Goal: Task Accomplishment & Management: Use online tool/utility

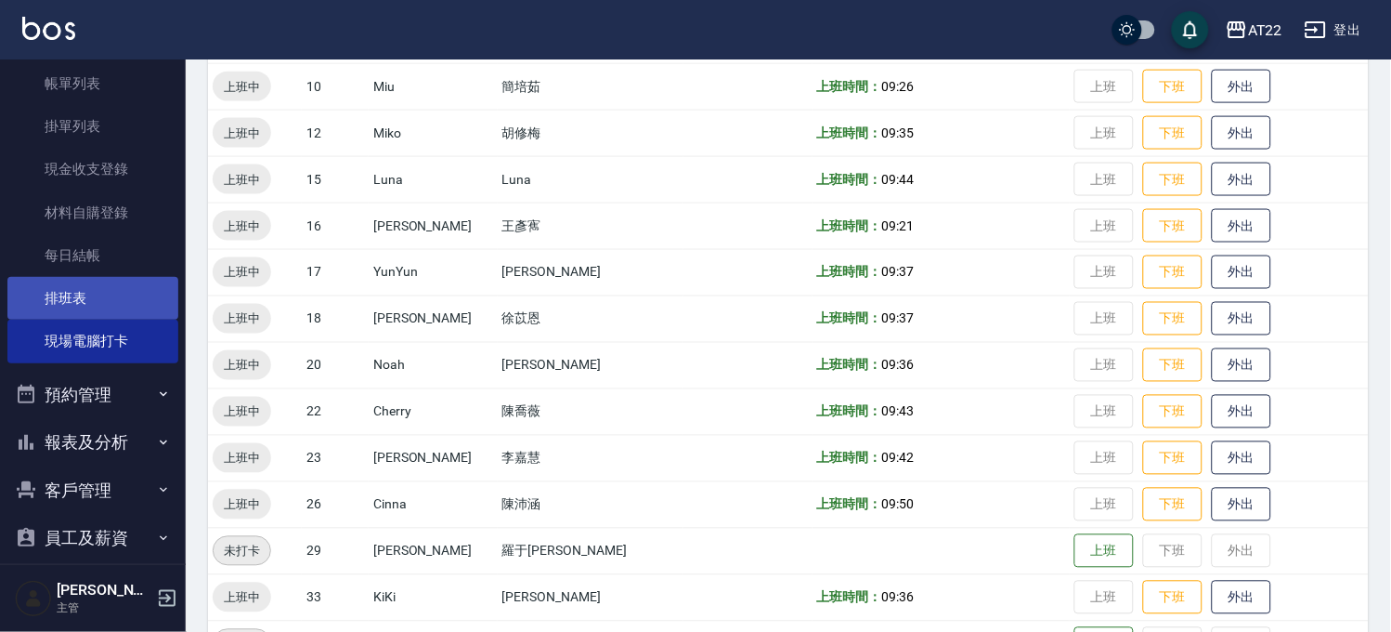
scroll to position [206, 0]
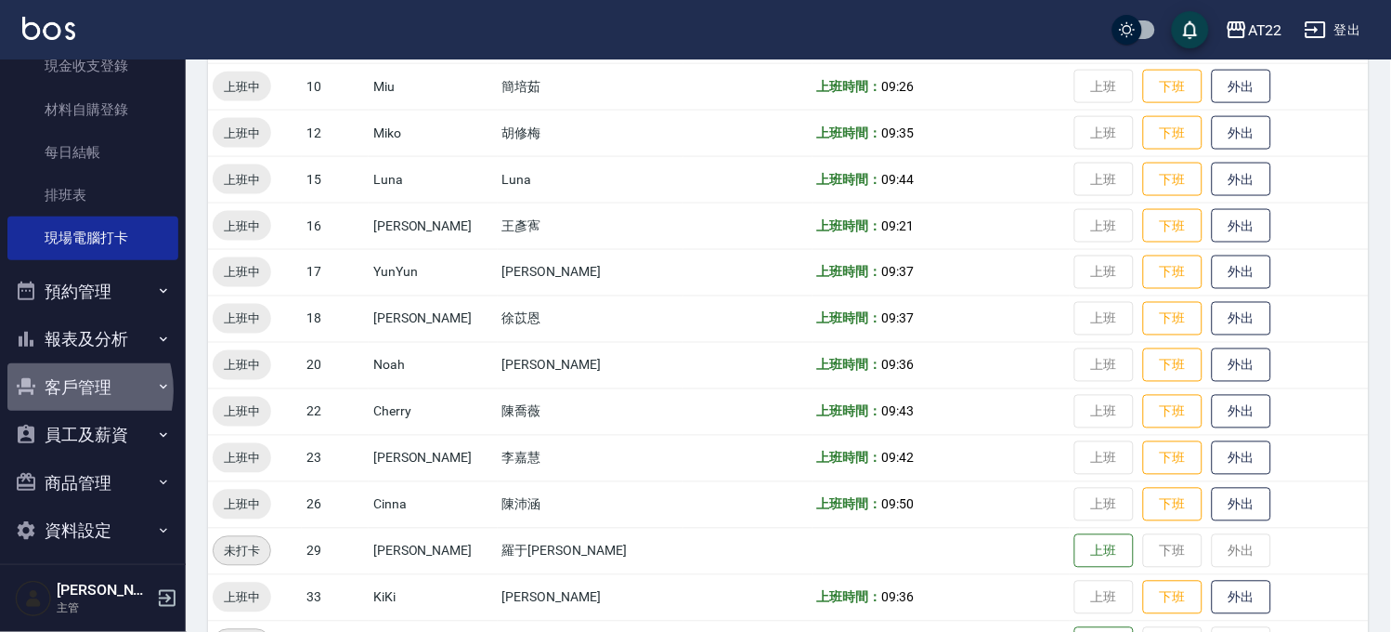
click at [66, 390] on button "客戶管理" at bounding box center [92, 387] width 171 height 48
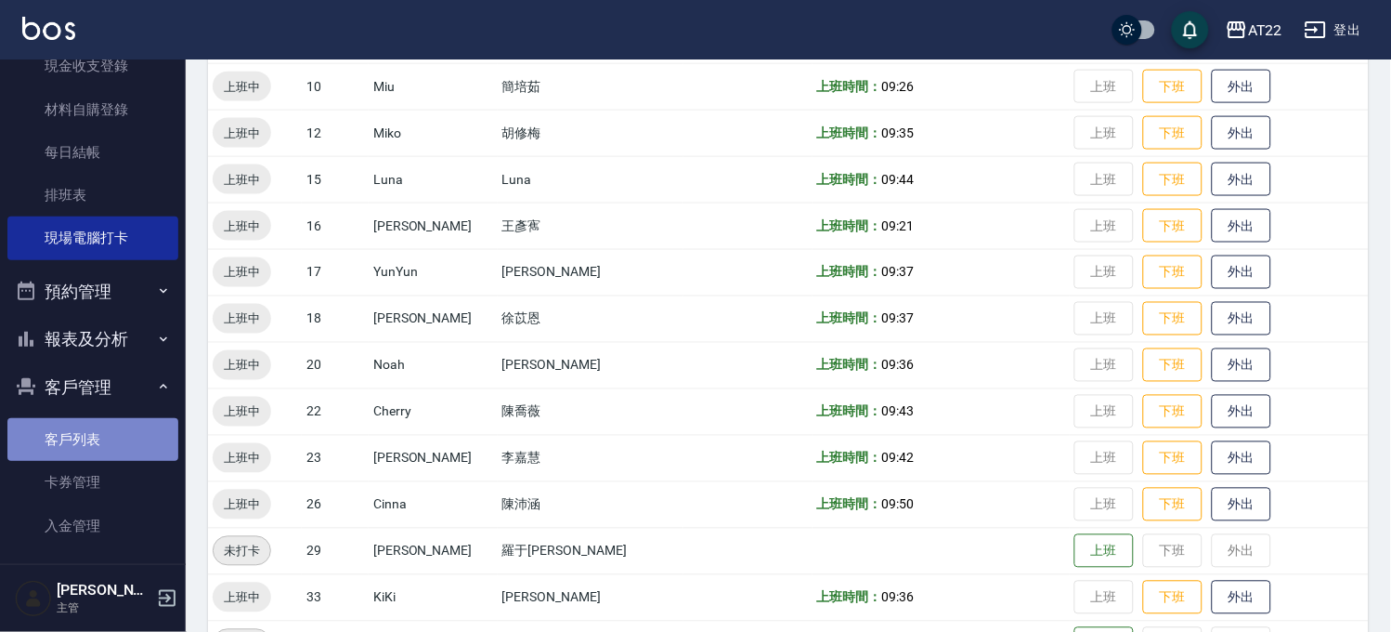
click at [131, 424] on link "客戶列表" at bounding box center [92, 439] width 171 height 43
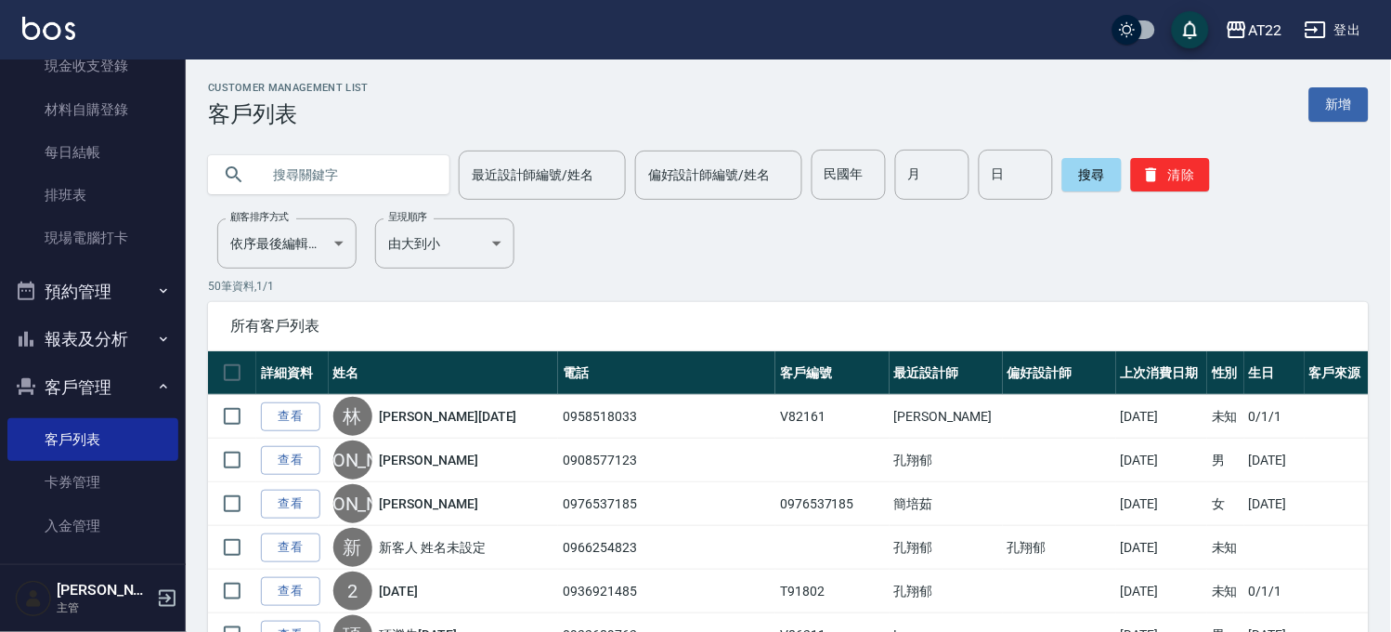
click at [411, 173] on input "text" at bounding box center [347, 175] width 175 height 50
type input "0985320275"
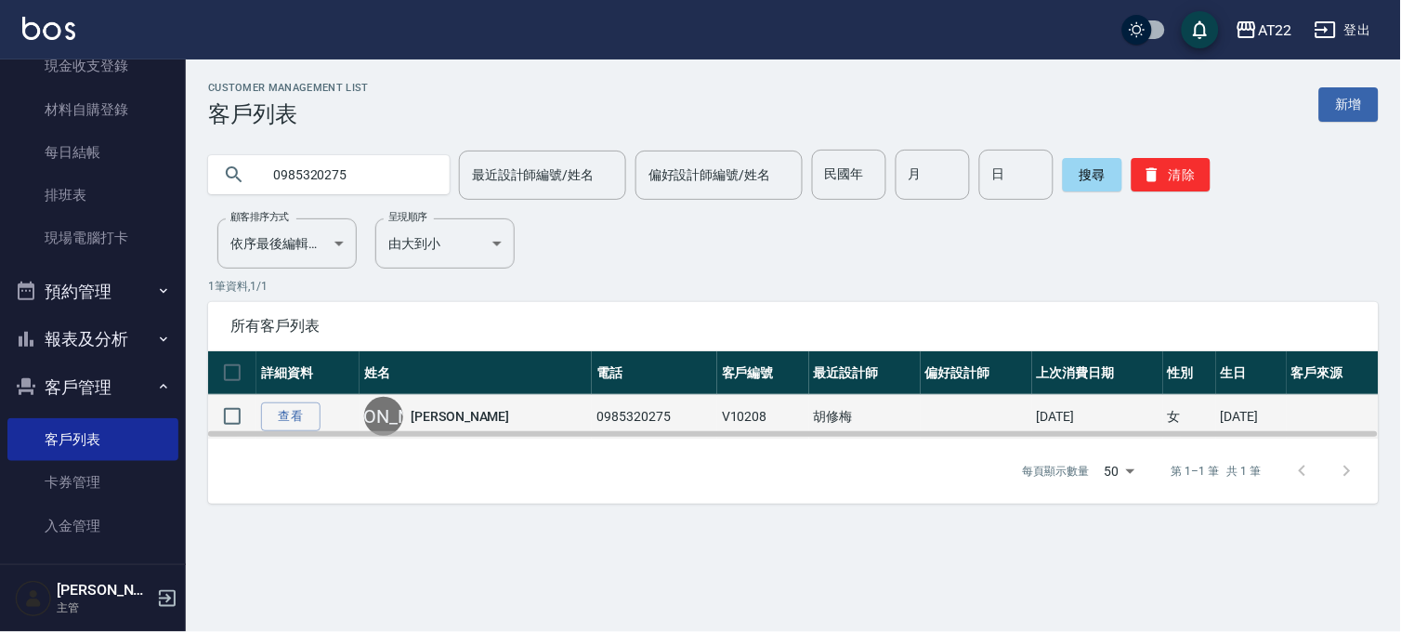
click at [606, 410] on td "0985320275" at bounding box center [654, 417] width 125 height 44
click at [314, 413] on link "查看" at bounding box center [290, 416] width 59 height 29
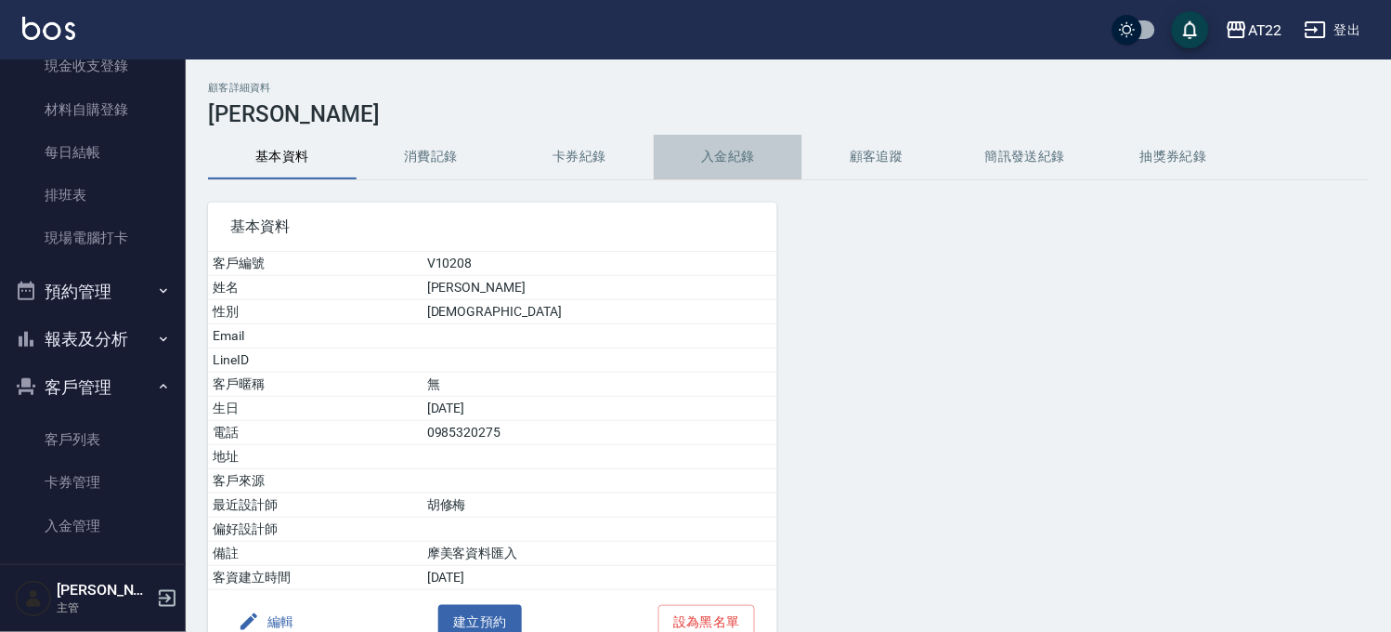
click at [754, 152] on button "入金紀錄" at bounding box center [728, 157] width 149 height 45
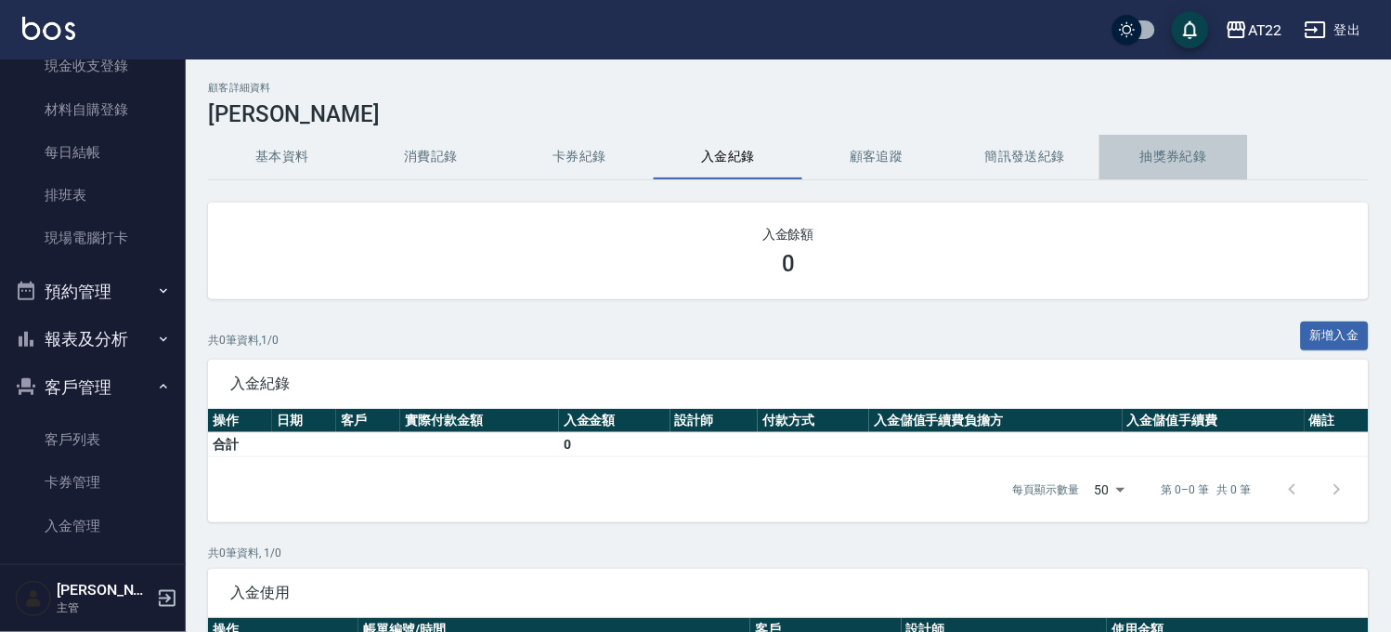
click at [1121, 137] on button "抽獎券紀錄" at bounding box center [1174, 157] width 149 height 45
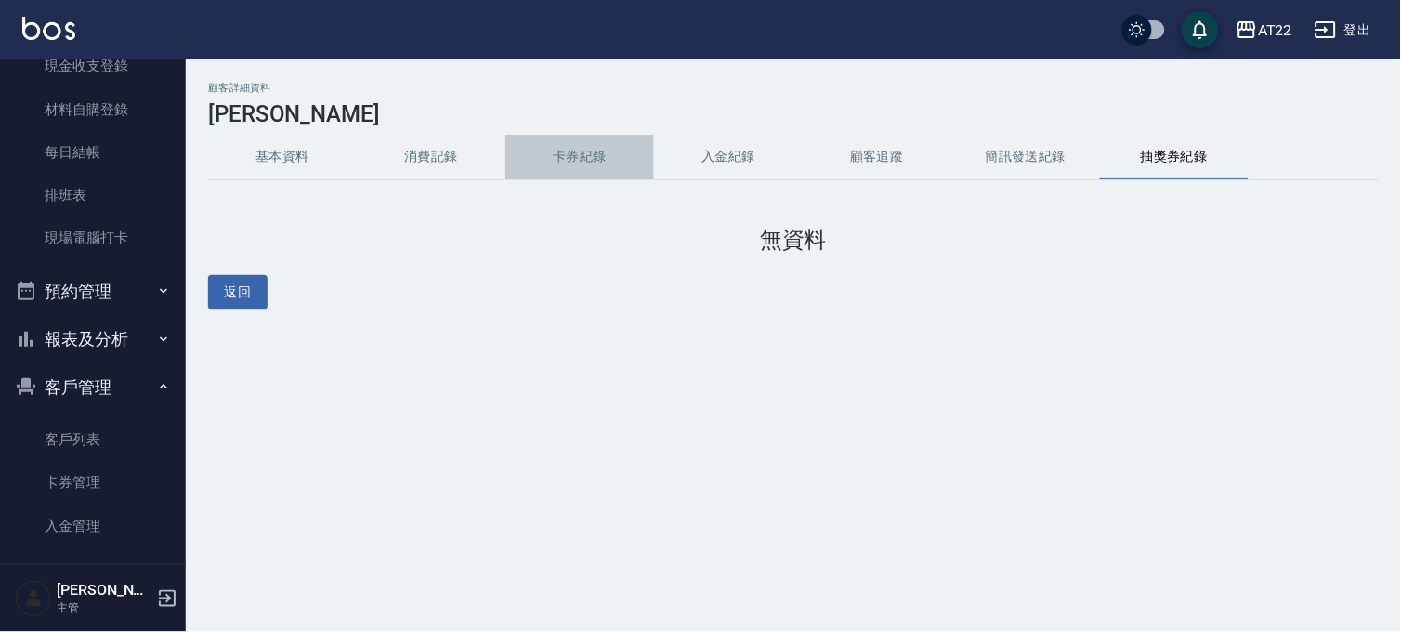
click at [562, 159] on button "卡券紀錄" at bounding box center [579, 157] width 149 height 45
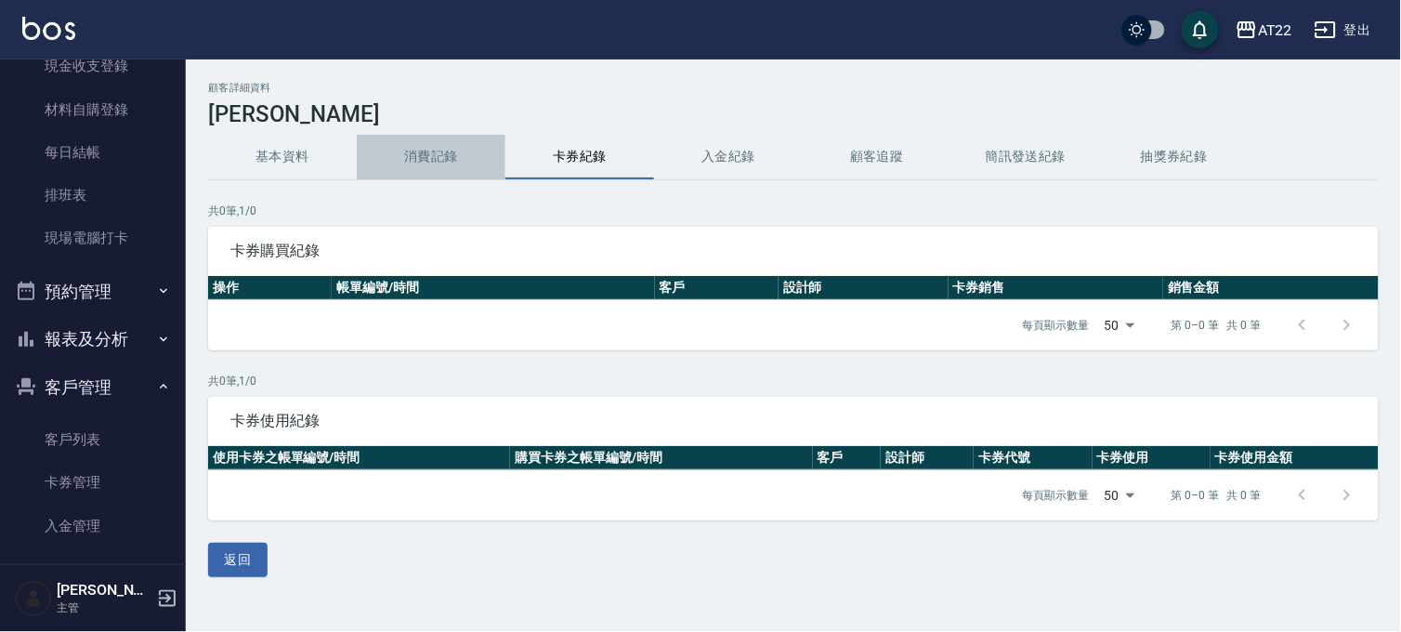
click at [430, 149] on button "消費記錄" at bounding box center [431, 157] width 149 height 45
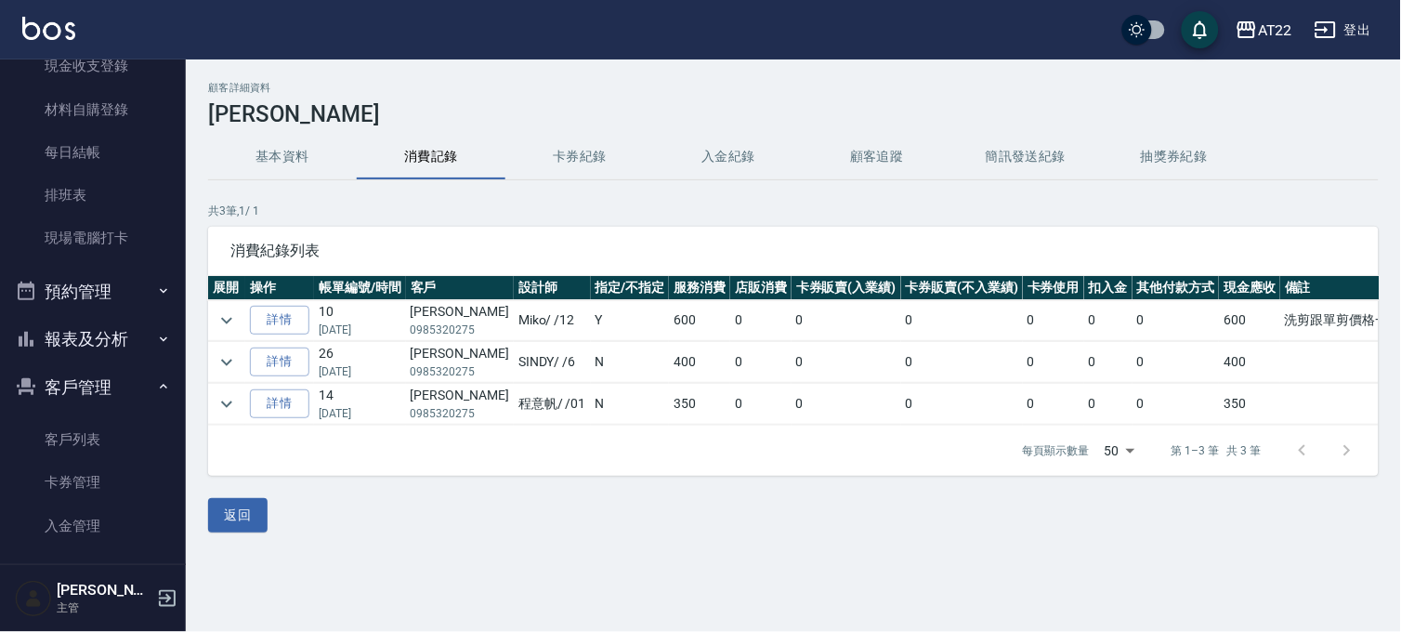
click at [304, 159] on button "基本資料" at bounding box center [282, 157] width 149 height 45
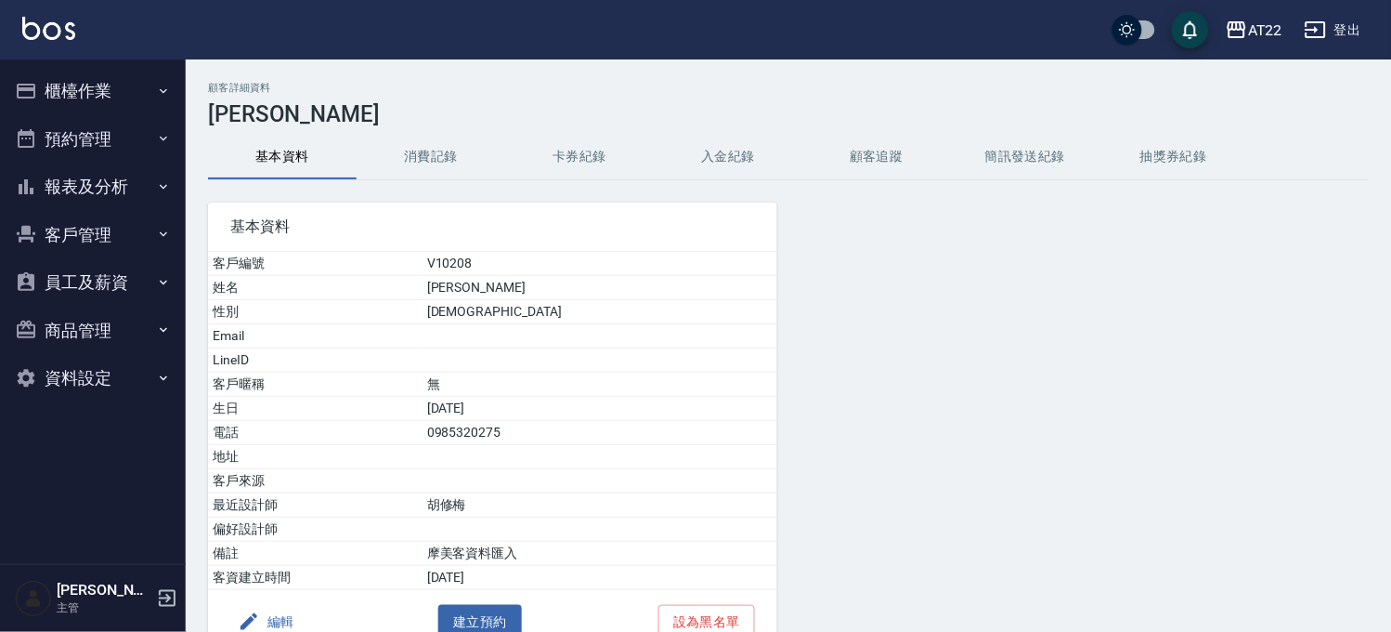
click at [116, 102] on button "櫃檯作業" at bounding box center [92, 91] width 171 height 48
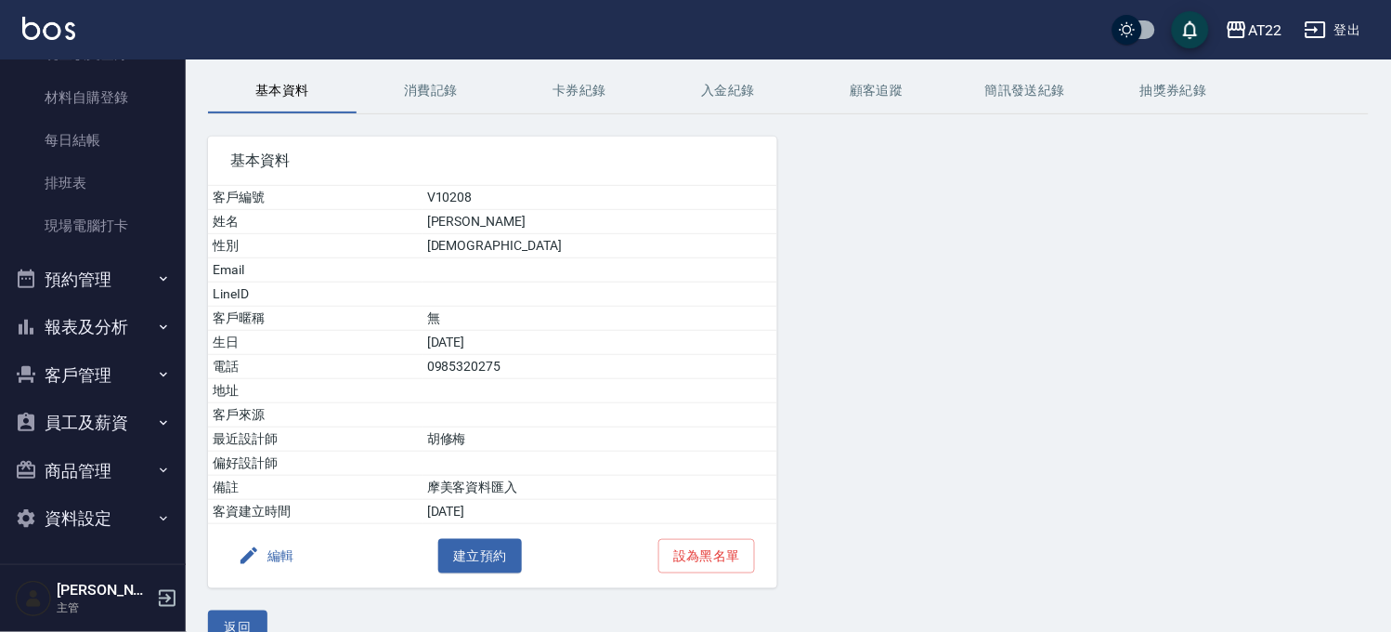
scroll to position [102, 0]
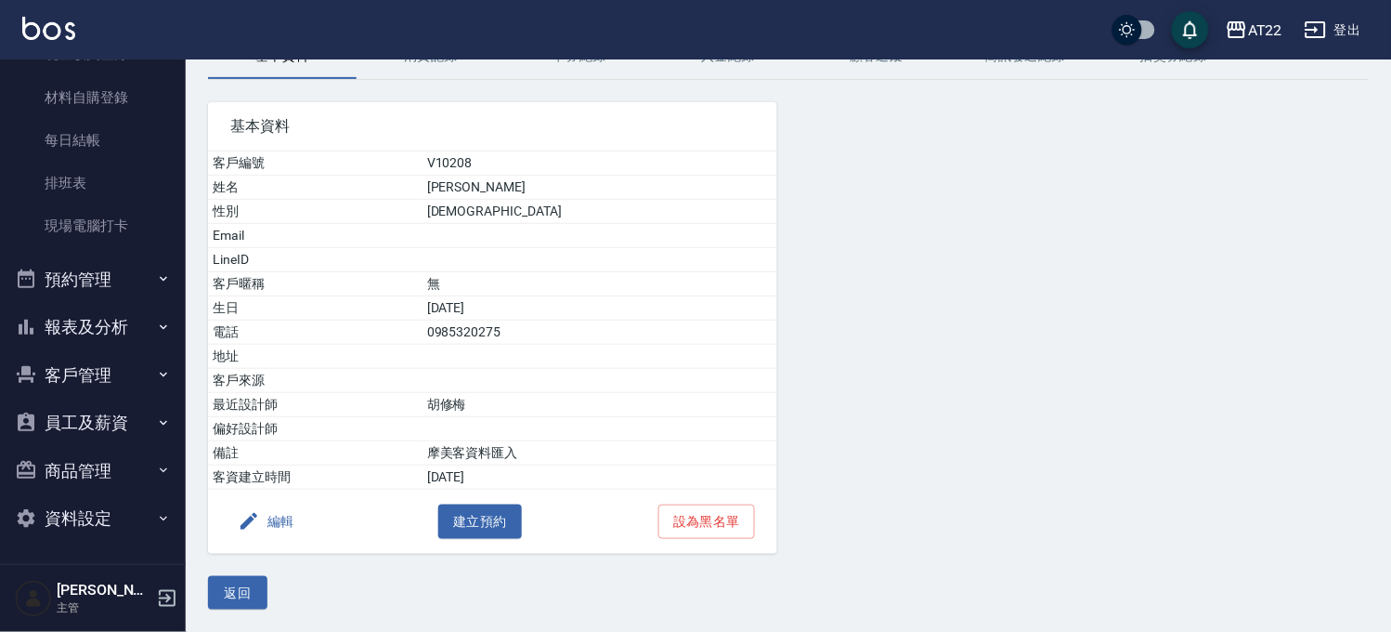
click at [94, 358] on button "客戶管理" at bounding box center [92, 375] width 171 height 48
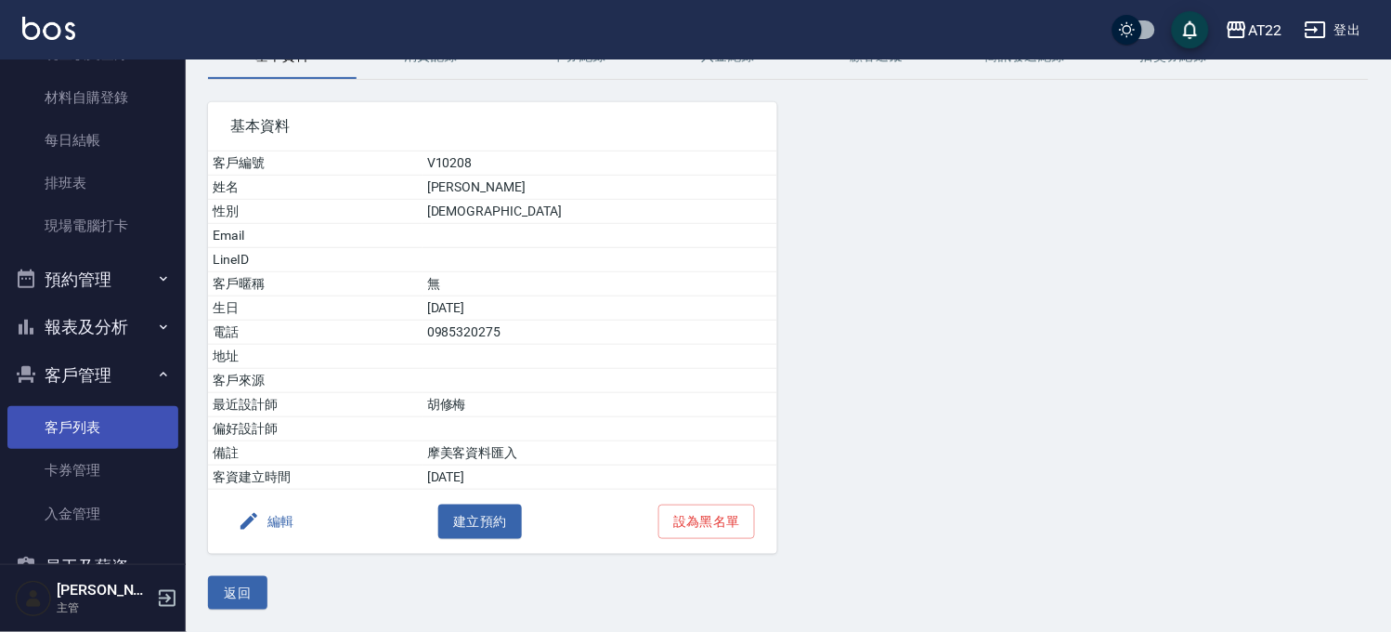
click at [91, 411] on link "客戶列表" at bounding box center [92, 427] width 171 height 43
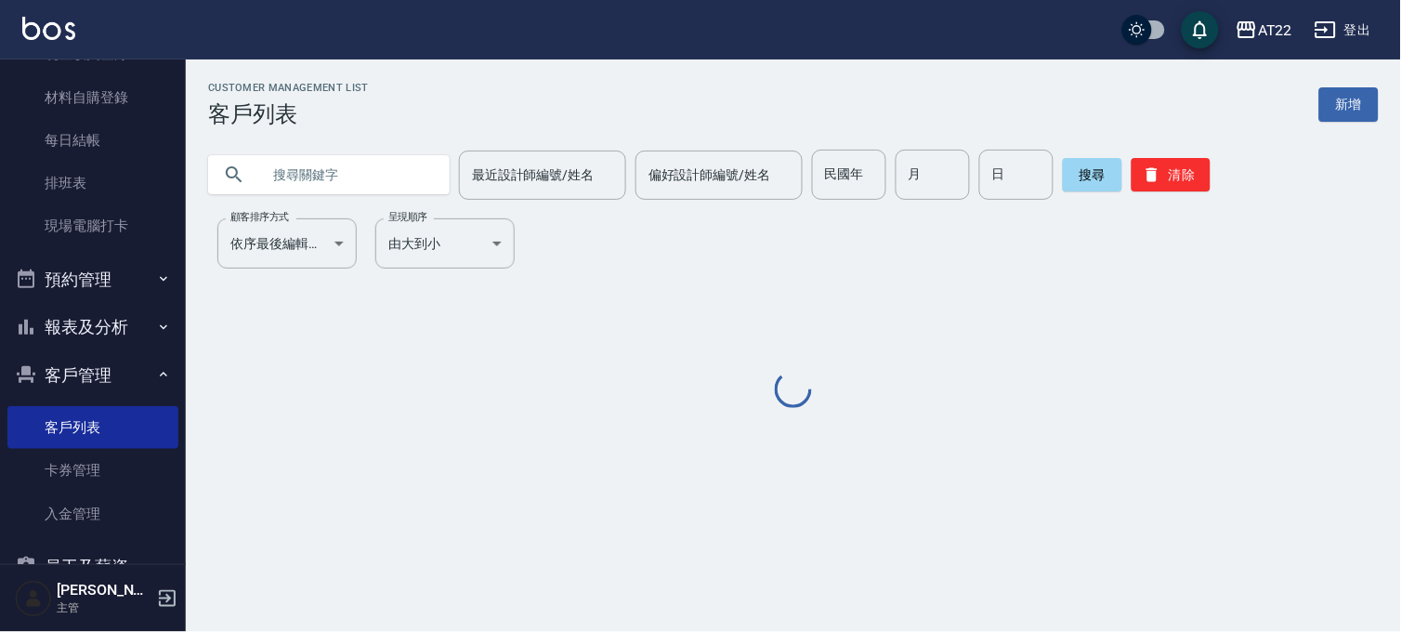
click at [332, 147] on div "最近設計師編號/姓名 最近設計師編號/姓名 偏好設計師編號/姓名 偏好設計師編號/姓名 民國年 民國年 月 月 日 日 搜尋 清除" at bounding box center [782, 163] width 1193 height 72
click at [335, 173] on input "text" at bounding box center [347, 175] width 175 height 50
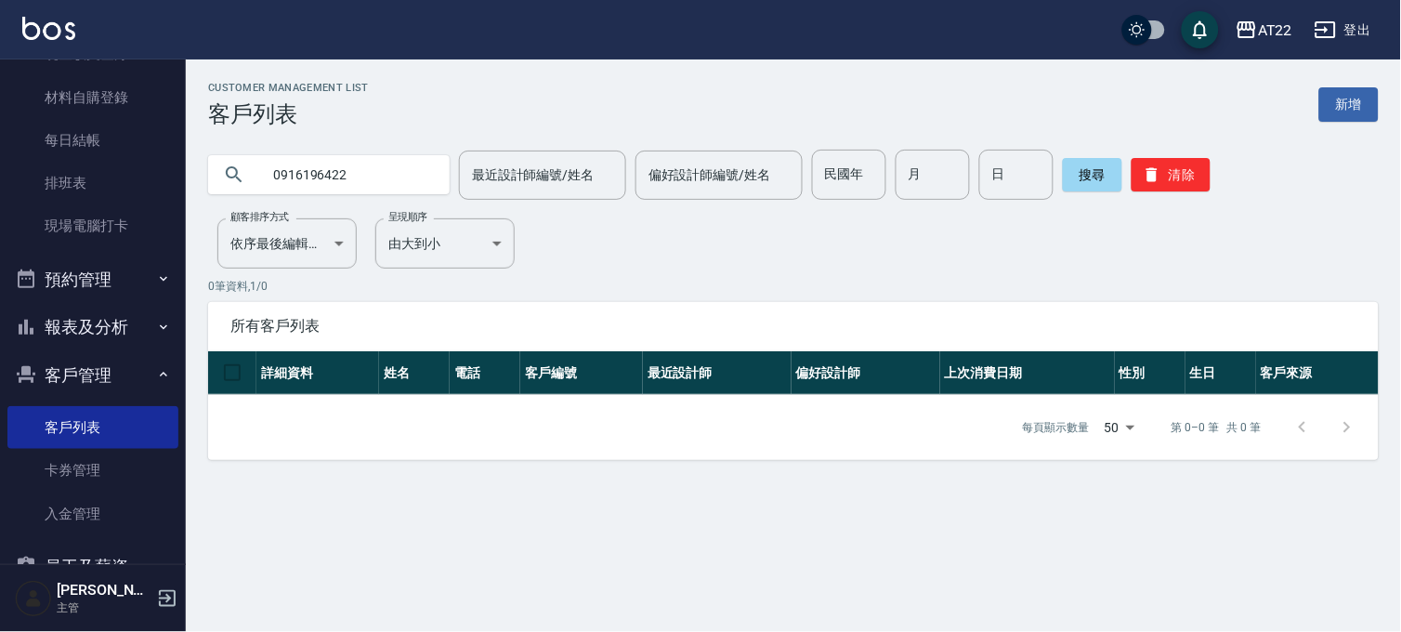
drag, startPoint x: 359, startPoint y: 170, endPoint x: 289, endPoint y: 182, distance: 71.6
click at [289, 182] on input "0916196422" at bounding box center [347, 175] width 175 height 50
type input "0975379436"
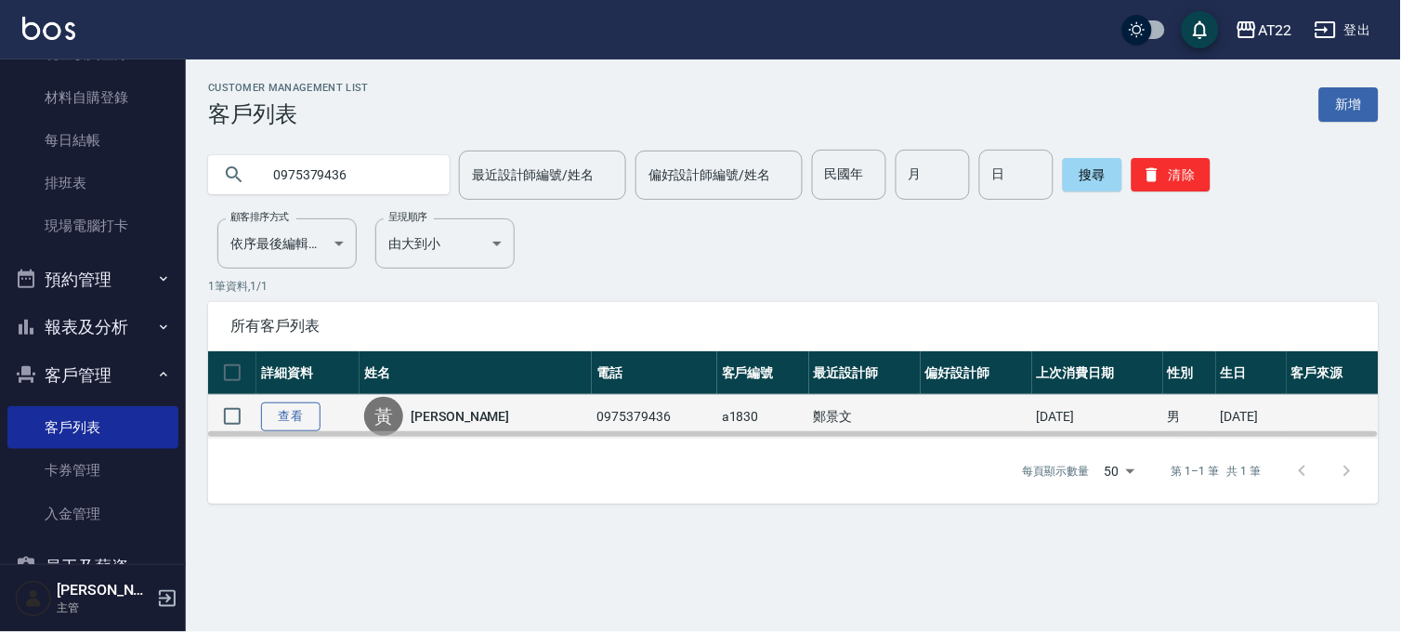
click at [308, 415] on link "查看" at bounding box center [290, 416] width 59 height 29
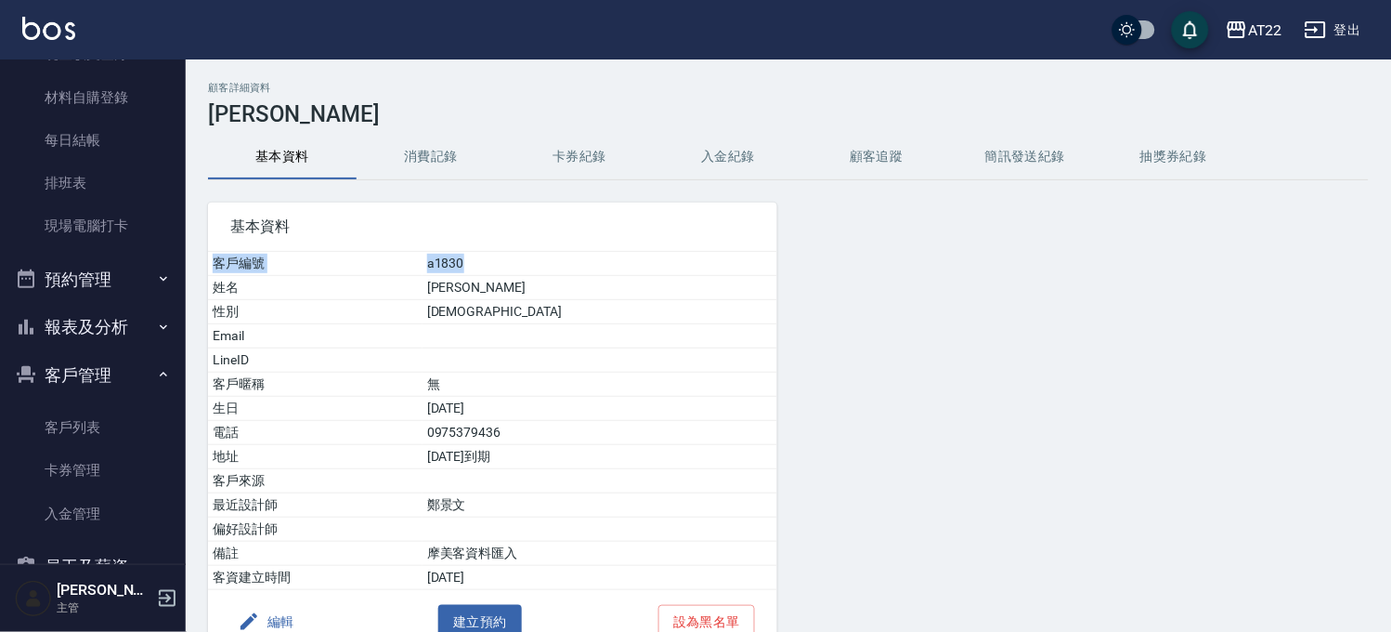
drag, startPoint x: 541, startPoint y: 247, endPoint x: 548, endPoint y: 255, distance: 10.6
click at [548, 255] on div "基本資料 客戶編號 a1830 姓名 黃浩維 性別 MALE Email LineID 客戶暱稱 無 生日 86/10/10 電話 0975379436 地址…" at bounding box center [492, 427] width 569 height 451
click at [23, 429] on link "客戶列表" at bounding box center [92, 427] width 171 height 43
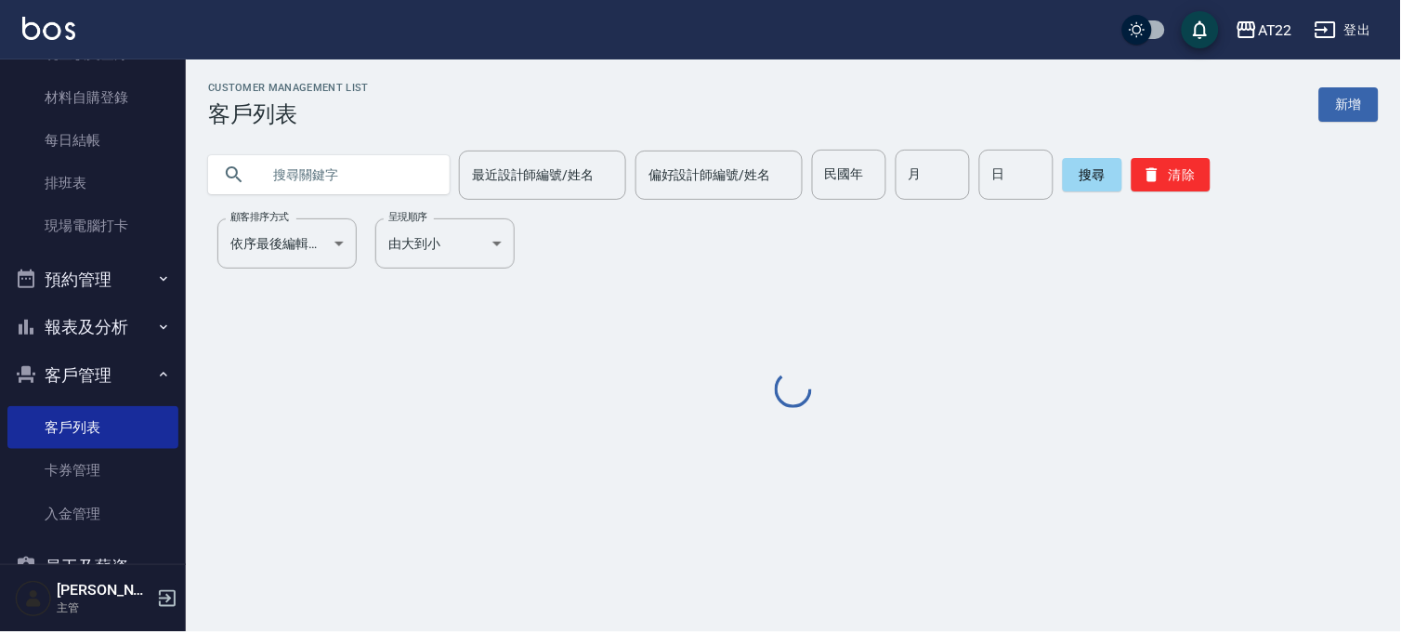
drag, startPoint x: 337, startPoint y: 164, endPoint x: 337, endPoint y: 142, distance: 22.3
click at [337, 164] on input "text" at bounding box center [347, 175] width 175 height 50
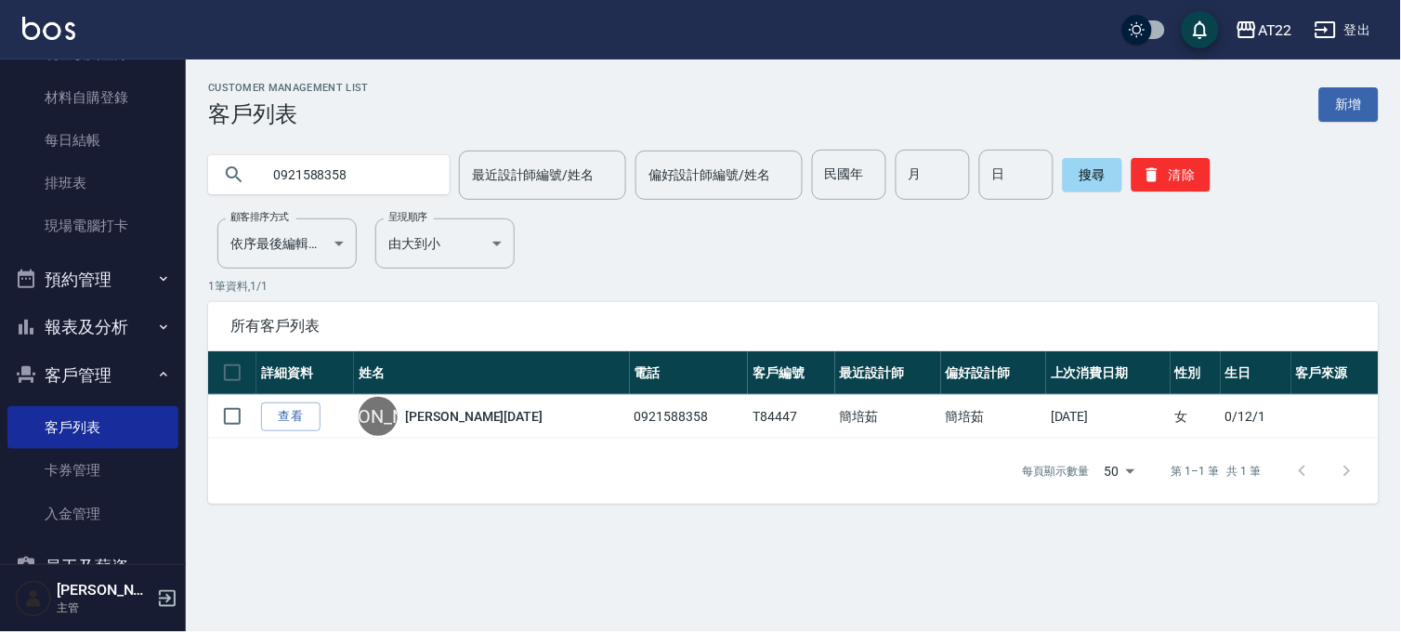
drag, startPoint x: 345, startPoint y: 173, endPoint x: 290, endPoint y: 187, distance: 57.4
click at [290, 187] on input "0921588358" at bounding box center [347, 175] width 175 height 50
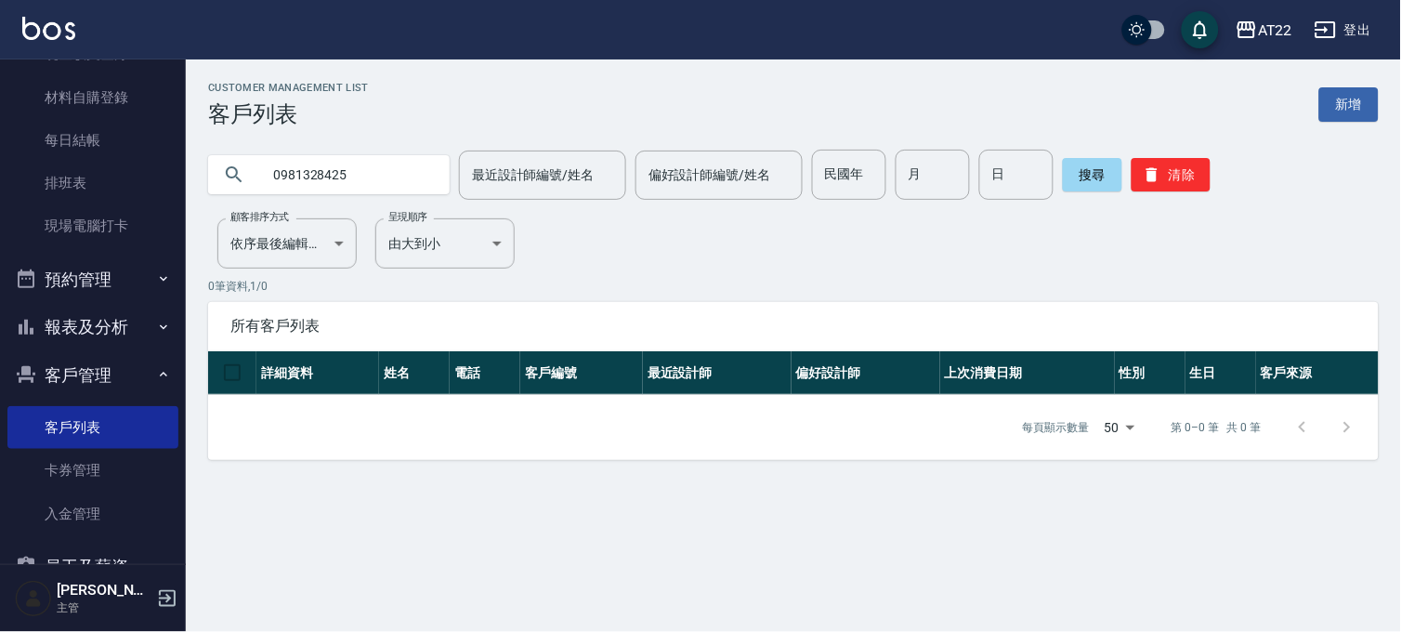
drag, startPoint x: 363, startPoint y: 159, endPoint x: 289, endPoint y: 191, distance: 81.1
click at [289, 191] on input "0981328425" at bounding box center [347, 175] width 175 height 50
type input "0985320275"
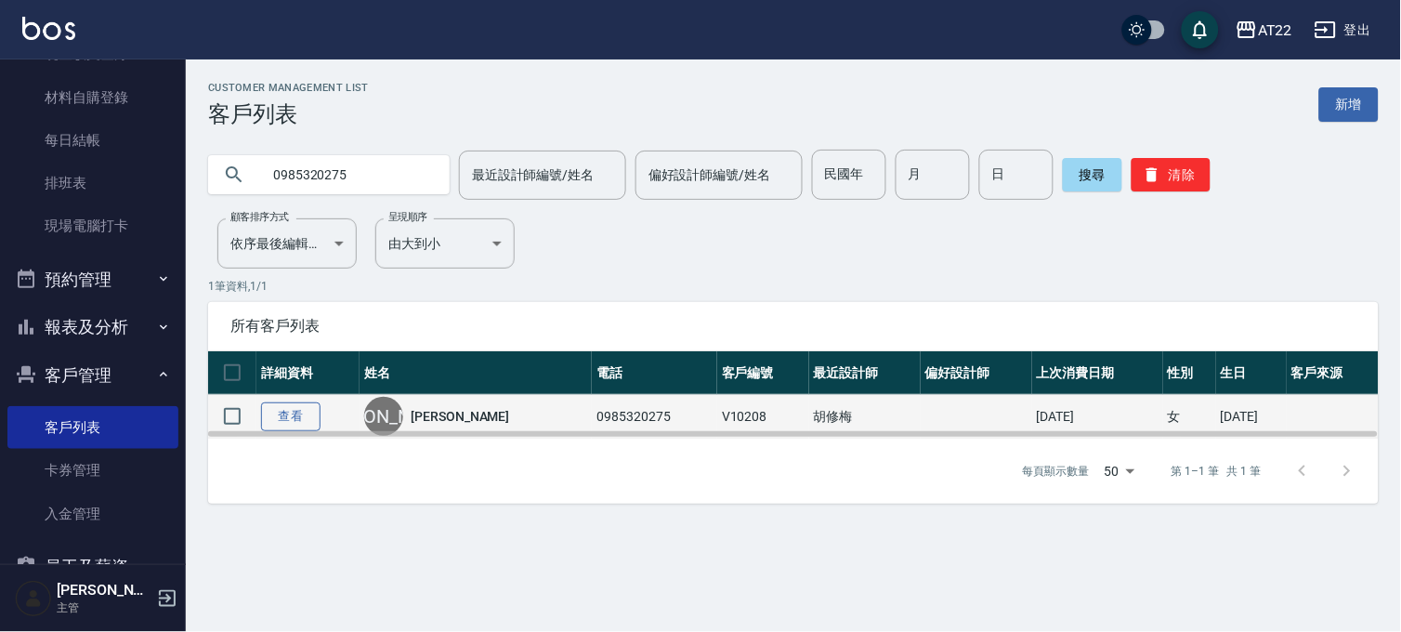
click at [316, 415] on link "查看" at bounding box center [290, 416] width 59 height 29
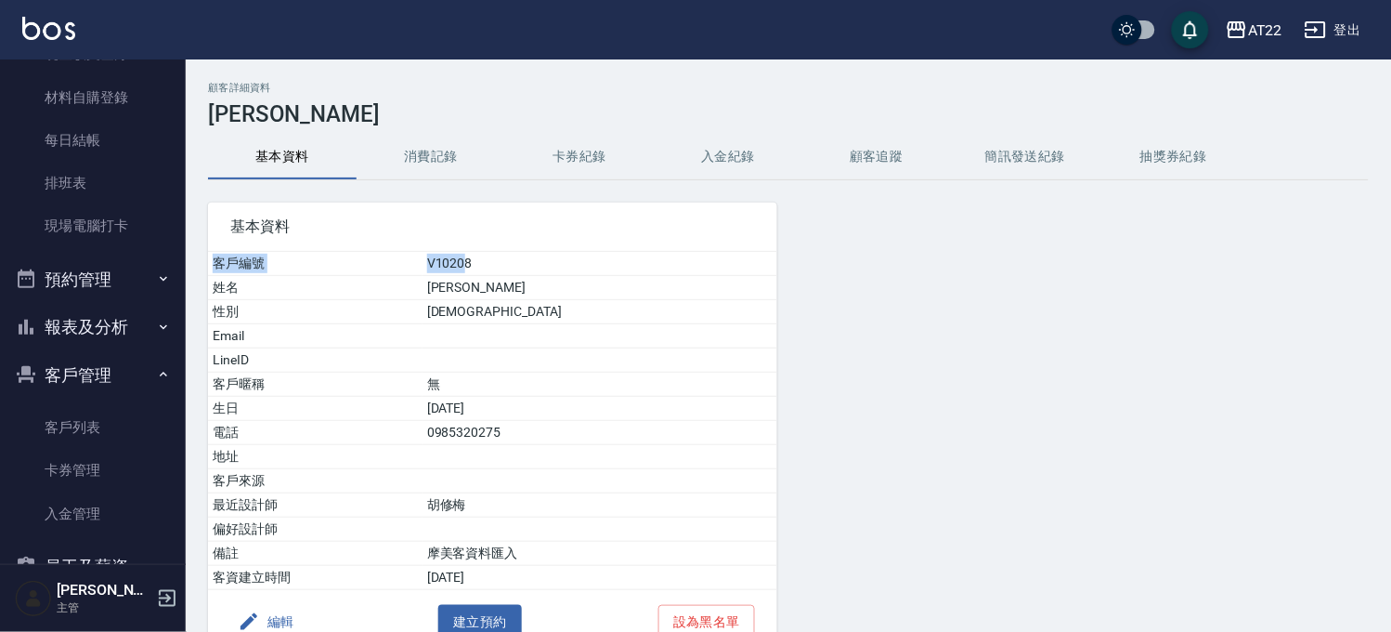
drag, startPoint x: 512, startPoint y: 264, endPoint x: 379, endPoint y: 239, distance: 135.2
click at [365, 243] on div "基本資料 客戶編號 V10208 姓名 盧命璇 性別 FEMALE Email LineID 客戶暱稱 無 生日 71/3/20 電話 0985320275 …" at bounding box center [492, 427] width 569 height 451
click at [399, 161] on button "消費記錄" at bounding box center [431, 157] width 149 height 45
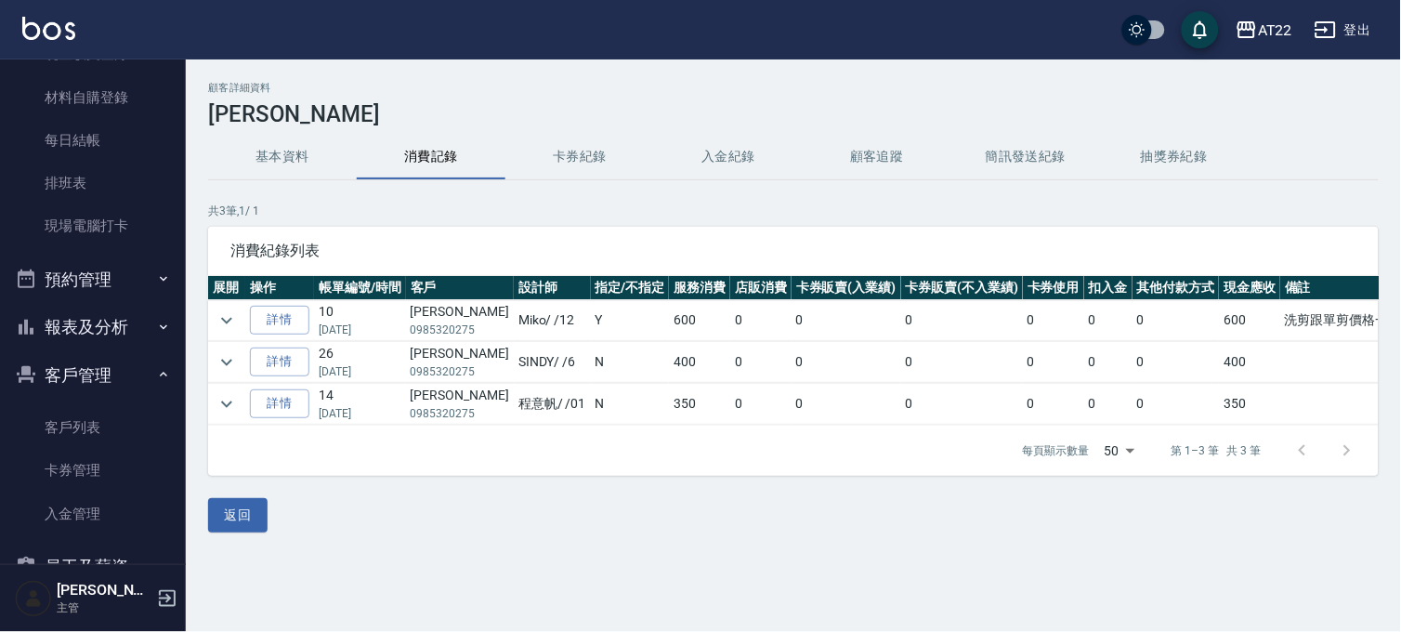
click at [304, 152] on button "基本資料" at bounding box center [282, 157] width 149 height 45
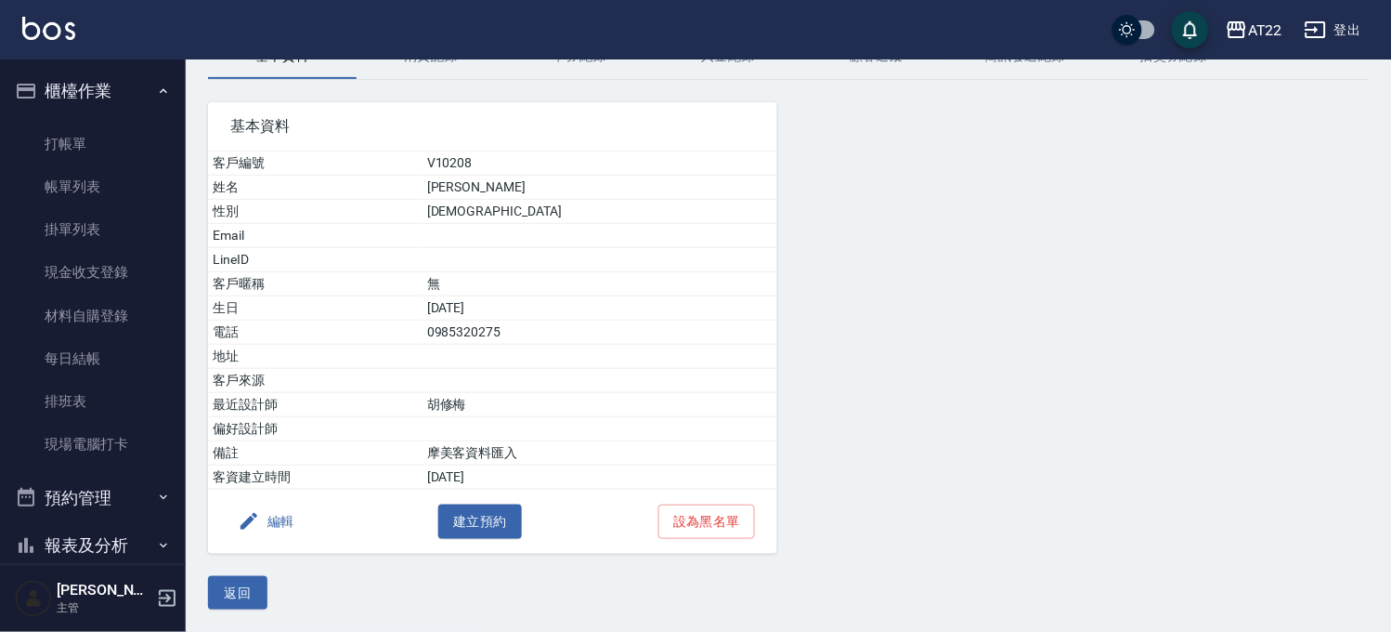
click at [96, 90] on button "櫃檯作業" at bounding box center [92, 91] width 171 height 48
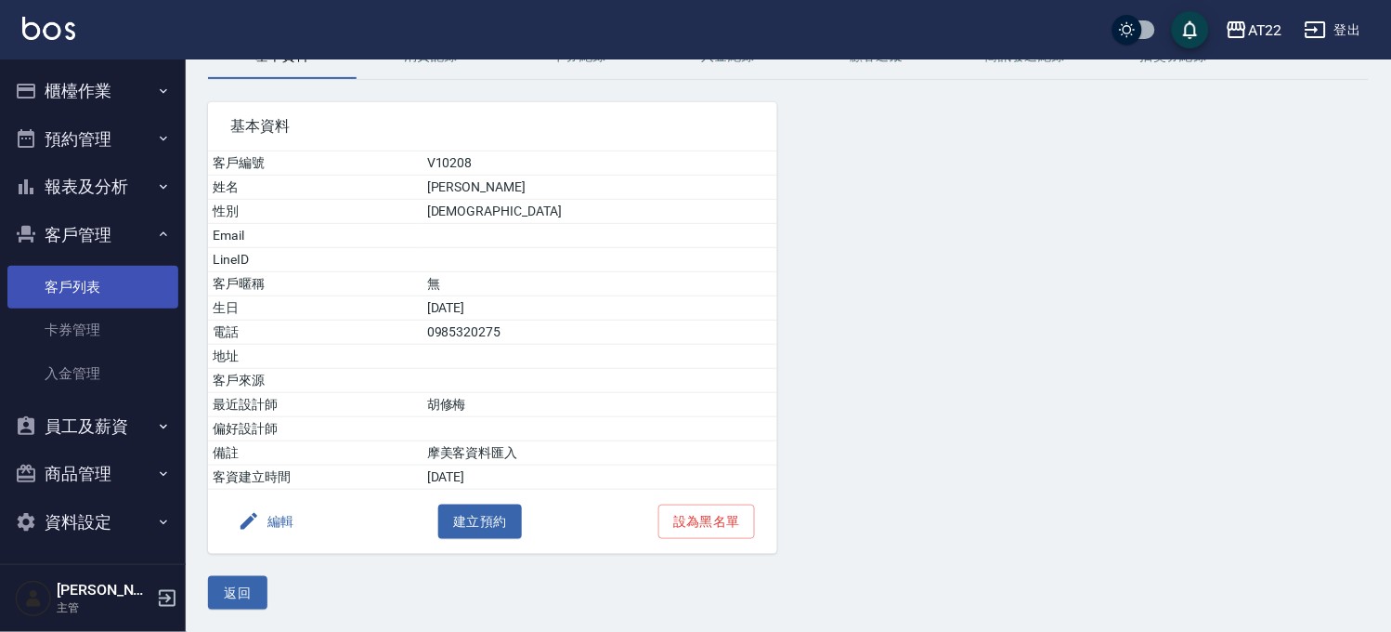
click at [90, 293] on link "客戶列表" at bounding box center [92, 287] width 171 height 43
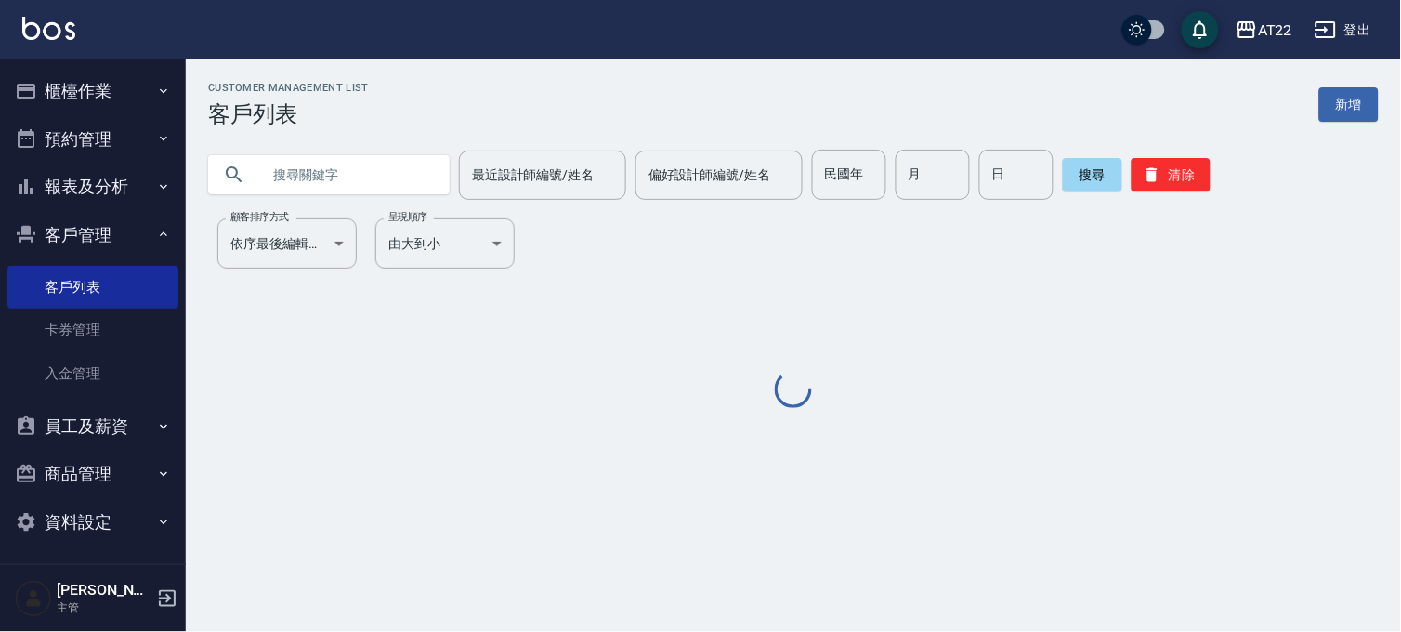
click at [387, 188] on input "text" at bounding box center [347, 175] width 175 height 50
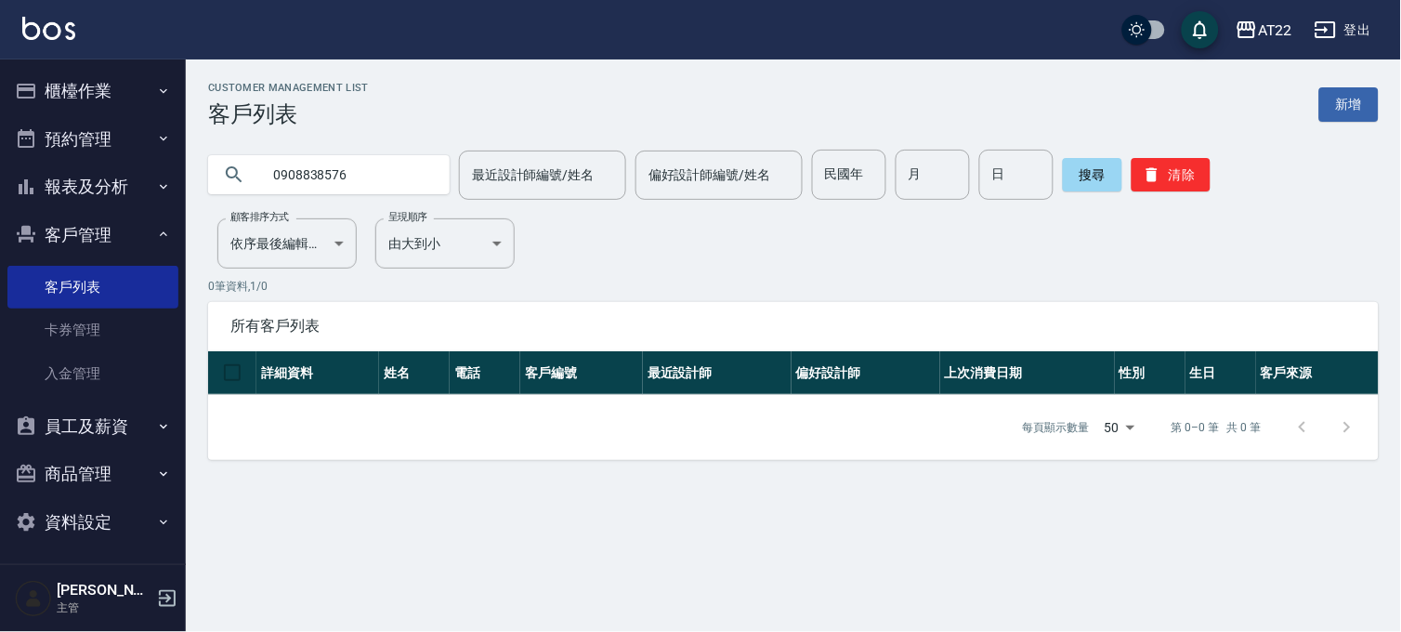
click at [387, 188] on input "0908838576" at bounding box center [347, 175] width 175 height 50
click at [387, 187] on input "0908838576" at bounding box center [347, 175] width 175 height 50
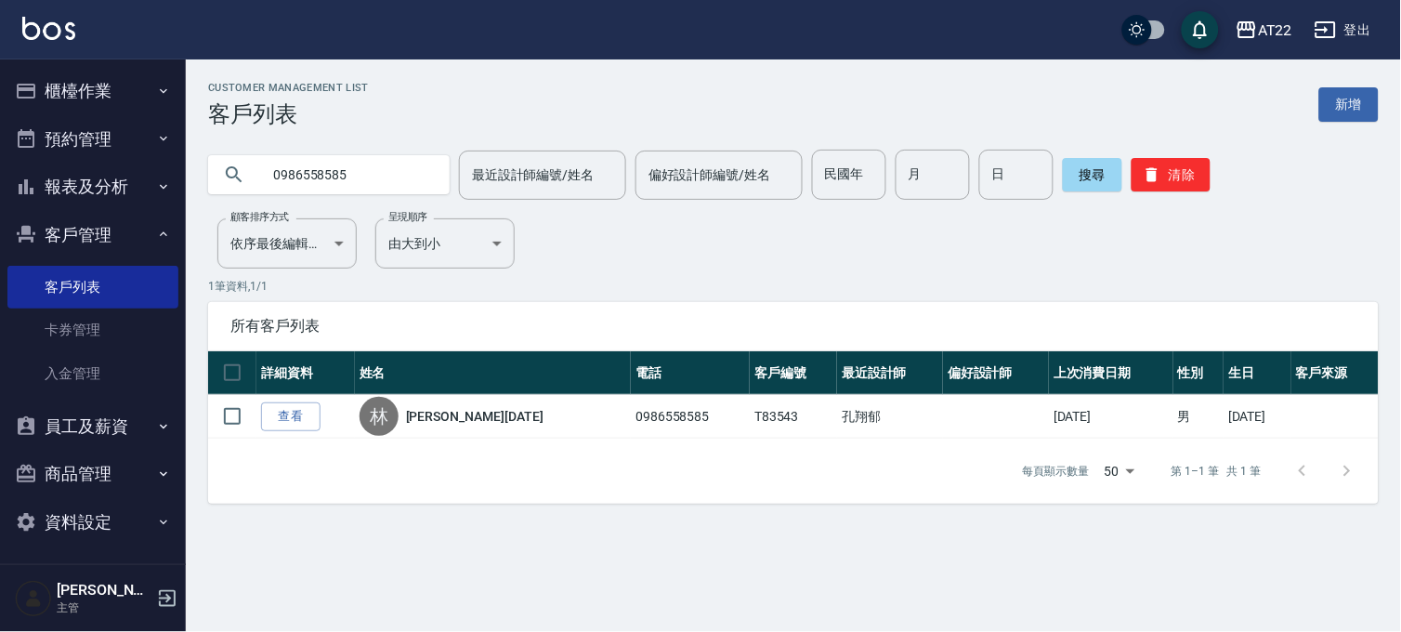
drag, startPoint x: 385, startPoint y: 160, endPoint x: 167, endPoint y: 149, distance: 217.6
click at [167, 149] on div "AT22 登出 櫃檯作業 打帳單 帳單列表 掛單列表 現金收支登錄 材料自購登錄 每日結帳 排班表 現場電腦打卡 預約管理 預約管理 單日預約紀錄 單週預約紀…" at bounding box center [700, 316] width 1401 height 632
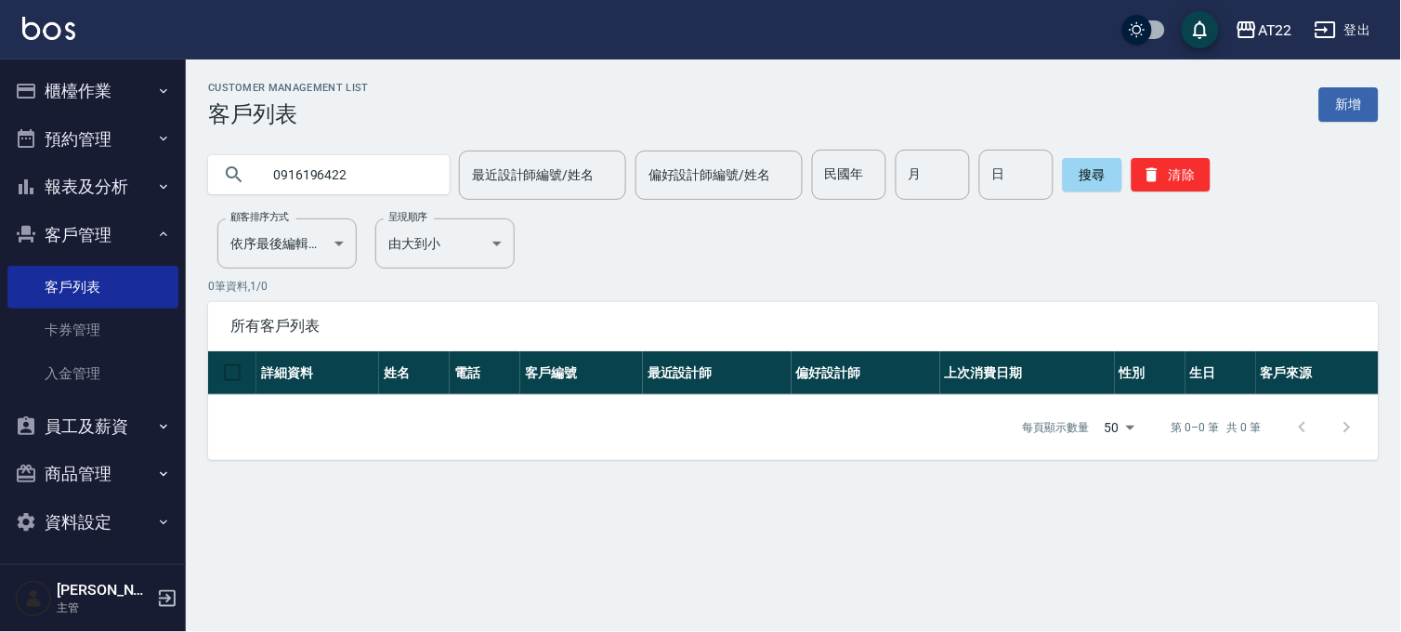
click at [373, 167] on input "0916196422" at bounding box center [347, 175] width 175 height 50
drag, startPoint x: 341, startPoint y: 178, endPoint x: 109, endPoint y: 187, distance: 232.3
click at [109, 187] on div "AT22 登出 櫃檯作業 打帳單 帳單列表 掛單列表 現金收支登錄 材料自購登錄 每日結帳 排班表 現場電腦打卡 預約管理 預約管理 單日預約紀錄 單週預約紀…" at bounding box center [700, 316] width 1401 height 632
click at [430, 182] on div "0908838576" at bounding box center [328, 174] width 241 height 39
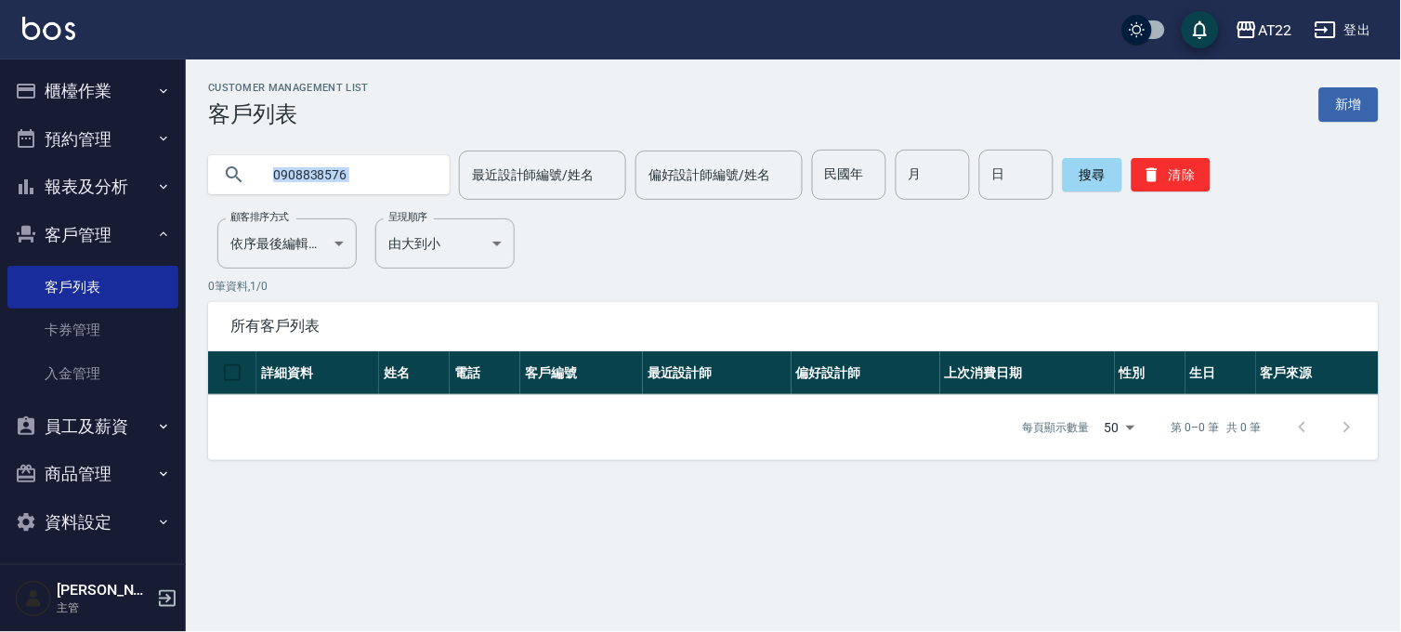
click at [430, 182] on div "0908838576" at bounding box center [328, 174] width 241 height 39
click at [375, 169] on input "0908838576" at bounding box center [347, 175] width 175 height 50
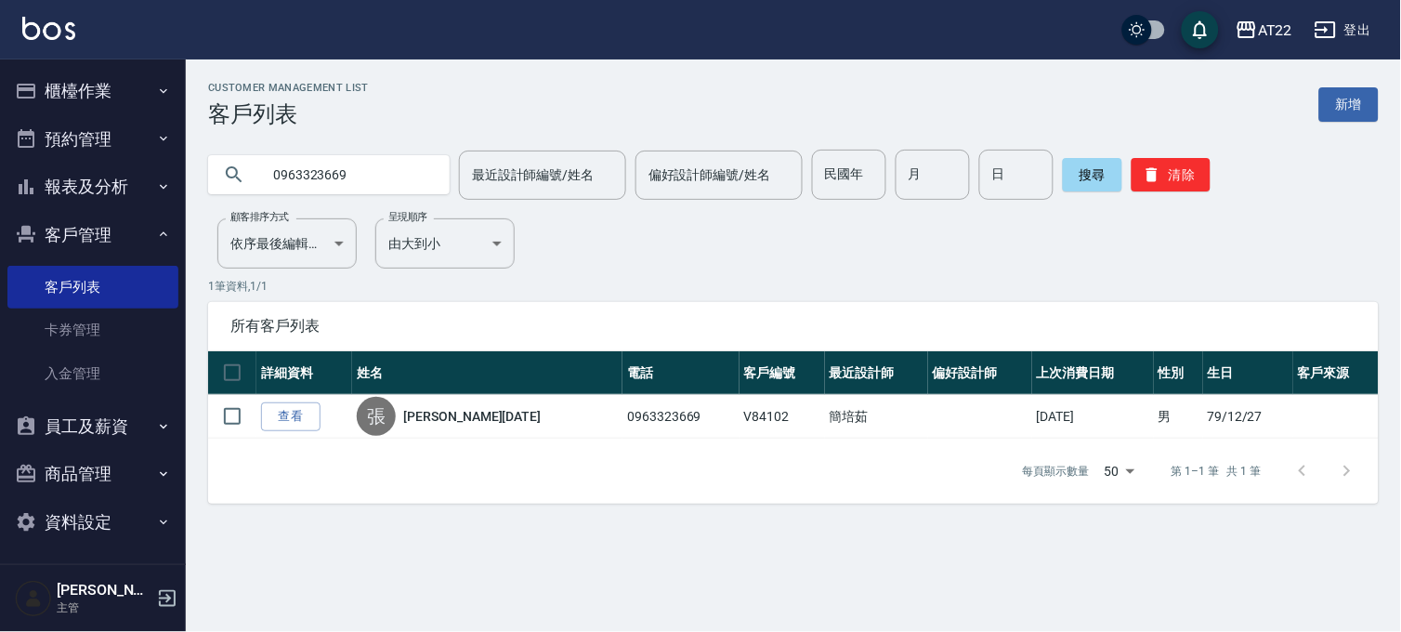
click at [375, 169] on input "0963323669" at bounding box center [347, 175] width 175 height 50
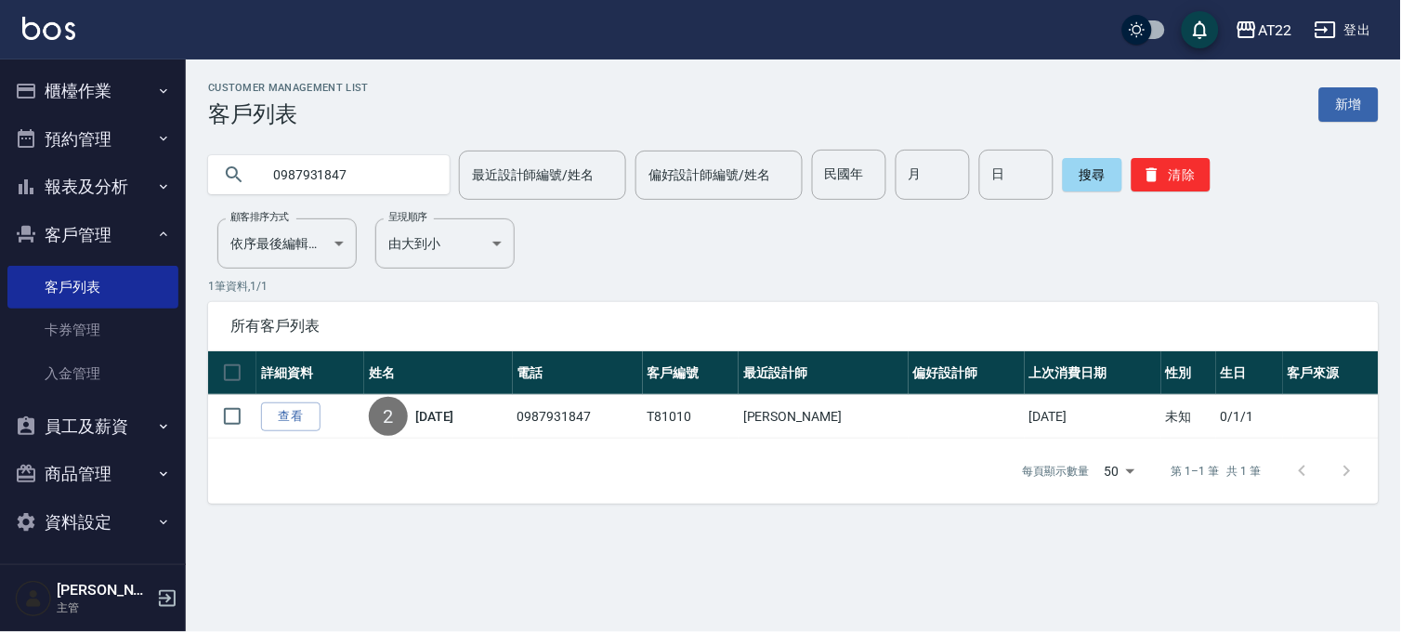
click at [375, 169] on input "0987931847" at bounding box center [347, 175] width 175 height 50
type input "0975379436"
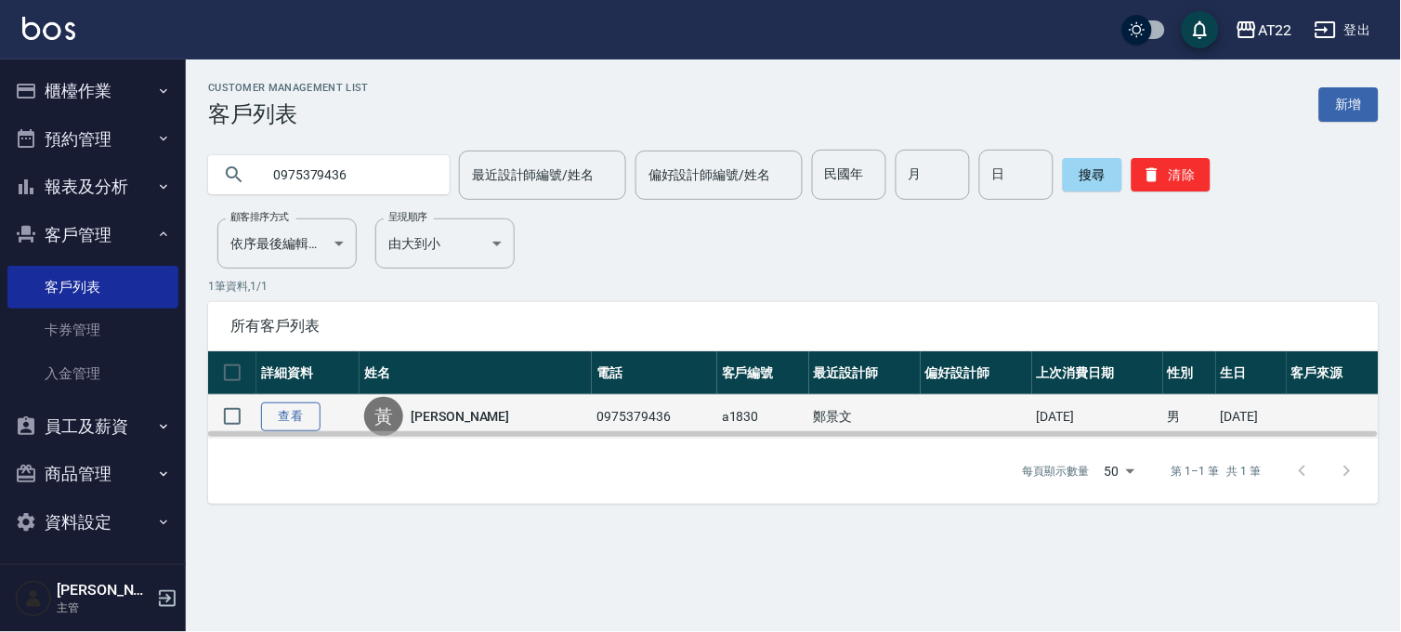
click at [308, 421] on link "查看" at bounding box center [290, 416] width 59 height 29
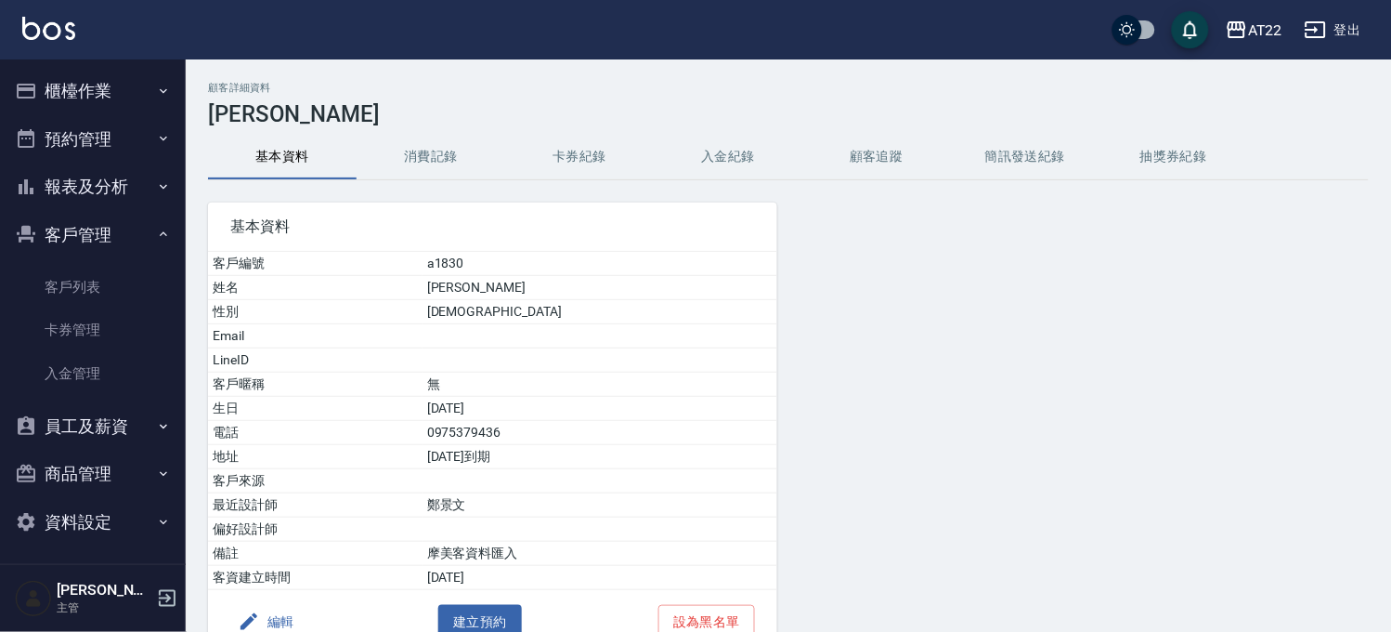
click at [440, 150] on button "消費記錄" at bounding box center [431, 157] width 149 height 45
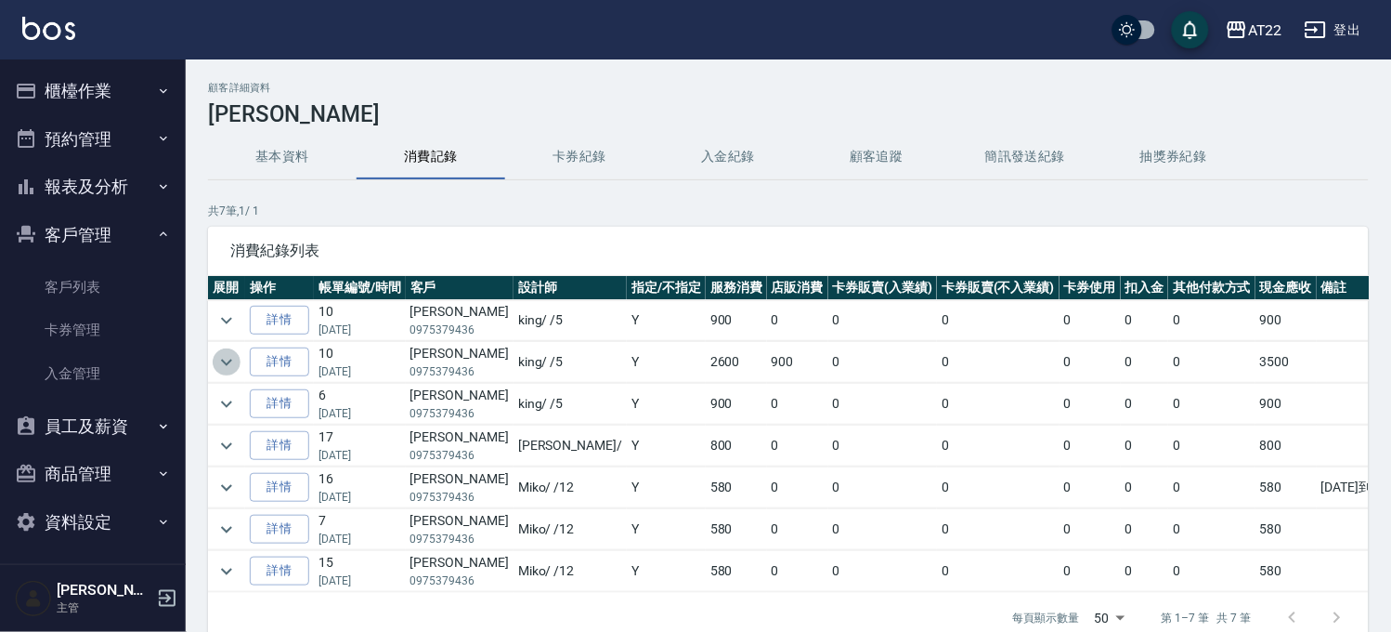
click at [218, 355] on icon "expand row" at bounding box center [226, 362] width 22 height 22
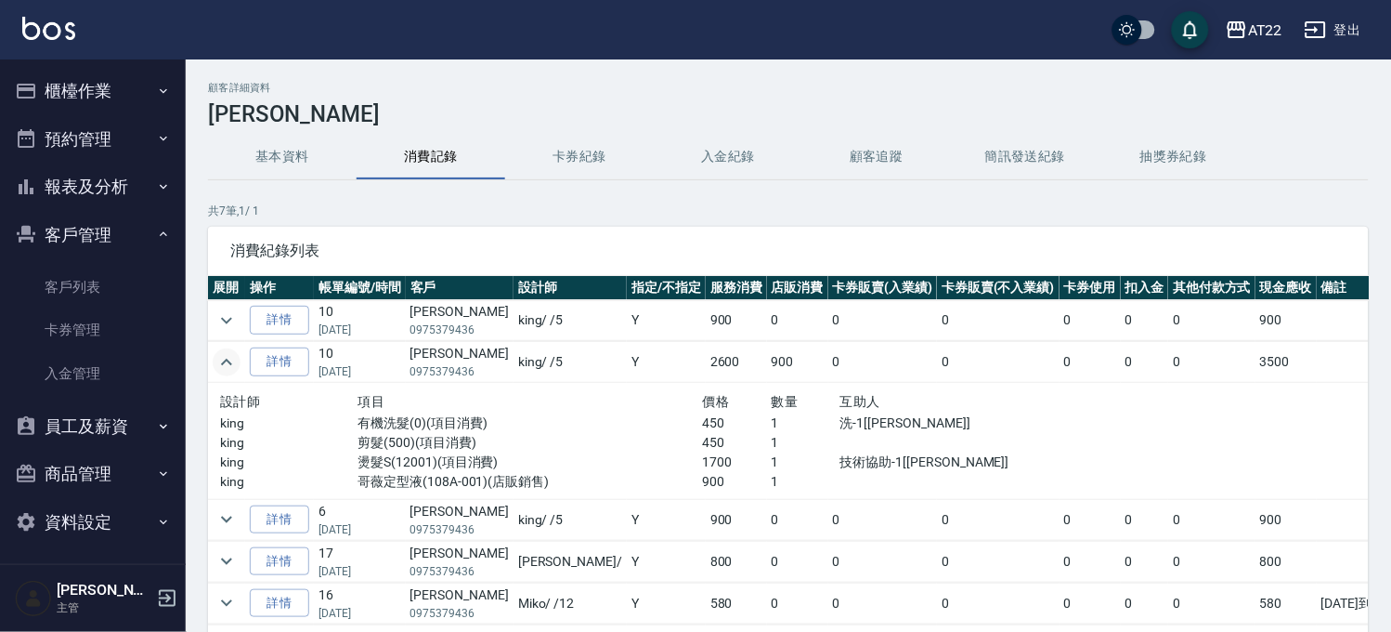
click at [218, 355] on icon "expand row" at bounding box center [226, 362] width 22 height 22
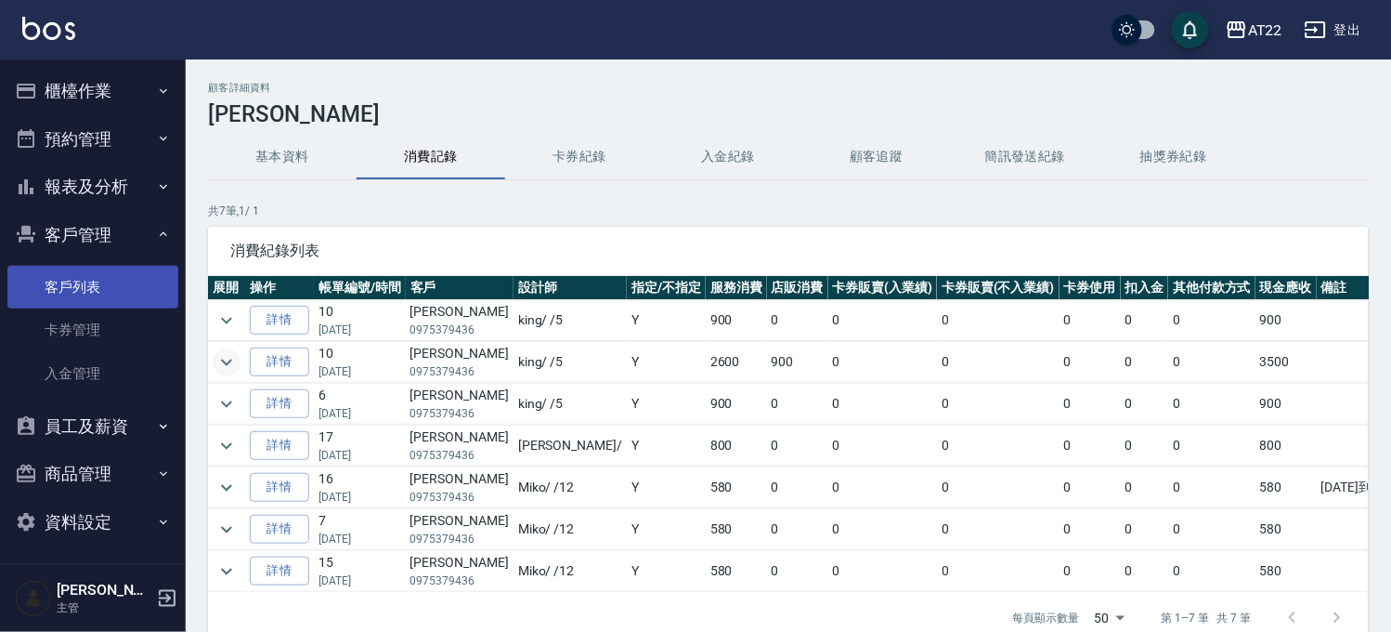
click at [112, 304] on link "客戶列表" at bounding box center [92, 287] width 171 height 43
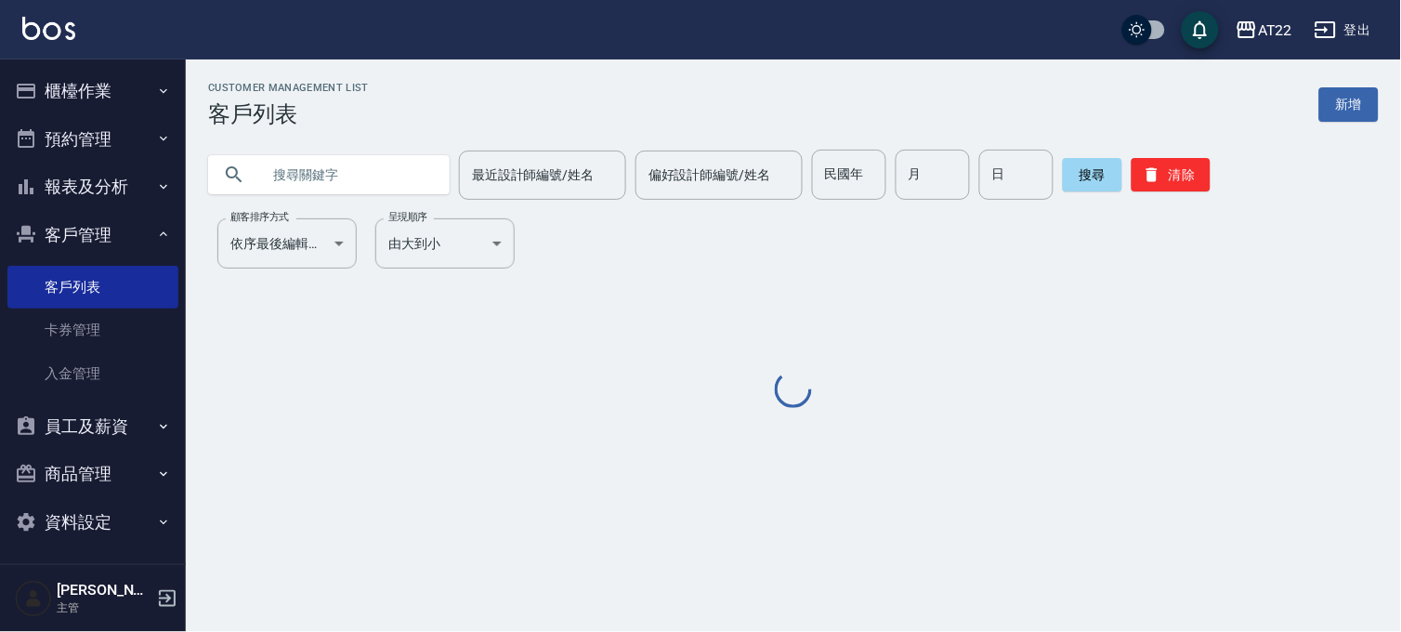
click at [356, 156] on input "text" at bounding box center [347, 175] width 175 height 50
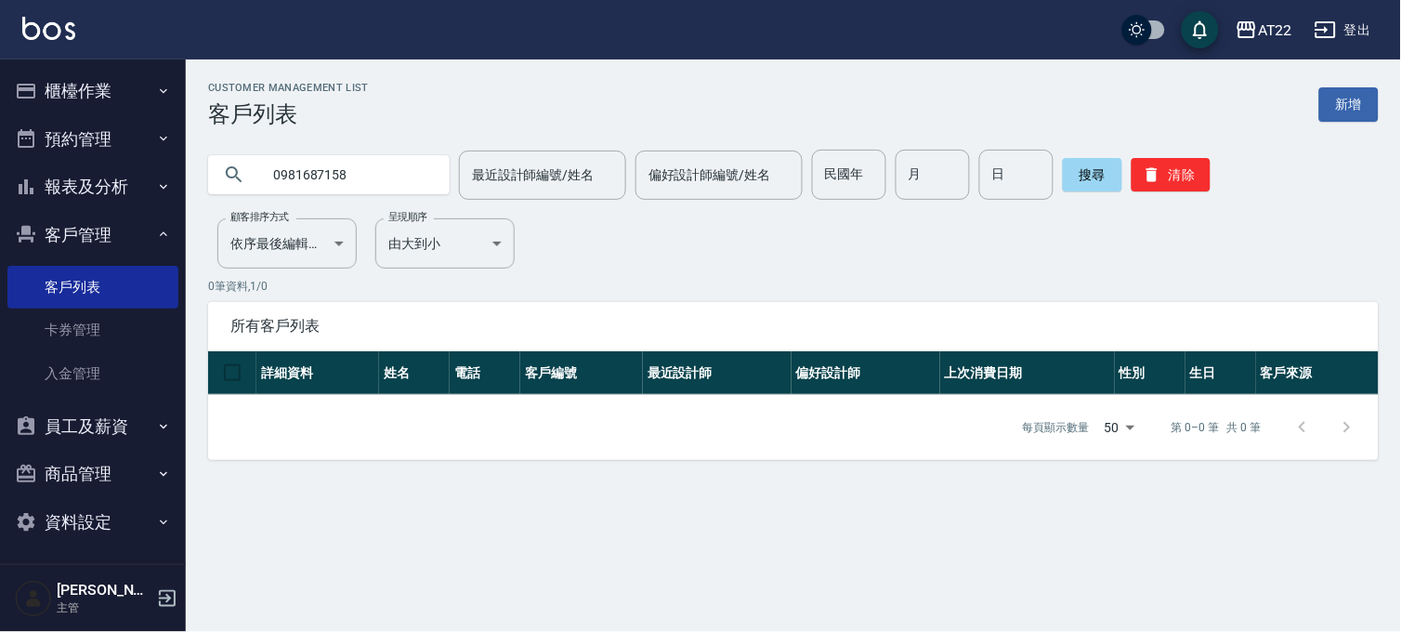
click at [300, 165] on input "0981687158" at bounding box center [347, 175] width 175 height 50
drag, startPoint x: 358, startPoint y: 167, endPoint x: 254, endPoint y: 184, distance: 105.4
click at [254, 184] on div "0981328425" at bounding box center [328, 174] width 241 height 39
paste input "8700942"
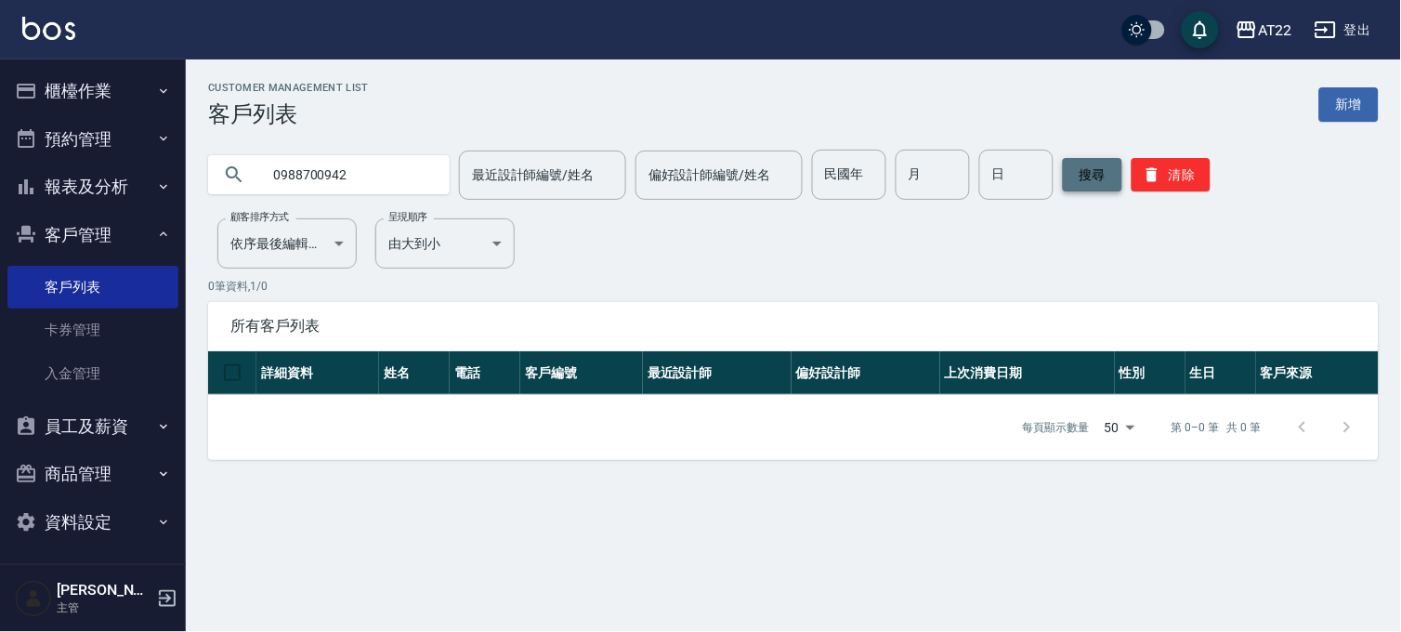
click at [1083, 169] on button "搜尋" at bounding box center [1091, 174] width 59 height 33
click at [372, 165] on input "0988700942" at bounding box center [347, 175] width 175 height 50
click at [377, 200] on div "Customer Management List 客戶列表 新增 0988700942 最近設計師編號/姓名 最近設計師編號/姓名 偏好設計師編號/姓名 偏好…" at bounding box center [793, 271] width 1215 height 378
click at [385, 184] on input "0988700942" at bounding box center [347, 175] width 175 height 50
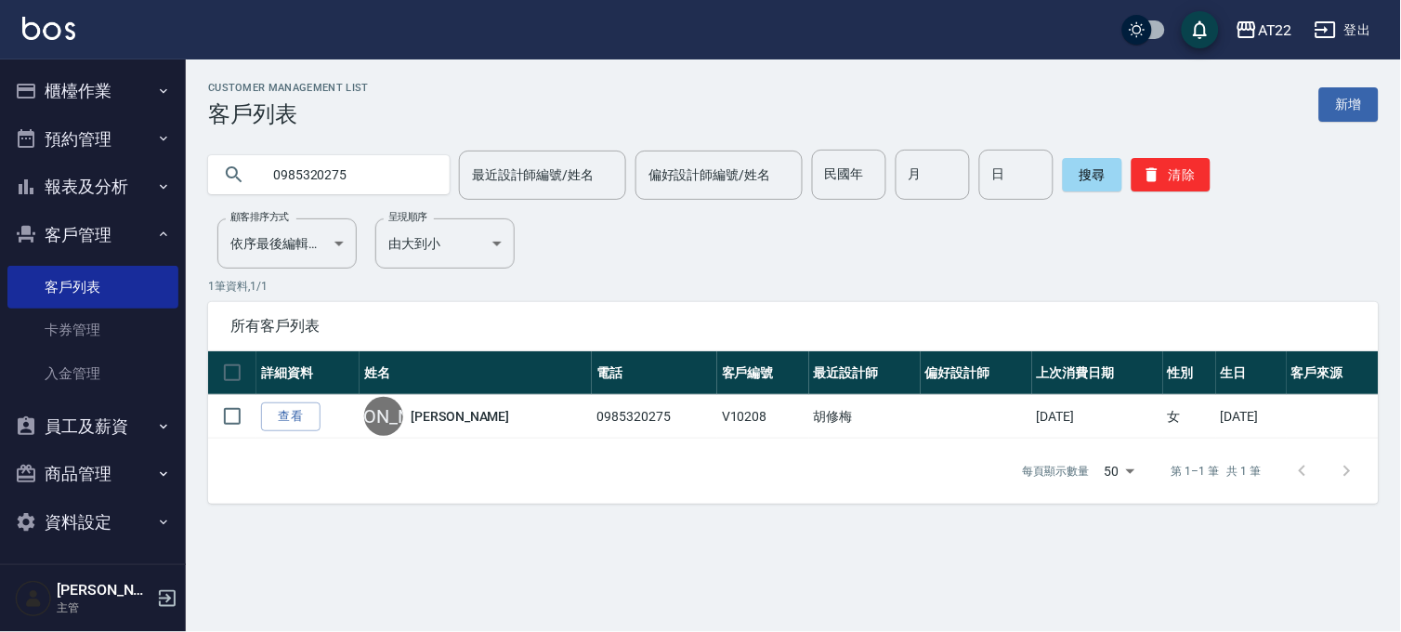
click at [385, 184] on input "0985320275" at bounding box center [347, 175] width 175 height 50
drag, startPoint x: 339, startPoint y: 179, endPoint x: 261, endPoint y: 188, distance: 78.5
click at [247, 179] on div "09853202750935132711" at bounding box center [328, 174] width 241 height 39
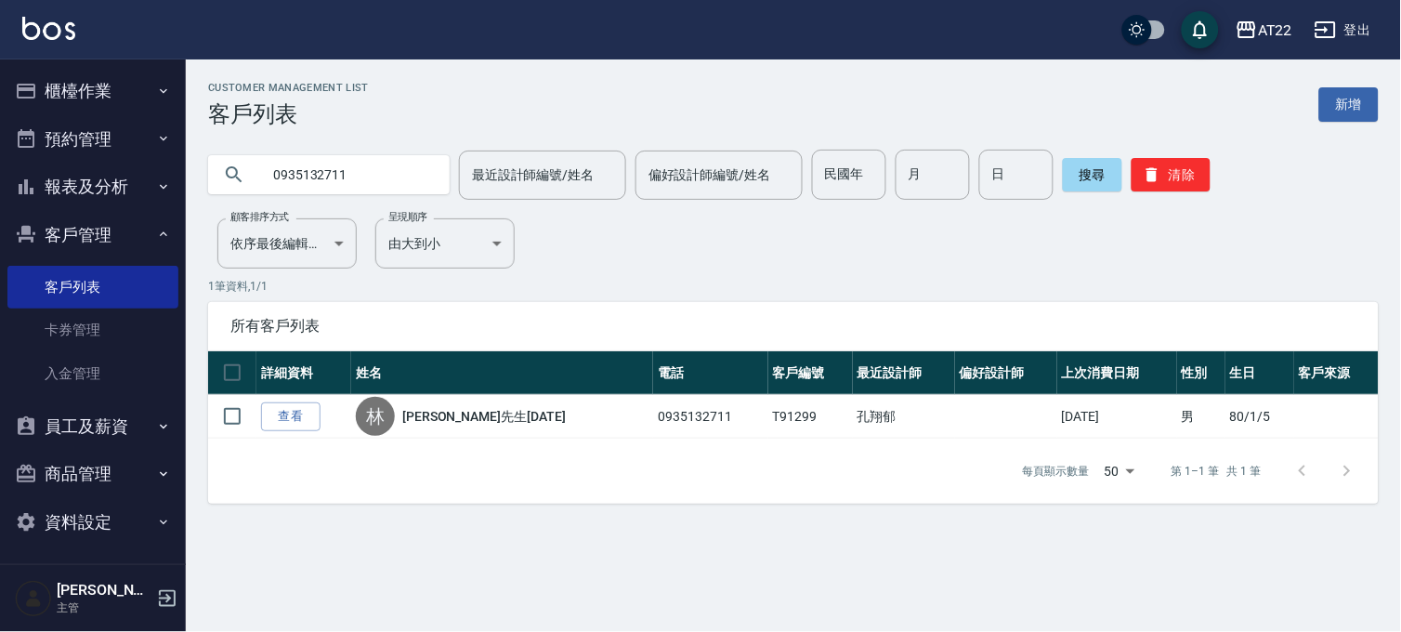
click at [393, 192] on input "0935132711" at bounding box center [347, 175] width 175 height 50
type input "0953353966"
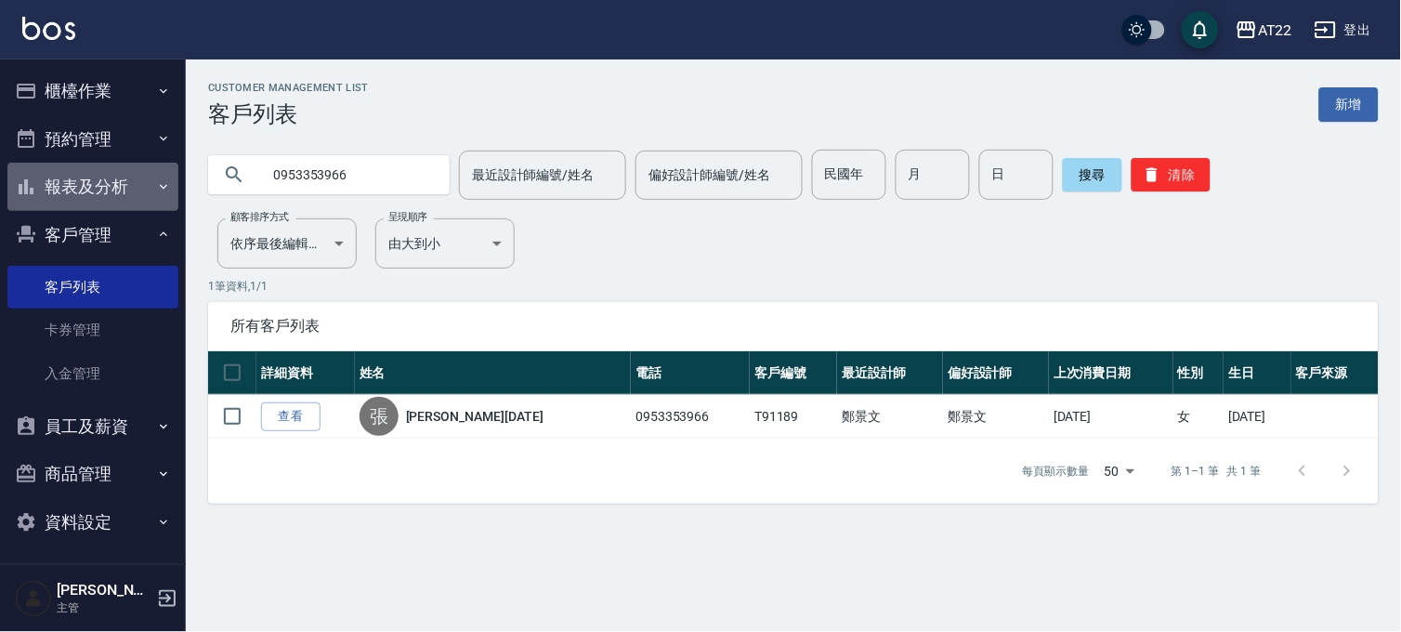
click at [106, 183] on button "報表及分析" at bounding box center [92, 187] width 171 height 48
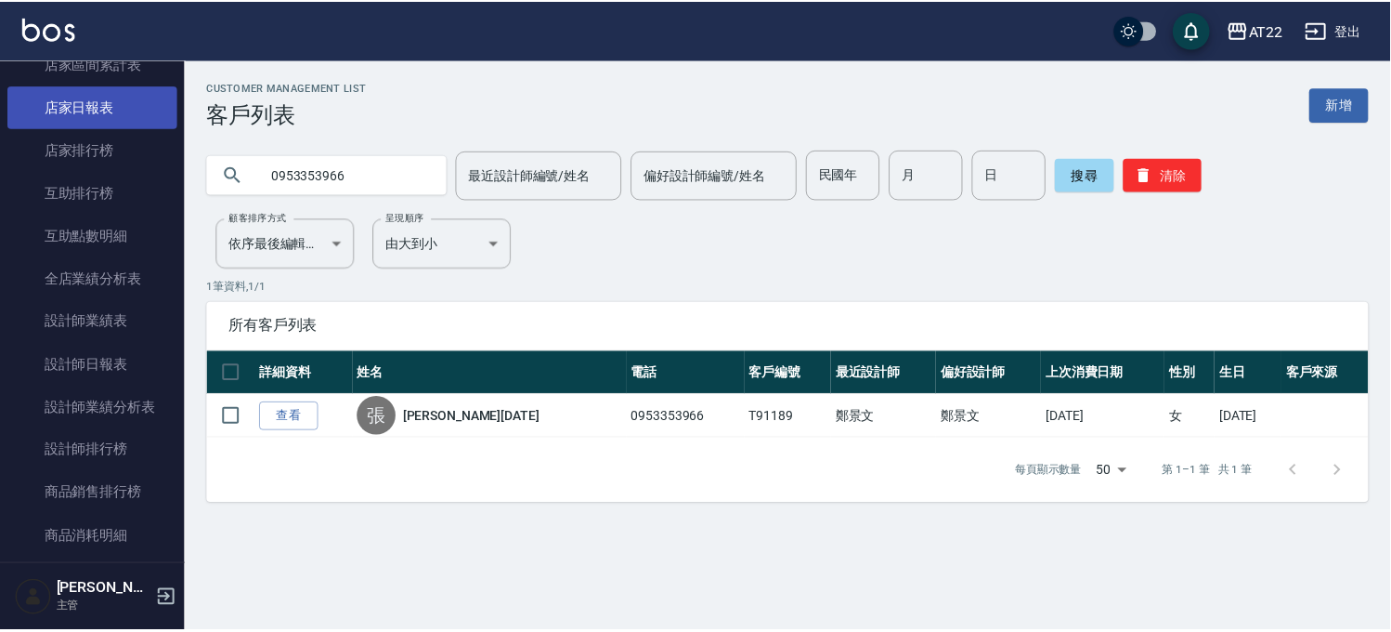
scroll to position [309, 0]
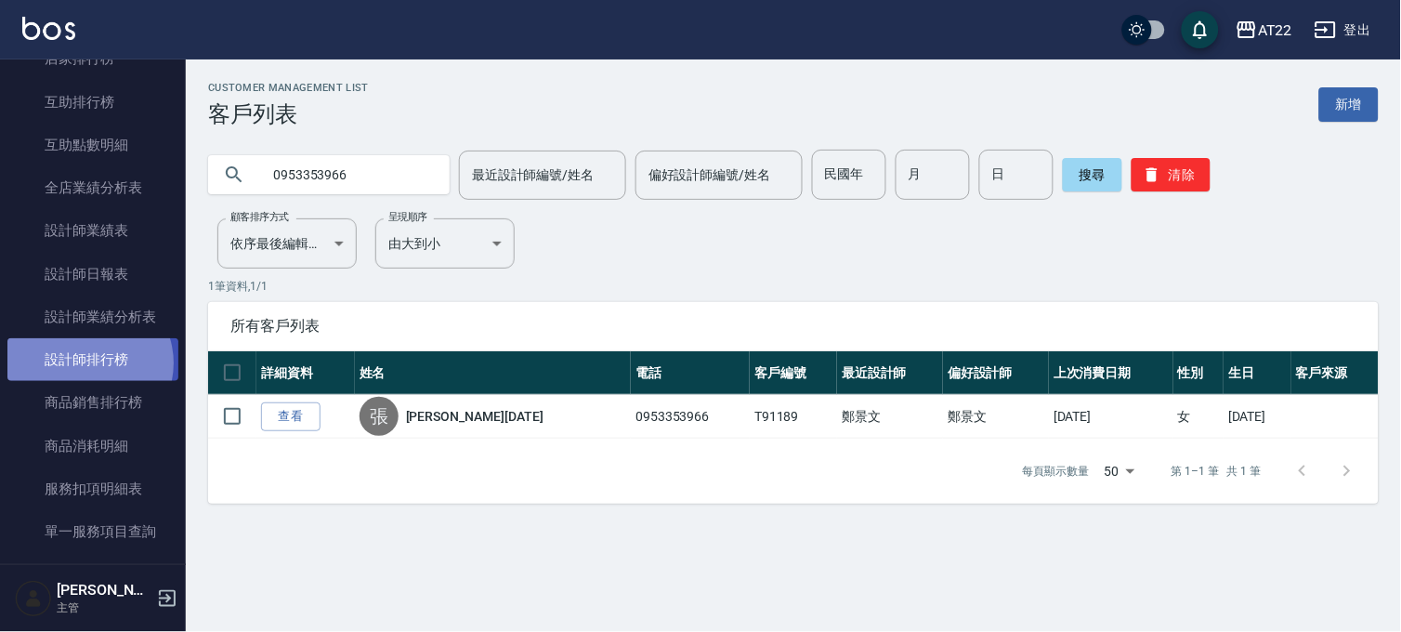
click at [87, 363] on link "設計師排行榜" at bounding box center [92, 359] width 171 height 43
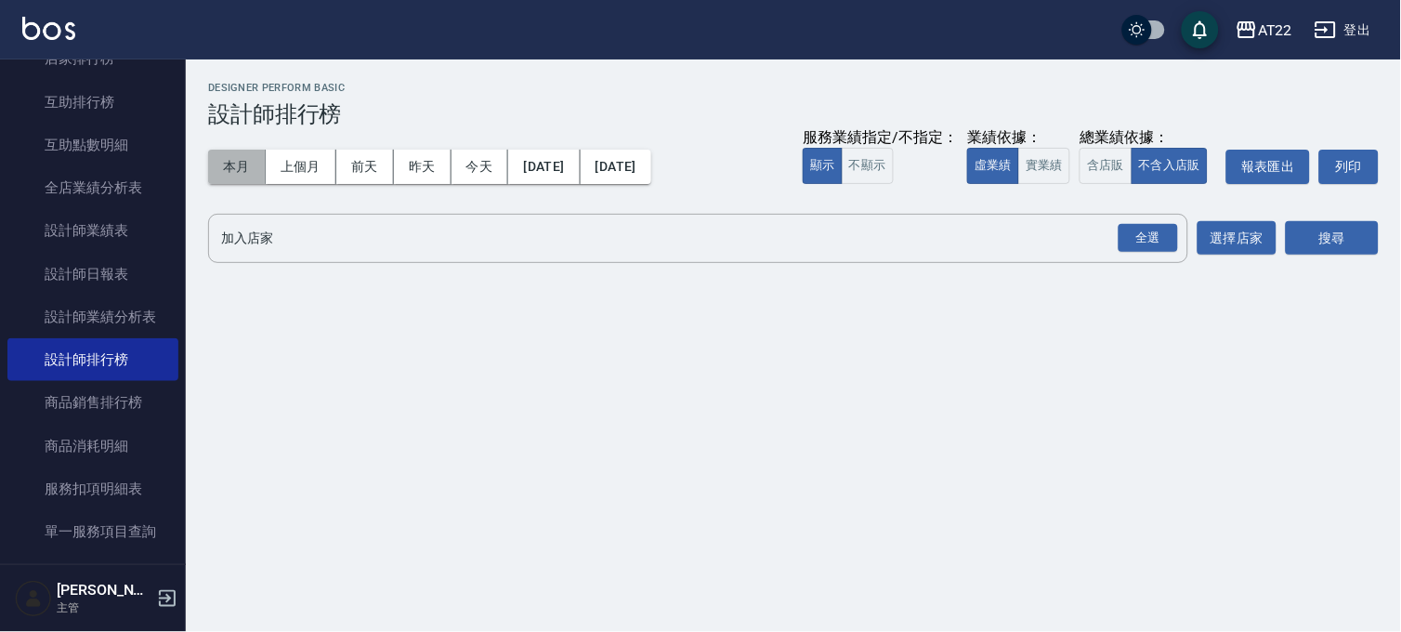
click at [226, 155] on button "本月" at bounding box center [237, 167] width 58 height 34
click at [1144, 229] on div "全選" at bounding box center [1147, 238] width 59 height 29
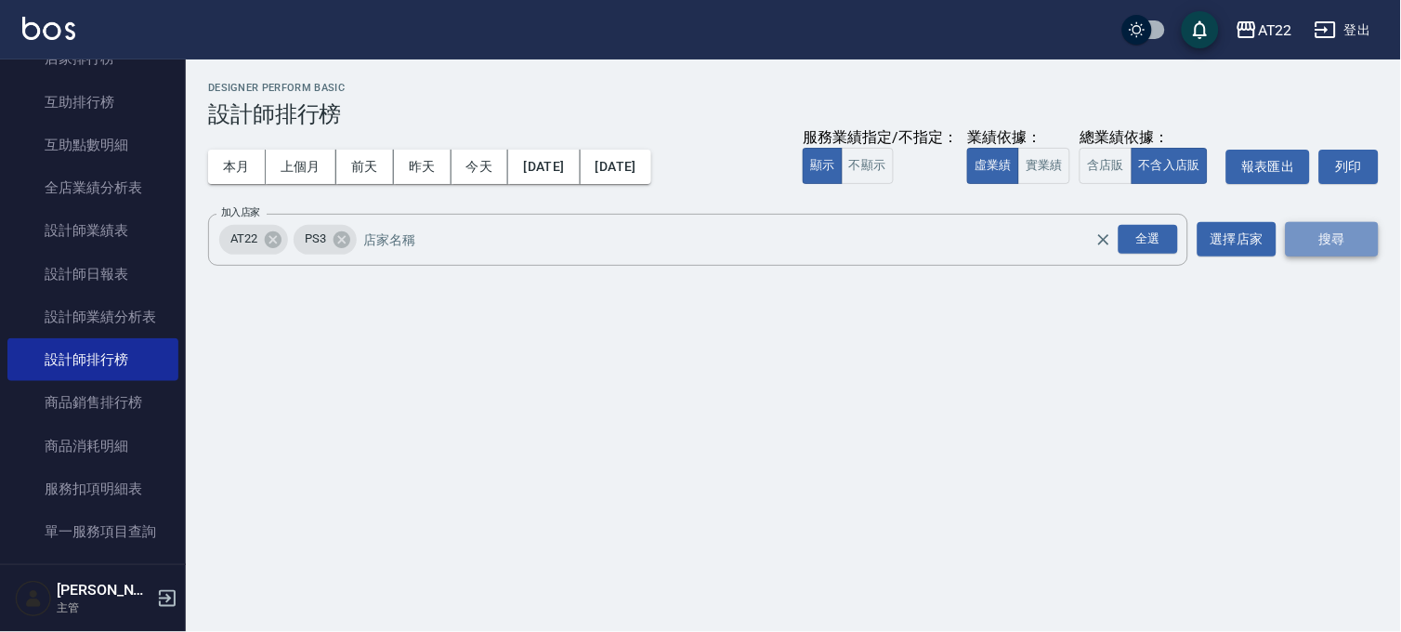
click at [1297, 241] on button "搜尋" at bounding box center [1331, 239] width 93 height 34
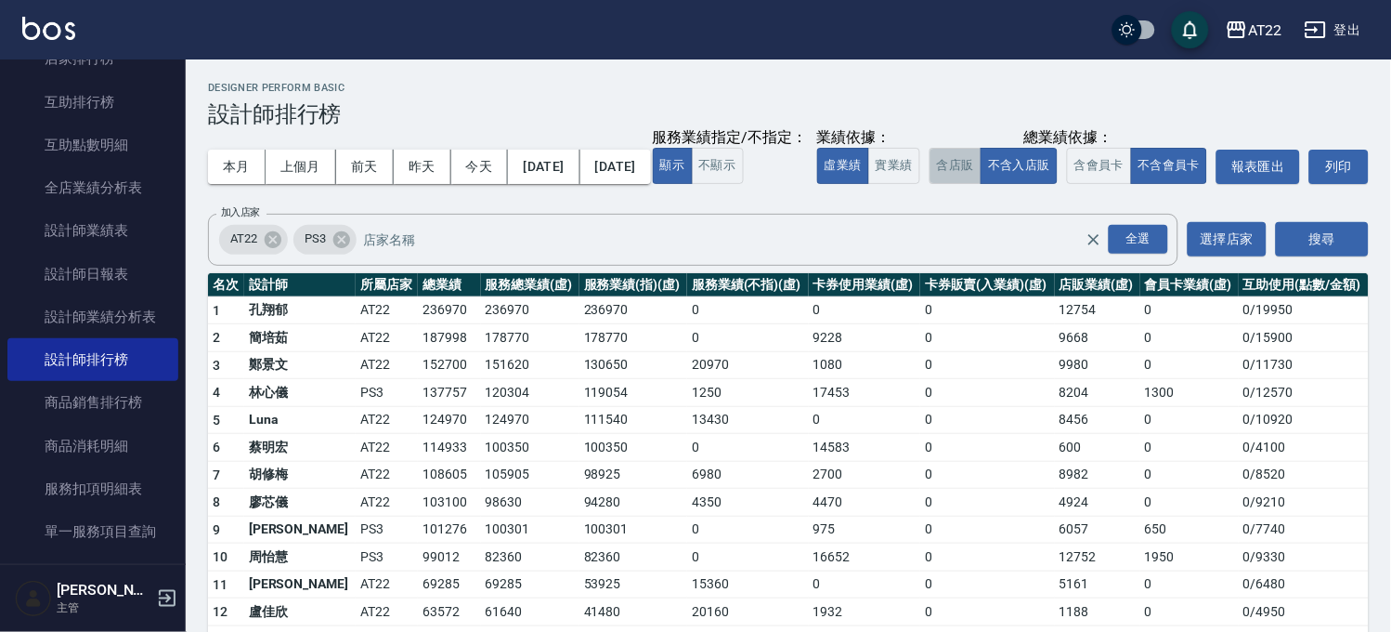
click at [930, 184] on button "含店販" at bounding box center [956, 166] width 52 height 36
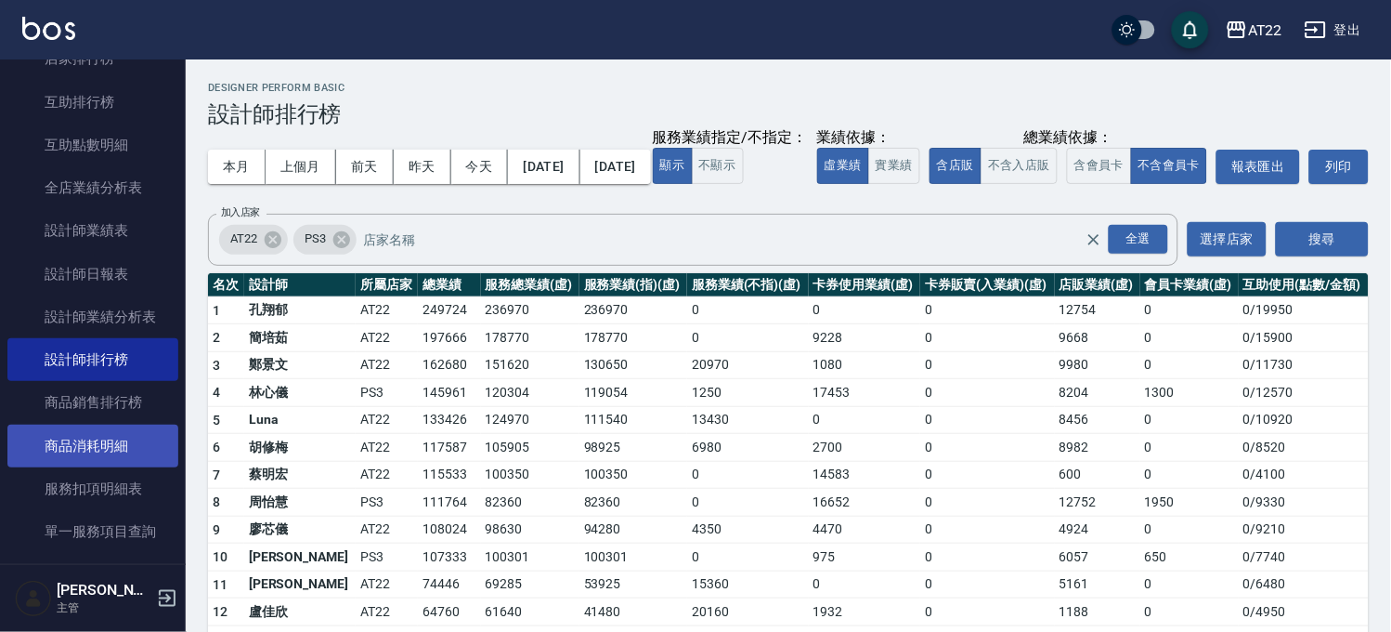
scroll to position [825, 0]
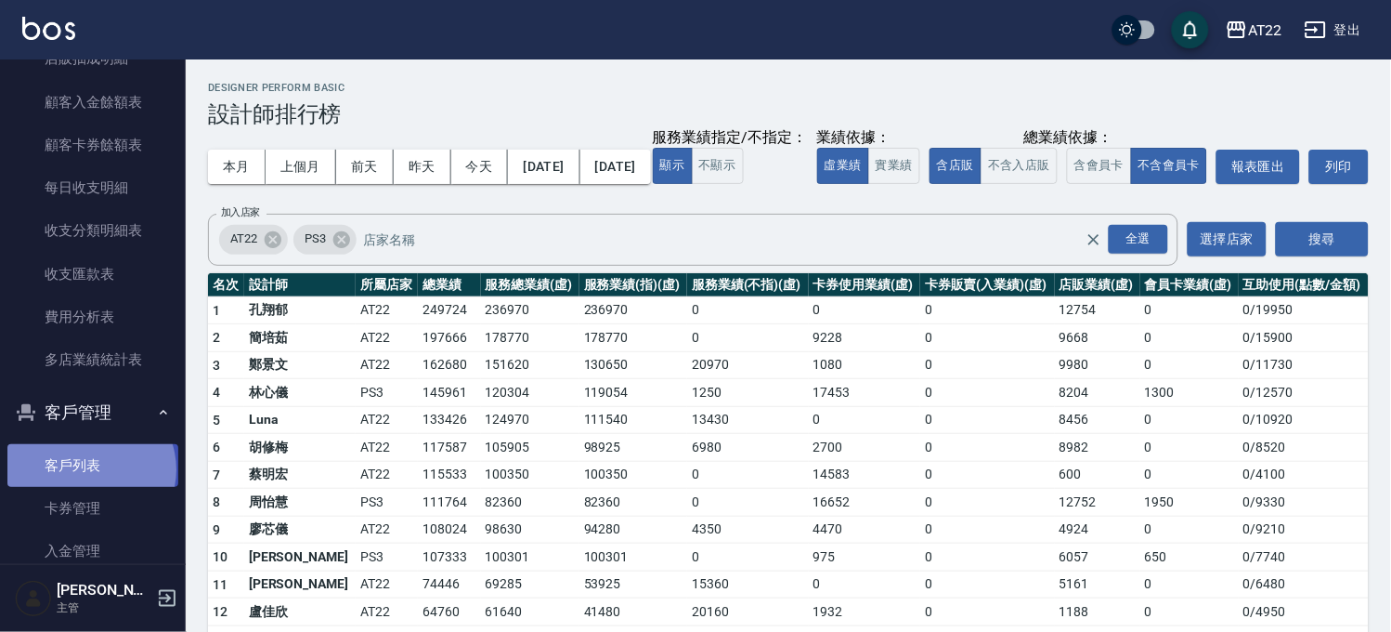
click at [89, 469] on link "客戶列表" at bounding box center [92, 465] width 171 height 43
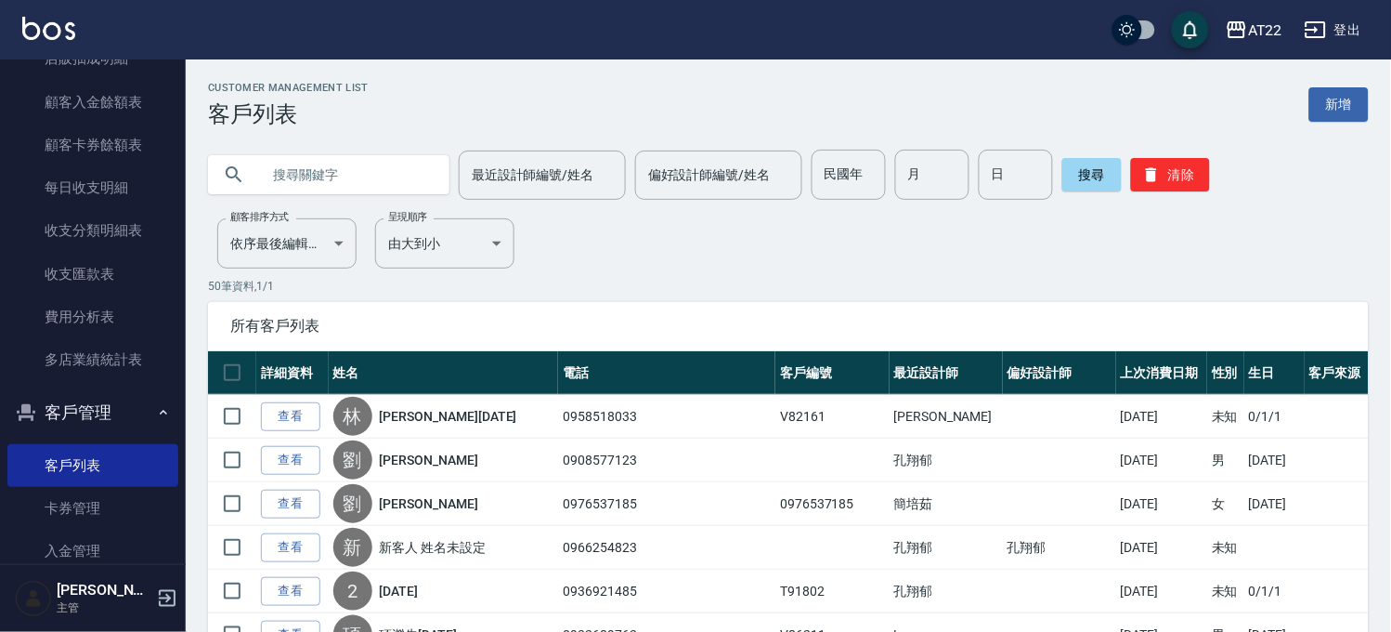
click at [367, 188] on input "text" at bounding box center [347, 175] width 175 height 50
type input "0927203313"
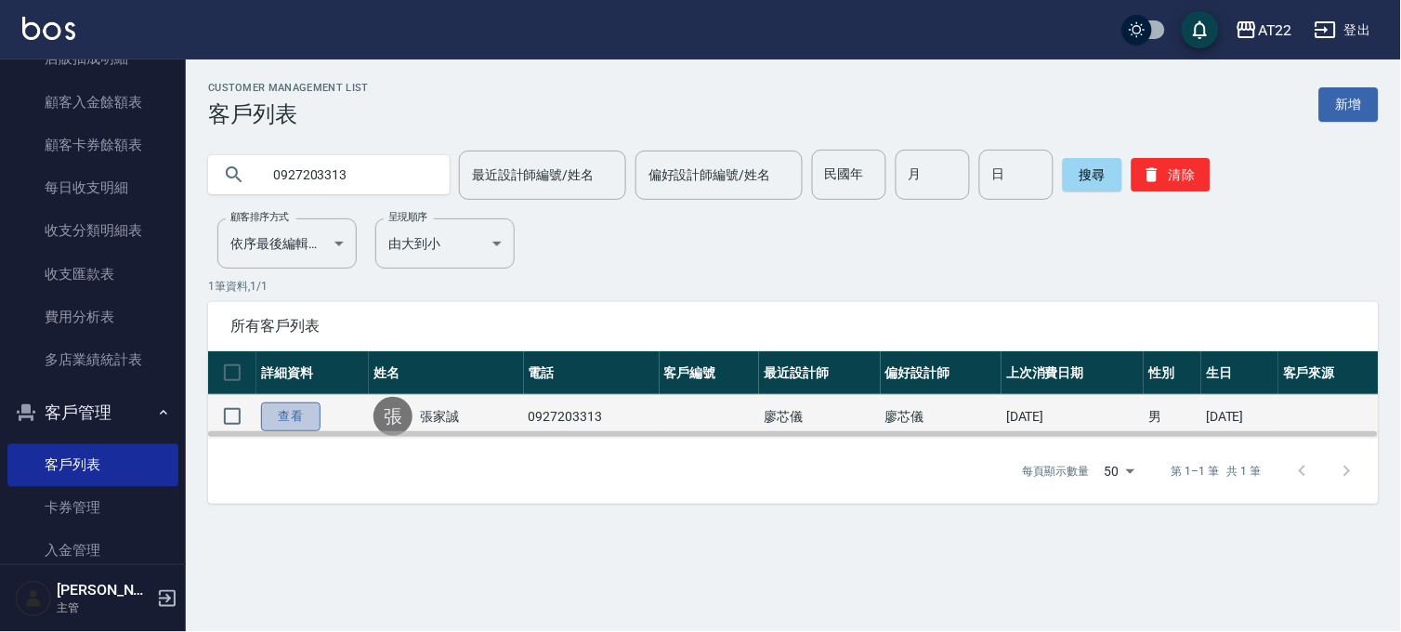
click at [289, 412] on link "查看" at bounding box center [290, 416] width 59 height 29
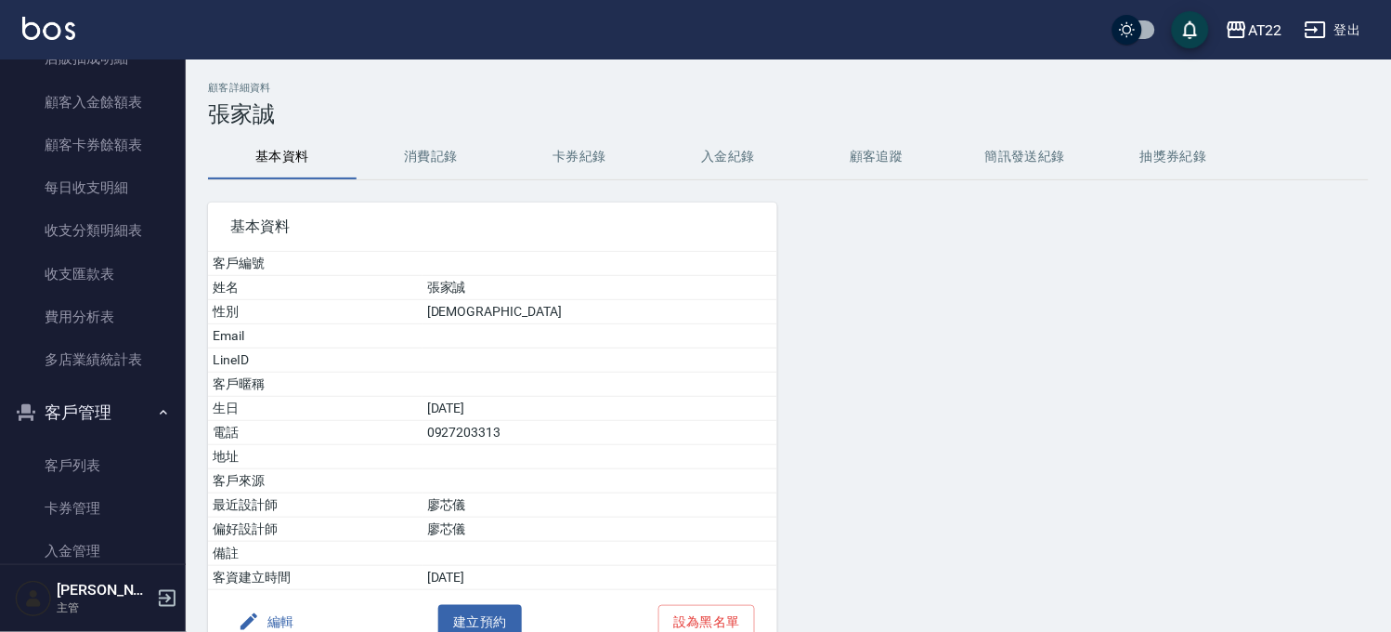
click at [422, 155] on button "消費記錄" at bounding box center [431, 157] width 149 height 45
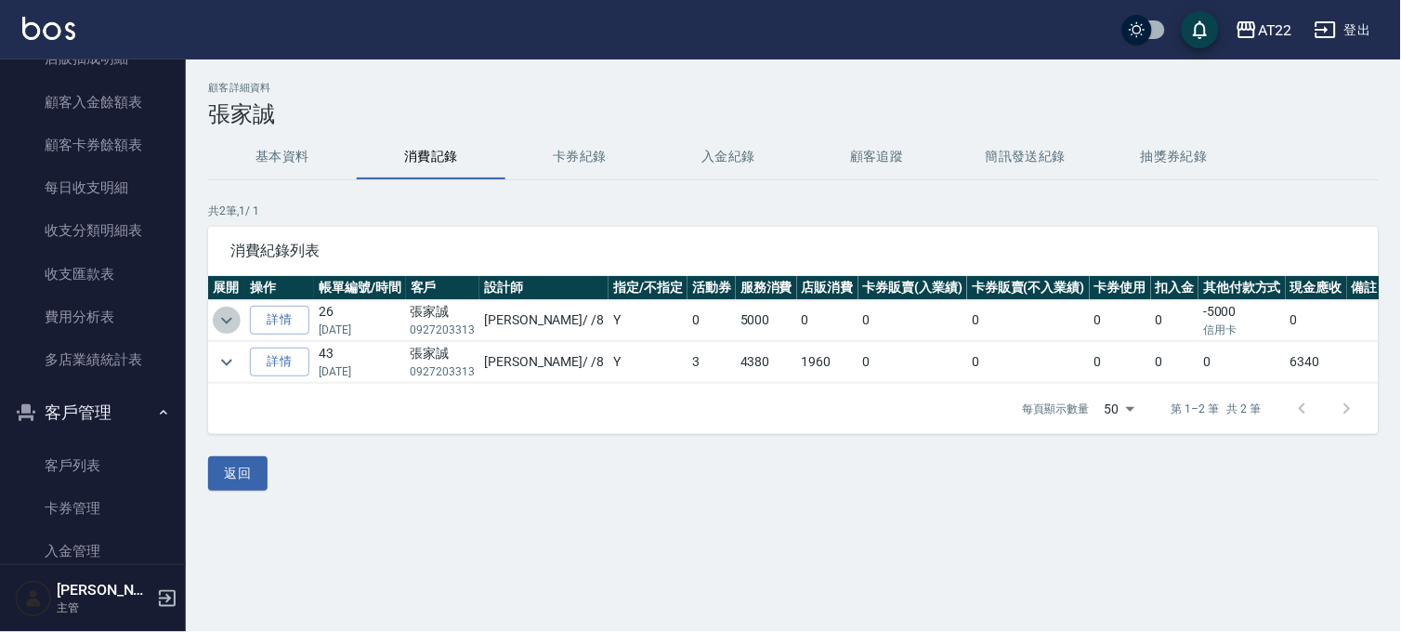
click at [223, 317] on icon "expand row" at bounding box center [226, 320] width 22 height 22
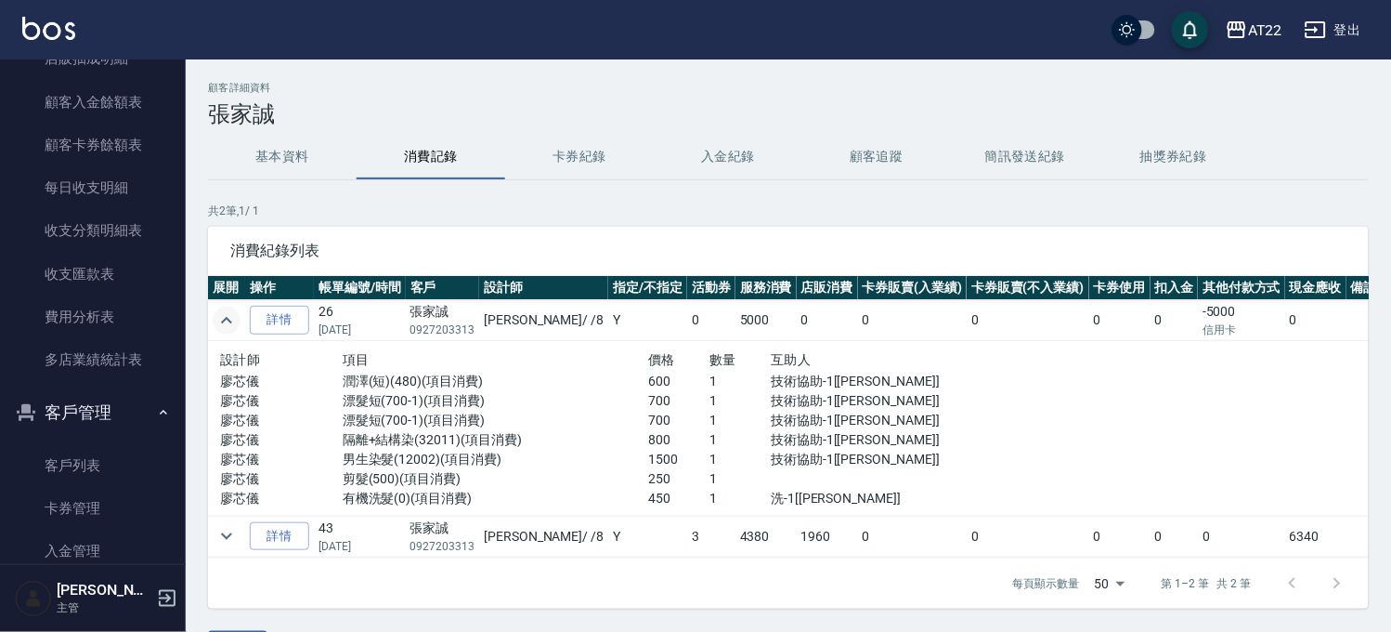
click at [219, 322] on icon "expand row" at bounding box center [226, 320] width 22 height 22
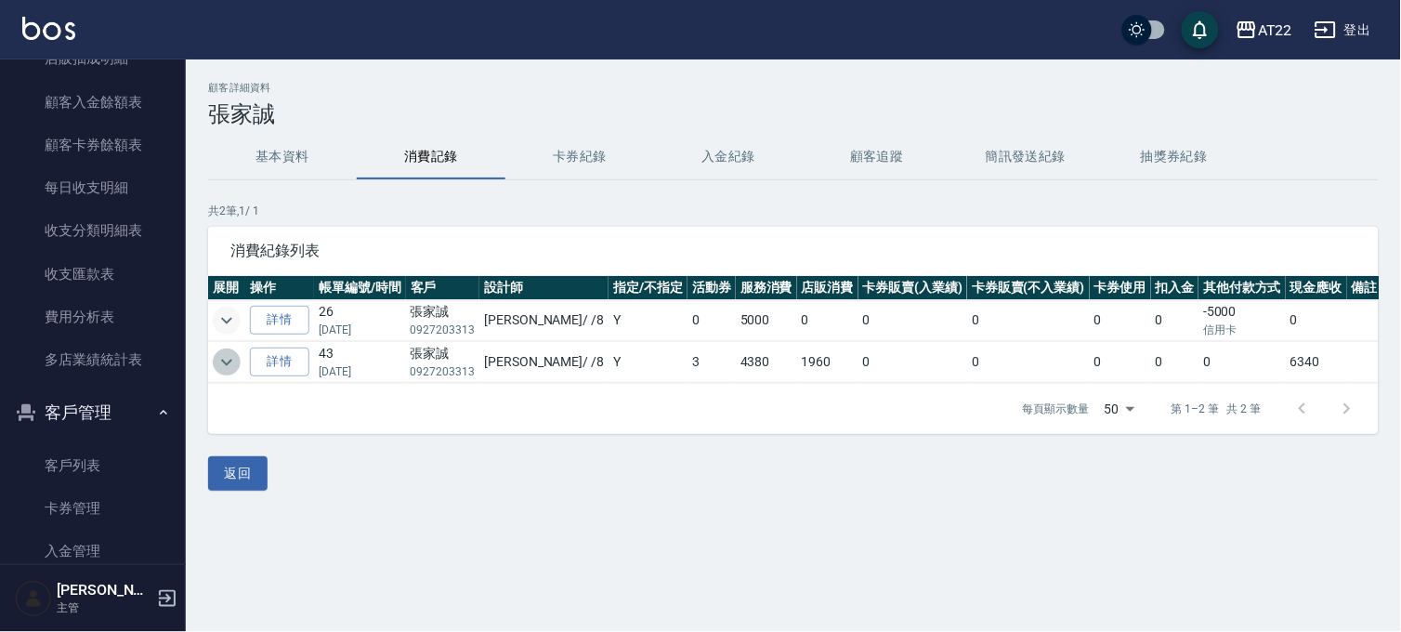
click at [215, 365] on icon "expand row" at bounding box center [226, 362] width 22 height 22
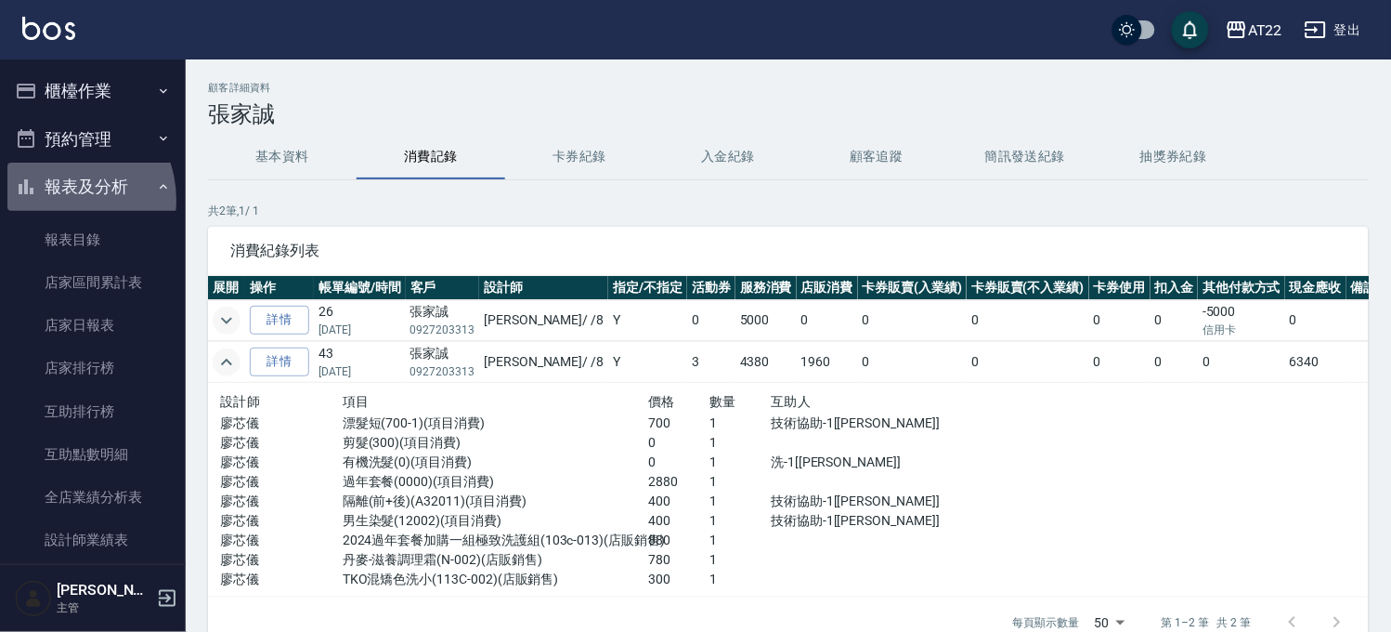
click at [59, 200] on button "報表及分析" at bounding box center [92, 187] width 171 height 48
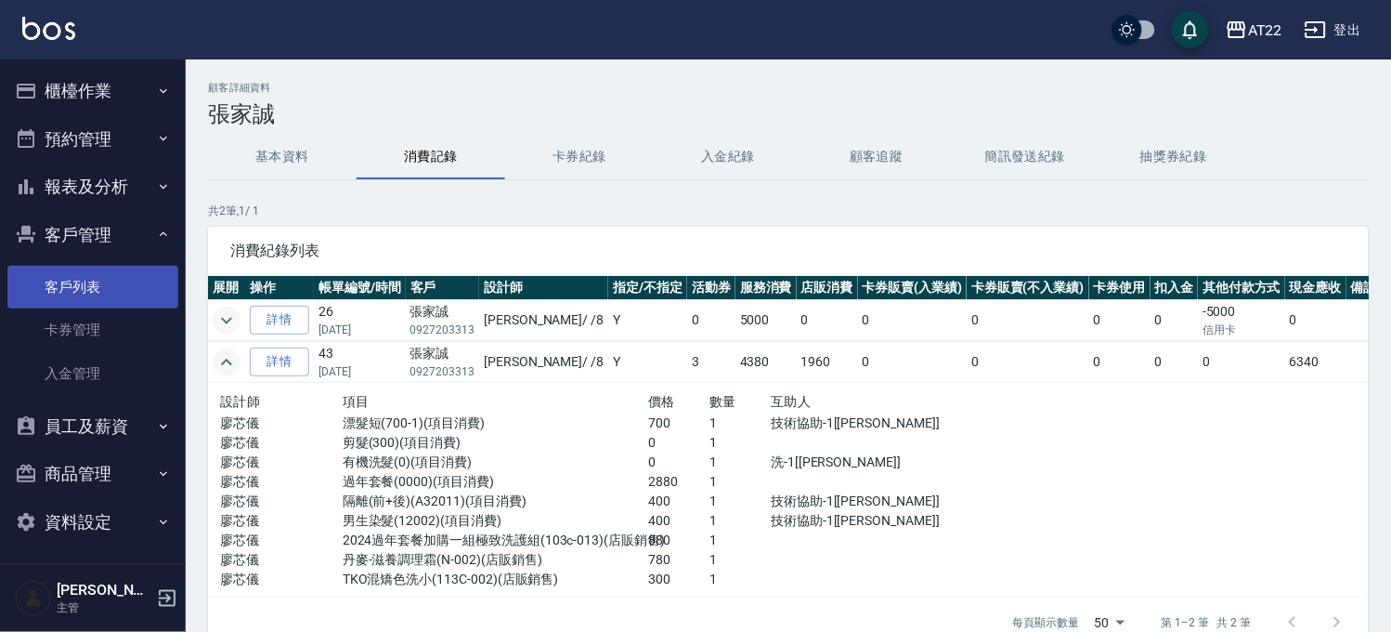
click at [91, 271] on link "客戶列表" at bounding box center [92, 287] width 171 height 43
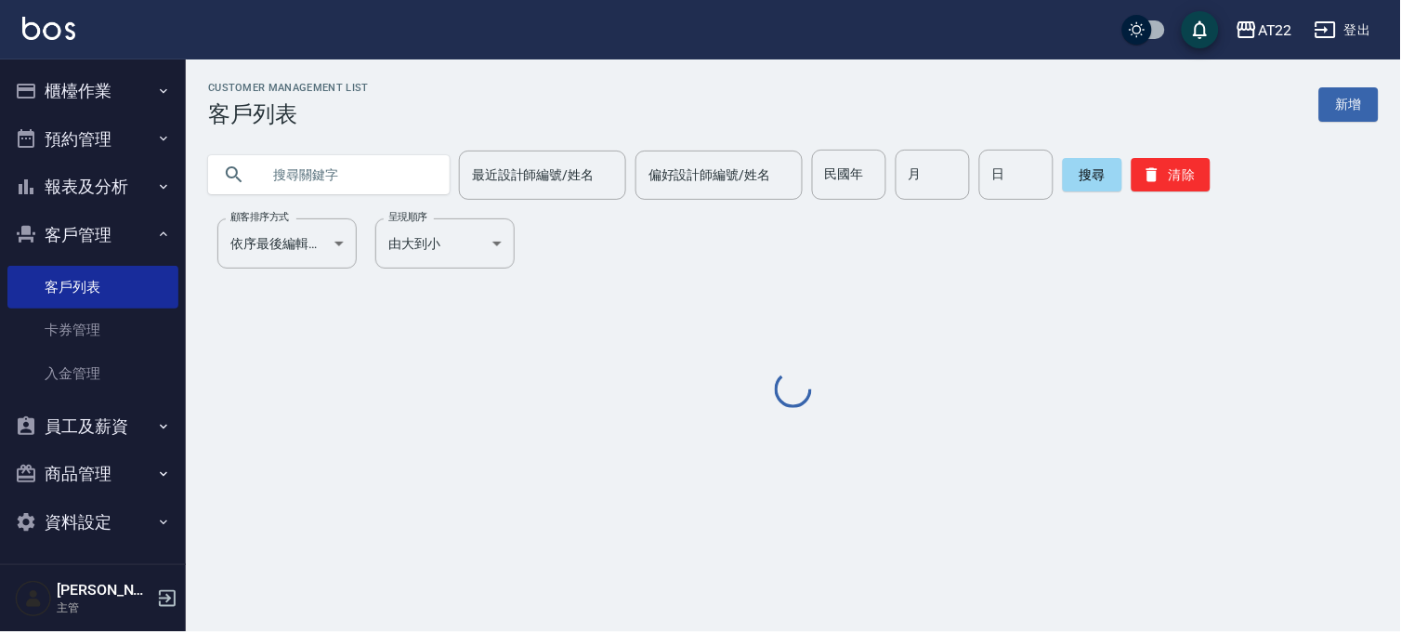
click at [96, 241] on button "客戶管理" at bounding box center [92, 235] width 171 height 48
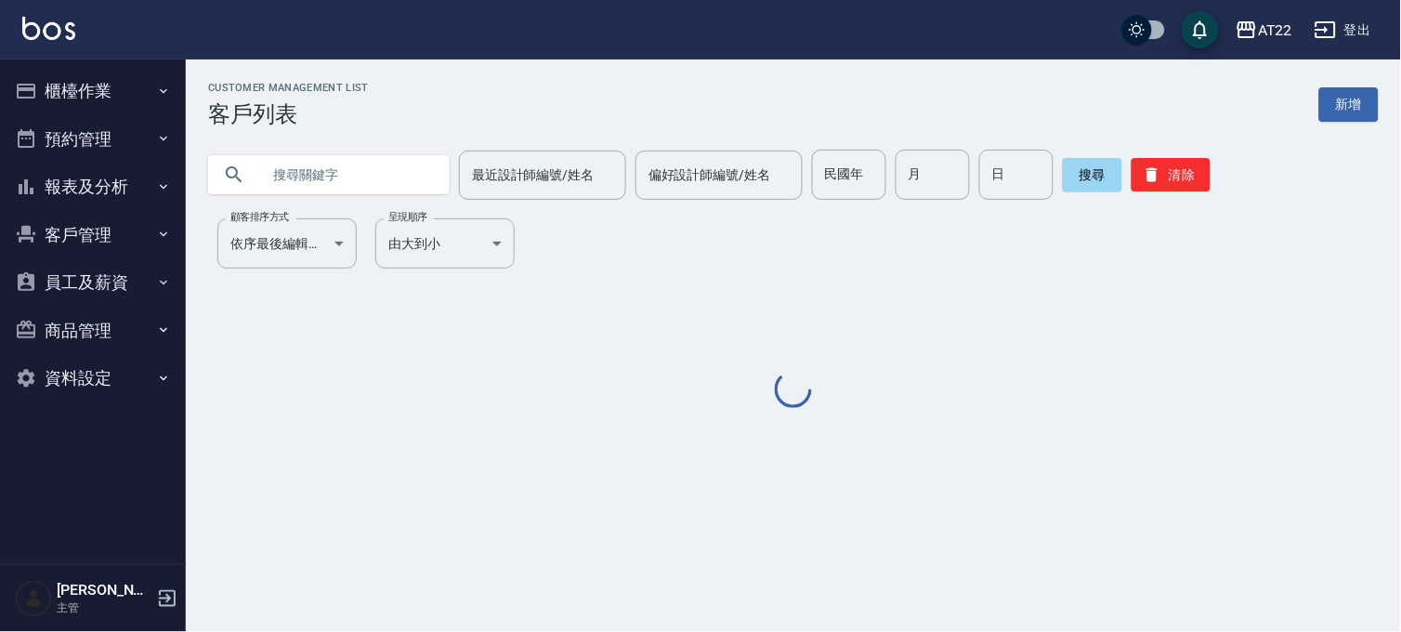
click at [107, 201] on button "報表及分析" at bounding box center [92, 187] width 171 height 48
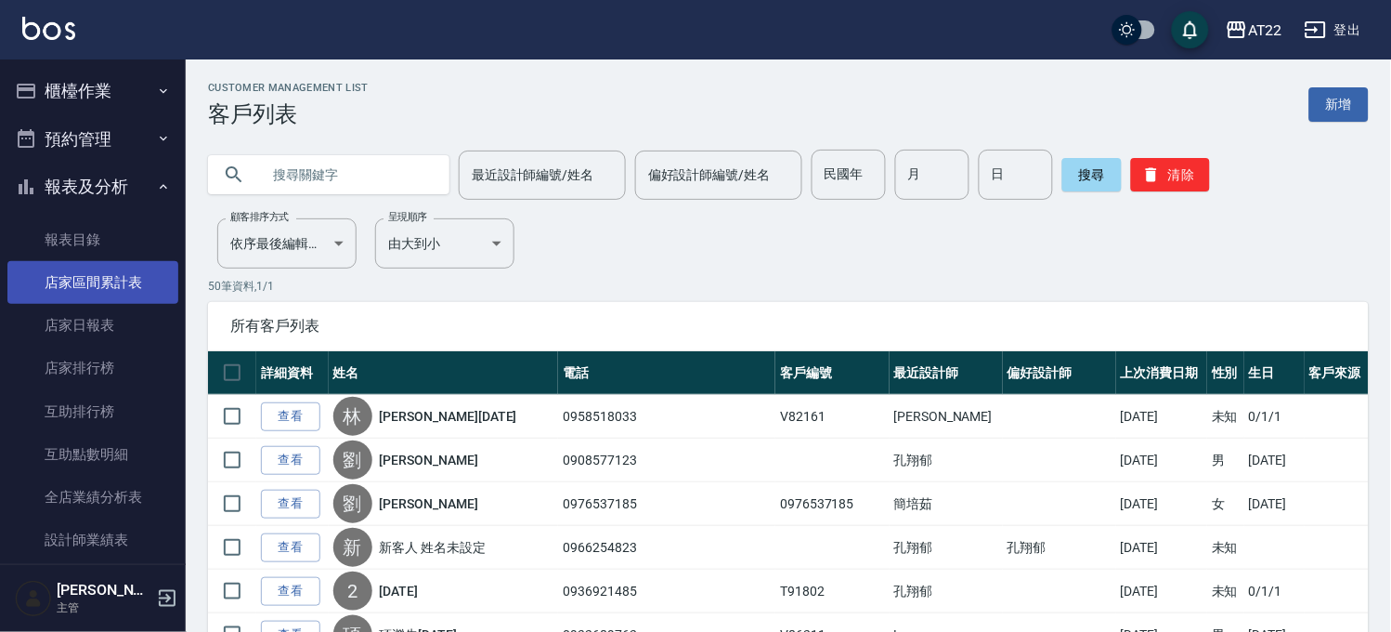
scroll to position [515, 0]
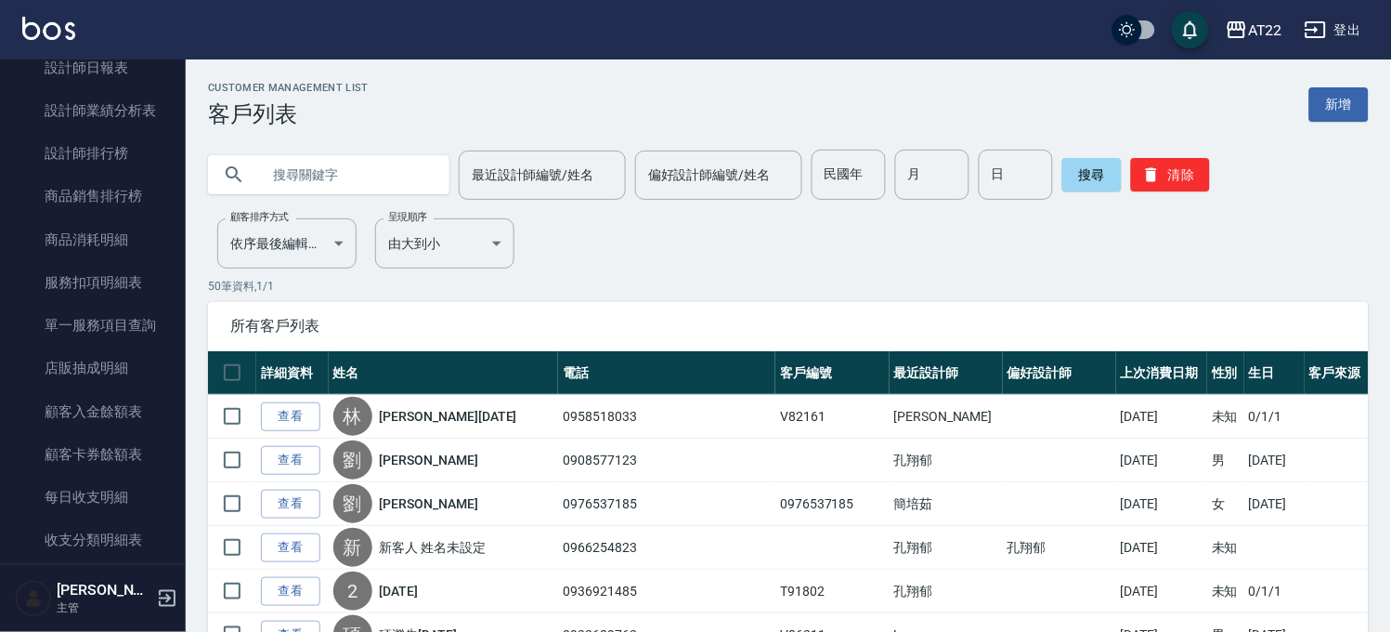
click at [418, 191] on input "text" at bounding box center [347, 175] width 175 height 50
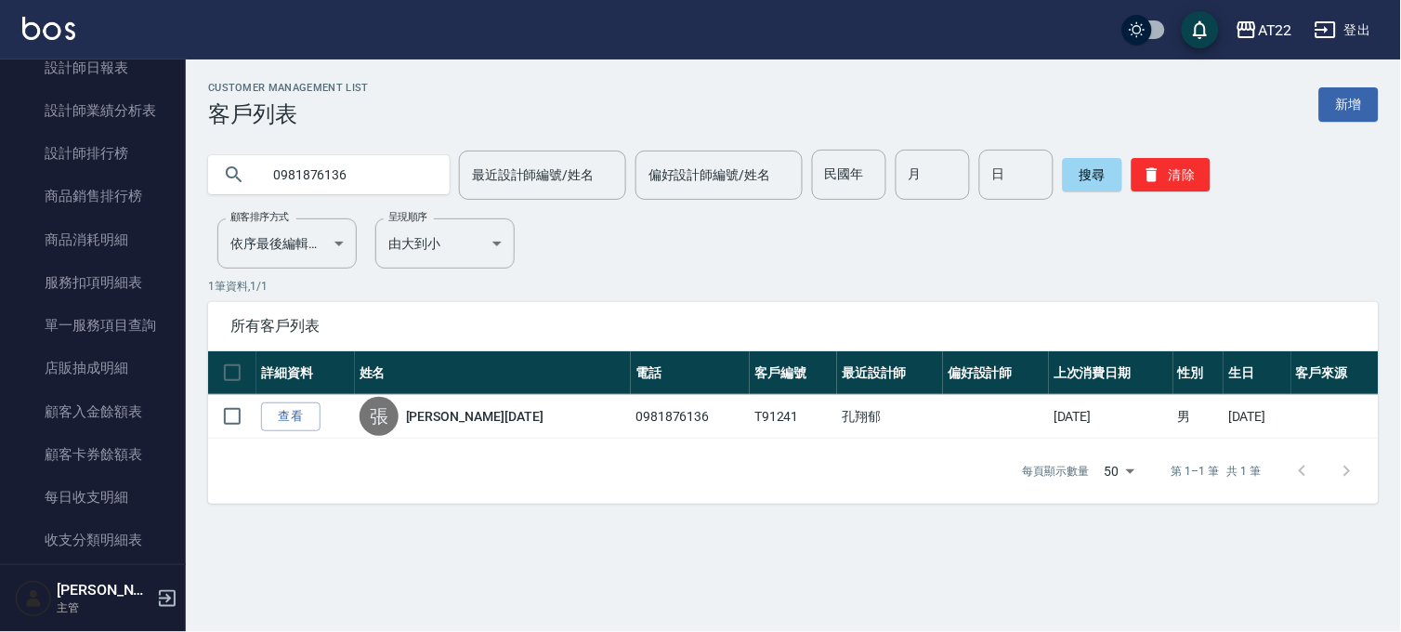
click at [394, 192] on input "0981876136" at bounding box center [347, 175] width 175 height 50
click at [305, 173] on input "0986558585" at bounding box center [347, 175] width 175 height 50
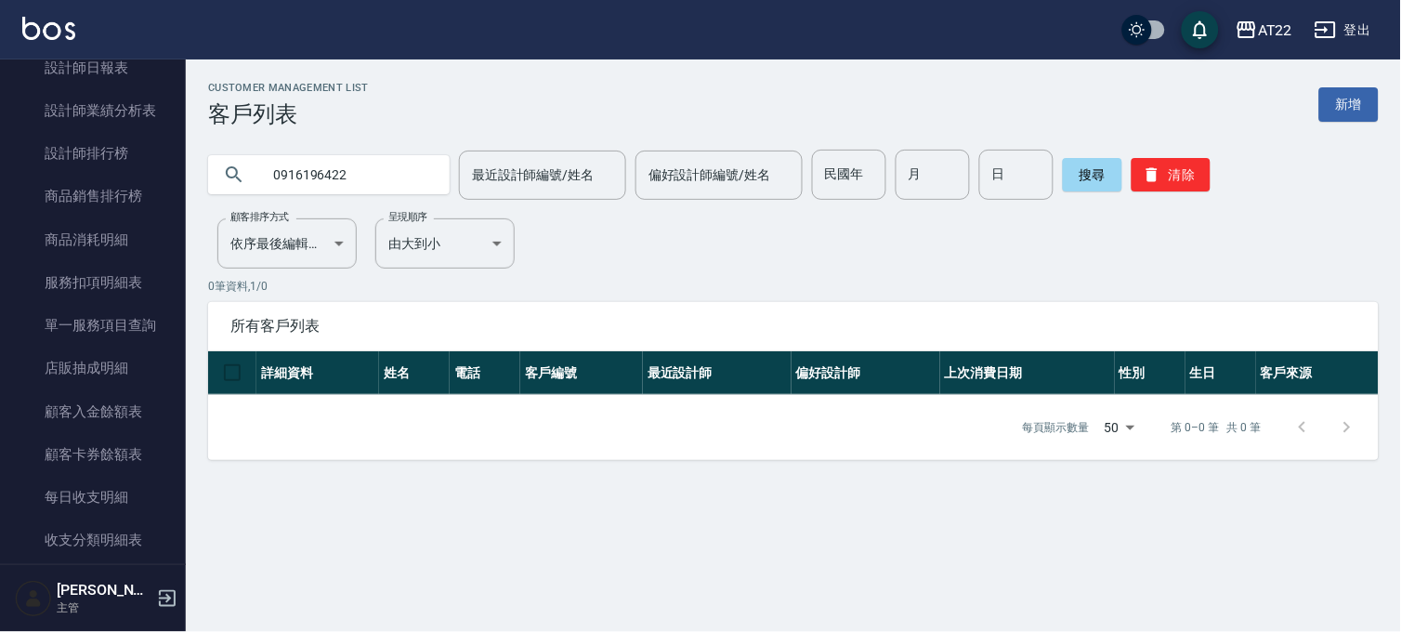
click at [327, 182] on input "0916196422" at bounding box center [347, 175] width 175 height 50
type input "周雅婷"
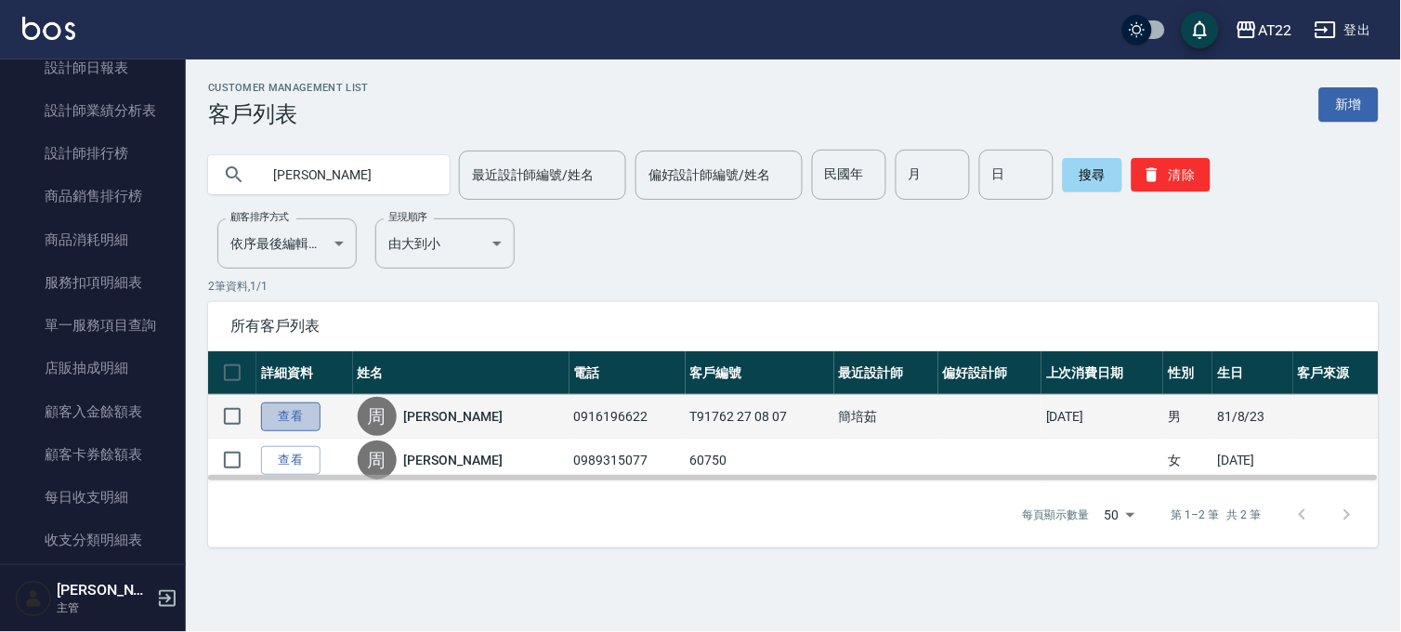
click at [302, 411] on link "查看" at bounding box center [290, 416] width 59 height 29
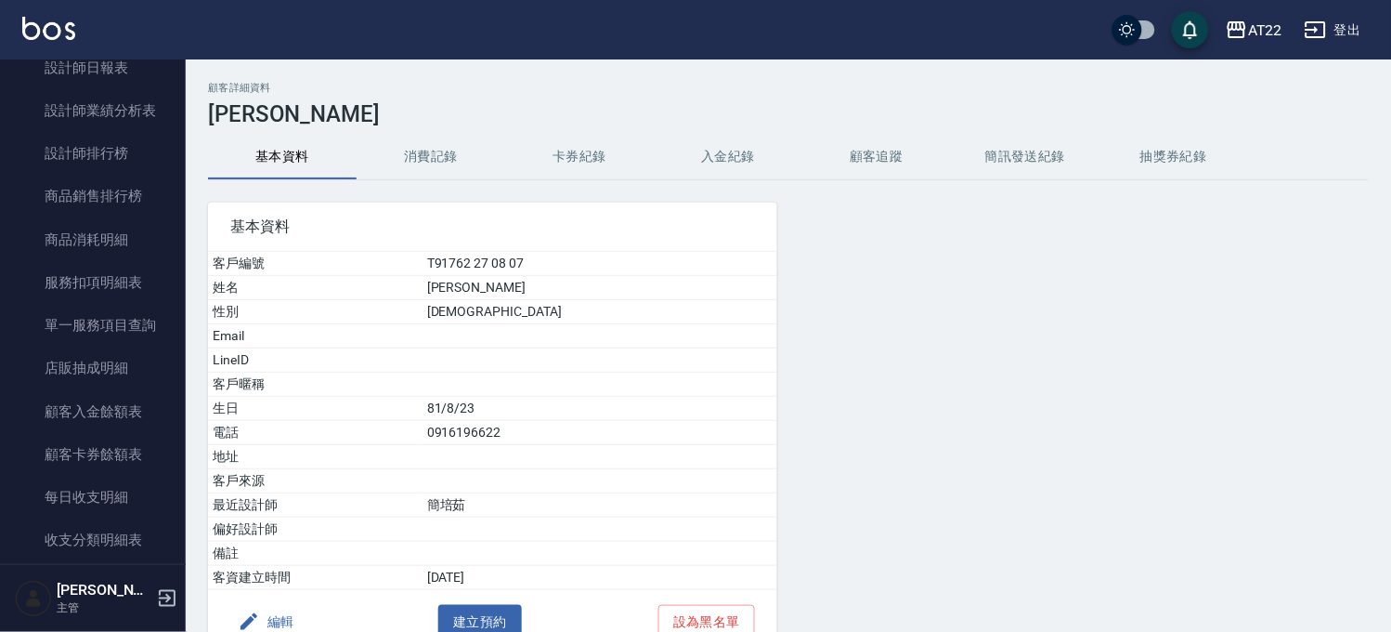
click at [280, 605] on div "編輯 建立預約 設為黑名單" at bounding box center [492, 622] width 569 height 64
click at [272, 618] on button "編輯" at bounding box center [266, 622] width 72 height 34
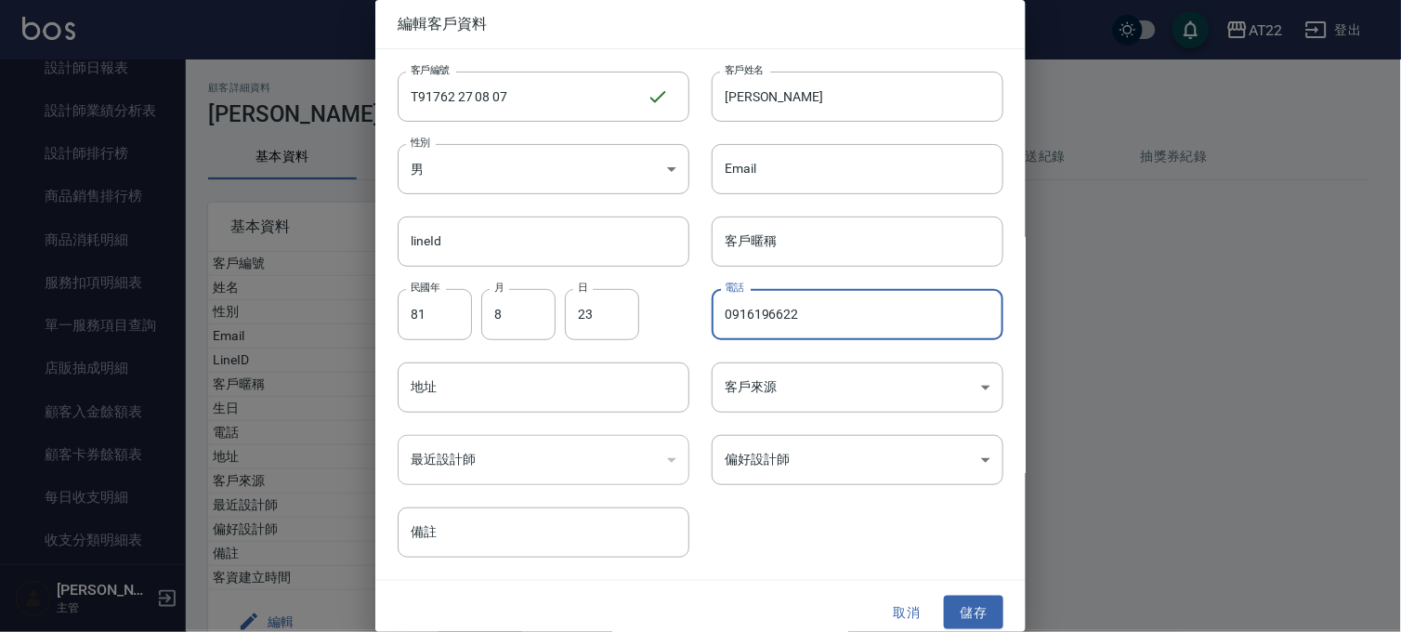
click at [772, 310] on input "0916196622" at bounding box center [857, 314] width 292 height 50
type input "0916196422"
click at [944, 601] on button "儲存" at bounding box center [973, 612] width 59 height 34
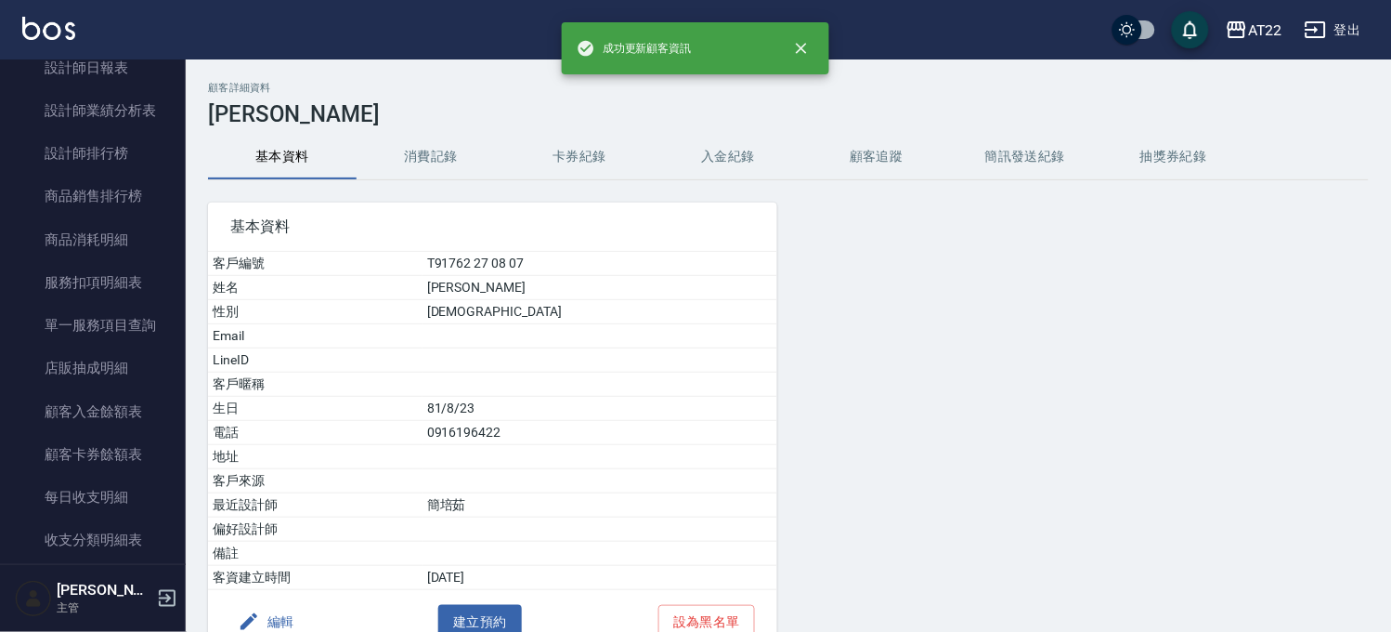
click at [437, 159] on button "消費記錄" at bounding box center [431, 157] width 149 height 45
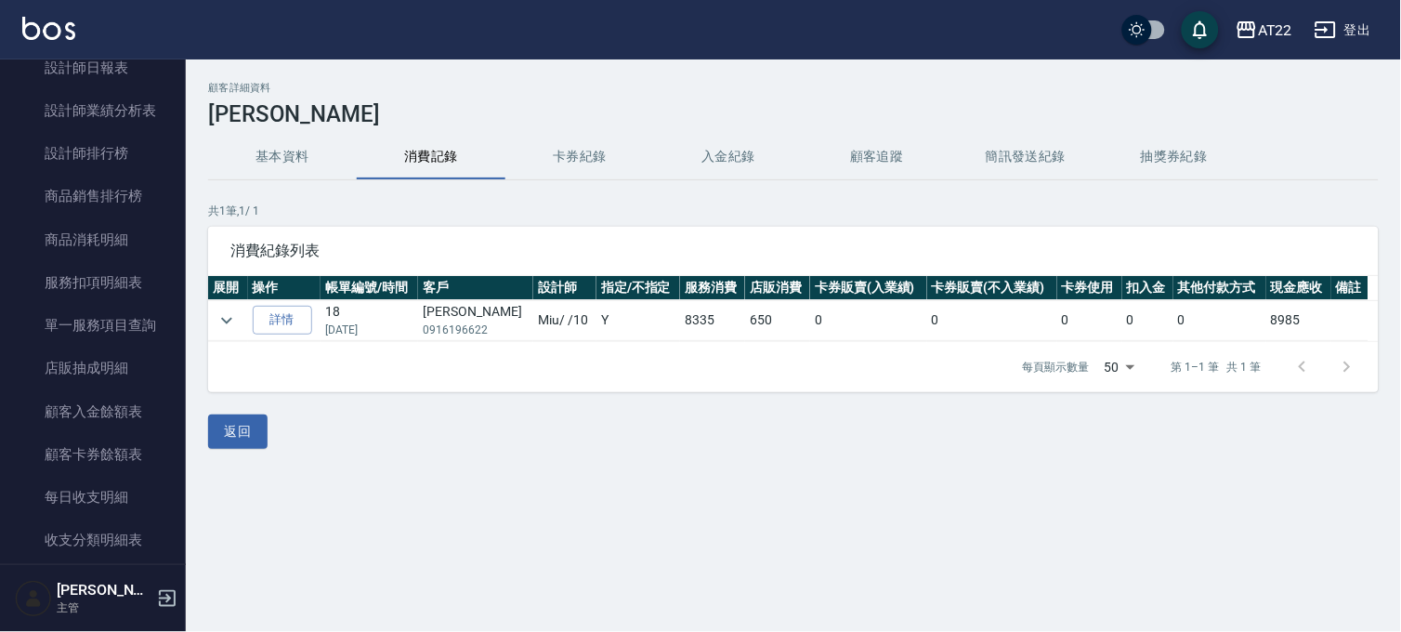
click at [202, 320] on div "顧客詳細資料 周雅婷 基本資料 消費記錄 卡券紀錄 入金紀錄 顧客追蹤 簡訊發送紀錄 抽獎券紀錄 共 1 筆, 1 / 1 消費紀錄列表 展開 操作 帳單編號…" at bounding box center [793, 265] width 1215 height 367
click at [225, 320] on icon "expand row" at bounding box center [226, 320] width 11 height 7
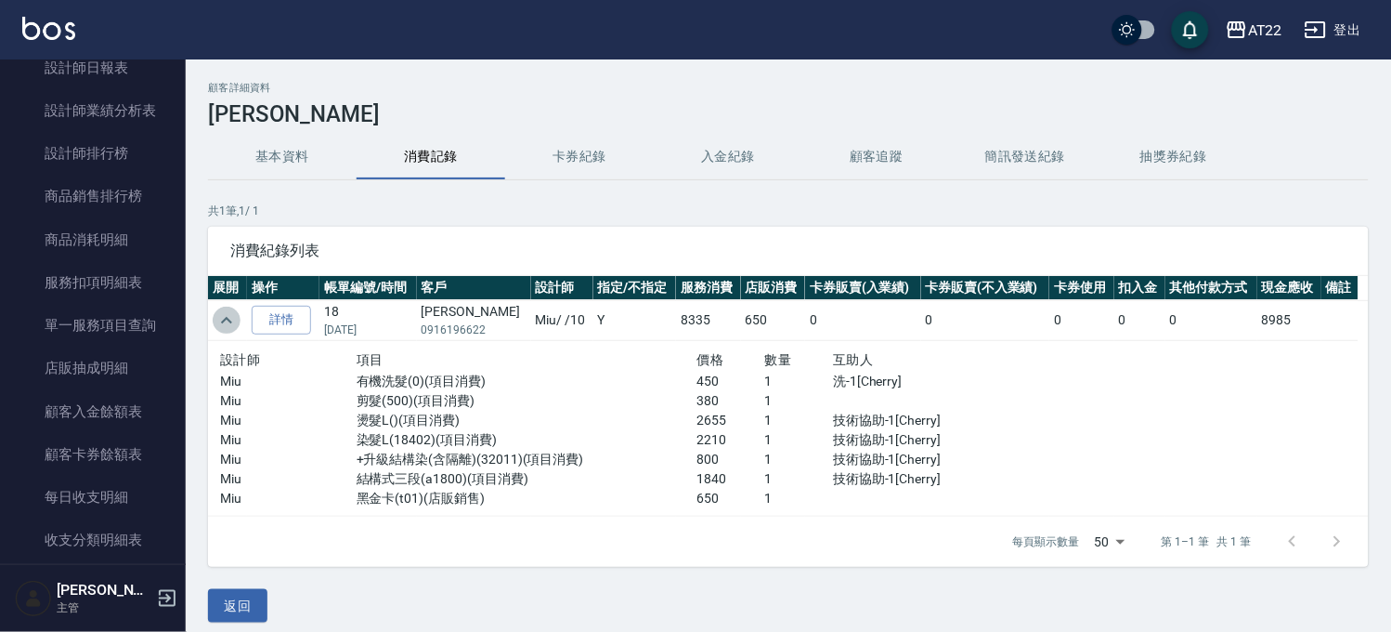
click at [225, 320] on icon "expand row" at bounding box center [226, 320] width 22 height 22
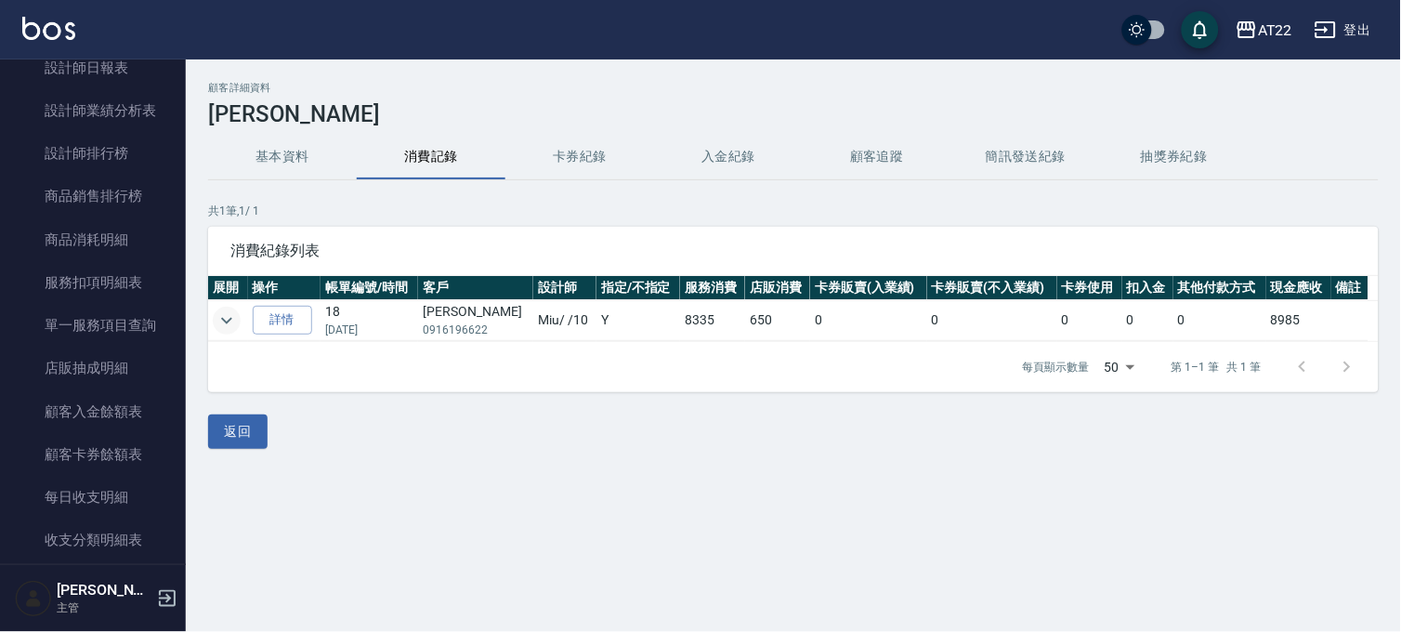
click at [279, 152] on button "基本資料" at bounding box center [282, 157] width 149 height 45
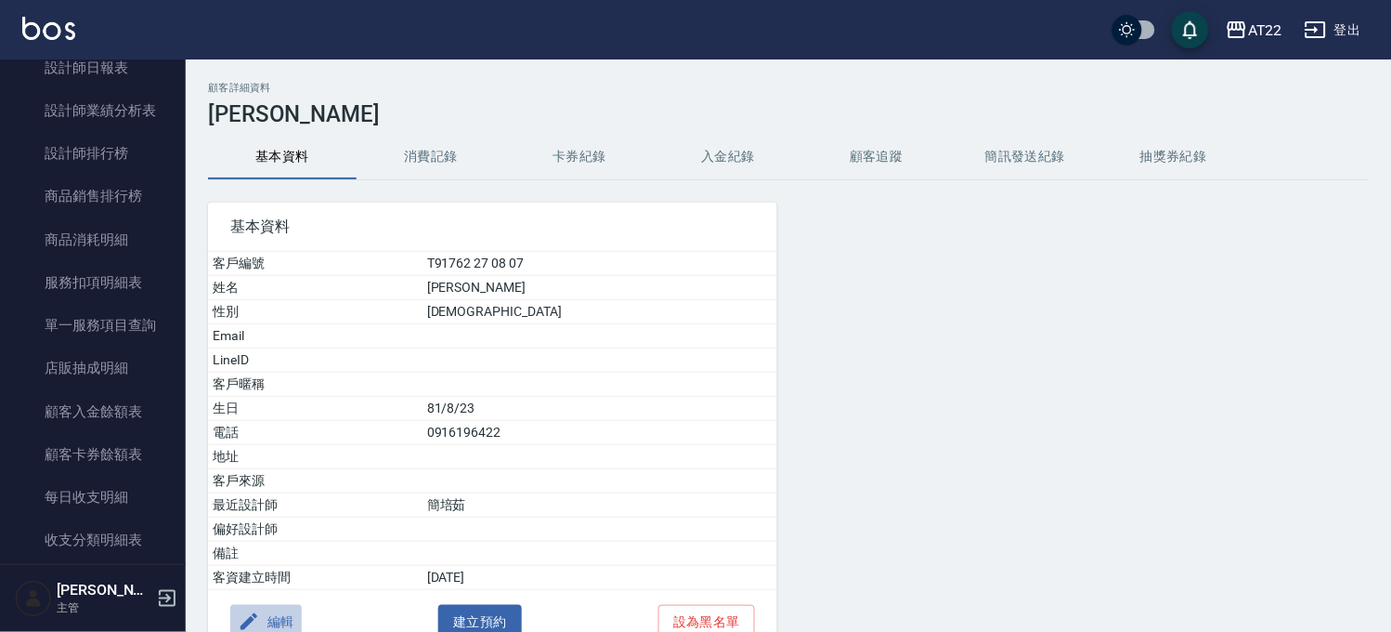
click at [243, 626] on icon "button" at bounding box center [249, 621] width 17 height 17
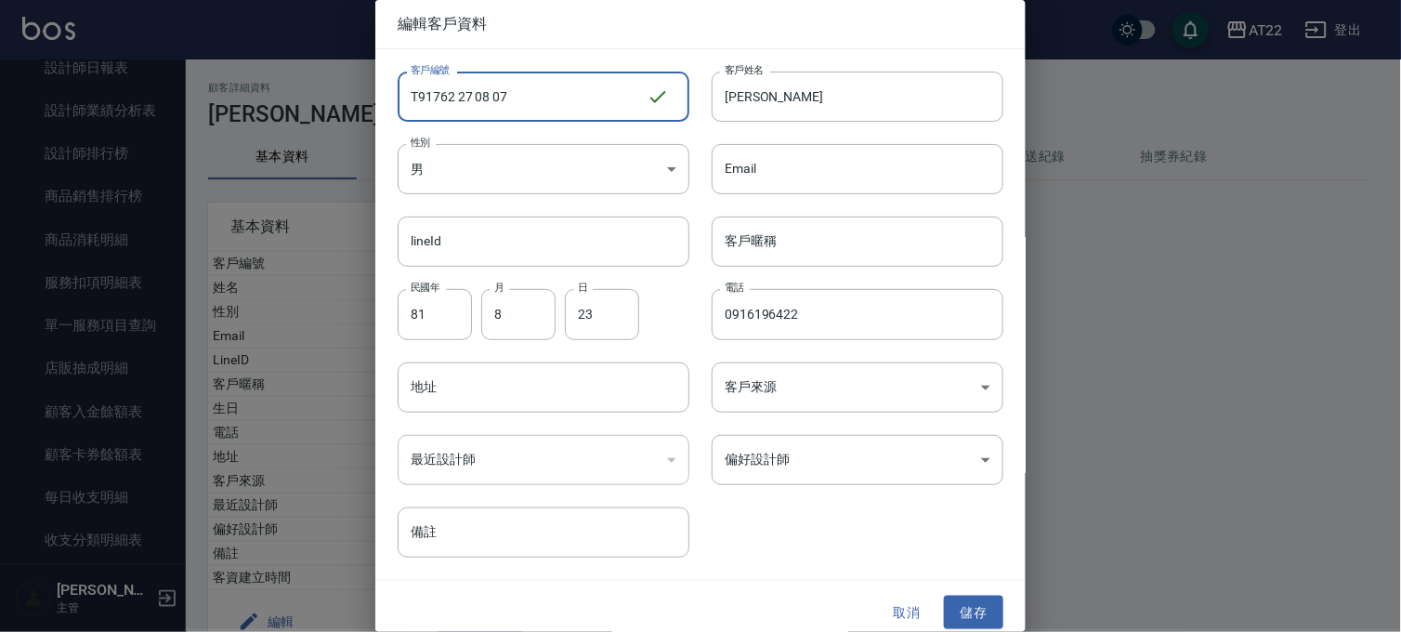
drag, startPoint x: 458, startPoint y: 98, endPoint x: 558, endPoint y: 87, distance: 100.8
click at [558, 87] on input "T91762 27 08 07" at bounding box center [522, 97] width 249 height 50
type input "T91762"
click at [794, 77] on input "周雅婷" at bounding box center [857, 97] width 292 height 50
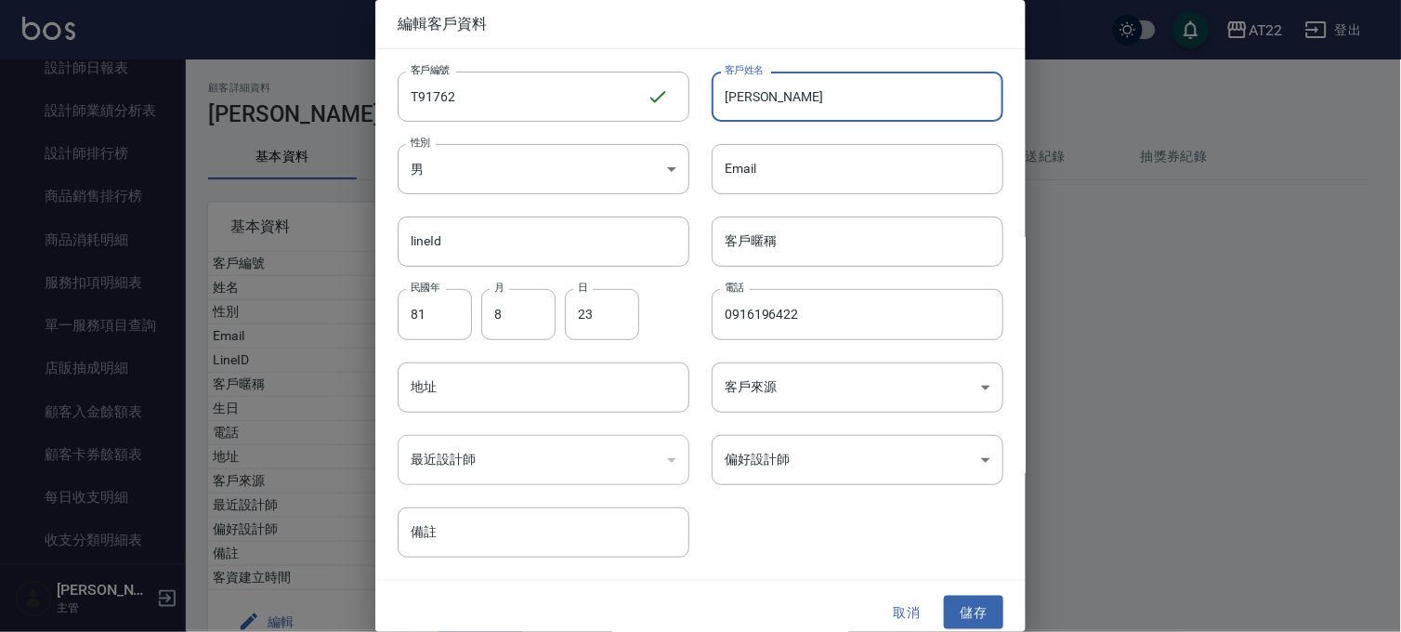
paste input "27 08 07"
click at [785, 107] on input "周雅婷27 08 07" at bounding box center [857, 97] width 292 height 50
type input "[PERSON_NAME][DATE]"
click at [975, 606] on button "儲存" at bounding box center [973, 612] width 59 height 34
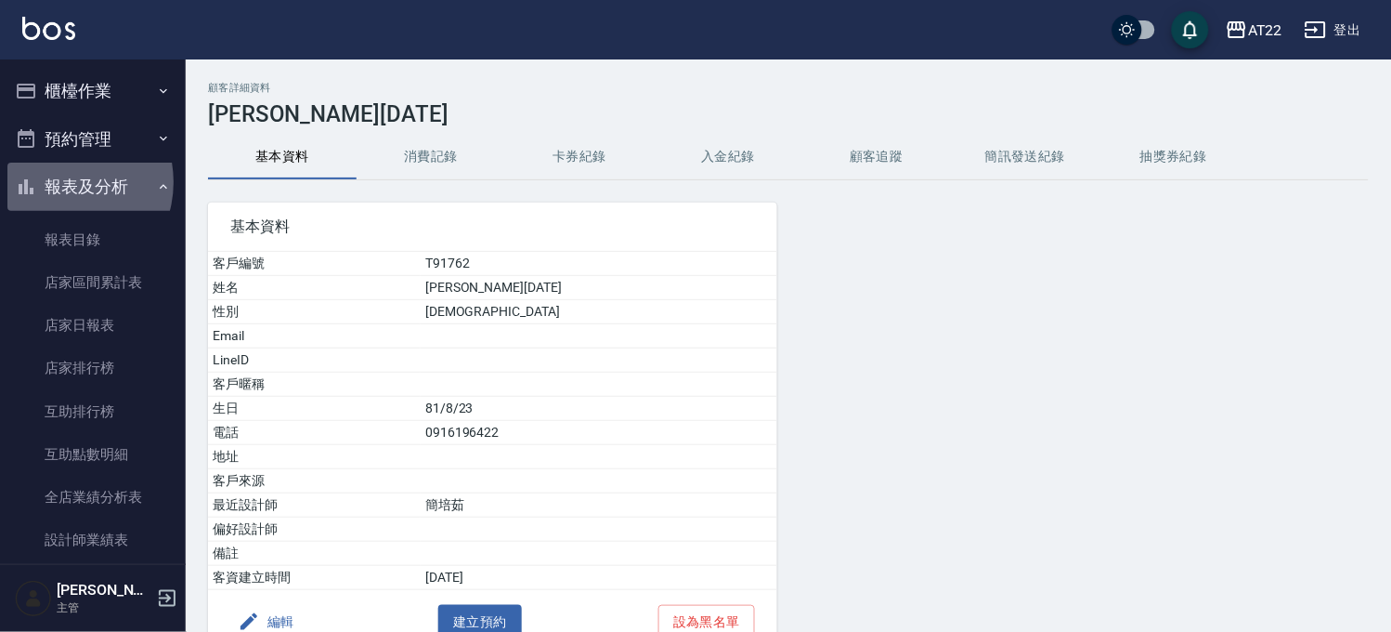
click at [59, 182] on button "報表及分析" at bounding box center [92, 187] width 171 height 48
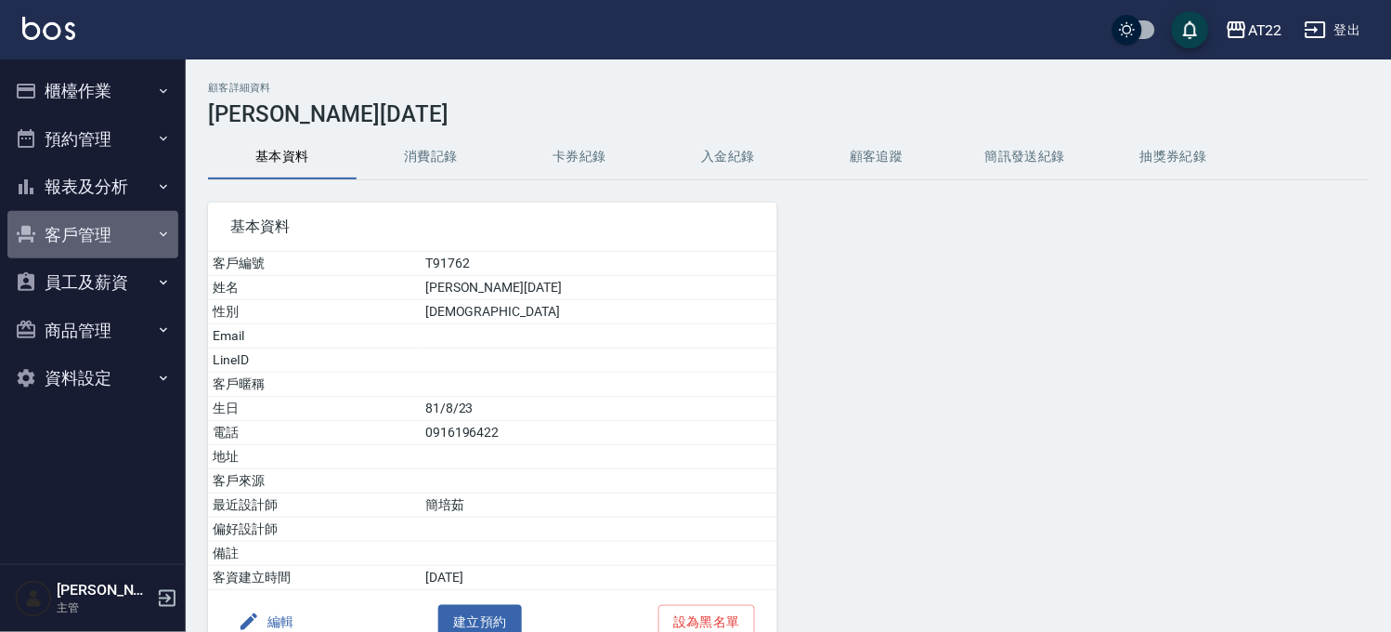
click at [56, 253] on button "客戶管理" at bounding box center [92, 235] width 171 height 48
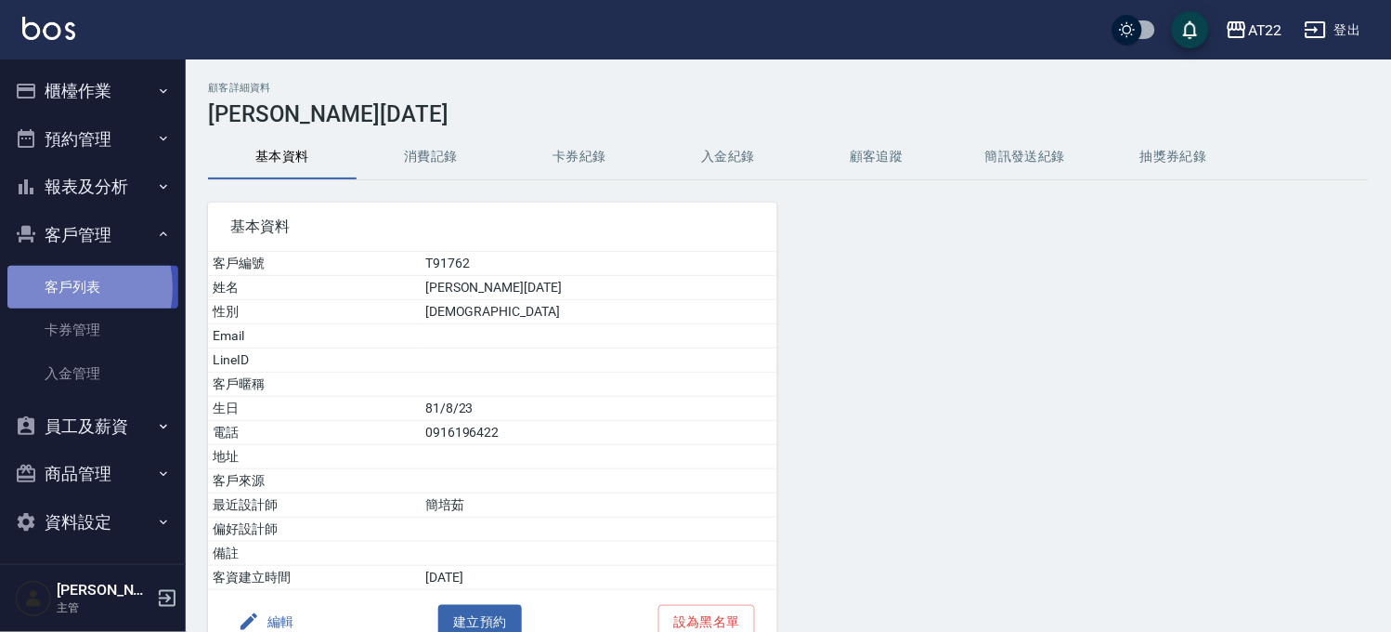
click at [59, 288] on link "客戶列表" at bounding box center [92, 287] width 171 height 43
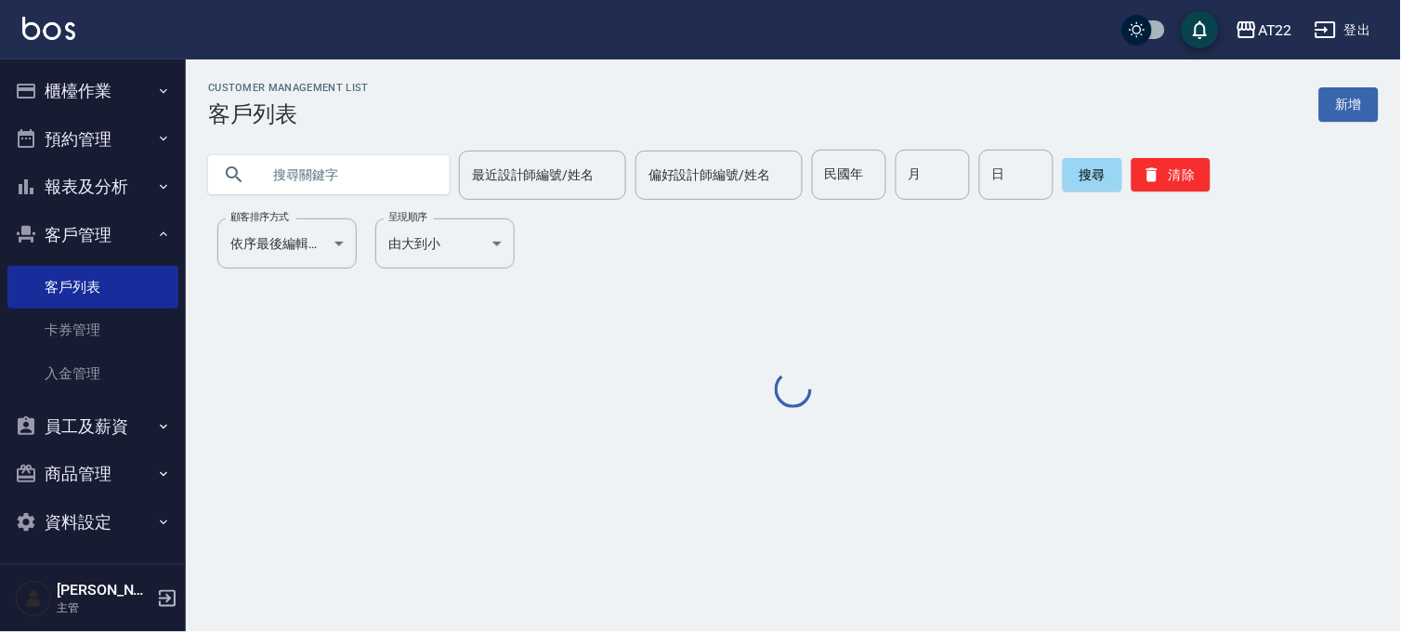
click at [261, 167] on input "text" at bounding box center [347, 175] width 175 height 50
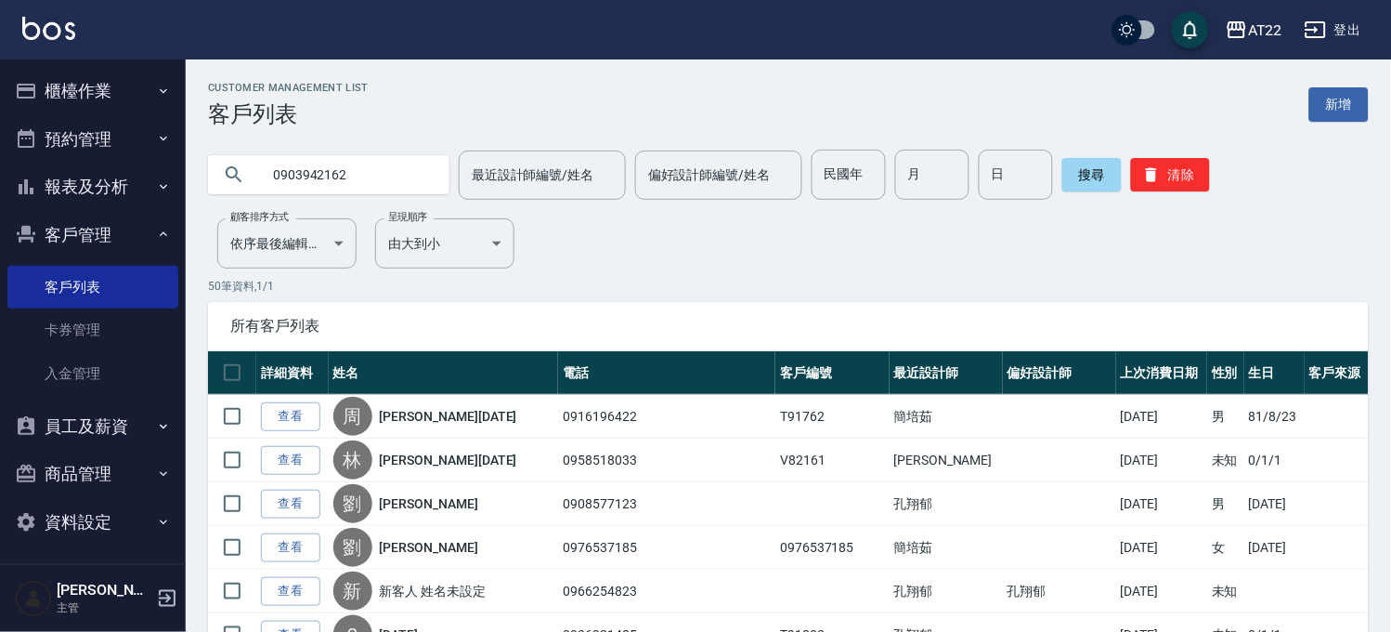
type input "0903942162"
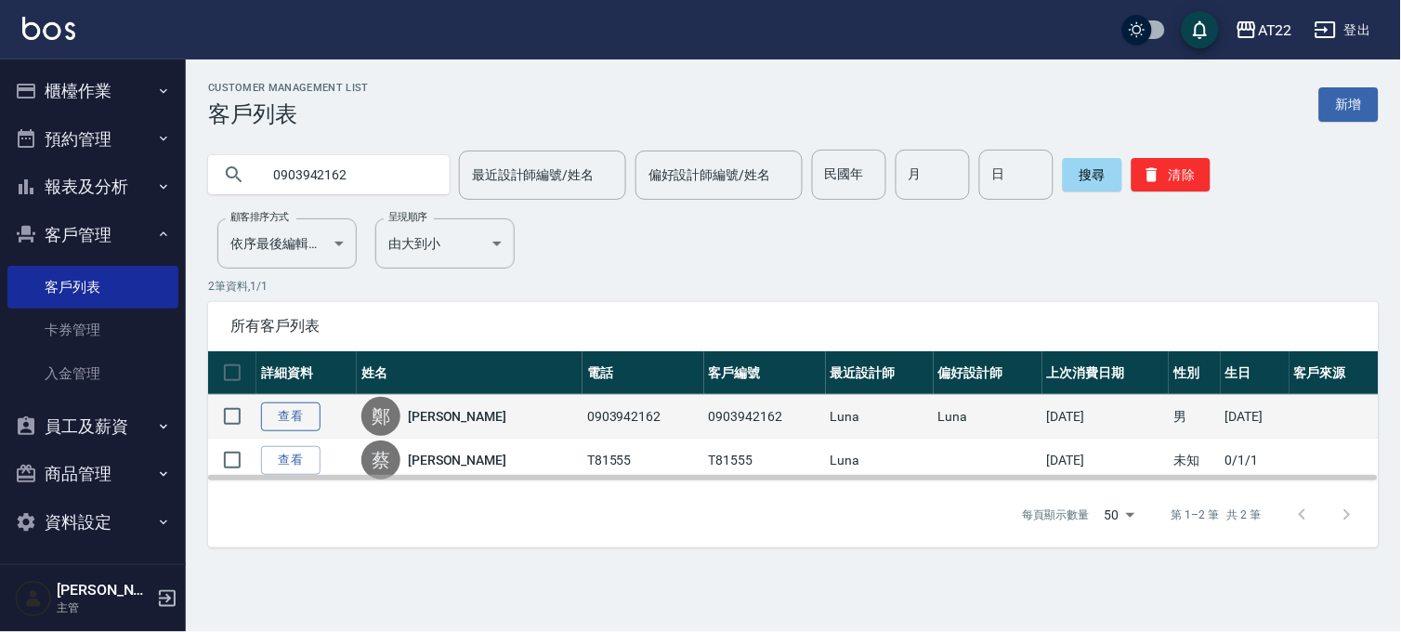
click at [269, 413] on link "查看" at bounding box center [290, 416] width 59 height 29
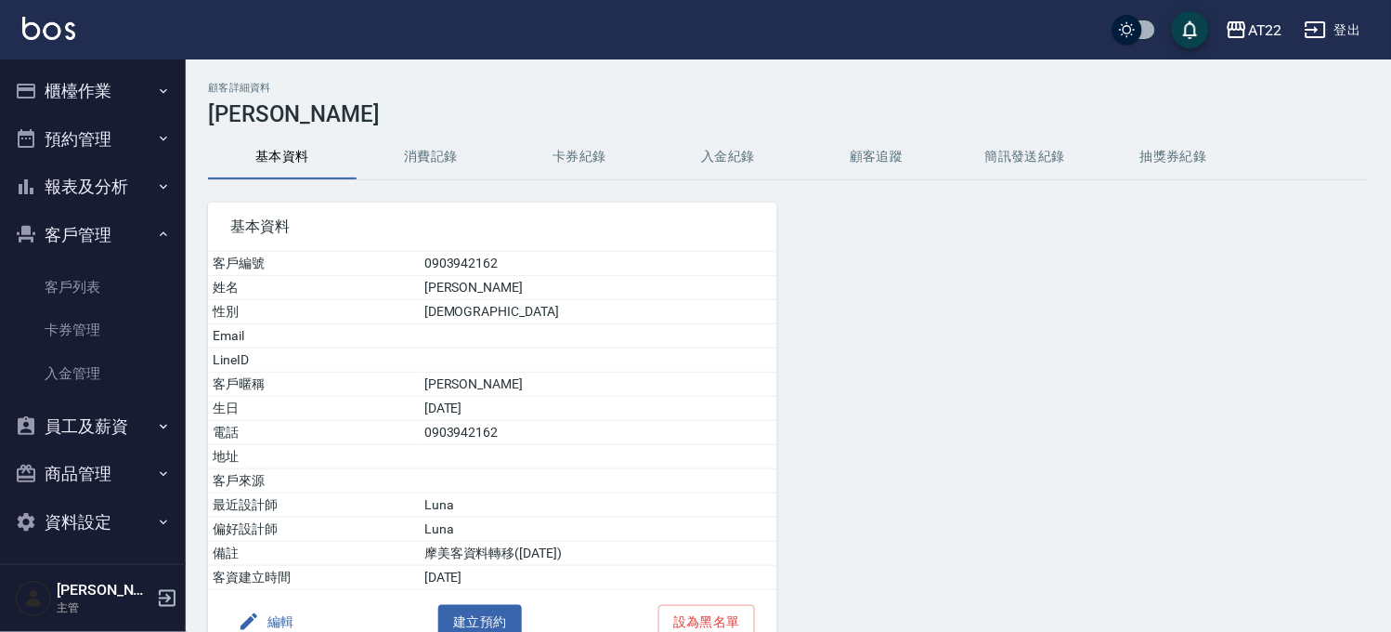
click at [424, 184] on div "基本資料 客戶編號 0903942162 姓名 鄭智薰 性別 MALE Email LineID 客戶暱稱 智薰 生日 79/1/7 電話 090394216…" at bounding box center [482, 417] width 592 height 474
click at [429, 160] on button "消費記錄" at bounding box center [431, 157] width 149 height 45
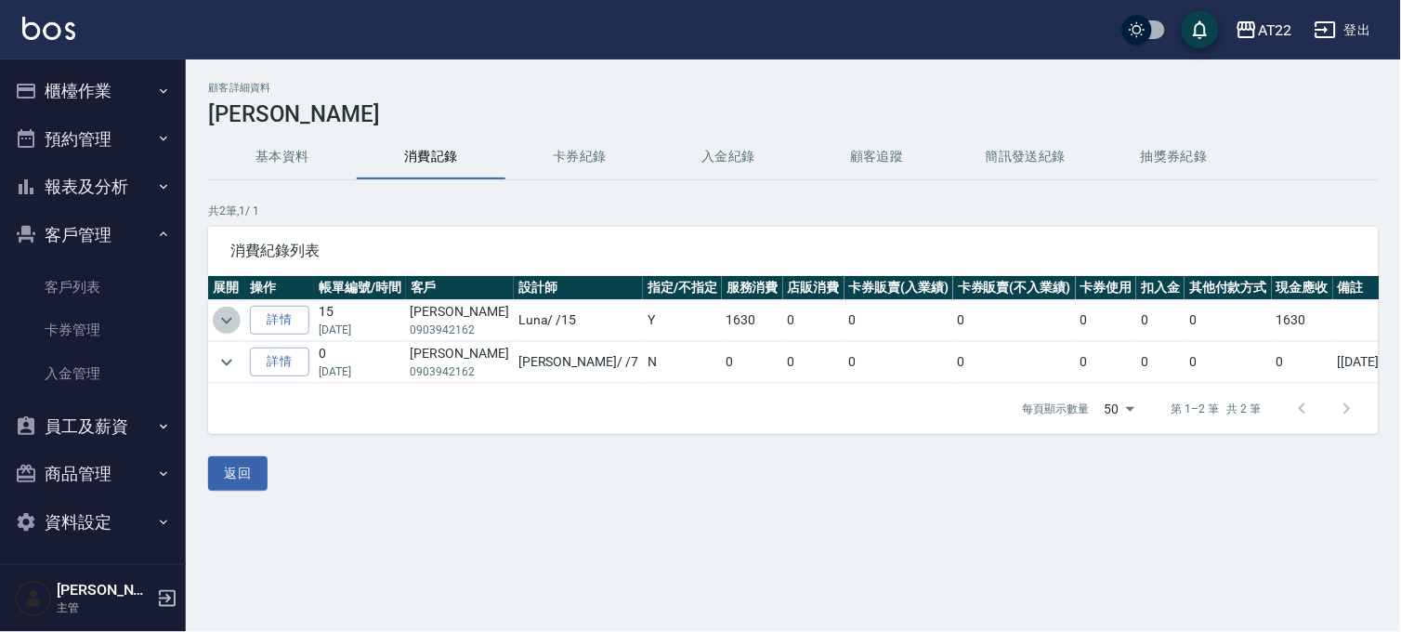
click at [215, 316] on icon "expand row" at bounding box center [226, 320] width 22 height 22
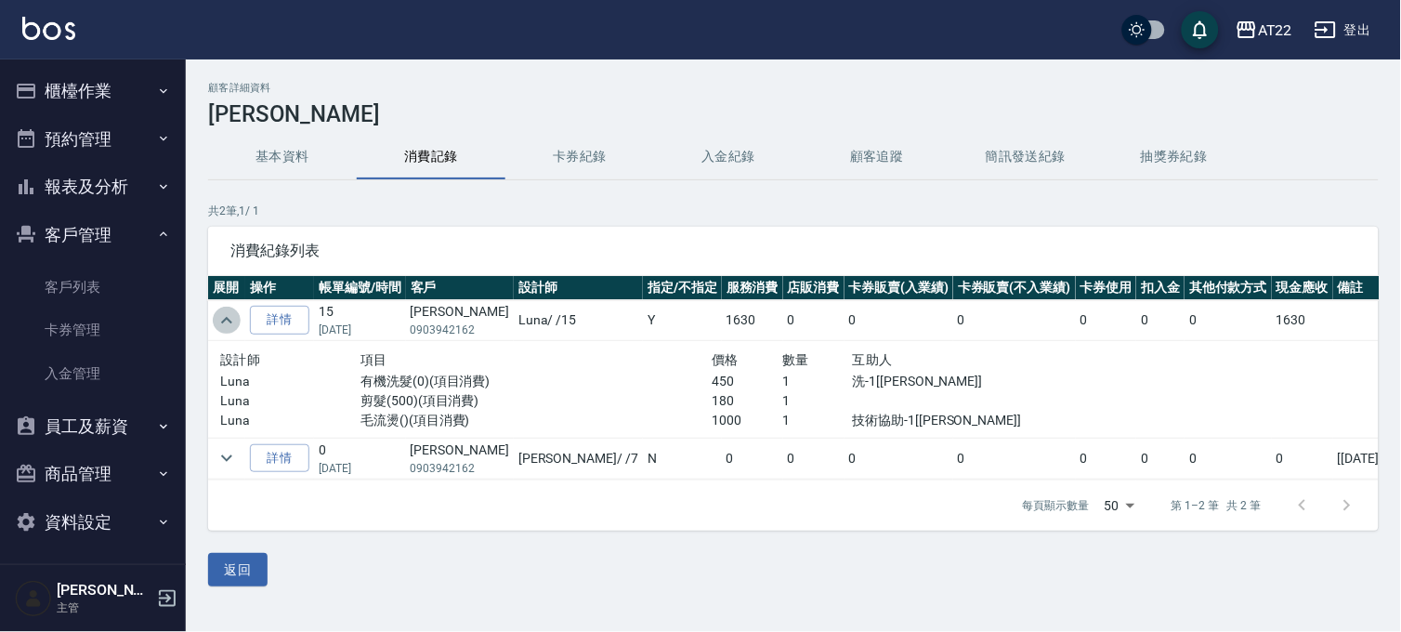
click at [215, 316] on icon "expand row" at bounding box center [226, 320] width 22 height 22
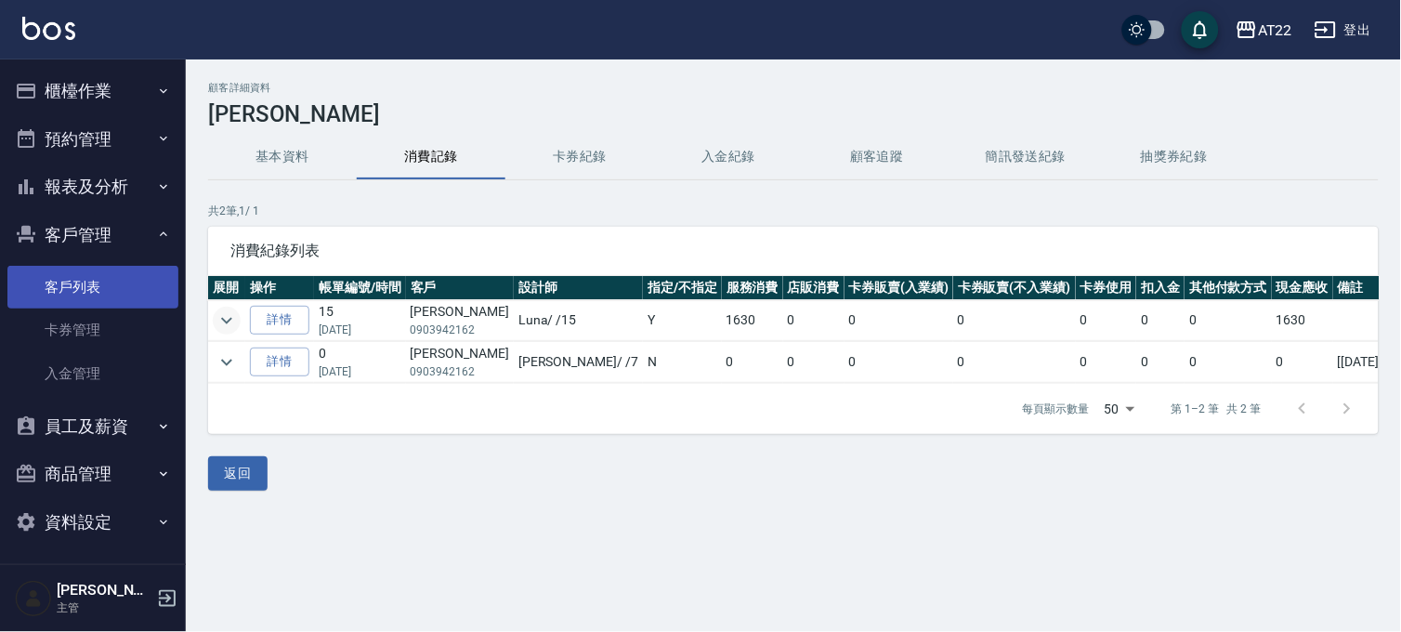
click at [137, 281] on link "客戶列表" at bounding box center [92, 287] width 171 height 43
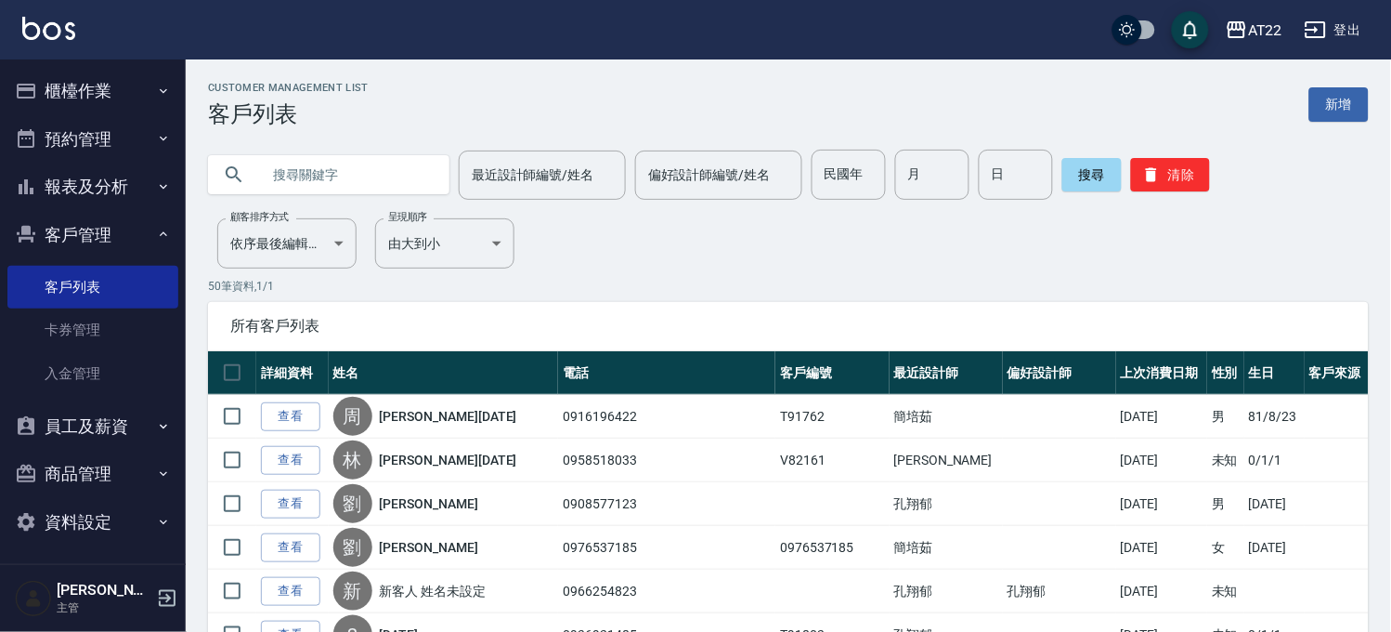
click at [311, 163] on input "text" at bounding box center [347, 175] width 175 height 50
type input "0903942162"
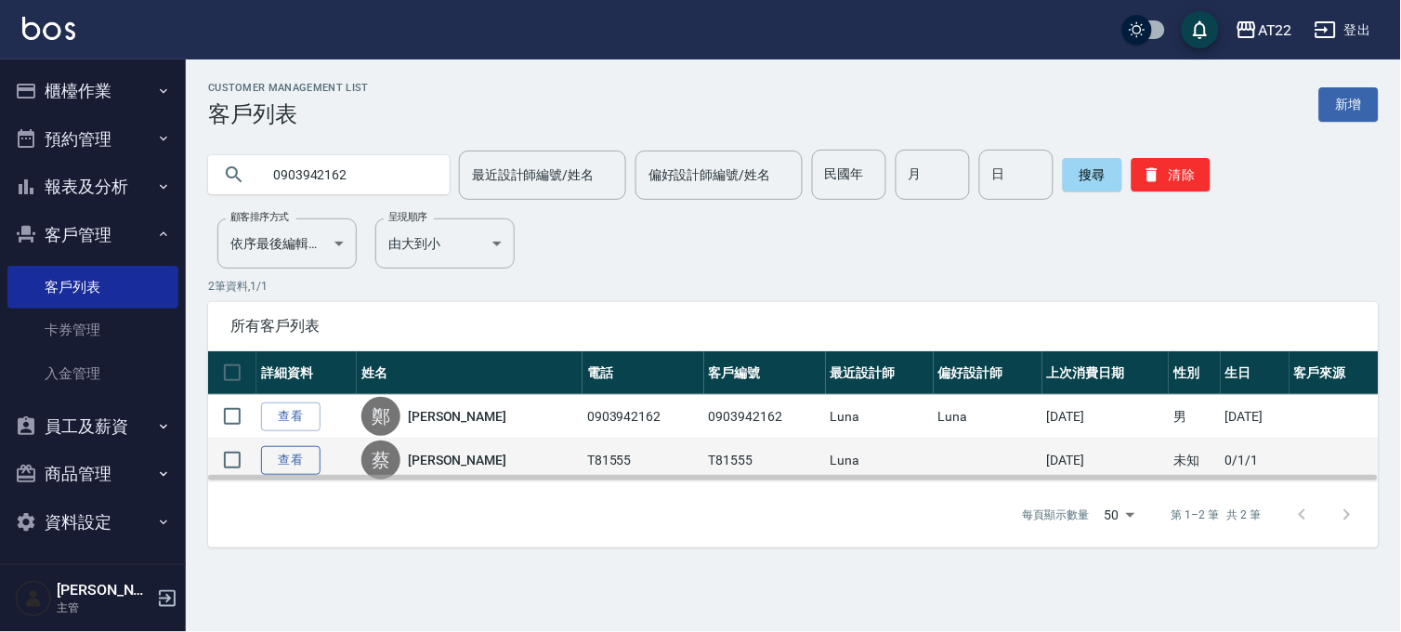
click at [286, 459] on link "查看" at bounding box center [290, 460] width 59 height 29
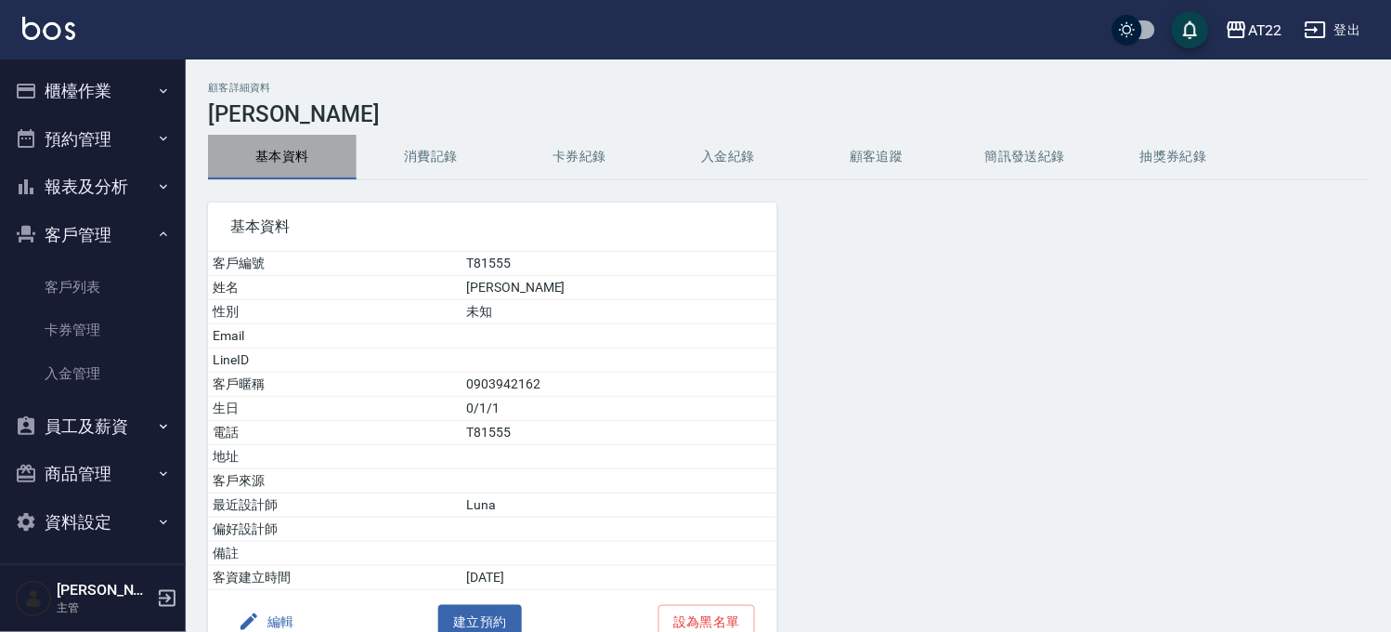
click at [329, 156] on button "基本資料" at bounding box center [282, 157] width 149 height 45
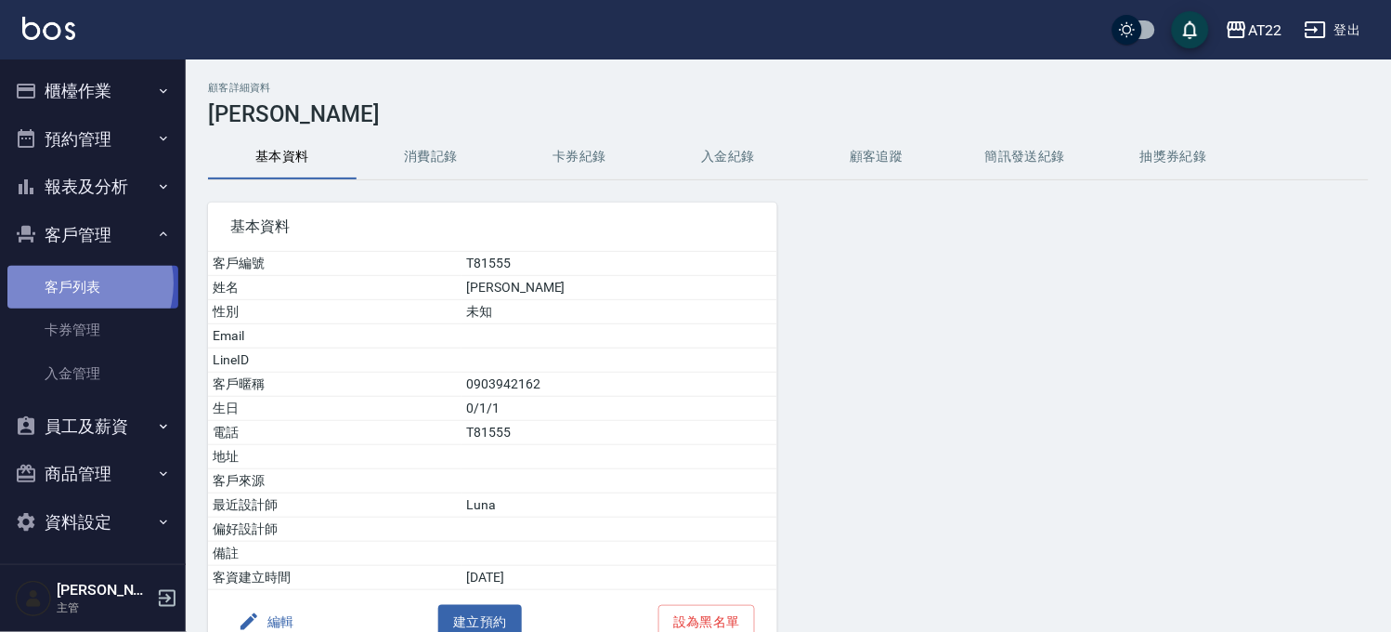
click at [74, 283] on link "客戶列表" at bounding box center [92, 287] width 171 height 43
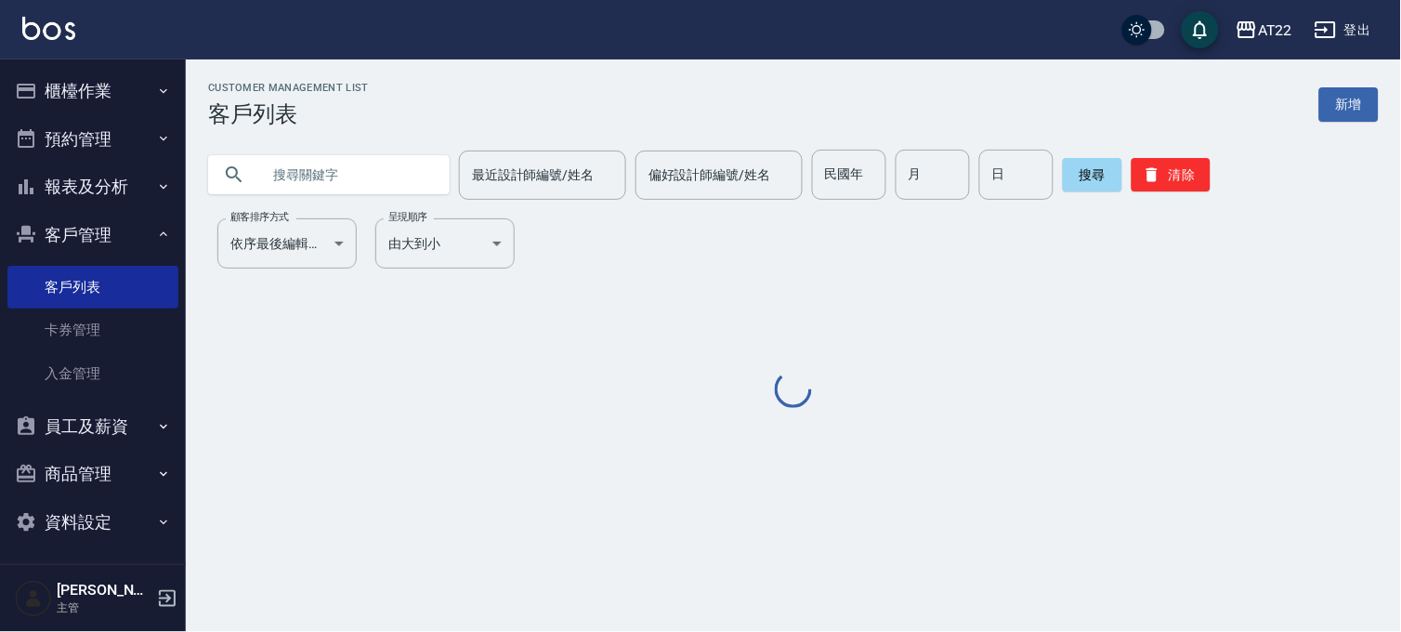
click at [318, 162] on input "text" at bounding box center [347, 175] width 175 height 50
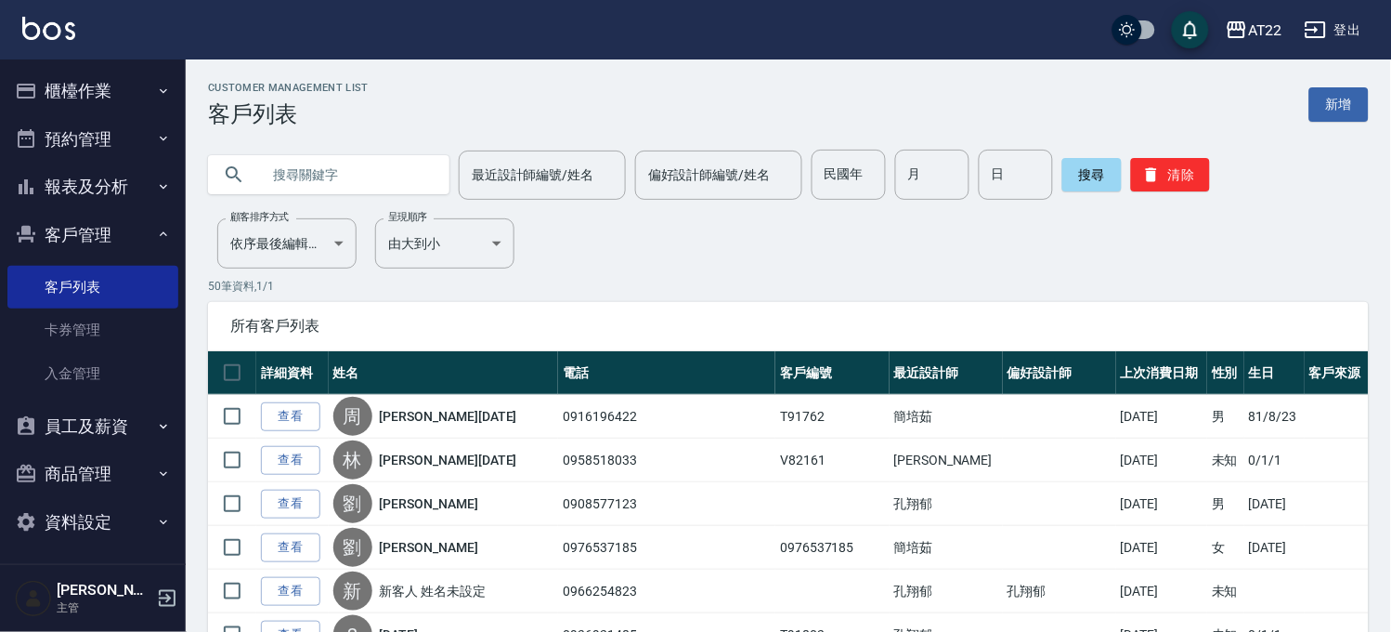
click at [318, 162] on input "text" at bounding box center [347, 175] width 175 height 50
type input "0903942162"
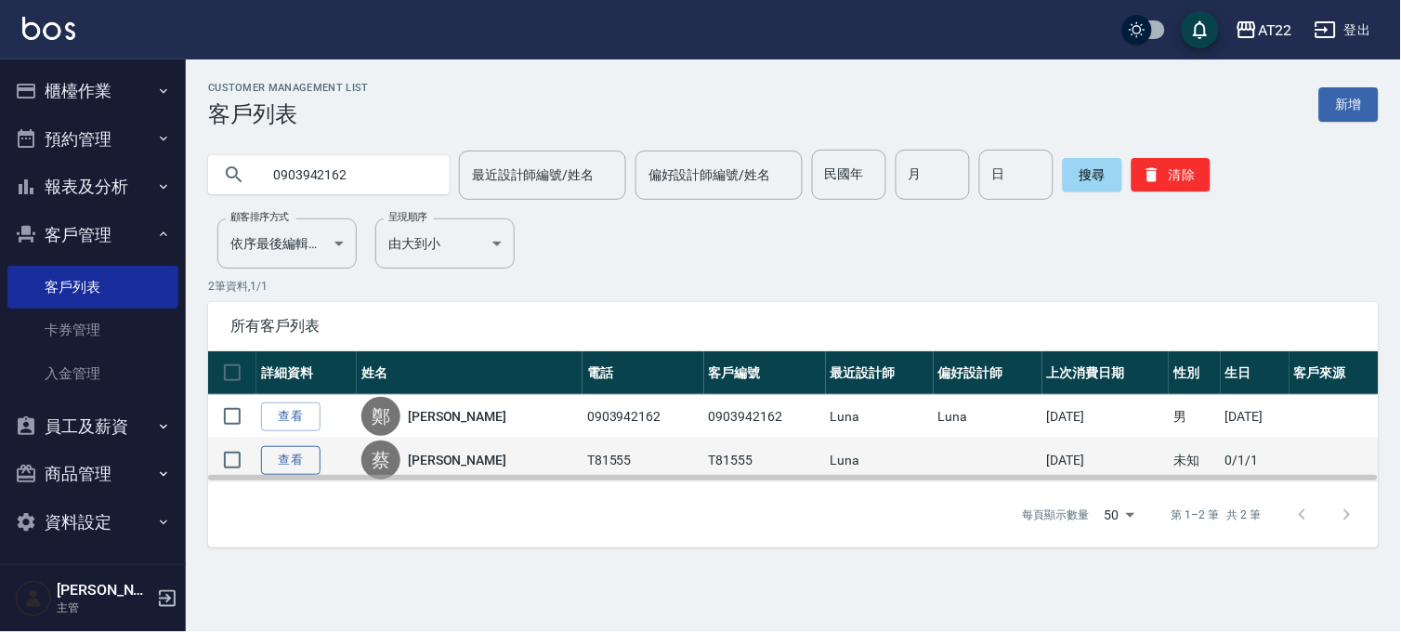
click at [286, 450] on link "查看" at bounding box center [290, 460] width 59 height 29
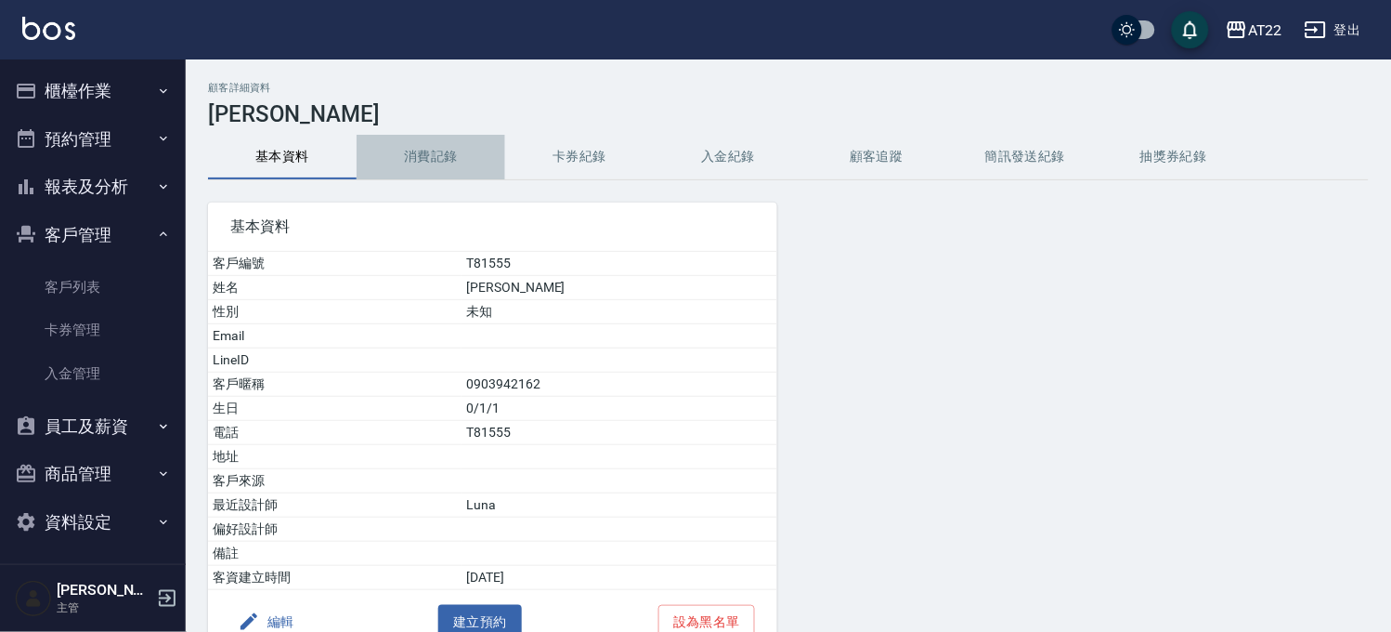
click at [441, 154] on button "消費記錄" at bounding box center [431, 157] width 149 height 45
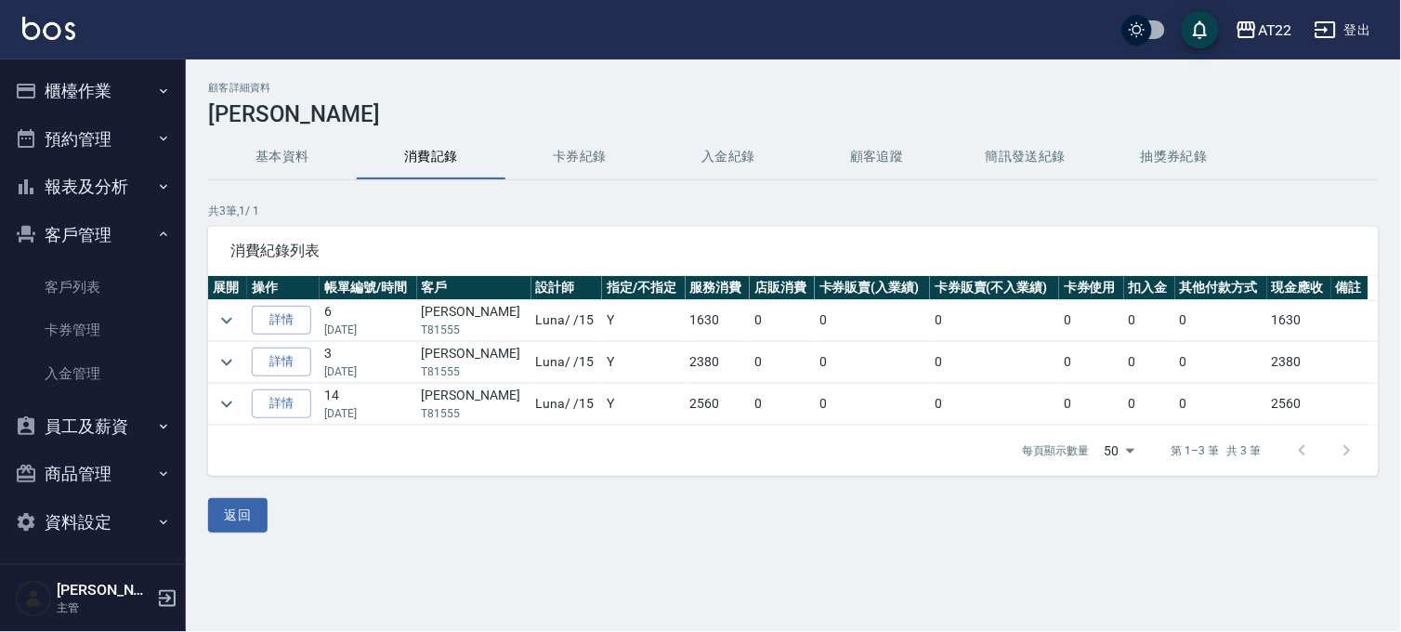
click at [299, 140] on button "基本資料" at bounding box center [282, 157] width 149 height 45
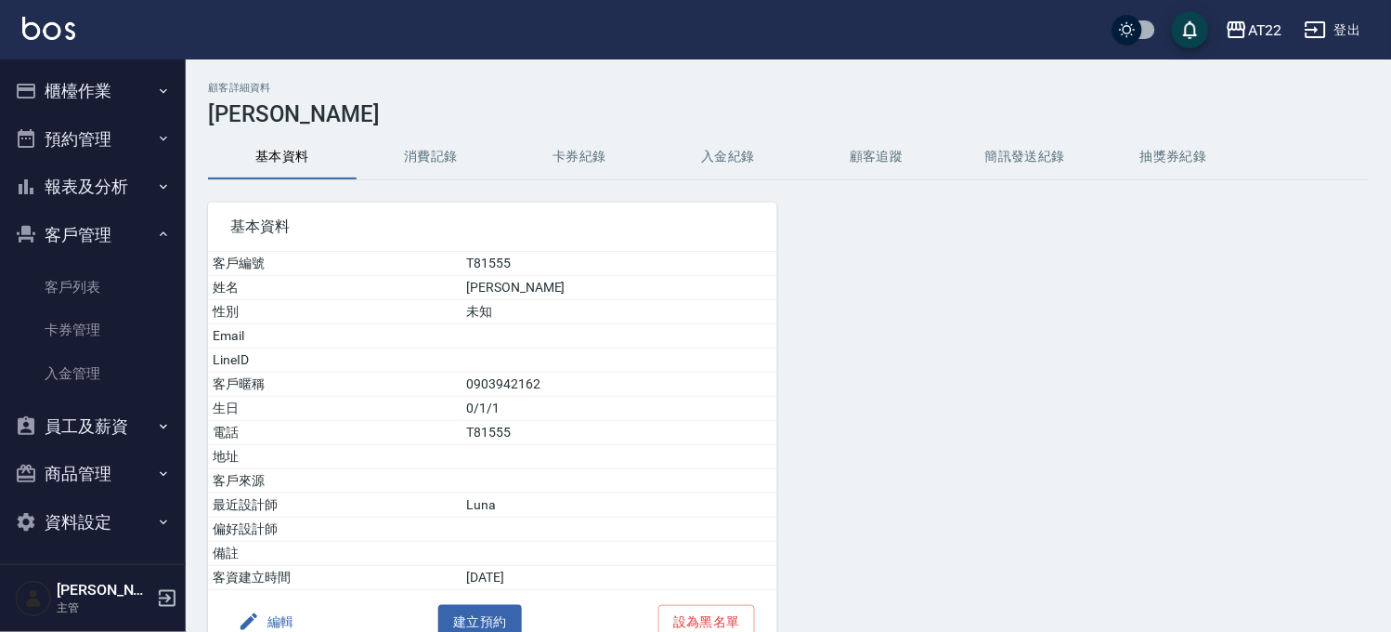
click at [529, 381] on td "0903942162" at bounding box center [620, 384] width 316 height 24
copy td "0903942162"
click at [654, 435] on td "T81555" at bounding box center [620, 433] width 316 height 24
click at [299, 617] on button "編輯" at bounding box center [266, 622] width 72 height 34
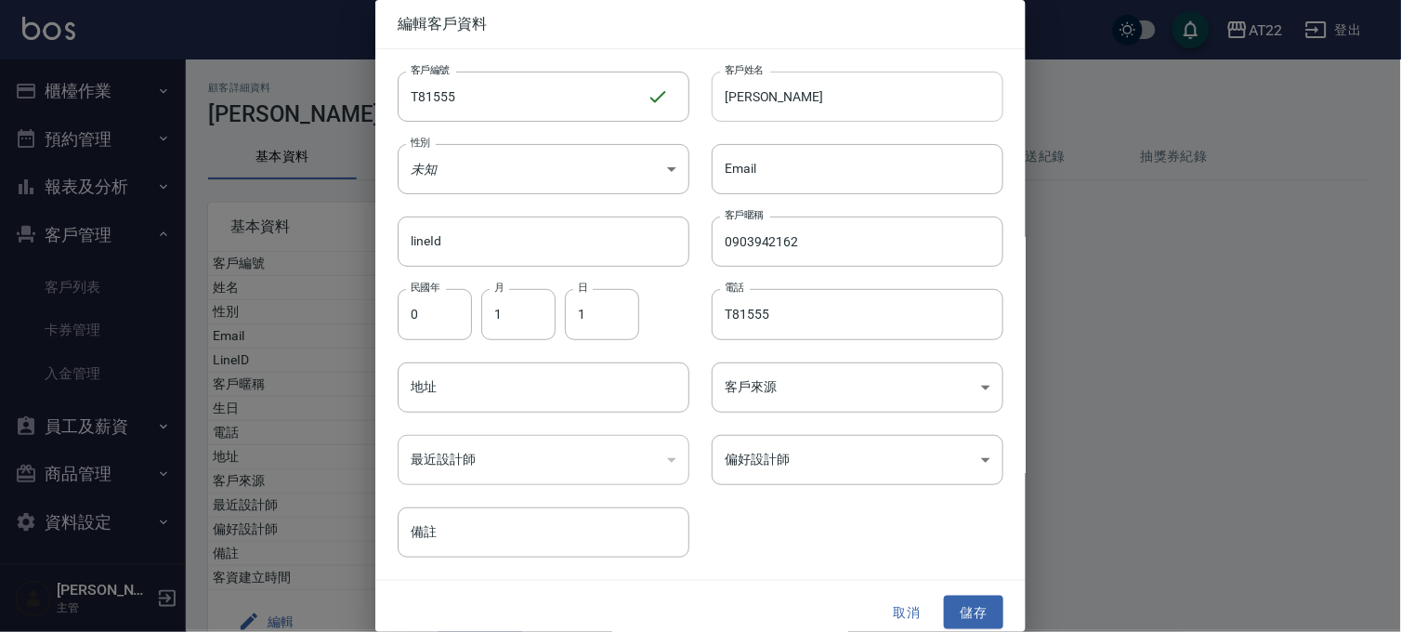
click at [907, 108] on input "蔡蔚鎔" at bounding box center [857, 97] width 292 height 50
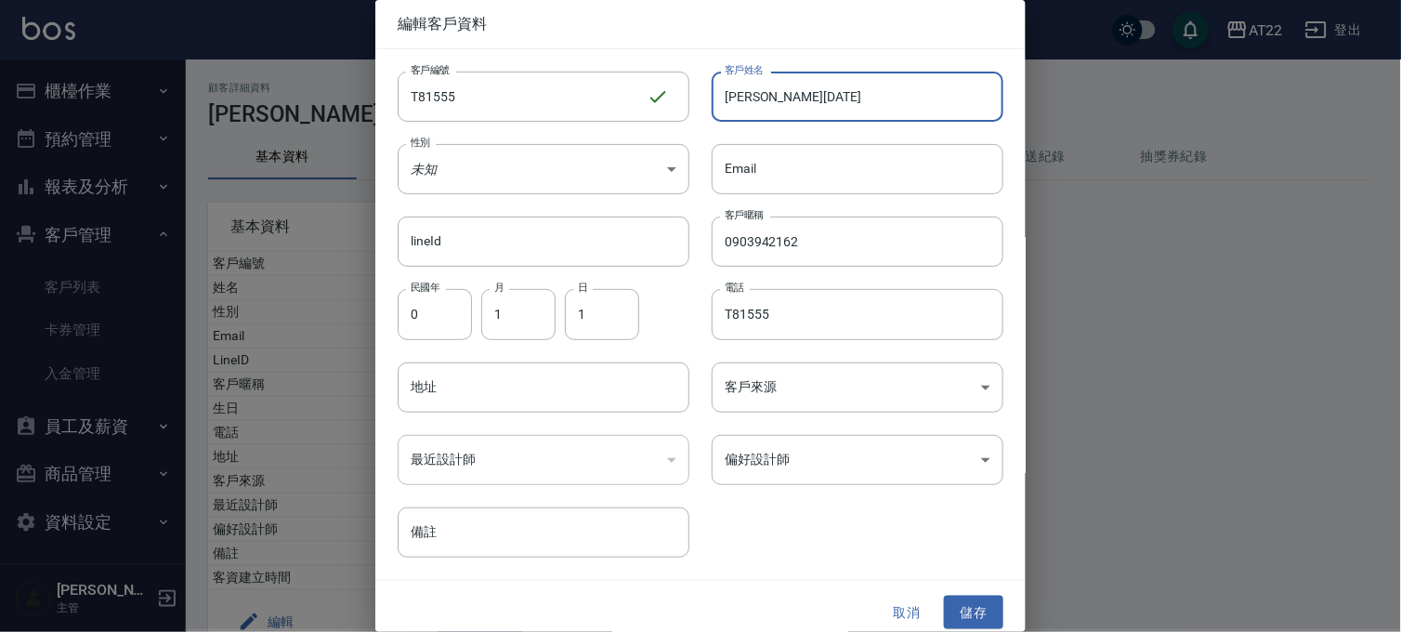
type input "[PERSON_NAME][DATE]"
click at [960, 608] on button "儲存" at bounding box center [973, 612] width 59 height 34
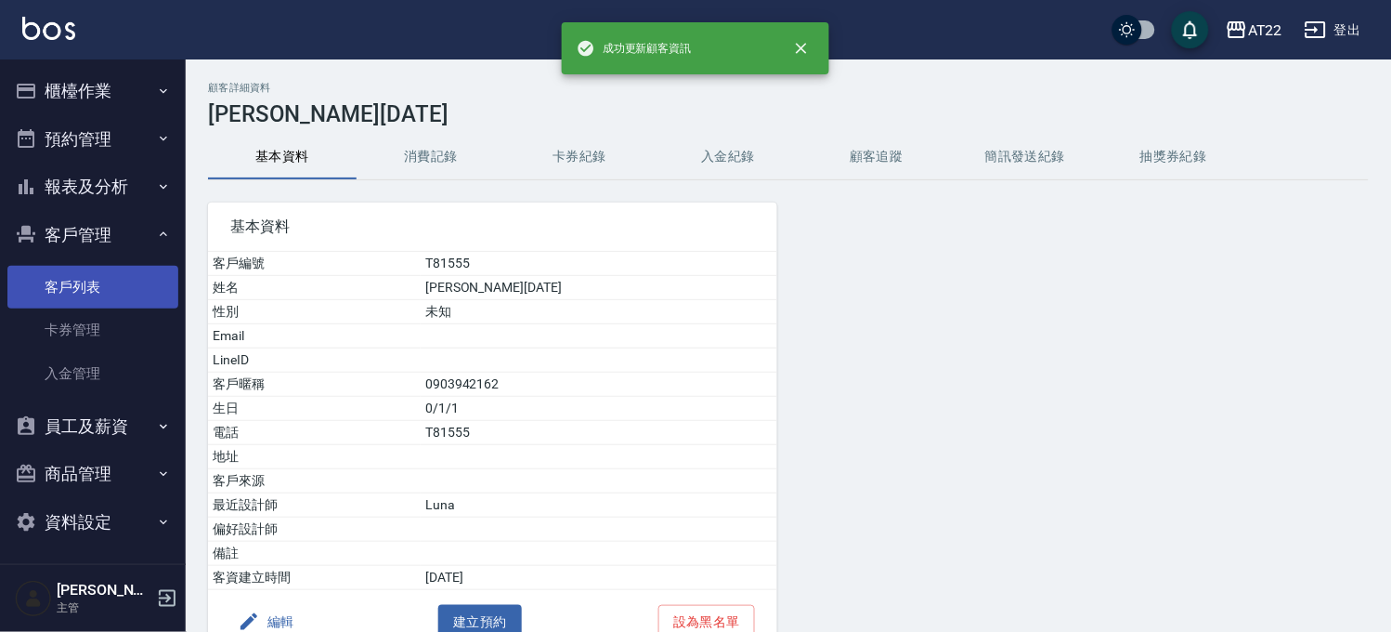
click at [100, 294] on link "客戶列表" at bounding box center [92, 287] width 171 height 43
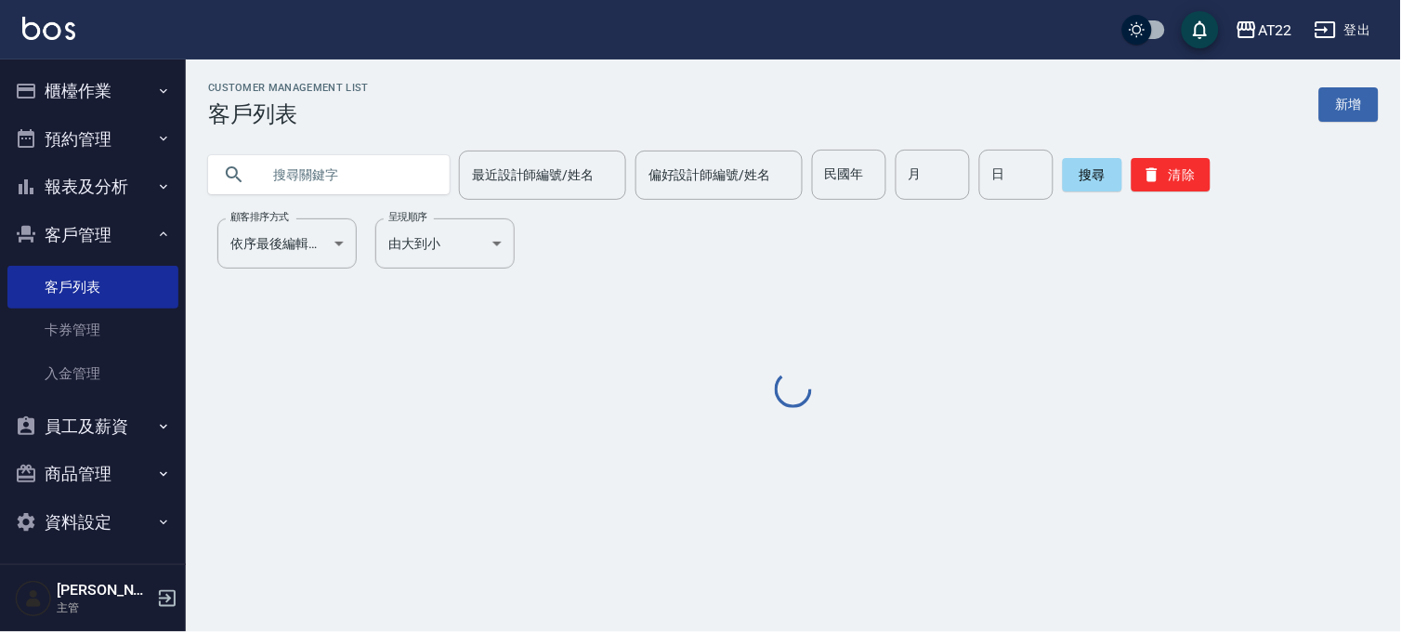
click at [355, 181] on input "text" at bounding box center [347, 175] width 175 height 50
paste input "0903942162"
type input "0903942162"
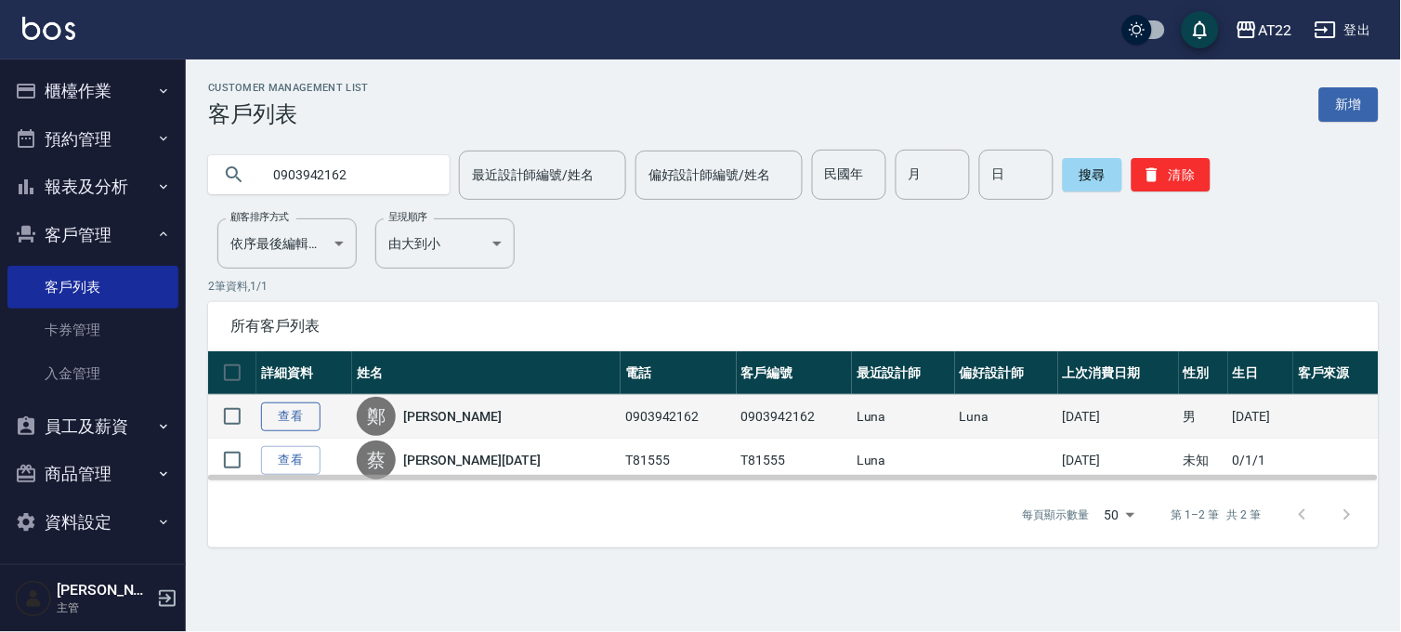
click at [295, 414] on link "查看" at bounding box center [290, 416] width 59 height 29
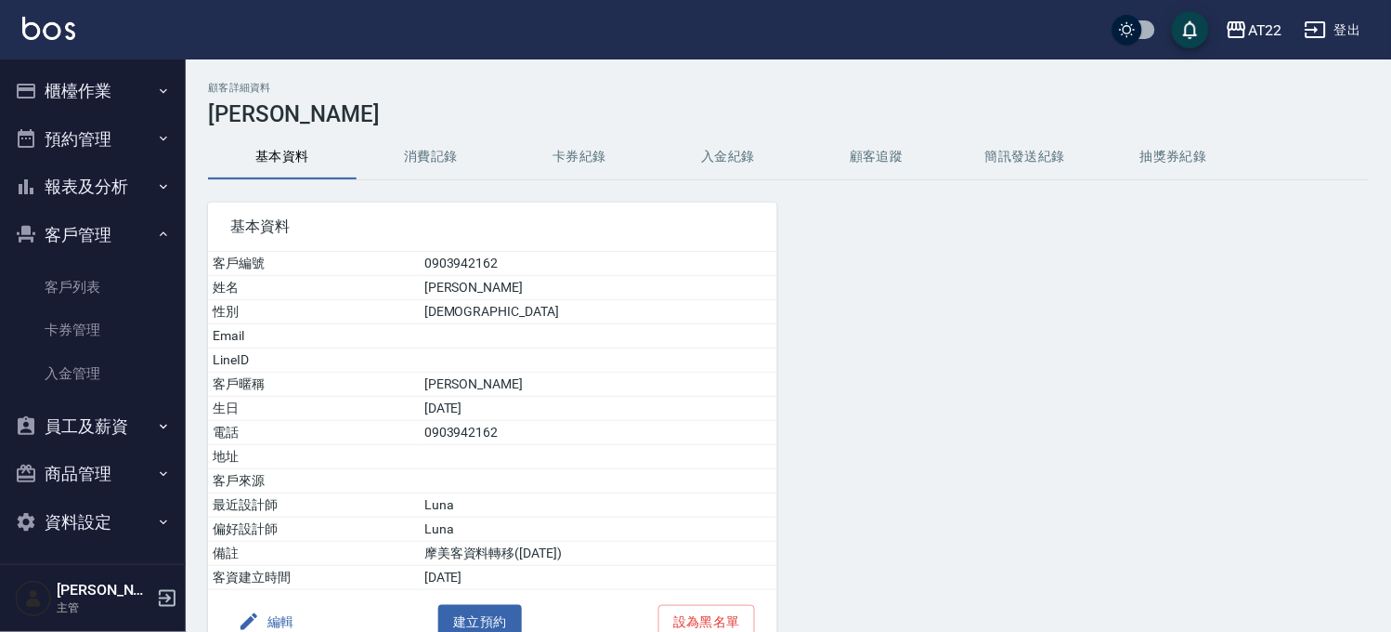
click at [289, 620] on button "編輯" at bounding box center [266, 622] width 72 height 34
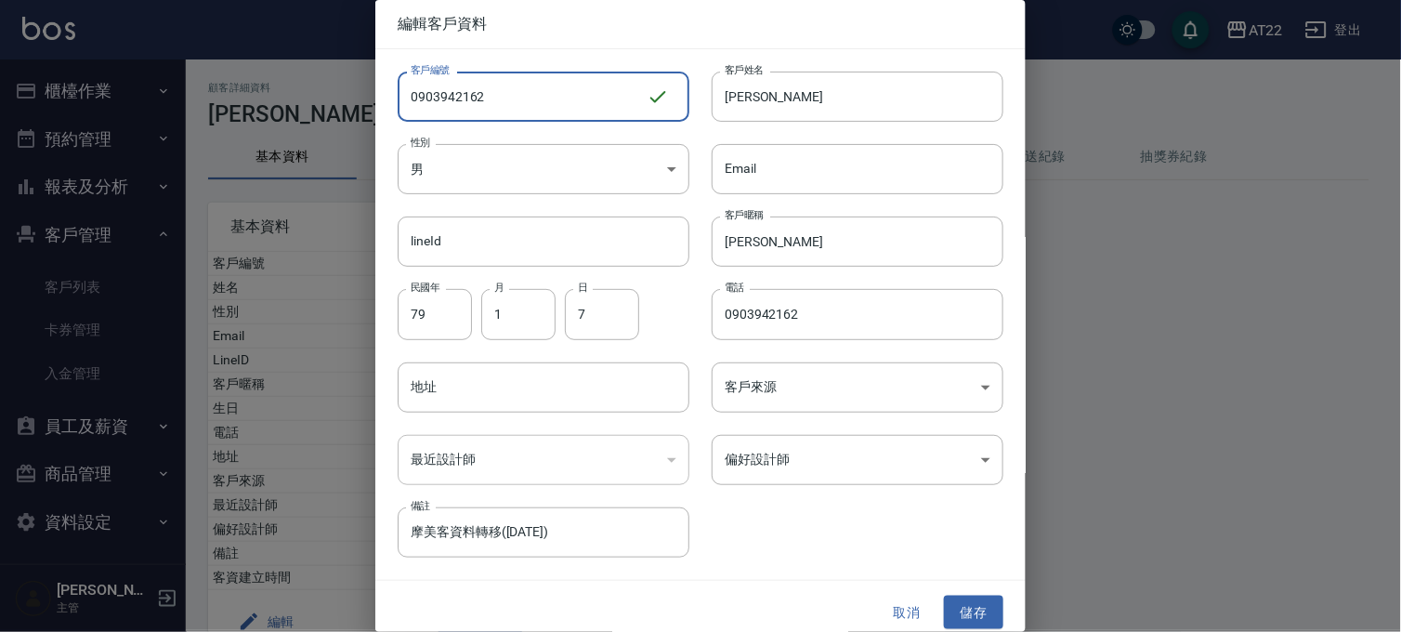
drag, startPoint x: 530, startPoint y: 84, endPoint x: 253, endPoint y: 68, distance: 278.1
click at [253, 68] on div "編輯客戶資料 客戶編號 0903942162 ​ 客戶編號 客戶姓名 鄭智薰 客戶姓名 性別 男 MALE 性別 Email Email lineId lin…" at bounding box center [700, 316] width 1401 height 632
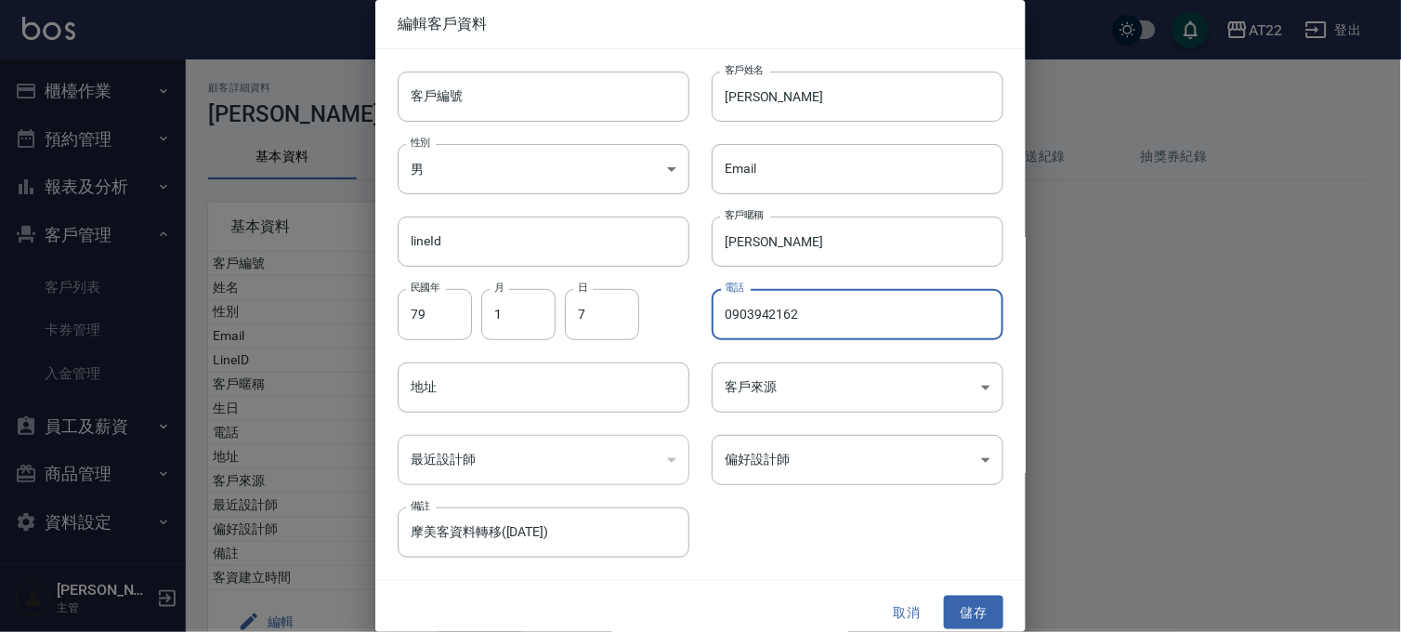
drag, startPoint x: 819, startPoint y: 317, endPoint x: 840, endPoint y: 313, distance: 20.8
click at [840, 313] on input "0903942162" at bounding box center [857, 314] width 292 height 50
drag, startPoint x: 868, startPoint y: 321, endPoint x: 606, endPoint y: 314, distance: 262.0
click at [606, 307] on div "客戶編號 客戶編號 客戶姓名 鄭智薰 客戶姓名 性別 男 MALE 性別 Email Email lineId lineId 客戶暱稱 智薰 客戶暱稱 民國年…" at bounding box center [689, 303] width 628 height 508
click at [861, 309] on input "0903942162" at bounding box center [857, 314] width 292 height 50
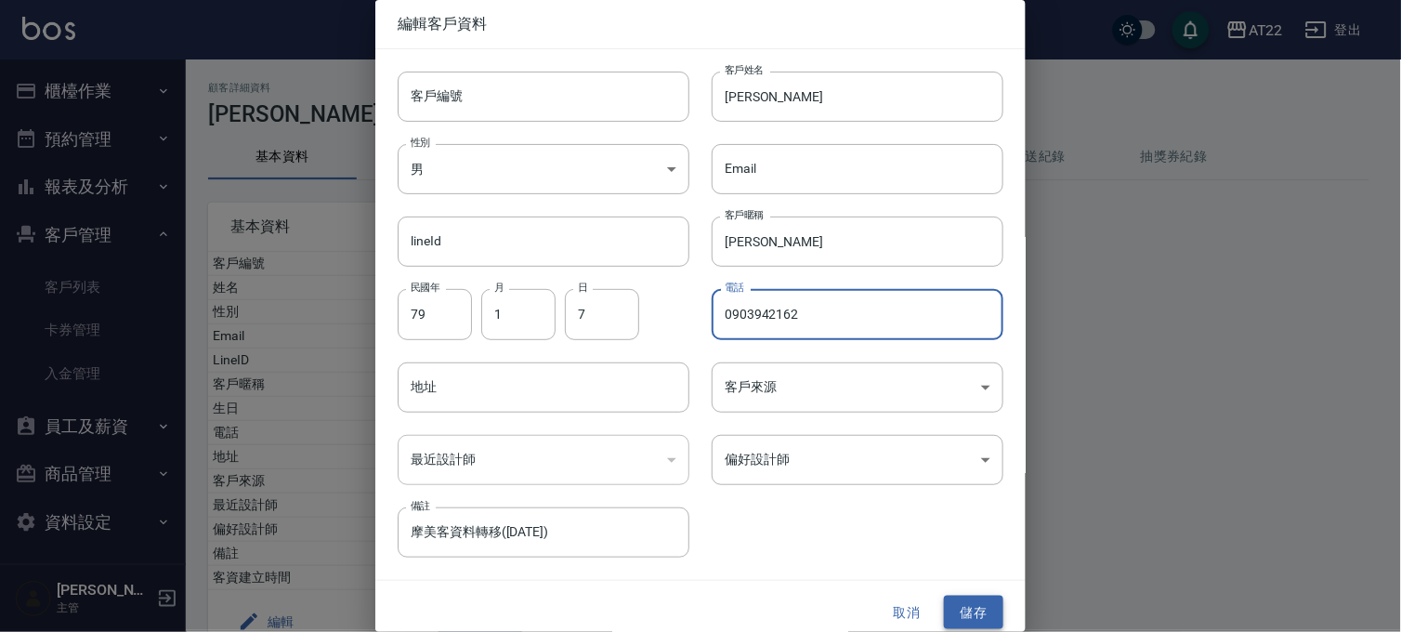
click at [969, 609] on button "儲存" at bounding box center [973, 612] width 59 height 34
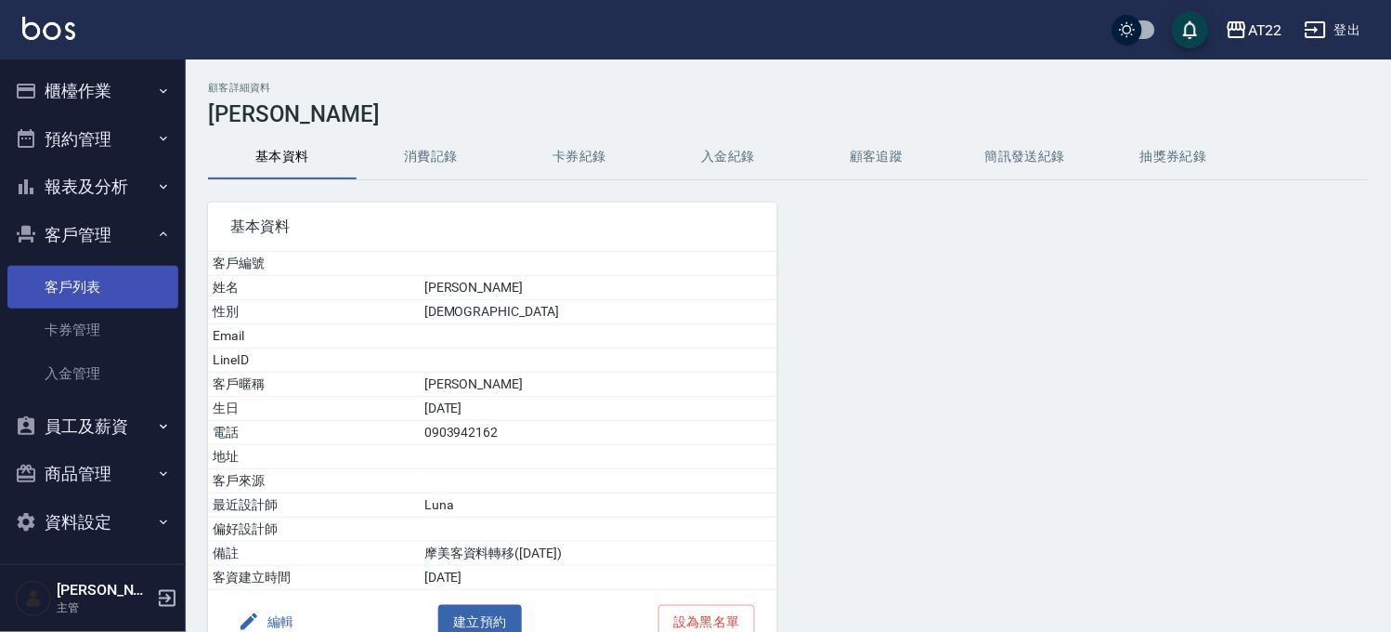
click at [80, 266] on link "客戶列表" at bounding box center [92, 287] width 171 height 43
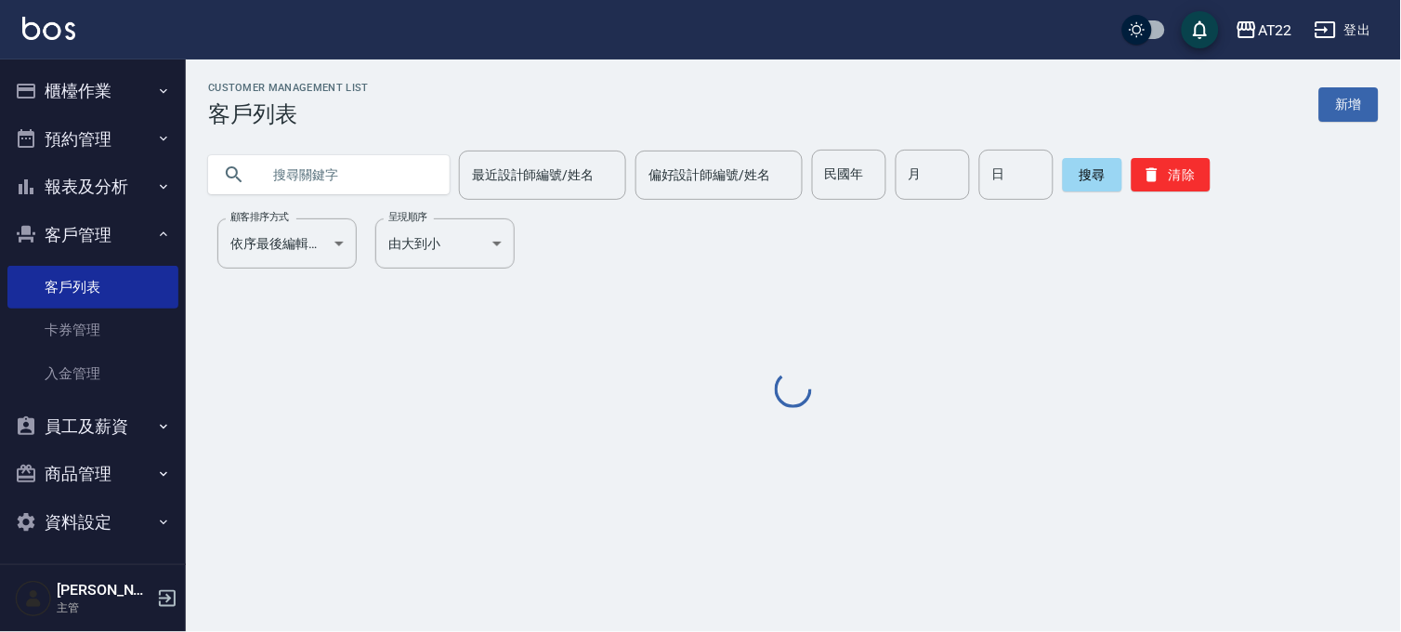
click at [359, 163] on input "text" at bounding box center [347, 175] width 175 height 50
paste input "0903942162"
type input "0903942162"
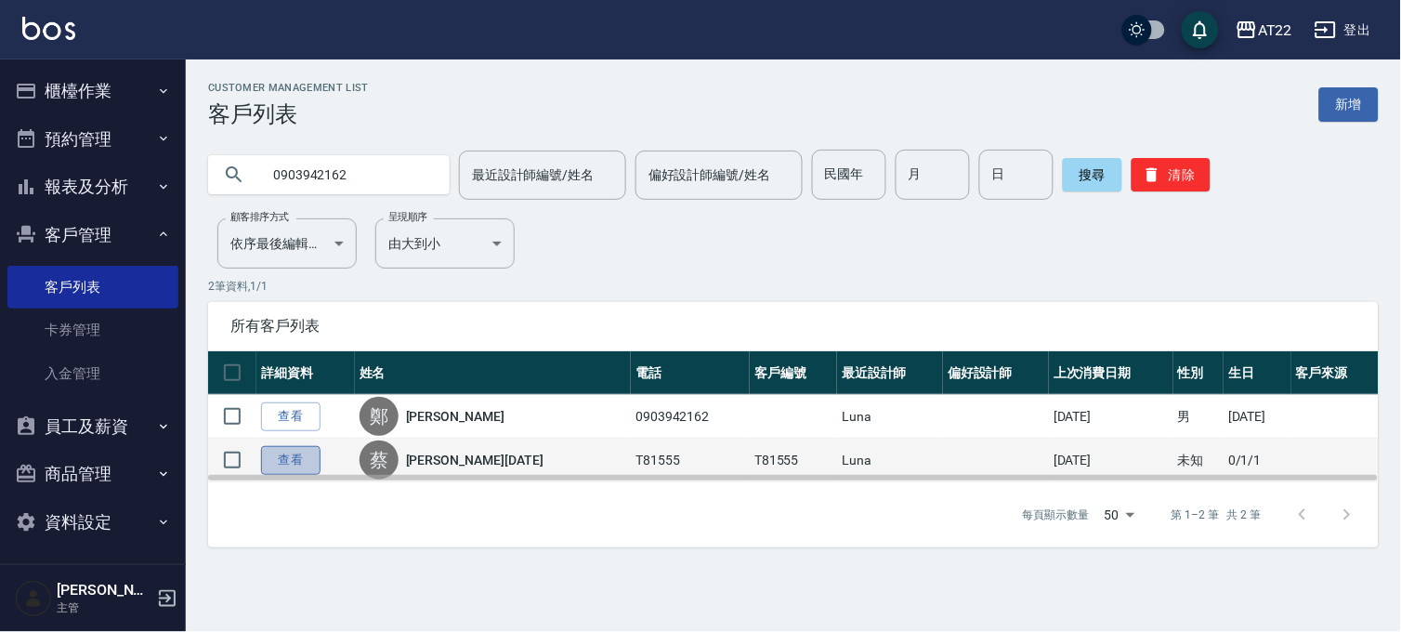
click at [286, 451] on link "查看" at bounding box center [290, 460] width 59 height 29
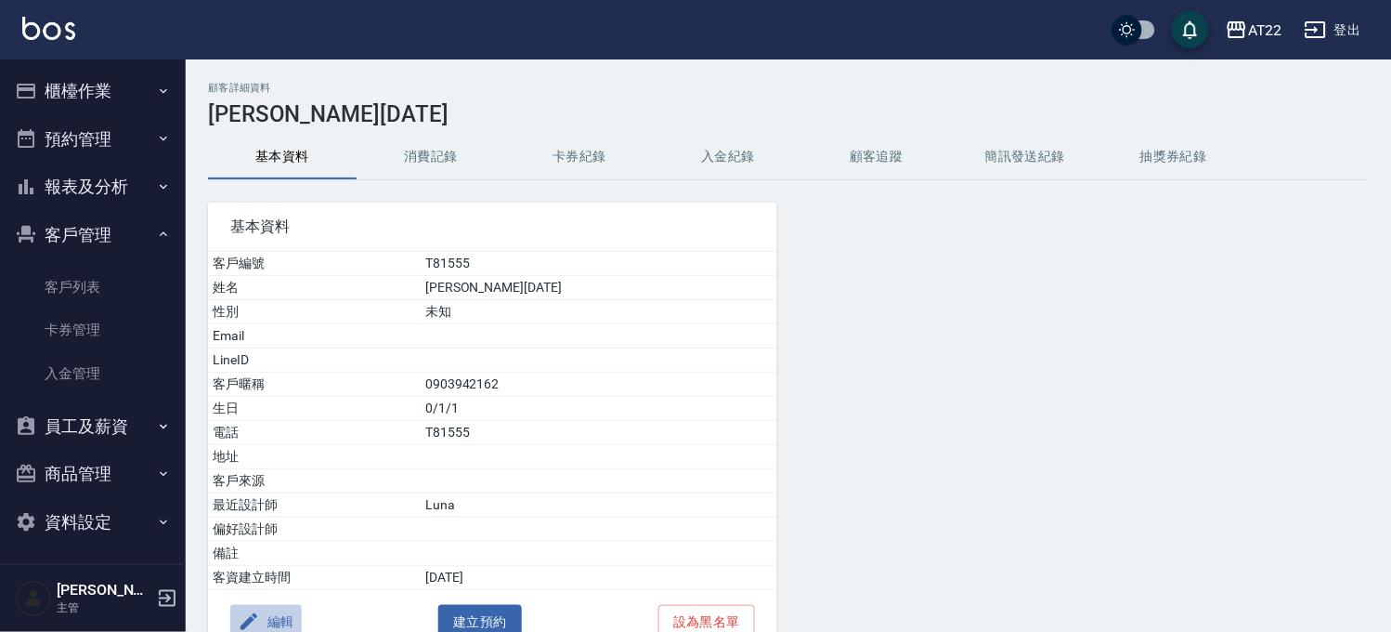
click at [293, 618] on button "編輯" at bounding box center [266, 622] width 72 height 34
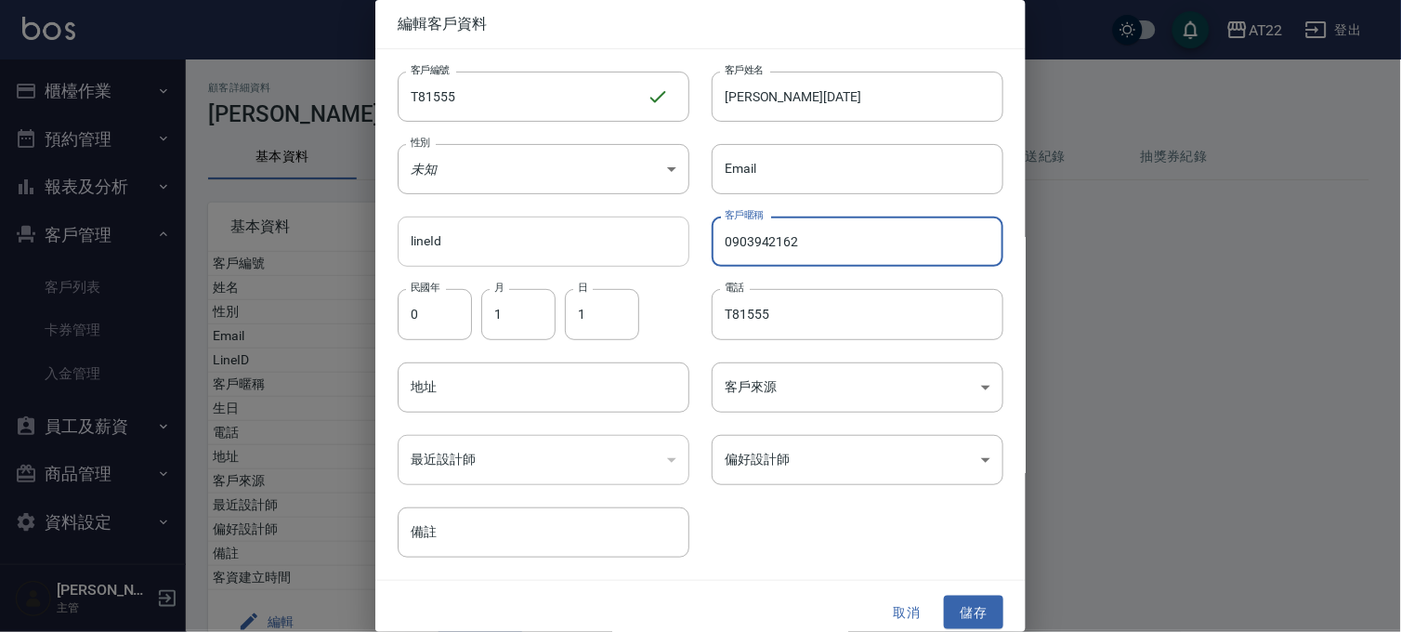
drag, startPoint x: 867, startPoint y: 240, endPoint x: 638, endPoint y: 245, distance: 229.5
click at [638, 245] on div "客戶編號 T81555 ​ 客戶編號 客戶姓名 蔡蔚鎔26.7.14 客戶姓名 性別 未知 UNKNOWN 性別 Email Email lineId lin…" at bounding box center [689, 303] width 628 height 508
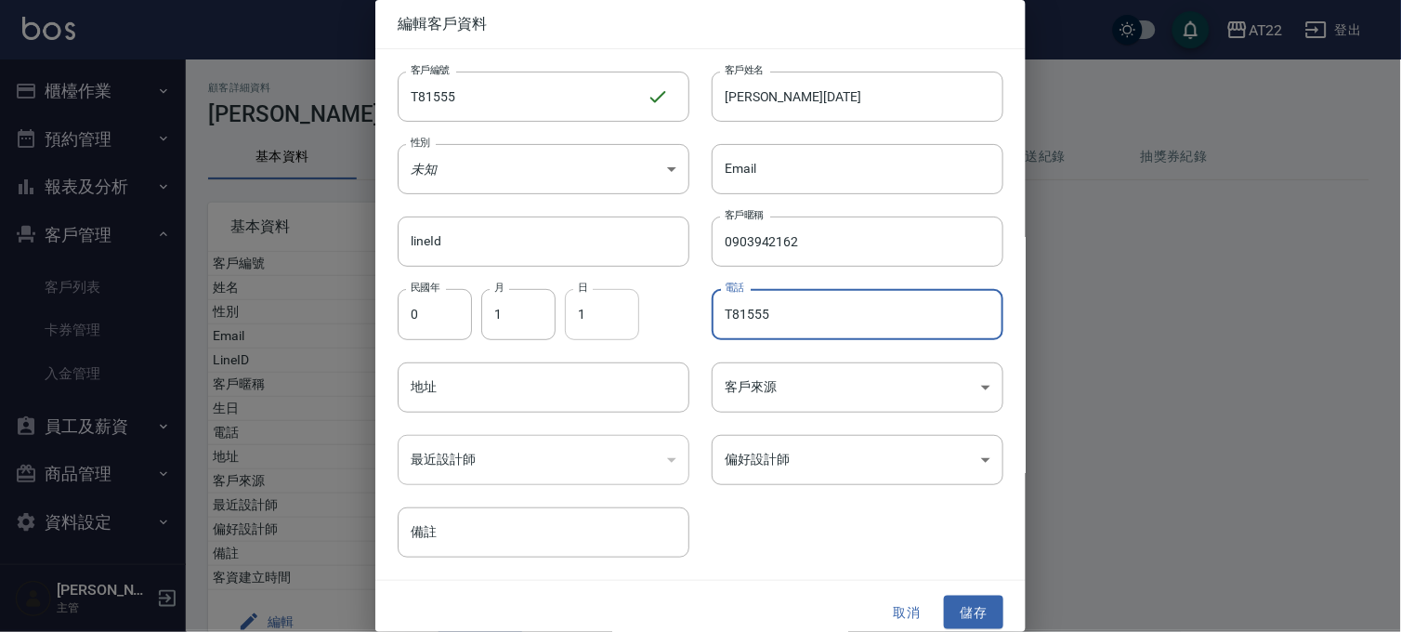
drag, startPoint x: 793, startPoint y: 322, endPoint x: 599, endPoint y: 314, distance: 194.3
click at [599, 314] on div "客戶編號 T81555 ​ 客戶編號 客戶姓名 蔡蔚鎔26.7.14 客戶姓名 性別 未知 UNKNOWN 性別 Email Email lineId lin…" at bounding box center [689, 303] width 628 height 508
paste input "0903942162"
click at [996, 606] on div "取消 儲存" at bounding box center [700, 612] width 650 height 64
click at [990, 608] on button "儲存" at bounding box center [973, 612] width 59 height 34
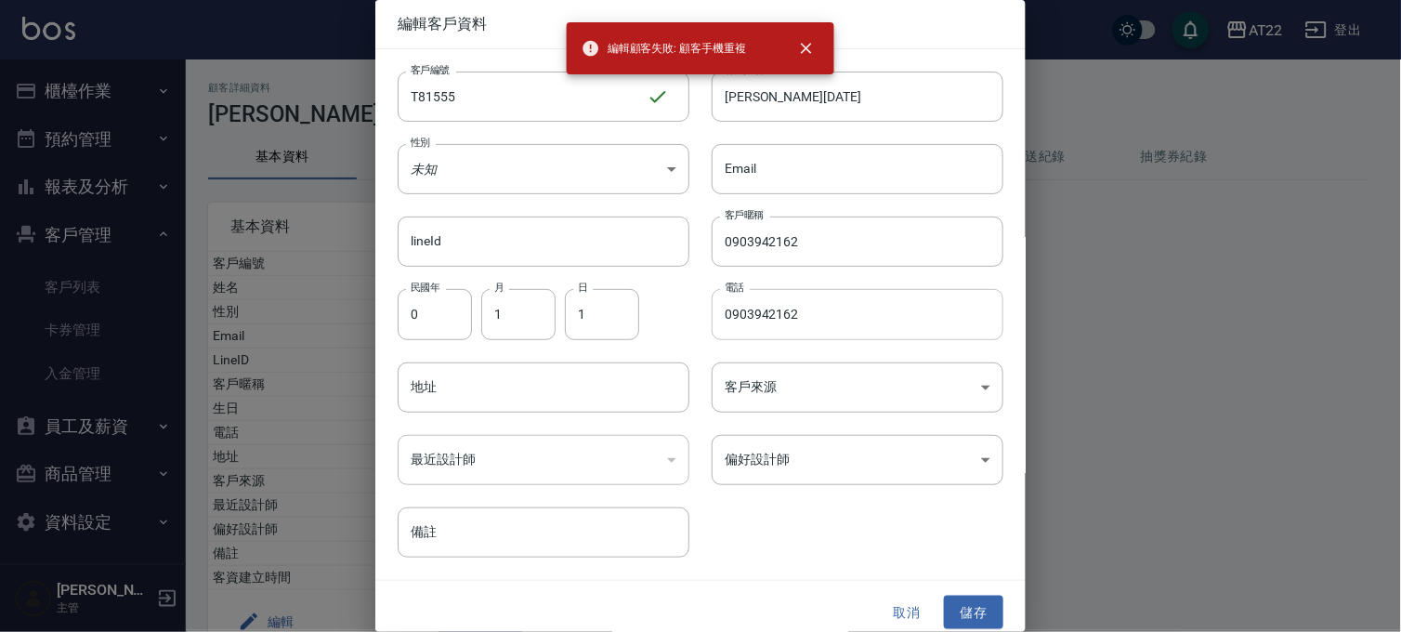
click at [840, 329] on input "0903942162" at bounding box center [857, 314] width 292 height 50
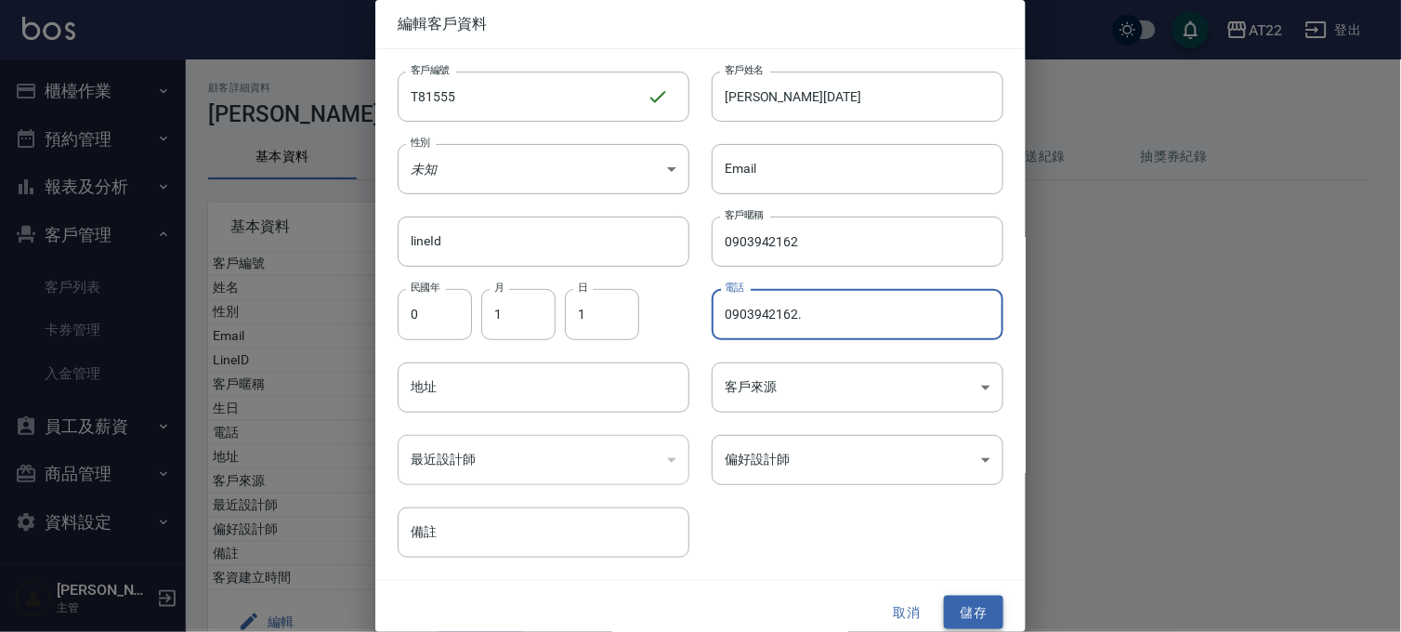
type input "0903942162."
click at [949, 596] on button "儲存" at bounding box center [973, 612] width 59 height 34
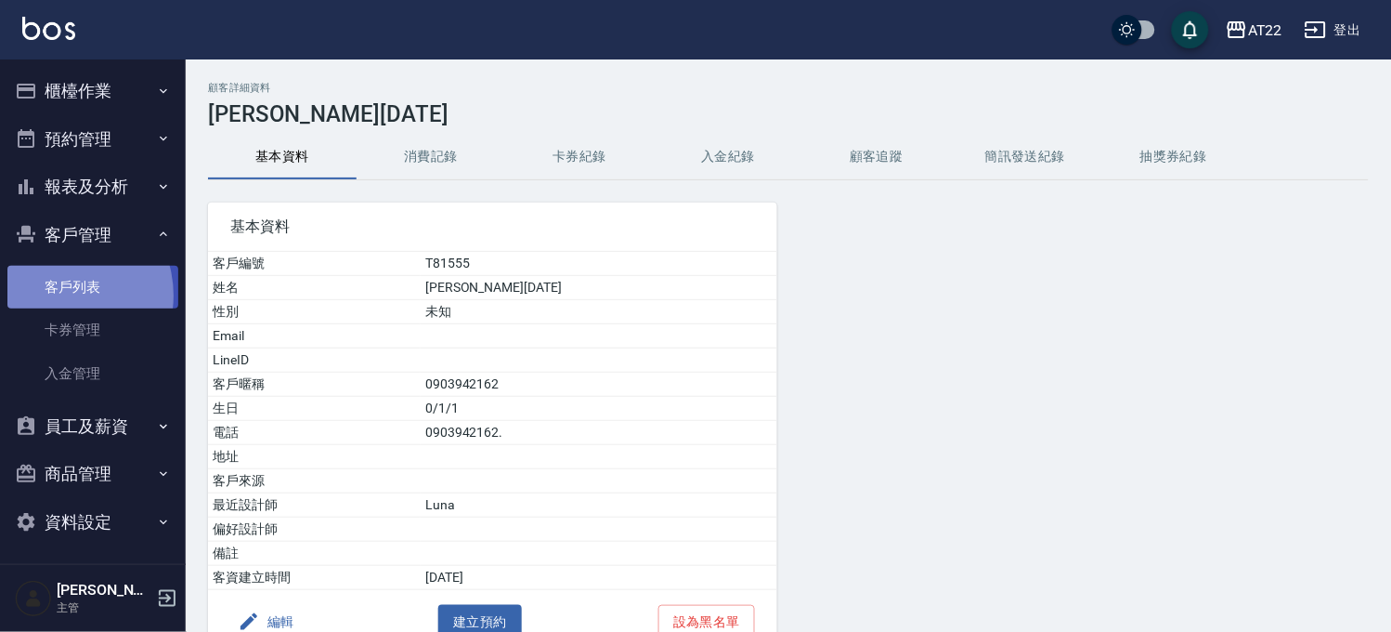
click at [58, 295] on link "客戶列表" at bounding box center [92, 287] width 171 height 43
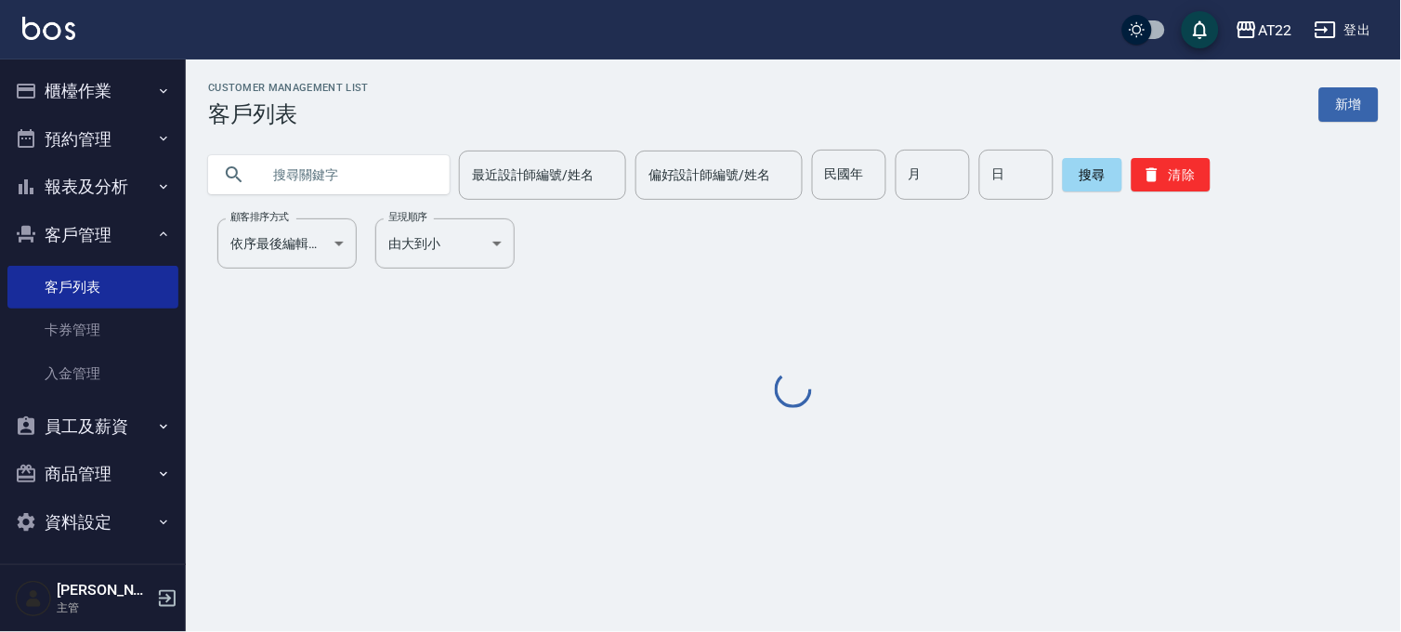
click at [340, 189] on input "text" at bounding box center [347, 175] width 175 height 50
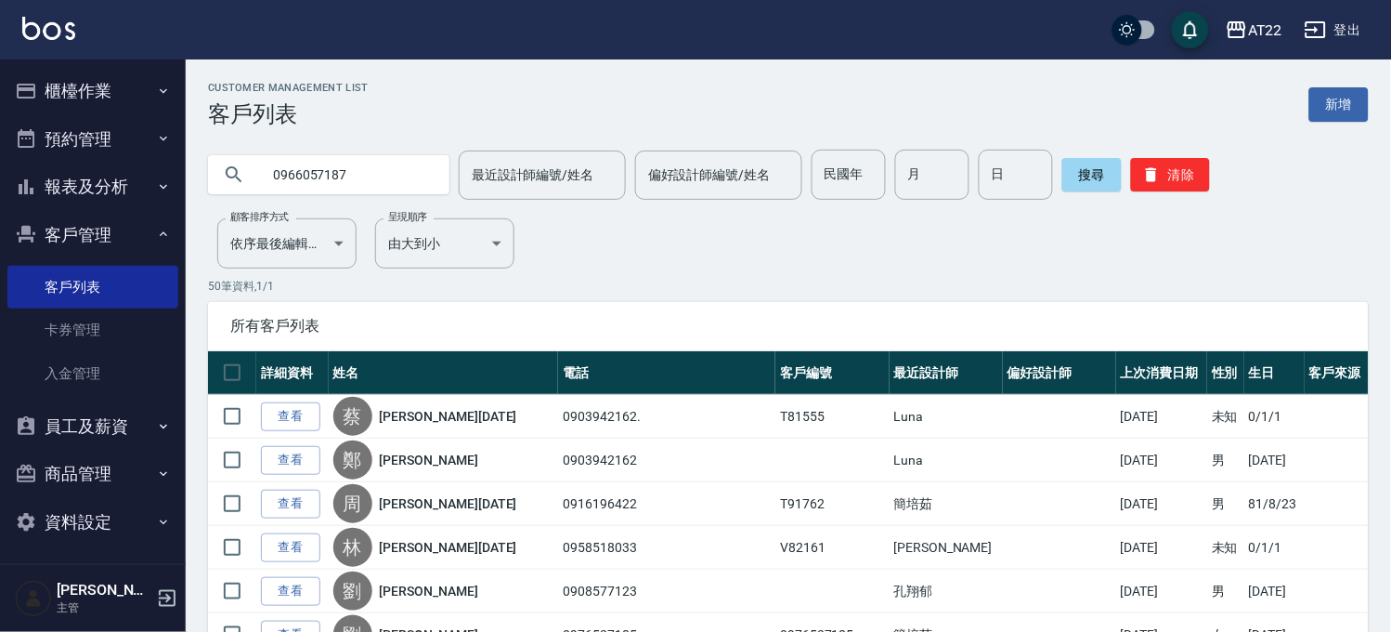
type input "0966057187"
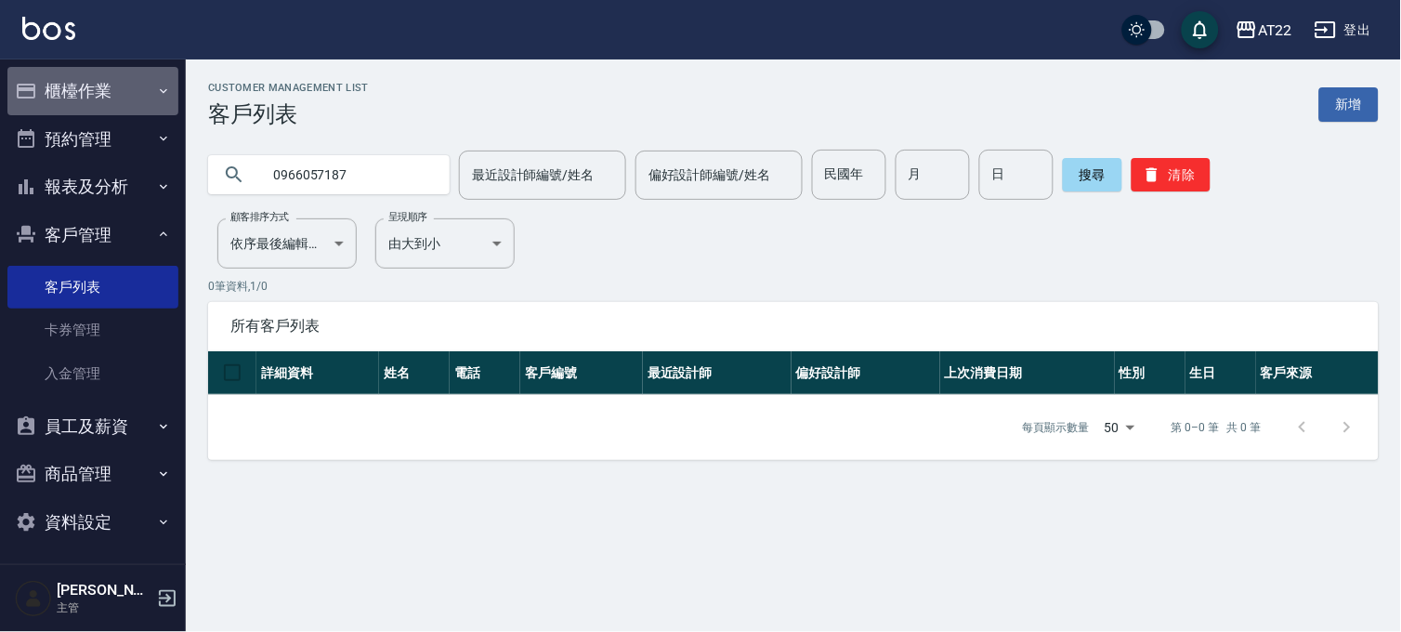
click at [121, 103] on button "櫃檯作業" at bounding box center [92, 91] width 171 height 48
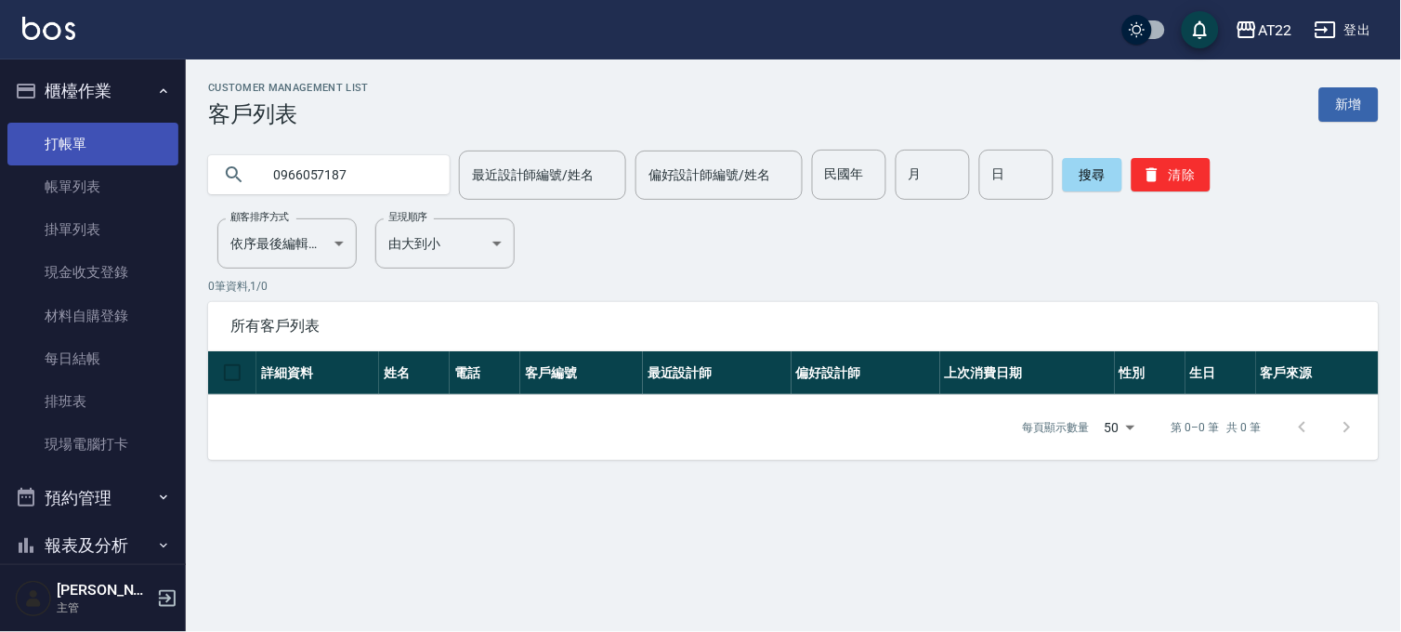
click at [110, 146] on link "打帳單" at bounding box center [92, 144] width 171 height 43
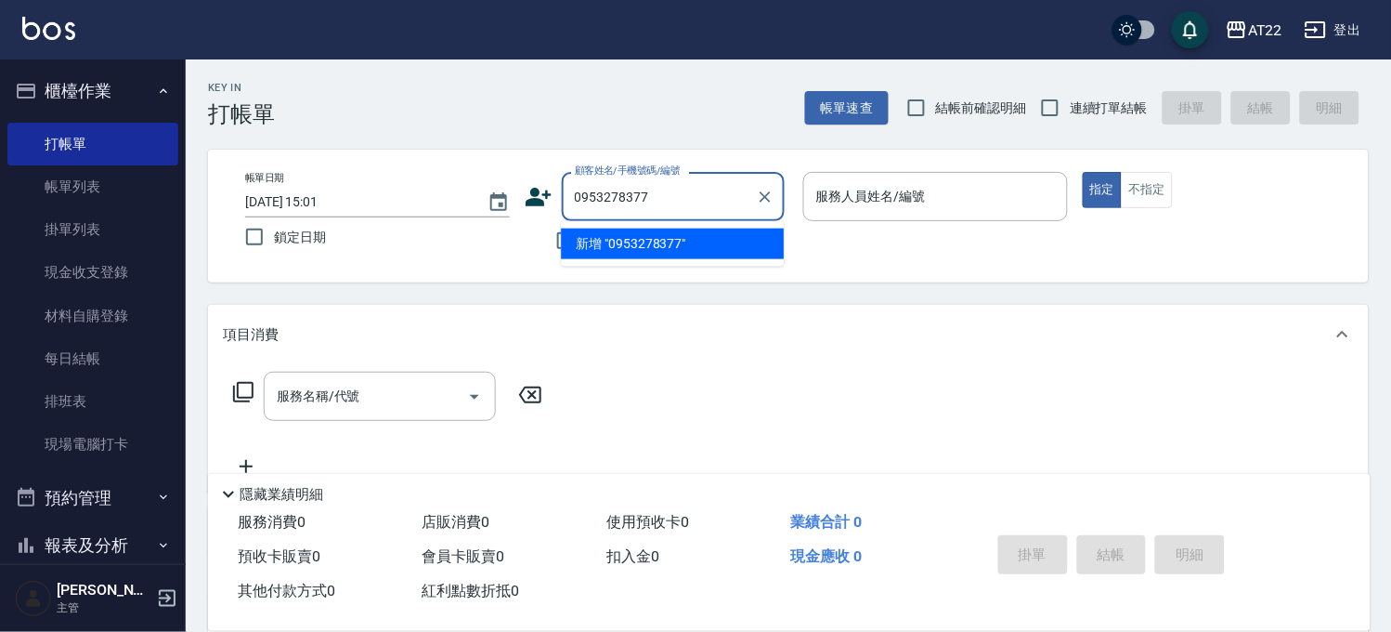
click at [675, 236] on li "新增 "0953278377"" at bounding box center [672, 243] width 223 height 31
type input "0953278377"
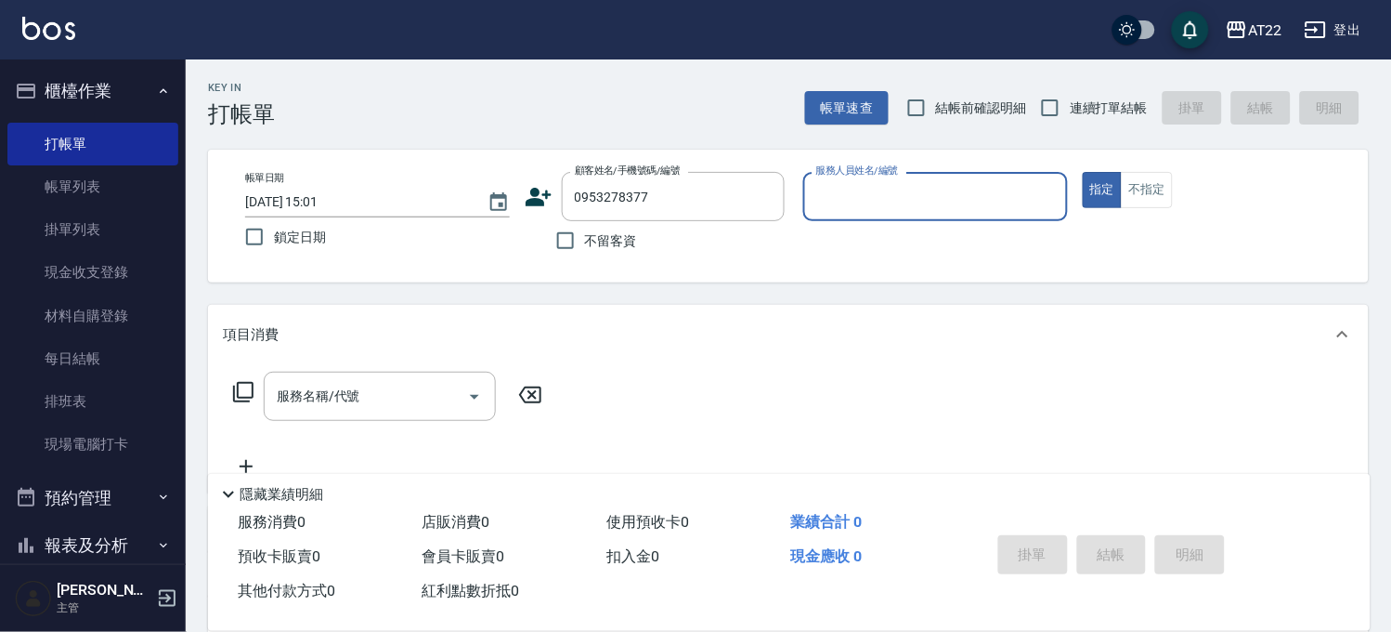
click at [554, 193] on div "顧客姓名/手機號碼/編號 0953278377 顧客姓名/手機號碼/編號" at bounding box center [657, 196] width 265 height 49
click at [536, 176] on div "顧客姓名/手機號碼/編號 0953278377 顧客姓名/手機號碼/編號" at bounding box center [657, 196] width 265 height 49
click at [534, 192] on icon at bounding box center [539, 197] width 26 height 19
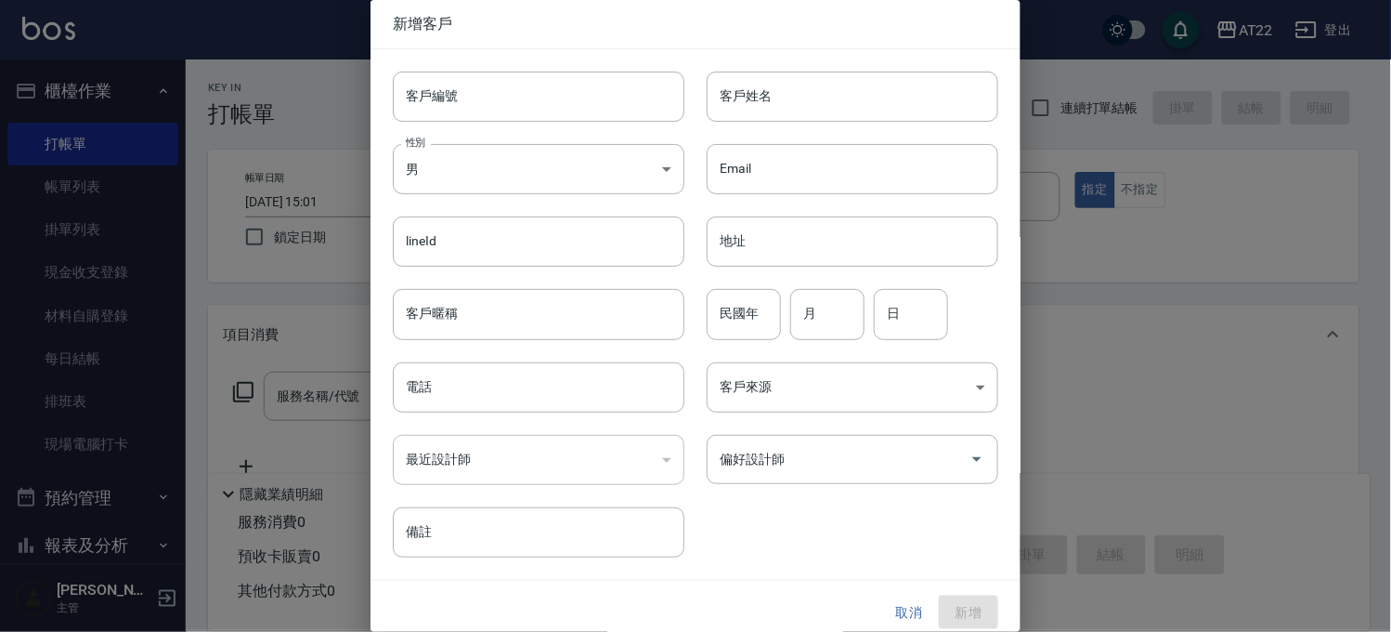
type input "0953278377"
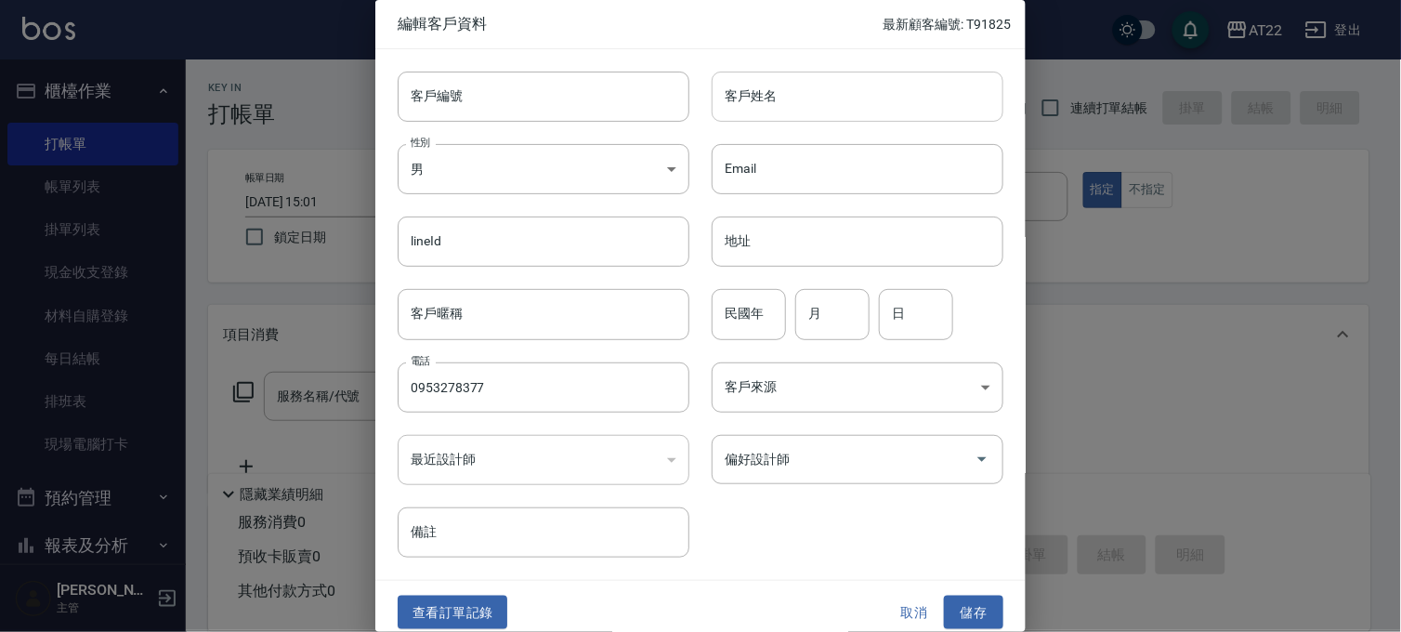
click at [817, 82] on input "客戶姓名" at bounding box center [857, 97] width 292 height 50
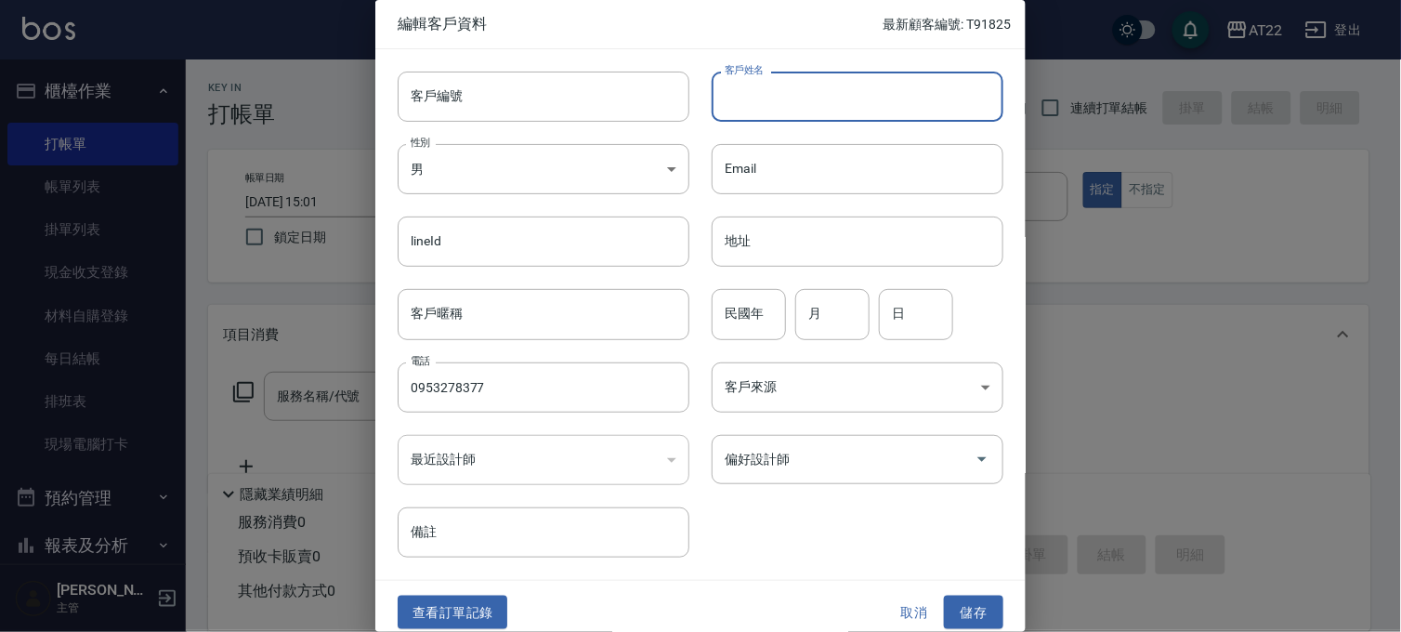
type input "e"
type input "[PERSON_NAME]"
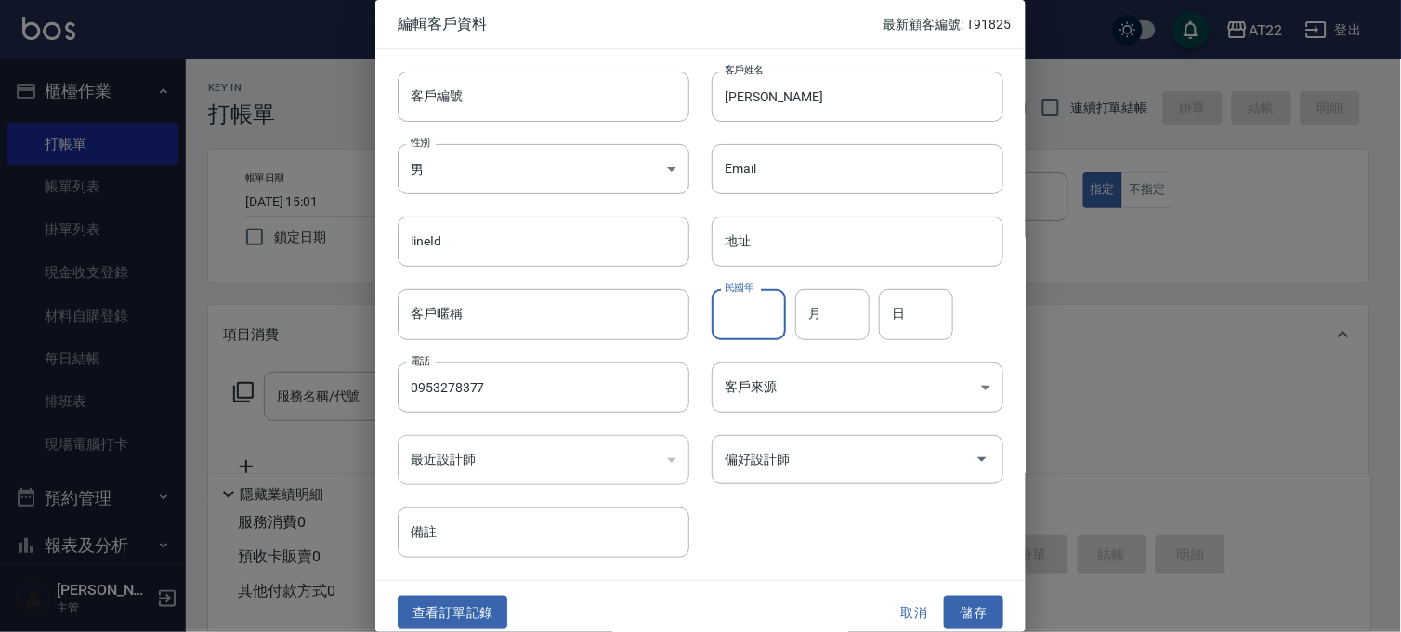
click at [744, 313] on input "民國年" at bounding box center [748, 314] width 74 height 50
click at [767, 300] on input "761" at bounding box center [748, 314] width 74 height 50
type input "76"
type input "1"
type input "28"
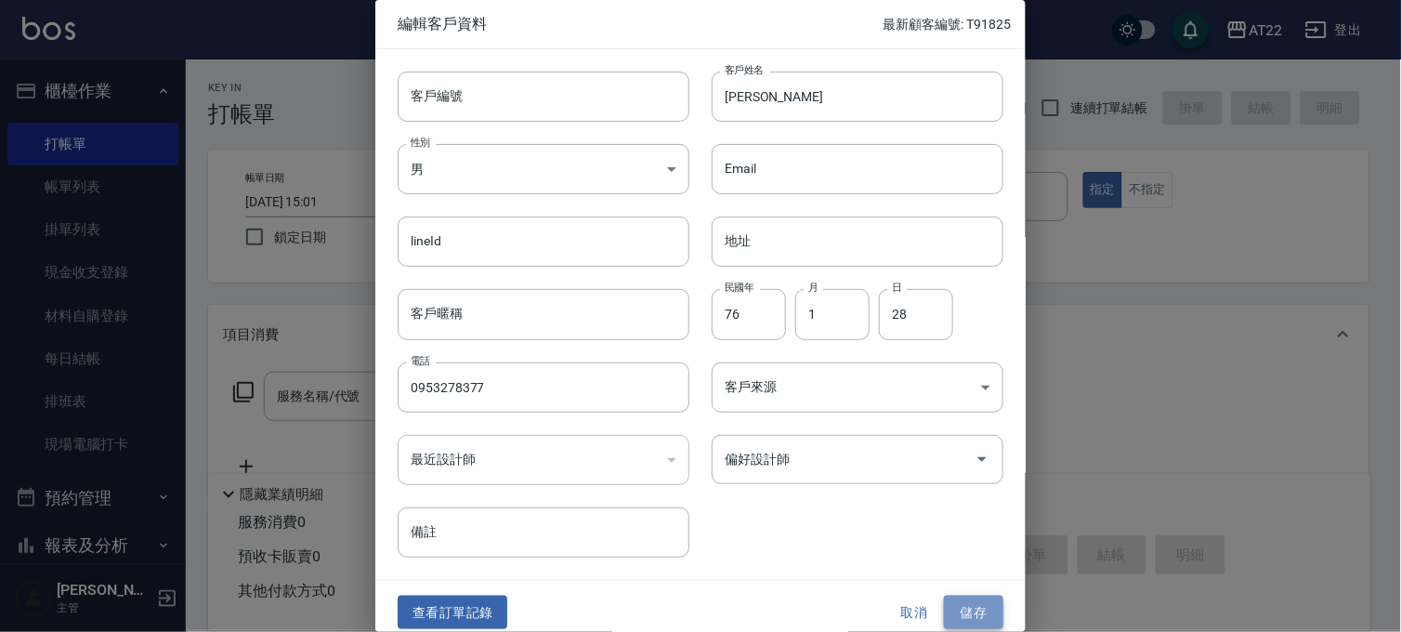
click at [958, 609] on button "儲存" at bounding box center [973, 612] width 59 height 34
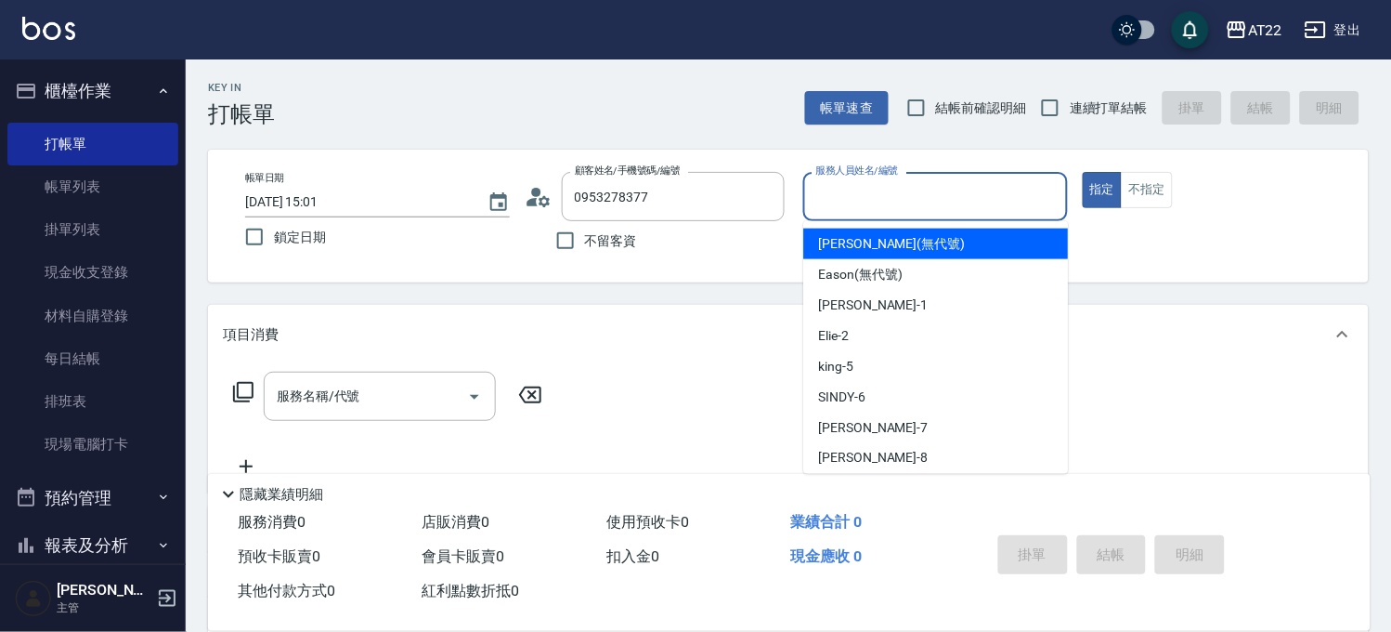
click at [963, 199] on input "服務人員姓名/編號" at bounding box center [936, 196] width 248 height 33
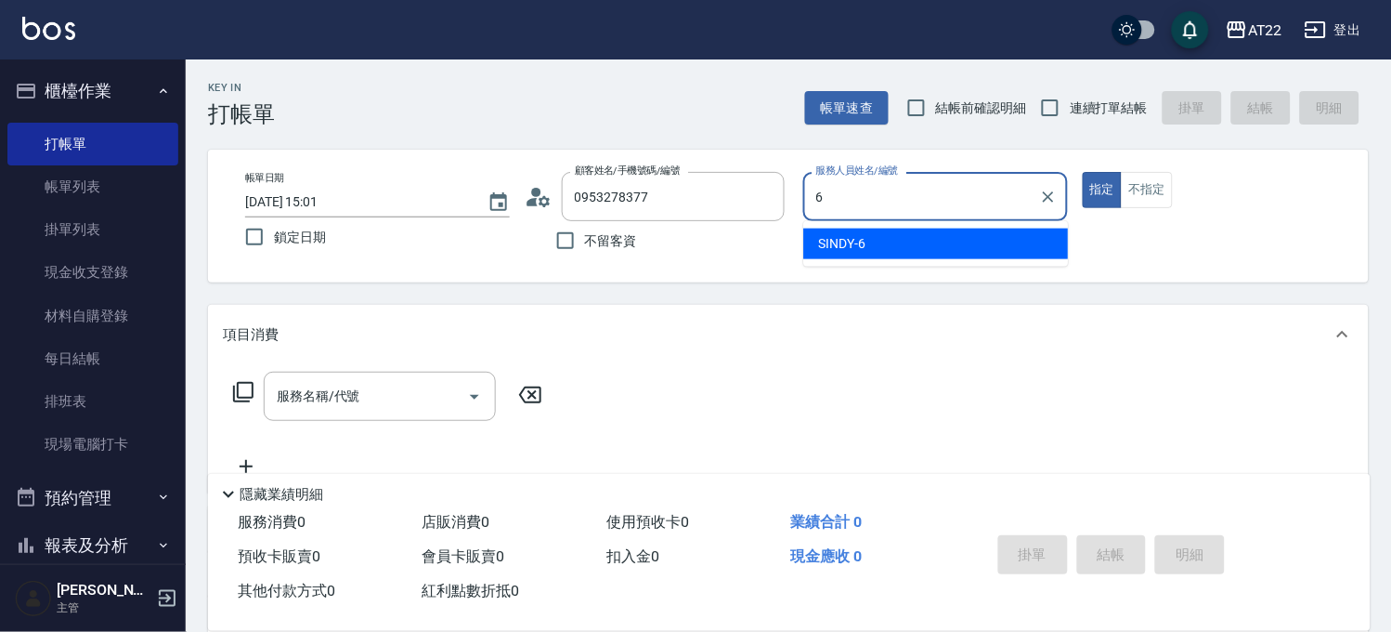
type input "SINDY-6"
type button "true"
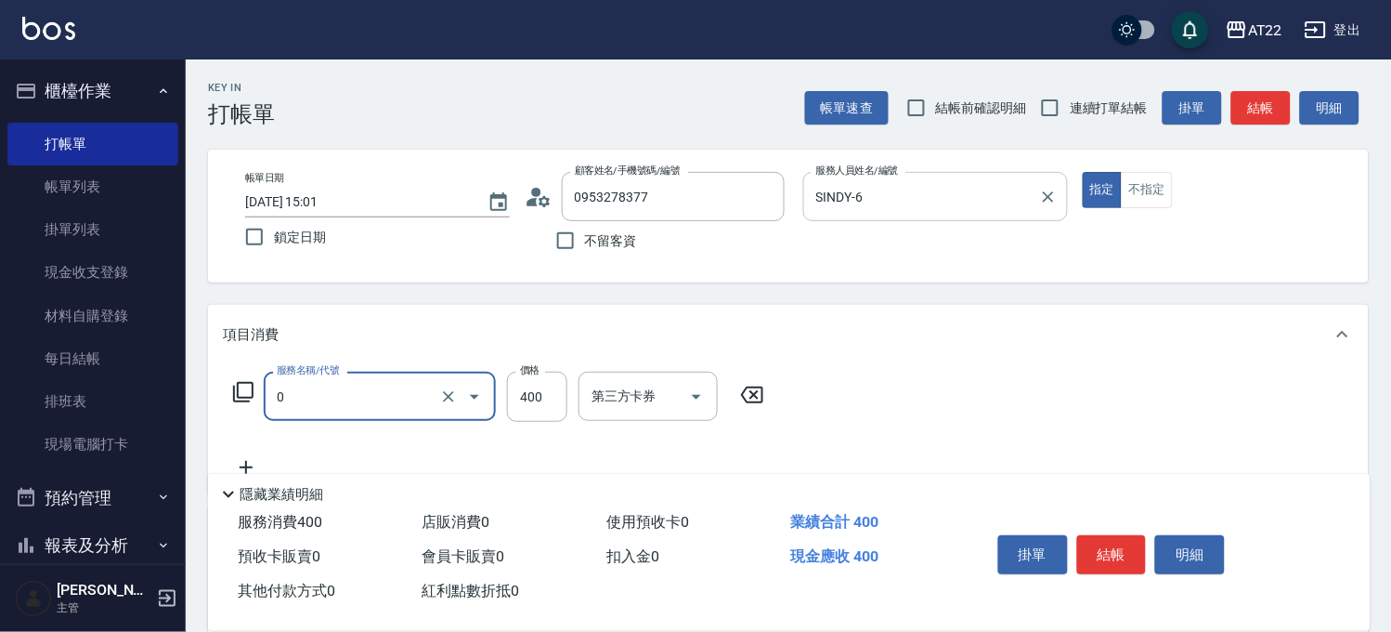
type input "有機洗髮(0)"
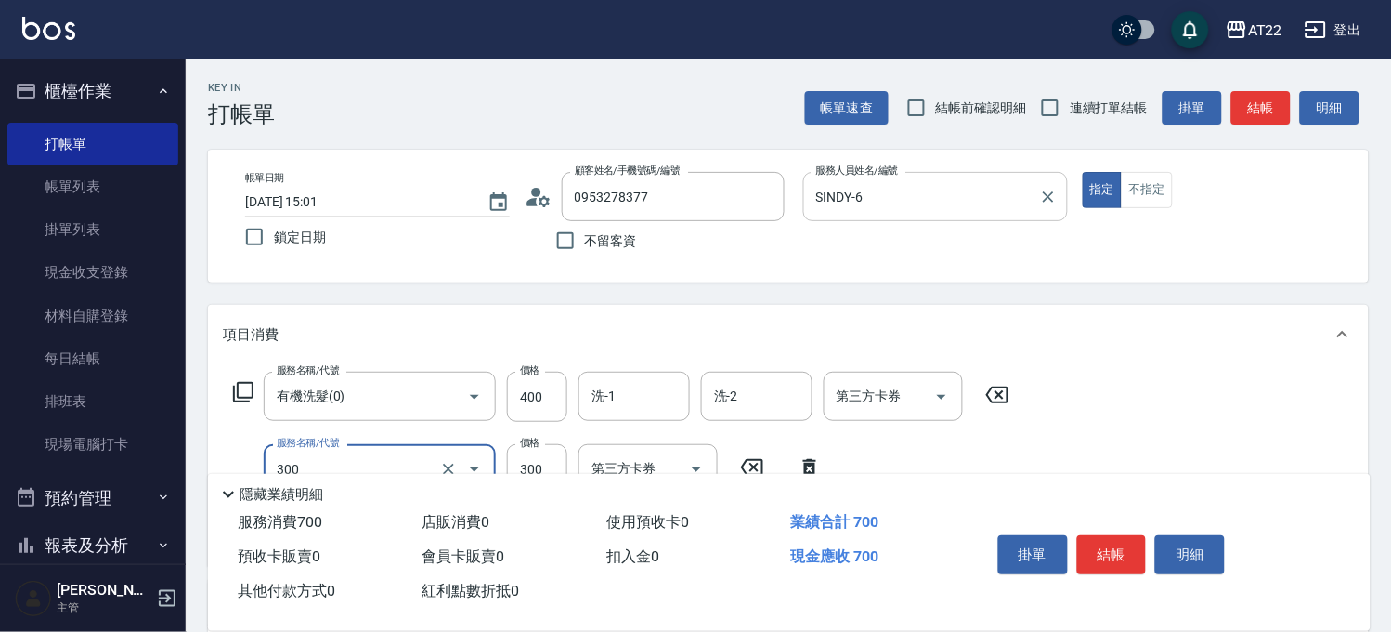
type input "剪髮(300)"
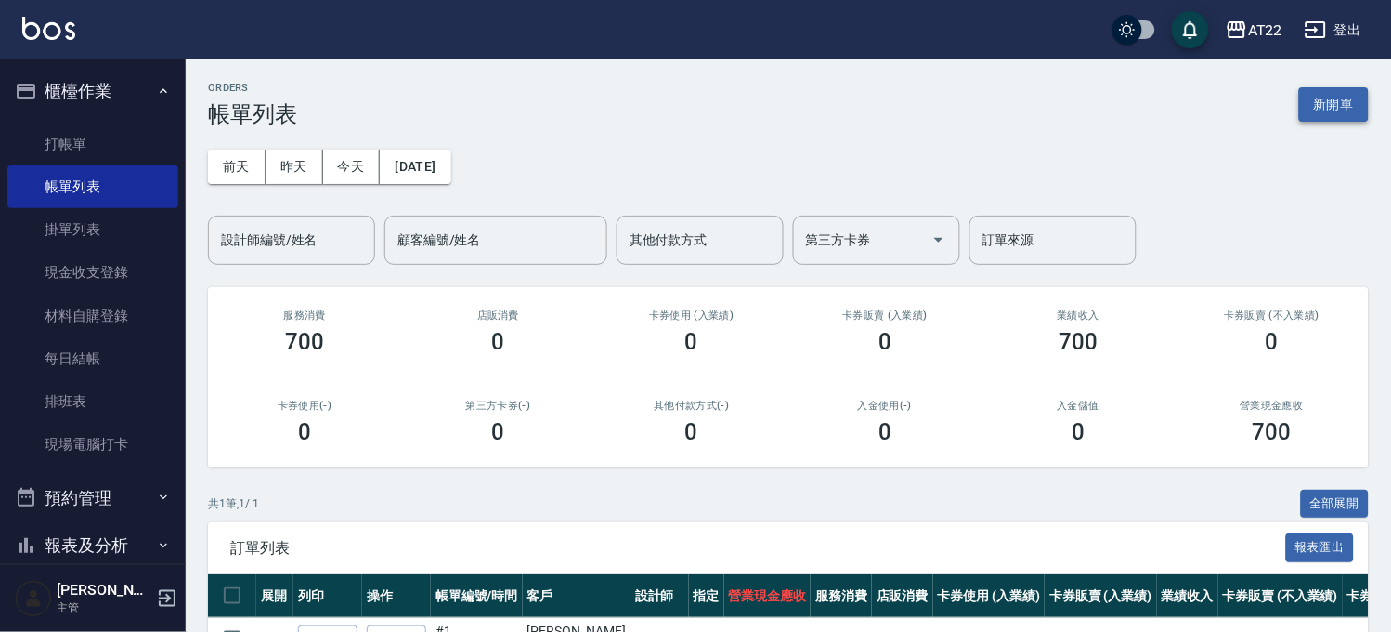
click at [1325, 99] on button "新開單" at bounding box center [1334, 104] width 70 height 34
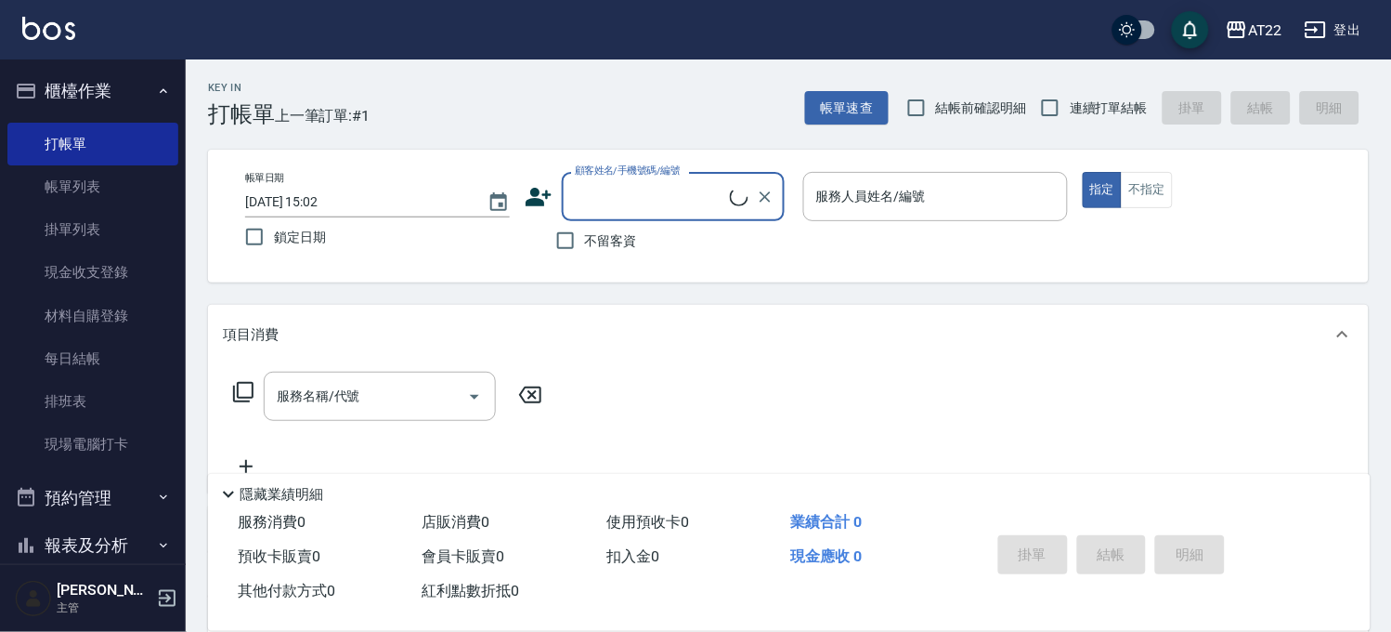
click at [1112, 123] on label "連續打單結帳" at bounding box center [1089, 107] width 117 height 39
click at [1070, 123] on input "連續打單結帳" at bounding box center [1050, 107] width 39 height 39
checkbox input "true"
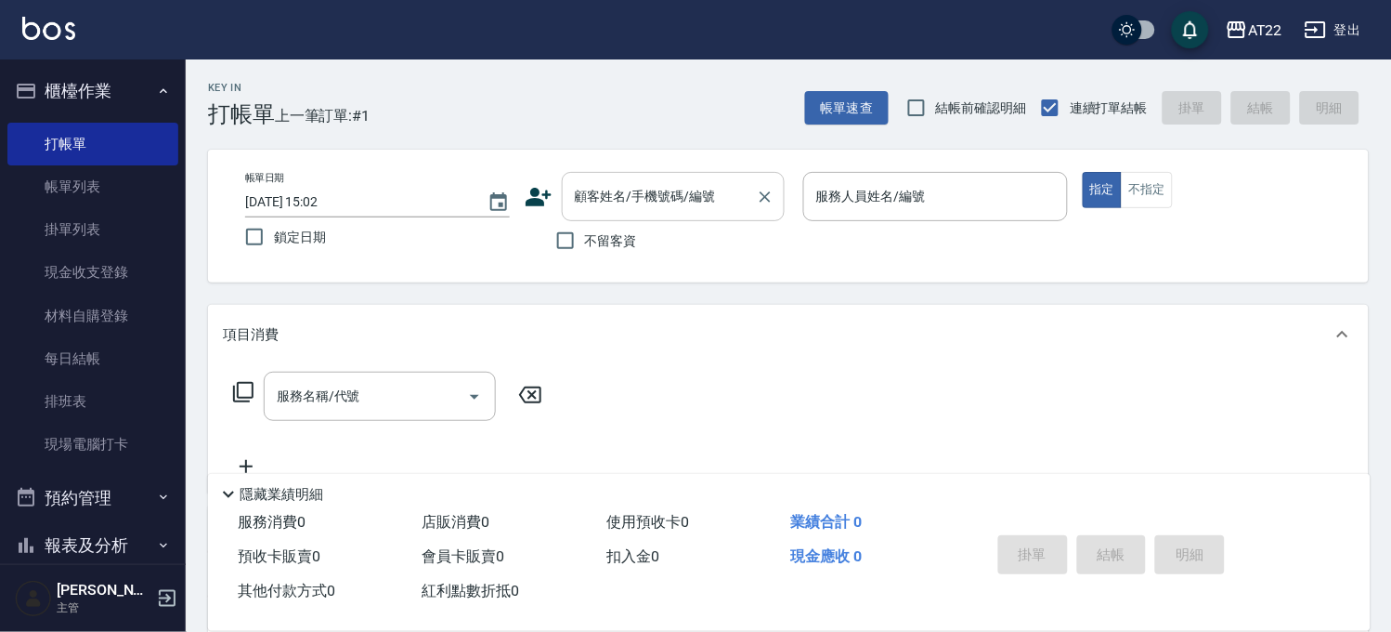
click at [723, 202] on input "顧客姓名/手機號碼/編號" at bounding box center [659, 196] width 178 height 33
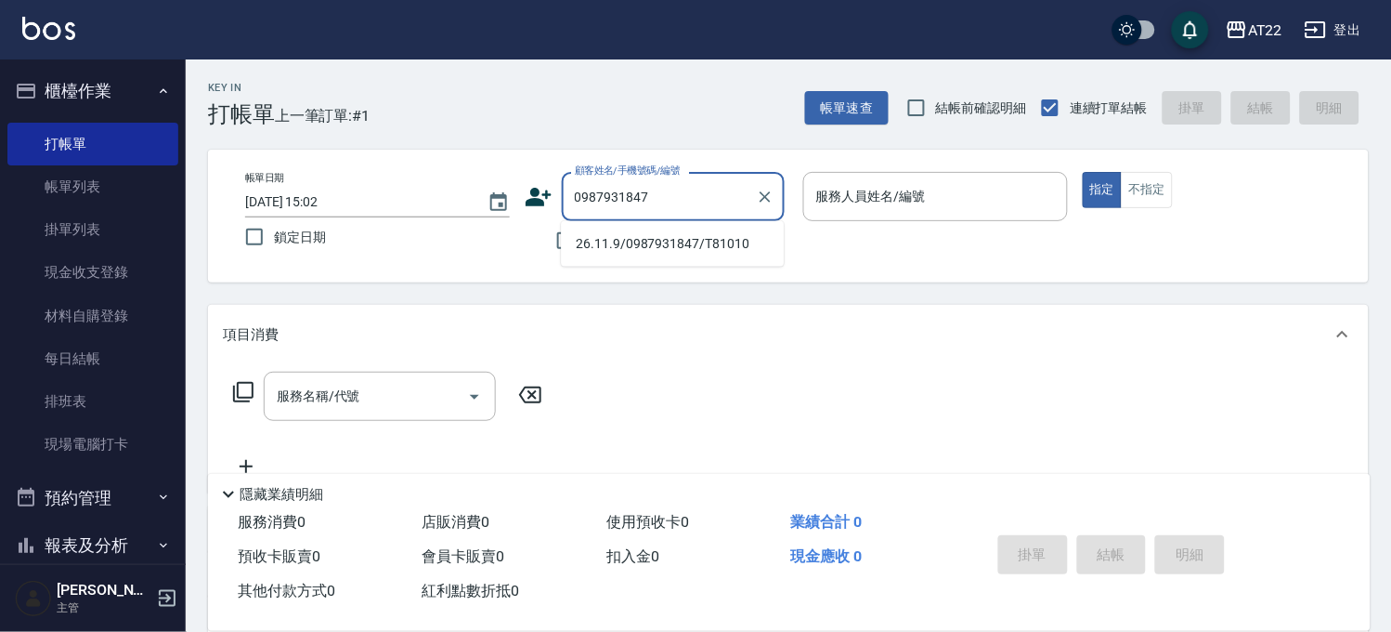
click at [676, 233] on li "26.11.9/0987931847/T81010" at bounding box center [672, 243] width 223 height 31
type input "26.11.9/0987931847/T81010"
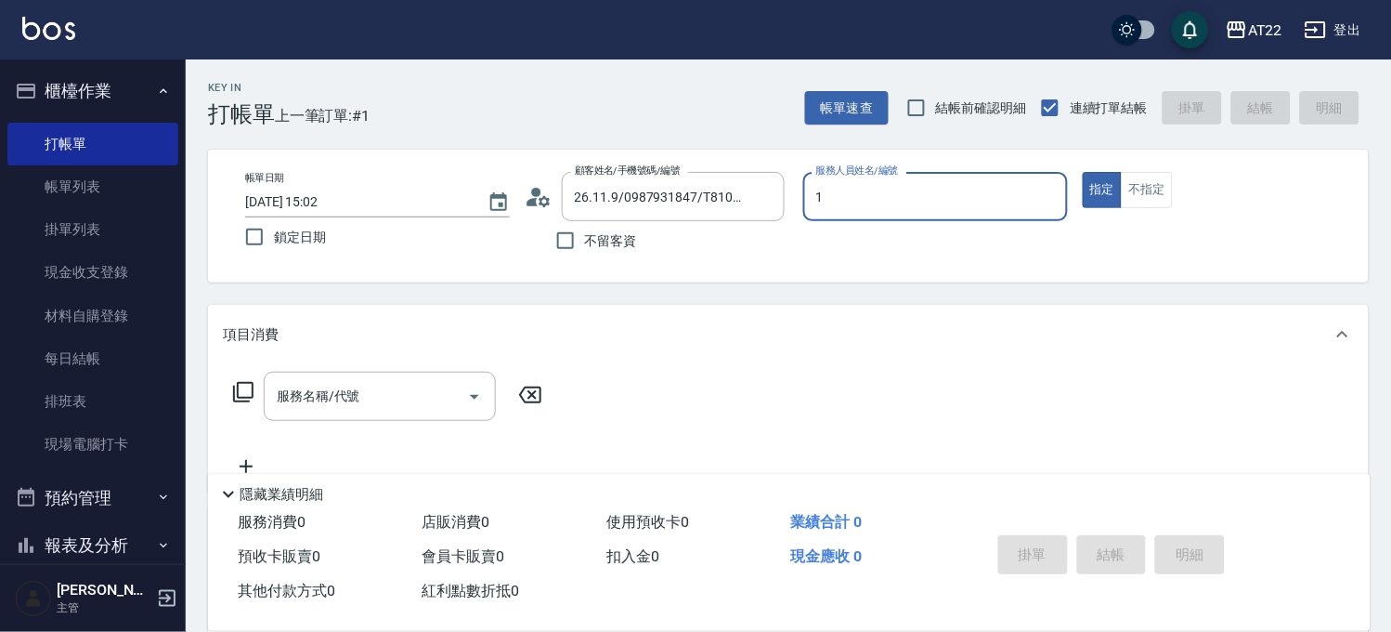
type input "[PERSON_NAME]-1"
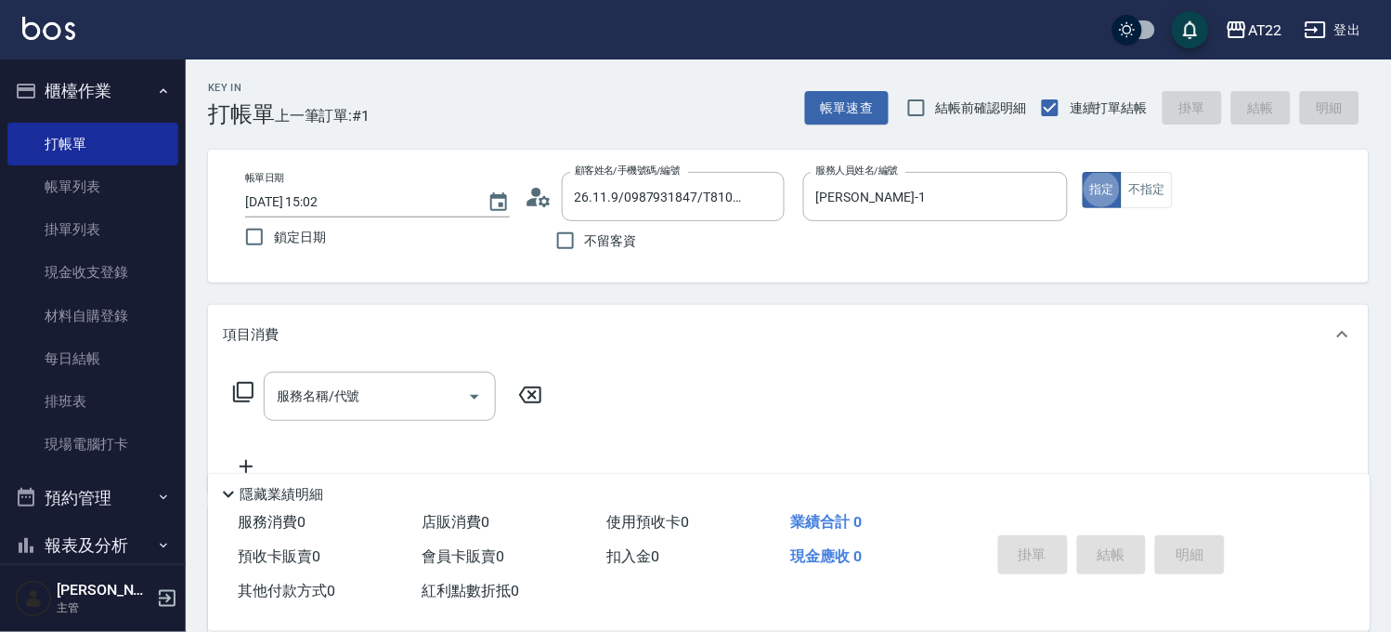
type button "true"
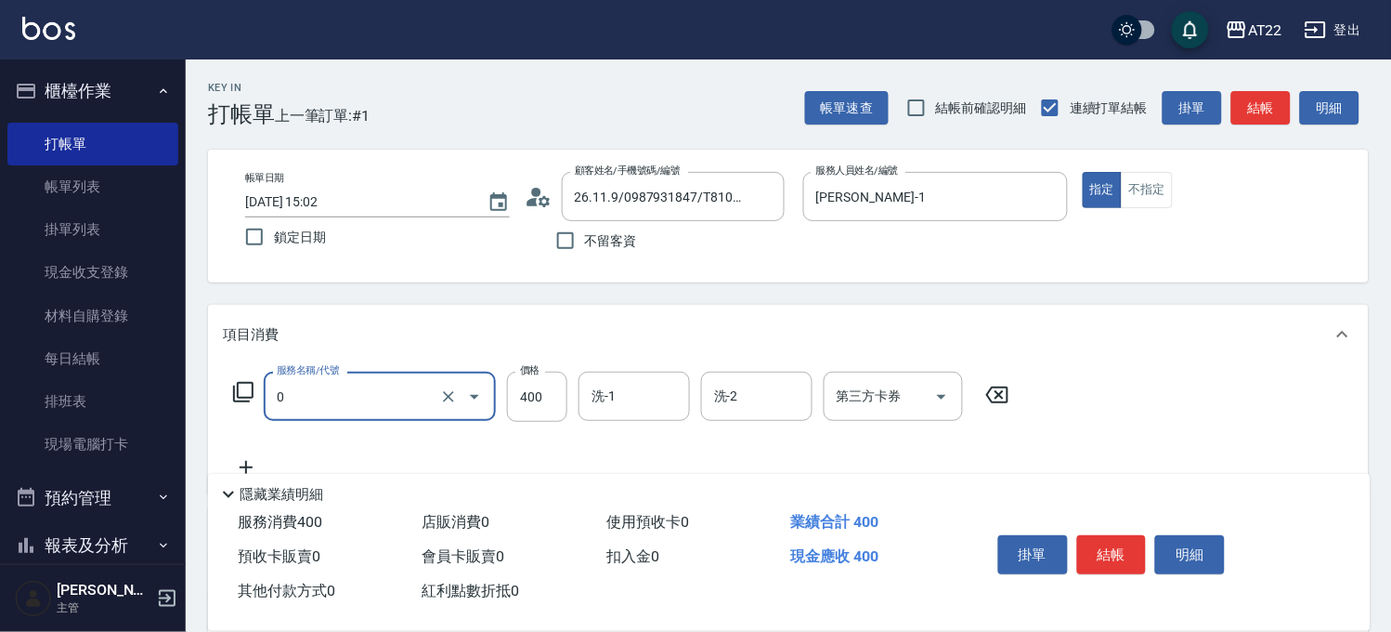
type input "有機洗髮(0)"
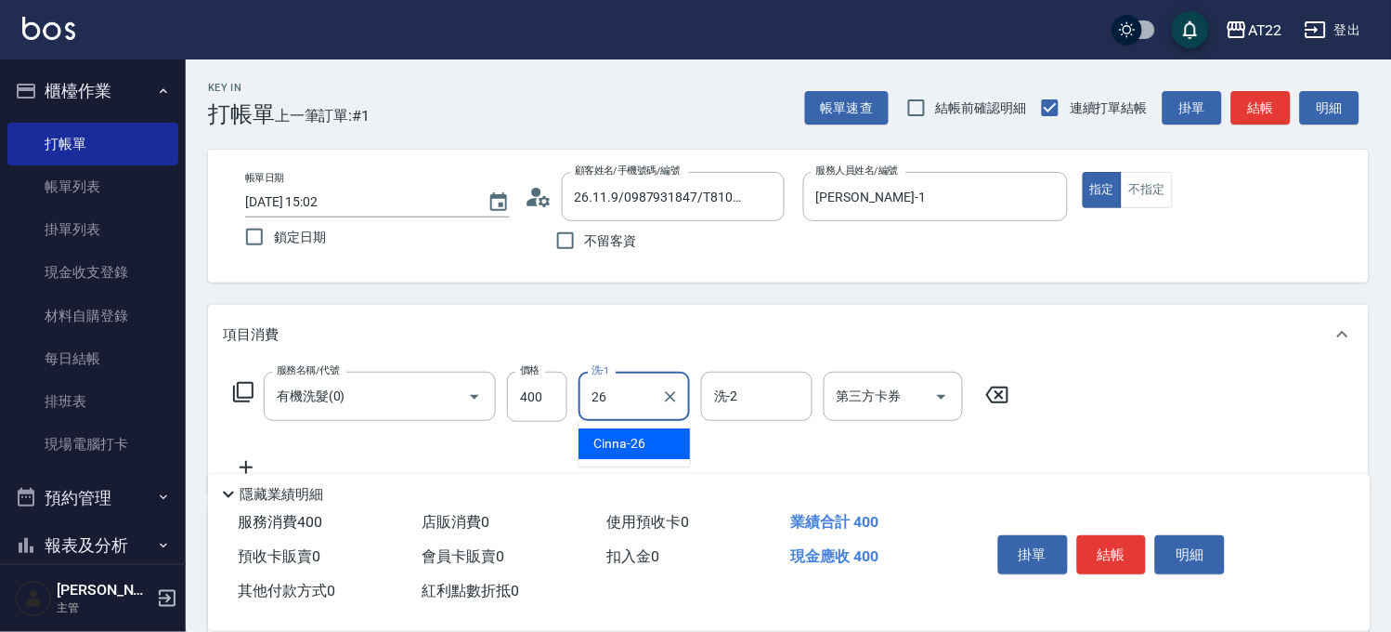
type input "Cinna-26"
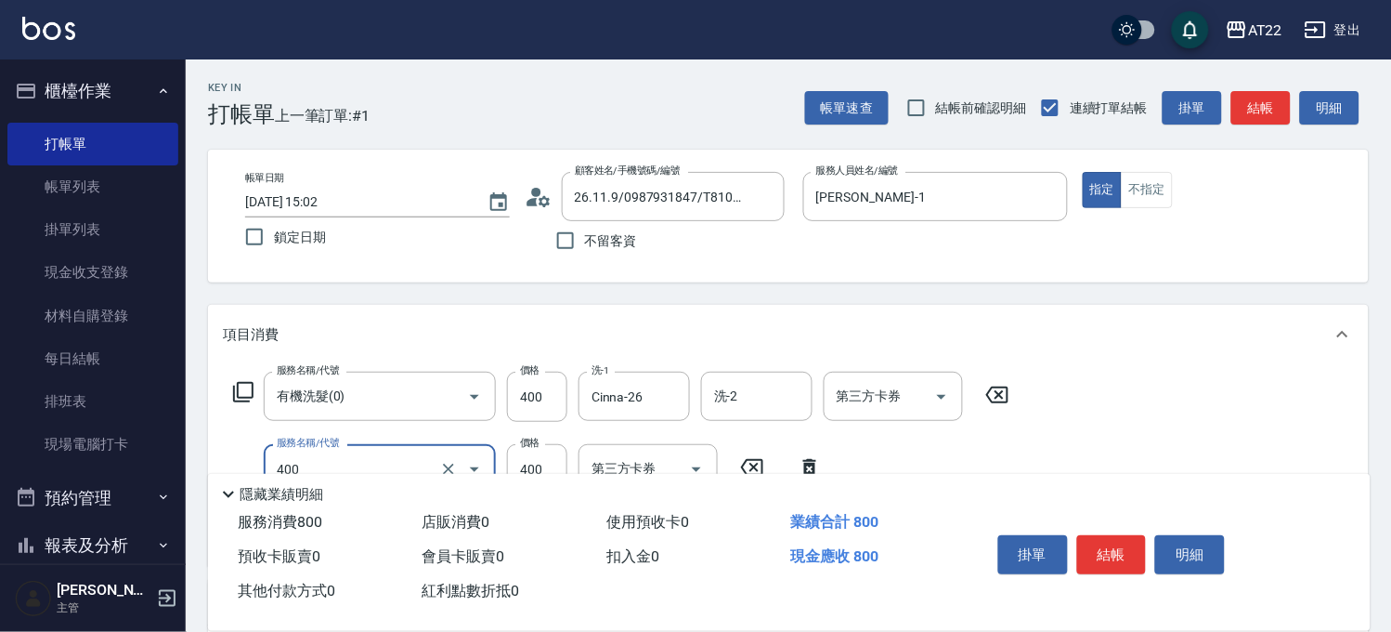
type input "剪髮(400)"
type input "330"
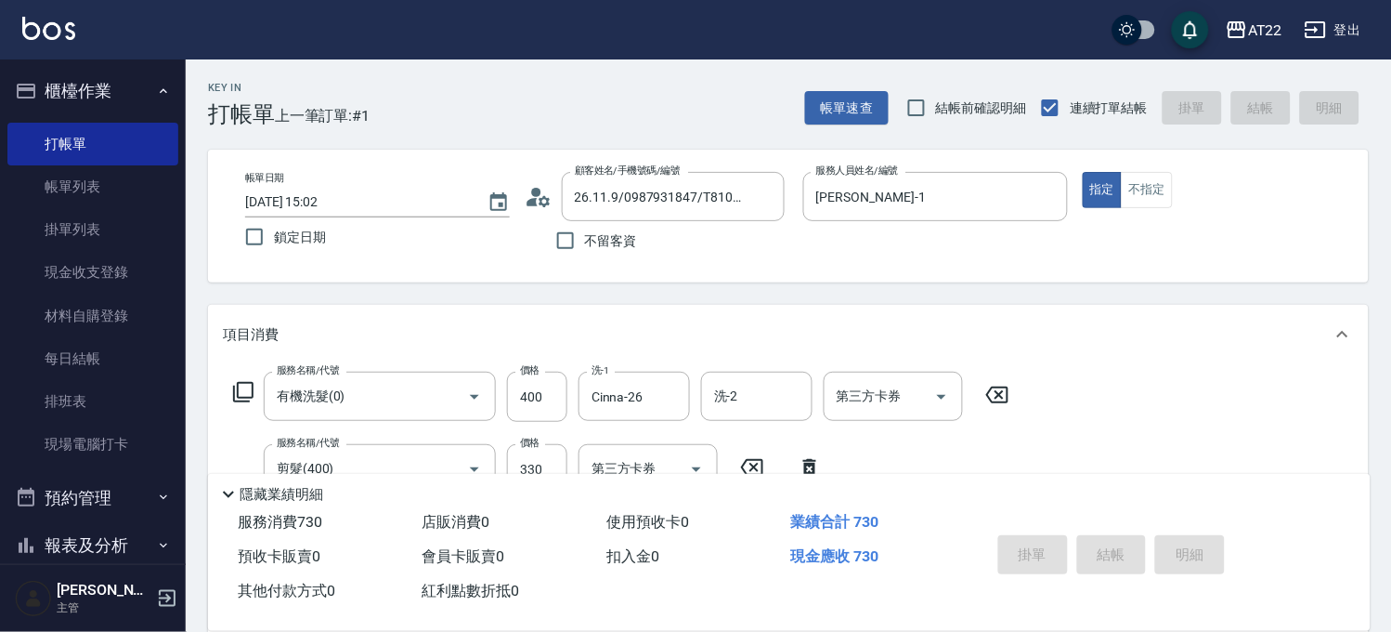
type input "2025/08/22 15:03"
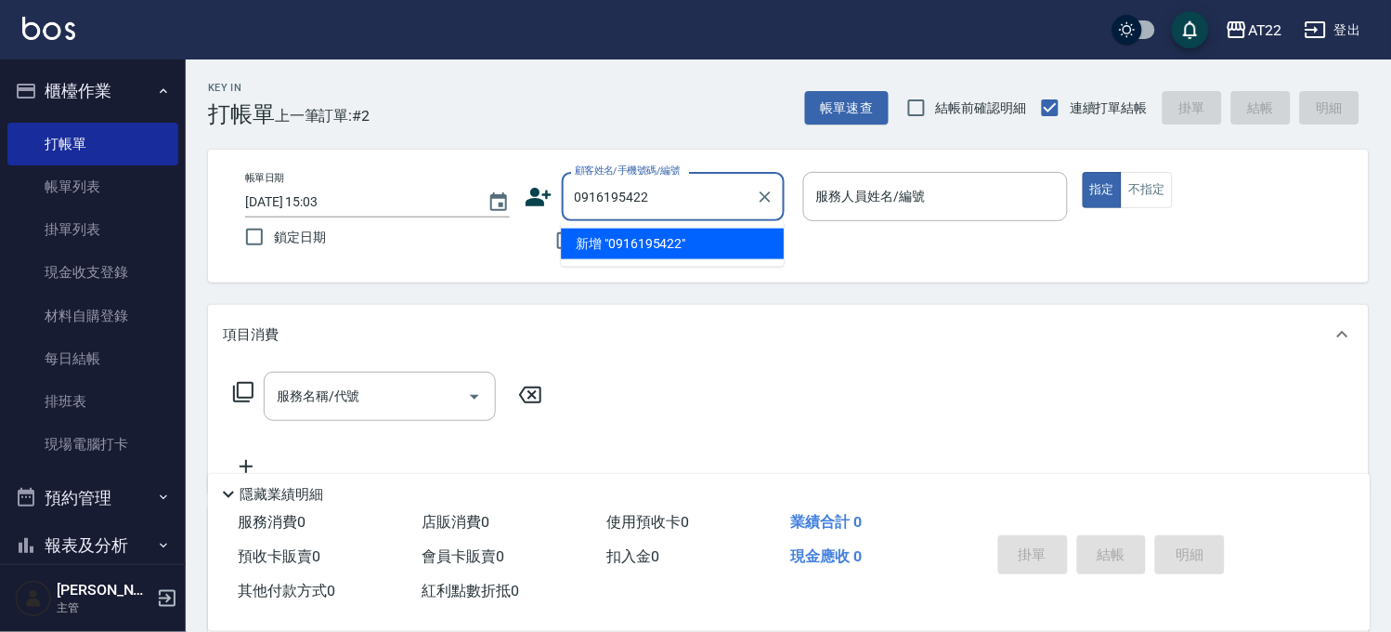
click at [626, 201] on input "0916195422" at bounding box center [659, 196] width 178 height 33
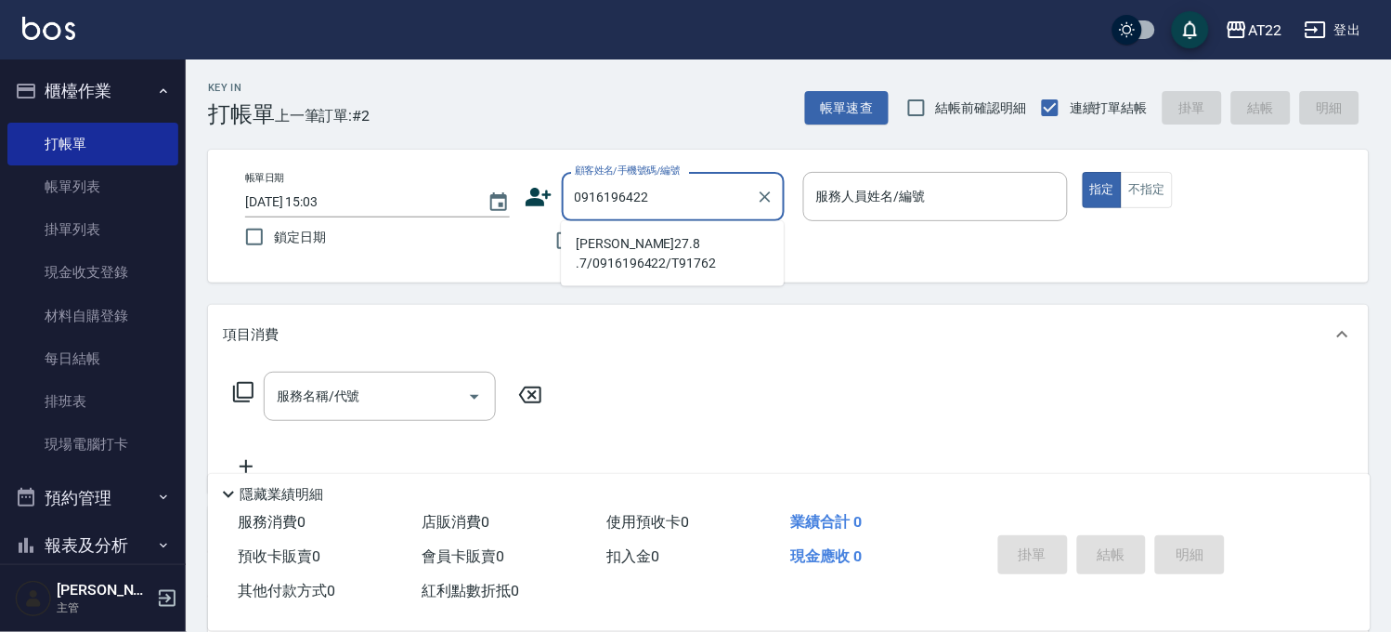
click at [615, 244] on li "周雅婷27.8 .7/0916196422/T91762" at bounding box center [672, 253] width 223 height 50
type input "周雅婷27.8 .7/0916196422/T91762"
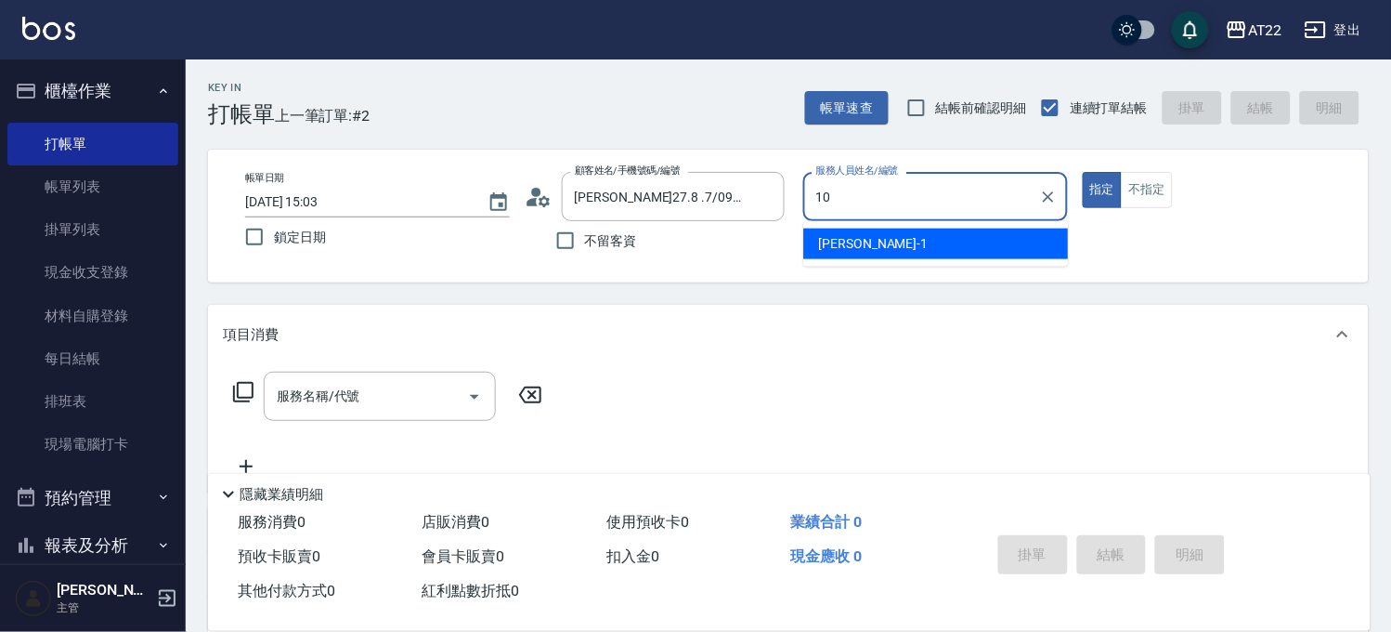
type input "Miu-10"
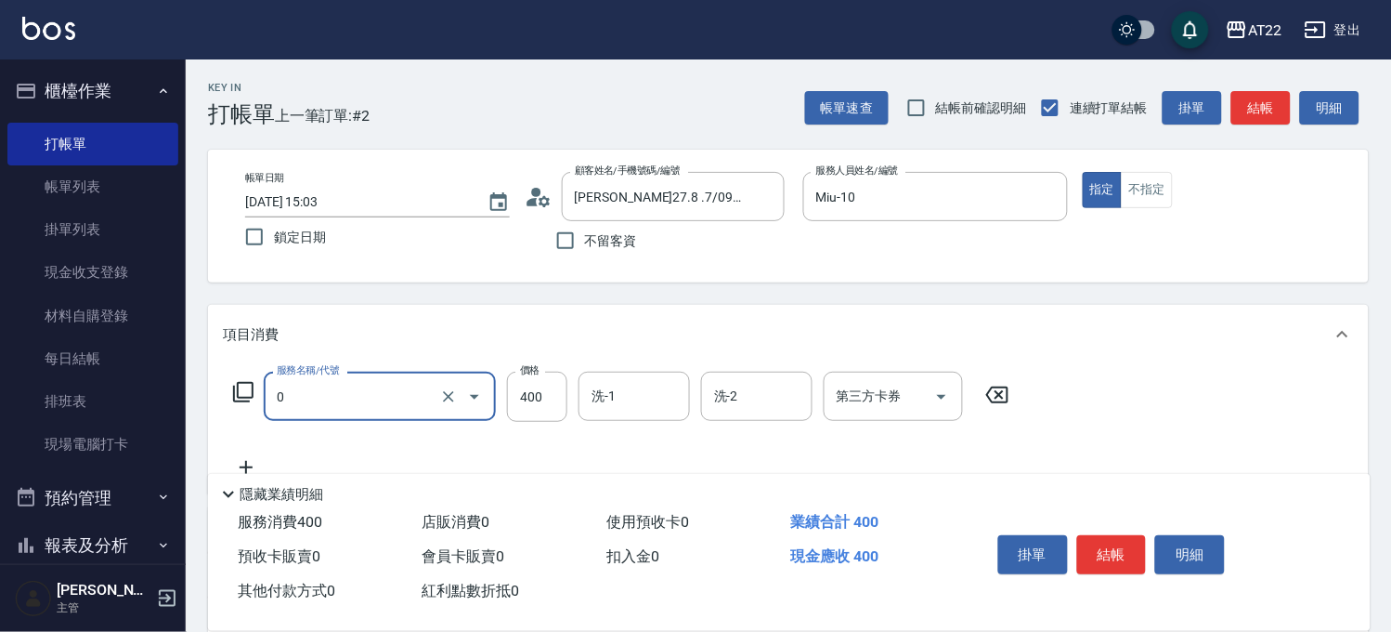
type input "有機洗髮(0)"
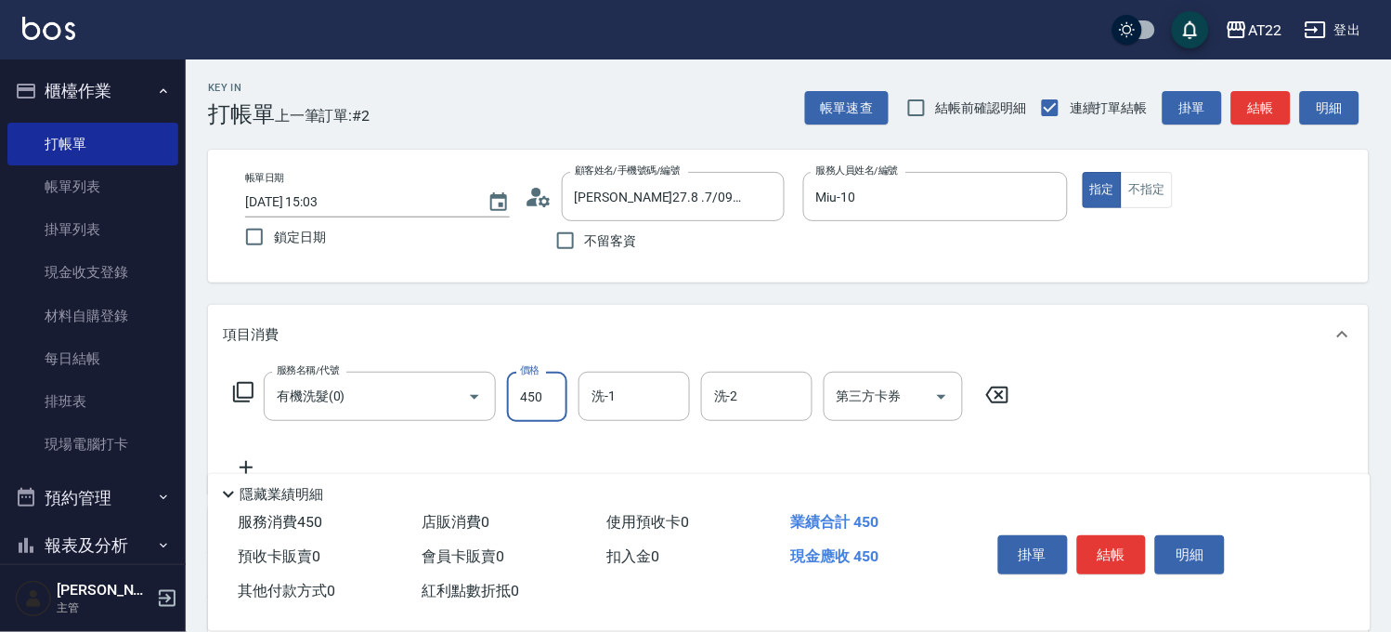
type input "450"
click at [452, 397] on icon "Clear" at bounding box center [448, 396] width 19 height 19
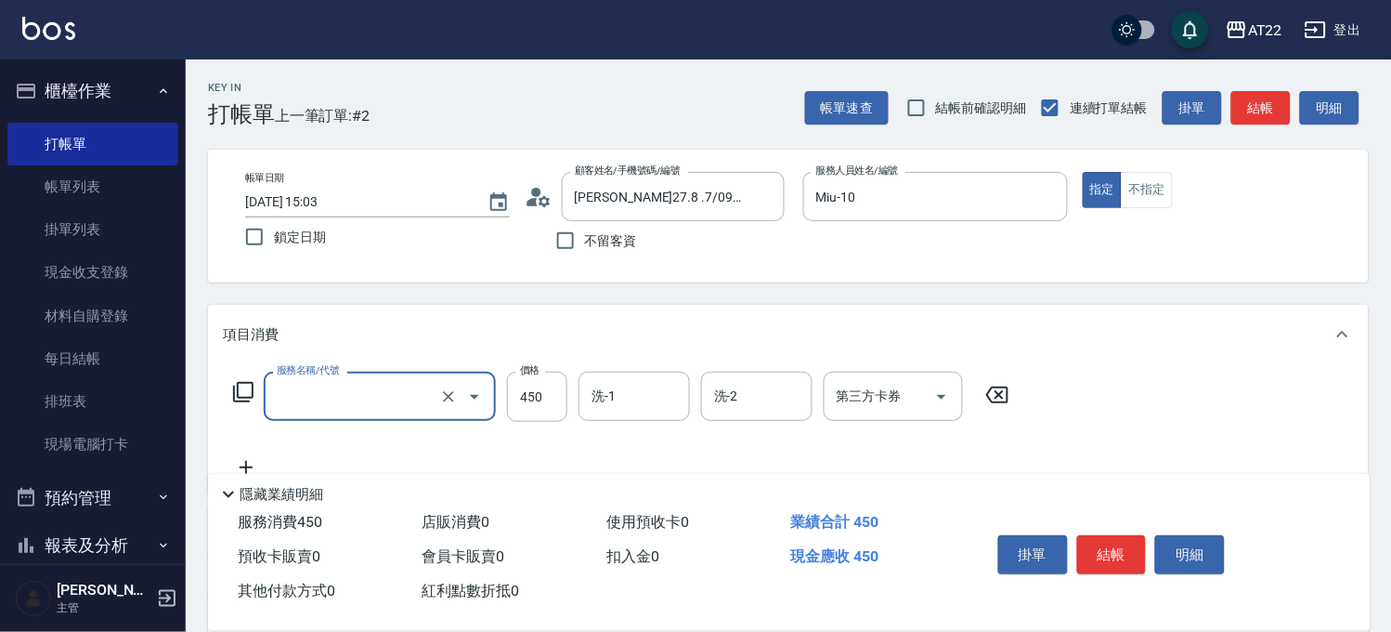
scroll to position [275, 0]
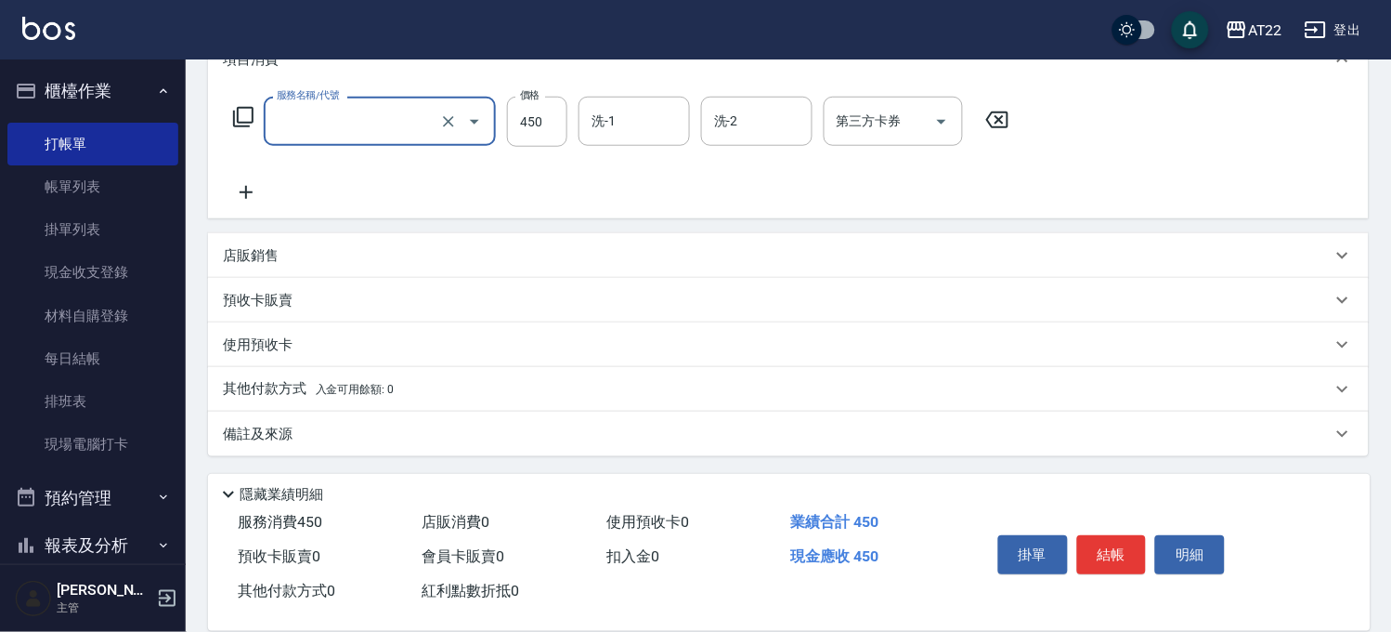
type input "有機洗髮(0)"
click at [1019, 122] on icon at bounding box center [997, 120] width 46 height 22
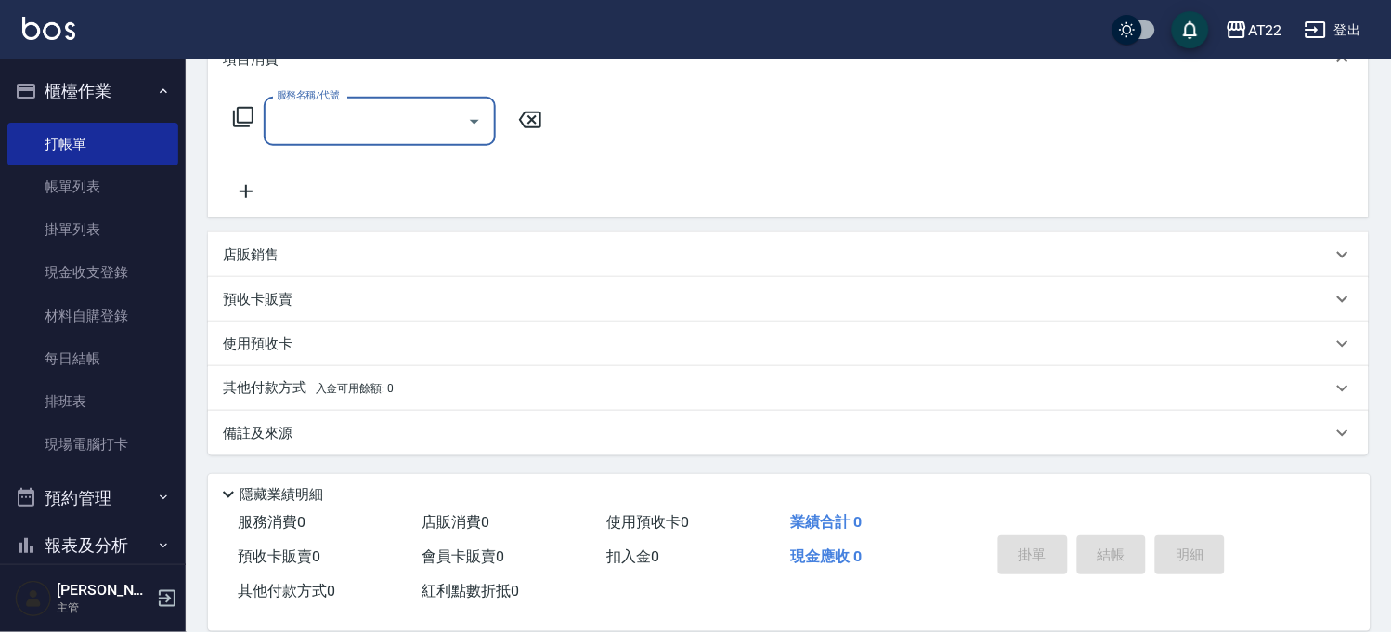
scroll to position [274, 0]
click at [382, 254] on div "店販銷售" at bounding box center [777, 256] width 1109 height 20
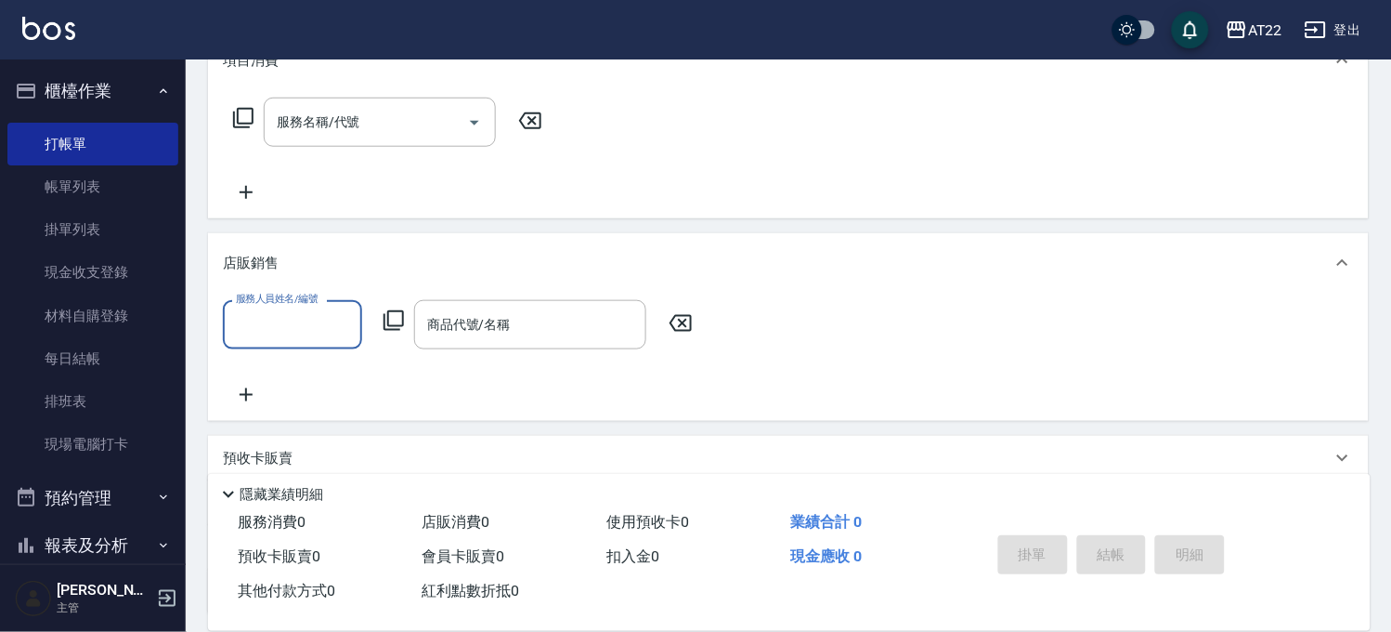
scroll to position [0, 0]
click at [332, 263] on div "店販銷售" at bounding box center [777, 264] width 1109 height 20
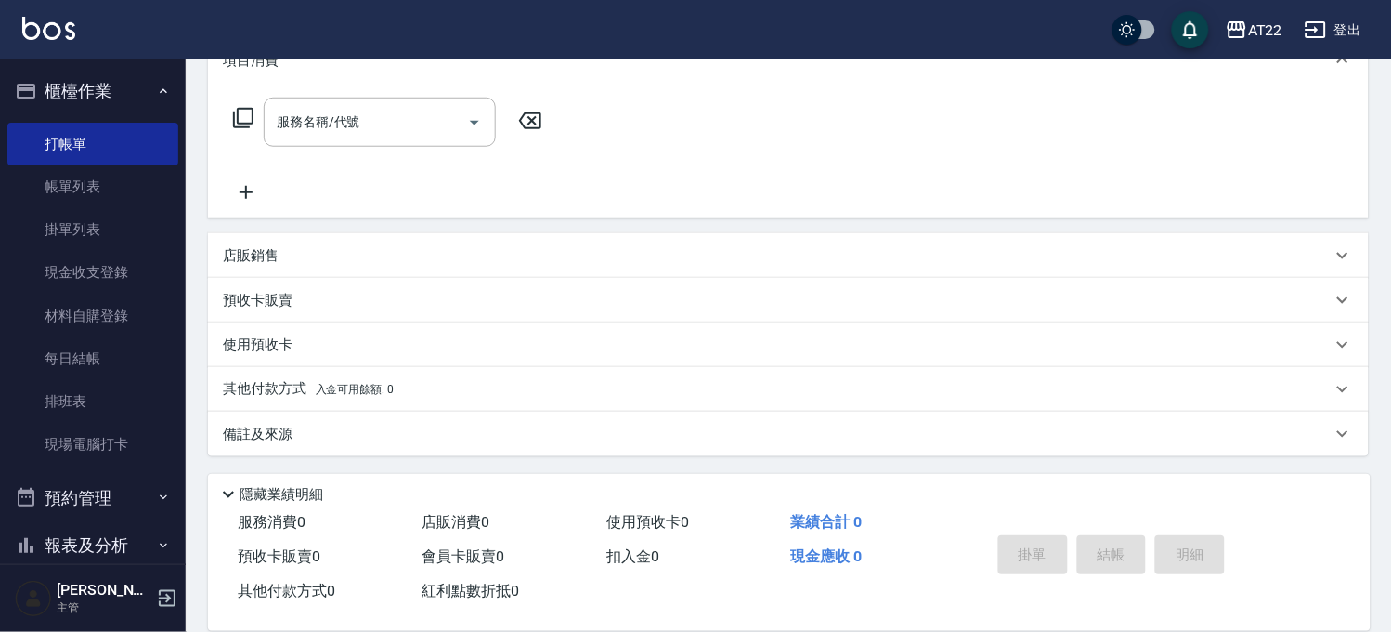
click at [314, 288] on div "預收卡販賣" at bounding box center [788, 300] width 1161 height 45
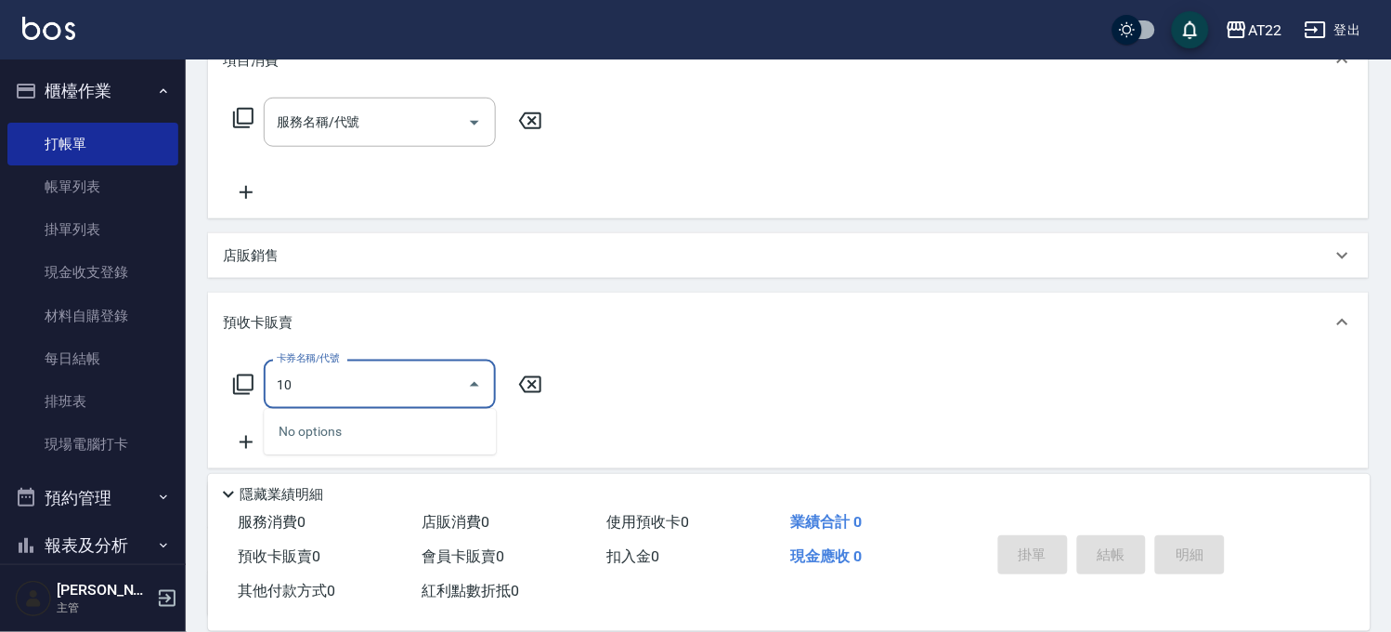
type input "1"
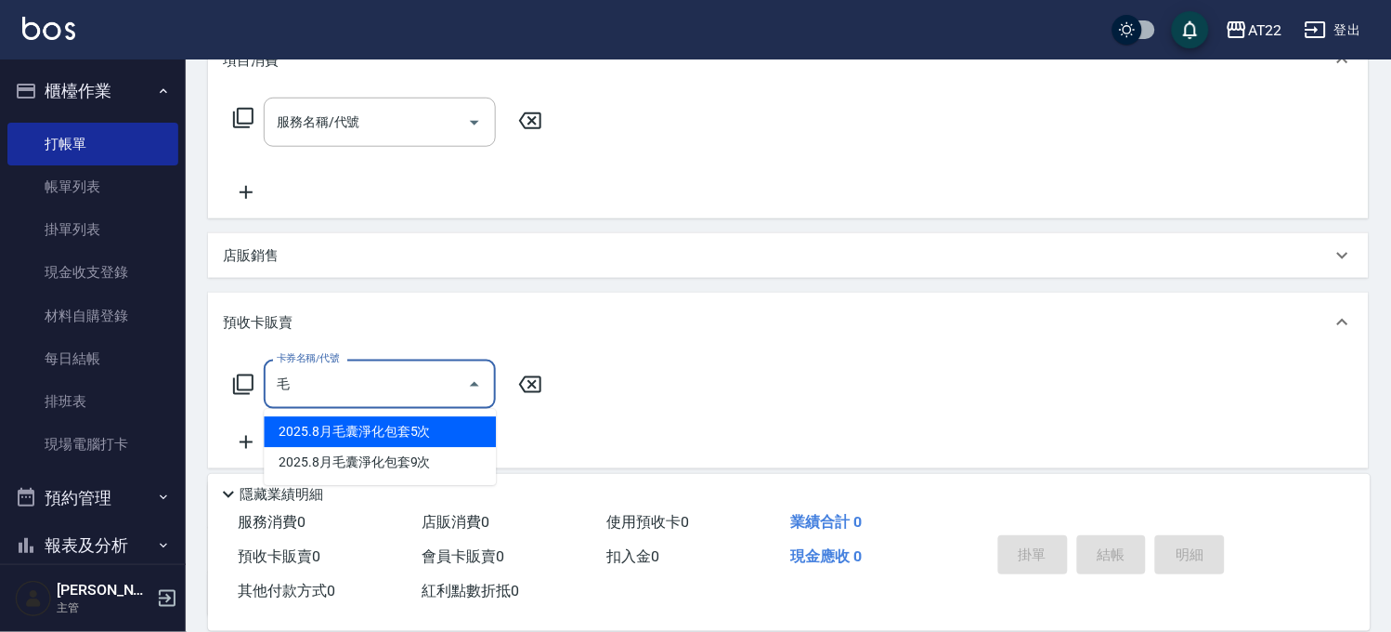
type input "2025.8月毛囊淨化包套5次(5625)"
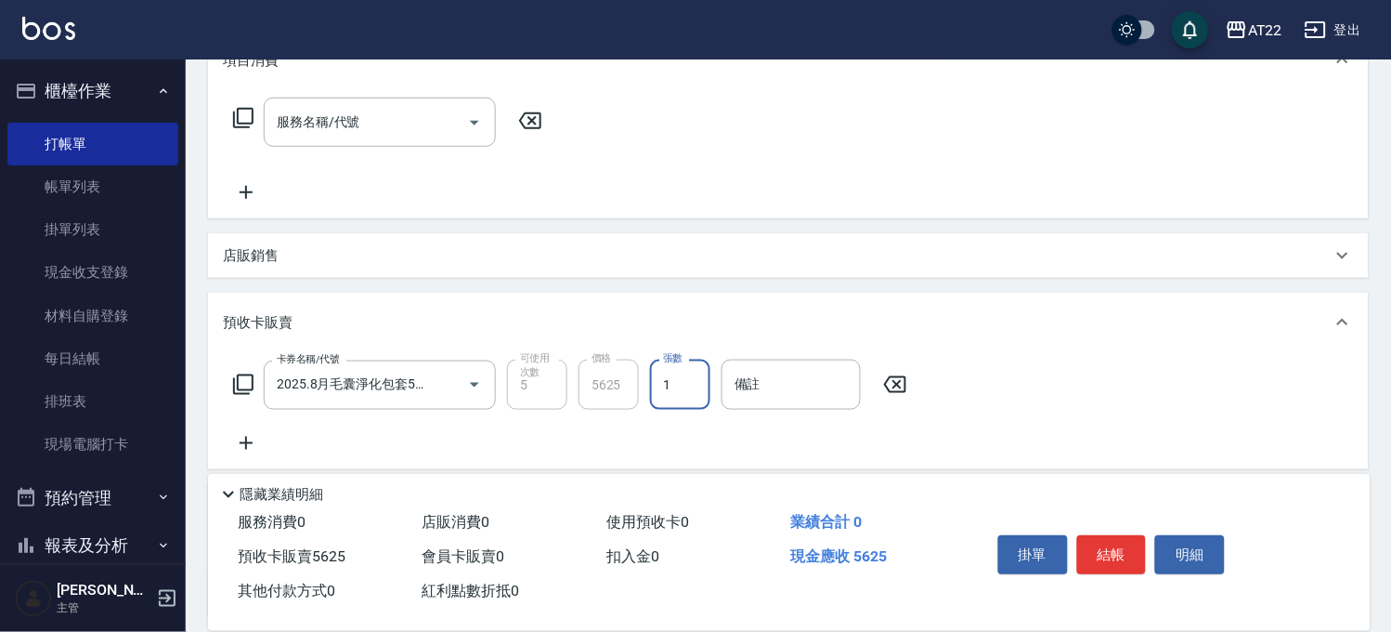
click at [246, 440] on icon at bounding box center [246, 443] width 13 height 13
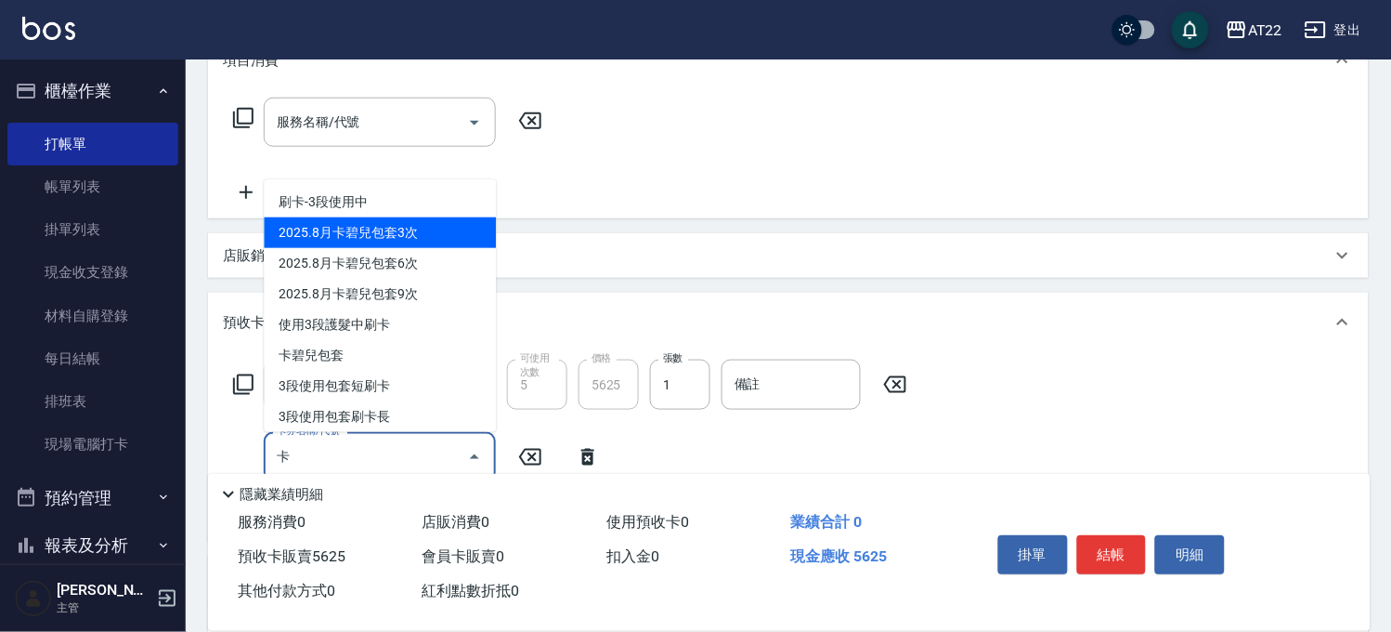
click at [394, 232] on span "2025.8月卡碧兒包套3次" at bounding box center [380, 232] width 232 height 31
type input "2025.8月卡碧兒包套3次(4500)"
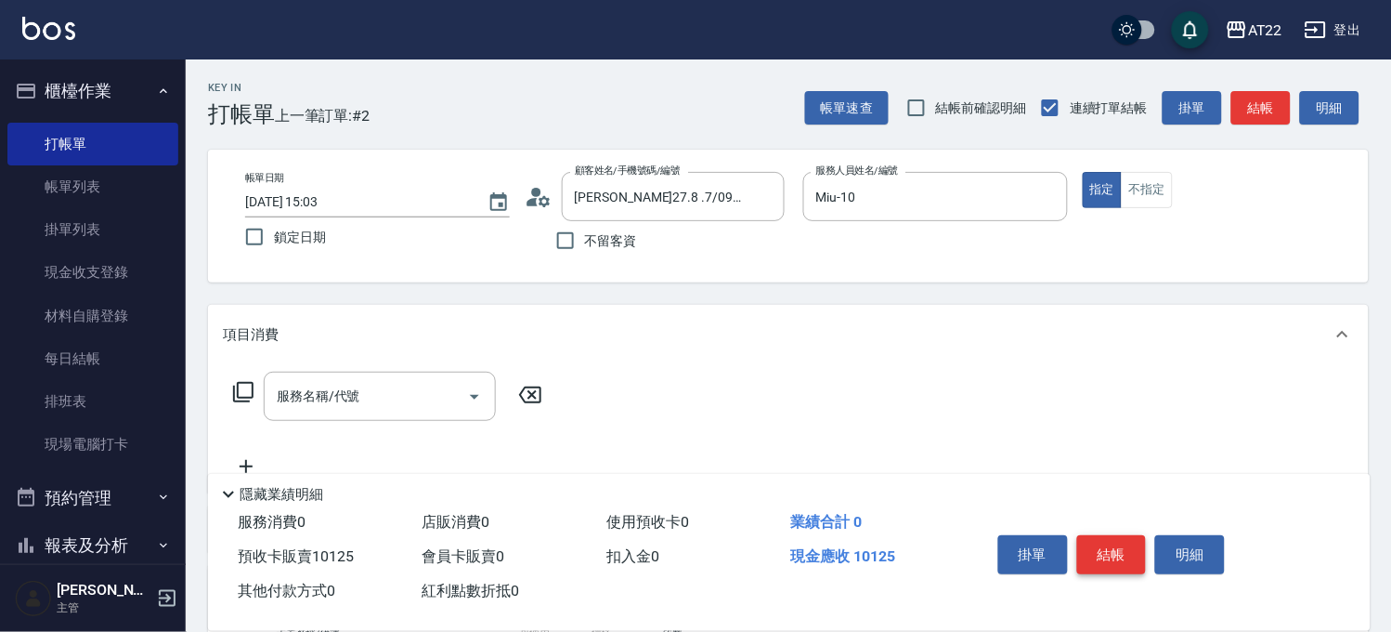
click at [1112, 541] on button "結帳" at bounding box center [1112, 554] width 70 height 39
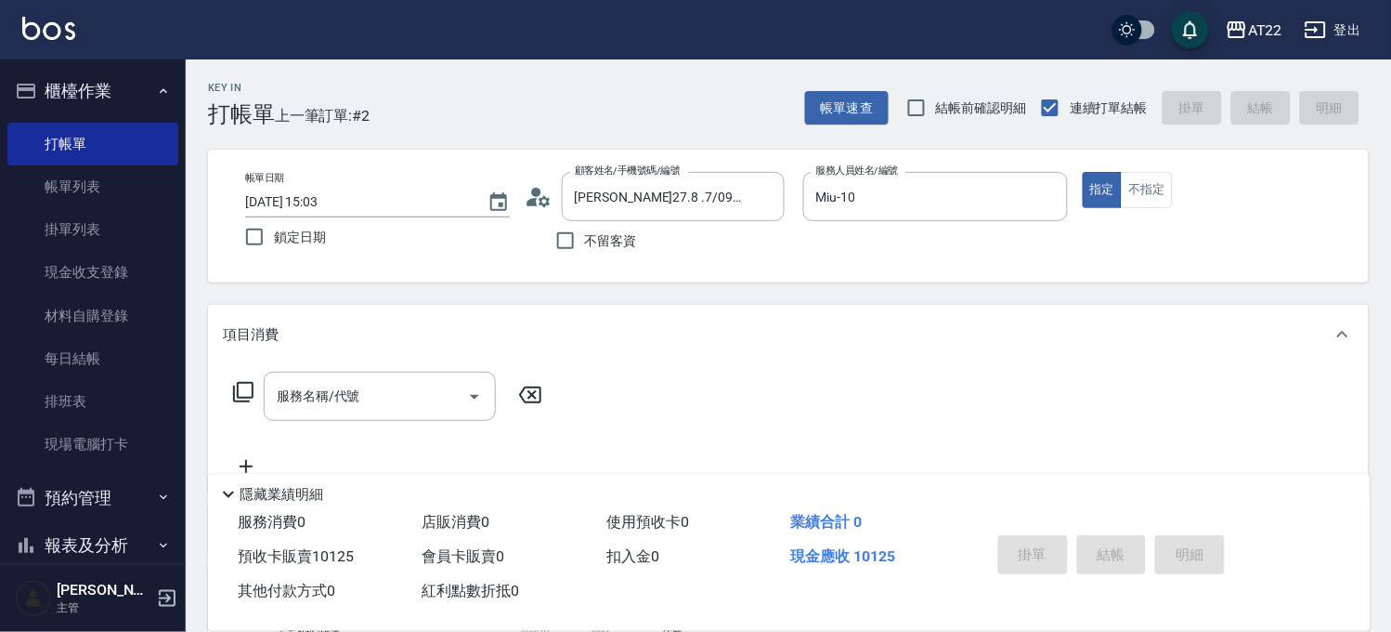
type input "2025/08/22 15:04"
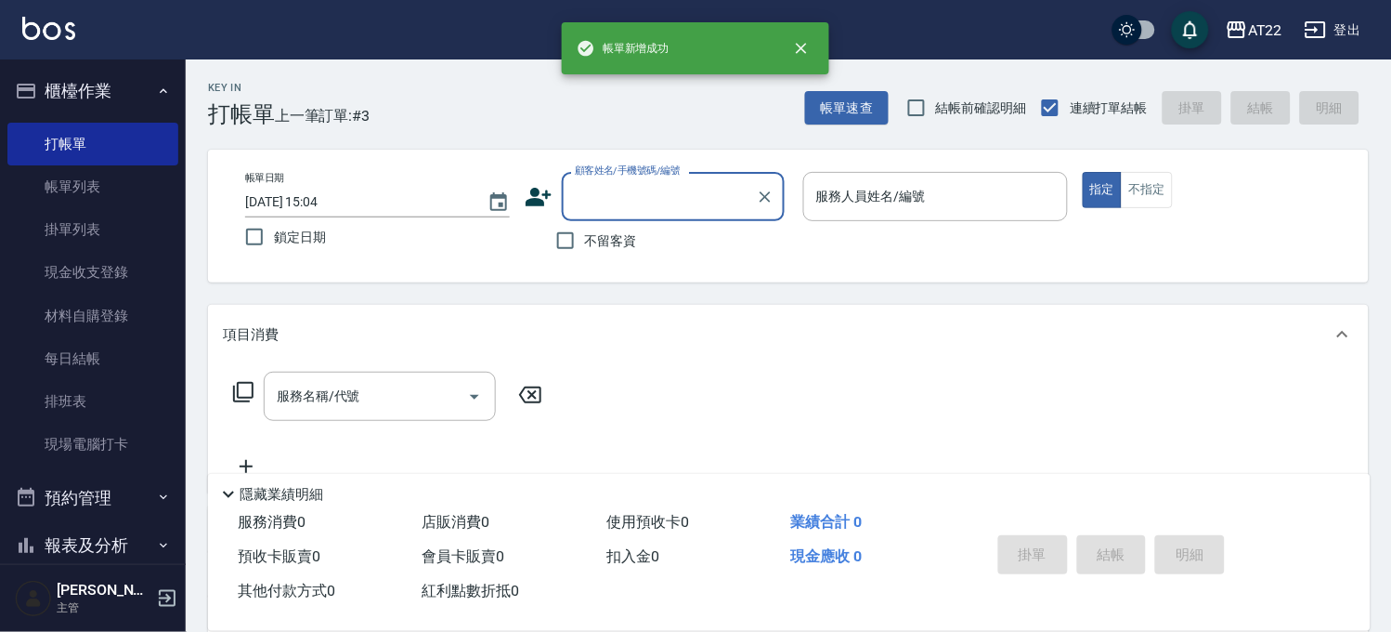
click at [669, 192] on input "顧客姓名/手機號碼/編號" at bounding box center [659, 196] width 178 height 33
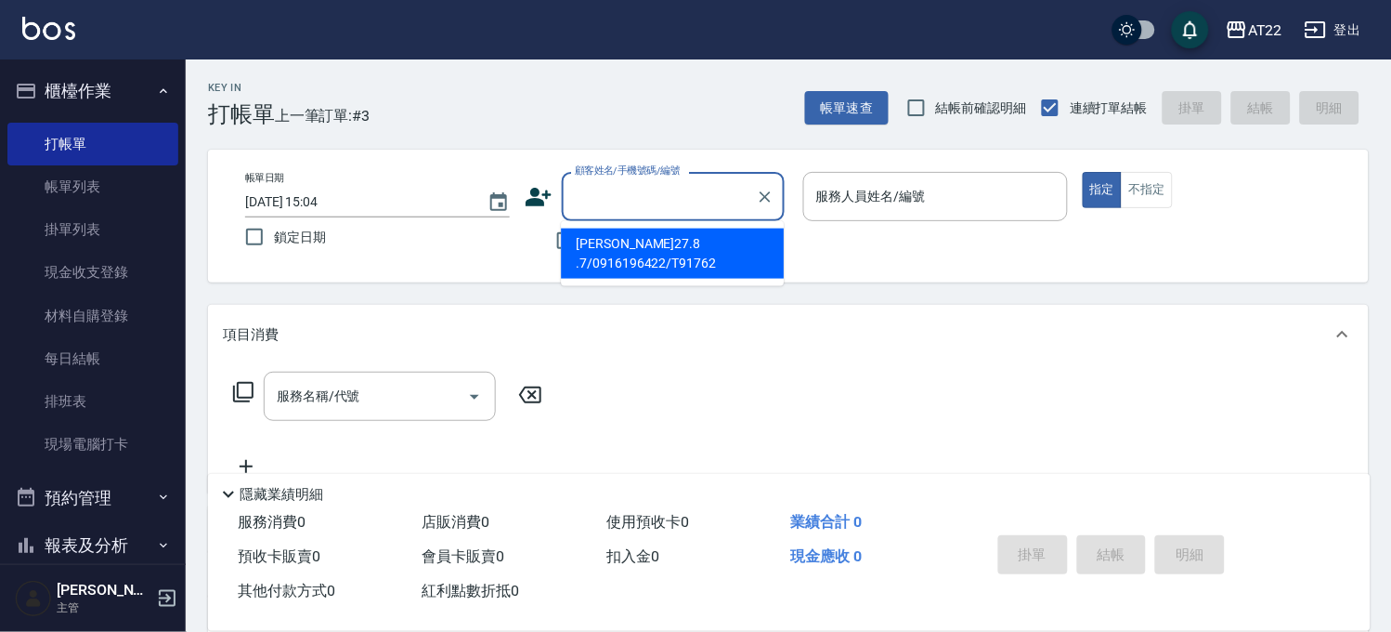
click at [645, 254] on li "周雅婷27.8 .7/0916196422/T91762" at bounding box center [672, 253] width 223 height 50
type input "周雅婷27.8 .7/0916196422/T91762"
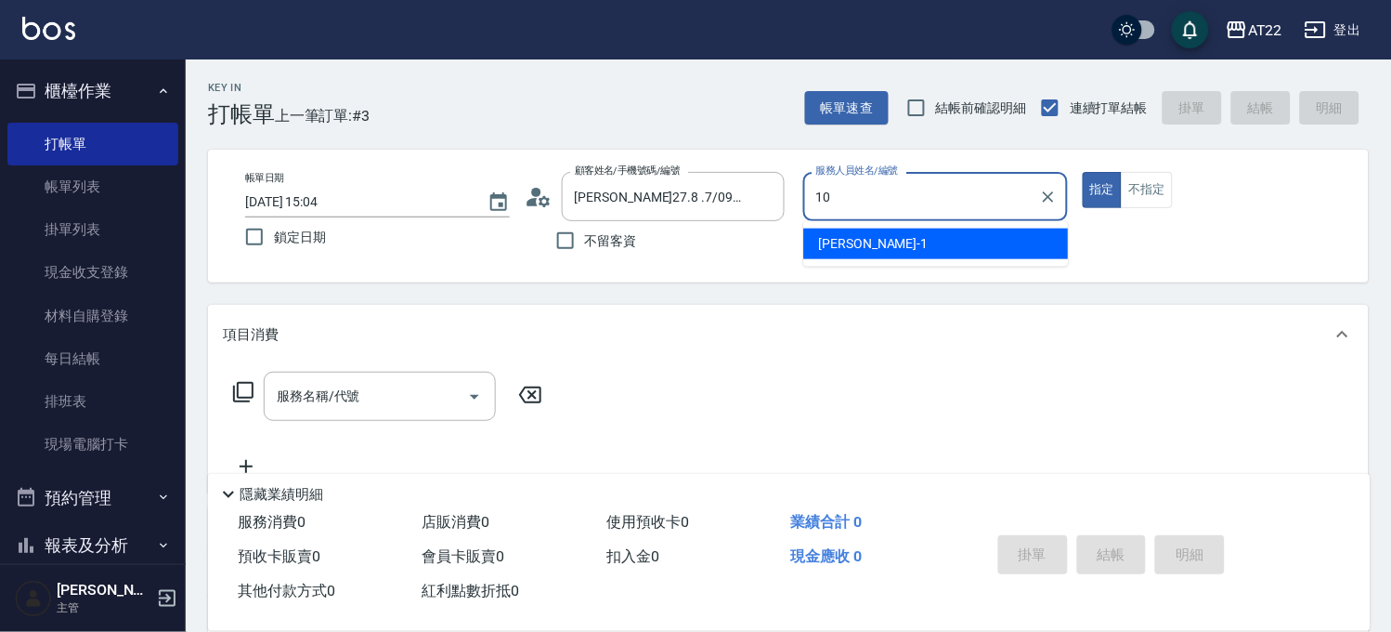
type input "Miu-10"
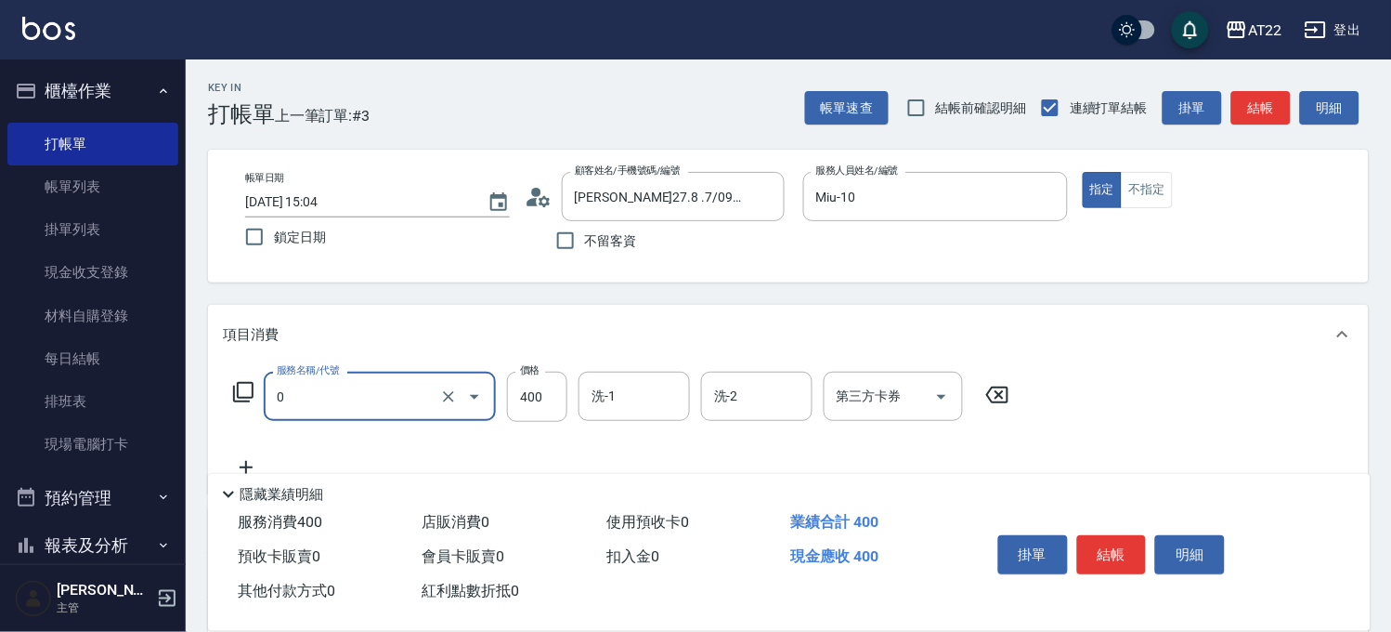
type input "有機洗髮(0)"
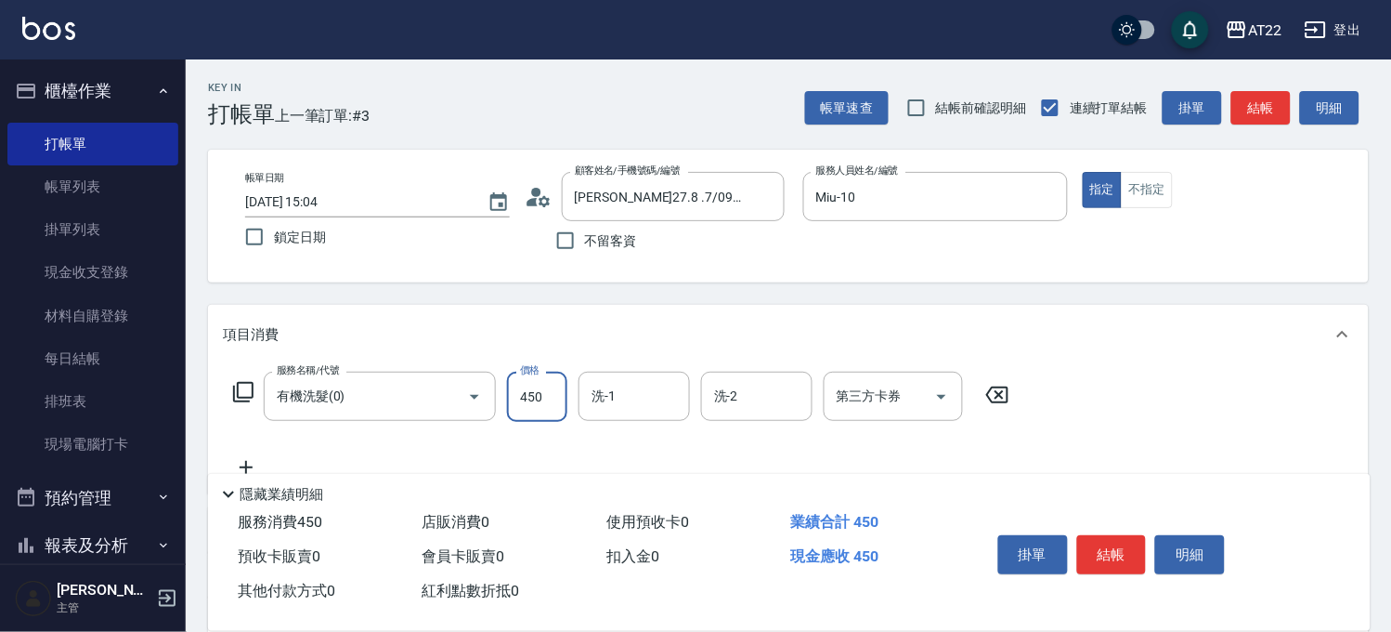
type input "450"
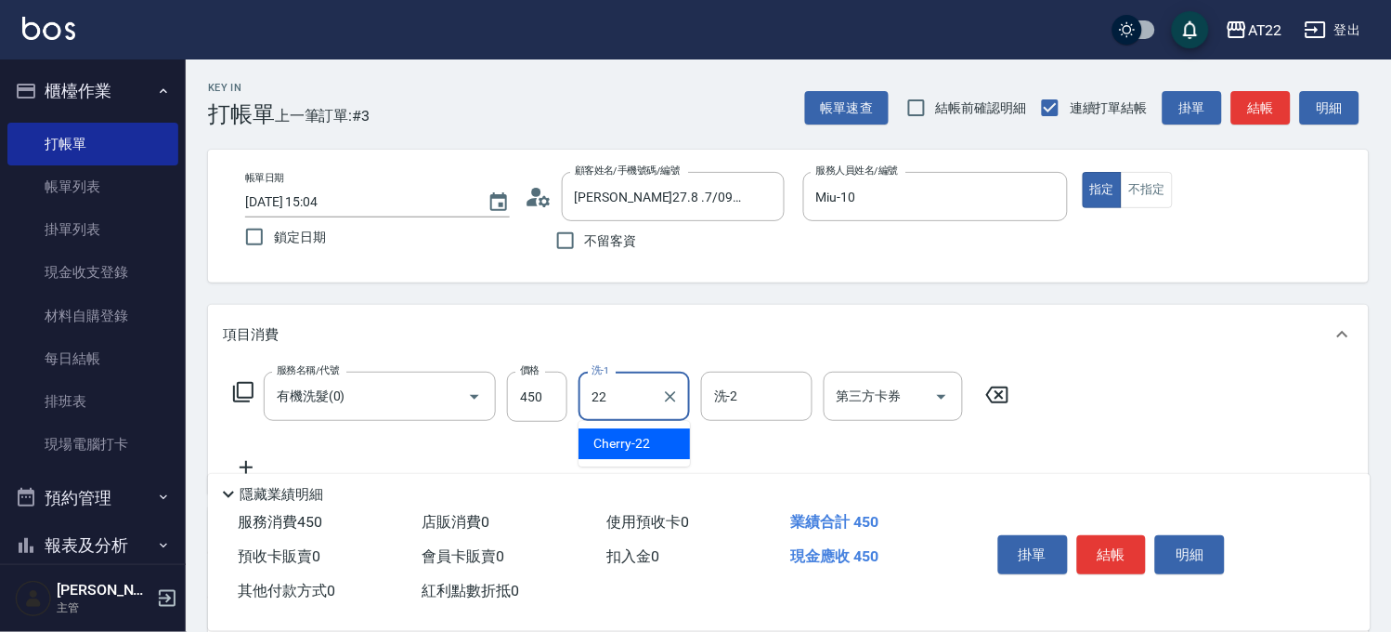
type input "Cherry-22"
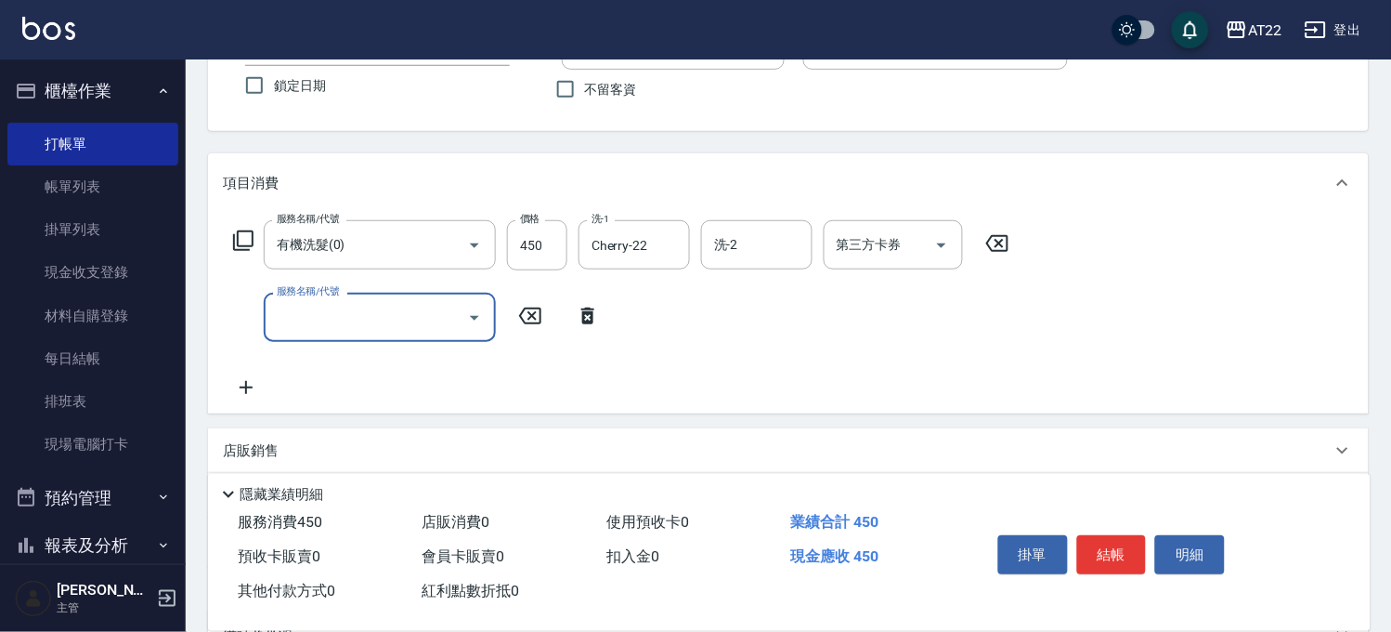
scroll to position [309, 0]
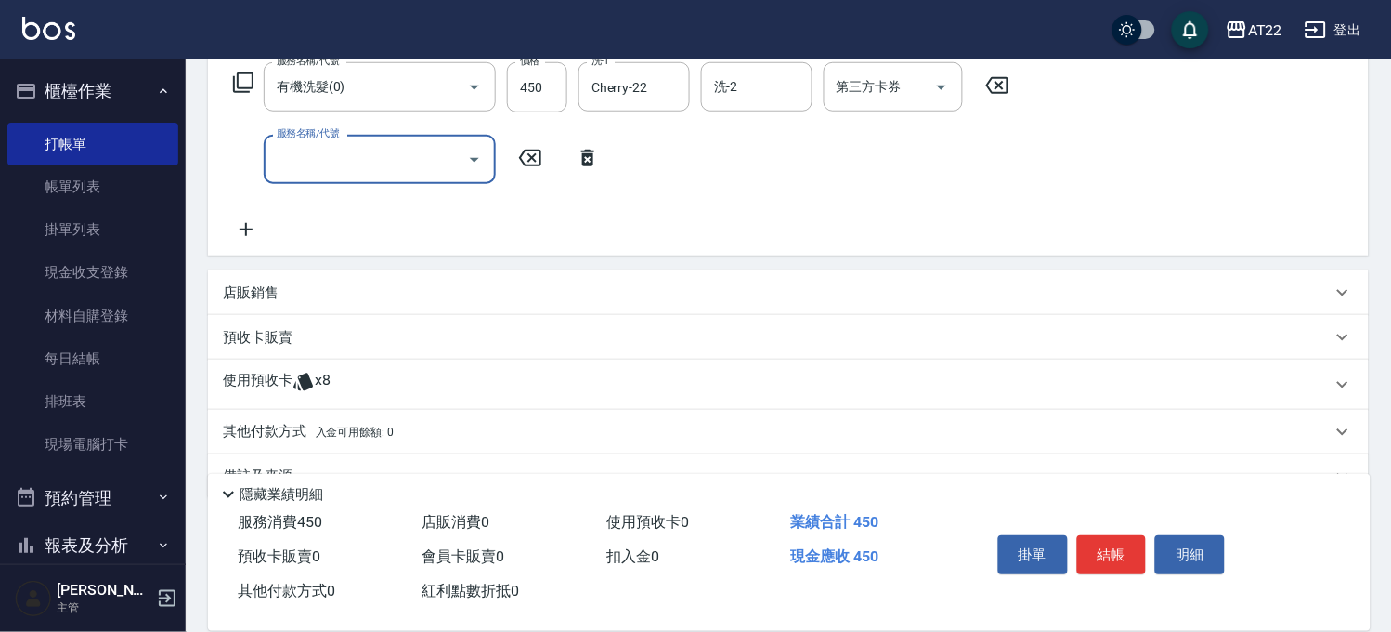
click at [341, 362] on div "使用預收卡 x8" at bounding box center [788, 384] width 1161 height 50
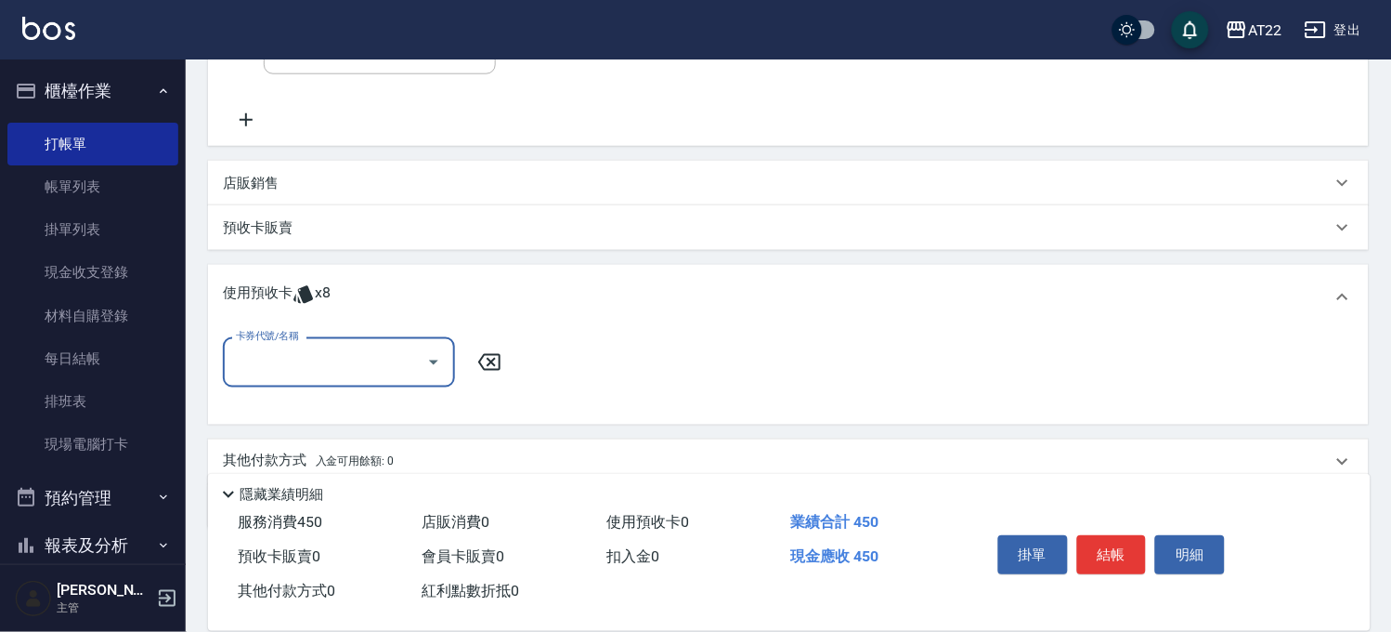
scroll to position [490, 0]
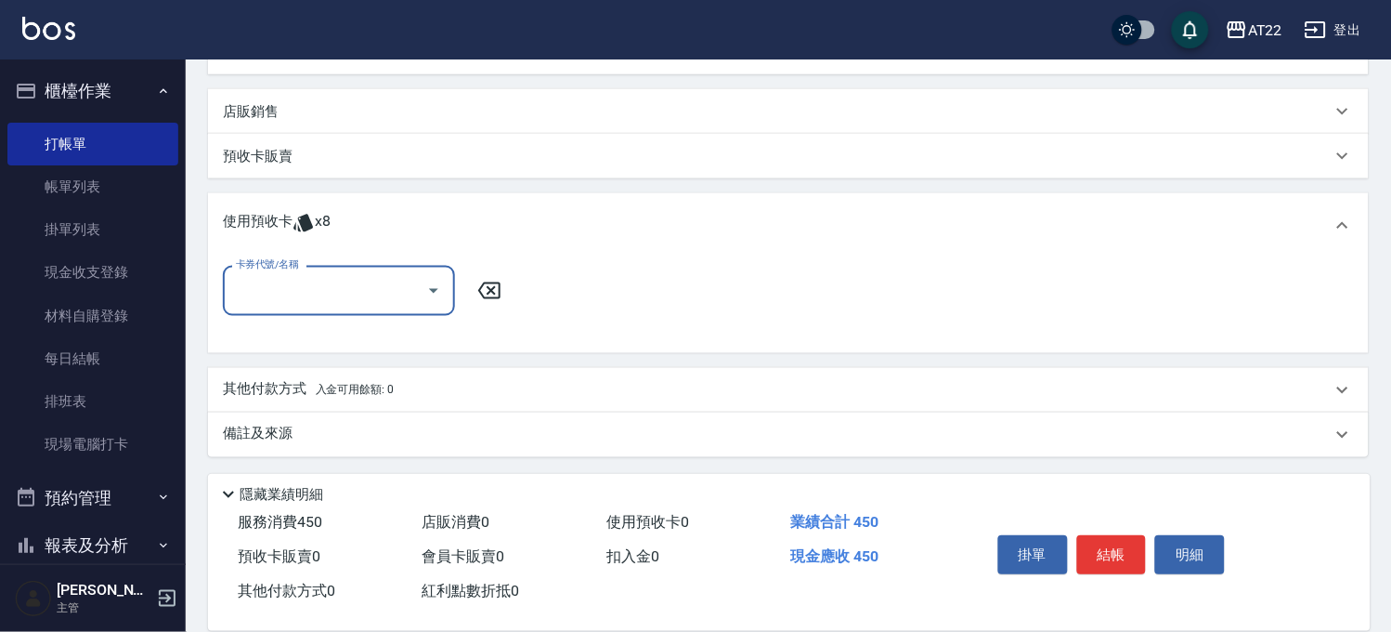
click at [340, 325] on div "卡券代號/名稱 卡券代號/名稱" at bounding box center [788, 302] width 1131 height 72
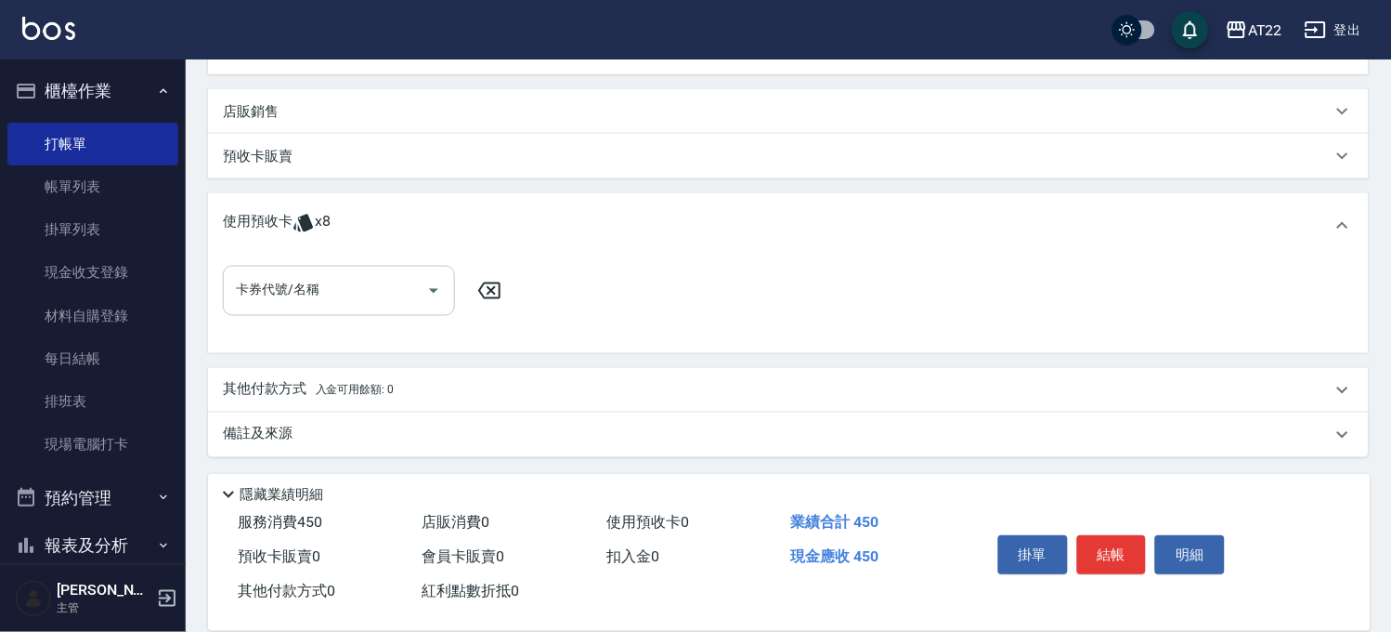
click at [345, 308] on div "卡券代號/名稱" at bounding box center [339, 290] width 232 height 49
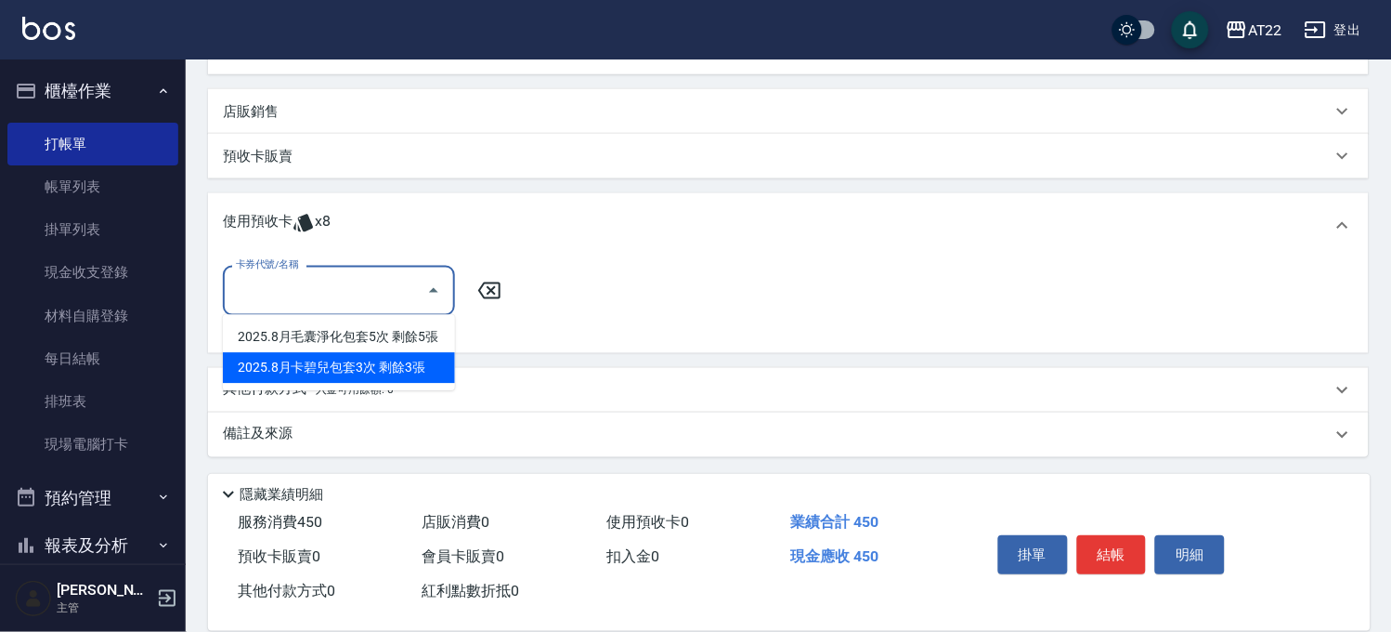
click at [332, 372] on div "2025.8月卡碧兒包套3次 剩餘3張" at bounding box center [339, 368] width 232 height 31
type input "2025.8月卡碧兒包套3次"
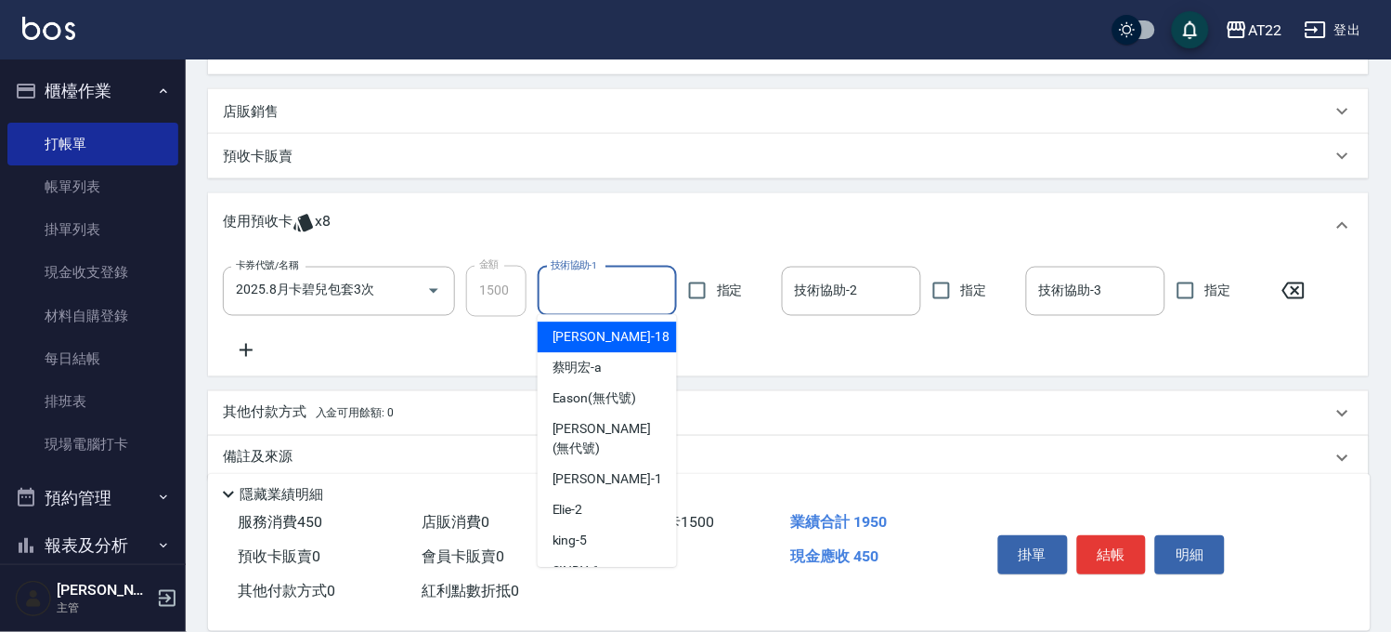
click at [605, 295] on input "技術協助-1" at bounding box center [607, 291] width 123 height 33
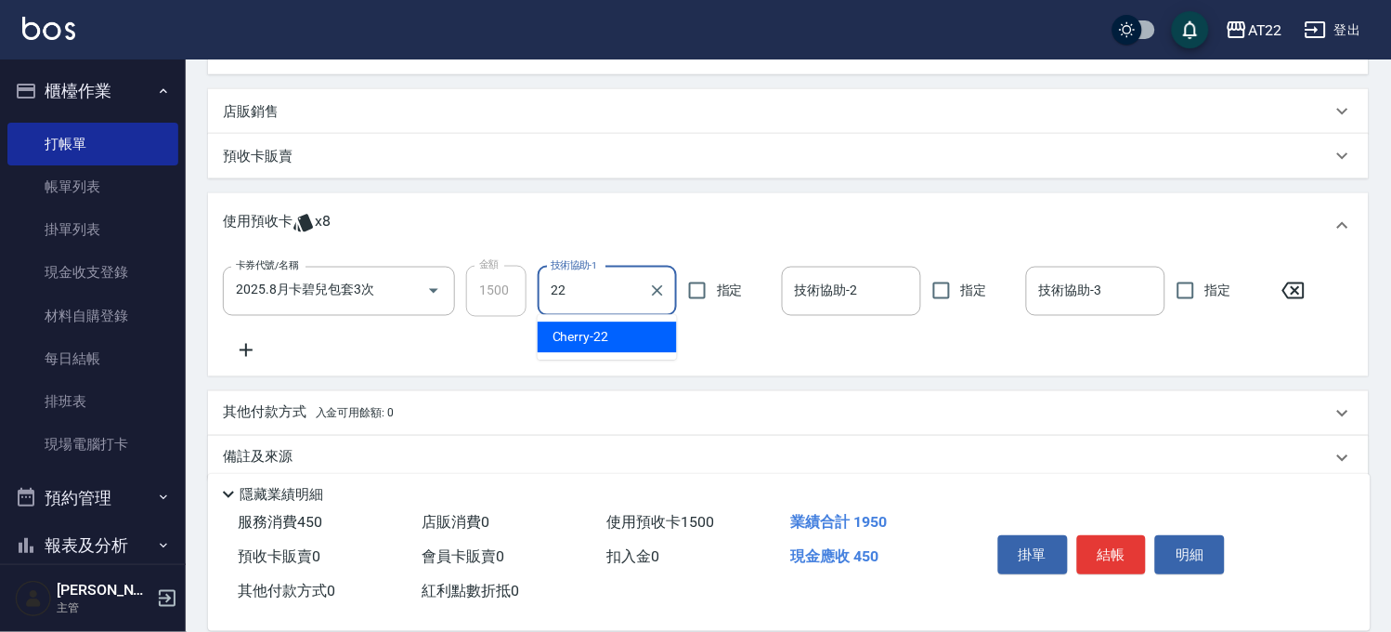
type input "Cherry-22"
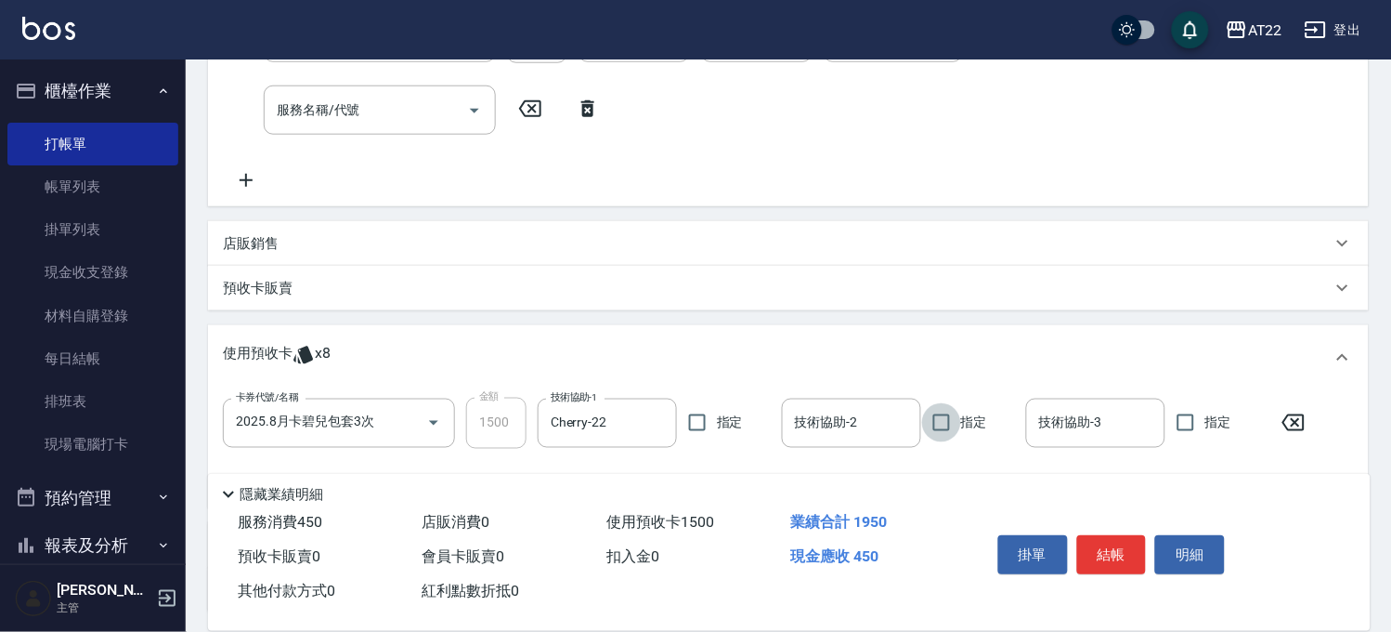
scroll to position [284, 0]
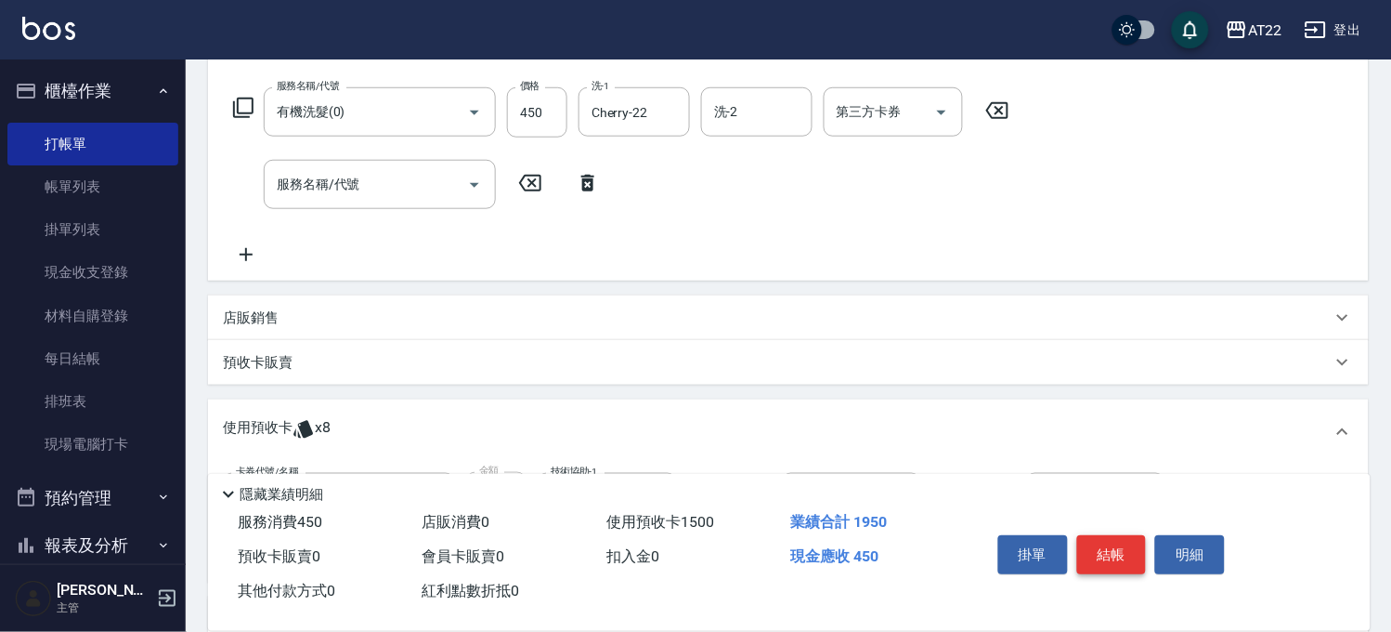
click at [1102, 535] on button "結帳" at bounding box center [1112, 554] width 70 height 39
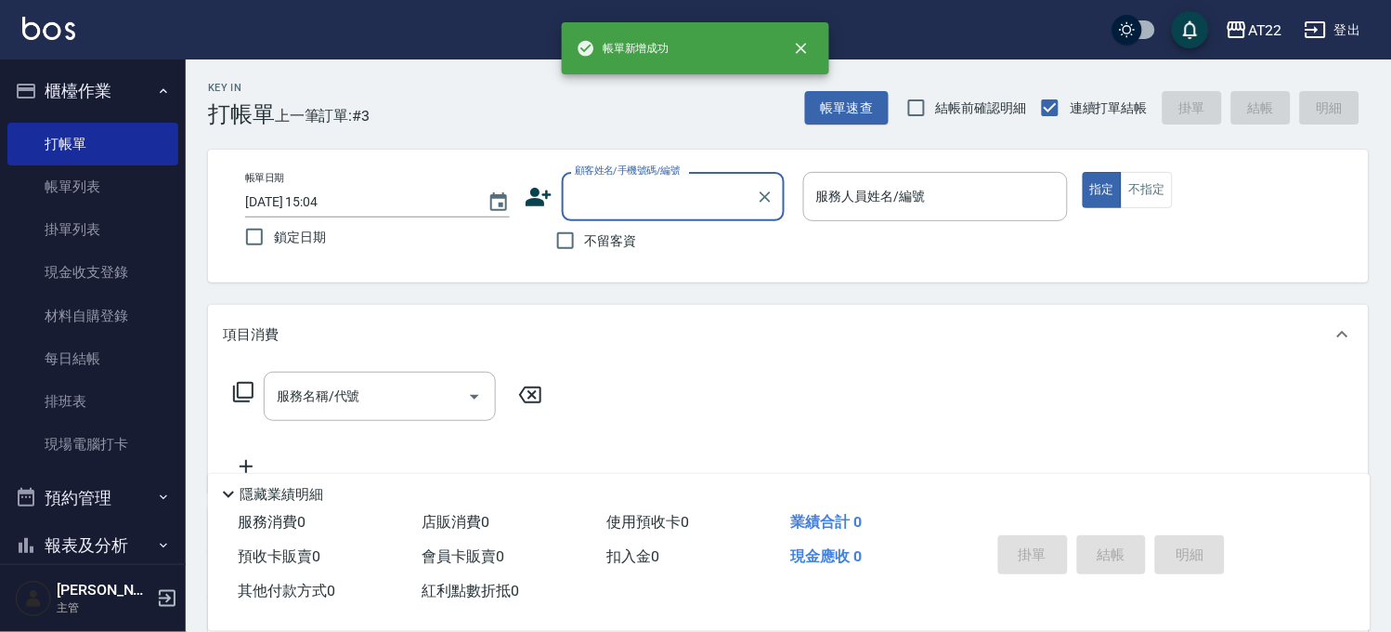
scroll to position [0, 0]
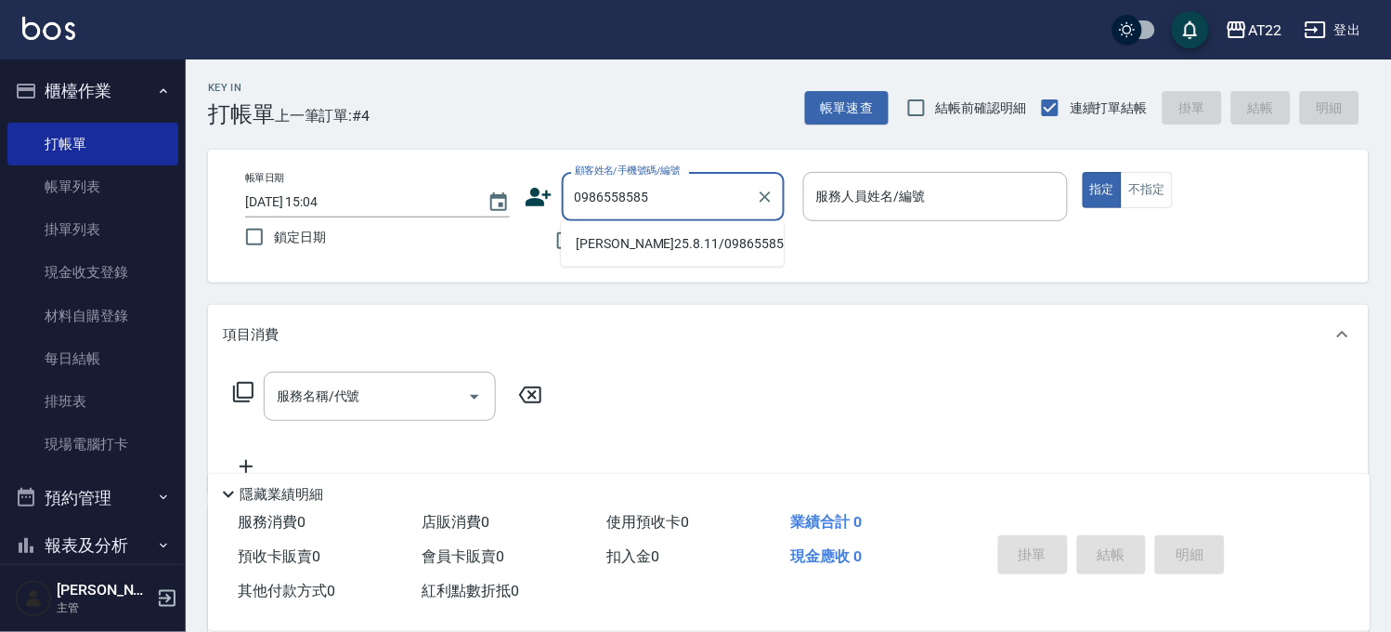
click at [685, 259] on li "林明陞25.8.11/0986558585/T83543" at bounding box center [672, 243] width 223 height 31
type input "林明陞25.8.11/0986558585/T83543"
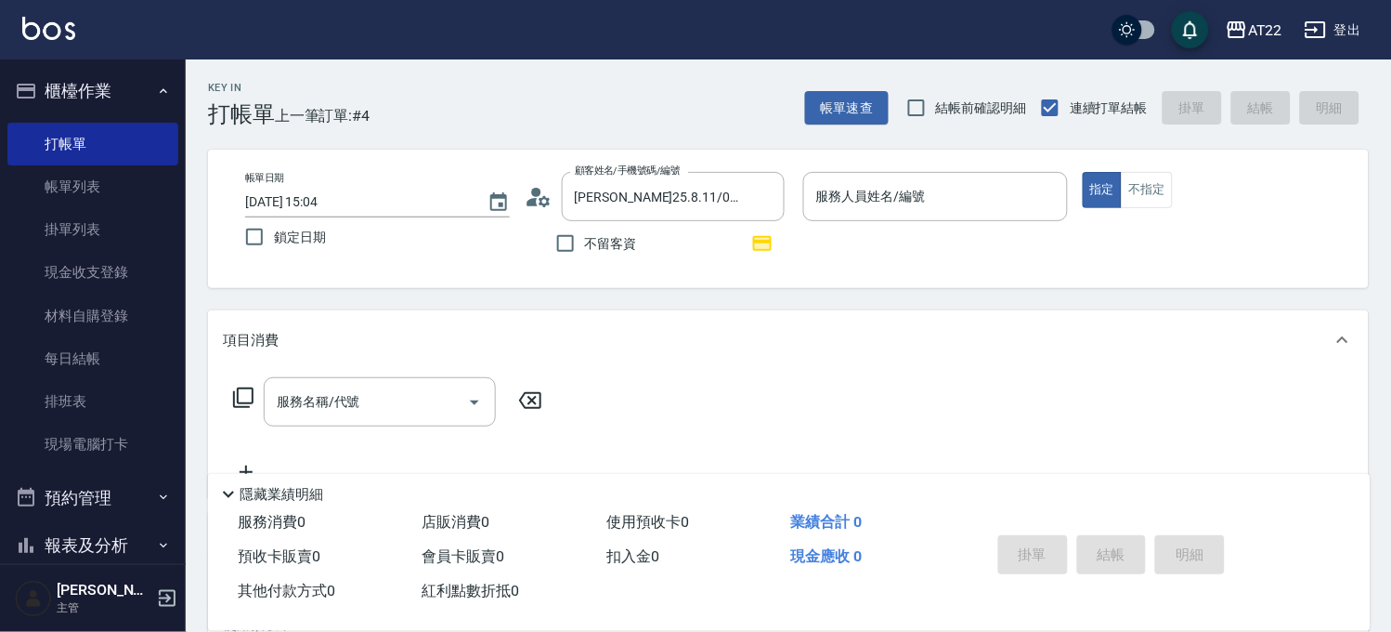
click at [549, 202] on icon at bounding box center [544, 200] width 11 height 11
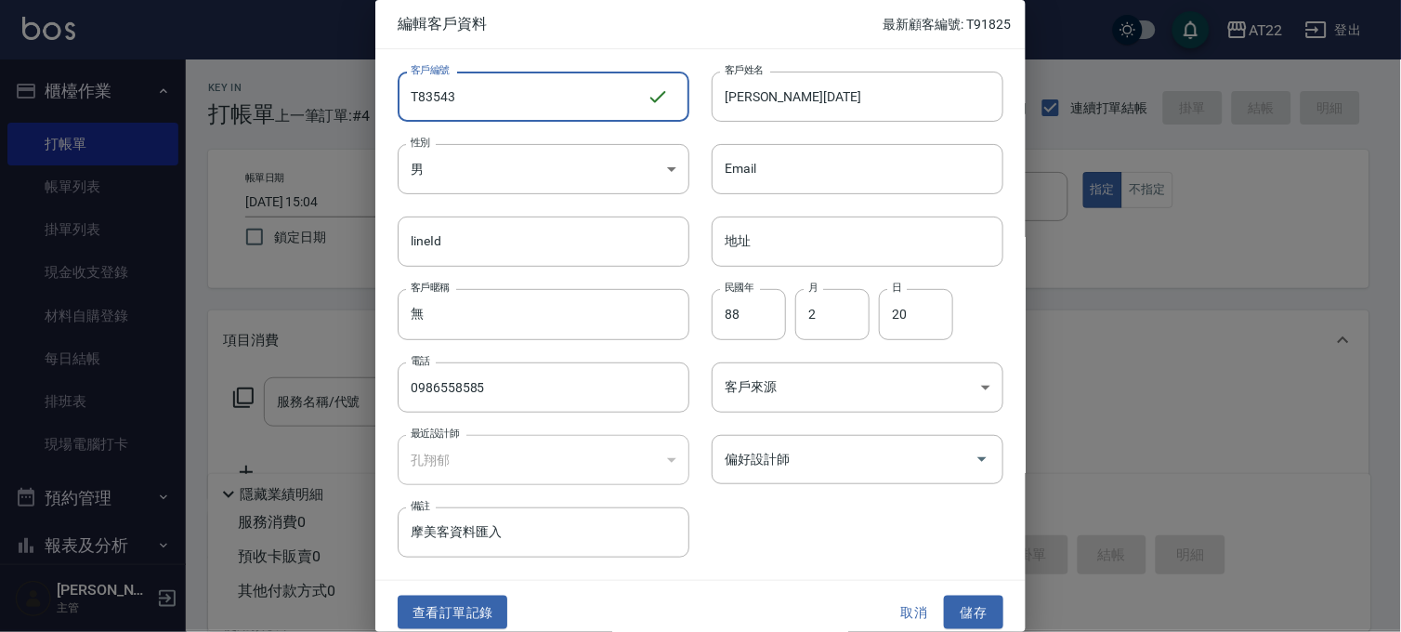
drag, startPoint x: 592, startPoint y: 97, endPoint x: 419, endPoint y: 103, distance: 172.9
click at [419, 103] on input "T83543" at bounding box center [522, 97] width 249 height 50
type input "T91826"
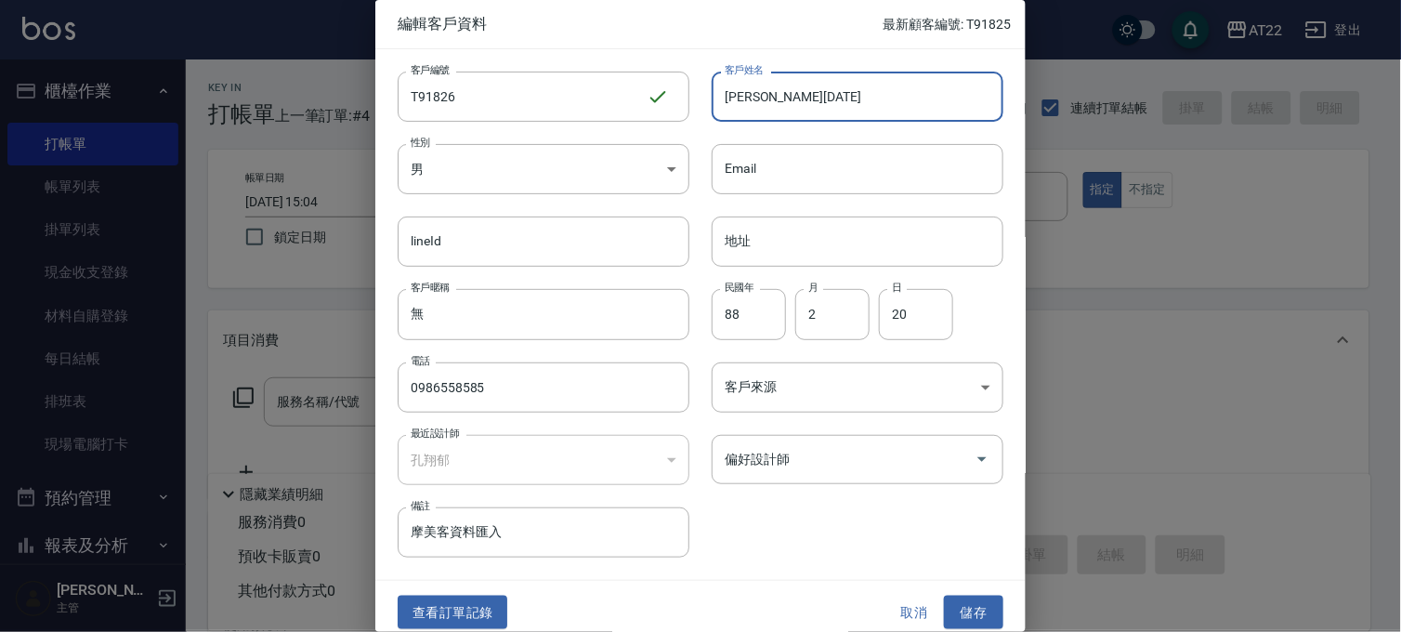
drag, startPoint x: 830, startPoint y: 98, endPoint x: 768, endPoint y: 118, distance: 65.2
click at [768, 118] on input "林明陞25.8.11" at bounding box center [857, 97] width 292 height 50
type input "[PERSON_NAME][DATE]"
click at [962, 610] on button "儲存" at bounding box center [973, 612] width 59 height 34
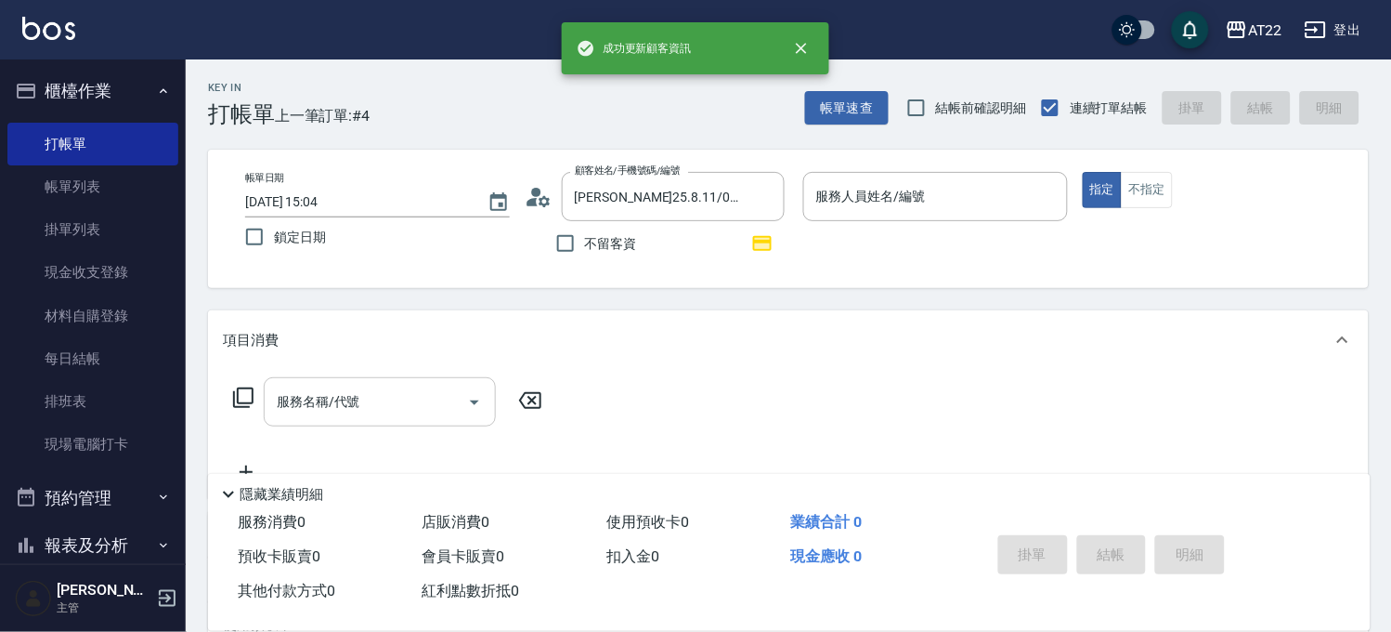
click at [398, 411] on input "服務名稱/代號" at bounding box center [366, 401] width 188 height 33
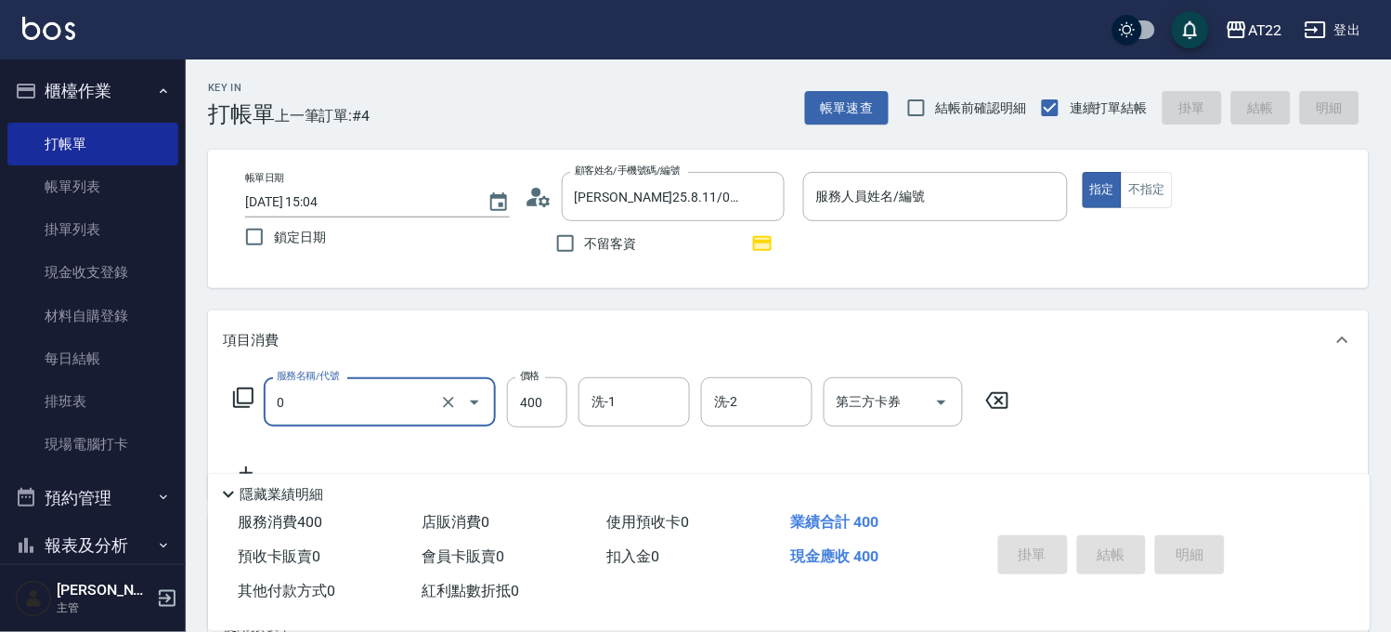
type input "有機洗髮(0)"
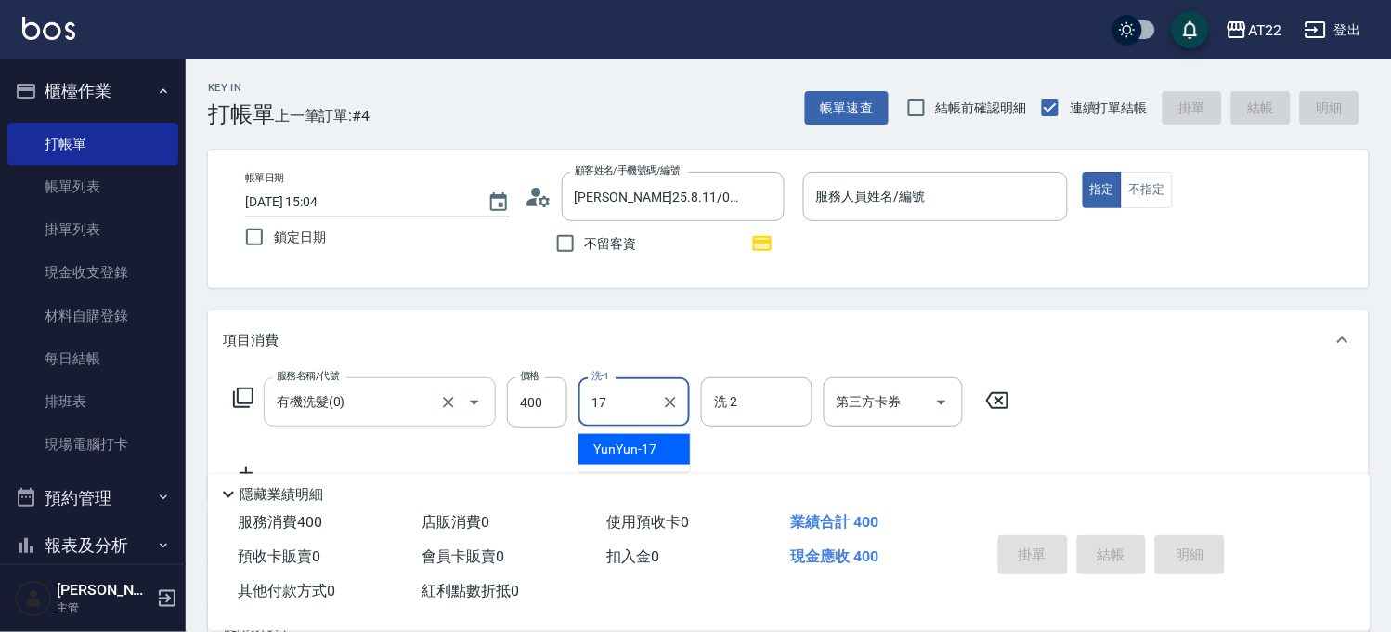
type input "YunYun-17"
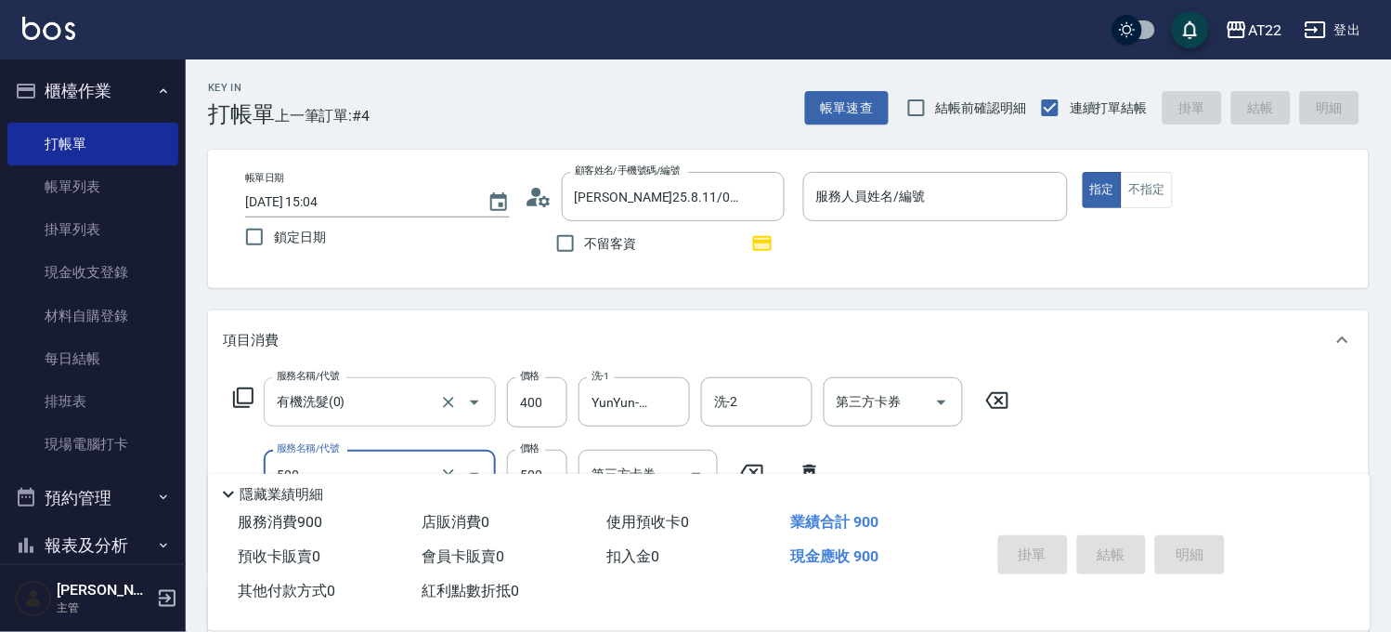
type input "剪髮(500)"
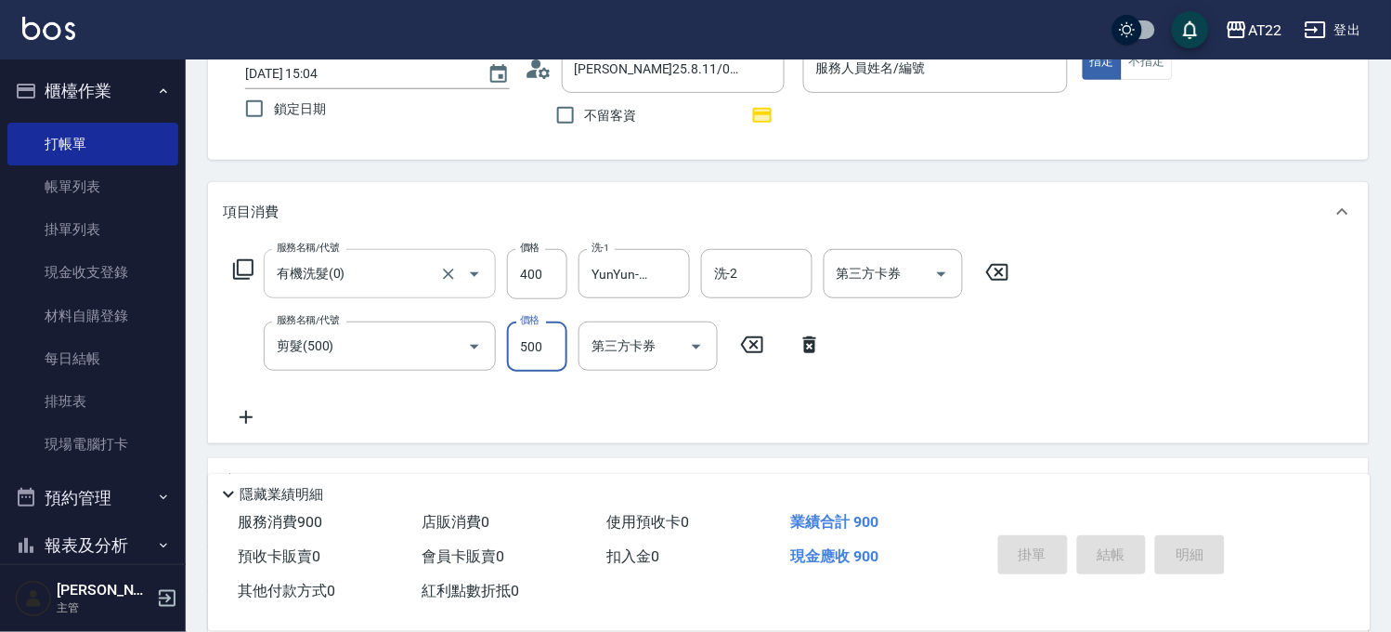
scroll to position [206, 0]
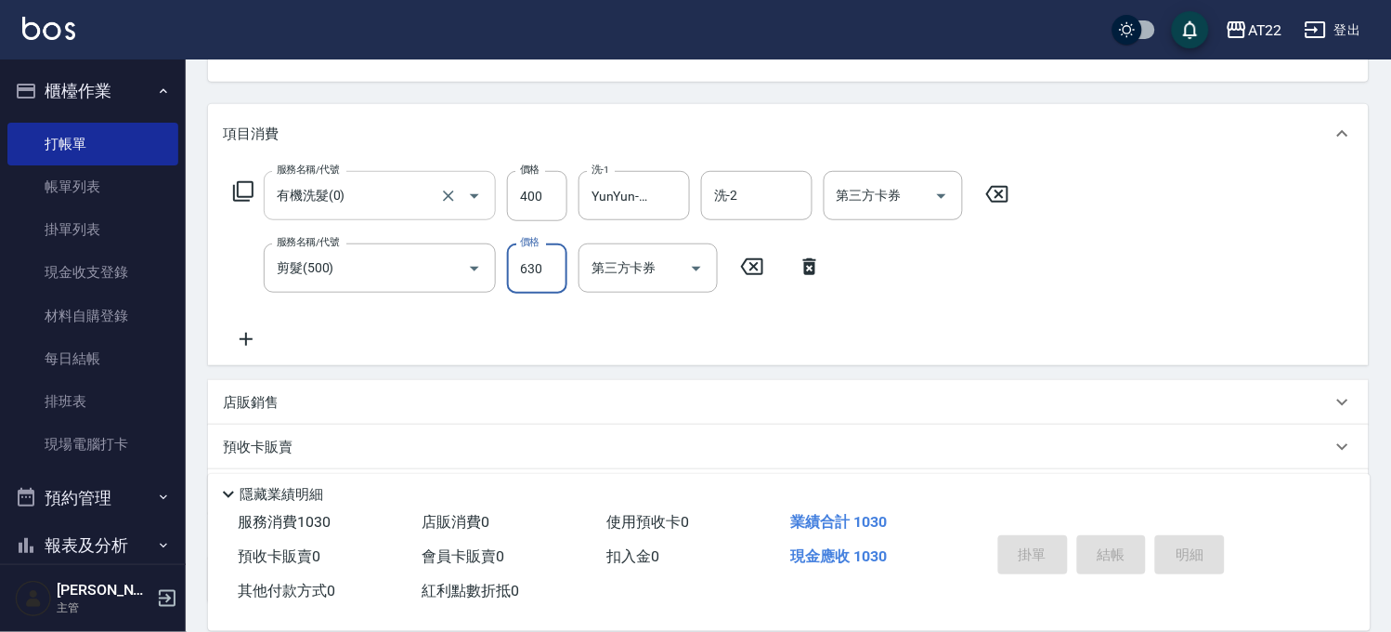
type input "630"
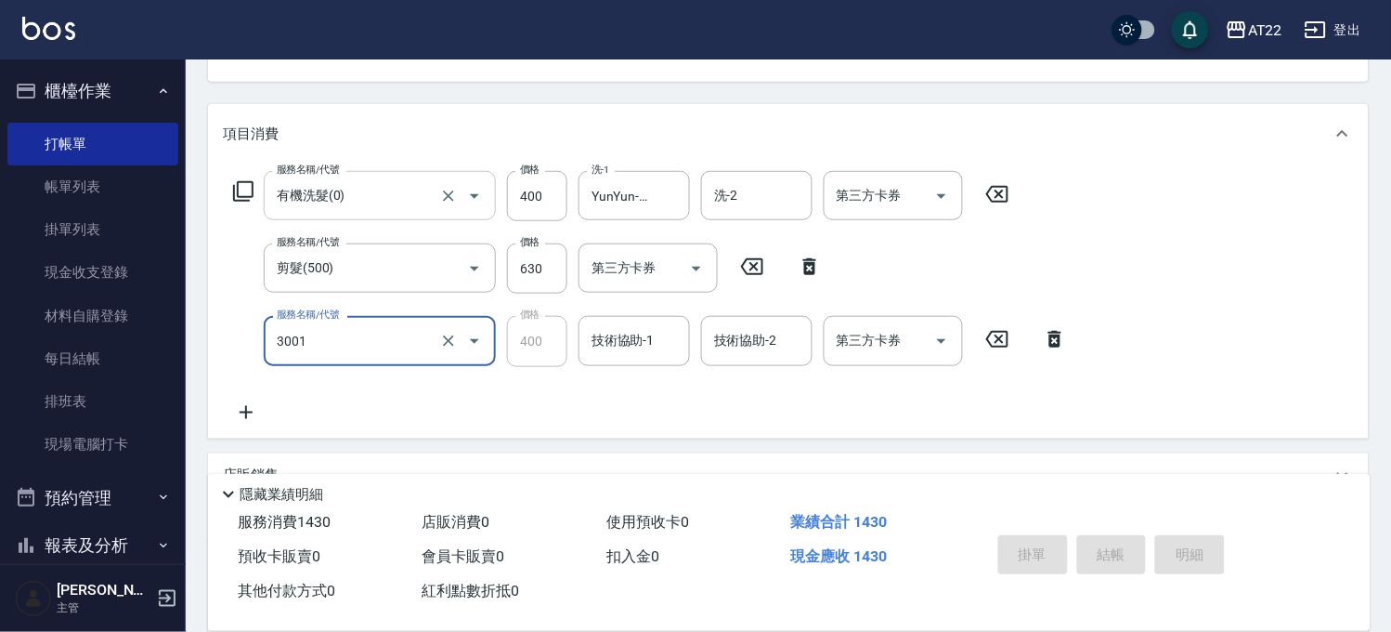
type input "側邊燙貼(3001)"
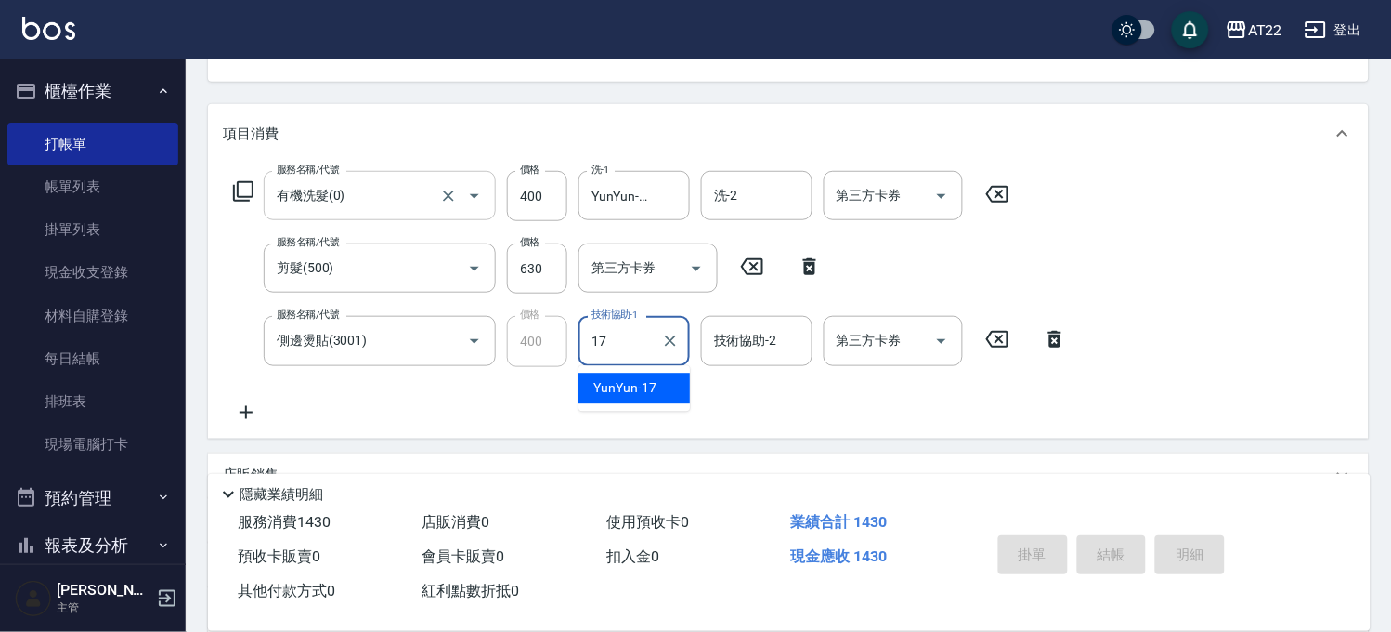
type input "YunYun-17"
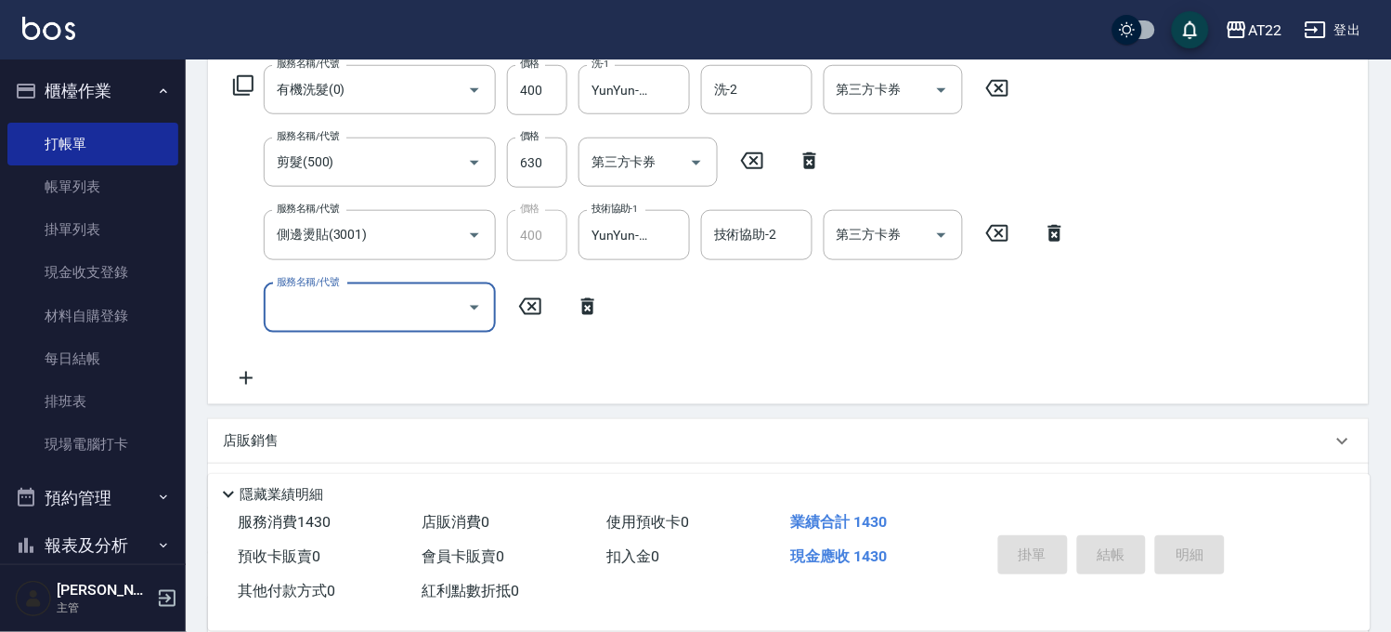
scroll to position [498, 0]
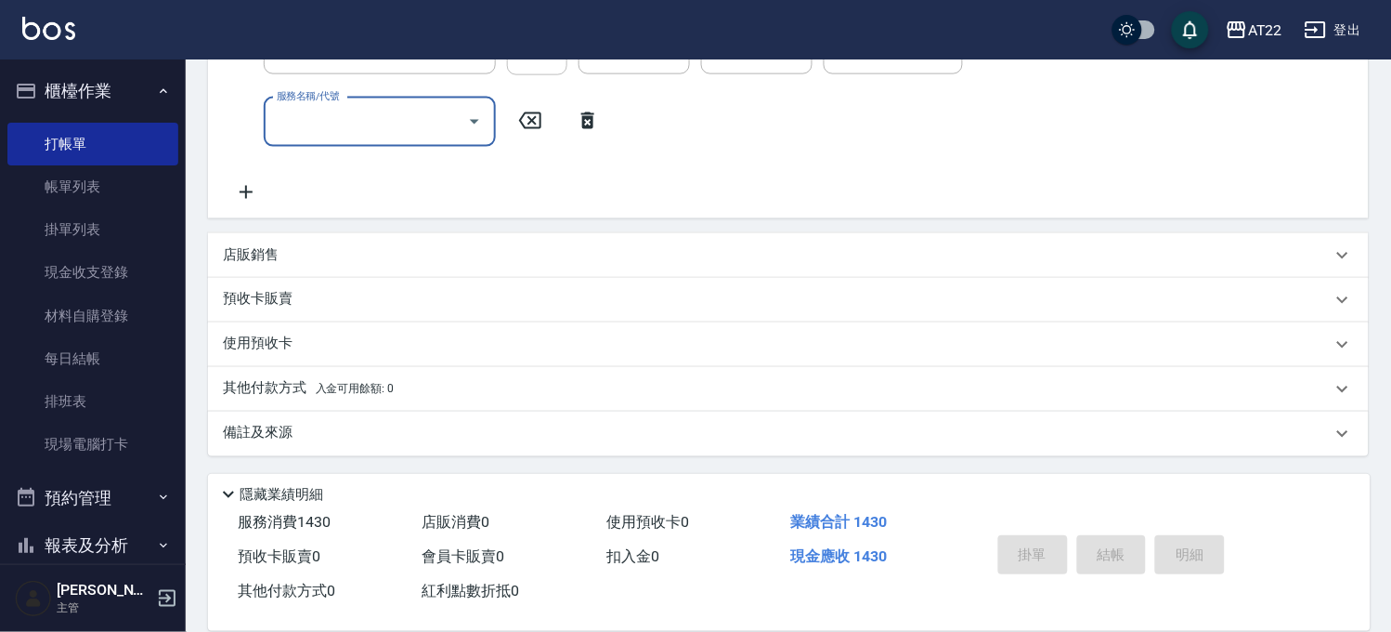
click at [241, 257] on p "店販銷售" at bounding box center [251, 255] width 56 height 20
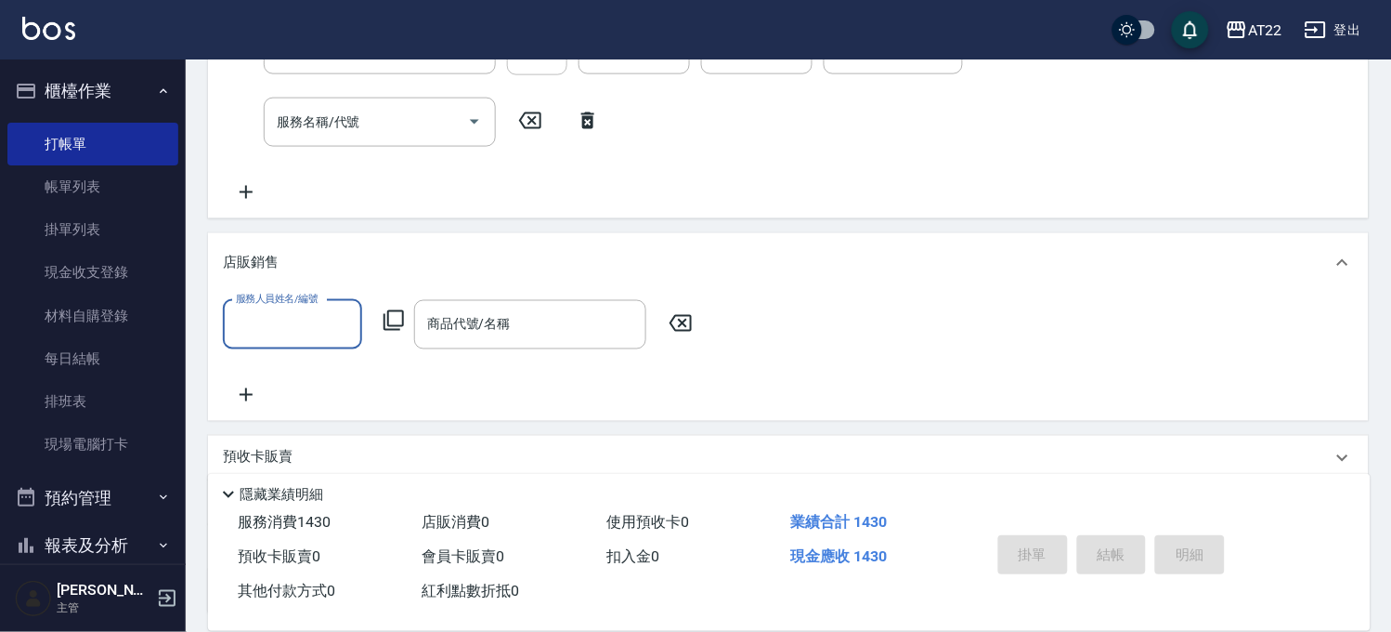
scroll to position [0, 0]
type input "[PERSON_NAME]-7"
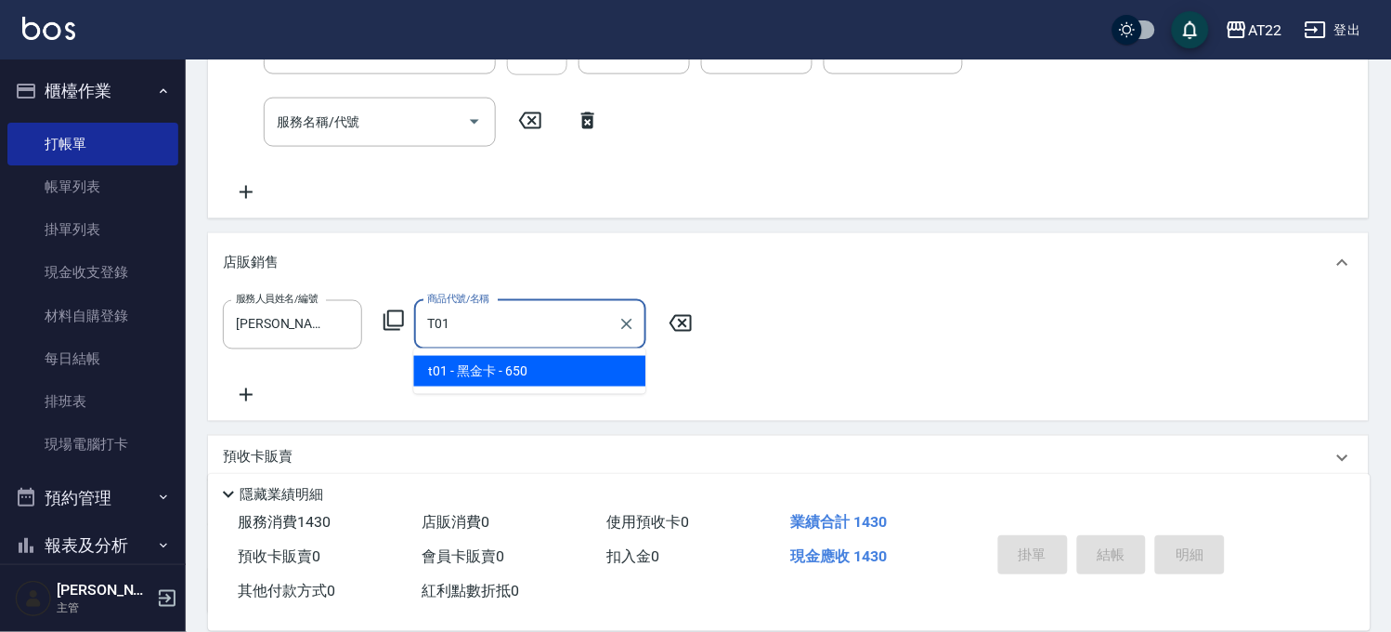
type input "黑金卡"
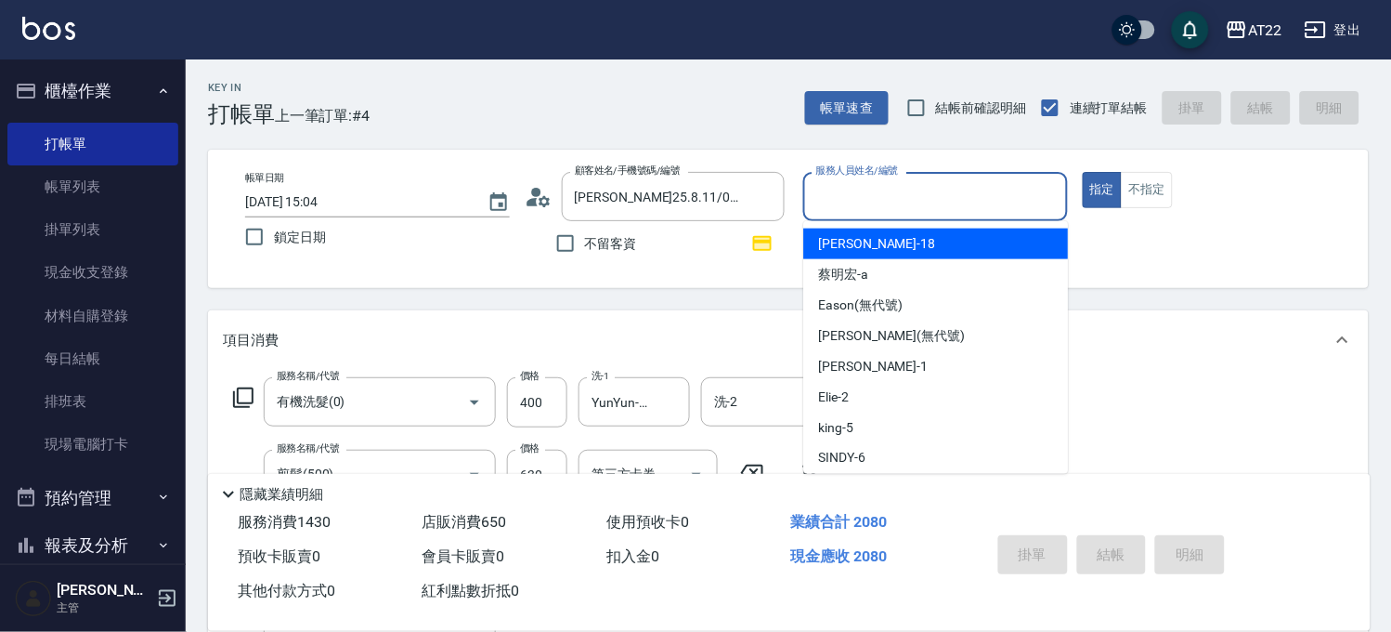
click at [951, 196] on input "服務人員姓名/編號" at bounding box center [936, 196] width 248 height 33
type input "[PERSON_NAME]-7"
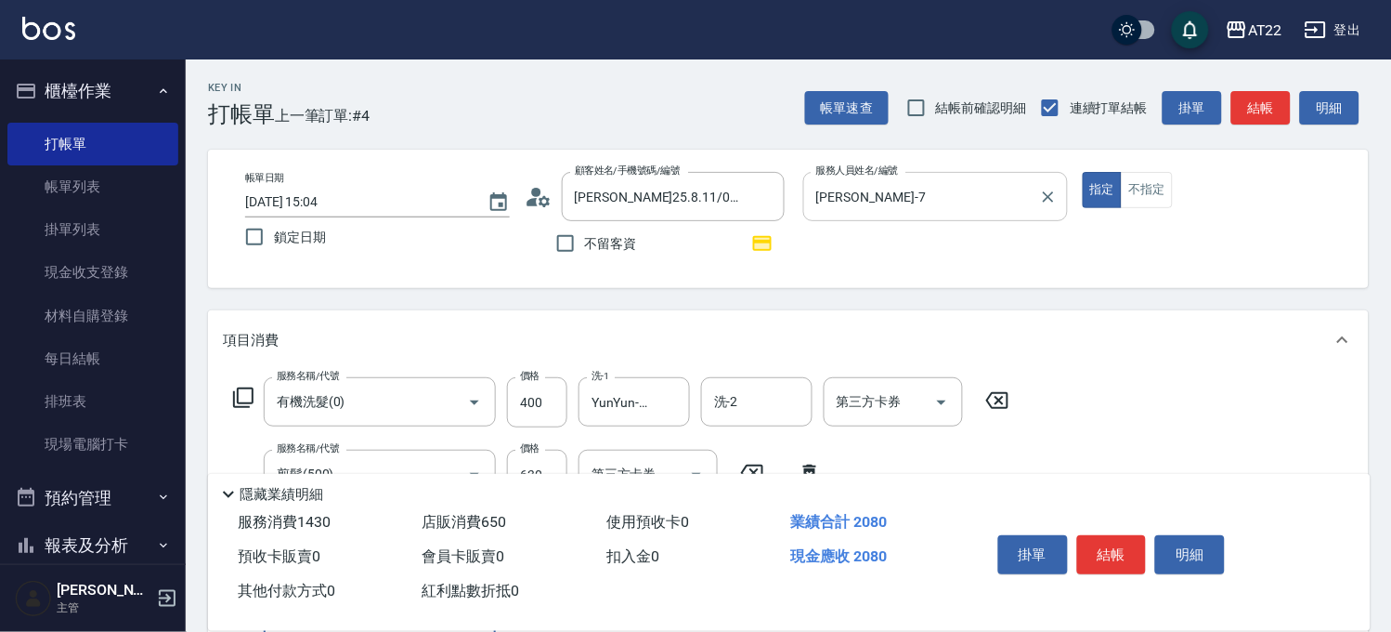
scroll to position [4, 0]
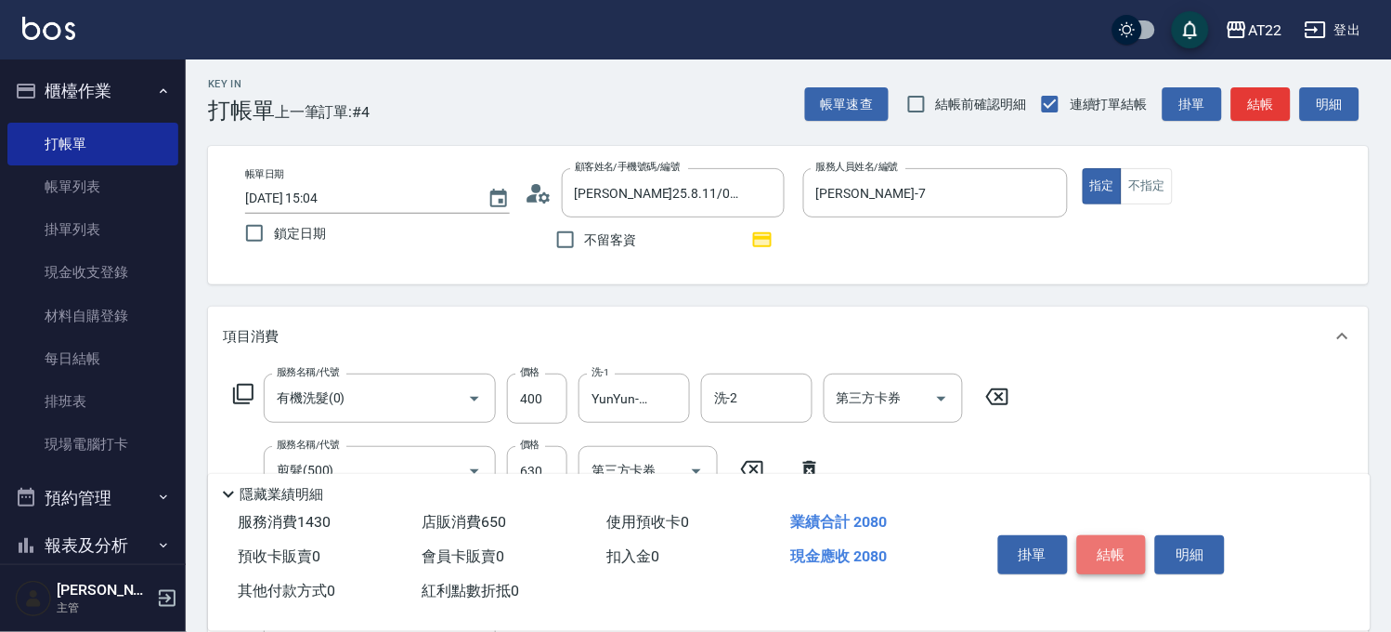
click at [1127, 550] on button "結帳" at bounding box center [1112, 554] width 70 height 39
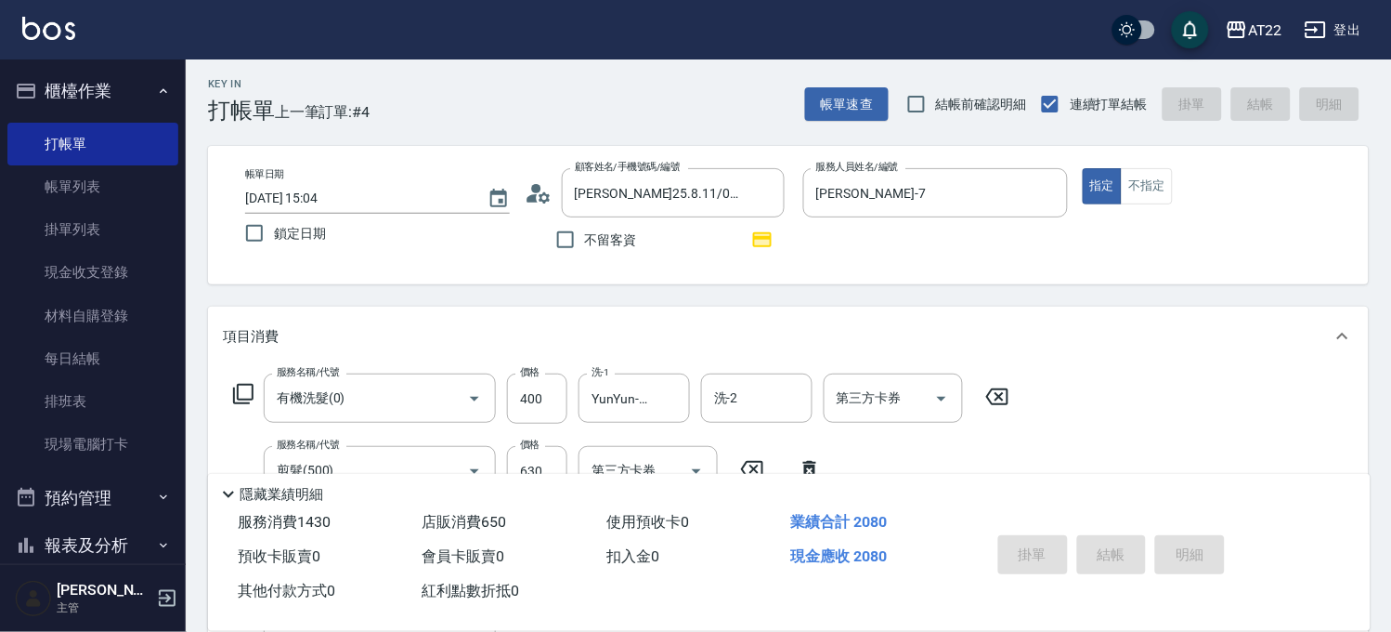
type input "2025/08/22 15:05"
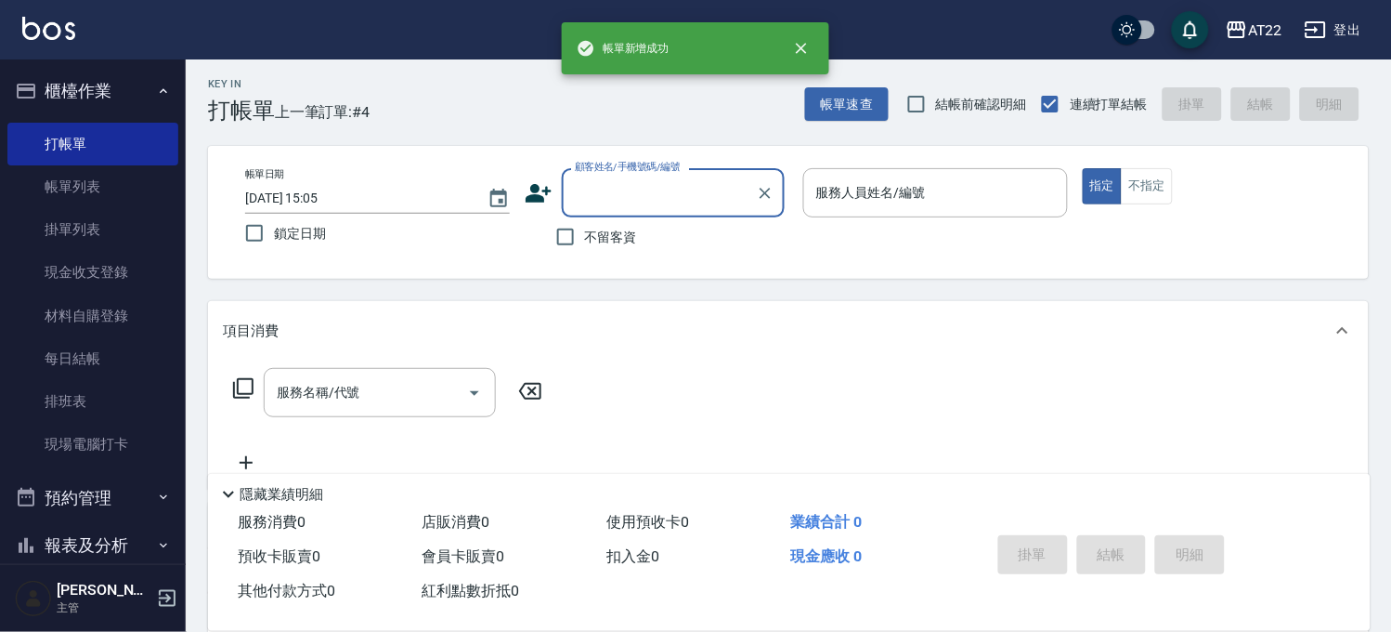
scroll to position [0, 0]
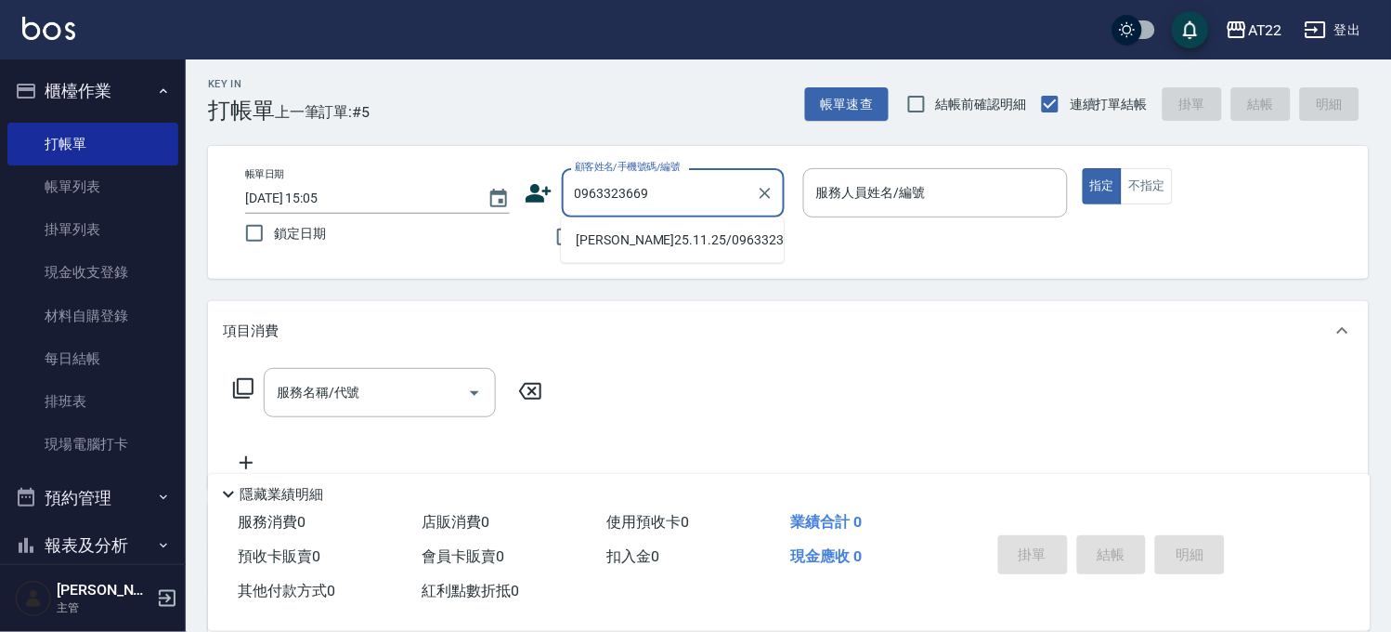
click at [653, 246] on li "張華倫25.11.25/0963323669/V84102" at bounding box center [672, 240] width 223 height 31
type input "張華倫25.11.25/0963323669/V84102"
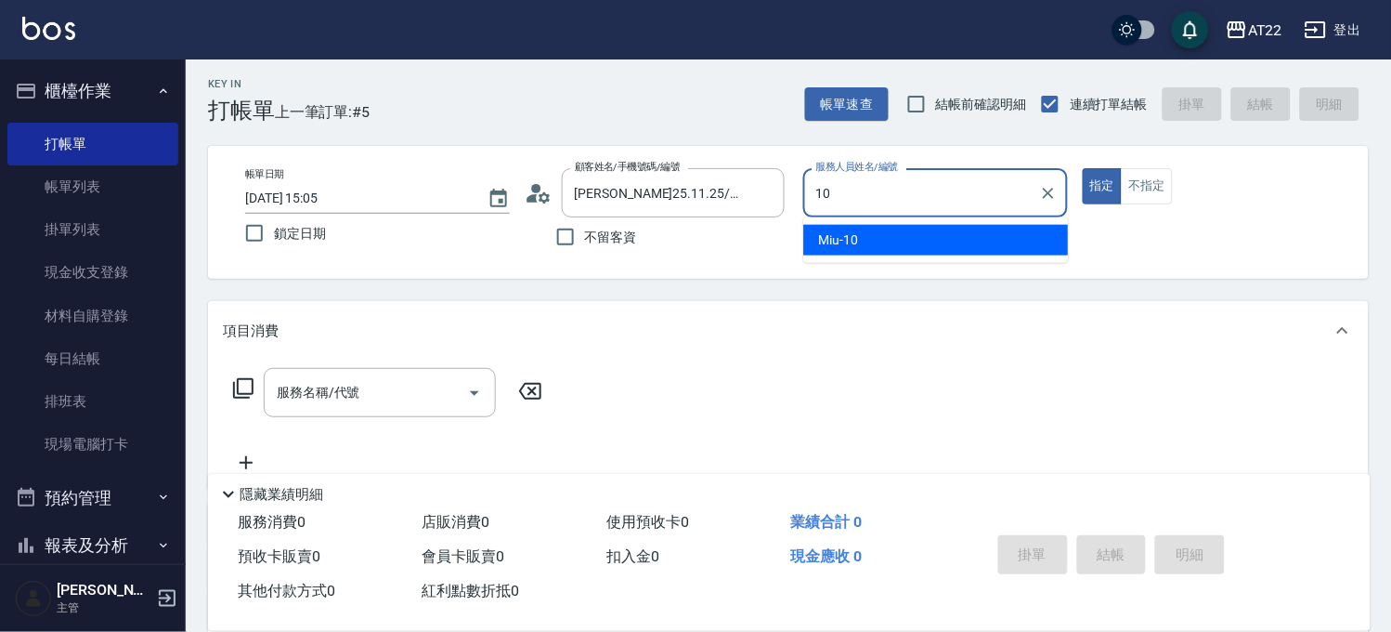
type input "Miu-10"
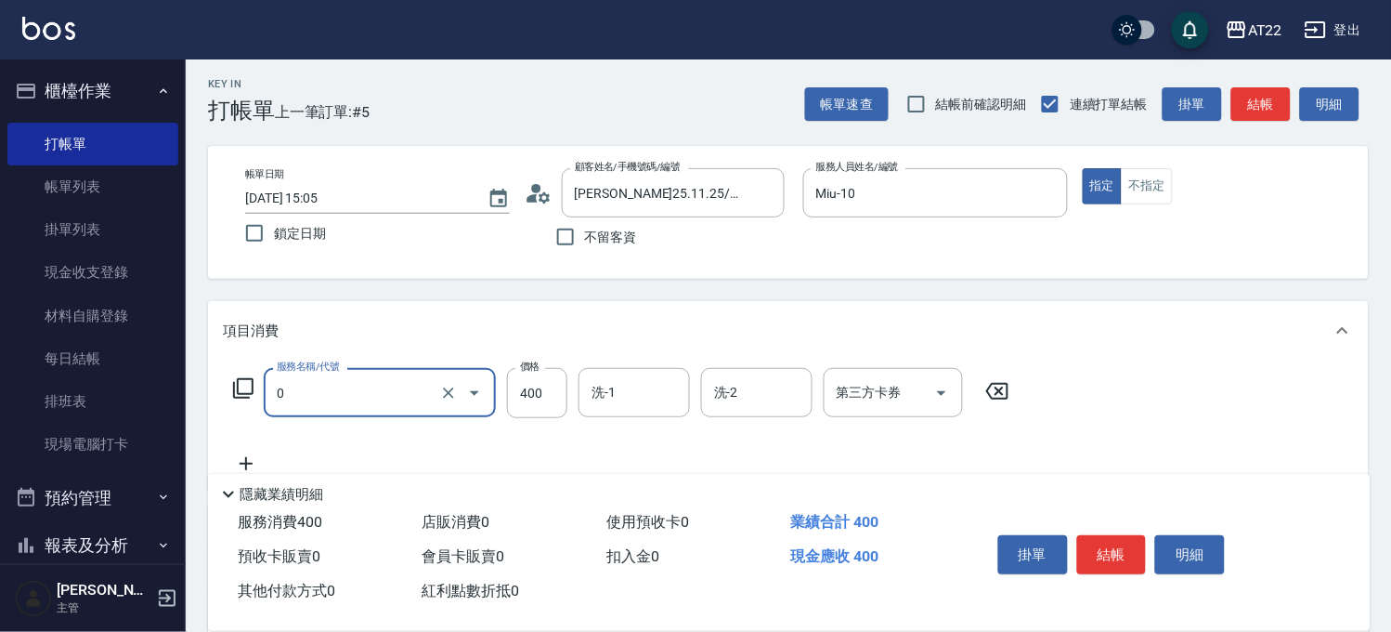
type input "有機洗髮(0)"
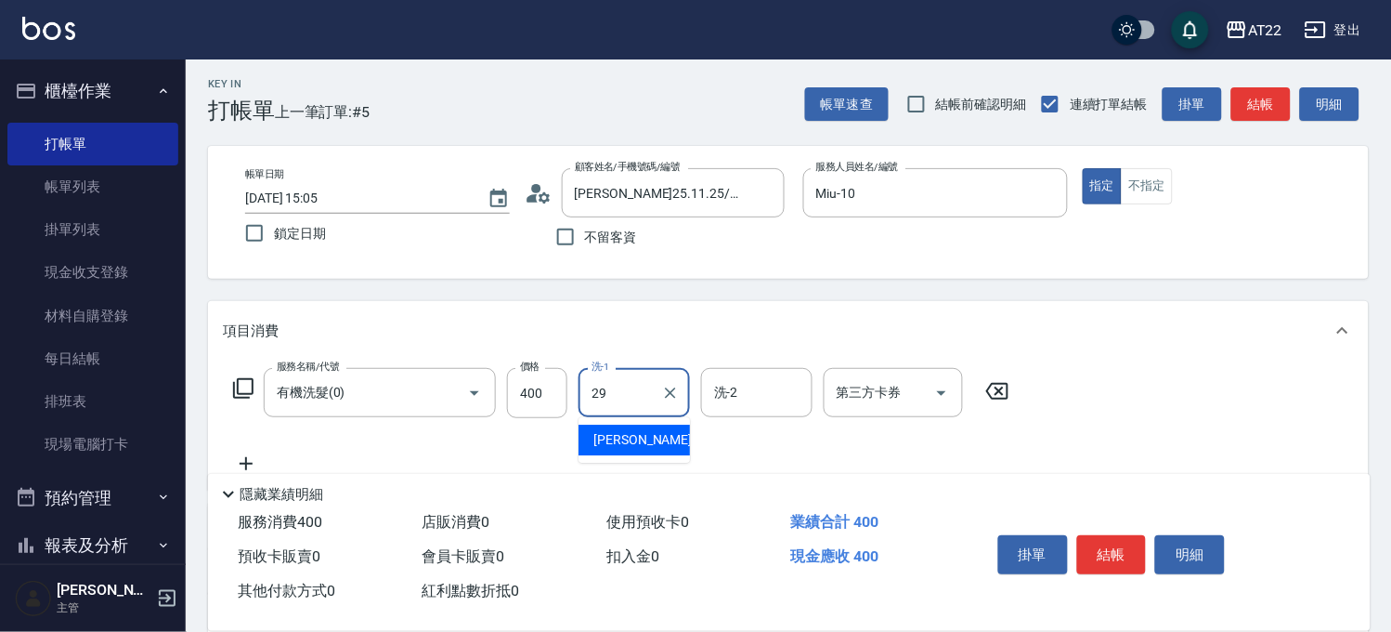
type input "[PERSON_NAME]-29"
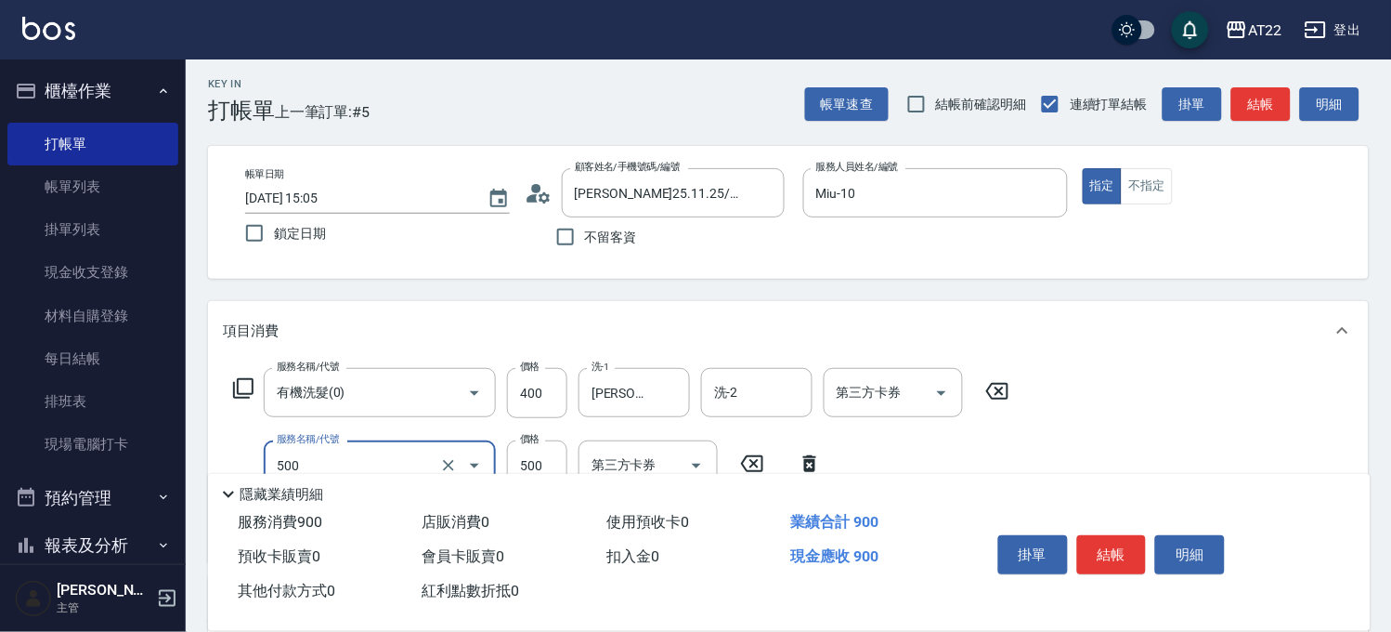
type input "剪髮(500)"
type input "450"
drag, startPoint x: 1109, startPoint y: 541, endPoint x: 1102, endPoint y: 520, distance: 21.4
click at [1110, 541] on button "結帳" at bounding box center [1112, 554] width 70 height 39
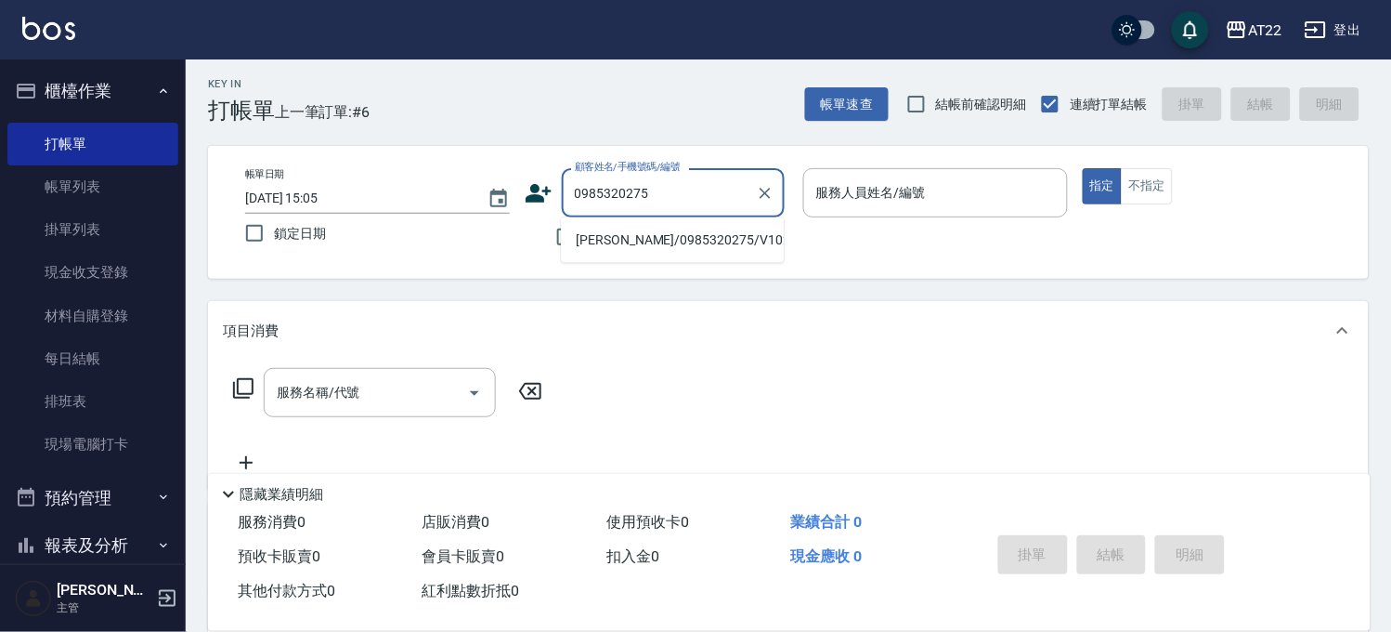
click at [618, 237] on li "盧命璇/0985320275/V10208" at bounding box center [672, 240] width 223 height 31
type input "盧命璇/0985320275/V10208"
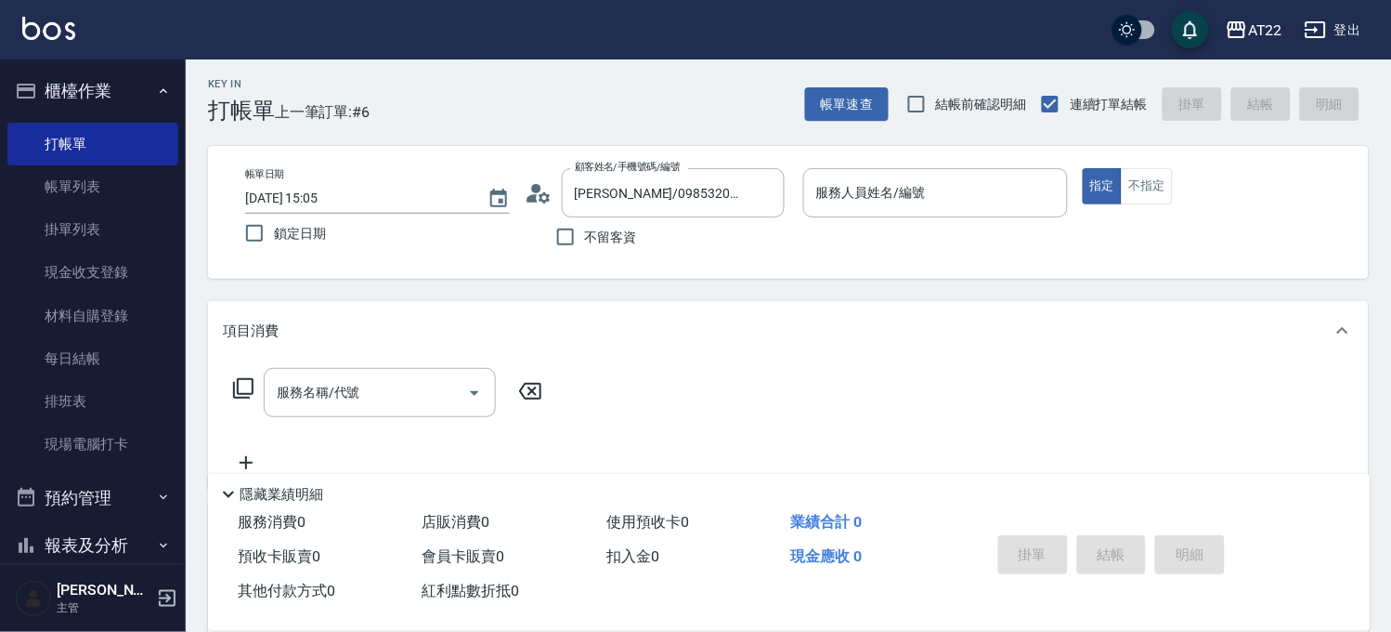
click at [544, 187] on icon at bounding box center [539, 193] width 28 height 28
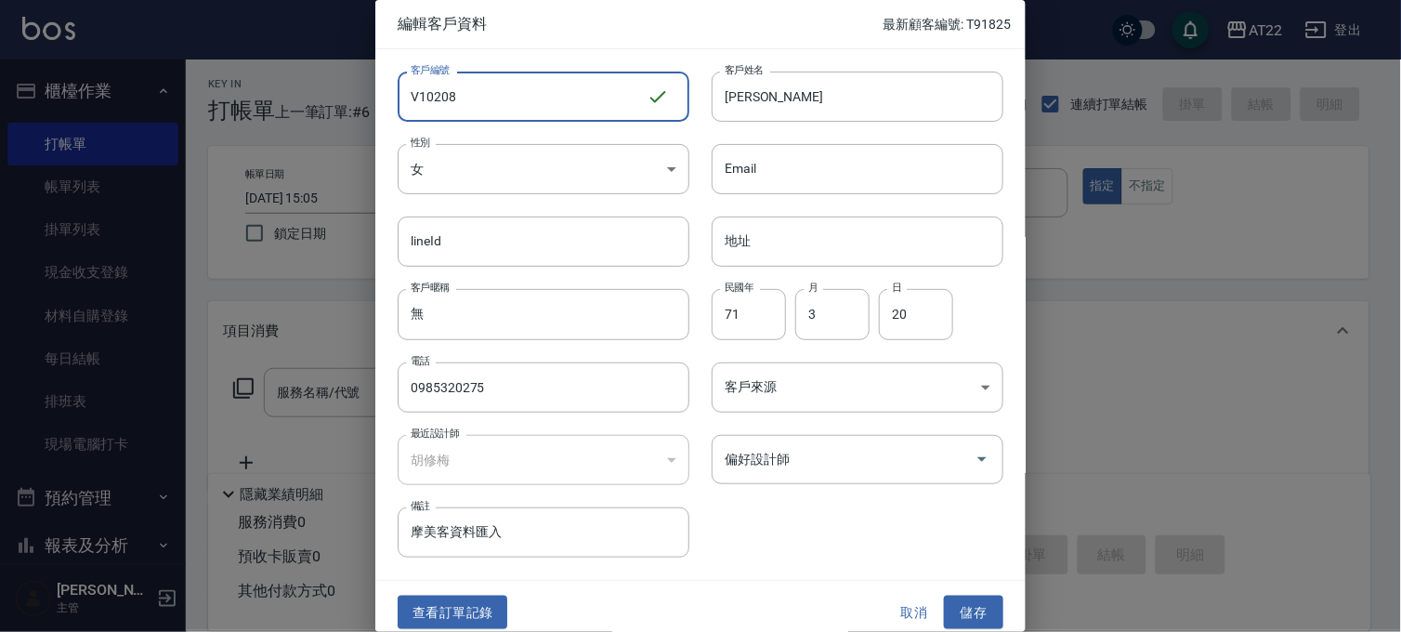
drag, startPoint x: 585, startPoint y: 78, endPoint x: 396, endPoint y: 74, distance: 189.5
click at [396, 74] on div "客戶編號 V10208 ​ 客戶編號" at bounding box center [532, 85] width 314 height 72
type input "T90999"
click at [833, 108] on input "盧命璇" at bounding box center [857, 97] width 292 height 50
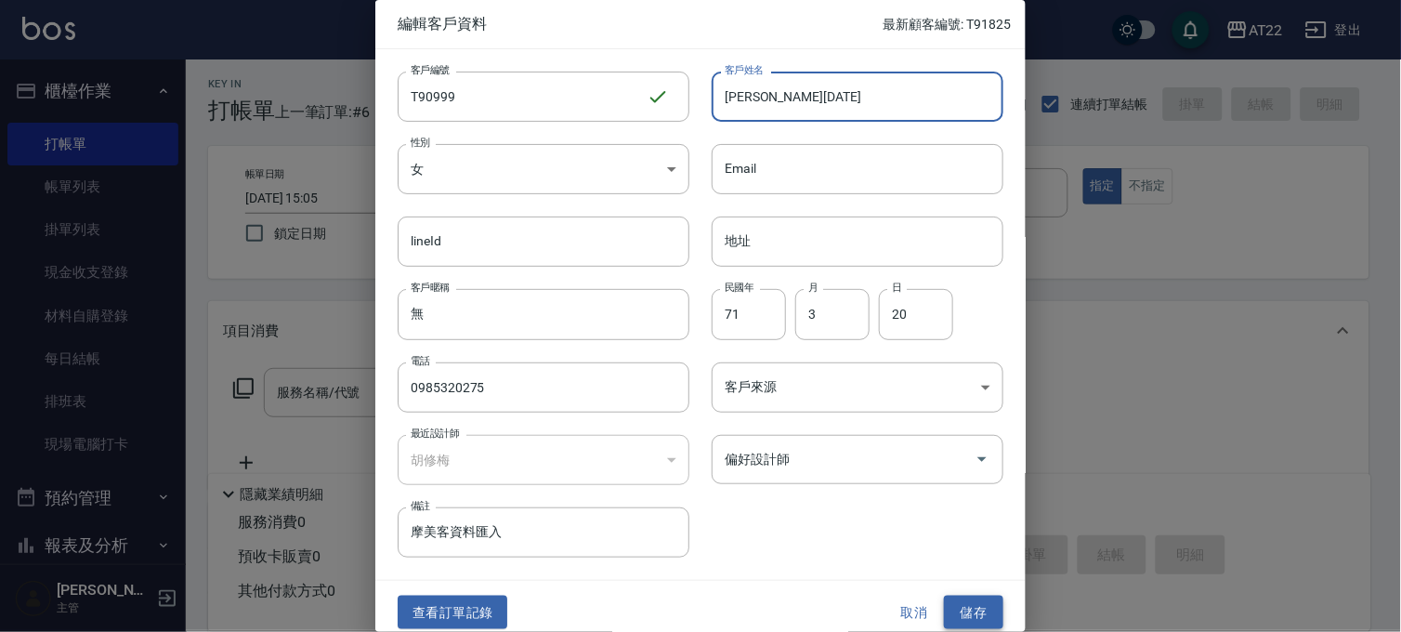
type input "[PERSON_NAME][DATE]"
click at [966, 625] on button "儲存" at bounding box center [973, 612] width 59 height 34
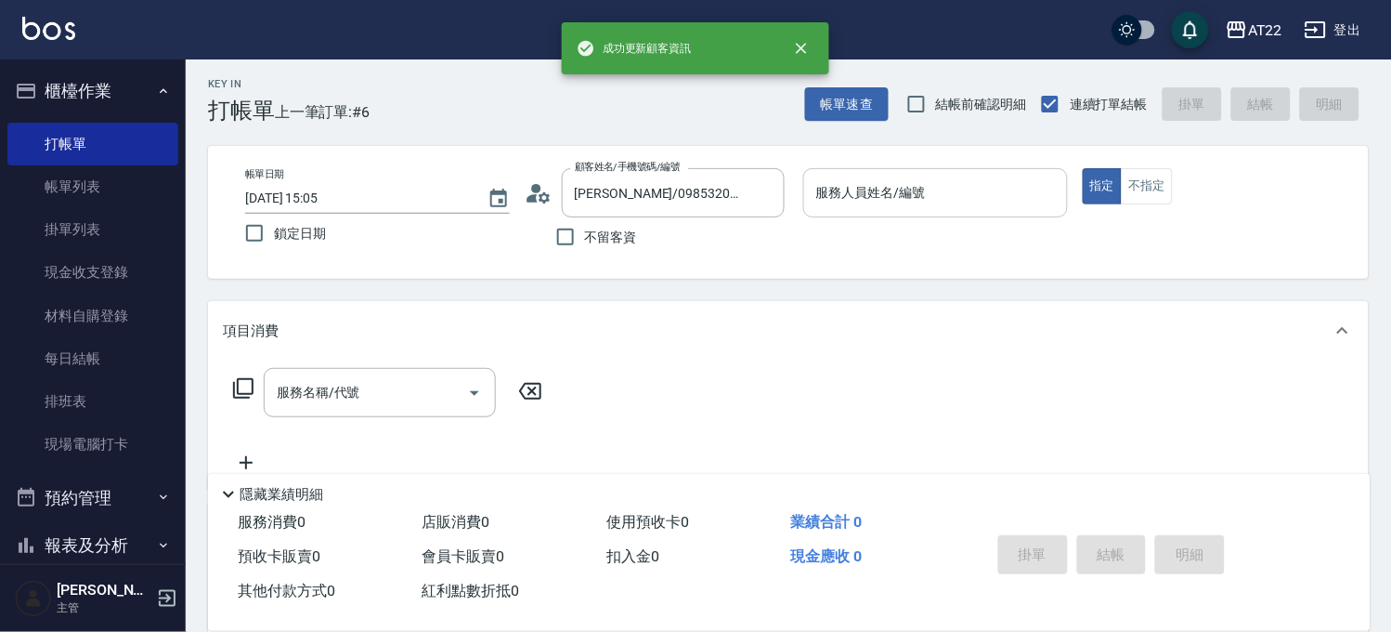
click at [903, 183] on div "服務人員姓名/編號 服務人員姓名/編號" at bounding box center [935, 192] width 265 height 49
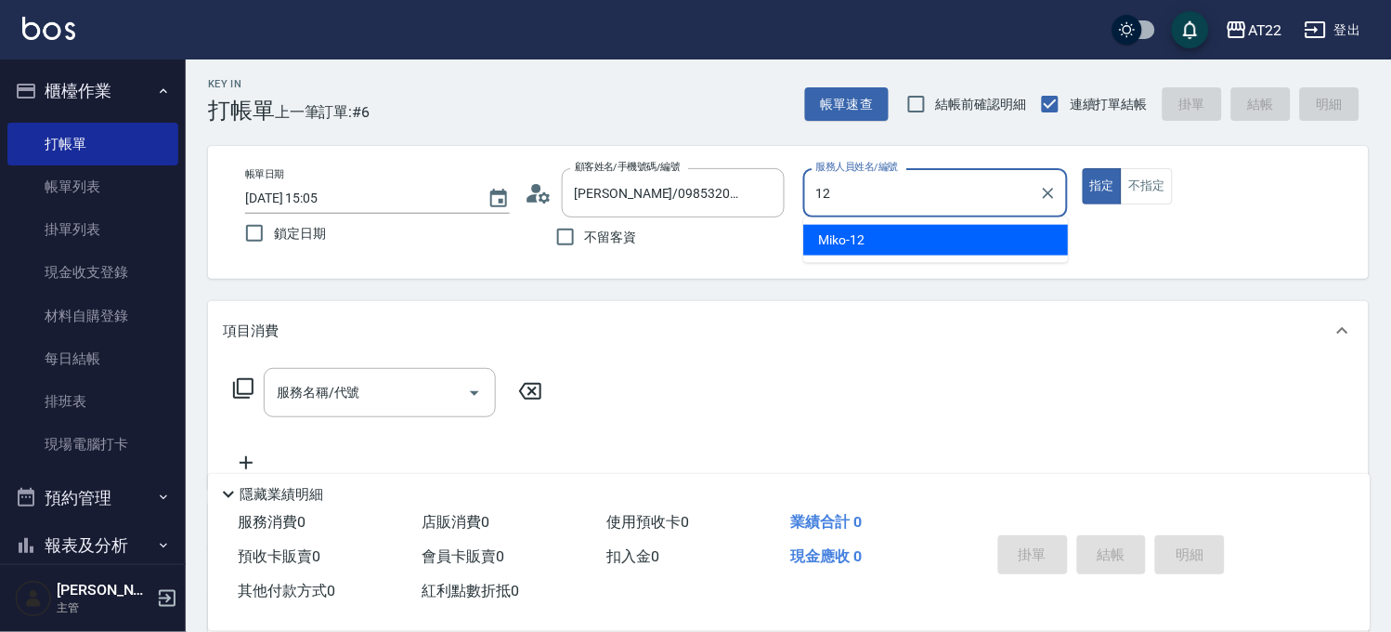
type input "Miko-12"
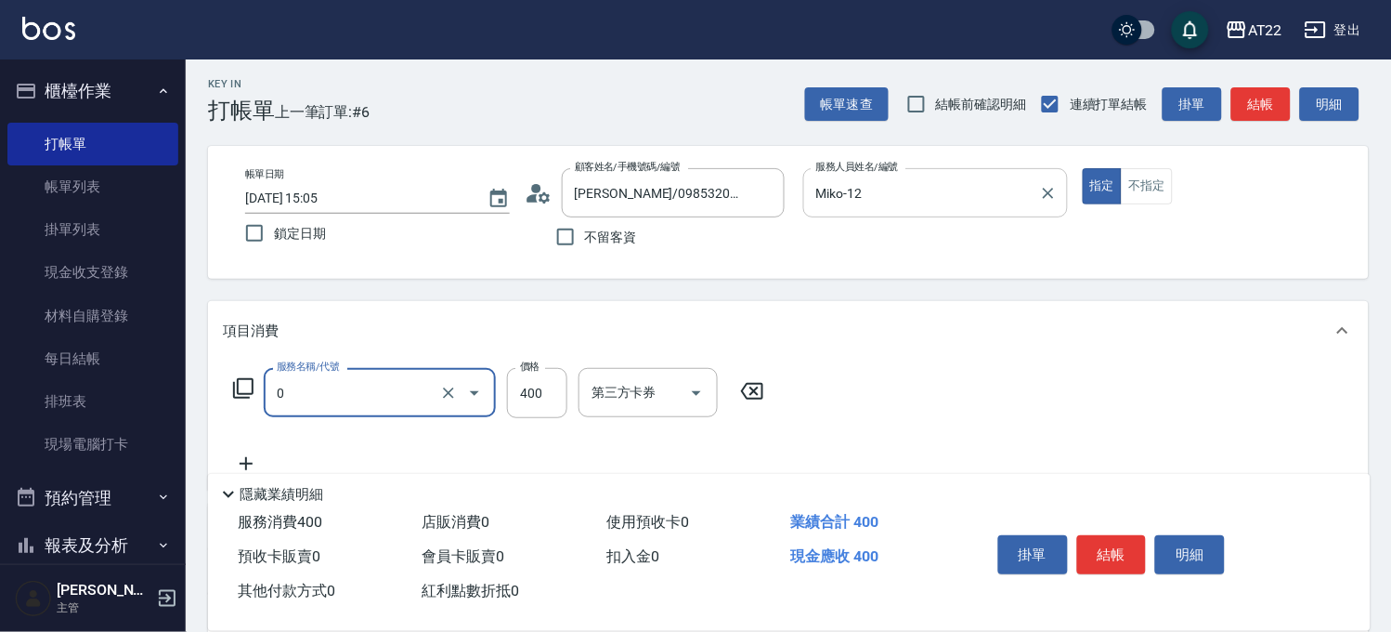
type input "有機洗髮(0)"
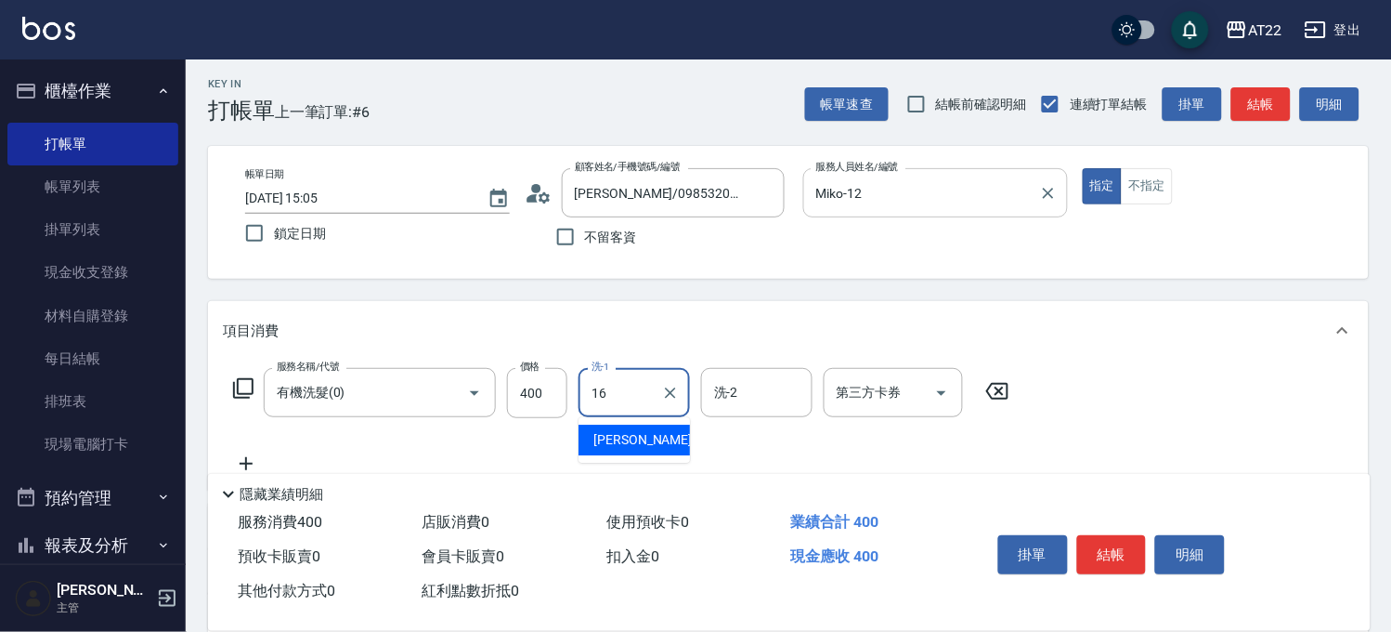
type input "[PERSON_NAME]-16"
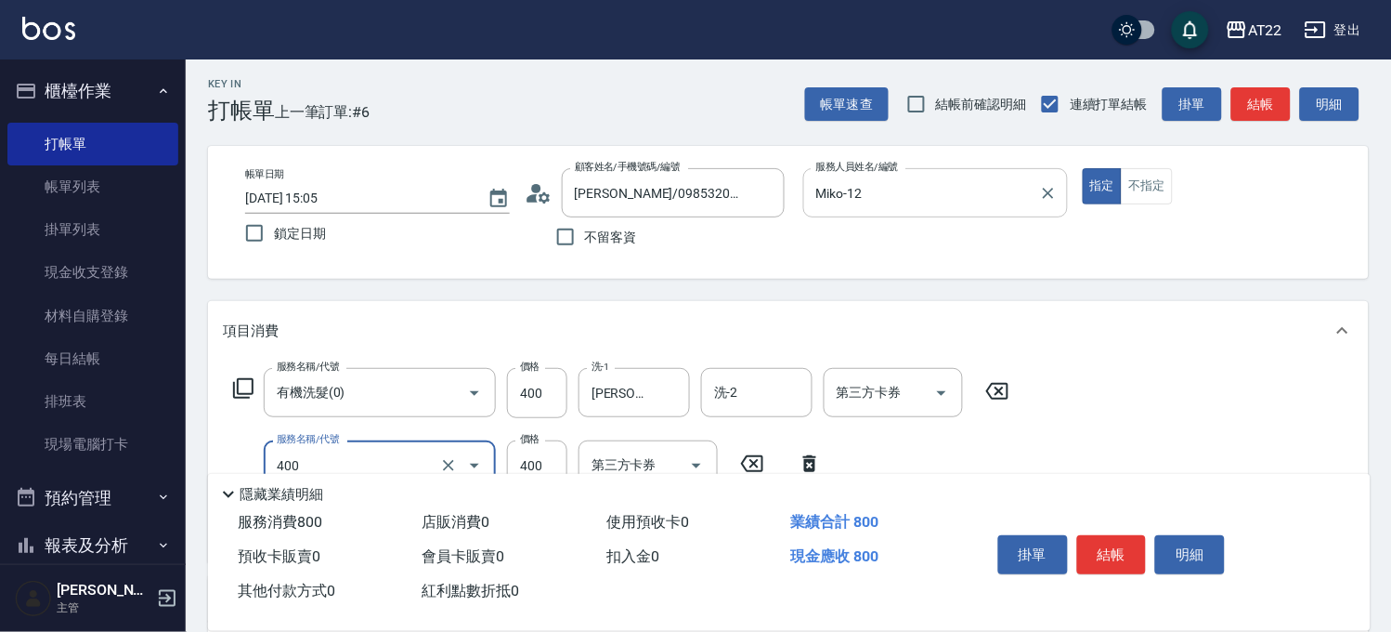
type input "剪髮(400)"
type input "330"
click at [1118, 546] on button "結帳" at bounding box center [1112, 554] width 70 height 39
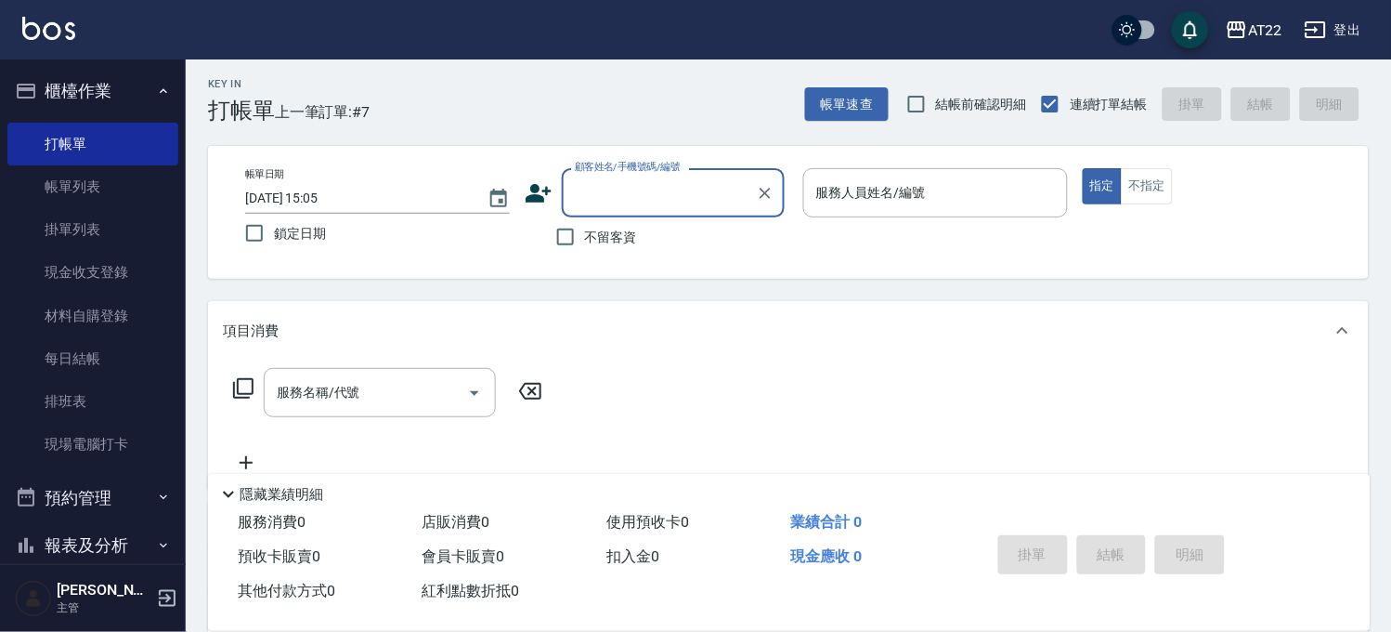
click at [627, 225] on label "不留客資" at bounding box center [591, 236] width 91 height 39
click at [585, 225] on input "不留客資" at bounding box center [565, 236] width 39 height 39
checkbox input "true"
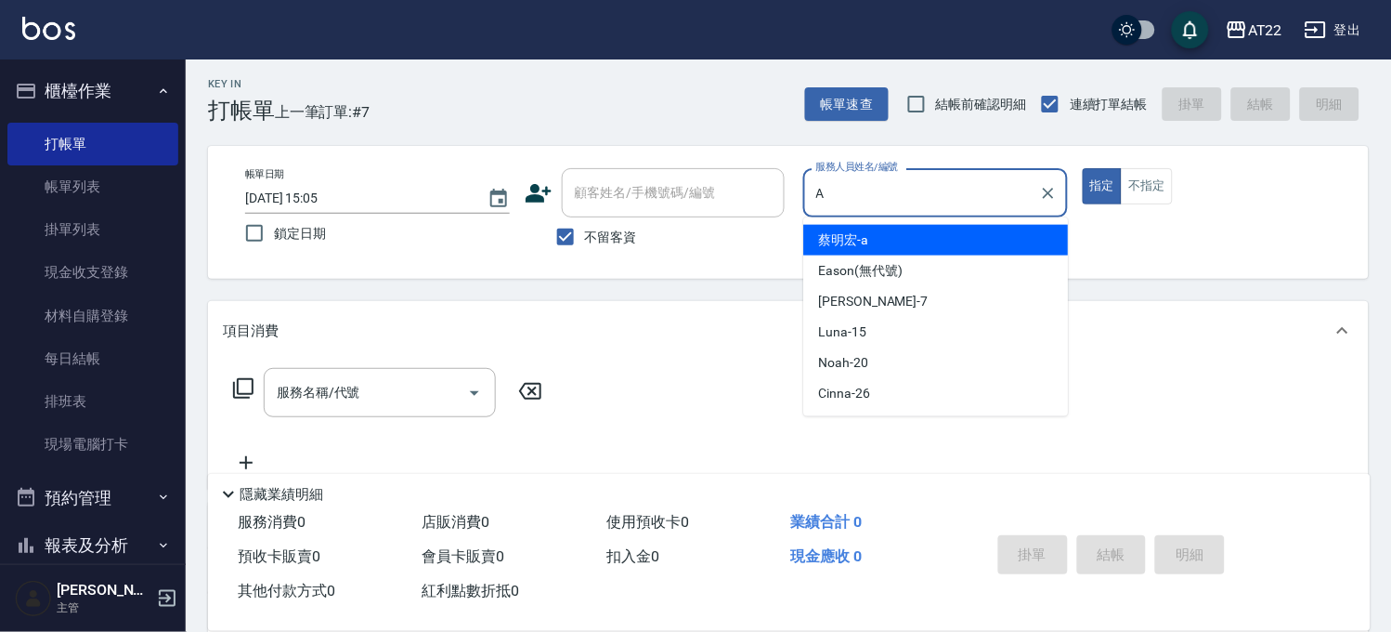
type input "蔡明宏-a"
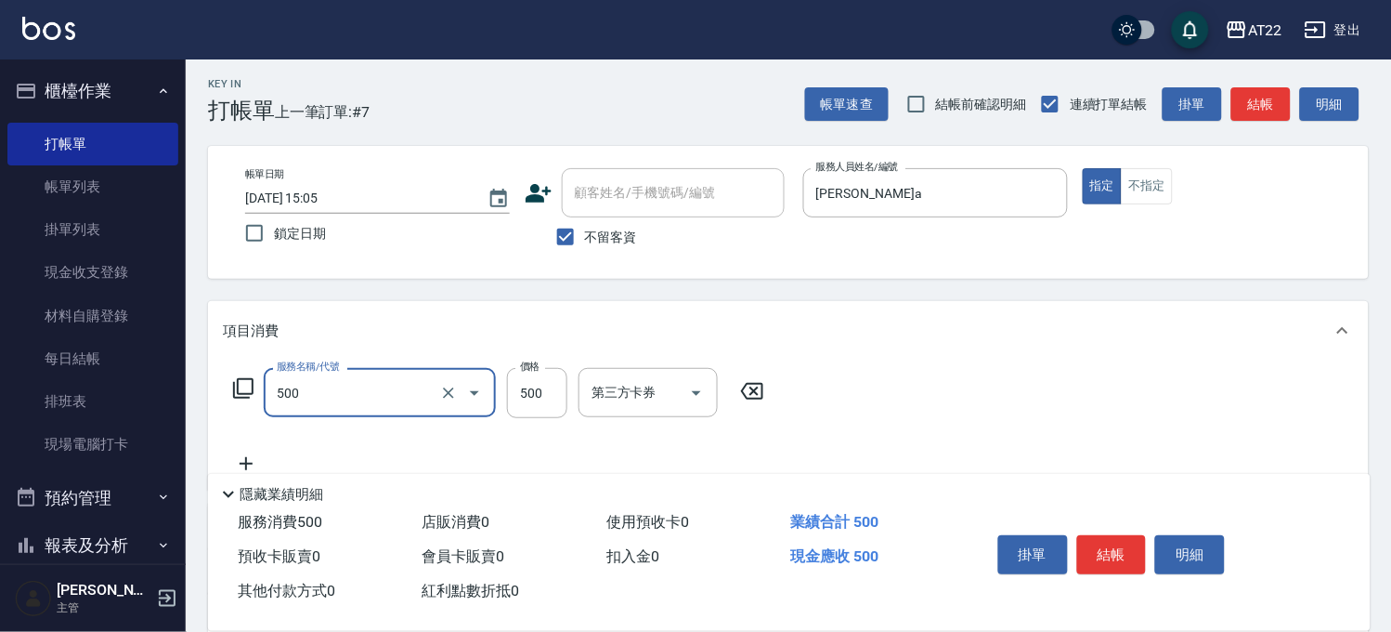
type input "剪髮(500)"
type input "600"
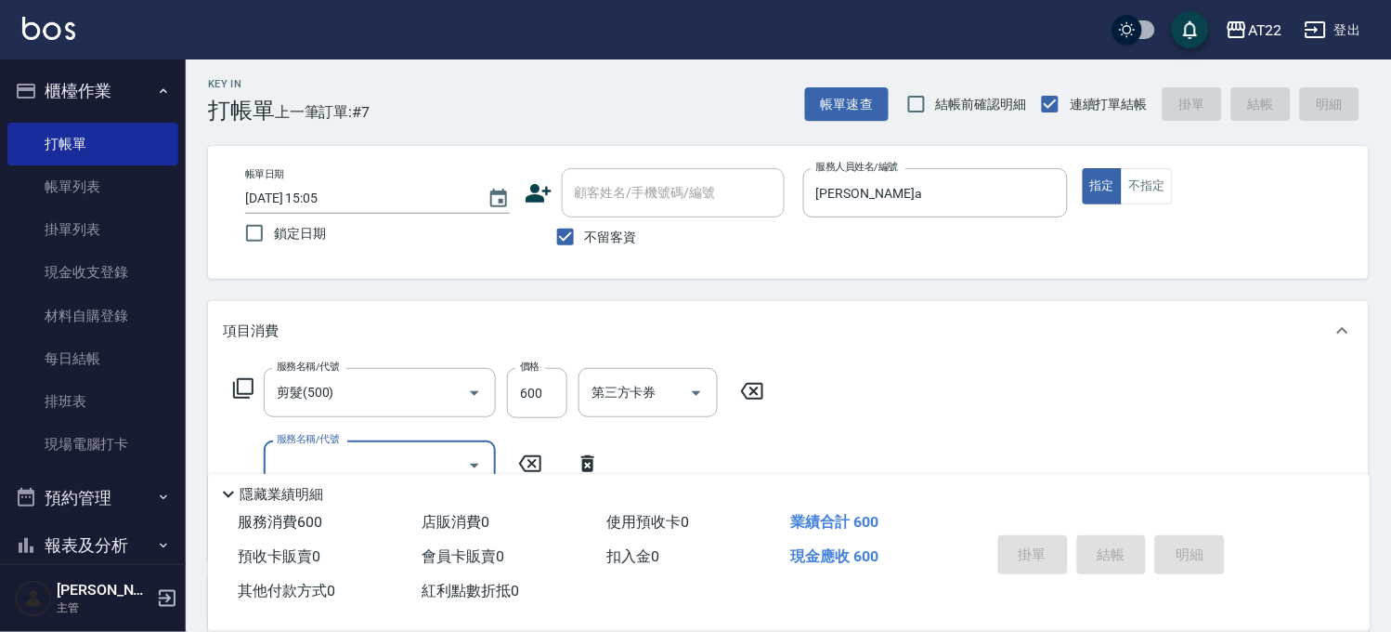
type input "2025/08/22 15:06"
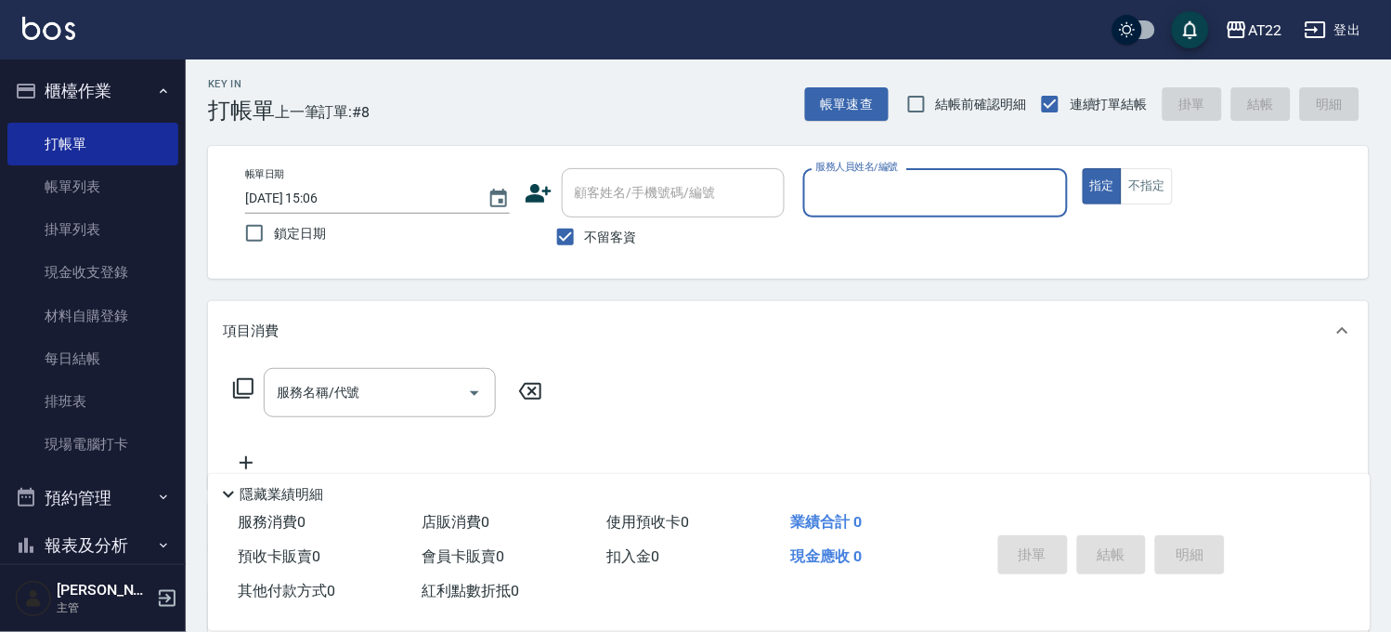
click at [602, 218] on label "不留客資" at bounding box center [591, 236] width 91 height 39
click at [585, 218] on input "不留客資" at bounding box center [565, 236] width 39 height 39
checkbox input "false"
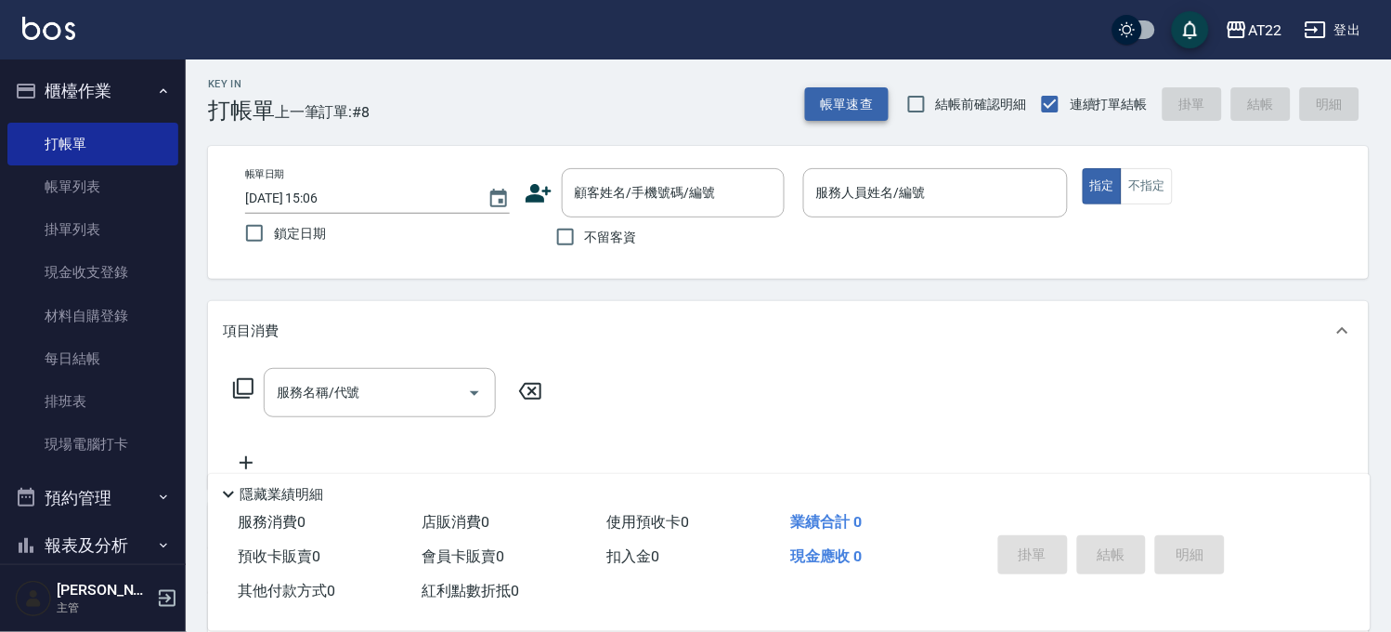
click at [817, 107] on button "帳單速查" at bounding box center [847, 104] width 84 height 34
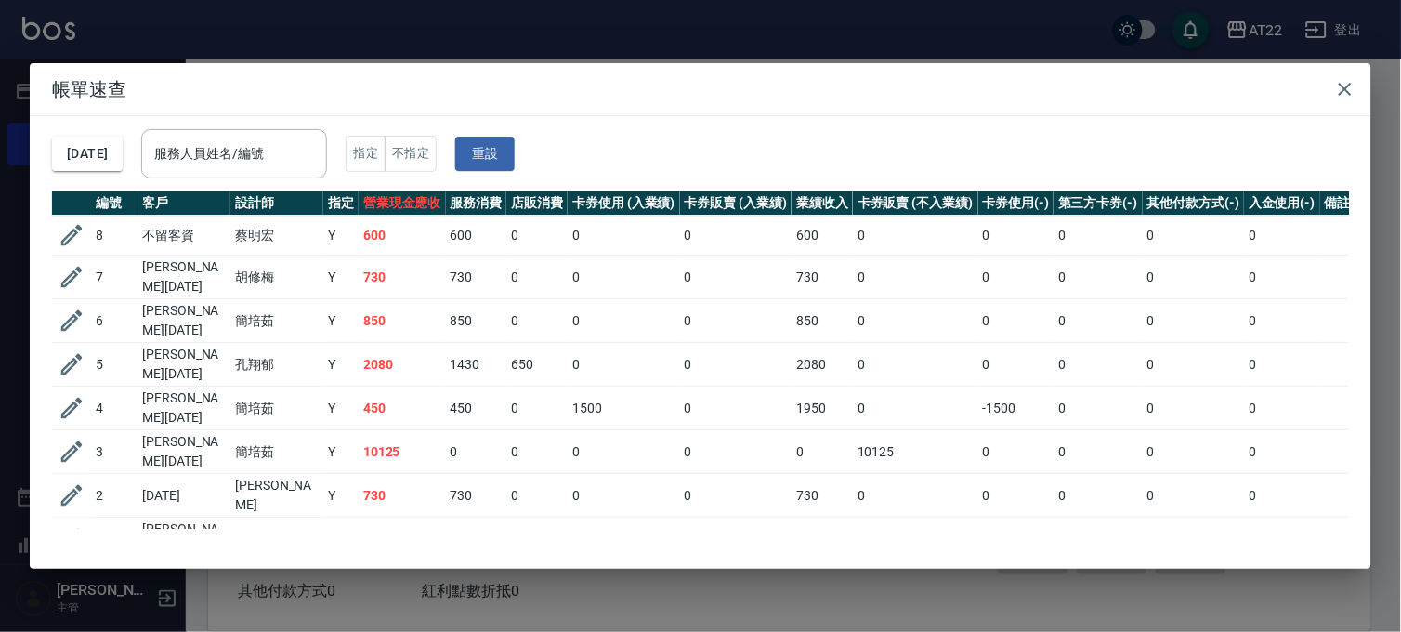
click at [622, 51] on div "帳單速查 2025/08/22 服務人員姓名/編號 服務人員姓名/編號 指定 不指定 重設 編號 客戶 設計師 指定 營業現金應收 服務消費 店販消費 卡券使…" at bounding box center [700, 316] width 1401 height 632
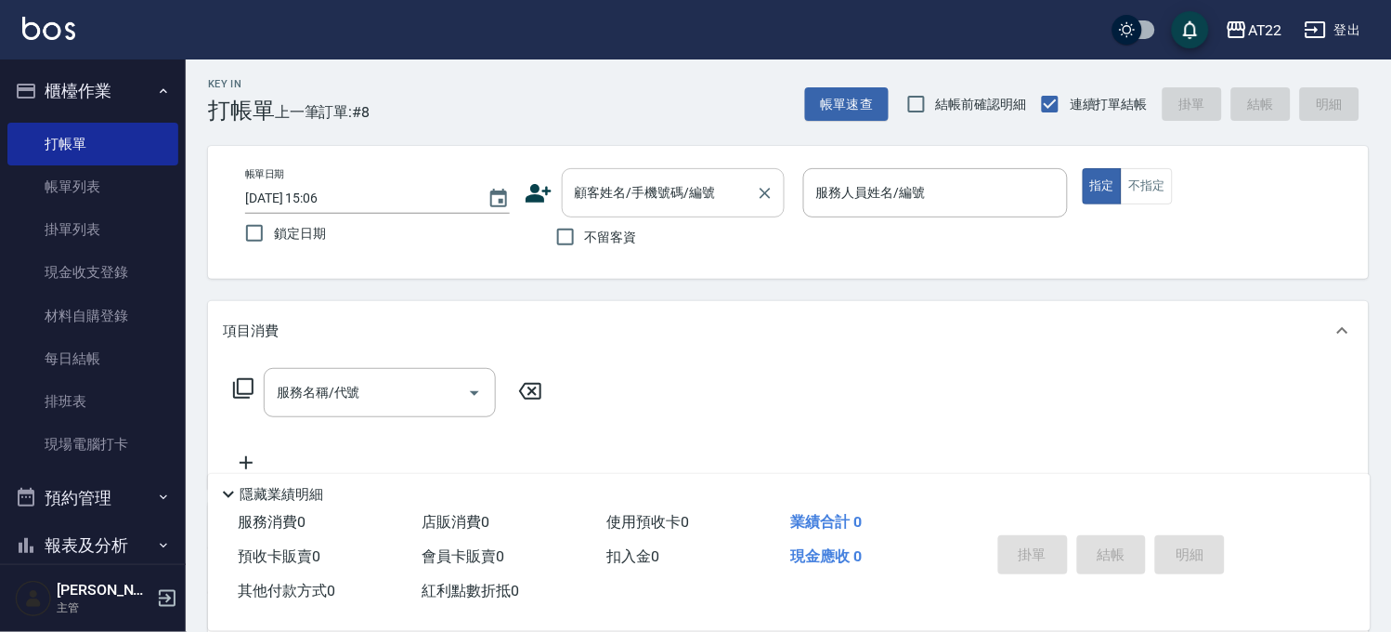
click at [607, 197] on input "顧客姓名/手機號碼/編號" at bounding box center [659, 192] width 178 height 33
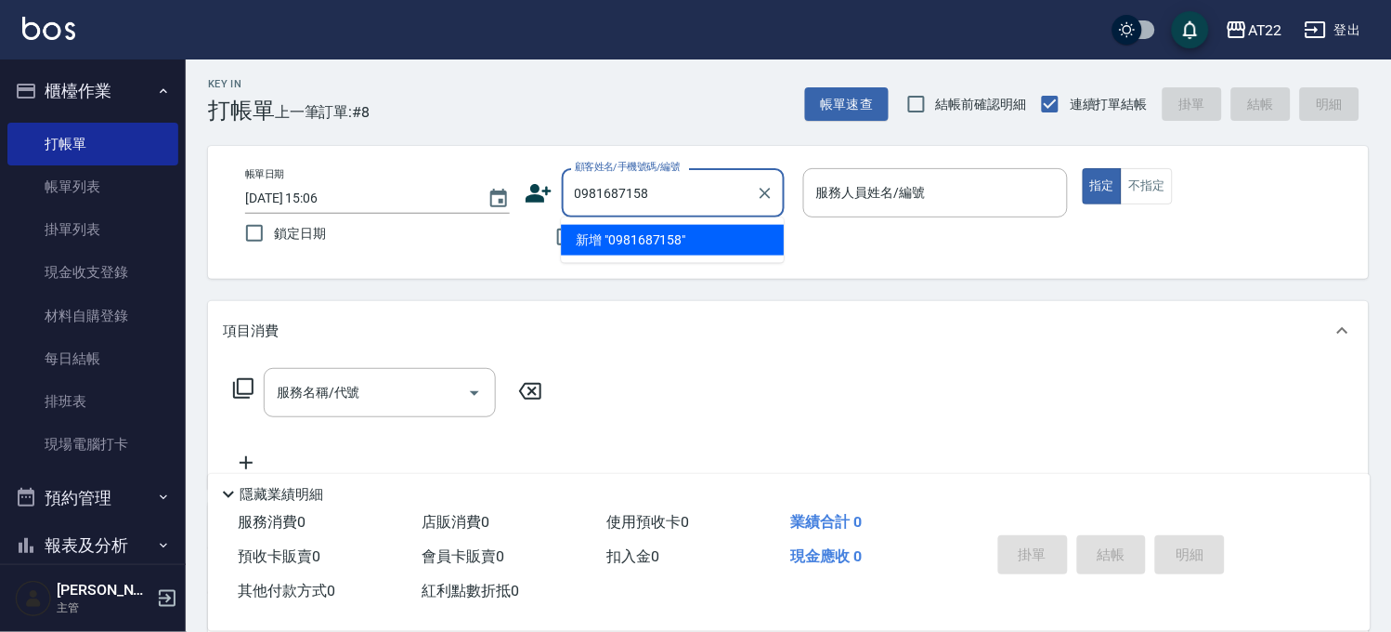
click at [629, 244] on li "新增 "0981687158"" at bounding box center [672, 240] width 223 height 31
type input "0981687158"
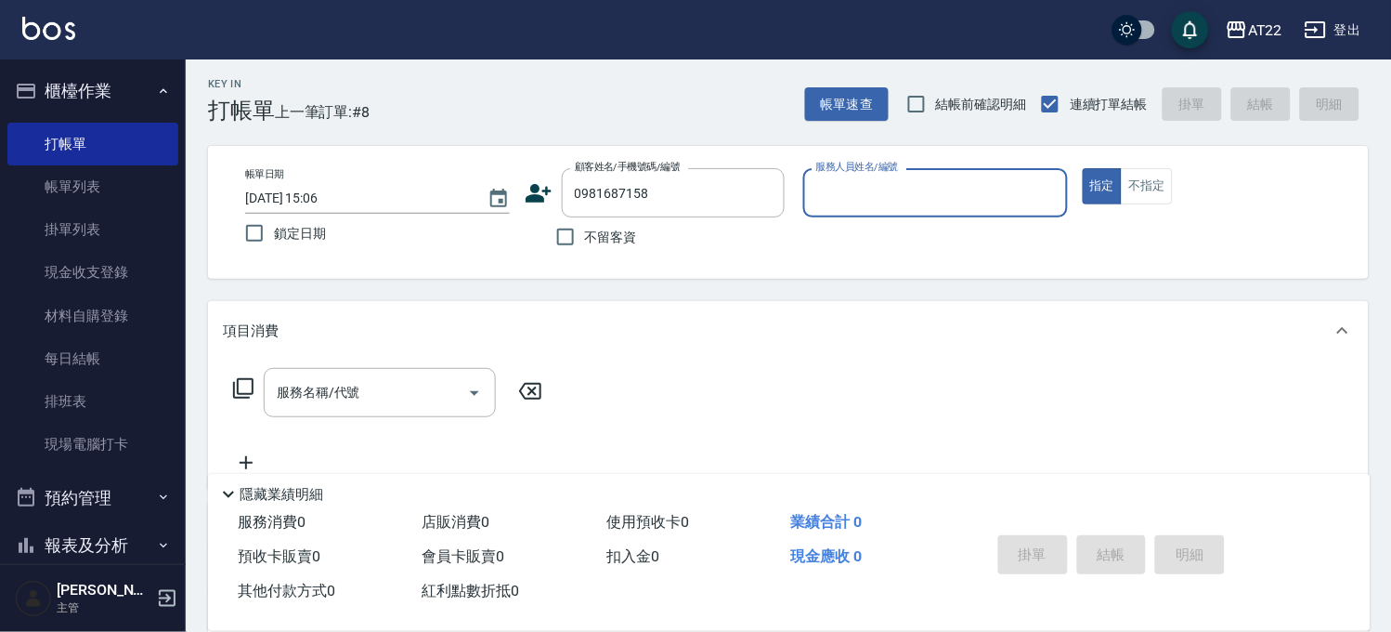
click at [548, 196] on icon at bounding box center [539, 193] width 28 height 28
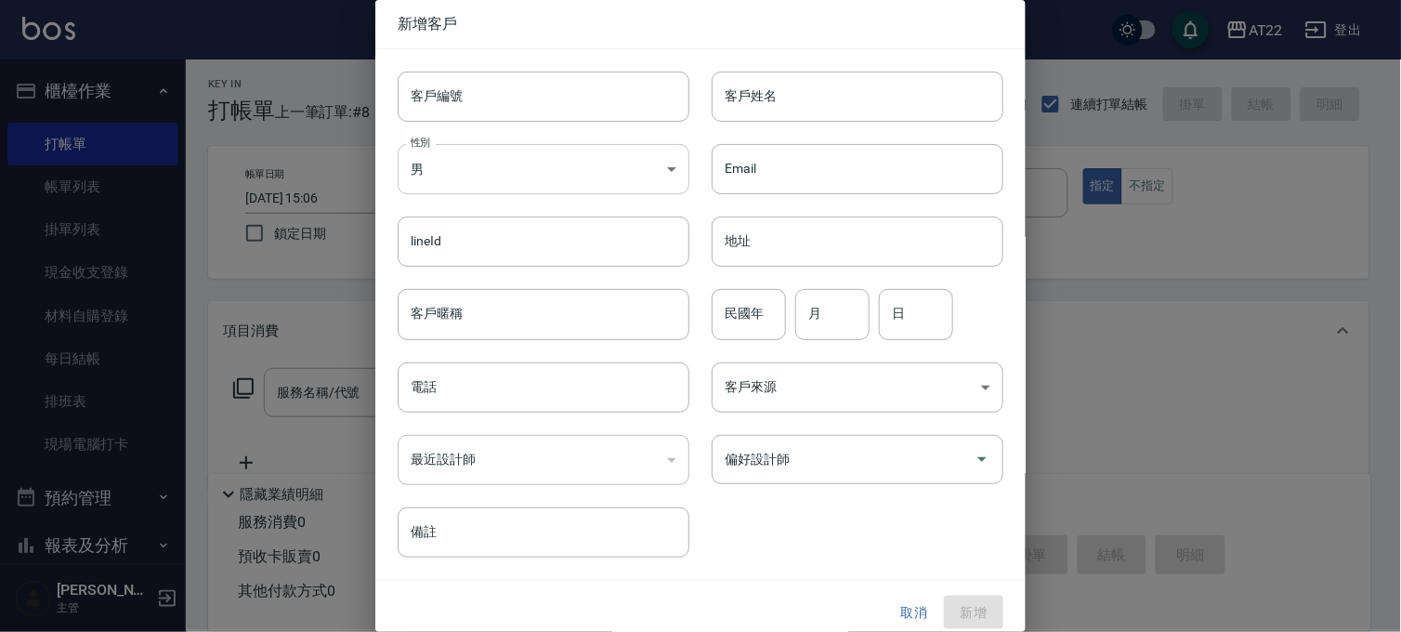
type input "0981687158"
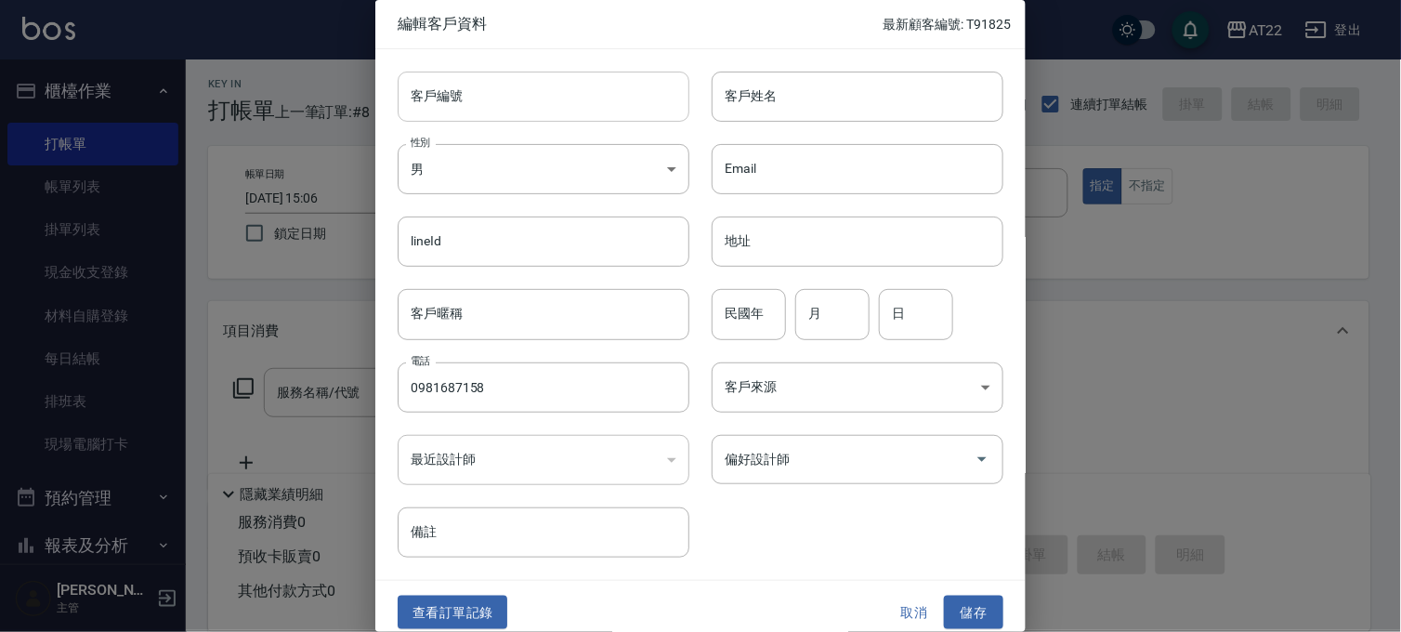
click at [597, 104] on input "客戶編號" at bounding box center [544, 97] width 292 height 50
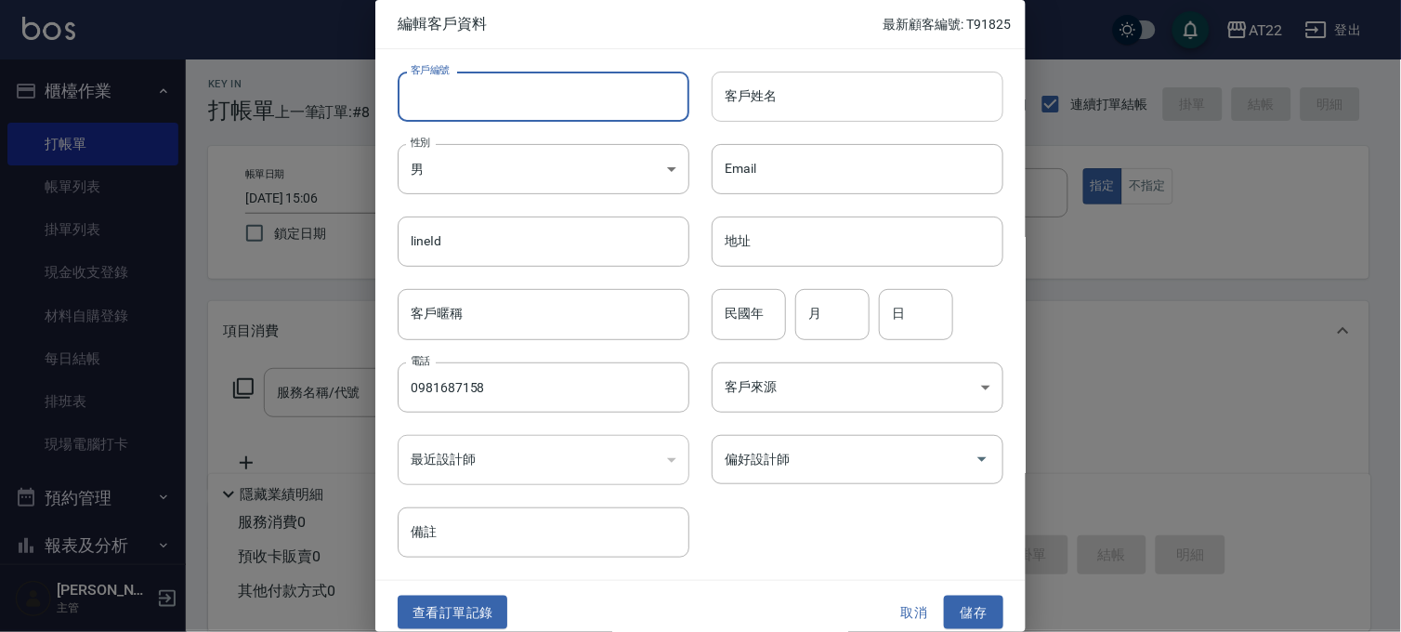
click at [796, 98] on input "客戶姓名" at bounding box center [857, 97] width 292 height 50
type input "ㄐ"
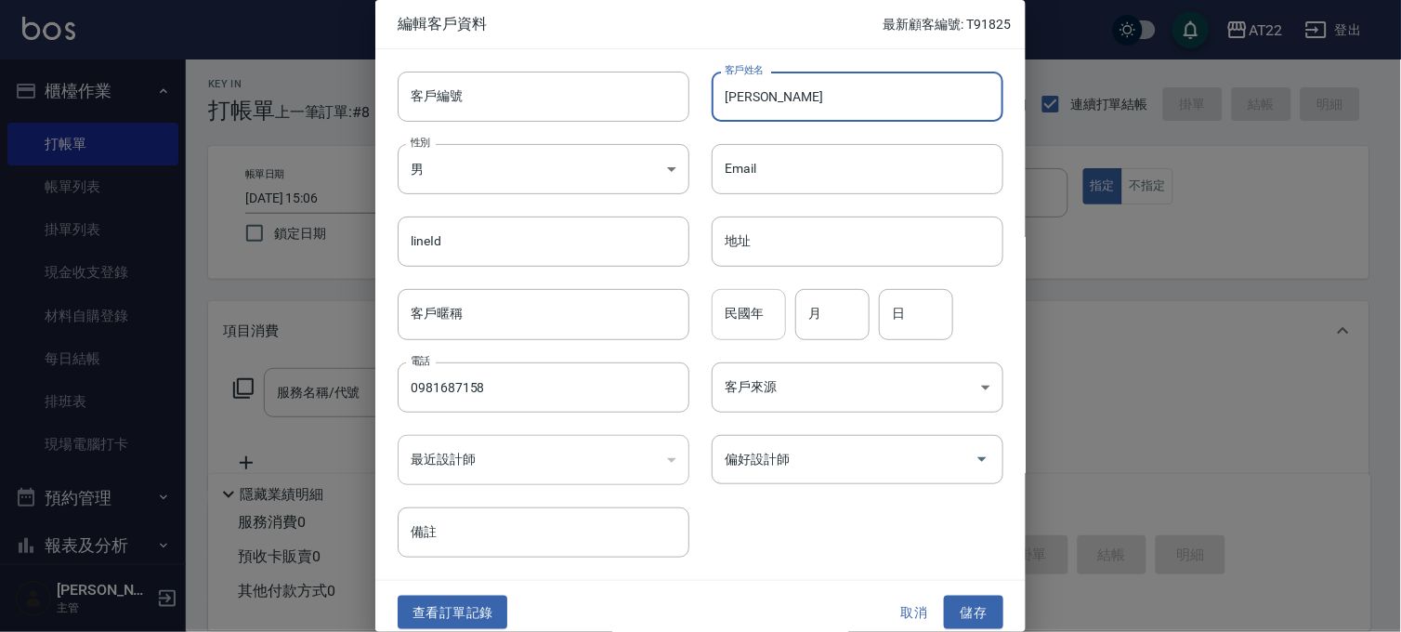
type input "[PERSON_NAME]"
click at [763, 328] on input "民國年" at bounding box center [748, 314] width 74 height 50
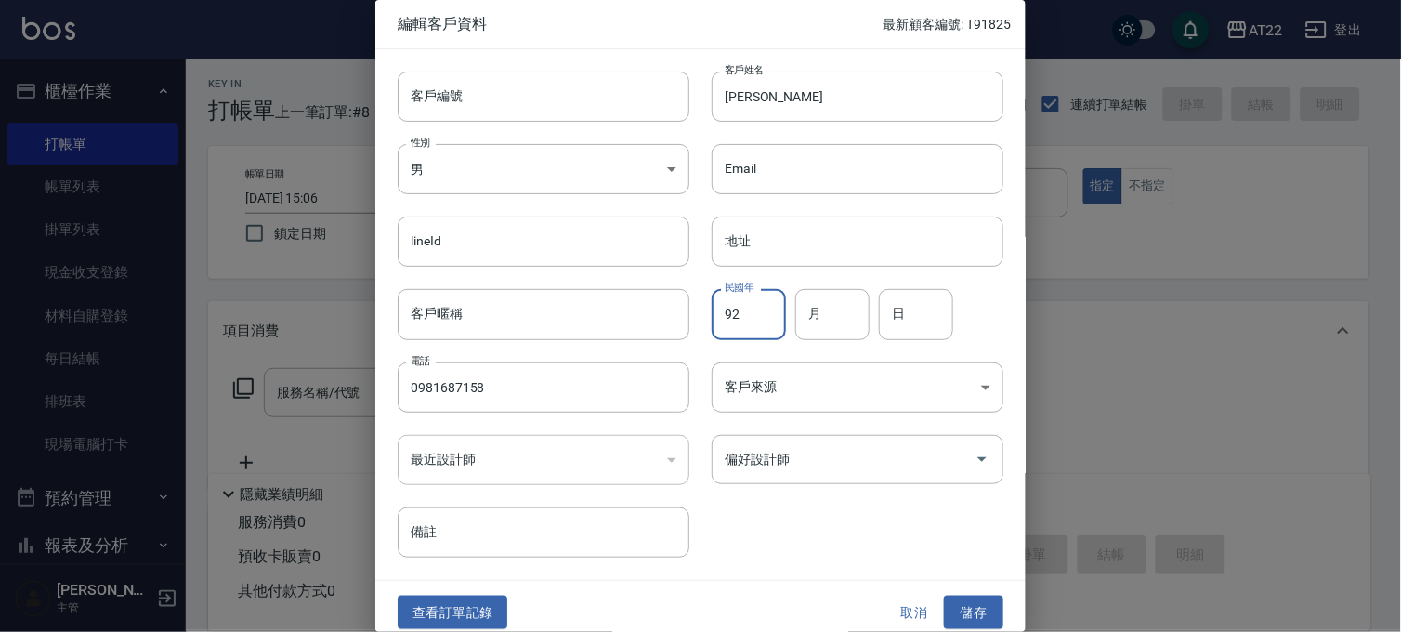
type input "92"
type input "12"
type input "15"
click at [953, 619] on button "儲存" at bounding box center [973, 612] width 59 height 34
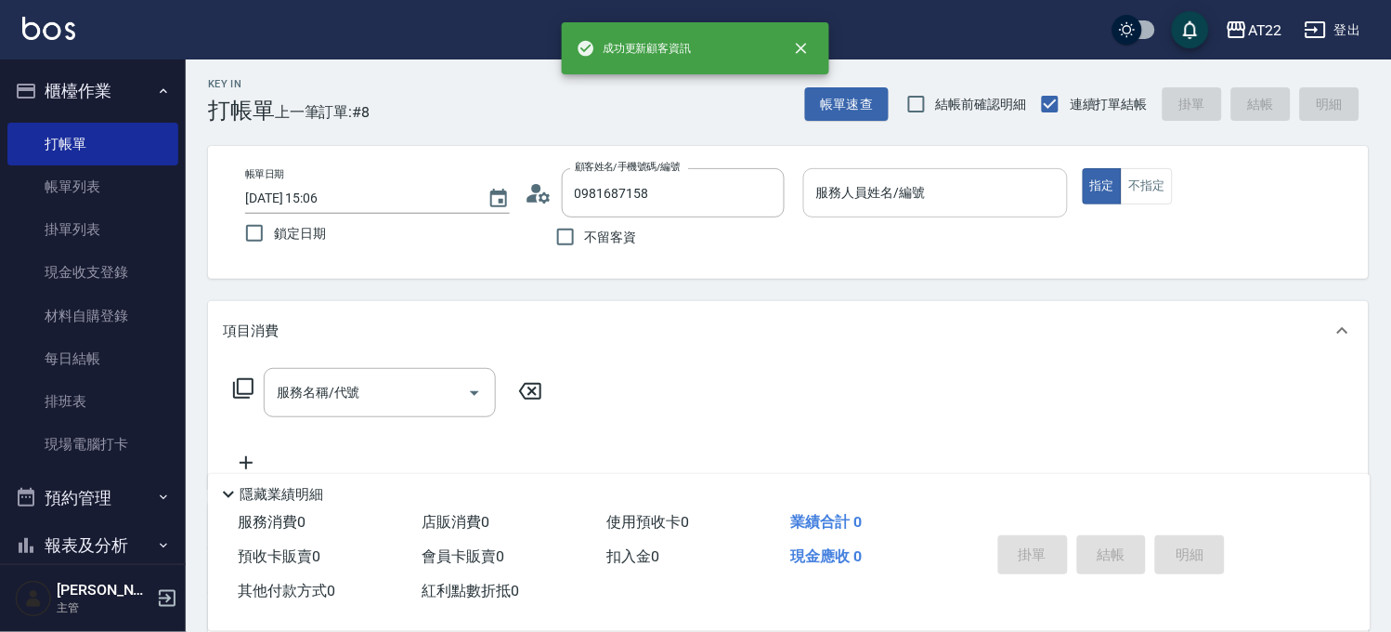
click at [936, 183] on input "服務人員姓名/編號" at bounding box center [936, 192] width 248 height 33
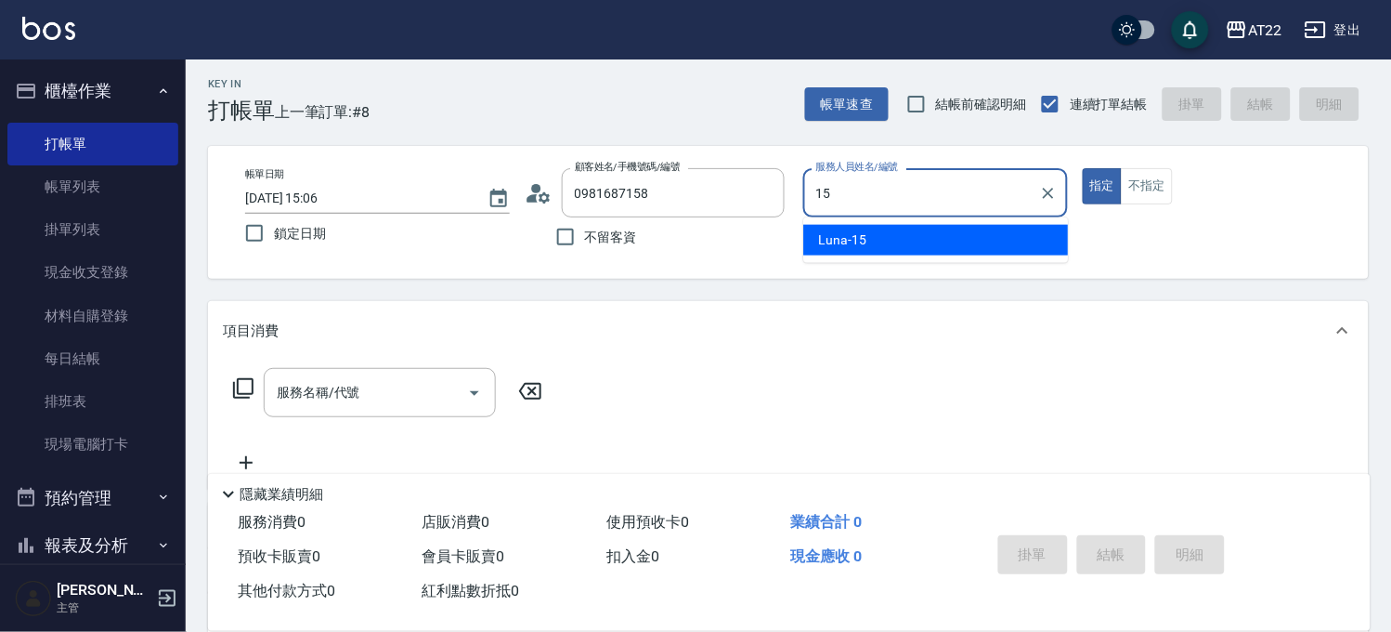
type input "Luna-15"
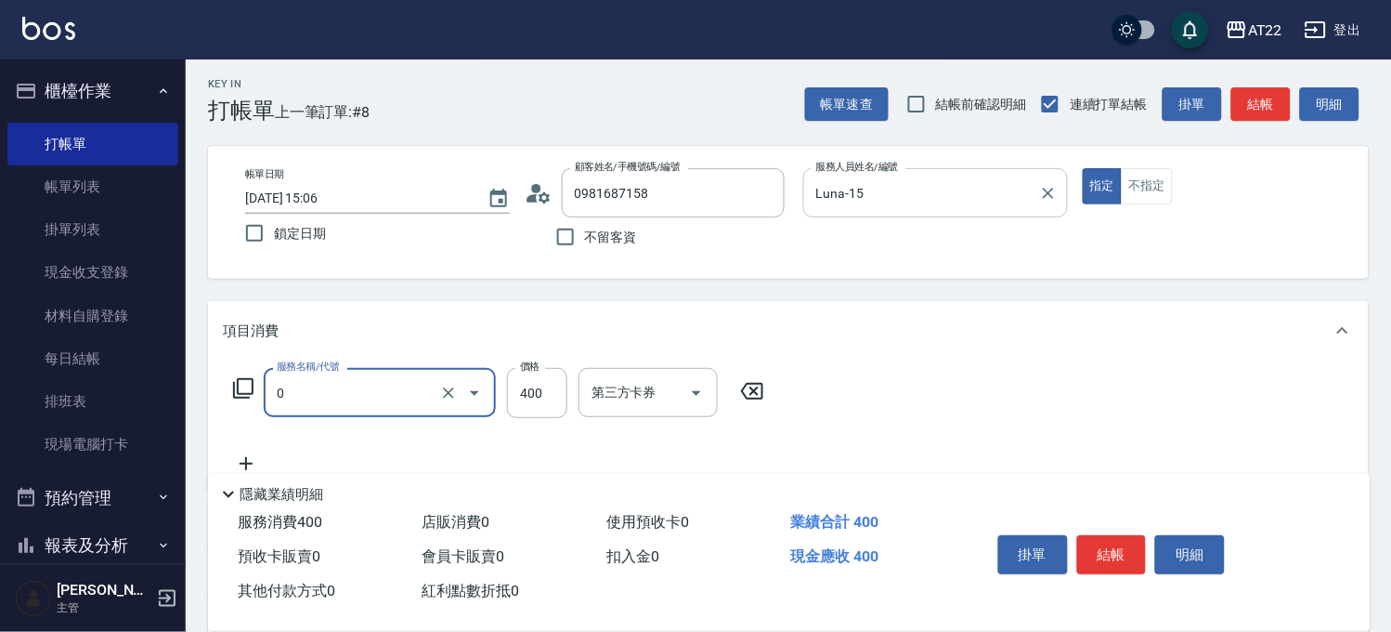
type input "有機洗髮(0)"
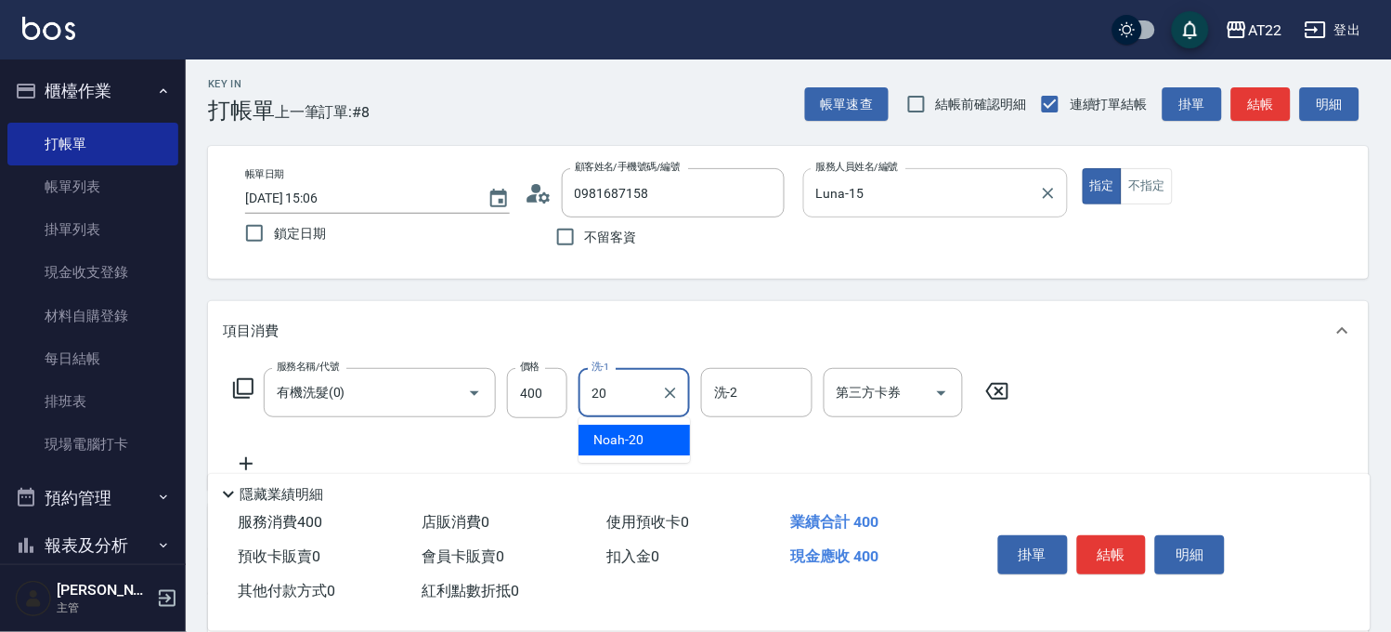
type input "Noah-20"
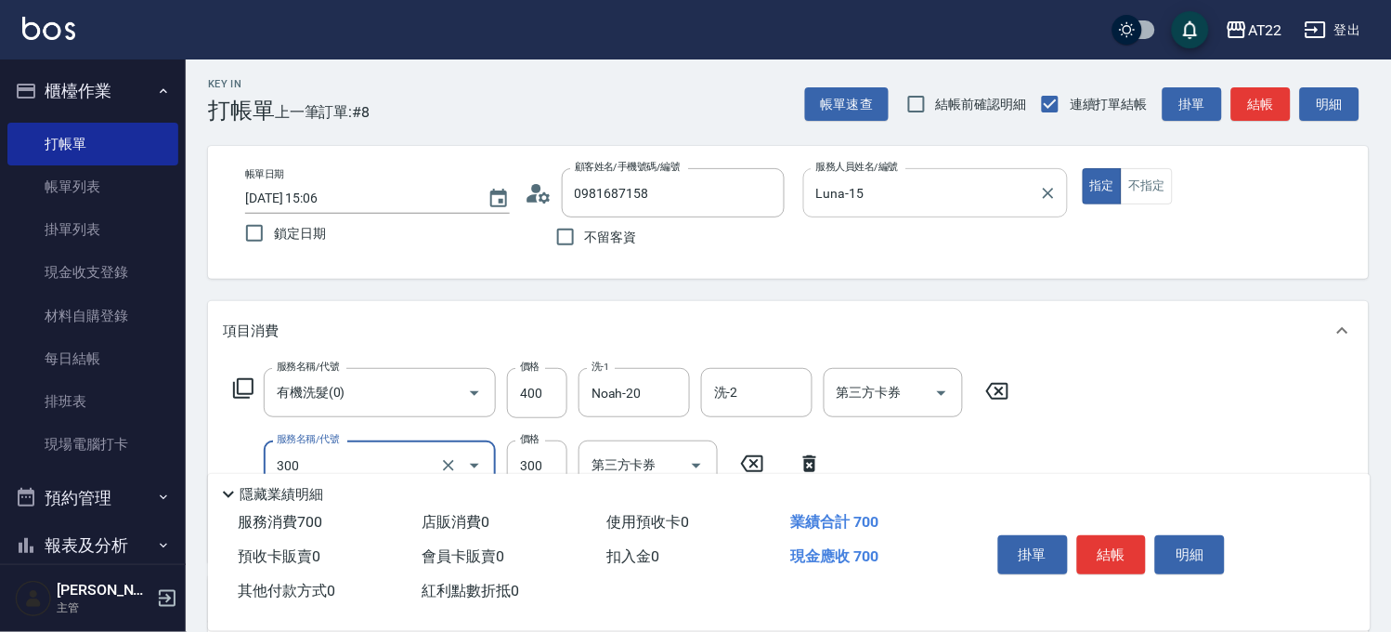
type input "剪髮(300)"
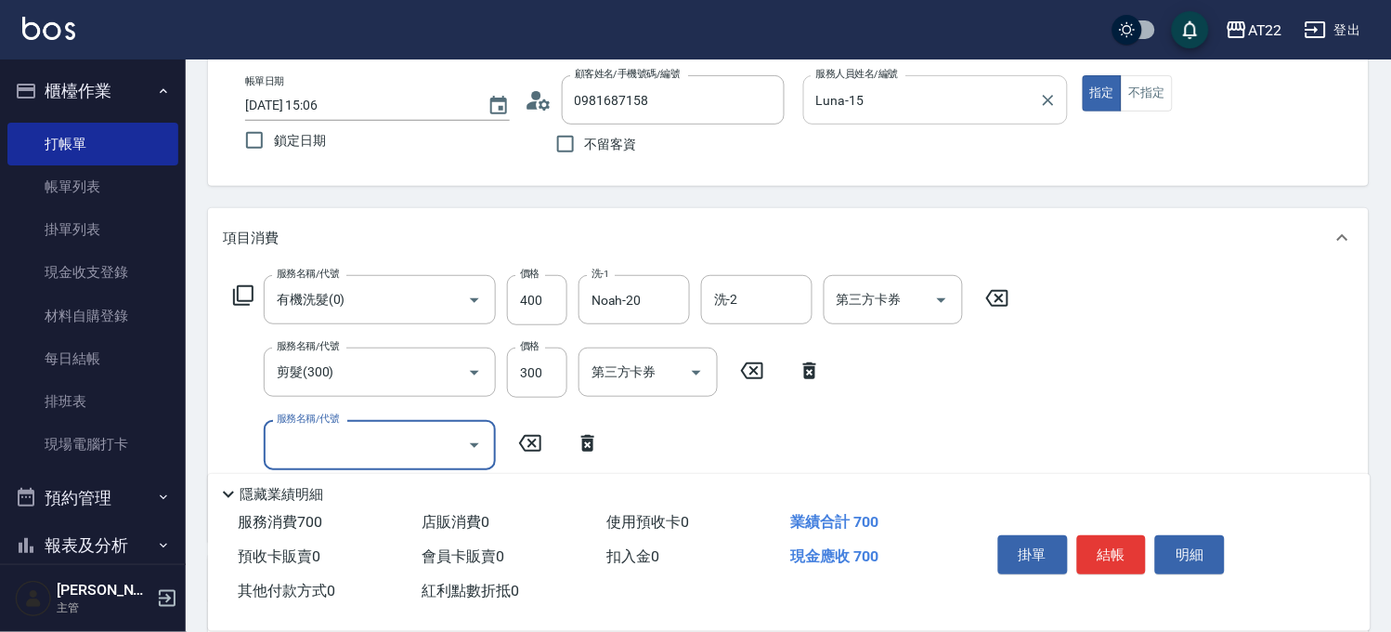
scroll to position [210, 0]
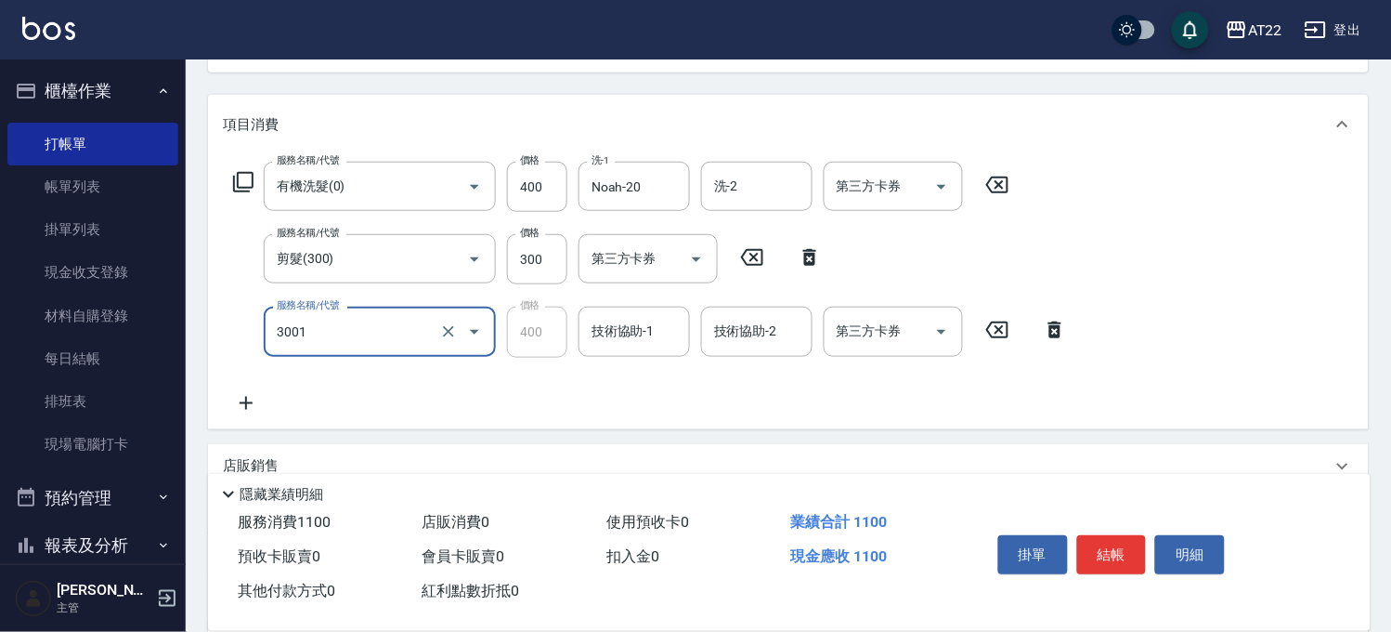
type input "側邊燙貼(3001)"
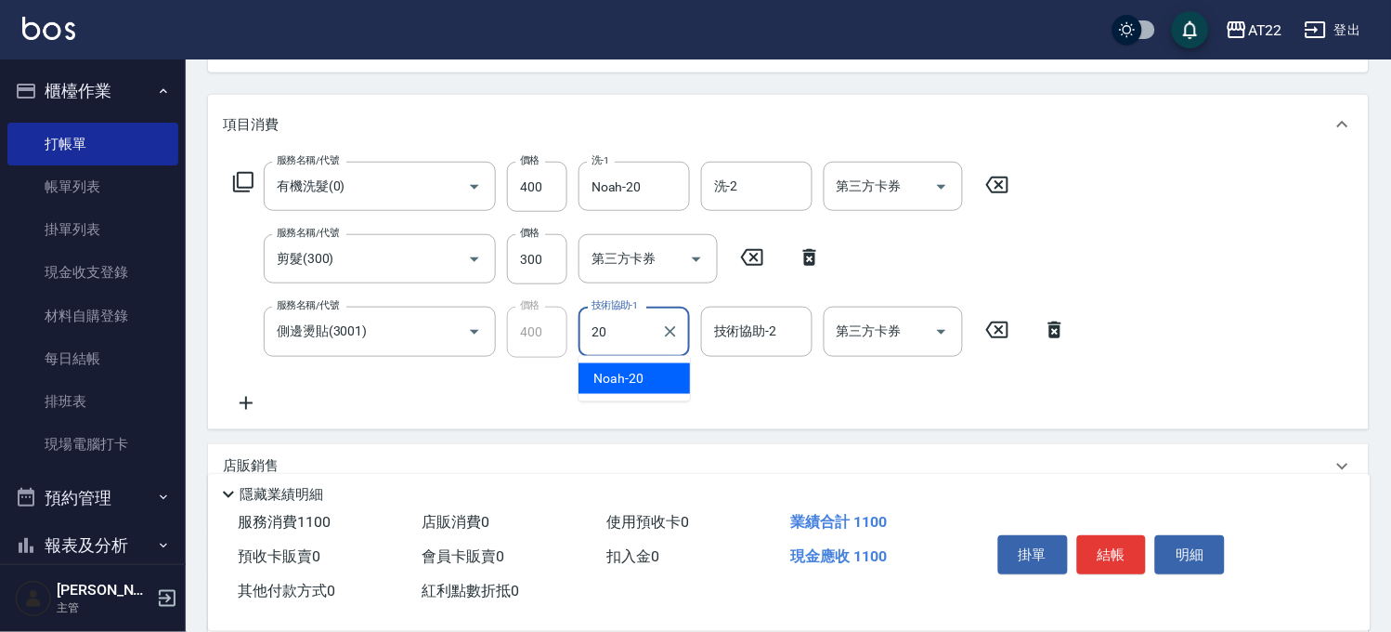
type input "Noah-20"
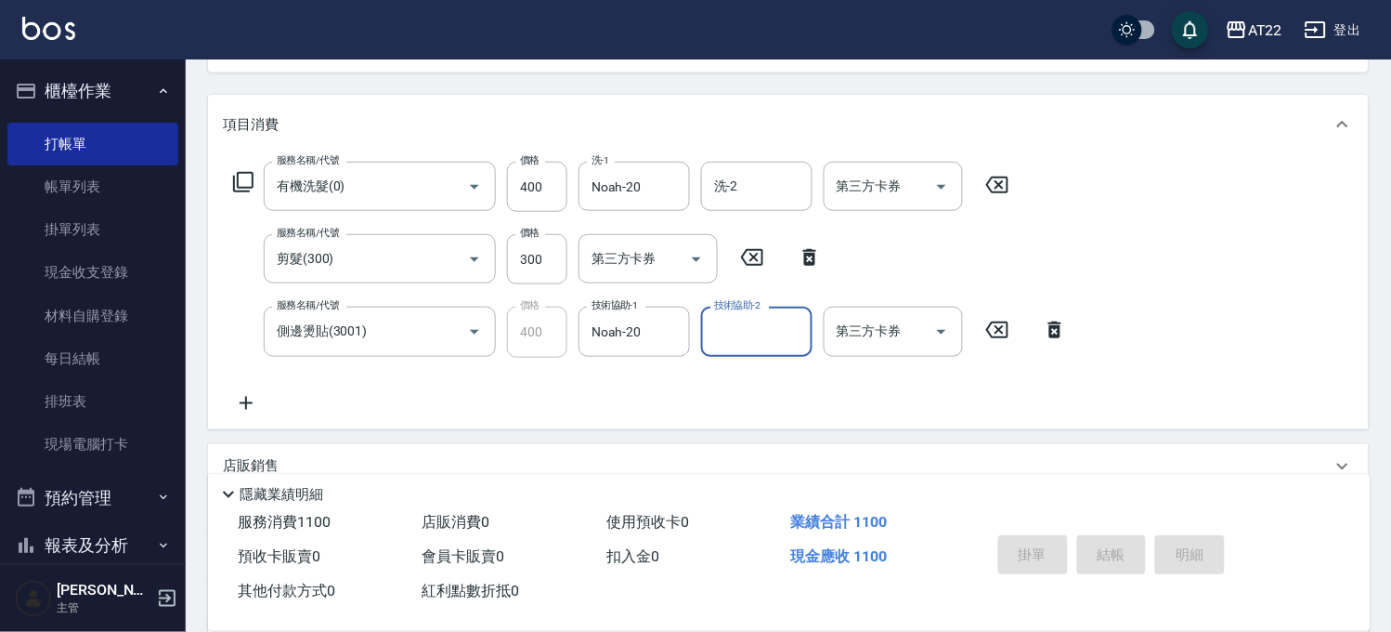
type input "2025/08/22 15:08"
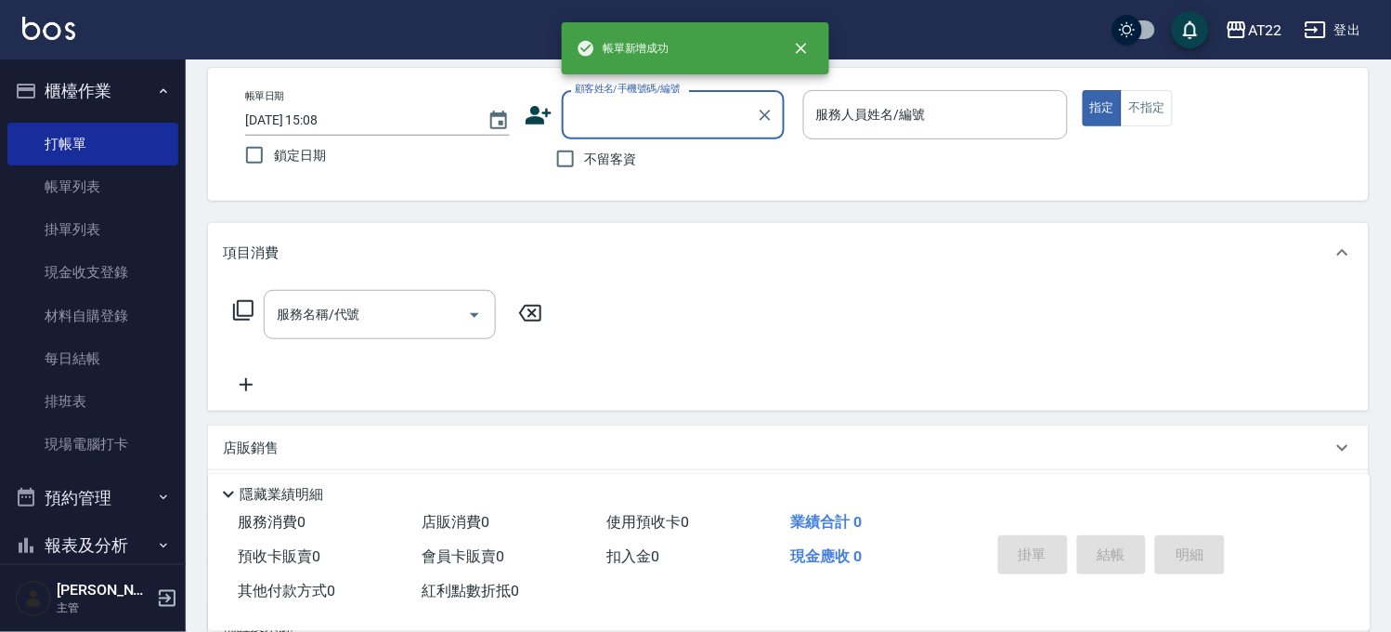
scroll to position [0, 0]
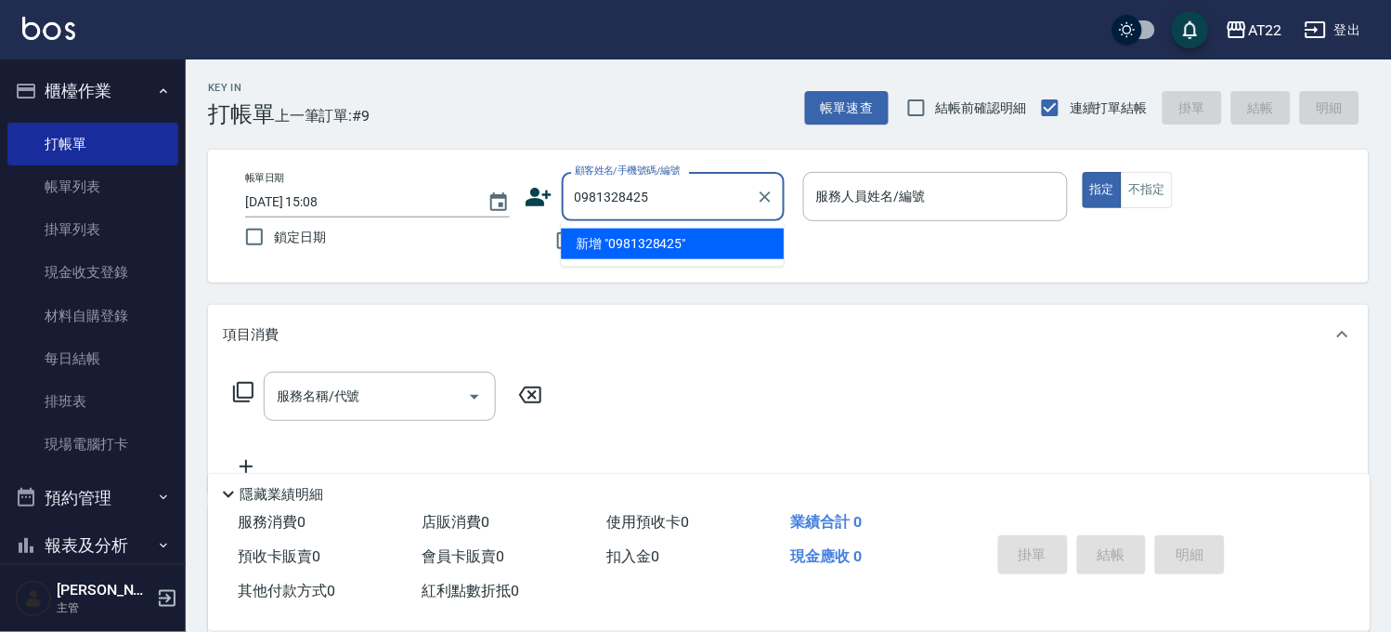
click at [685, 254] on li "新增 "0981328425"" at bounding box center [672, 243] width 223 height 31
type input "0981328425"
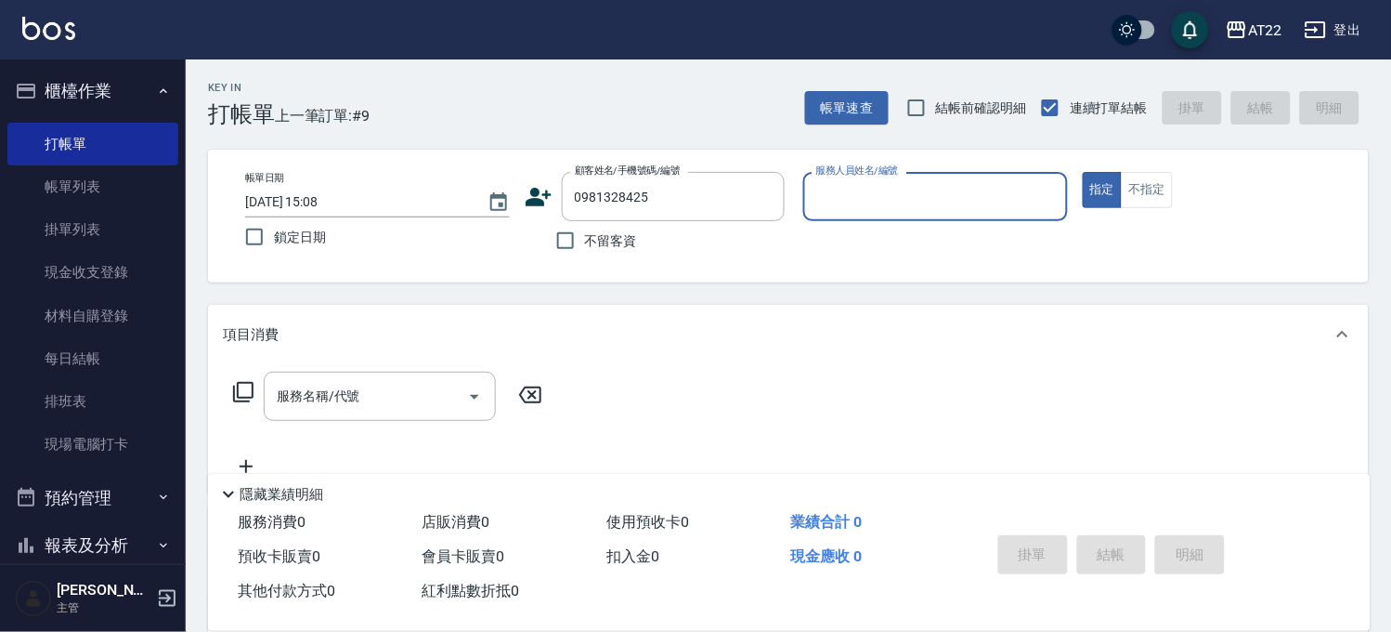
click at [541, 197] on icon at bounding box center [539, 197] width 28 height 28
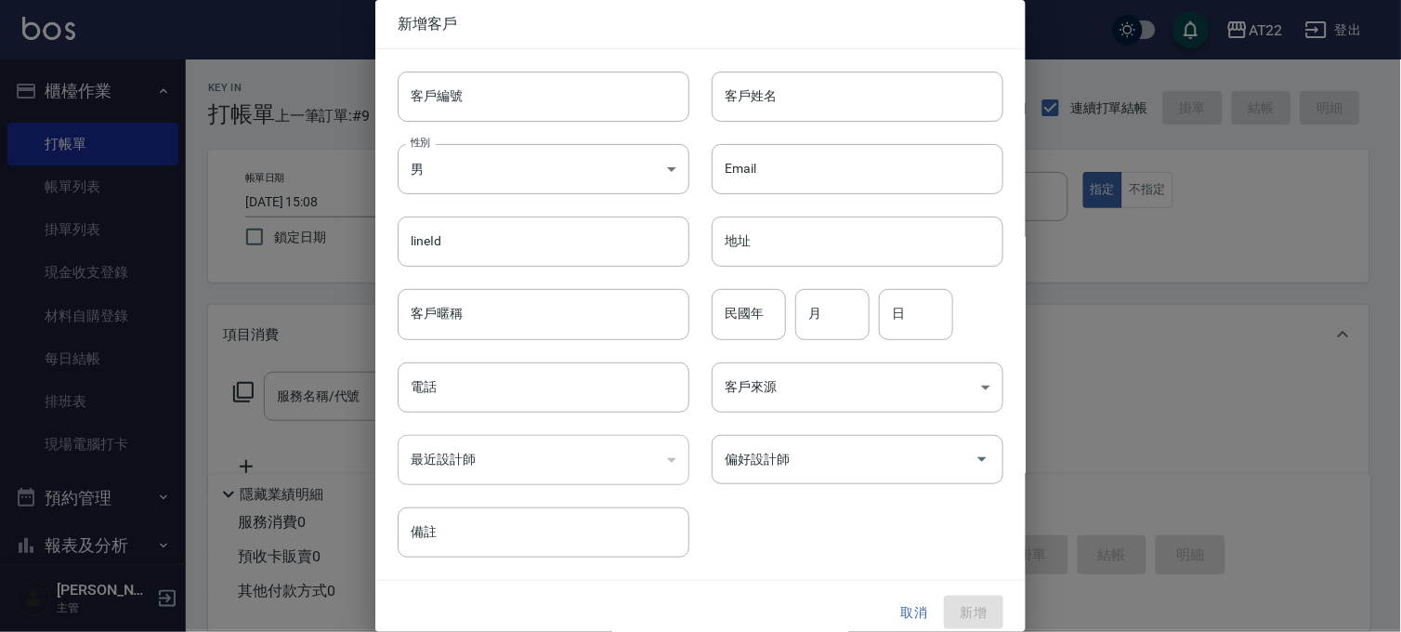
type input "0981328425"
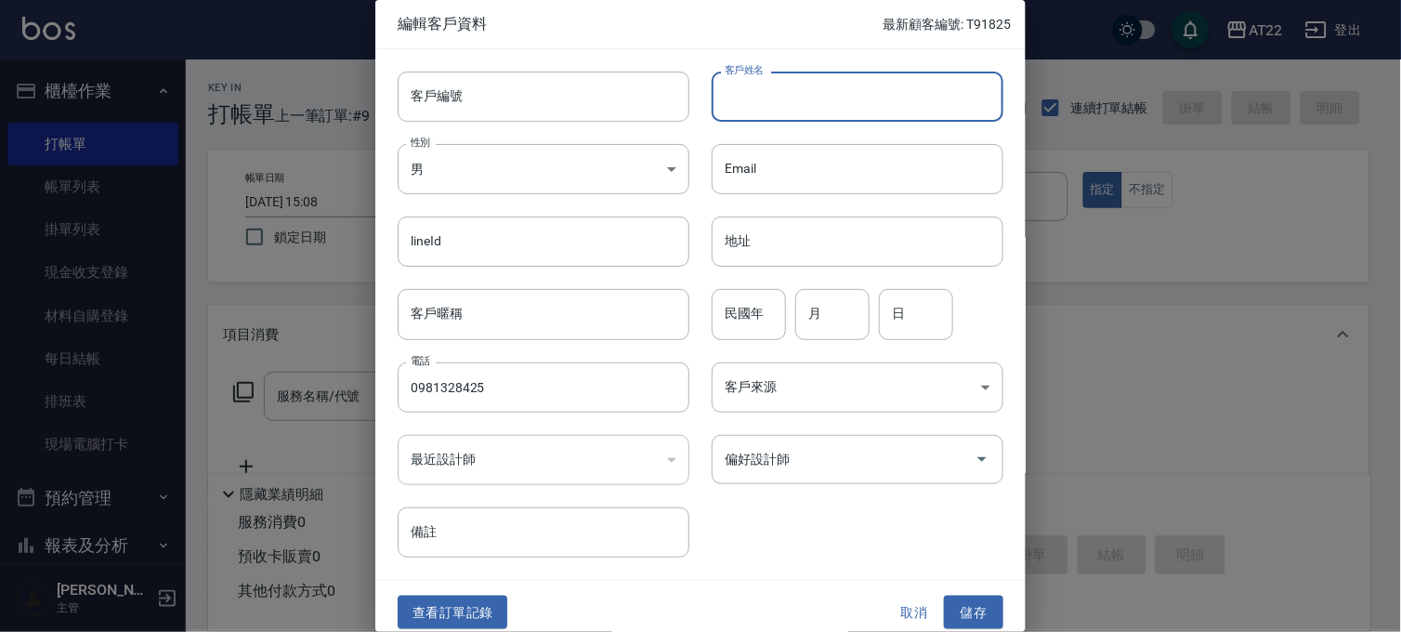
click at [869, 97] on input "客戶姓名" at bounding box center [857, 97] width 292 height 50
type input "ㄎ"
type input "李宗翰"
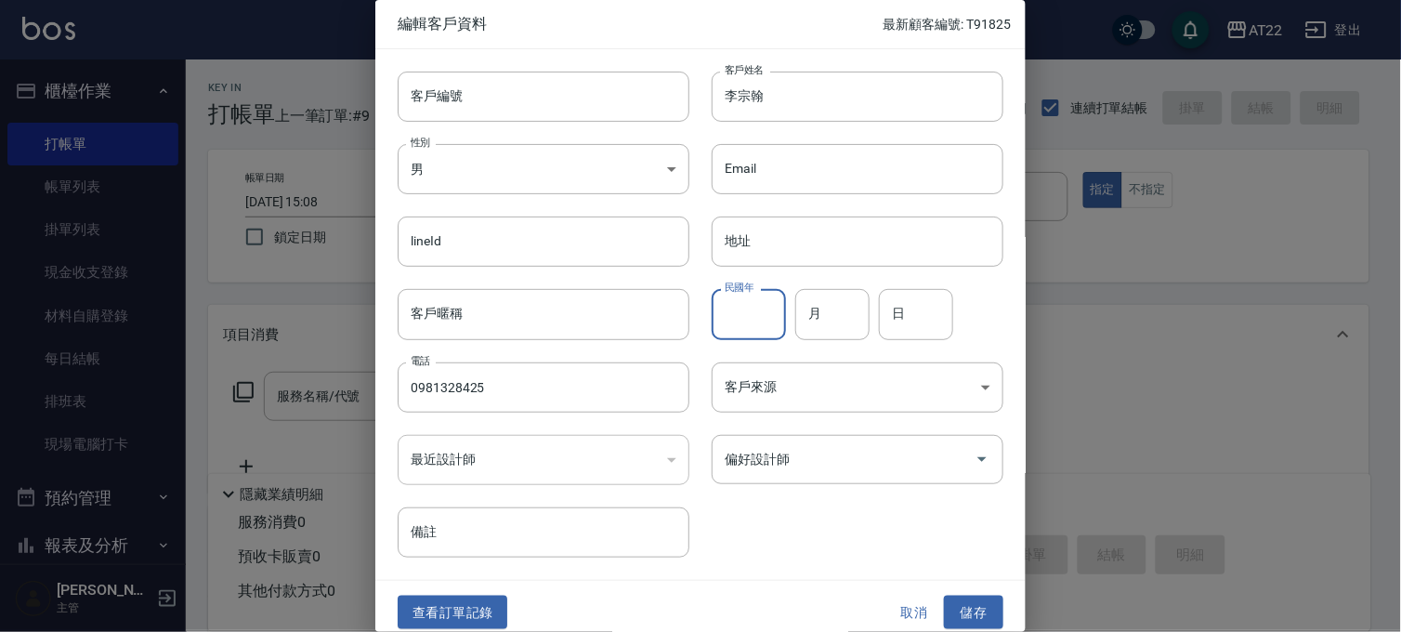
click at [762, 312] on input "民國年" at bounding box center [748, 314] width 74 height 50
type input "8"
type input "12"
click at [964, 600] on button "儲存" at bounding box center [973, 612] width 59 height 34
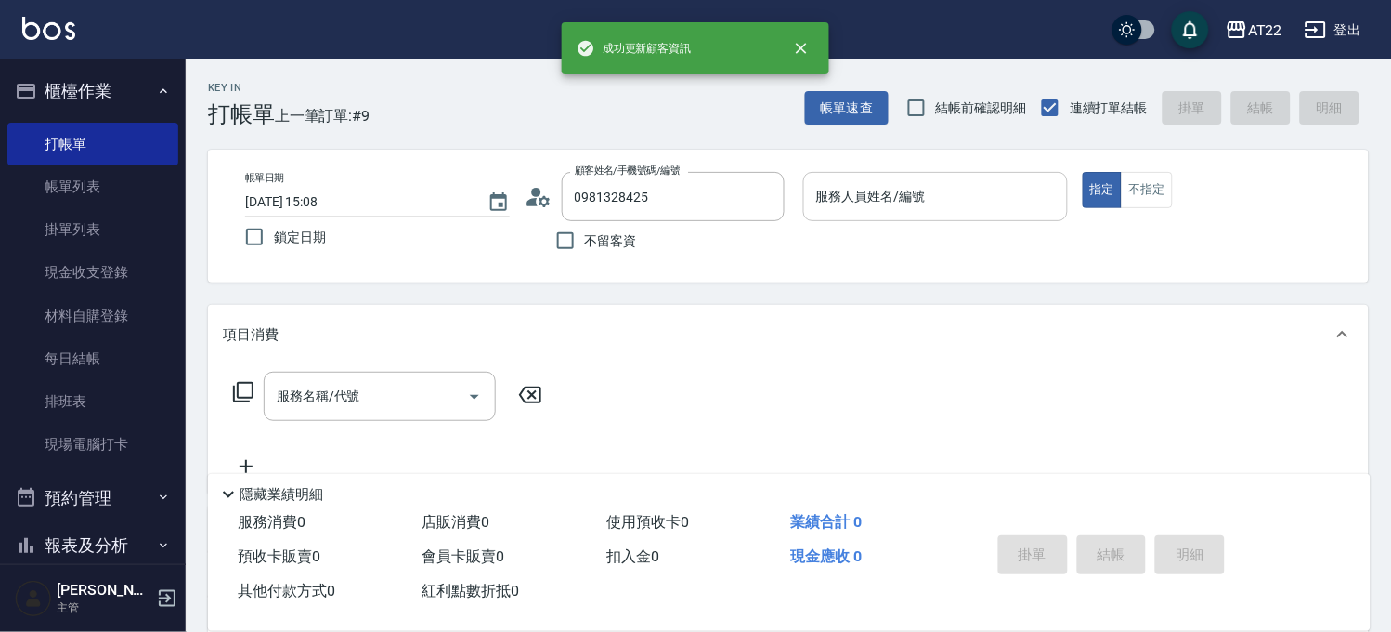
click at [942, 207] on input "服務人員姓名/編號" at bounding box center [936, 196] width 248 height 33
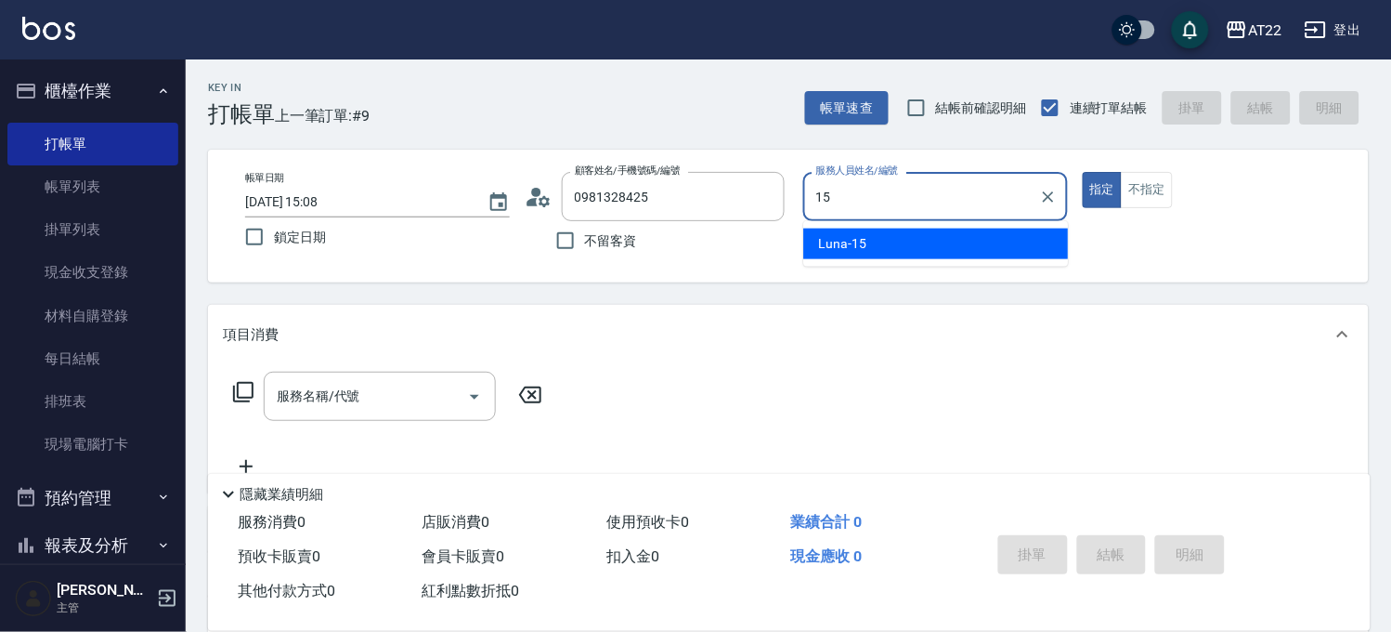
type input "Luna-15"
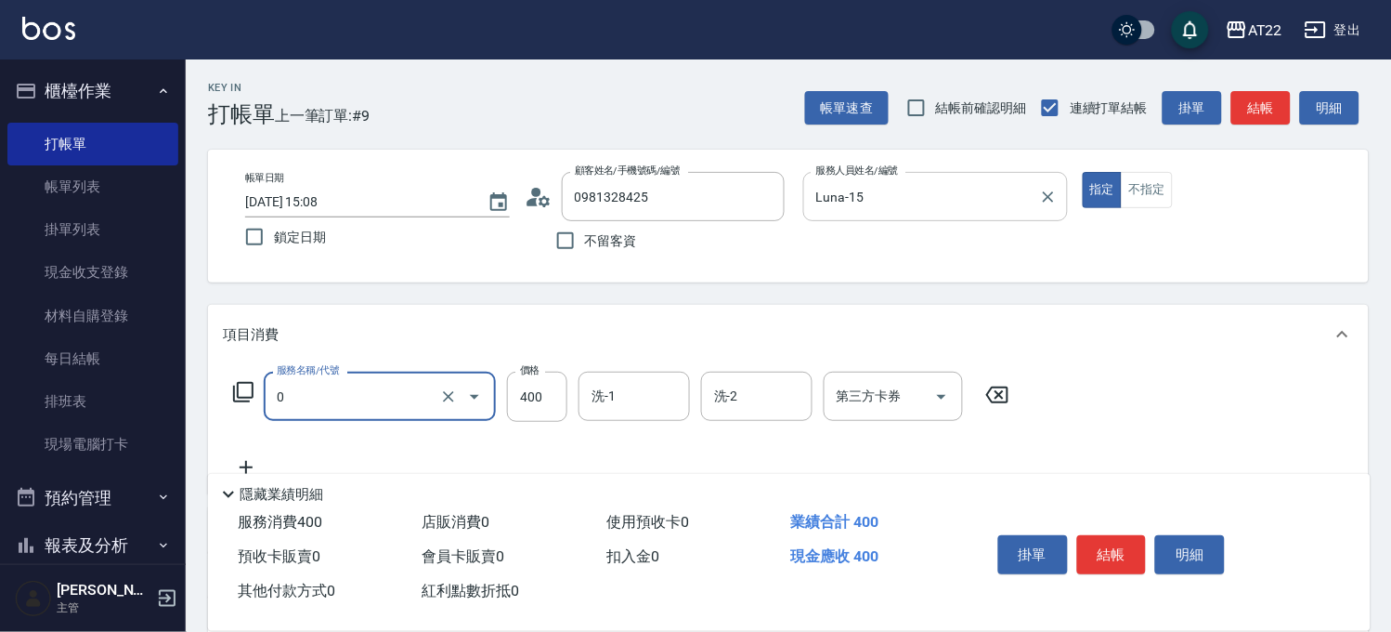
type input "有機洗髮(0)"
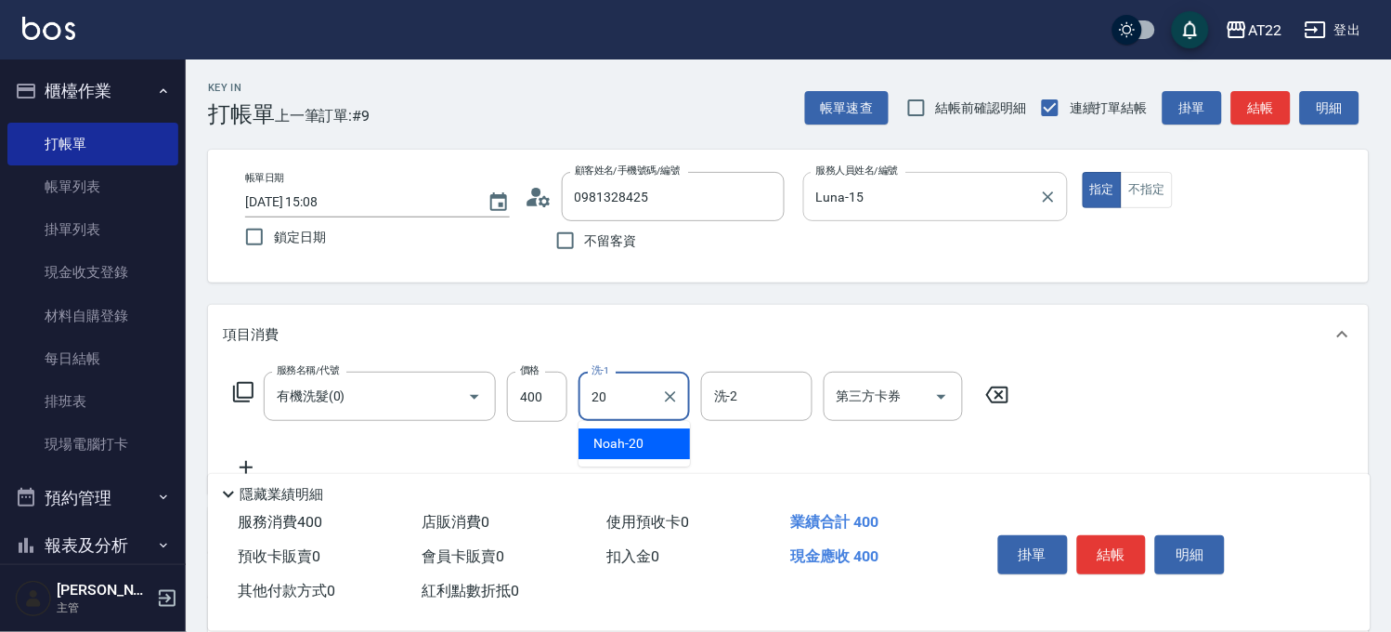
type input "Noah-20"
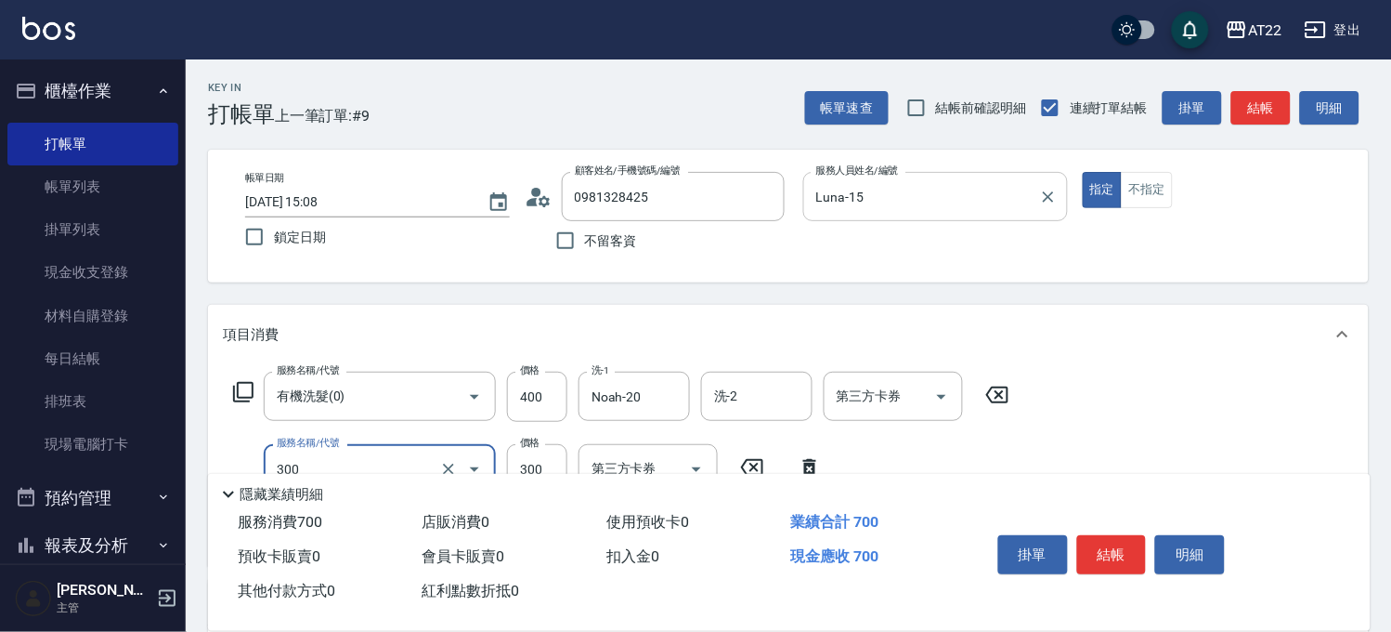
type input "剪髮(300)"
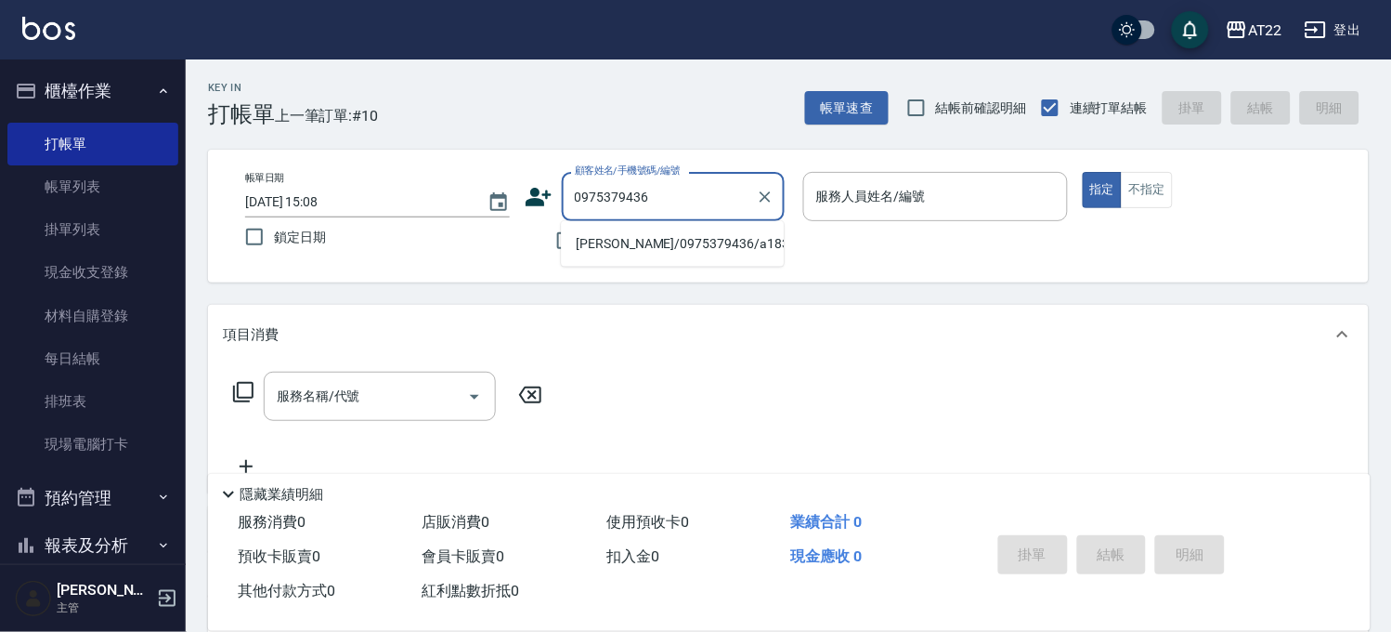
click at [676, 255] on li "[PERSON_NAME]/0975379436/a1830" at bounding box center [672, 243] width 223 height 31
type input "[PERSON_NAME]/0975379436/a1830"
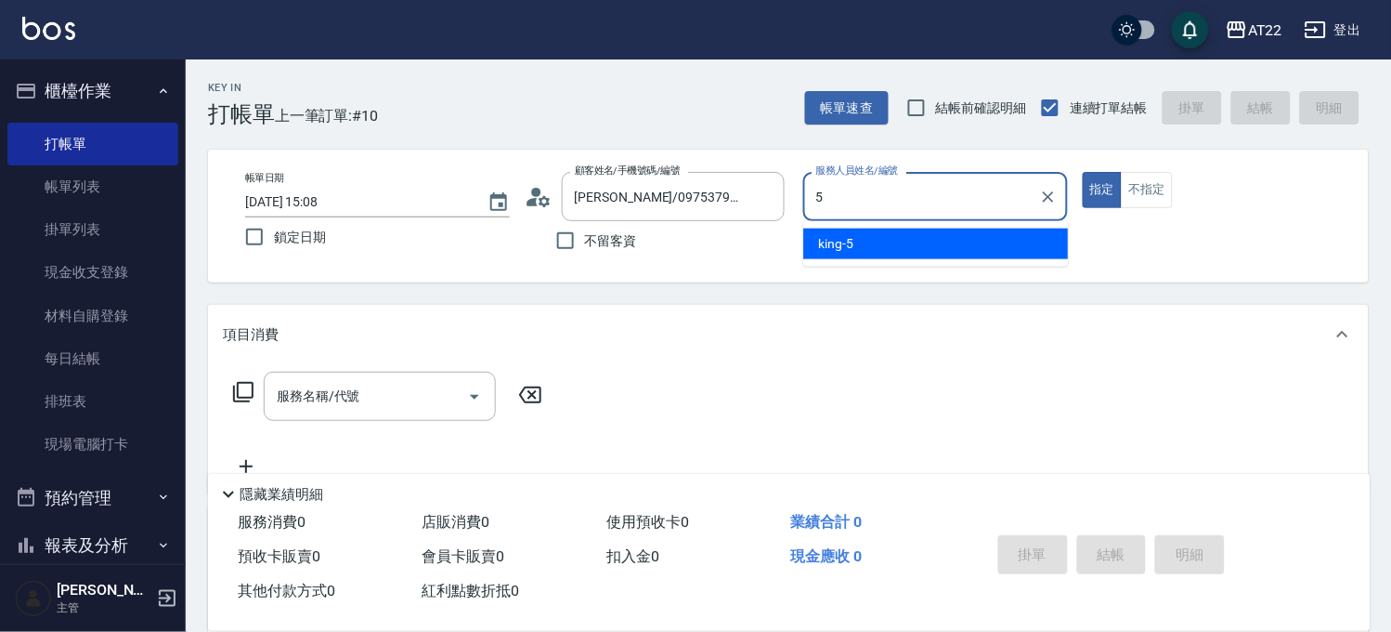
type input "king-5"
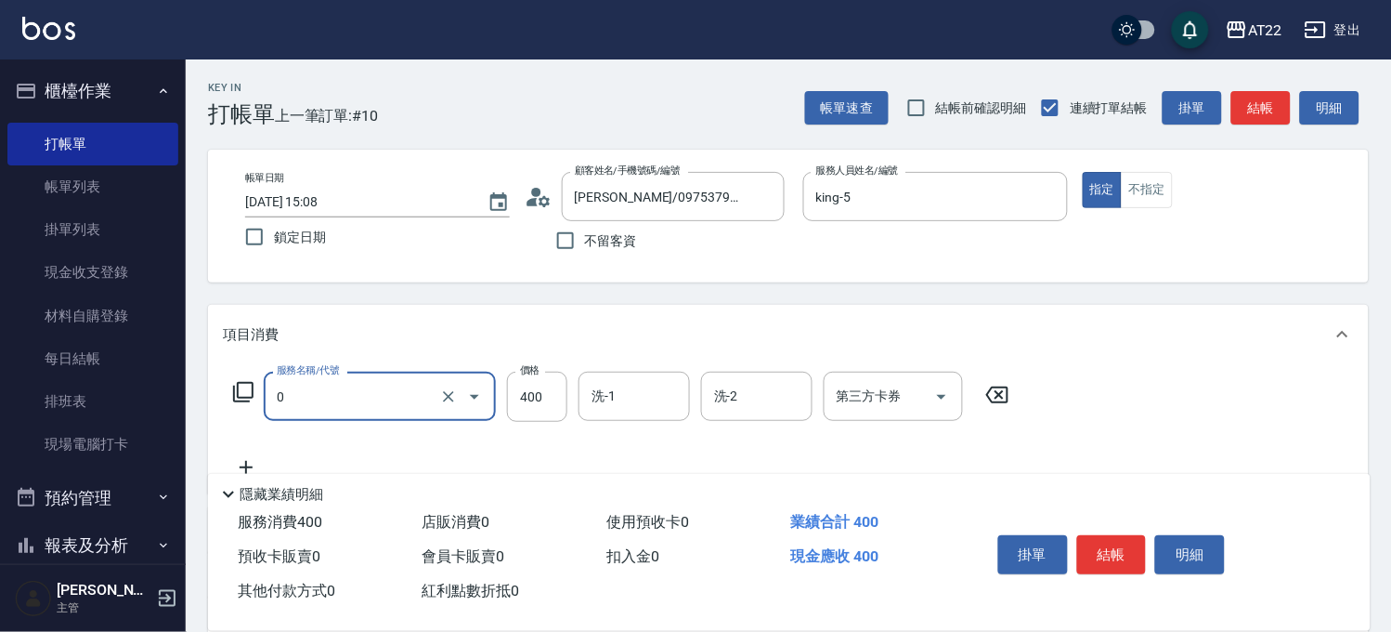
type input "有機洗髮(0)"
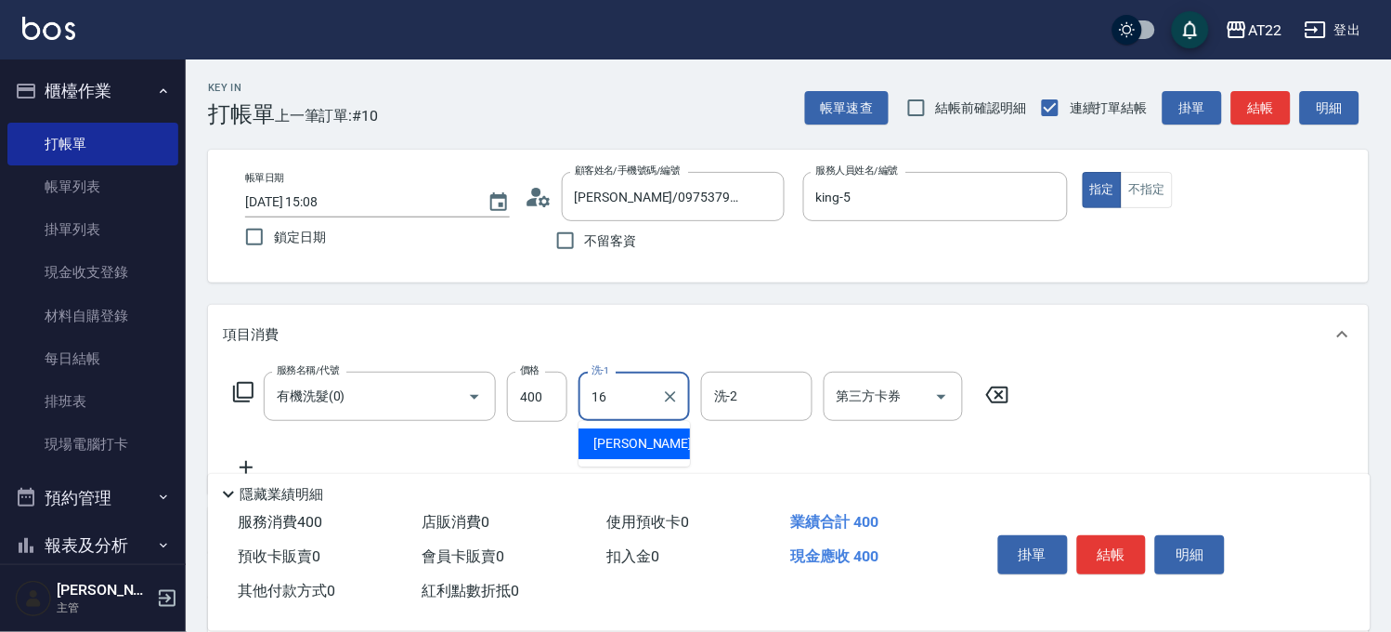
type input "[PERSON_NAME]-16"
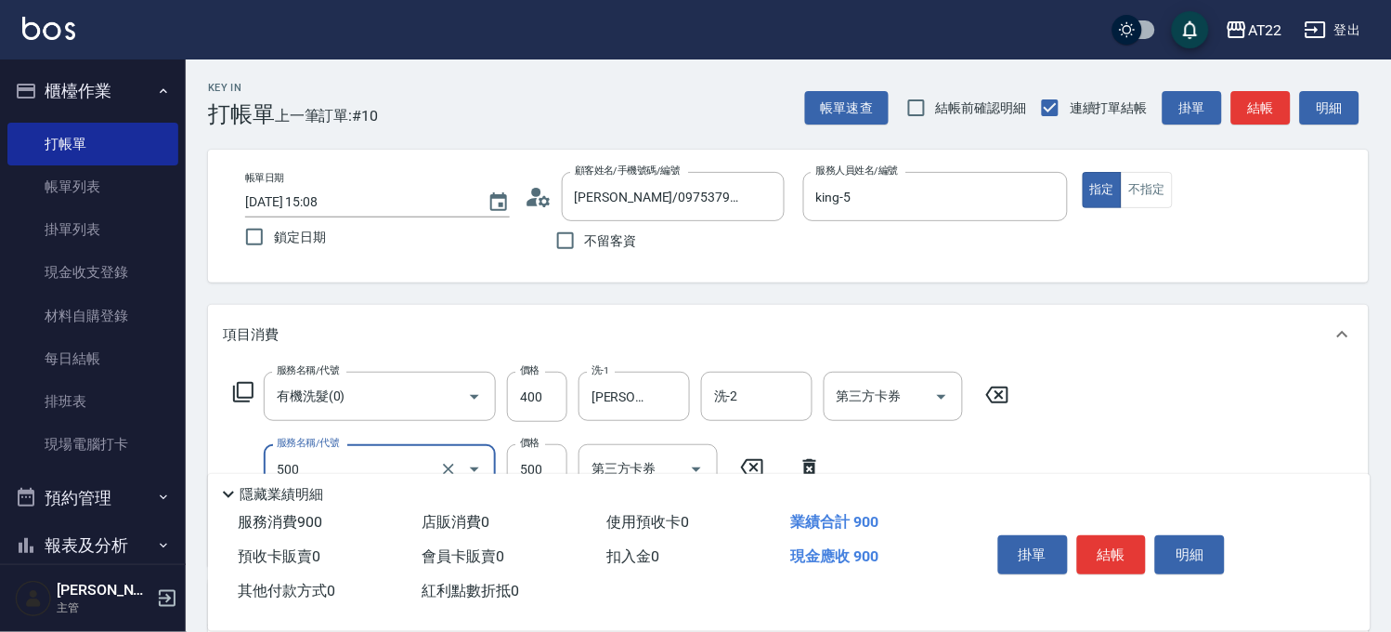
type input "剪髮(500)"
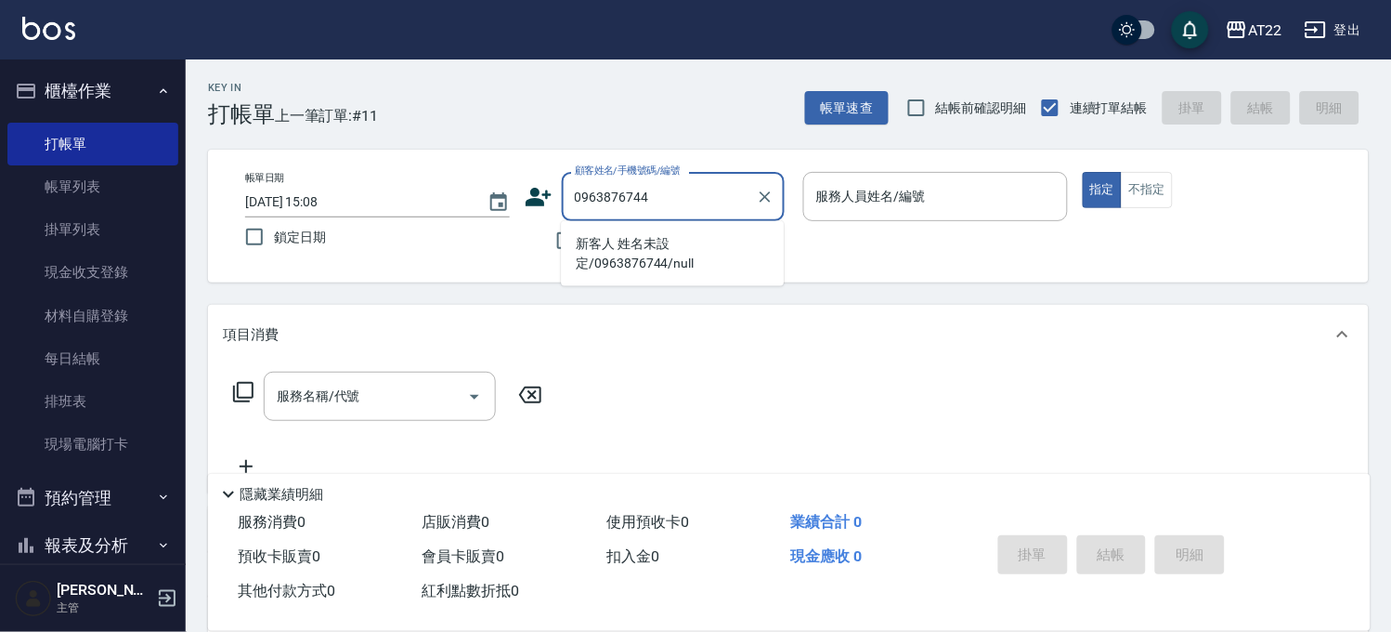
click at [678, 253] on li "新客人 姓名未設定/0963876744/null" at bounding box center [672, 253] width 223 height 50
type input "新客人 姓名未設定/0963876744/null"
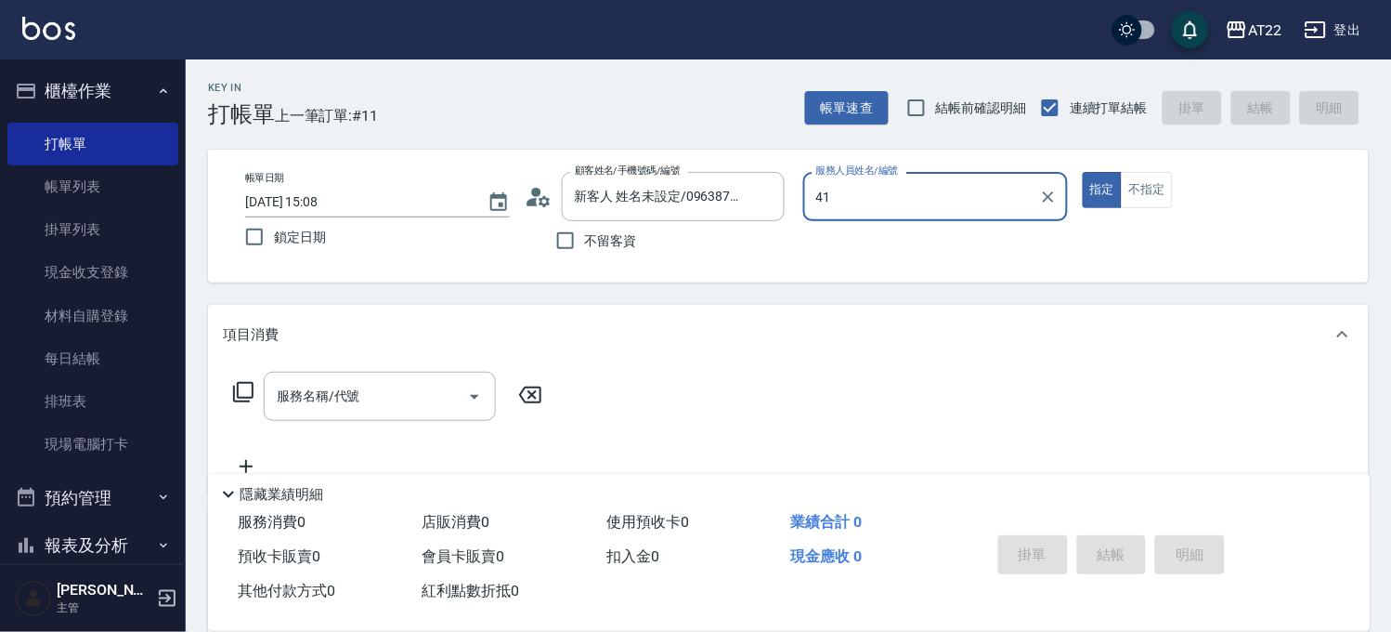
type input "4"
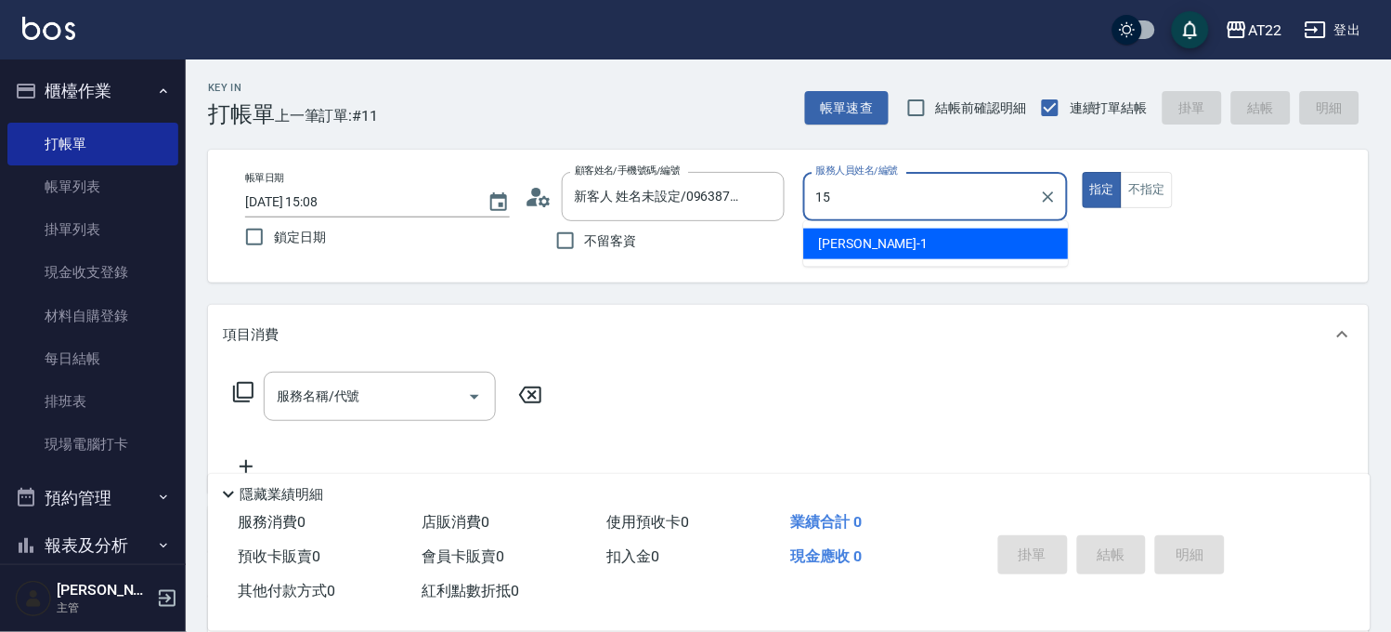
type input "Luna-15"
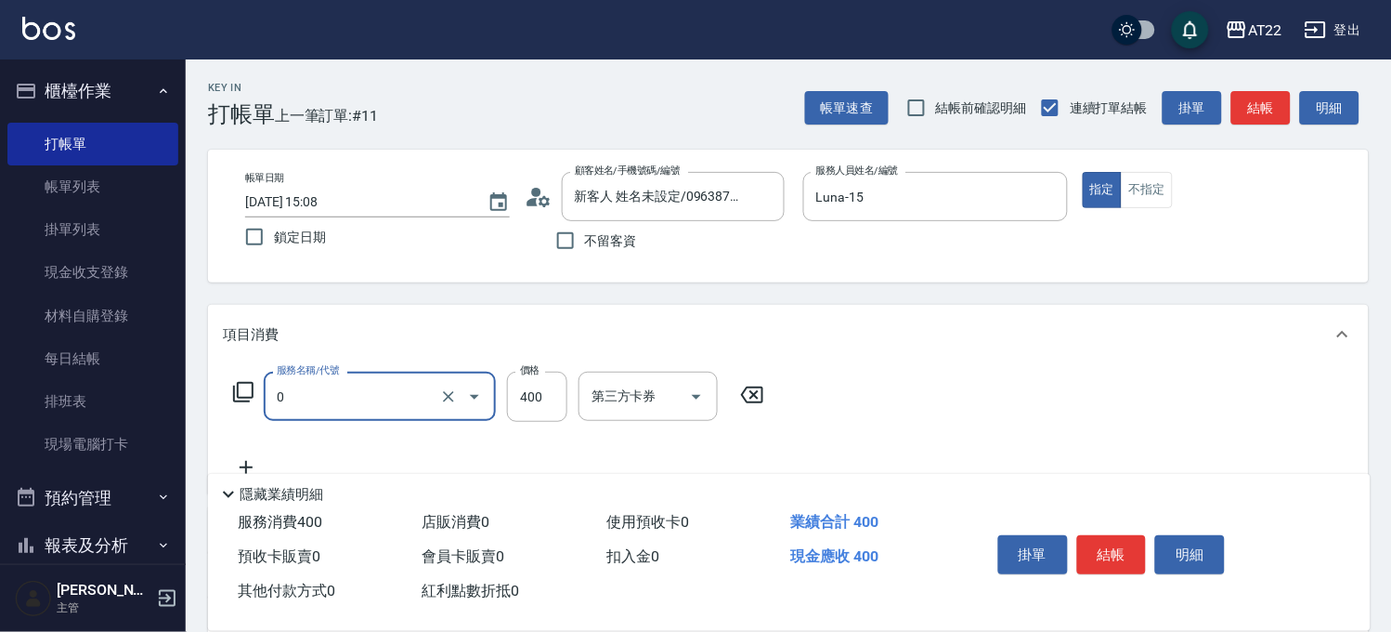
type input "有機洗髮(0)"
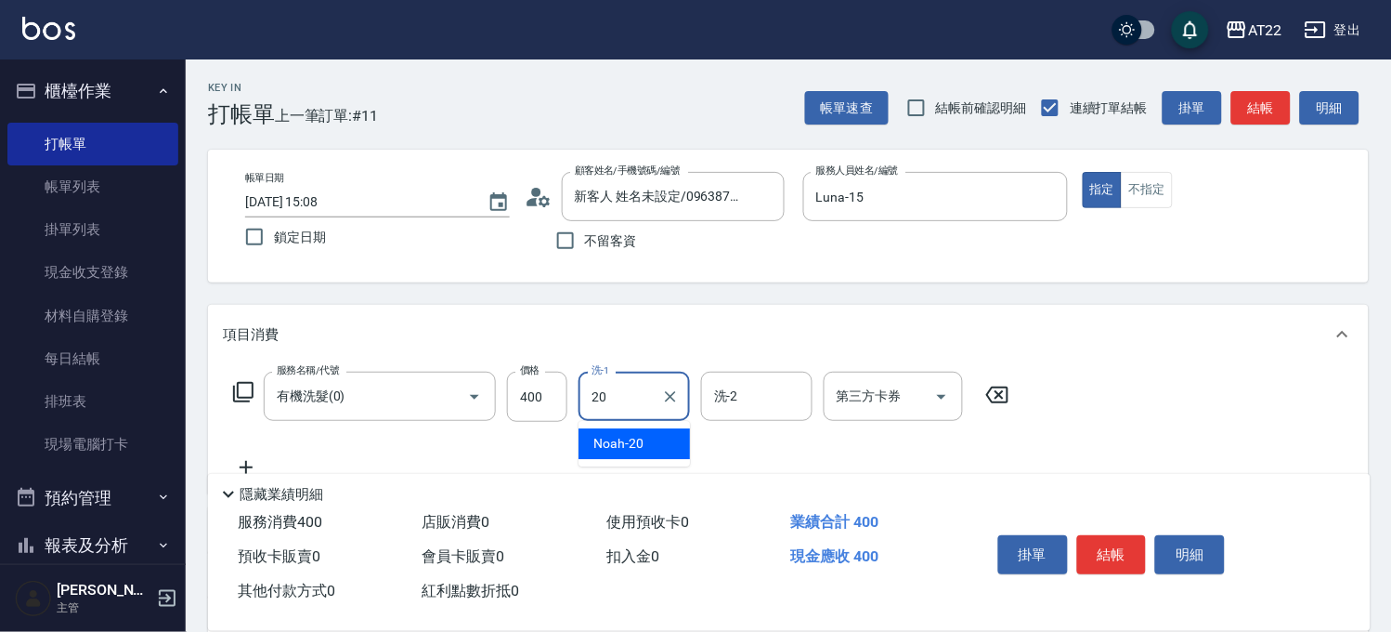
type input "Noah-20"
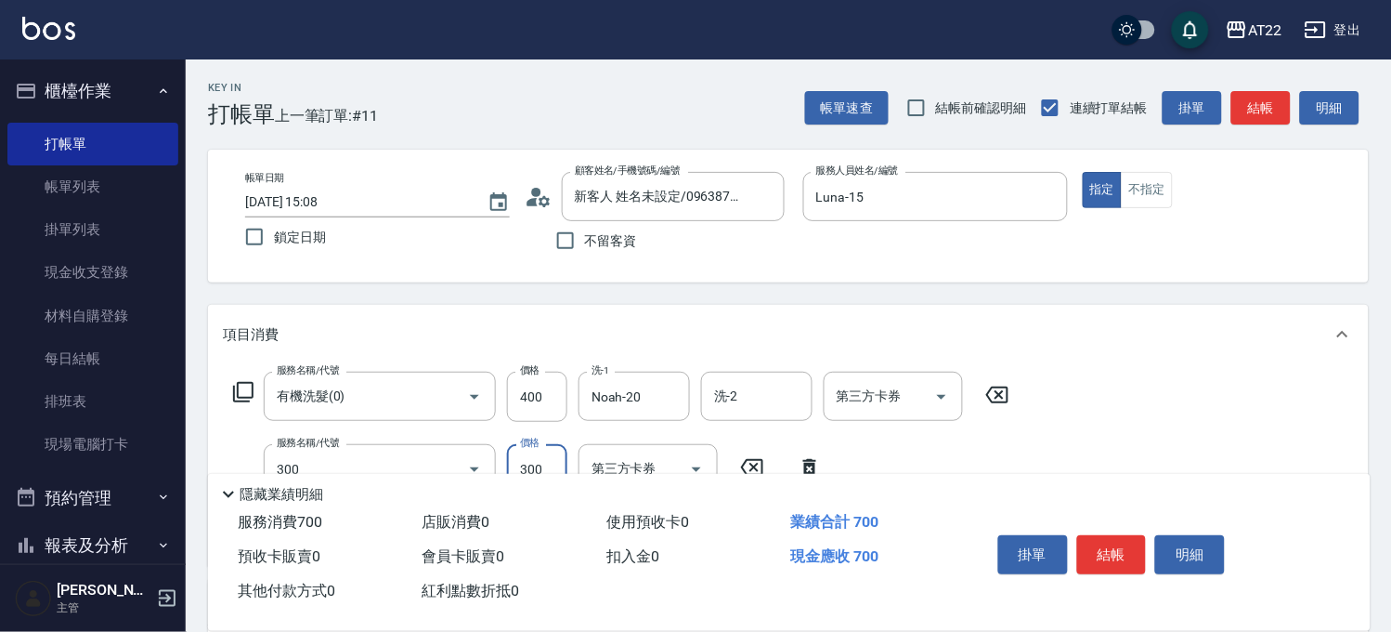
type input "剪髮(300)"
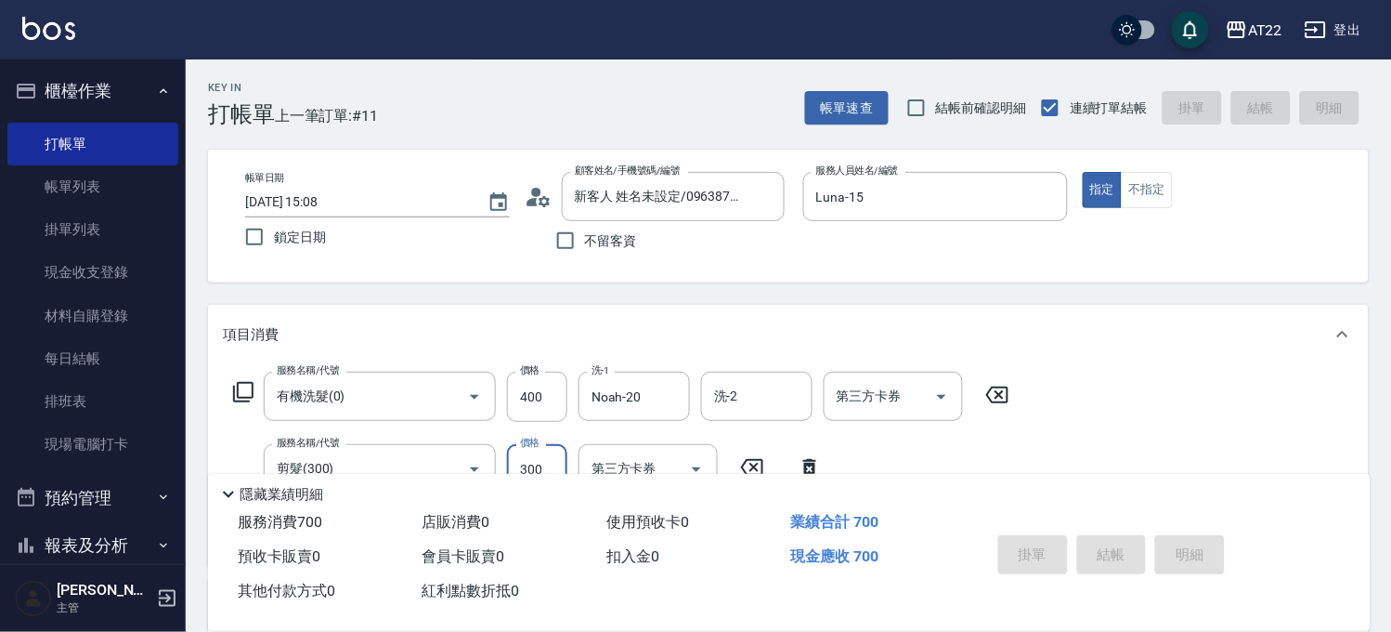
type input "2025/08/22 15:09"
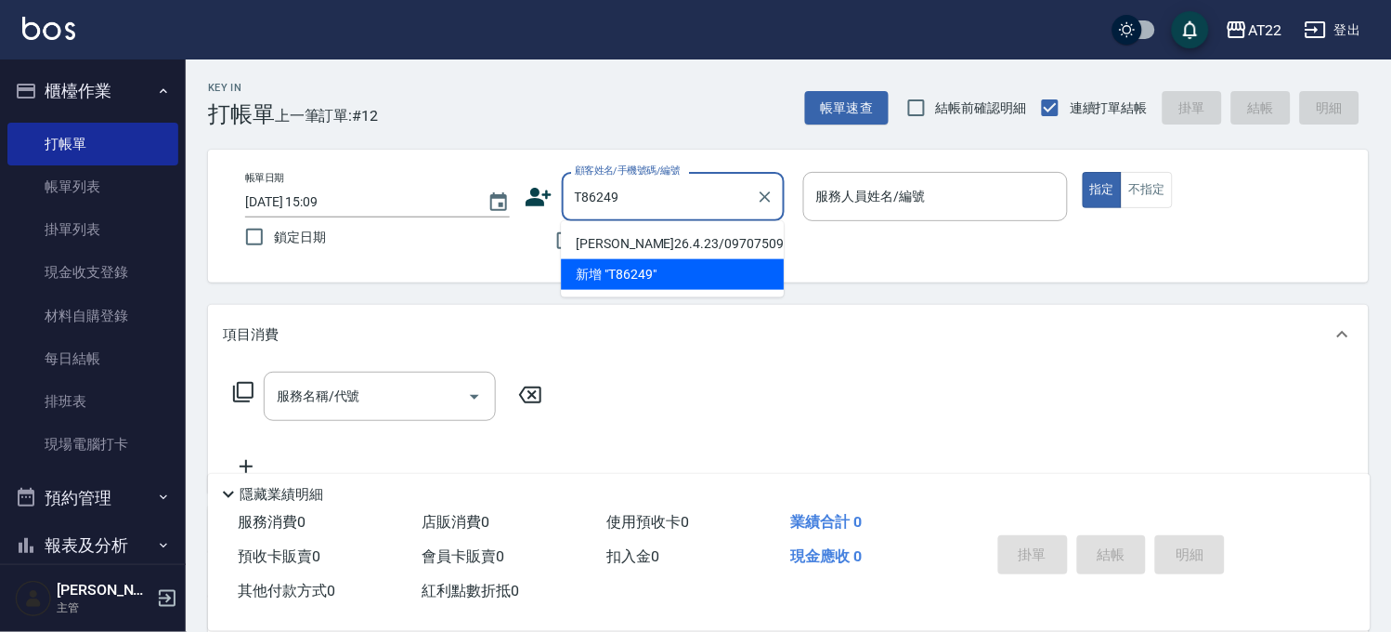
click at [635, 236] on li "[PERSON_NAME]26.4.23/0970750911/T86249" at bounding box center [672, 243] width 223 height 31
type input "[PERSON_NAME]26.4.23/0970750911/T86249"
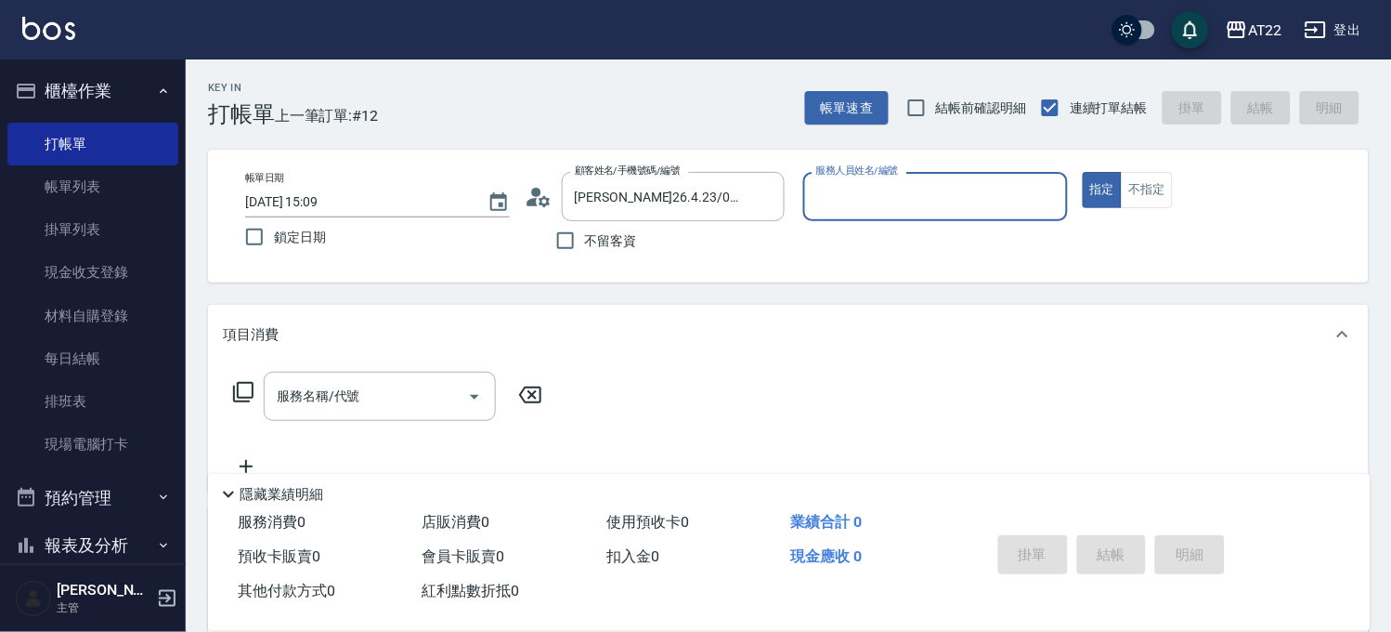
type input "king-5"
click at [438, 385] on input "服務名稱/代號" at bounding box center [366, 396] width 188 height 33
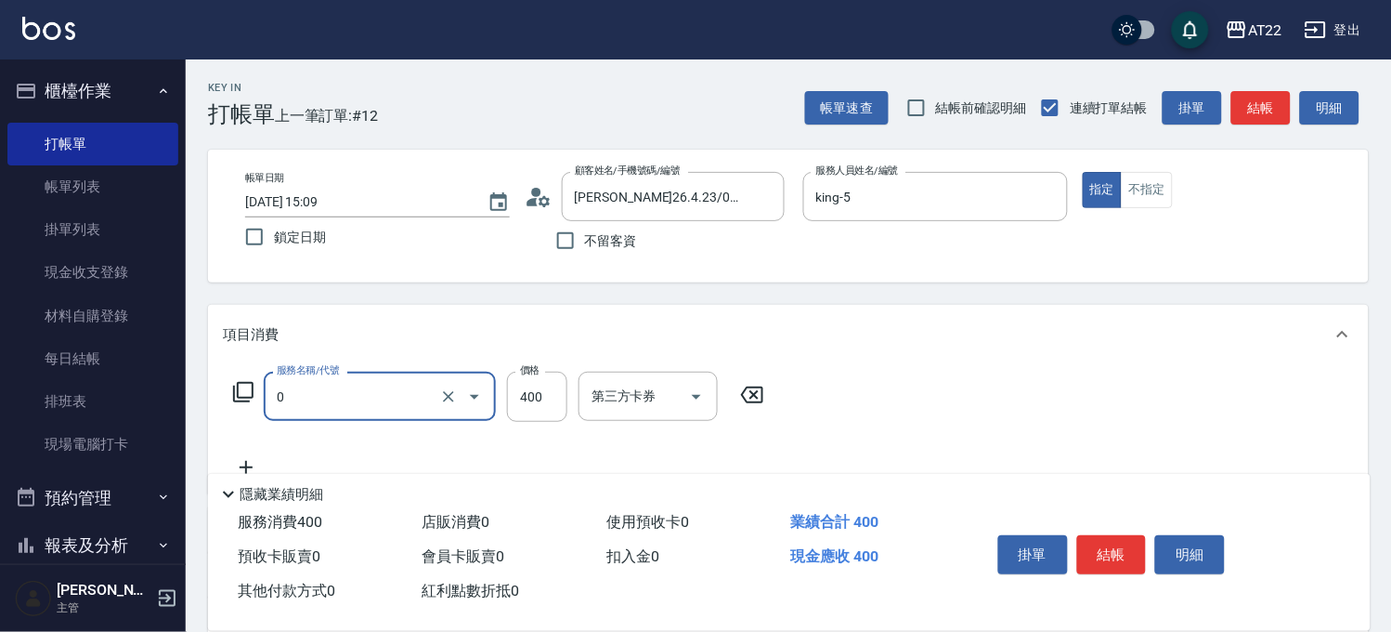
type input "有機洗髮(0)"
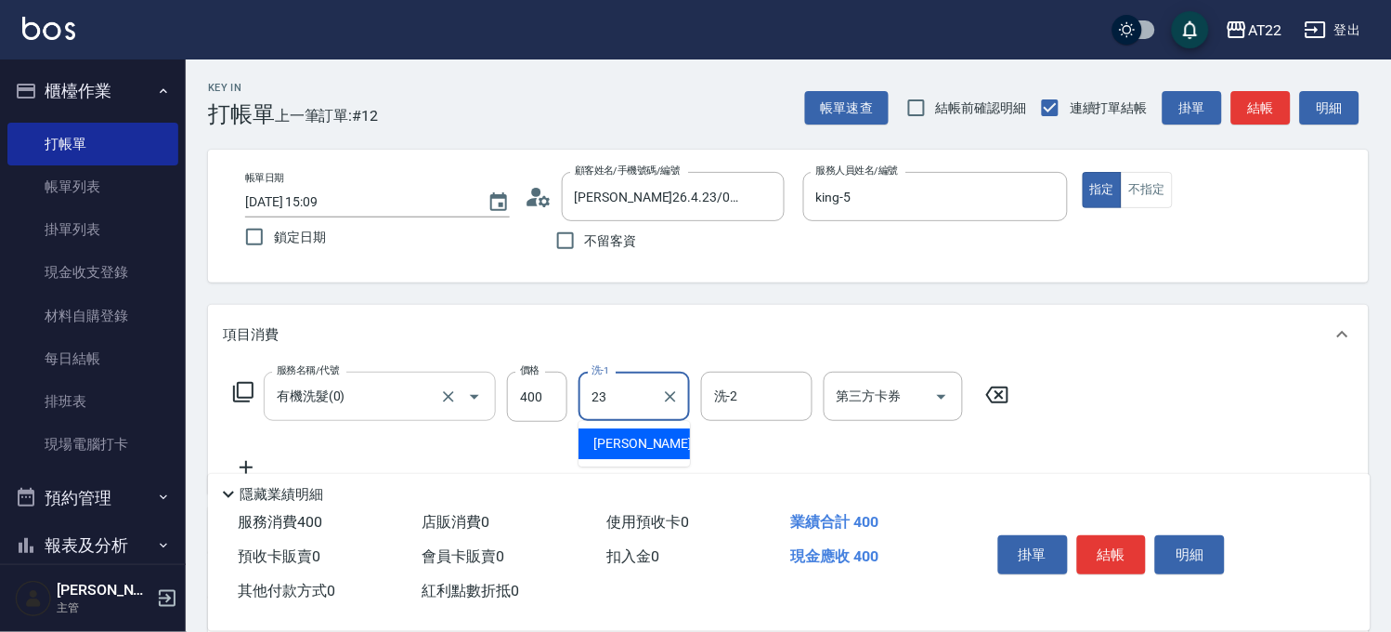
type input "[PERSON_NAME]-23"
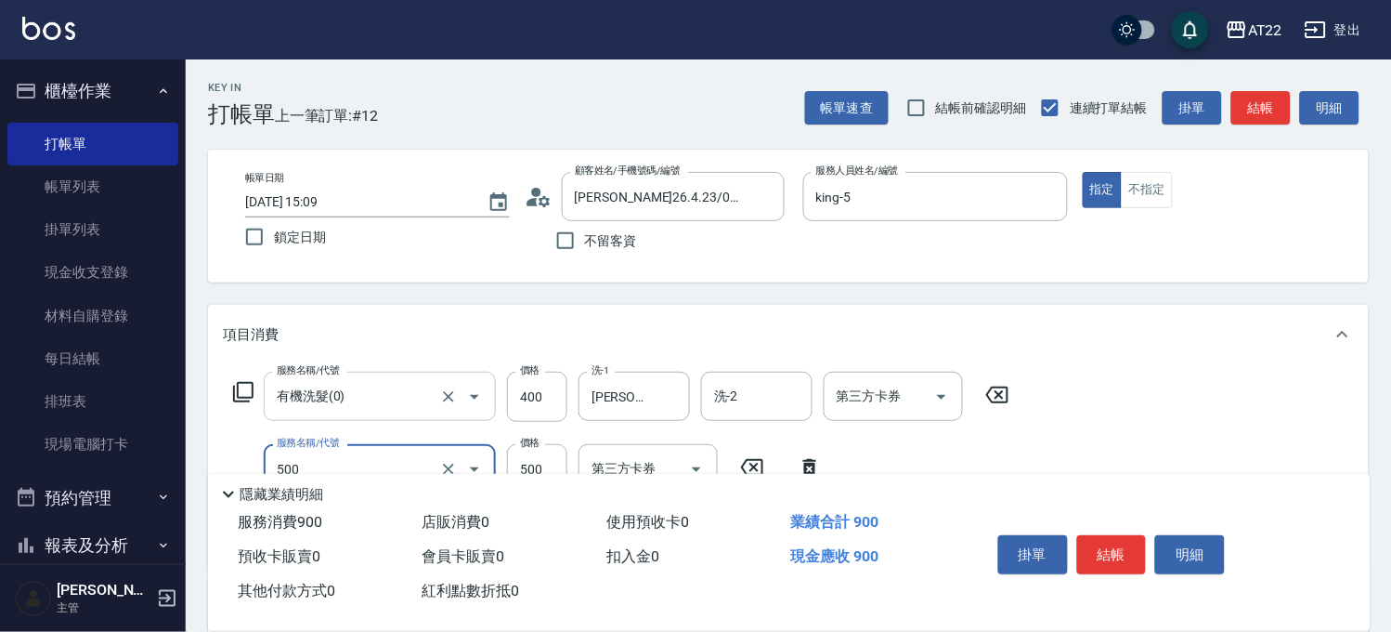
type input "剪髮(500)"
type input "430"
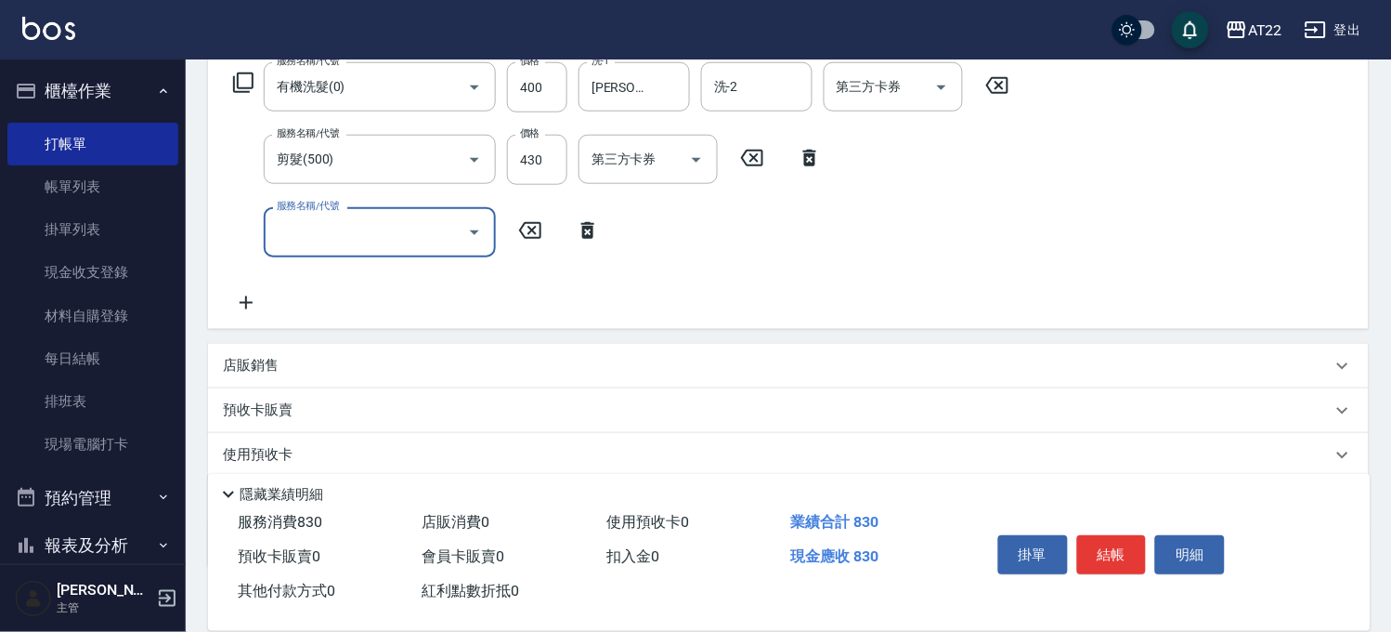
scroll to position [420, 0]
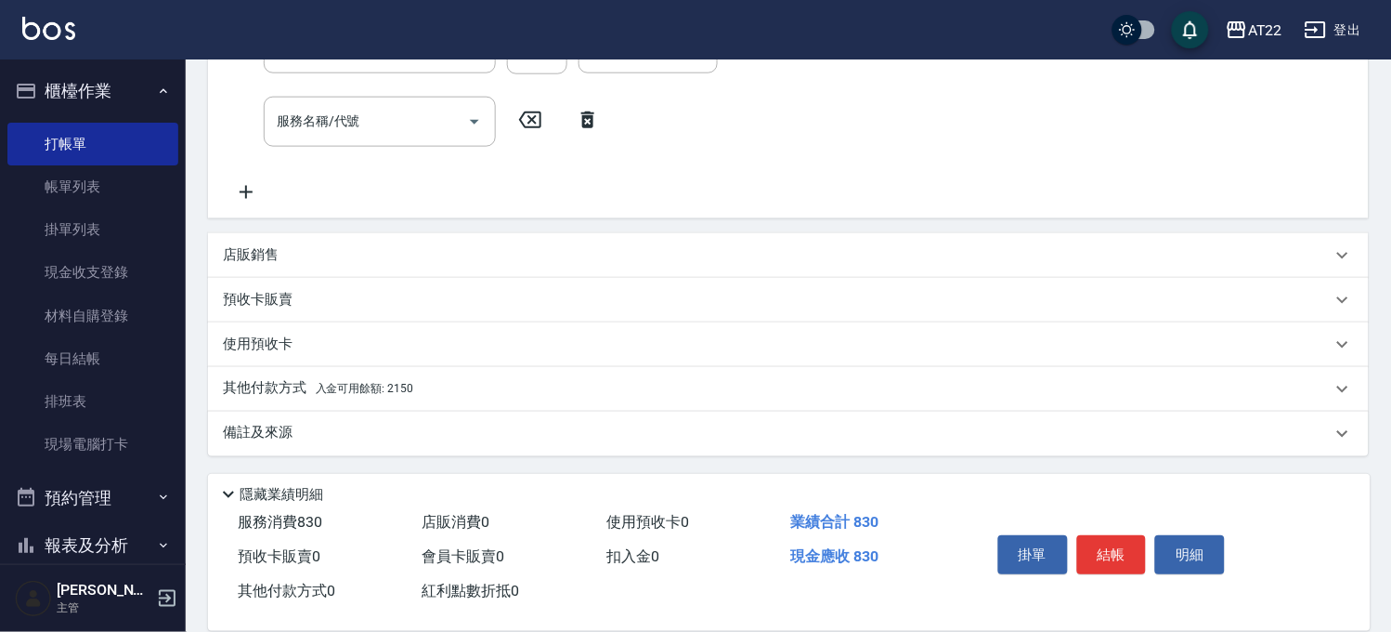
click at [376, 379] on p "其他付款方式 入金可用餘額: 2150" at bounding box center [318, 389] width 190 height 20
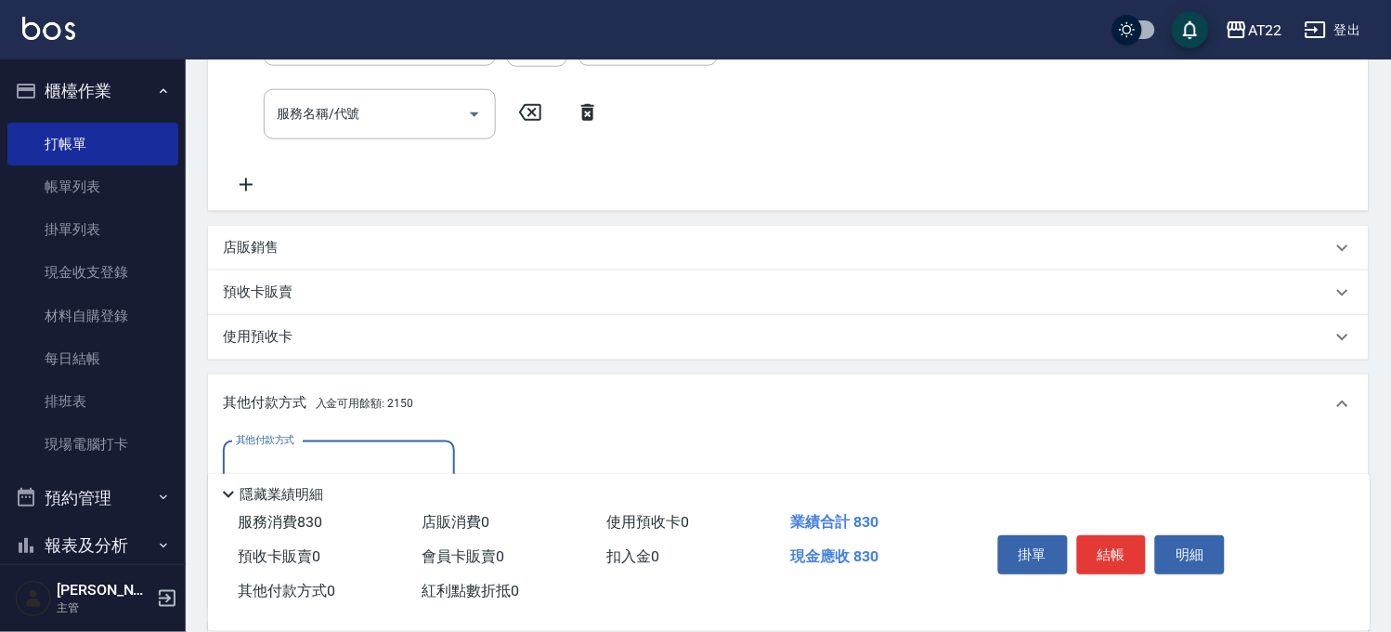
scroll to position [638, 0]
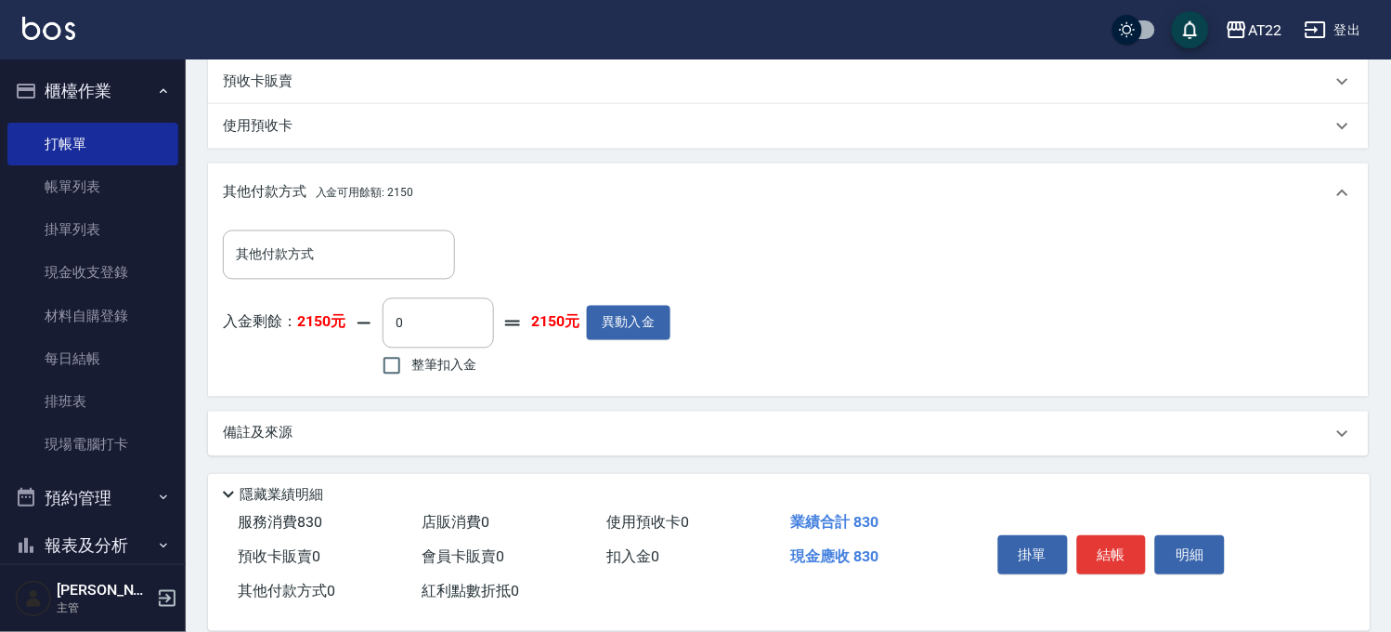
click at [444, 353] on label "整筆扣入金" at bounding box center [424, 365] width 104 height 39
click at [411, 353] on input "整筆扣入金" at bounding box center [391, 365] width 39 height 39
checkbox input "true"
type input "830"
click at [1111, 550] on button "結帳" at bounding box center [1112, 554] width 70 height 39
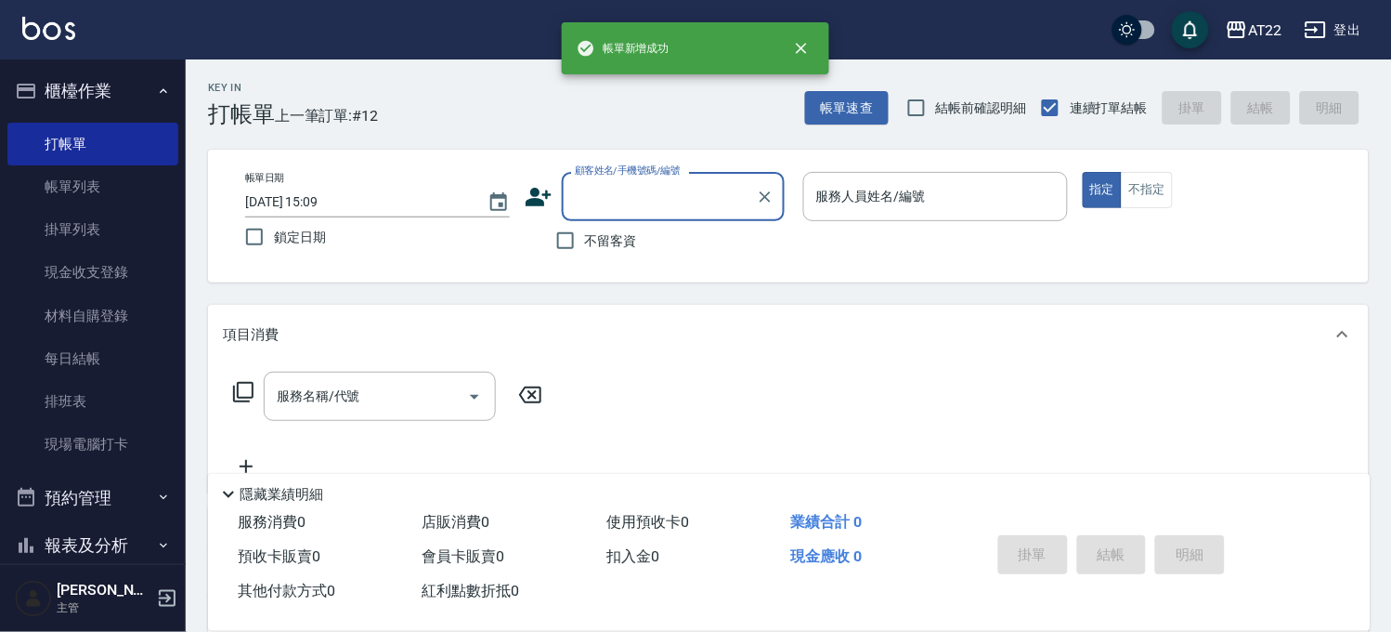
scroll to position [0, 0]
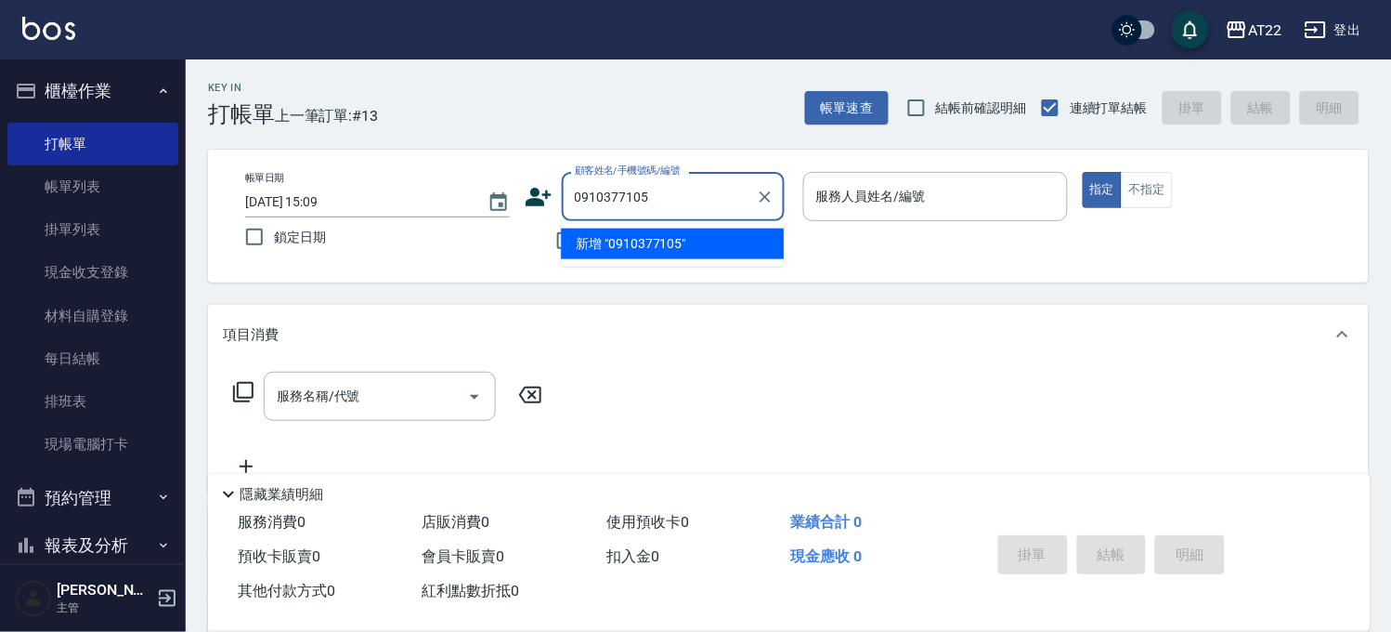
click at [657, 239] on li "新增 "0910377105"" at bounding box center [672, 243] width 223 height 31
type input "0910377105"
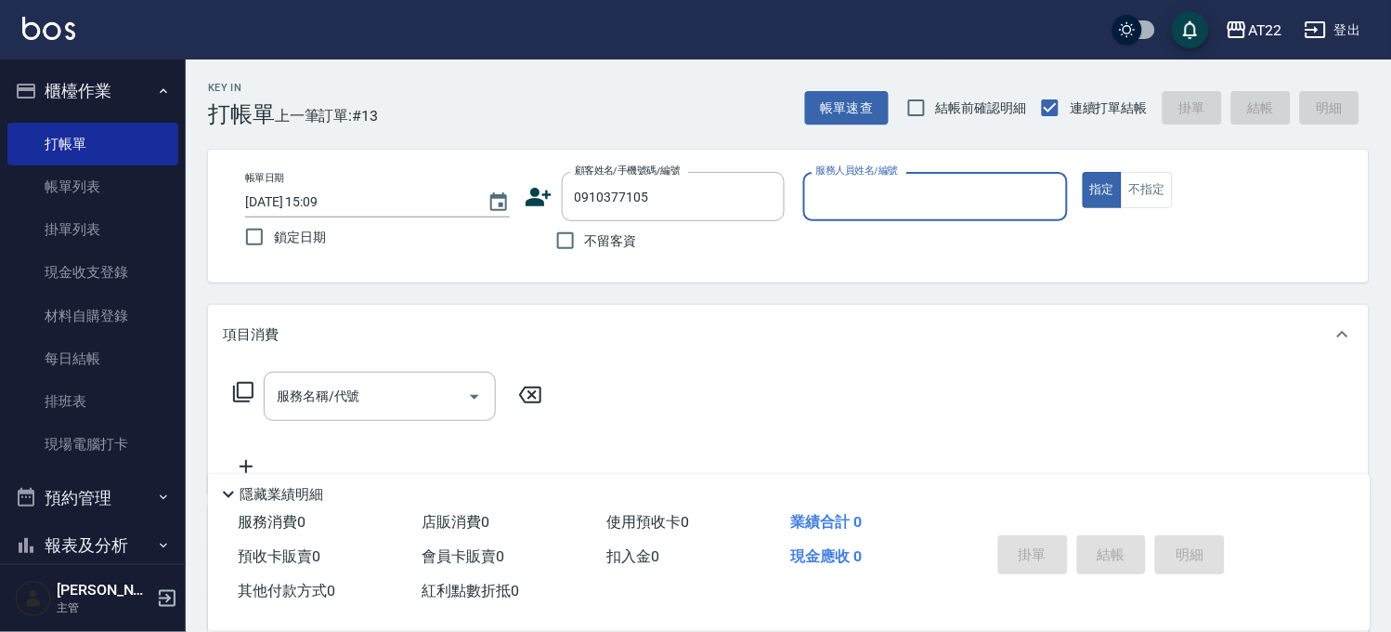
click at [534, 191] on icon at bounding box center [539, 197] width 26 height 19
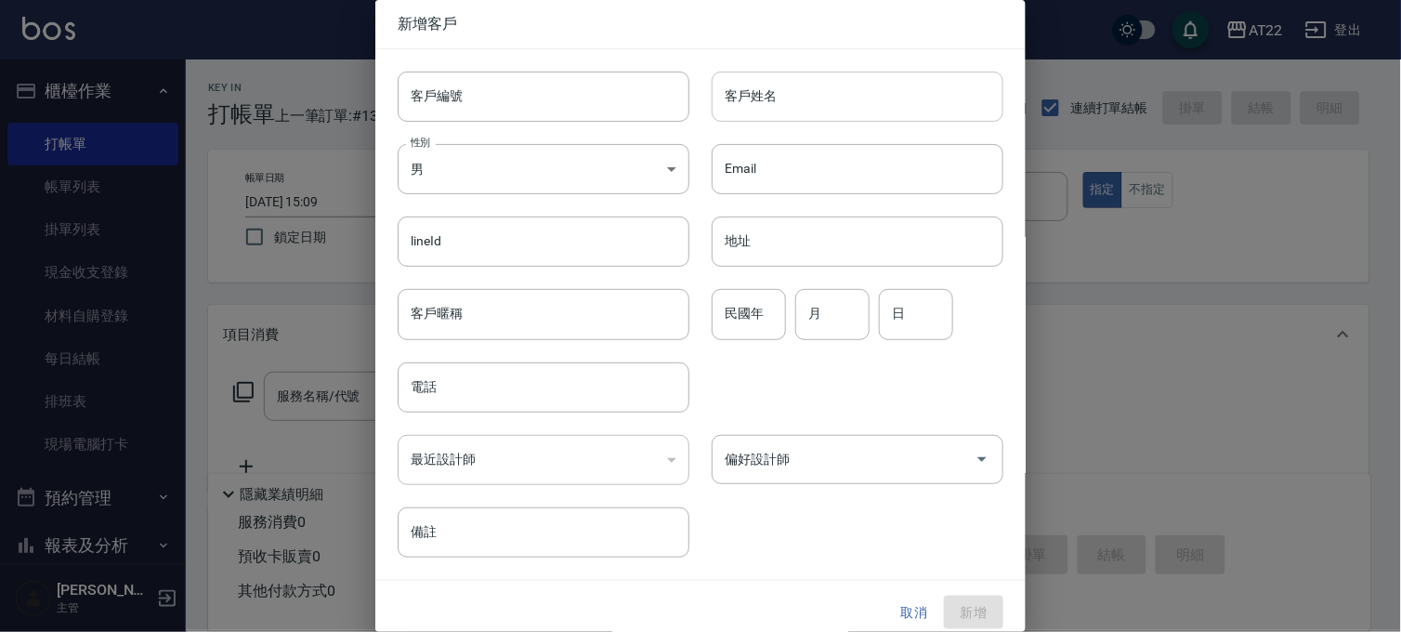
type input "0910377105"
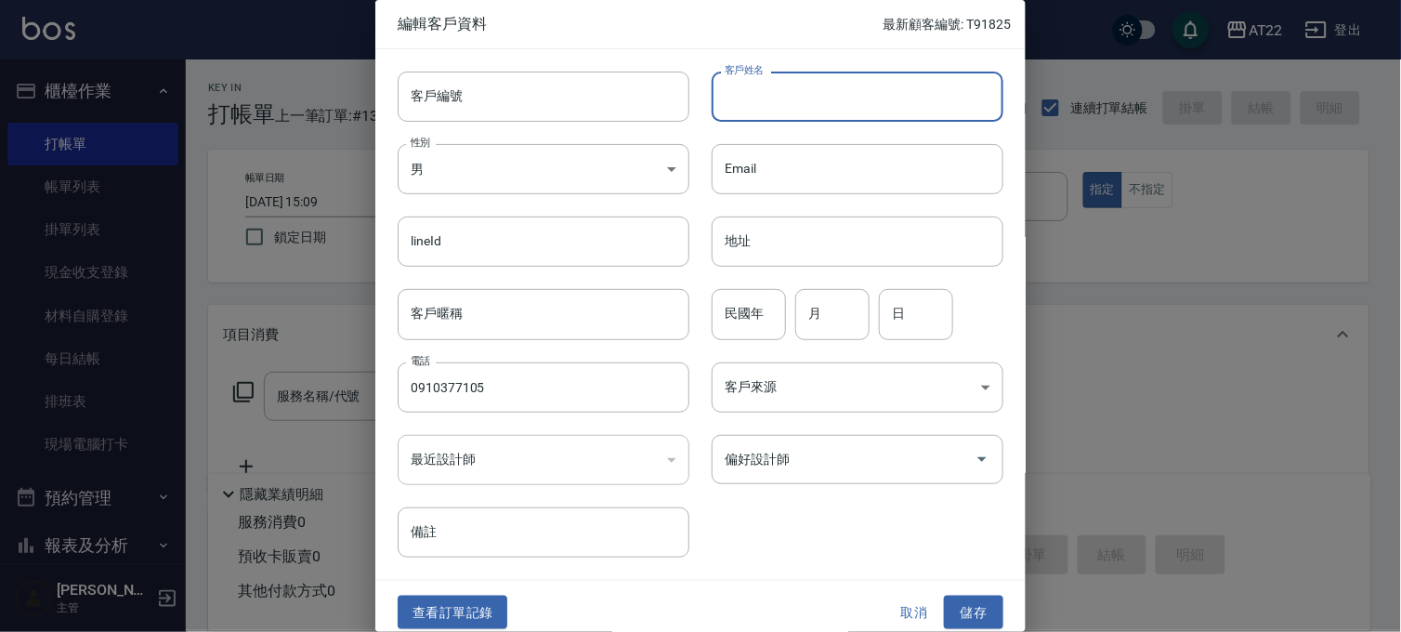
click at [773, 102] on input "客戶姓名" at bounding box center [857, 97] width 292 height 50
type input "[PERSON_NAME]"
click at [749, 309] on input "民國年" at bounding box center [748, 314] width 74 height 50
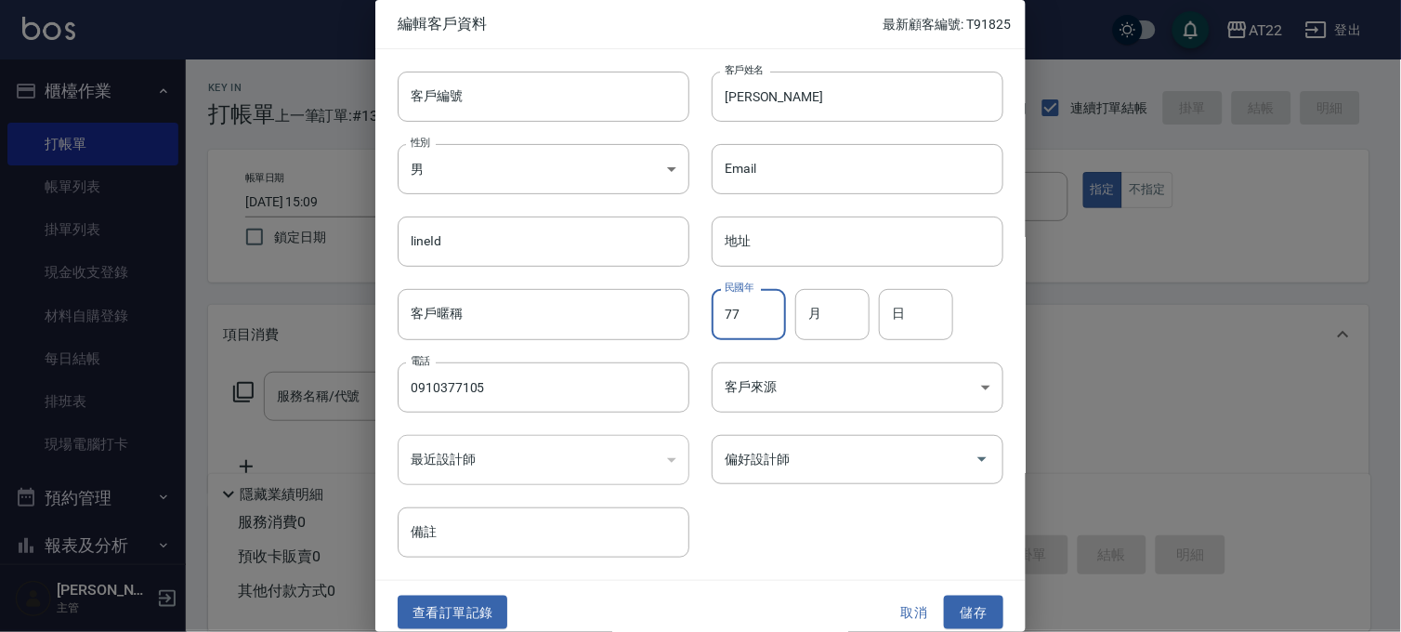
type input "77"
type input "6"
click at [950, 613] on button "儲存" at bounding box center [973, 612] width 59 height 34
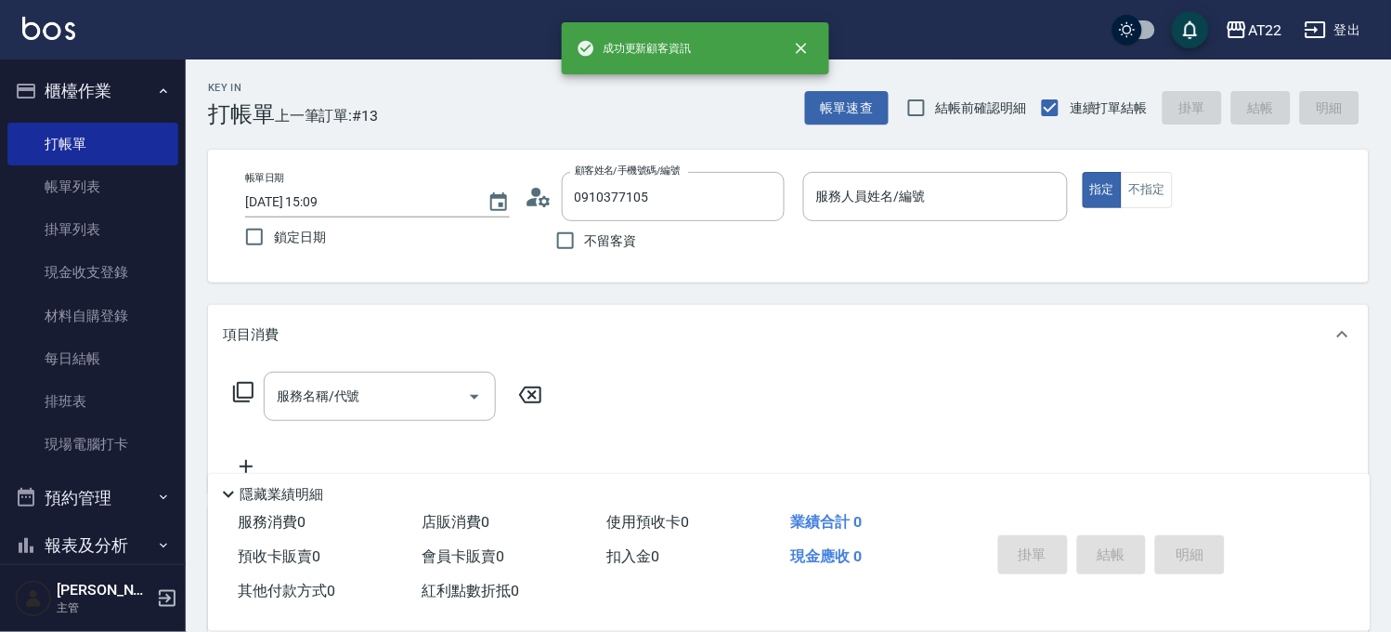
click at [921, 221] on p at bounding box center [935, 231] width 265 height 20
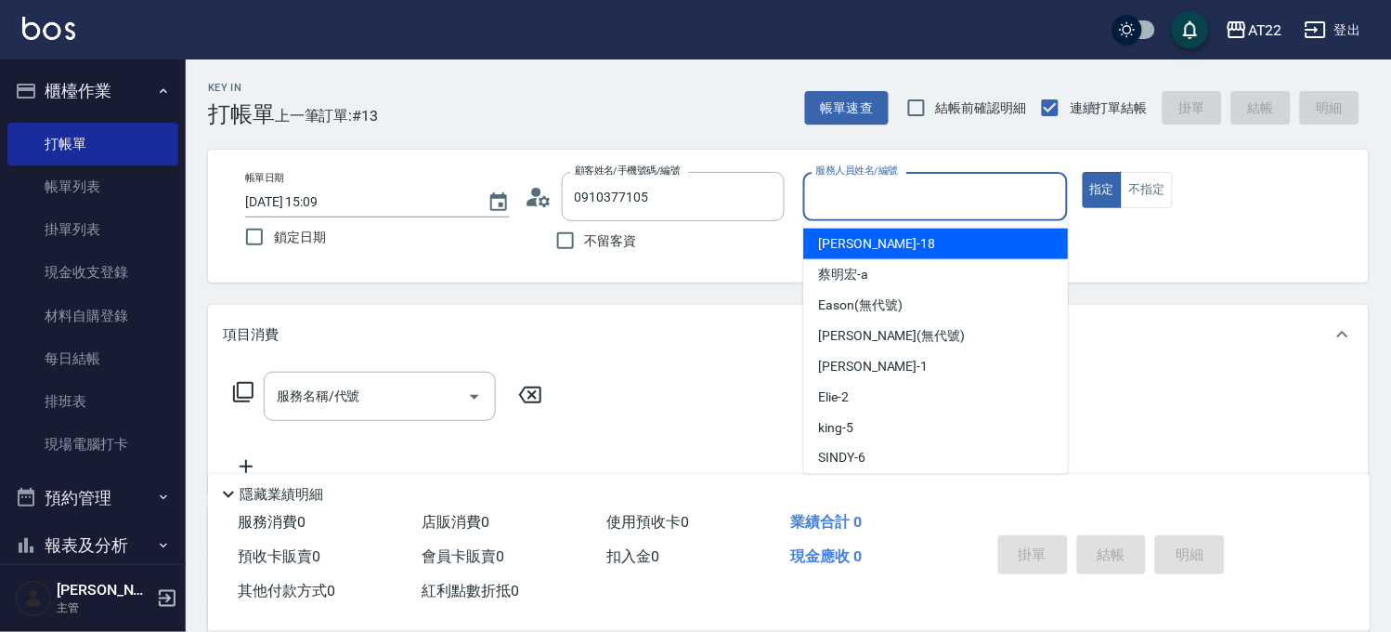
click at [932, 210] on input "服務人員姓名/編號" at bounding box center [936, 196] width 248 height 33
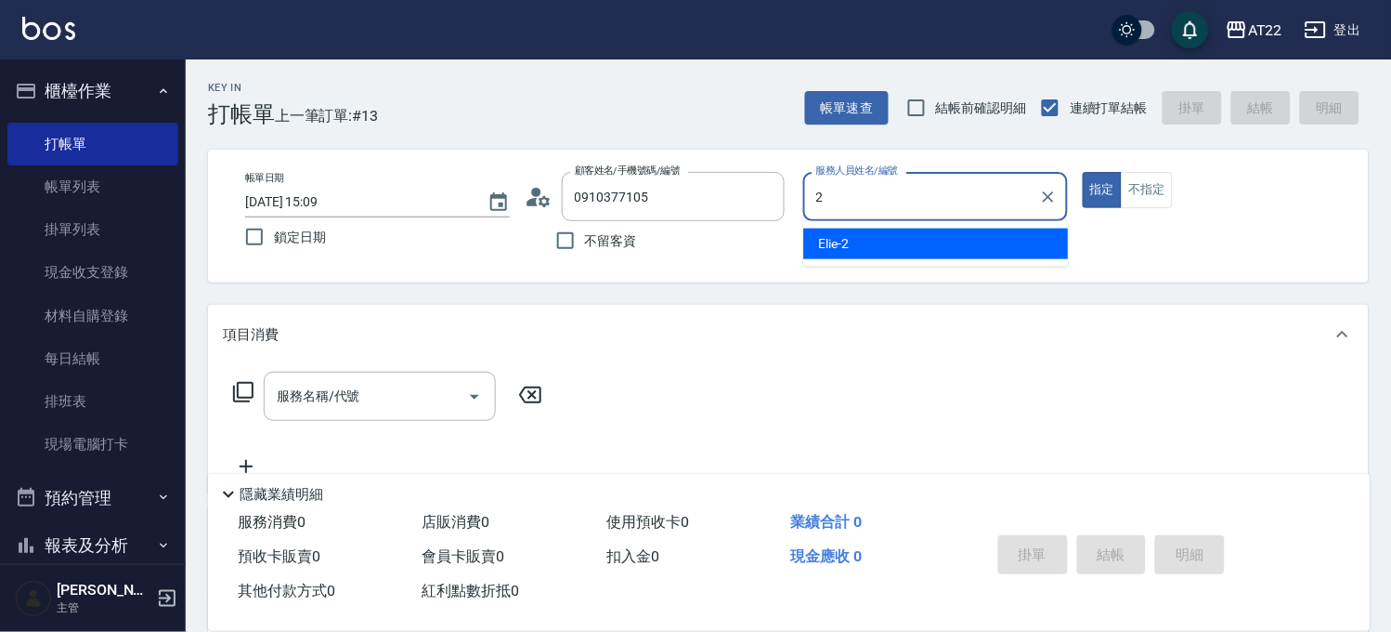
type input "Elie-2"
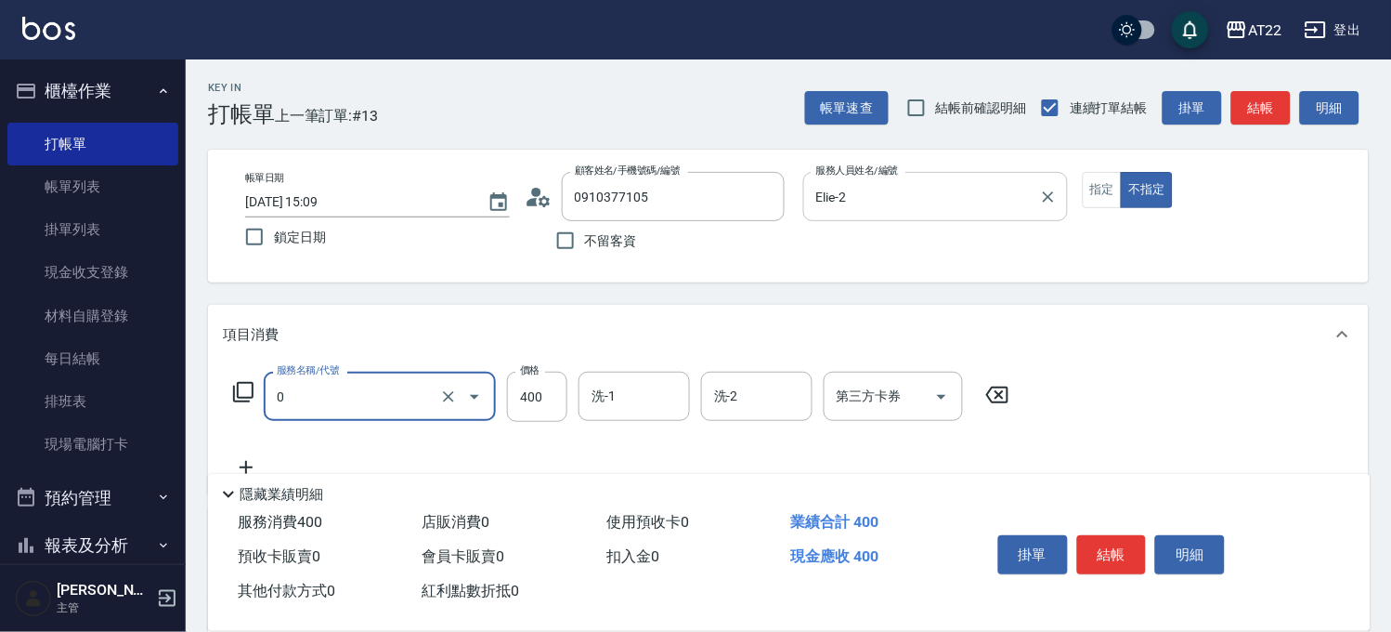
type input "有機洗髮(0)"
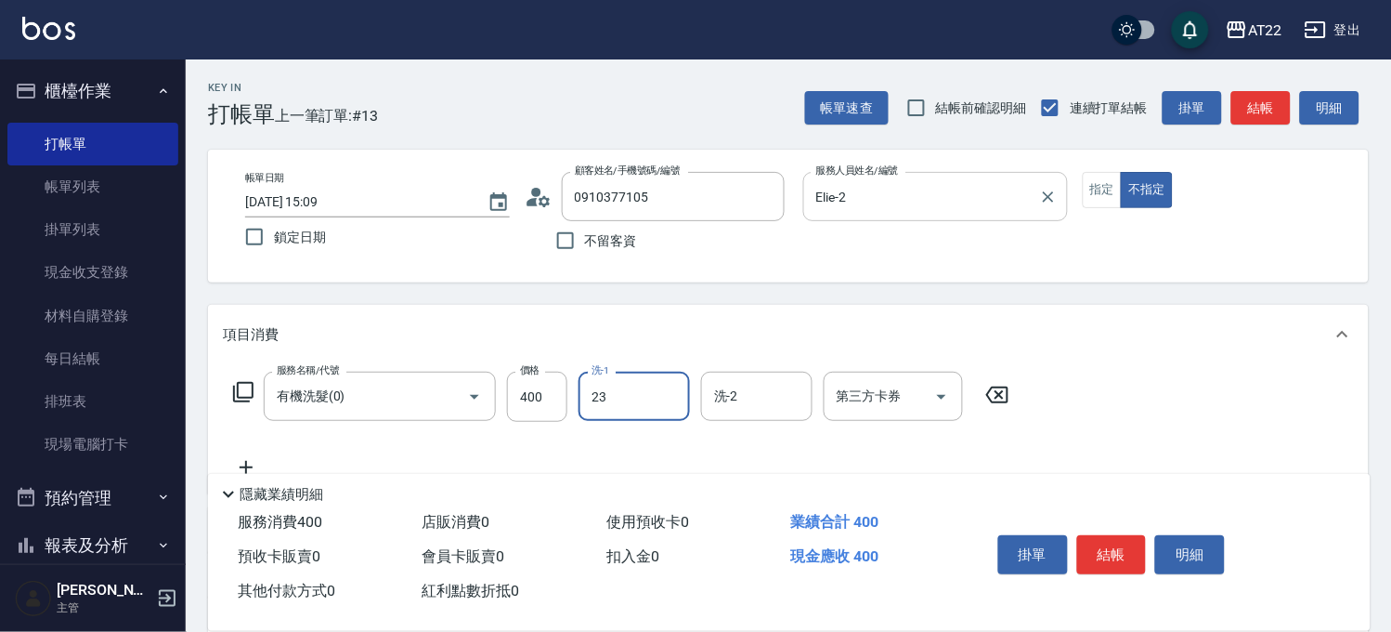
type input "[PERSON_NAME]-23"
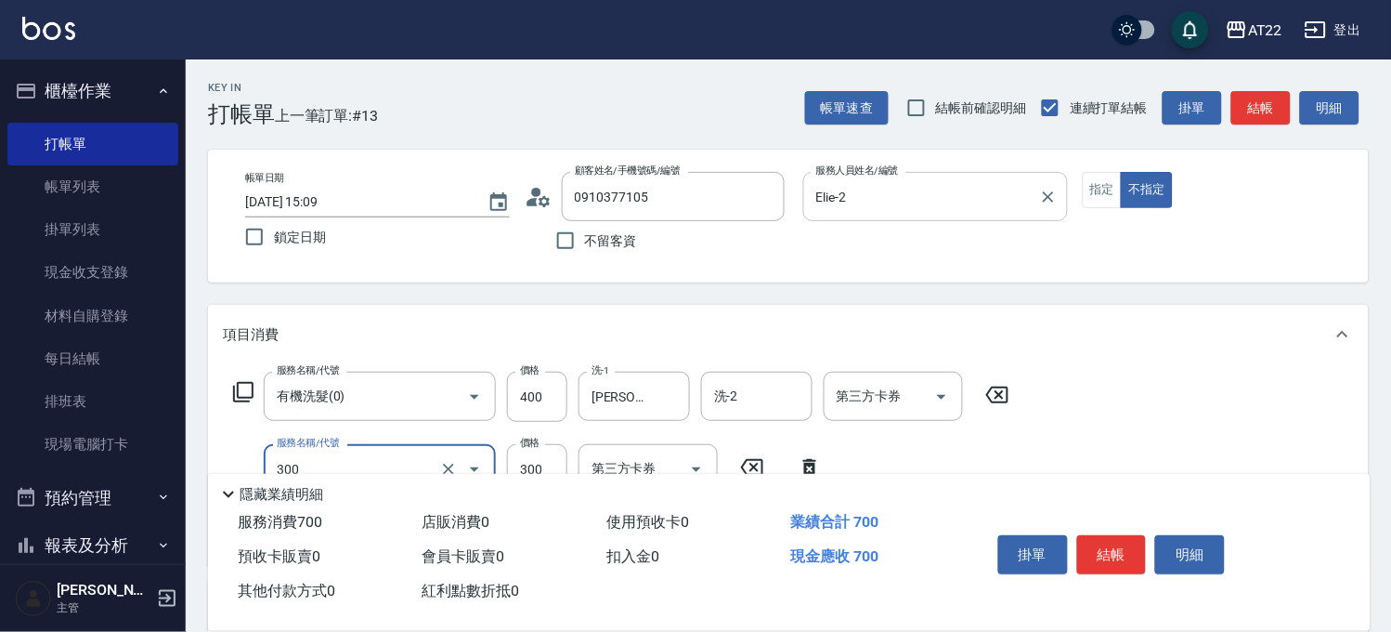
type input "剪髮(300)"
type input "250"
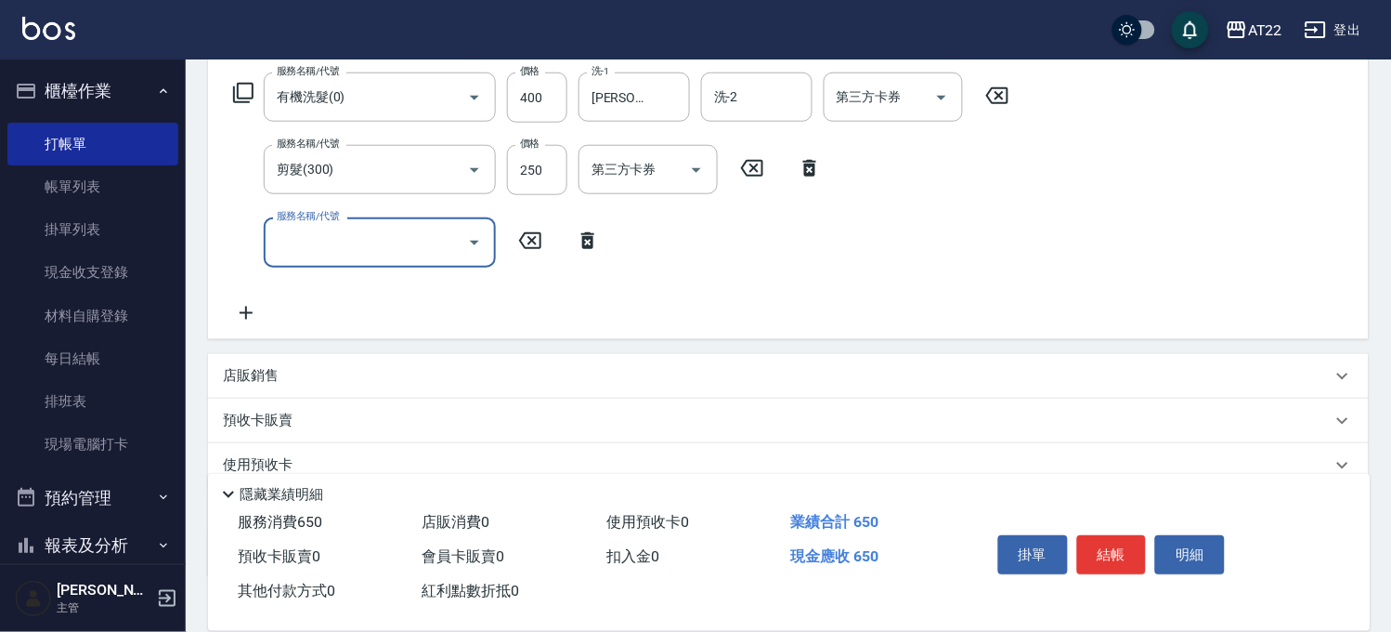
scroll to position [412, 0]
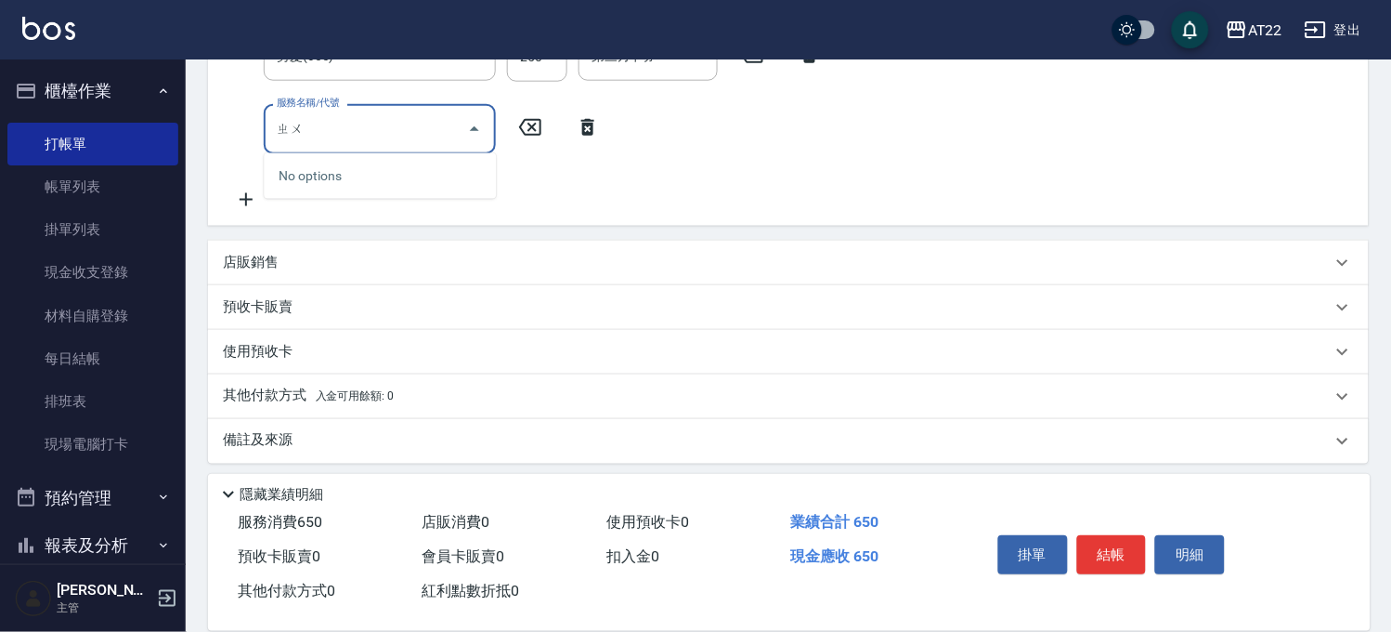
type input "竹"
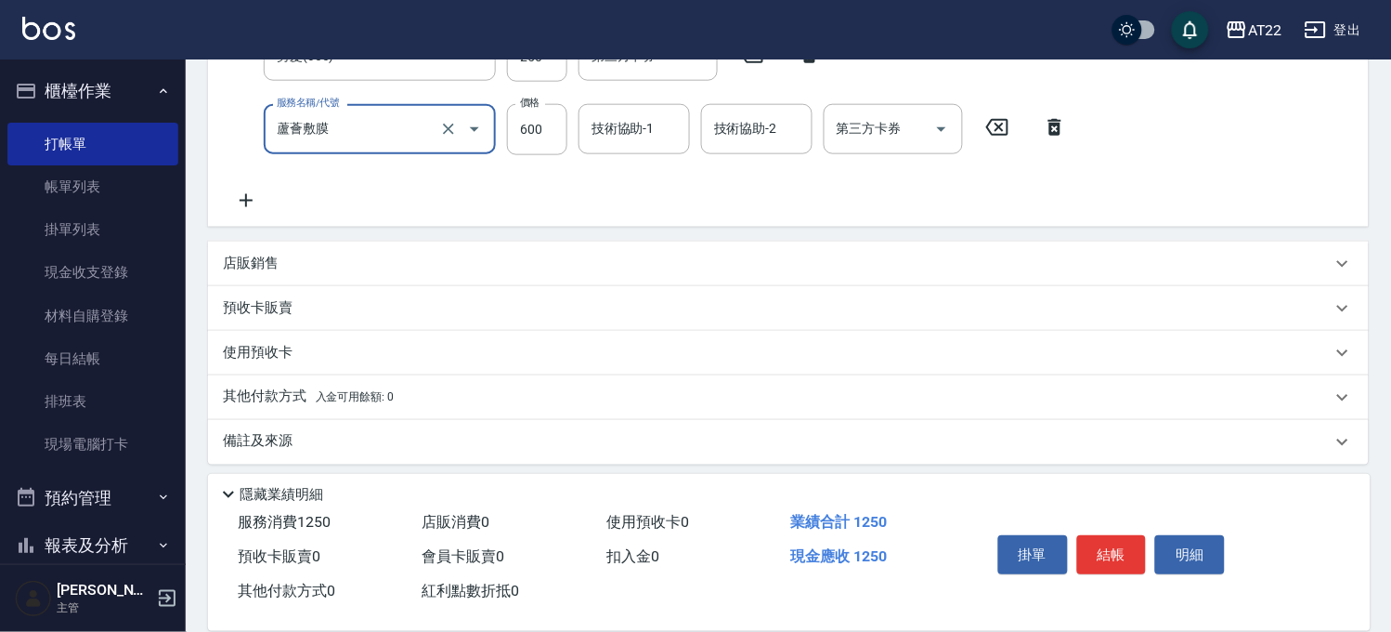
type input "蘆薈敷膜"
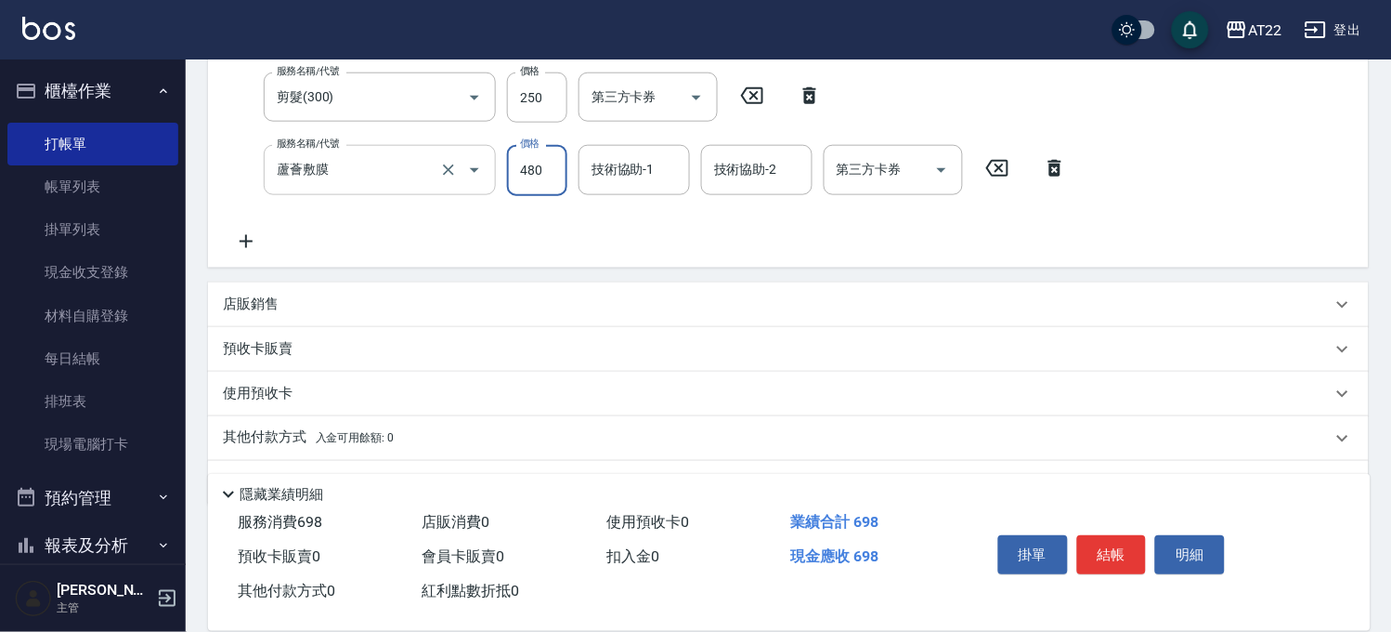
type input "480"
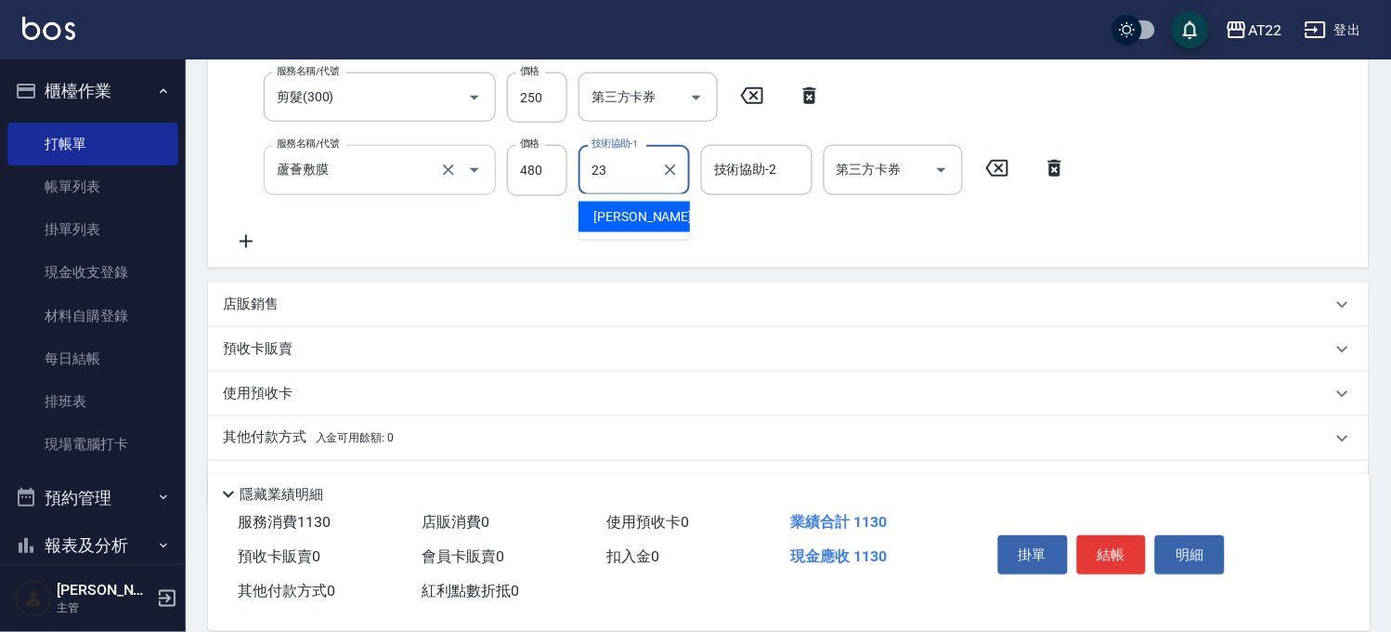
type input "[PERSON_NAME]-23"
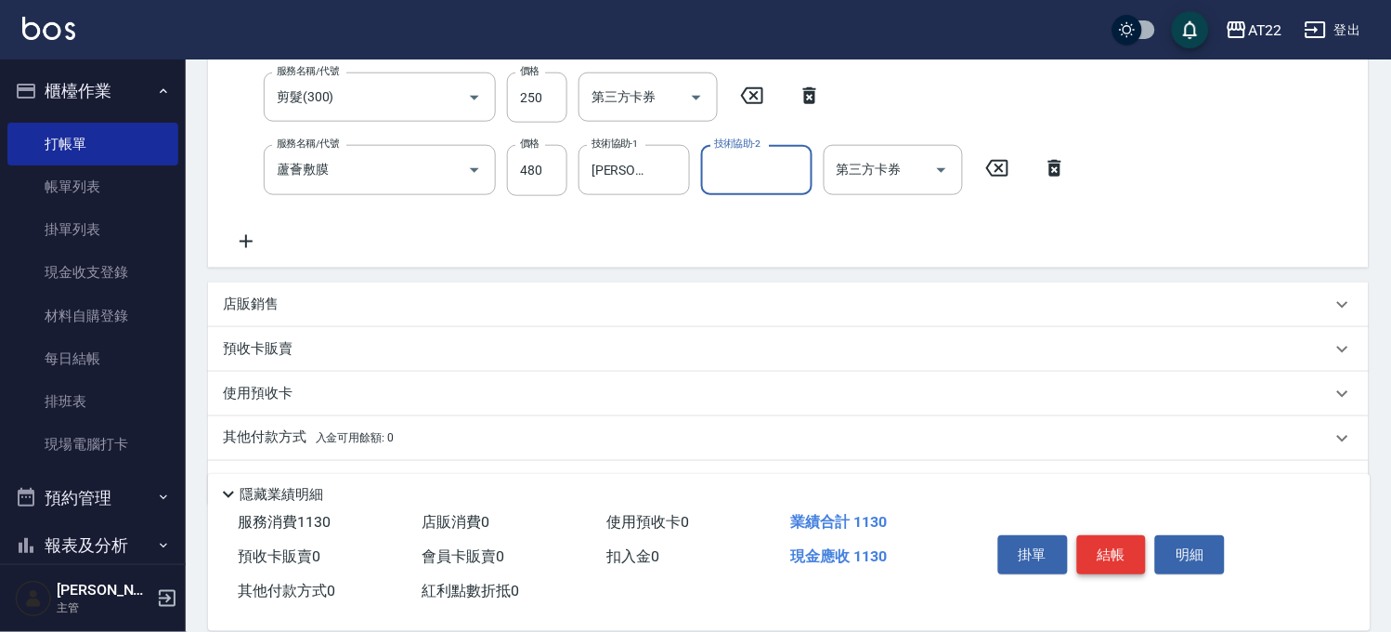
click at [1098, 540] on button "結帳" at bounding box center [1112, 554] width 70 height 39
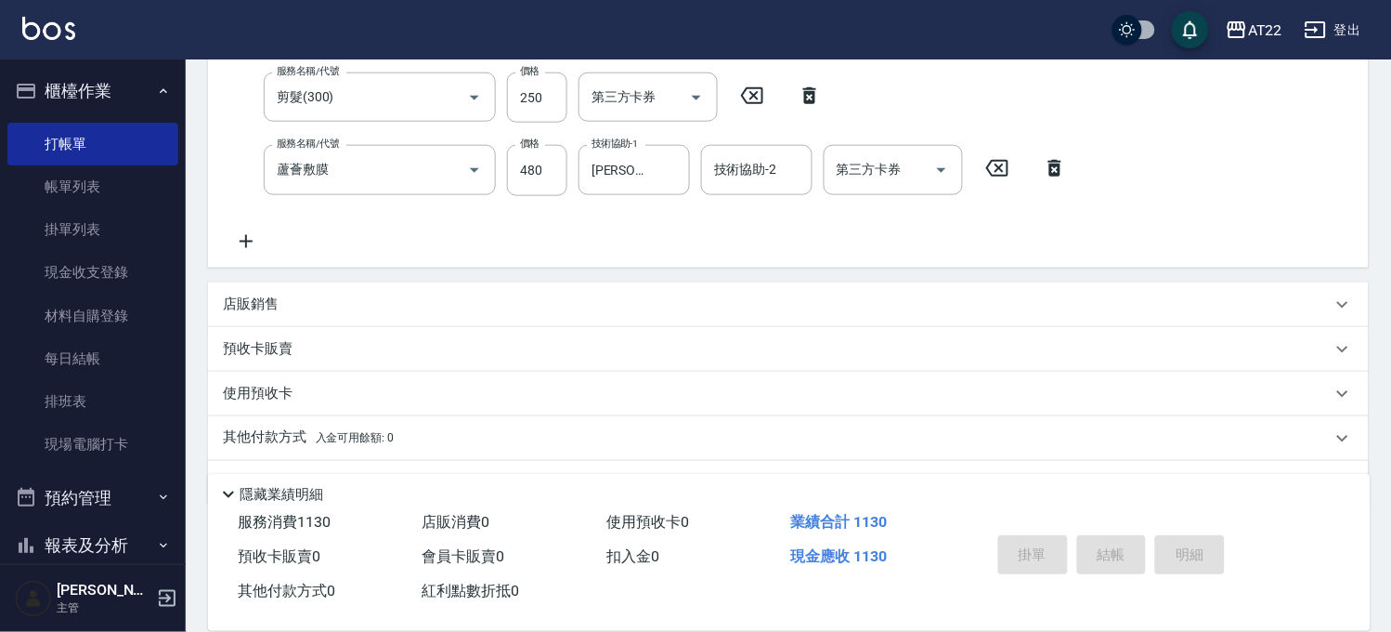
type input "2025/08/22 15:10"
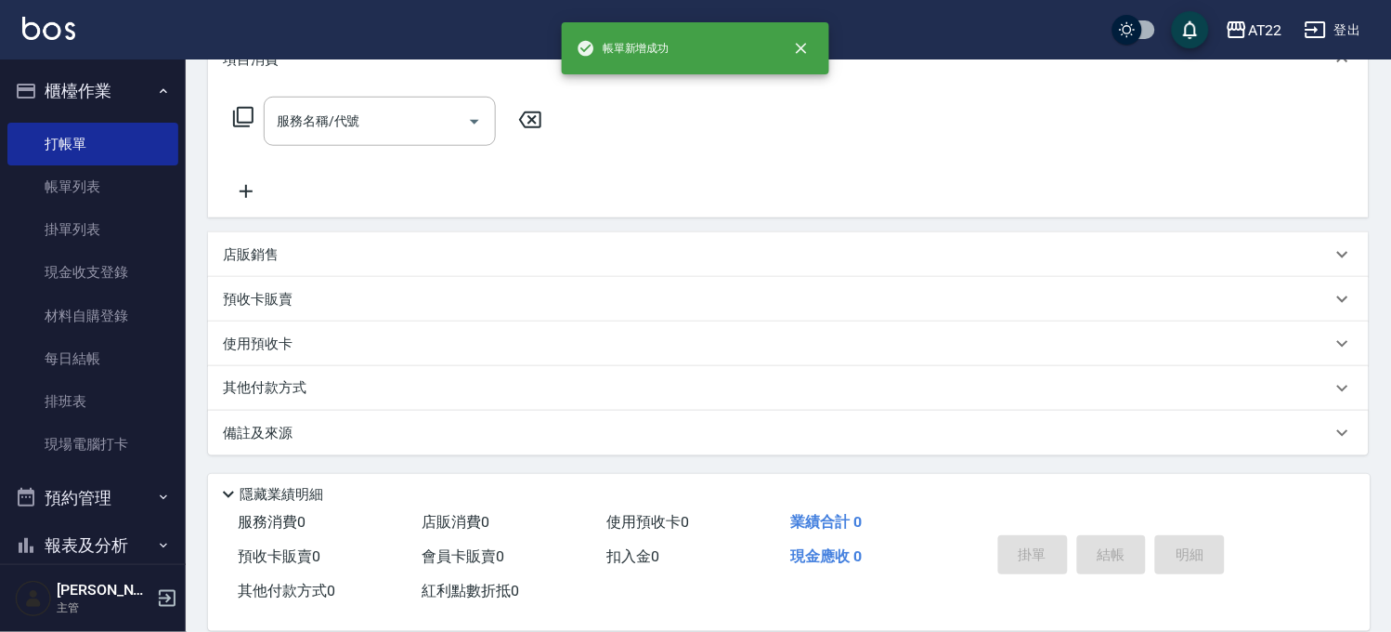
scroll to position [0, 0]
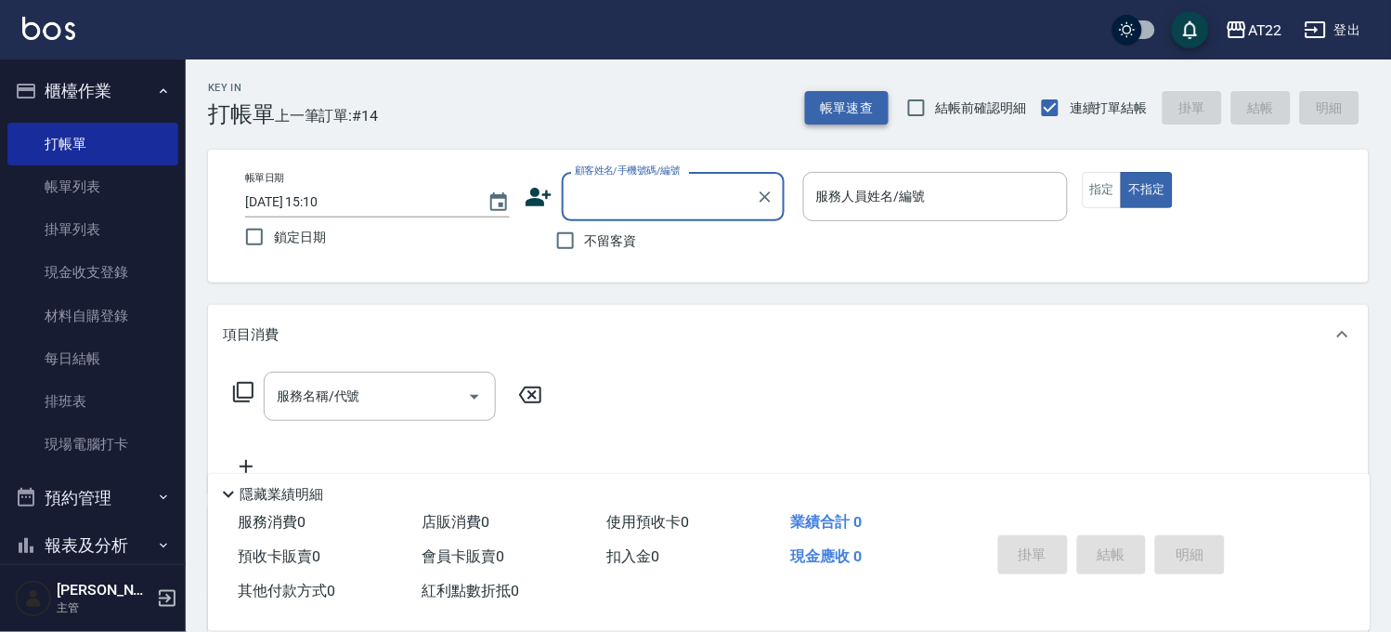
click at [838, 104] on button "帳單速查" at bounding box center [847, 108] width 84 height 34
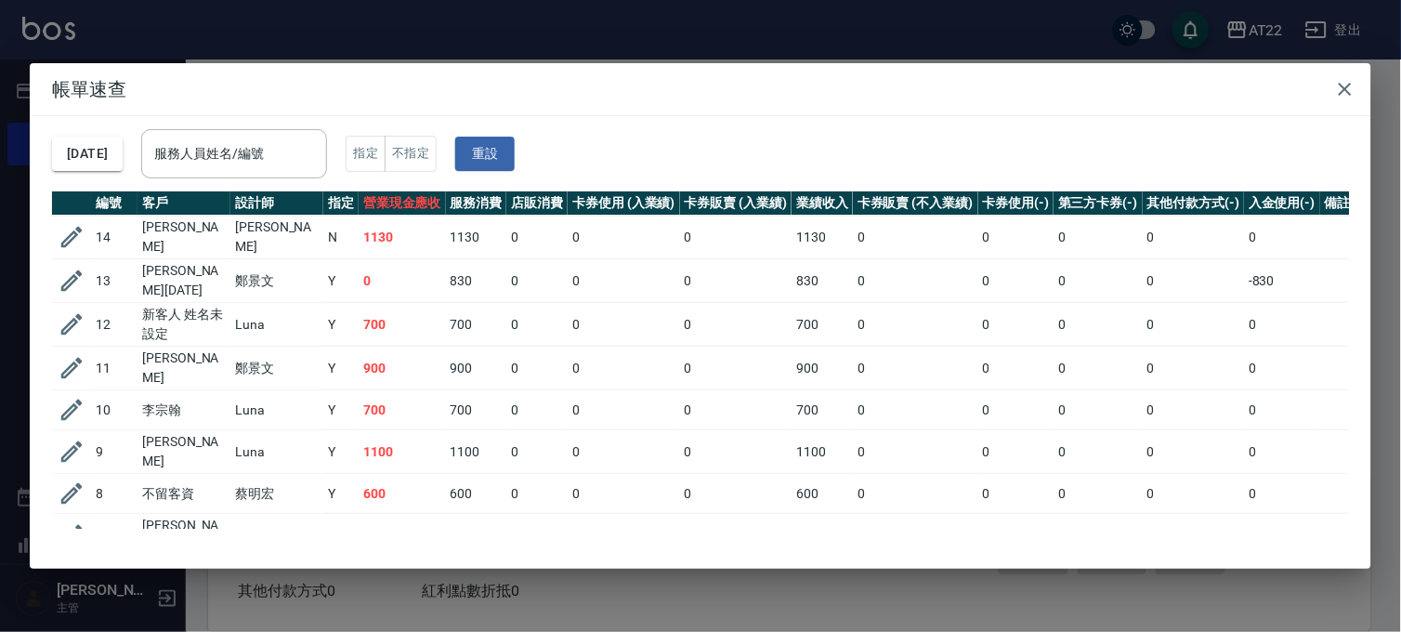
click at [827, 41] on div "帳單速查 2025/08/22 服務人員姓名/編號 服務人員姓名/編號 指定 不指定 重設 編號 客戶 設計師 指定 營業現金應收 服務消費 店販消費 卡券使…" at bounding box center [700, 316] width 1401 height 632
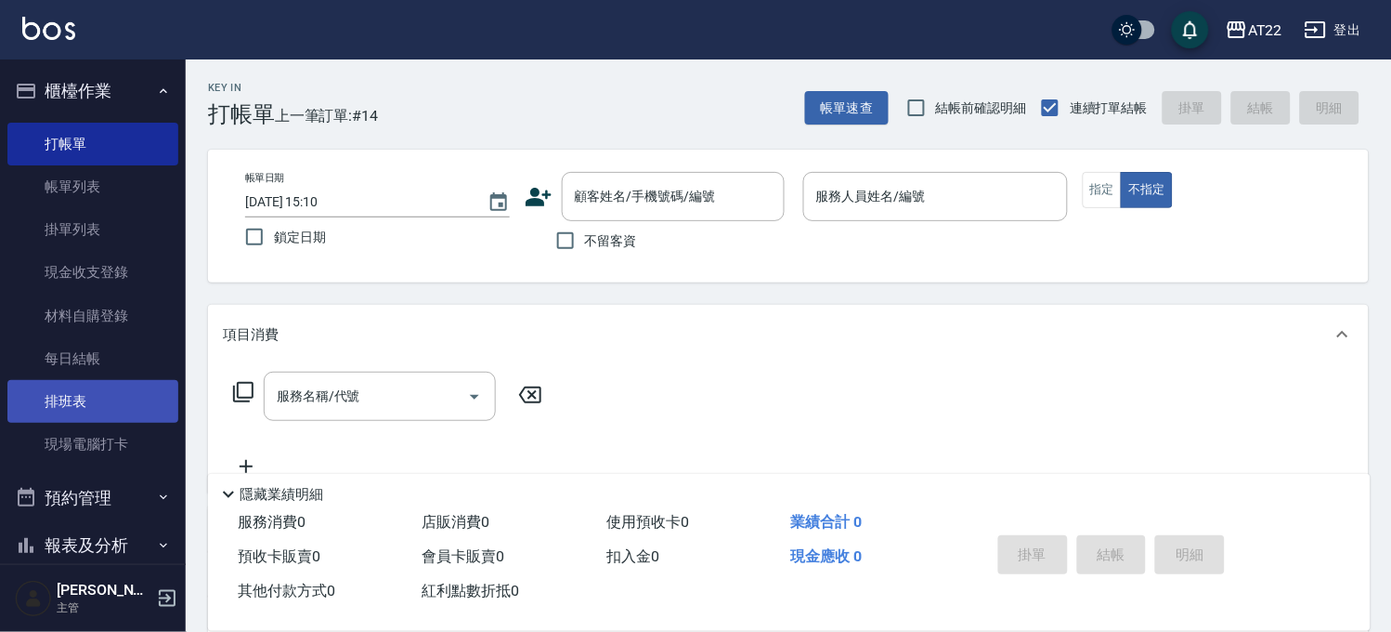
scroll to position [362, 0]
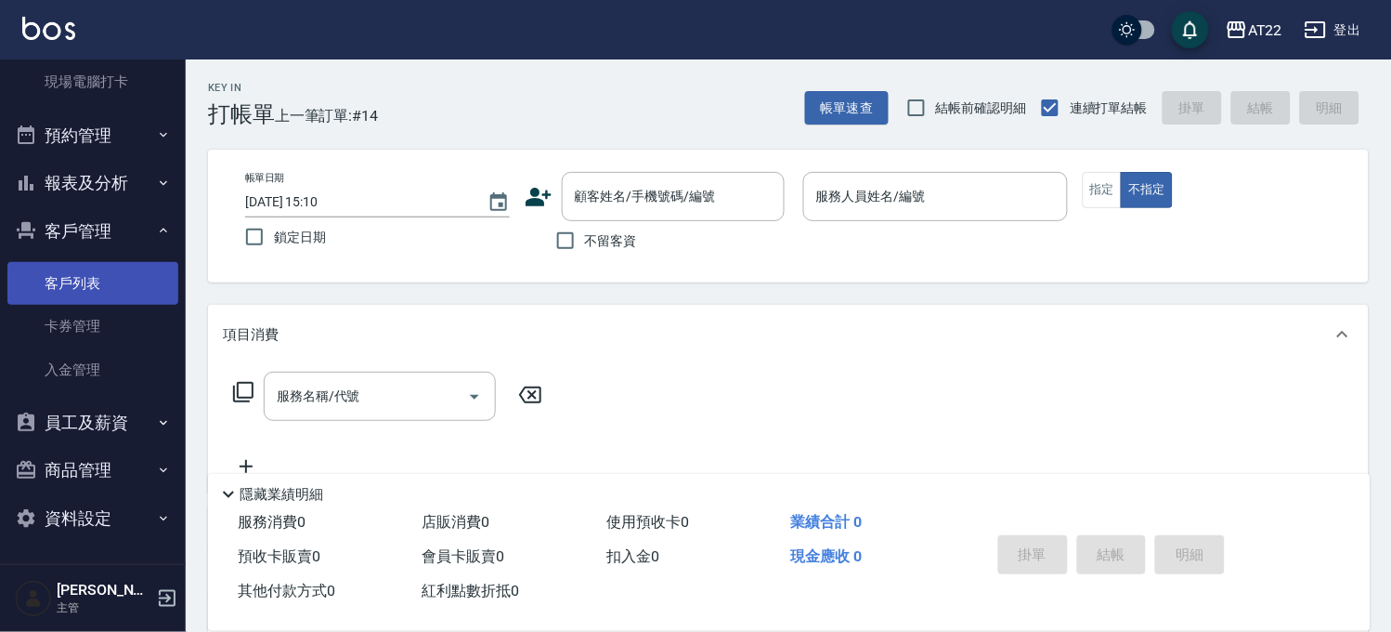
click at [86, 293] on link "客戶列表" at bounding box center [92, 283] width 171 height 43
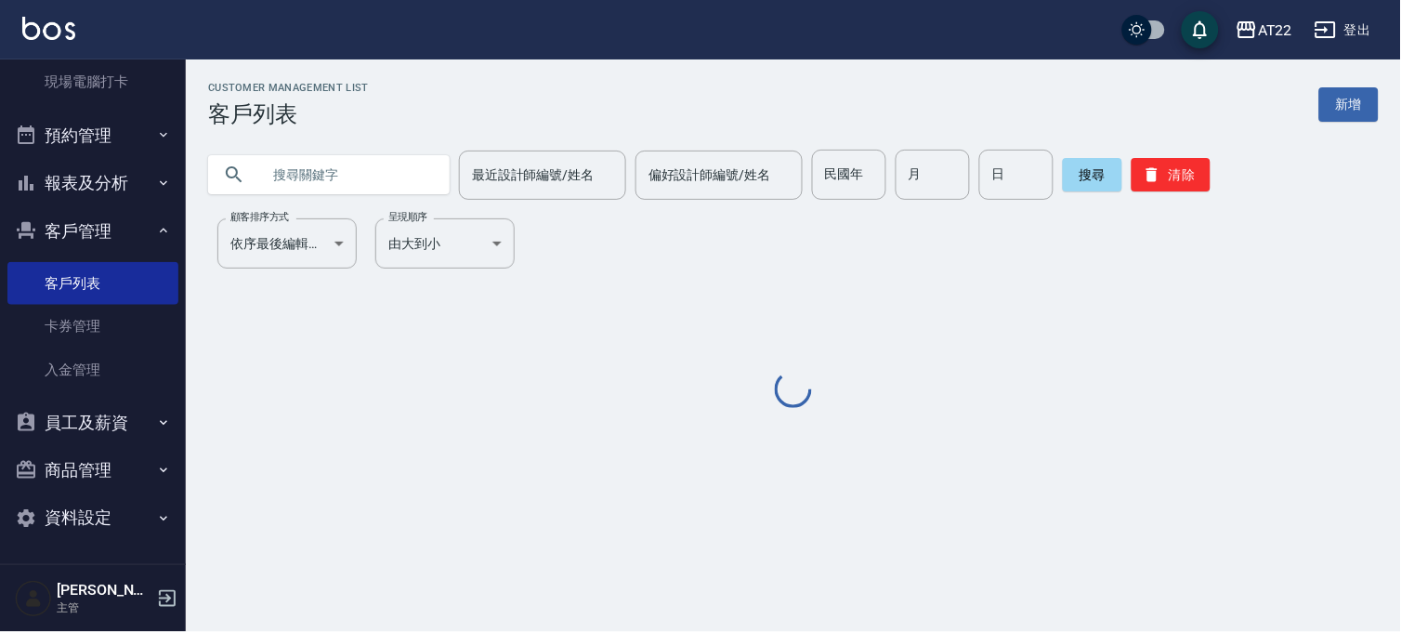
click at [246, 175] on div at bounding box center [328, 174] width 241 height 39
click at [267, 177] on input "text" at bounding box center [347, 175] width 175 height 50
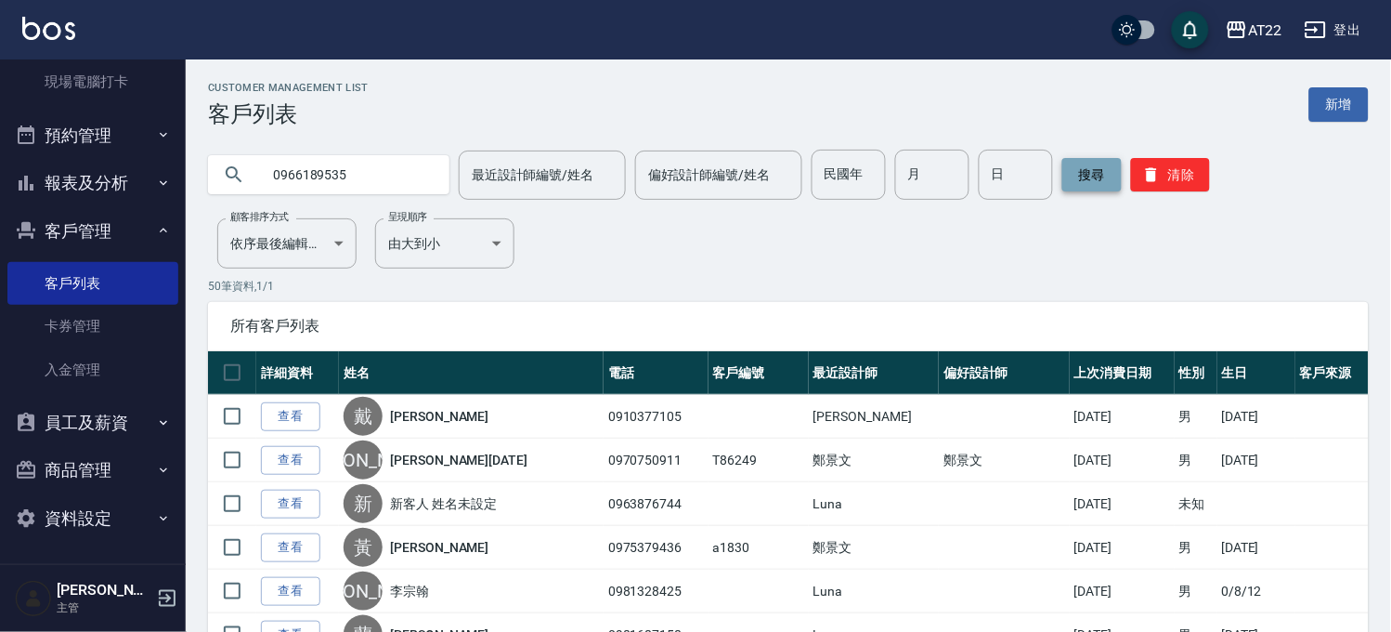
type input "0966189535"
click at [1084, 188] on button "搜尋" at bounding box center [1091, 174] width 59 height 33
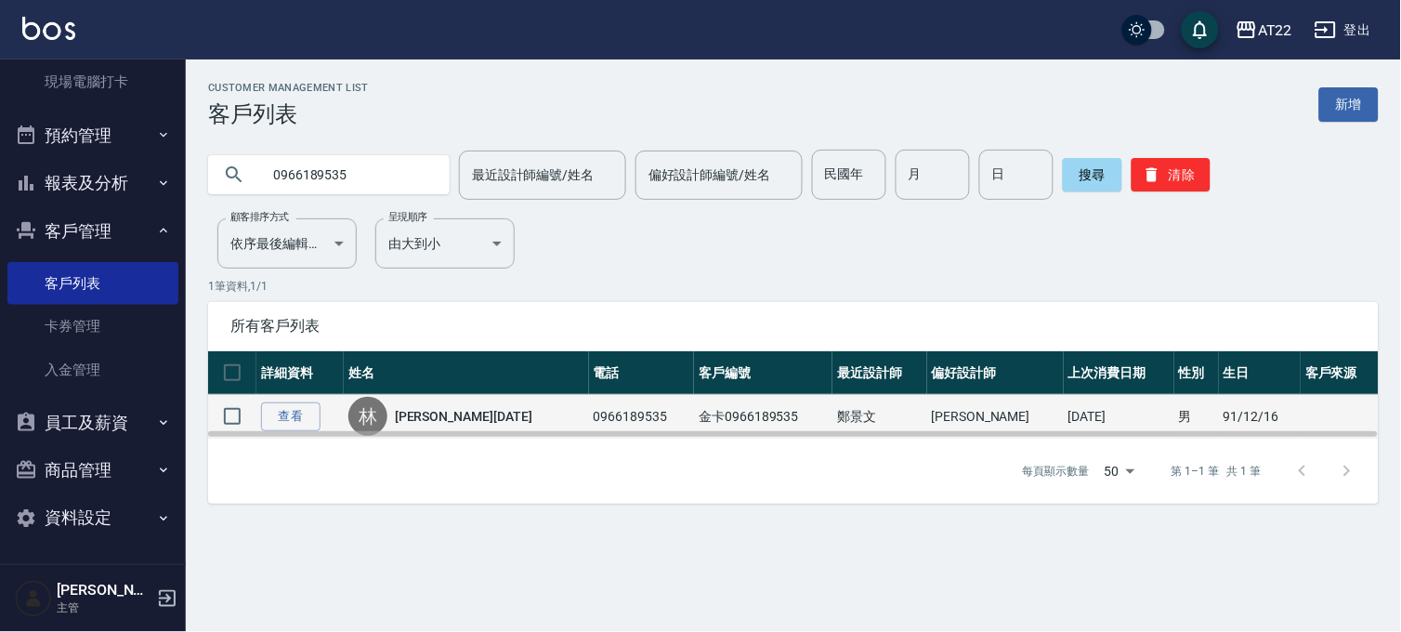
click at [719, 423] on td "金卡0966189535" at bounding box center [763, 417] width 138 height 44
click at [295, 420] on link "查看" at bounding box center [290, 416] width 59 height 29
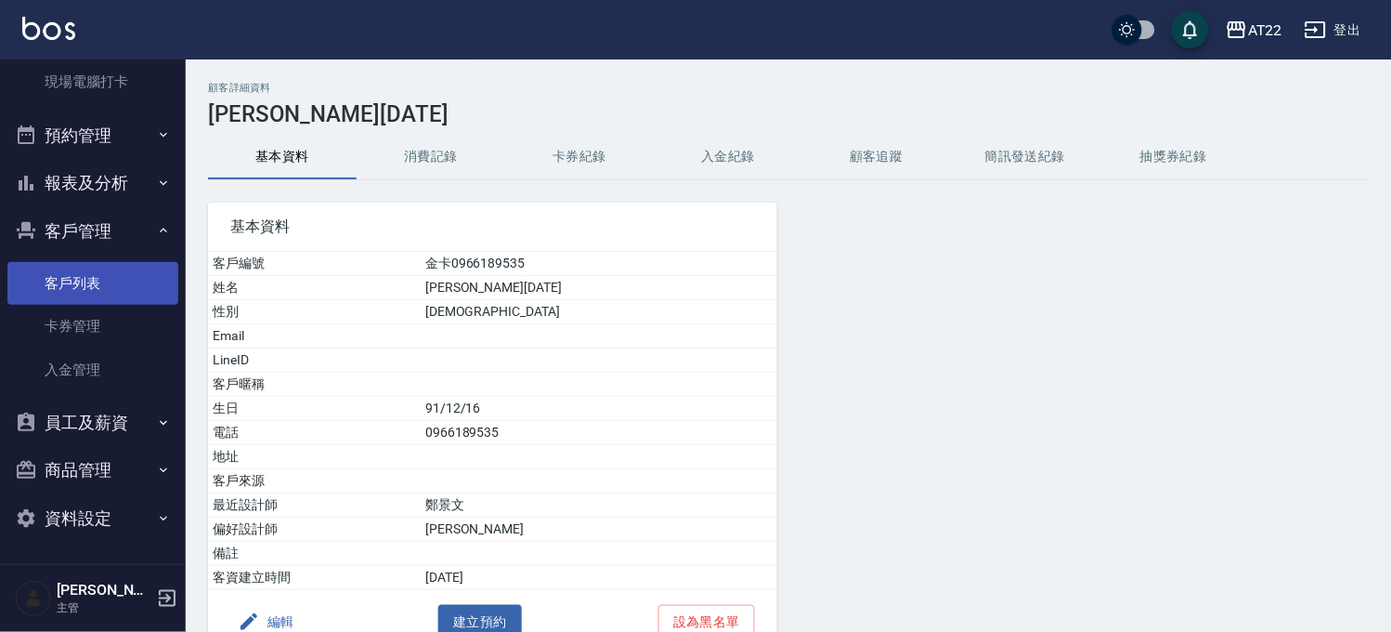
click at [39, 279] on link "客戶列表" at bounding box center [92, 283] width 171 height 43
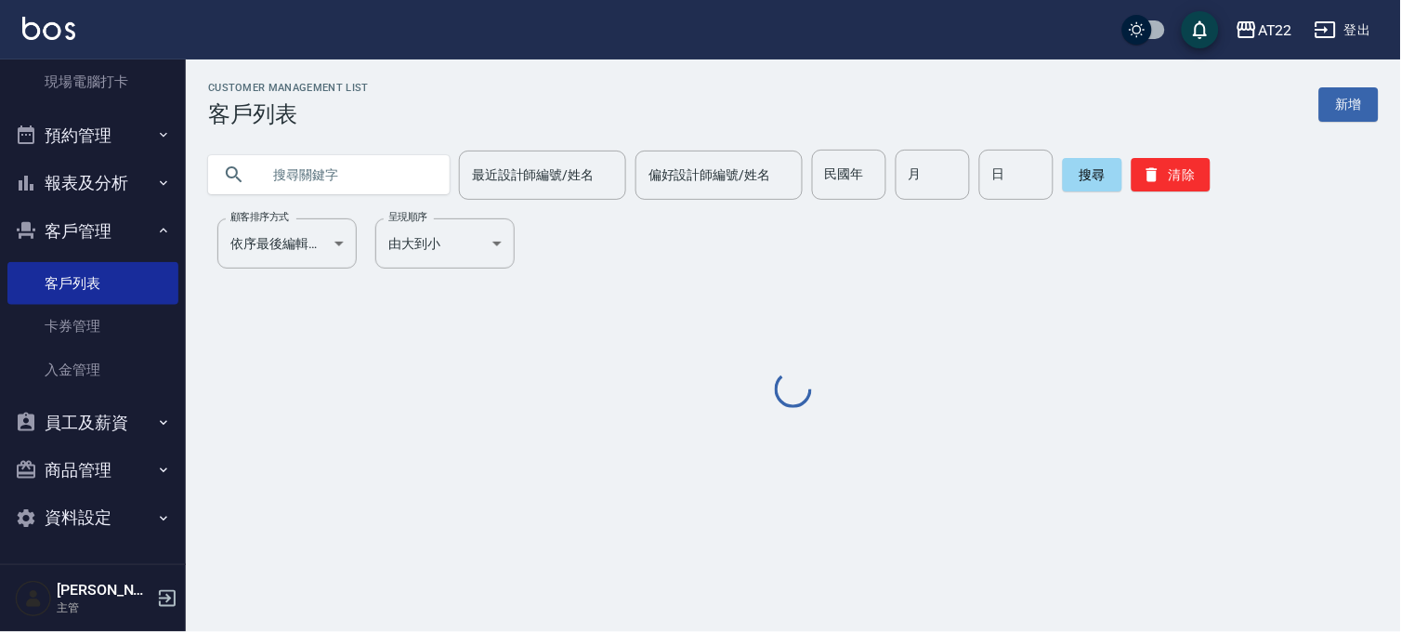
click at [323, 174] on input "text" at bounding box center [347, 175] width 175 height 50
type input "ㄔ"
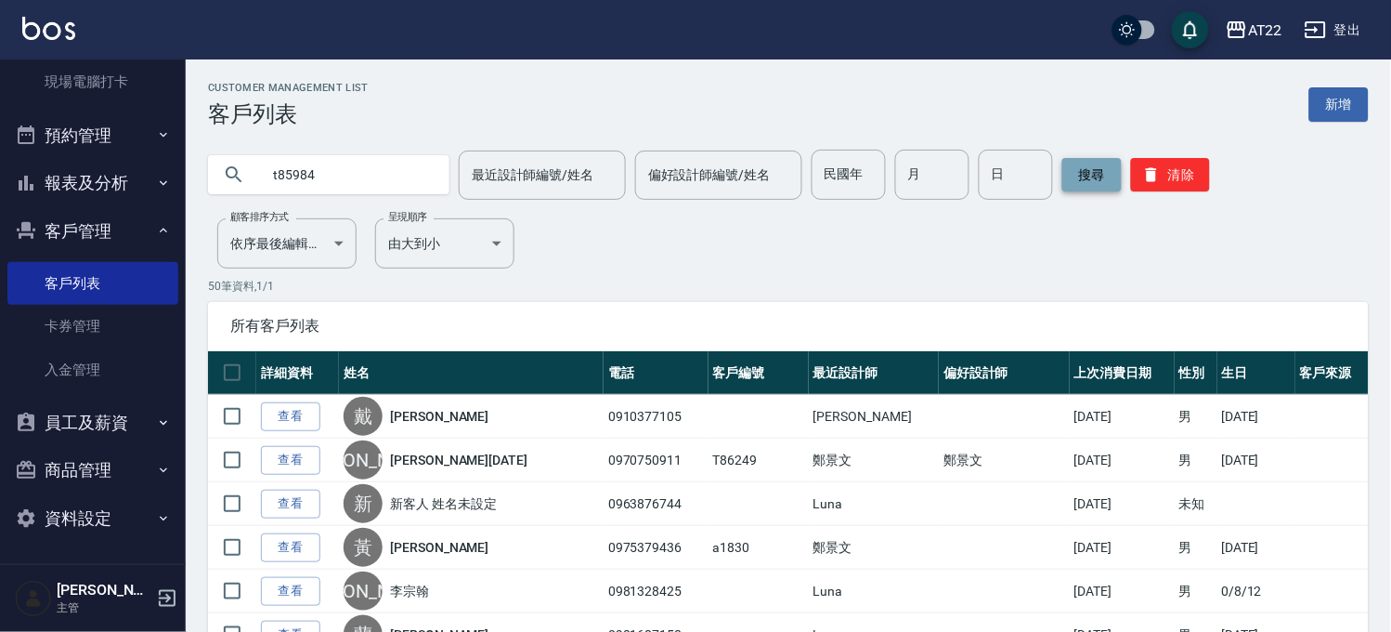
type input "t85984"
click at [1077, 168] on button "搜尋" at bounding box center [1091, 174] width 59 height 33
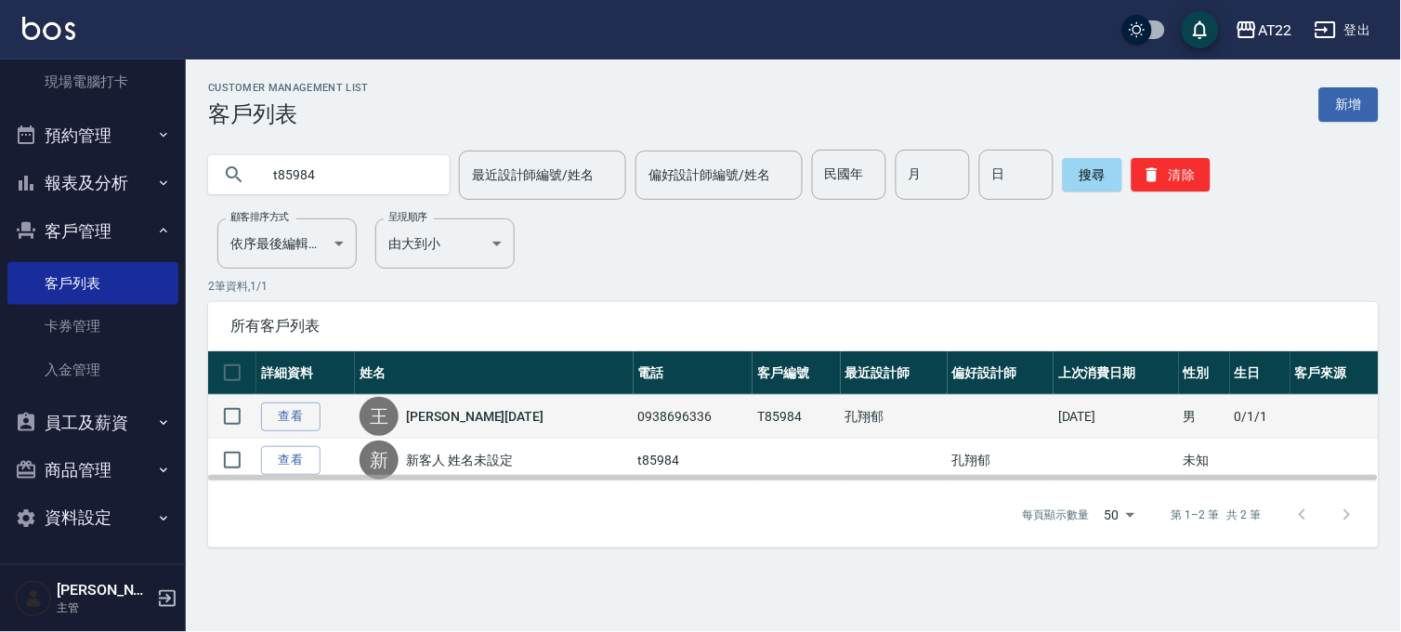
click at [756, 413] on td "T85984" at bounding box center [796, 417] width 88 height 44
click at [309, 422] on link "查看" at bounding box center [290, 416] width 59 height 29
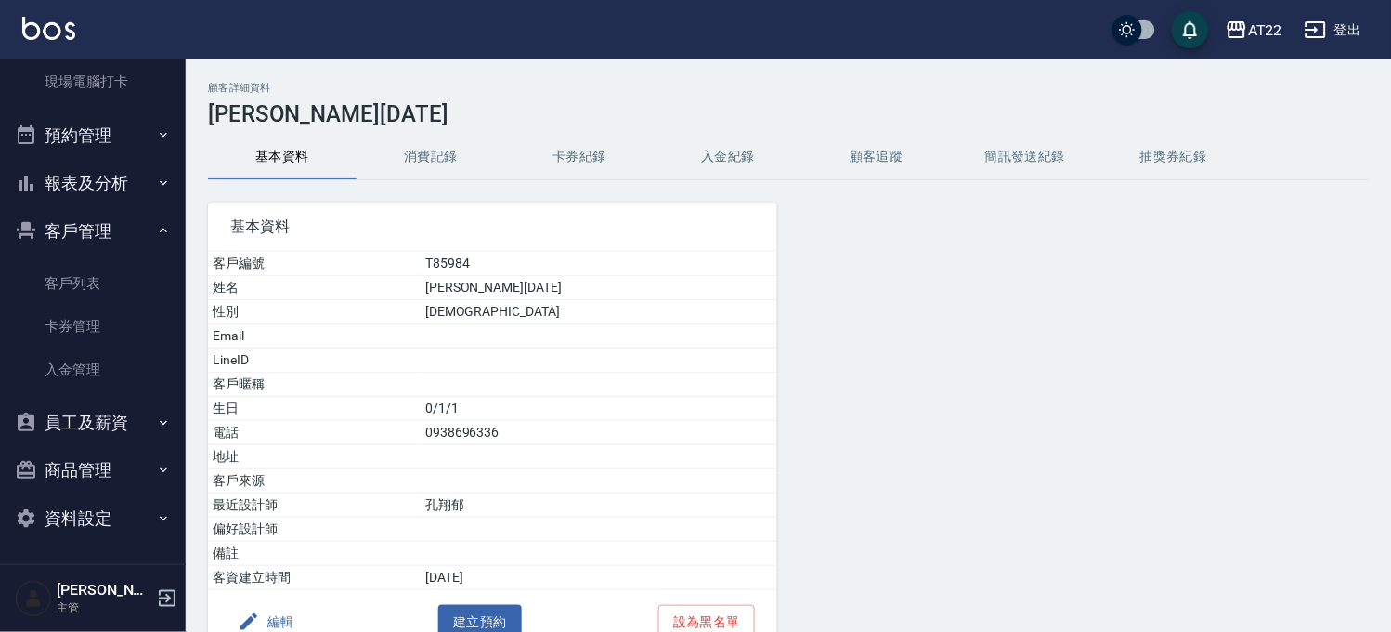
click at [466, 162] on button "消費記錄" at bounding box center [431, 157] width 149 height 45
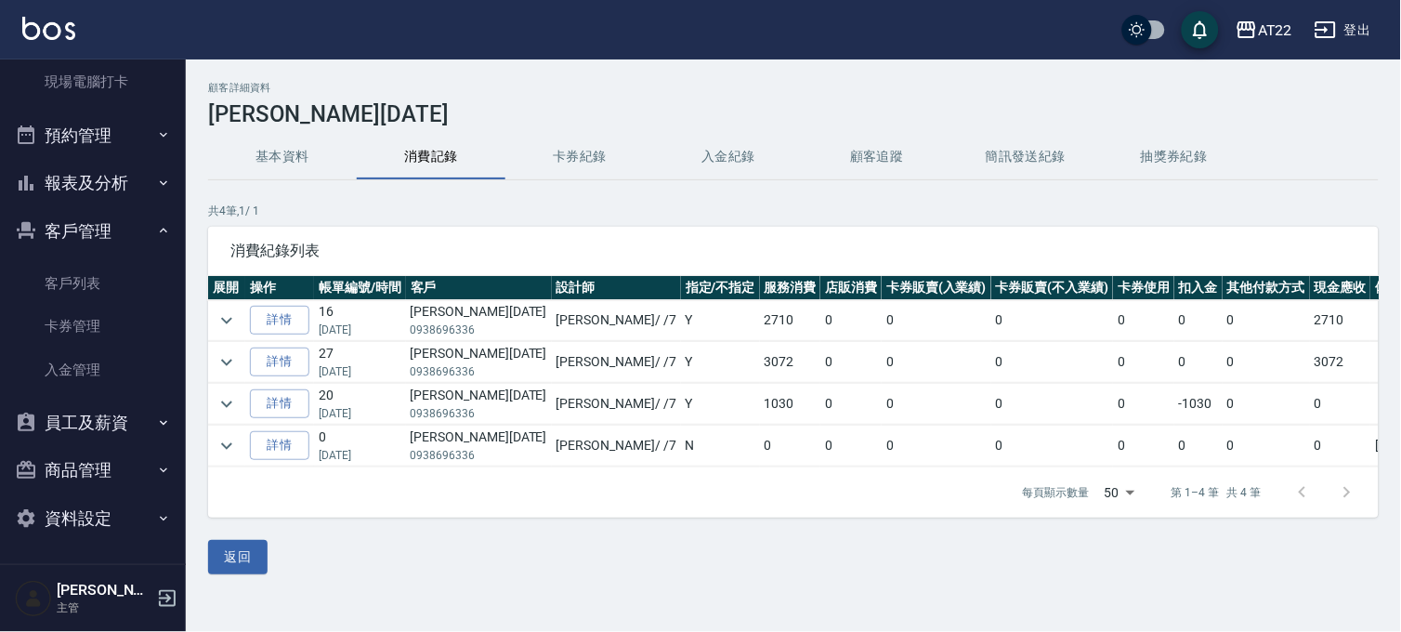
click at [580, 171] on button "卡券紀錄" at bounding box center [579, 157] width 149 height 45
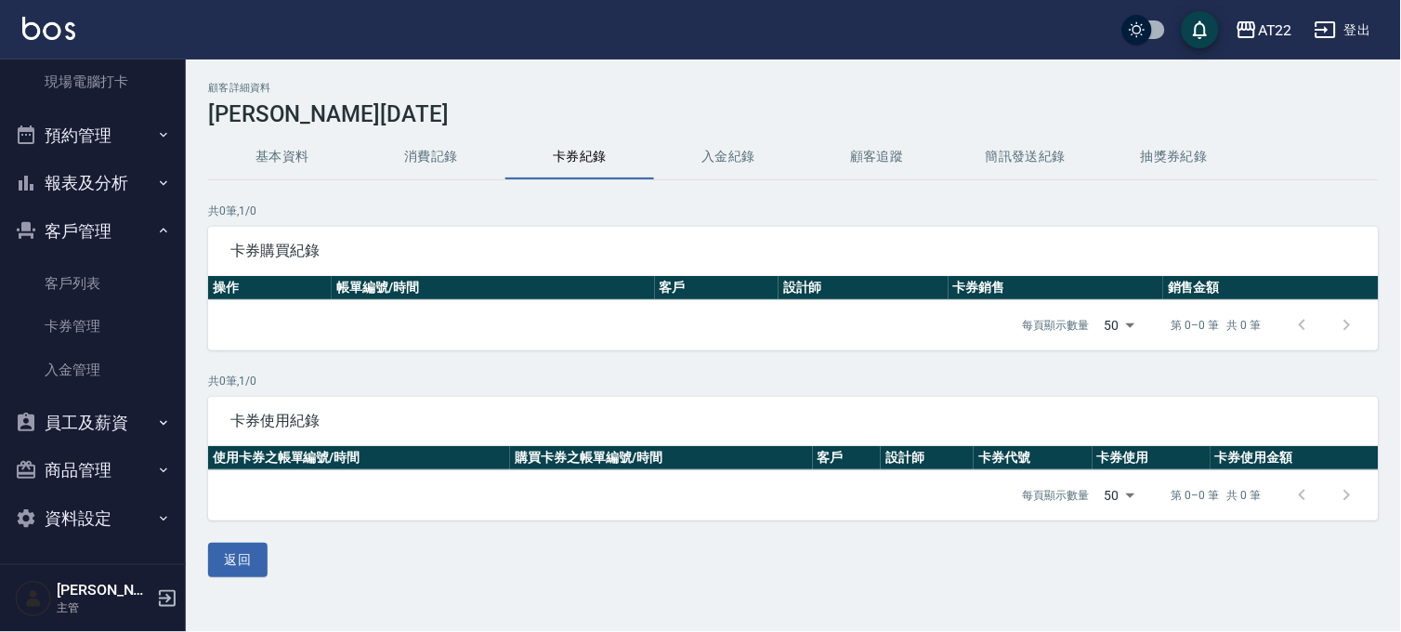
click at [261, 163] on button "基本資料" at bounding box center [282, 157] width 149 height 45
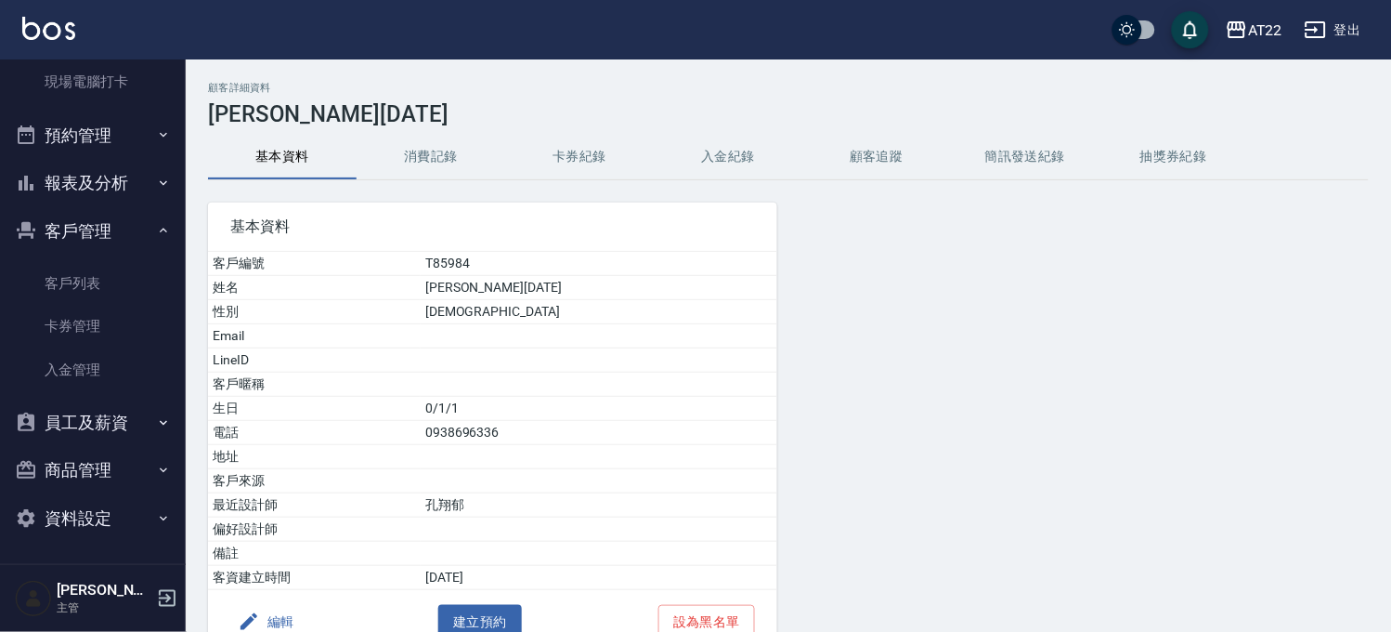
click at [421, 160] on button "消費記錄" at bounding box center [431, 157] width 149 height 45
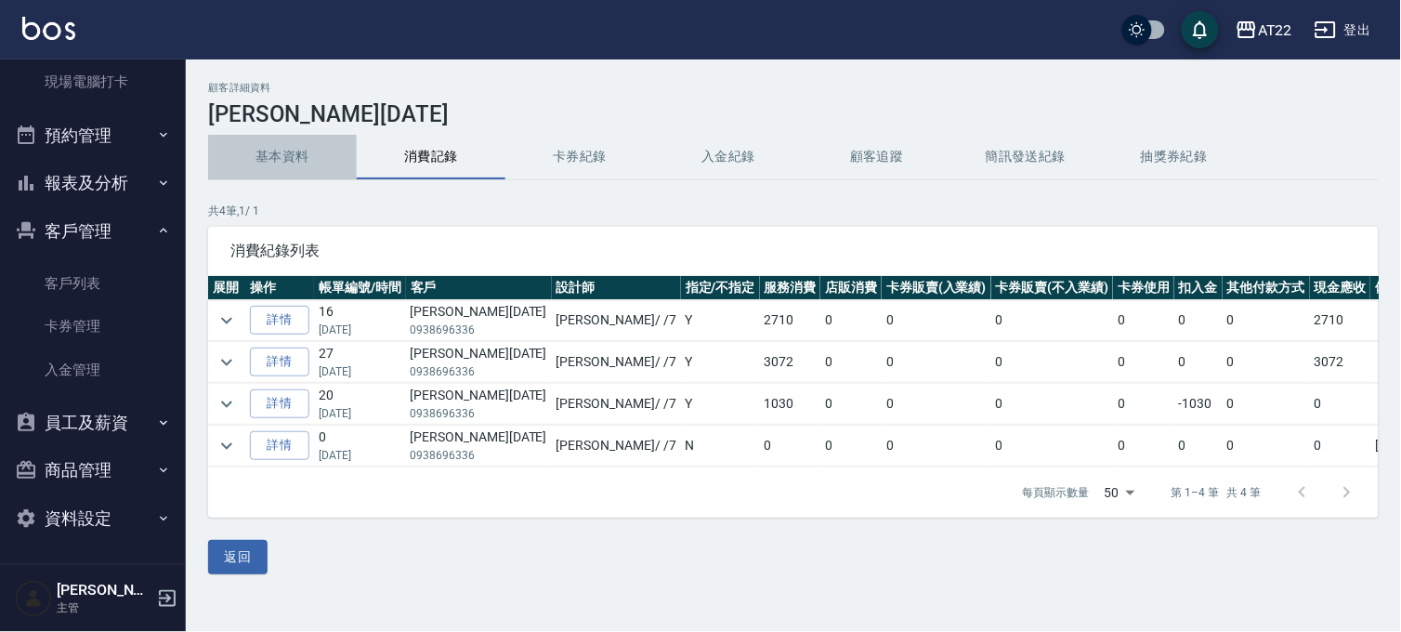
click at [275, 150] on button "基本資料" at bounding box center [282, 157] width 149 height 45
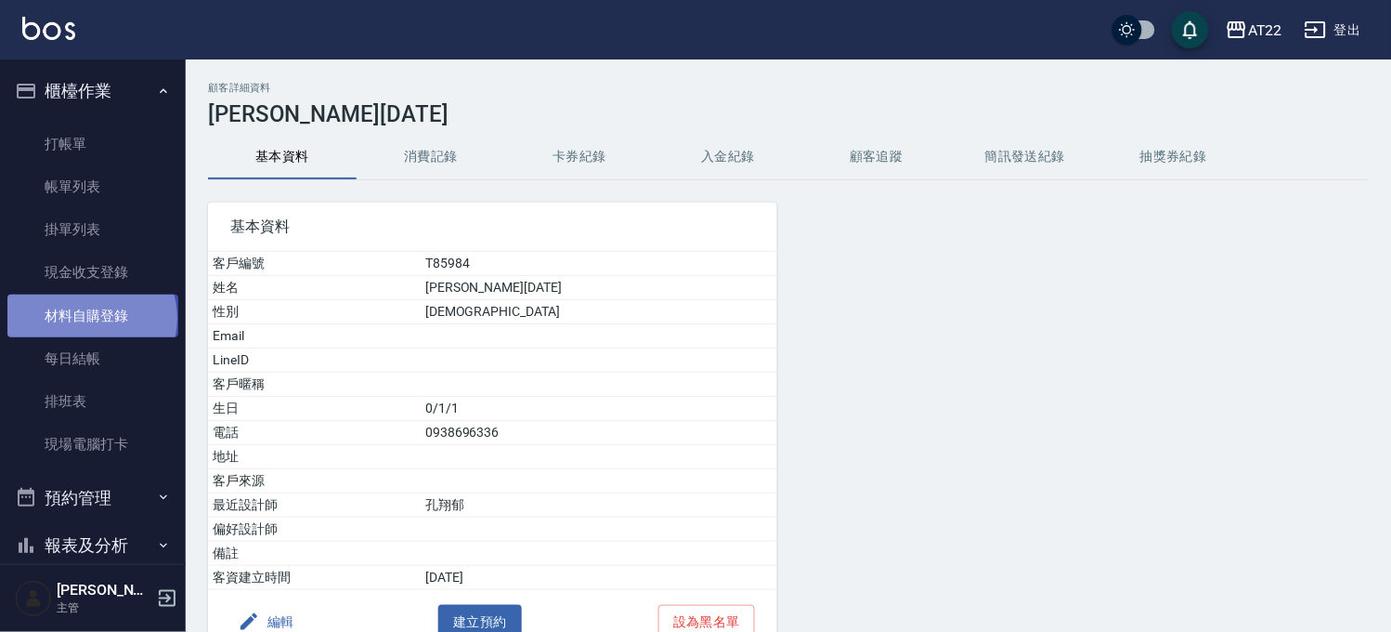
click at [90, 318] on link "材料自購登錄" at bounding box center [92, 315] width 171 height 43
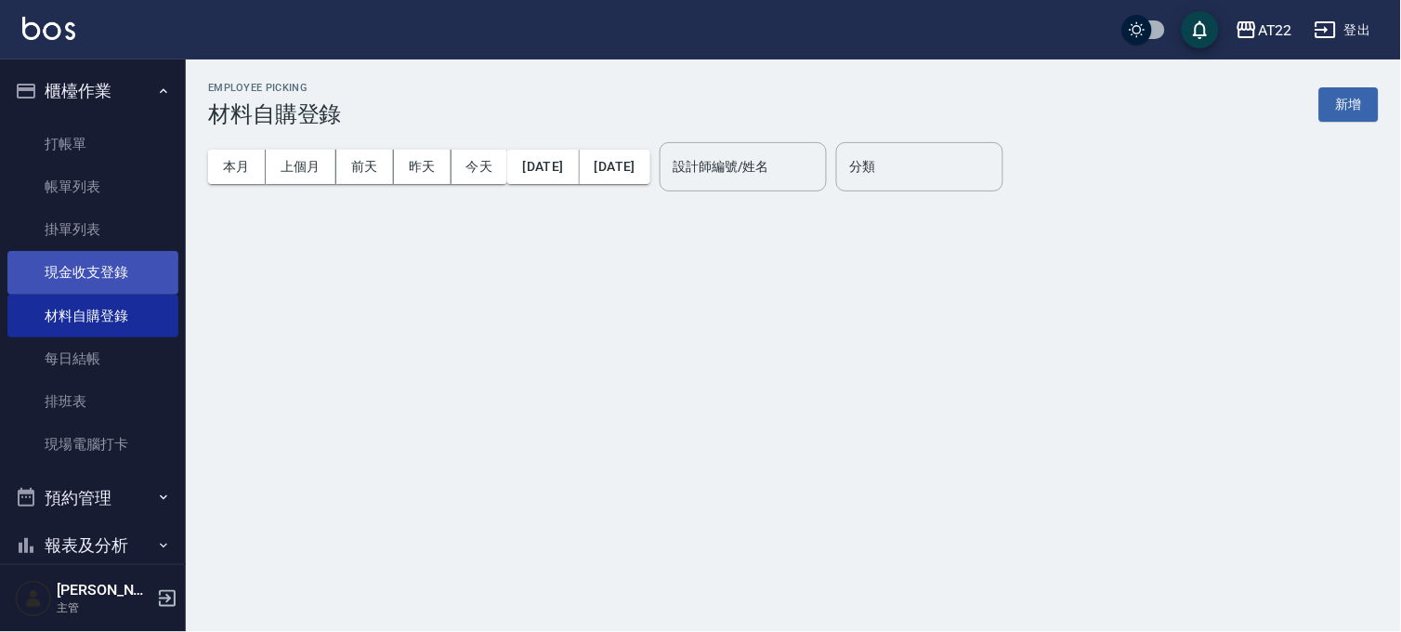
click at [99, 280] on link "現金收支登錄" at bounding box center [92, 272] width 171 height 43
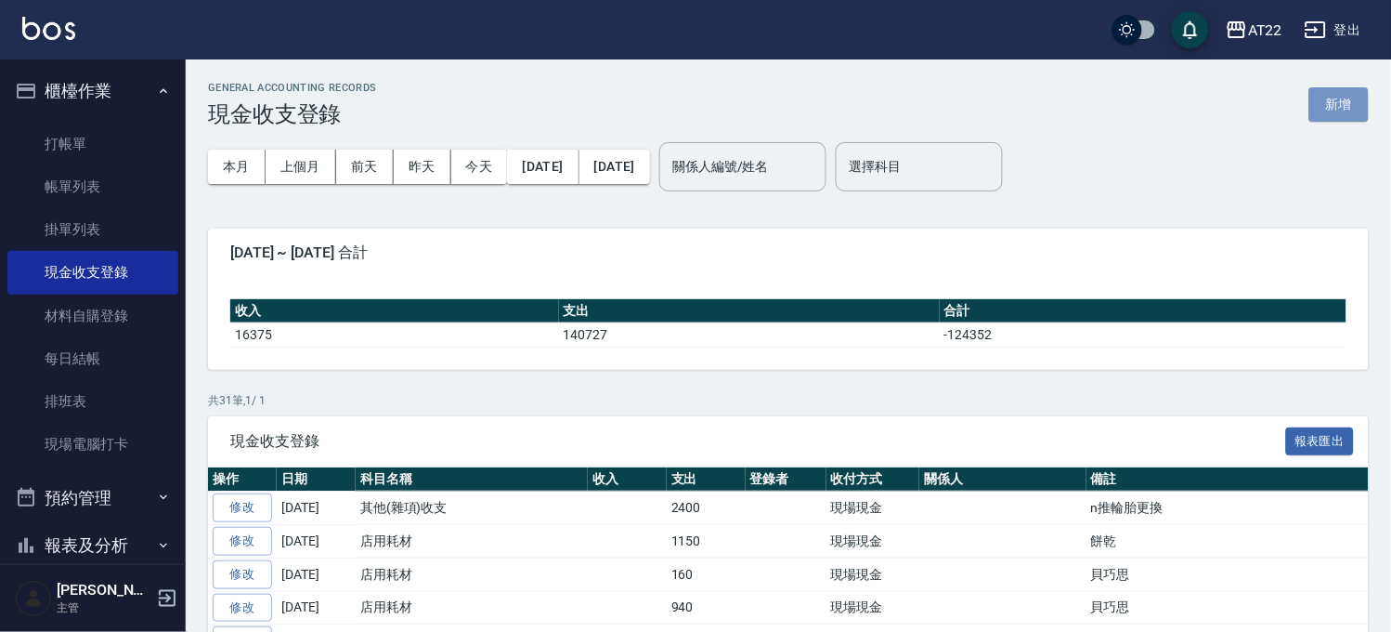
click at [1335, 119] on button "新增" at bounding box center [1339, 104] width 59 height 34
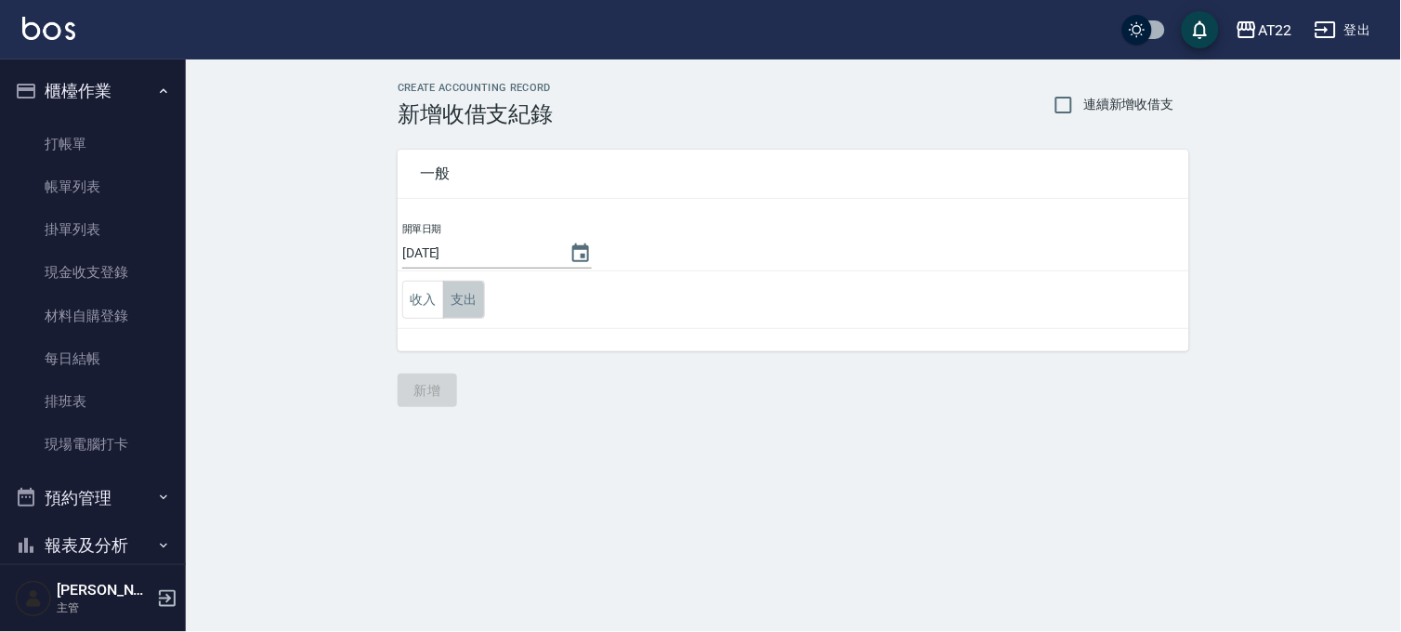
click at [471, 286] on button "支出" at bounding box center [464, 299] width 42 height 38
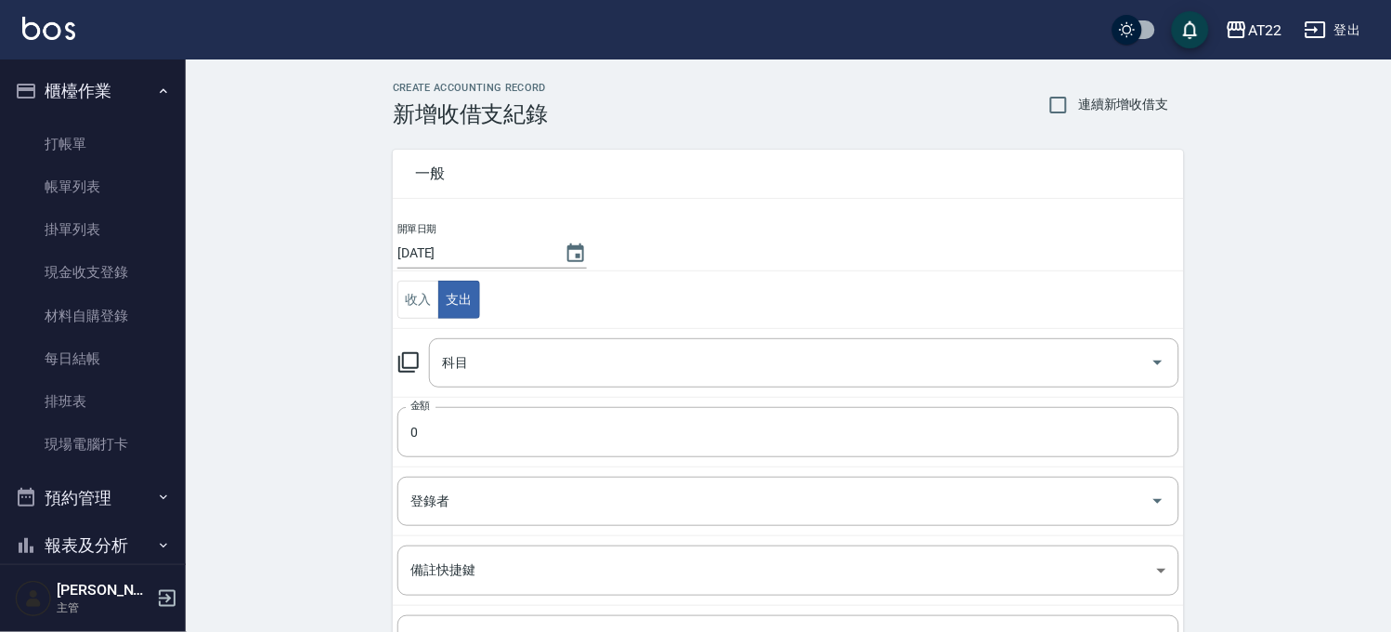
click at [539, 334] on td "科目 科目" at bounding box center [788, 362] width 791 height 69
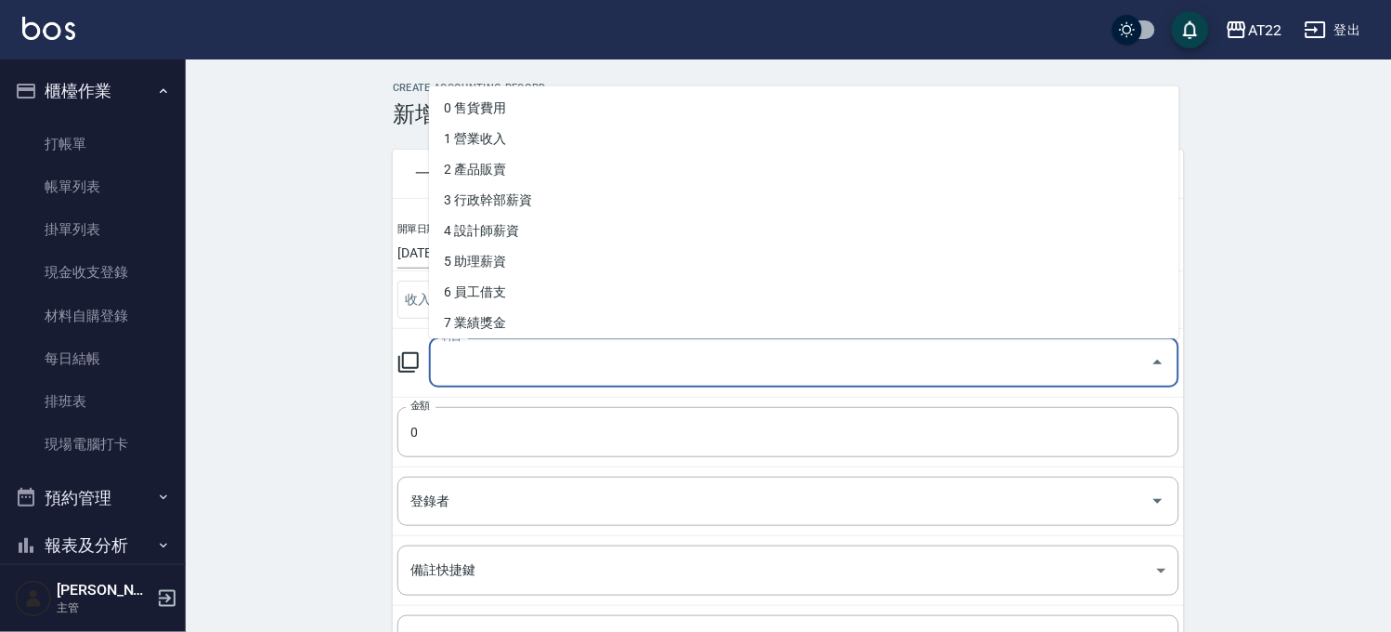
click at [530, 373] on input "科目" at bounding box center [790, 362] width 706 height 33
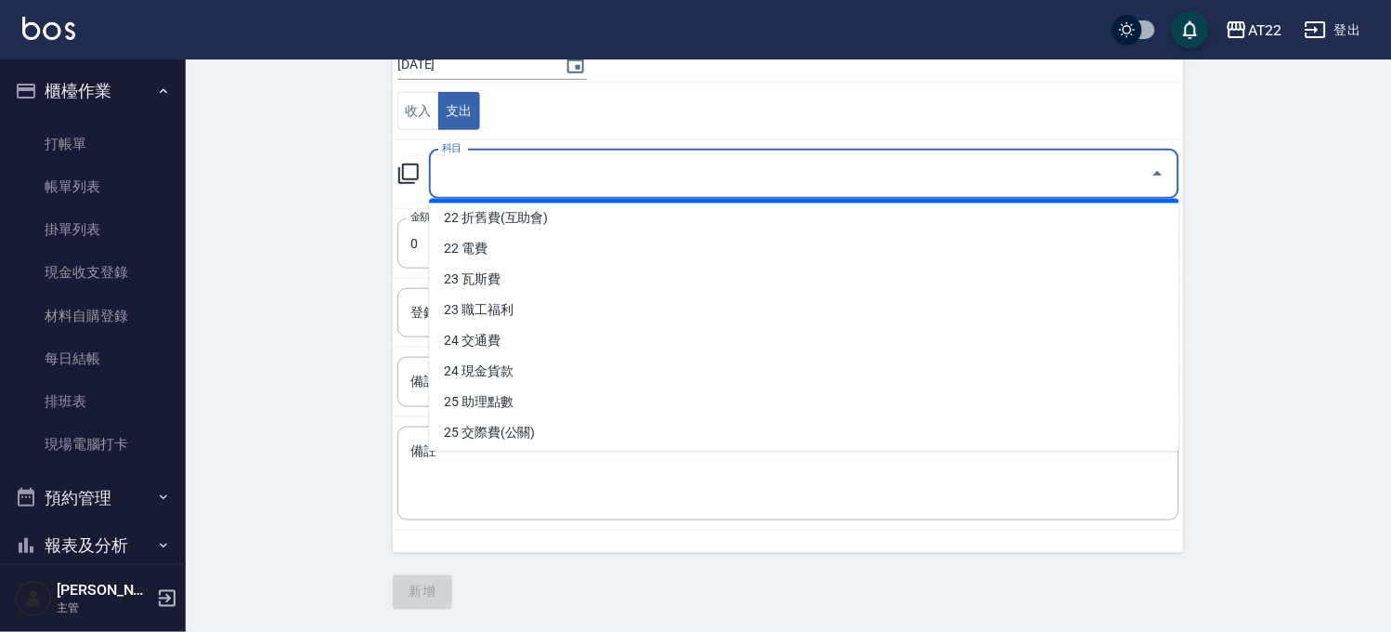
scroll to position [825, 0]
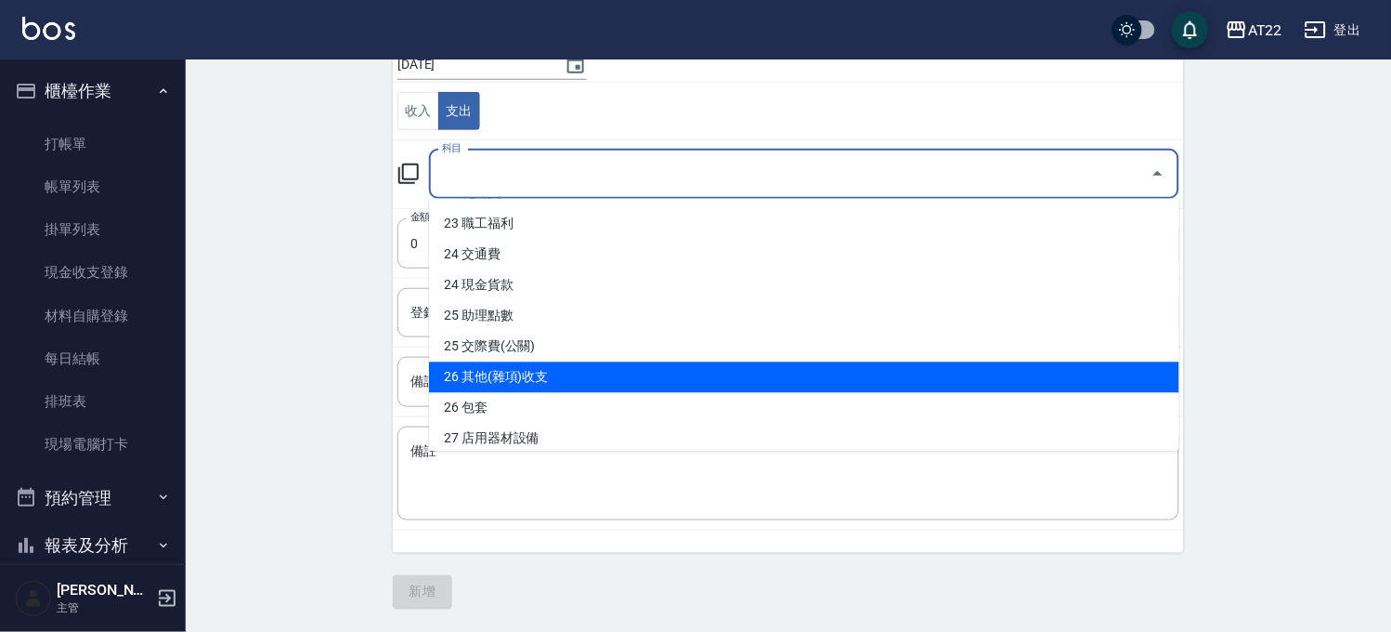
click at [536, 362] on li "26 其他(雜項)收支" at bounding box center [804, 377] width 750 height 31
type input "26 其他(雜項)收支"
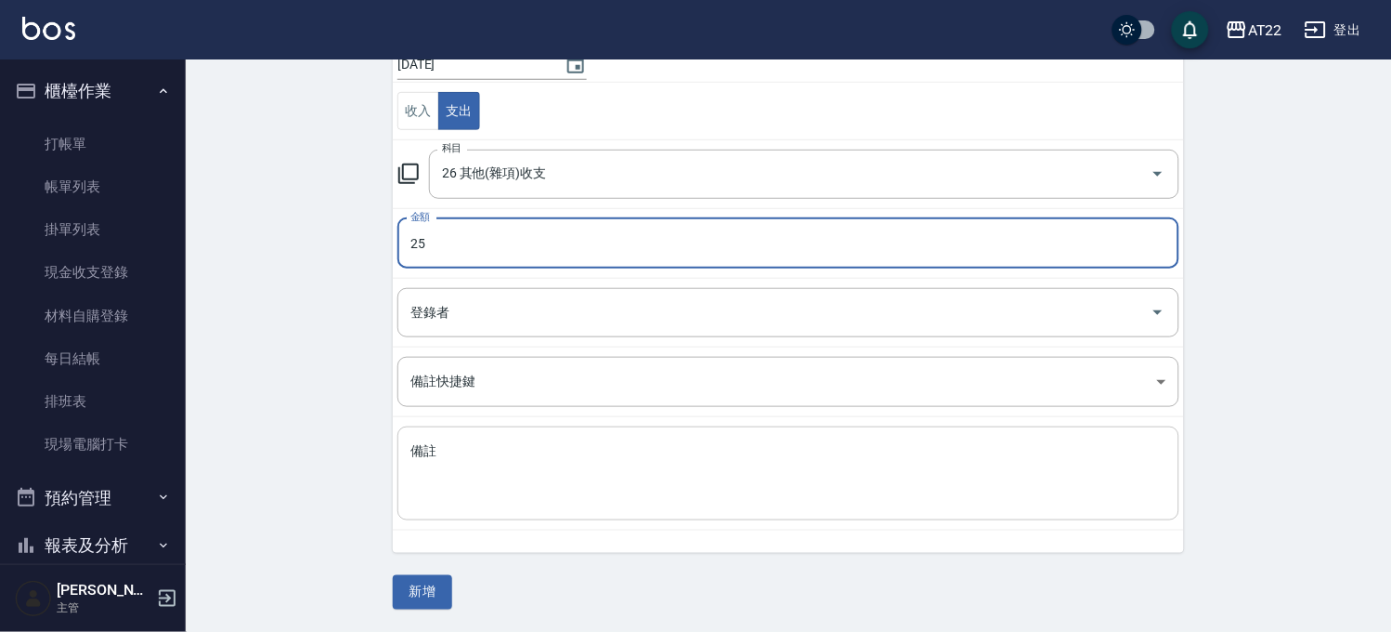
type input "25"
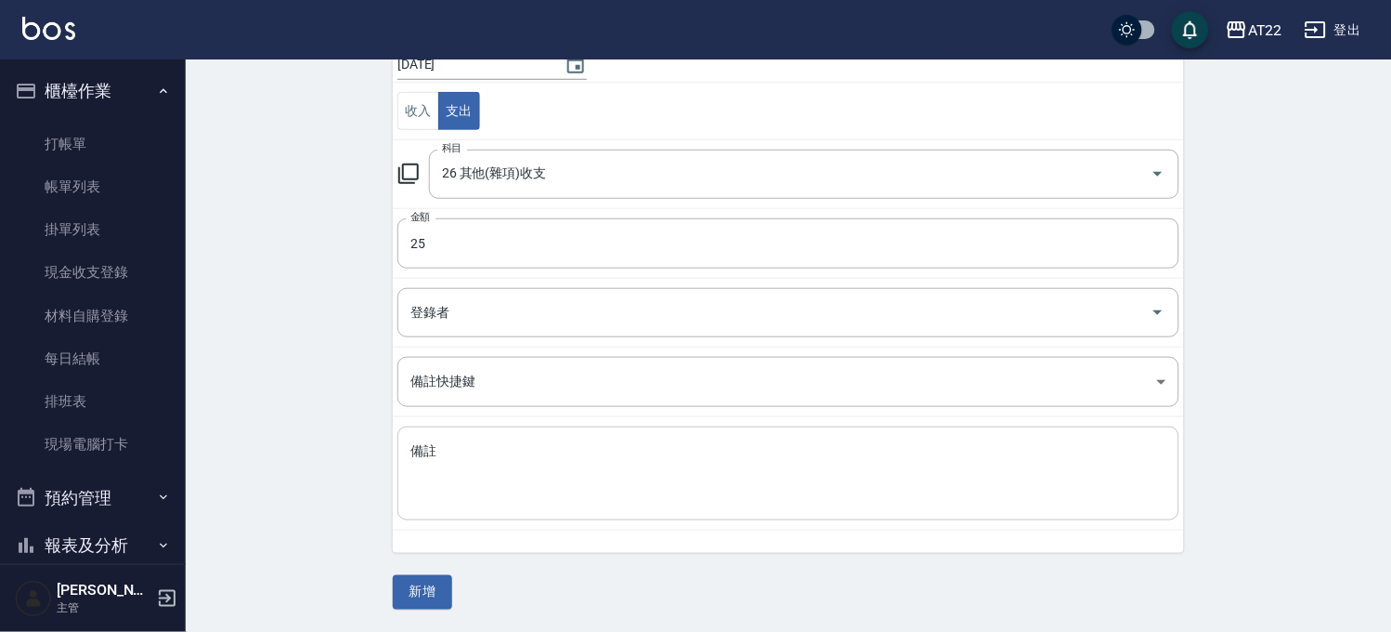
click at [466, 435] on div "x 備註" at bounding box center [789, 473] width 782 height 94
type textarea "g"
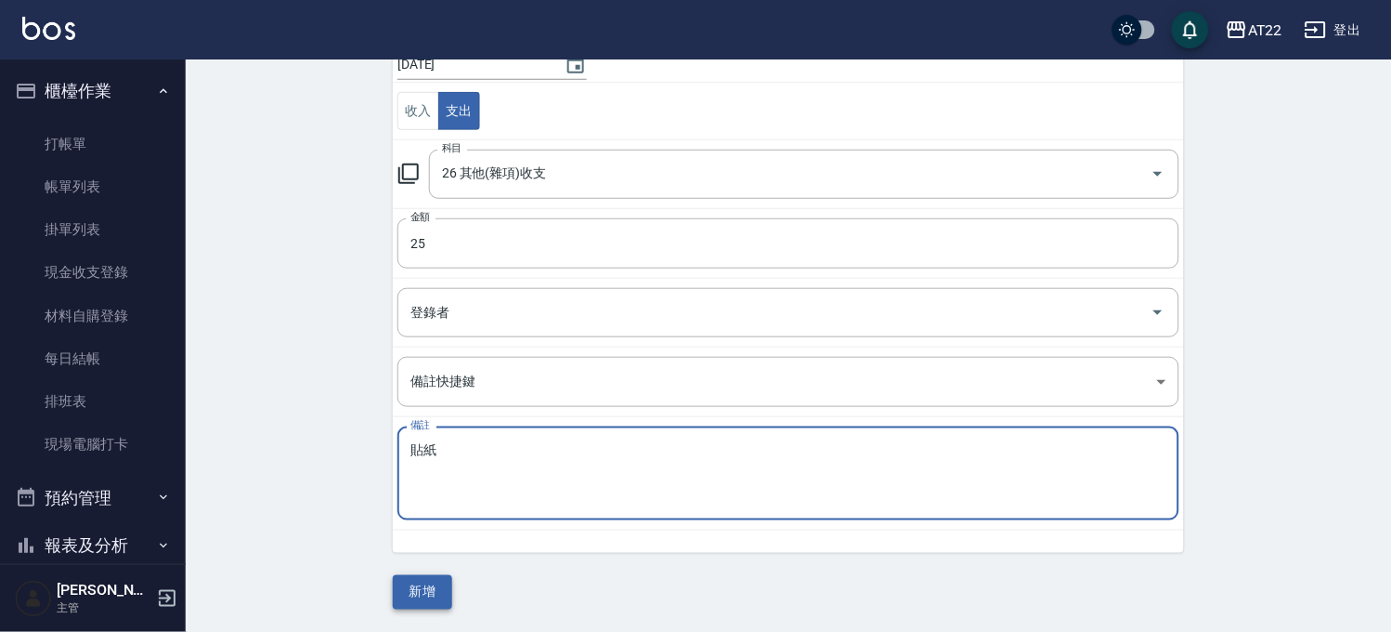
type textarea "貼紙"
click at [424, 578] on button "新增" at bounding box center [422, 592] width 59 height 34
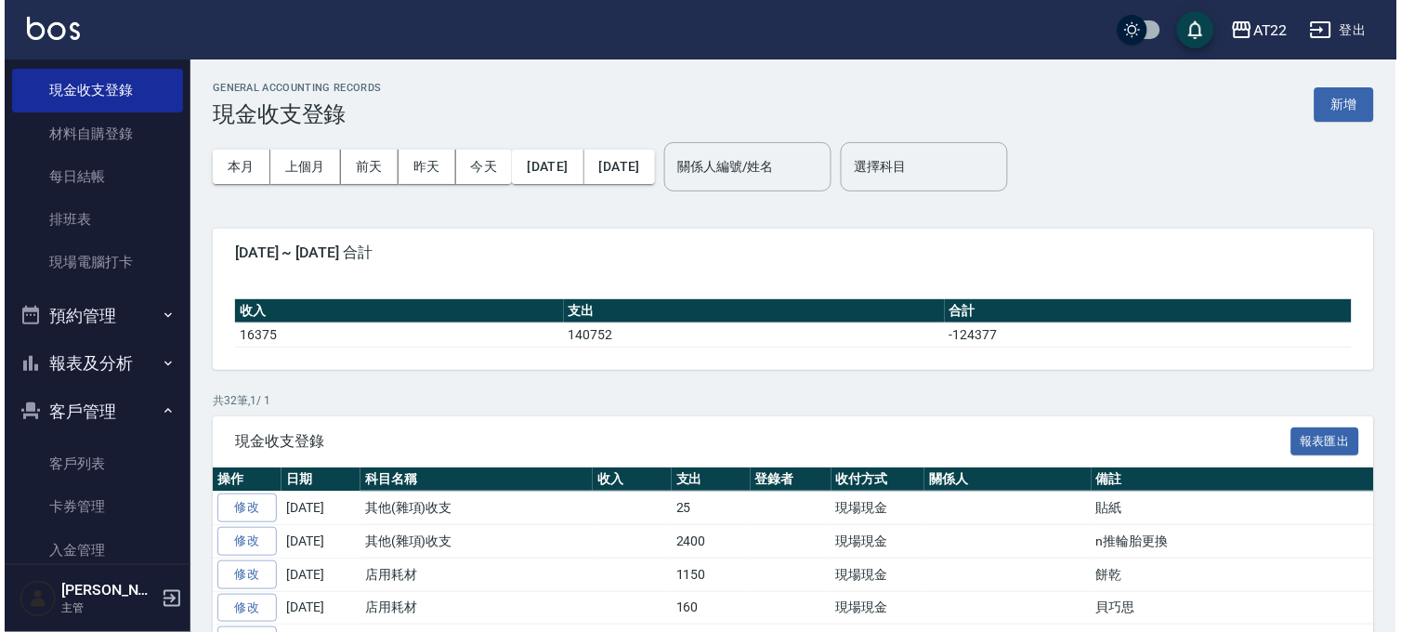
scroll to position [362, 0]
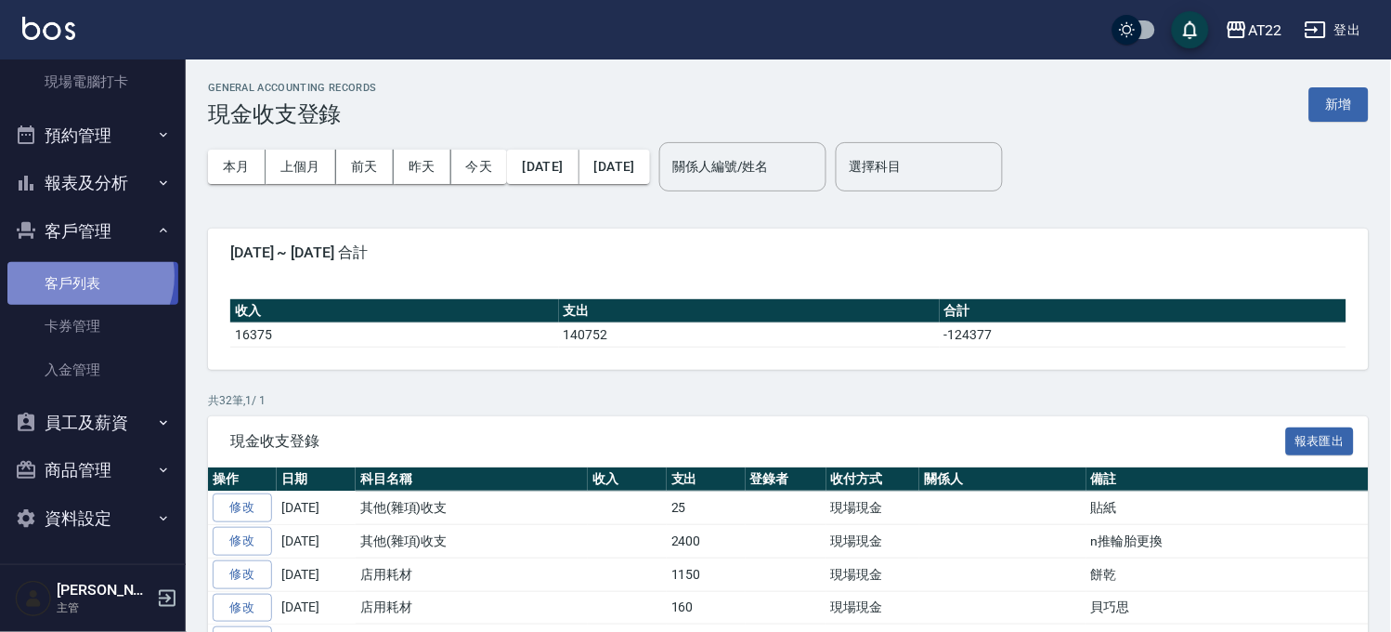
click at [84, 276] on link "客戶列表" at bounding box center [92, 283] width 171 height 43
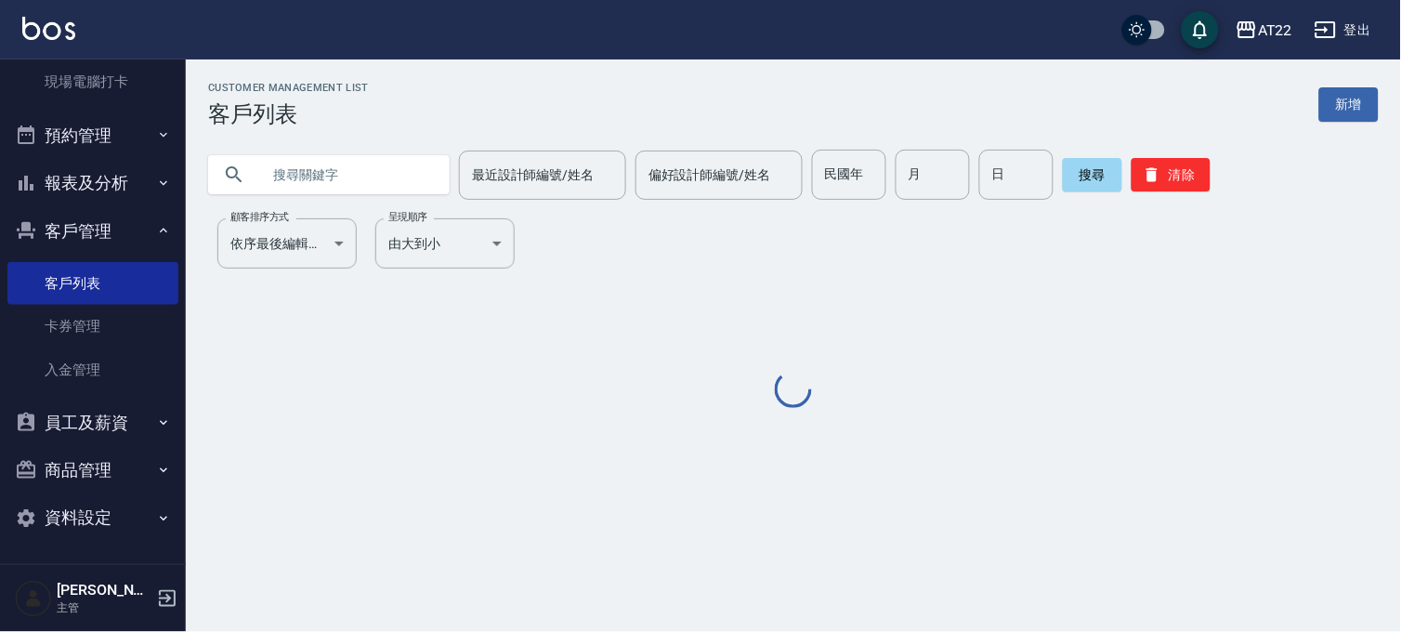
click at [256, 187] on div at bounding box center [328, 174] width 241 height 39
click at [256, 184] on div at bounding box center [328, 174] width 241 height 39
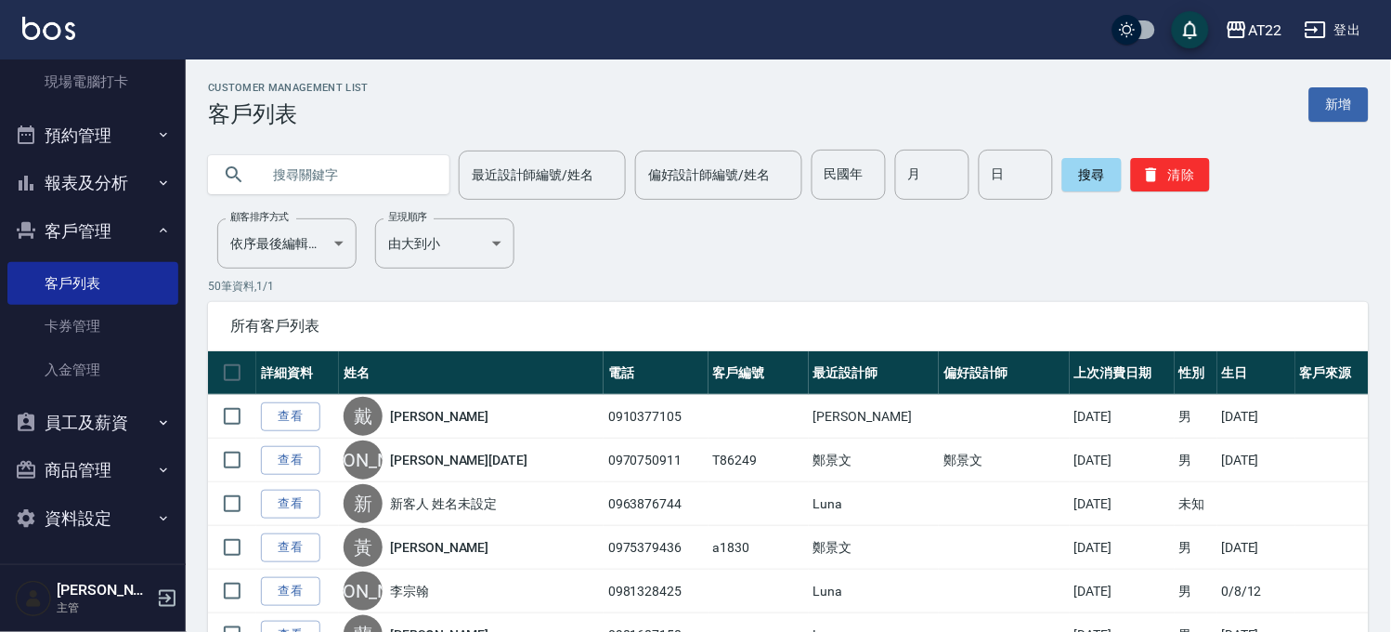
click at [270, 174] on input "text" at bounding box center [347, 175] width 175 height 50
click at [1064, 184] on button "搜尋" at bounding box center [1091, 174] width 59 height 33
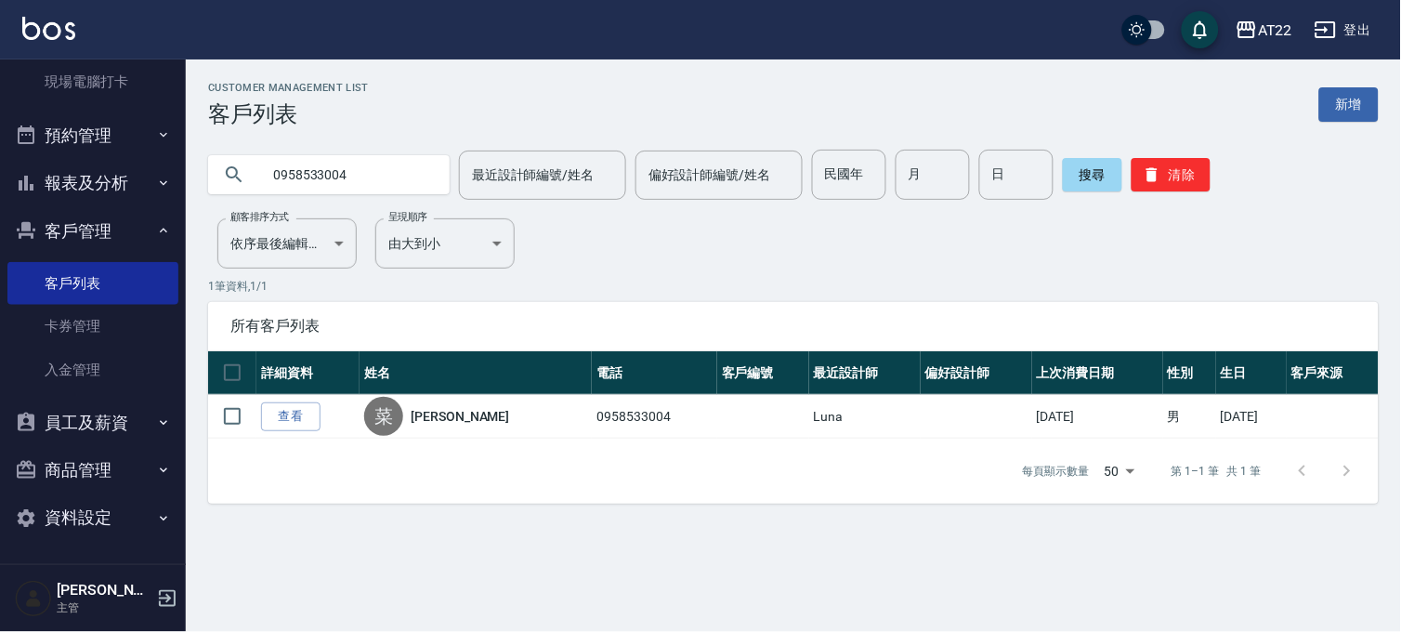
click at [313, 199] on input "0958533004" at bounding box center [347, 175] width 175 height 50
click at [325, 179] on input "0958533004" at bounding box center [347, 175] width 175 height 50
type input "0933379448"
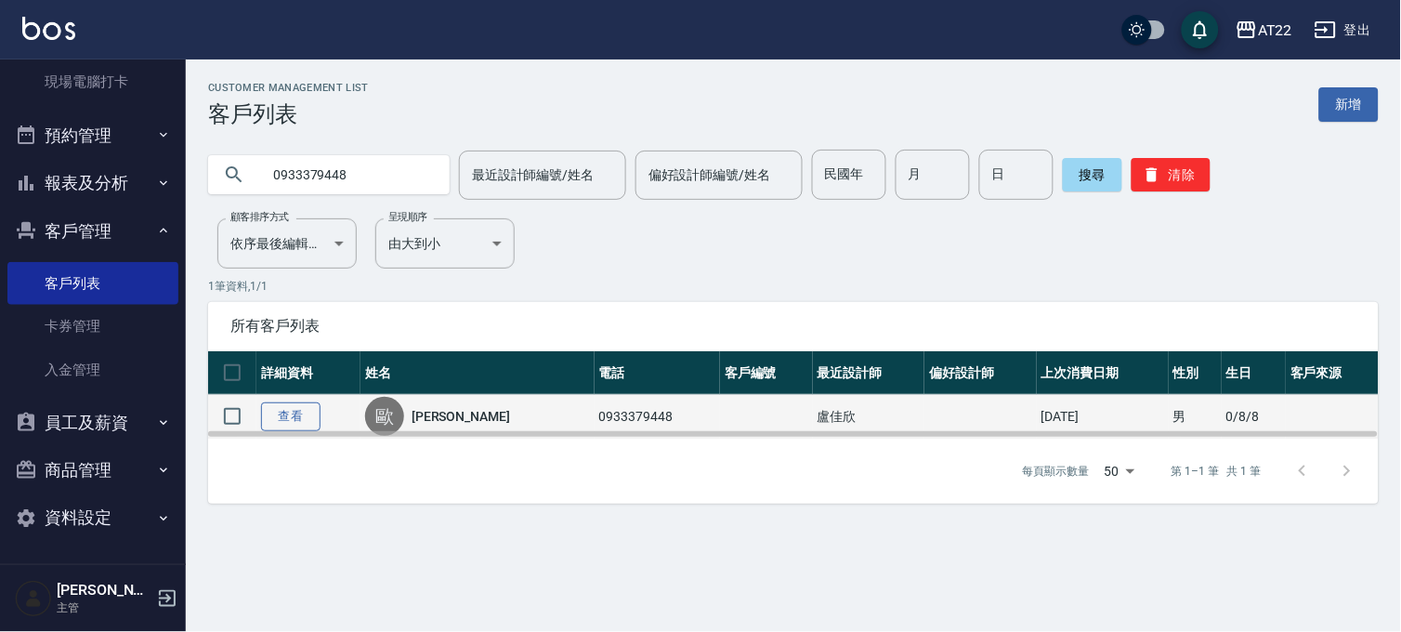
click at [297, 423] on link "查看" at bounding box center [290, 416] width 59 height 29
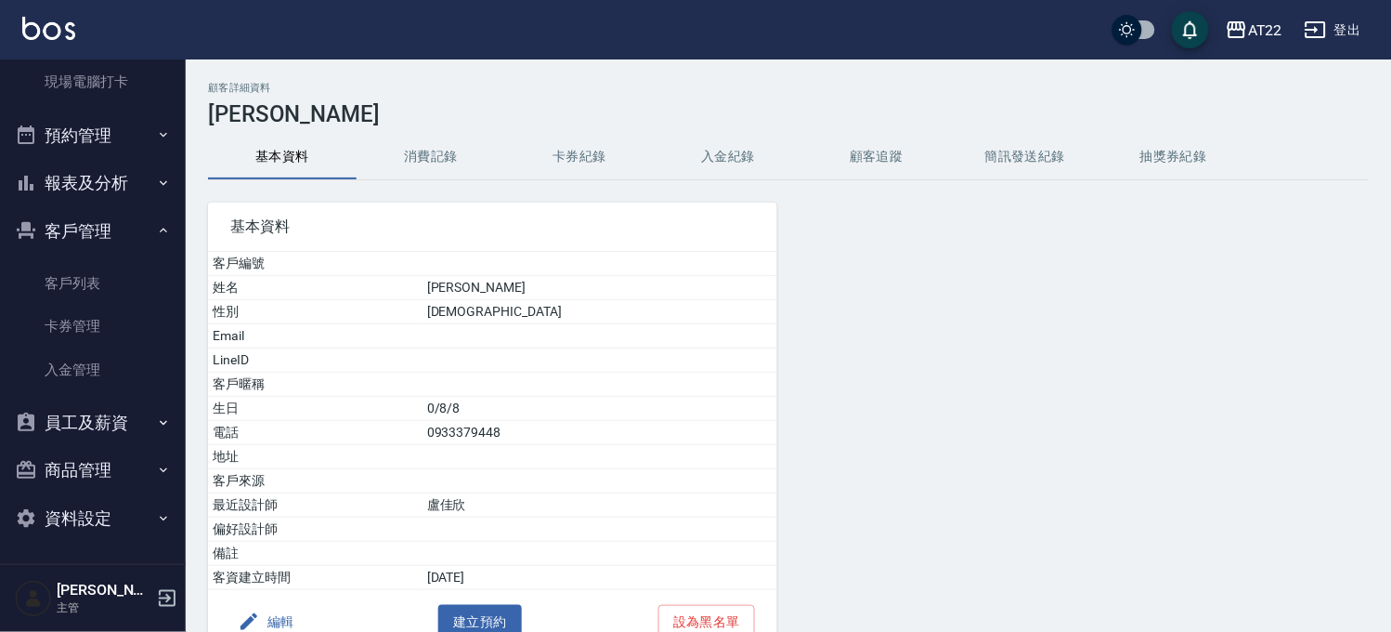
click at [432, 143] on button "消費記錄" at bounding box center [431, 157] width 149 height 45
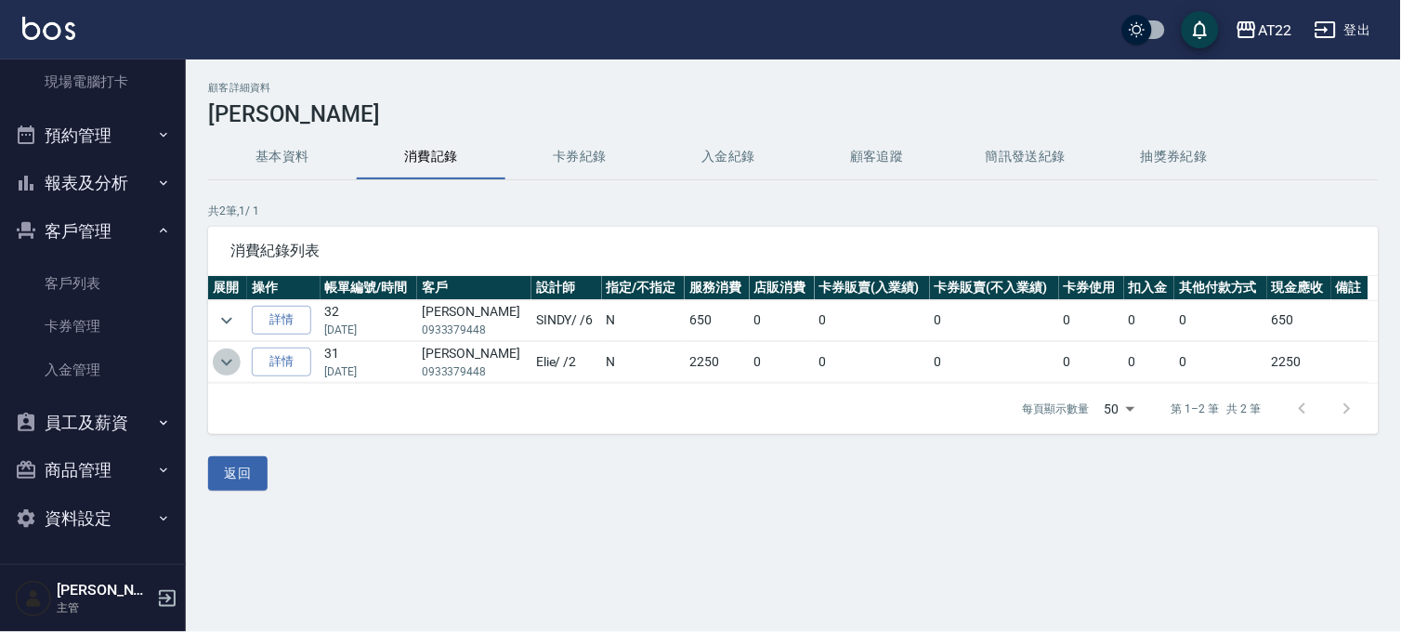
click at [235, 367] on icon "expand row" at bounding box center [226, 362] width 22 height 22
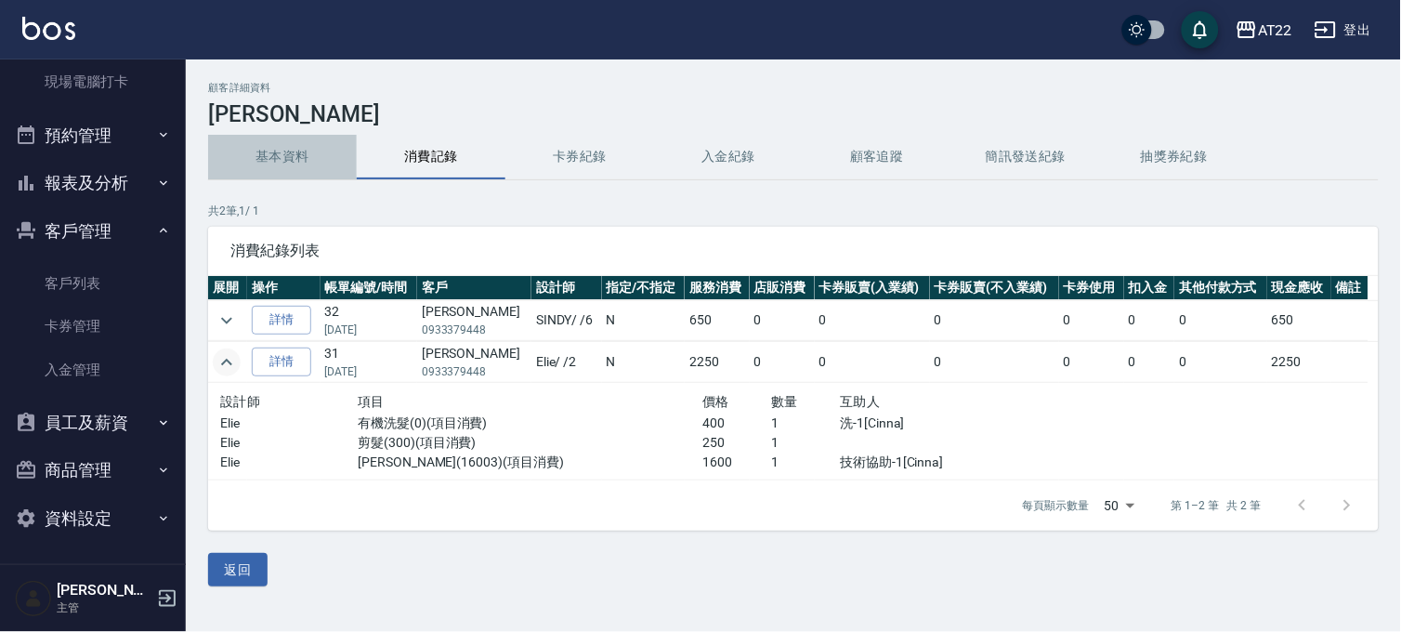
click at [285, 150] on button "基本資料" at bounding box center [282, 157] width 149 height 45
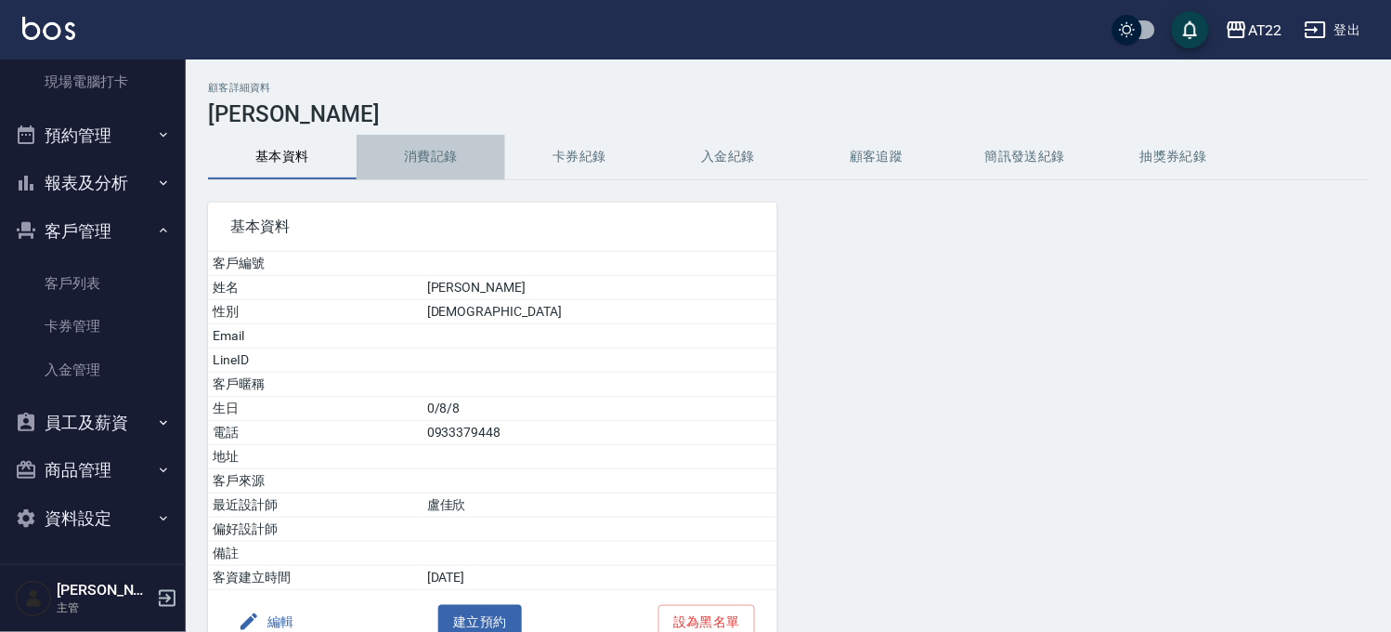
click at [443, 145] on button "消費記錄" at bounding box center [431, 157] width 149 height 45
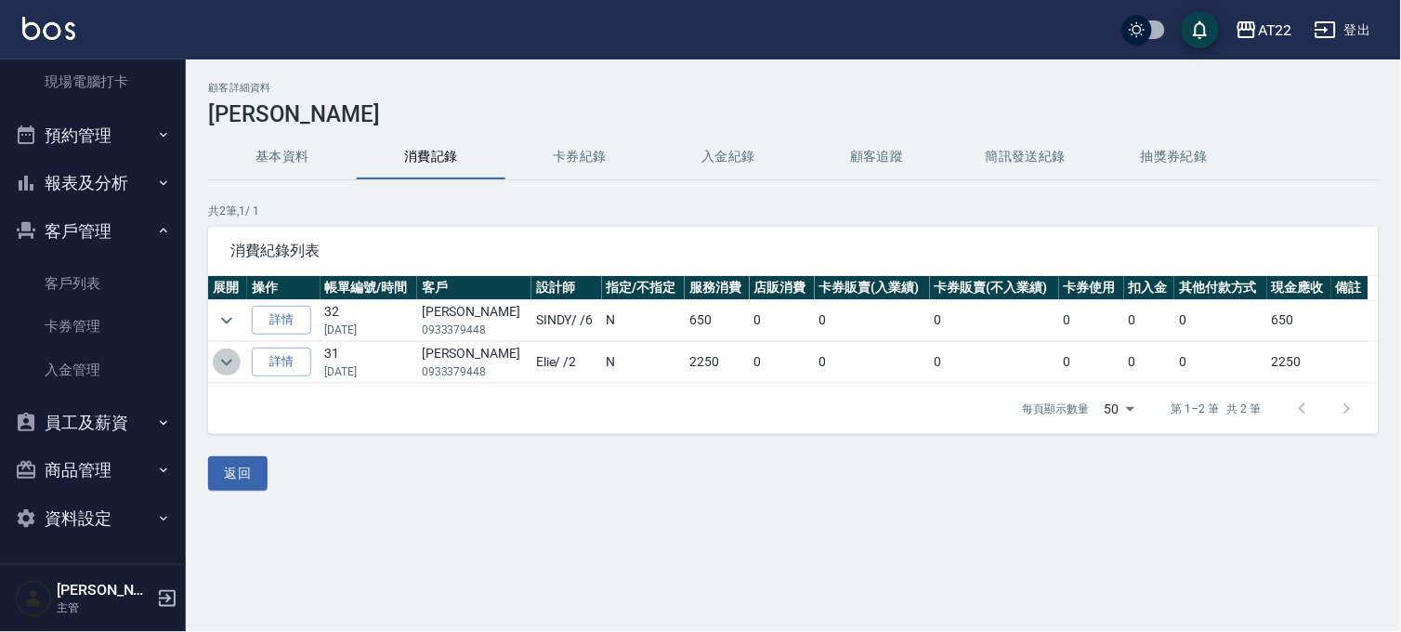
click at [227, 362] on icon "expand row" at bounding box center [226, 362] width 22 height 22
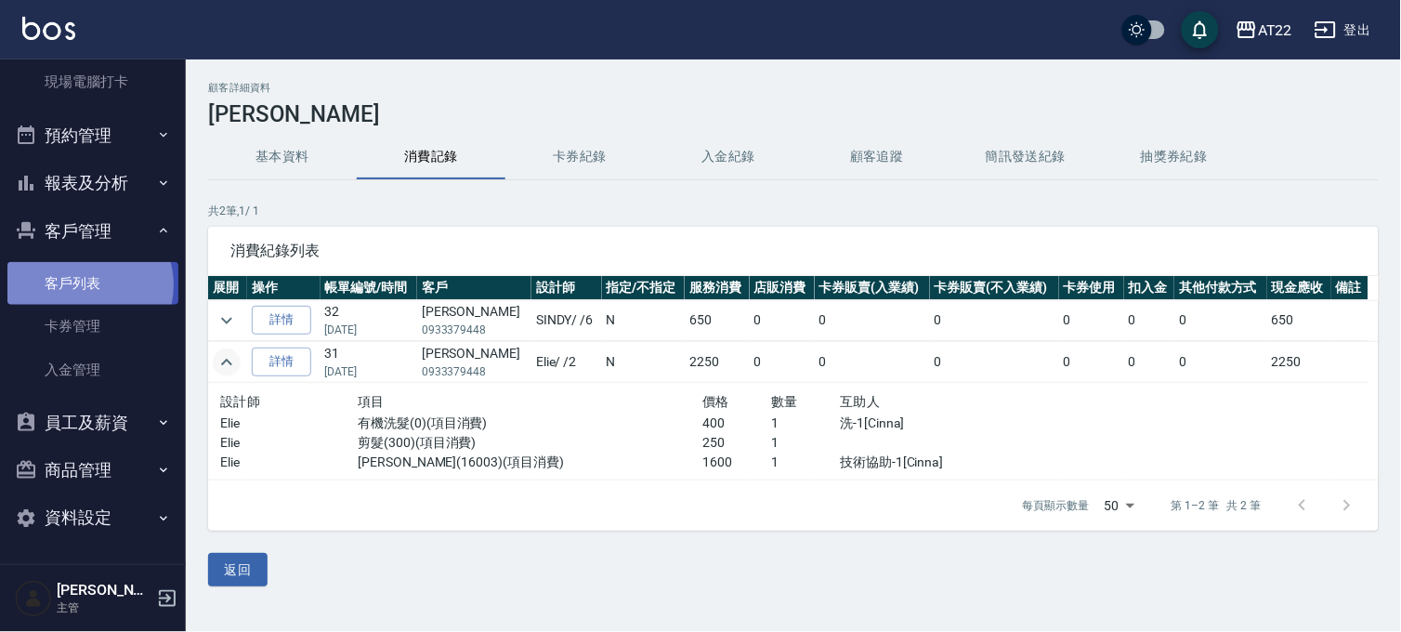
click at [86, 285] on link "客戶列表" at bounding box center [92, 283] width 171 height 43
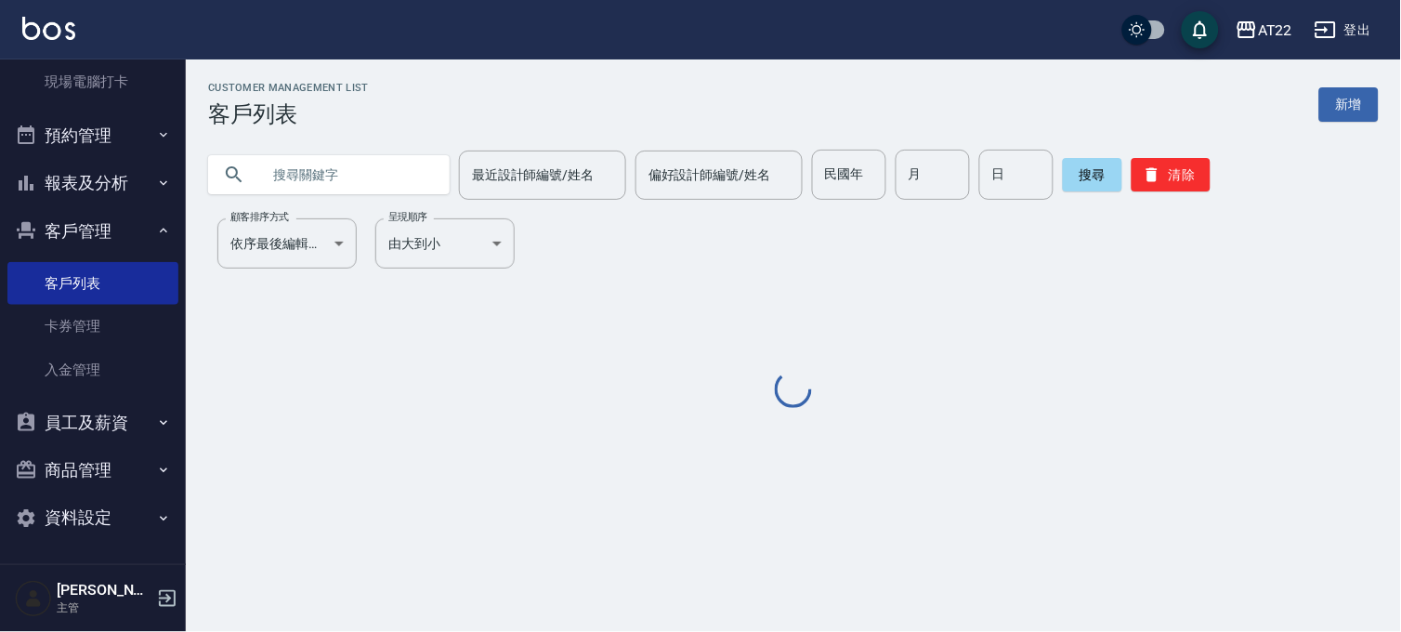
click at [276, 170] on input "text" at bounding box center [347, 175] width 175 height 50
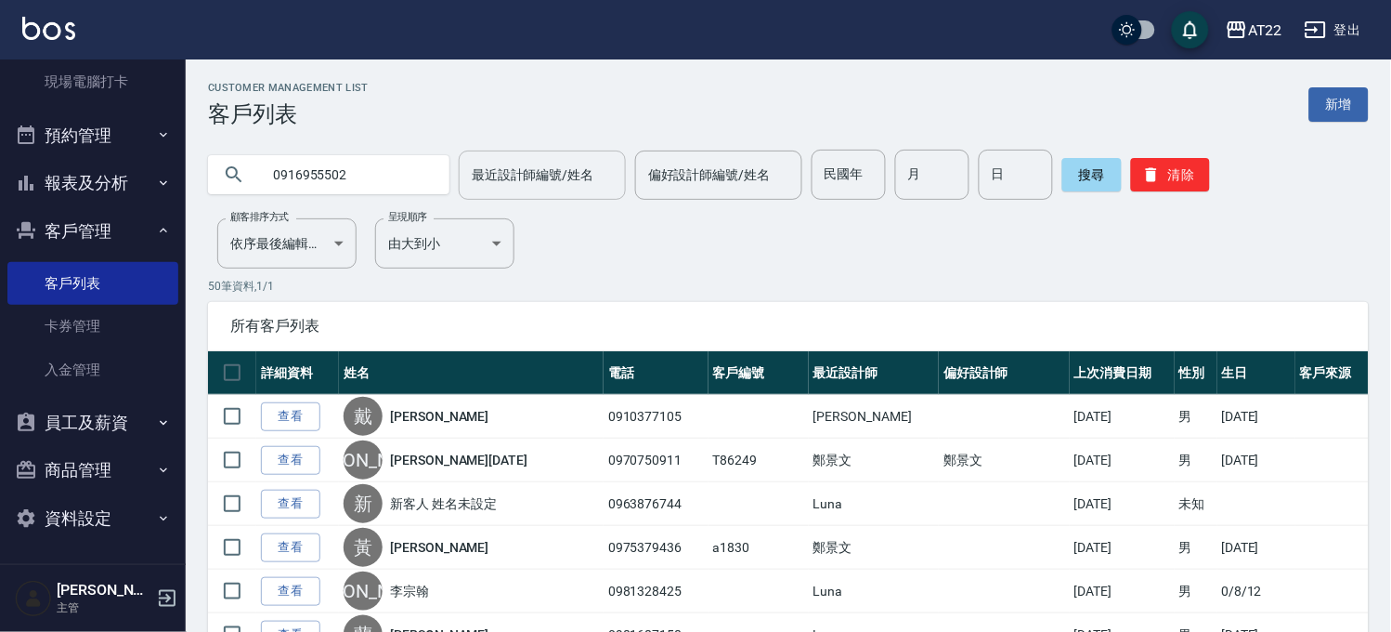
type input "0916955502"
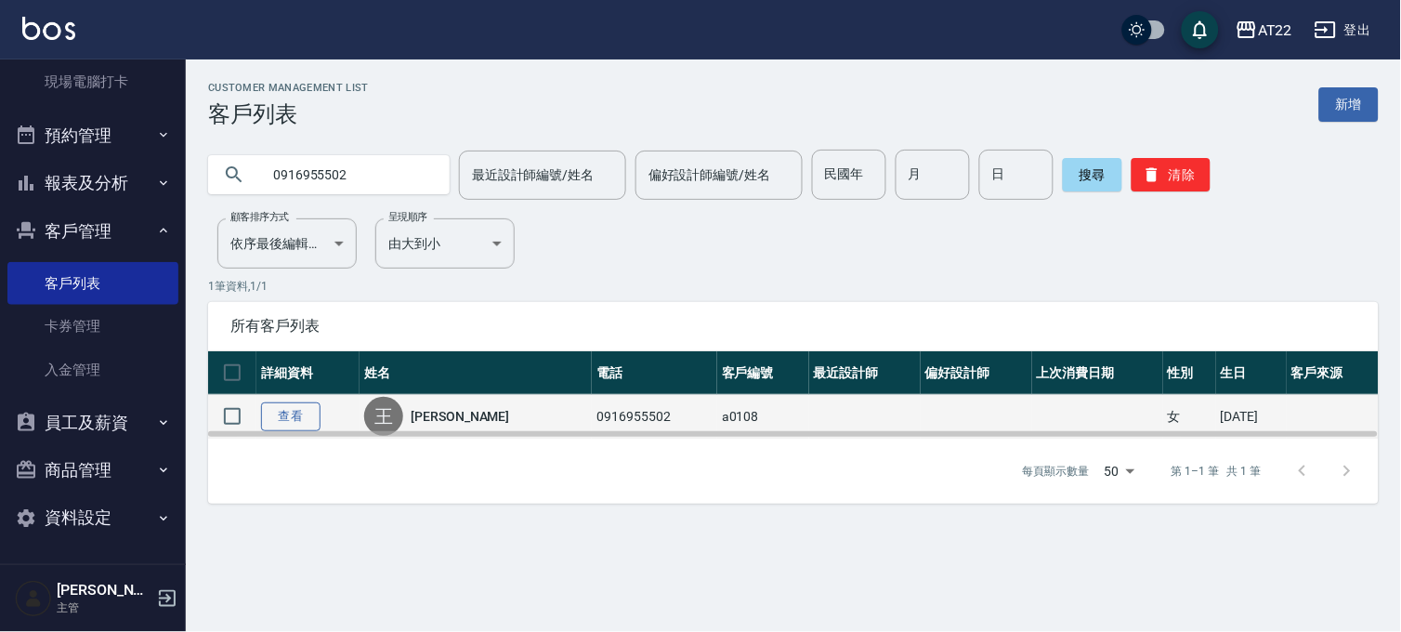
click at [276, 406] on link "查看" at bounding box center [290, 416] width 59 height 29
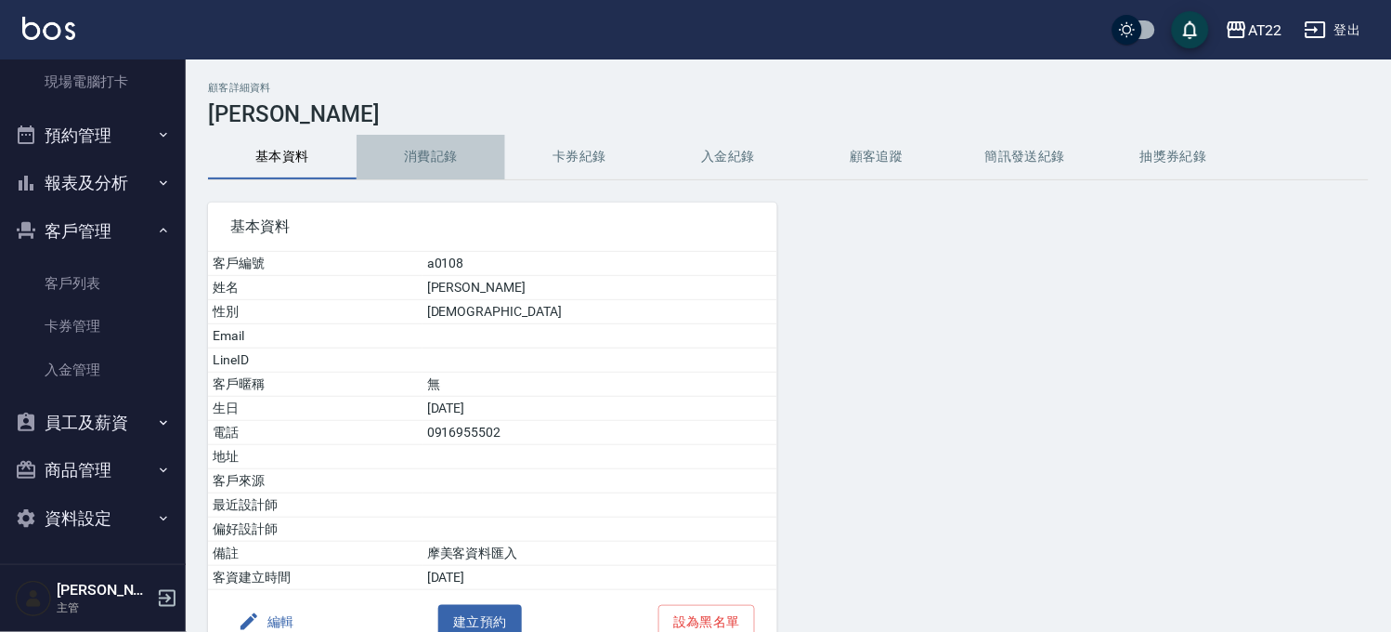
click at [429, 150] on button "消費記錄" at bounding box center [431, 157] width 149 height 45
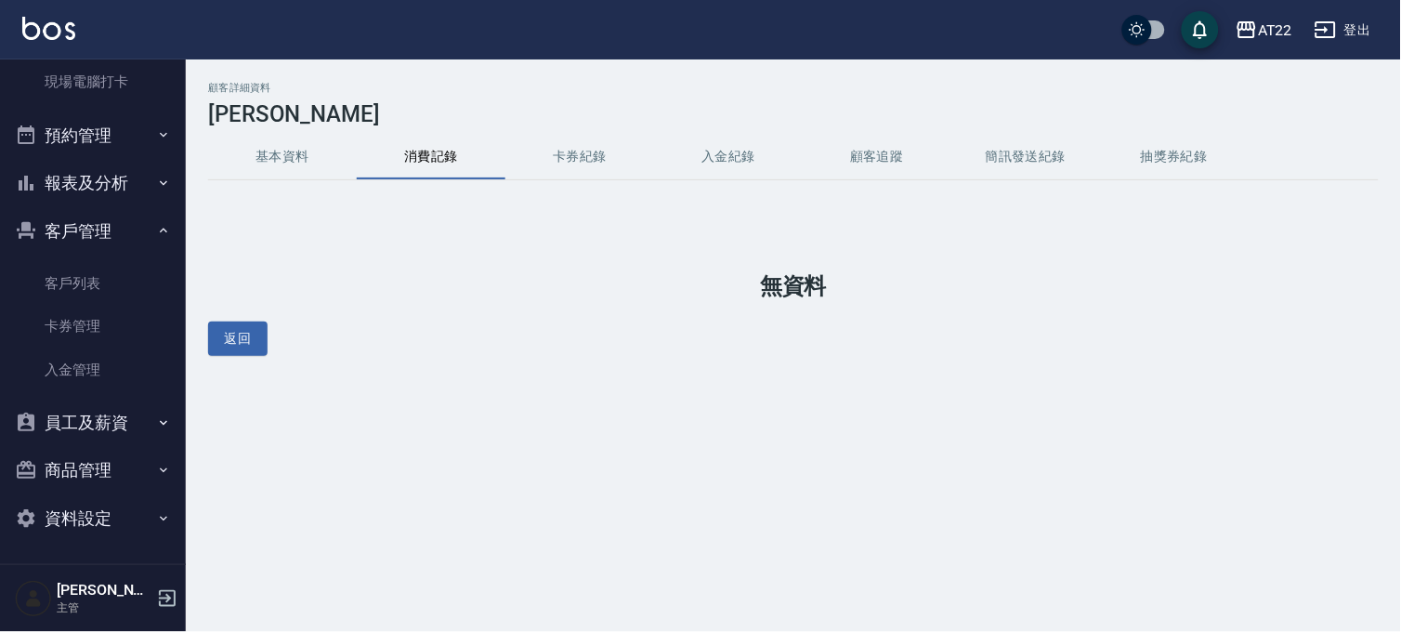
click at [292, 133] on div "顧客詳細資料 王雅玲 基本資料 消費記錄 卡券紀錄 入金紀錄 顧客追蹤 簡訊發送紀錄 抽獎券紀錄 無資料 返回" at bounding box center [793, 219] width 1215 height 274
click at [286, 161] on button "基本資料" at bounding box center [282, 157] width 149 height 45
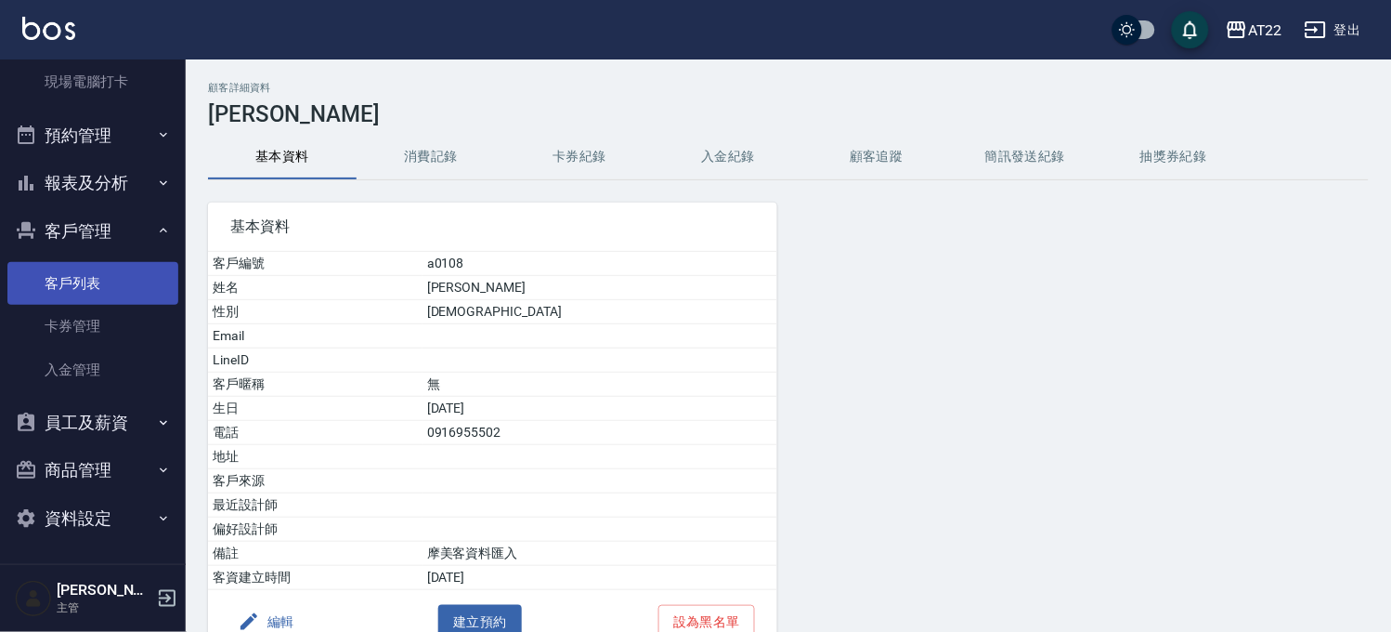
click at [97, 276] on link "客戶列表" at bounding box center [92, 283] width 171 height 43
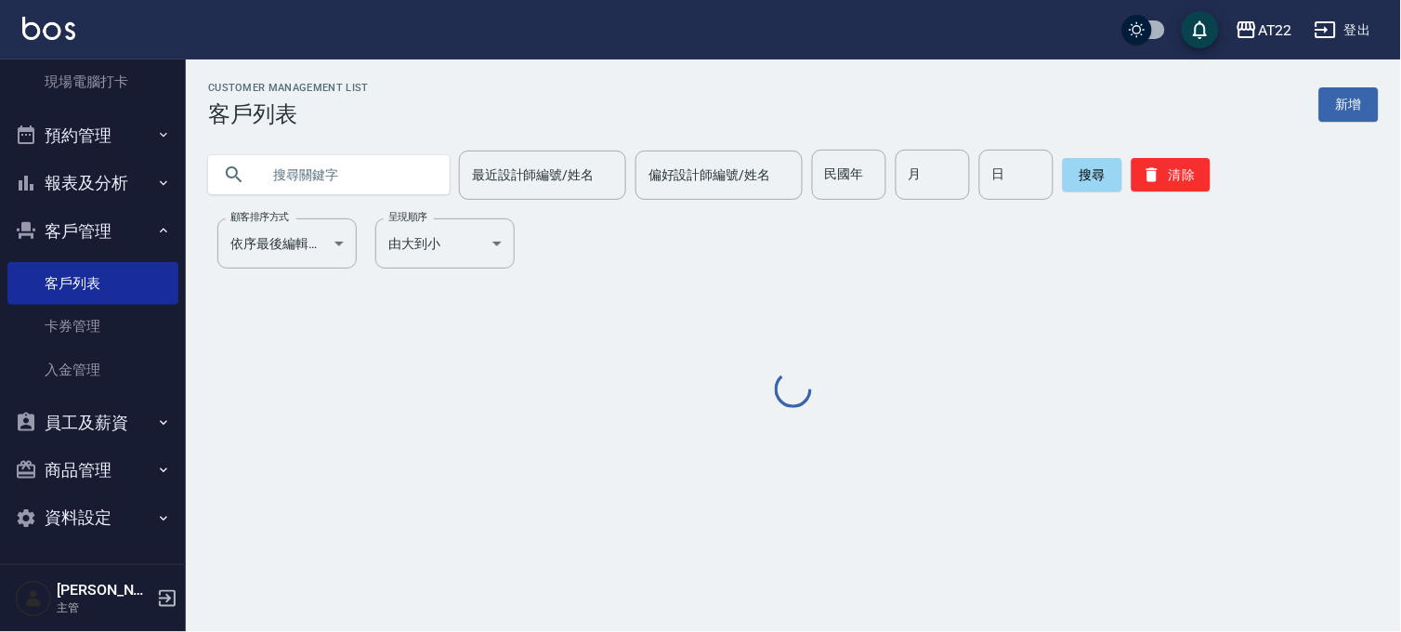
click at [264, 158] on input "text" at bounding box center [347, 175] width 175 height 50
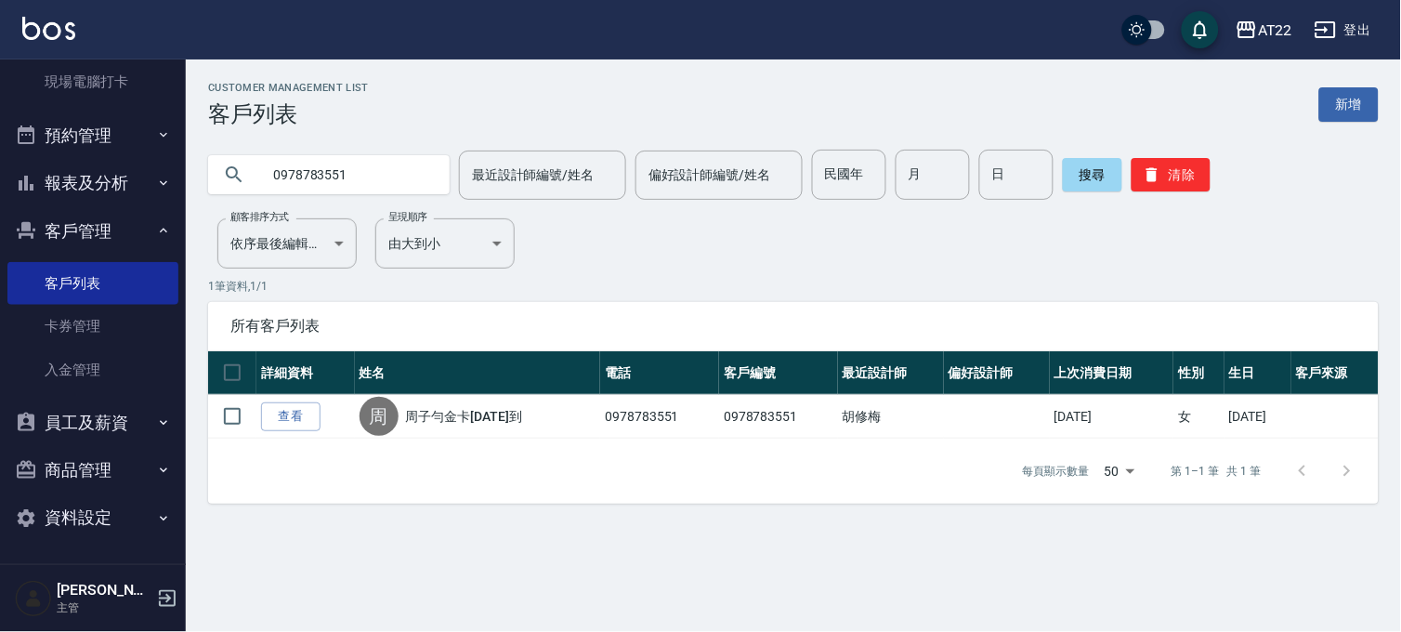
click at [327, 183] on input "0978783551" at bounding box center [347, 175] width 175 height 50
click at [383, 197] on input "0918158450" at bounding box center [347, 175] width 175 height 50
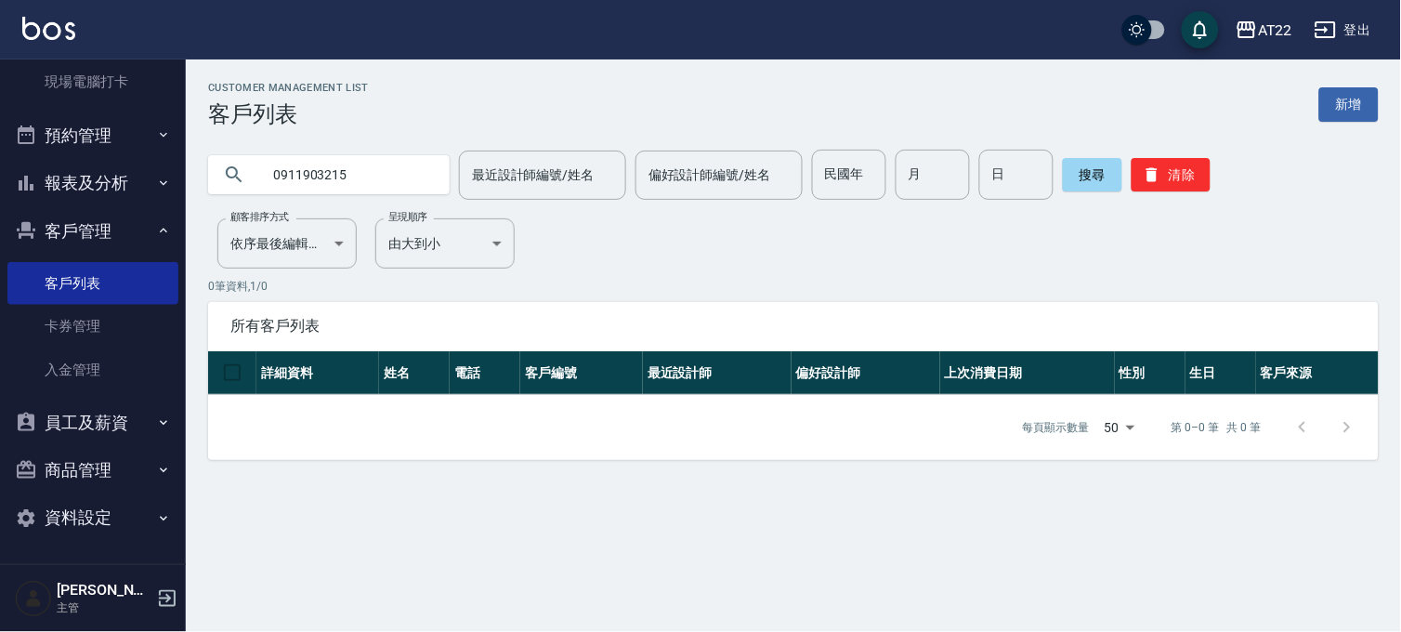
click at [363, 191] on input "0911903215" at bounding box center [347, 175] width 175 height 50
click at [341, 179] on input "0911903215" at bounding box center [347, 175] width 175 height 50
paste input "6"
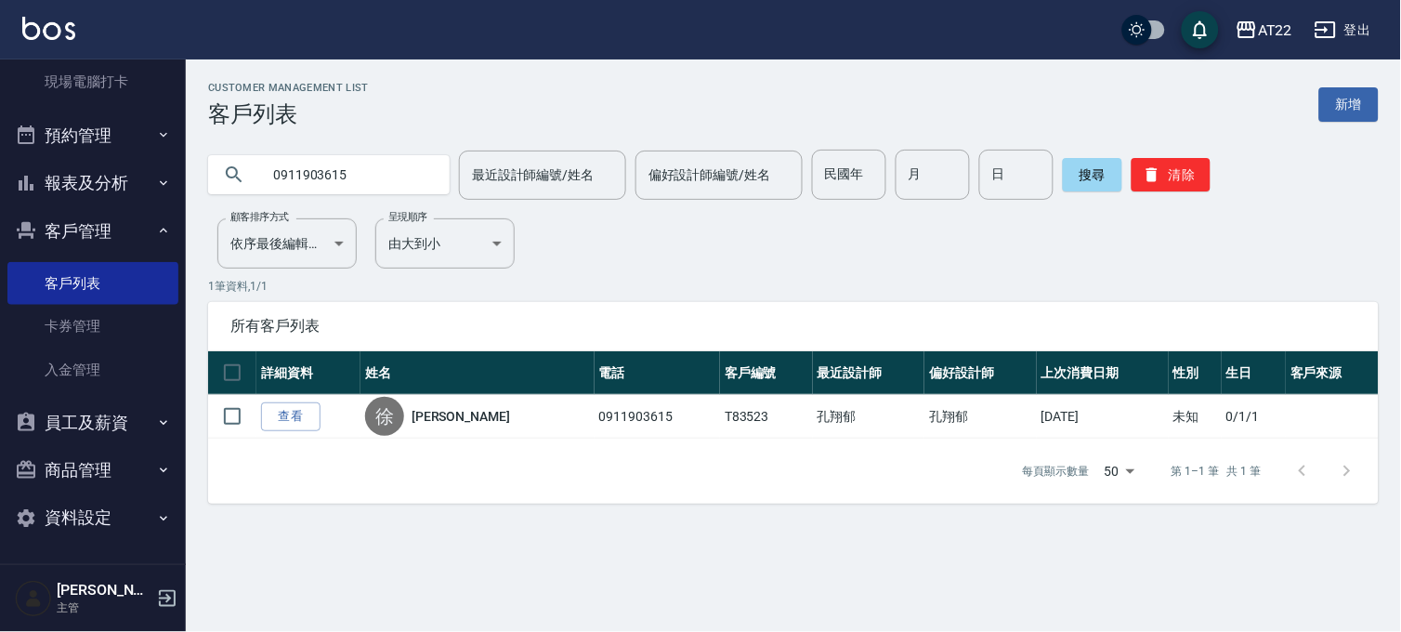
click at [337, 164] on input "0911903615" at bounding box center [347, 175] width 175 height 50
type input "0988646763"
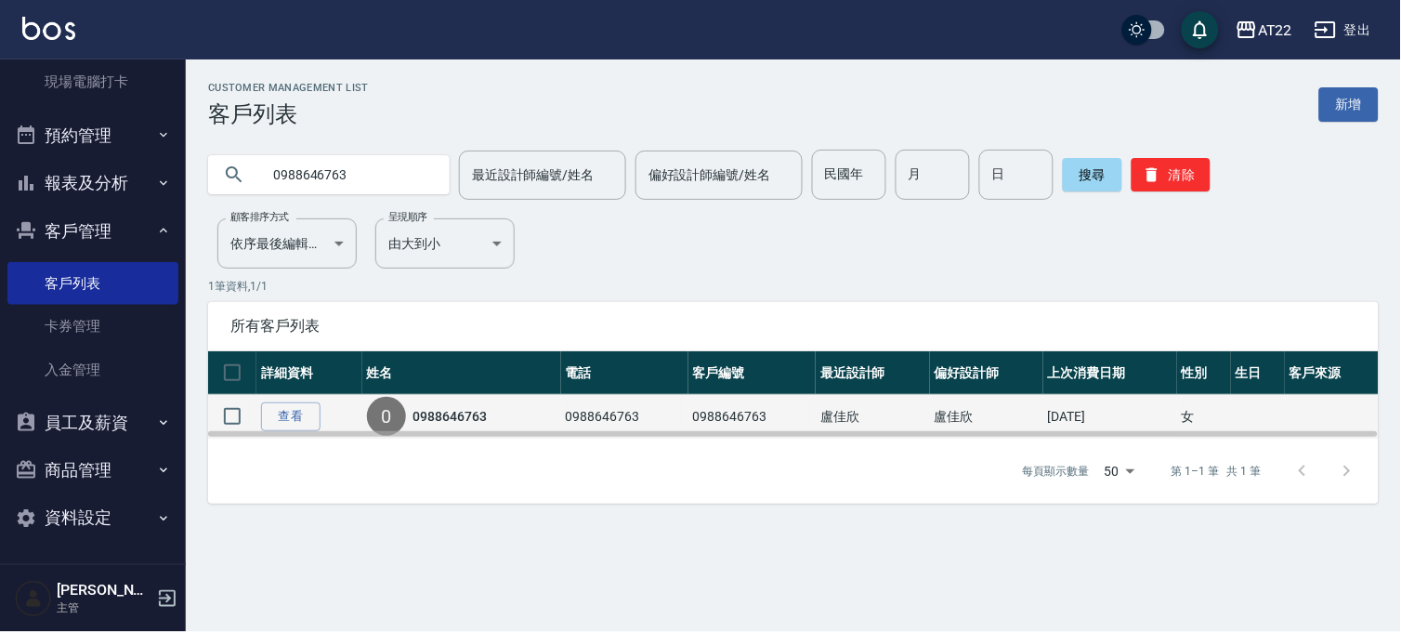
click at [320, 419] on td "查看" at bounding box center [309, 417] width 106 height 44
click at [265, 404] on link "查看" at bounding box center [290, 416] width 59 height 29
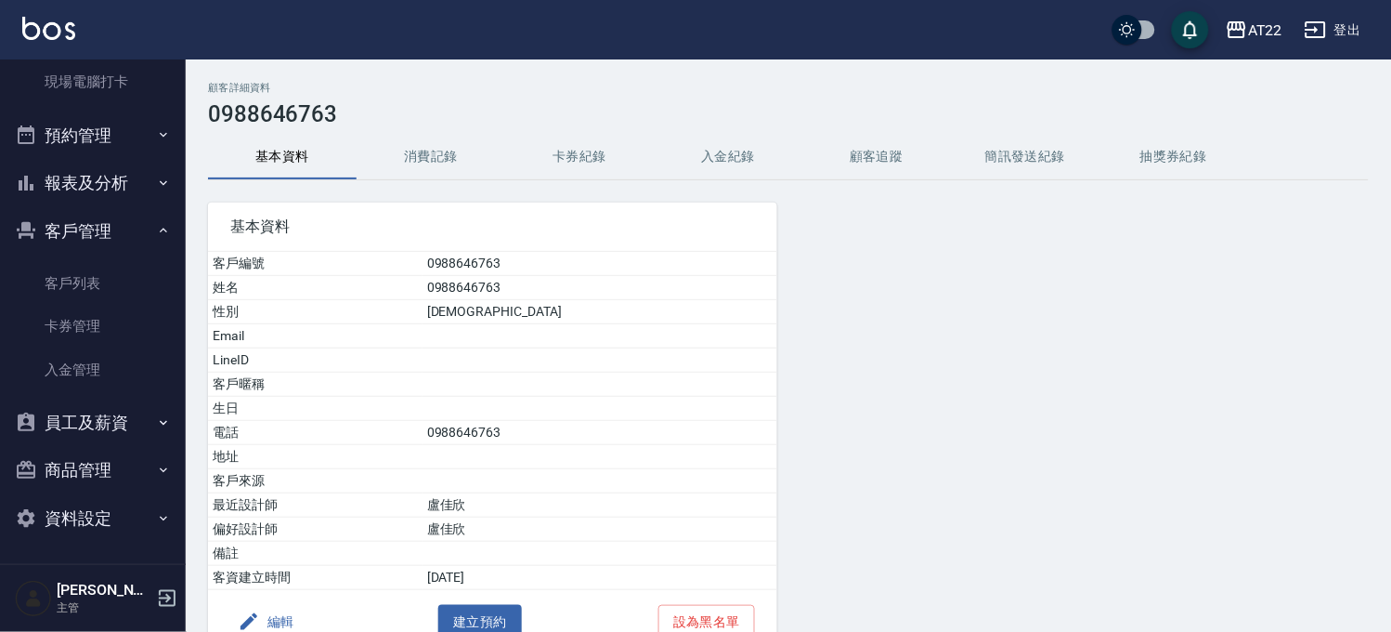
click at [432, 145] on button "消費記錄" at bounding box center [431, 157] width 149 height 45
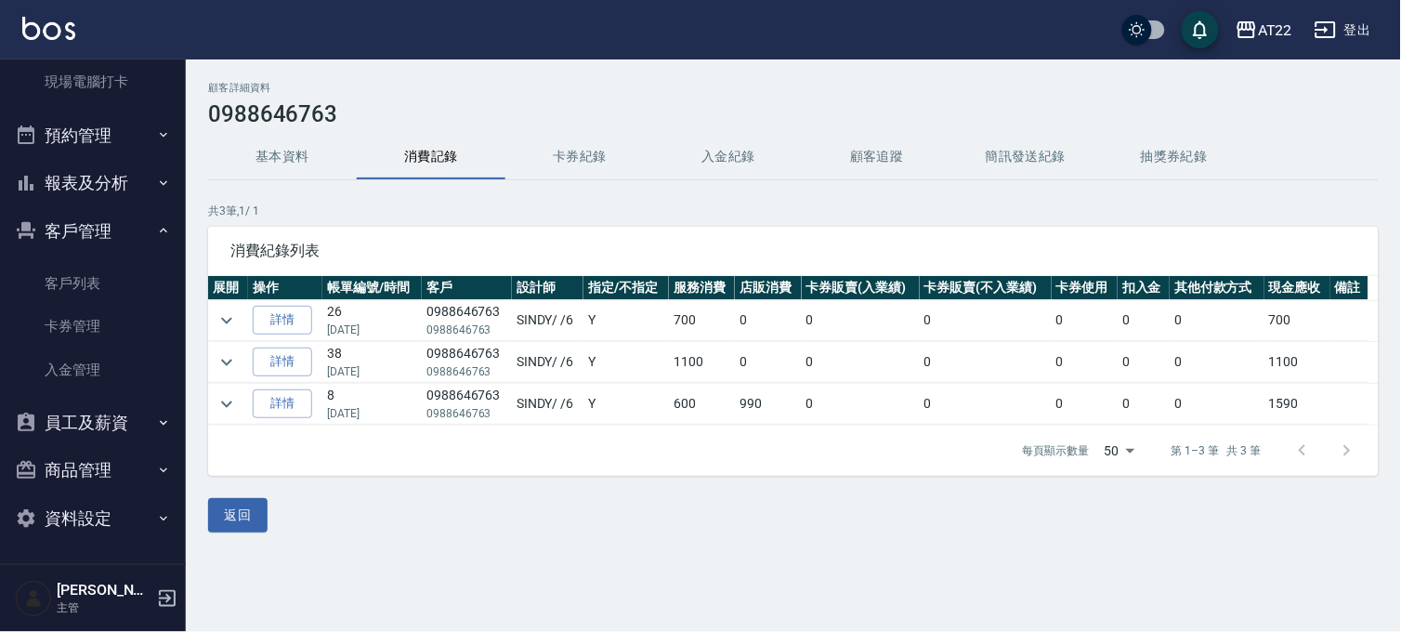
click at [273, 128] on div "顧客詳細資料 0988646763 基本資料 消費記錄 卡券紀錄 入金紀錄 顧客追蹤 簡訊發送紀錄 抽獎券紀錄 共 3 筆, 1 / 1 消費紀錄列表 展開 …" at bounding box center [793, 307] width 1215 height 450
click at [267, 162] on button "基本資料" at bounding box center [282, 157] width 149 height 45
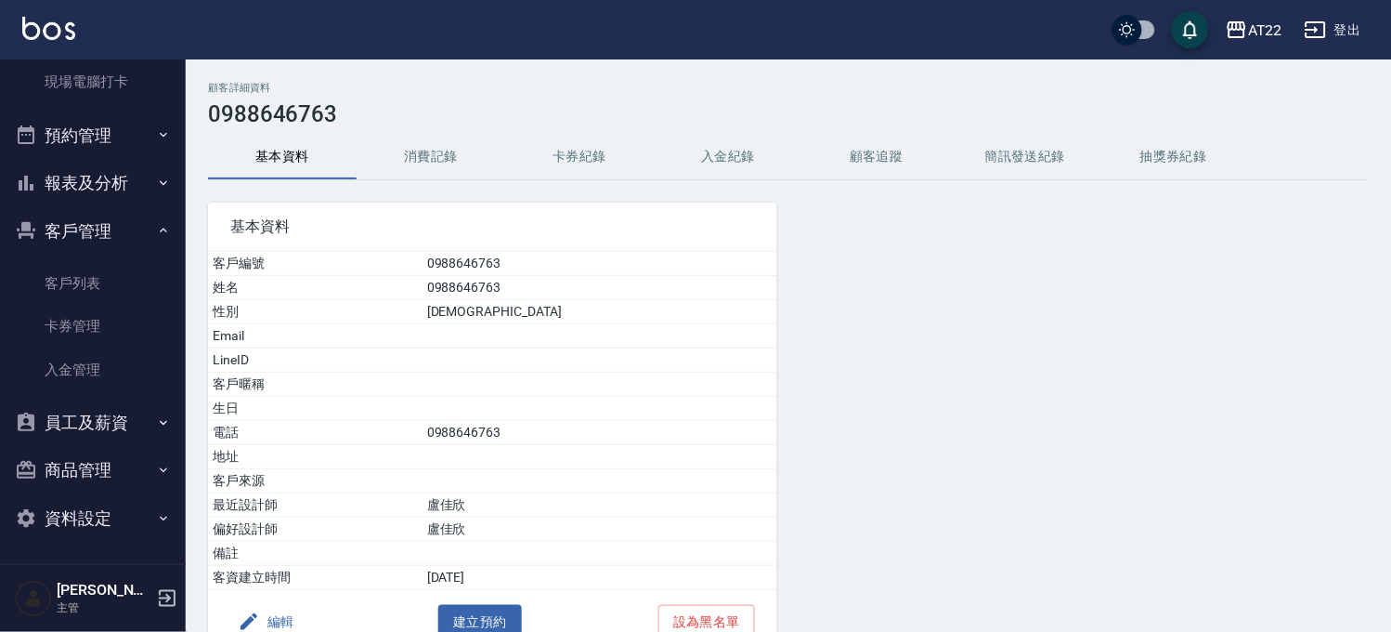
click at [257, 613] on icon "button" at bounding box center [249, 621] width 22 height 22
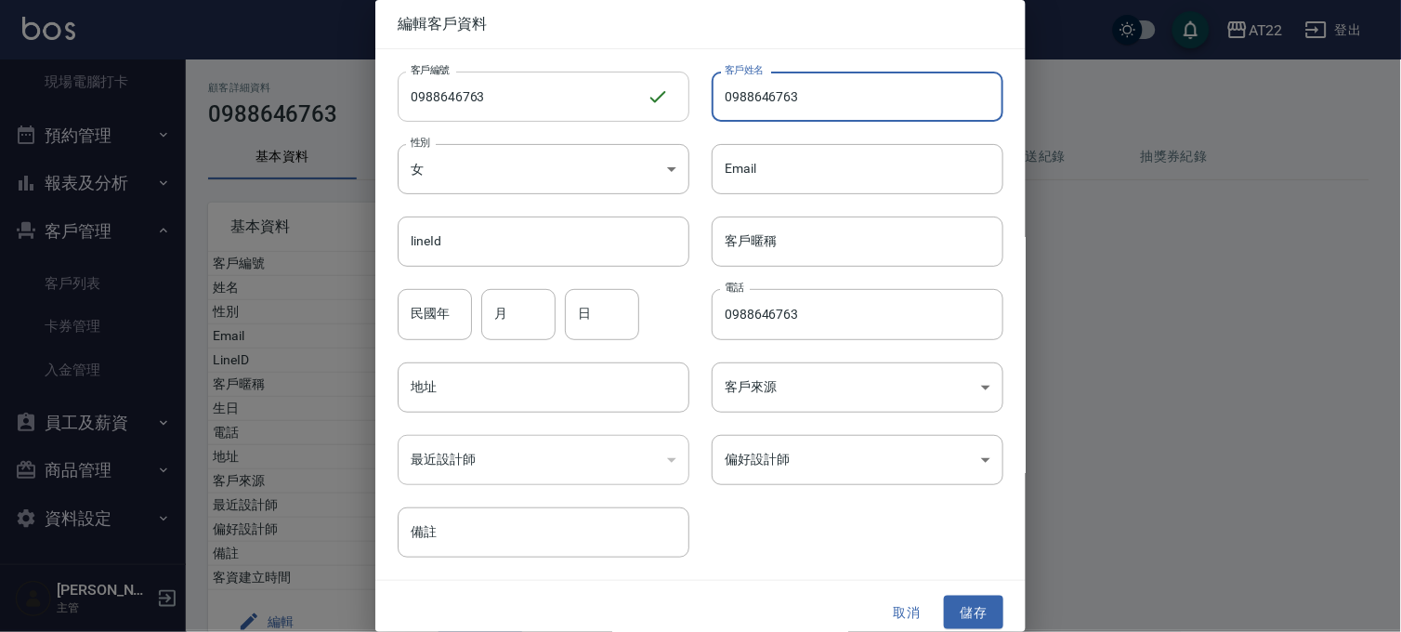
drag, startPoint x: 888, startPoint y: 109, endPoint x: 553, endPoint y: 89, distance: 335.8
click at [553, 89] on div "客戶編號 0988646763 ​ 客戶編號 客戶姓名 0988646763 客戶姓名 性別 女 FEMALE 性別 Email Email lineId l…" at bounding box center [689, 303] width 628 height 508
paste input "[PERSON_NAME]"
type input "[PERSON_NAME]"
click at [961, 624] on button "儲存" at bounding box center [973, 612] width 59 height 34
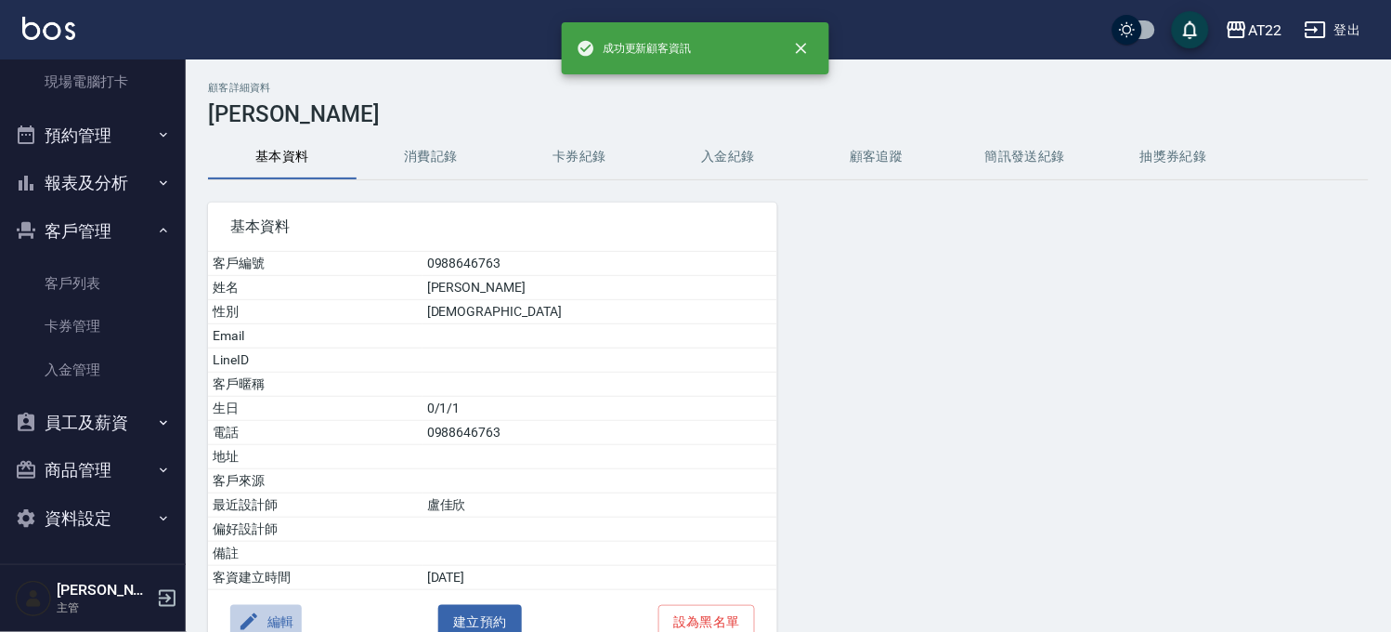
click at [274, 620] on button "編輯" at bounding box center [266, 622] width 72 height 34
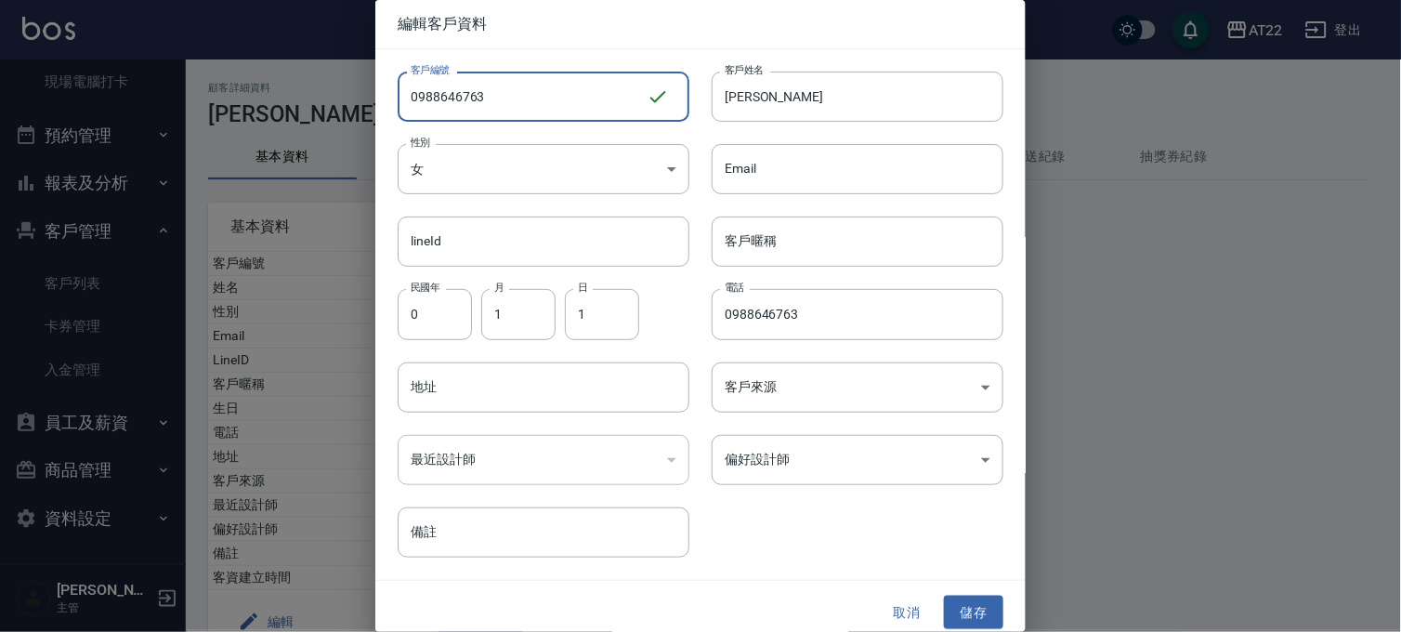
drag, startPoint x: 545, startPoint y: 98, endPoint x: 297, endPoint y: 89, distance: 248.2
click at [297, 89] on div "編輯客戶資料 客戶編號 0988646763 ​ 客戶編號 客戶姓名 陳宜吟 客戶姓名 性別 女 FEMALE 性別 Email Email lineId l…" at bounding box center [700, 316] width 1401 height 632
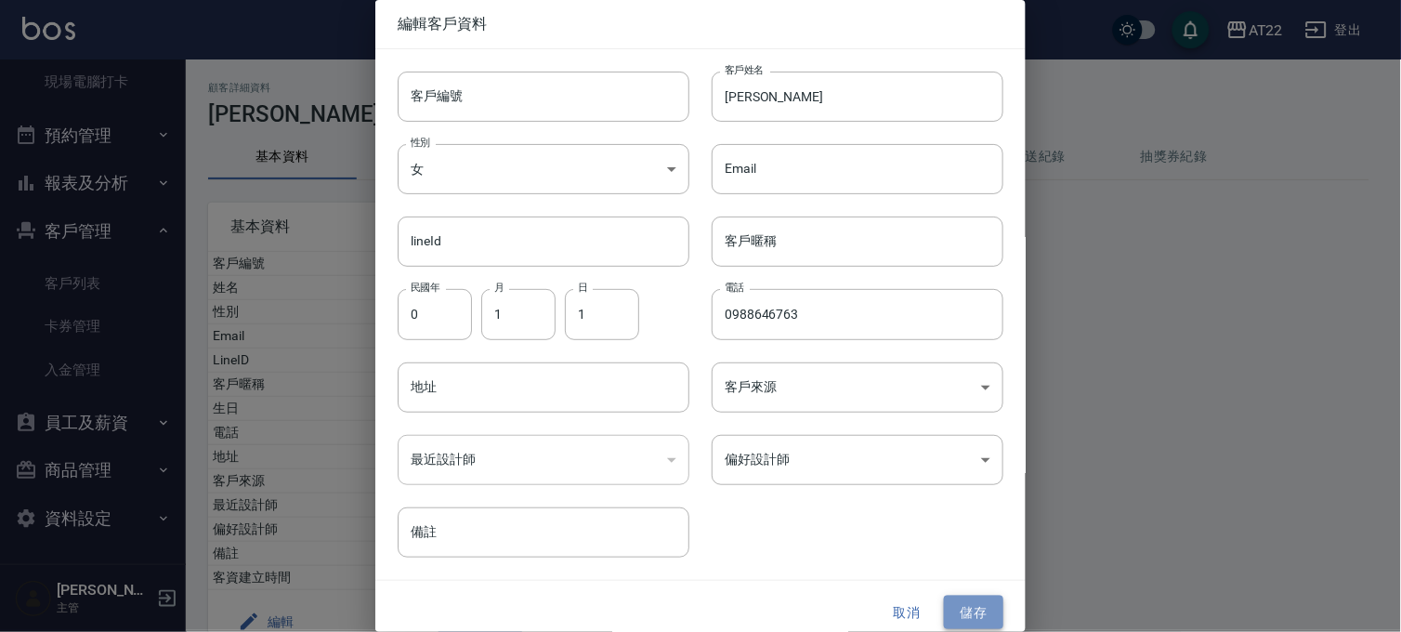
click at [962, 602] on button "儲存" at bounding box center [973, 612] width 59 height 34
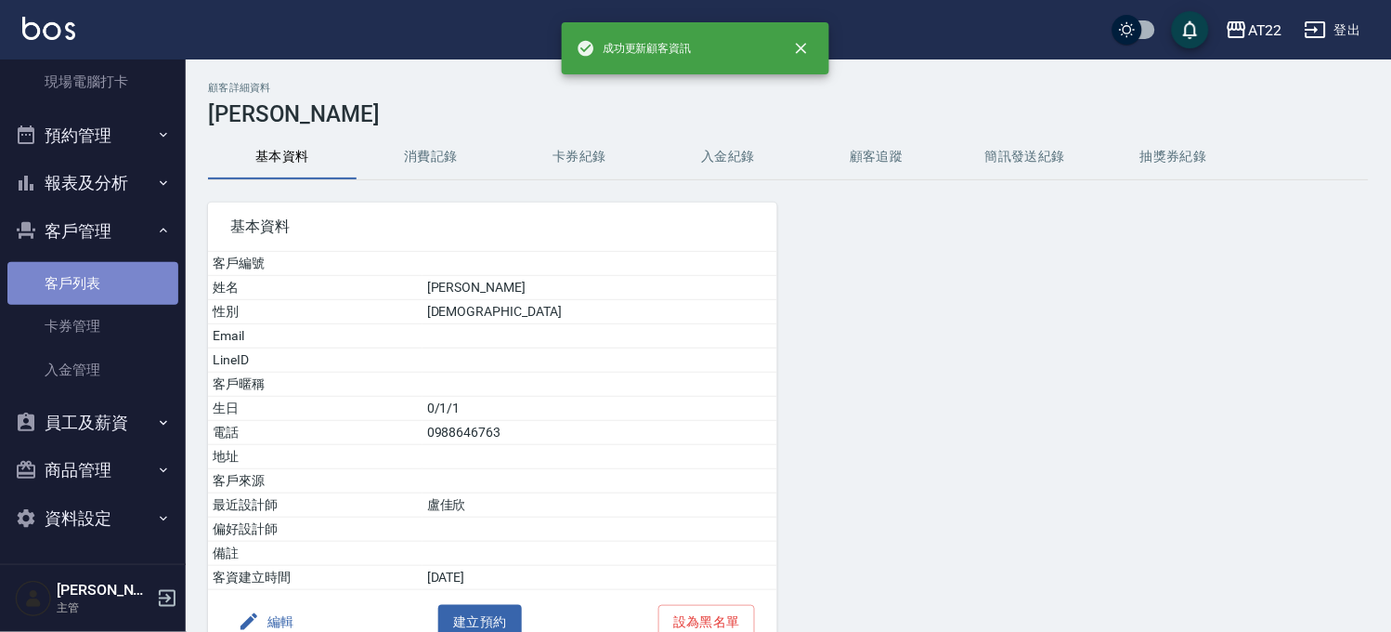
click at [139, 269] on link "客戶列表" at bounding box center [92, 283] width 171 height 43
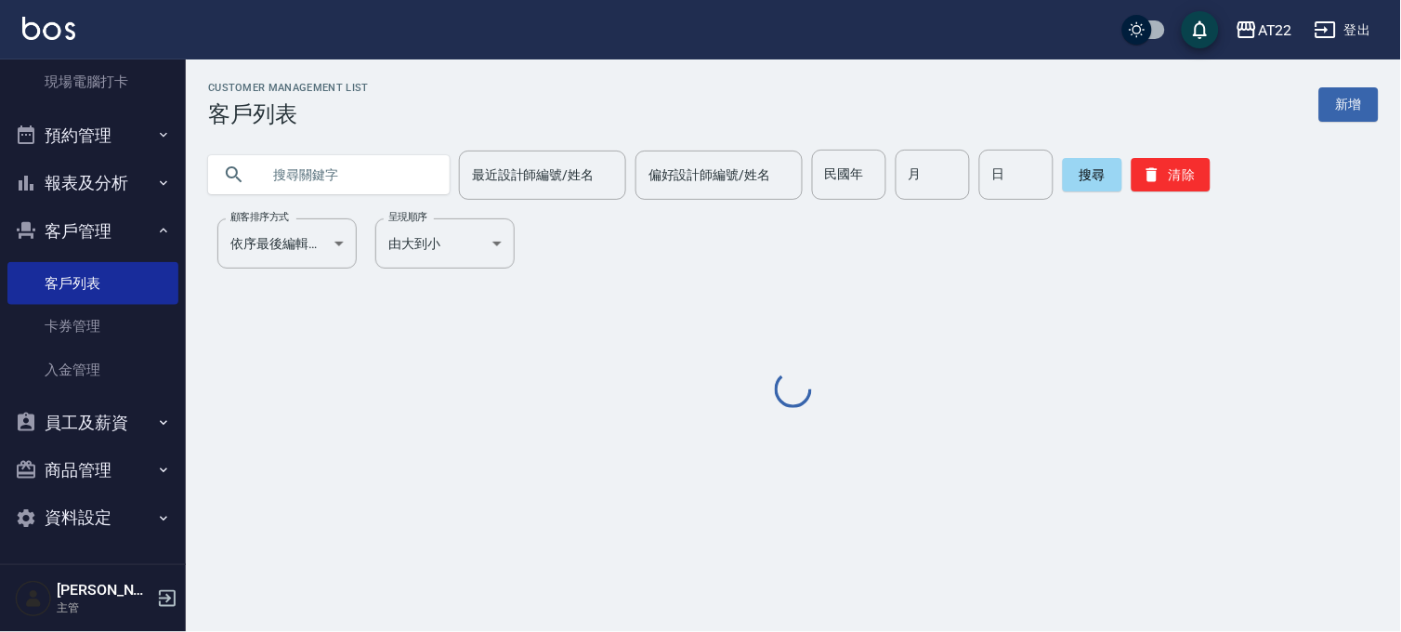
drag, startPoint x: 291, startPoint y: 136, endPoint x: 299, endPoint y: 160, distance: 25.6
click at [294, 140] on div "最近設計師編號/姓名 最近設計師編號/姓名 偏好設計師編號/姓名 偏好設計師編號/姓名 民國年 民國年 月 月 日 日 搜尋 清除" at bounding box center [782, 163] width 1193 height 72
click at [299, 160] on input "text" at bounding box center [347, 175] width 175 height 50
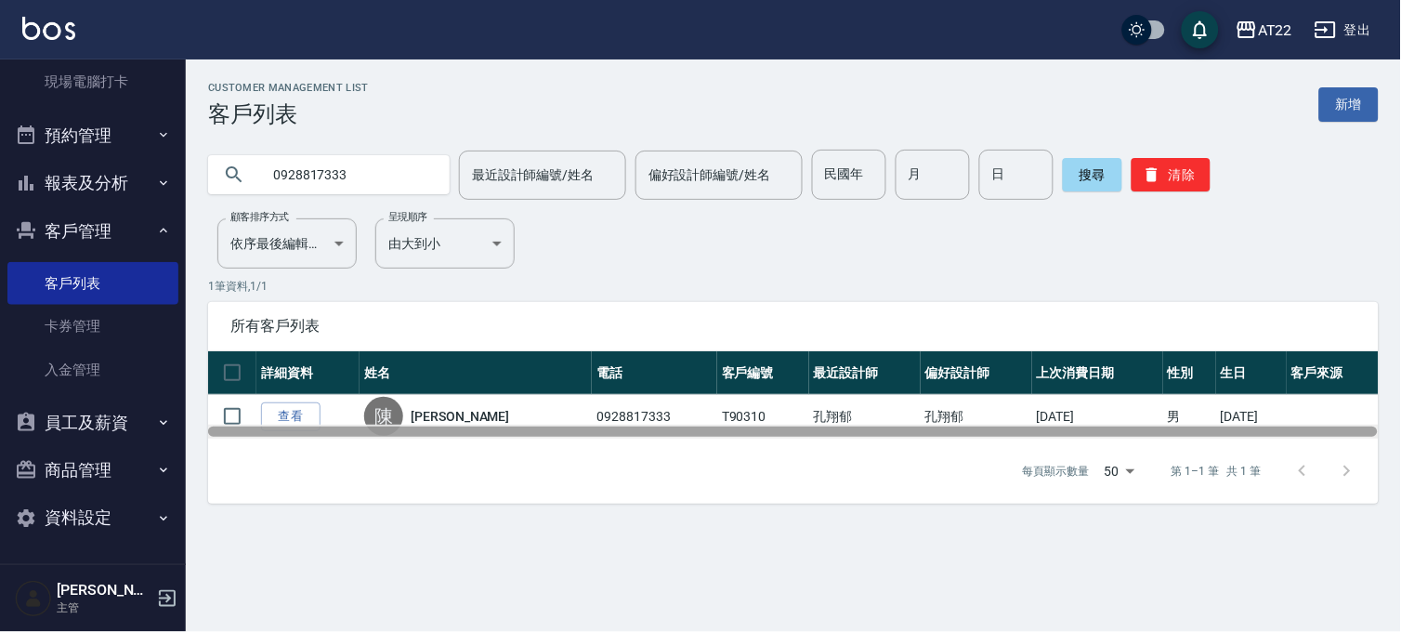
click at [301, 424] on div at bounding box center [793, 431] width 1170 height 14
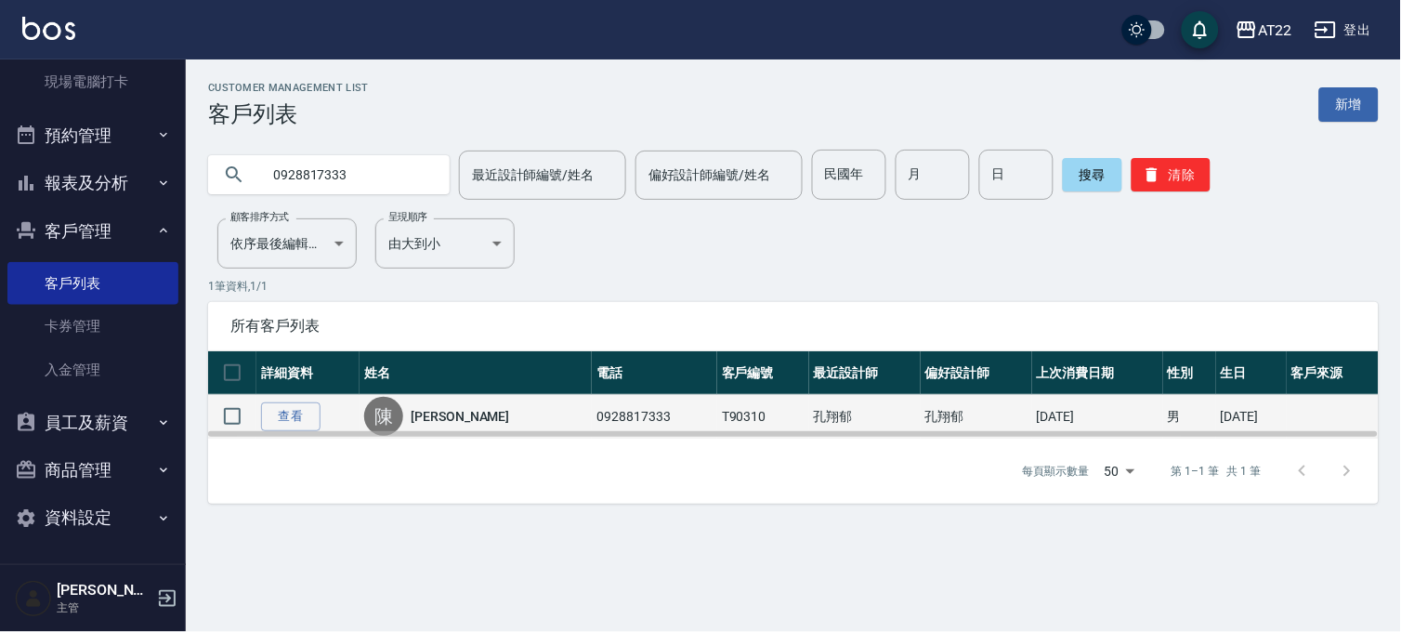
click at [309, 398] on td "查看" at bounding box center [307, 417] width 103 height 44
click at [308, 411] on link "查看" at bounding box center [290, 416] width 59 height 29
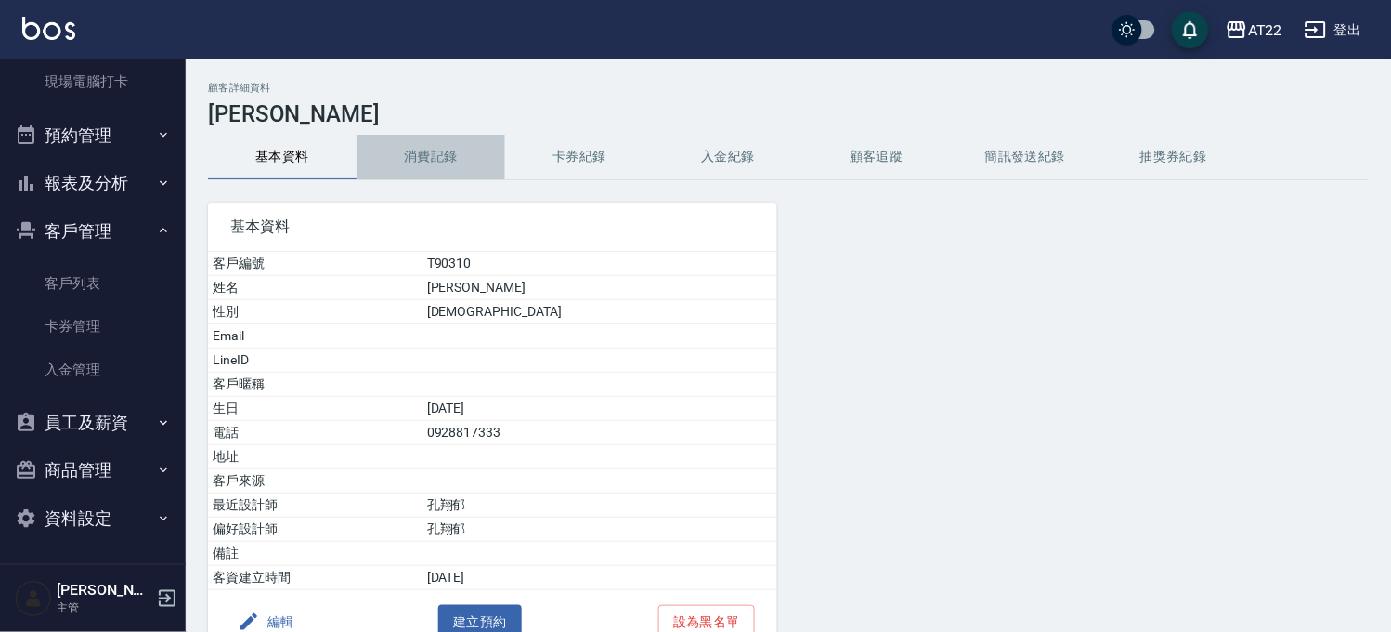
click at [400, 163] on button "消費記錄" at bounding box center [431, 157] width 149 height 45
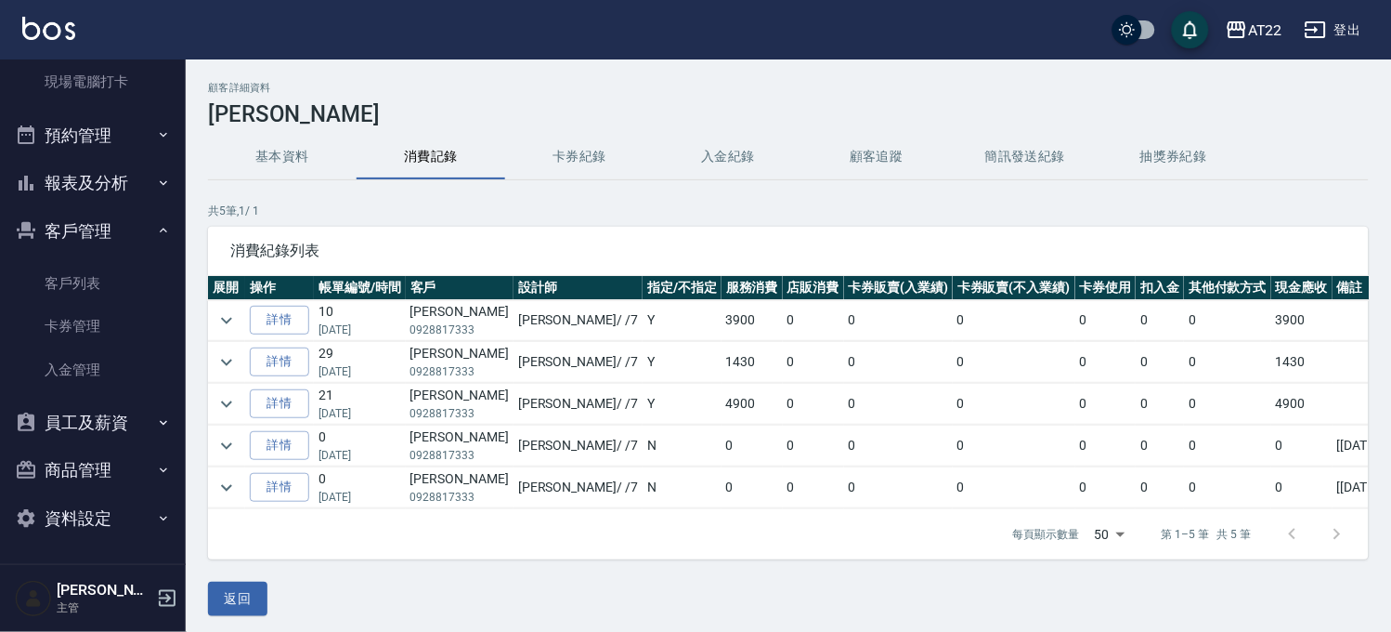
click at [451, 336] on p "0928817333" at bounding box center [460, 329] width 98 height 17
click at [451, 332] on p "0928817333" at bounding box center [460, 329] width 98 height 17
copy p "0928817333"
click at [1250, 19] on div "AT22" at bounding box center [1265, 30] width 34 height 23
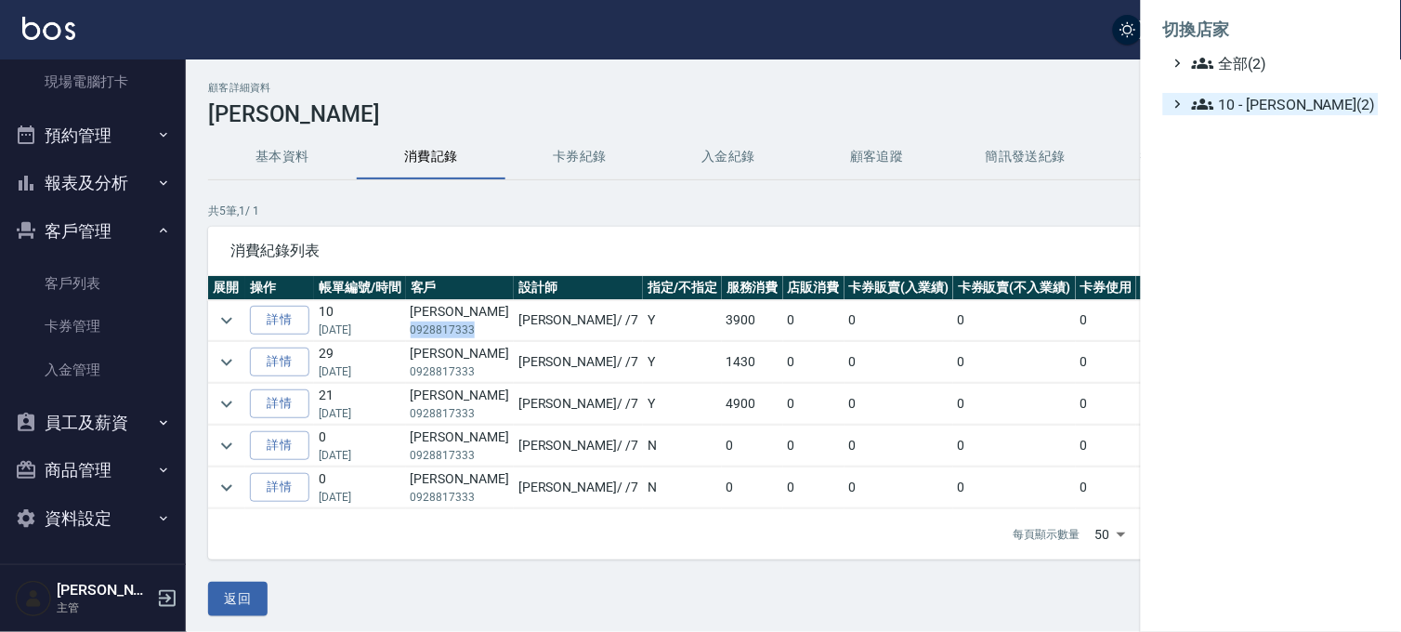
click at [1260, 106] on span "10 - 楊家昕(2)" at bounding box center [1281, 104] width 179 height 22
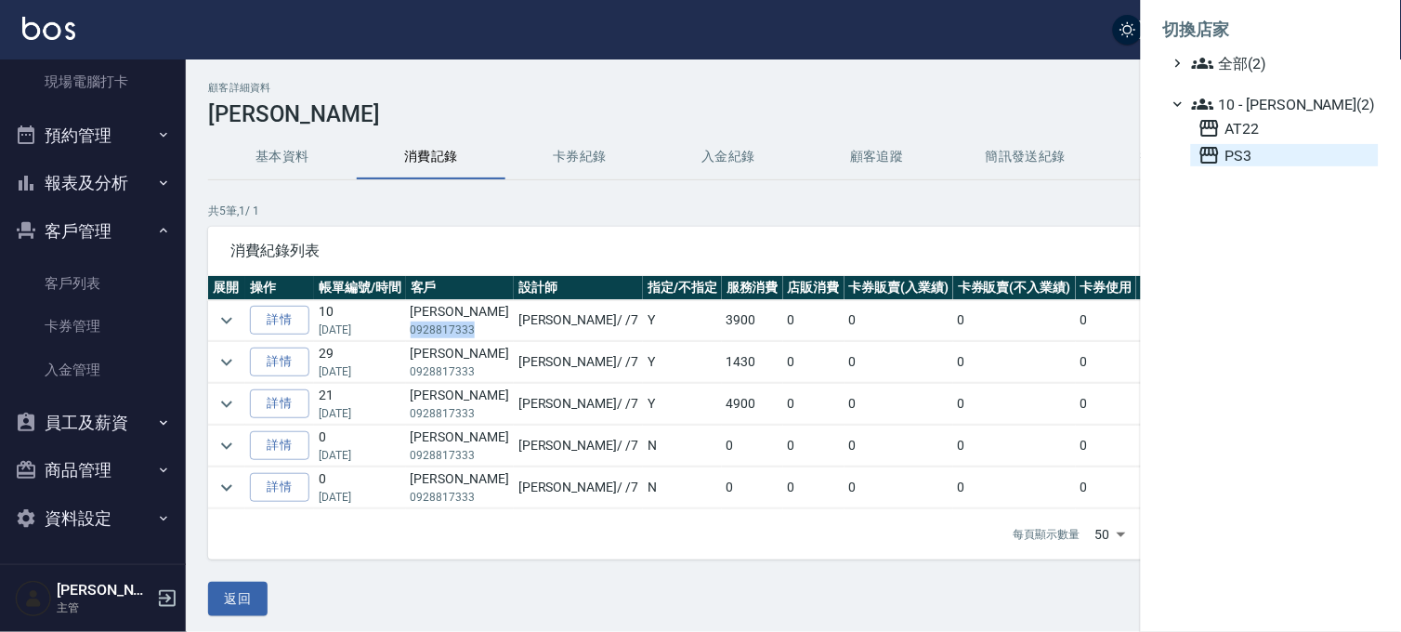
click at [1242, 146] on span "PS3" at bounding box center [1284, 155] width 173 height 22
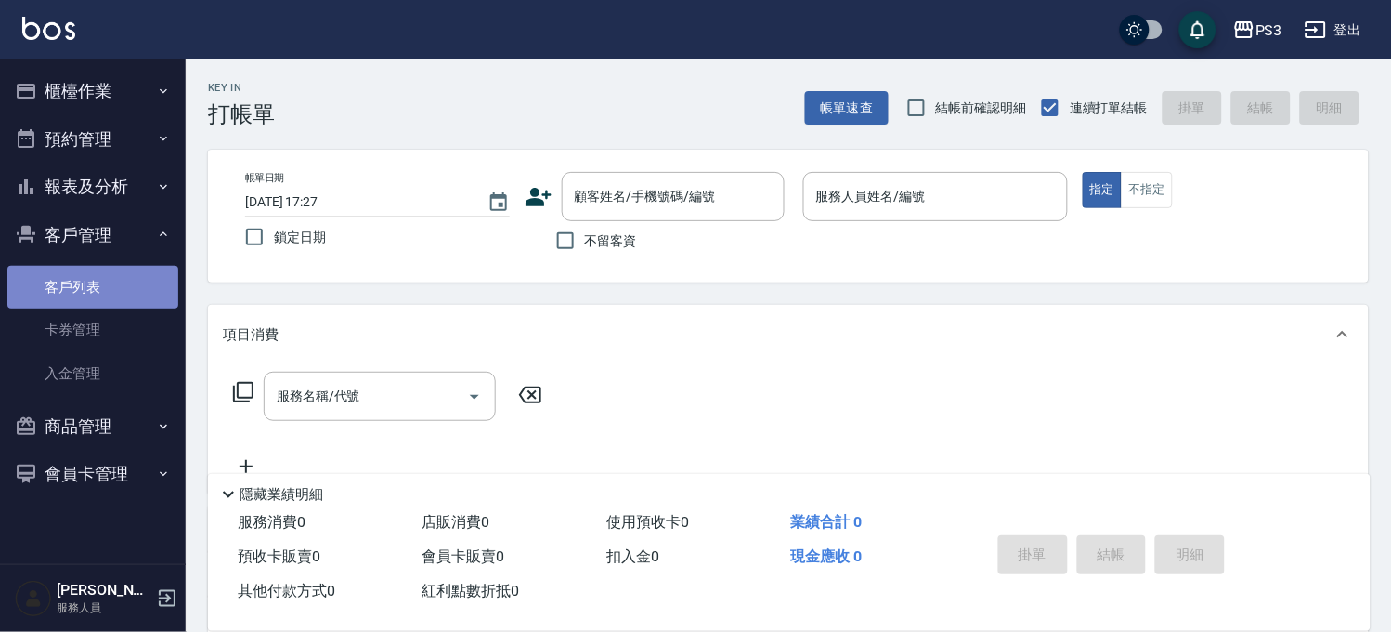
click at [82, 284] on link "客戶列表" at bounding box center [92, 287] width 171 height 43
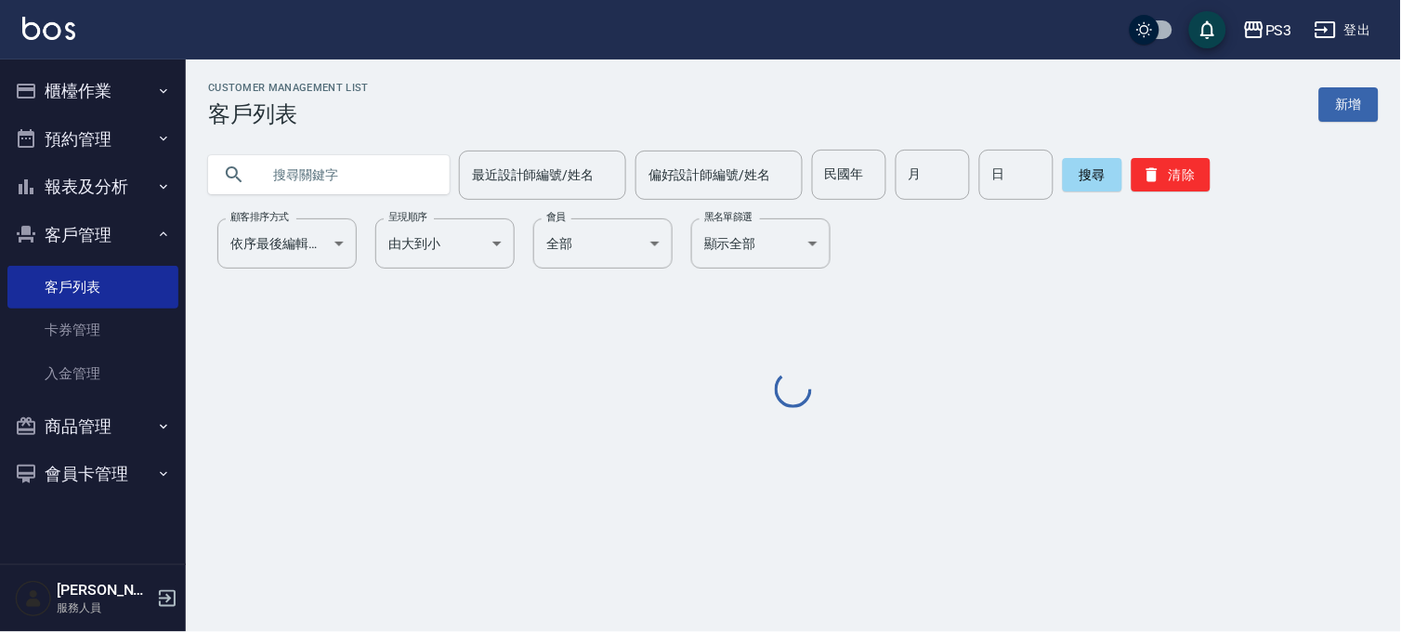
click at [329, 170] on input "text" at bounding box center [347, 175] width 175 height 50
paste input "0928817333"
type input "0928817333"
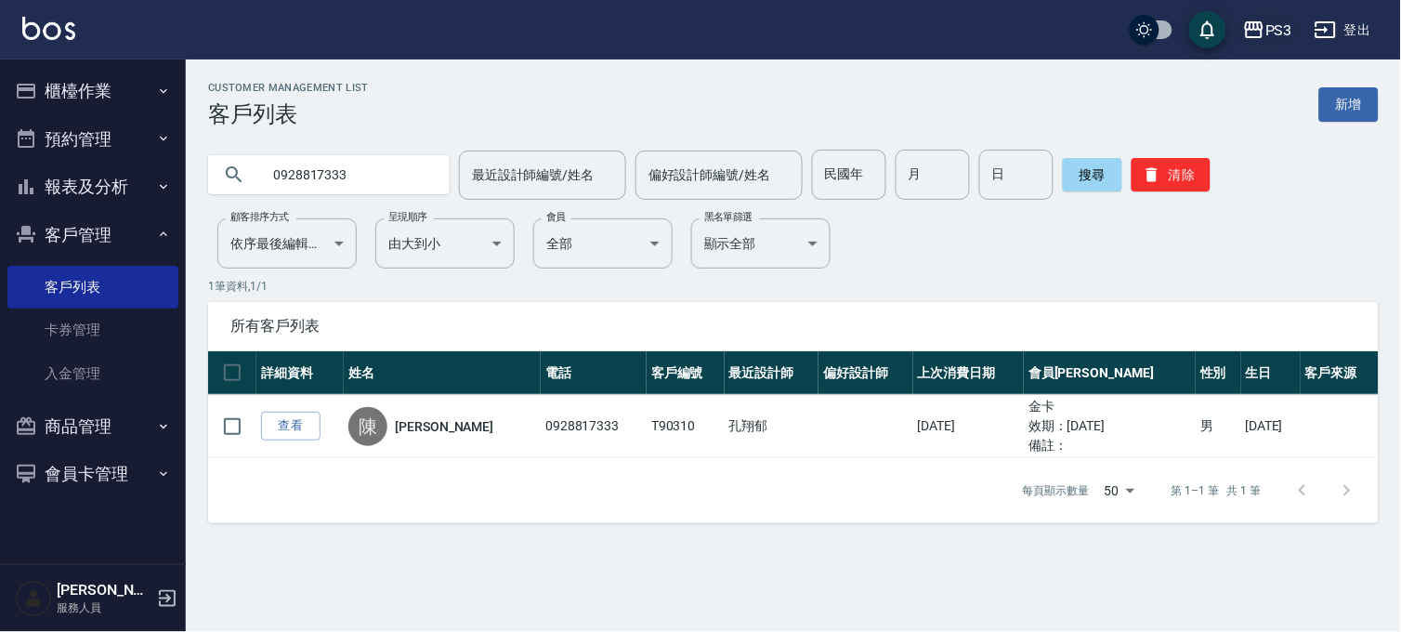
click at [1254, 33] on icon "button" at bounding box center [1254, 30] width 22 height 22
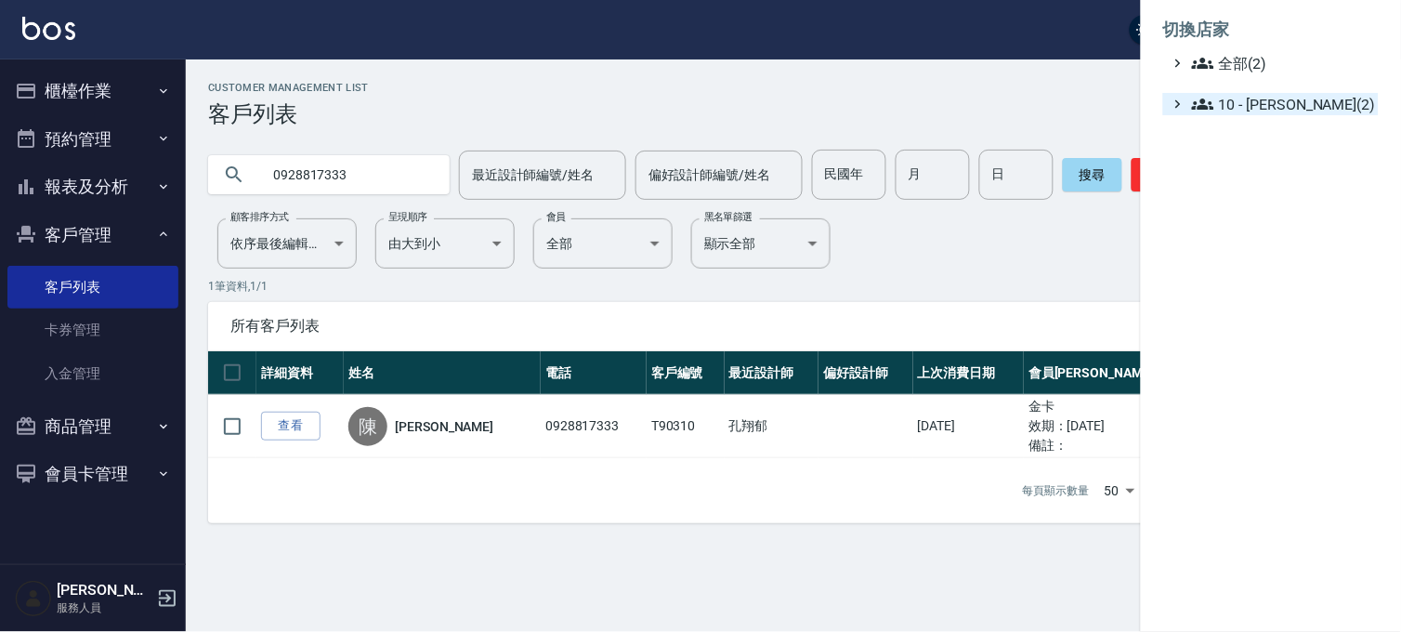
click at [1250, 111] on span "10 - [PERSON_NAME](2)" at bounding box center [1281, 104] width 179 height 22
click at [1240, 131] on span "AT22" at bounding box center [1284, 128] width 173 height 22
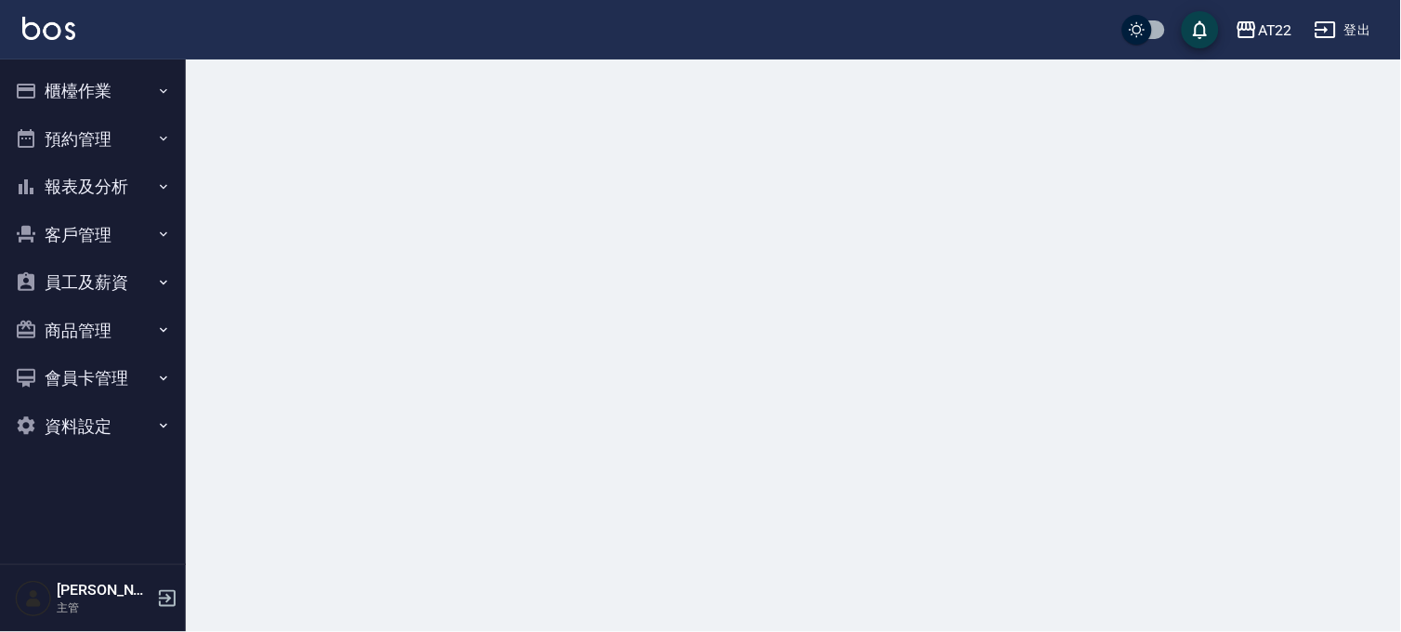
click at [72, 235] on button "客戶管理" at bounding box center [92, 235] width 171 height 48
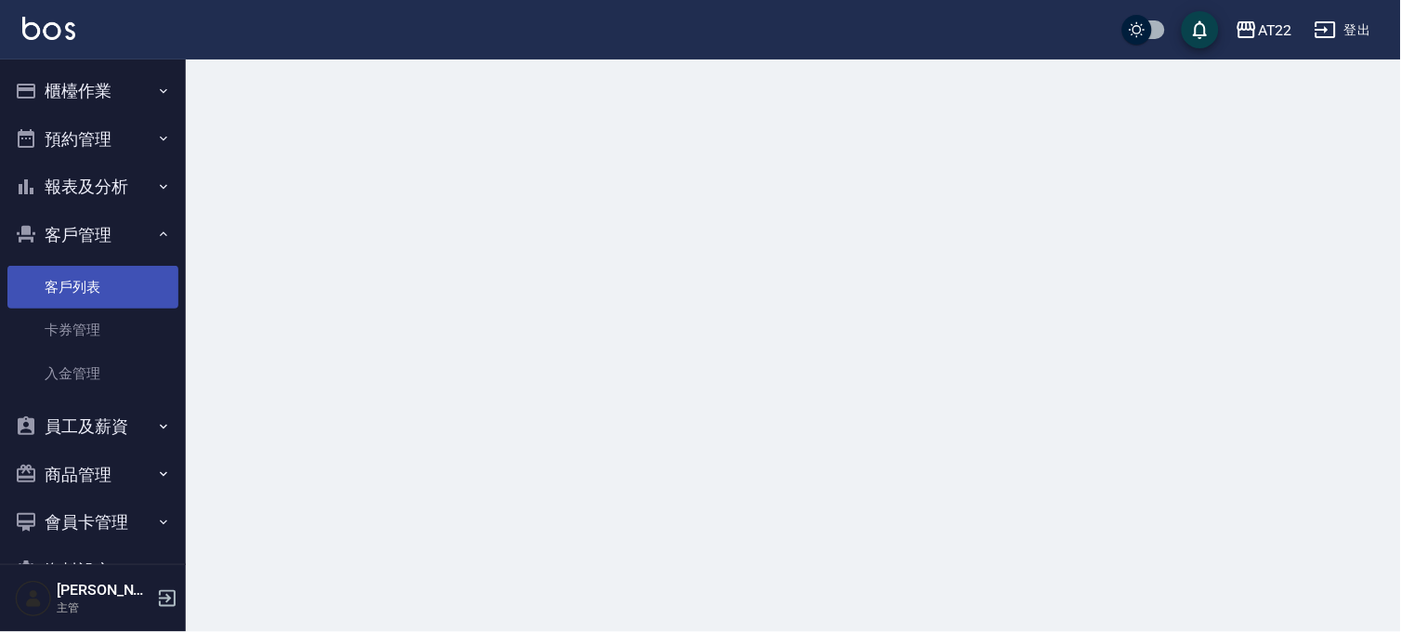
click at [70, 277] on link "客戶列表" at bounding box center [92, 287] width 171 height 43
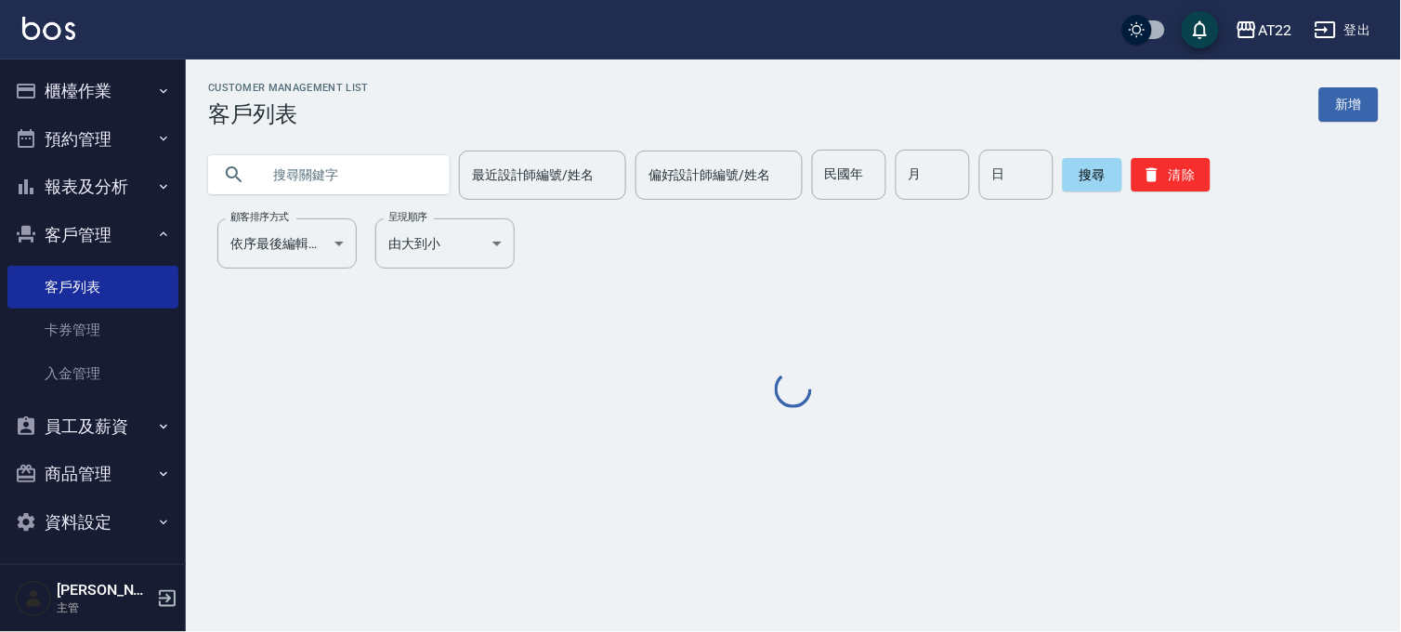
click at [346, 164] on input "text" at bounding box center [347, 175] width 175 height 50
paste input "0928817333"
type input "0928817333"
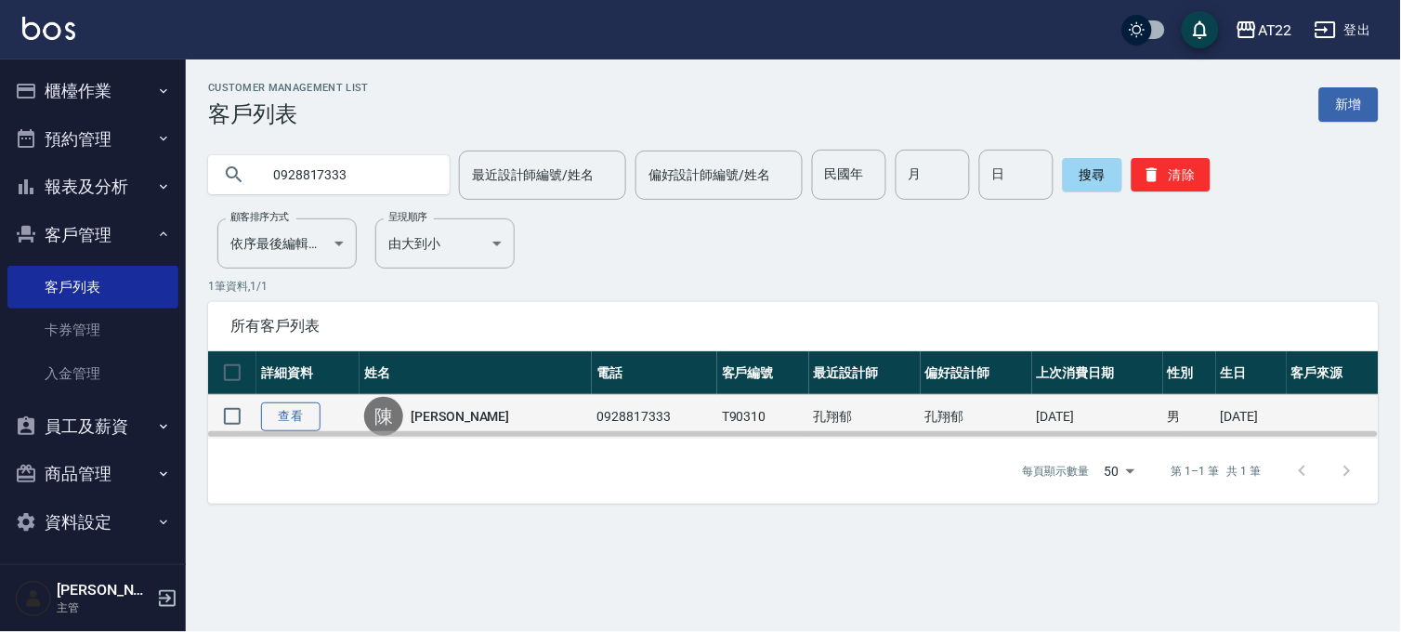
click at [292, 410] on link "查看" at bounding box center [290, 416] width 59 height 29
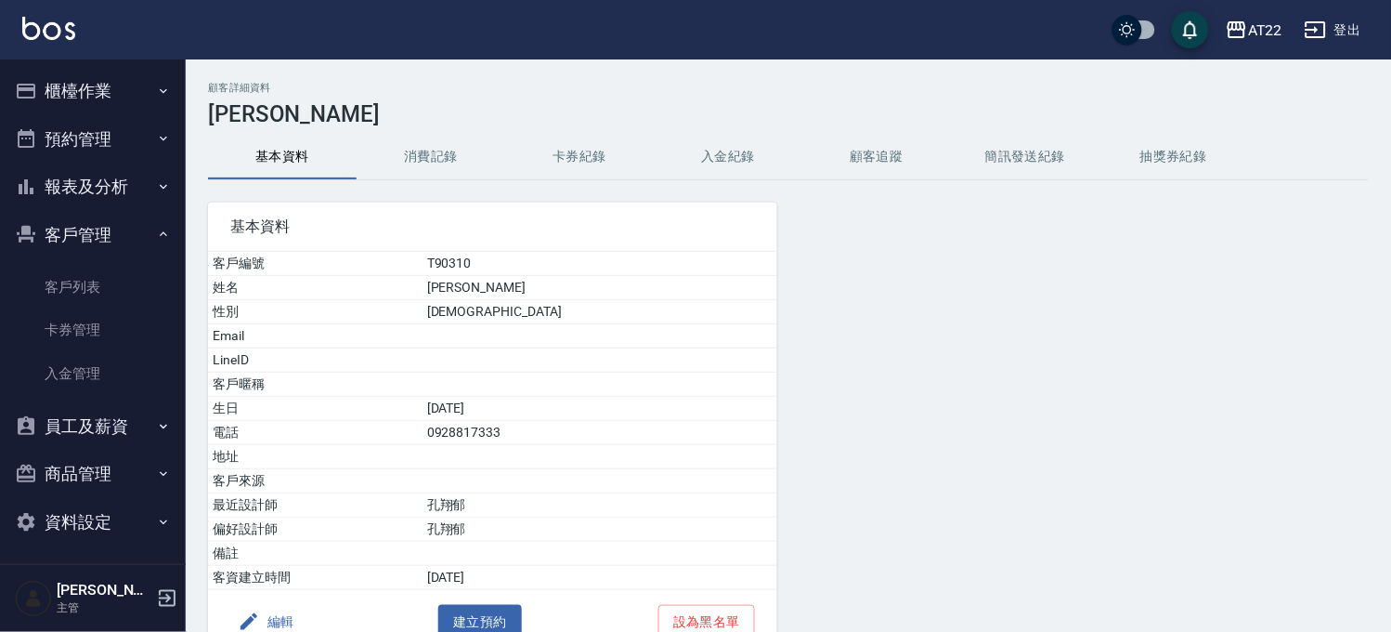
click at [293, 609] on button "編輯" at bounding box center [266, 622] width 72 height 34
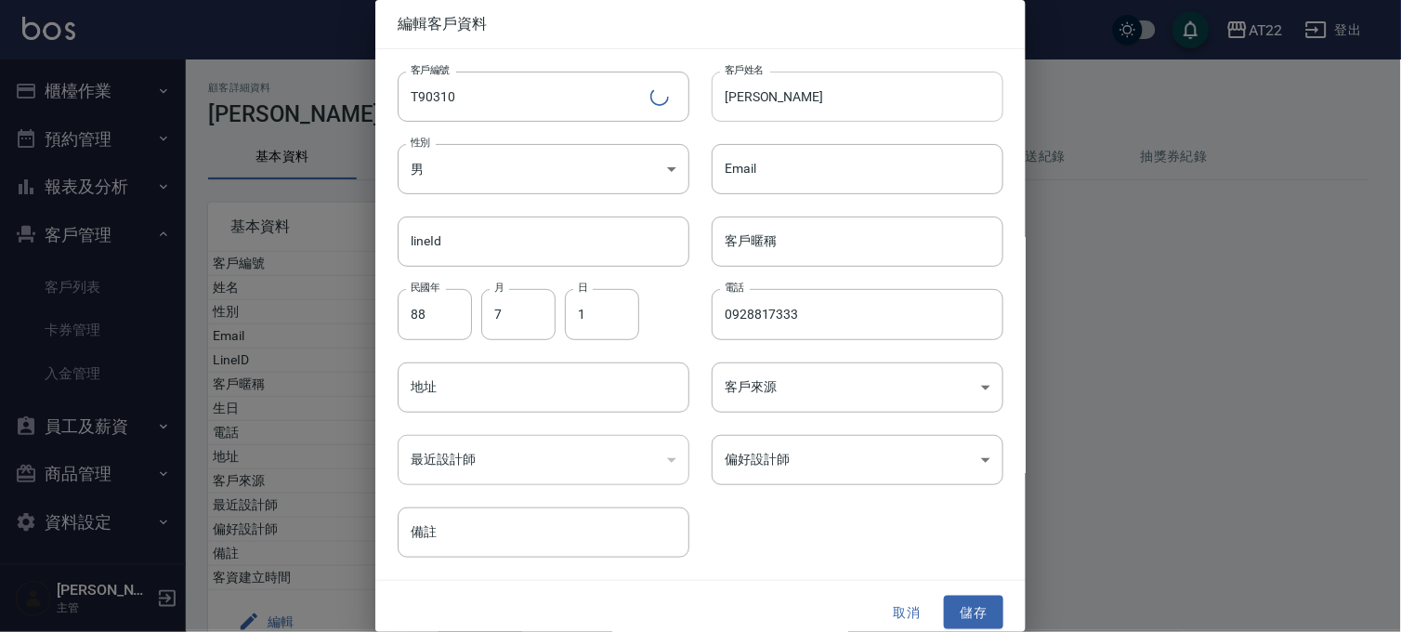
click at [772, 113] on input "陳冠綸" at bounding box center [857, 97] width 292 height 50
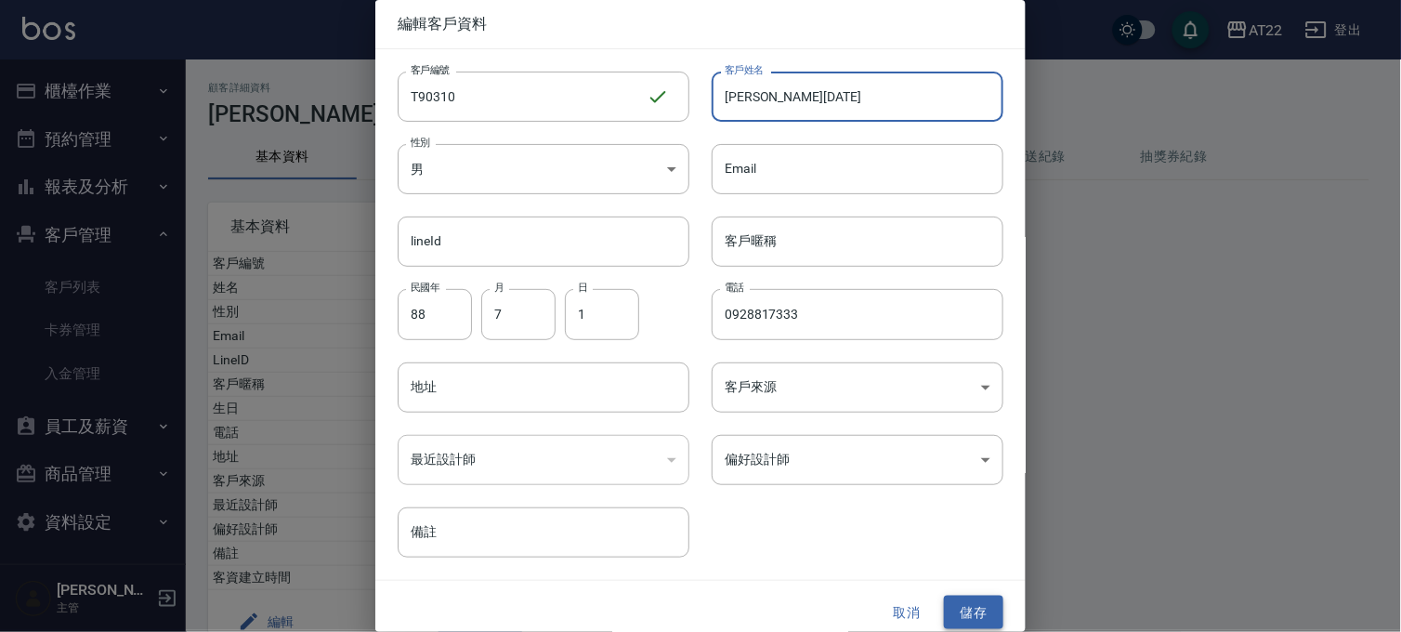
type input "[PERSON_NAME][DATE]"
click at [961, 596] on button "儲存" at bounding box center [973, 612] width 59 height 34
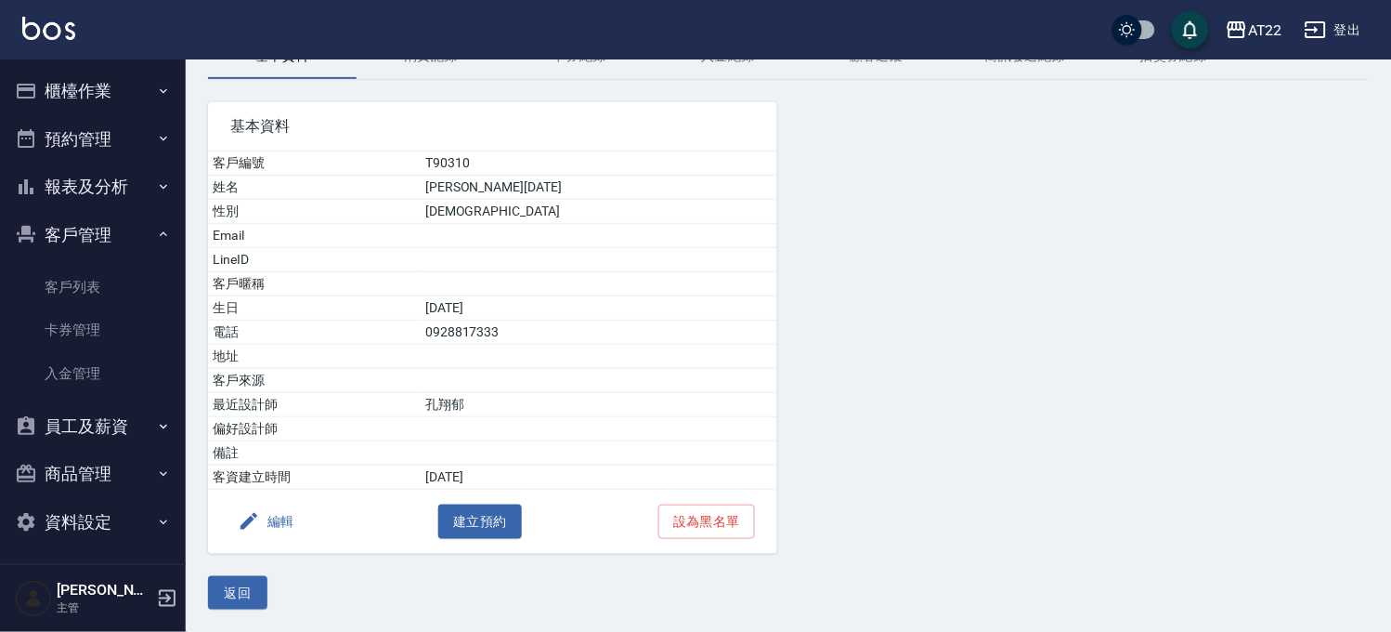
scroll to position [102, 0]
click at [237, 590] on button "返回" at bounding box center [237, 593] width 59 height 34
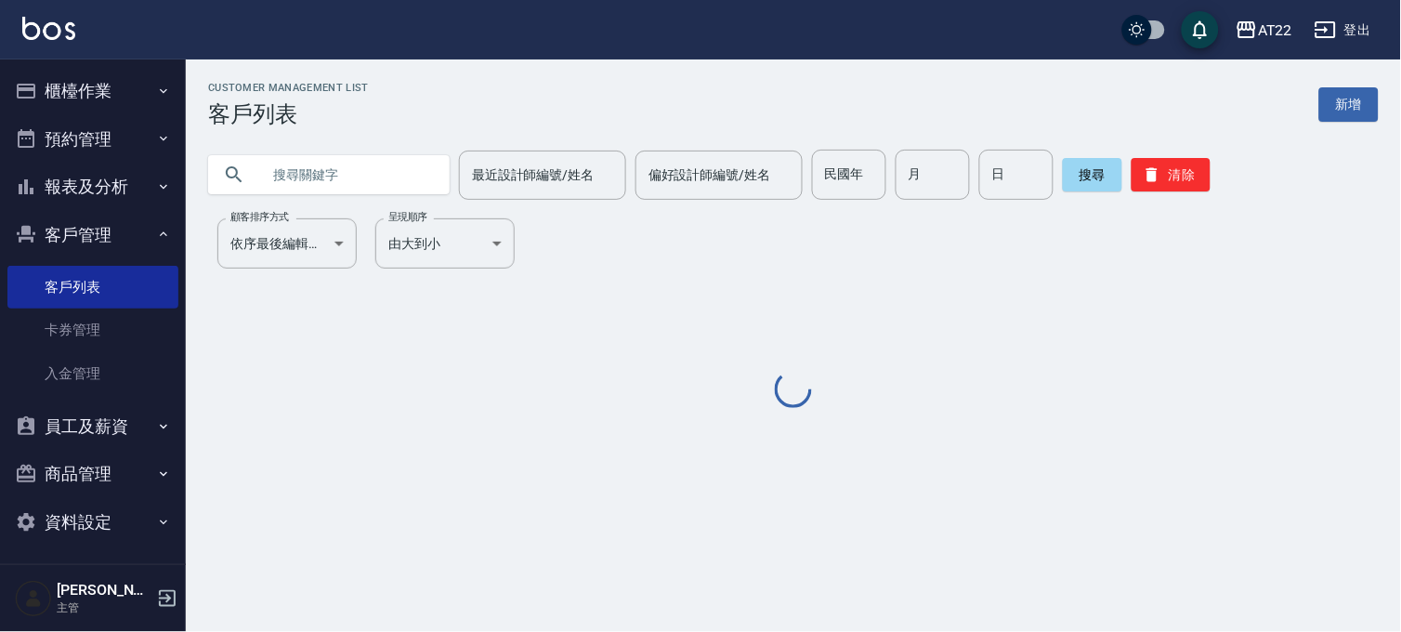
click at [293, 153] on input "text" at bounding box center [347, 175] width 175 height 50
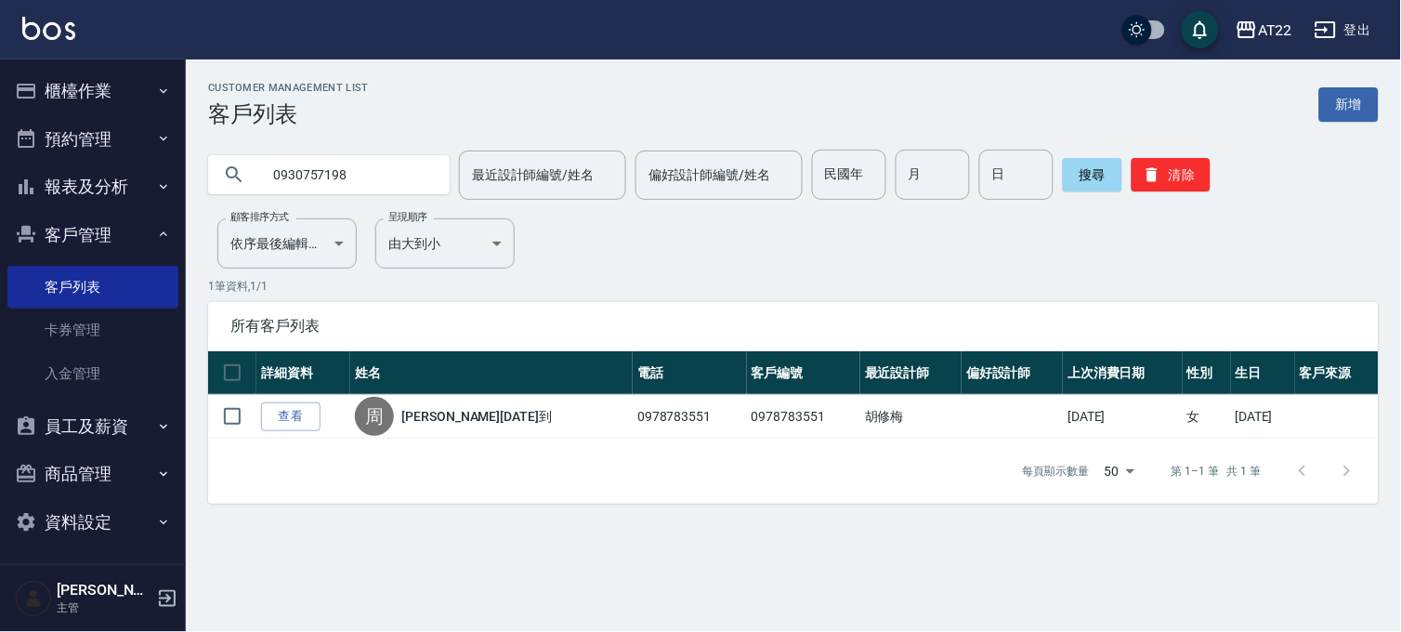
type input "0930757198"
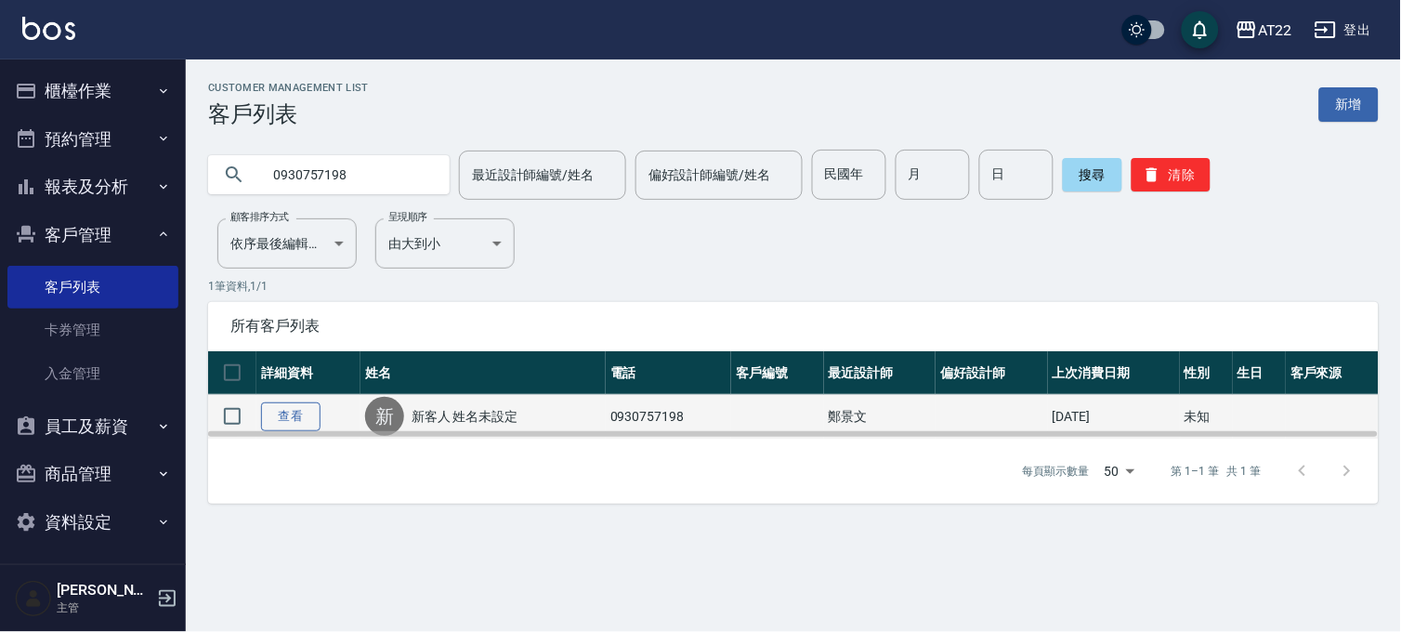
click at [267, 419] on link "查看" at bounding box center [290, 416] width 59 height 29
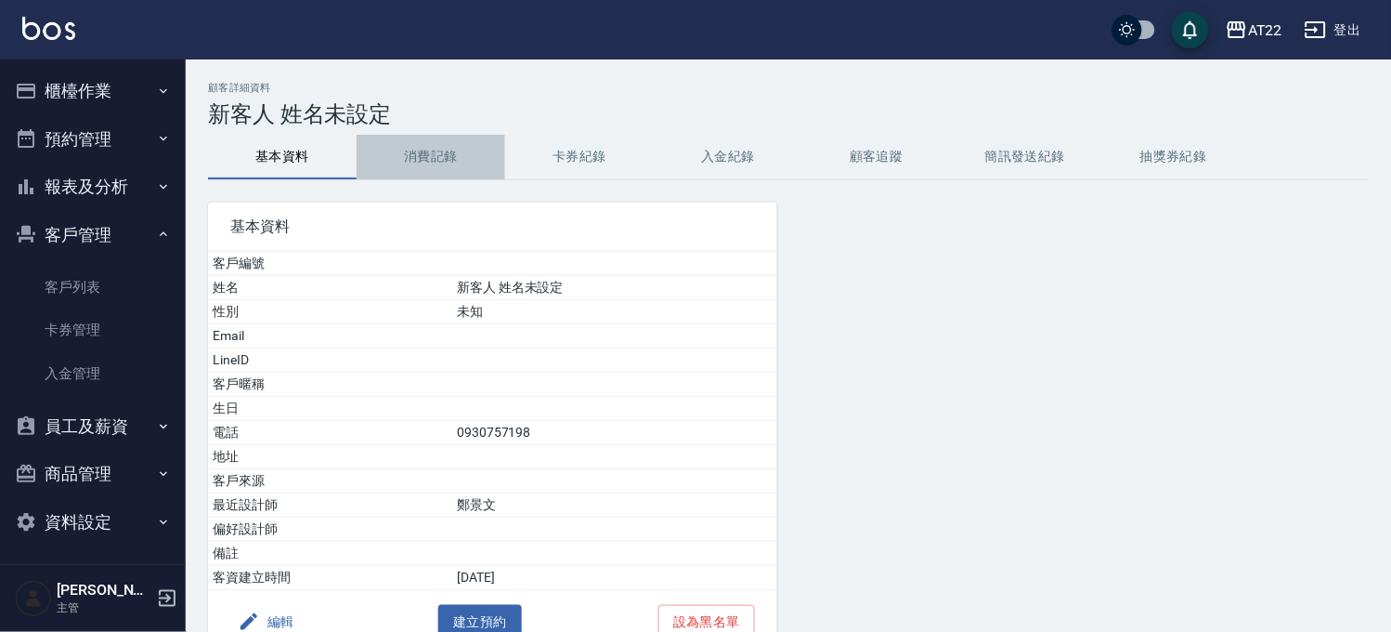
click at [433, 163] on button "消費記錄" at bounding box center [431, 157] width 149 height 45
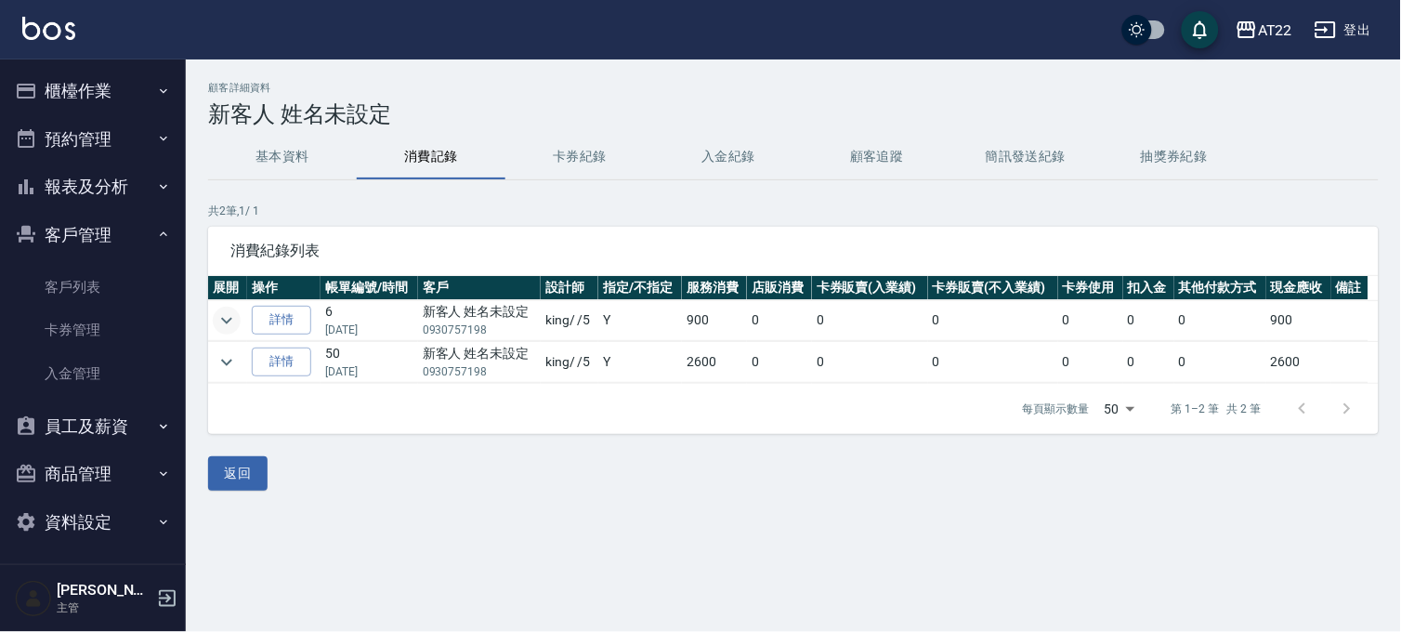
click at [230, 321] on icon "expand row" at bounding box center [226, 320] width 22 height 22
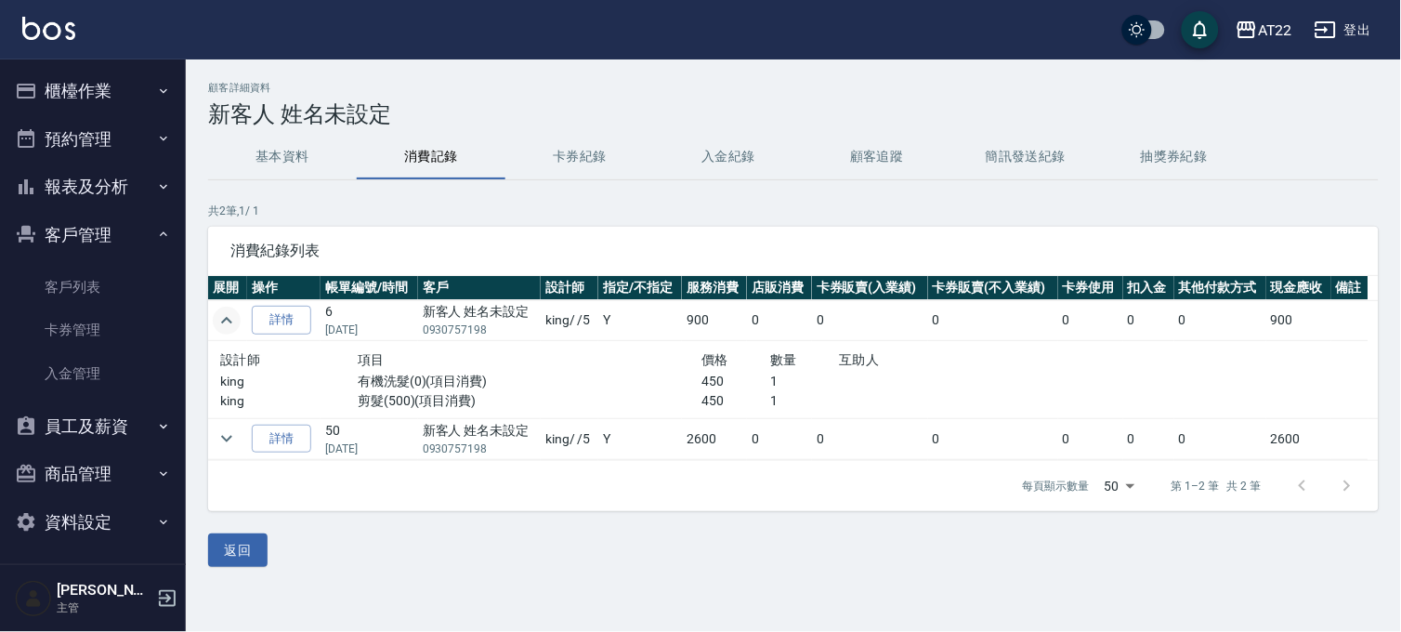
click at [230, 321] on icon "expand row" at bounding box center [226, 320] width 11 height 7
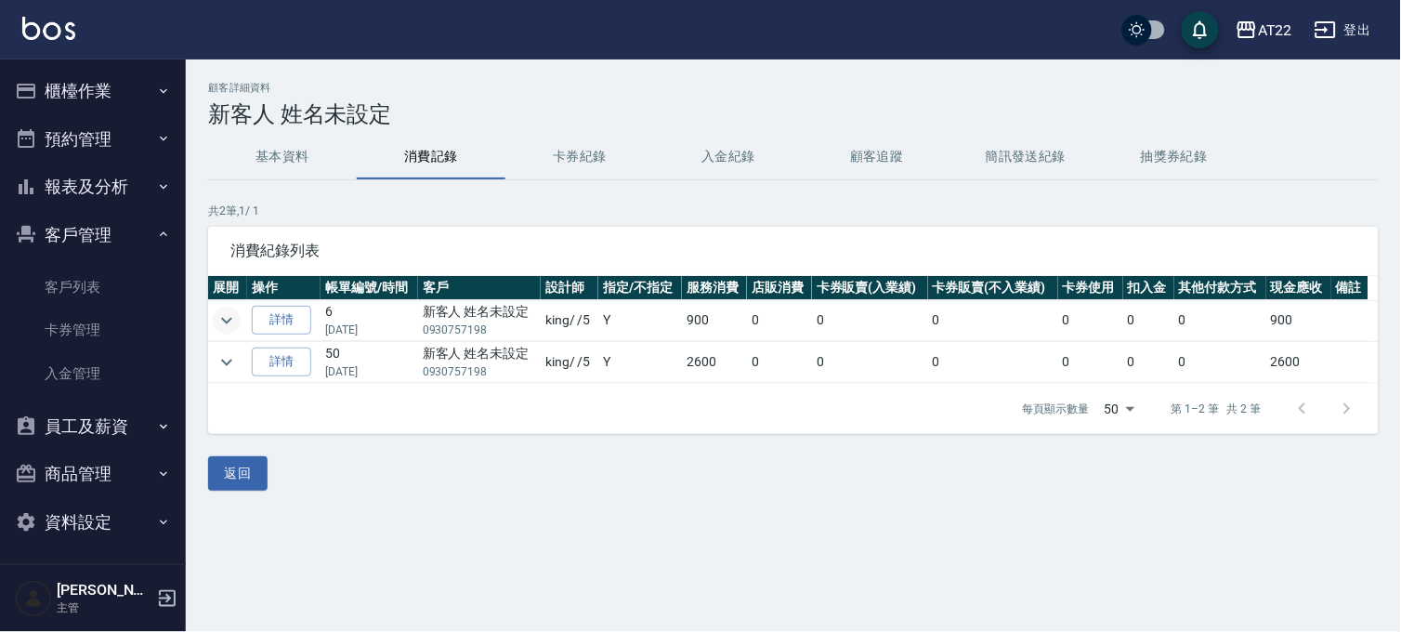
click at [230, 321] on icon "expand row" at bounding box center [226, 320] width 22 height 22
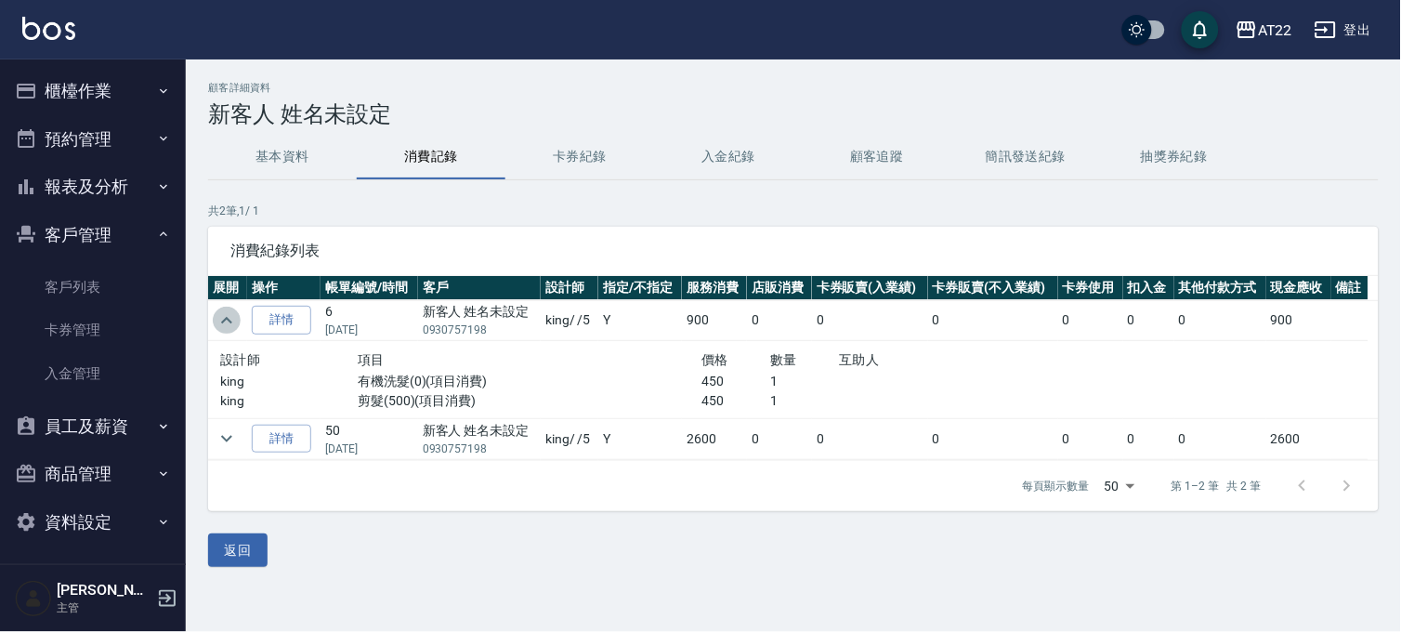
click at [230, 321] on icon "expand row" at bounding box center [226, 320] width 11 height 7
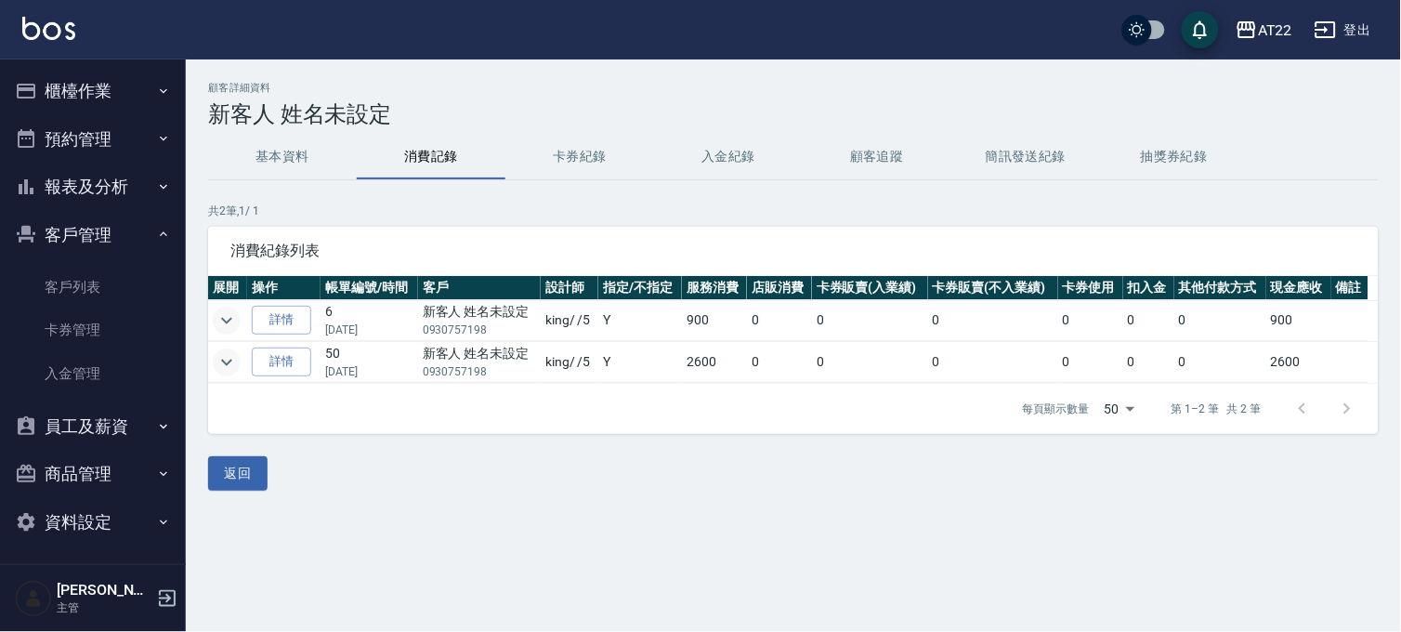
click at [226, 360] on icon "expand row" at bounding box center [226, 362] width 22 height 22
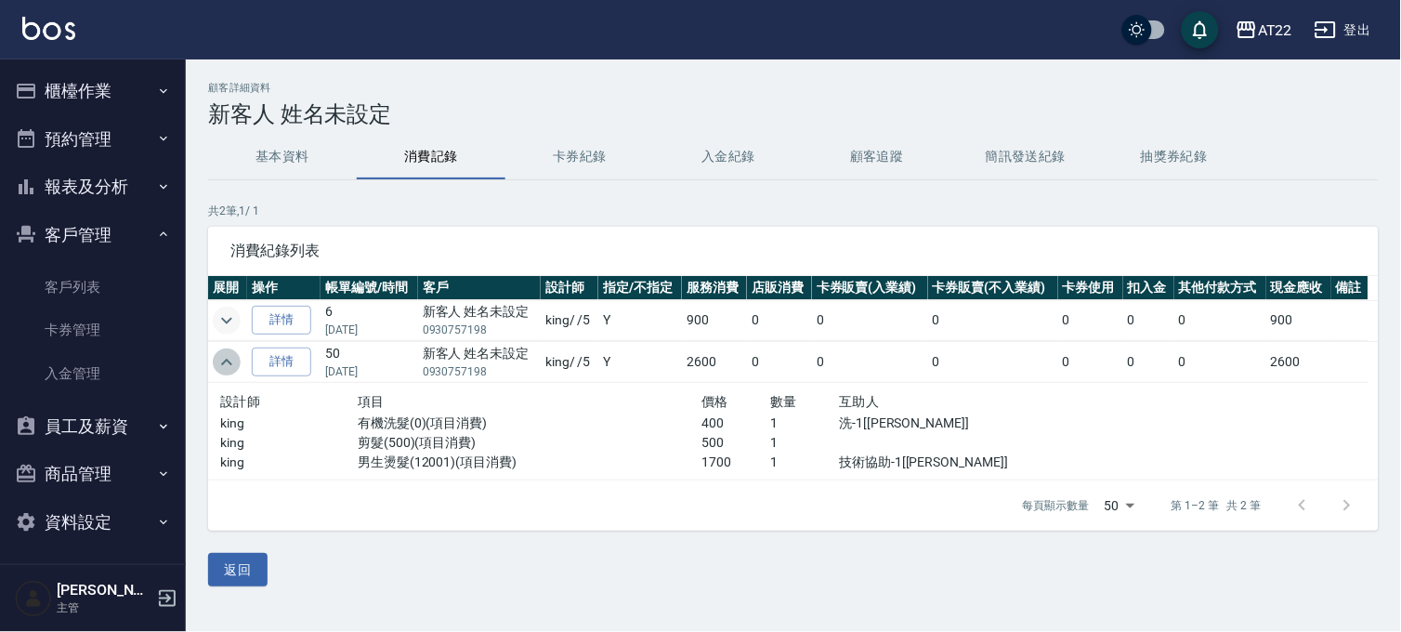
click at [226, 360] on icon "expand row" at bounding box center [226, 361] width 11 height 7
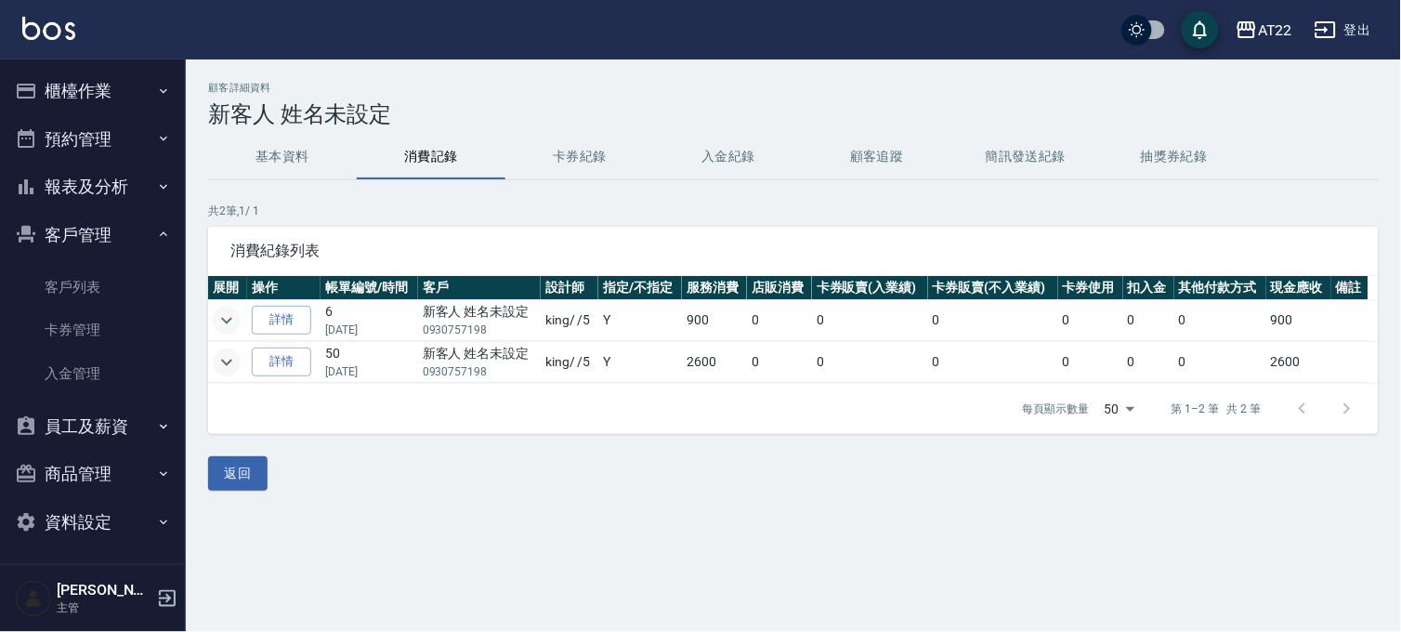
click at [226, 360] on icon "expand row" at bounding box center [226, 362] width 22 height 22
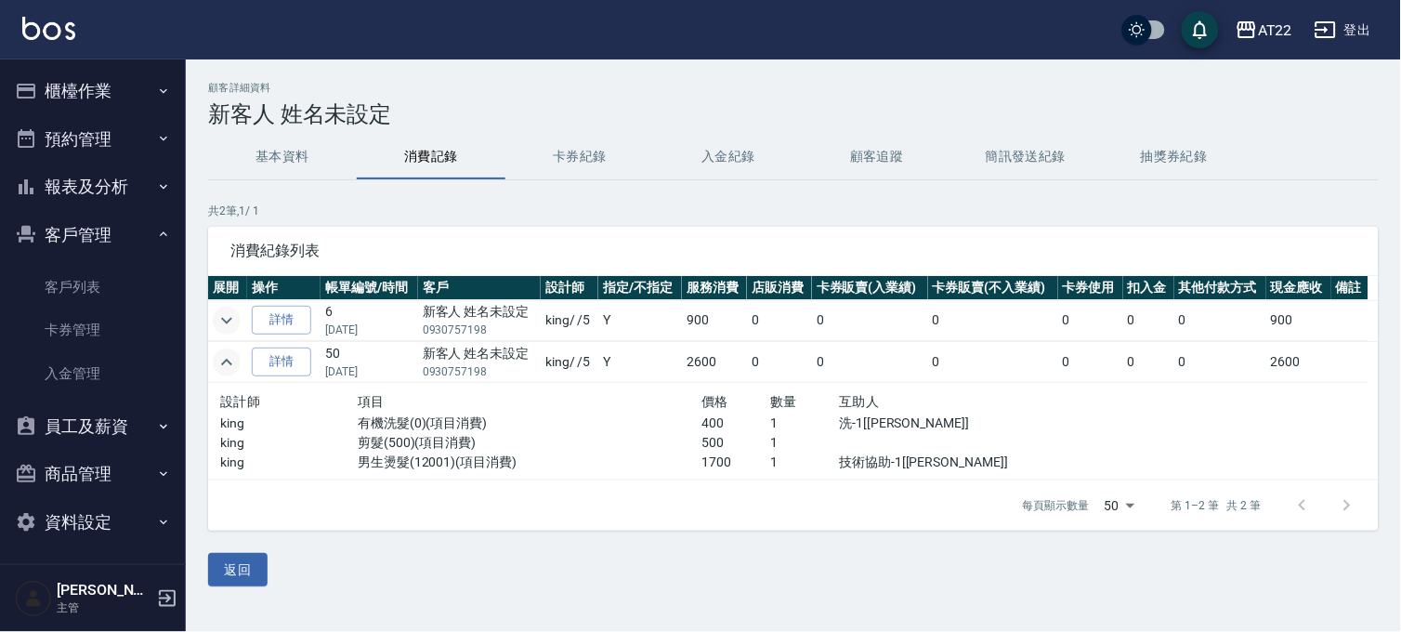
click at [226, 360] on icon "expand row" at bounding box center [226, 361] width 11 height 7
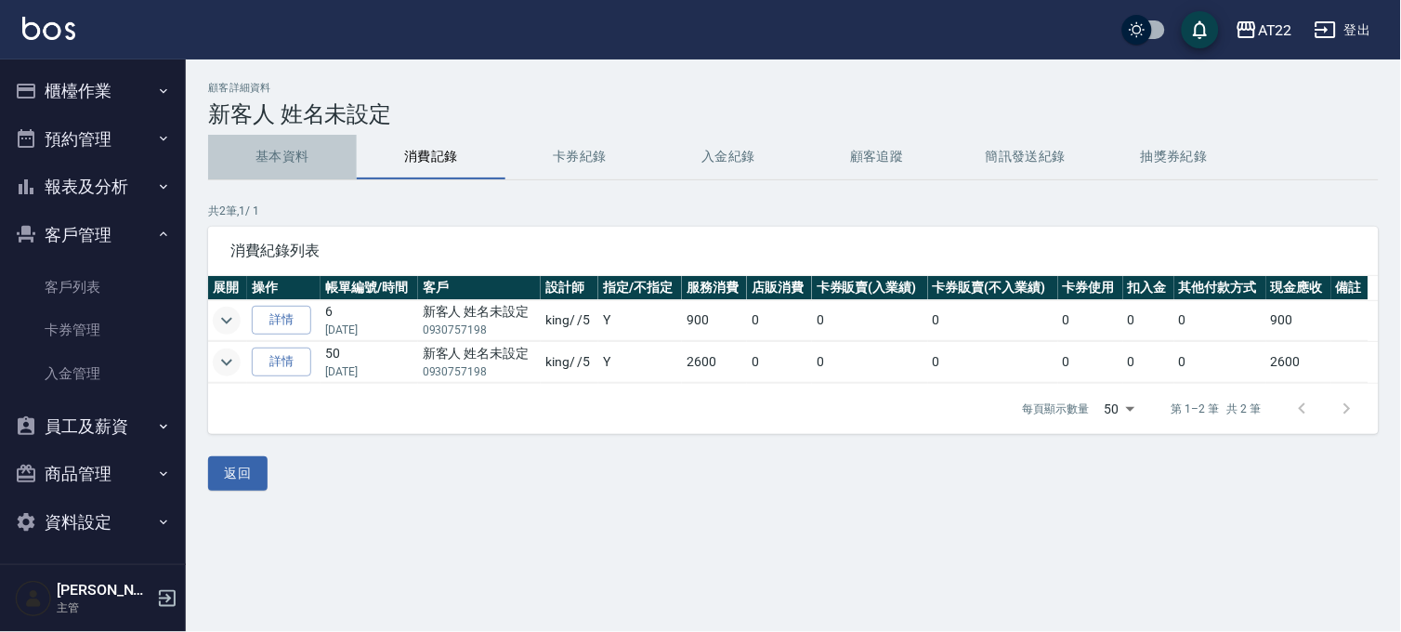
click at [256, 165] on button "基本資料" at bounding box center [282, 157] width 149 height 45
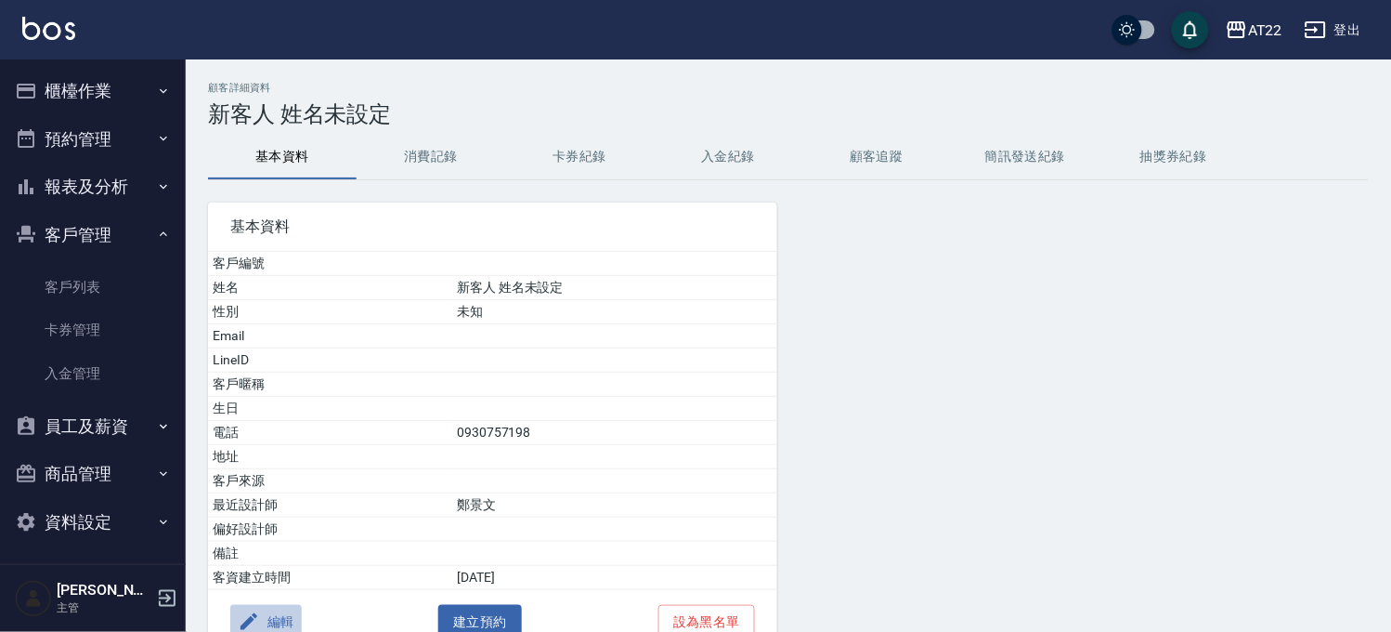
click at [267, 608] on button "編輯" at bounding box center [266, 622] width 72 height 34
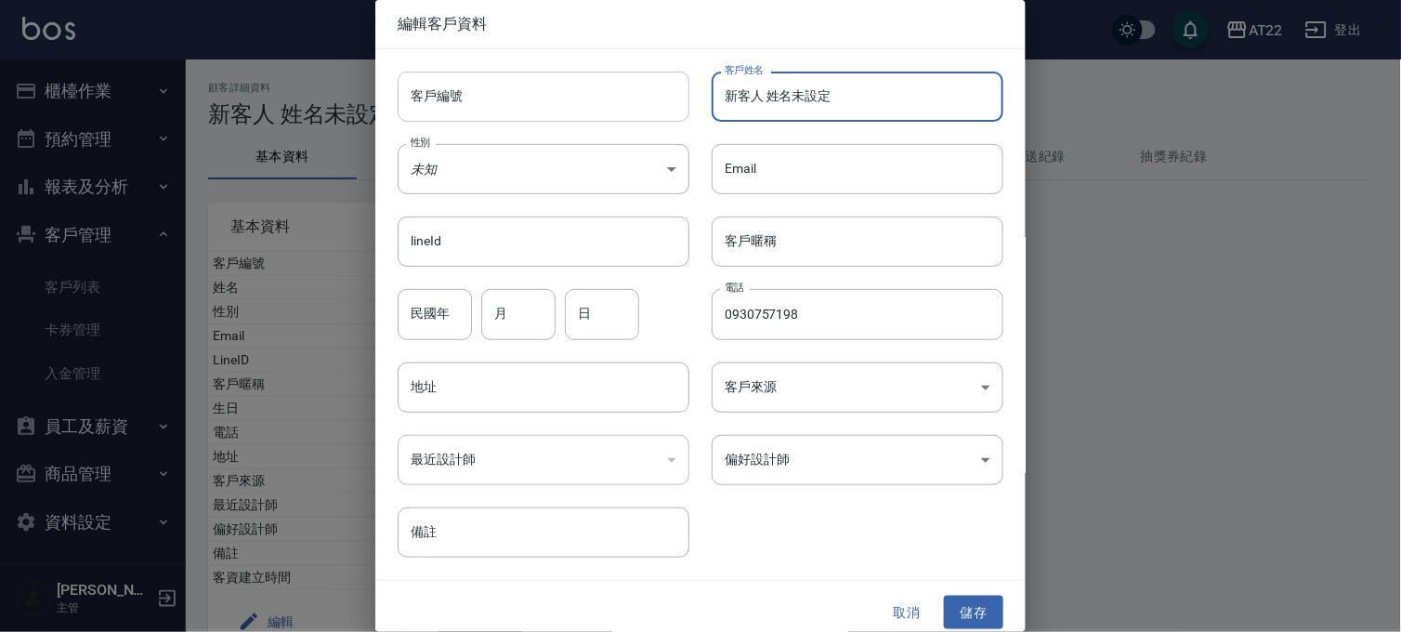
drag, startPoint x: 893, startPoint y: 80, endPoint x: 671, endPoint y: 113, distance: 225.4
click at [671, 113] on div "客戶編號 客戶編號 客戶姓名 新客人 姓名未設定 客戶姓名 性別 未知 UNKNOWN 性別 Email Email lineId lineId 客戶暱稱 客…" at bounding box center [689, 303] width 628 height 508
paste input "翰"
type input "[PERSON_NAME]"
click at [959, 602] on button "儲存" at bounding box center [973, 612] width 59 height 34
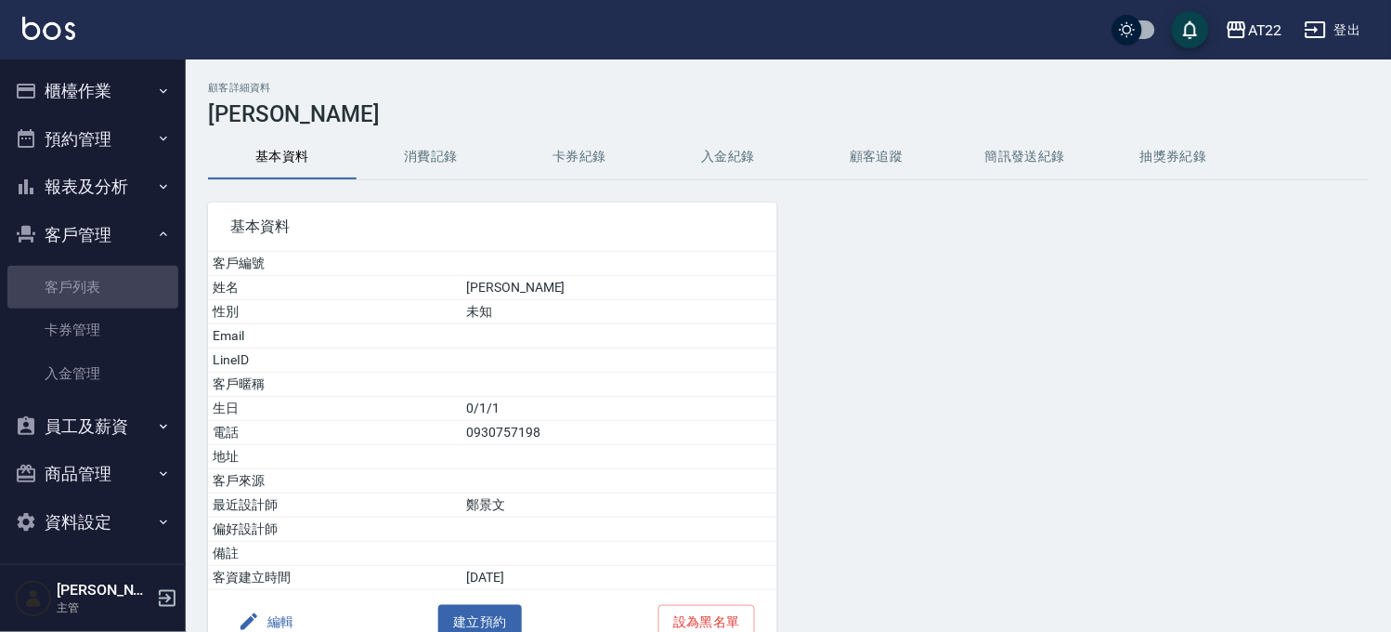
click at [122, 266] on link "客戶列表" at bounding box center [92, 287] width 171 height 43
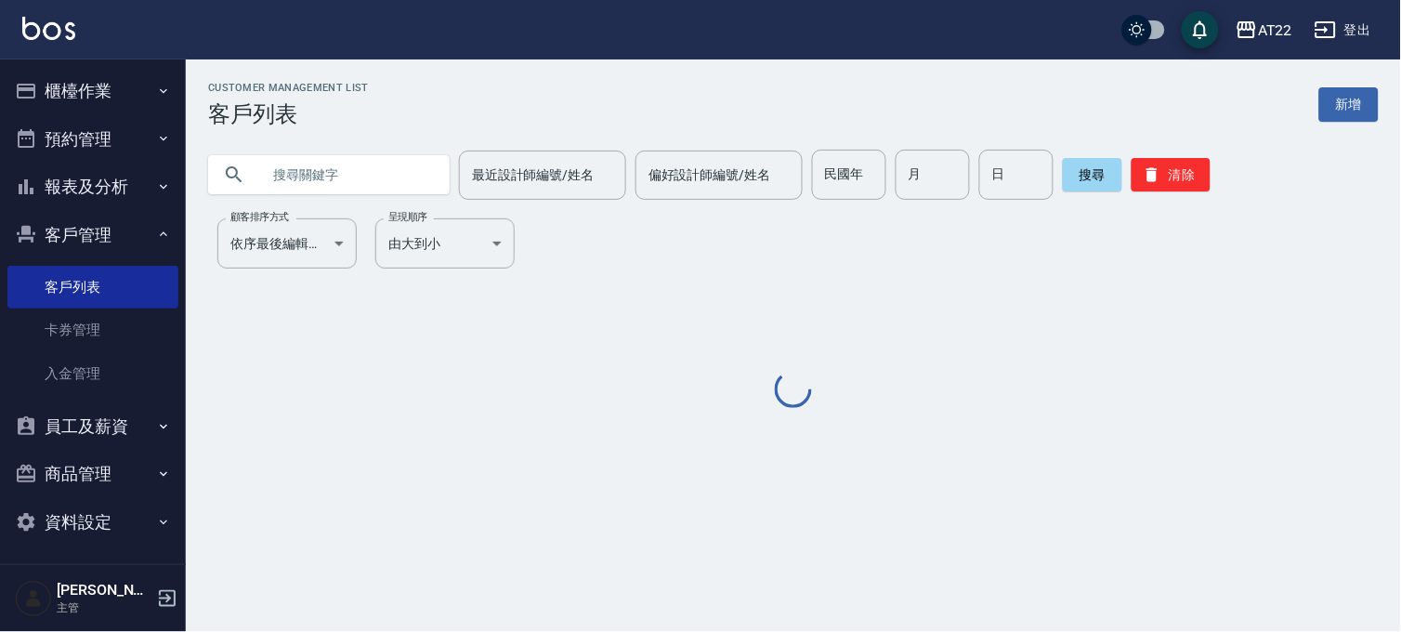
click at [370, 150] on input "text" at bounding box center [347, 175] width 175 height 50
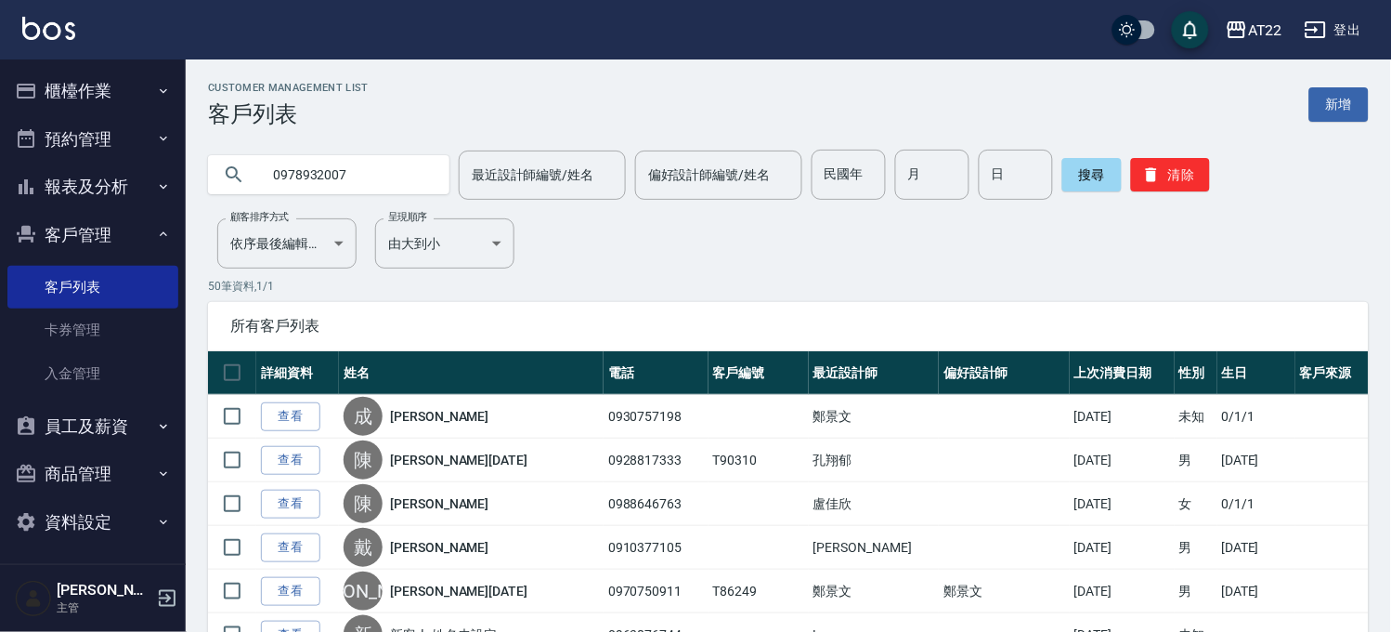
type input "0978932007"
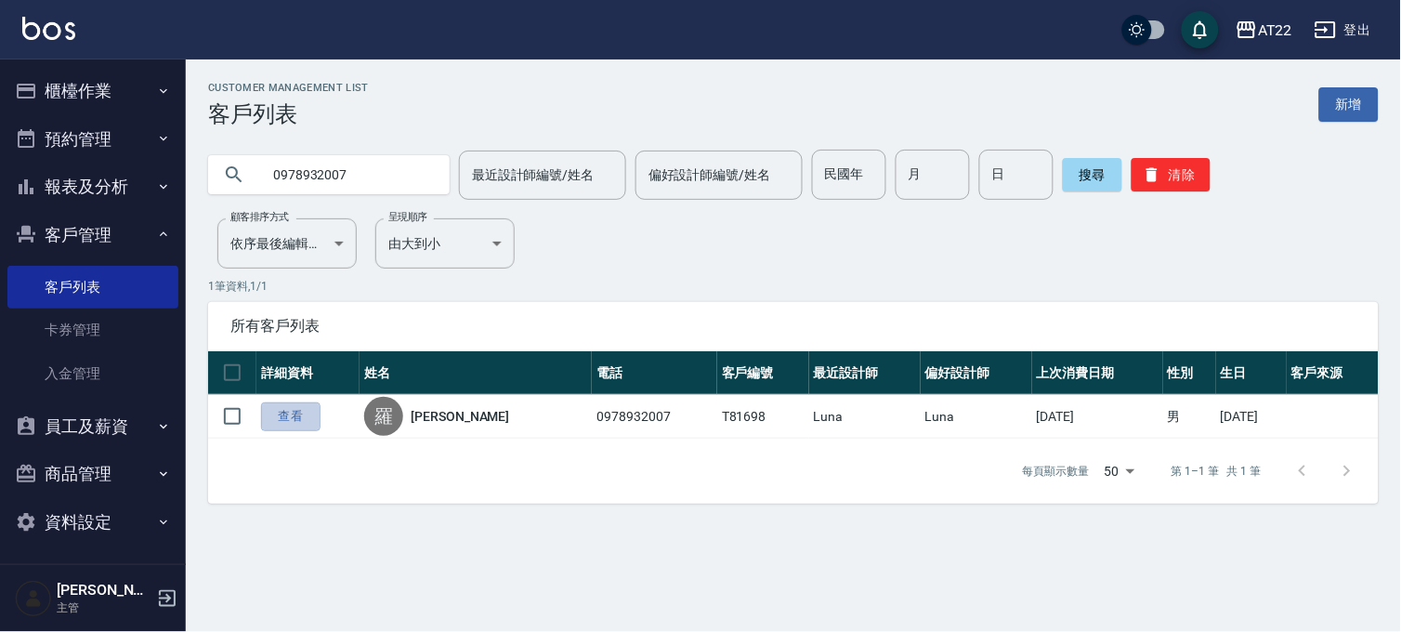
click at [313, 423] on link "查看" at bounding box center [290, 416] width 59 height 29
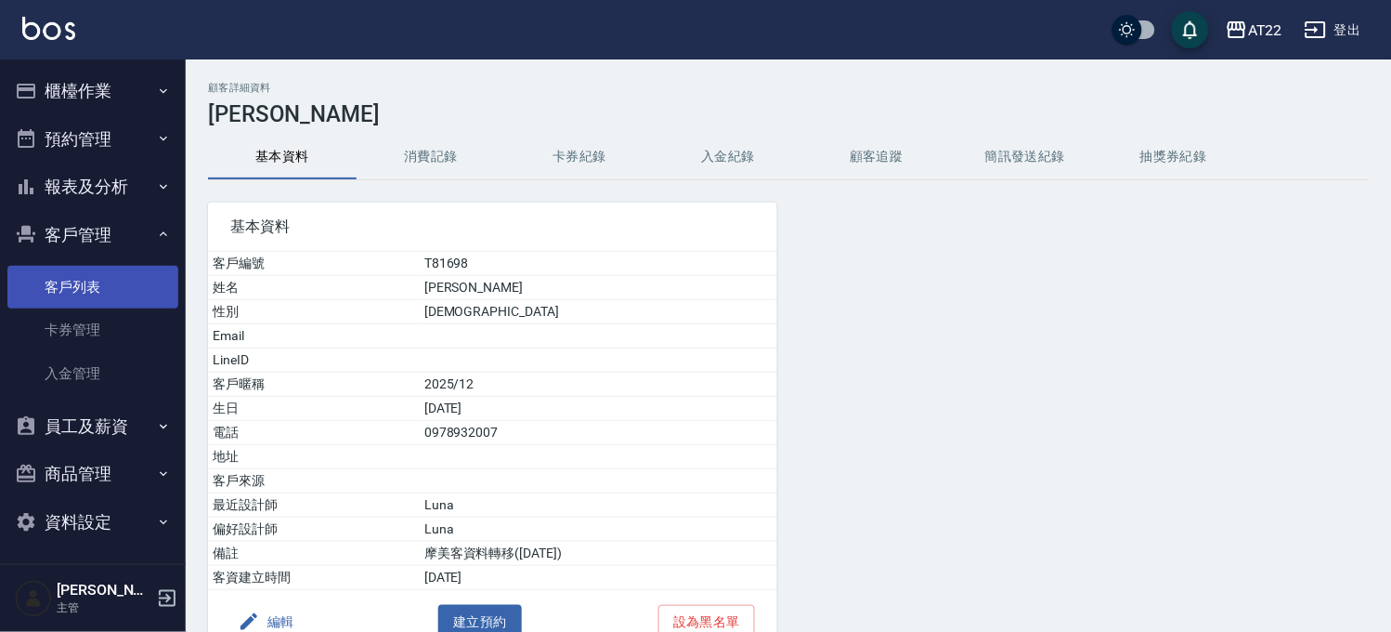
click at [77, 293] on link "客戶列表" at bounding box center [92, 287] width 171 height 43
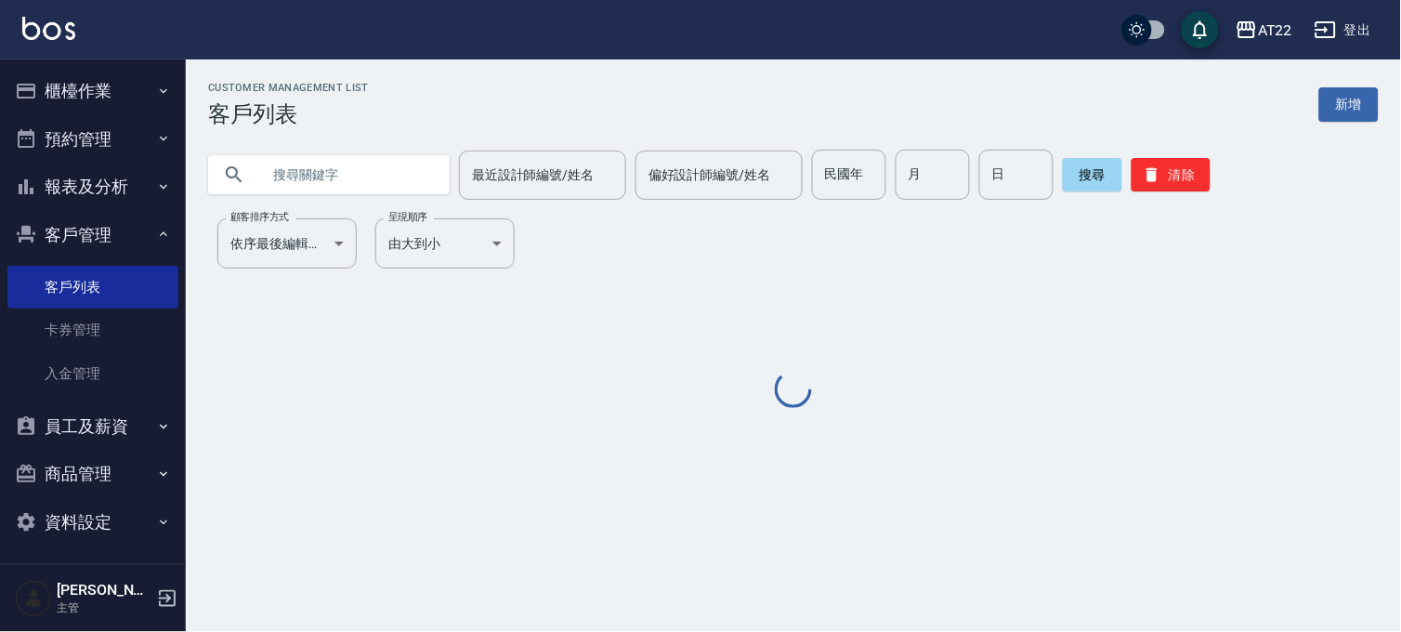
click at [327, 171] on input "text" at bounding box center [347, 175] width 175 height 50
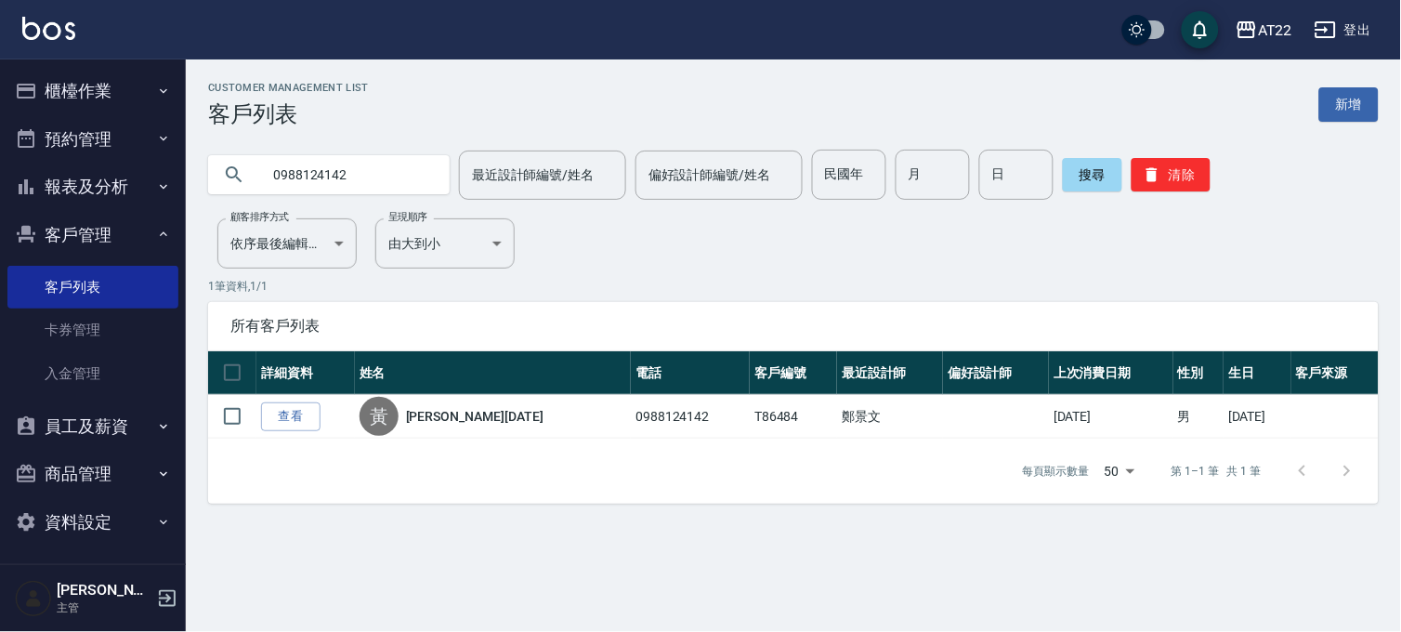
click at [289, 169] on input "0988124142" at bounding box center [347, 175] width 175 height 50
type input "0982749816"
click at [82, 72] on button "櫃檯作業" at bounding box center [92, 91] width 171 height 48
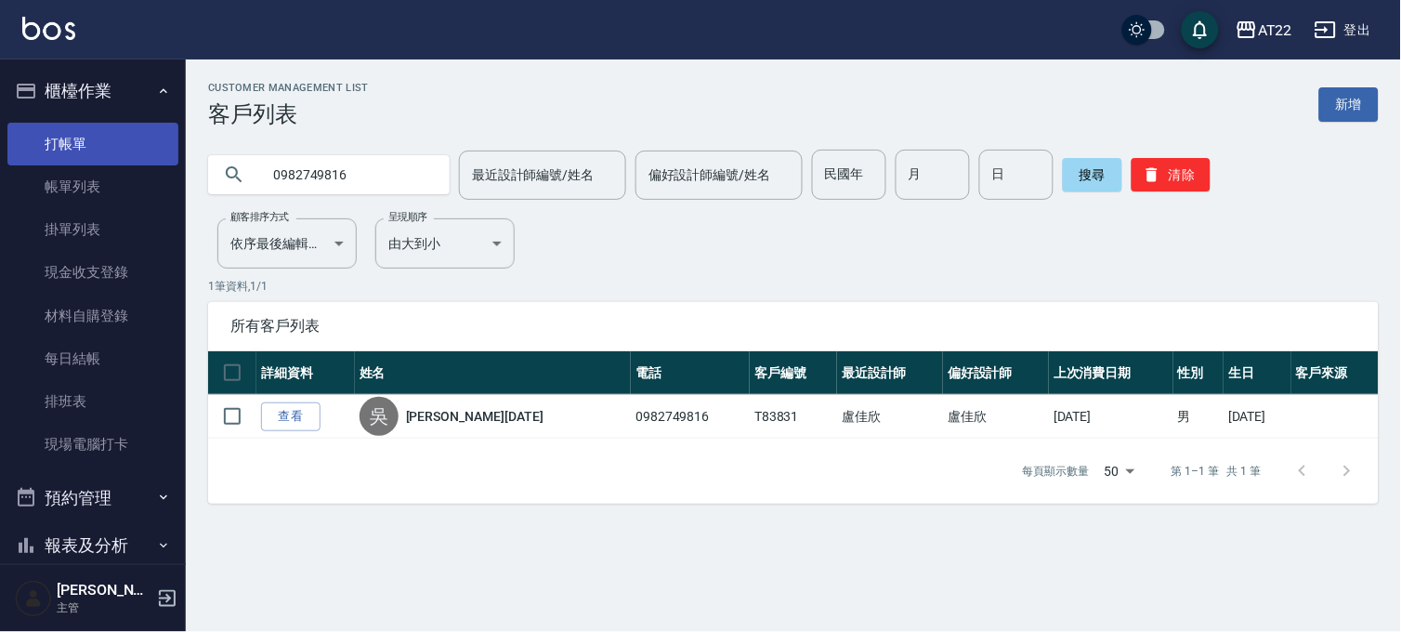
click at [102, 156] on link "打帳單" at bounding box center [92, 144] width 171 height 43
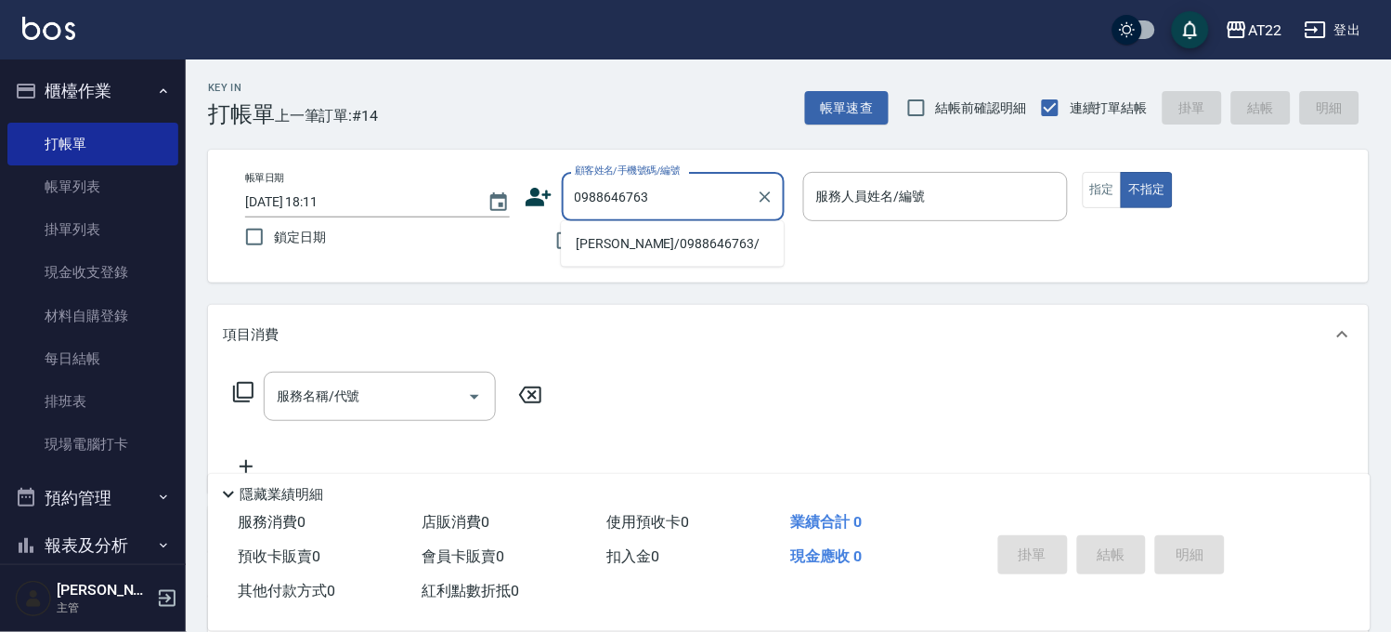
click at [635, 238] on li "[PERSON_NAME]/0988646763/" at bounding box center [672, 243] width 223 height 31
type input "[PERSON_NAME]/0988646763/"
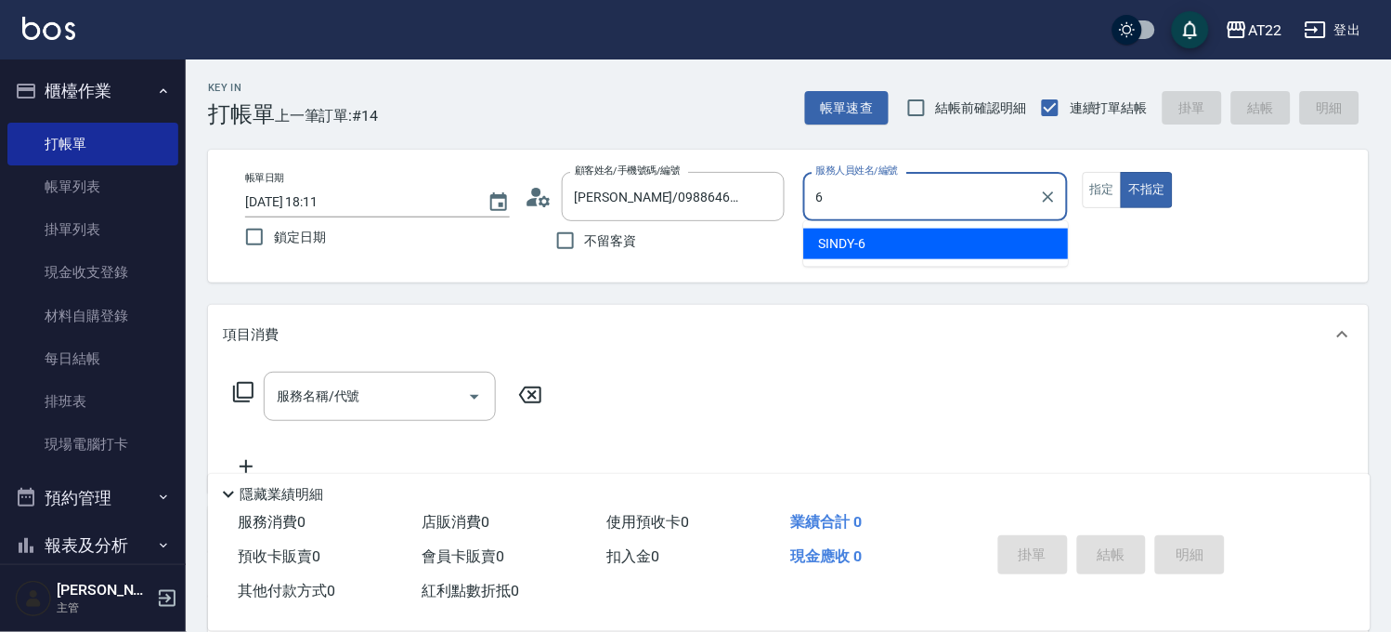
type input "SINDY-6"
type button "false"
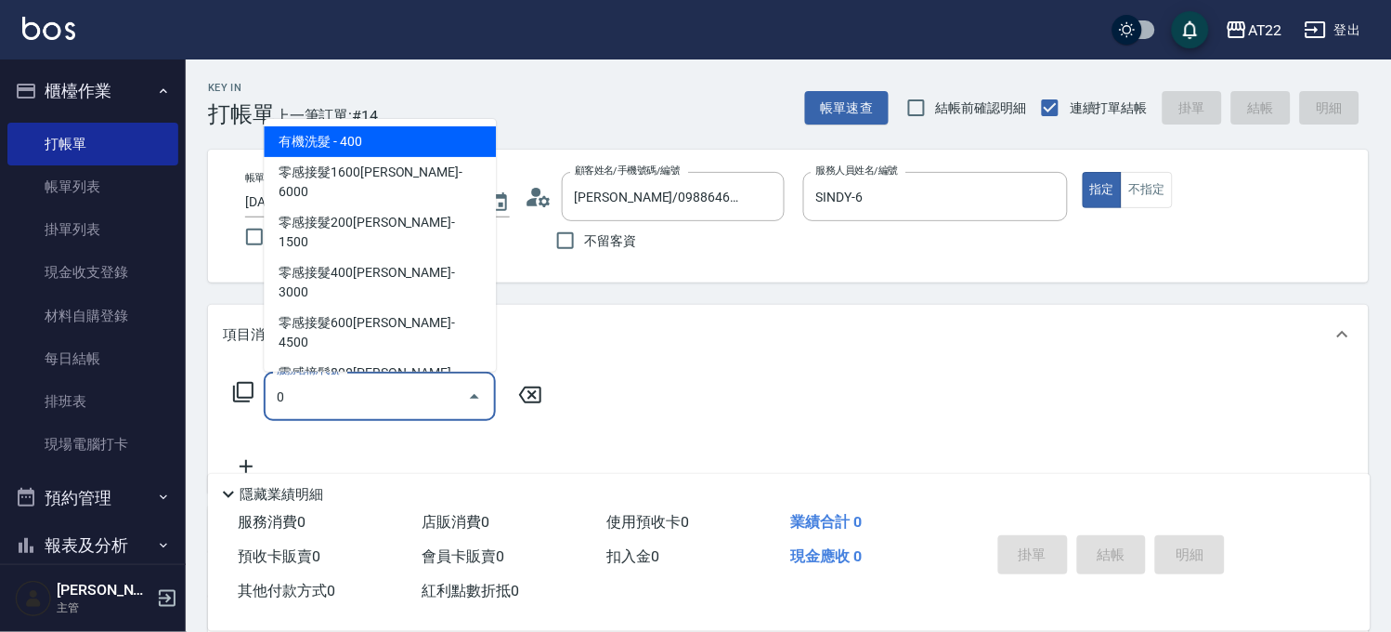
type input "有機洗髮(0)"
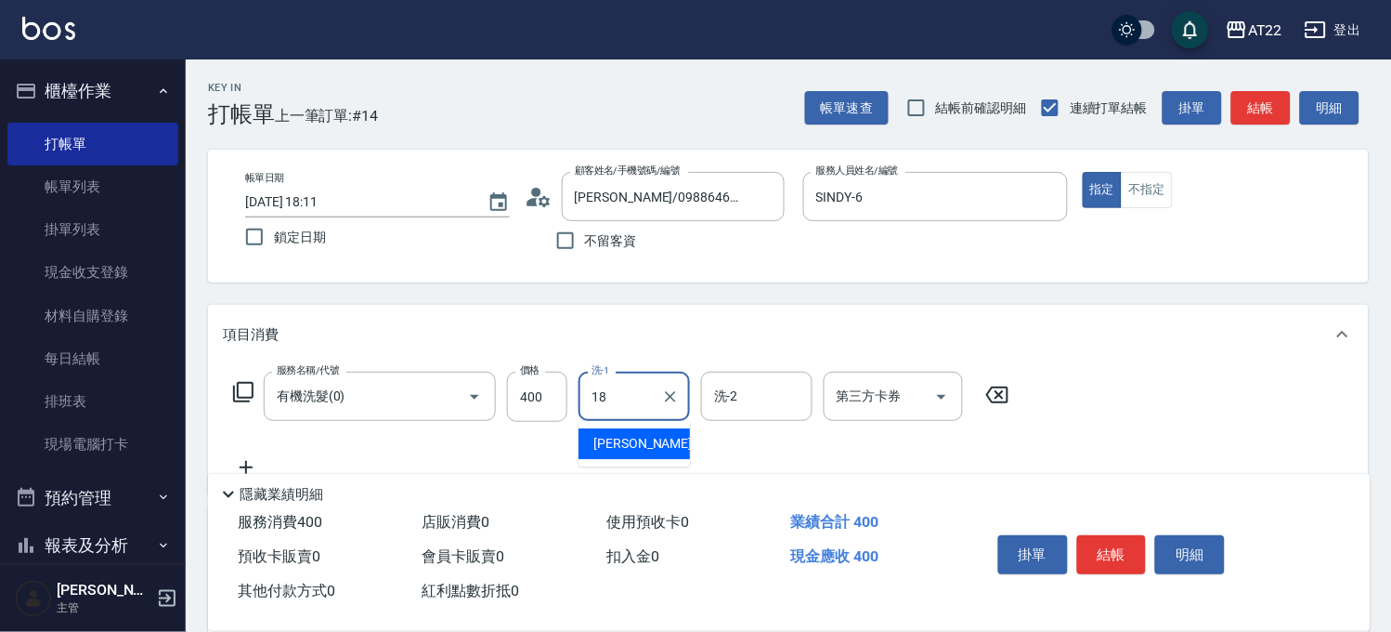
type input "恩恩-18"
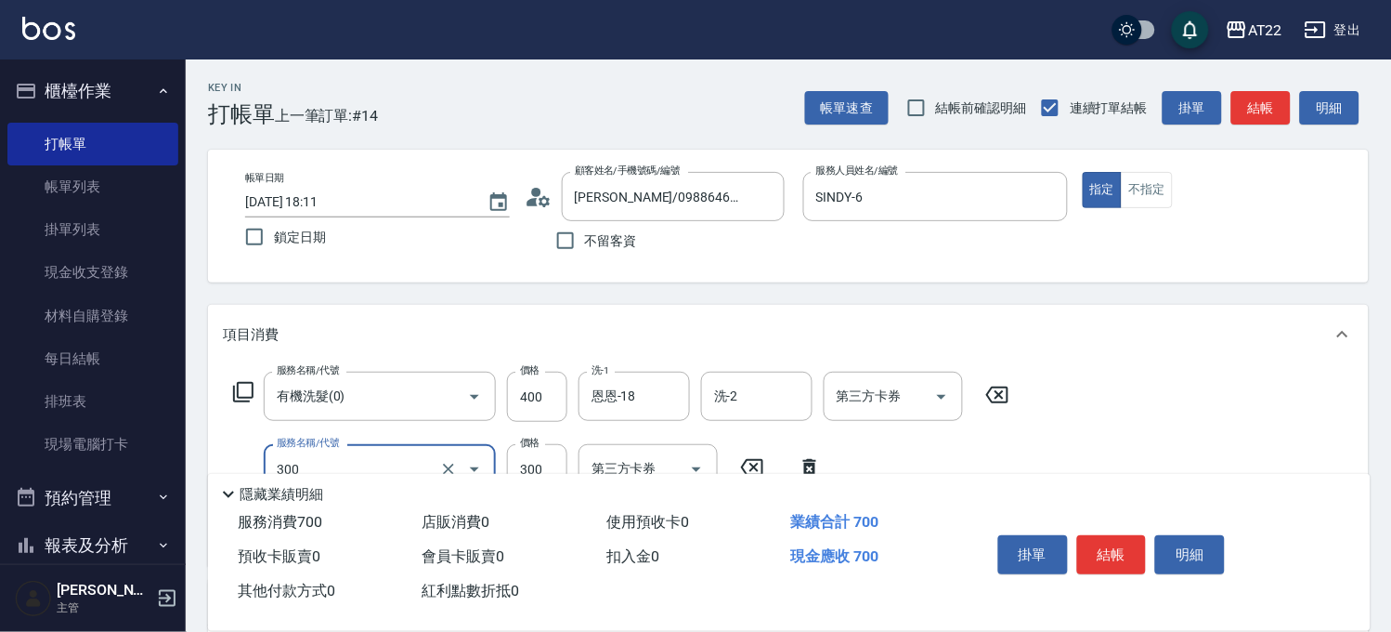
type input "剪髮(300)"
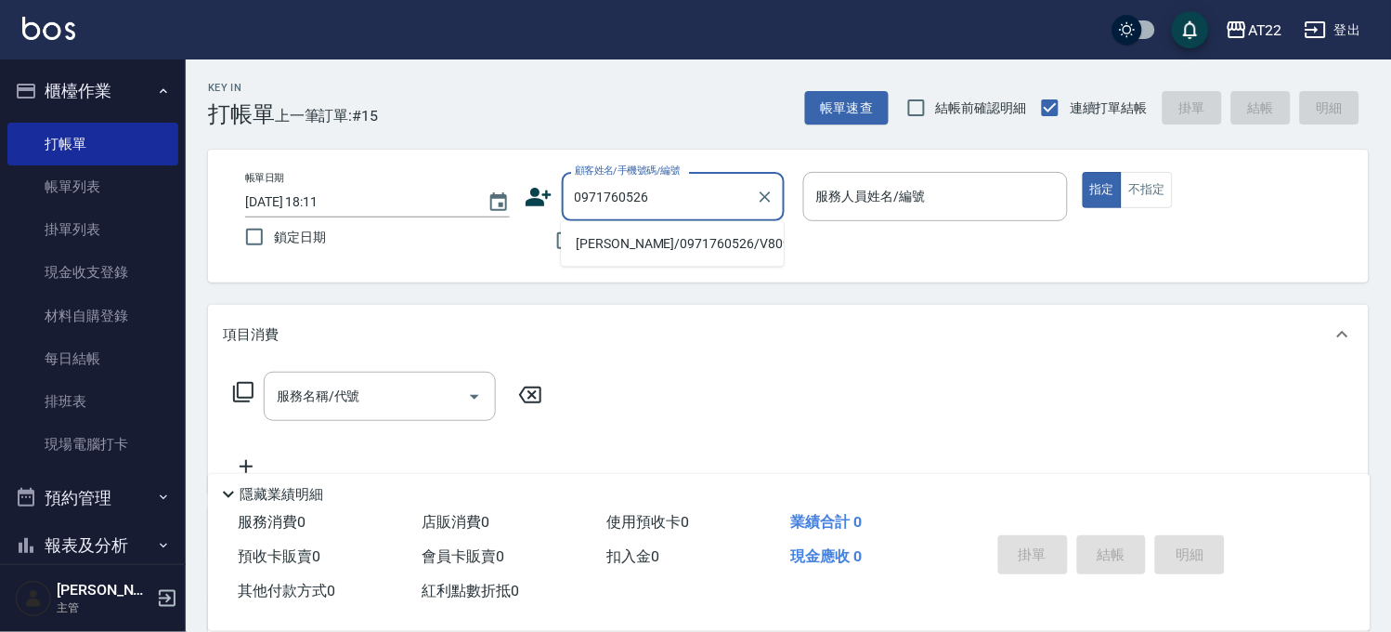
click at [632, 255] on li "[PERSON_NAME]/0971760526/V80980" at bounding box center [672, 243] width 223 height 31
type input "[PERSON_NAME]/0971760526/V80980"
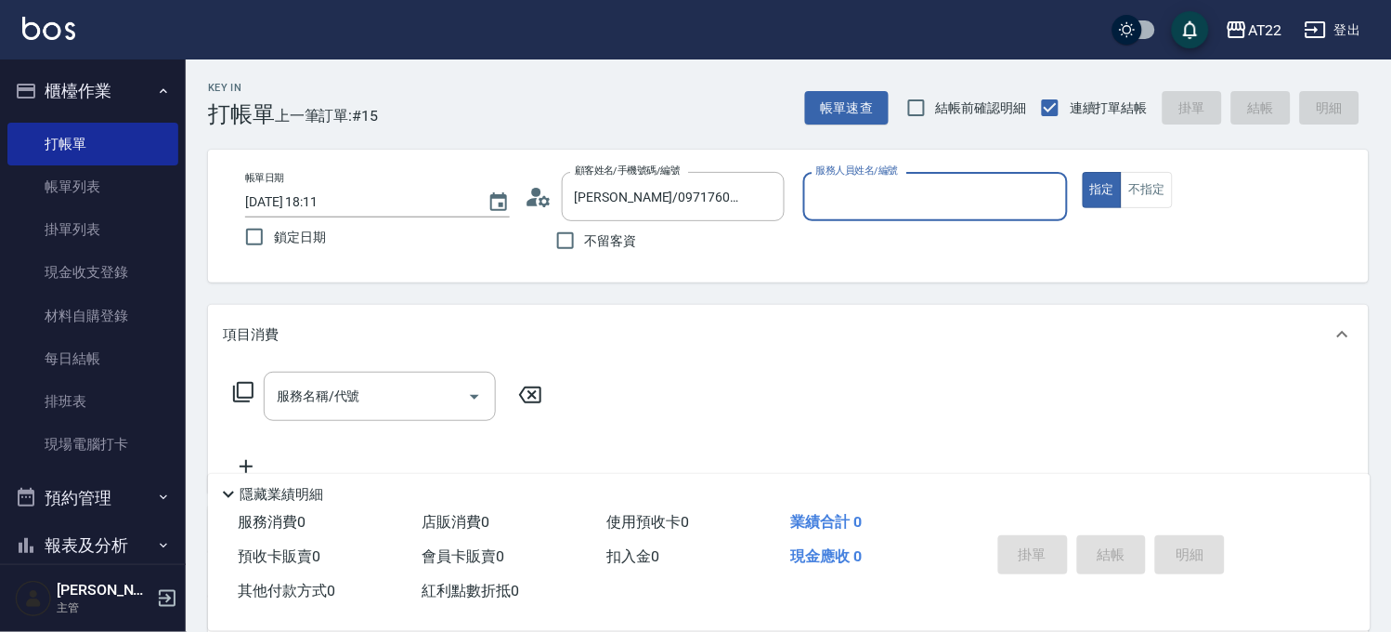
type input "Luna-15"
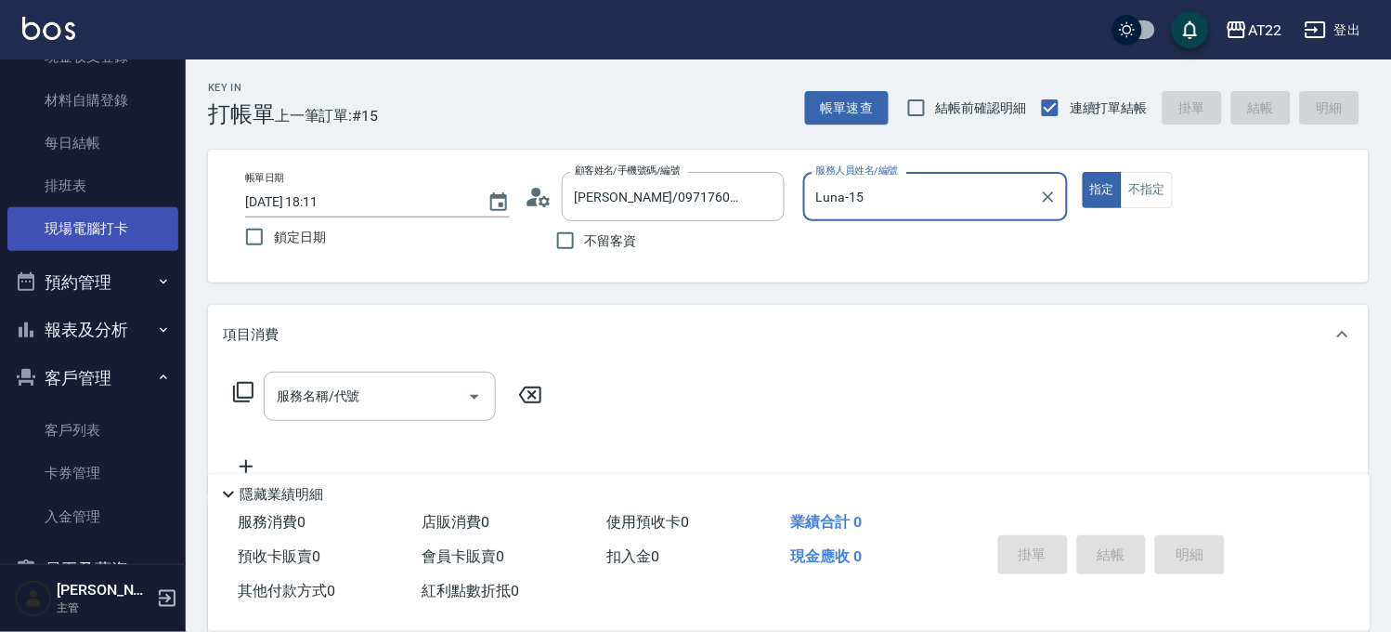
scroll to position [309, 0]
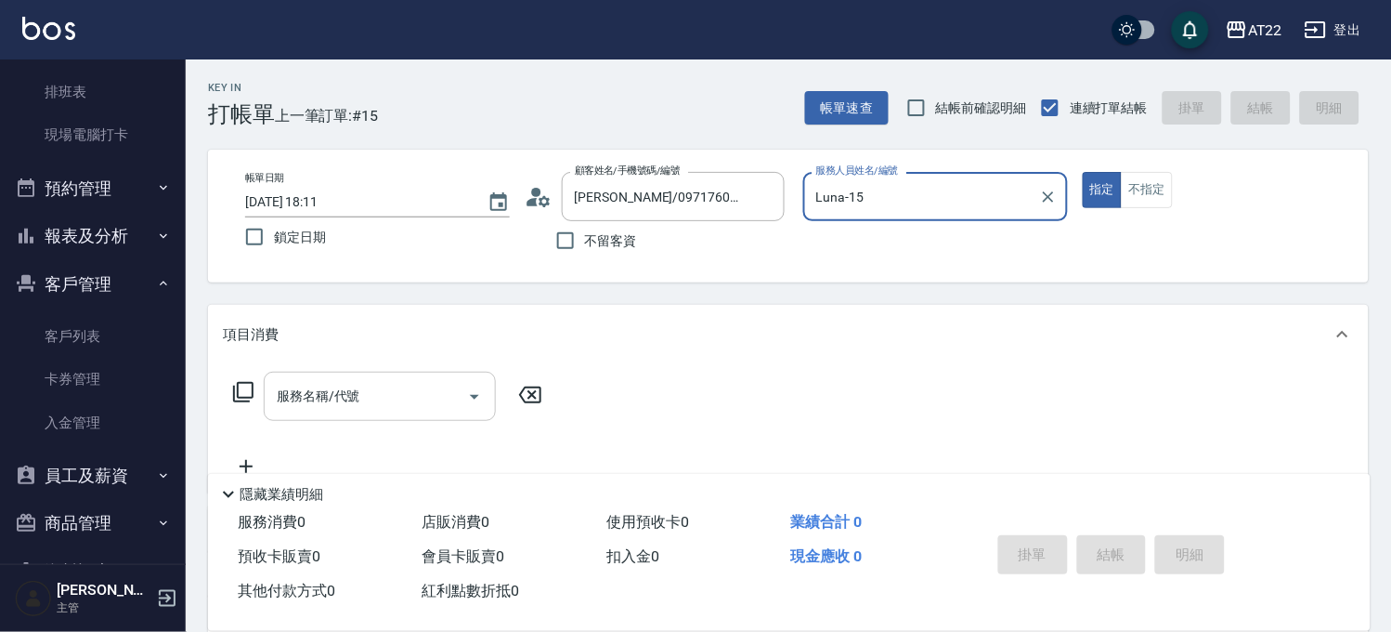
click at [395, 413] on div "服務名稱/代號" at bounding box center [380, 396] width 232 height 49
click at [449, 397] on input "服務名稱/代號" at bounding box center [366, 396] width 188 height 33
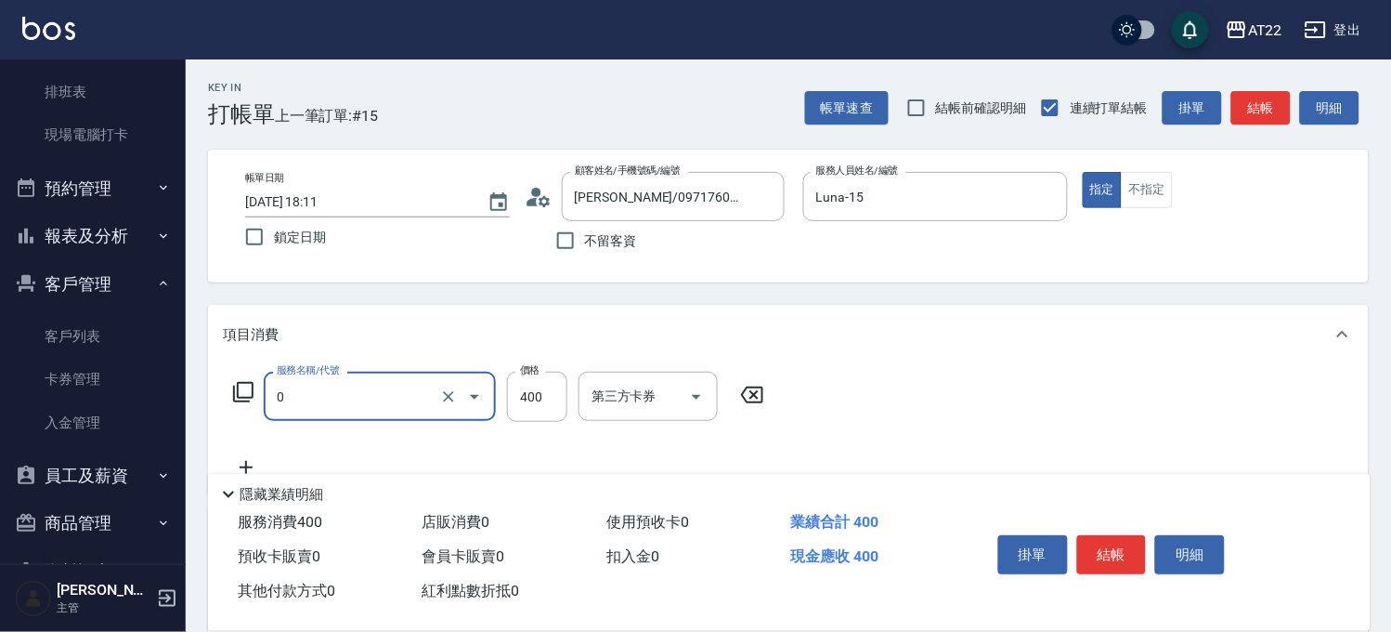
type input "有機洗髮(0)"
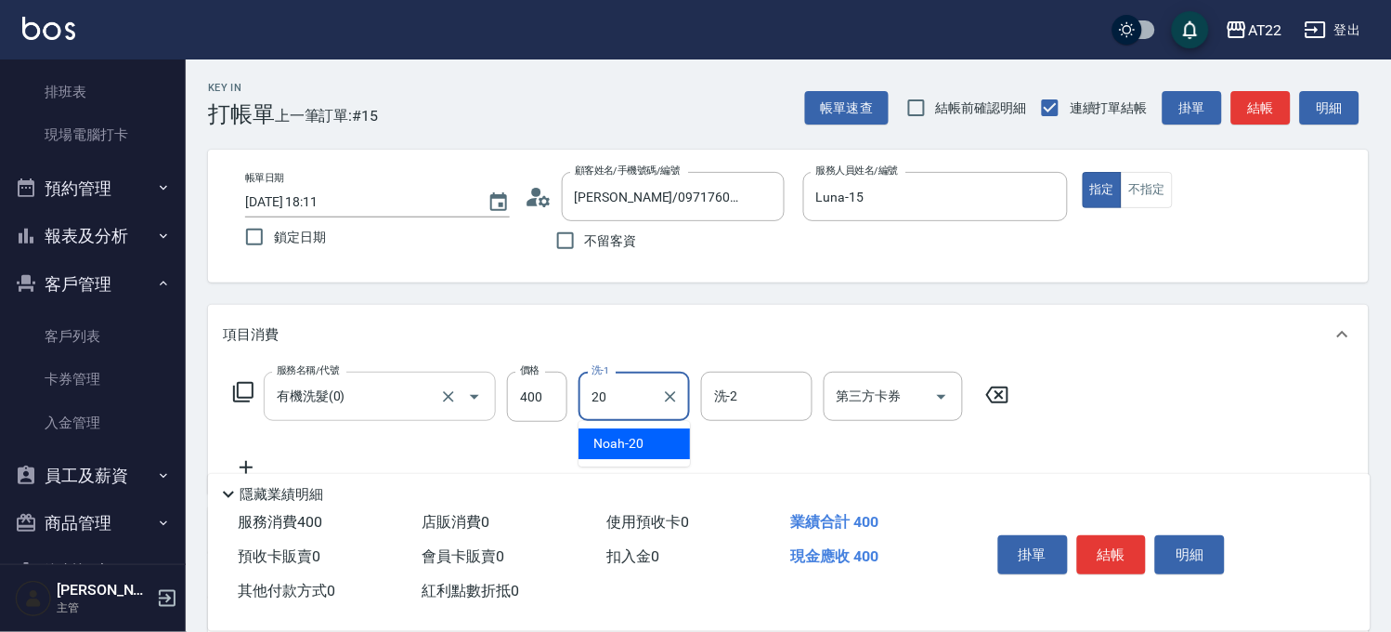
type input "Noah-20"
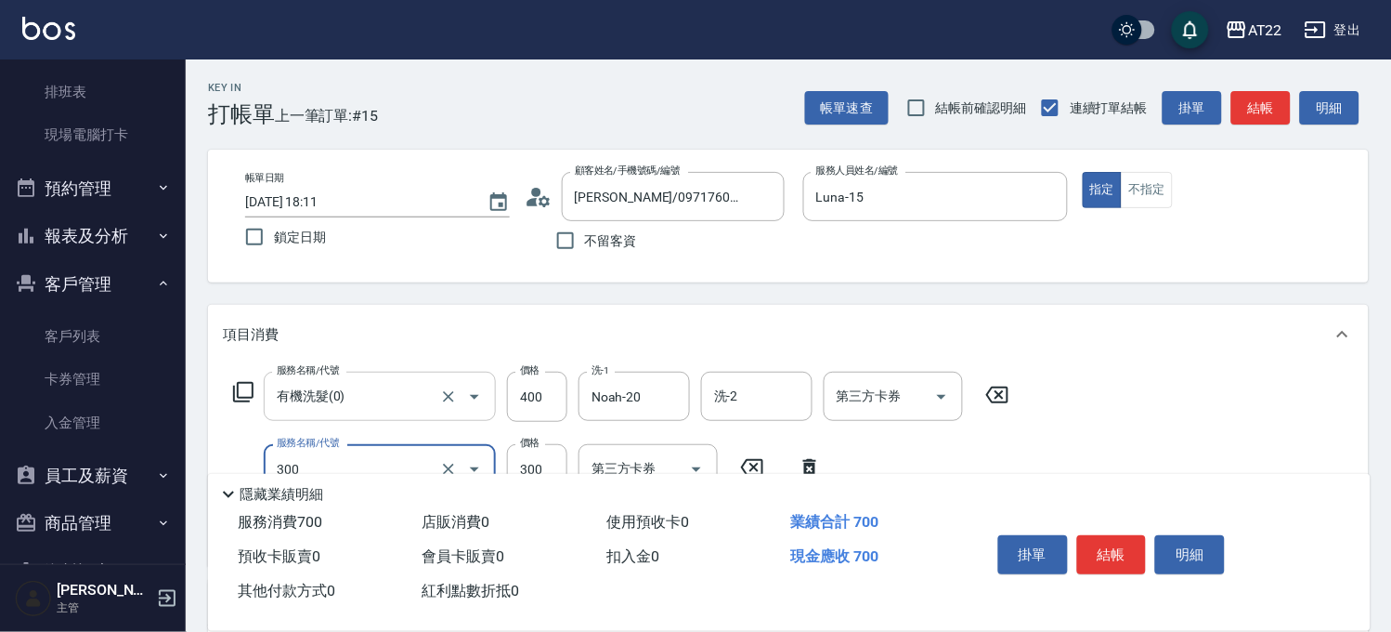
type input "剪髮(300)"
type input "250"
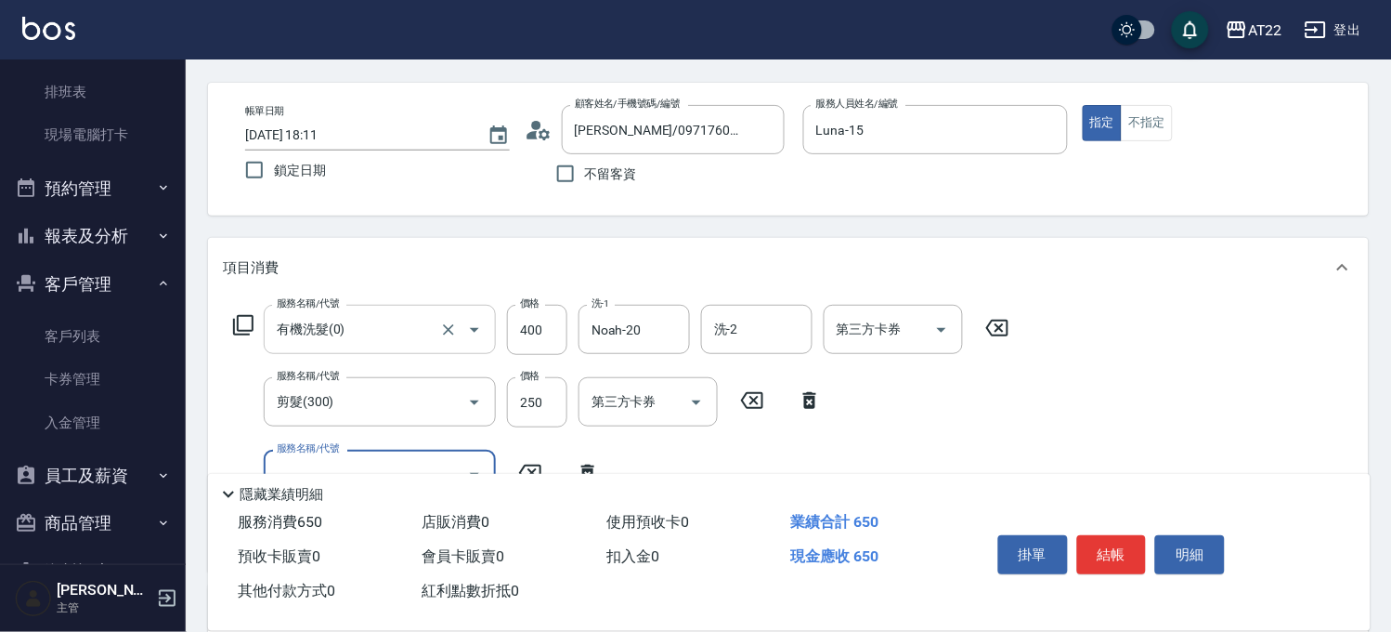
scroll to position [103, 0]
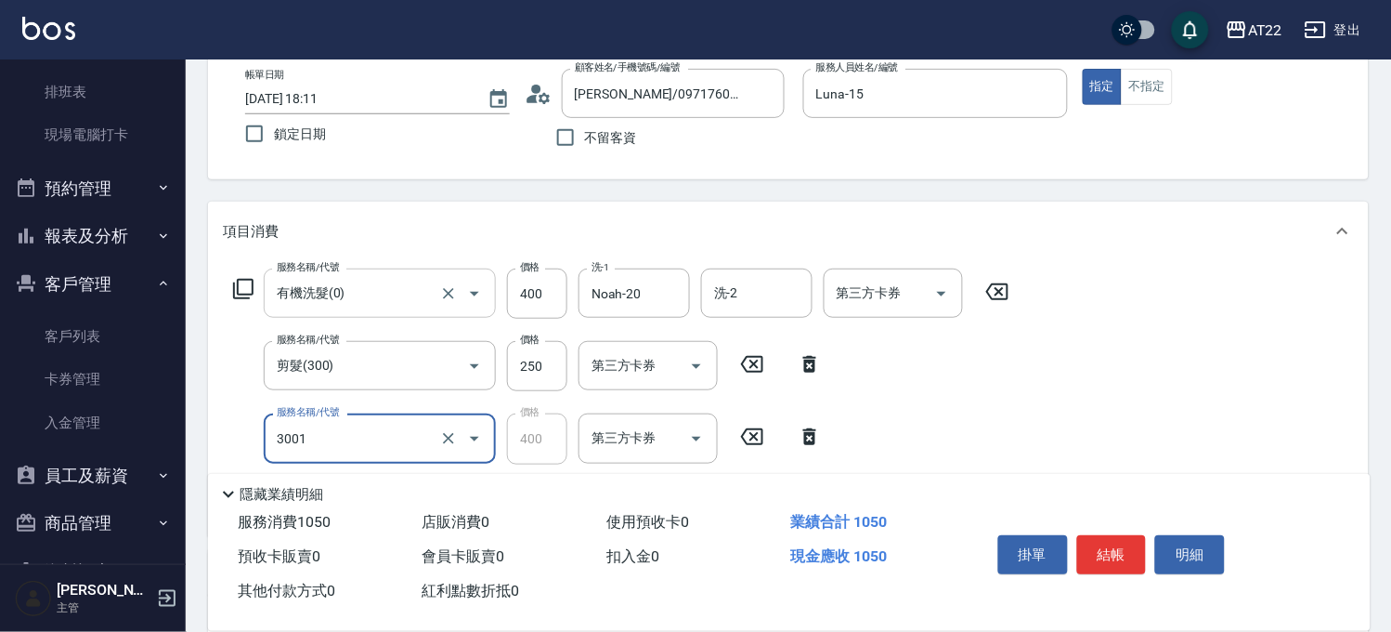
type input "側邊燙貼(3001)"
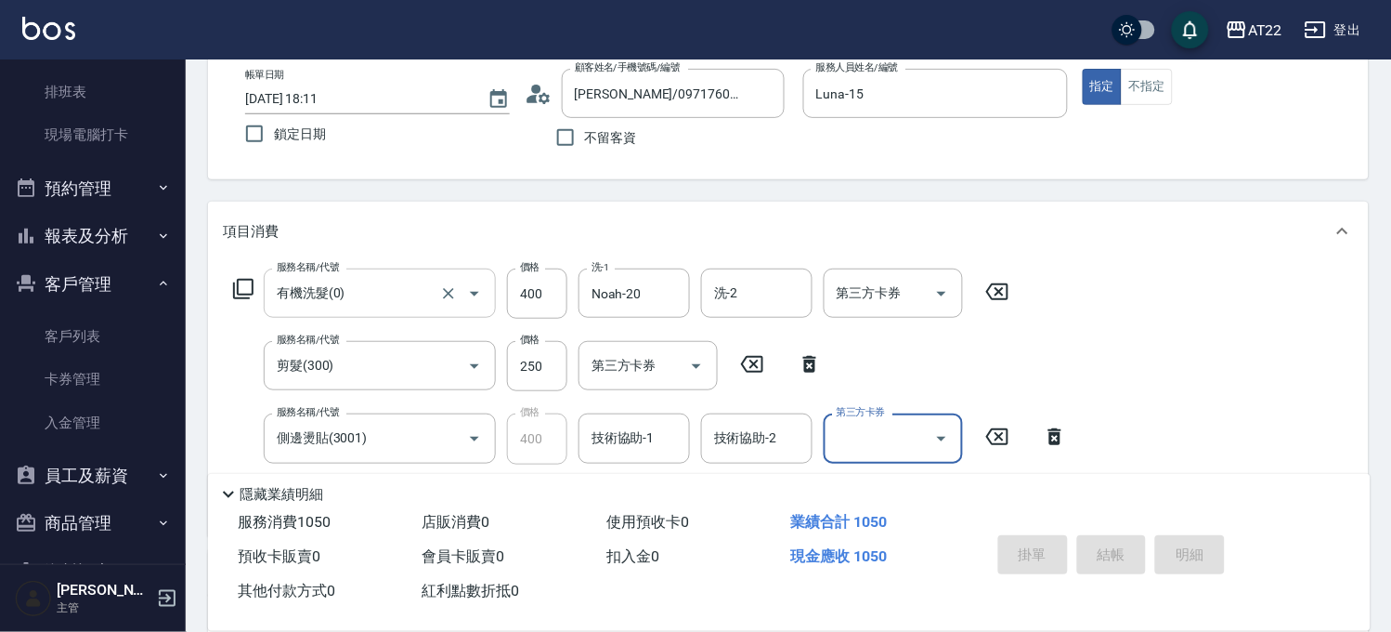
type input "2025/08/22 18:12"
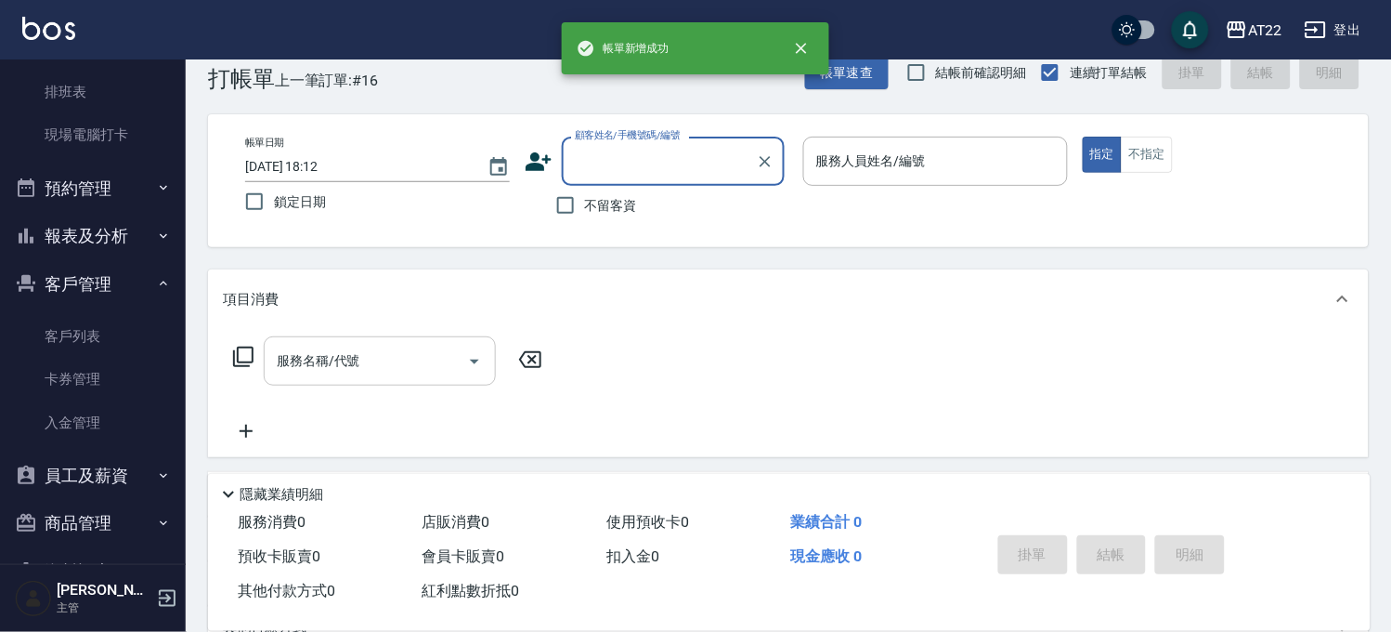
scroll to position [0, 0]
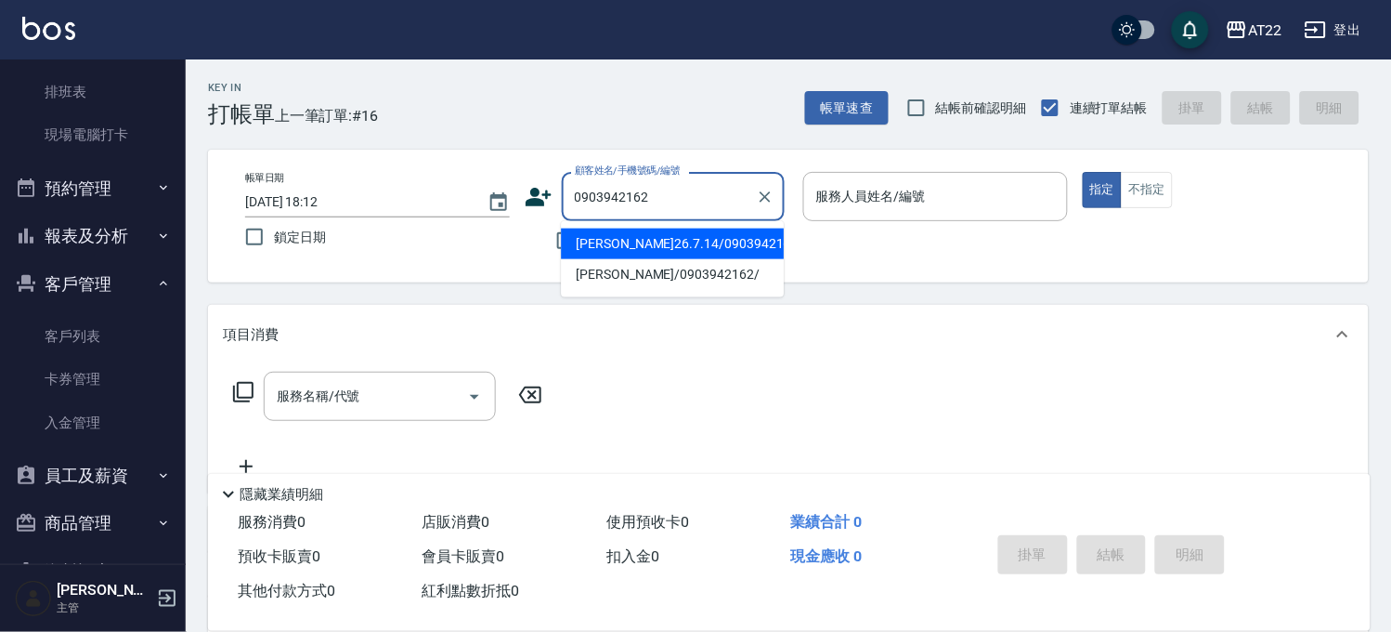
click at [639, 257] on li "[PERSON_NAME]26.7.14/0903942162./T81555" at bounding box center [672, 243] width 223 height 31
type input "[PERSON_NAME]26.7.14/0903942162./T81555"
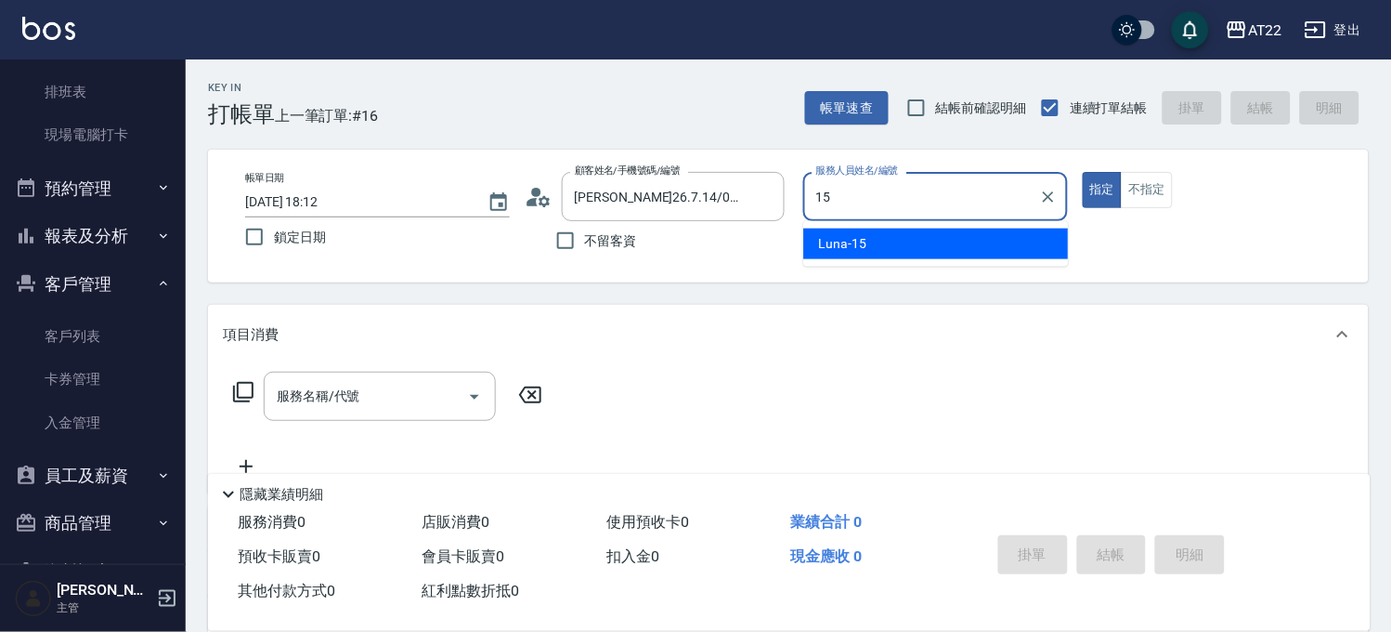
type input "Luna-15"
type button "true"
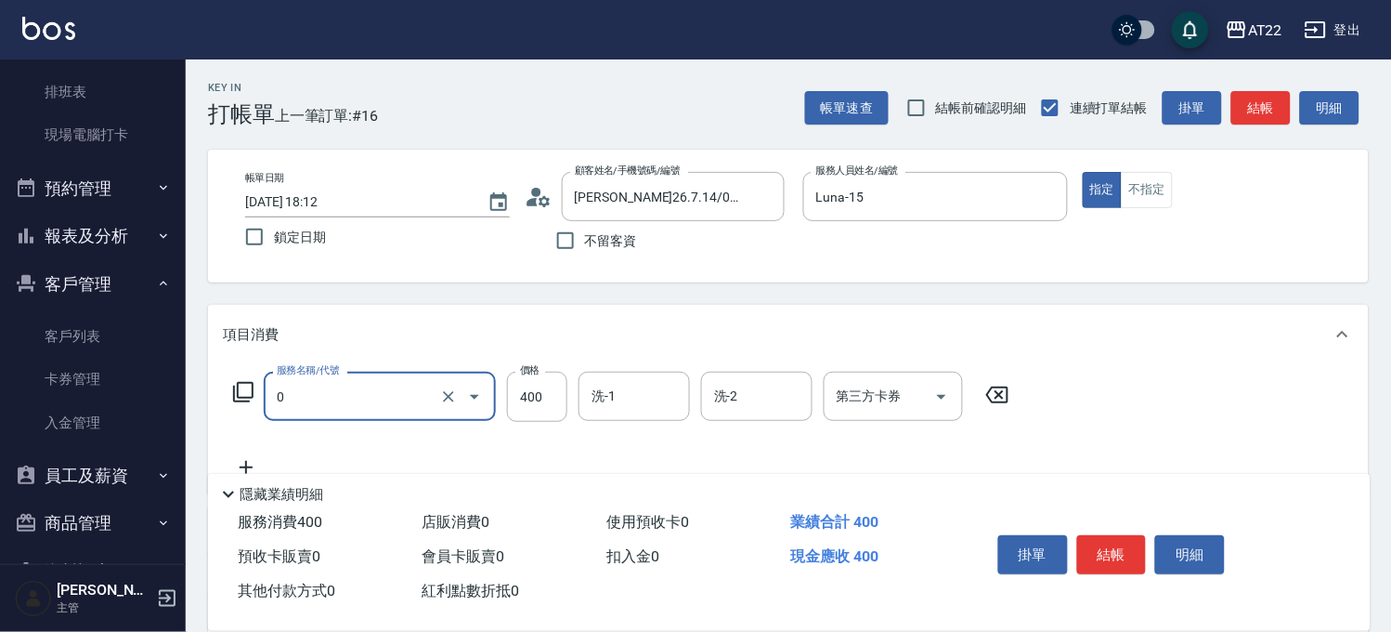
type input "有機洗髮(0)"
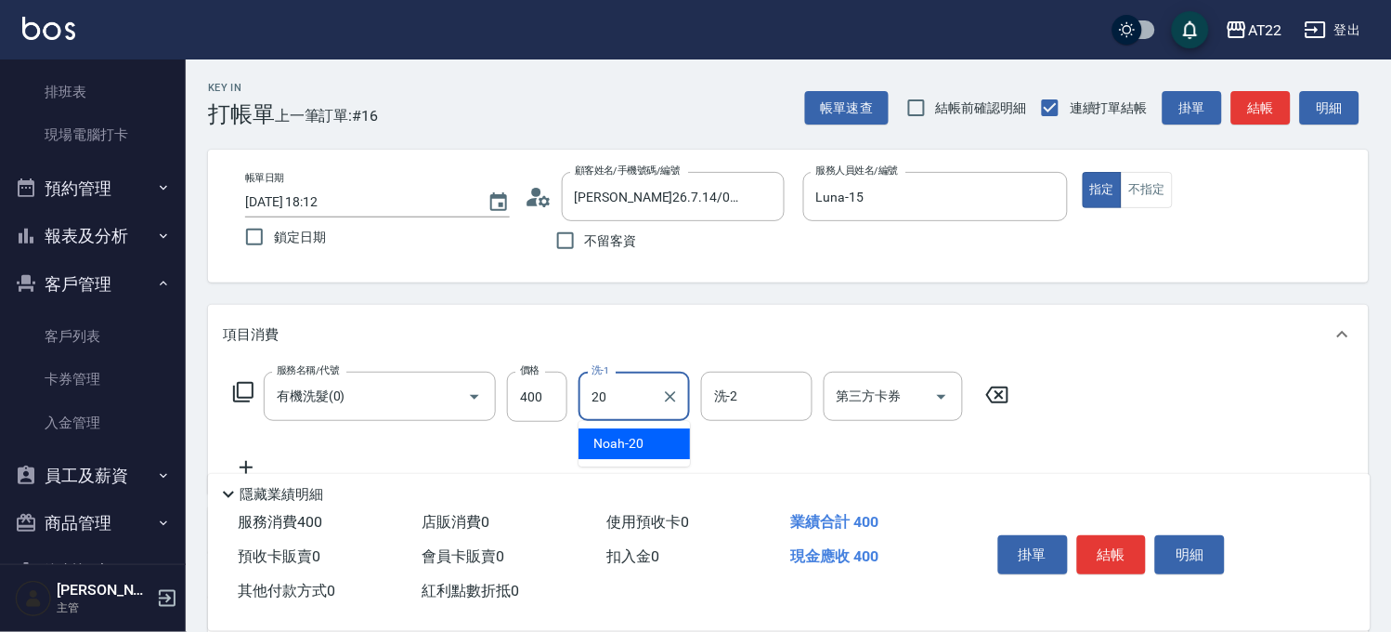
type input "Noah-20"
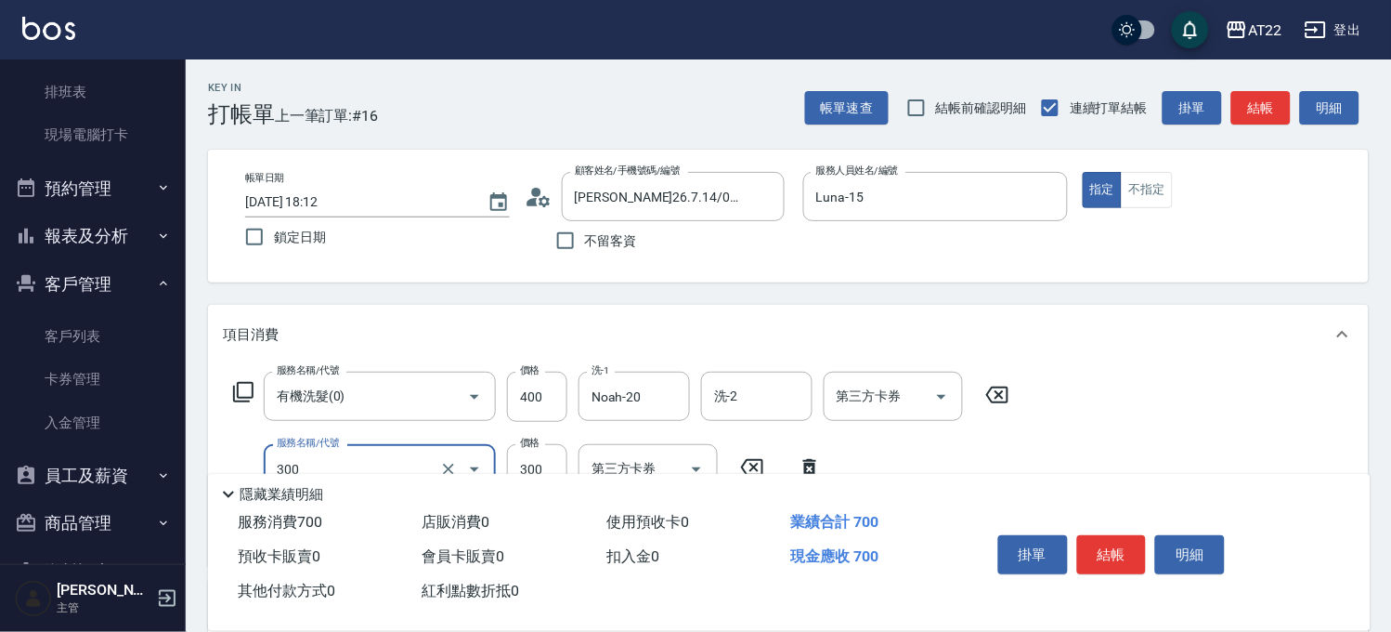
type input "剪髮(300)"
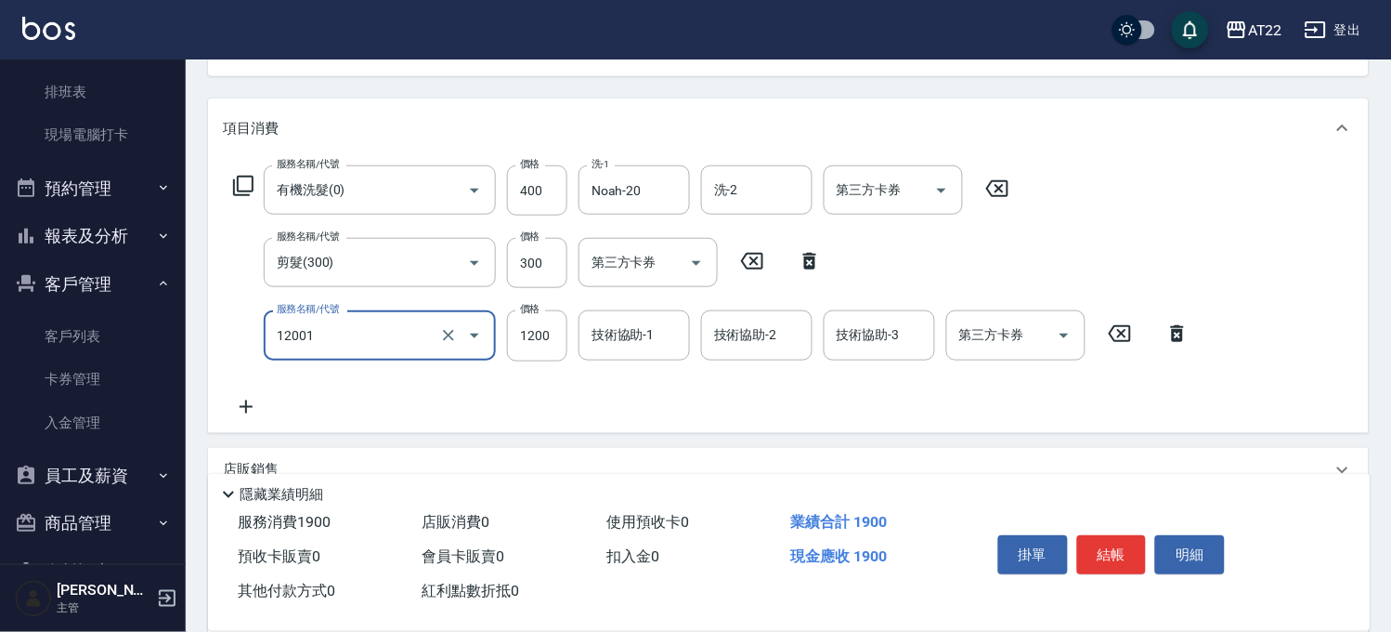
type input "燙髮S(12001)"
type input "1460"
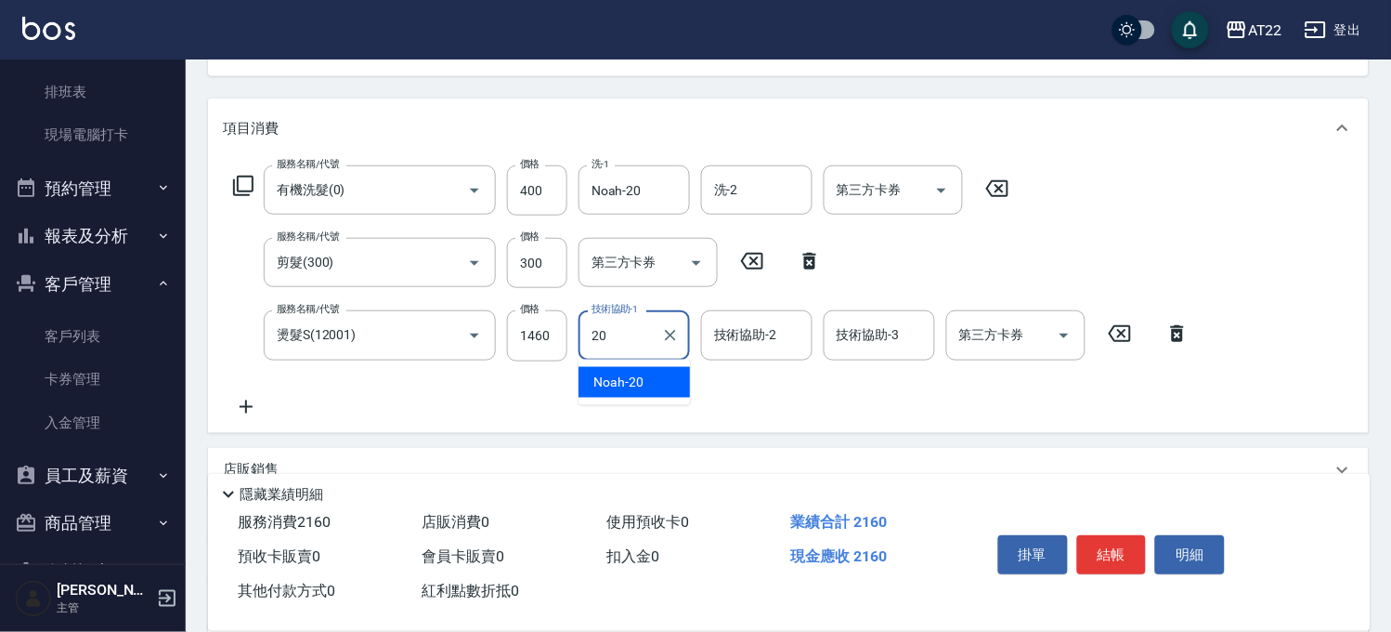
type input "Noah-20"
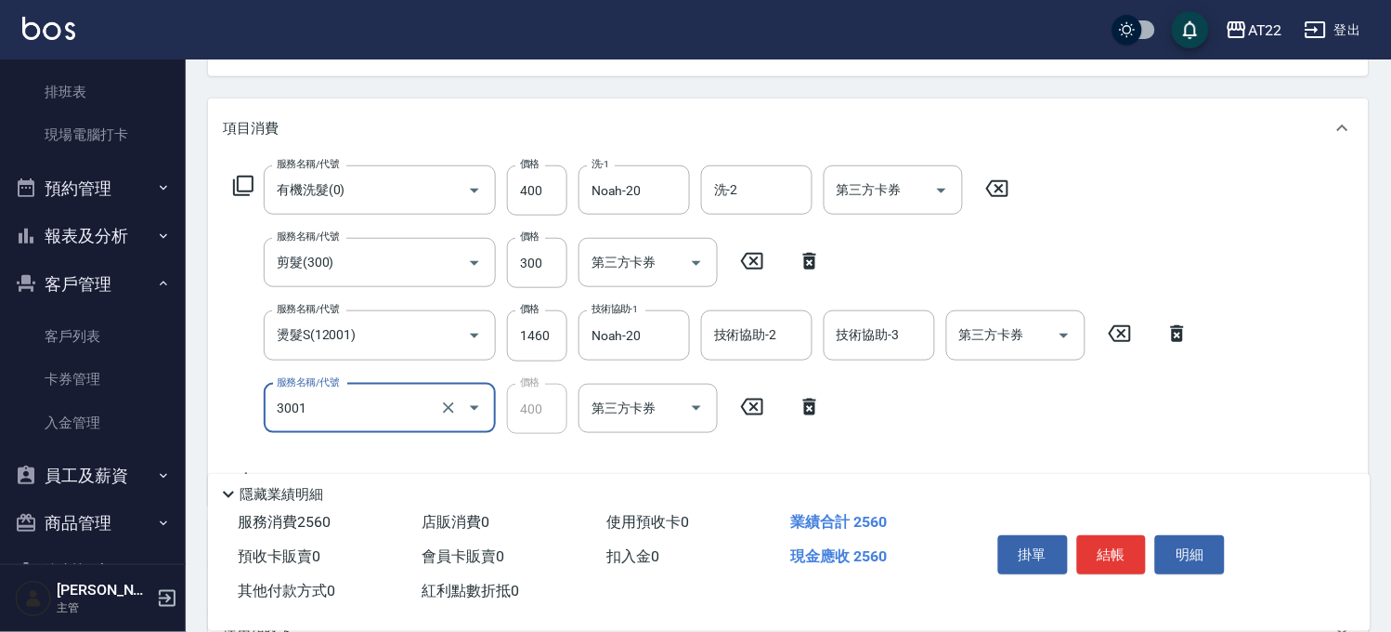
type input "側邊燙貼(3001)"
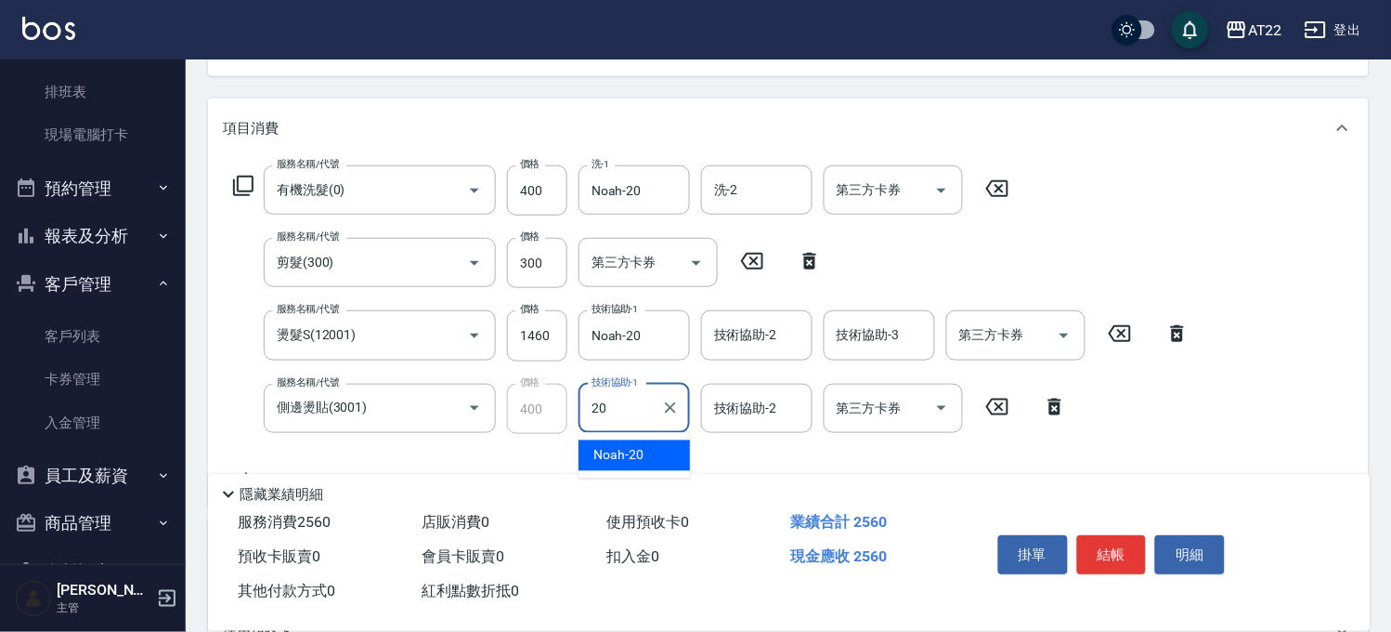
type input "Noah-20"
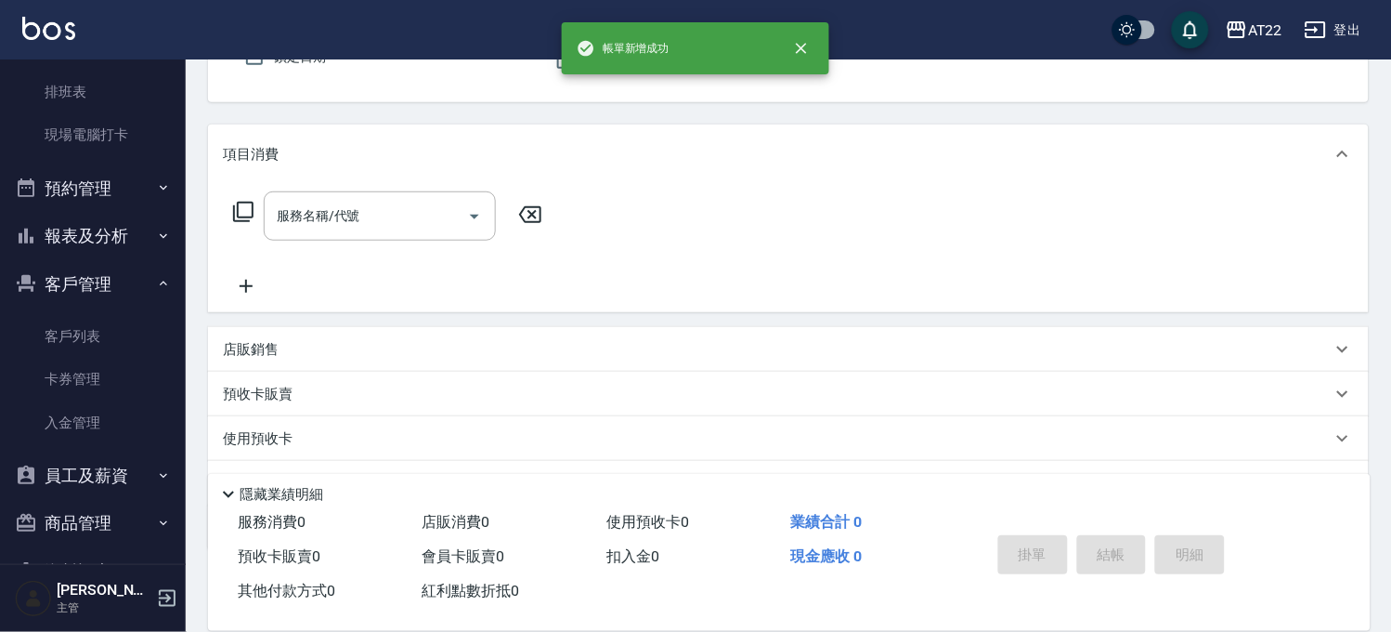
scroll to position [0, 0]
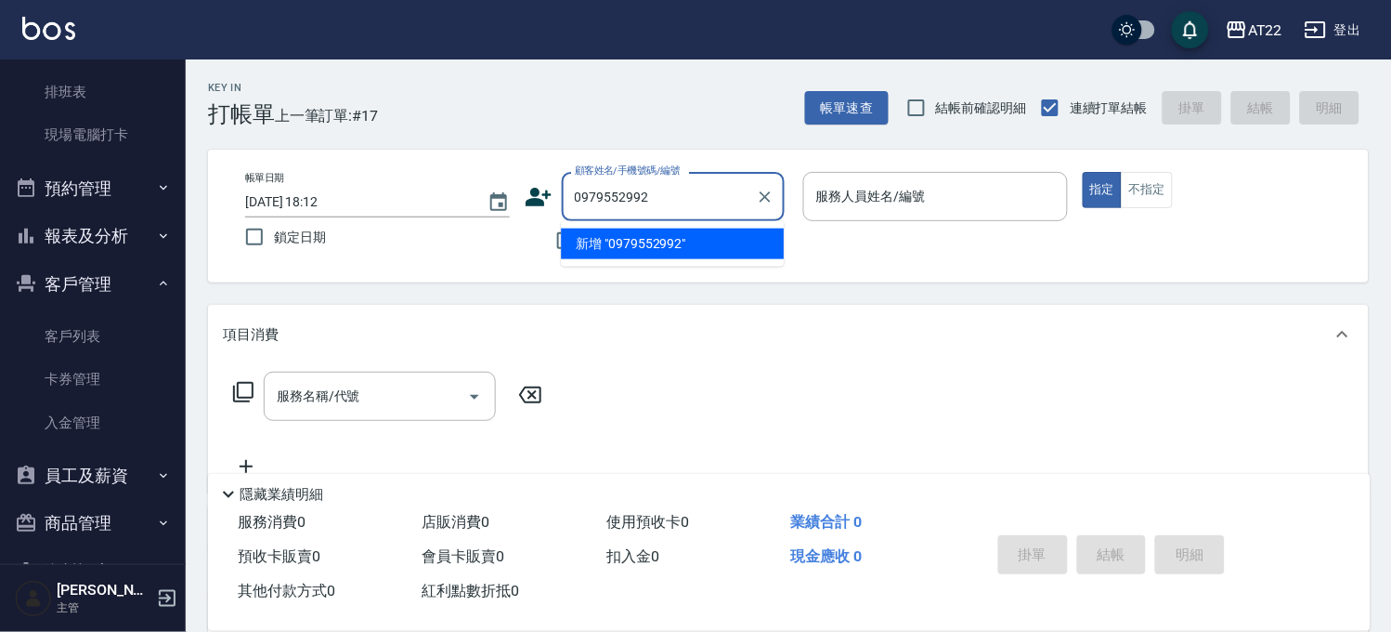
click at [669, 240] on li "新增 "0979552992"" at bounding box center [672, 243] width 223 height 31
type input "0979552992"
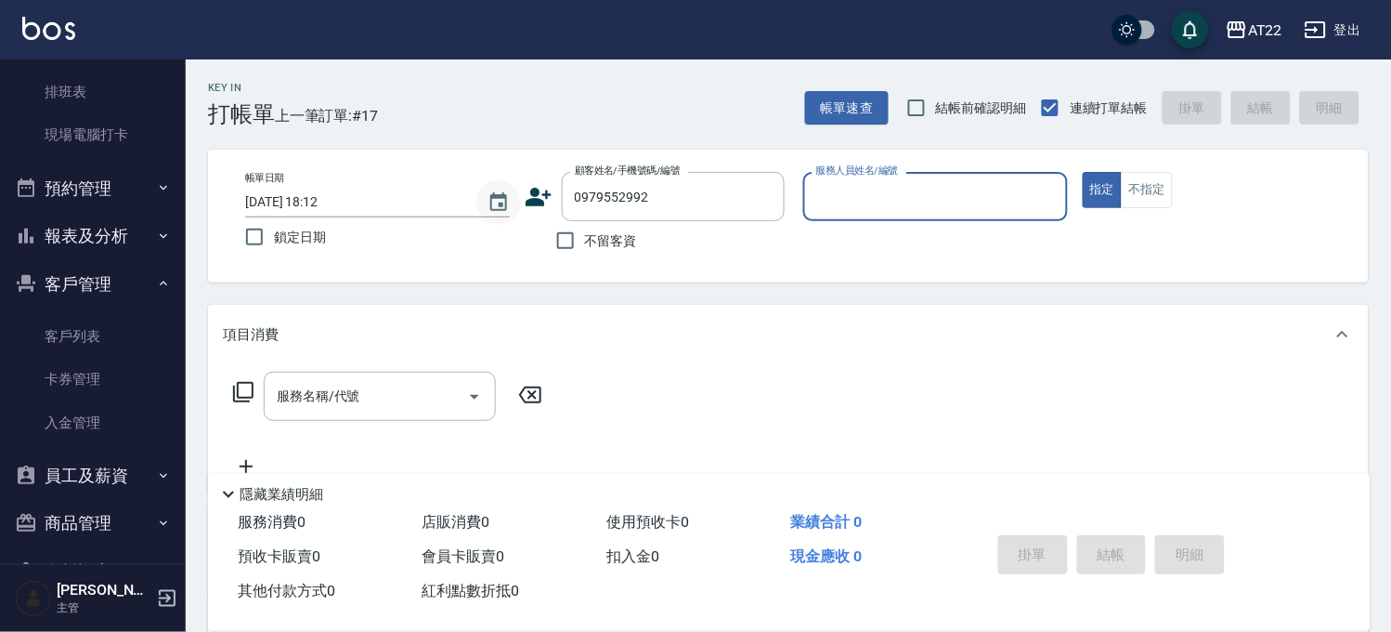
click at [516, 191] on button "Choose date, selected date is 2025-08-22" at bounding box center [498, 202] width 45 height 45
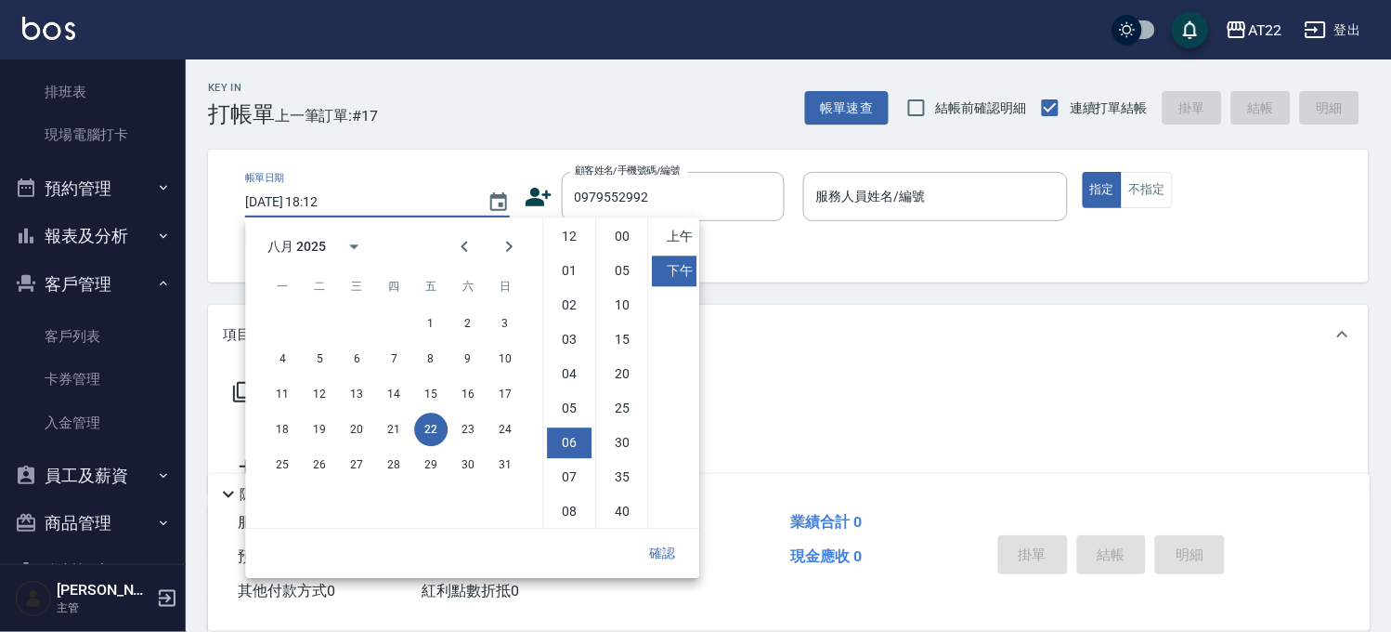
scroll to position [103, 0]
click at [531, 187] on icon at bounding box center [539, 197] width 28 height 28
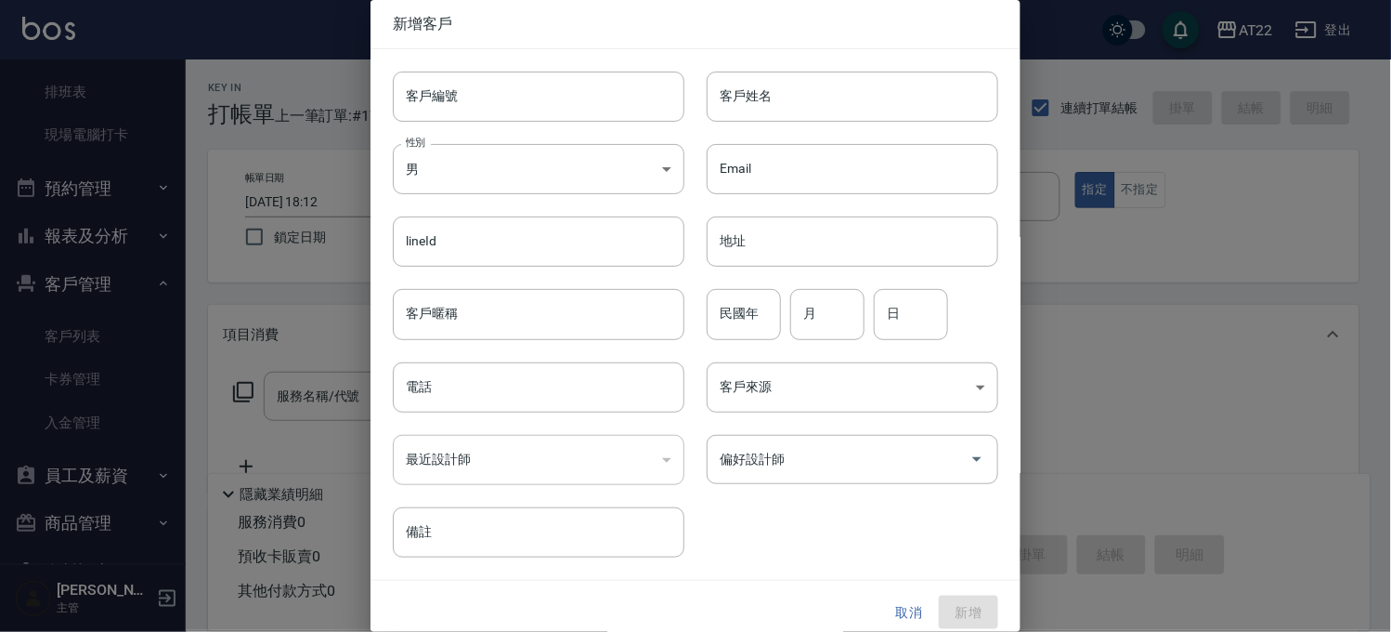
type input "0979552992"
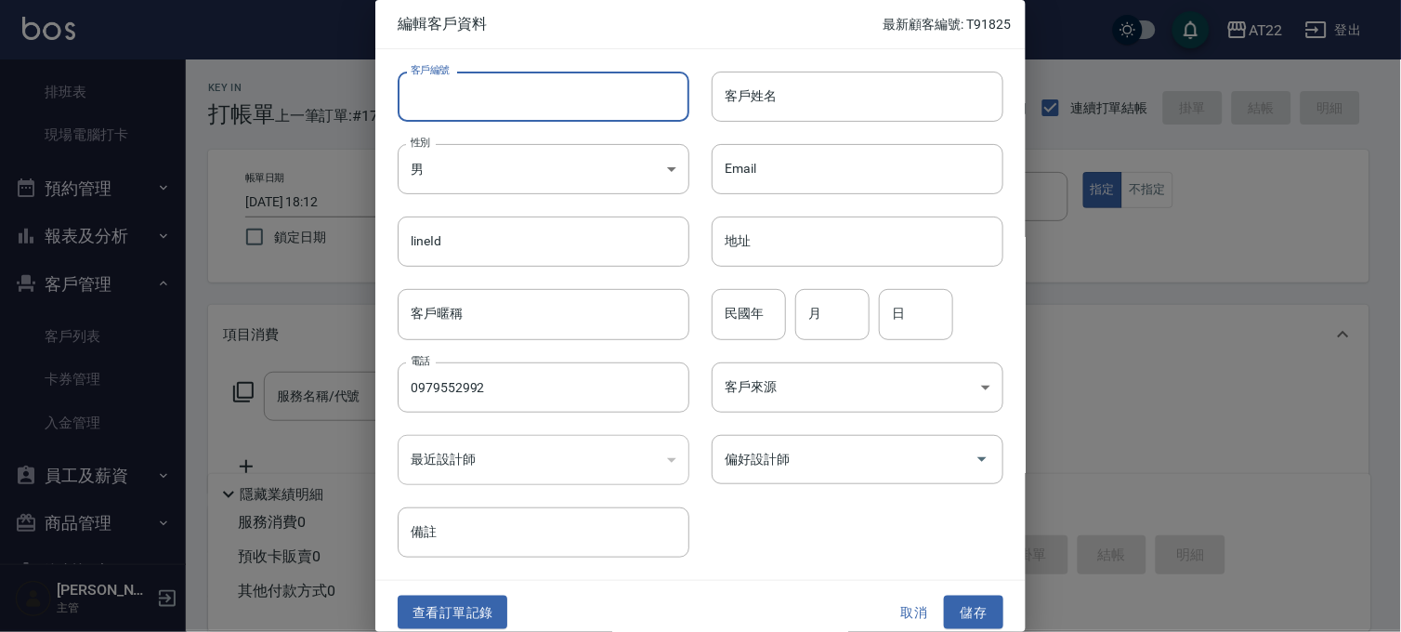
click at [476, 90] on input "客戶編號" at bounding box center [544, 97] width 292 height 50
type input "T91827"
click at [785, 112] on input "客戶姓名" at bounding box center [857, 97] width 292 height 50
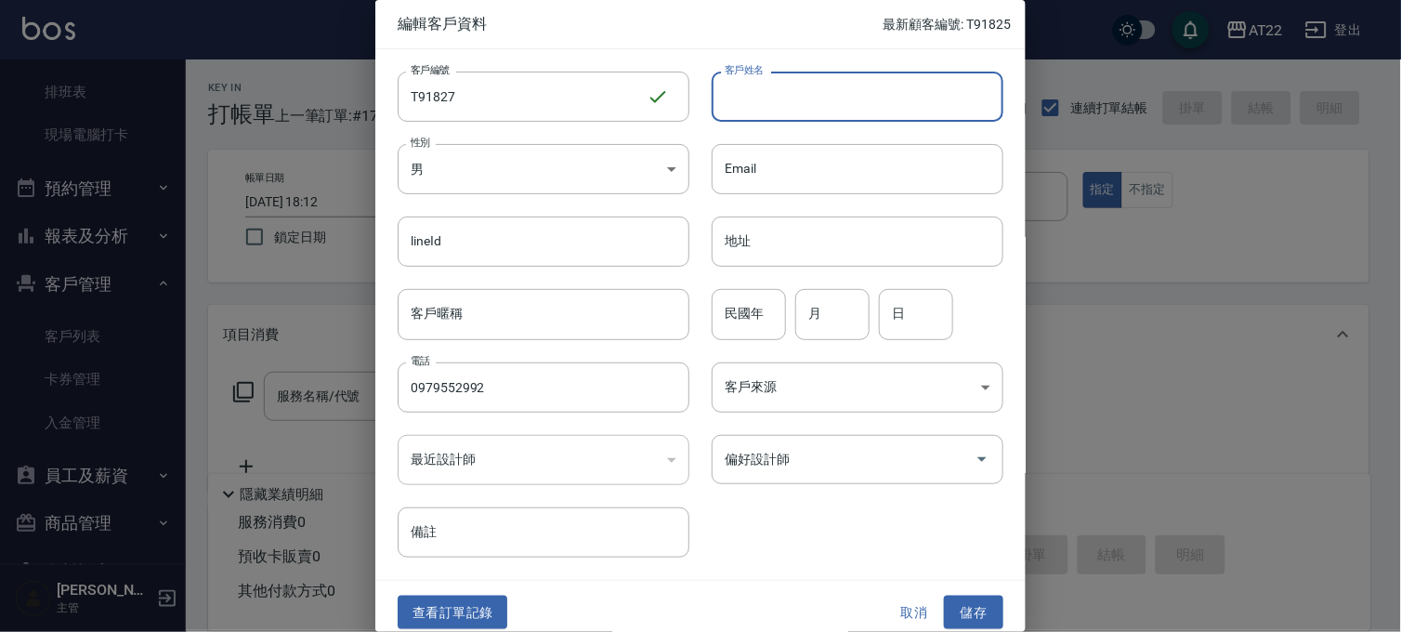
type input "ㄍ"
type input "[PERSON_NAME][DATE]"
click at [748, 308] on input "民國年" at bounding box center [748, 314] width 74 height 50
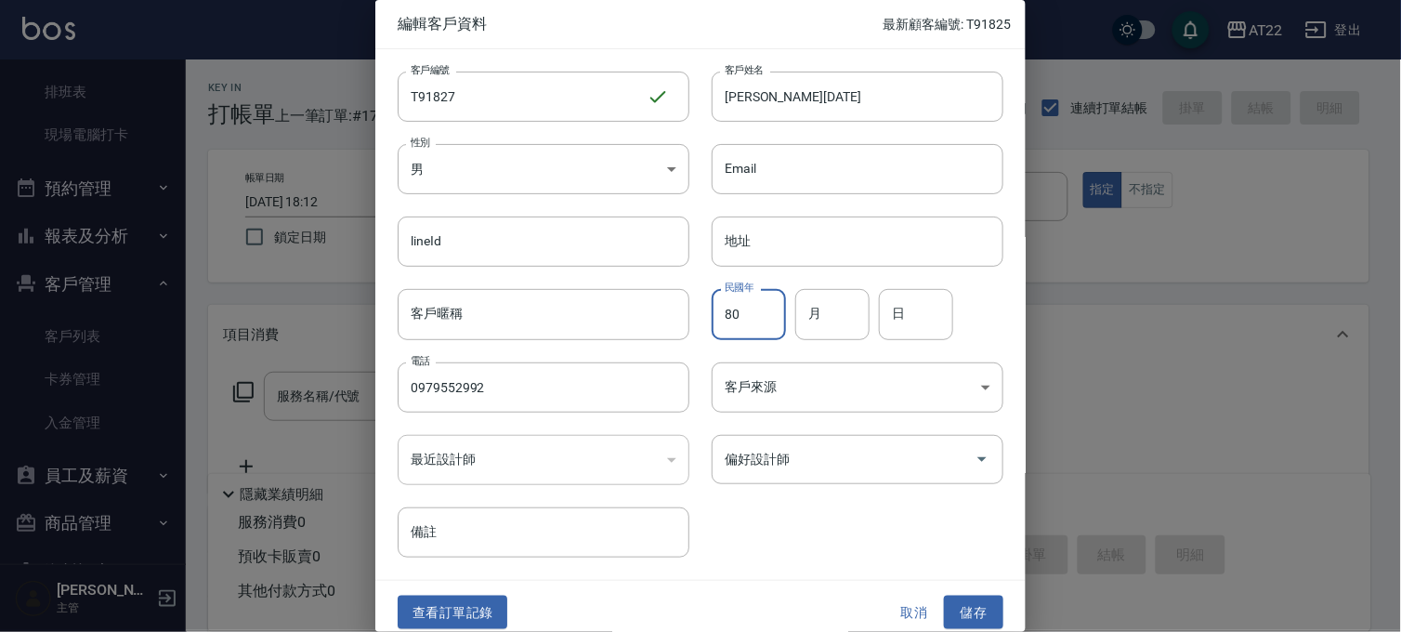
type input "80"
type input "7"
click at [983, 608] on button "儲存" at bounding box center [973, 612] width 59 height 34
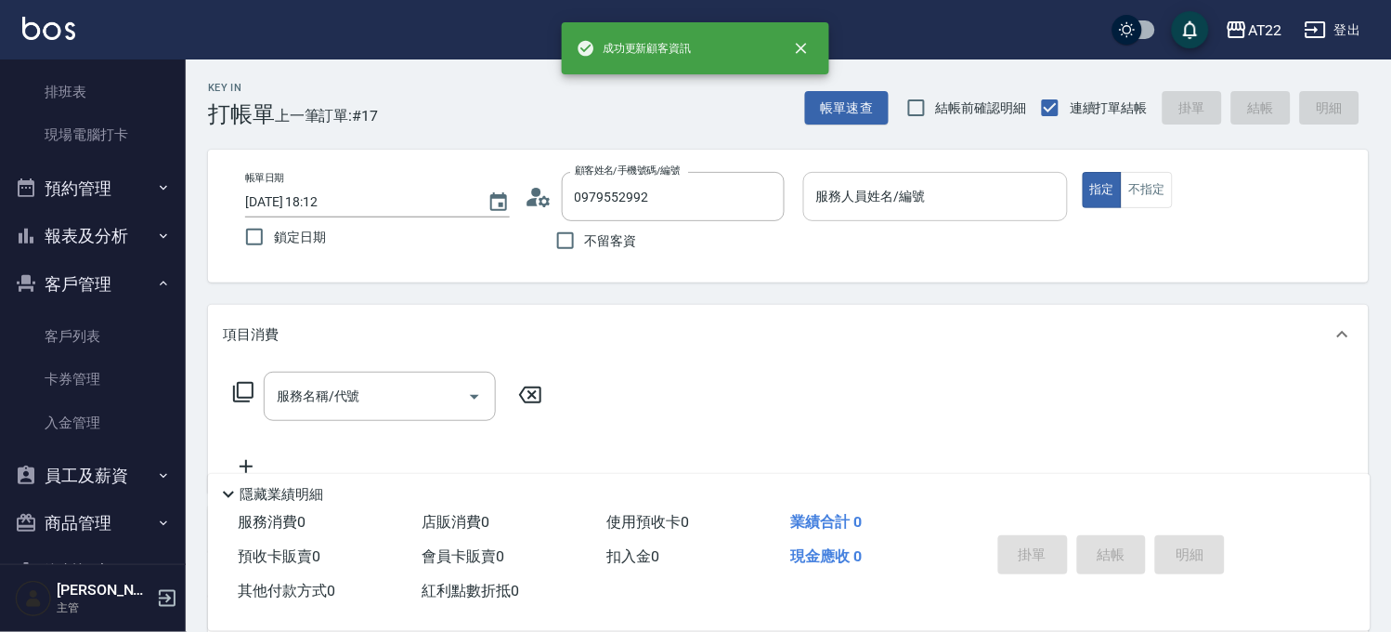
click at [856, 195] on div "服務人員姓名/編號 服務人員姓名/編號" at bounding box center [935, 196] width 265 height 49
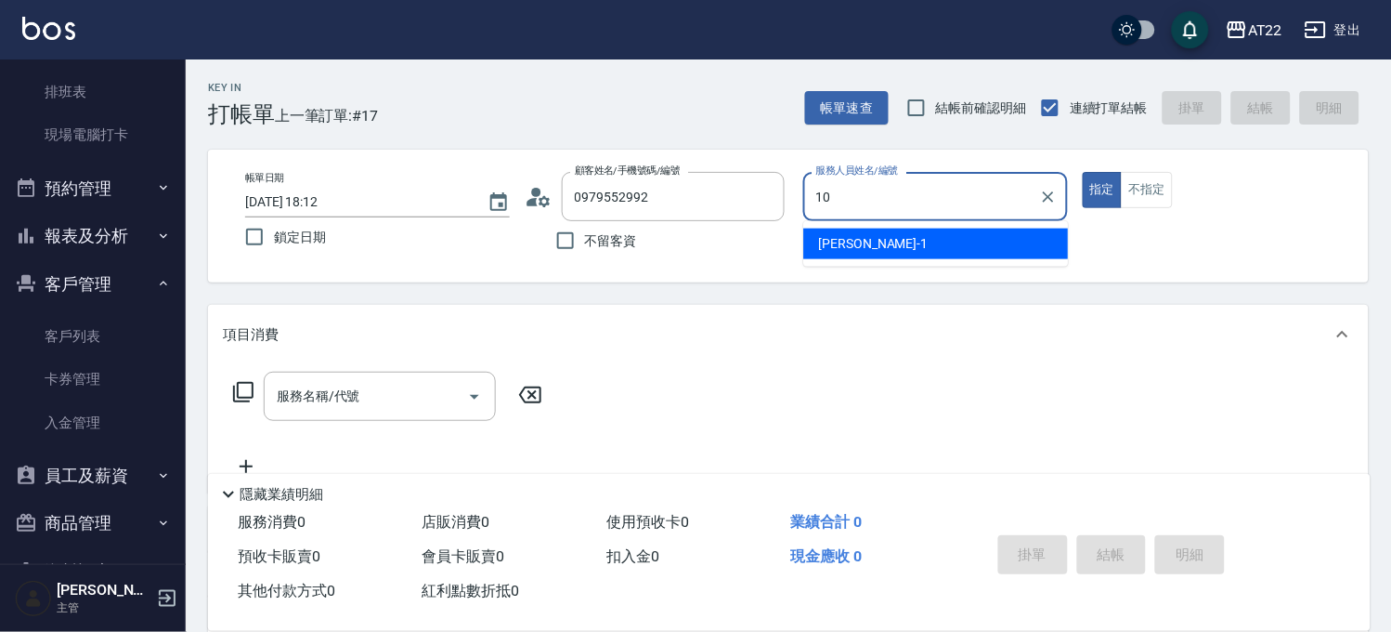
type input "Miu-10"
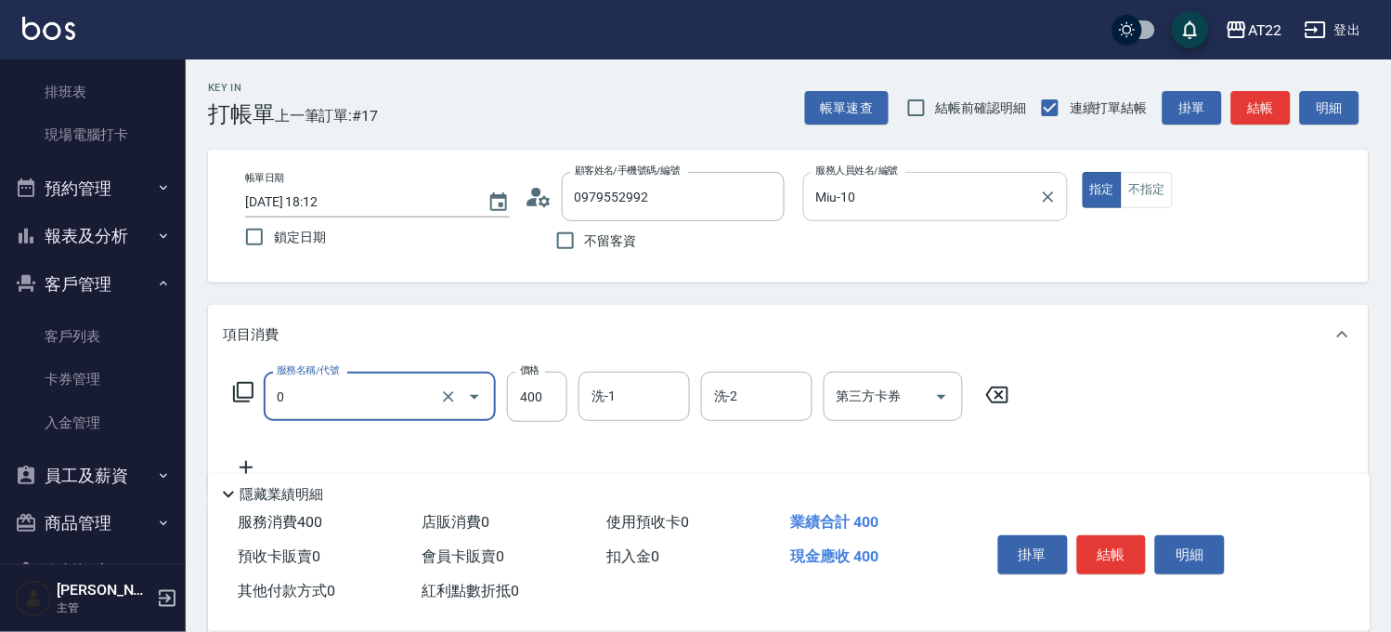
type input "有機洗髮(0)"
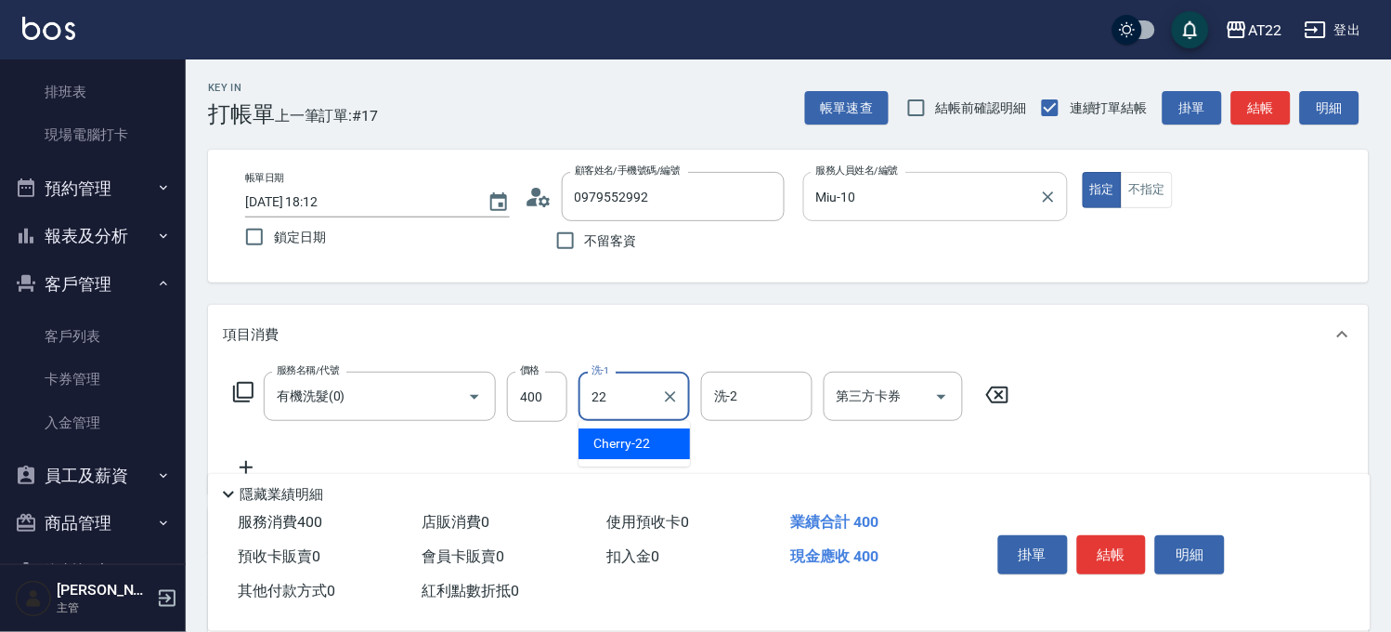
type input "Cherry-22"
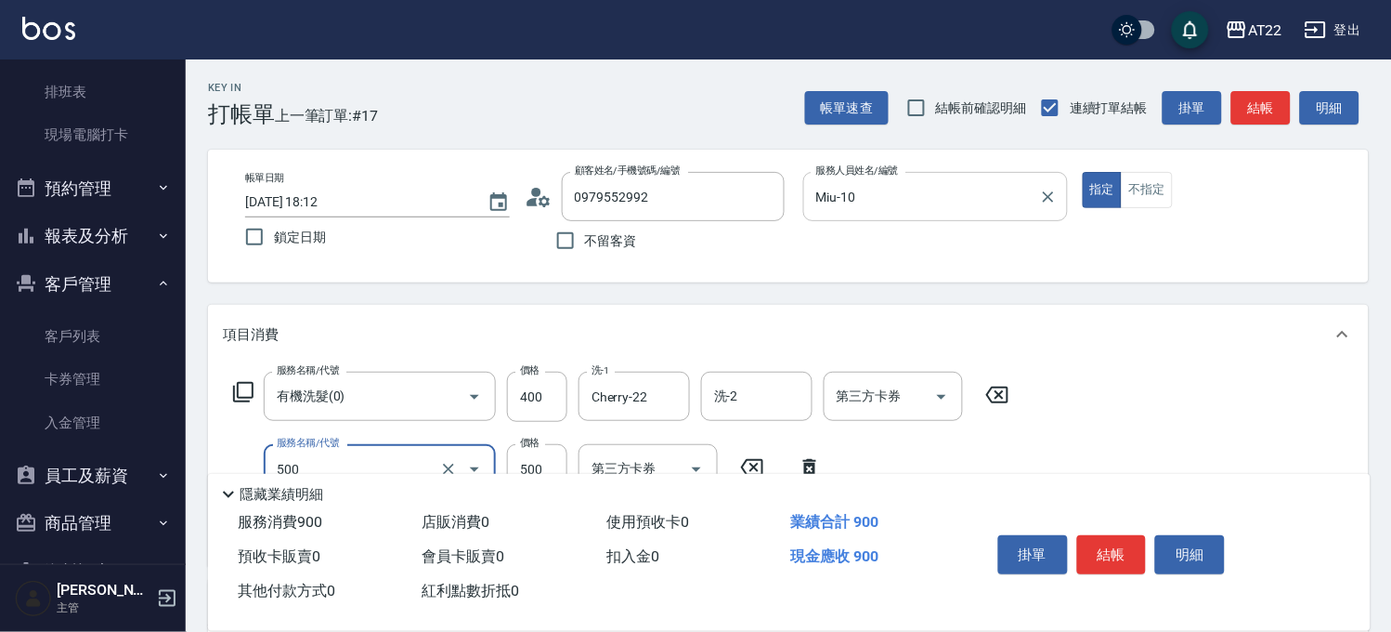
type input "剪髮(500)"
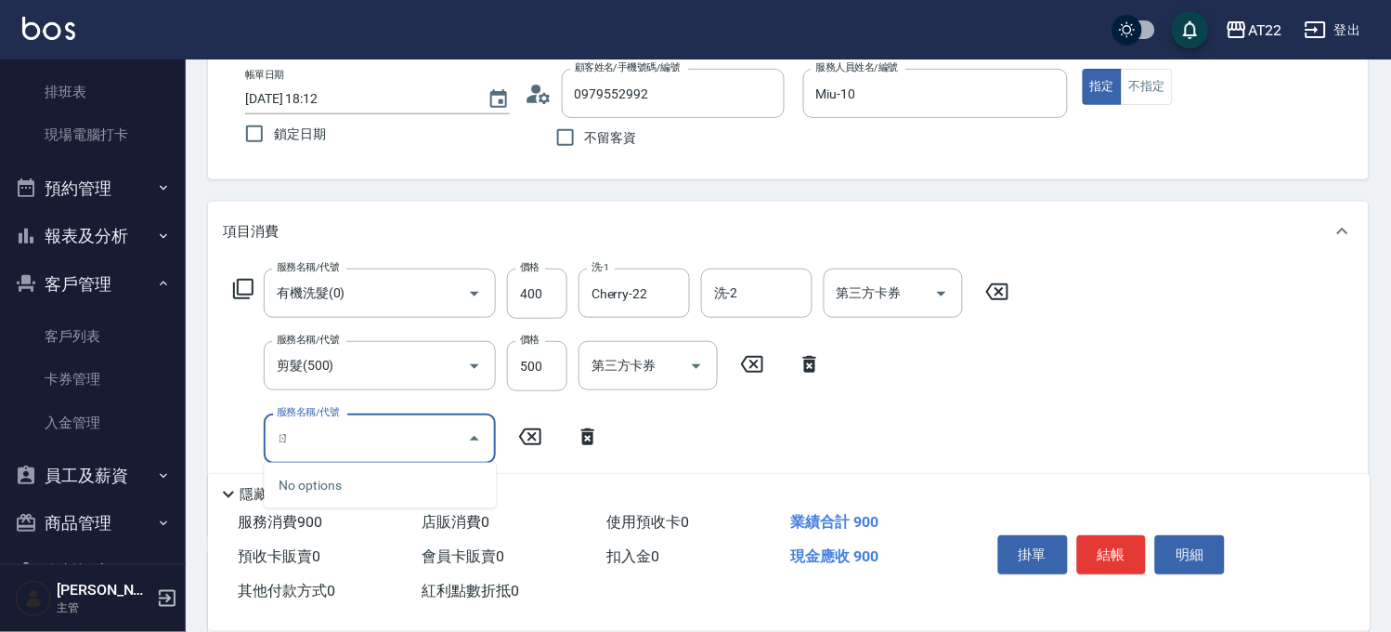
type input "ㄖˇ"
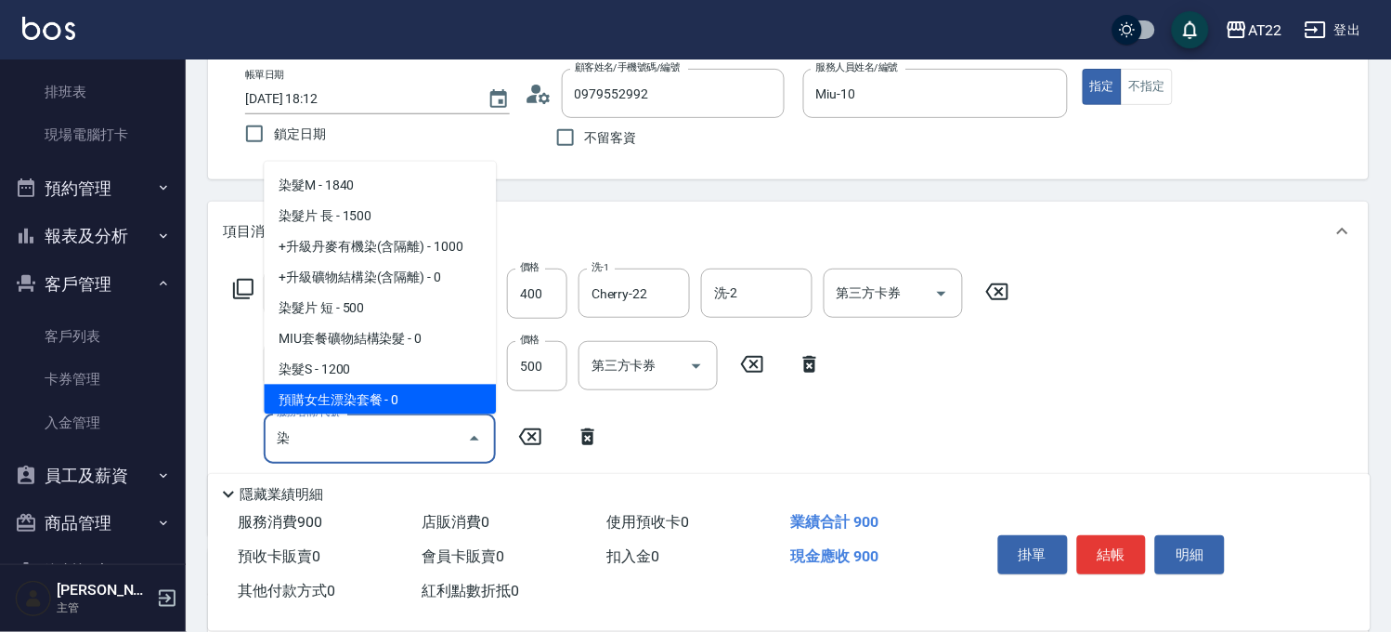
scroll to position [123, 0]
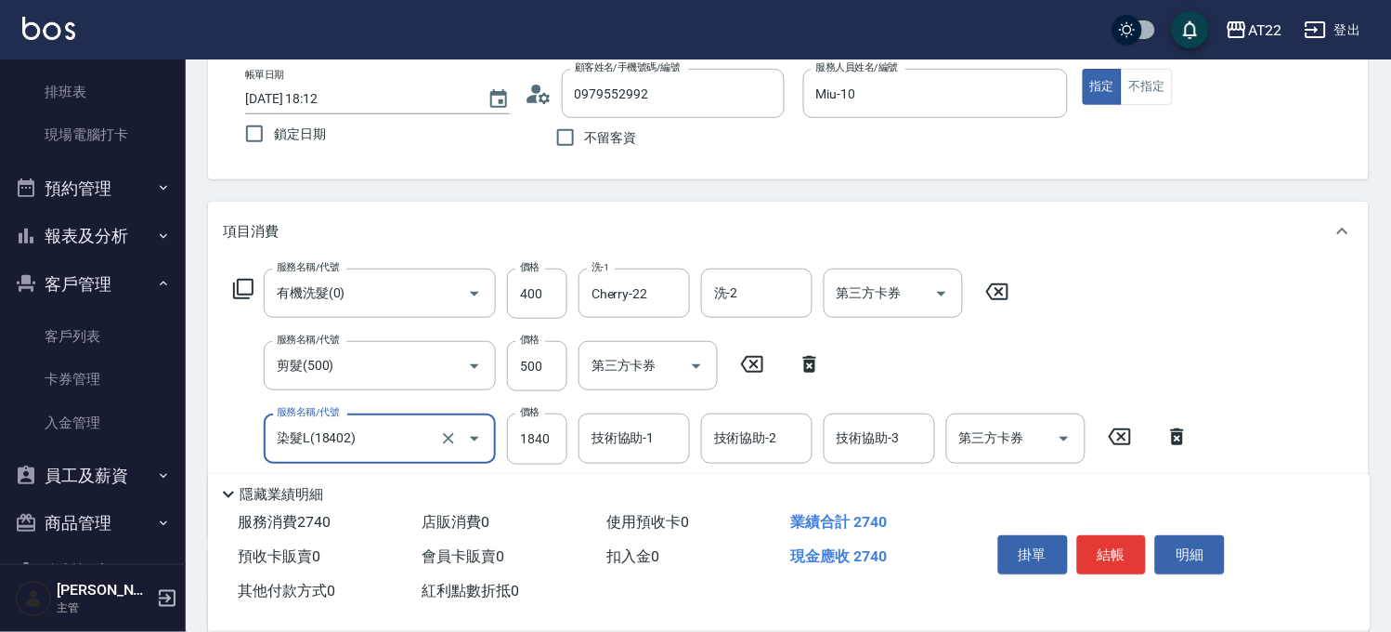
type input "染髮L(18402)"
type input "2070"
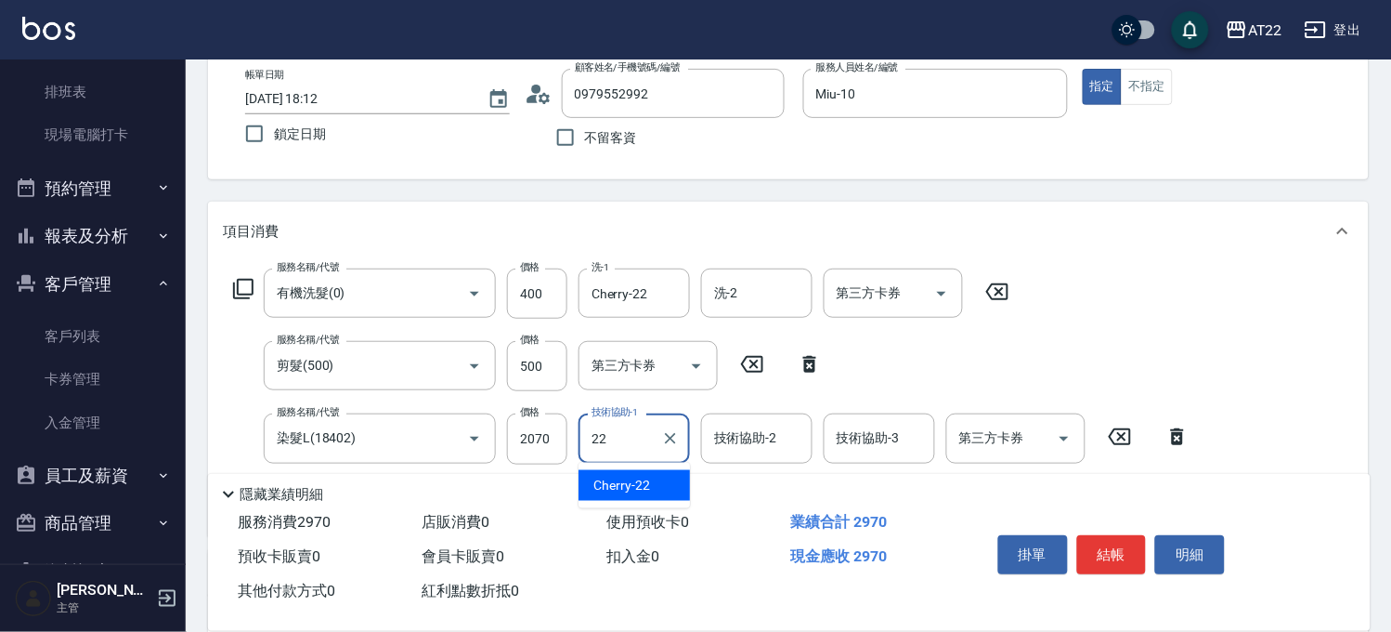
type input "Cherry-22"
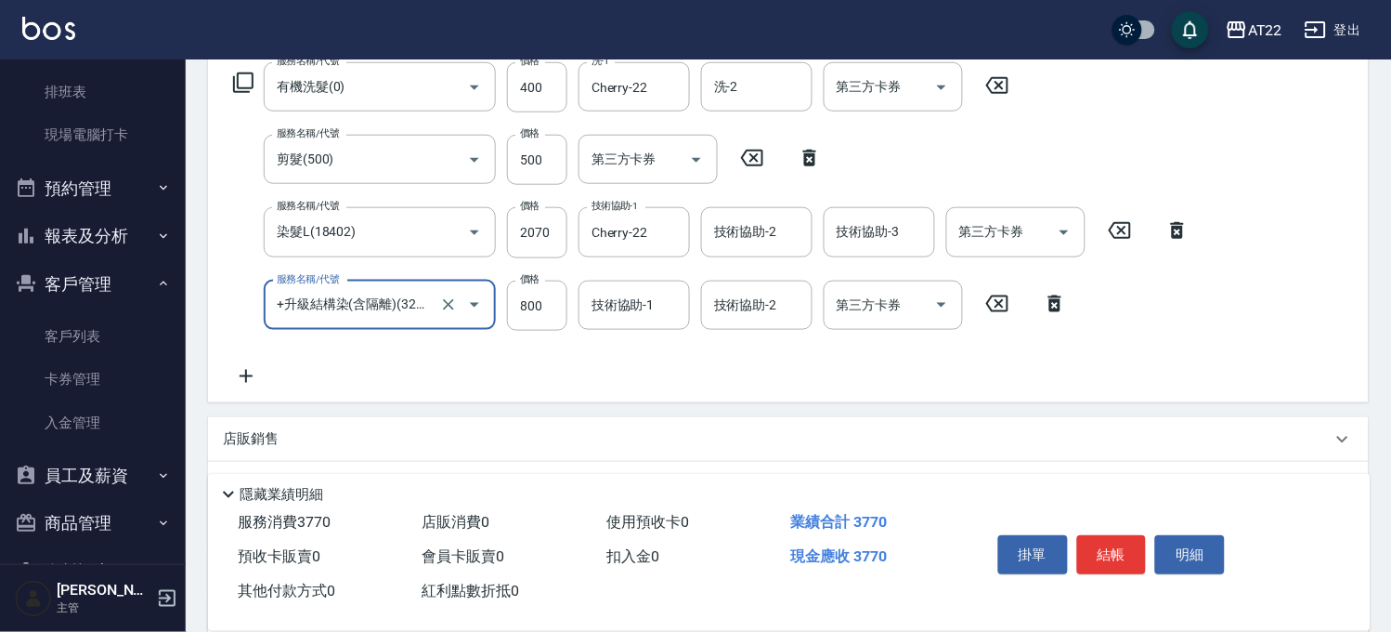
type input "+升級結構染(含隔離)(32011)"
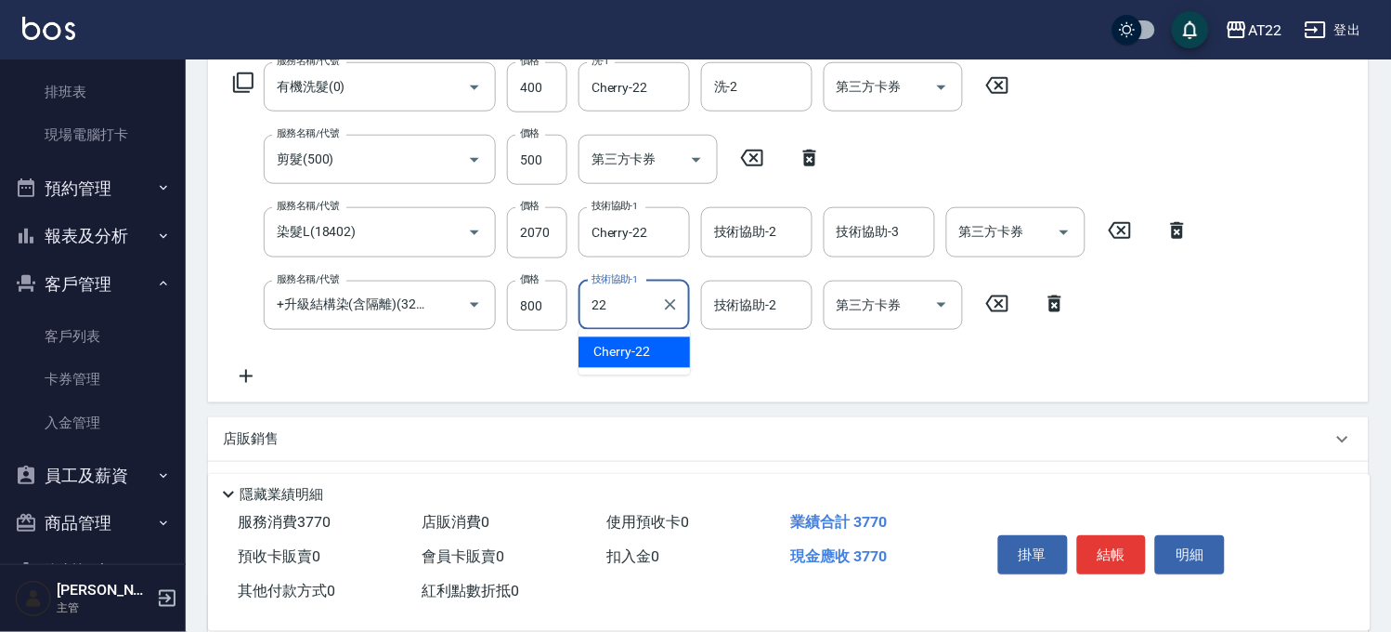
type input "Cherry-22"
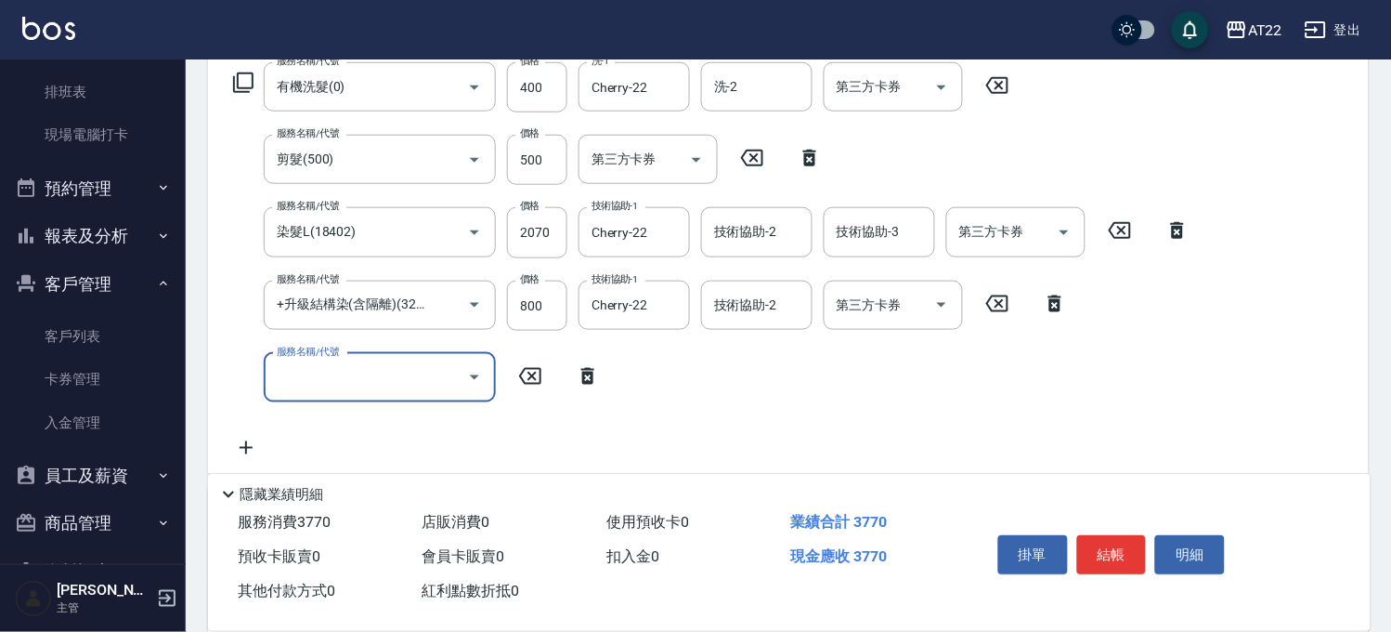
scroll to position [0, 0]
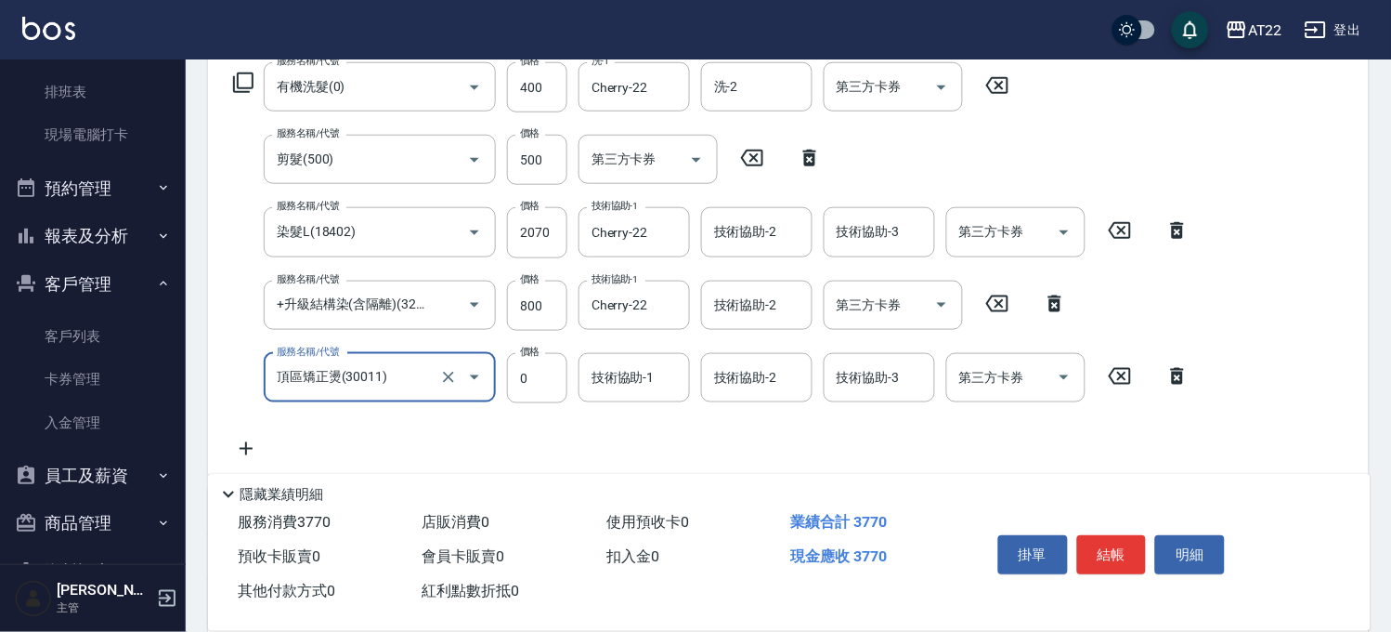
type input "頂區矯正燙(30011)"
type input "1800"
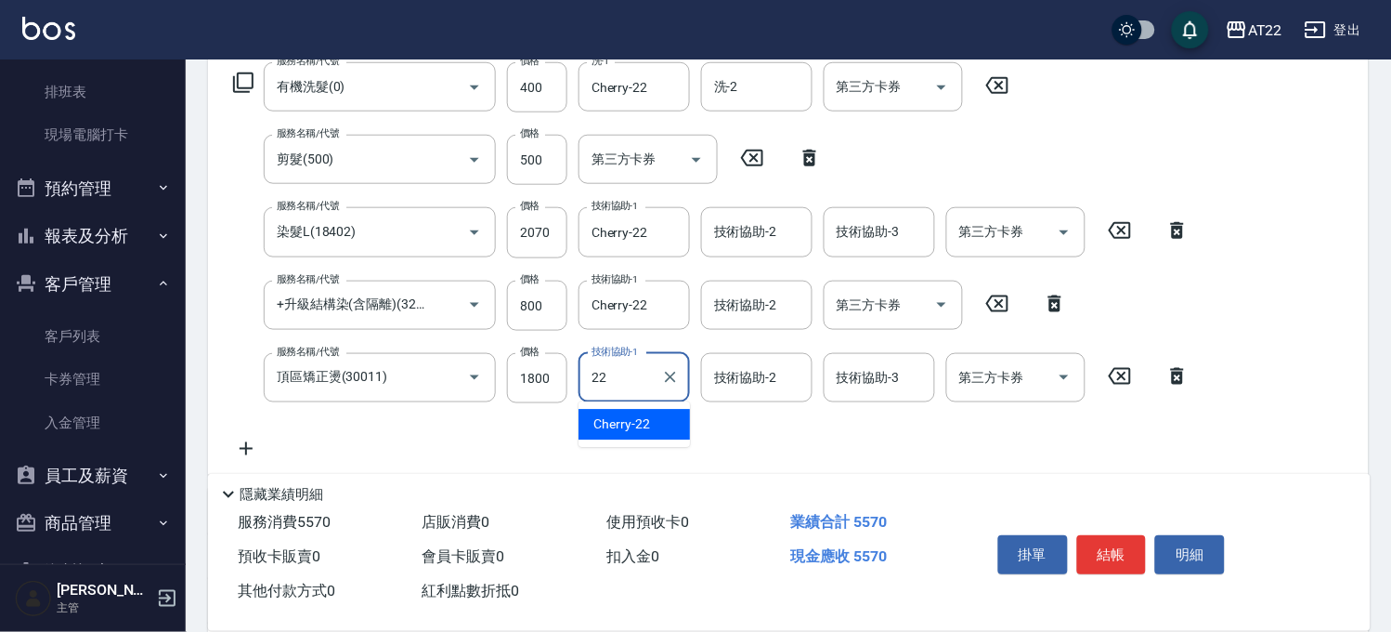
type input "Cherry-22"
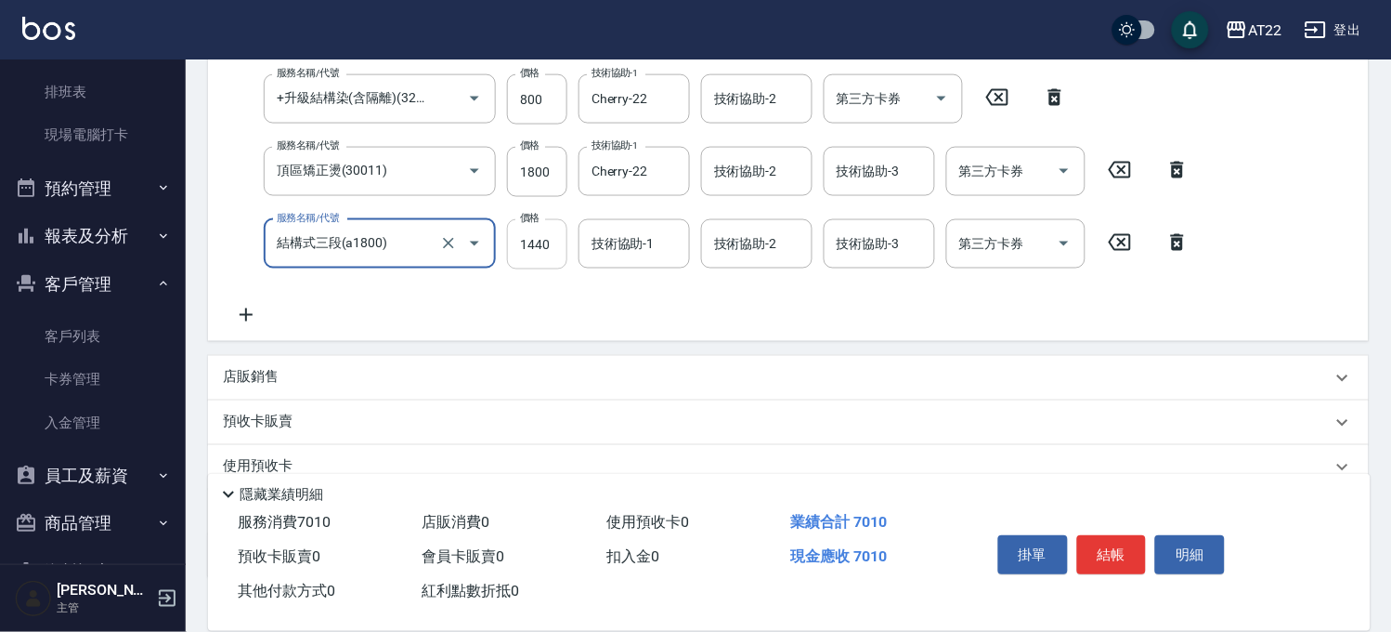
type input "結構式三段(a1800)"
click at [540, 255] on div "服務名稱/代號 有機洗髮(0) 服務名稱/代號 價格 400 價格 洗-1 Cherry-22 洗-1 洗-2 洗-2 第三方卡券 第三方卡券 服務名稱/代號…" at bounding box center [712, 91] width 978 height 470
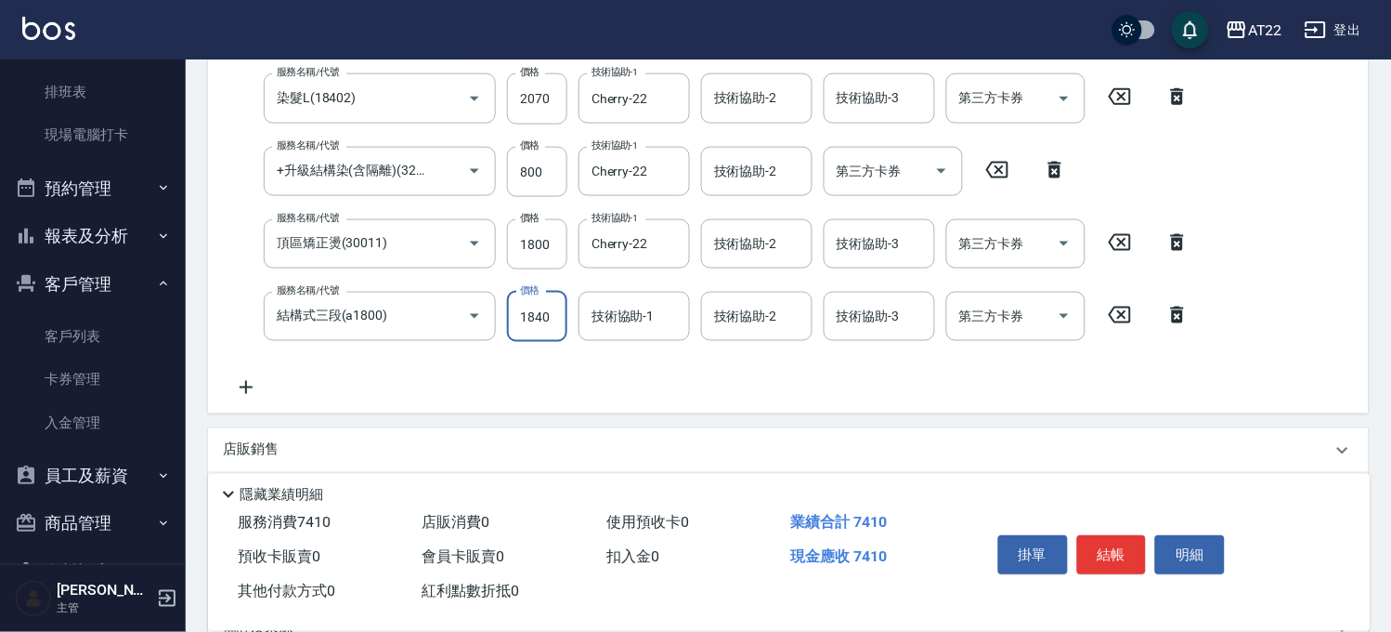
type input "1840"
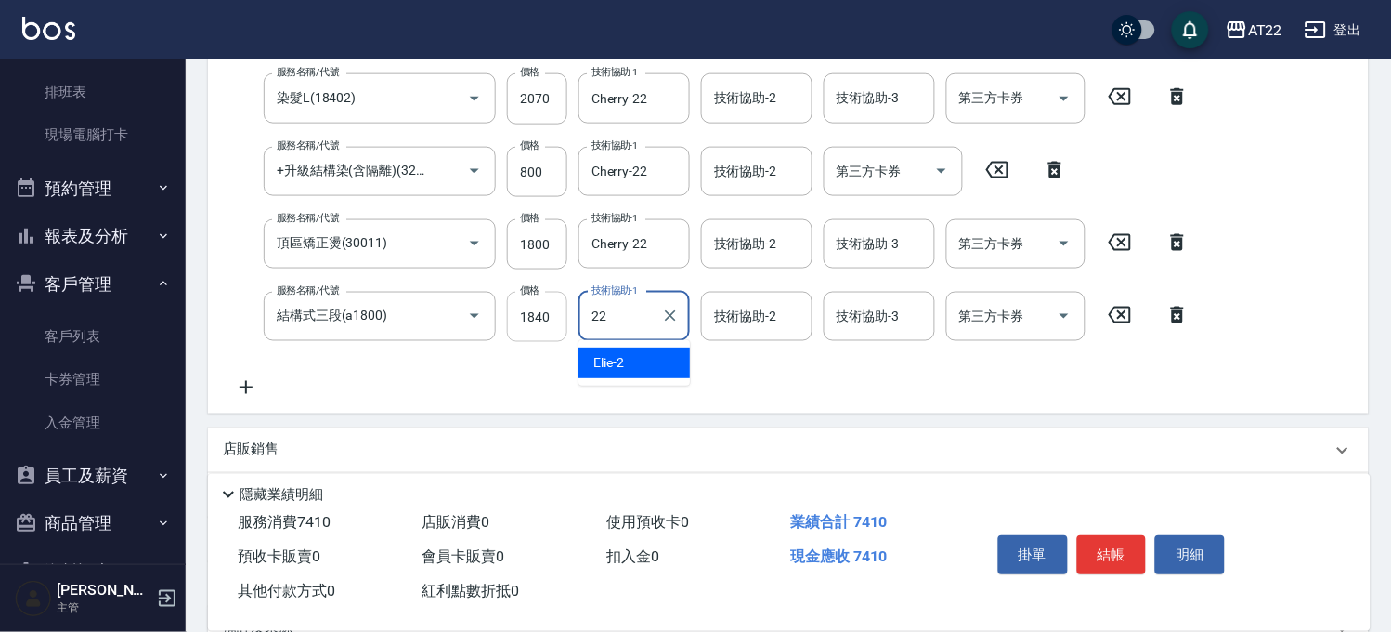
type input "Cherry-22"
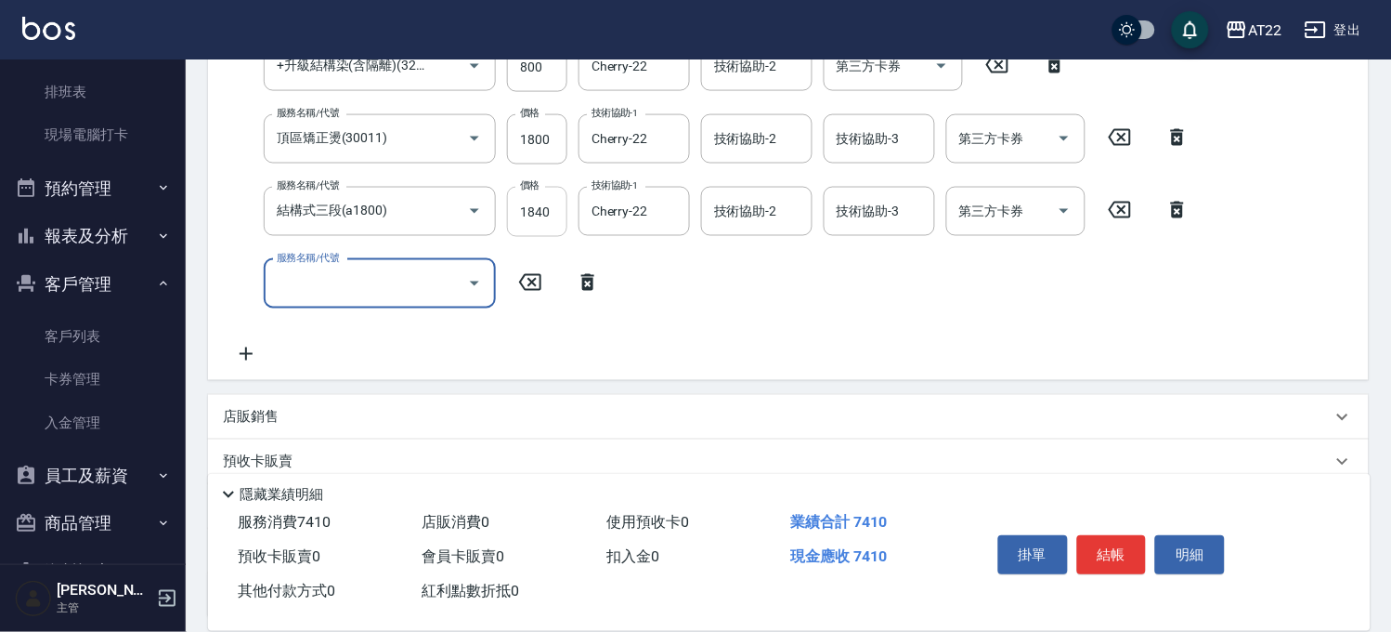
scroll to position [710, 0]
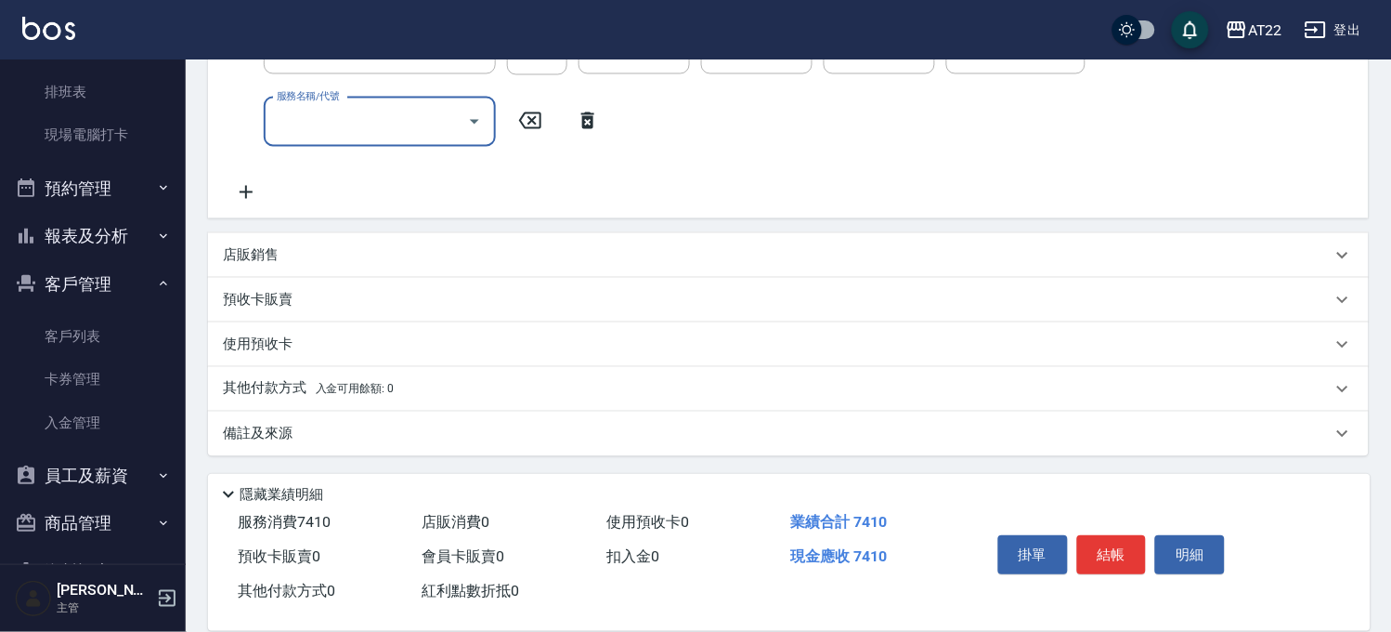
click at [260, 246] on p "店販銷售" at bounding box center [251, 256] width 56 height 20
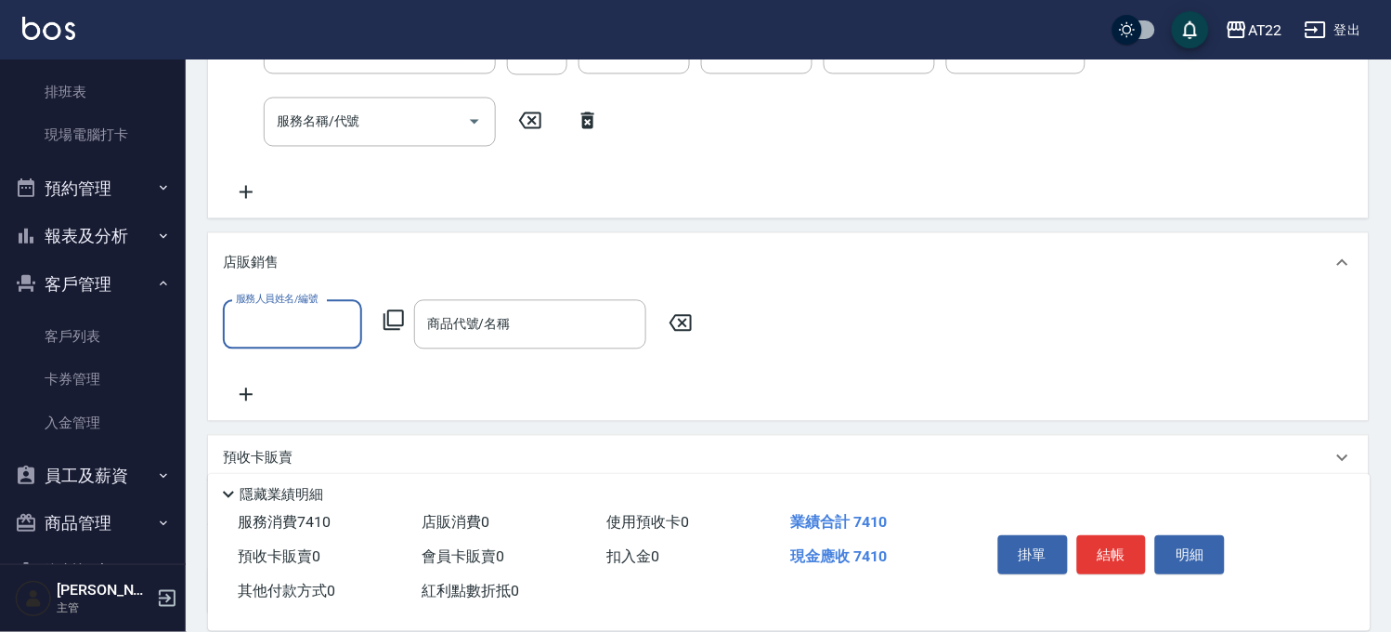
scroll to position [0, 0]
type input "Miu-10"
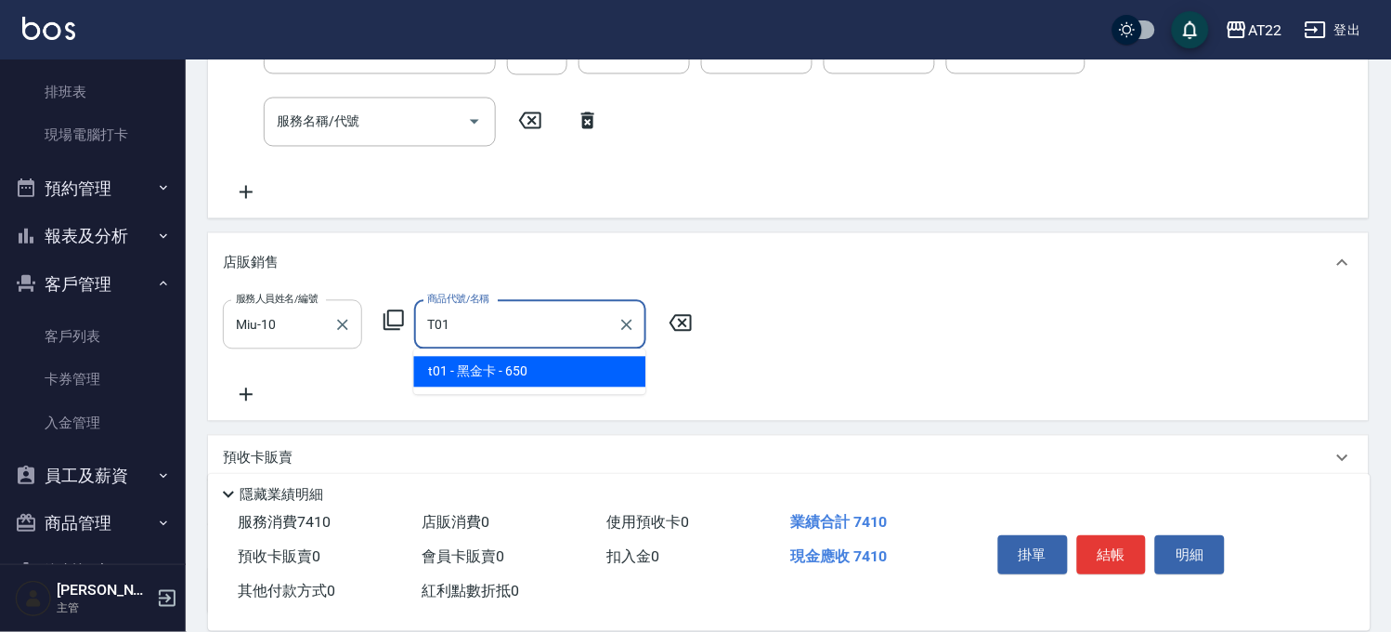
type input "黑金卡"
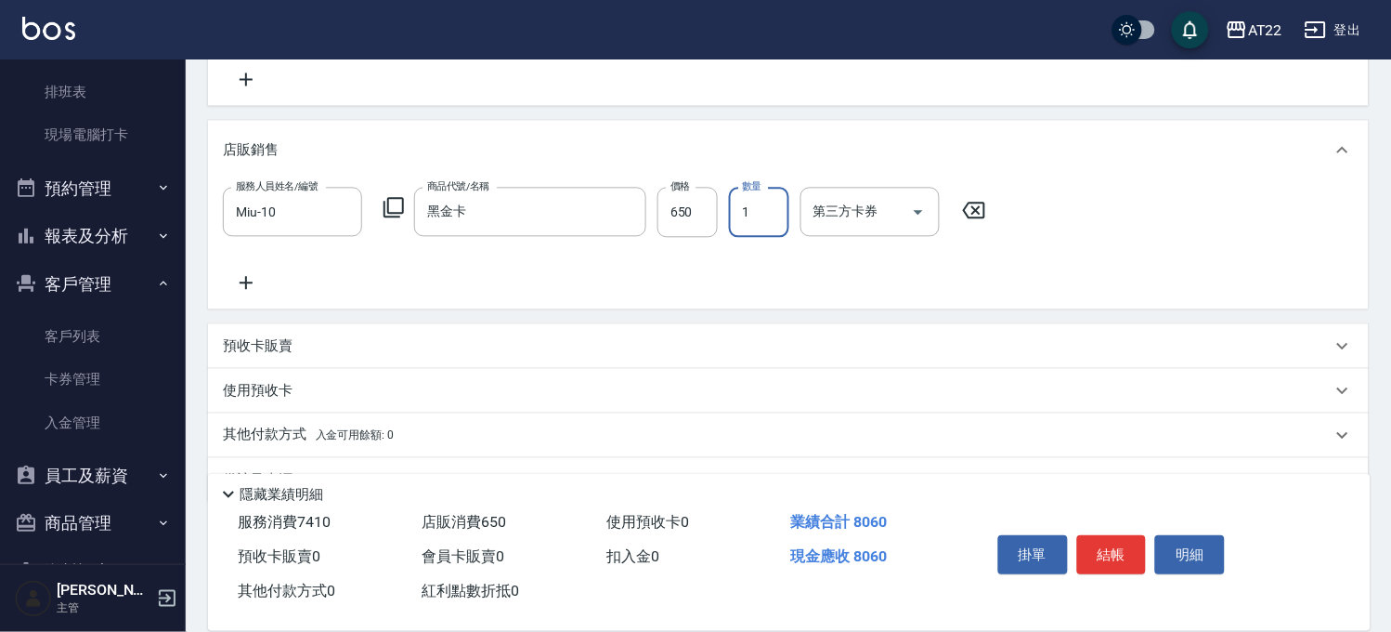
scroll to position [868, 0]
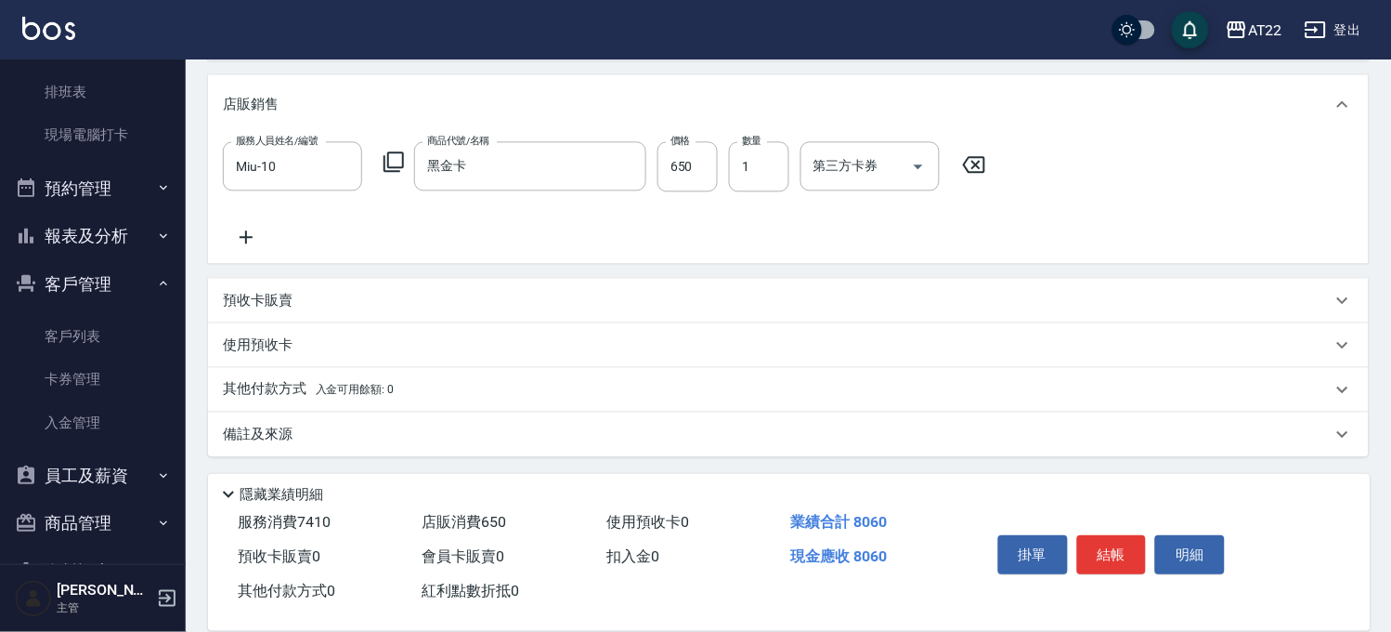
click at [300, 388] on p "其他付款方式 入金可用餘額: 0" at bounding box center [308, 389] width 171 height 20
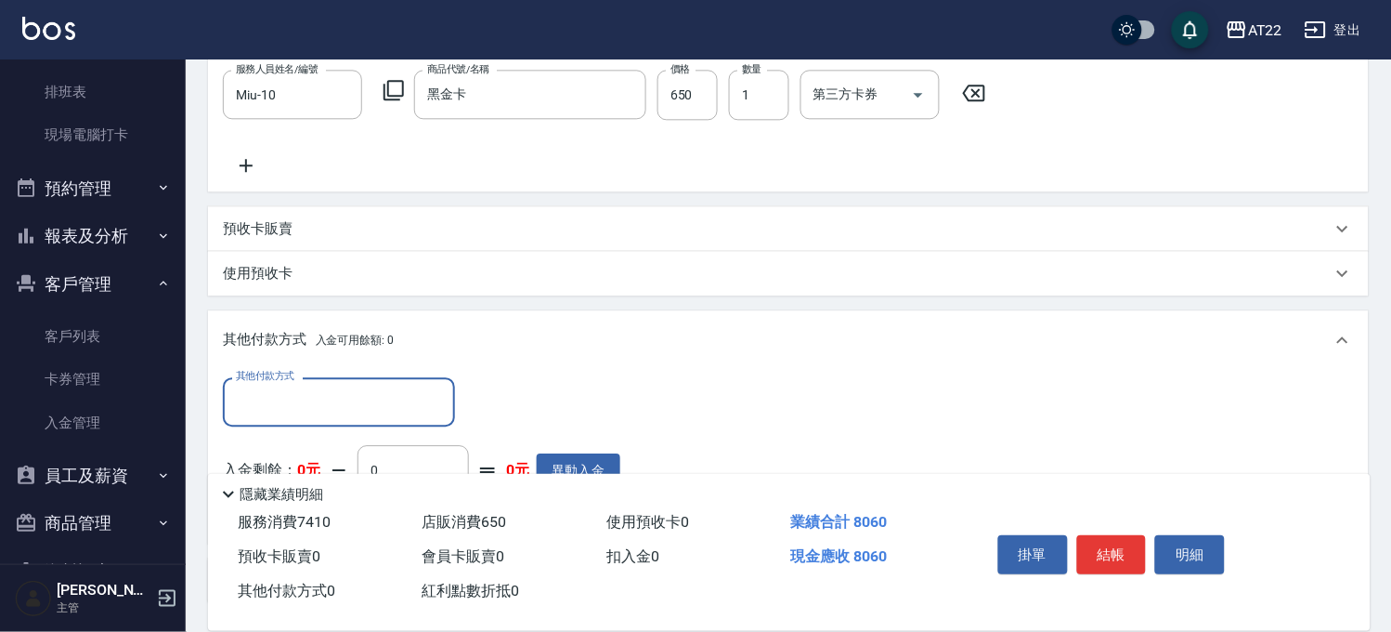
scroll to position [971, 0]
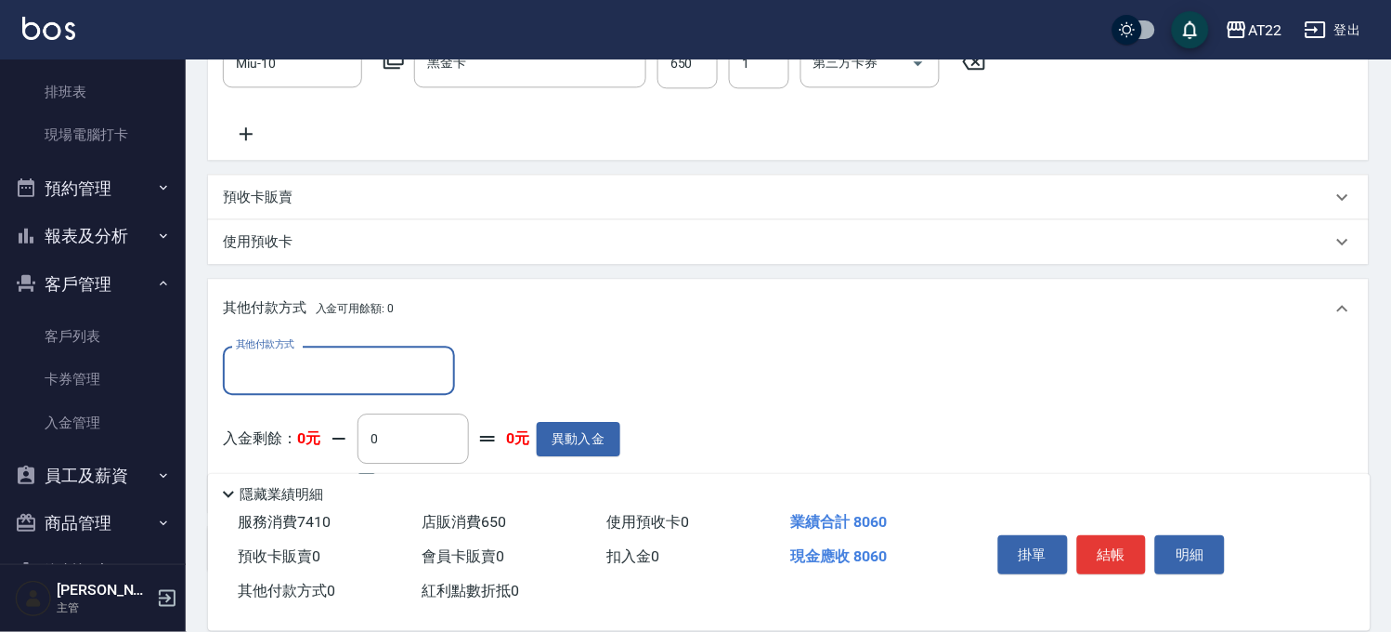
click at [346, 378] on input "其他付款方式" at bounding box center [338, 370] width 215 height 33
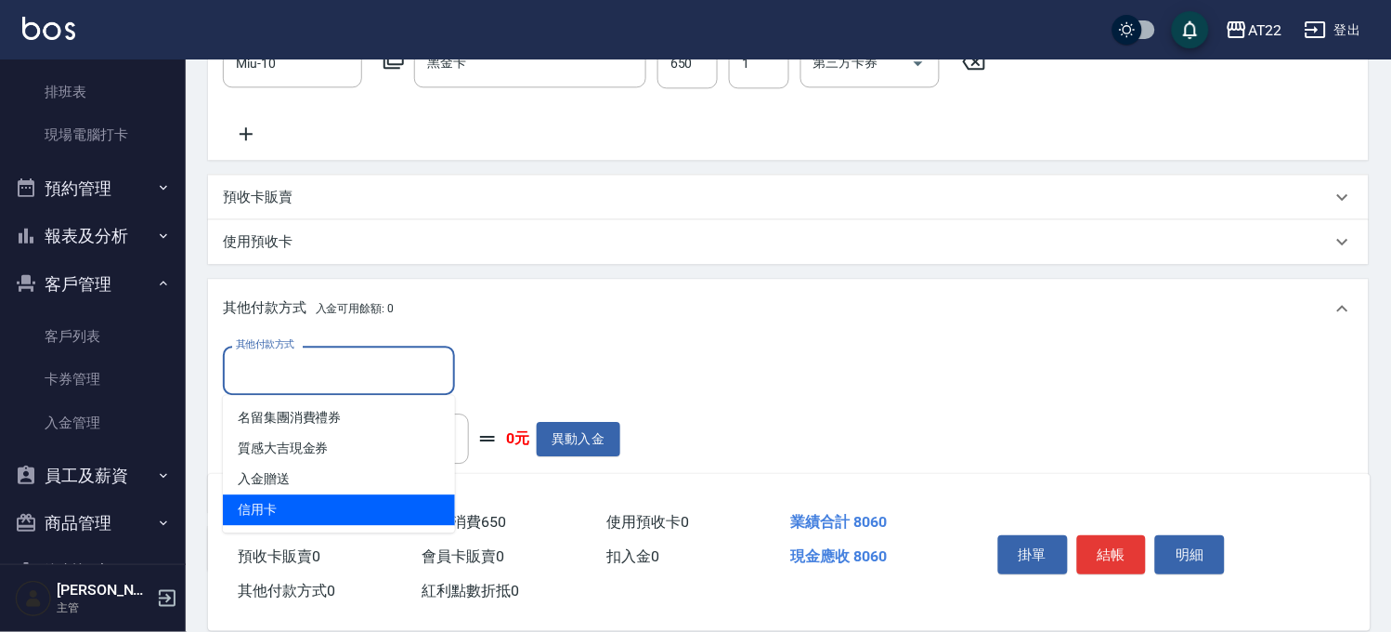
click at [317, 504] on span "信用卡" at bounding box center [339, 509] width 232 height 31
type input "信用卡"
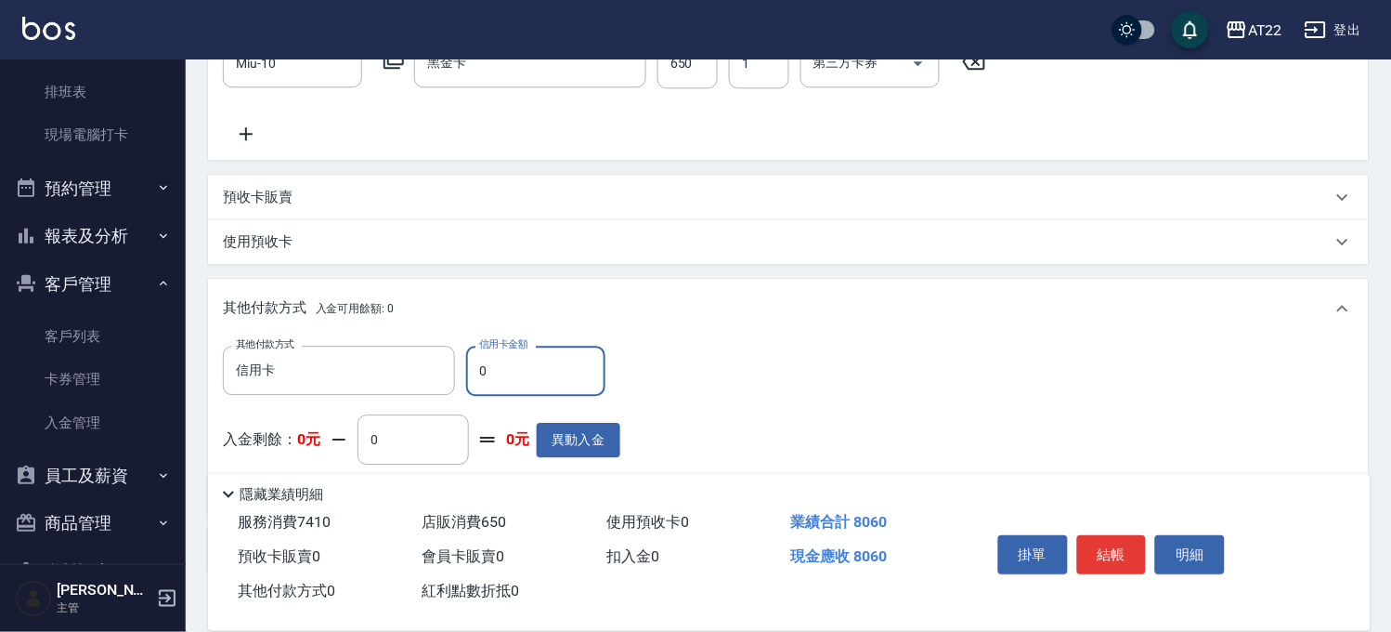
drag, startPoint x: 498, startPoint y: 374, endPoint x: 469, endPoint y: 373, distance: 28.8
click at [469, 373] on input "0" at bounding box center [535, 370] width 139 height 50
type input "8060"
click at [1101, 545] on button "結帳" at bounding box center [1112, 554] width 70 height 39
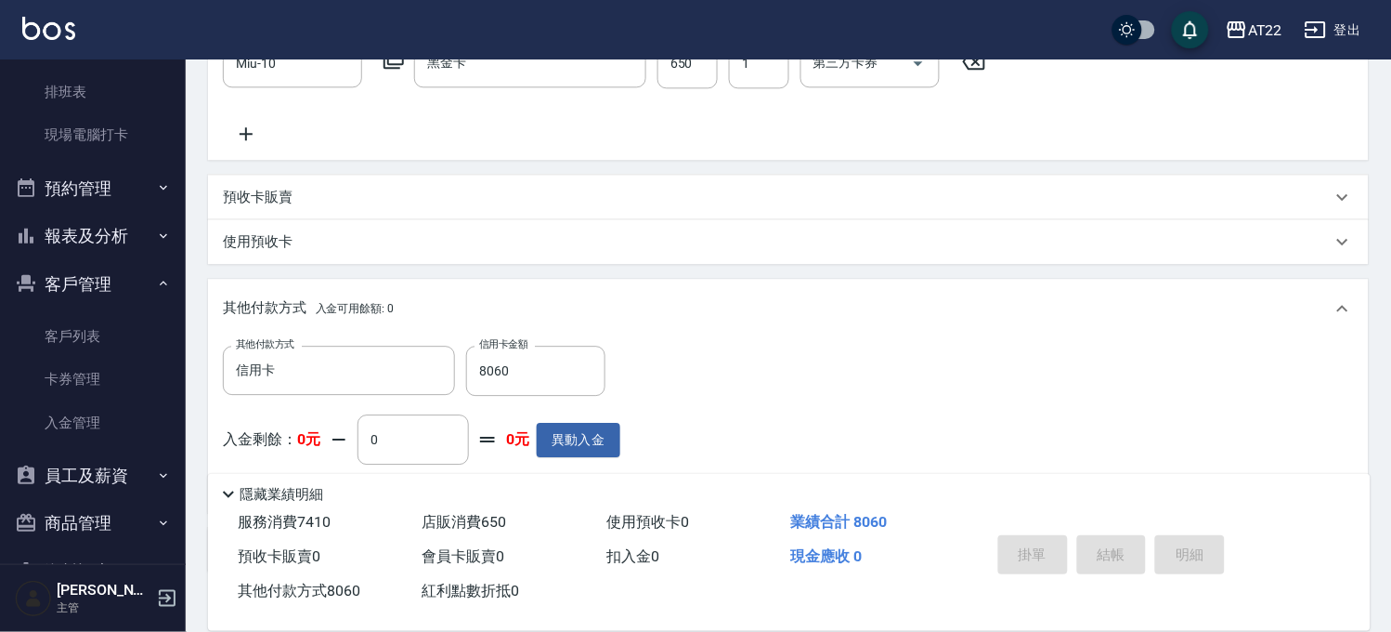
type input "2025/08/22 18:15"
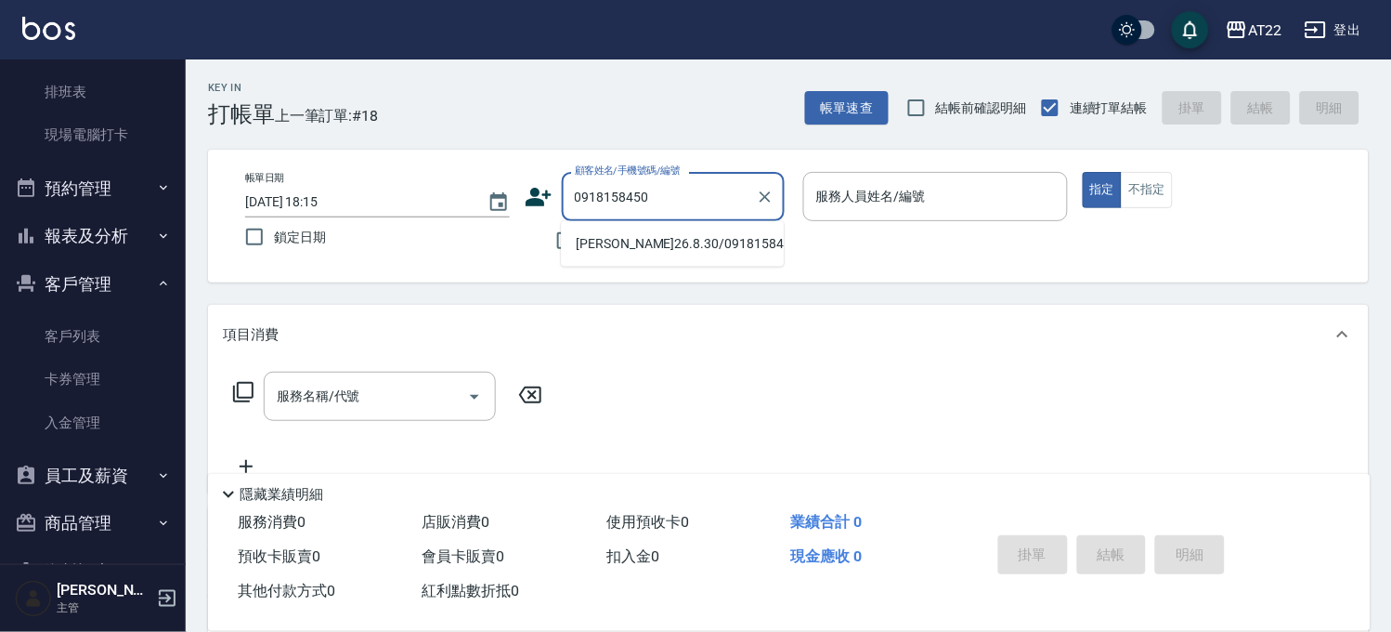
click at [665, 245] on li "[PERSON_NAME]26.8.30/0918158450/V81887" at bounding box center [672, 243] width 223 height 31
type input "[PERSON_NAME]26.8.30/0918158450/V81887"
type input "Zoe-8"
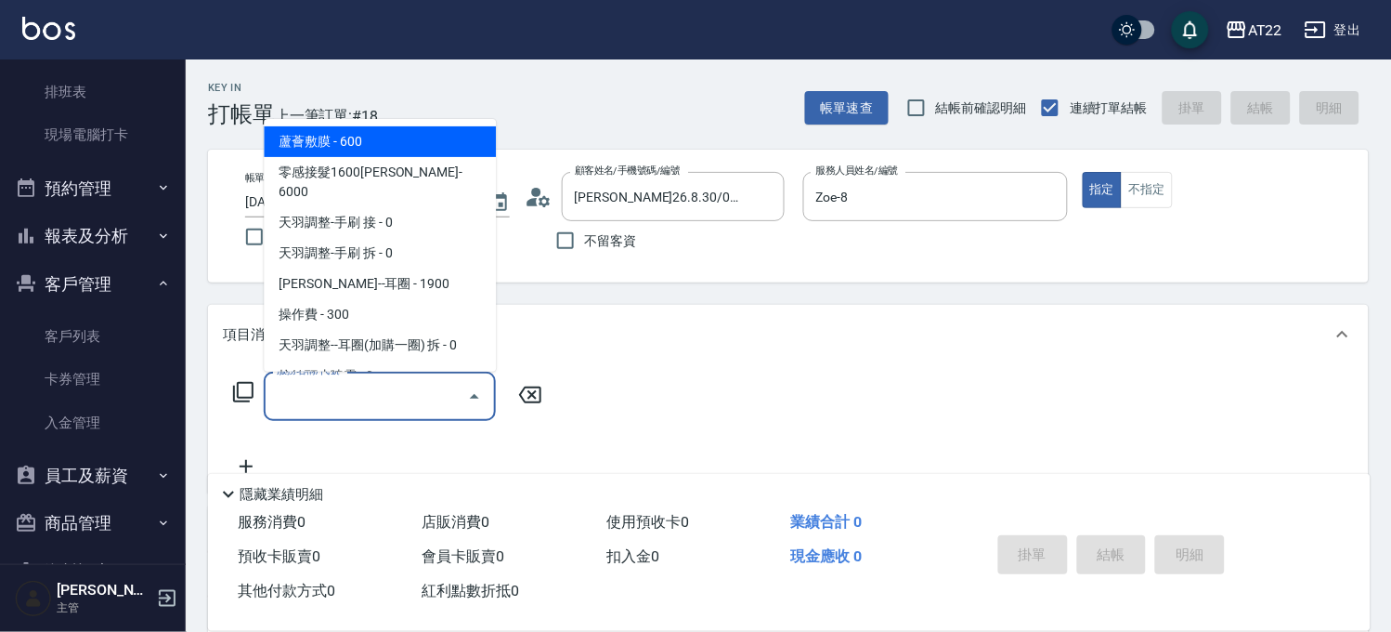
click at [374, 406] on input "服務名稱/代號" at bounding box center [366, 396] width 188 height 33
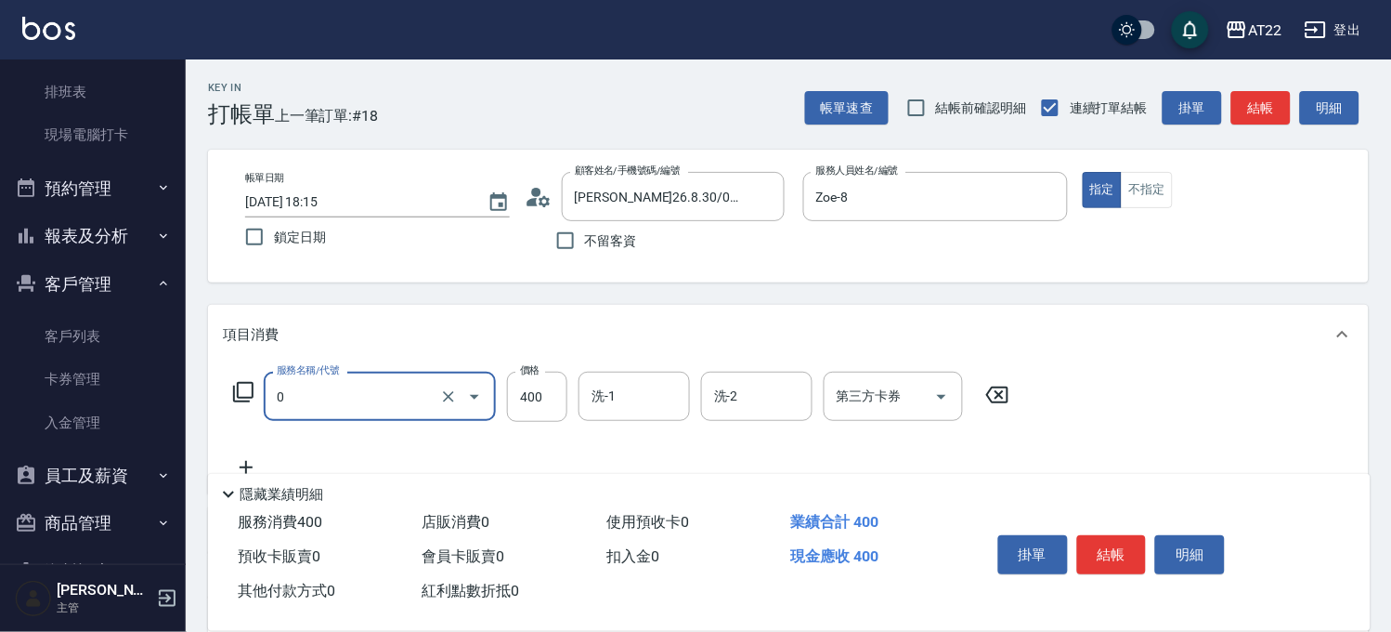
type input "有機洗髮(0)"
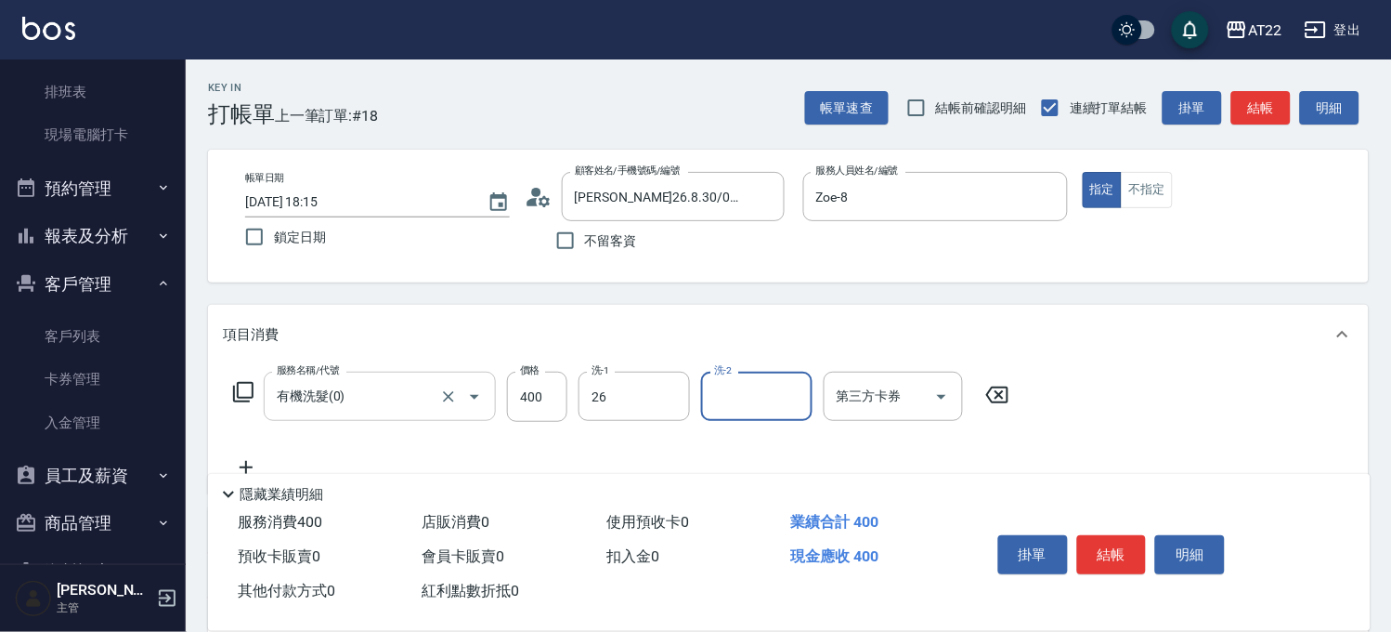
type input "Cinna-26"
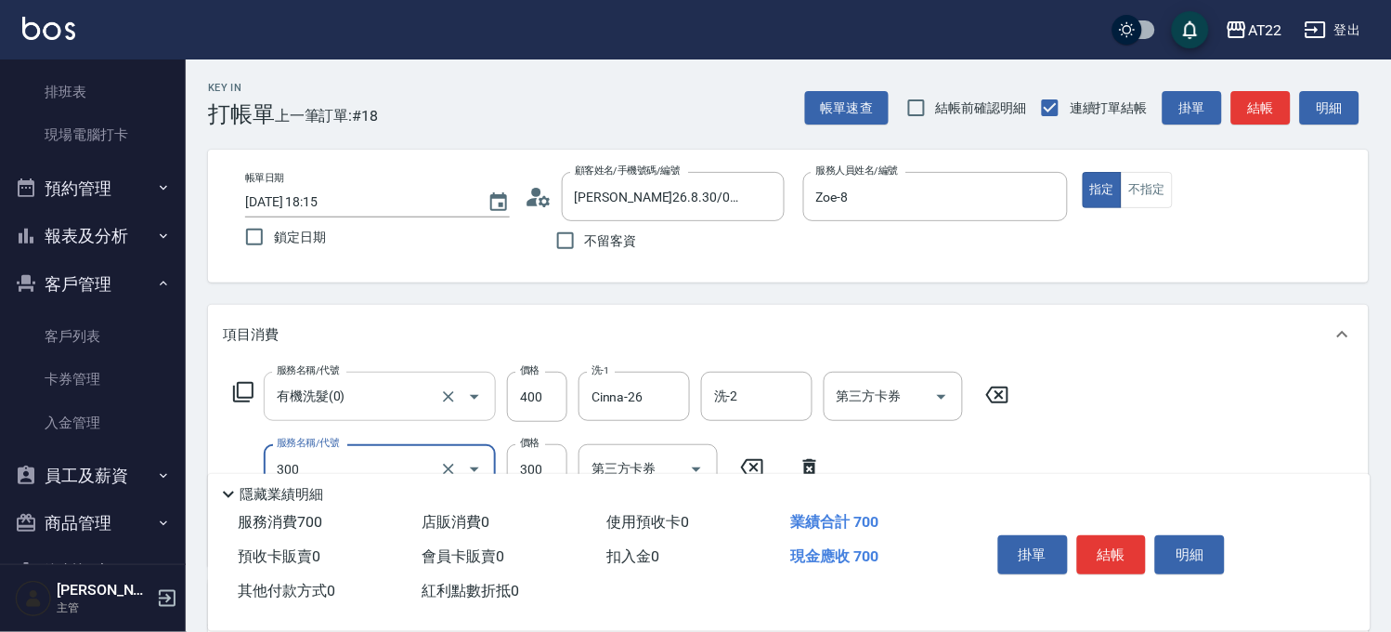
type input "剪髮(300)"
type input "250"
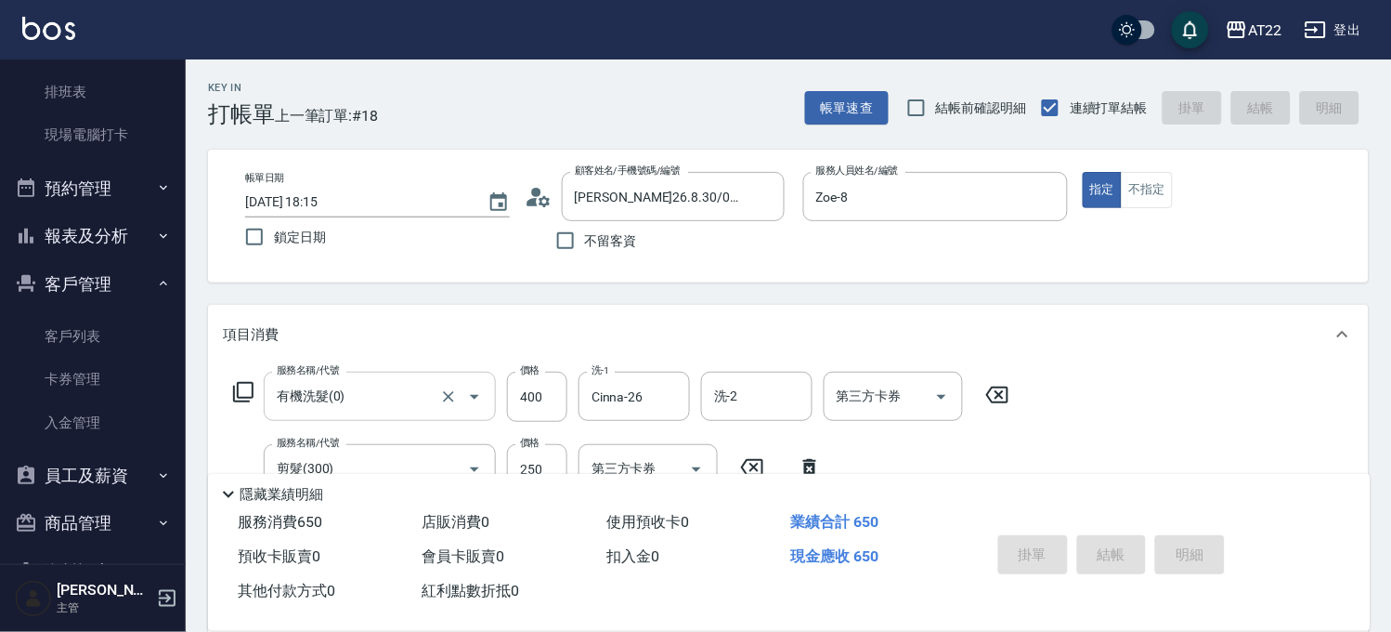
type input "2025/08/22 18:16"
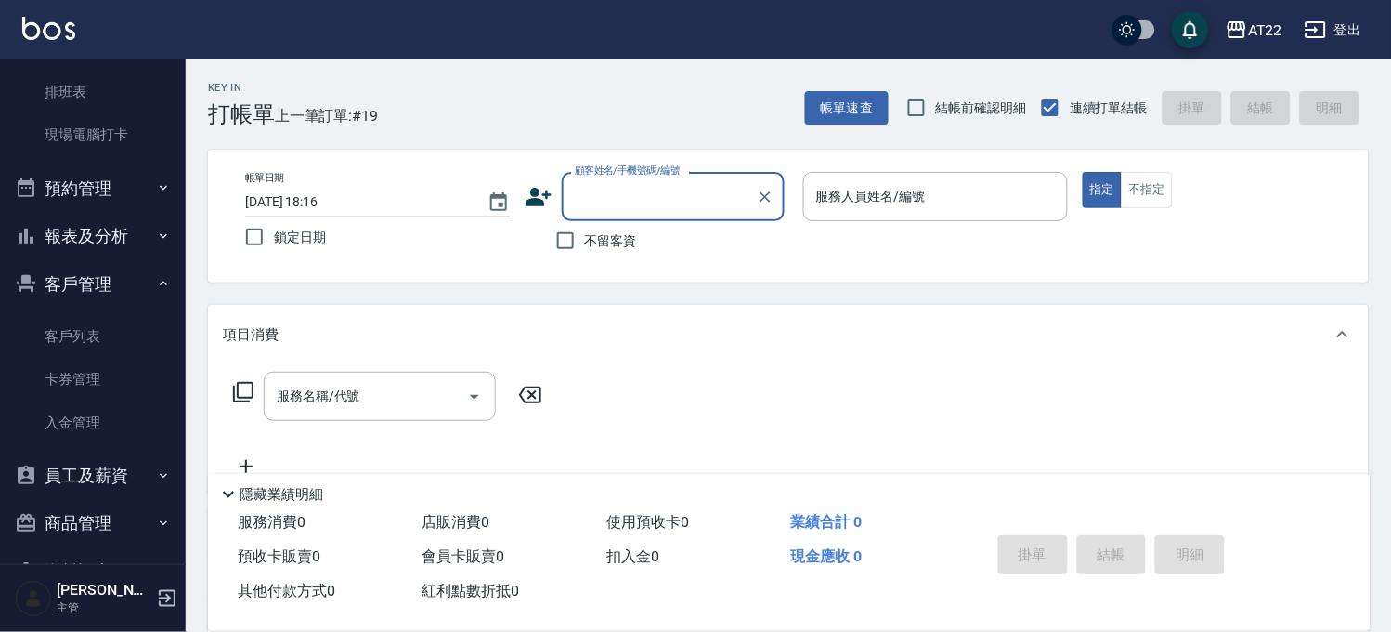
click at [595, 253] on label "不留客資" at bounding box center [591, 240] width 91 height 39
click at [585, 253] on input "不留客資" at bounding box center [565, 240] width 39 height 39
checkbox input "true"
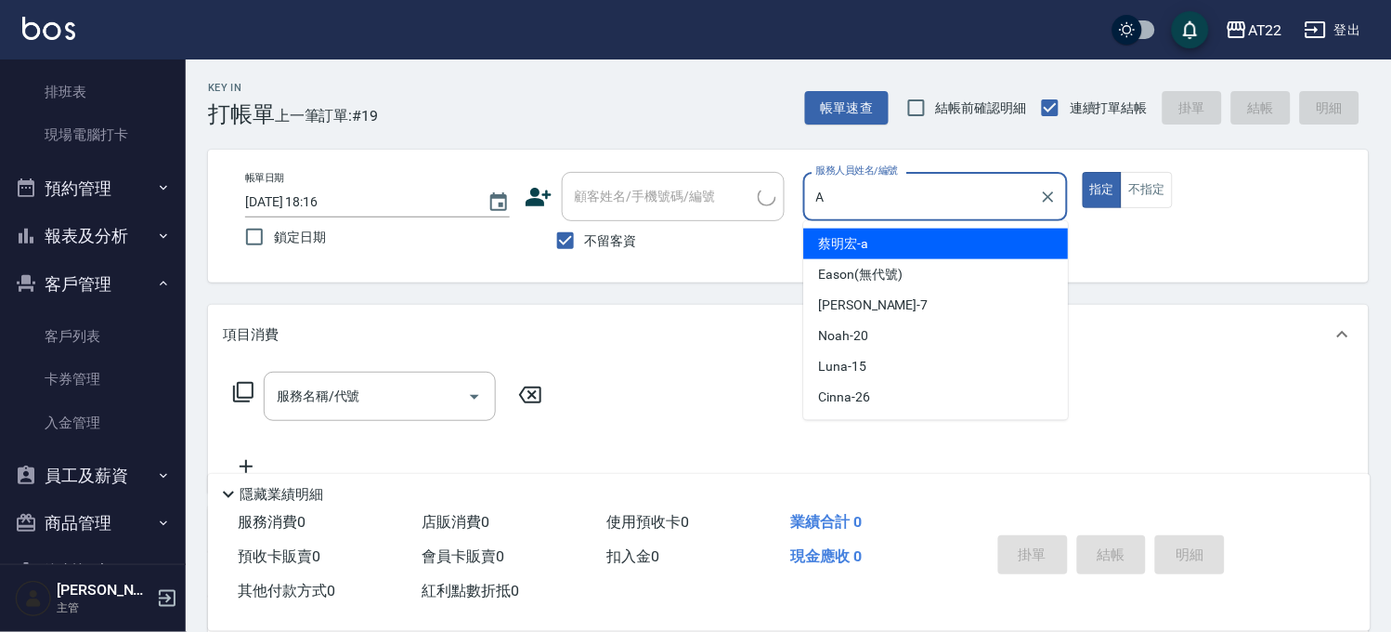
type input "蔡明宏-a"
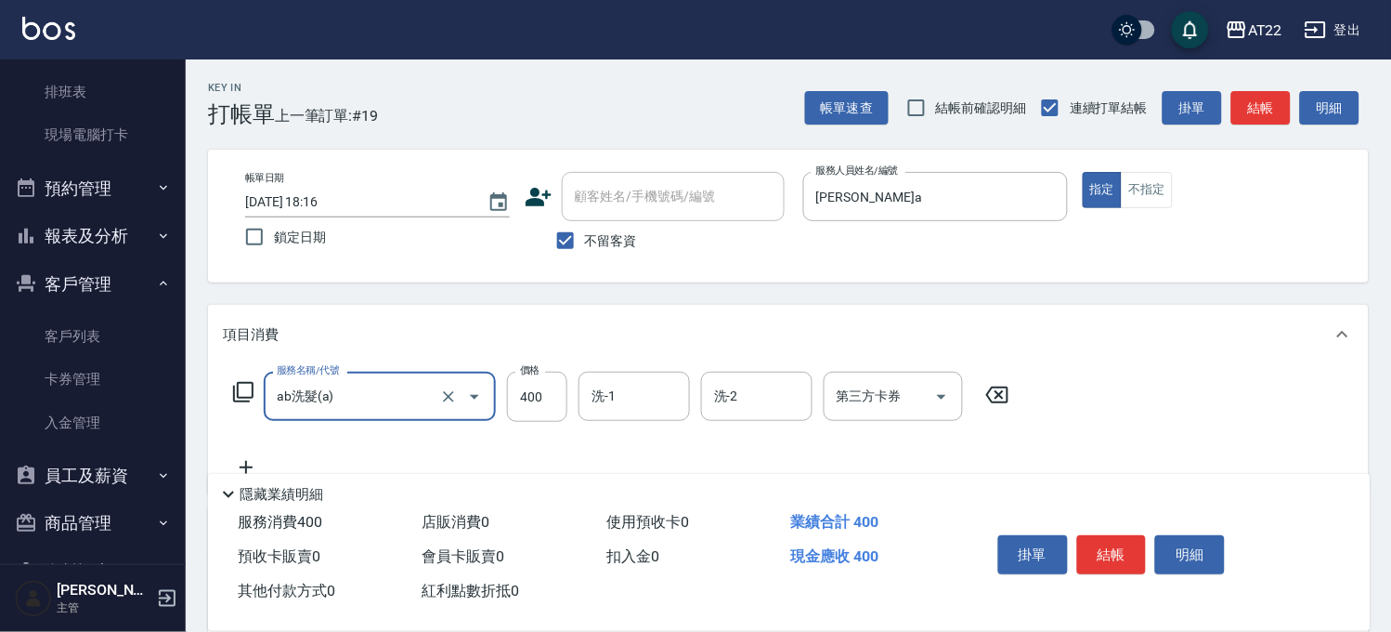
type input "ab洗髮(a)"
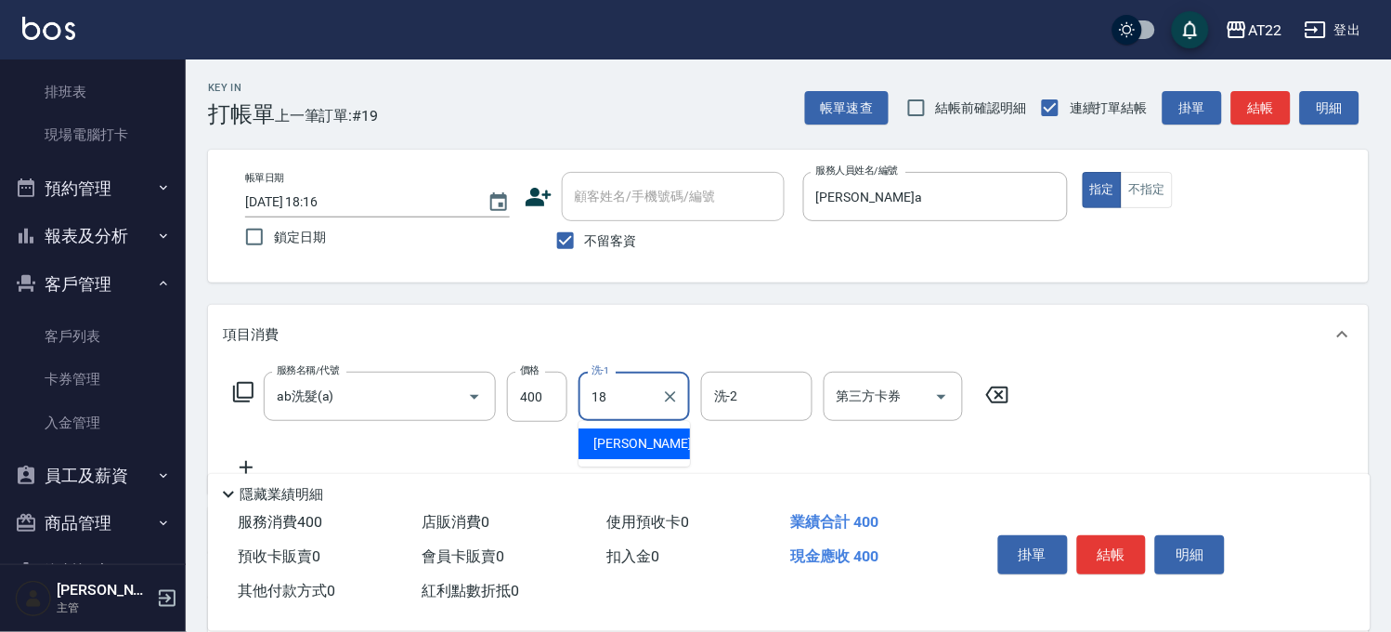
type input "恩恩-18"
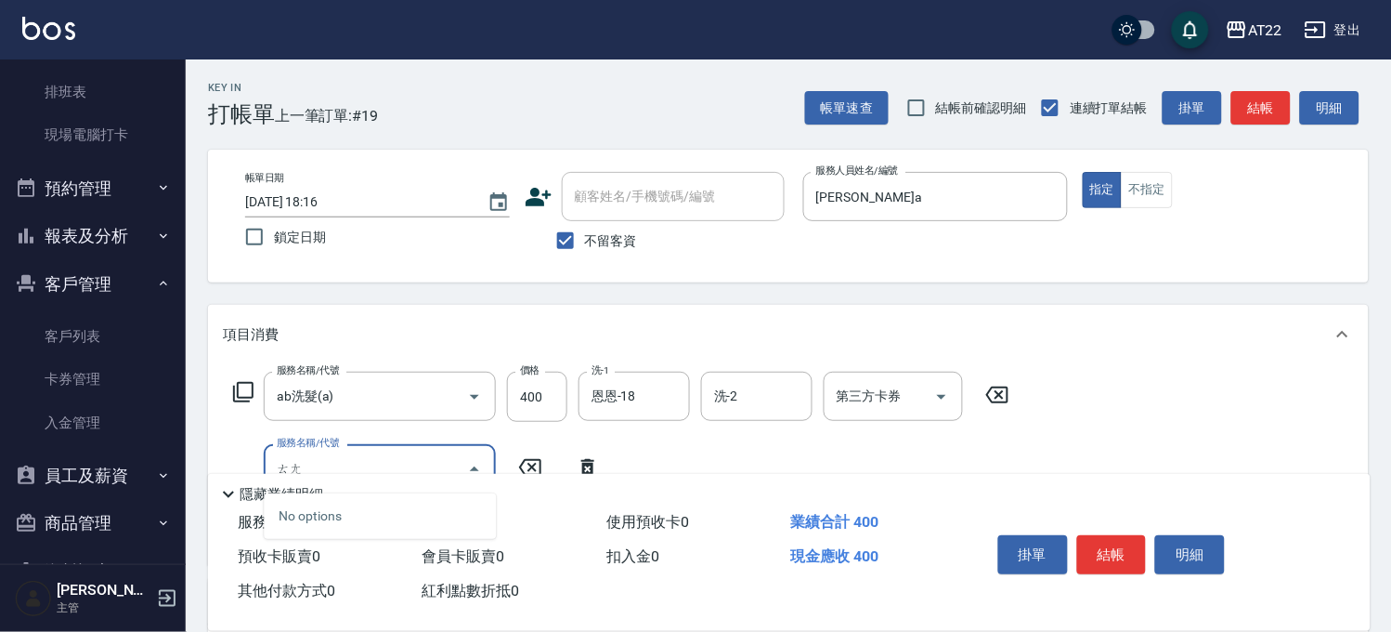
type input "趟"
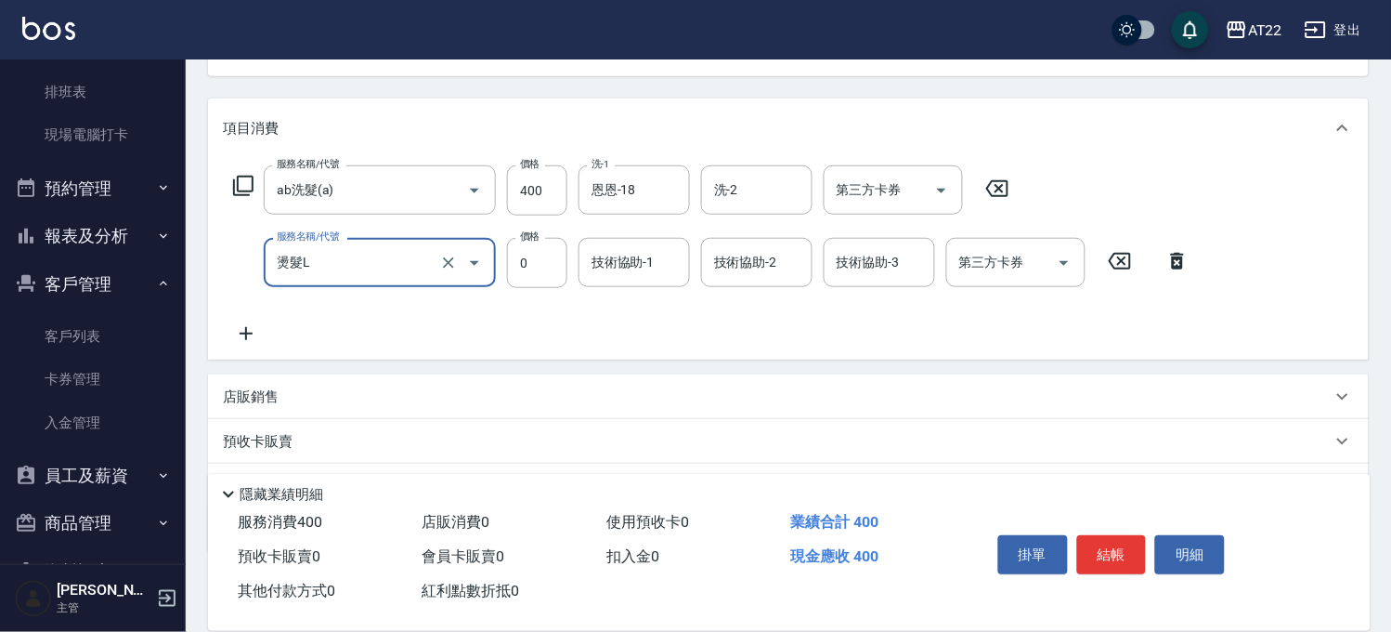
type input "燙髮L"
type input "2100"
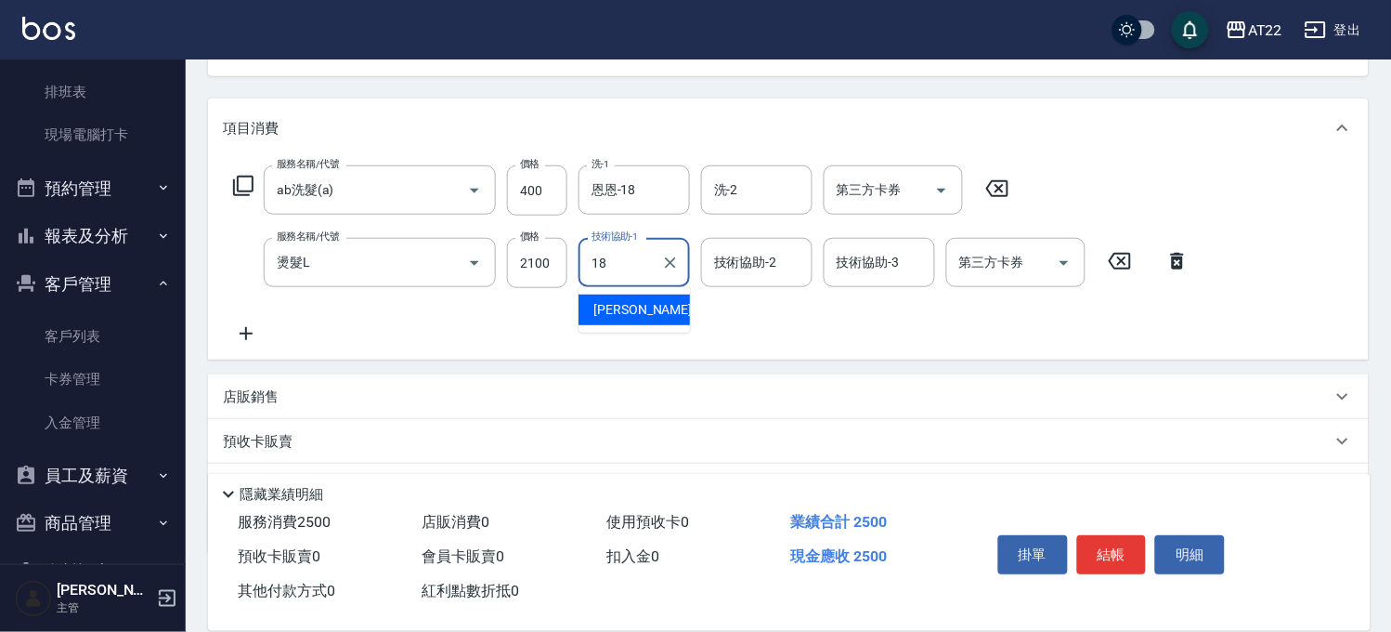
type input "恩恩-18"
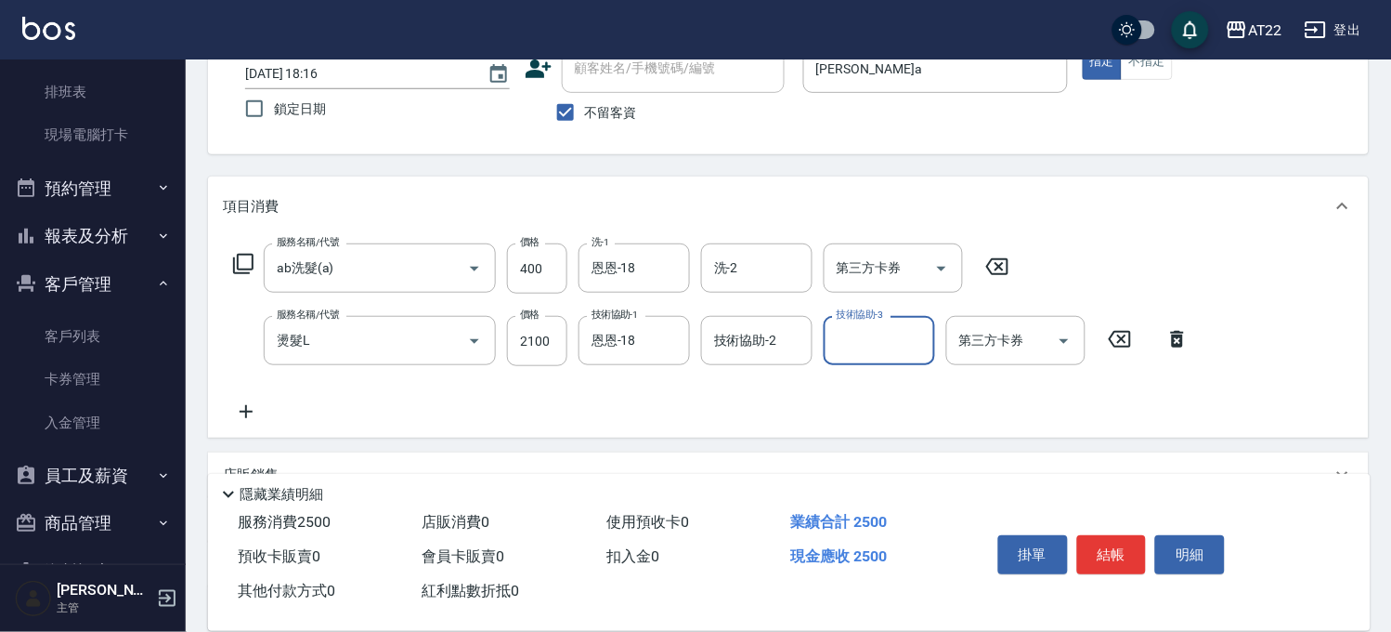
scroll to position [0, 0]
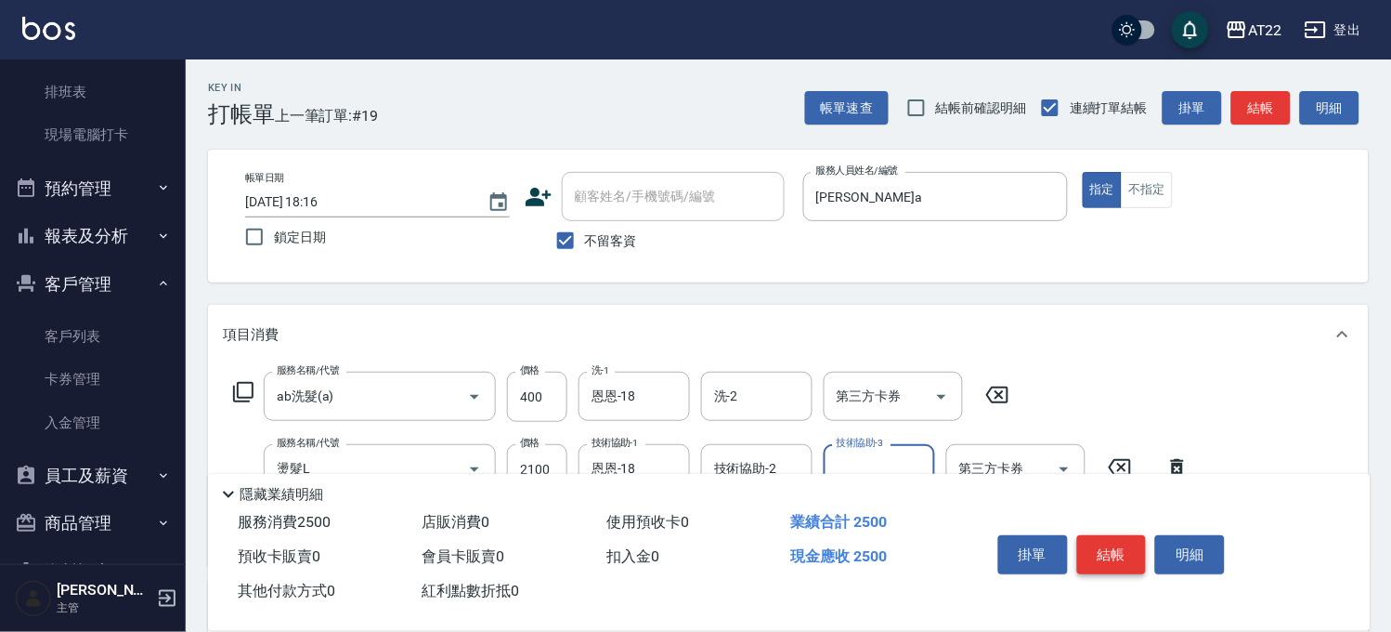
click at [1134, 560] on button "結帳" at bounding box center [1112, 554] width 70 height 39
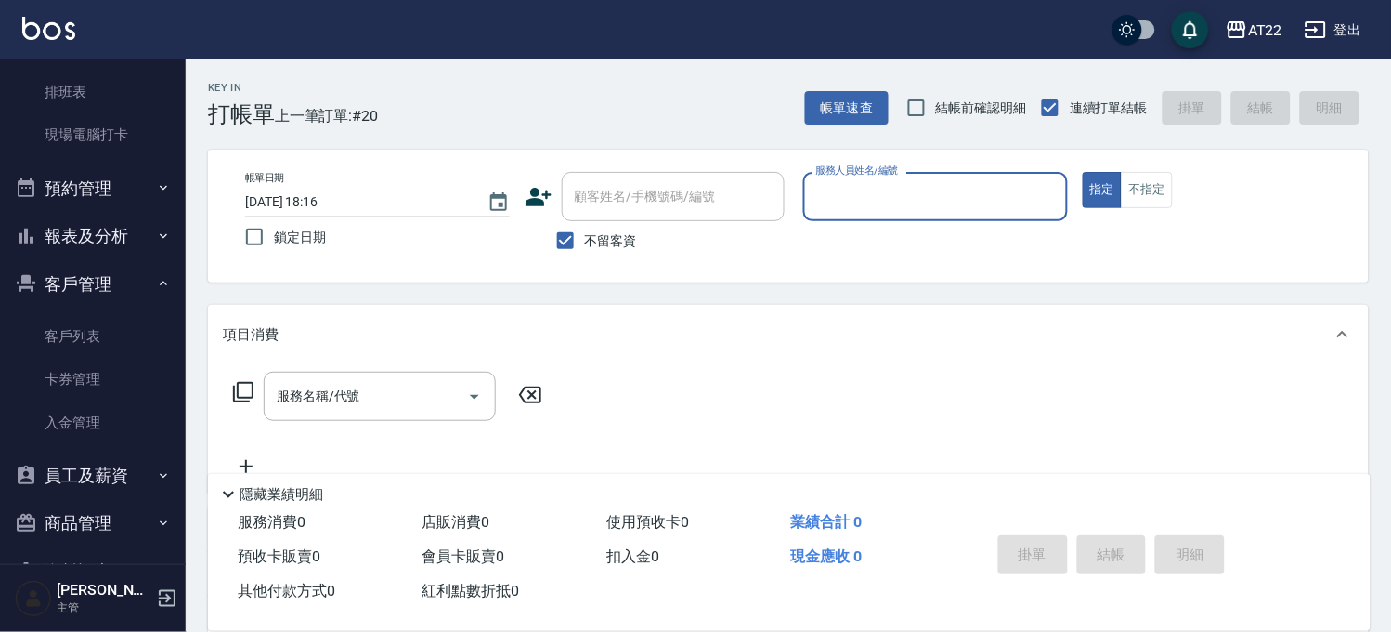
click at [592, 243] on span "不留客資" at bounding box center [611, 241] width 52 height 20
click at [585, 243] on input "不留客資" at bounding box center [565, 240] width 39 height 39
checkbox input "false"
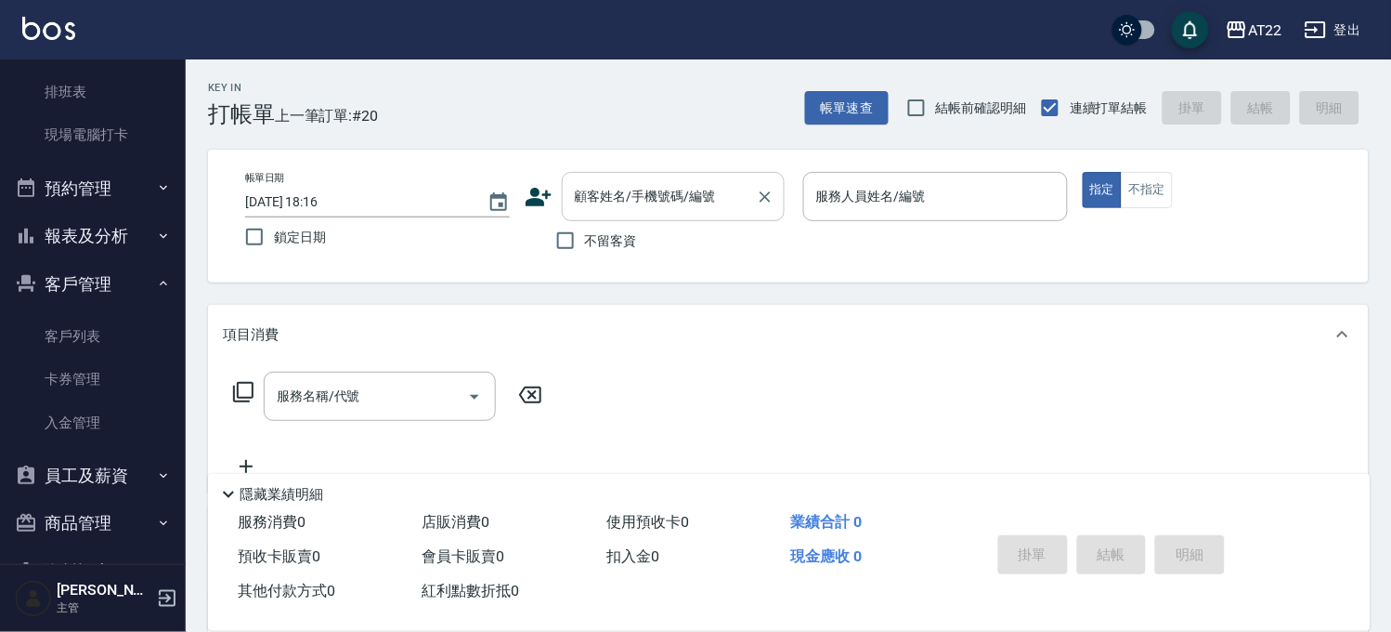
click at [635, 199] on input "顧客姓名/手機號碼/編號" at bounding box center [659, 196] width 178 height 33
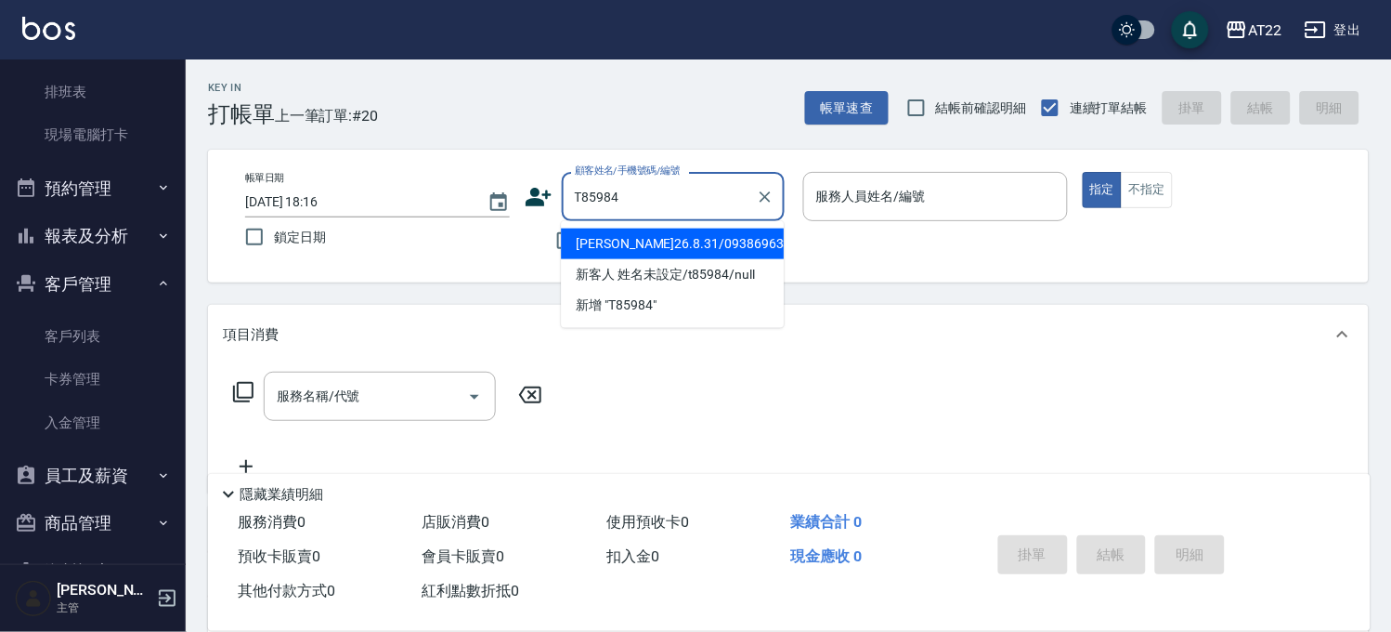
click at [632, 246] on li "[PERSON_NAME]26.8.31/0938696336/T85984" at bounding box center [672, 243] width 223 height 31
type input "[PERSON_NAME]26.8.31/0938696336/T85984"
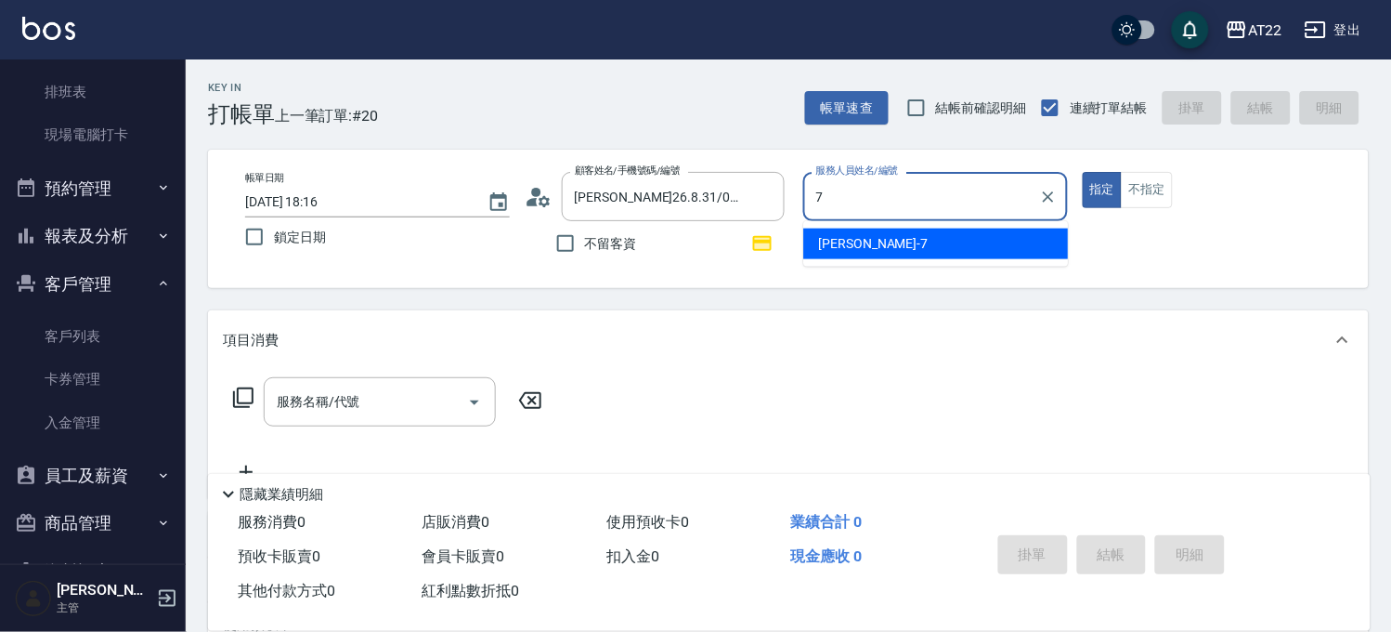
type input "[PERSON_NAME]-7"
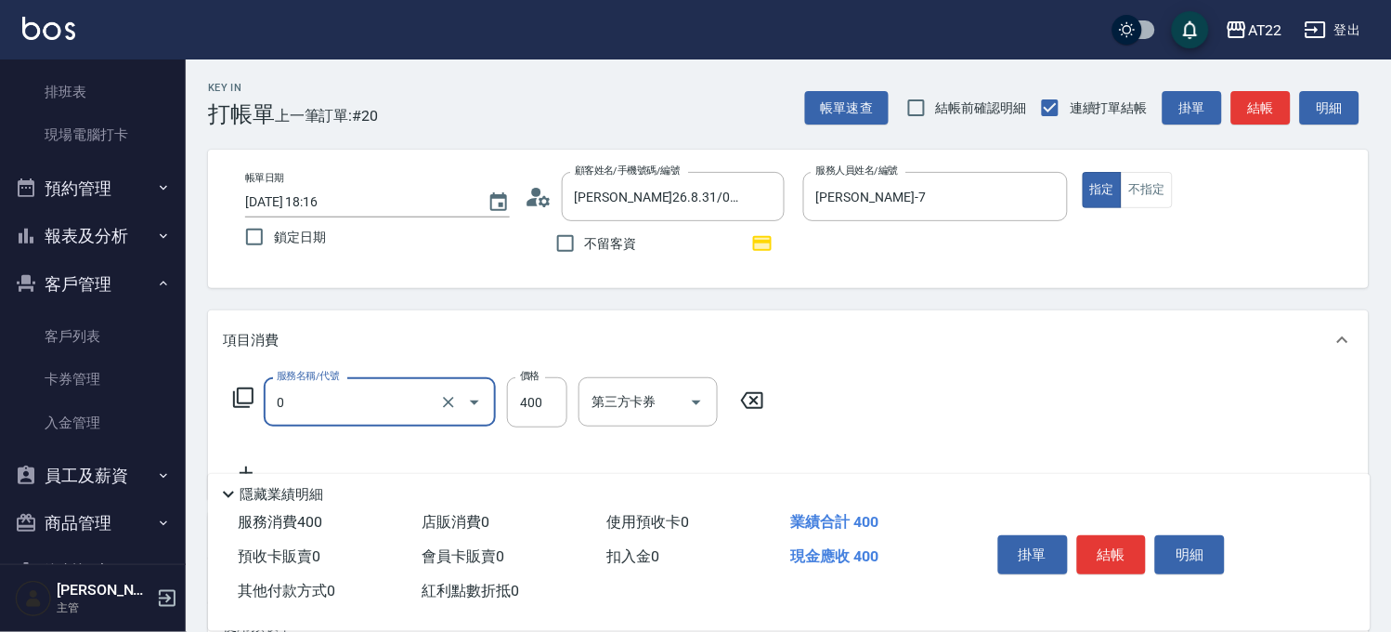
type input "有機洗髮(0)"
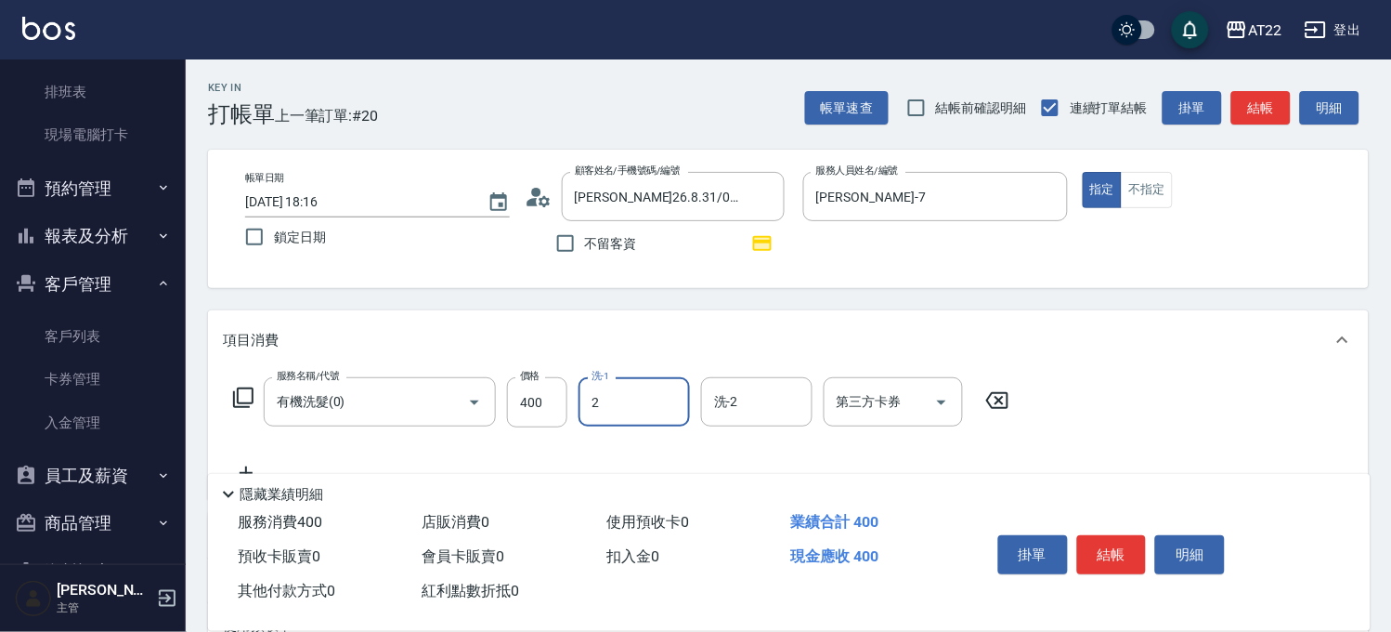
type input "Elie-2"
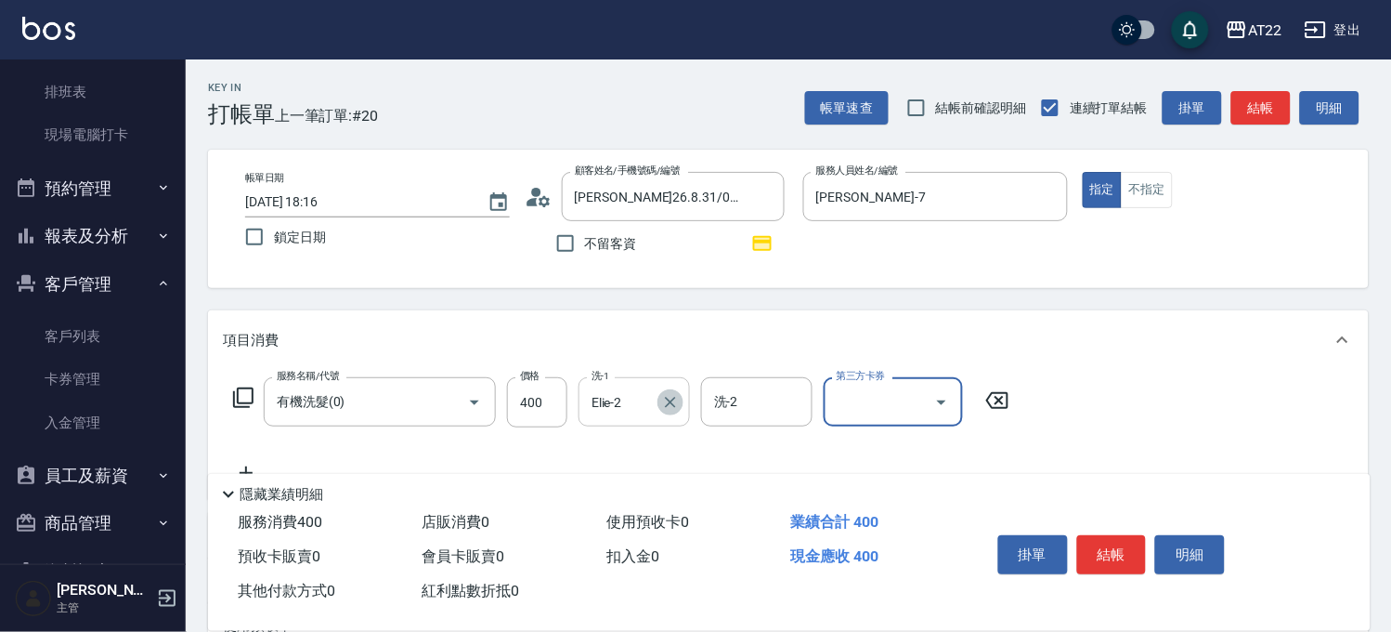
click at [671, 402] on icon "Clear" at bounding box center [670, 402] width 11 height 11
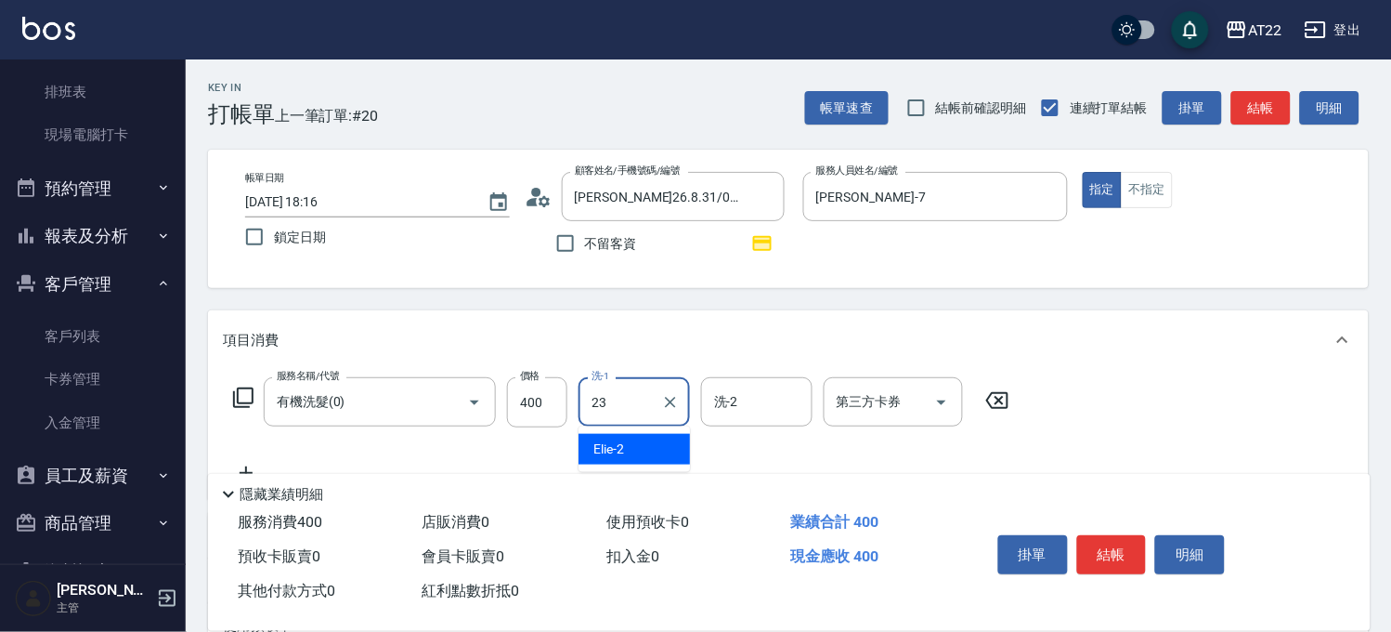
type input "[PERSON_NAME]-23"
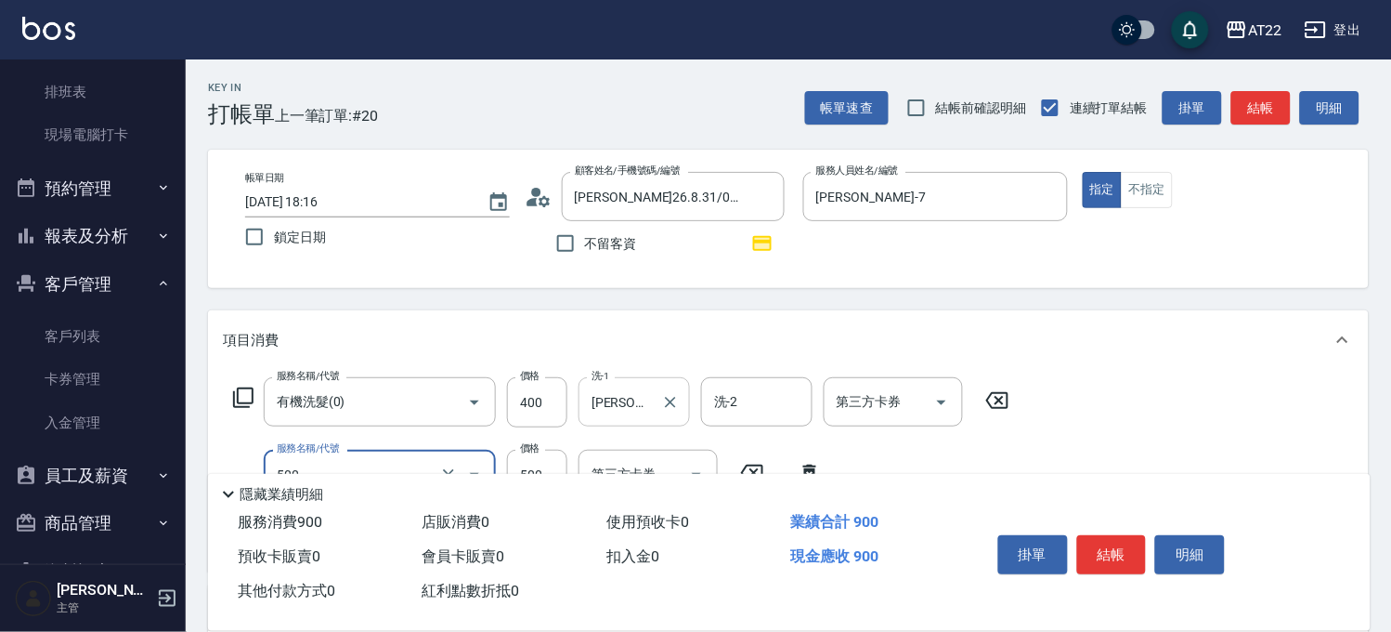
type input "剪髮(500)"
type input "630"
click at [1099, 544] on button "結帳" at bounding box center [1112, 554] width 70 height 39
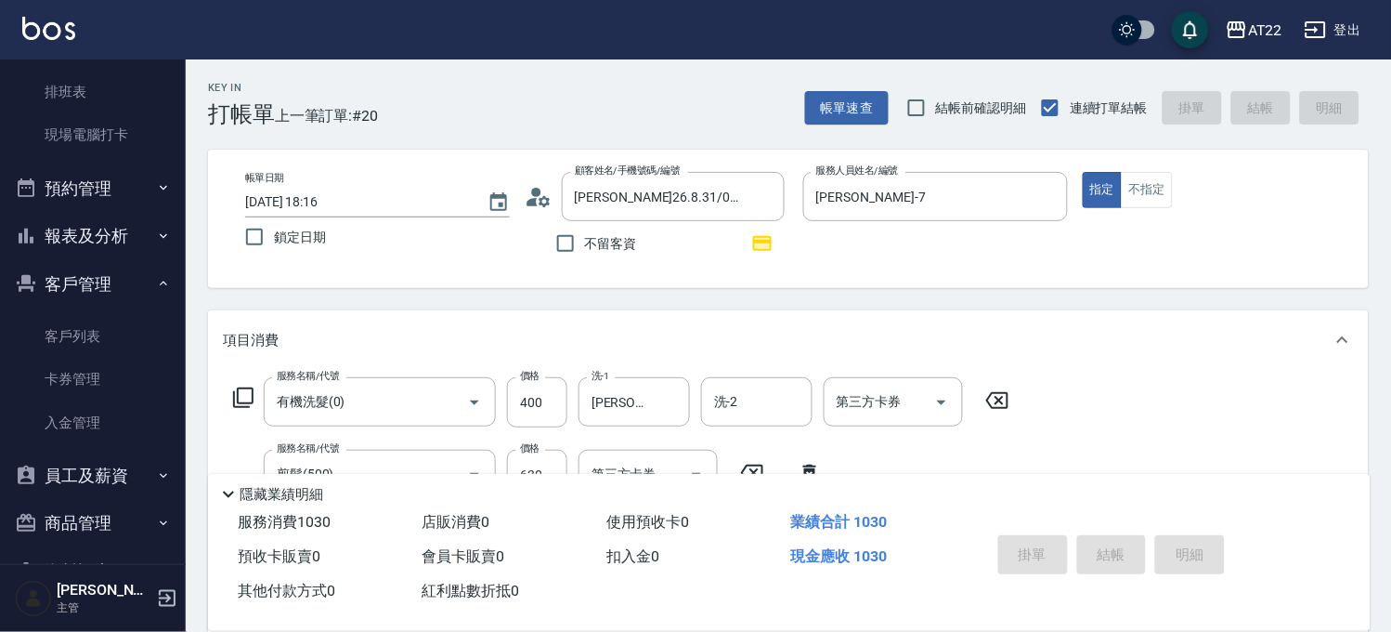
type input "2025/08/22 18:17"
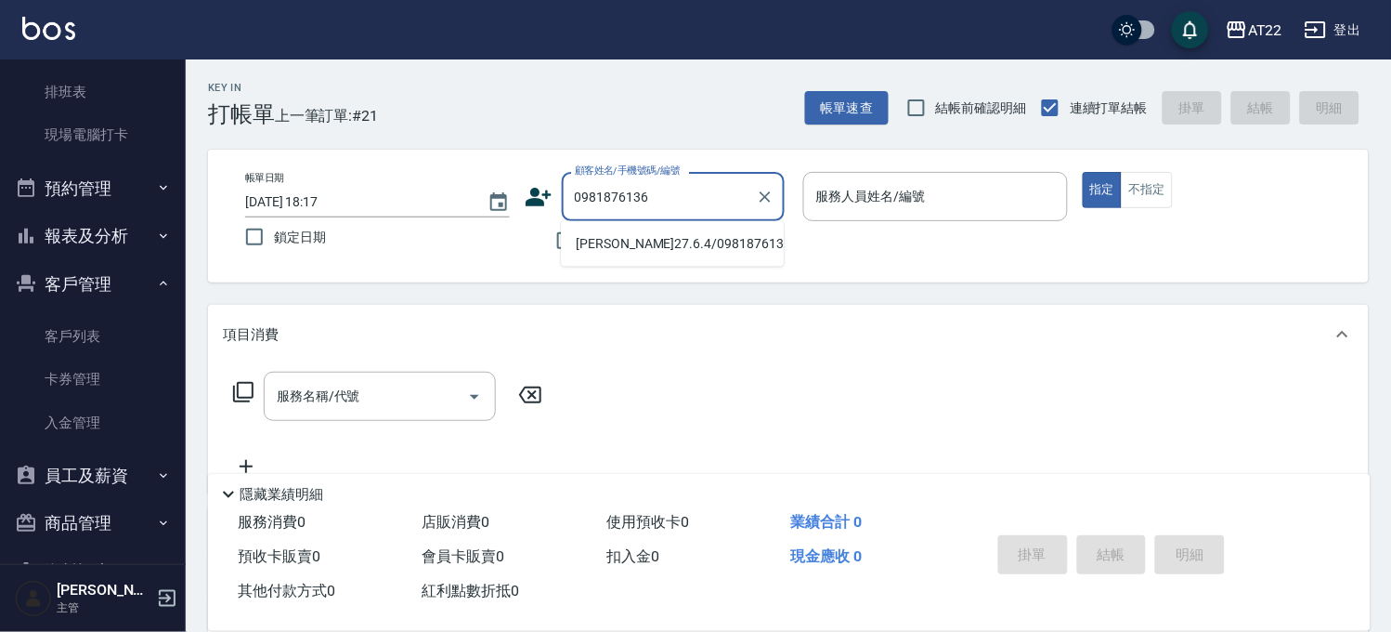
click at [622, 247] on li "[PERSON_NAME]27.6.4/0981876136/T91241" at bounding box center [672, 243] width 223 height 31
type input "[PERSON_NAME]27.6.4/0981876136/T91241"
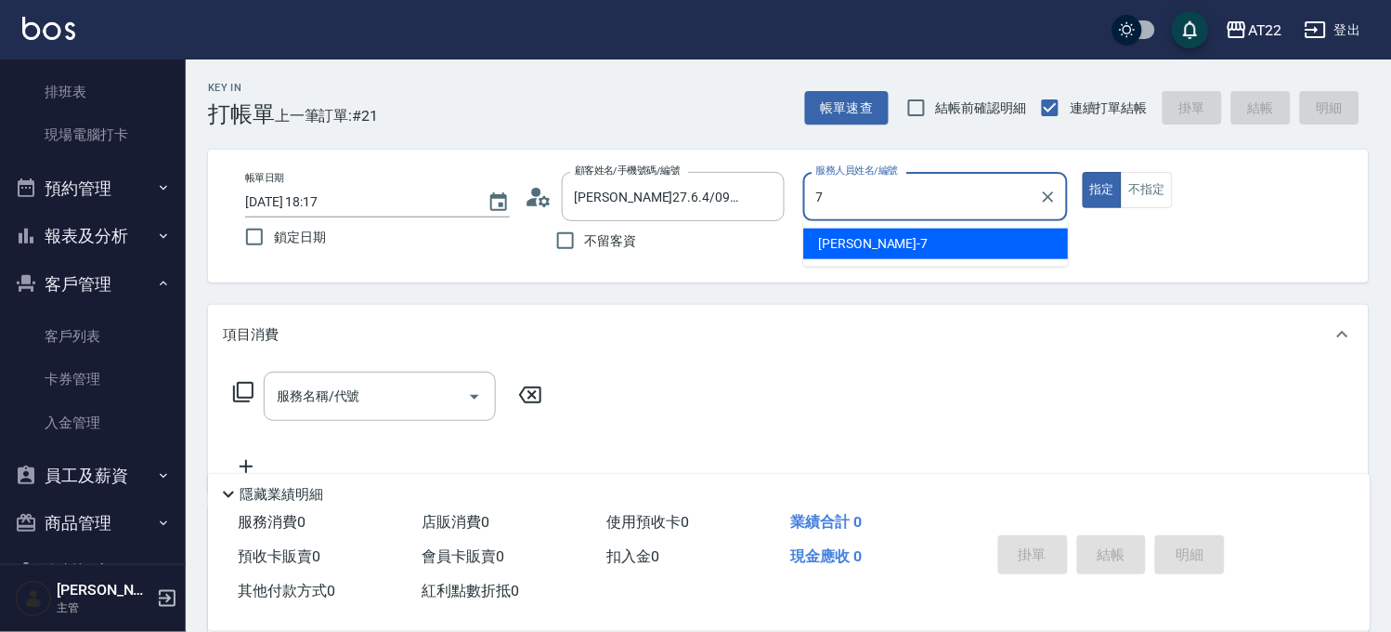
type input "[PERSON_NAME]-7"
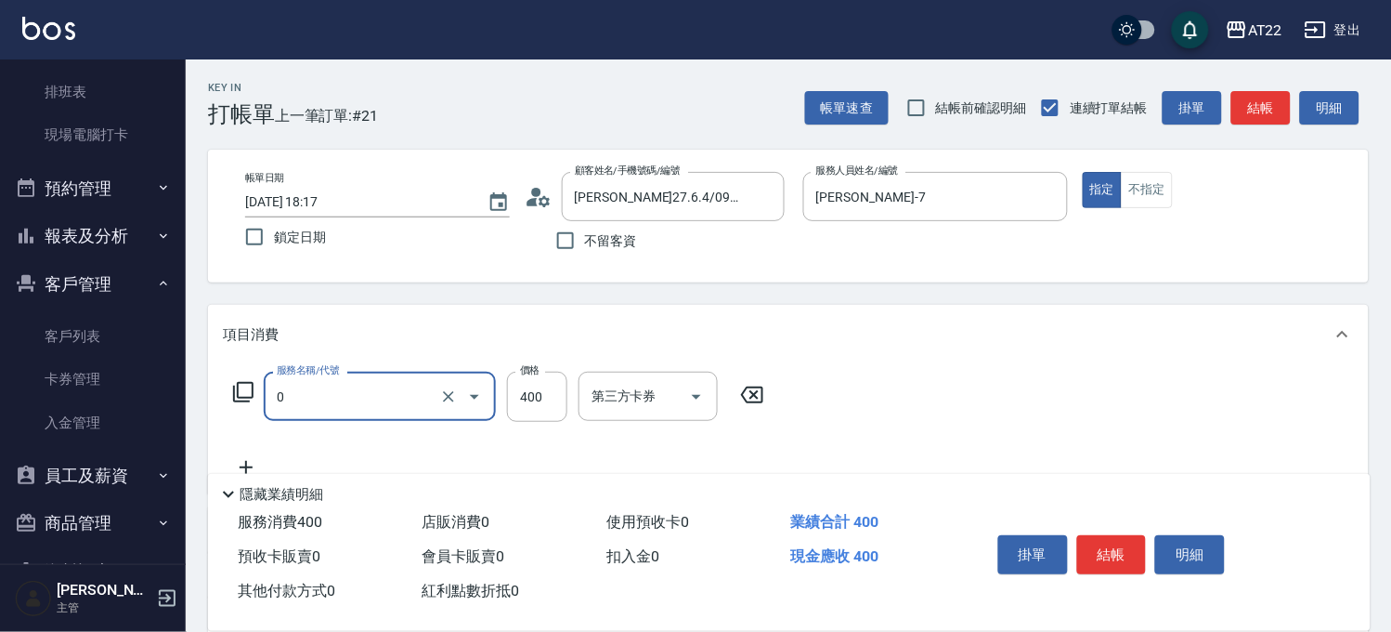
type input "有機洗髮(0)"
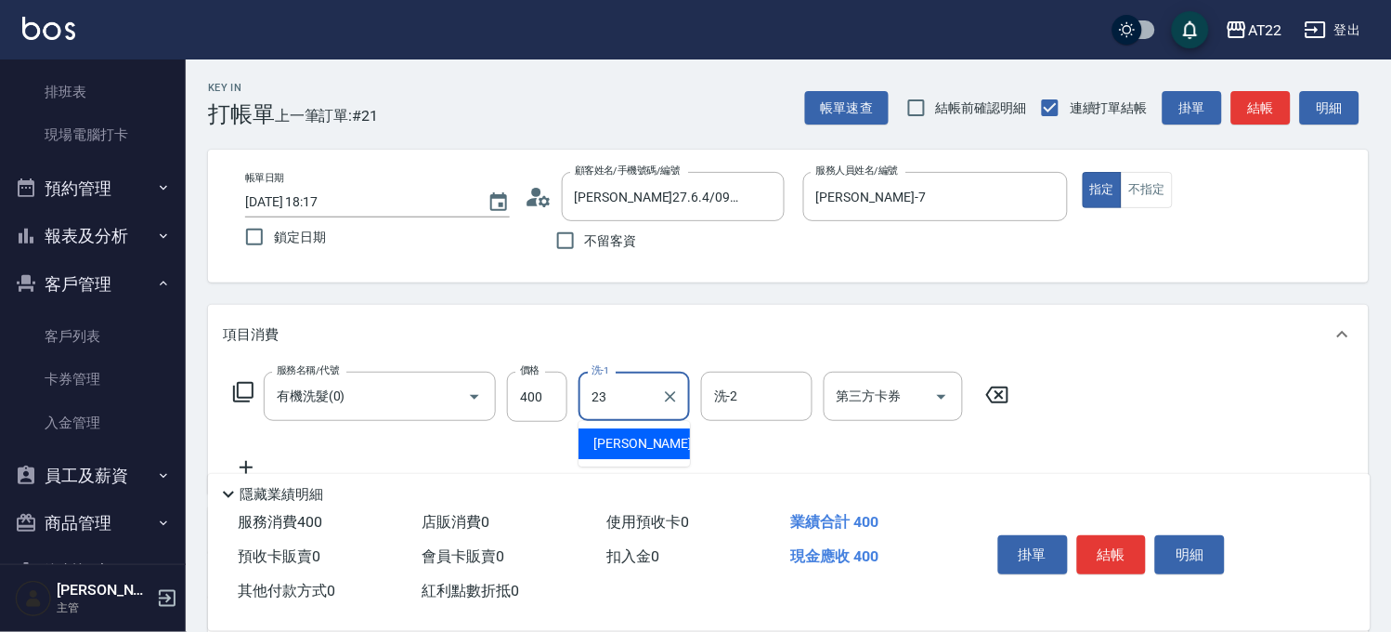
type input "[PERSON_NAME]-23"
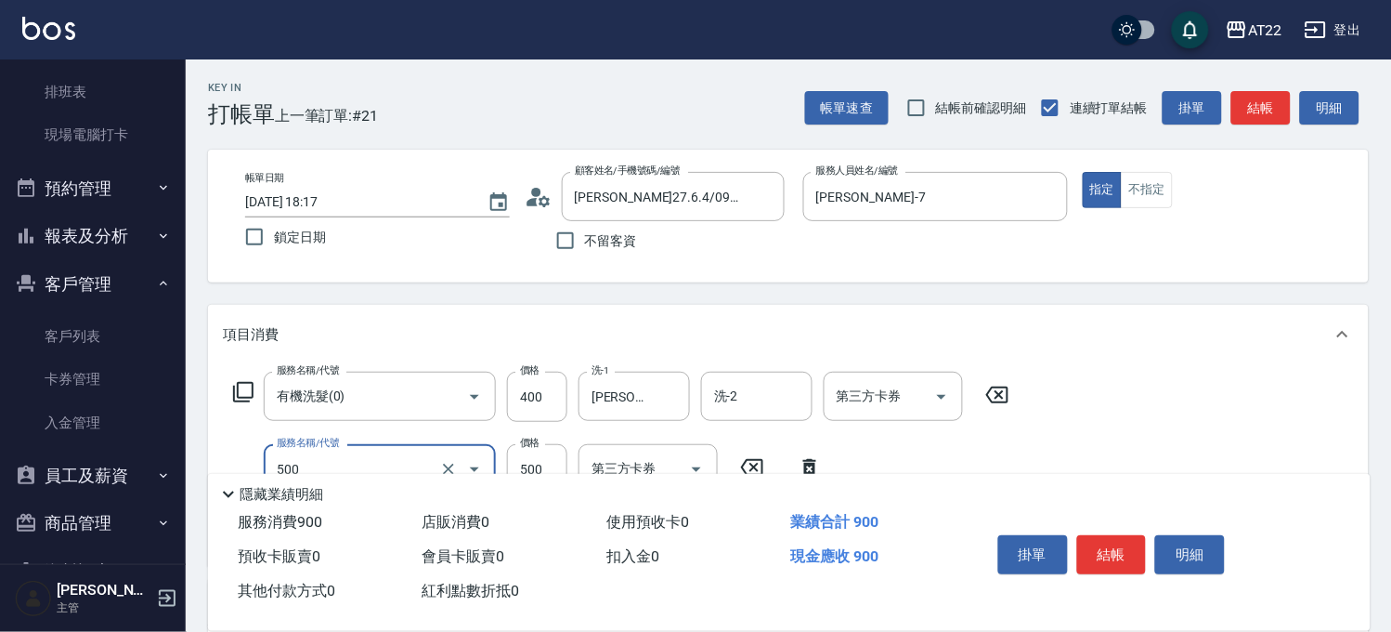
type input "剪髮(500)"
type input "630"
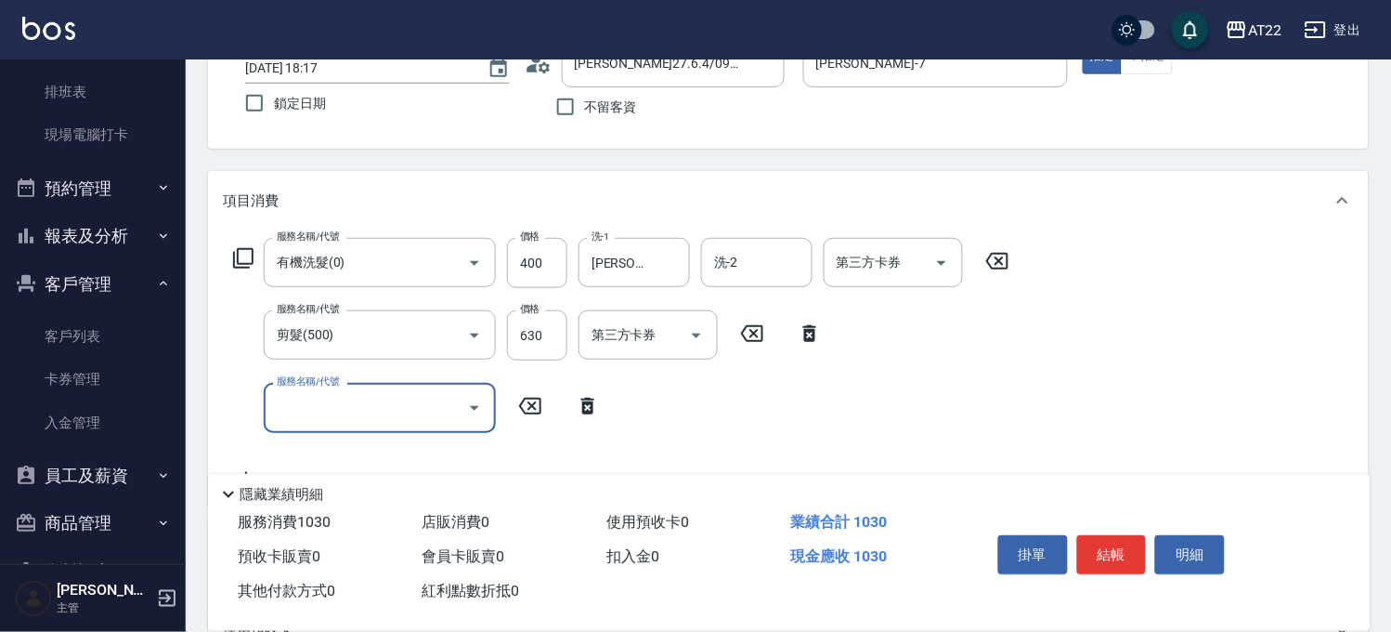
scroll to position [309, 0]
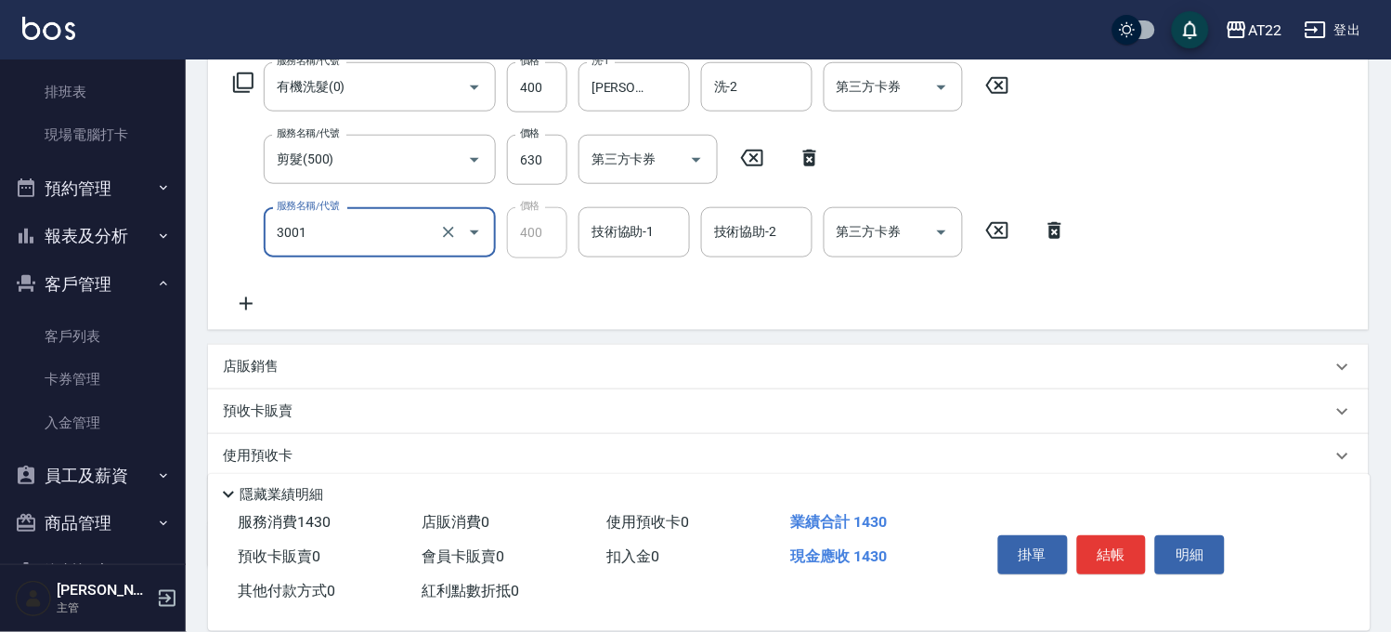
type input "側邊燙貼(3001)"
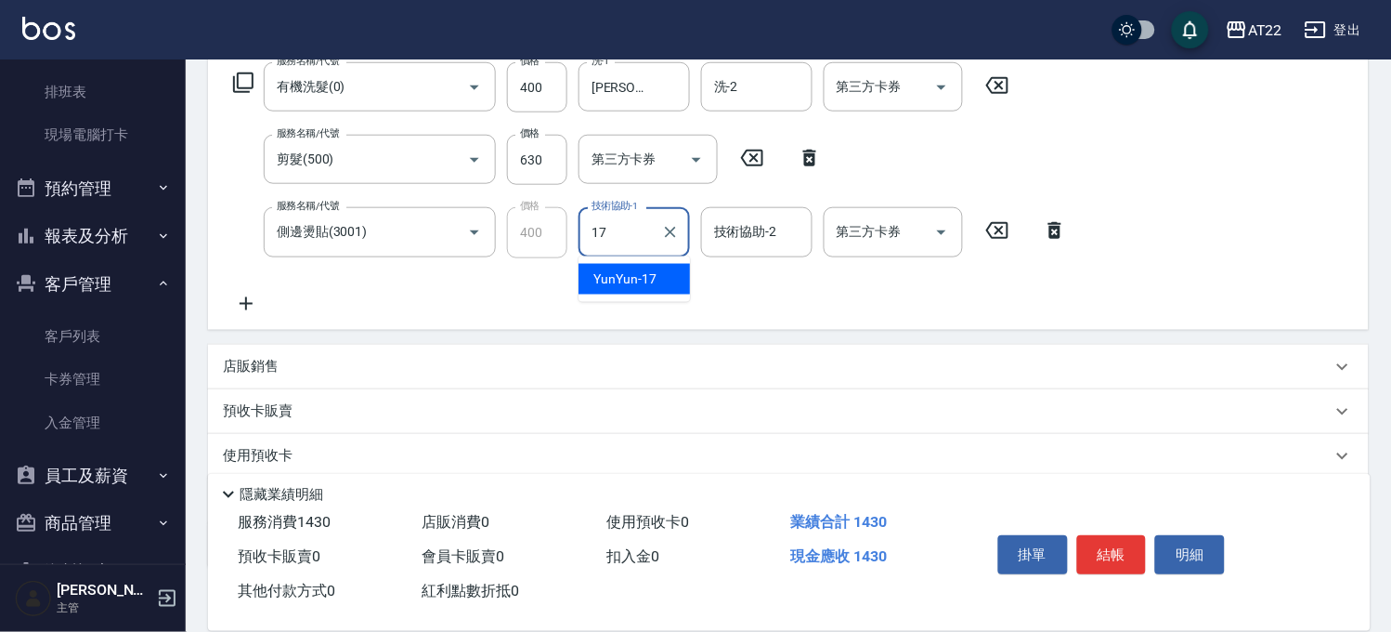
type input "YunYun-17"
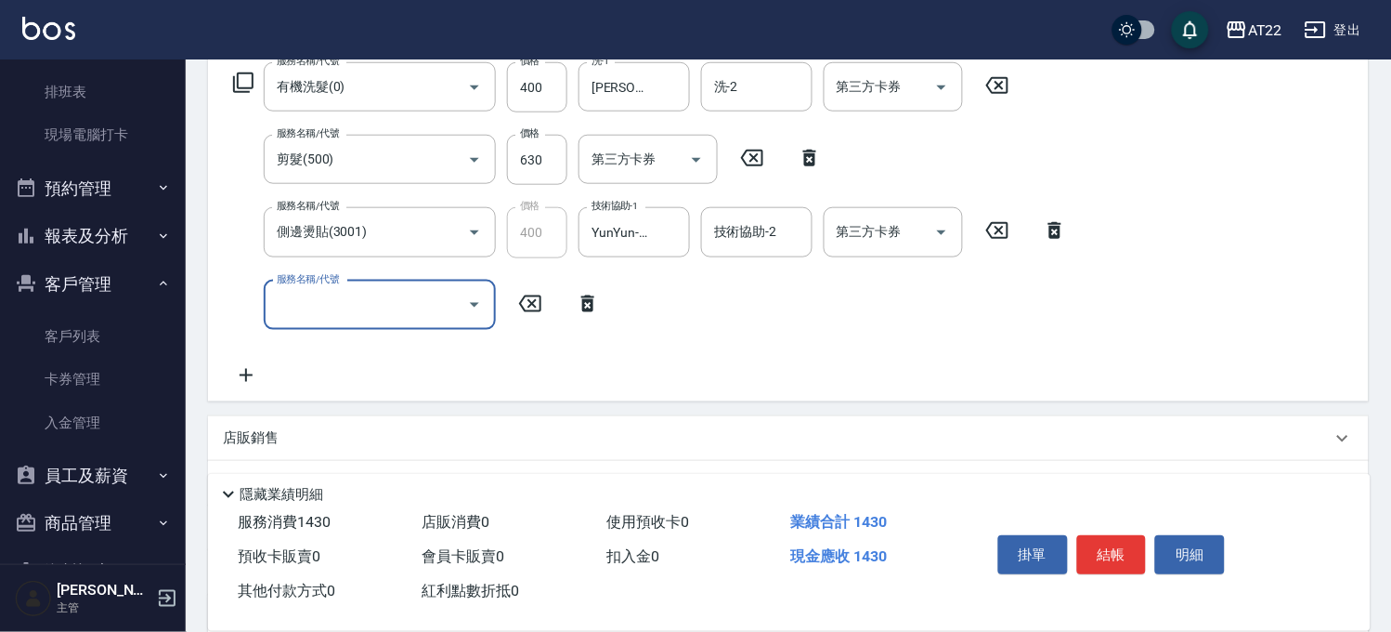
scroll to position [0, 0]
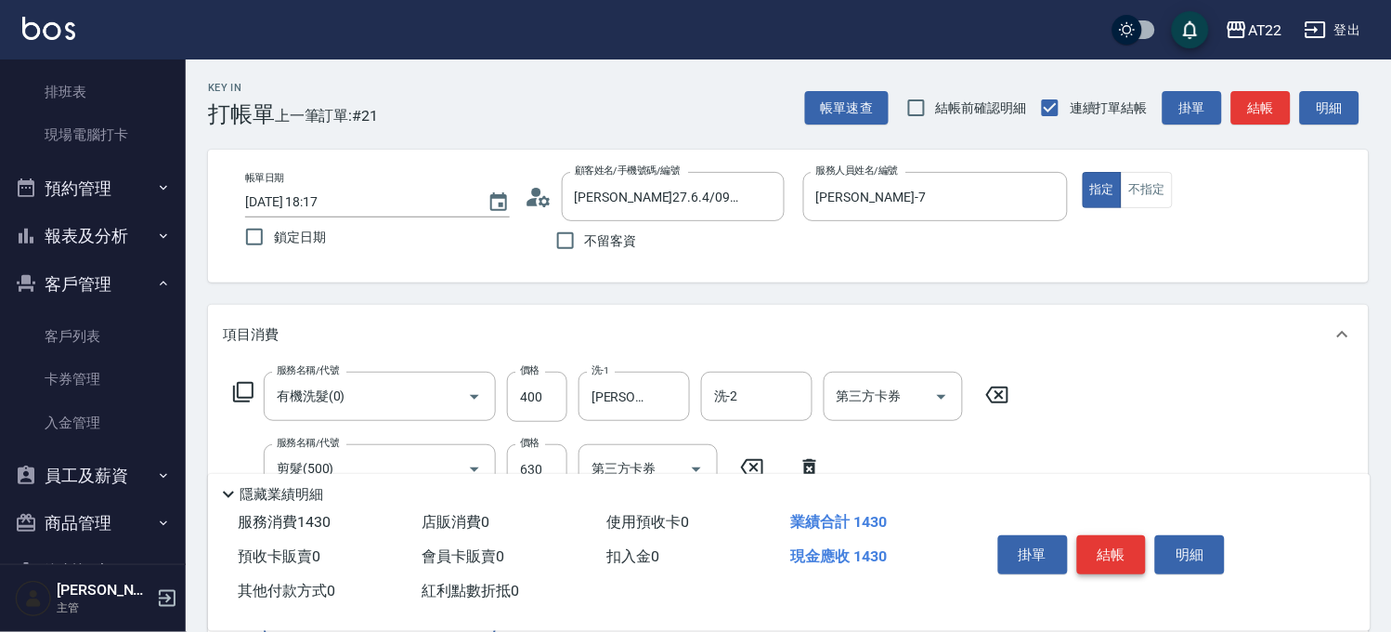
click at [1101, 546] on button "結帳" at bounding box center [1112, 554] width 70 height 39
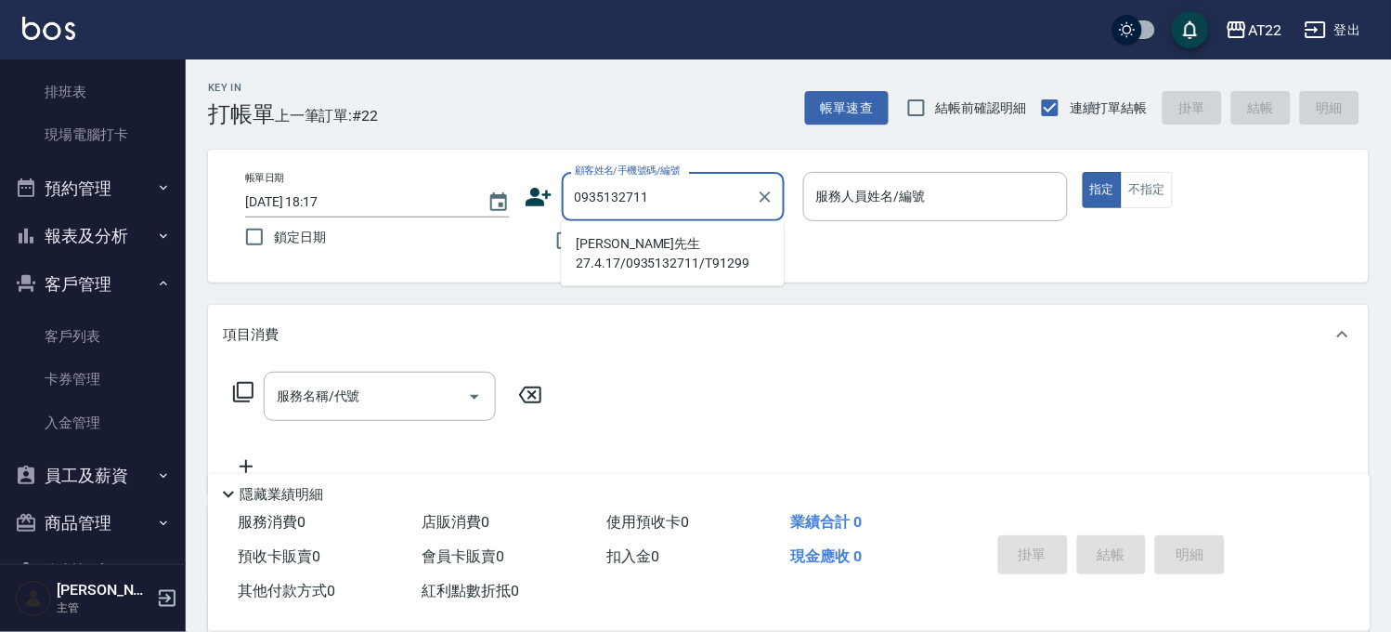
click at [657, 252] on li "[PERSON_NAME]先生27.4.17/0935132711/T91299" at bounding box center [672, 253] width 223 height 50
type input "[PERSON_NAME]先生27.4.17/0935132711/T91299"
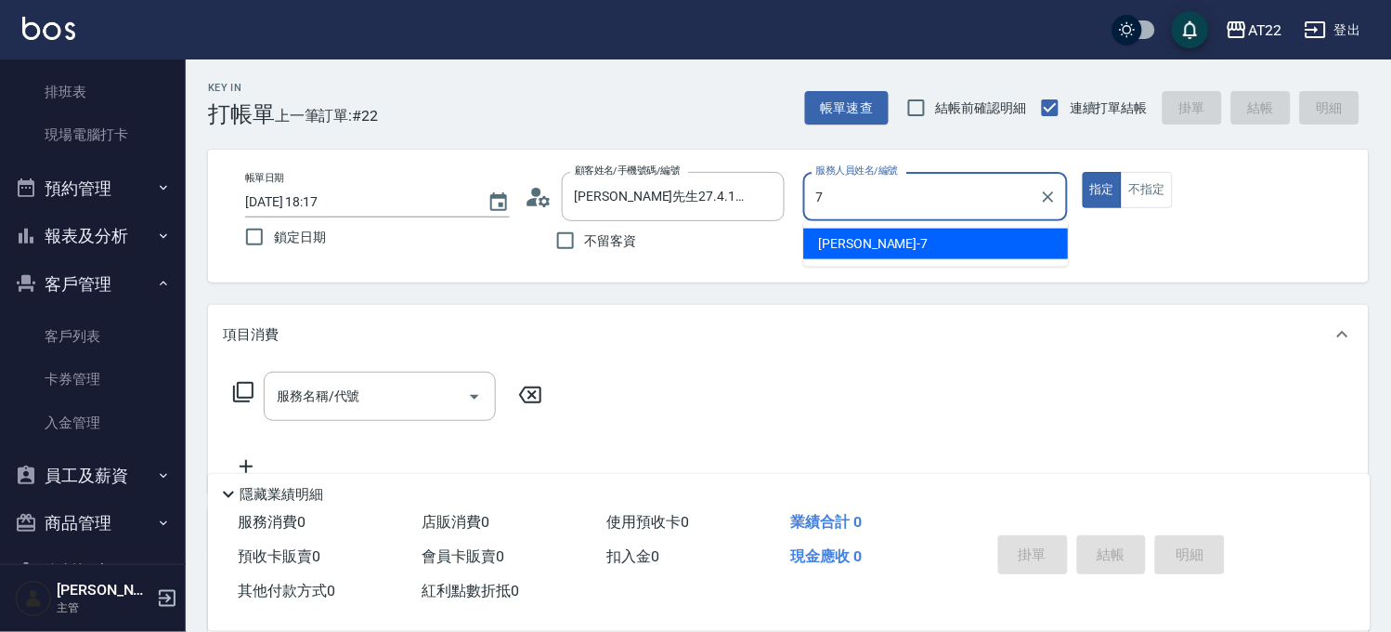
type input "[PERSON_NAME]-7"
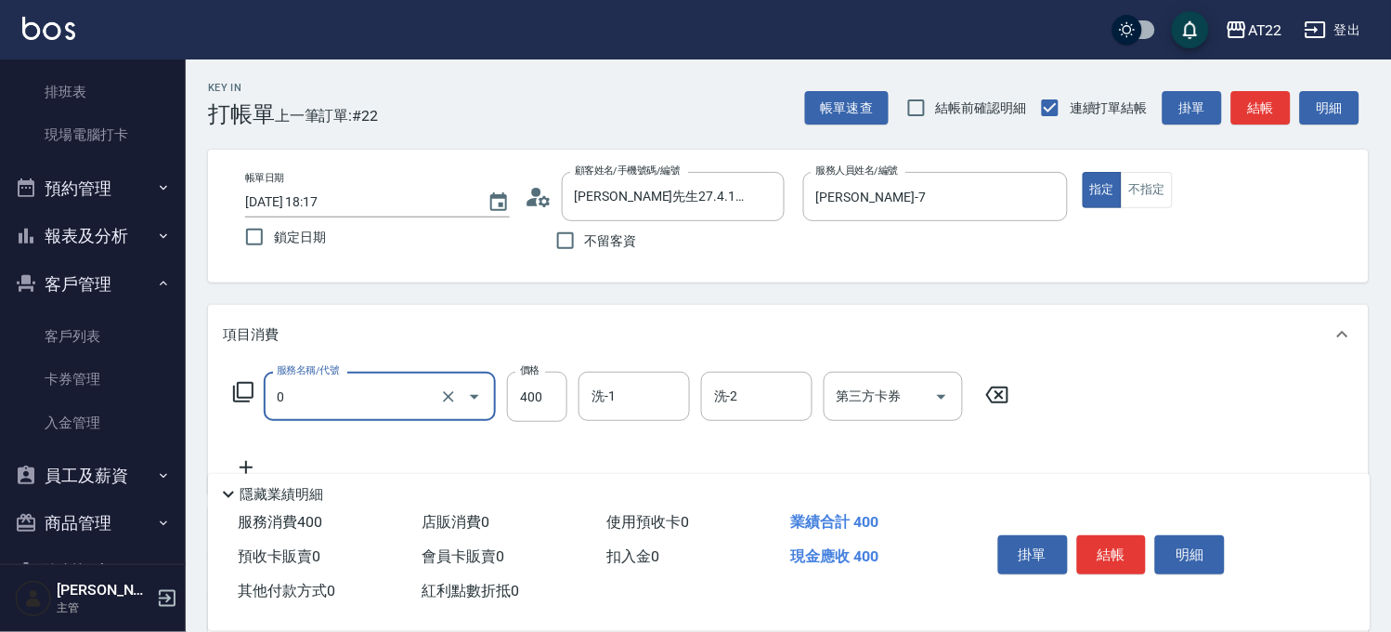
type input "有機洗髮(0)"
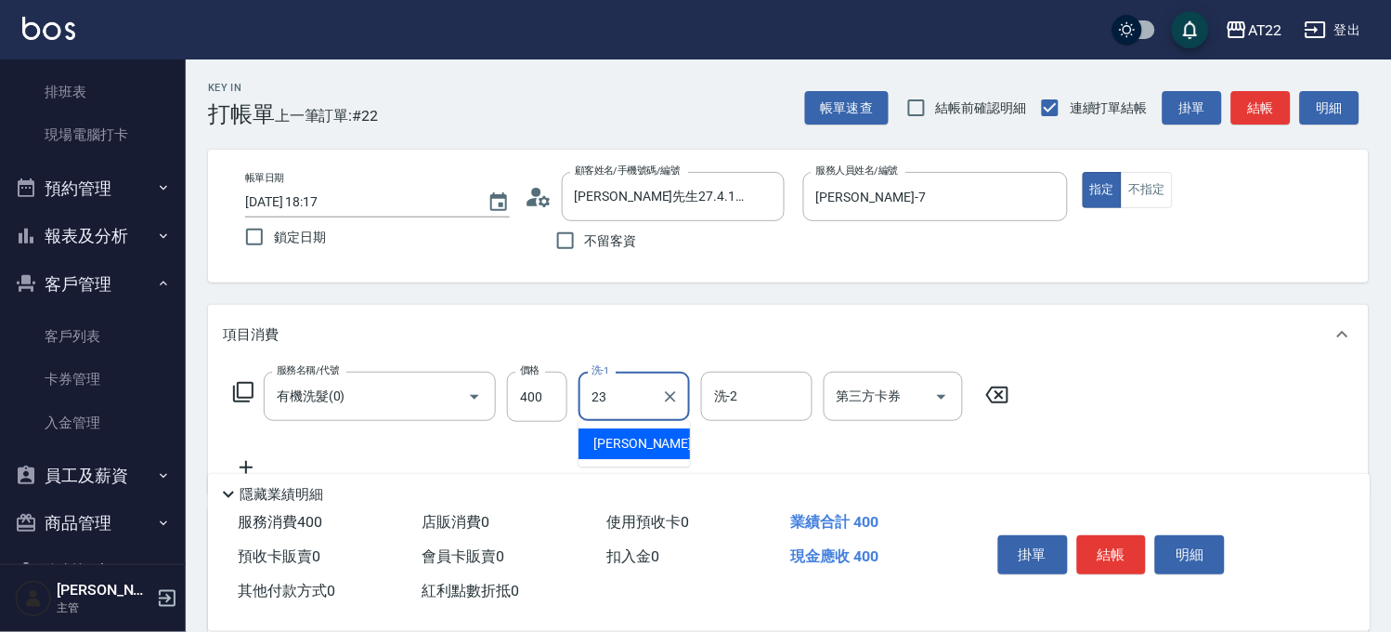
type input "[PERSON_NAME]-23"
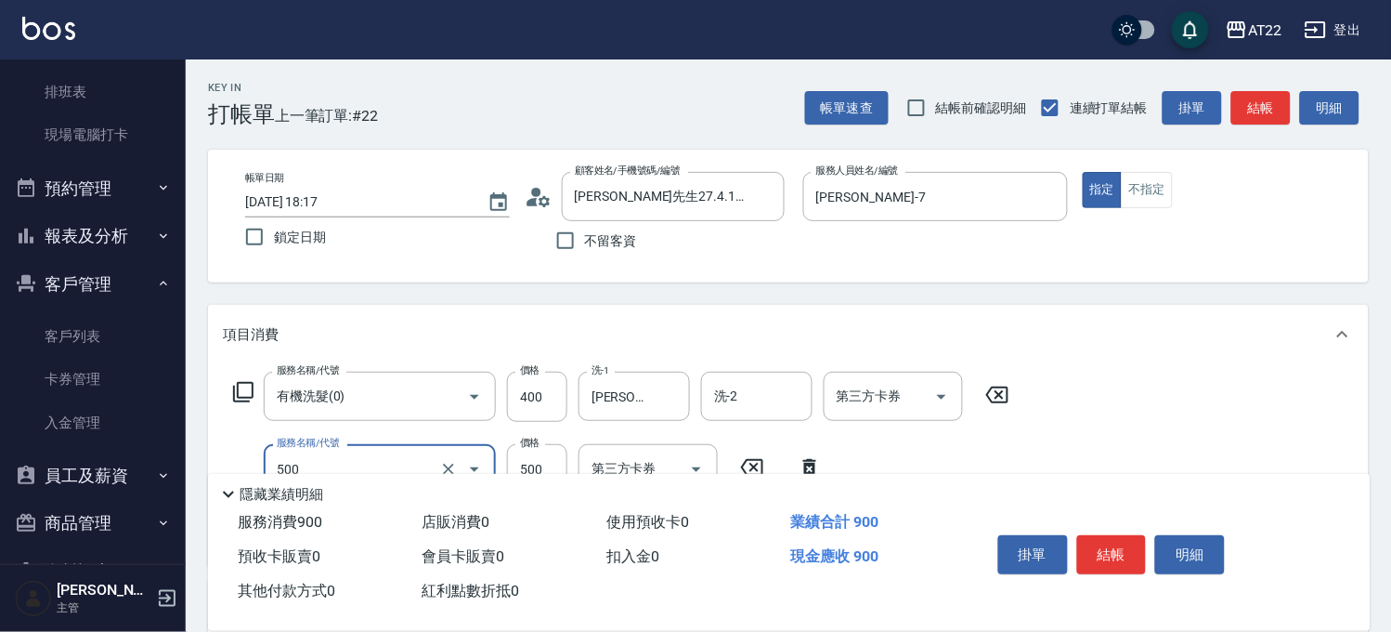
type input "剪髮(500)"
type input "630"
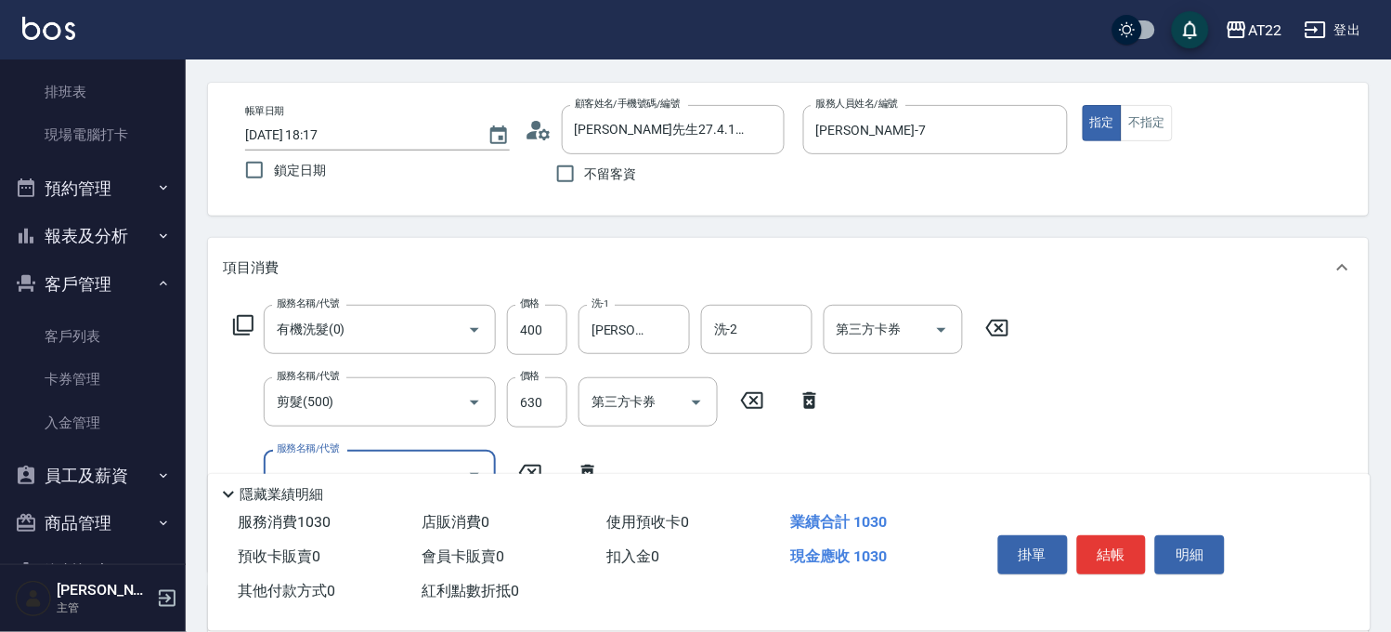
scroll to position [103, 0]
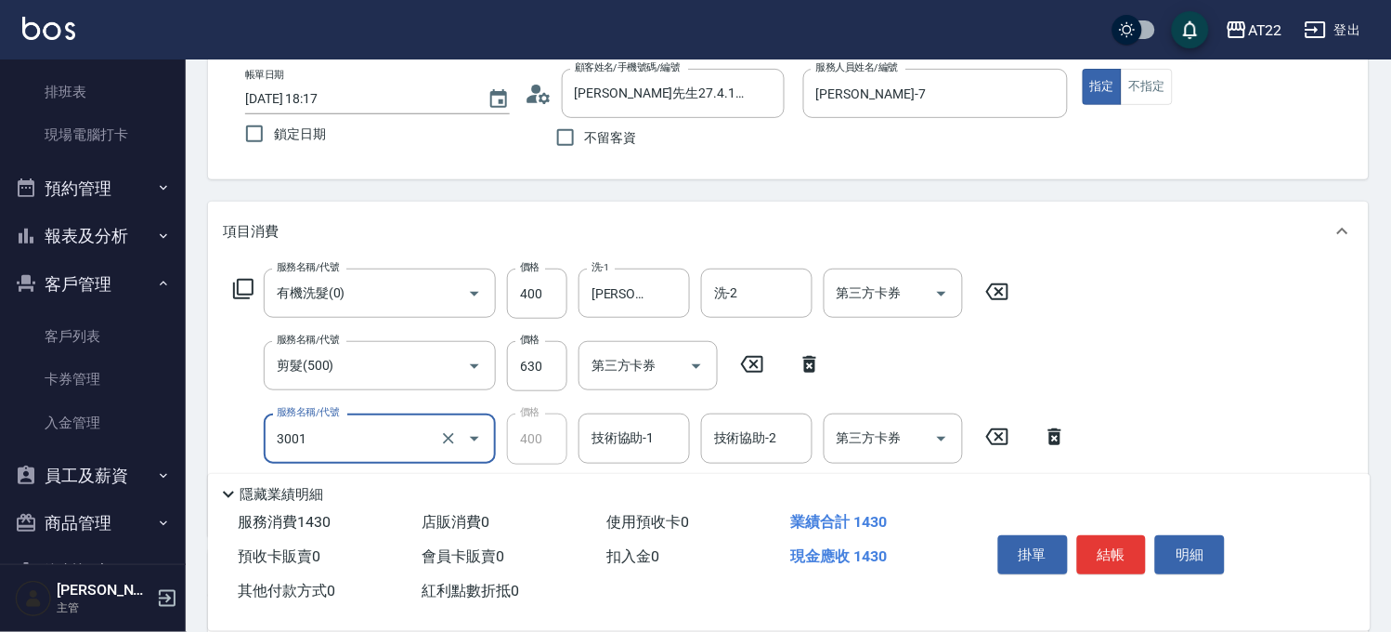
type input "側邊燙貼(3001)"
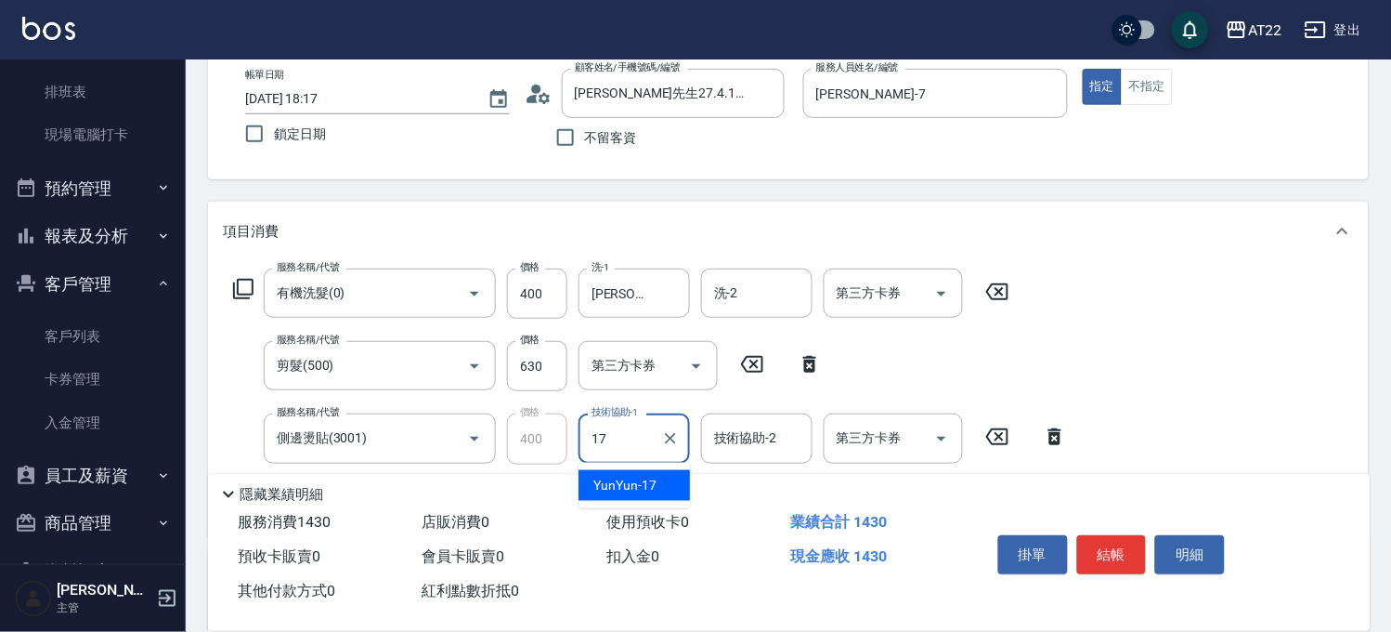
type input "YunYun-17"
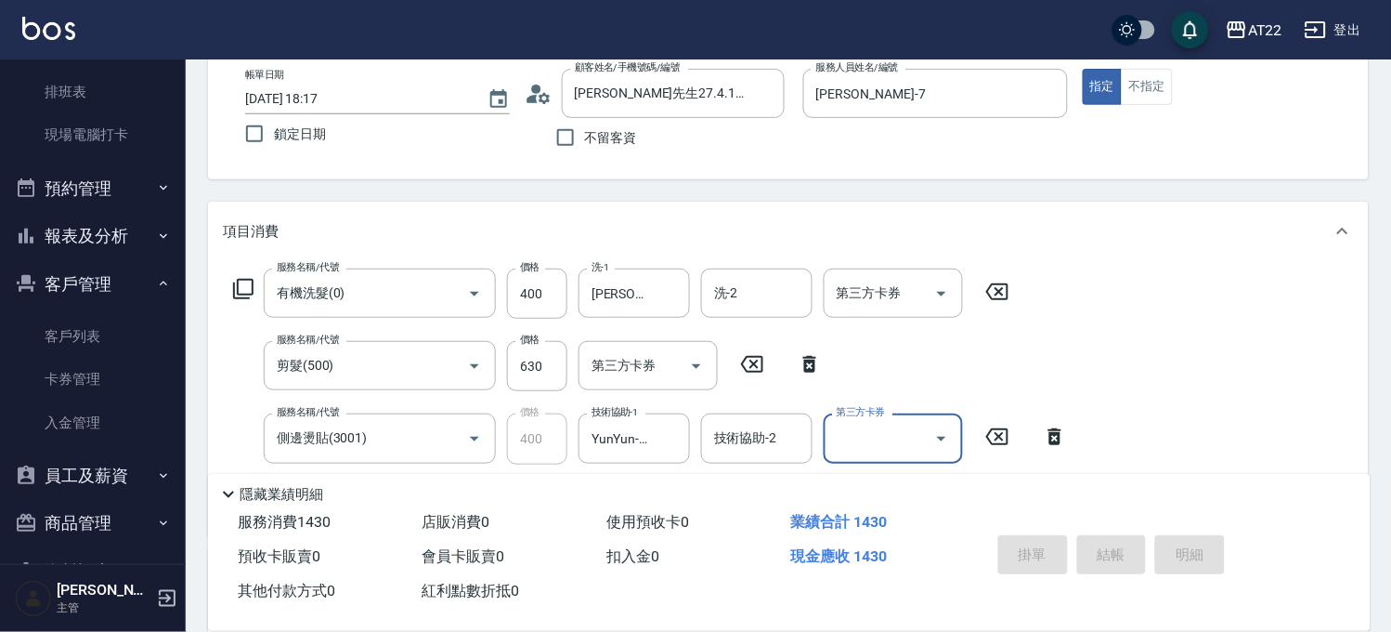
type input "2025/08/22 18:18"
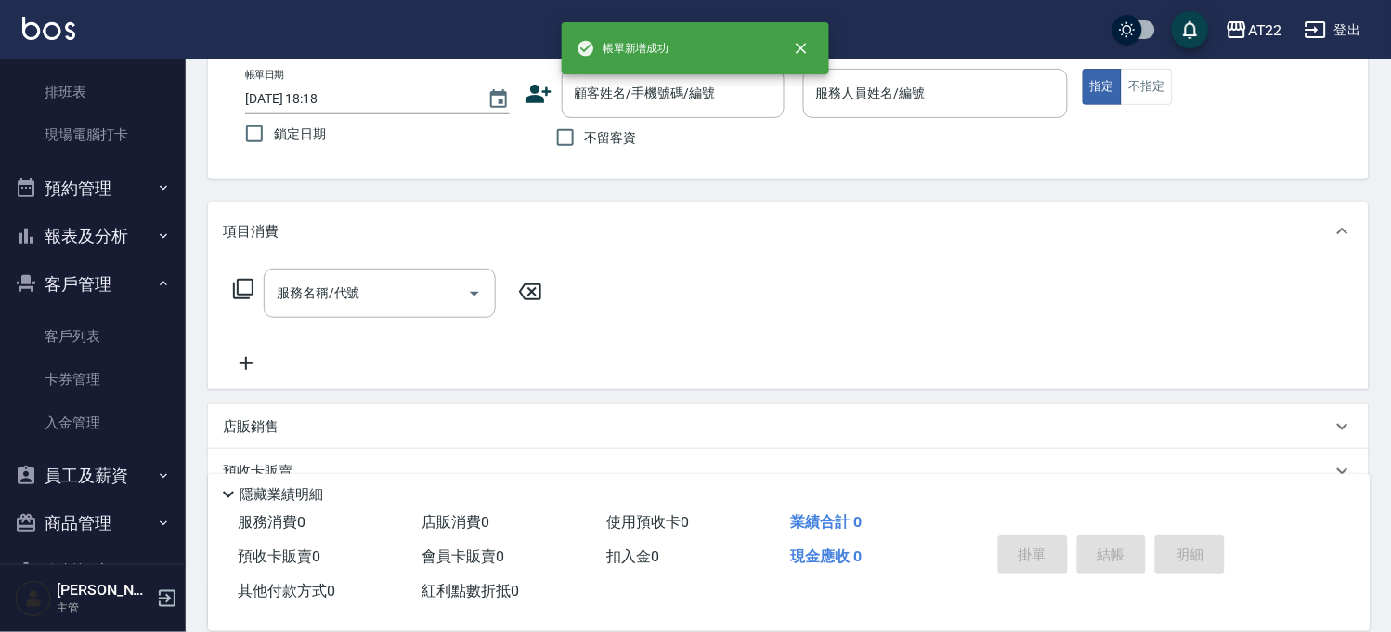
scroll to position [0, 0]
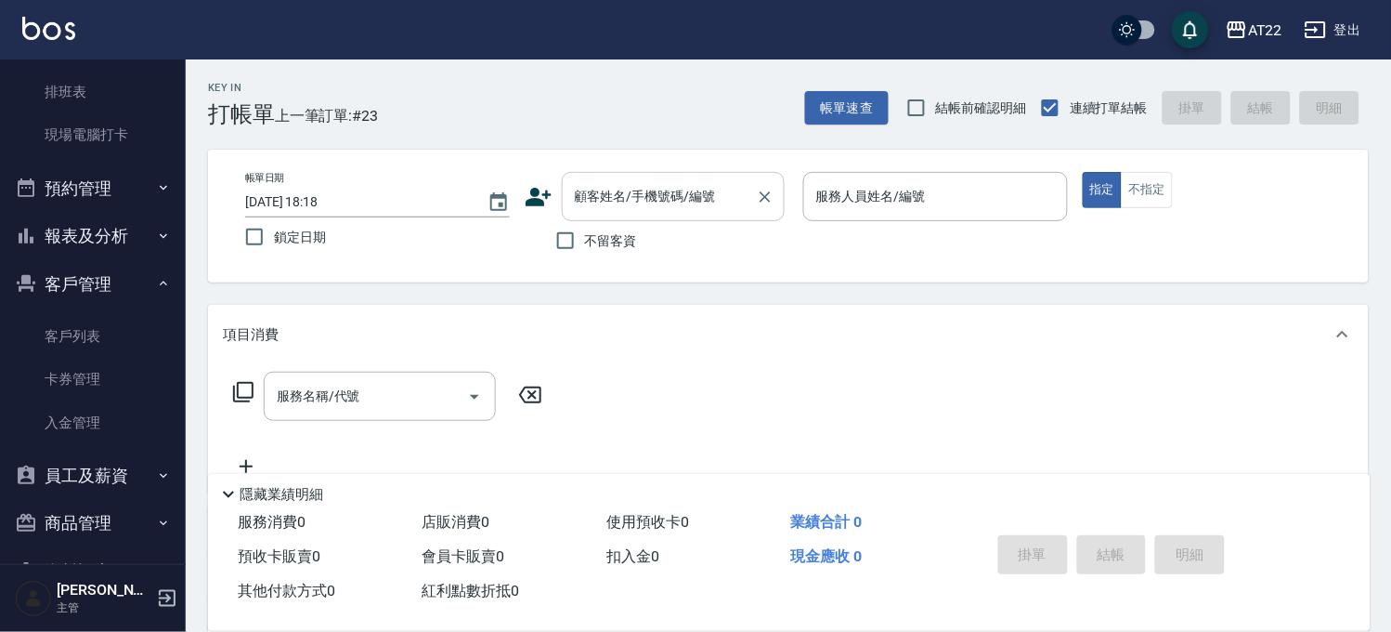
click at [660, 215] on div "顧客姓名/手機號碼/編號" at bounding box center [673, 196] width 223 height 49
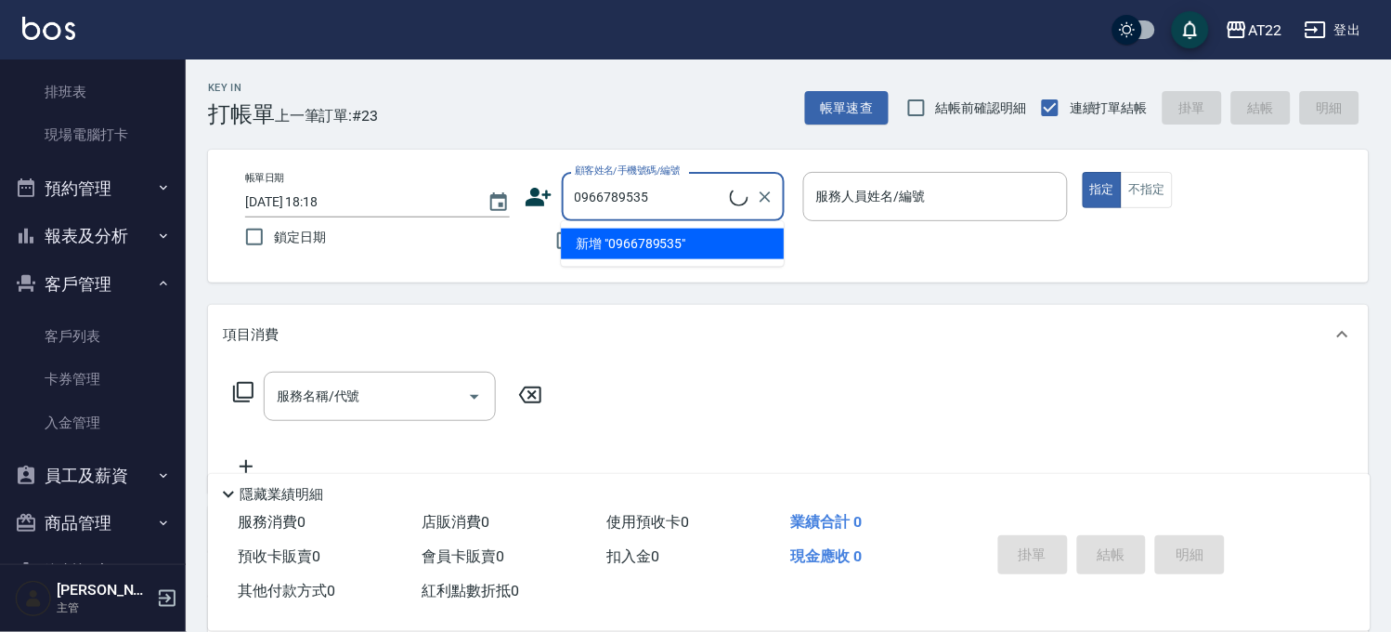
click at [606, 189] on input "0966789535" at bounding box center [650, 196] width 160 height 33
click at [608, 191] on input "0966789535" at bounding box center [650, 196] width 160 height 33
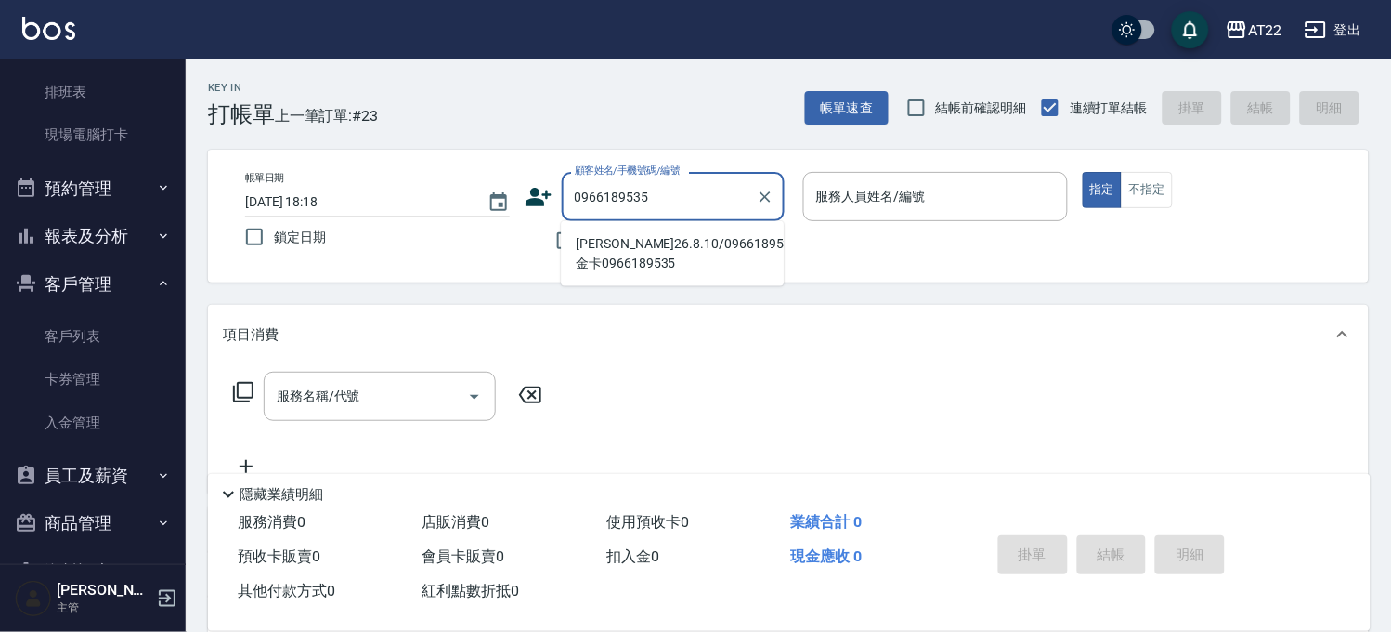
click at [625, 238] on li "[PERSON_NAME]26.8.10/0966189535/金卡0966189535" at bounding box center [672, 253] width 223 height 50
type input "[PERSON_NAME]26.8.10/0966189535/金卡0966189535"
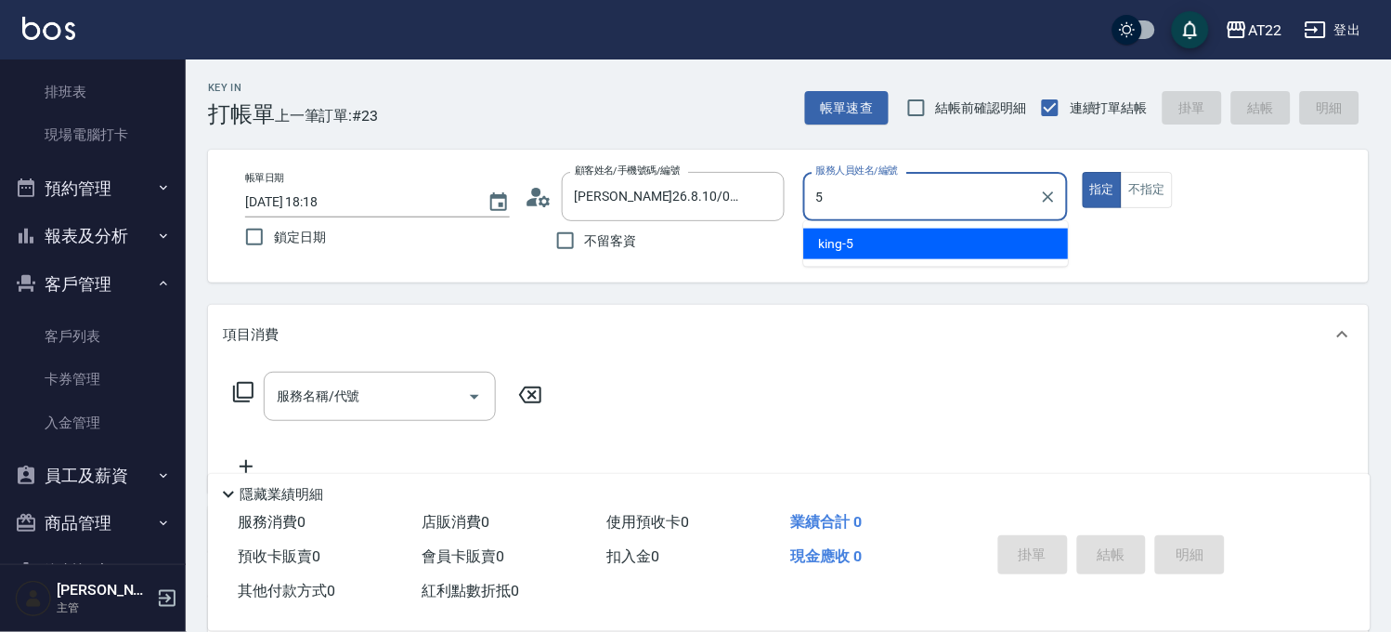
type input "king-5"
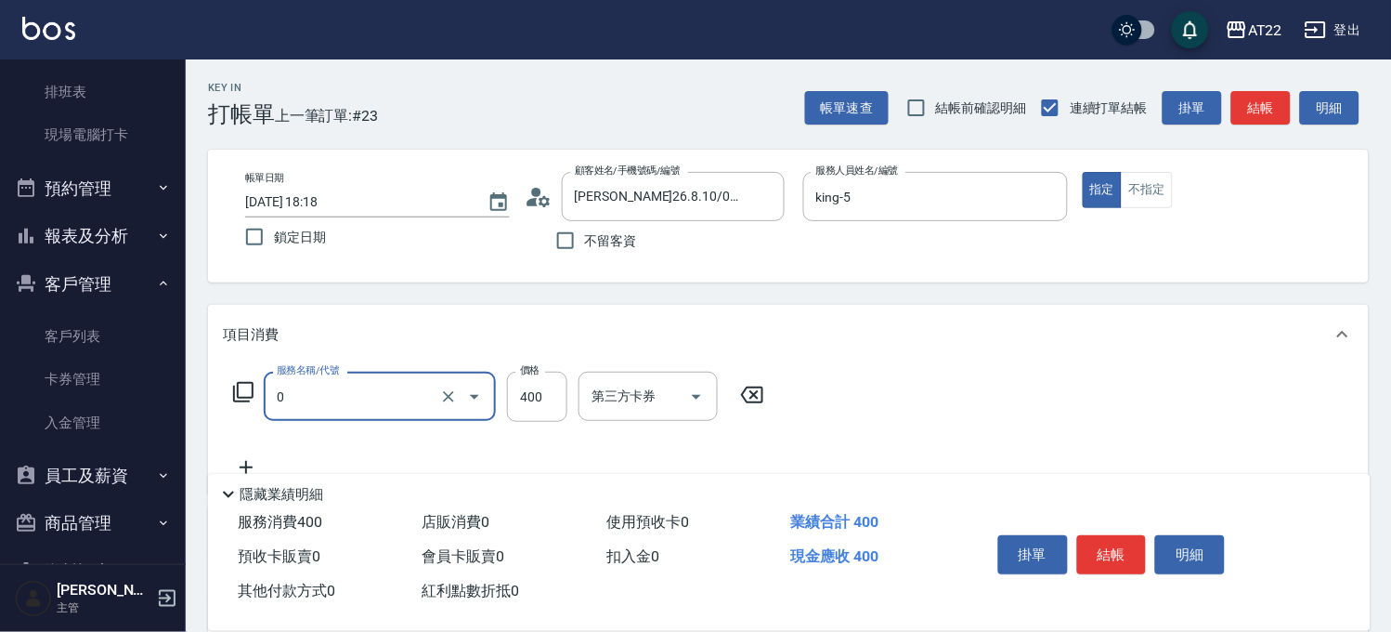
type input "有機洗髮(0)"
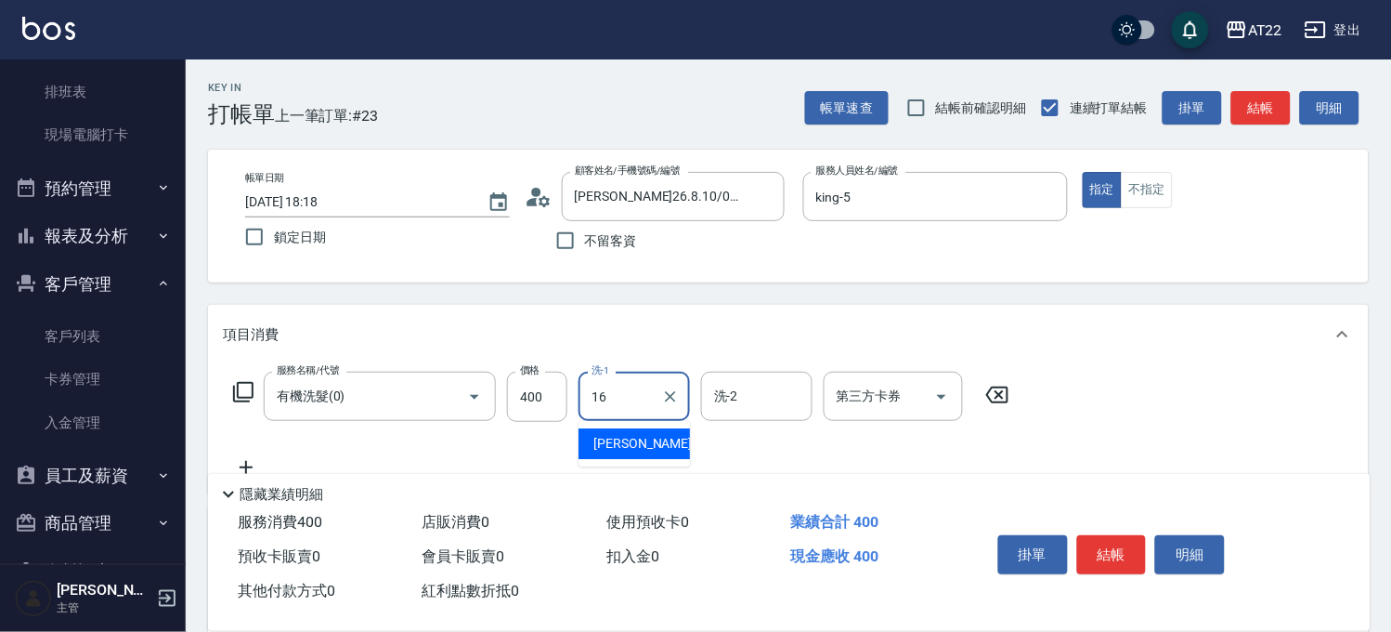
type input "[PERSON_NAME]-16"
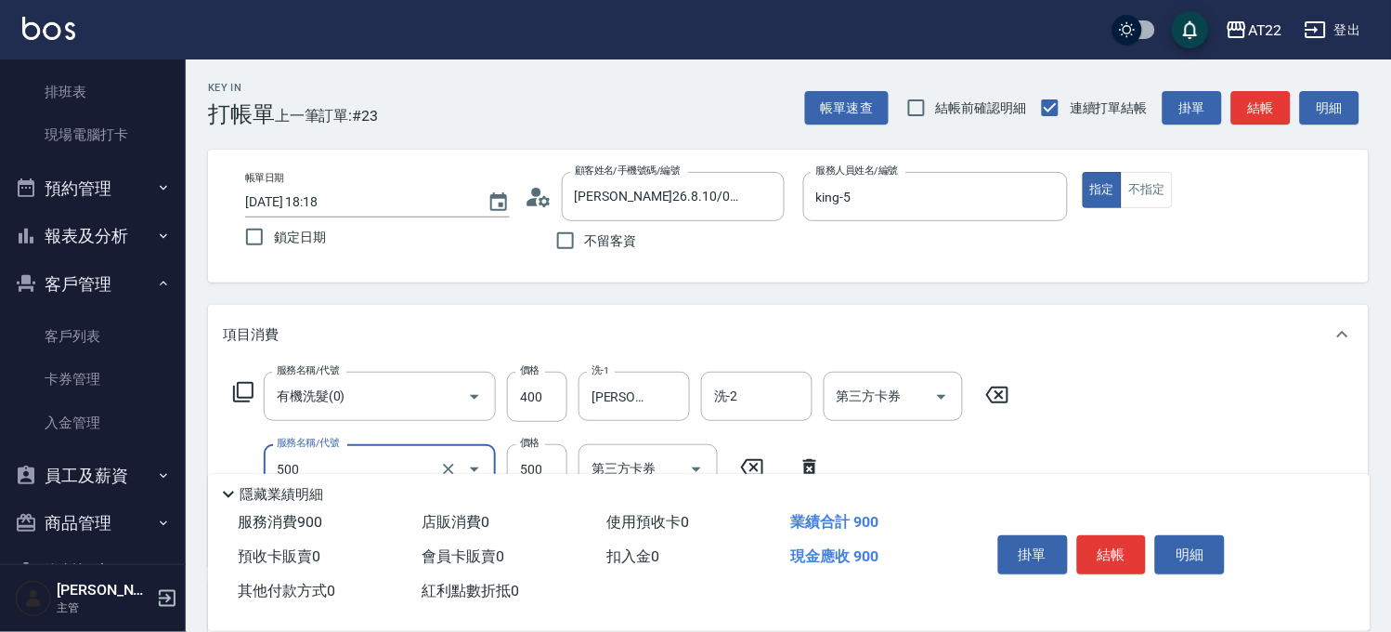
type input "剪髮(500)"
type input "430"
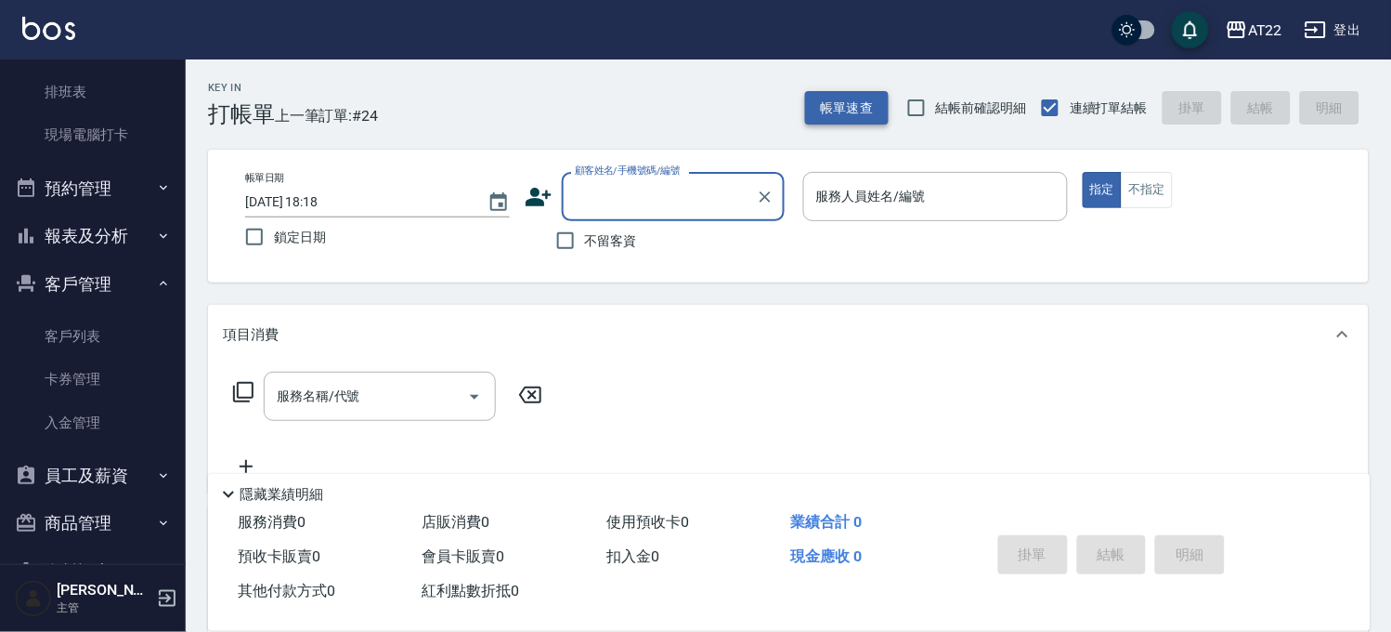
click at [869, 111] on button "帳單速查" at bounding box center [847, 108] width 84 height 34
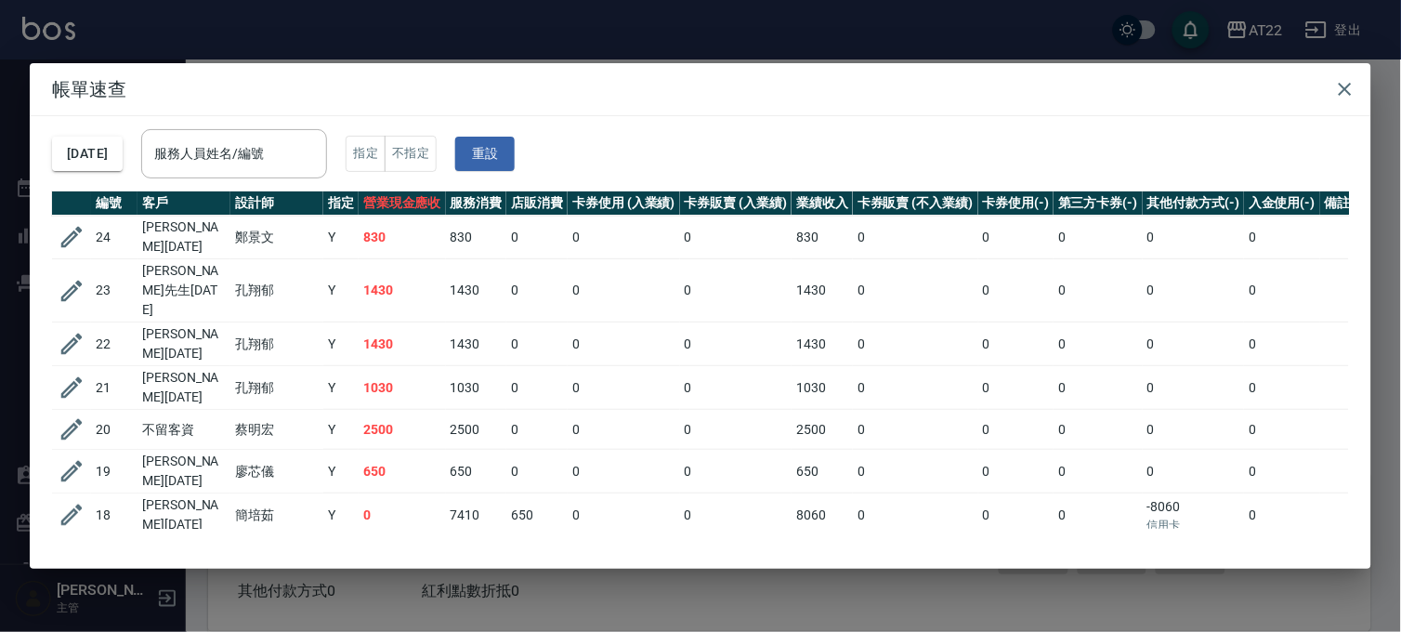
click at [600, 44] on div "帳單速查 2025/08/22 服務人員姓名/編號 服務人員姓名/編號 指定 不指定 重設 編號 客戶 設計師 指定 營業現金應收 服務消費 店販消費 卡券使…" at bounding box center [700, 316] width 1401 height 632
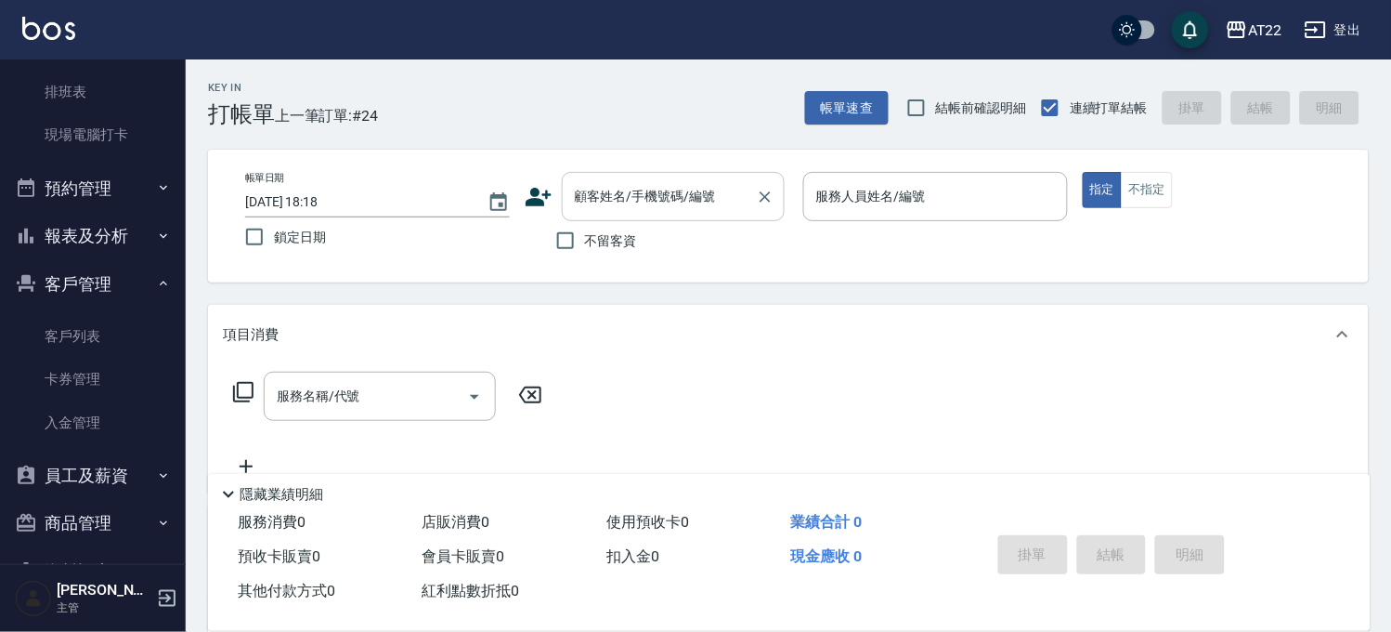
click at [700, 186] on input "顧客姓名/手機號碼/編號" at bounding box center [659, 196] width 178 height 33
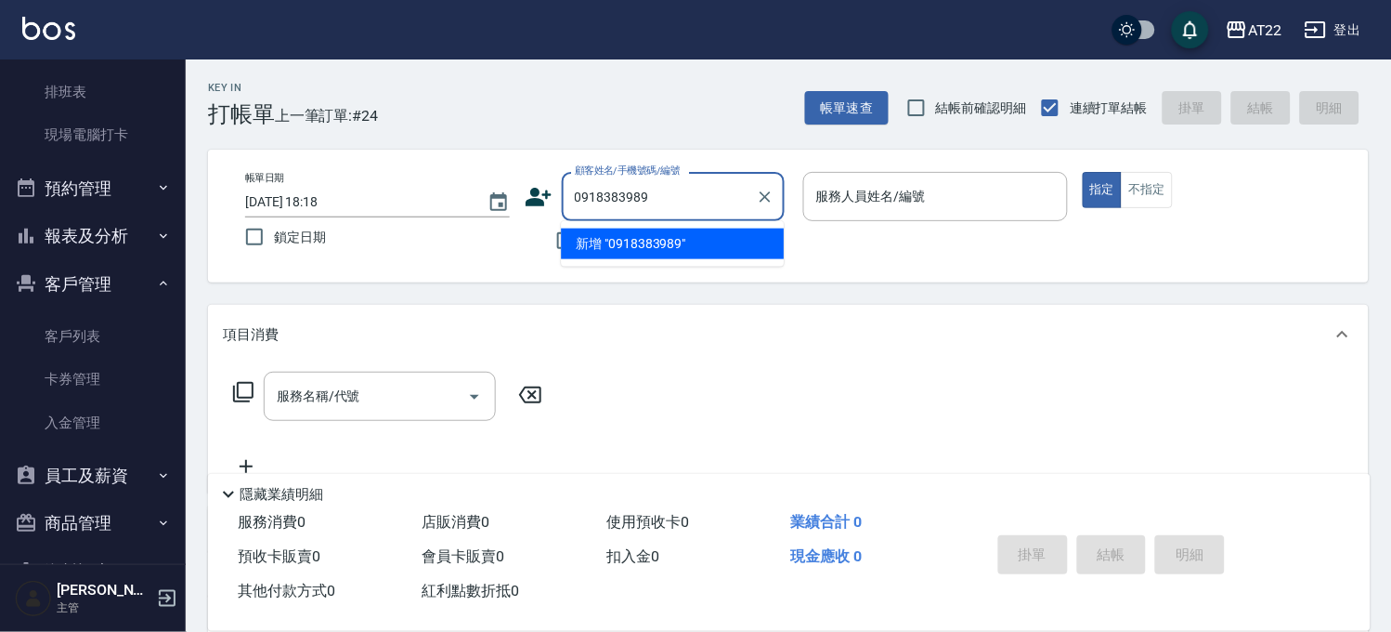
click at [639, 235] on li "新增 "0918383989"" at bounding box center [672, 243] width 223 height 31
type input "0918383989"
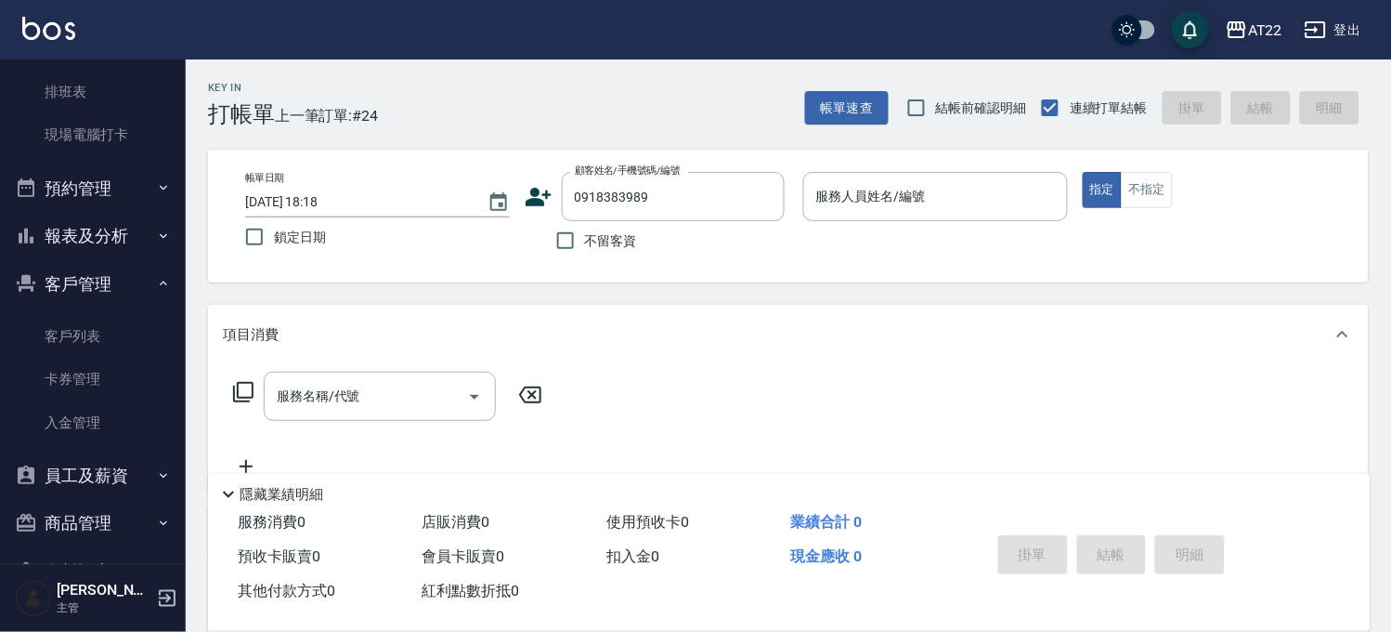
click at [532, 193] on icon at bounding box center [539, 197] width 26 height 19
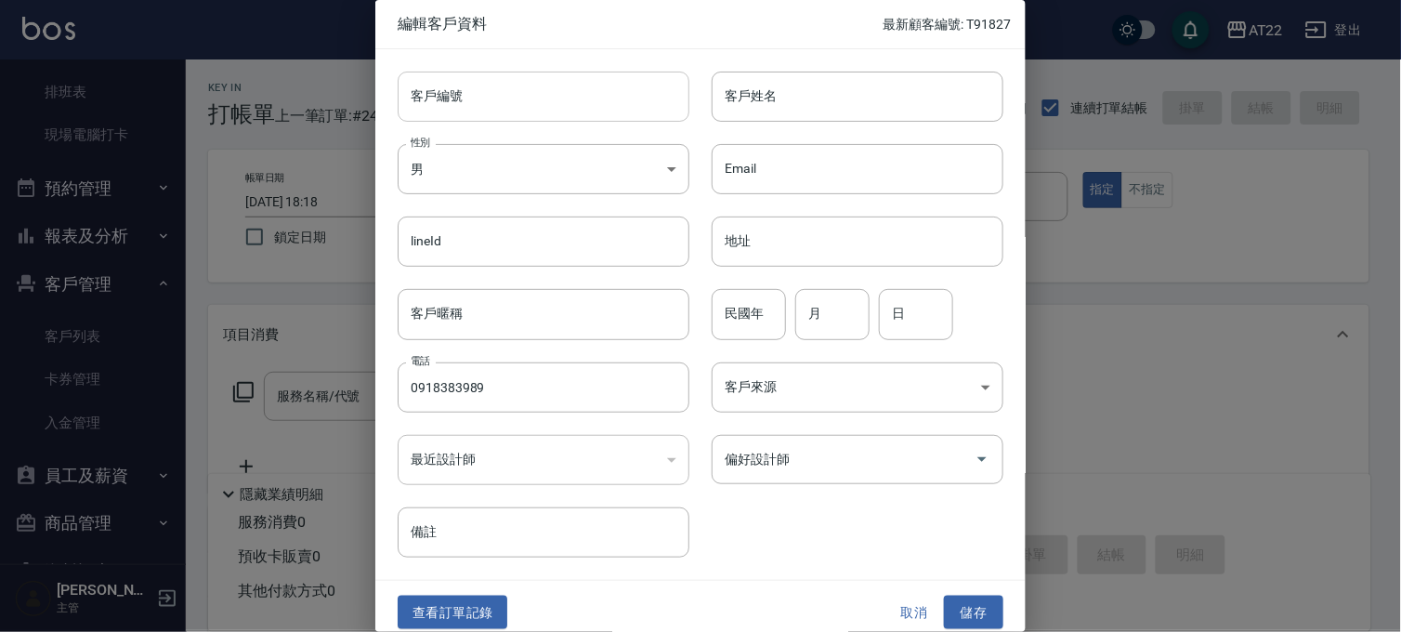
click at [560, 118] on input "客戶編號" at bounding box center [544, 97] width 292 height 50
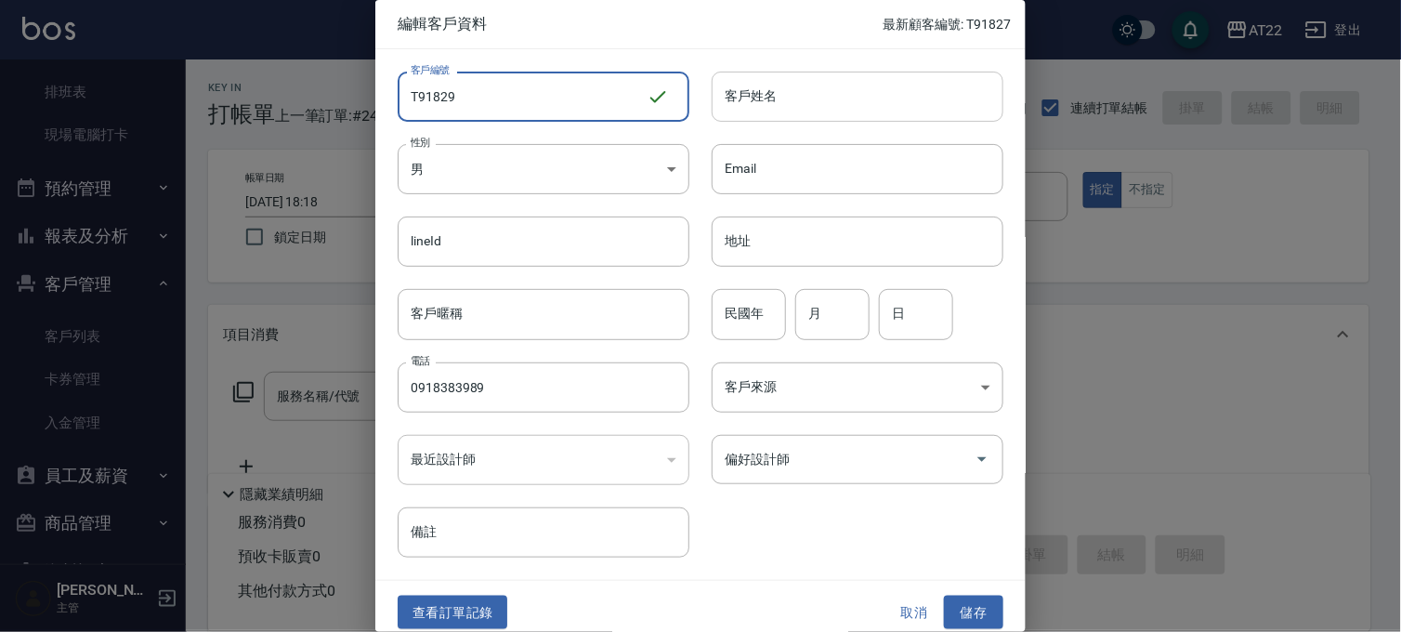
type input "T91829"
click at [752, 112] on input "客戶姓名" at bounding box center [857, 97] width 292 height 50
type input "ㄑ"
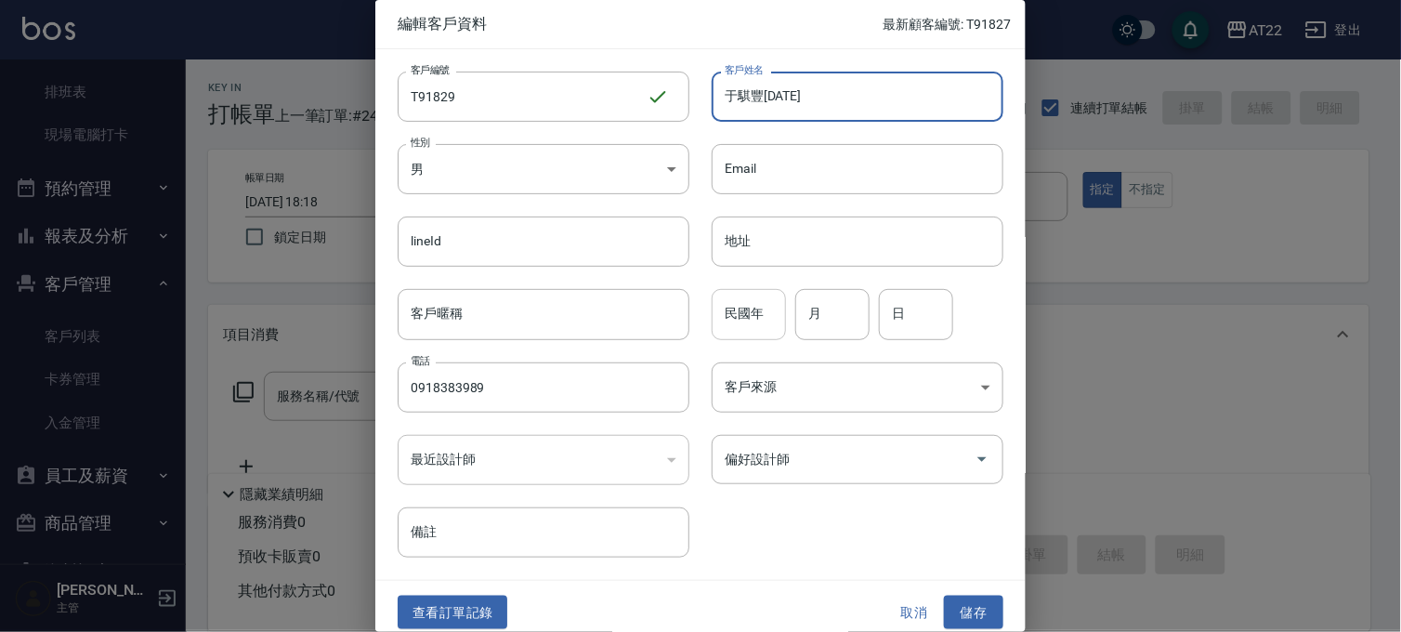
type input "于騏豐[DATE]"
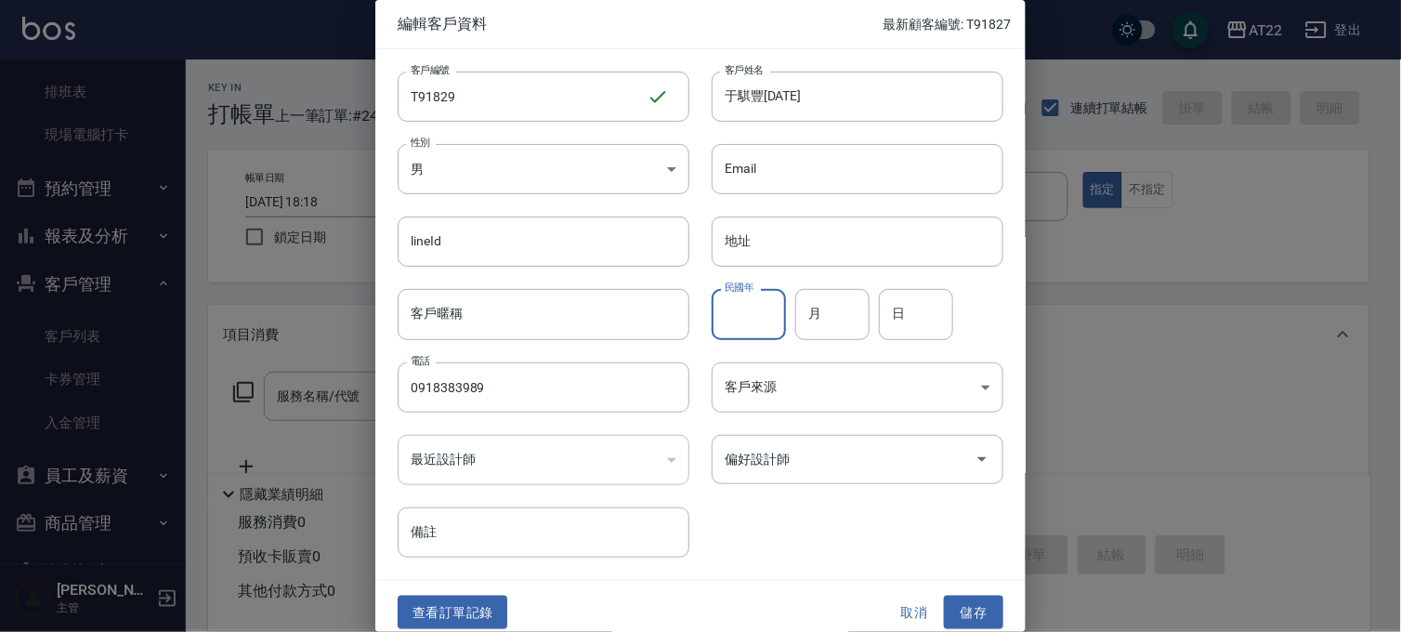
click at [755, 311] on input "民國年" at bounding box center [748, 314] width 74 height 50
type input "78"
type input "12"
type input "1"
click at [954, 619] on button "儲存" at bounding box center [973, 612] width 59 height 34
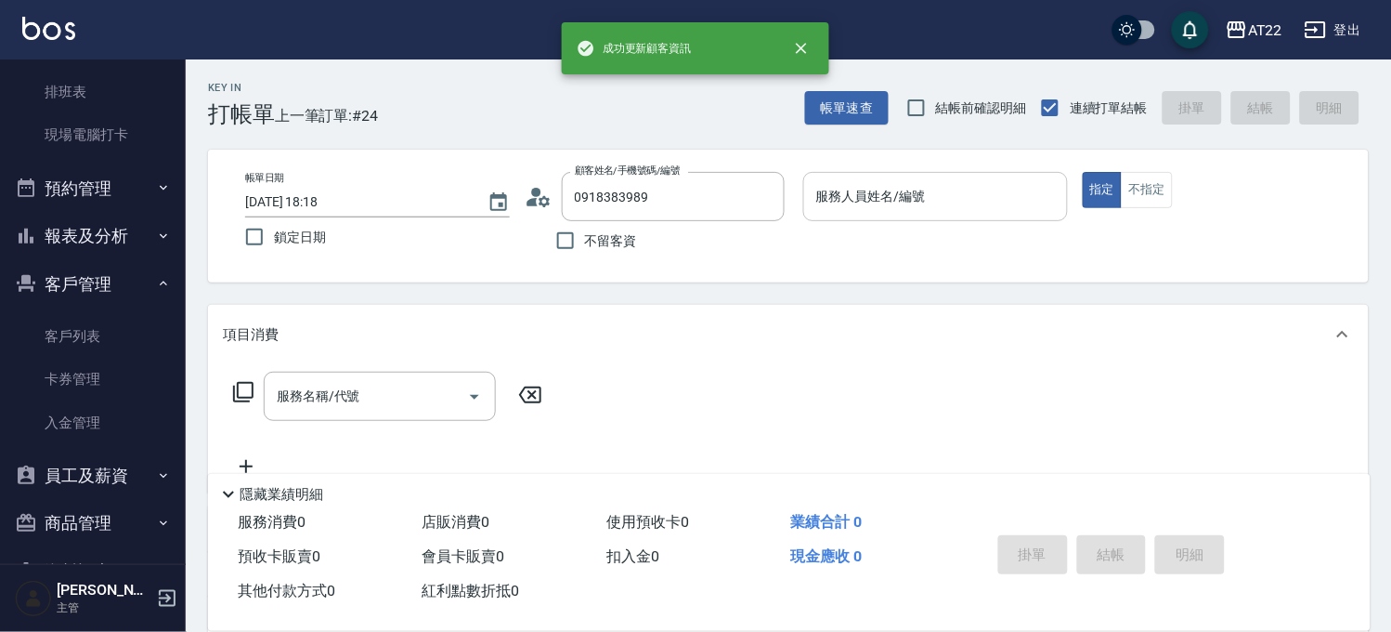
click at [979, 184] on input "服務人員姓名/編號" at bounding box center [936, 196] width 248 height 33
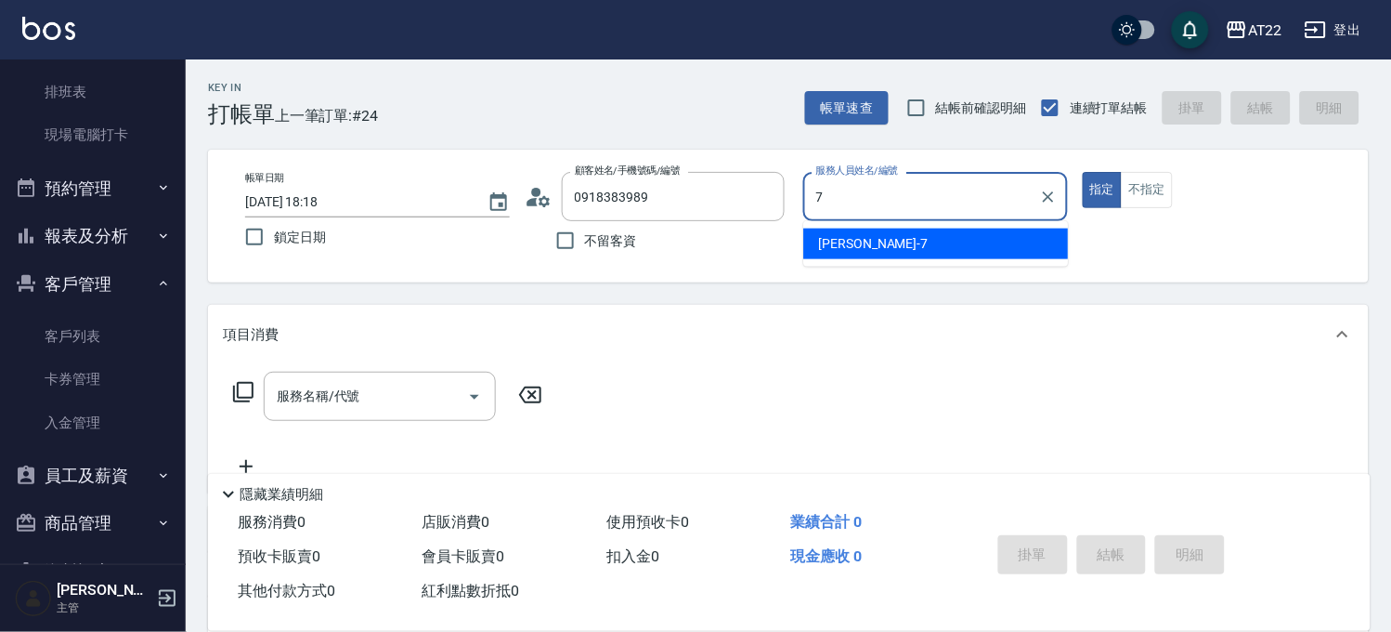
type input "[PERSON_NAME]-7"
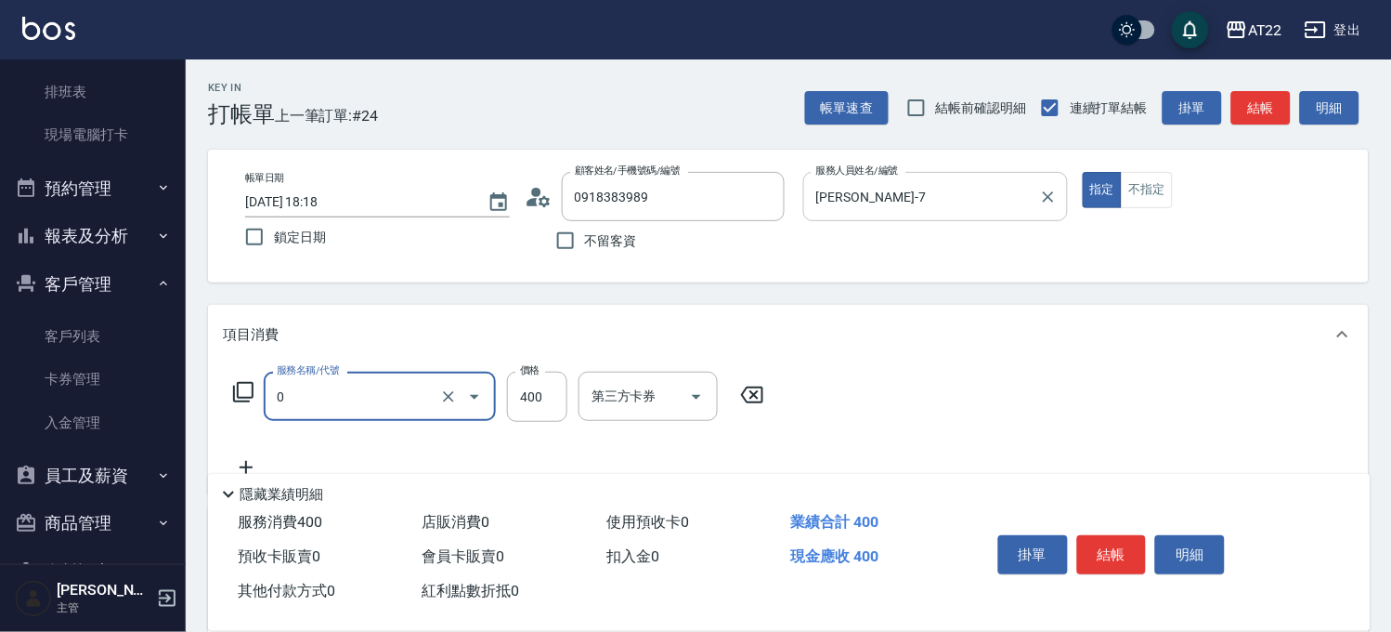
type input "有機洗髮(0)"
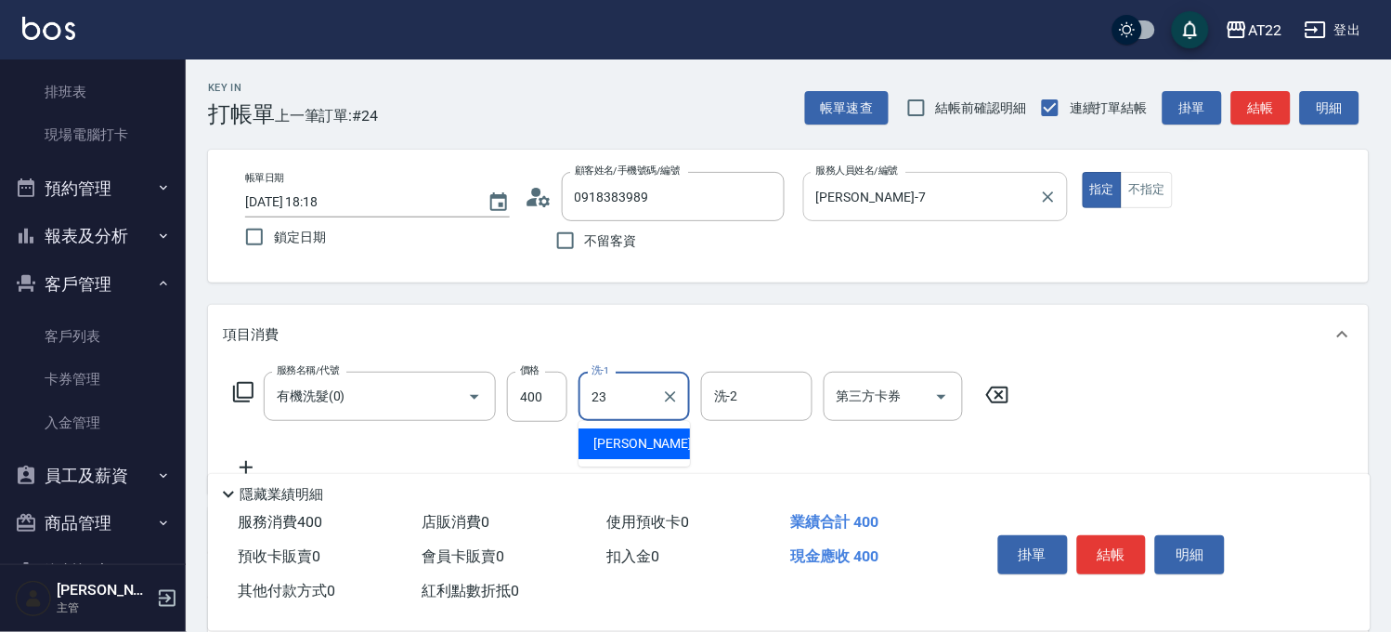
type input "[PERSON_NAME]-23"
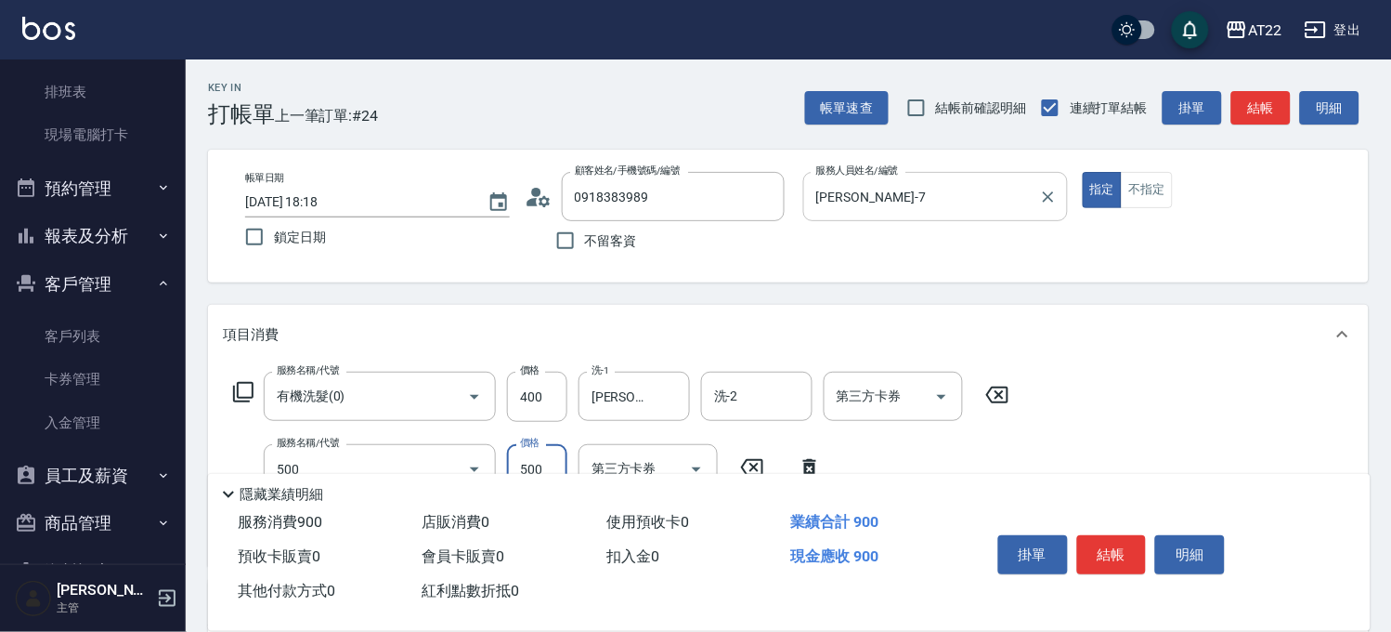
type input "剪髮(500)"
type input "700"
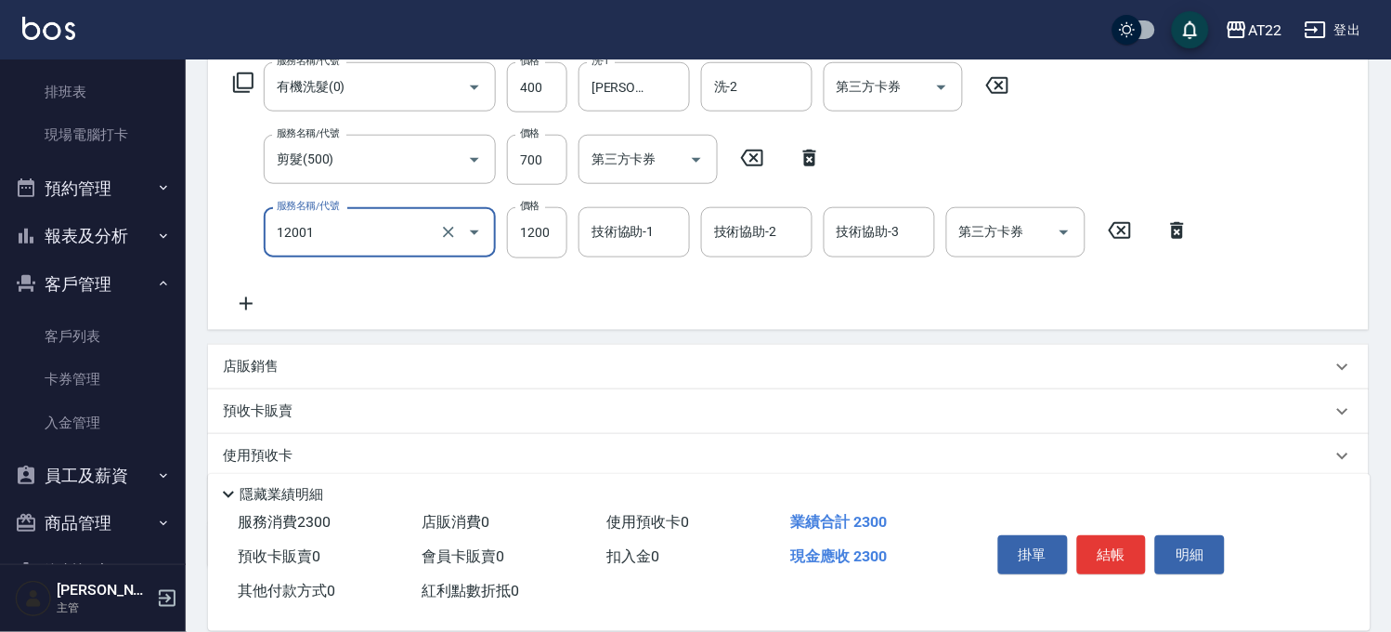
type input "燙髮S(12001)"
type input "1600"
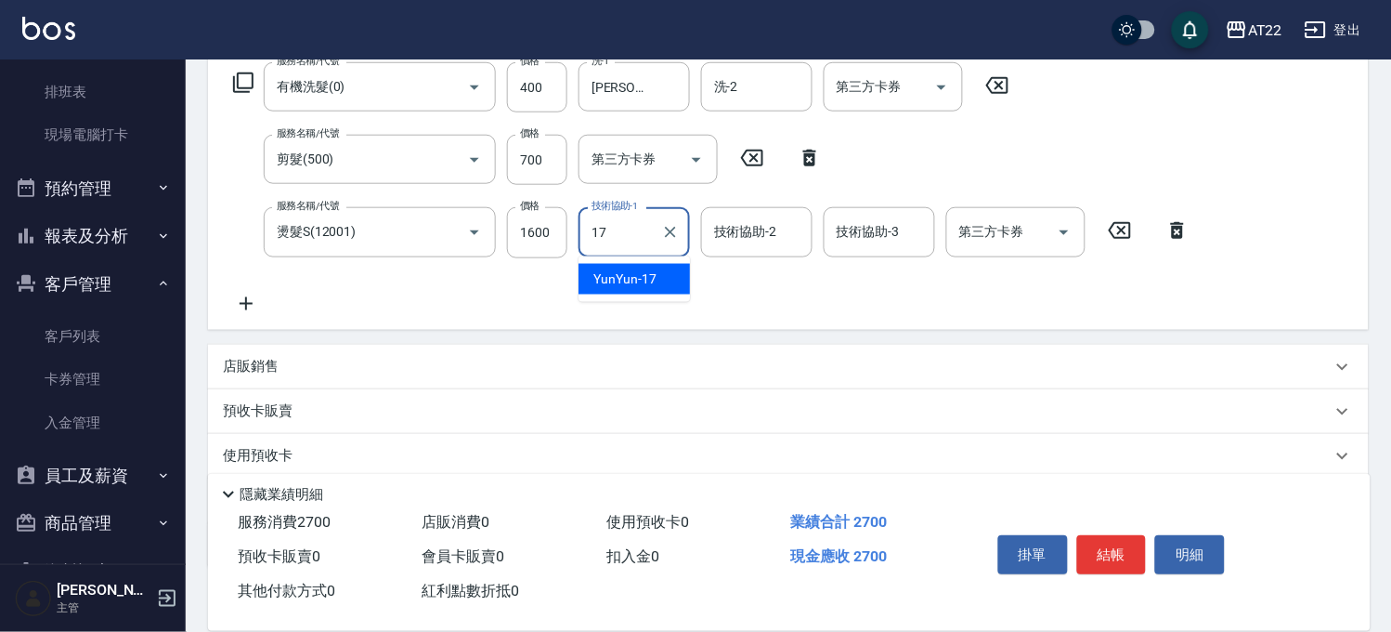
type input "YunYun-17"
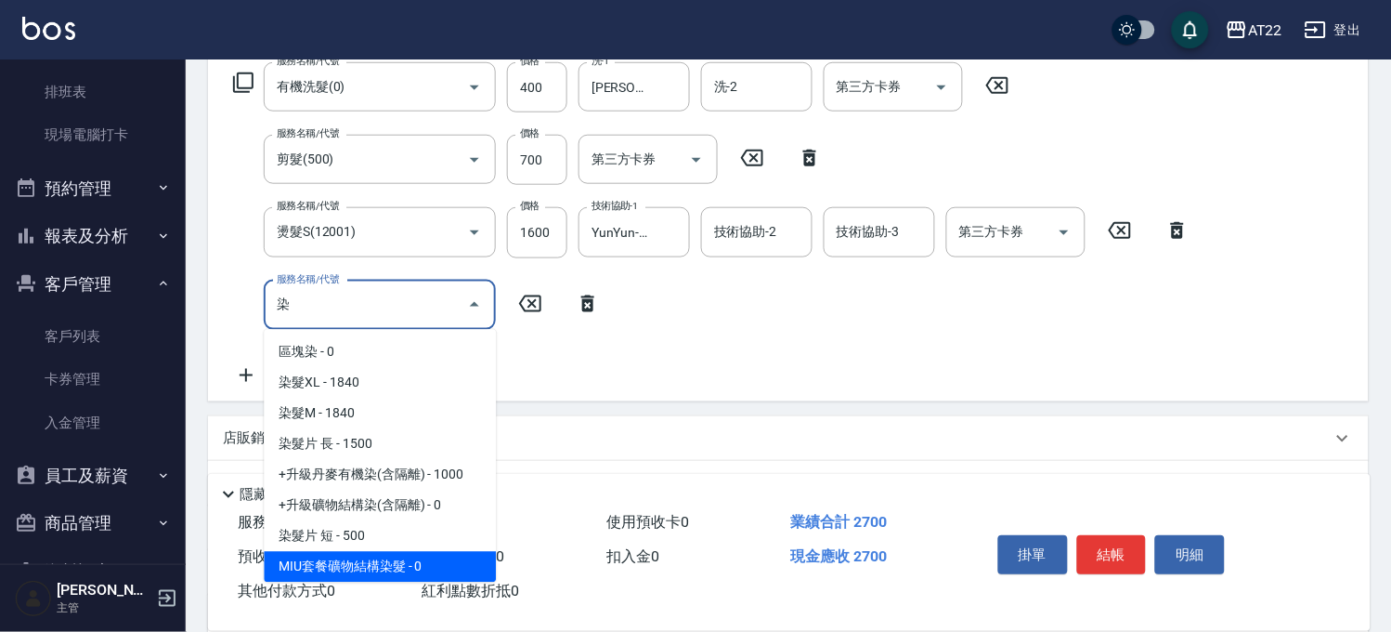
scroll to position [60, 0]
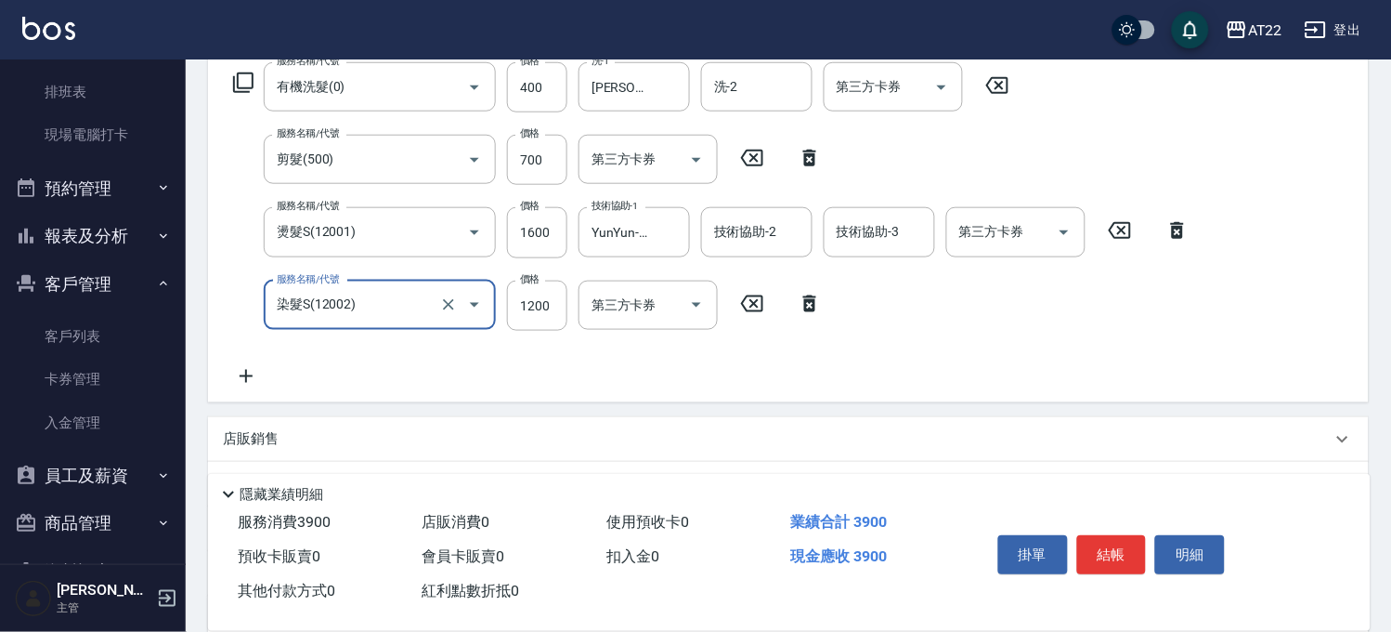
type input "染髮S(12002)"
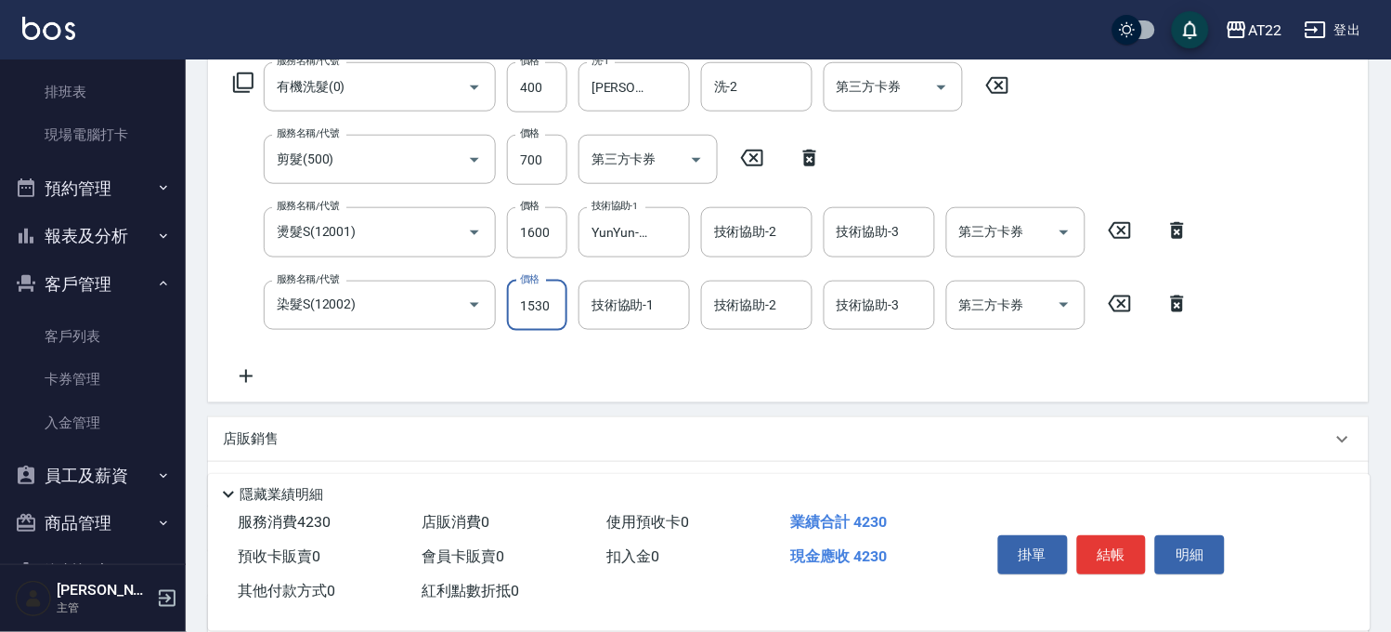
type input "1530"
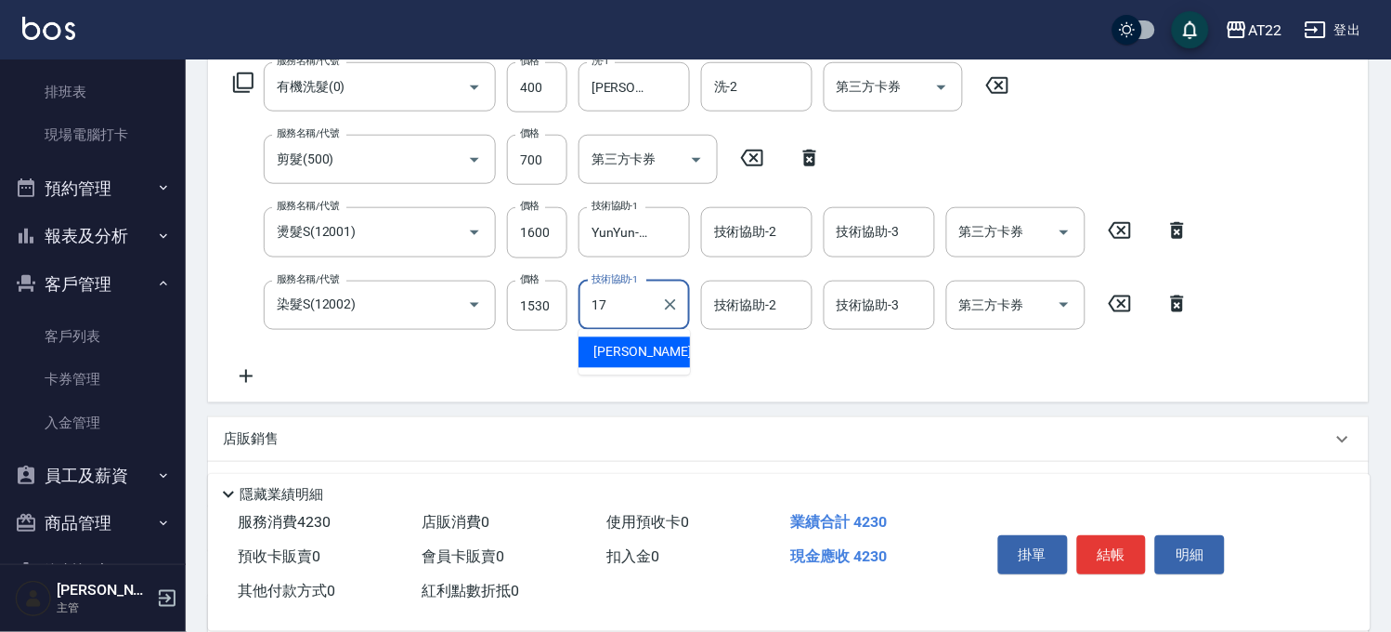
type input "YunYun-17"
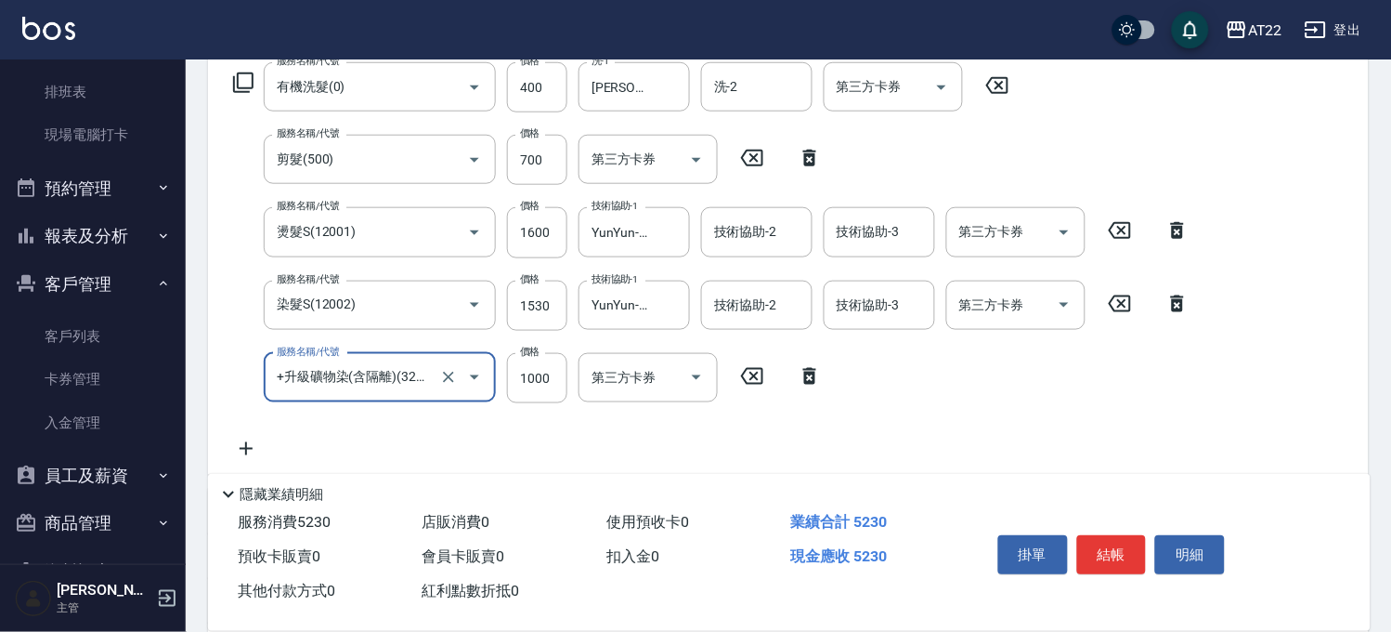
type input "+升級礦物染(含隔離)(32012)"
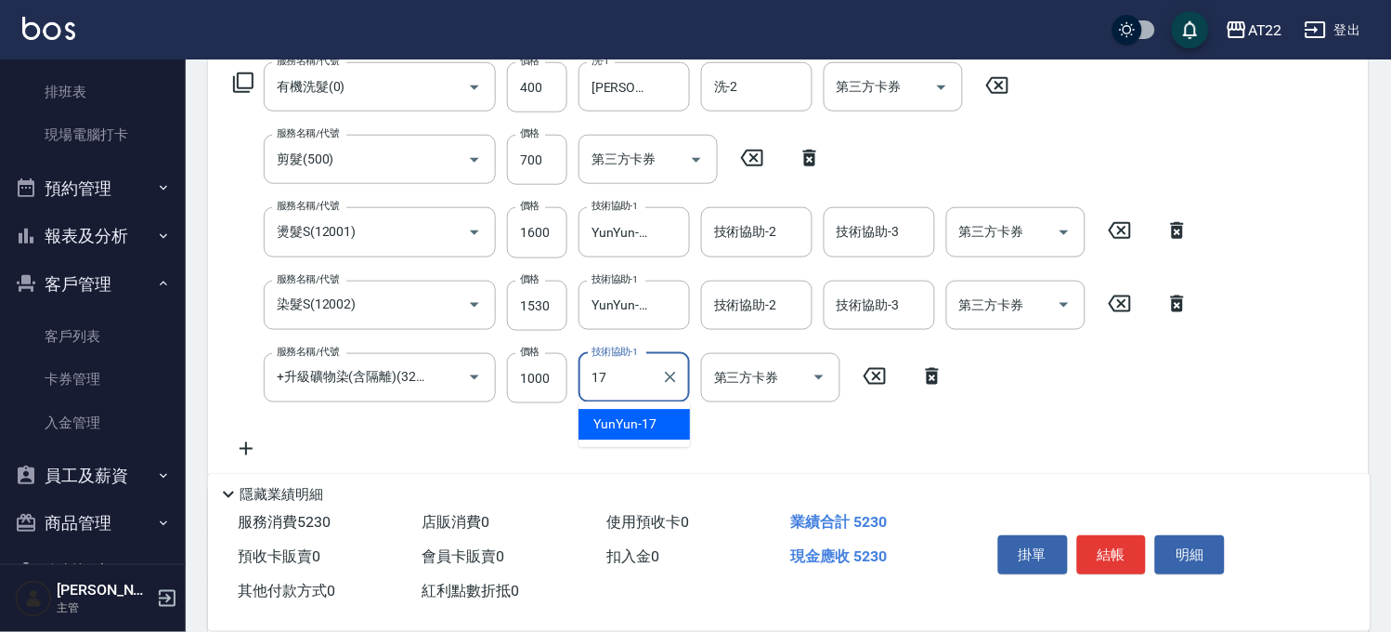
type input "YunYun-17"
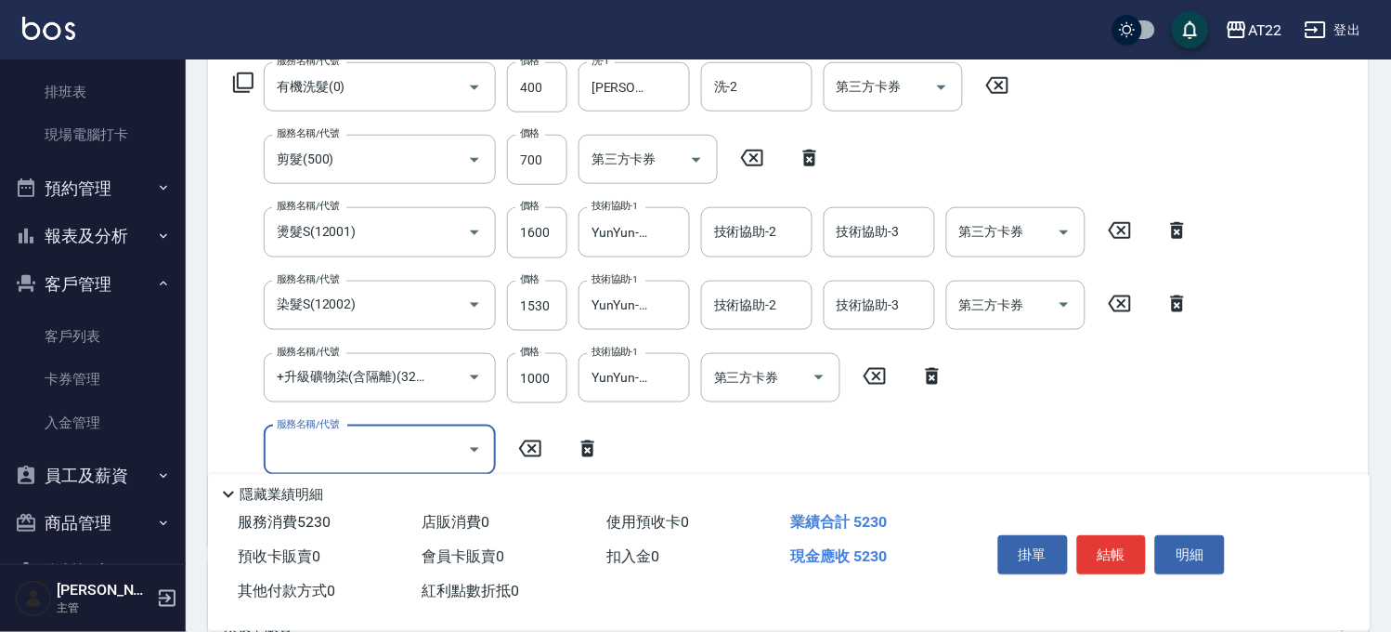
scroll to position [0, 0]
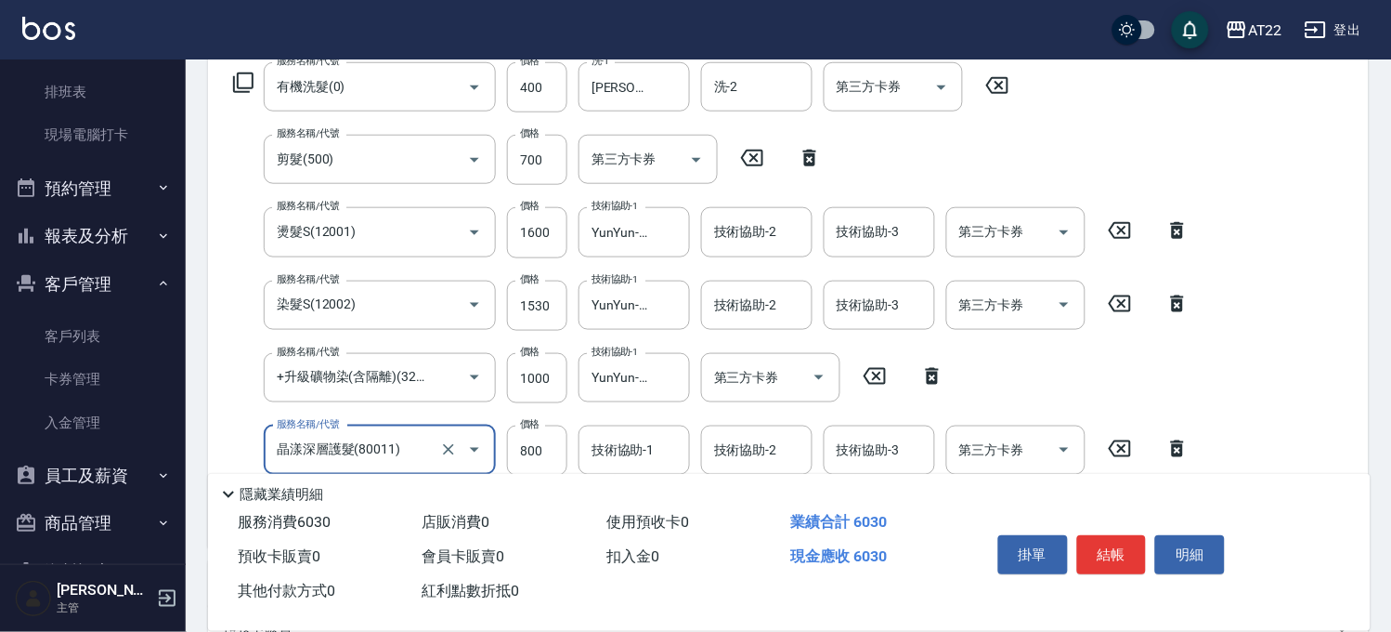
type input "晶漾深層護髮(80011)"
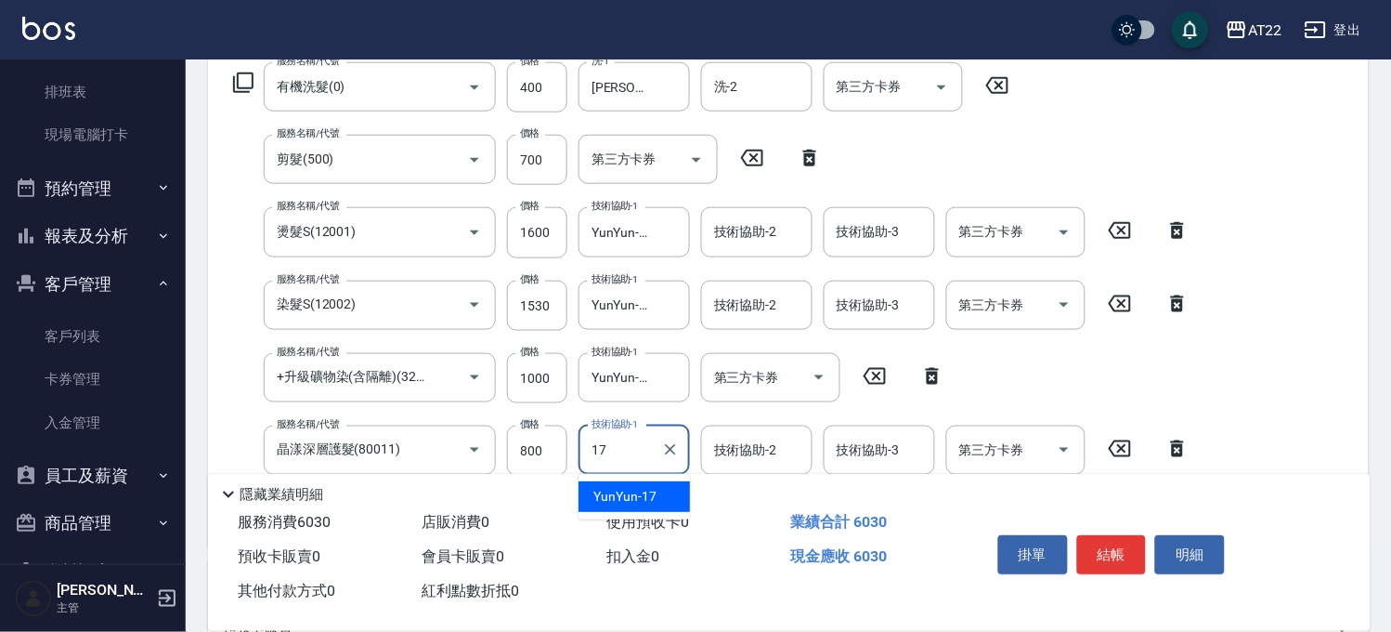
type input "YunYun-17"
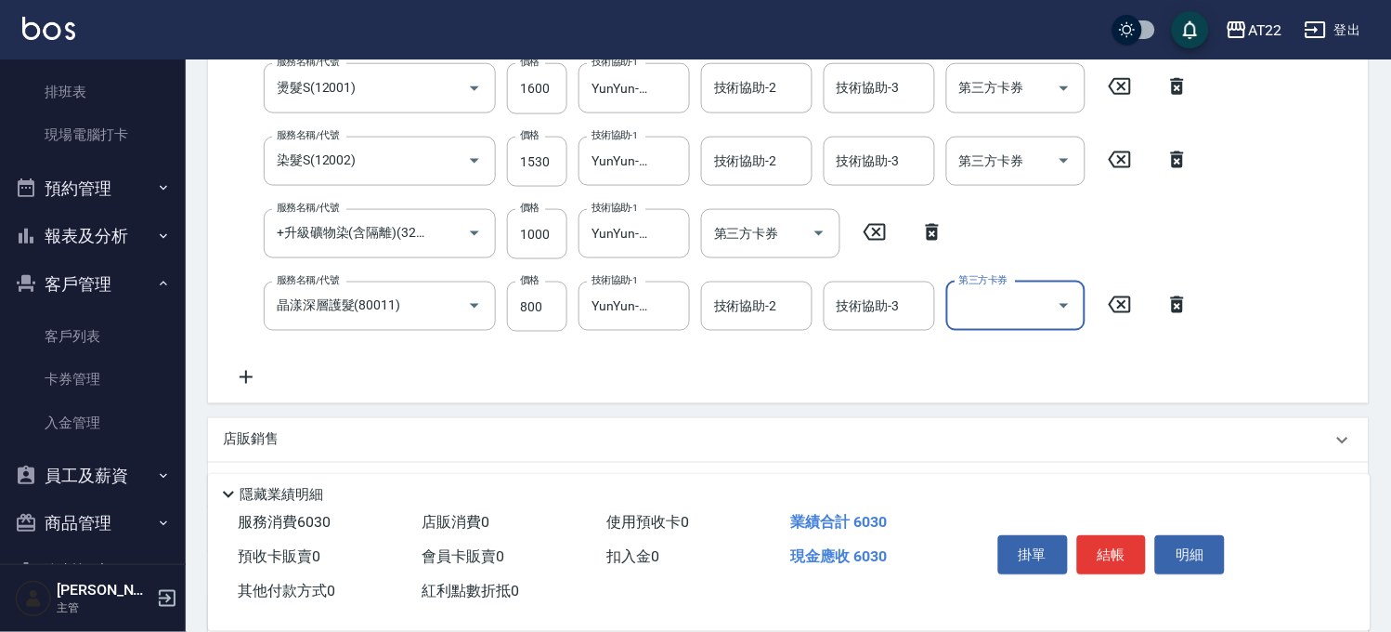
scroll to position [638, 0]
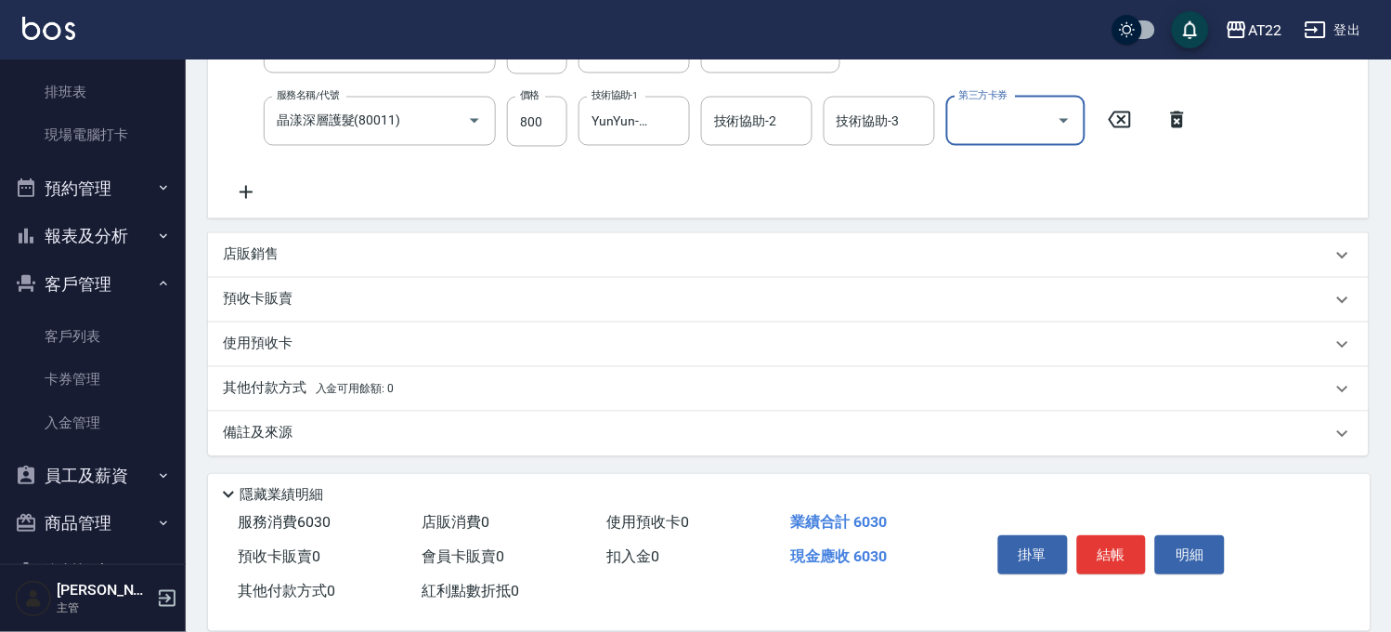
click at [374, 261] on div "店販銷售" at bounding box center [777, 255] width 1109 height 20
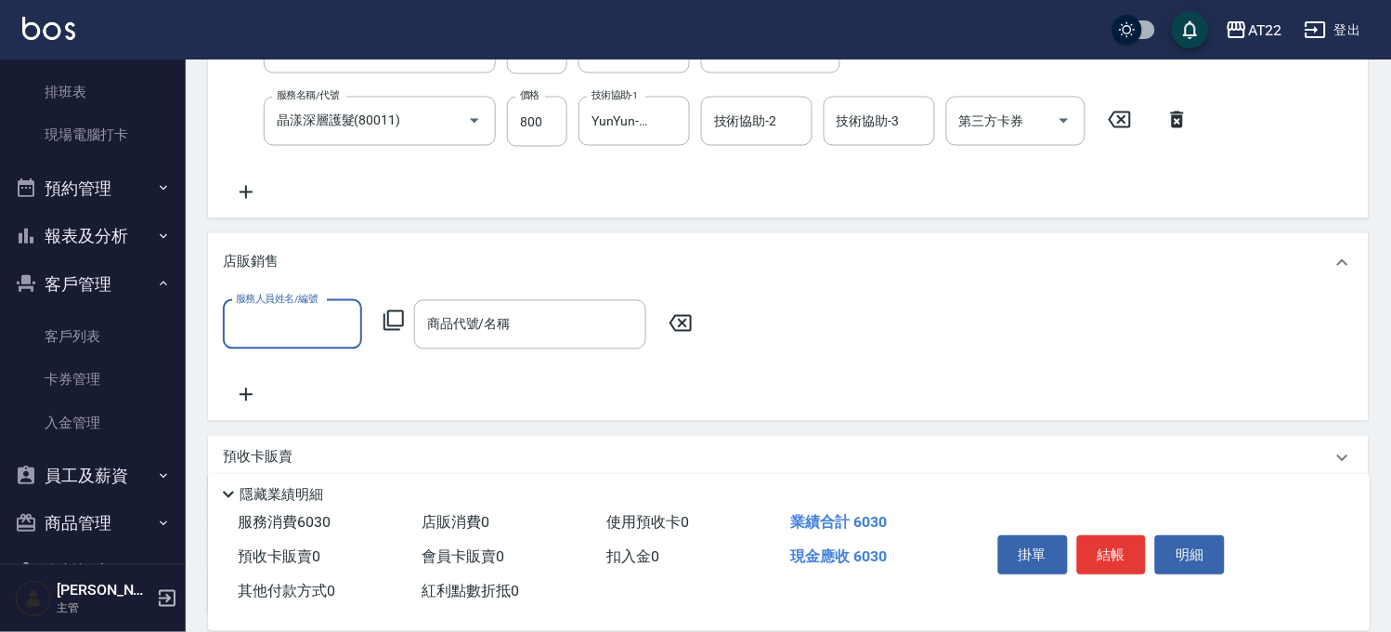
scroll to position [0, 0]
type input "[PERSON_NAME]-7"
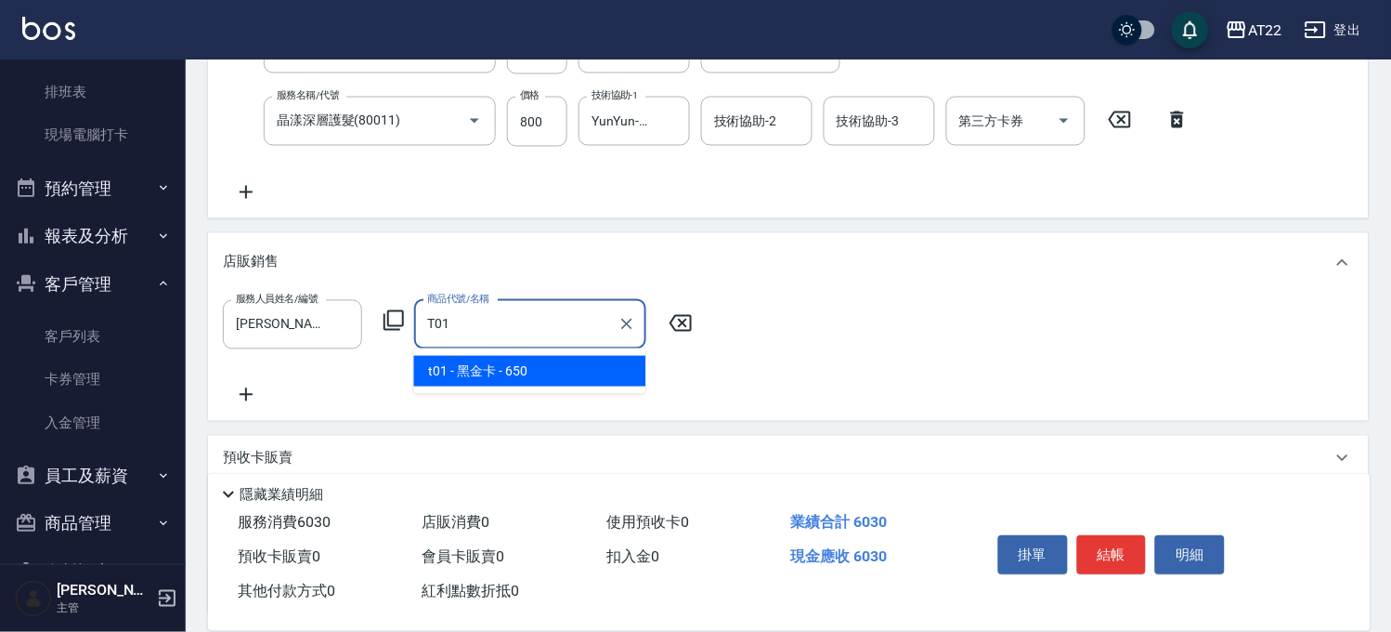
type input "黑金卡"
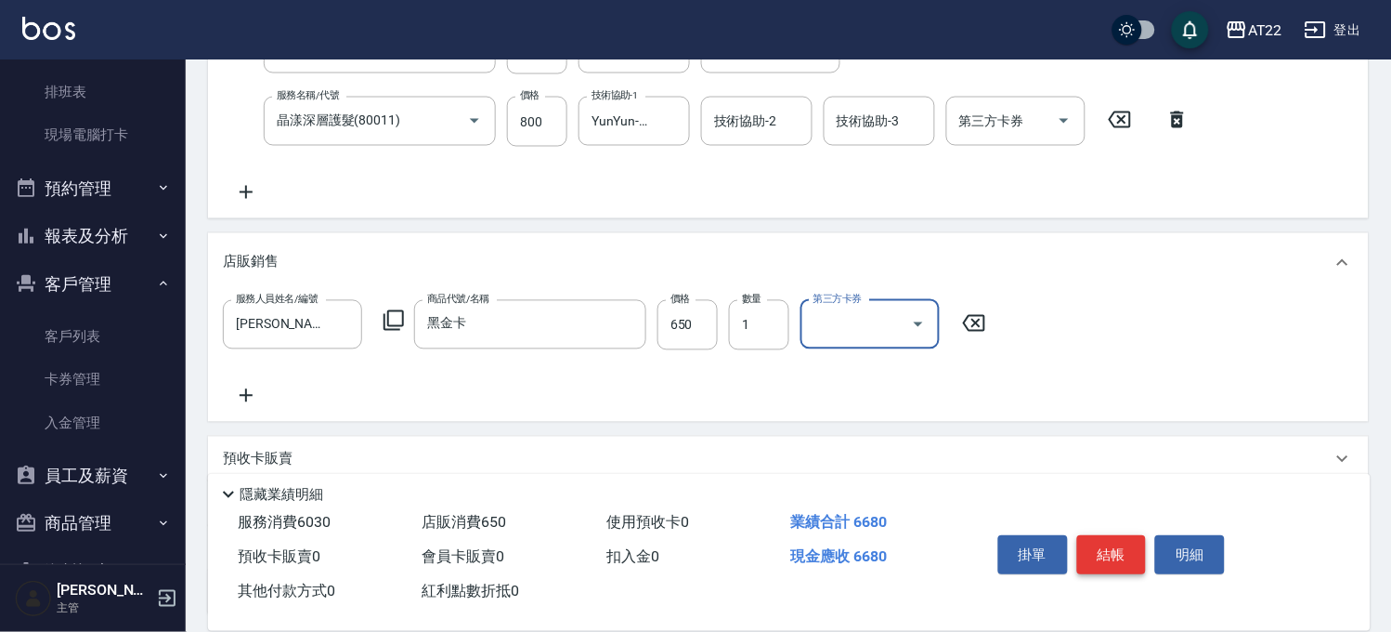
click at [1145, 550] on button "結帳" at bounding box center [1112, 554] width 70 height 39
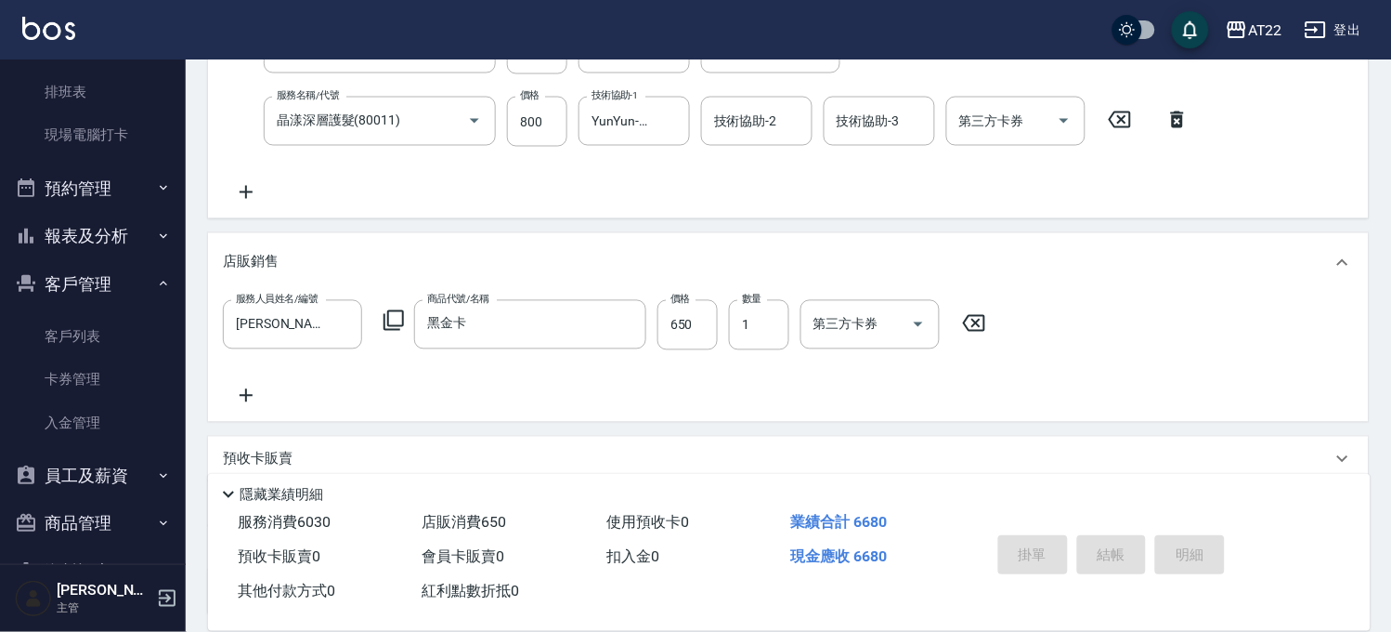
type input "2025/08/22 18:23"
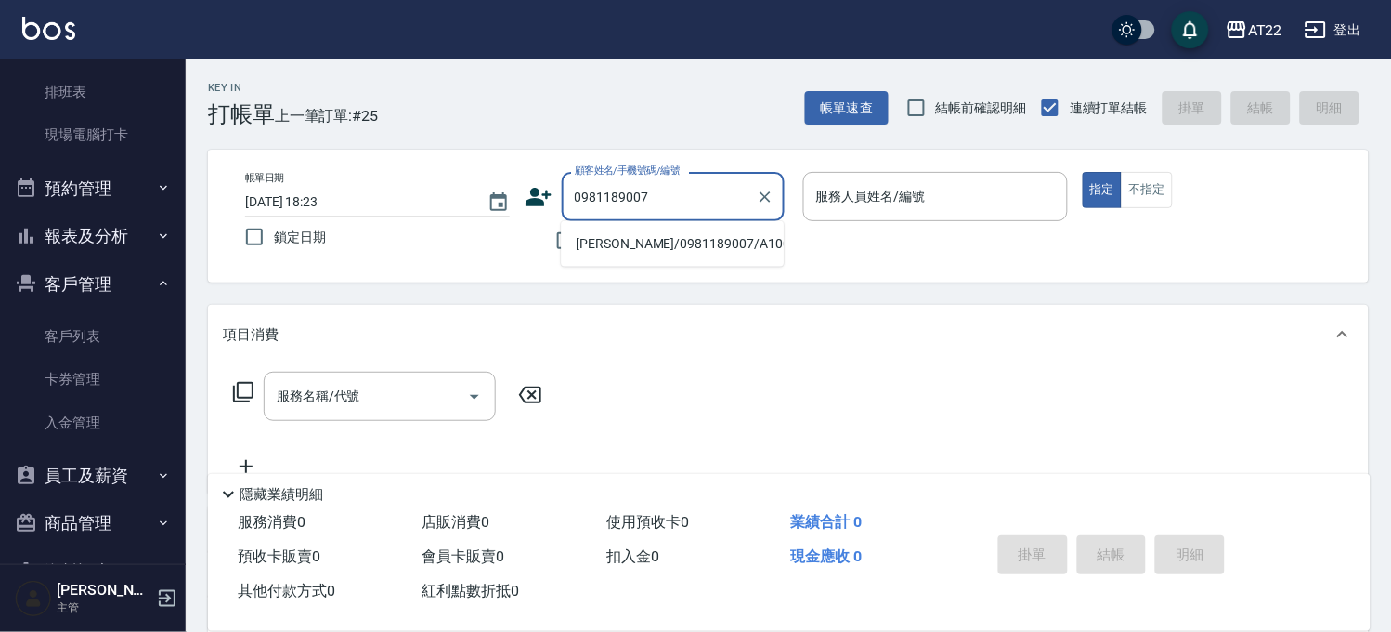
click at [693, 244] on li "黃柏瑋/0981189007/A1004" at bounding box center [672, 243] width 223 height 31
type input "黃柏瑋/0981189007/A1004"
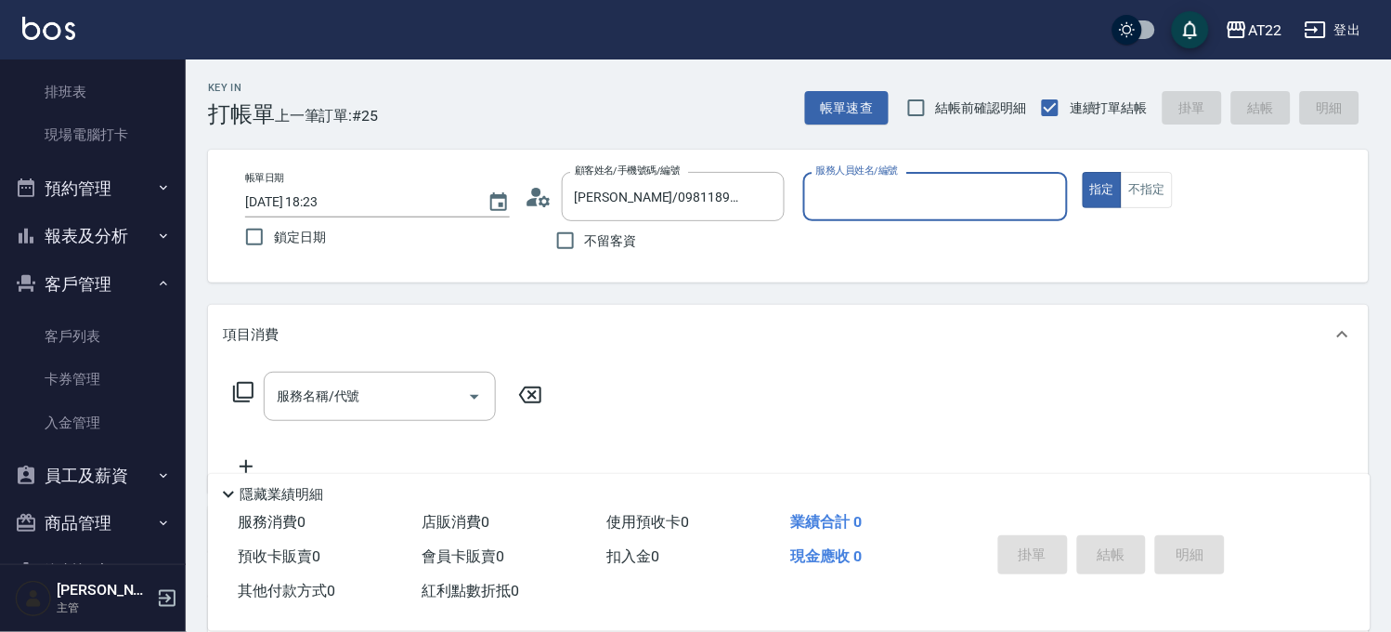
type input "尤信翰(無代號)"
click at [1039, 195] on icon "Clear" at bounding box center [1048, 197] width 19 height 19
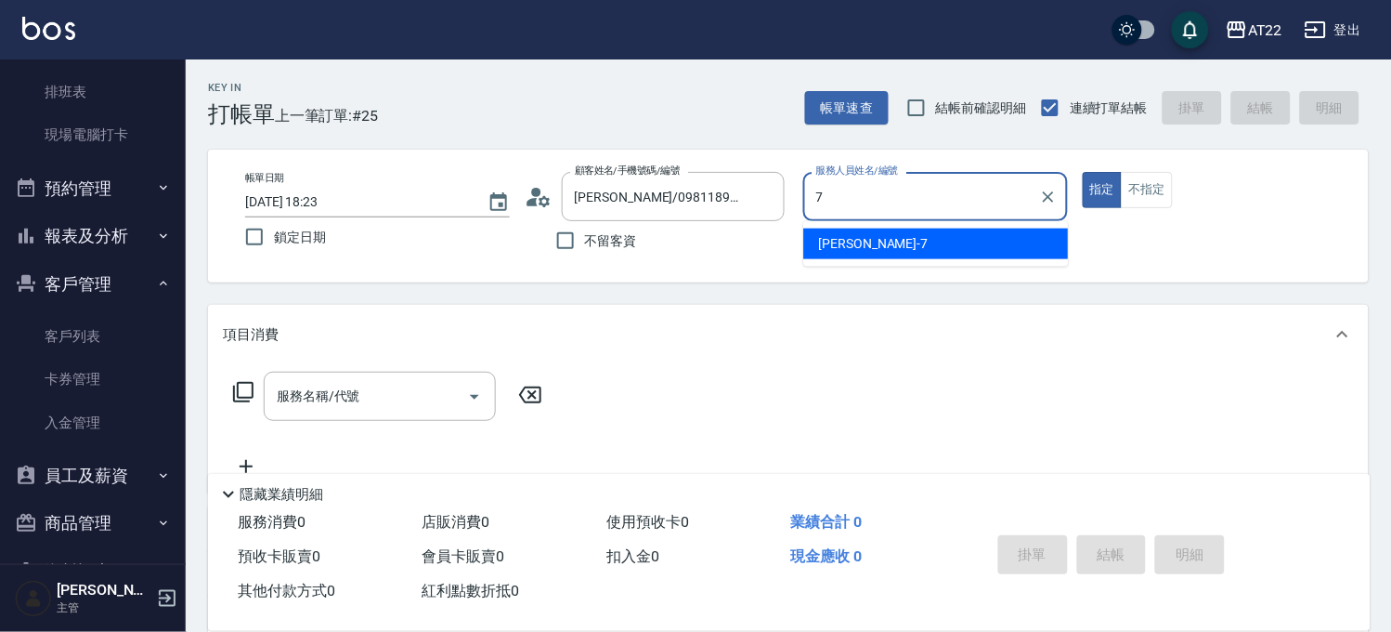
type input "[PERSON_NAME]-7"
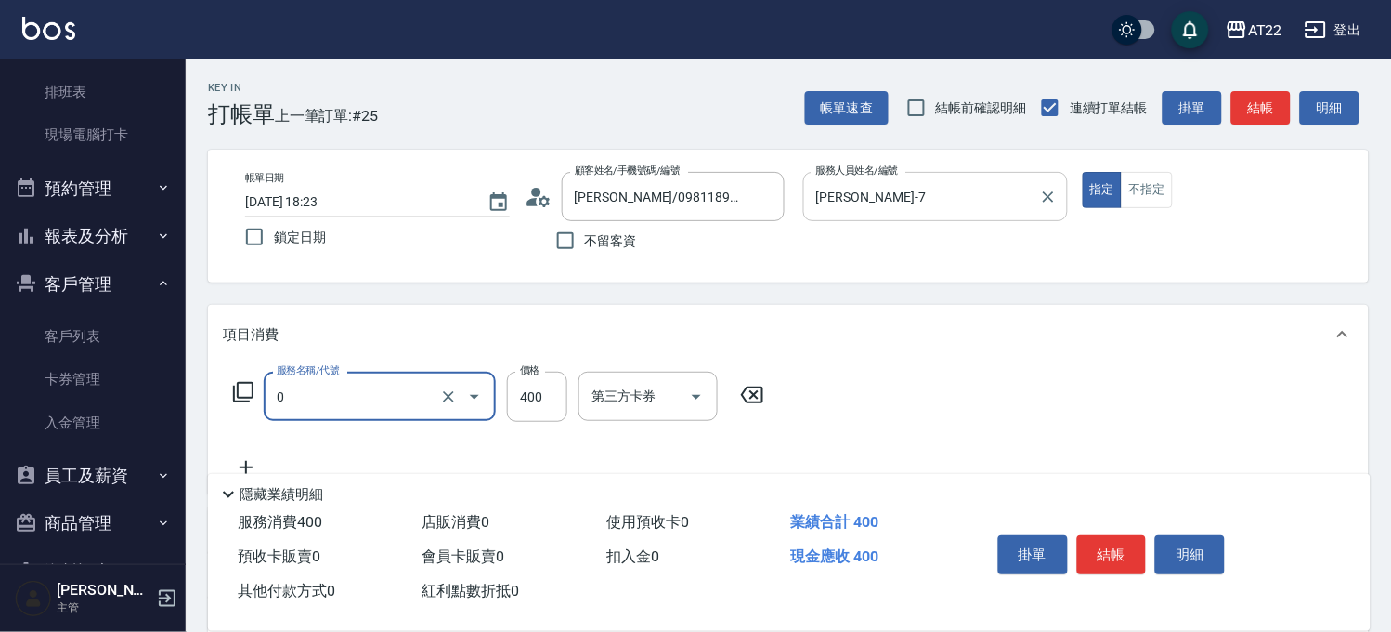
type input "有機洗髮(0)"
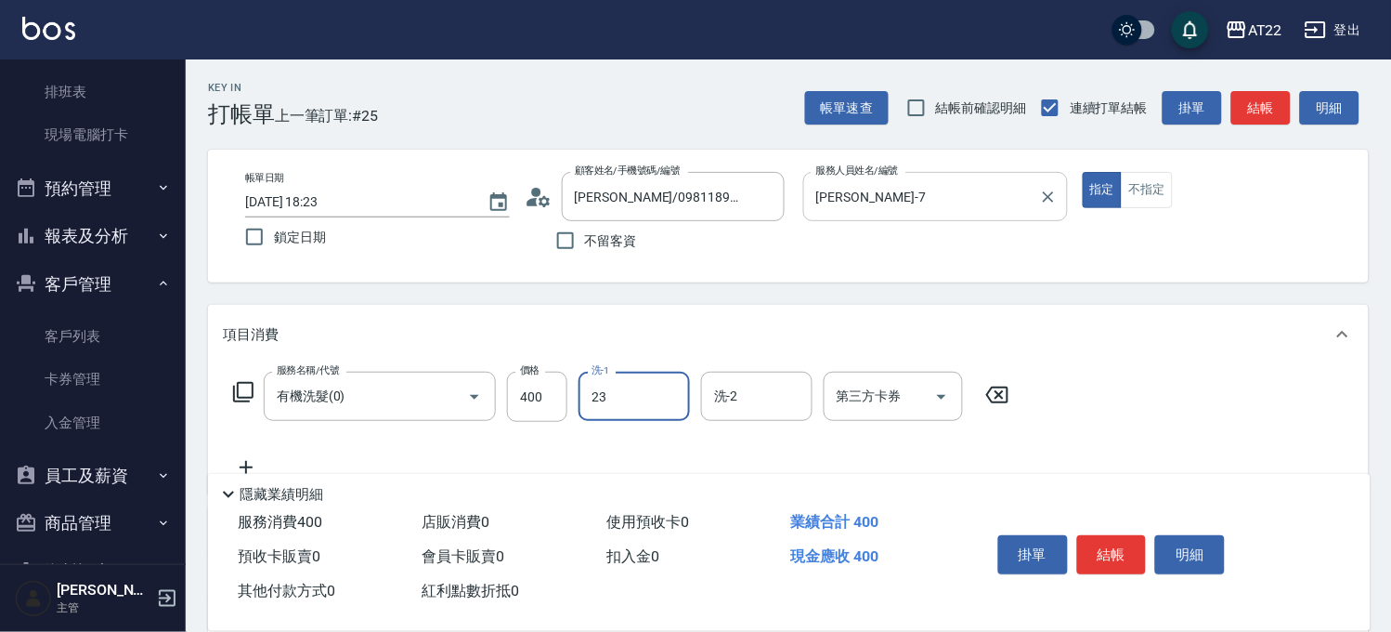
type input "[PERSON_NAME]-23"
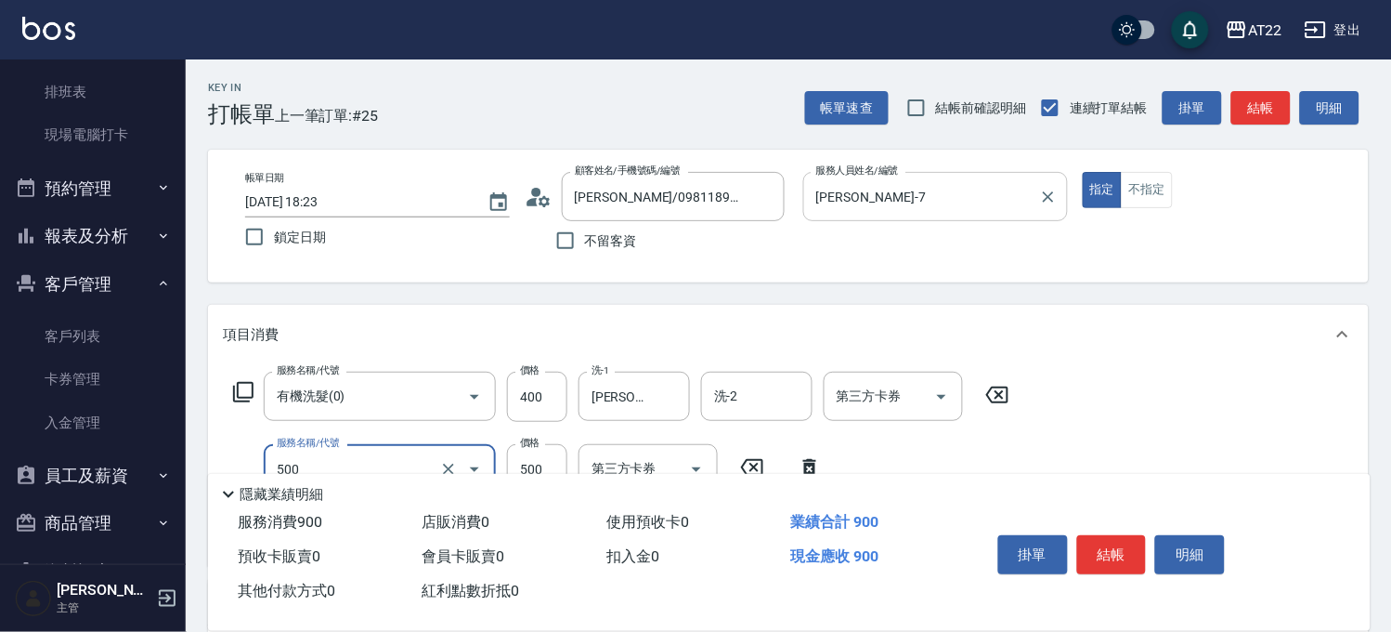
type input "剪髮(500)"
type input "700"
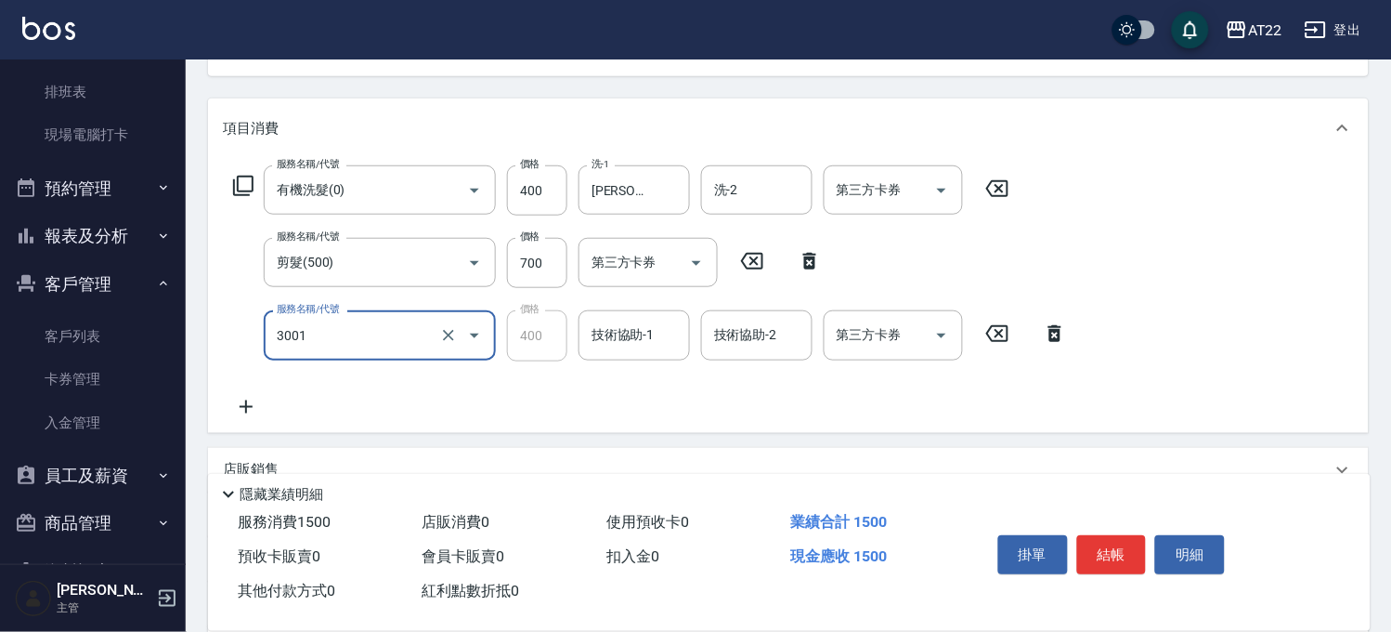
type input "側邊燙貼(3001)"
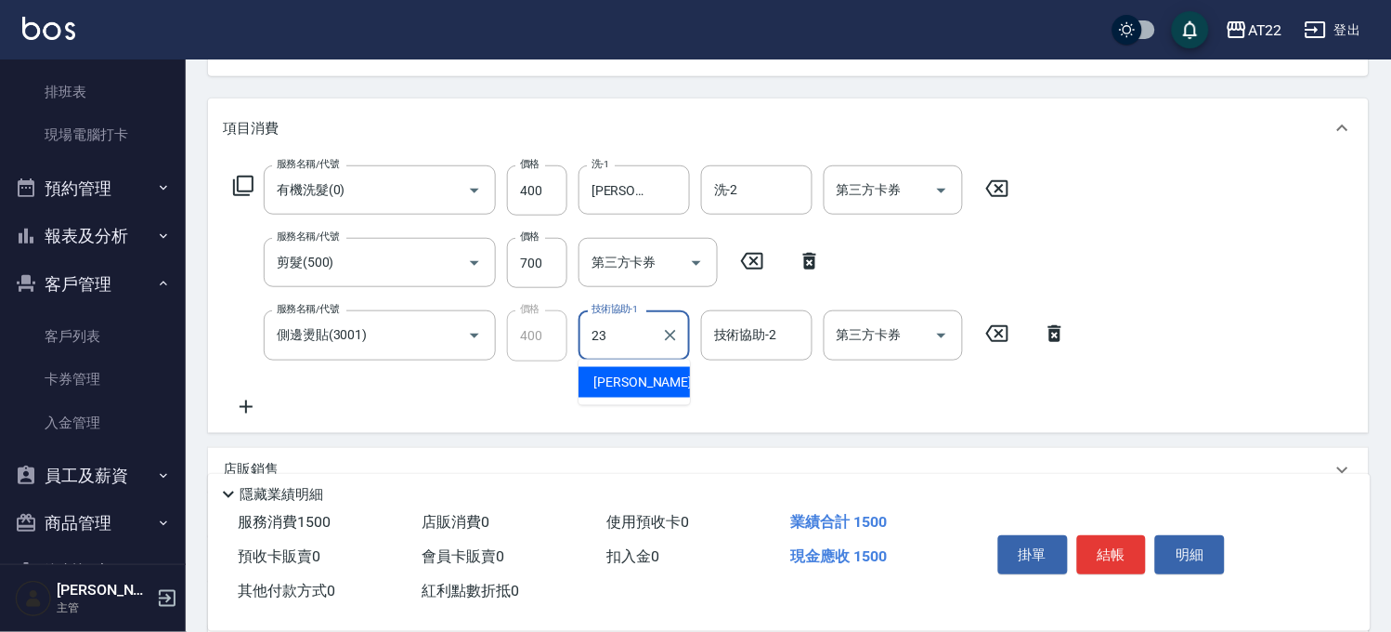
type input "[PERSON_NAME]-23"
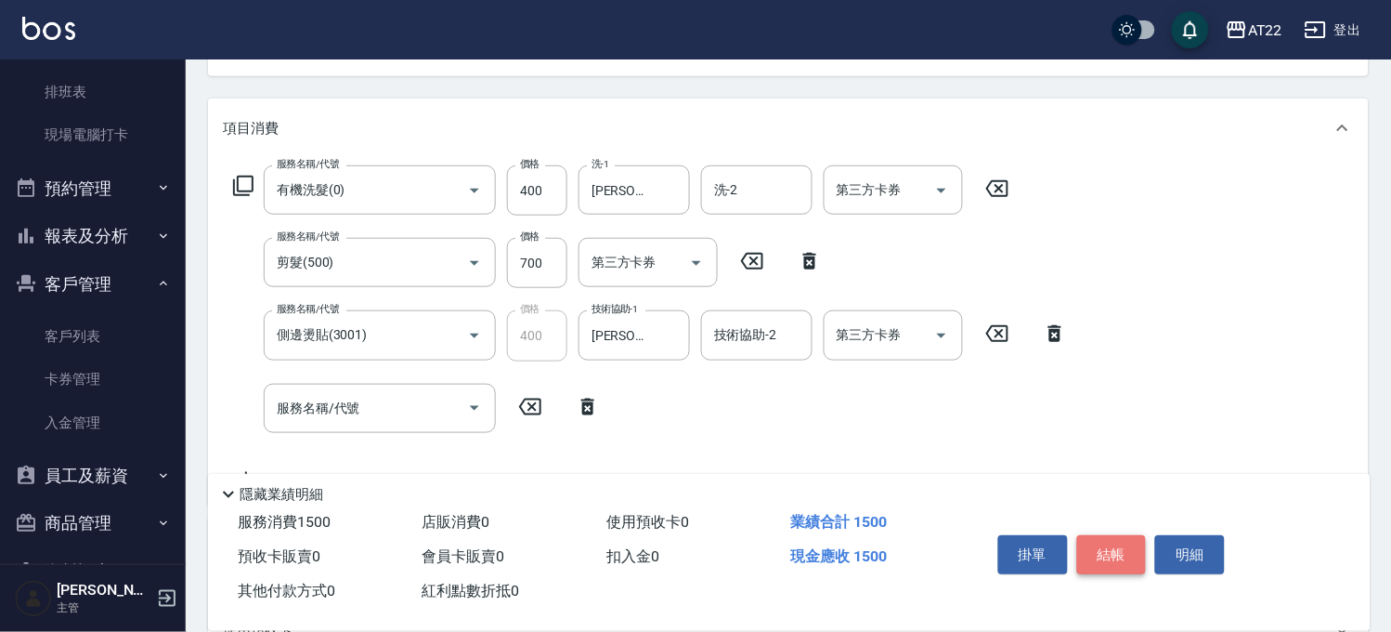
click at [1088, 552] on button "結帳" at bounding box center [1112, 554] width 70 height 39
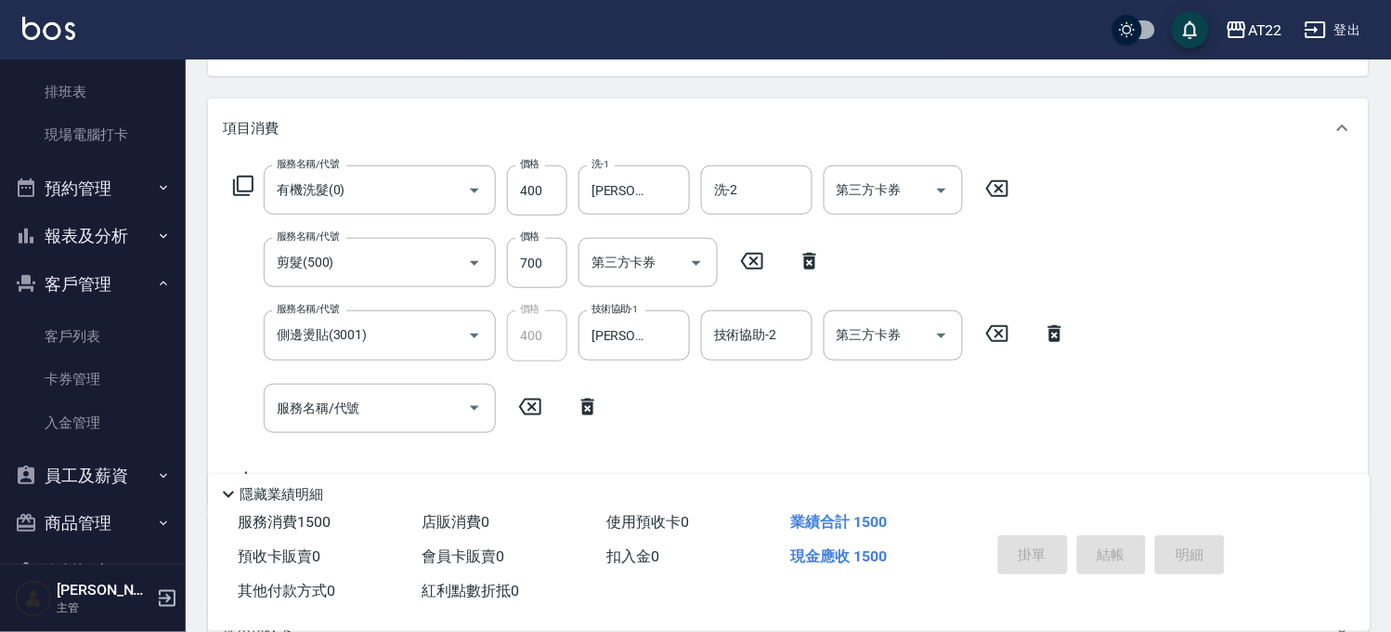
type input "2025/08/22 18:24"
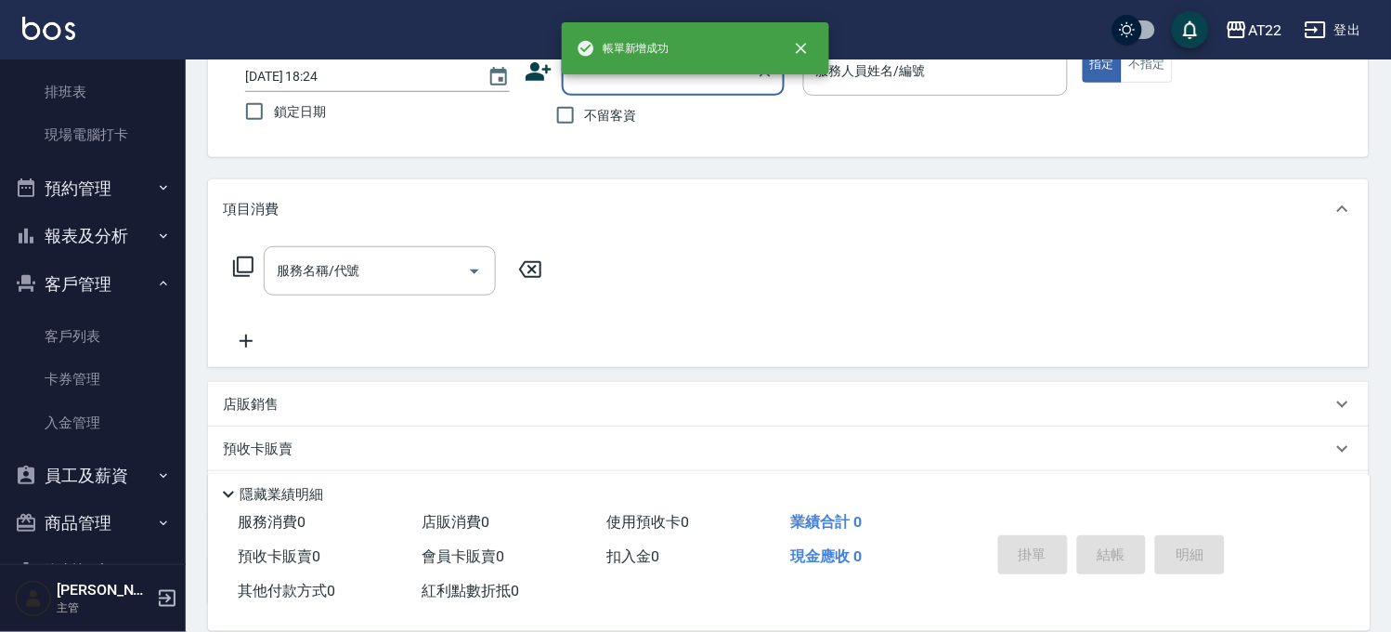
scroll to position [0, 0]
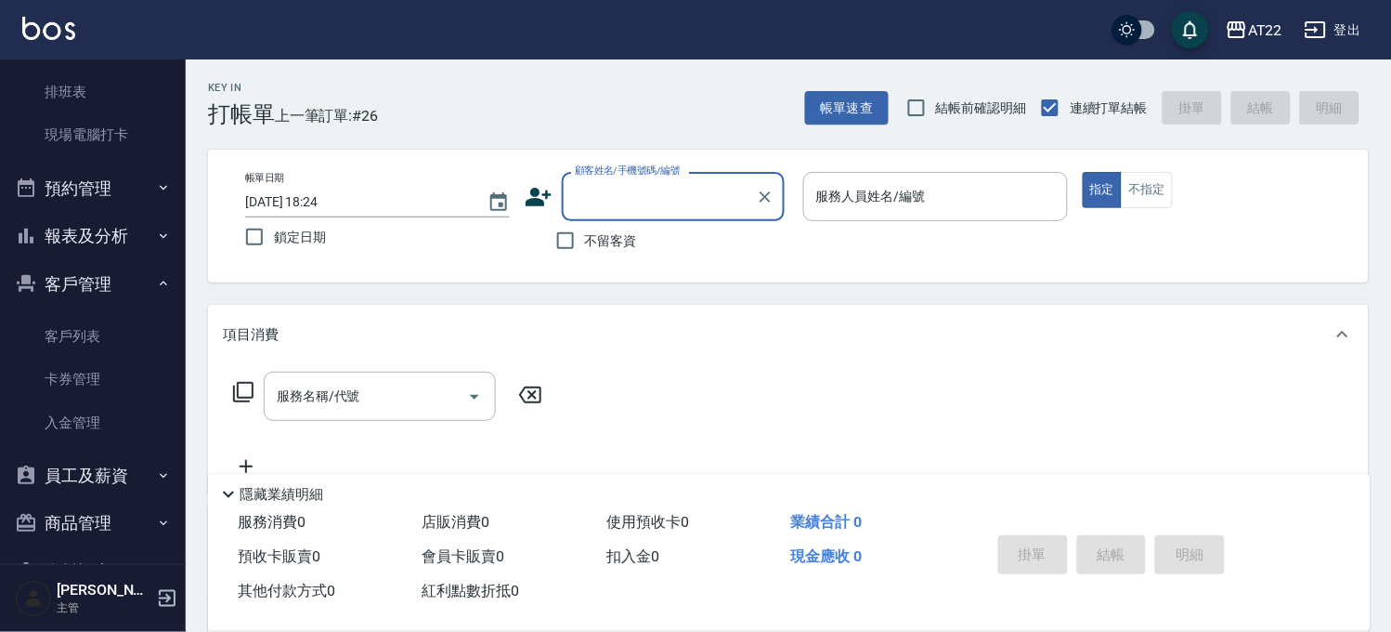
click at [685, 210] on input "顧客姓名/手機號碼/編號" at bounding box center [659, 196] width 178 height 33
click at [685, 208] on input "顧客姓名/手機號碼/編號" at bounding box center [659, 196] width 178 height 33
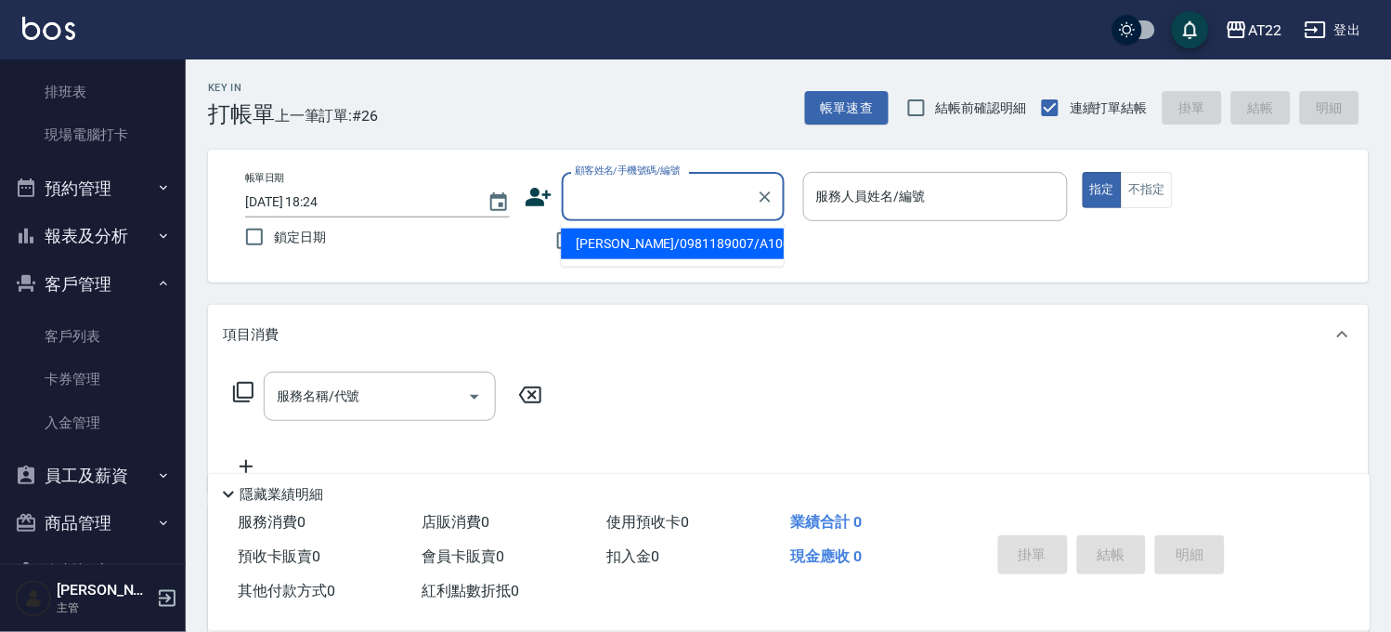
click at [676, 240] on li "黃柏瑋/0981189007/A1004" at bounding box center [672, 243] width 223 height 31
type input "黃柏瑋/0981189007/A1004"
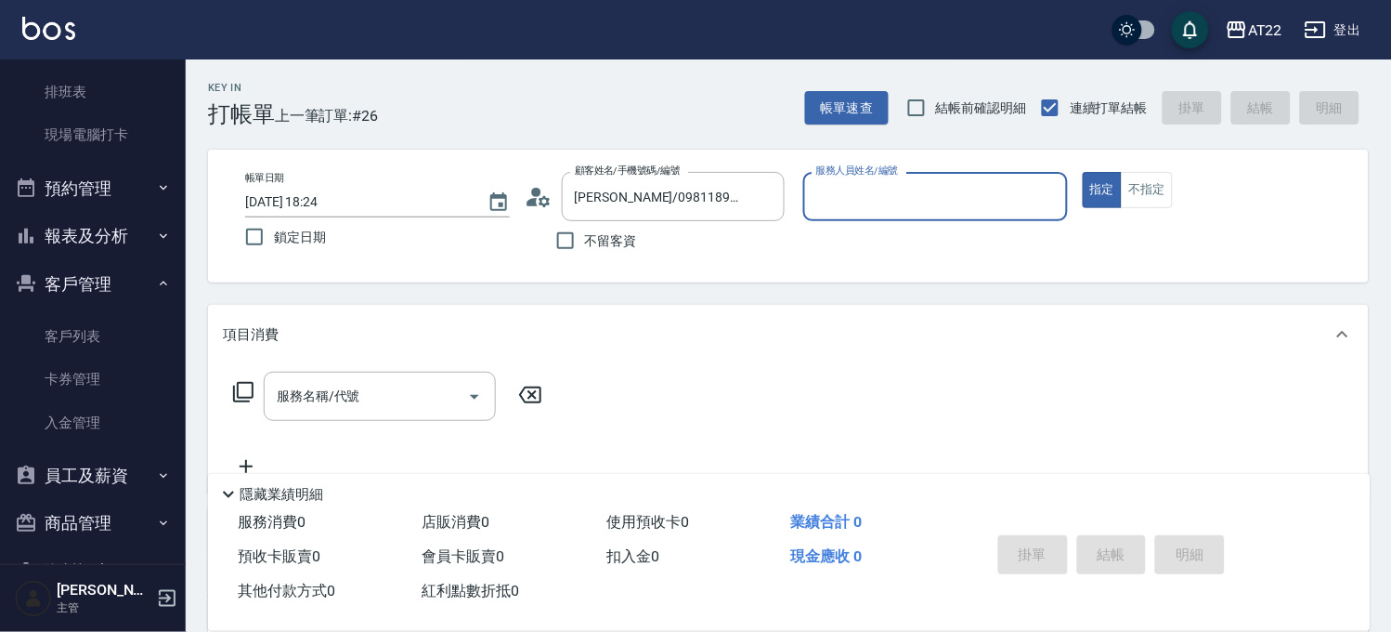
type input "尤信翰(無代號)"
click at [760, 192] on icon "Clear" at bounding box center [765, 196] width 11 height 11
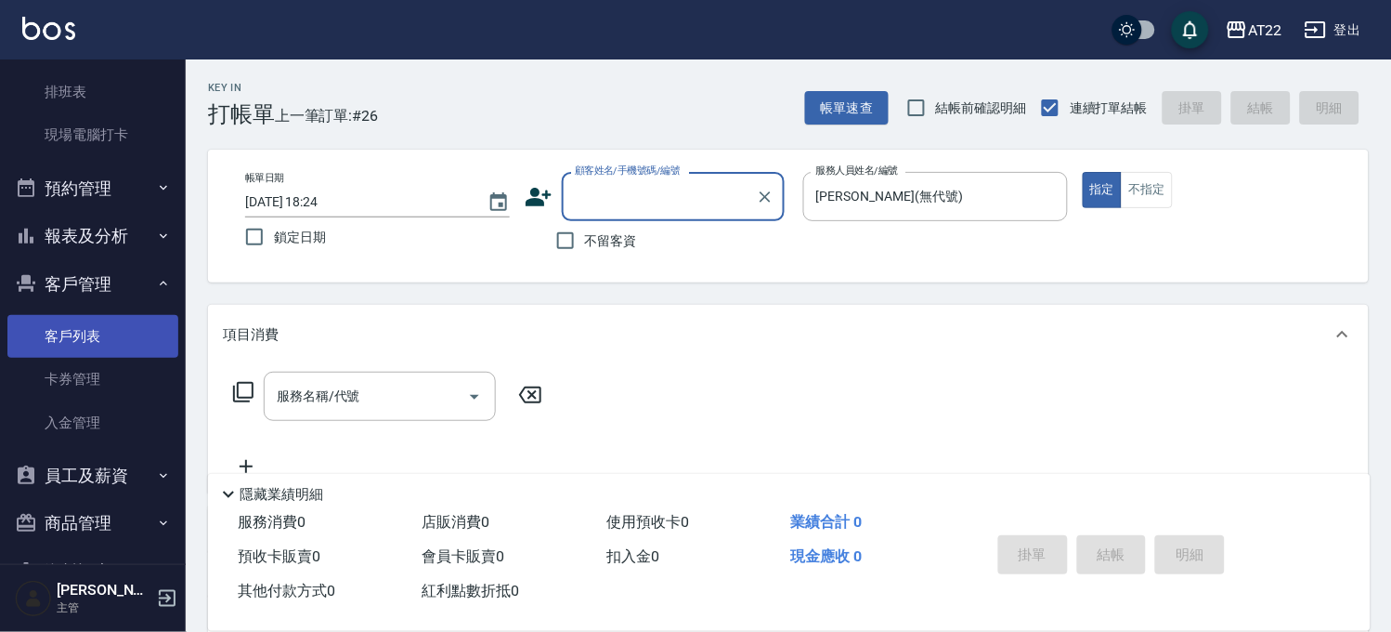
click at [93, 331] on link "客戶列表" at bounding box center [92, 336] width 171 height 43
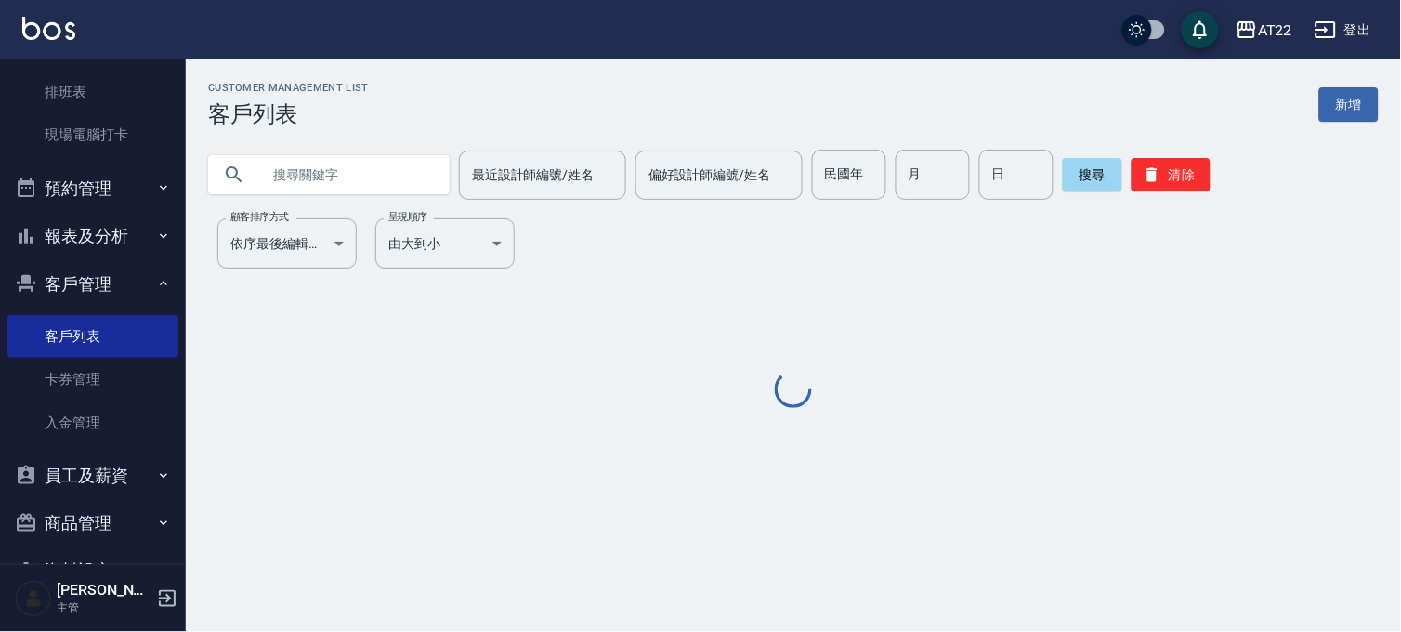
click at [356, 176] on input "text" at bounding box center [347, 175] width 175 height 50
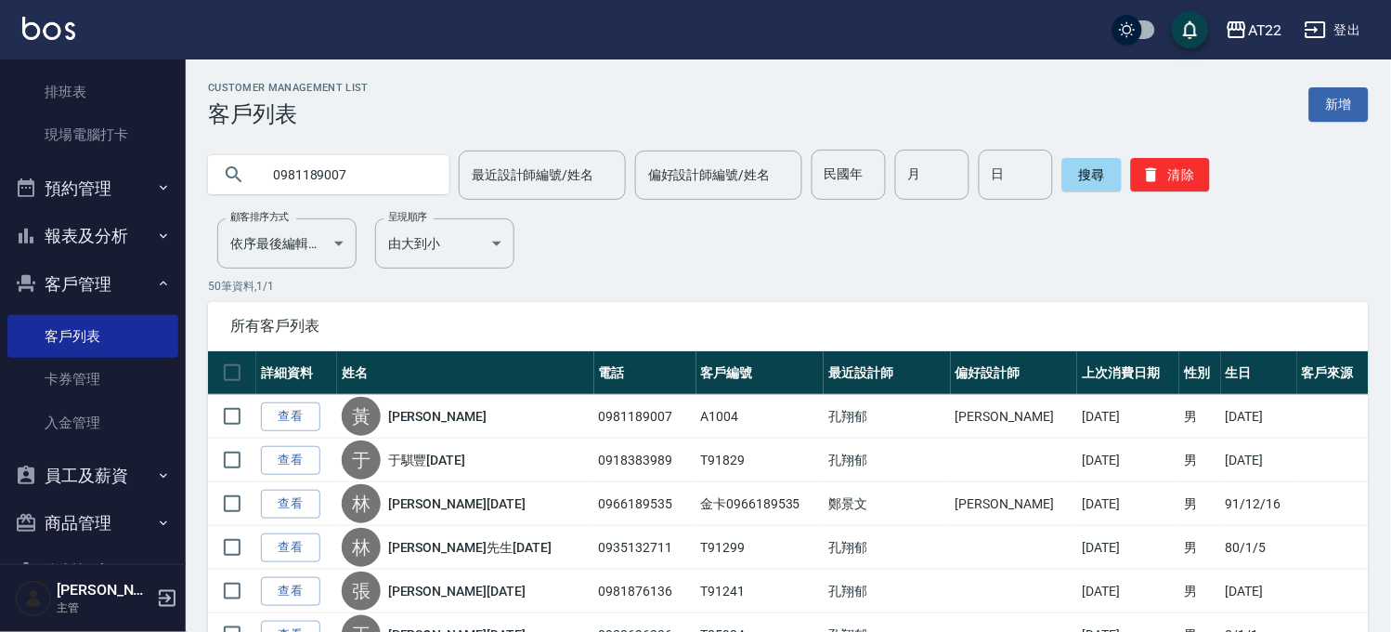
type input "0981189007"
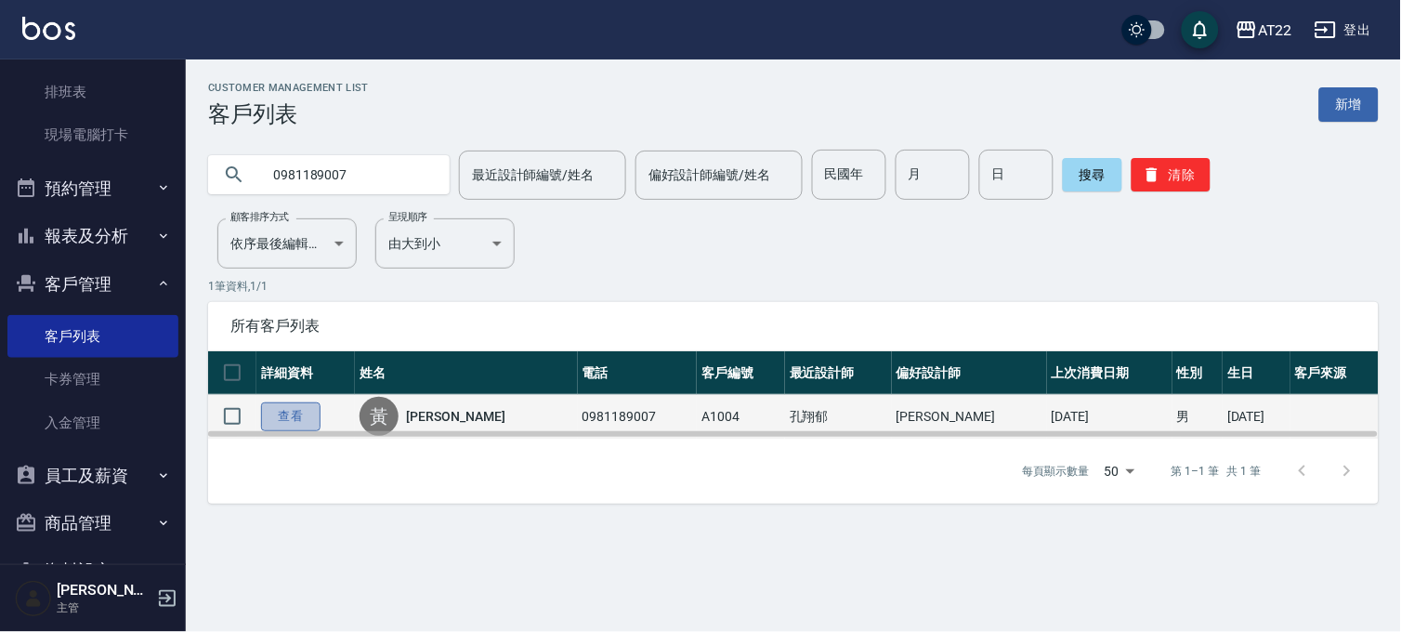
click at [295, 412] on link "查看" at bounding box center [290, 416] width 59 height 29
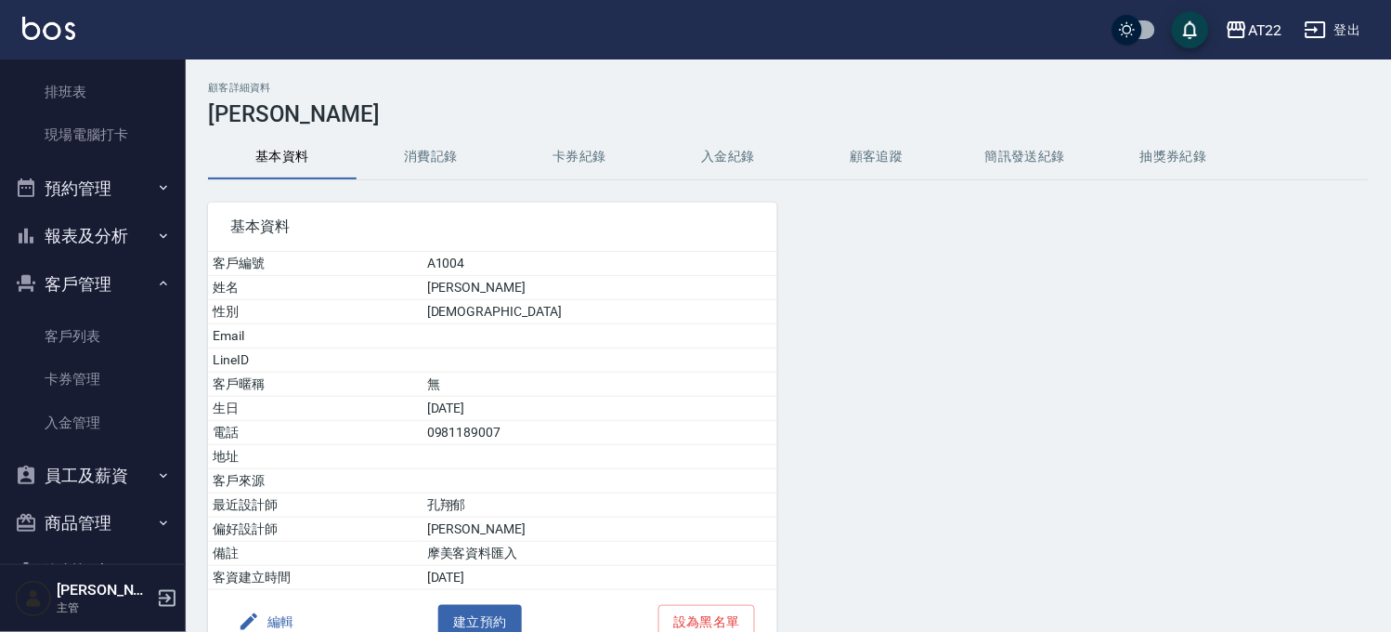
click at [386, 150] on button "消費記錄" at bounding box center [431, 157] width 149 height 45
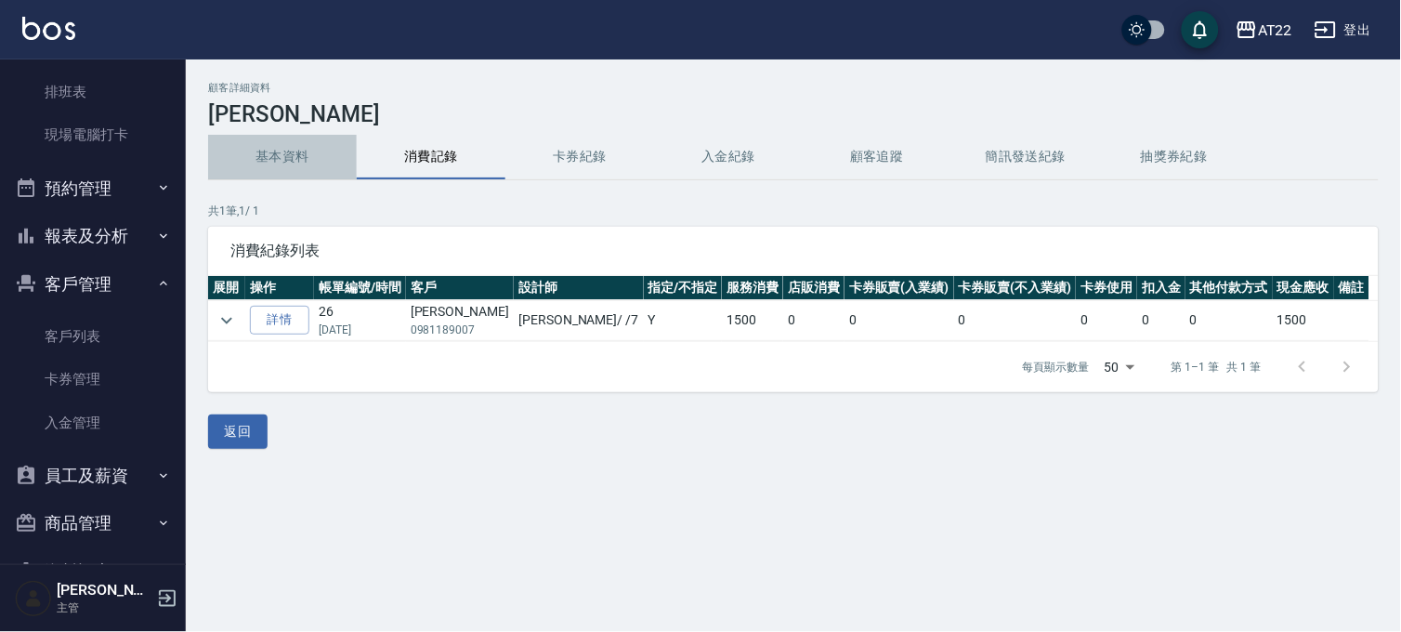
click at [270, 173] on button "基本資料" at bounding box center [282, 157] width 149 height 45
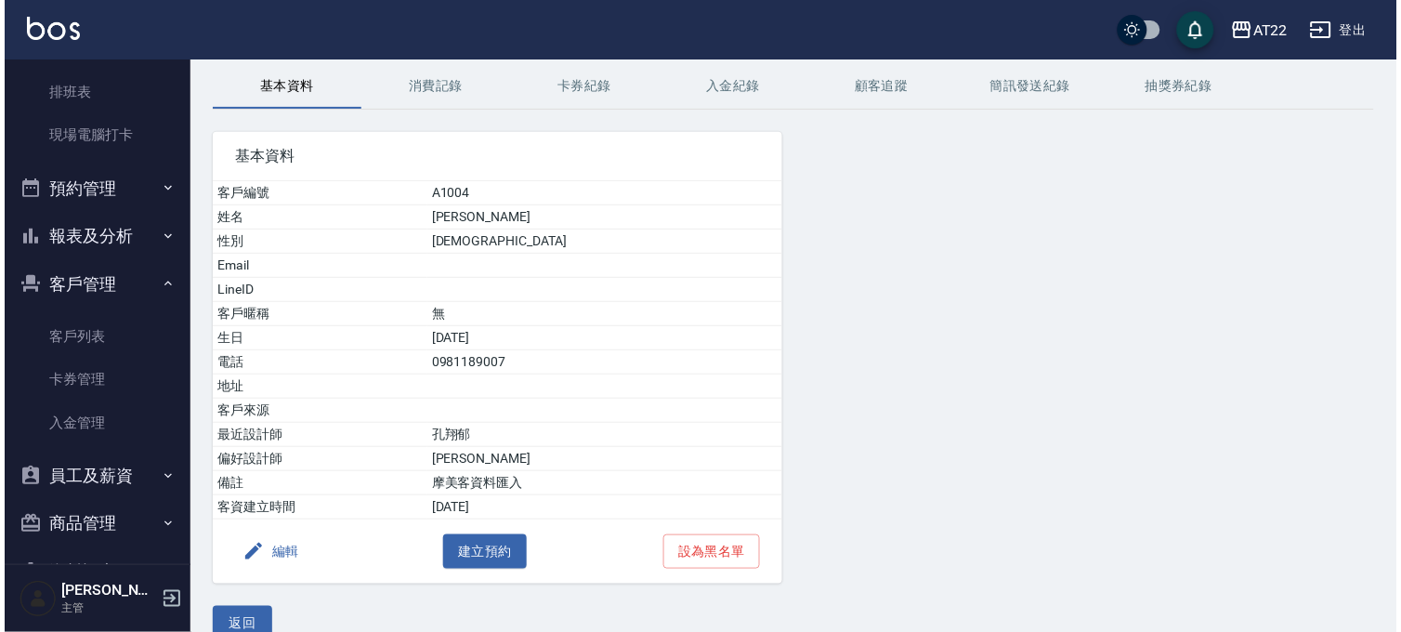
scroll to position [102, 0]
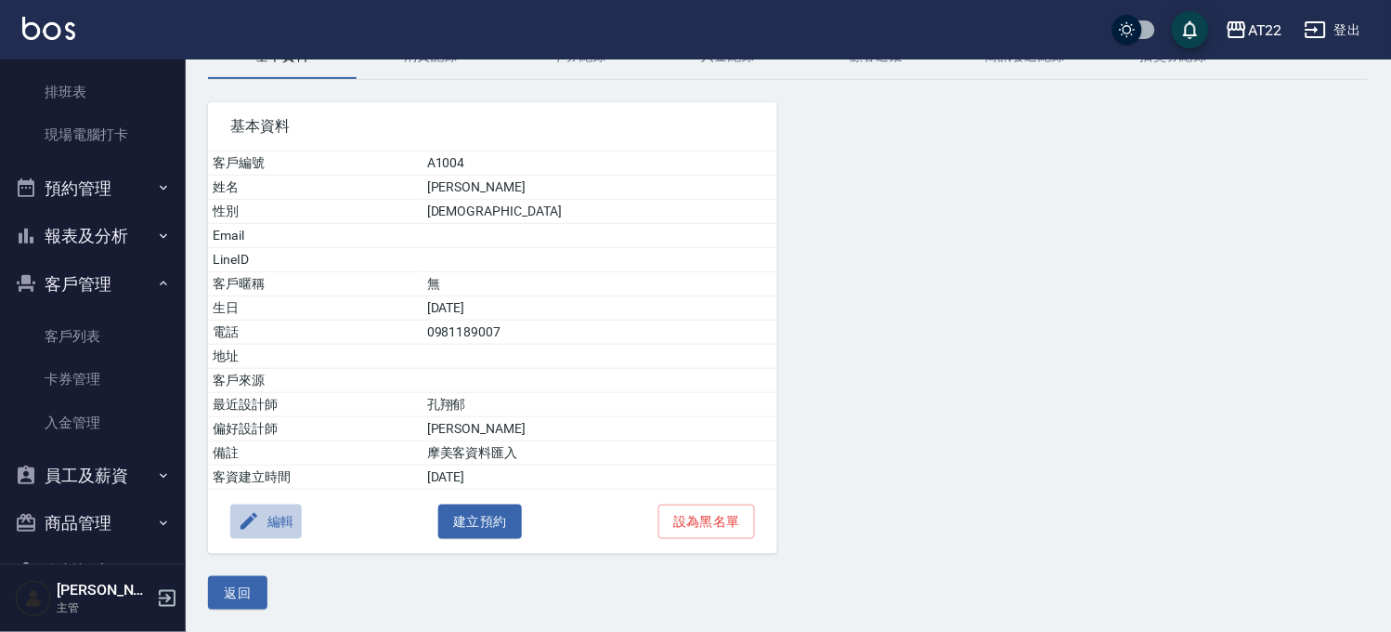
click at [256, 515] on icon "button" at bounding box center [249, 521] width 22 height 22
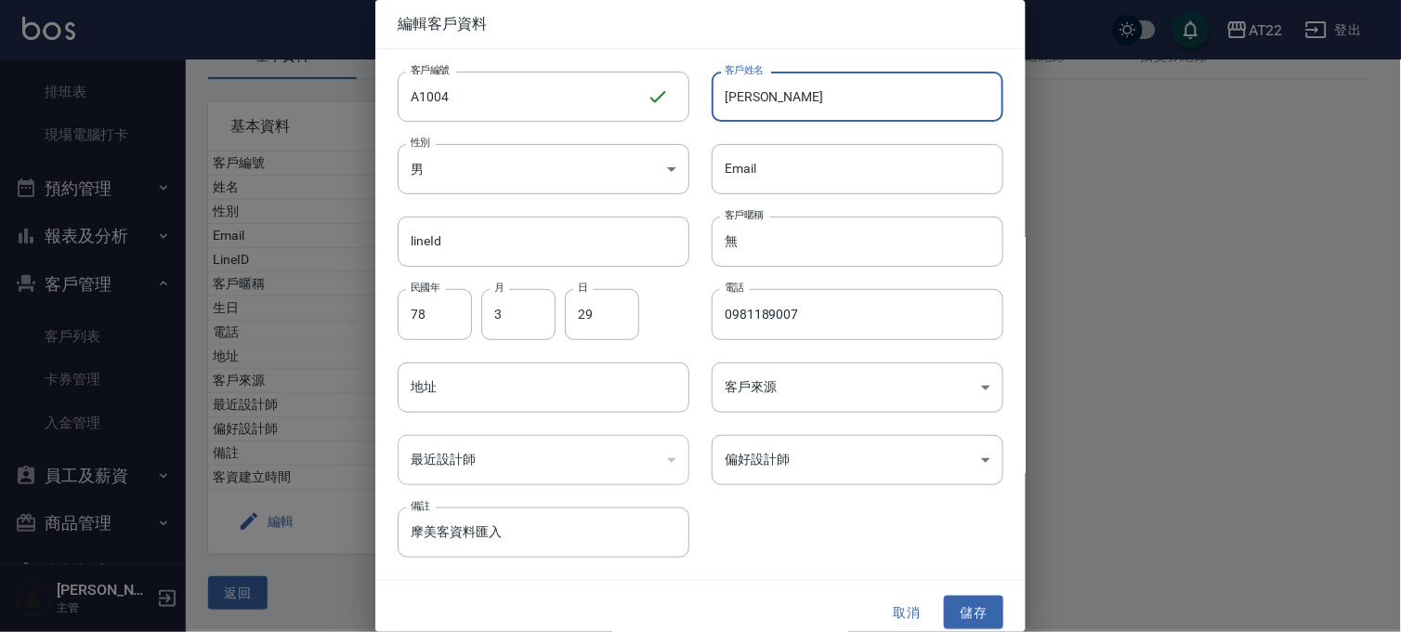
drag, startPoint x: 795, startPoint y: 95, endPoint x: 693, endPoint y: 96, distance: 102.2
click at [693, 96] on div "客戶姓名 黃柏瑋 客戶姓名" at bounding box center [846, 85] width 314 height 72
type input "[PERSON_NAME]"
click at [971, 599] on button "儲存" at bounding box center [973, 612] width 59 height 34
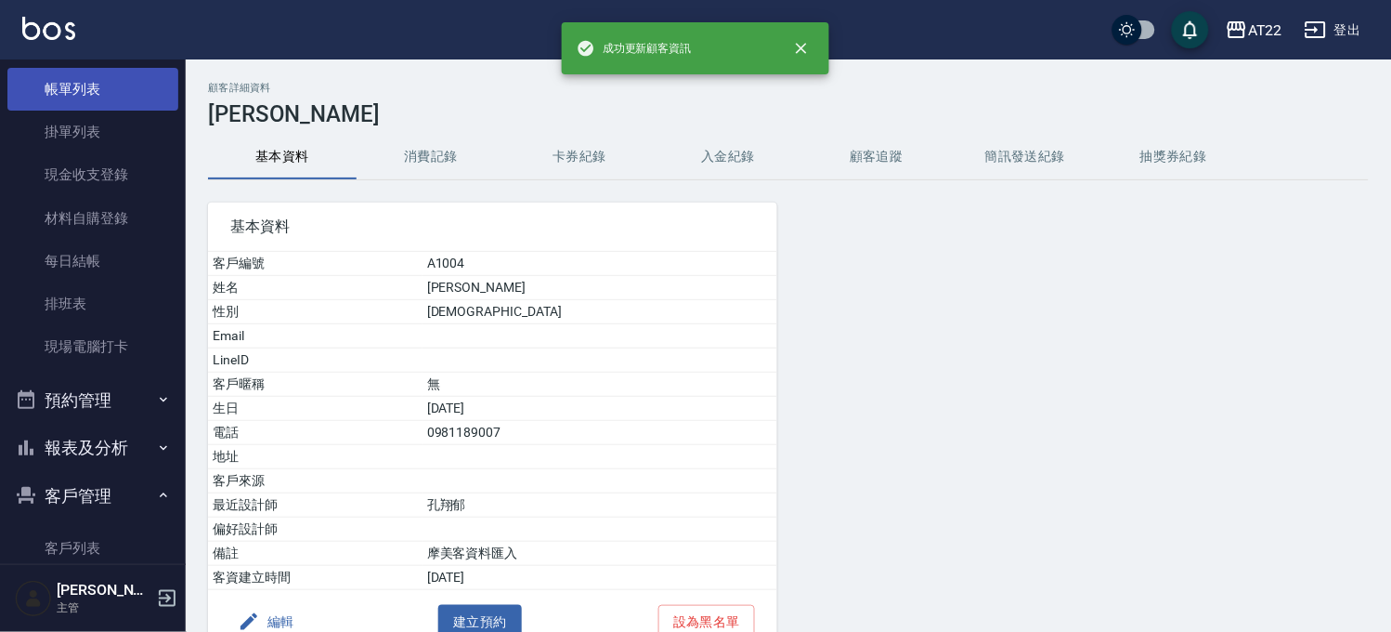
scroll to position [0, 0]
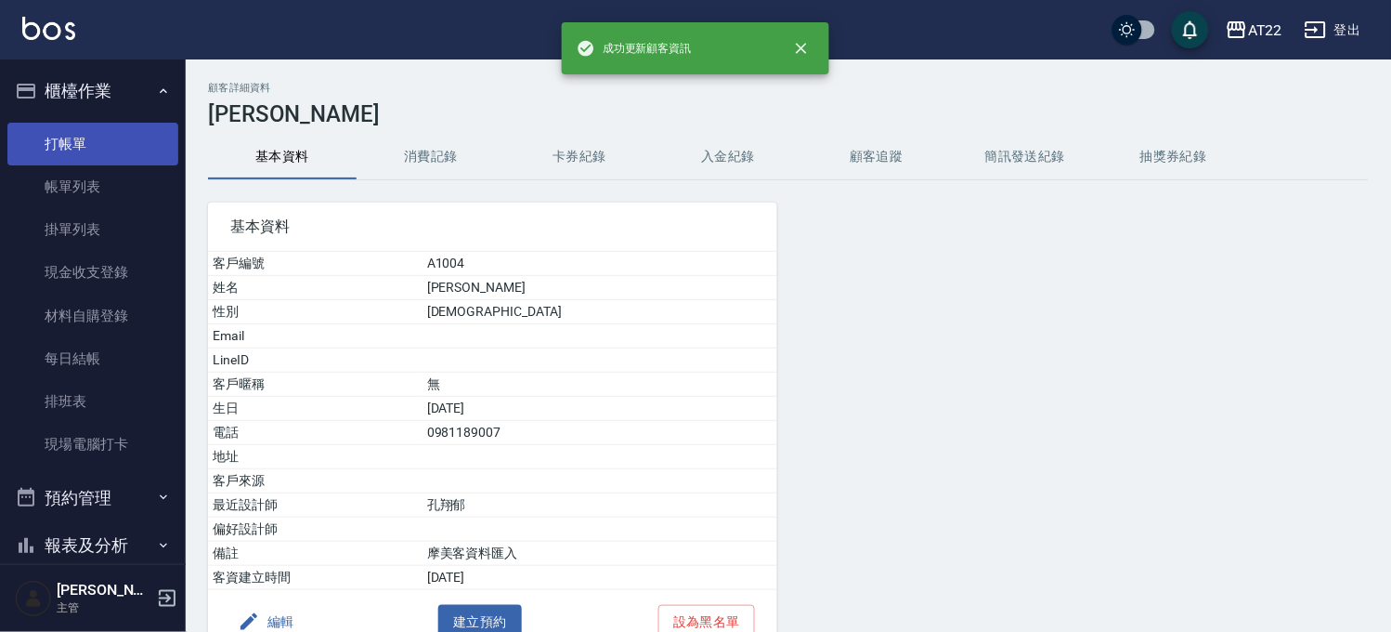
click at [85, 145] on link "打帳單" at bounding box center [92, 144] width 171 height 43
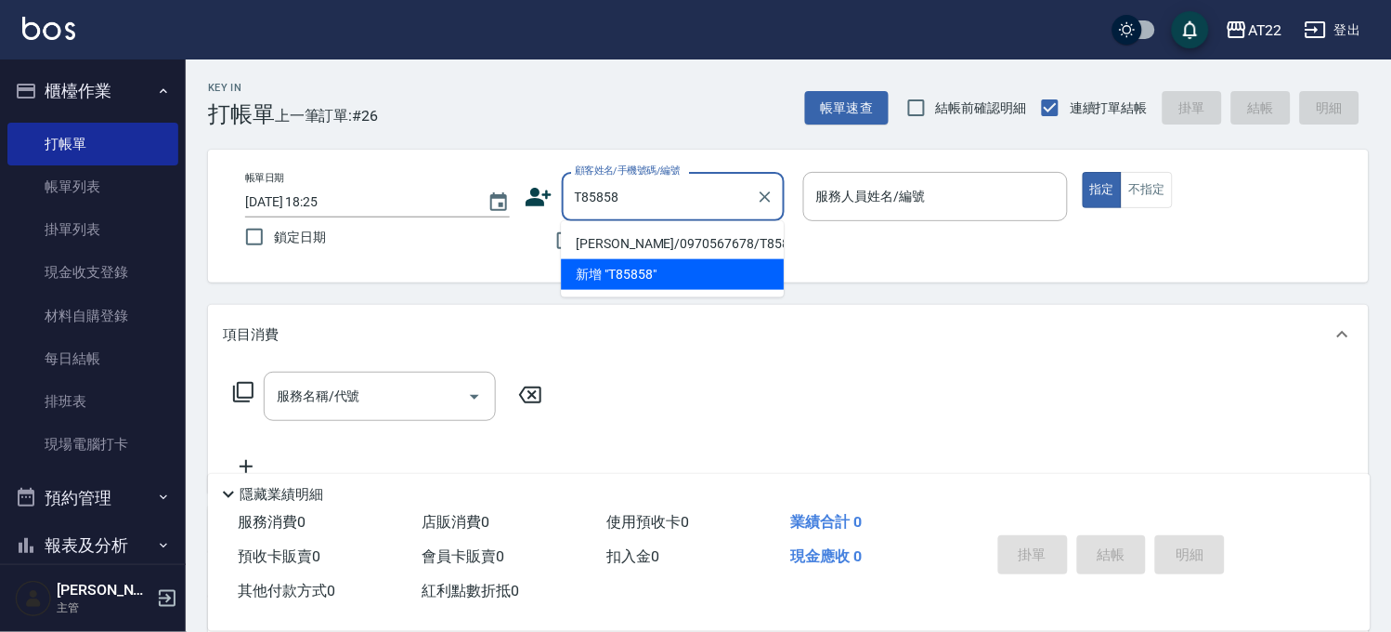
click at [593, 236] on li "[PERSON_NAME]/0970567678/T85858" at bounding box center [672, 243] width 223 height 31
type input "[PERSON_NAME]/0970567678/T85858"
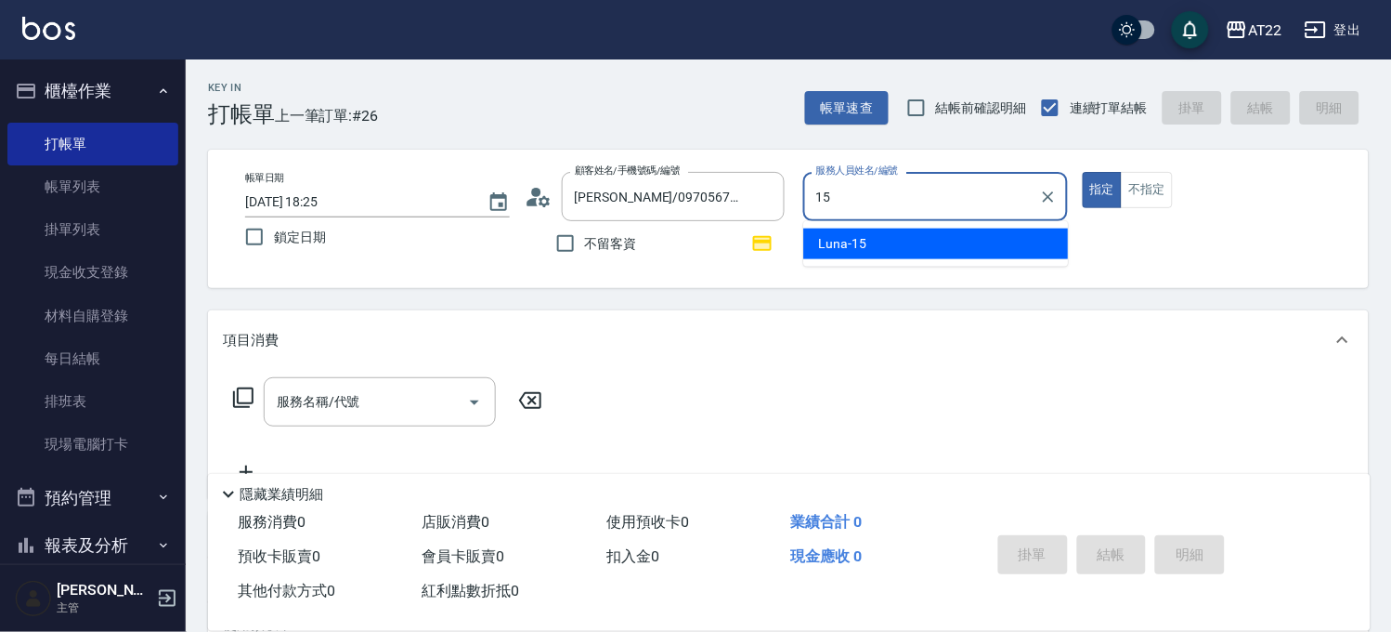
type input "Luna-15"
type button "true"
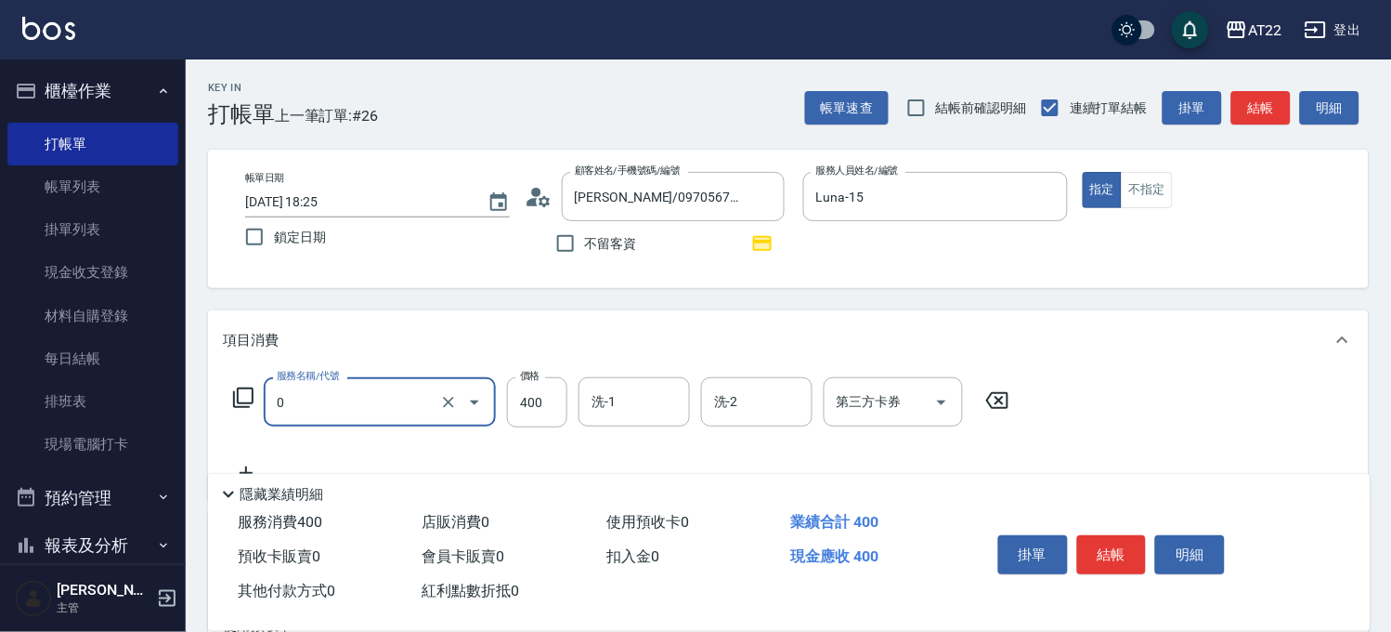
type input "有機洗髮(0)"
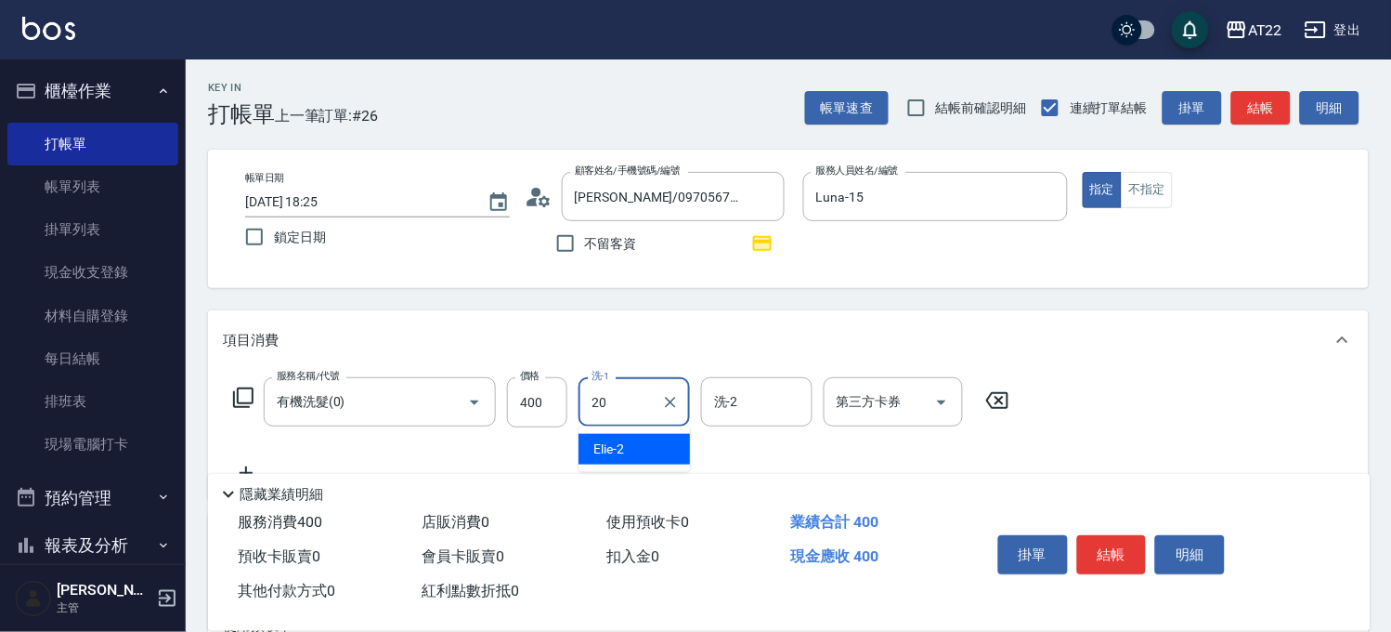
type input "Noah-20"
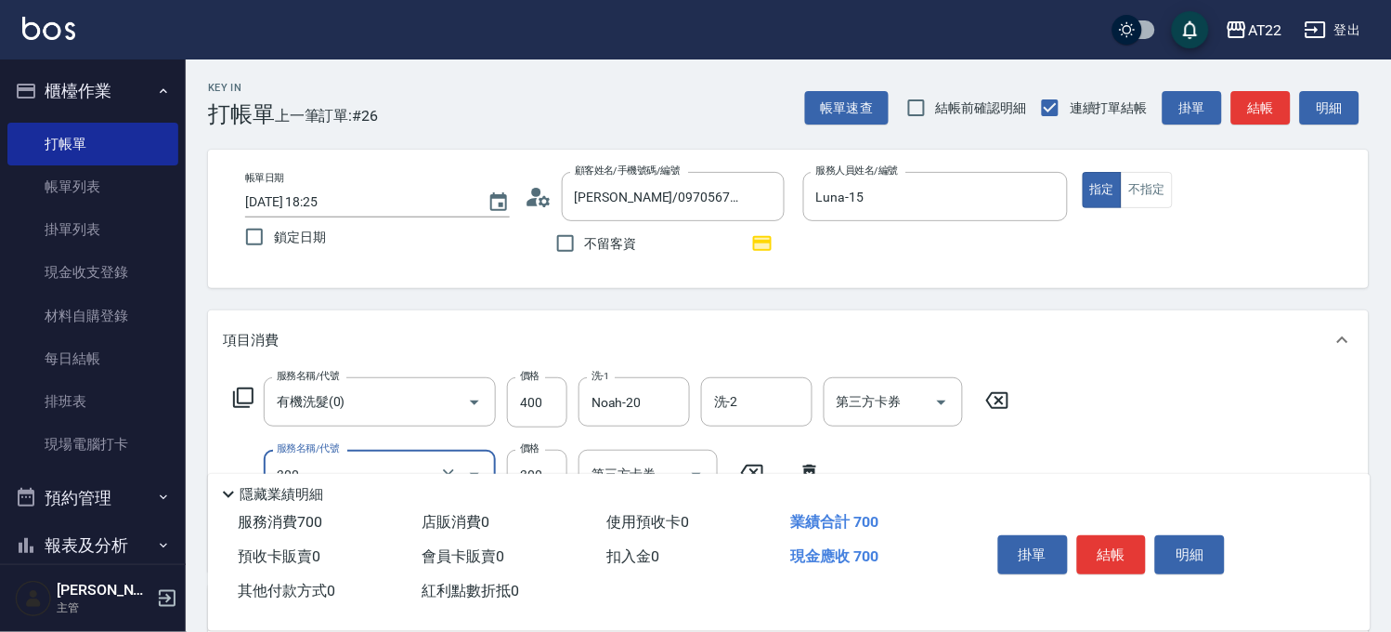
type input "剪髮(300)"
type input "230"
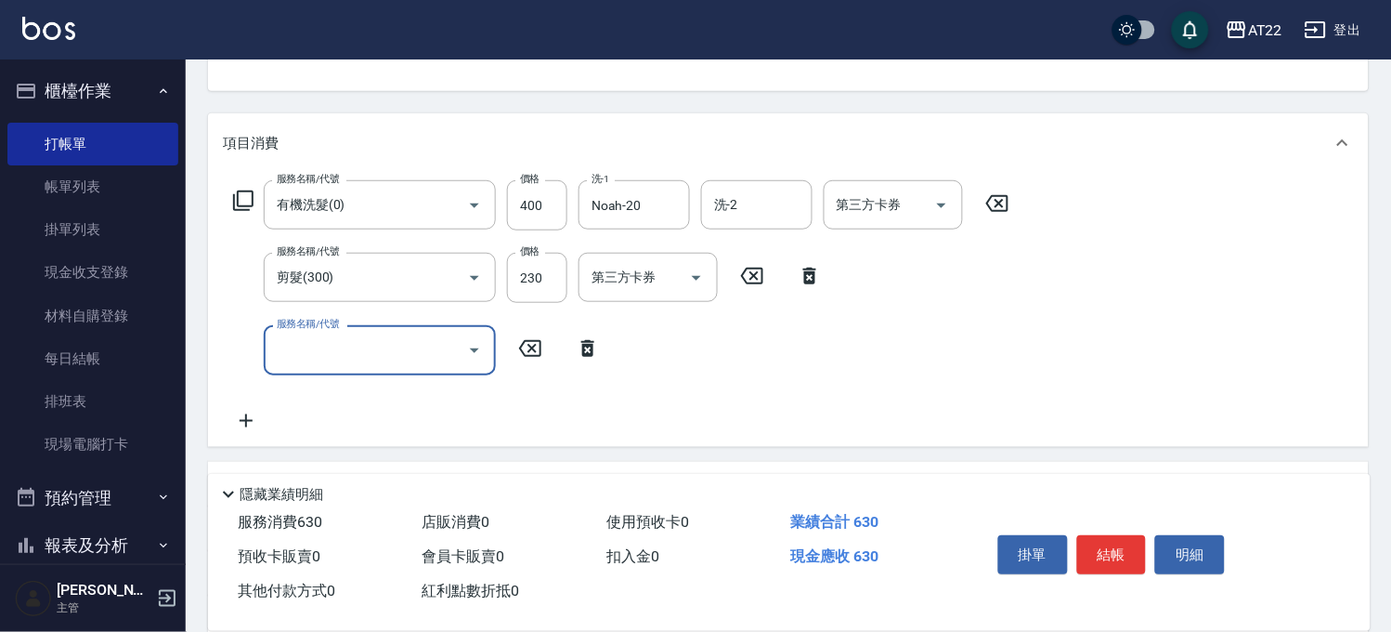
scroll to position [206, 0]
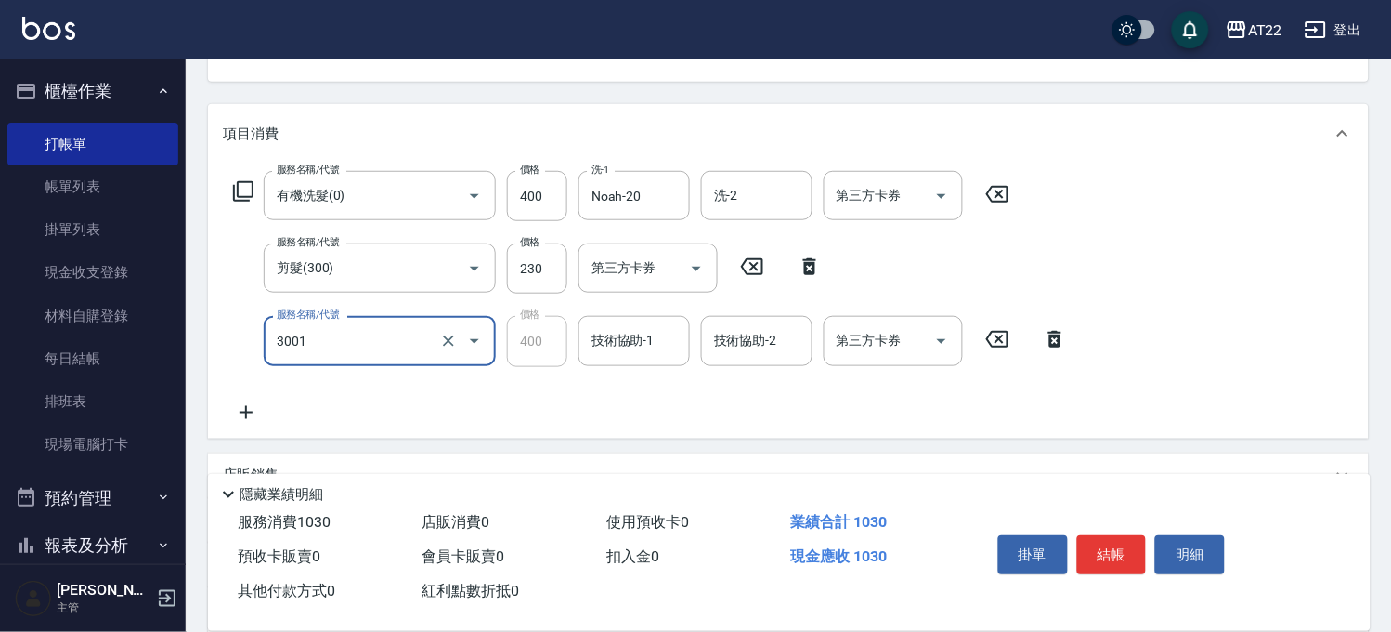
type input "側邊燙貼(3001)"
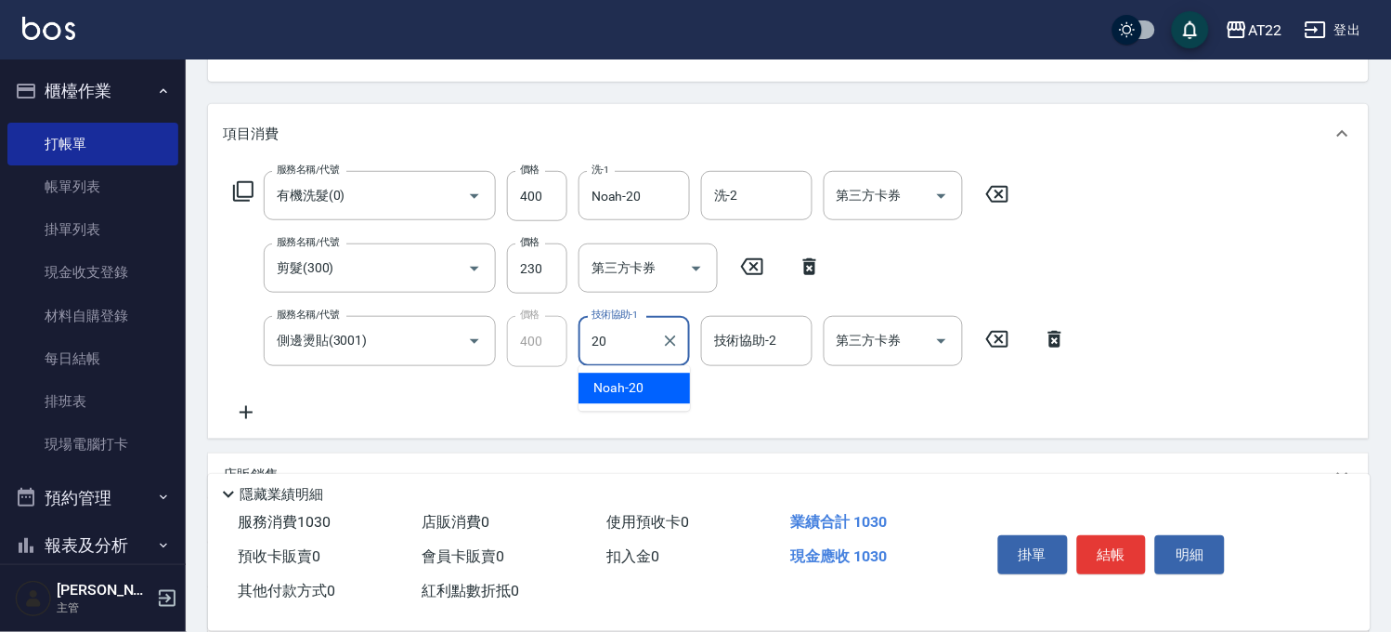
type input "Noah-20"
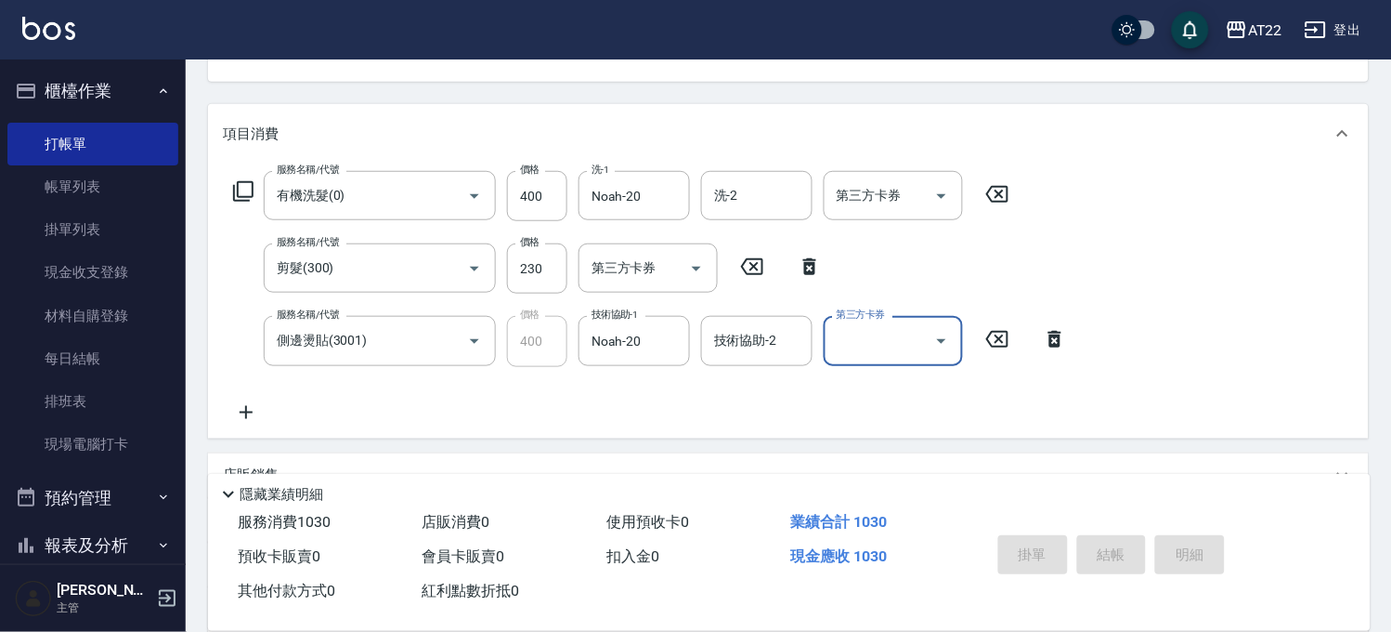
type input "[DATE] 18:27"
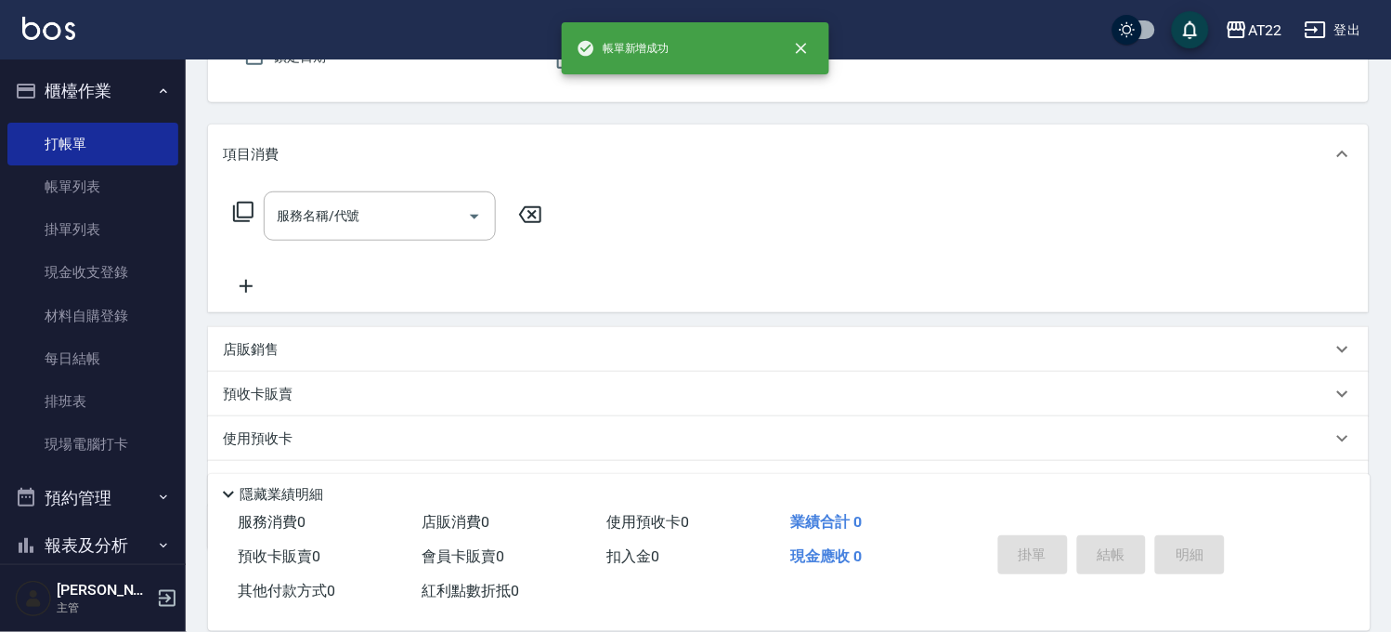
scroll to position [0, 0]
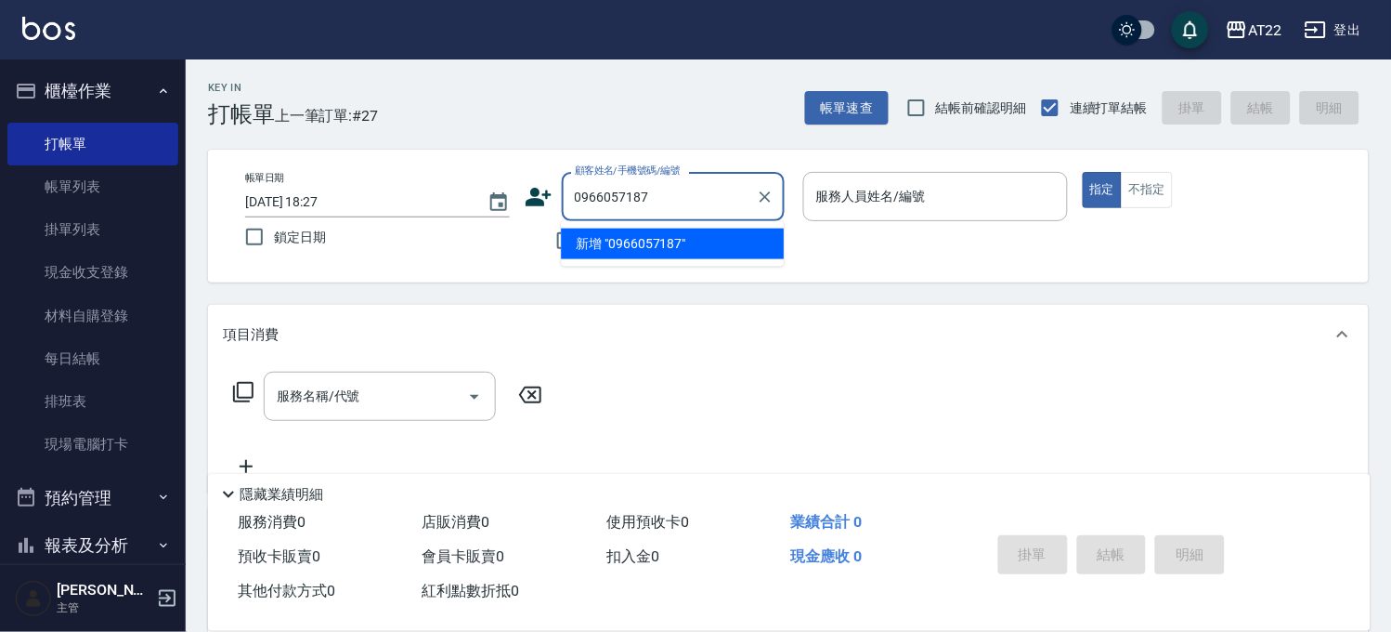
click at [622, 240] on li "新增 "0966057187"" at bounding box center [672, 243] width 223 height 31
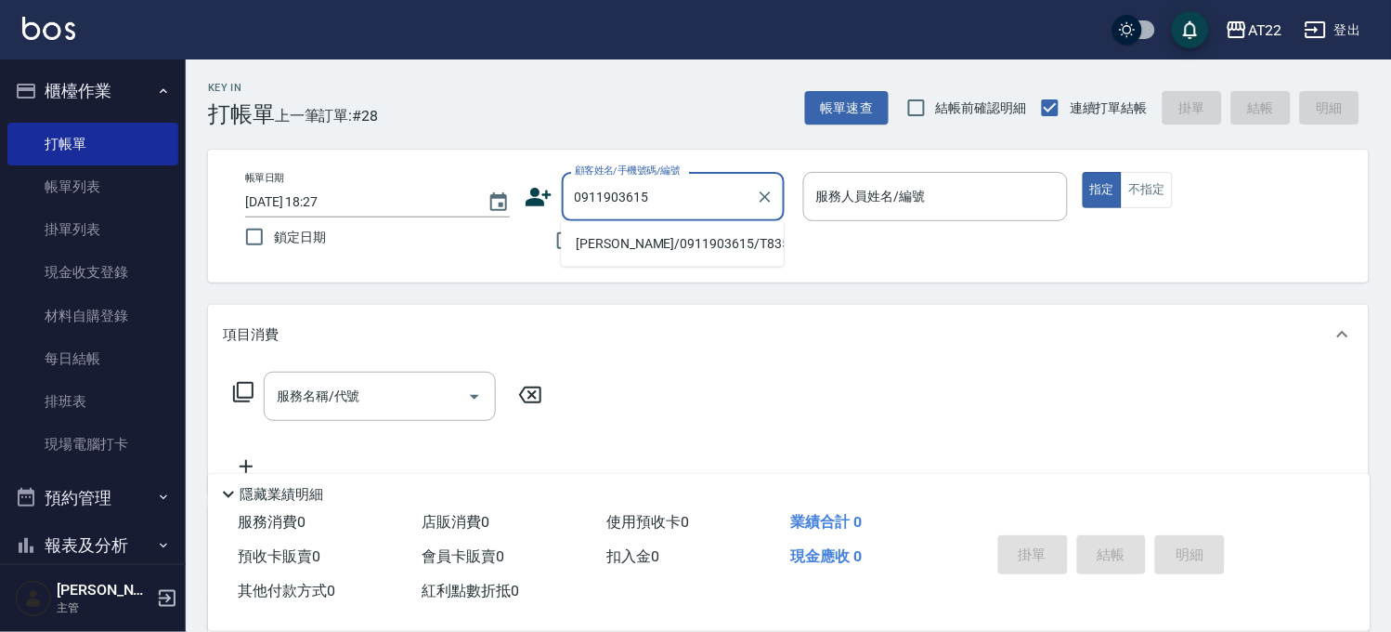
click at [619, 246] on li "[PERSON_NAME]/0911903615/T83523" at bounding box center [672, 243] width 223 height 31
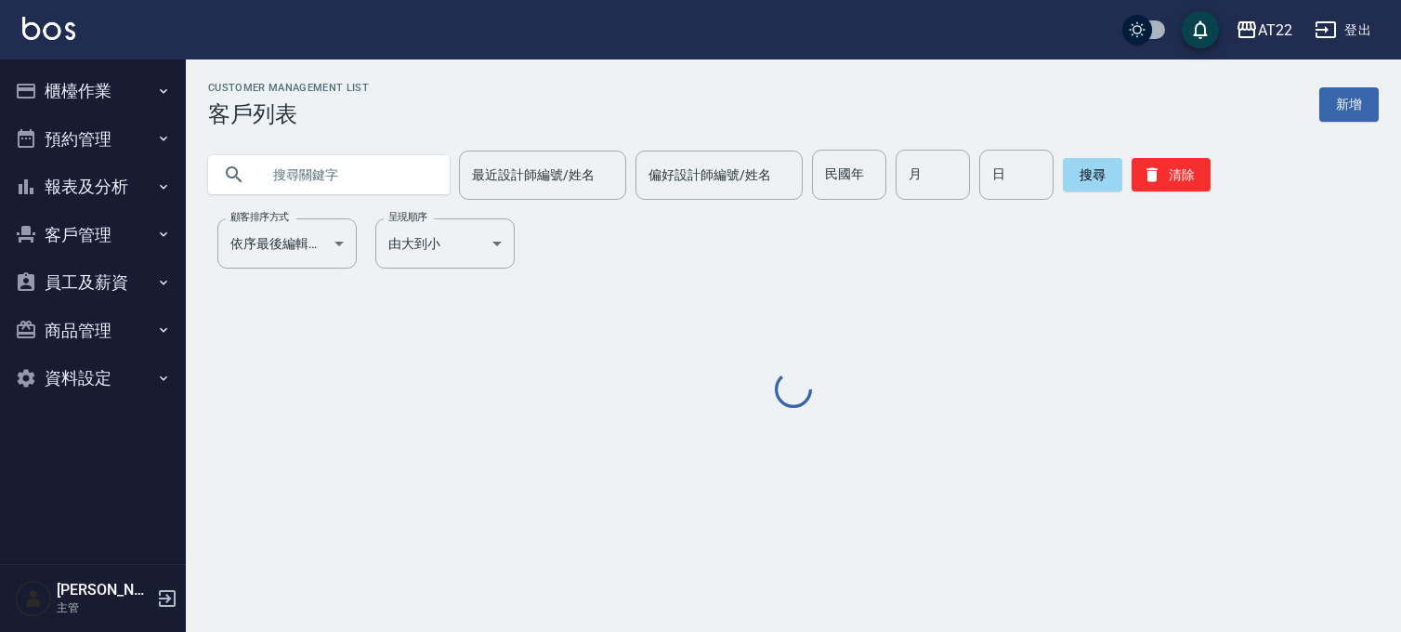
click at [369, 173] on input "text" at bounding box center [347, 175] width 175 height 50
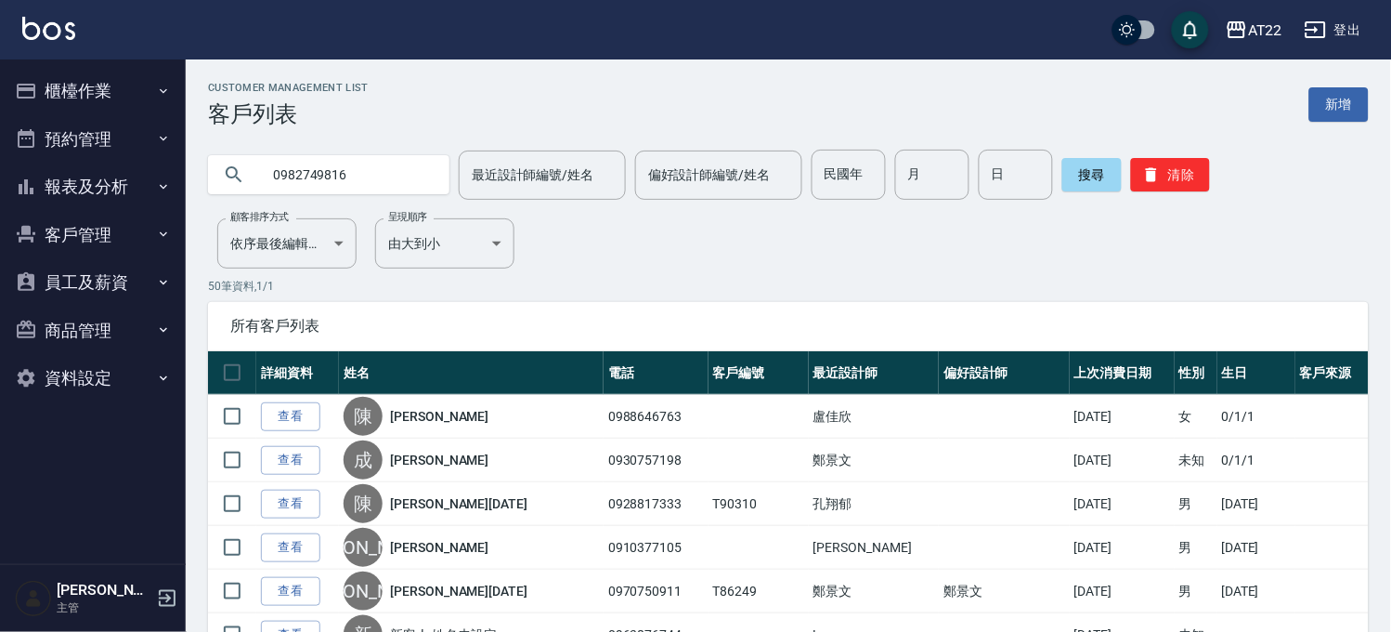
type input "0982749816"
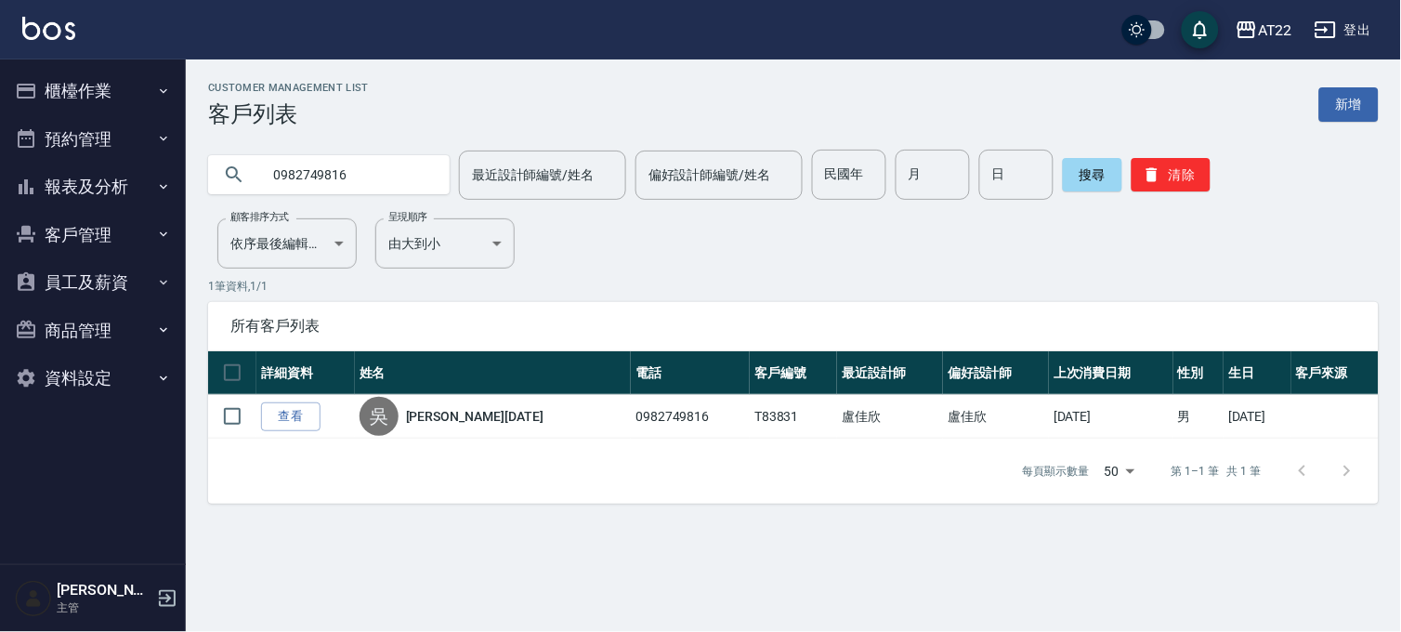
click at [280, 413] on link "查看" at bounding box center [290, 416] width 59 height 29
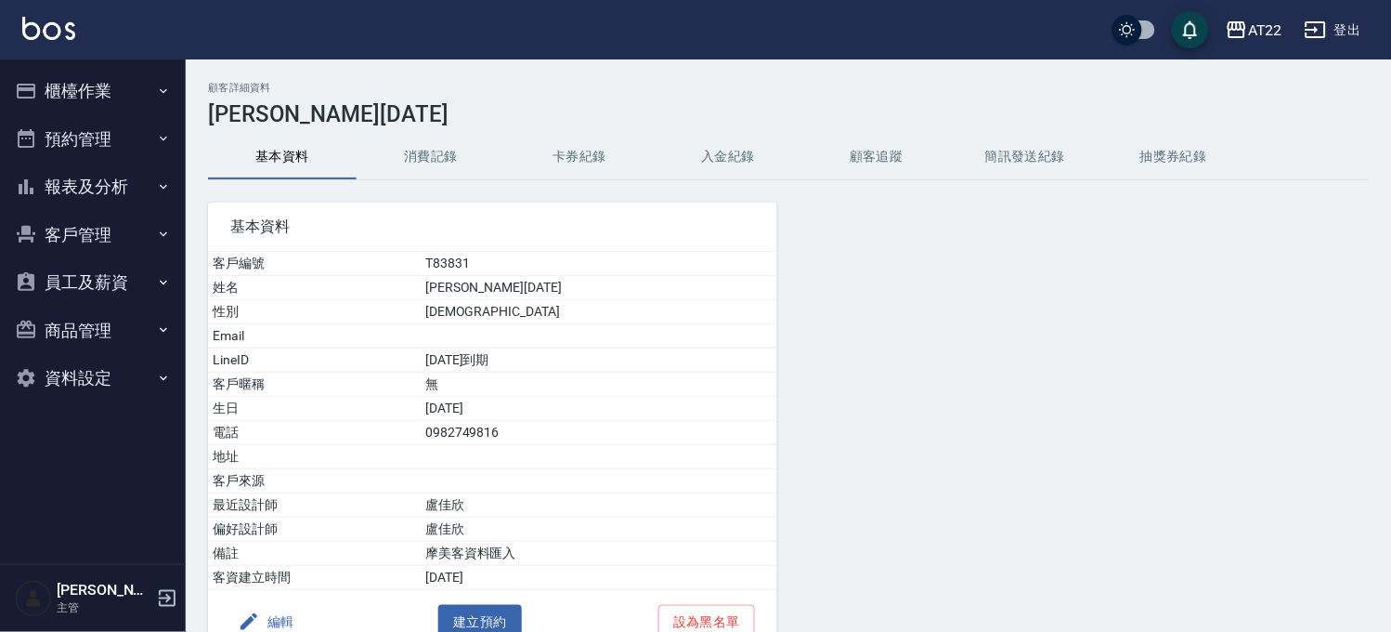
click at [423, 172] on button "消費記錄" at bounding box center [431, 157] width 149 height 45
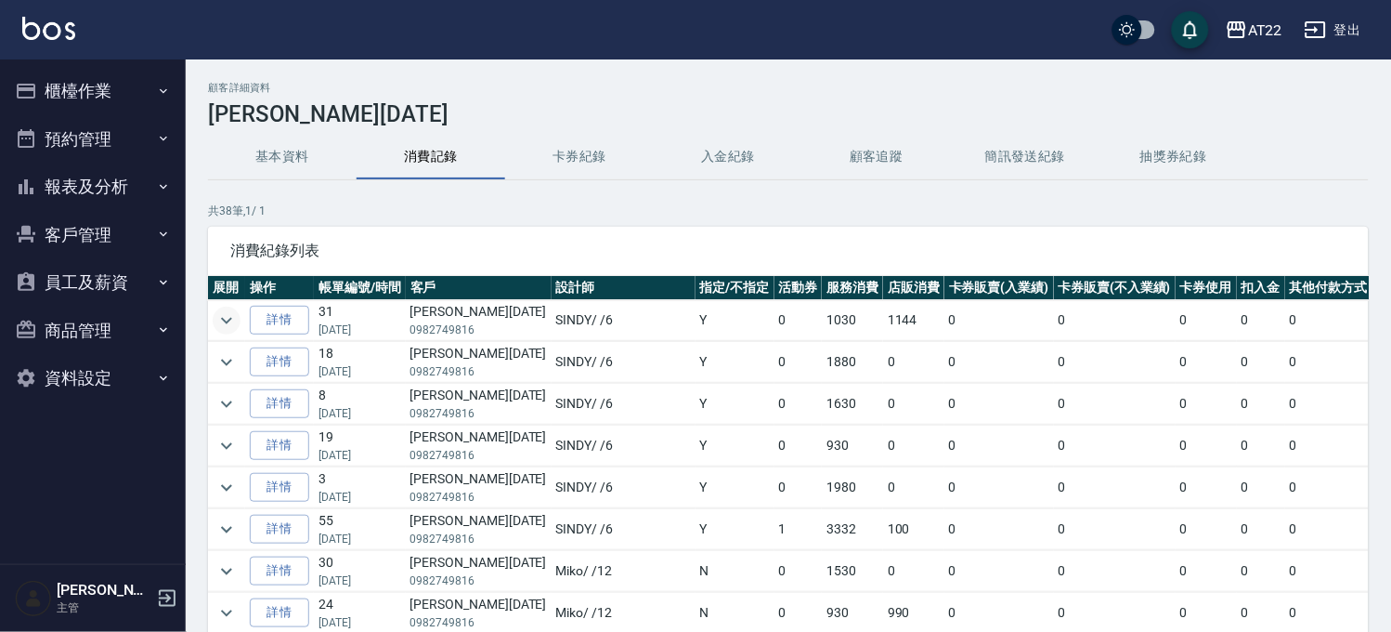
click at [238, 320] on button "expand row" at bounding box center [227, 320] width 28 height 28
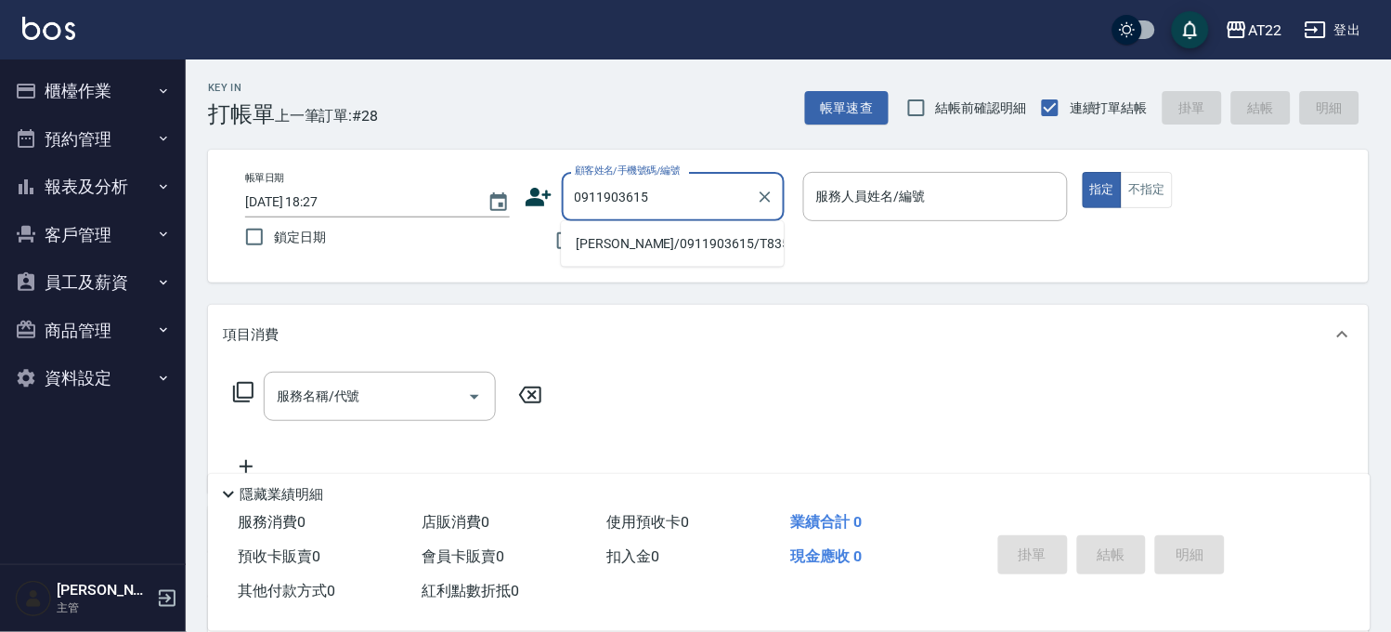
click at [597, 240] on li "[PERSON_NAME]/0911903615/T83523" at bounding box center [672, 243] width 223 height 31
type input "[PERSON_NAME]/0911903615/T83523"
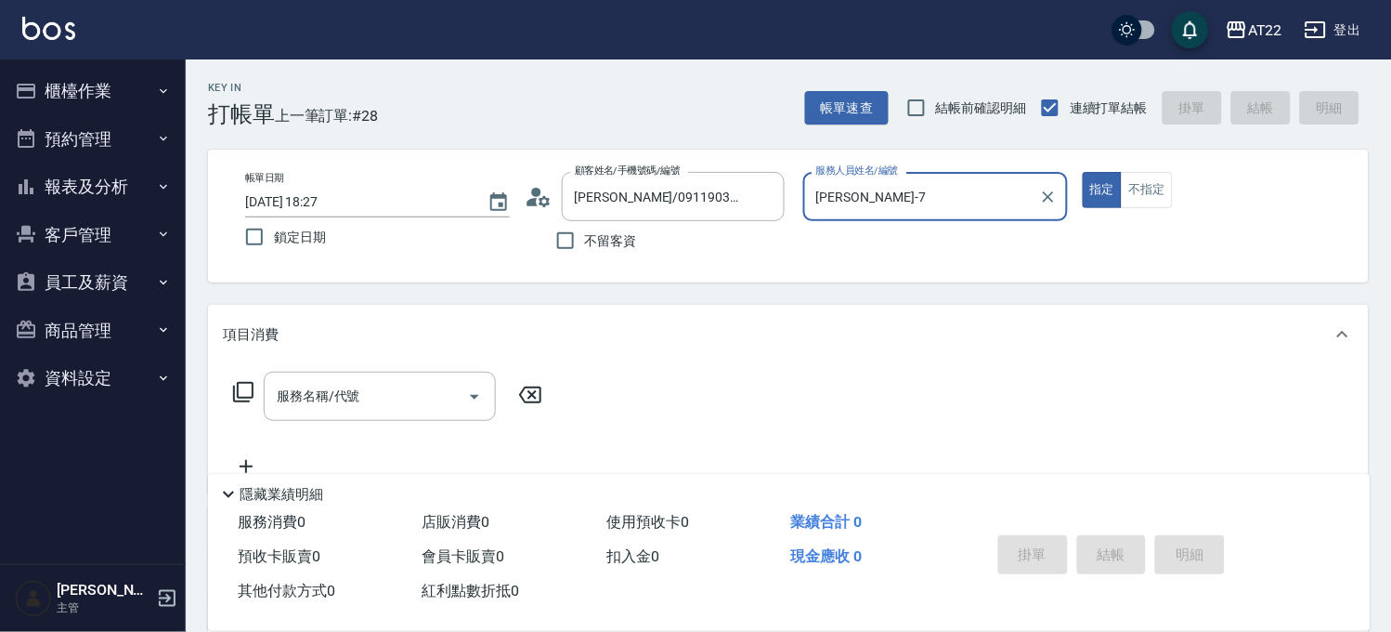
type input "[PERSON_NAME]-7"
click at [305, 392] on div "服務名稱/代號 服務名稱/代號" at bounding box center [380, 396] width 232 height 49
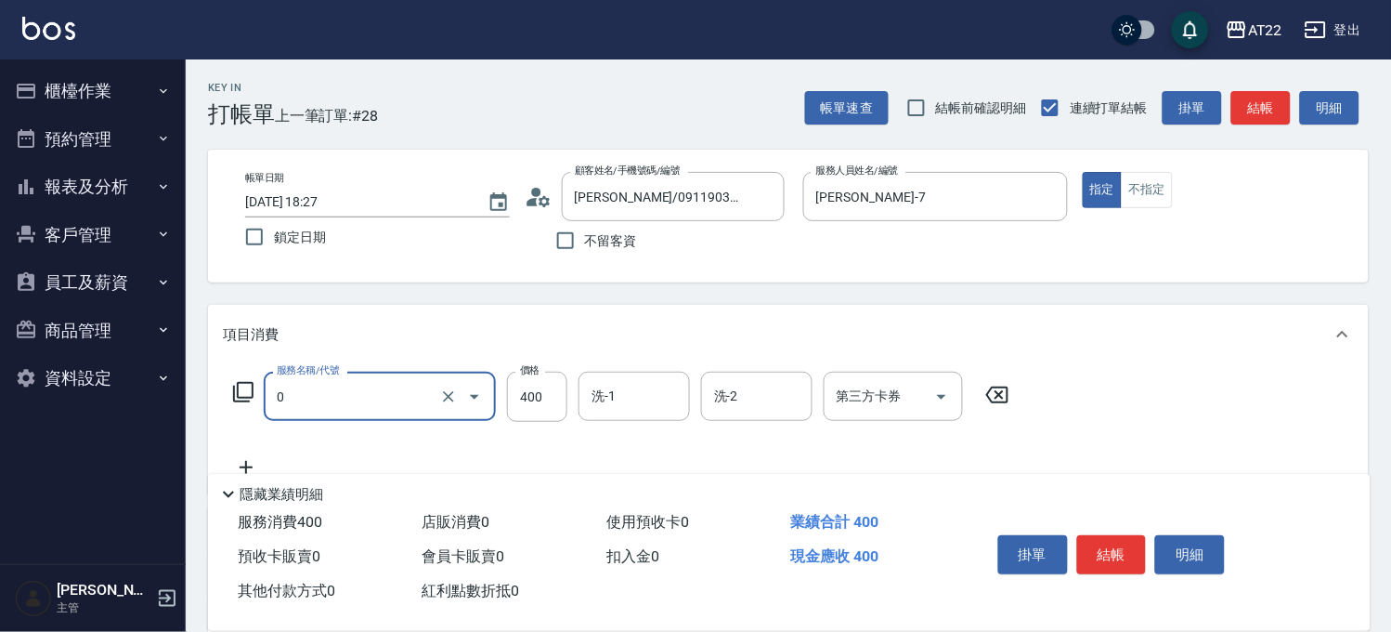
type input "有機洗髮(0)"
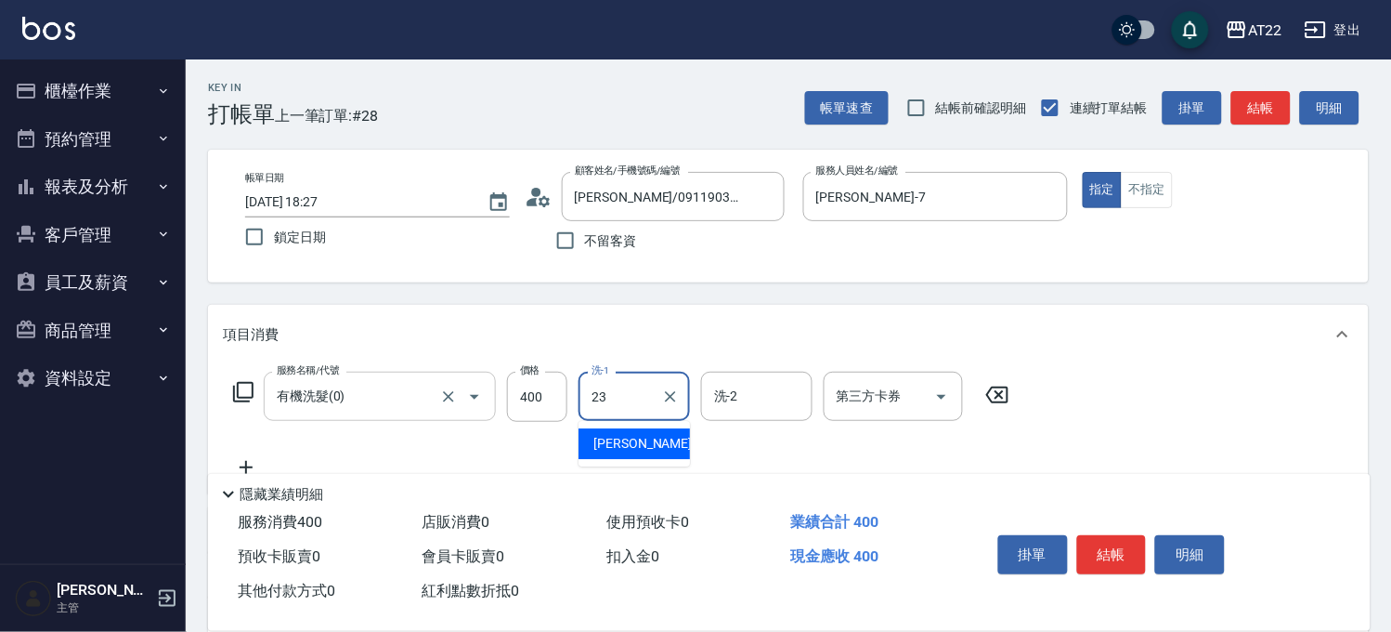
type input "[PERSON_NAME]-23"
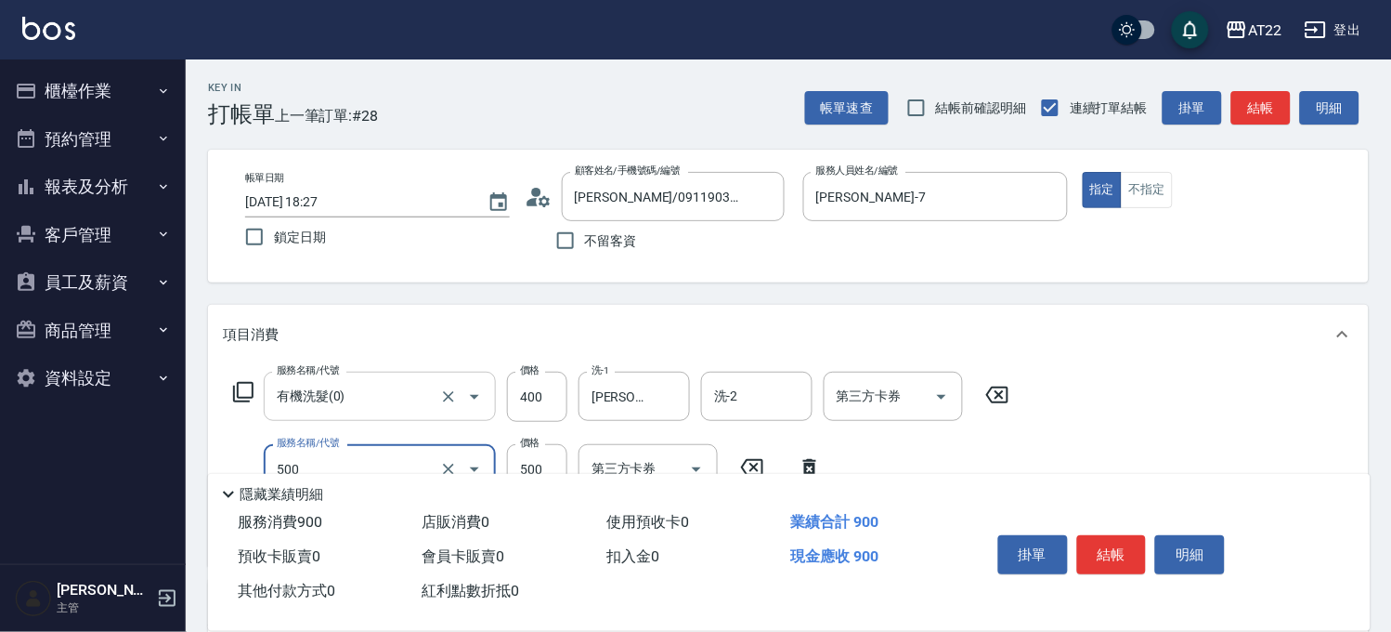
type input "剪髮(500)"
type input "630"
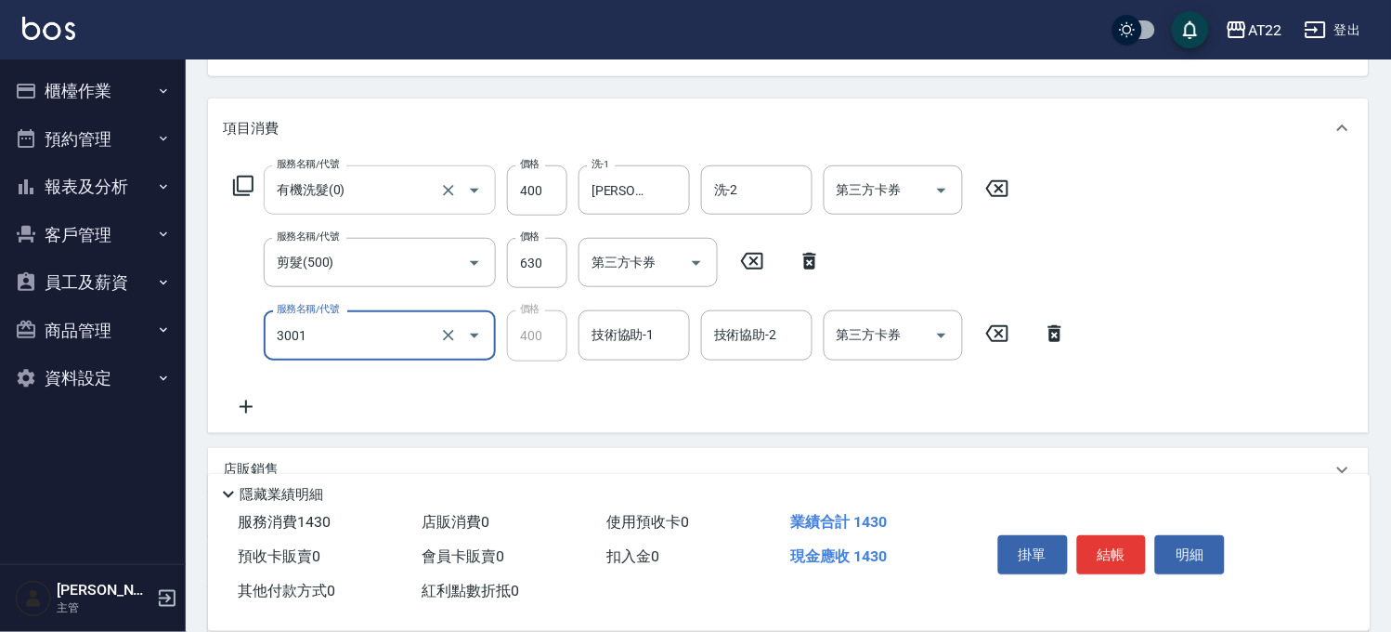
type input "側邊燙貼(3001)"
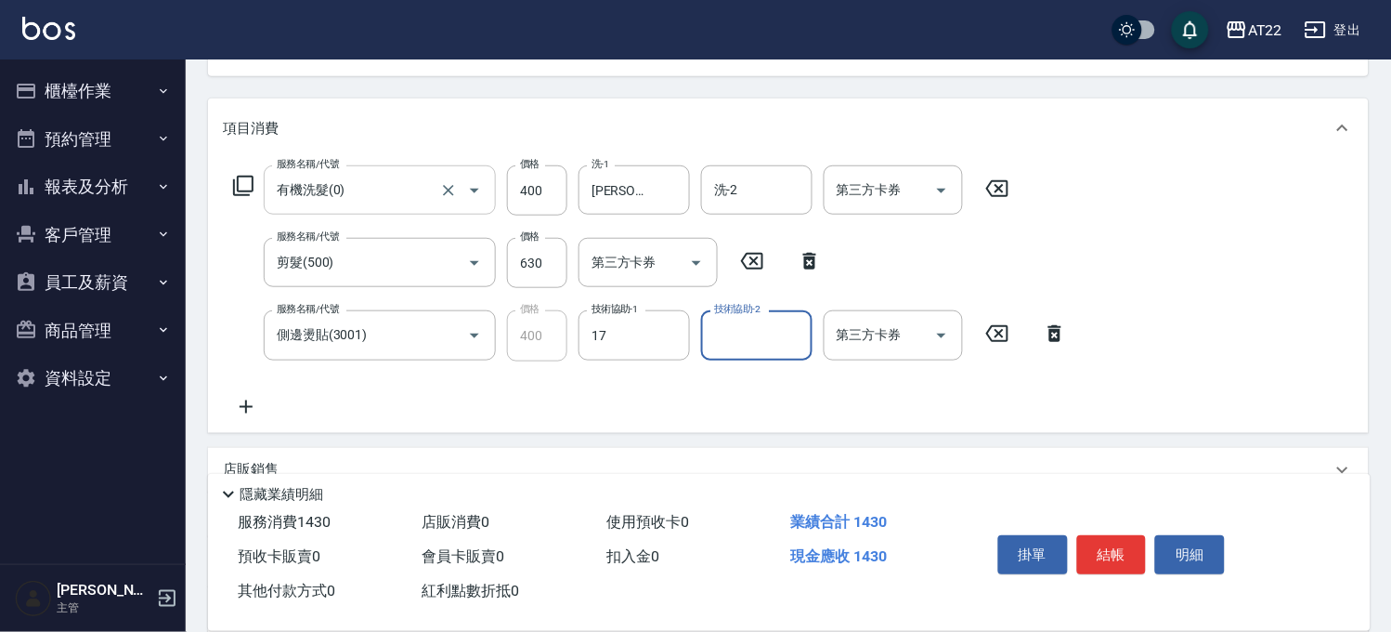
type input "YunYun-17"
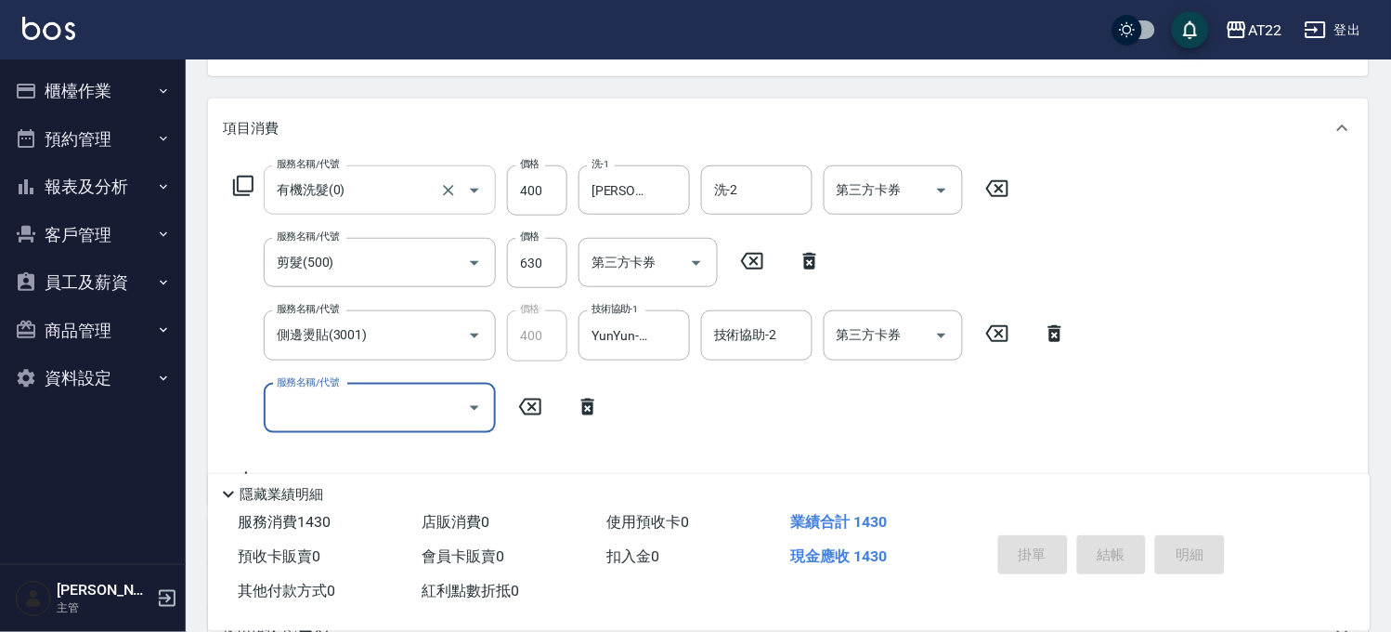
type input "[DATE] 18:28"
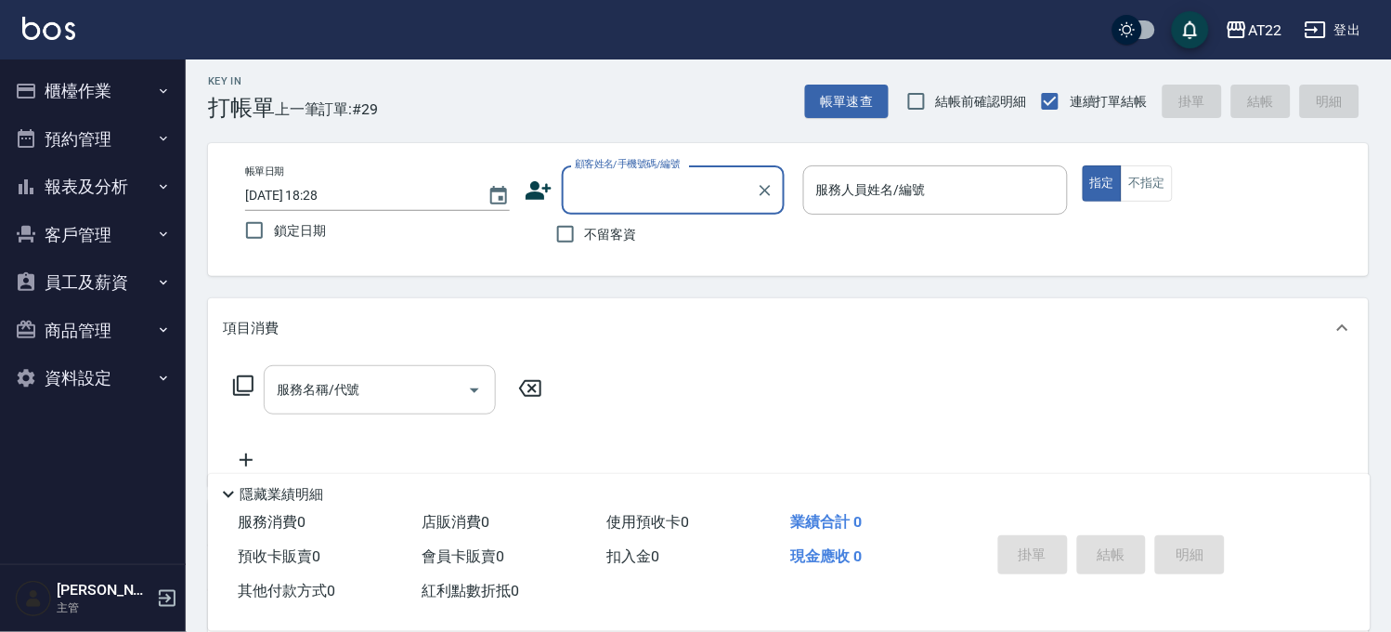
scroll to position [0, 0]
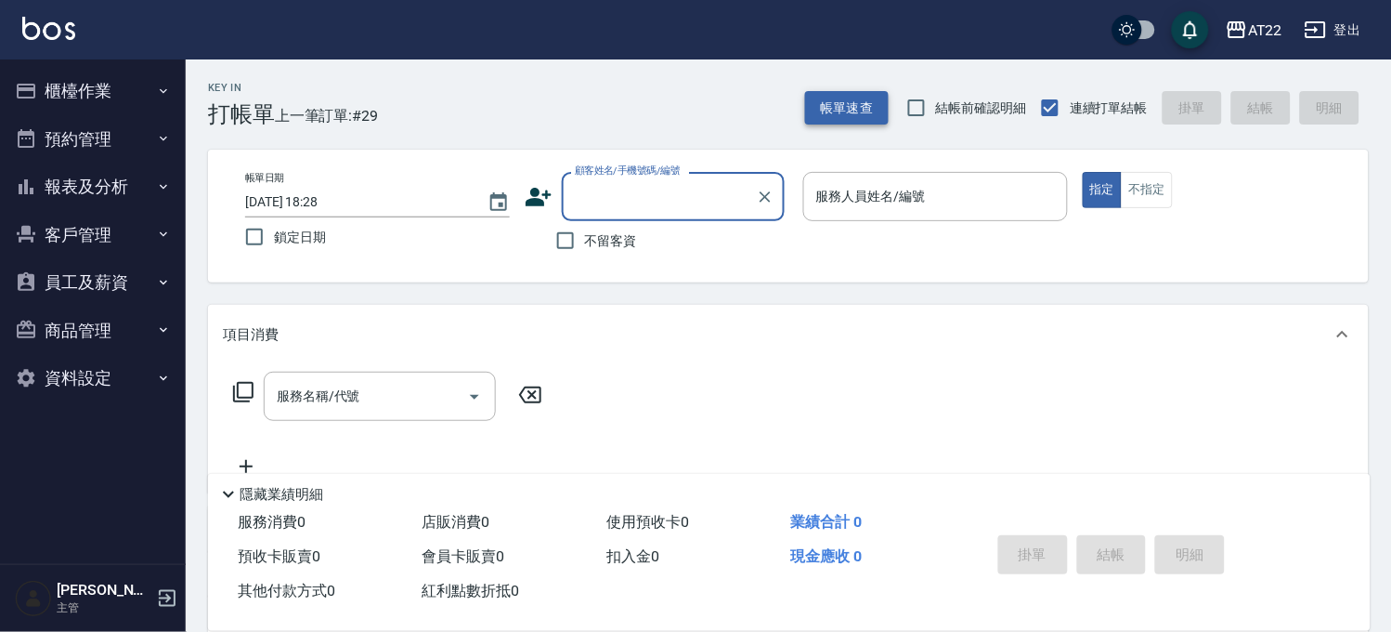
click at [831, 105] on button "帳單速查" at bounding box center [847, 108] width 84 height 34
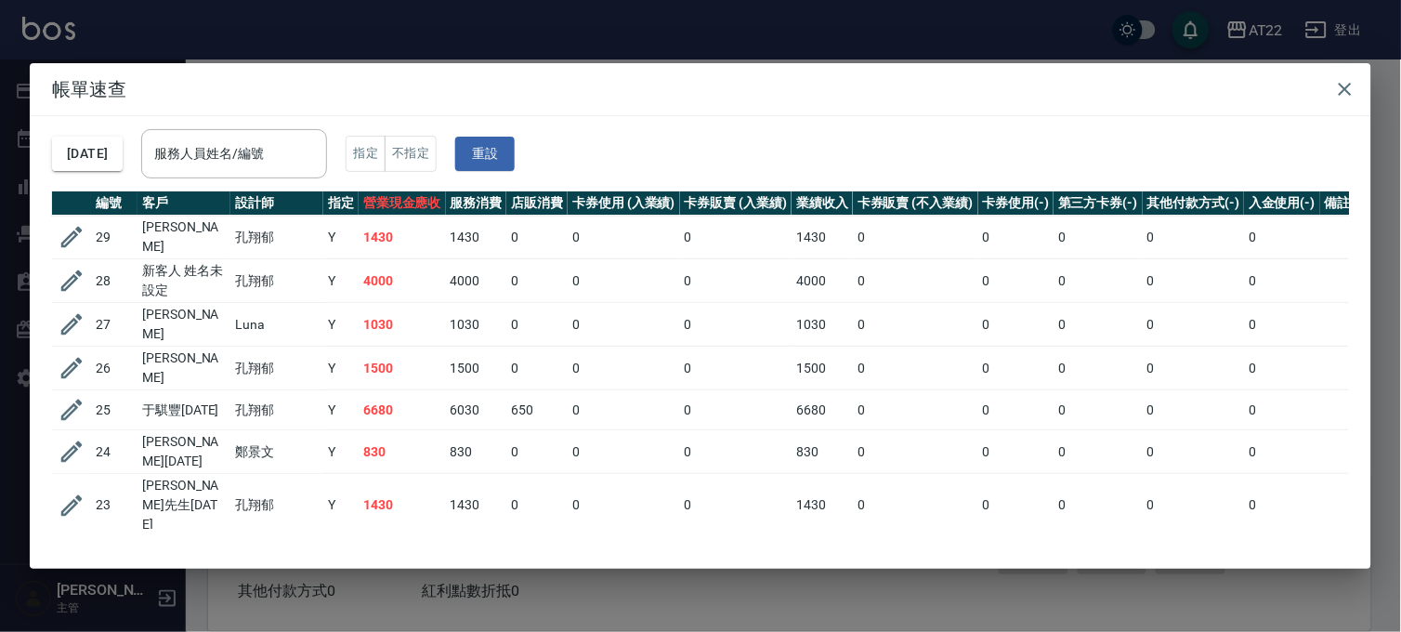
click at [899, 28] on div "帳單速查 [DATE] 服務人員姓名/編號 服務人員姓名/編號 指定 不指定 重設 編號 客戶 設計師 指定 營業現金應收 服務消費 店販消費 卡券使用 (入…" at bounding box center [700, 316] width 1401 height 632
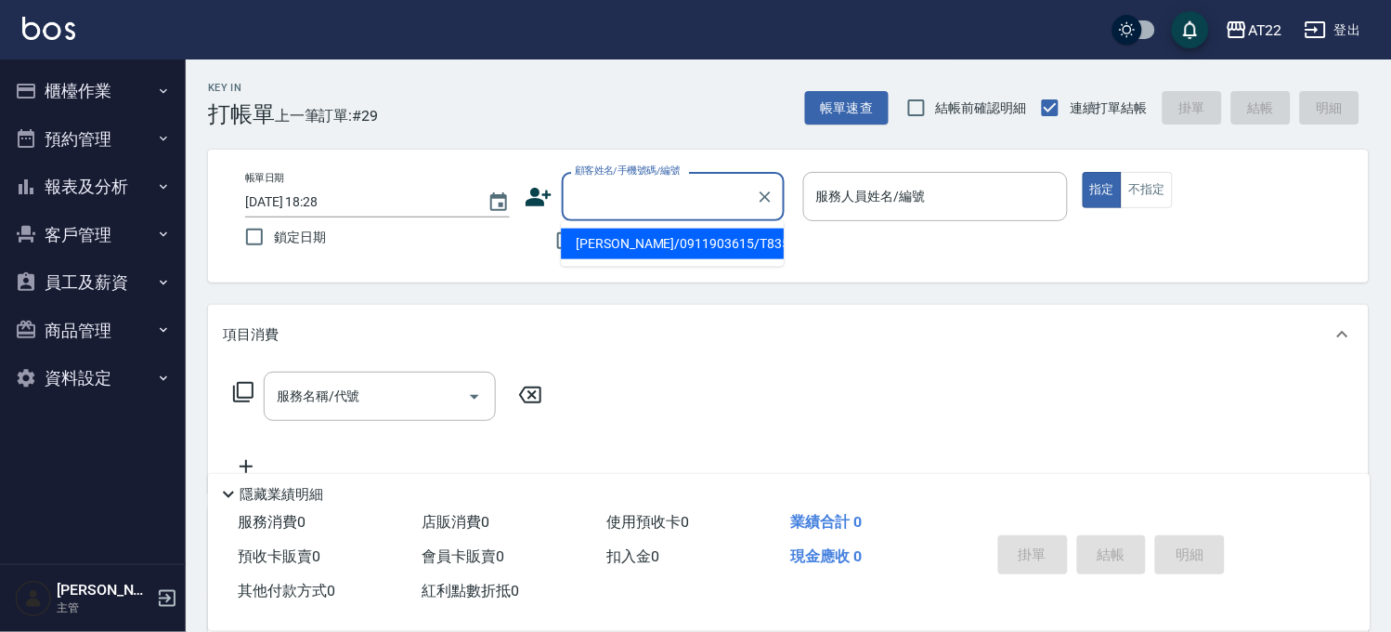
click at [657, 188] on input "顧客姓名/手機號碼/編號" at bounding box center [659, 196] width 178 height 33
click at [58, 224] on button "客戶管理" at bounding box center [92, 235] width 171 height 48
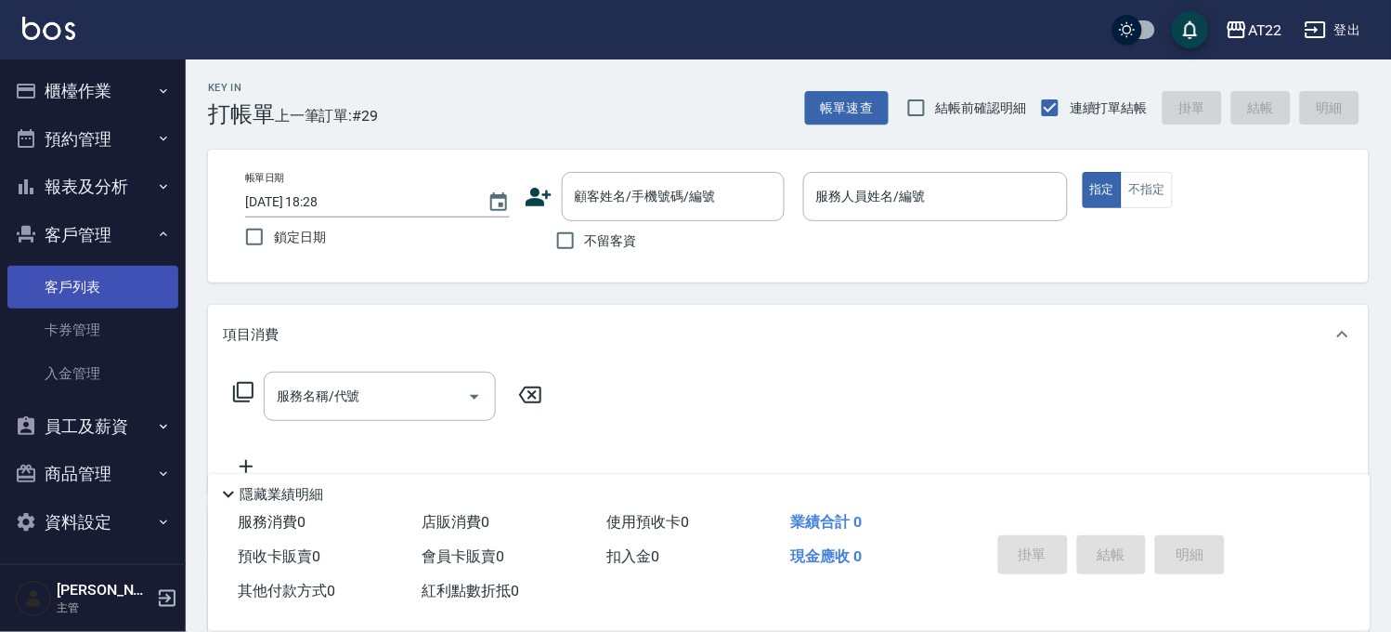
click at [46, 300] on link "客戶列表" at bounding box center [92, 287] width 171 height 43
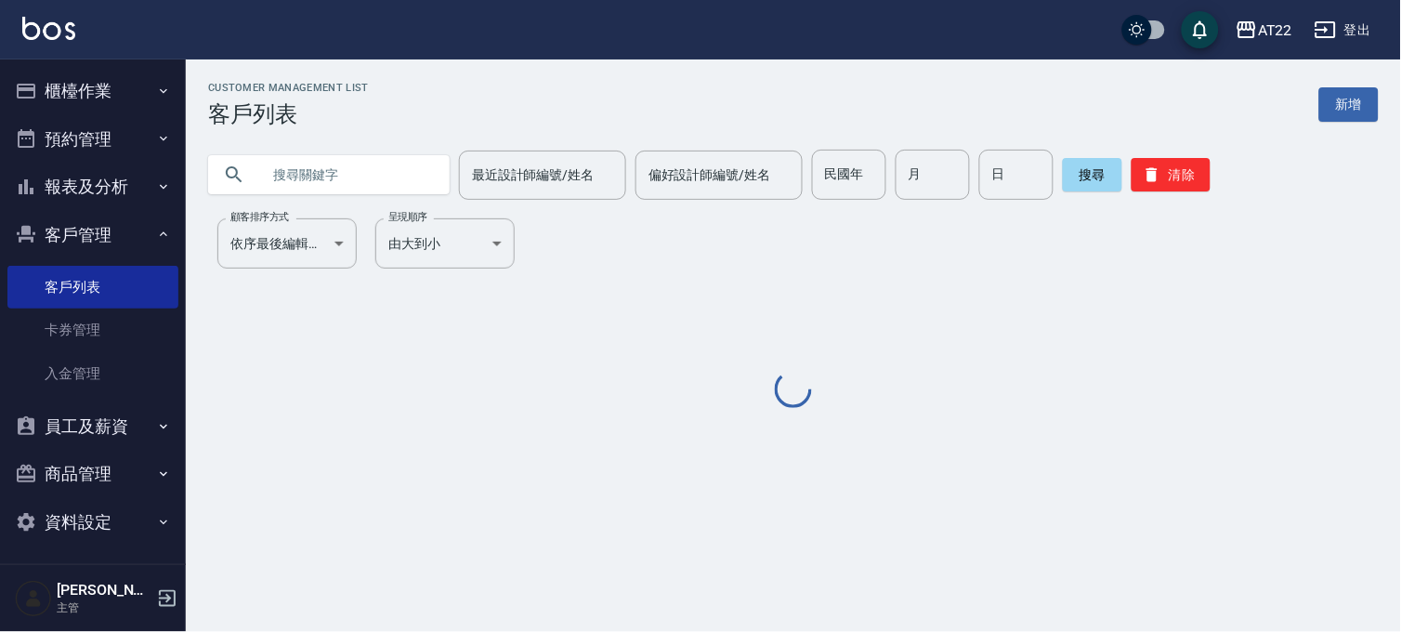
click at [367, 191] on input "text" at bounding box center [347, 175] width 175 height 50
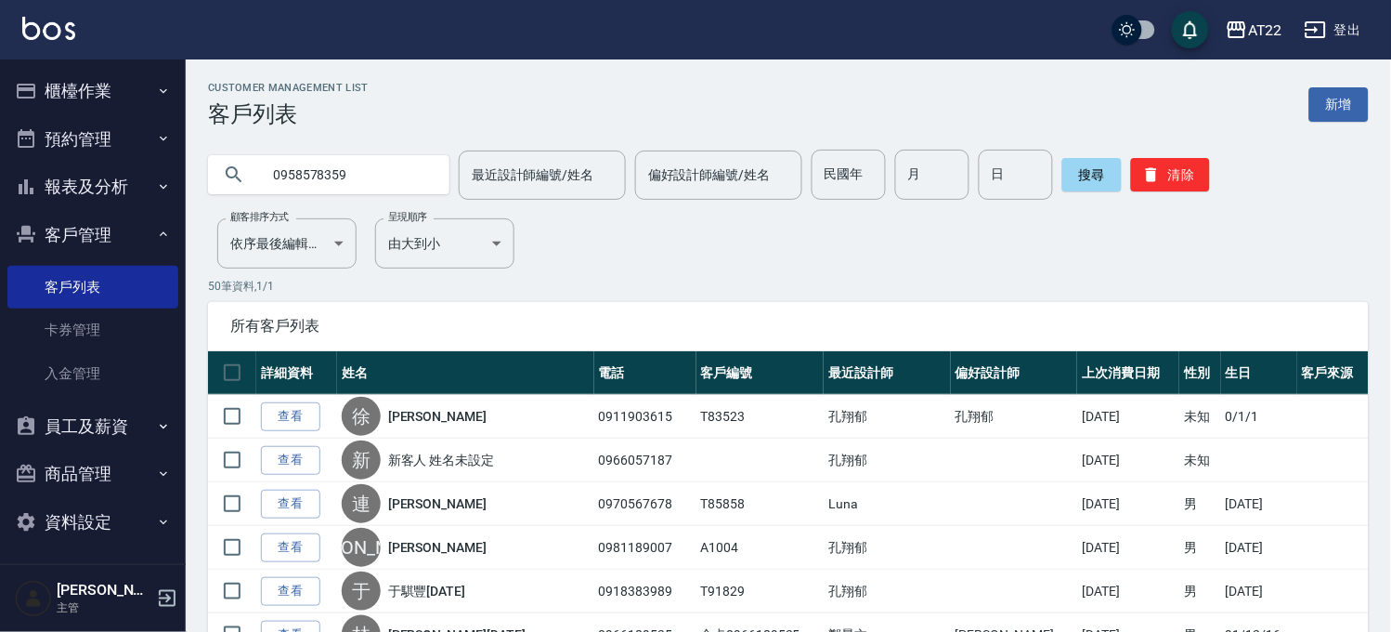
type input "0958578359"
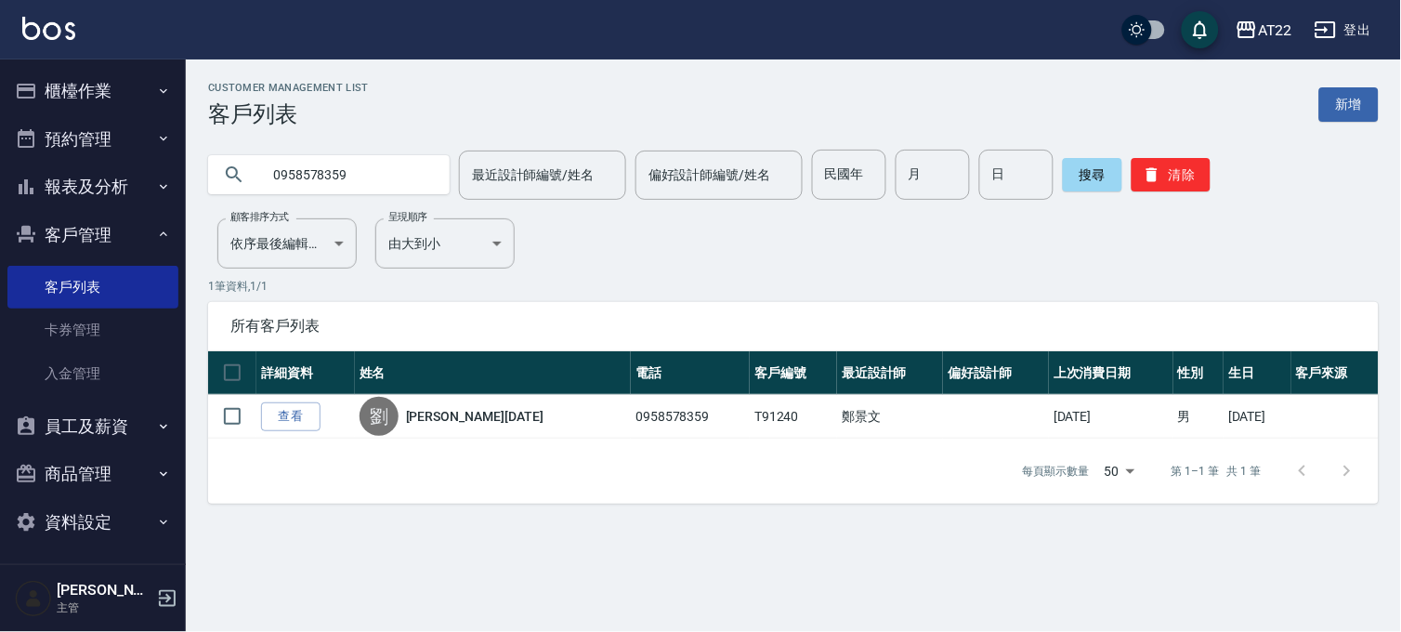
click at [40, 93] on button "櫃檯作業" at bounding box center [92, 91] width 171 height 48
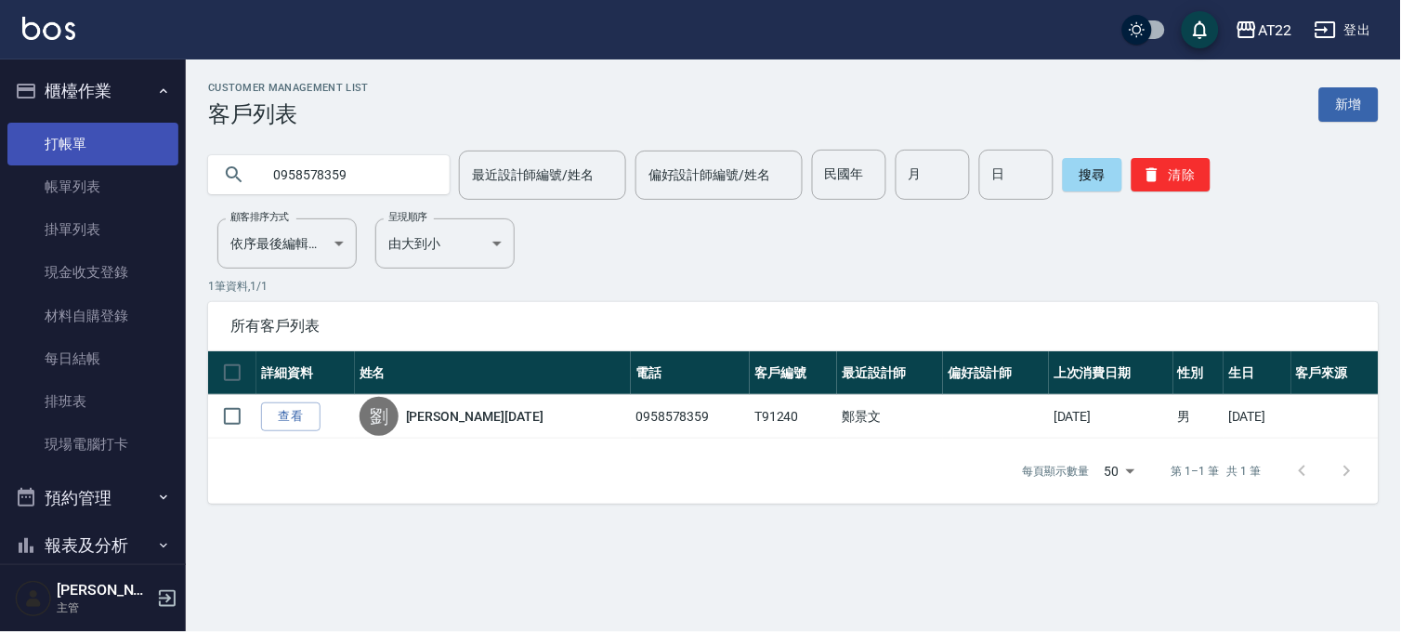
click at [50, 145] on link "打帳單" at bounding box center [92, 144] width 171 height 43
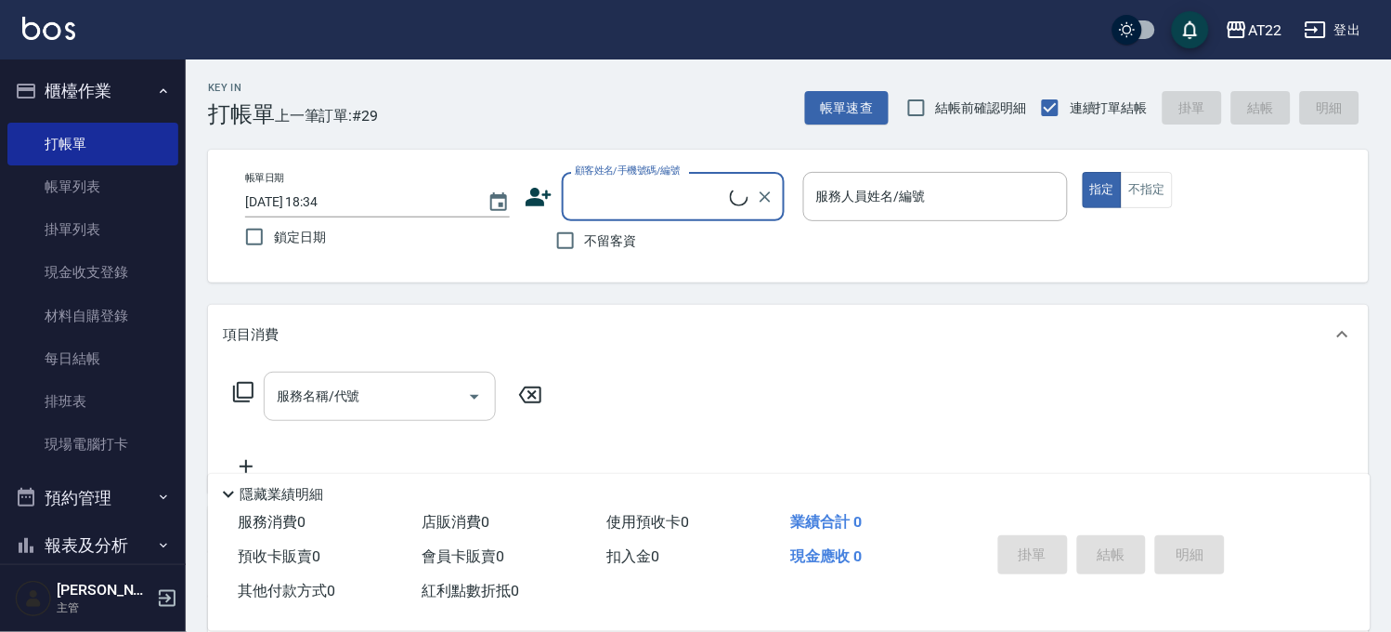
click at [434, 378] on div "服務名稱/代號" at bounding box center [380, 396] width 232 height 49
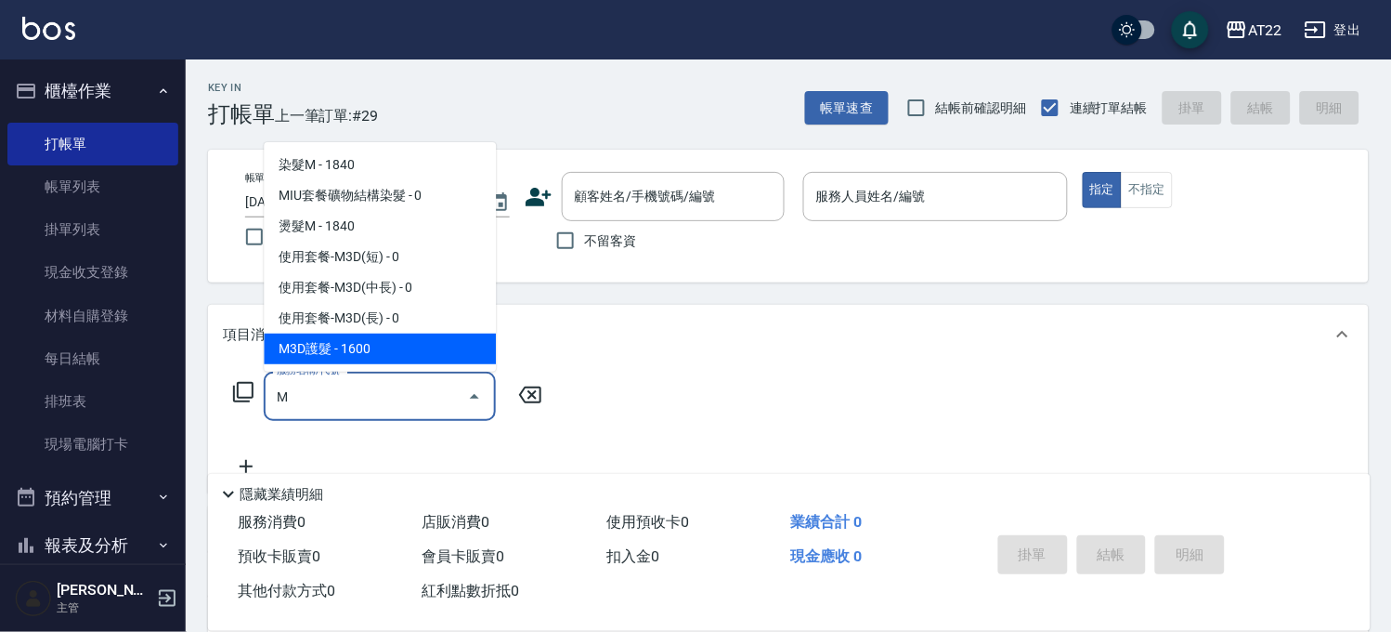
click at [392, 353] on span "M3D護髮 - 1600" at bounding box center [380, 348] width 232 height 31
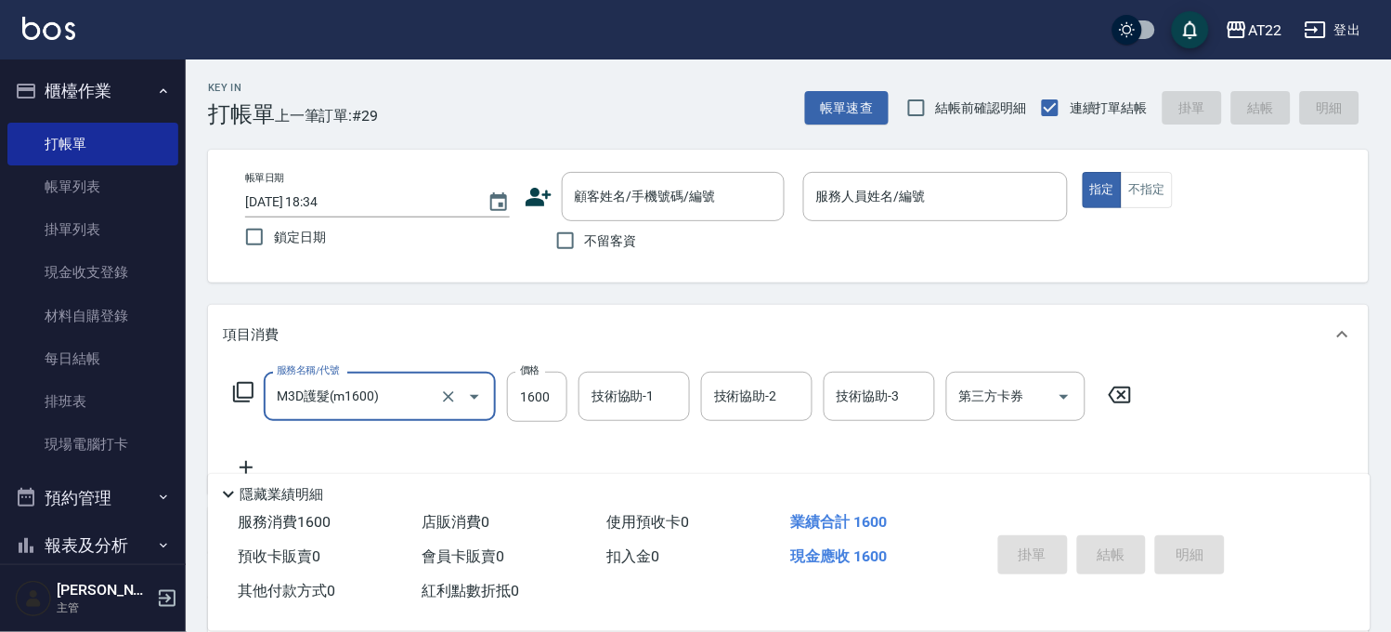
type input "M3D護髮(m1600)"
click at [1116, 393] on icon at bounding box center [1120, 395] width 46 height 22
click at [665, 192] on input "顧客姓名/手機號碼/編號" at bounding box center [659, 196] width 178 height 33
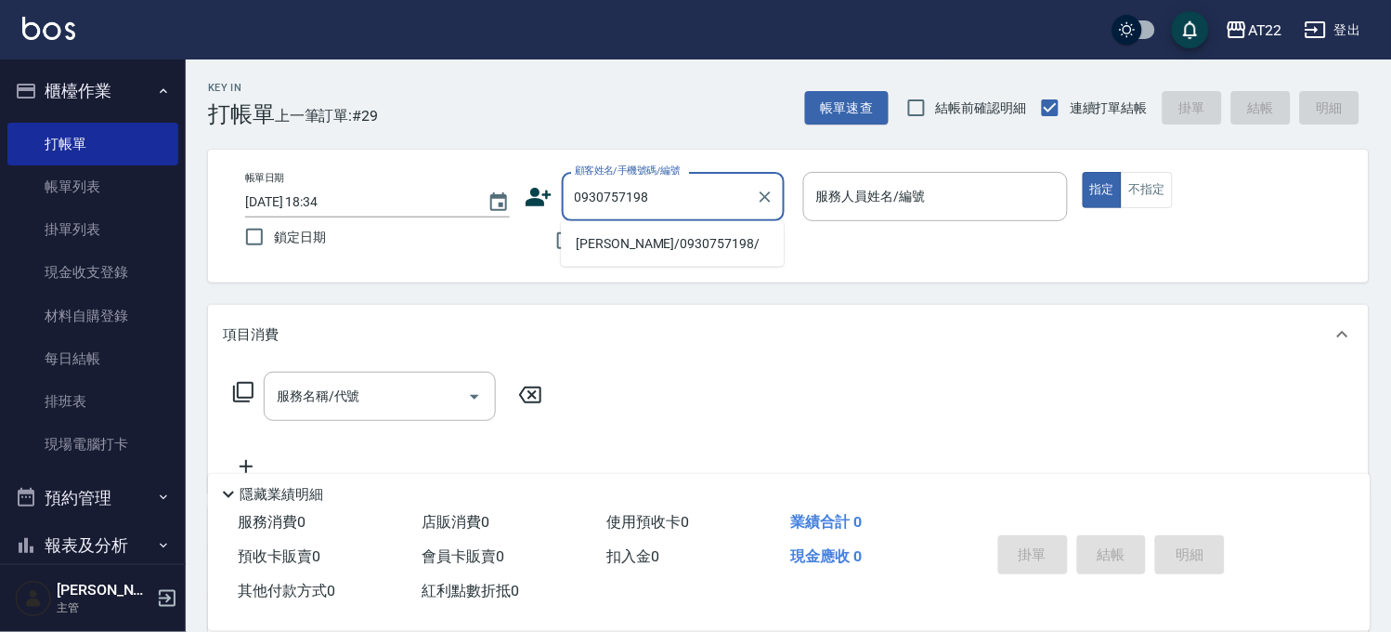
click at [624, 242] on li "[PERSON_NAME]/0930757198/" at bounding box center [672, 243] width 223 height 31
type input "[PERSON_NAME]/0930757198/"
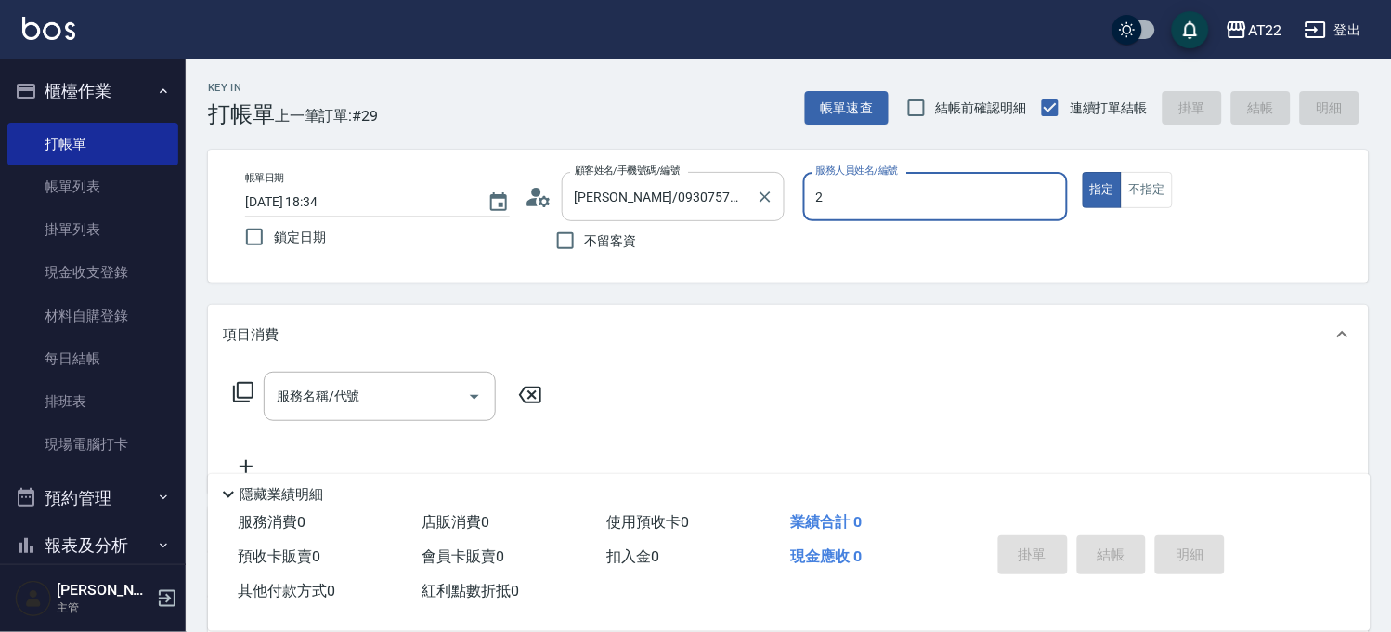
type input "Elie-2"
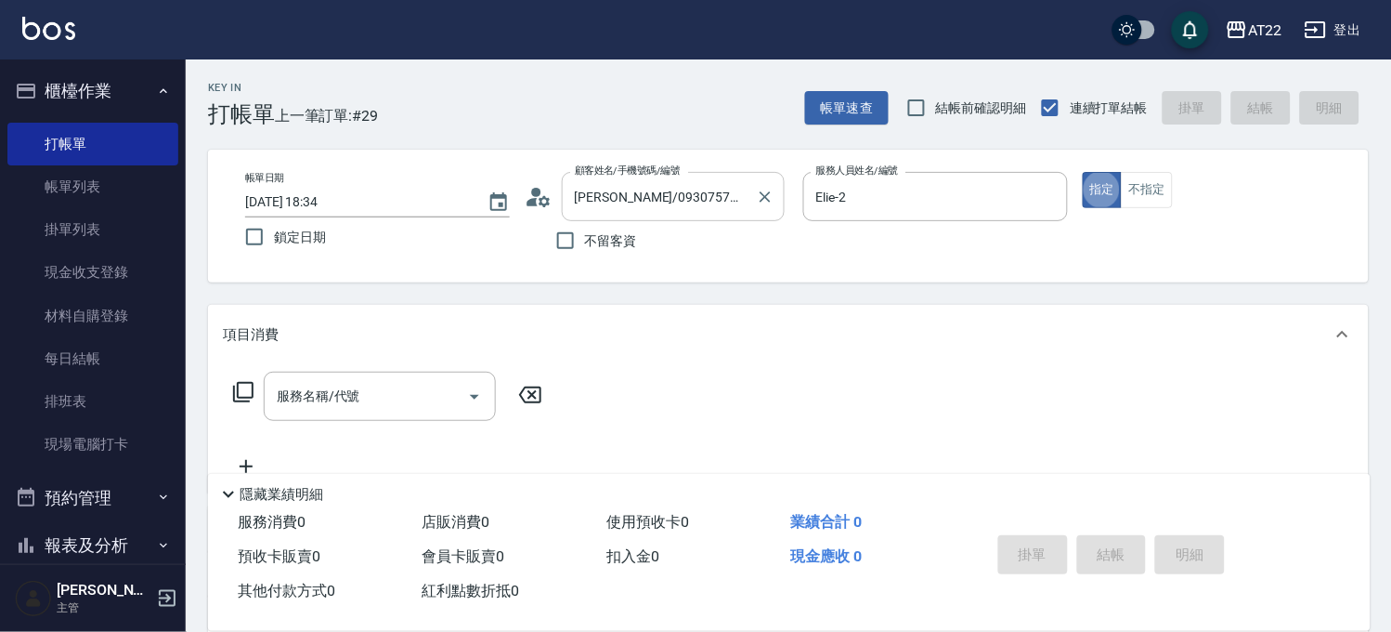
type button "true"
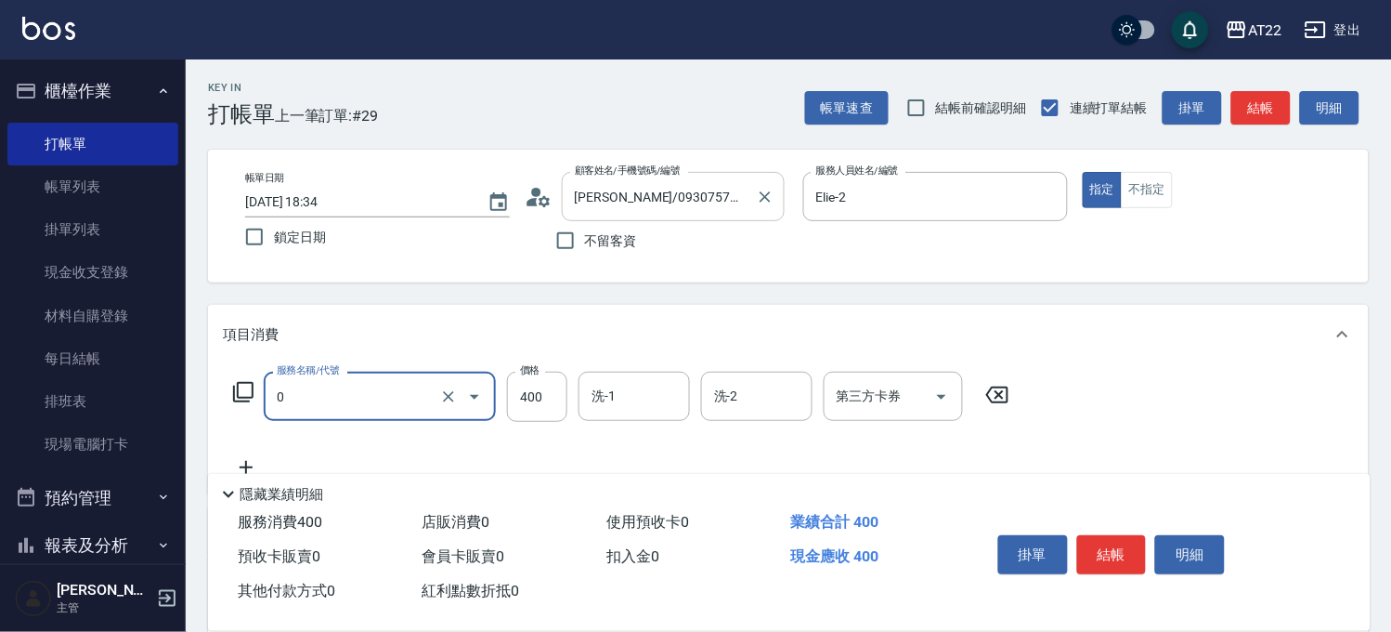
type input "有機洗髮(0)"
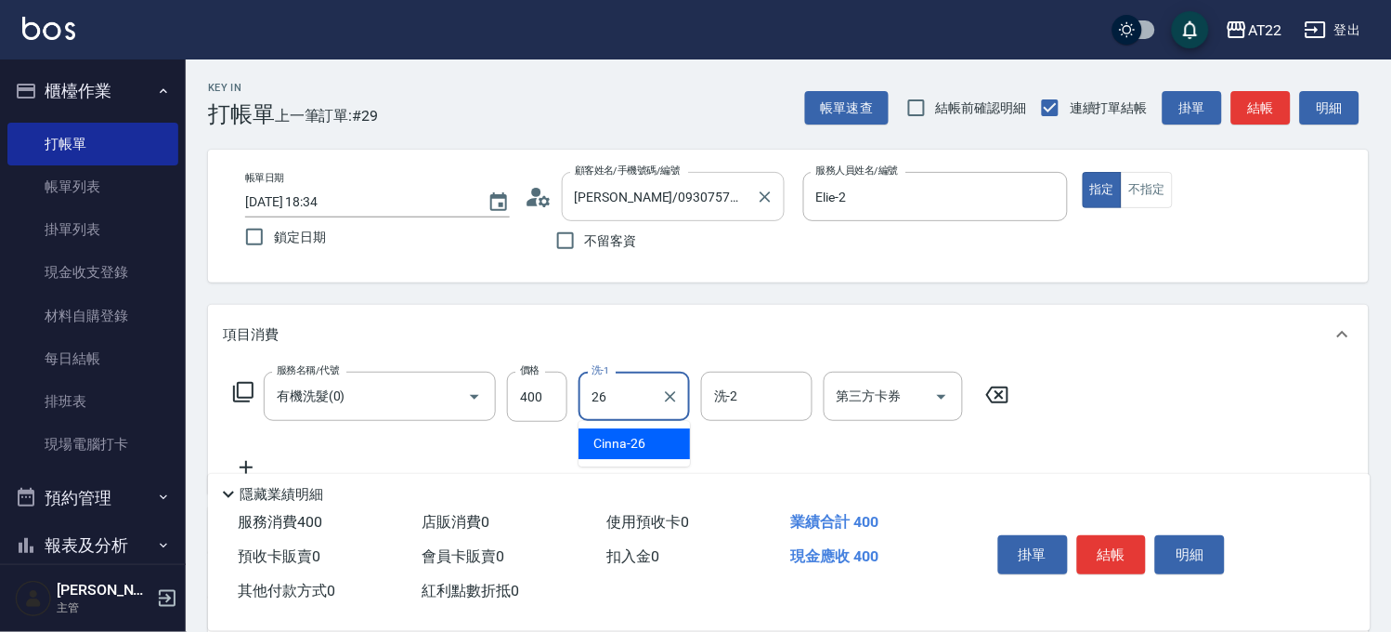
type input "Cinna-26"
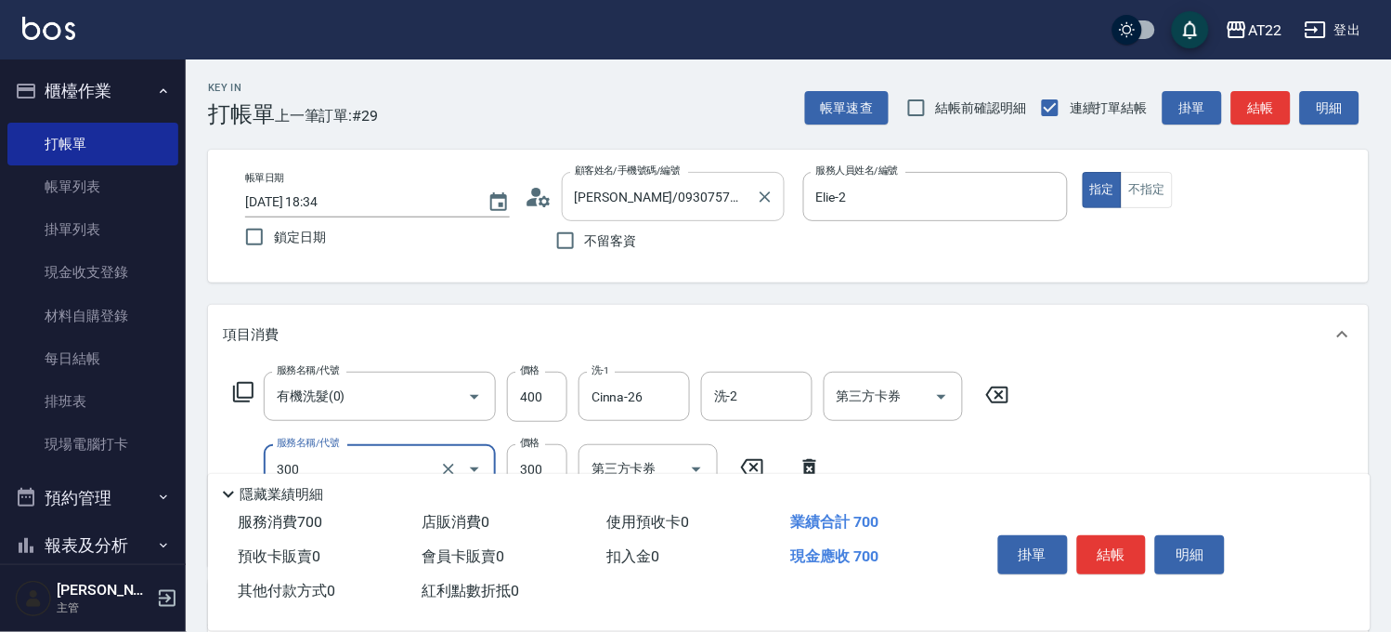
type input "剪髮(300)"
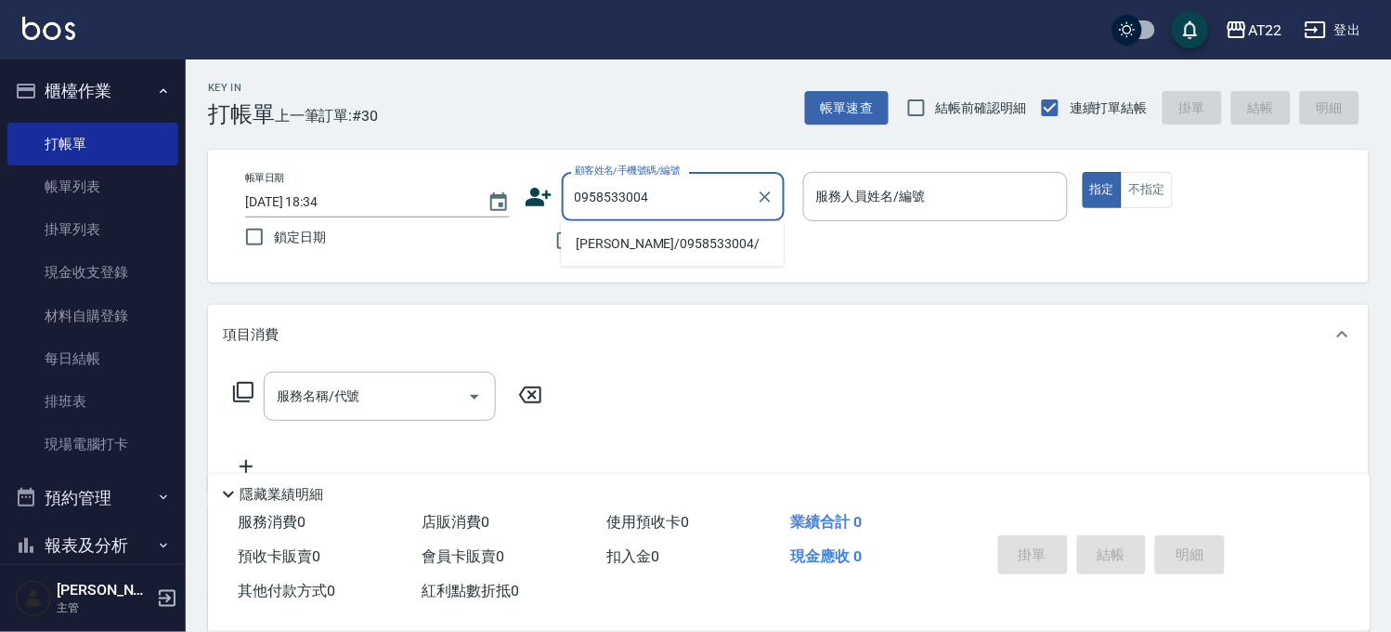
click at [639, 249] on li "[PERSON_NAME]/0958533004/" at bounding box center [672, 243] width 223 height 31
type input "[PERSON_NAME]/0958533004/"
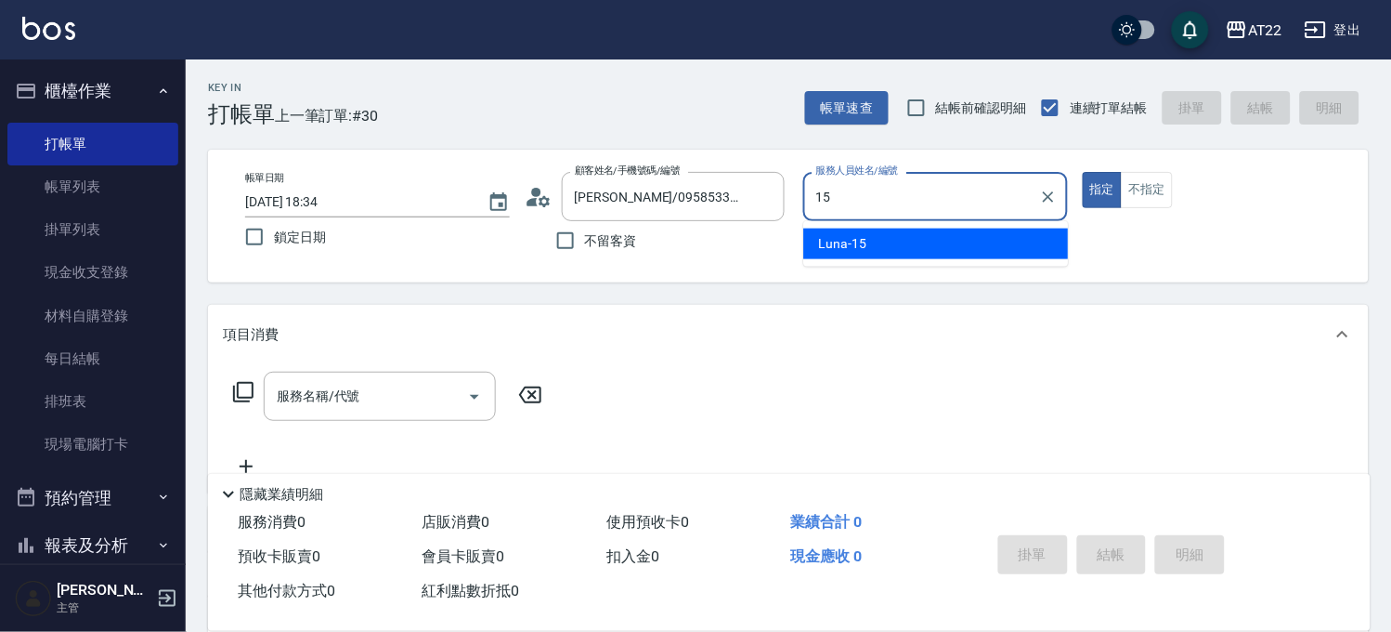
type input "Luna-15"
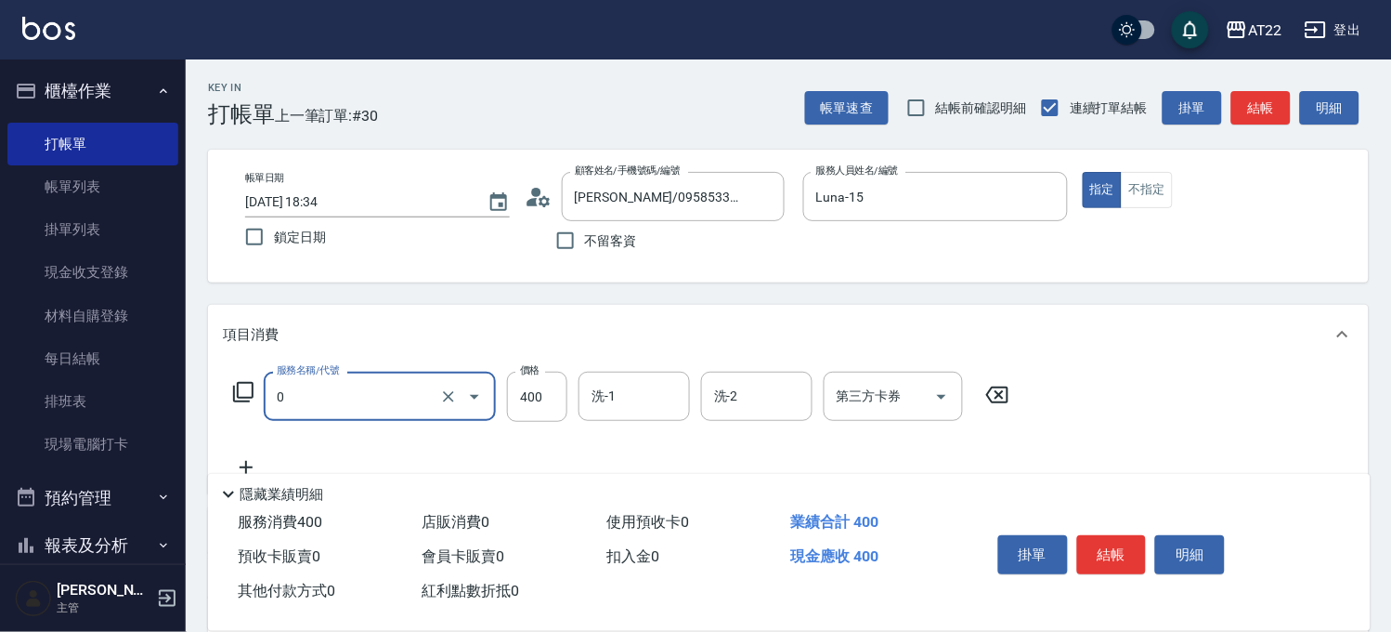
type input "有機洗髮(0)"
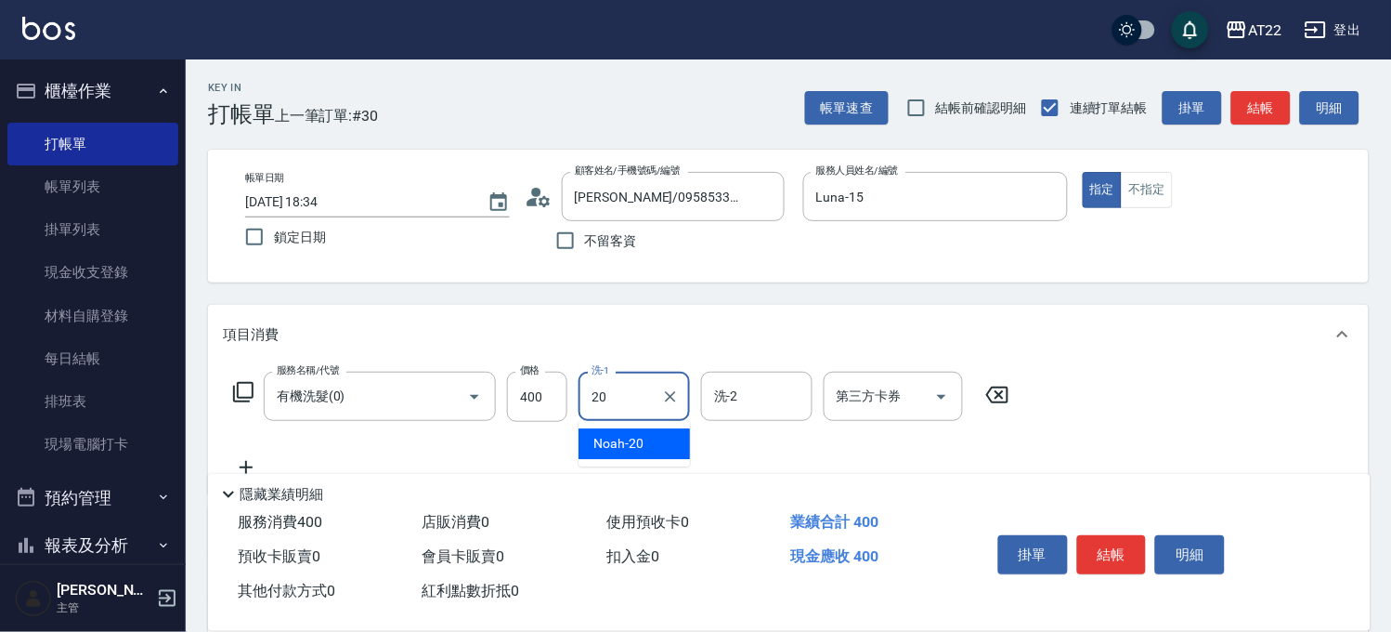
type input "Noah-20"
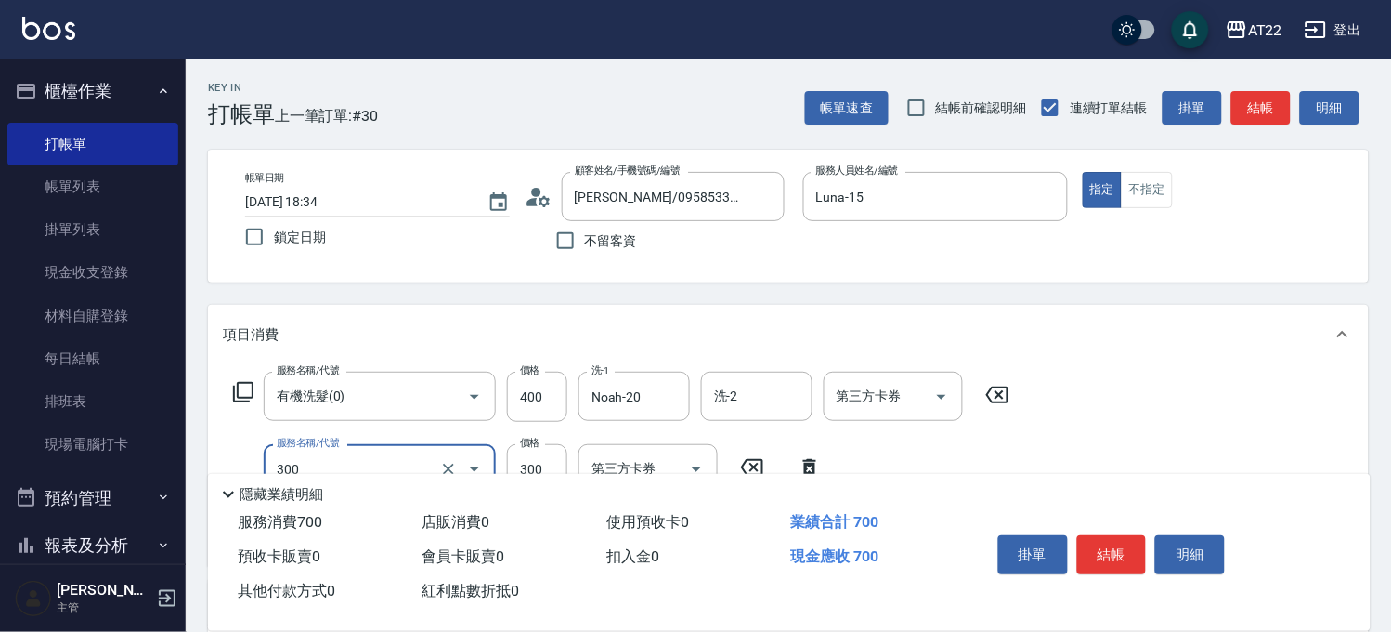
type input "剪髮(300)"
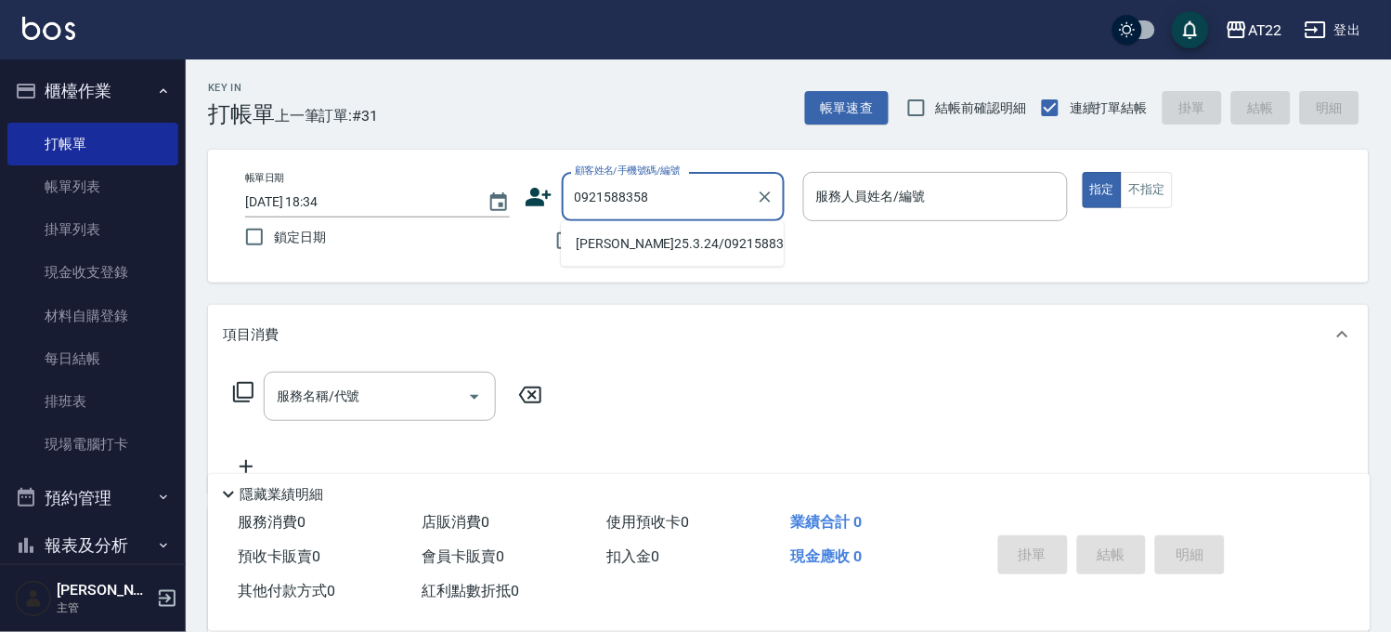
click at [671, 256] on li "[PERSON_NAME]25.3.24/0921588358/T84447" at bounding box center [672, 243] width 223 height 31
type input "[PERSON_NAME]25.3.24/0921588358/T84447"
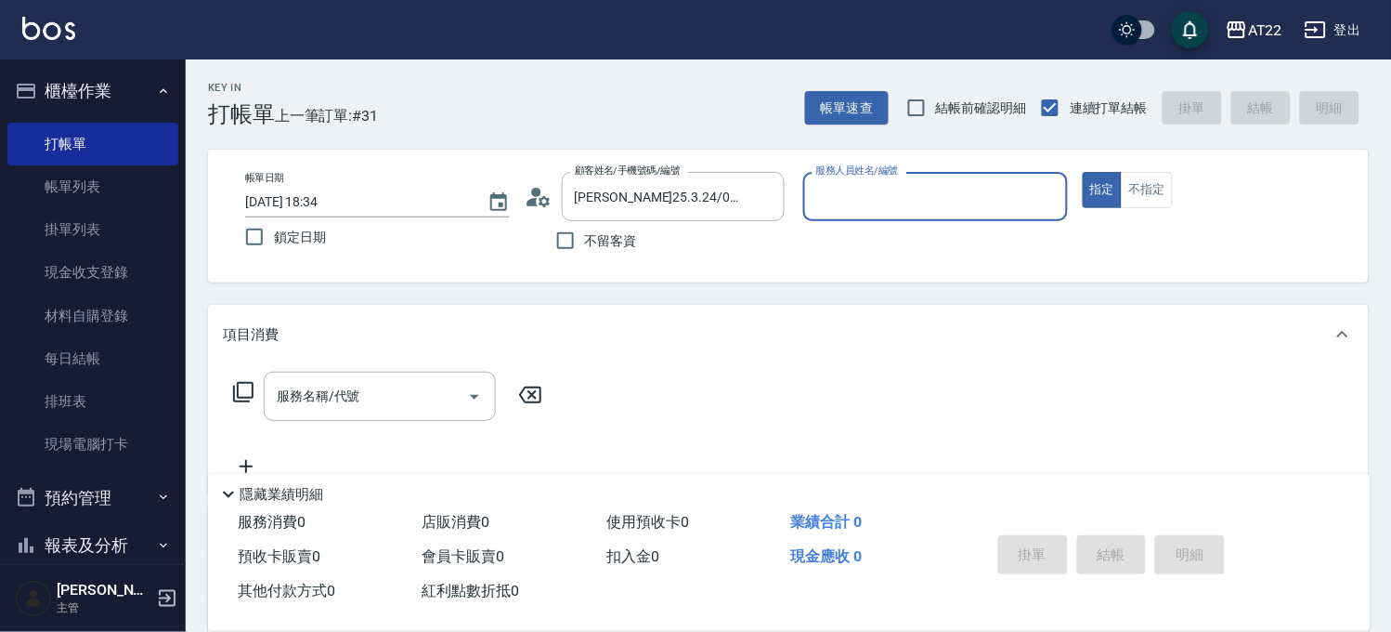
type input "Miu-10"
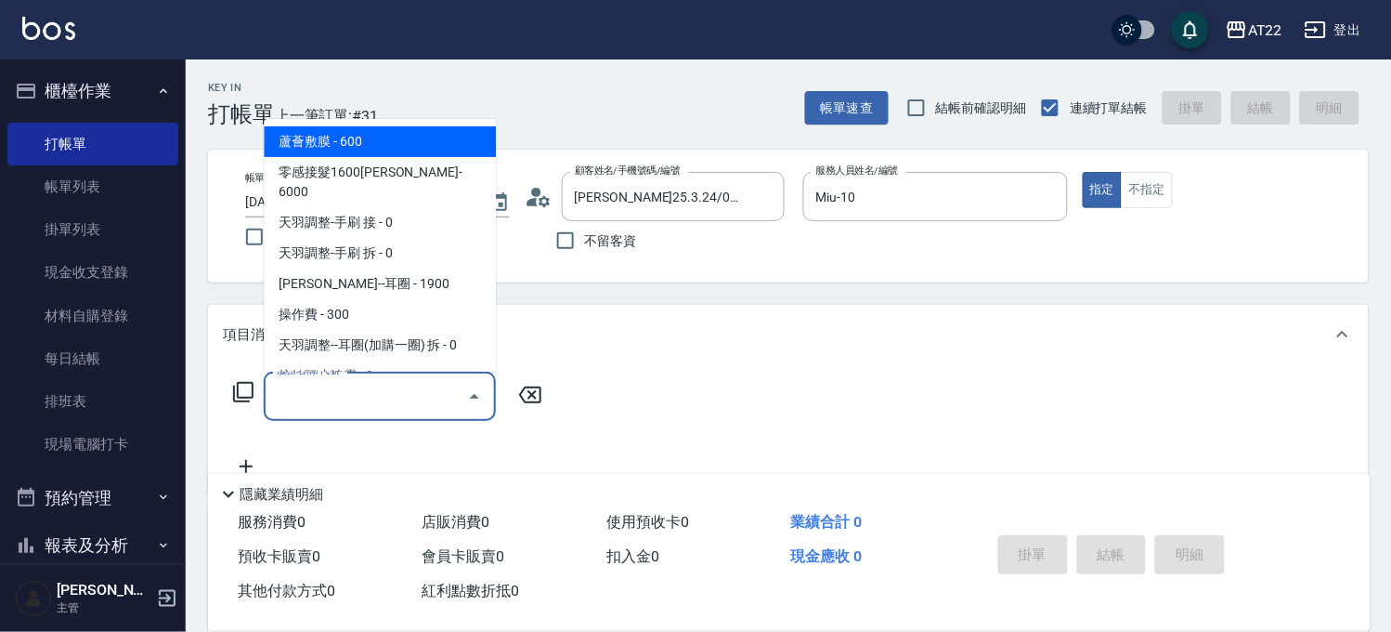
click at [329, 390] on div "服務名稱/代號 服務名稱/代號" at bounding box center [380, 396] width 232 height 49
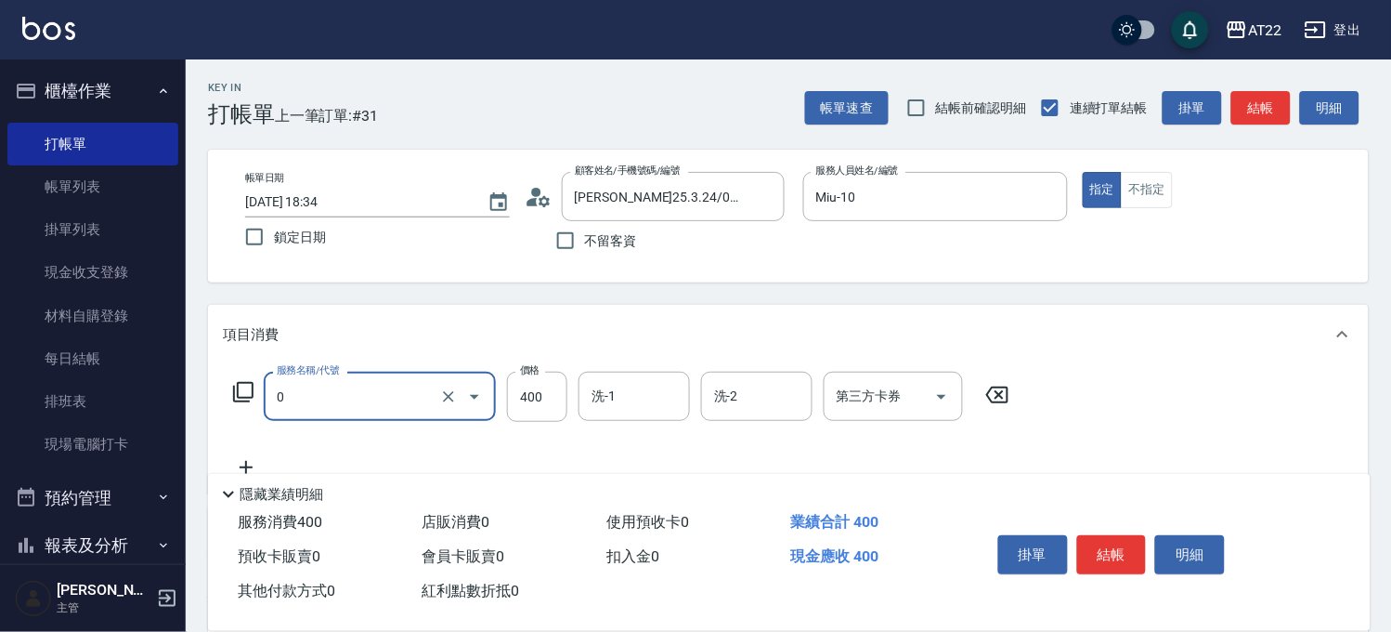
type input "有機洗髮(0)"
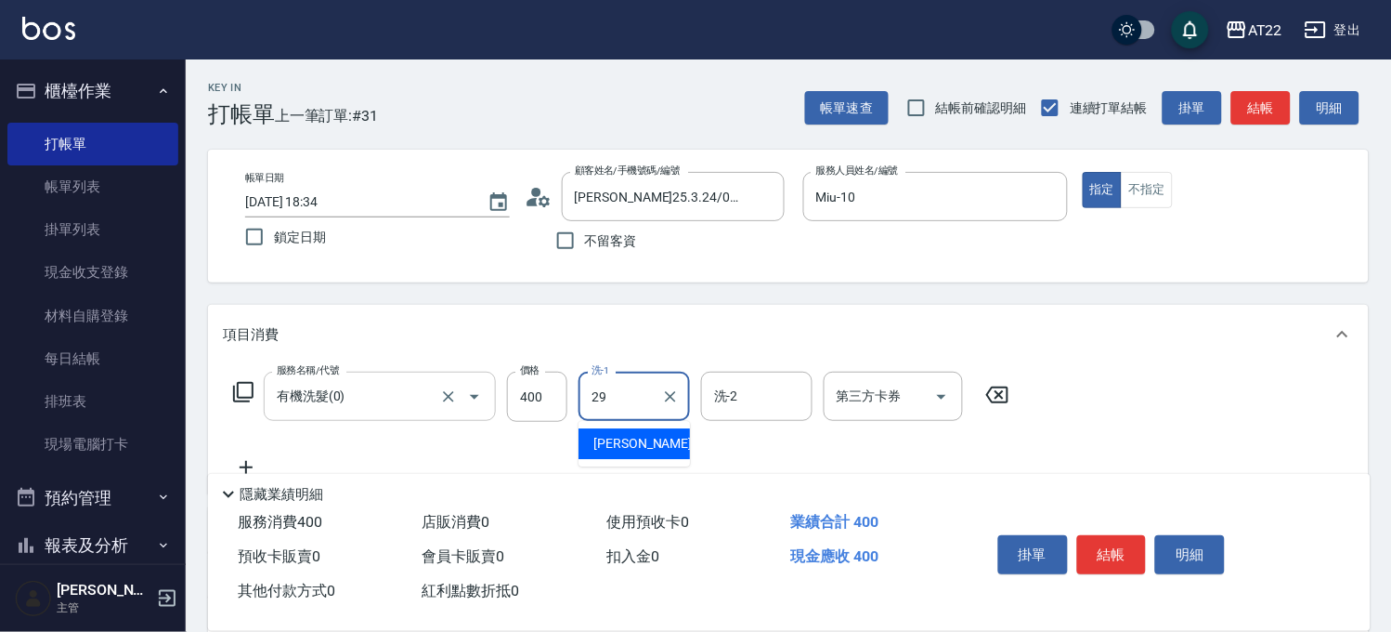
type input "[PERSON_NAME]-29"
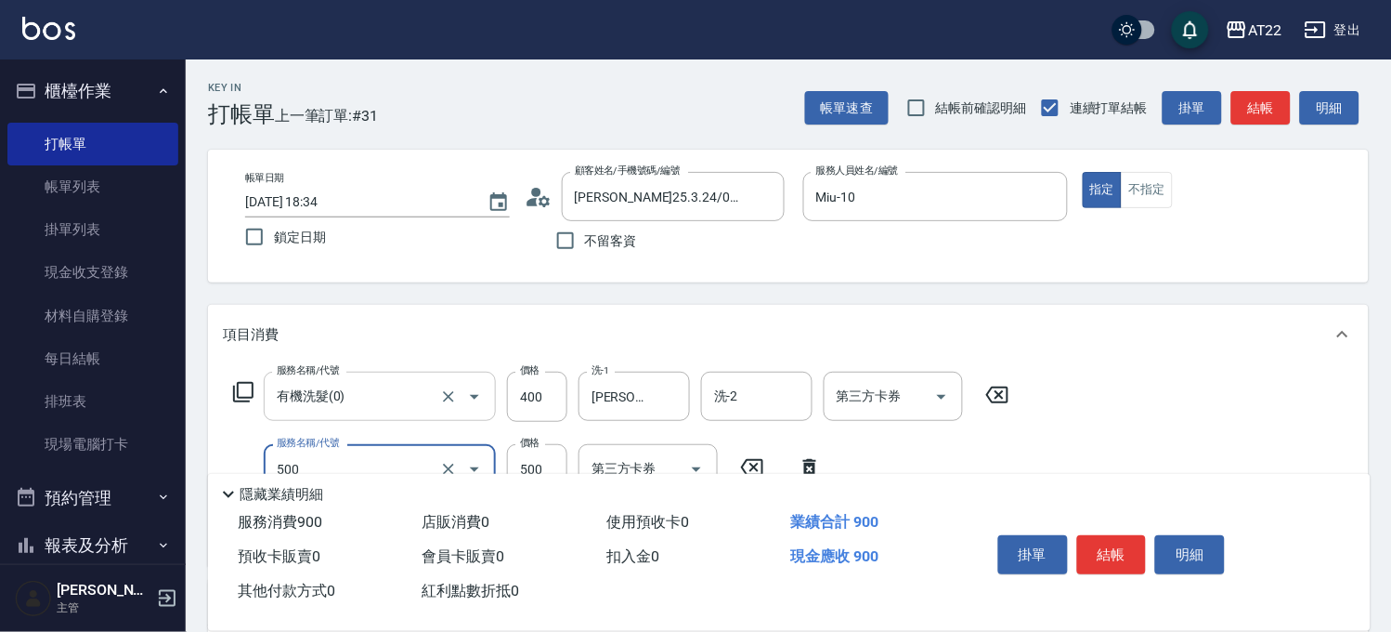
type input "剪髮(500)"
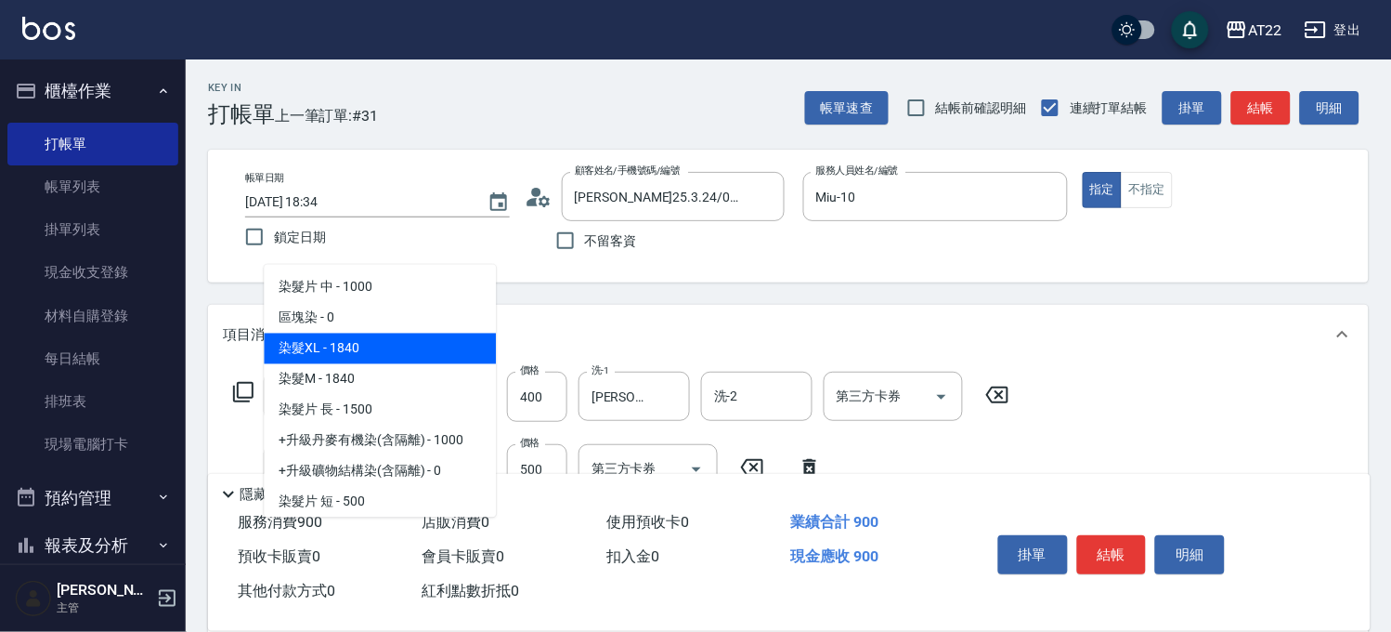
click at [340, 356] on span "染髮XL - 1840" at bounding box center [380, 348] width 232 height 31
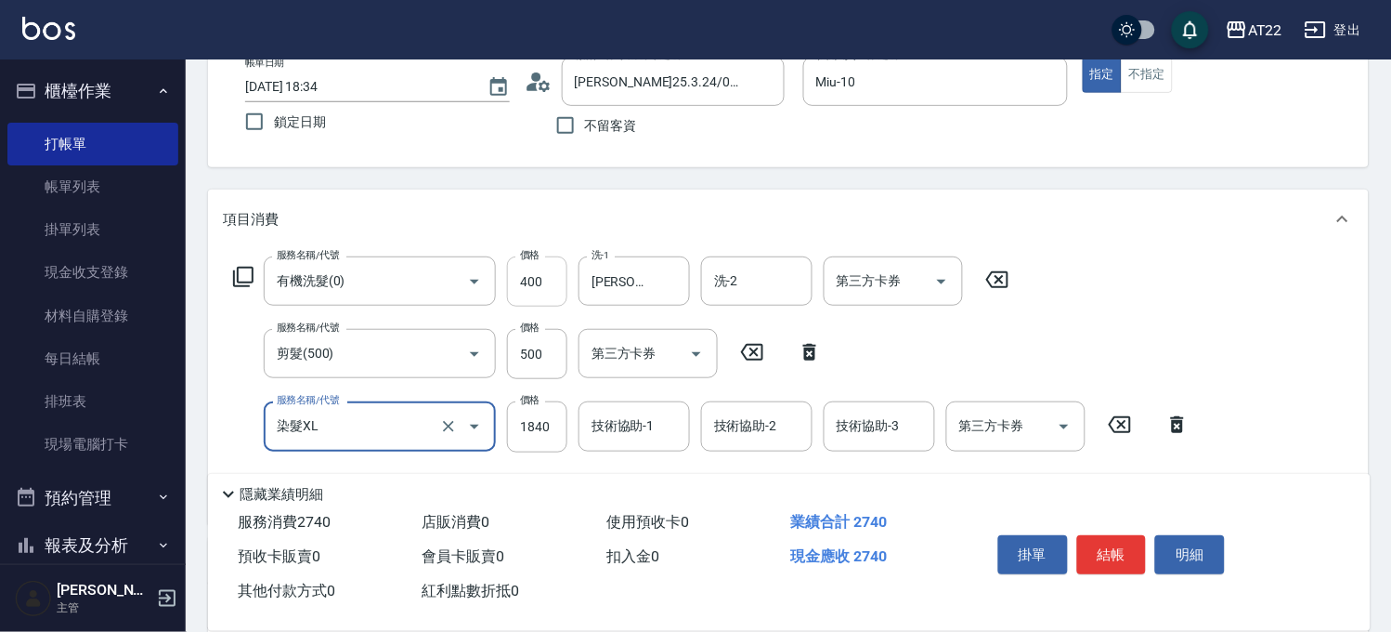
scroll to position [206, 0]
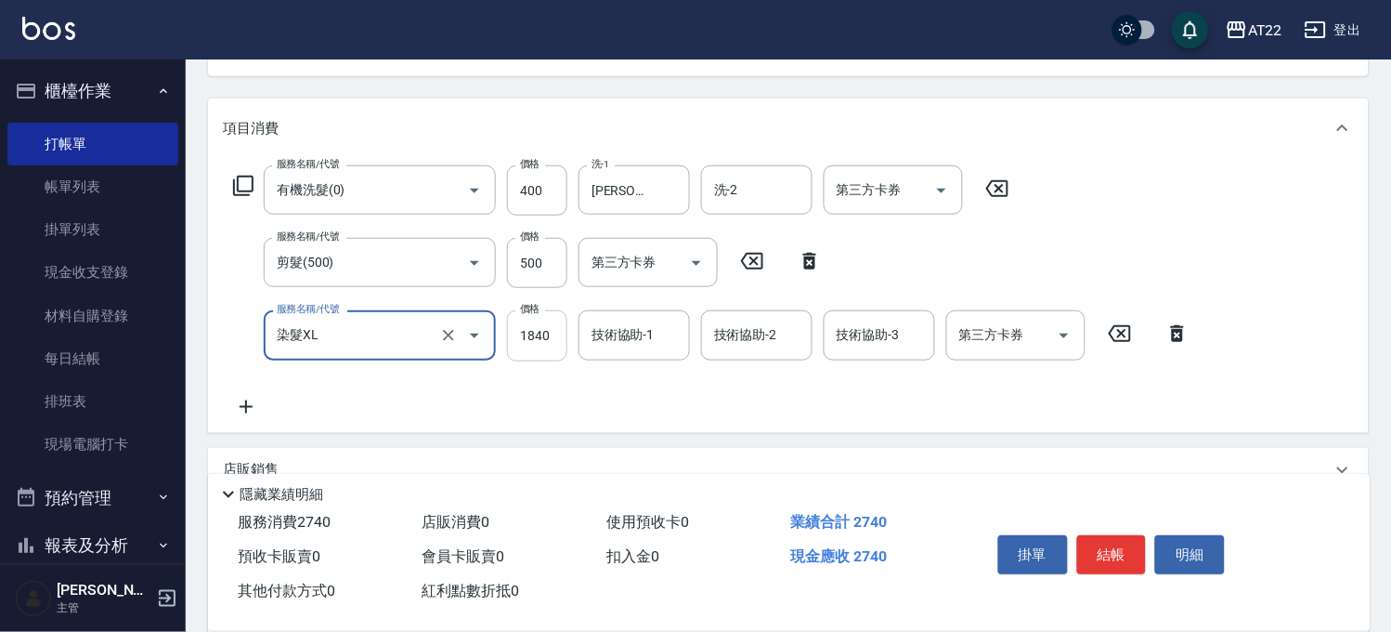
type input "染髮XL"
click at [530, 330] on input "1840" at bounding box center [537, 335] width 60 height 50
type input "2340"
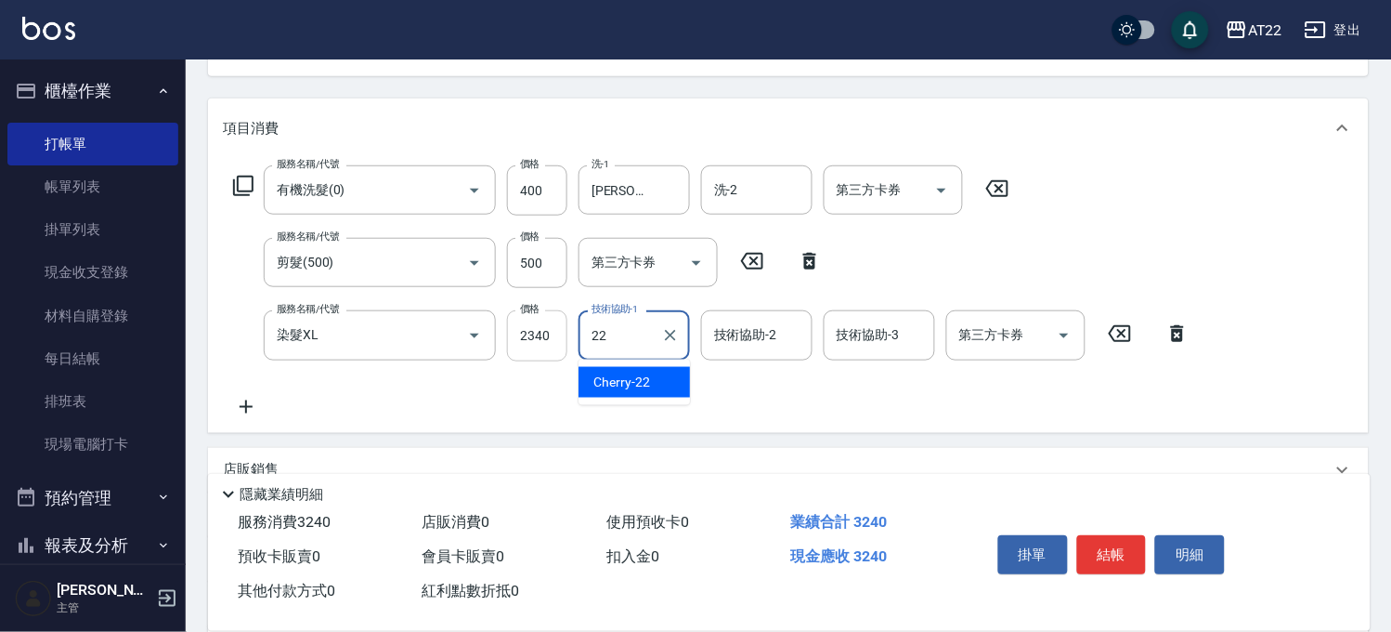
type input "Cherry-22"
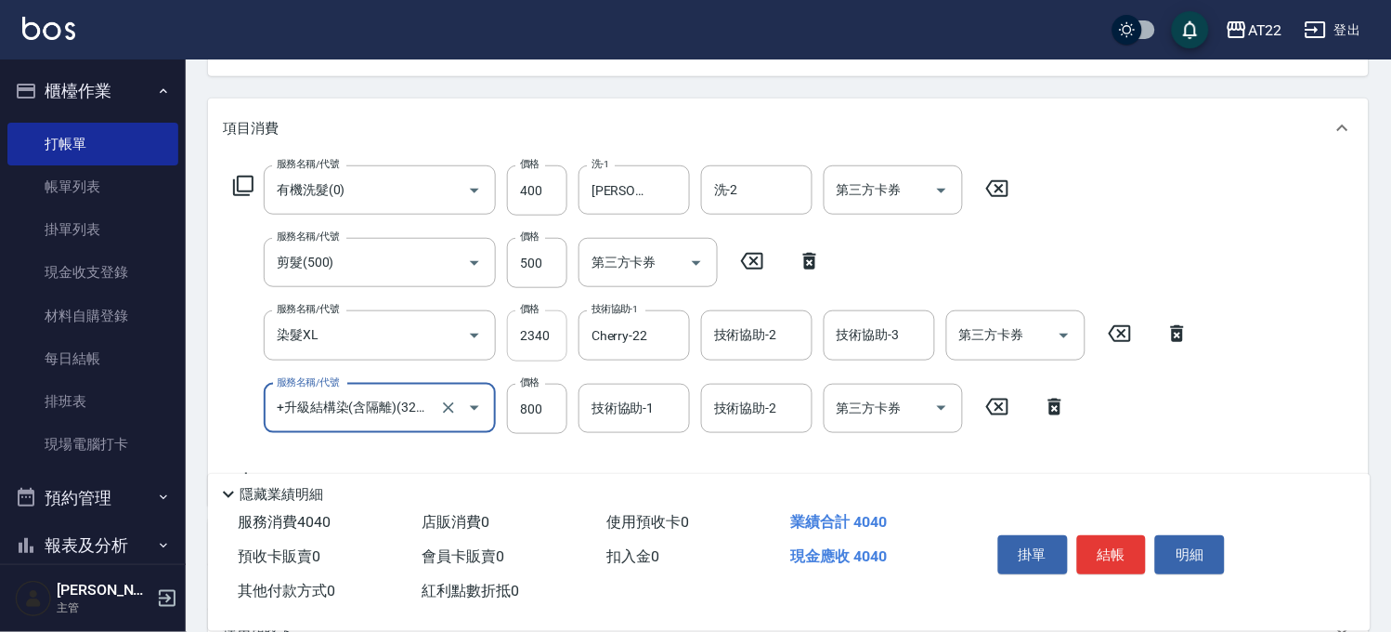
type input "+升級結構染(含隔離)(32011)"
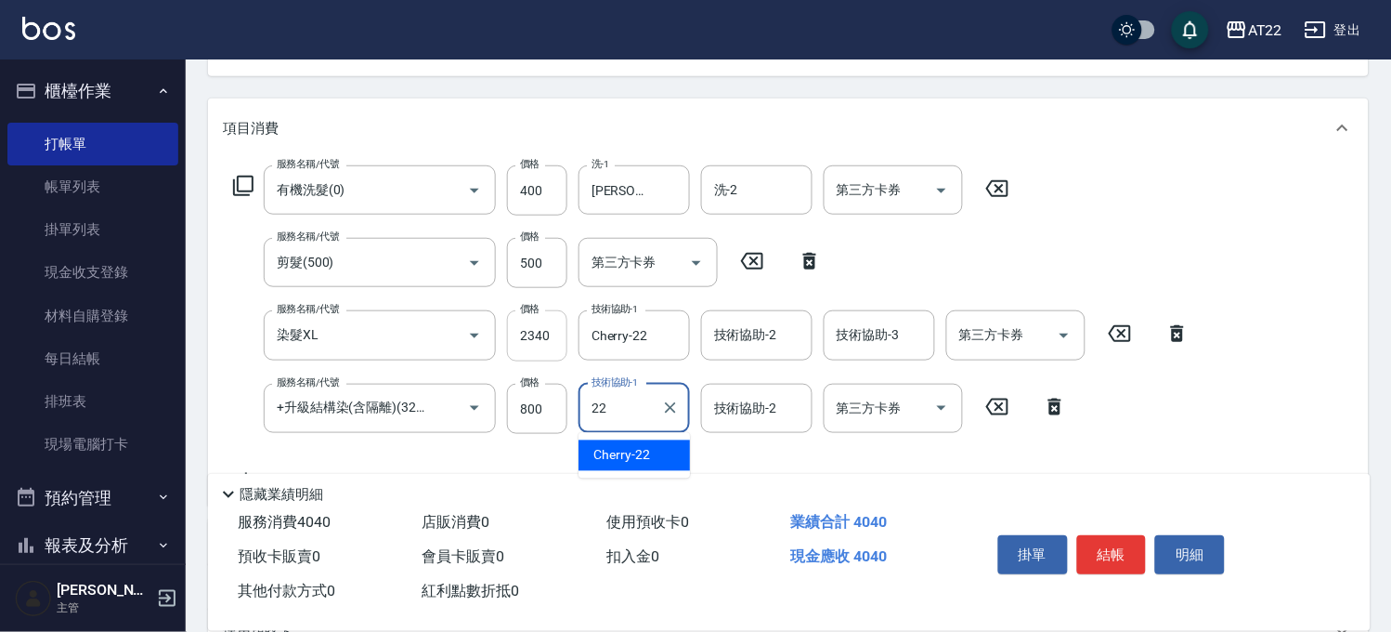
type input "Cherry-22"
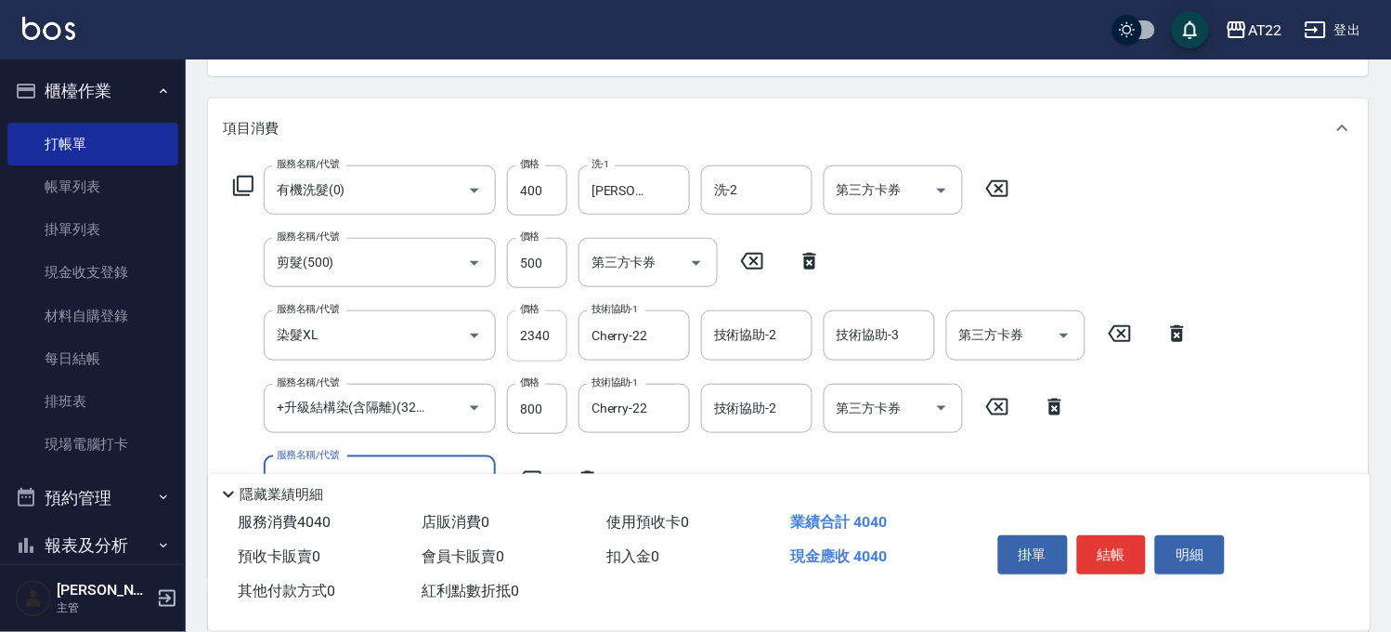
scroll to position [0, 0]
type input "[PERSON_NAME]護(480)"
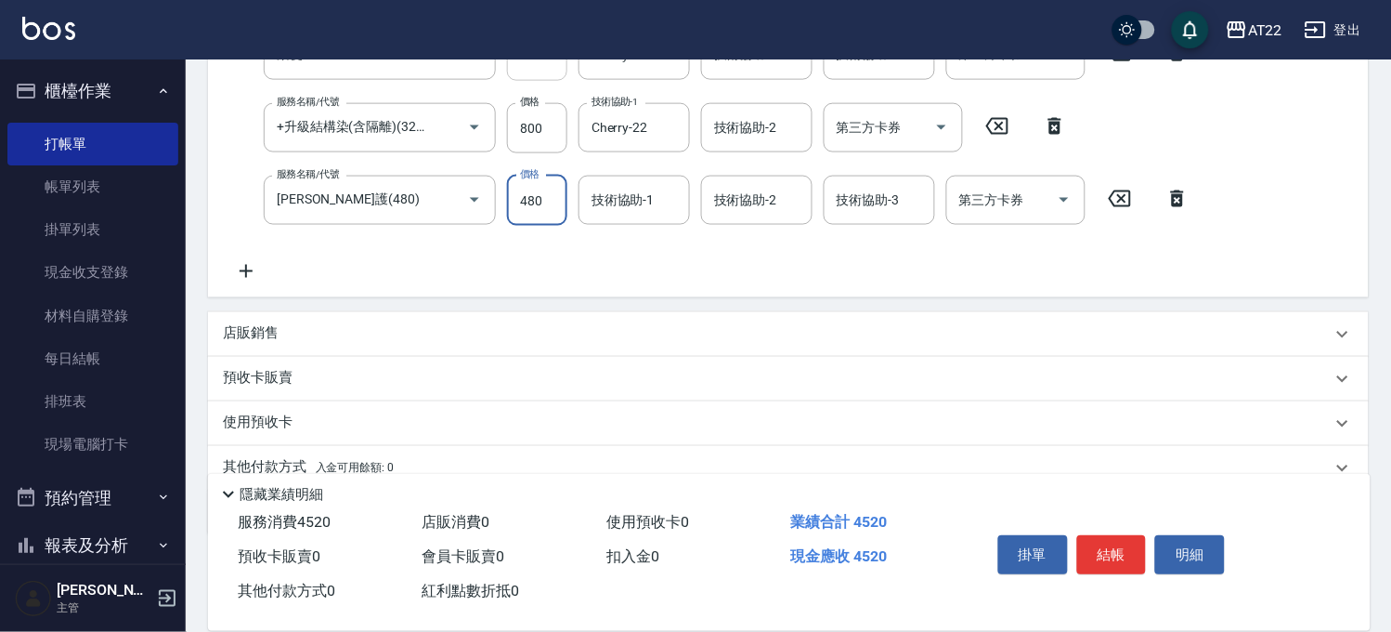
scroll to position [565, 0]
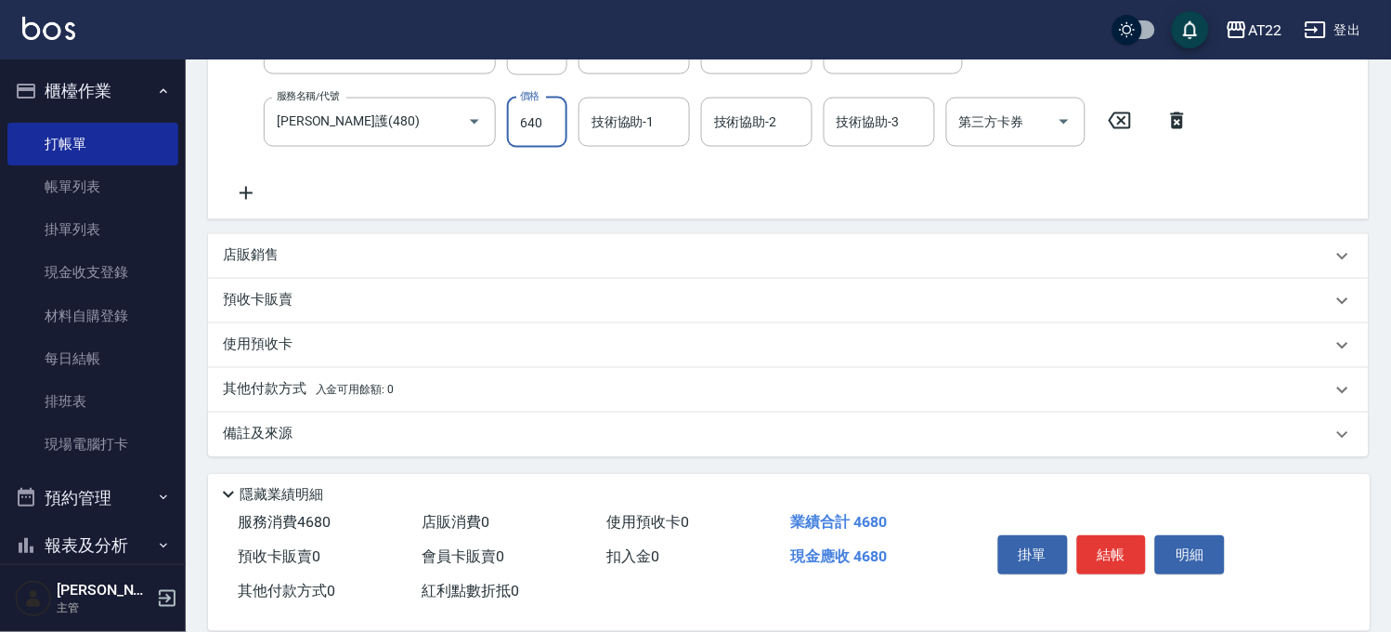
type input "640"
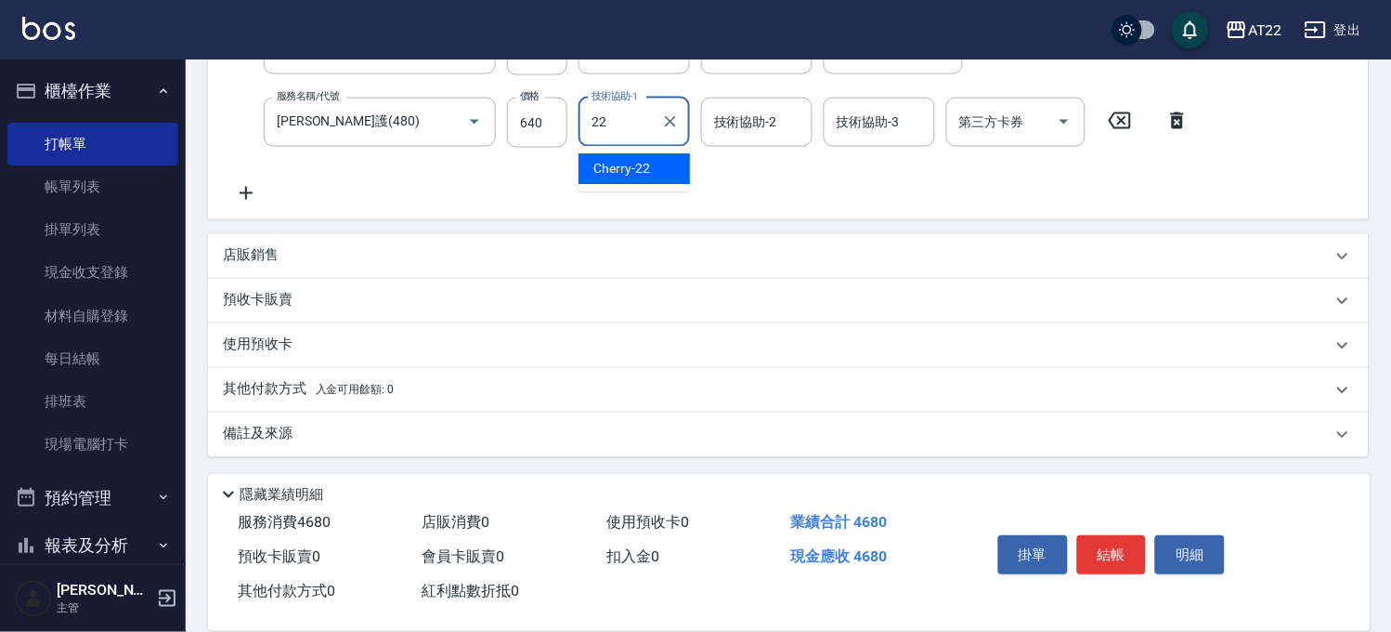
type input "Cherry-22"
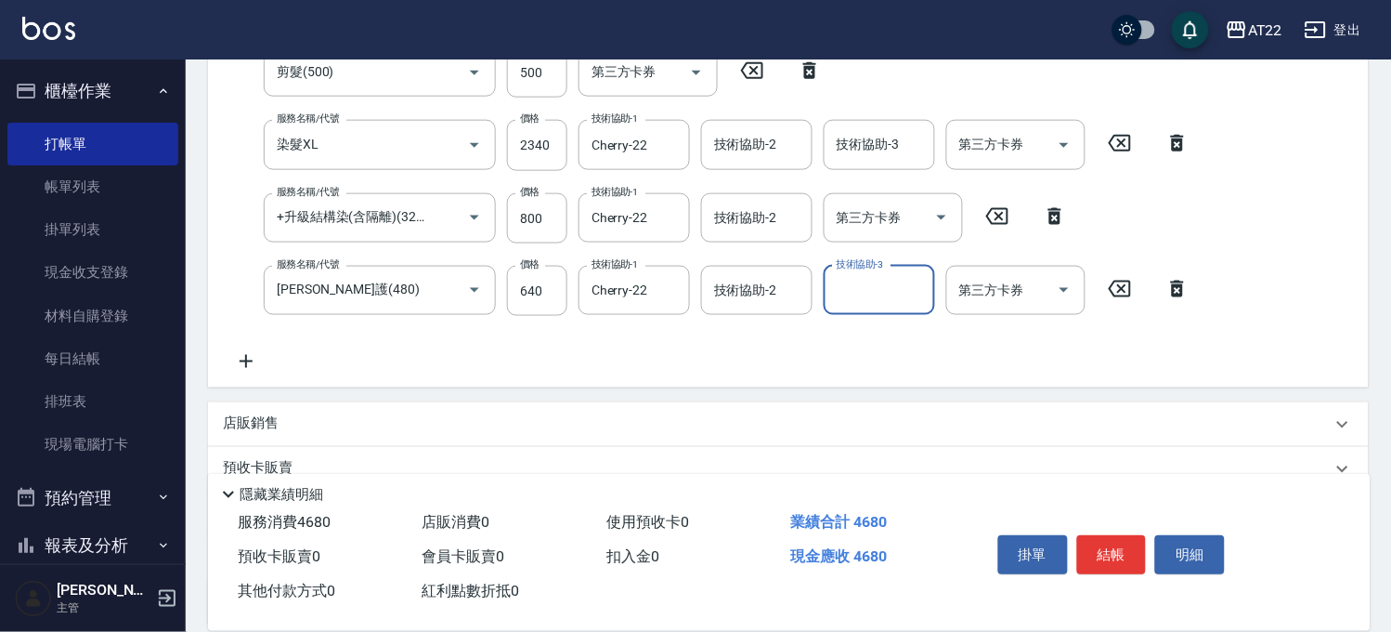
scroll to position [255, 0]
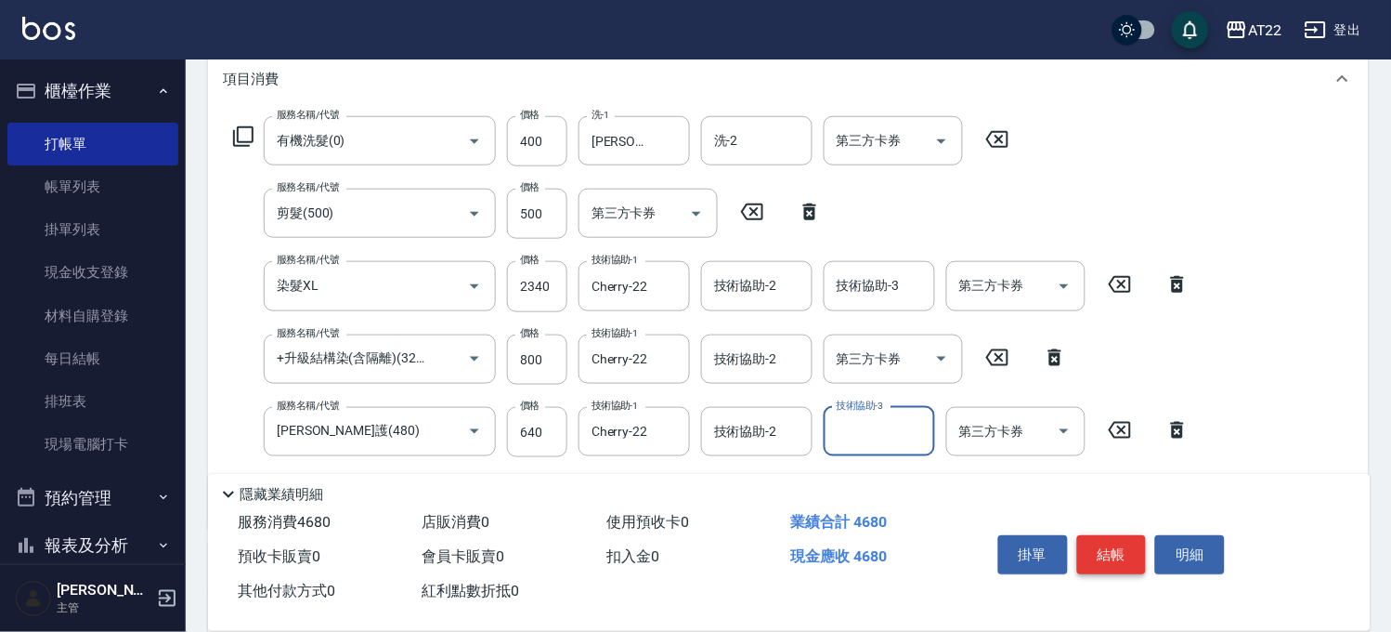
click at [1091, 536] on button "結帳" at bounding box center [1112, 554] width 70 height 39
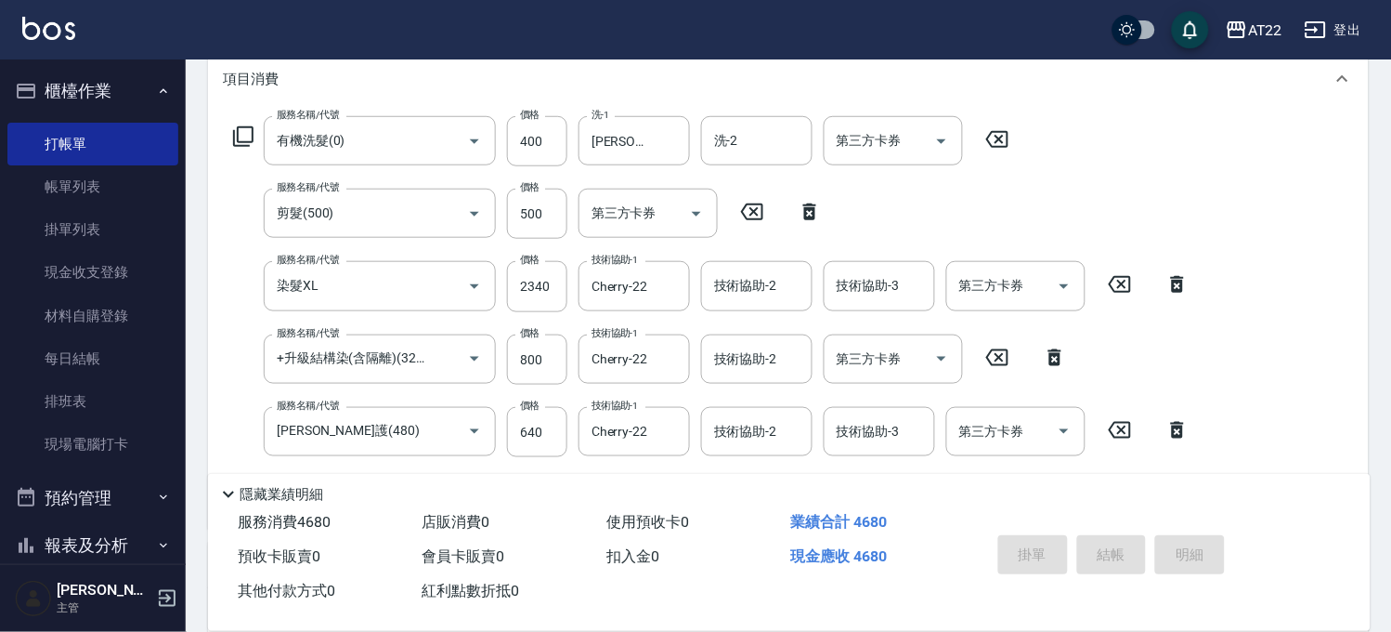
type input "[DATE] 18:35"
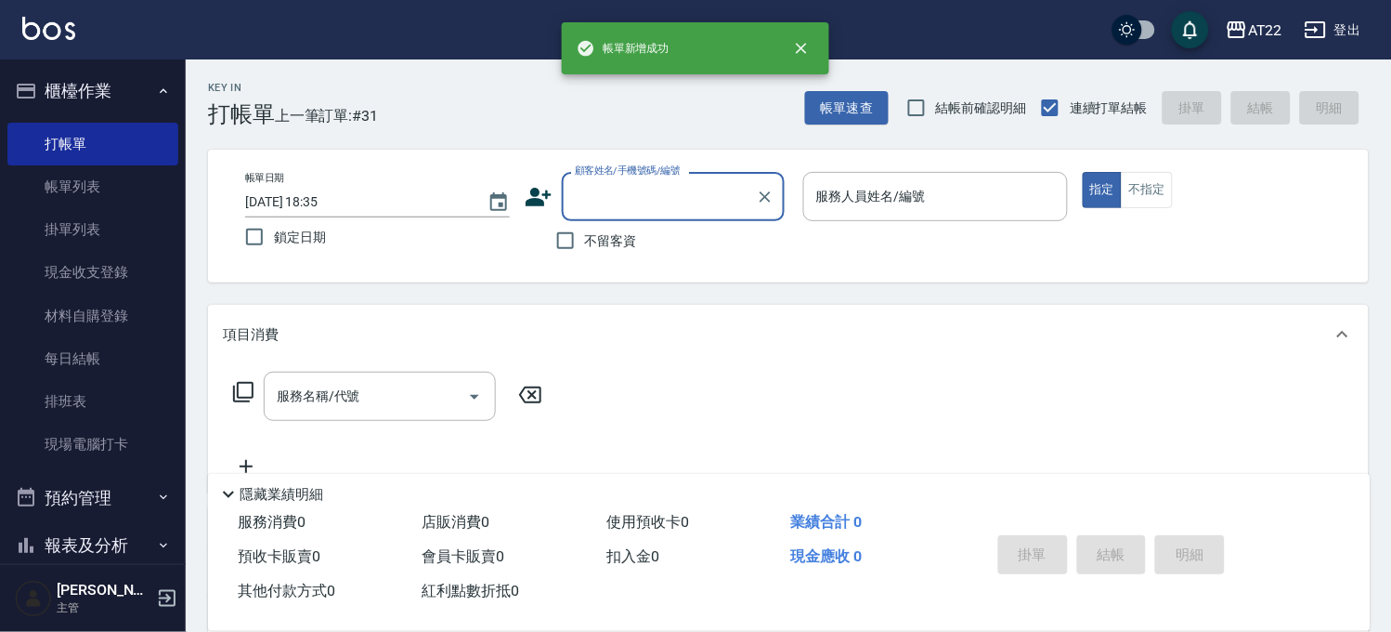
scroll to position [0, 0]
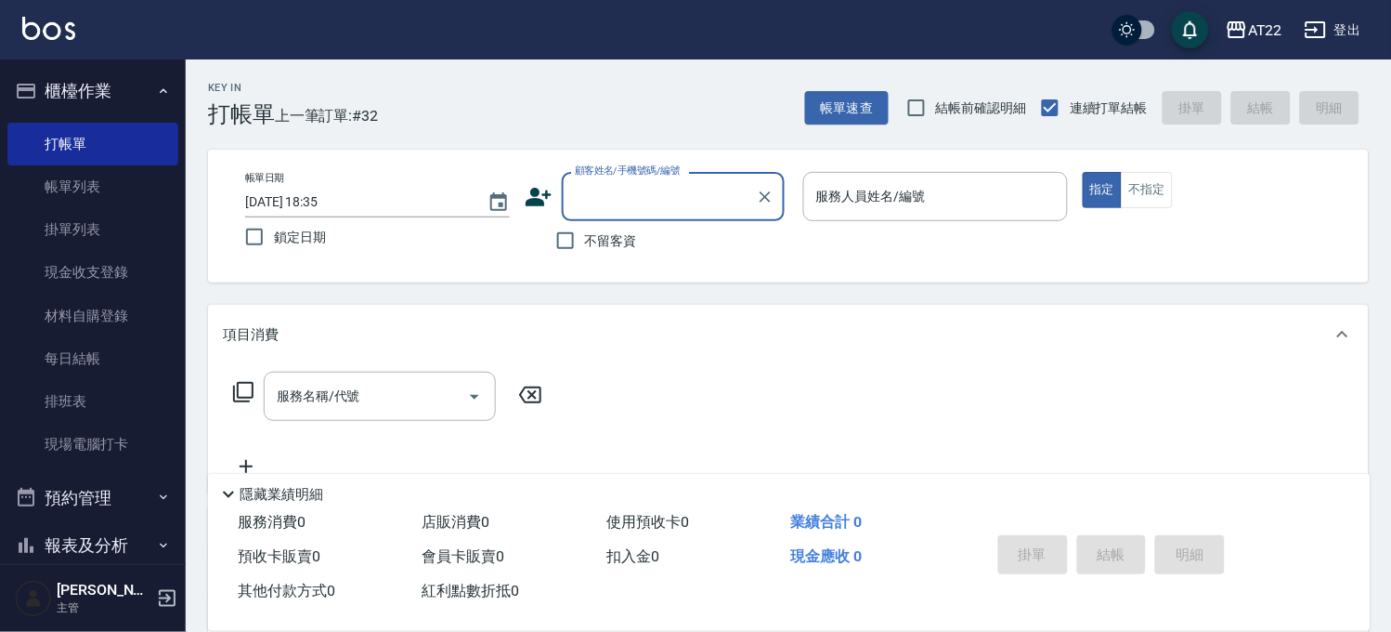
click at [639, 233] on div "不留客資" at bounding box center [655, 240] width 260 height 39
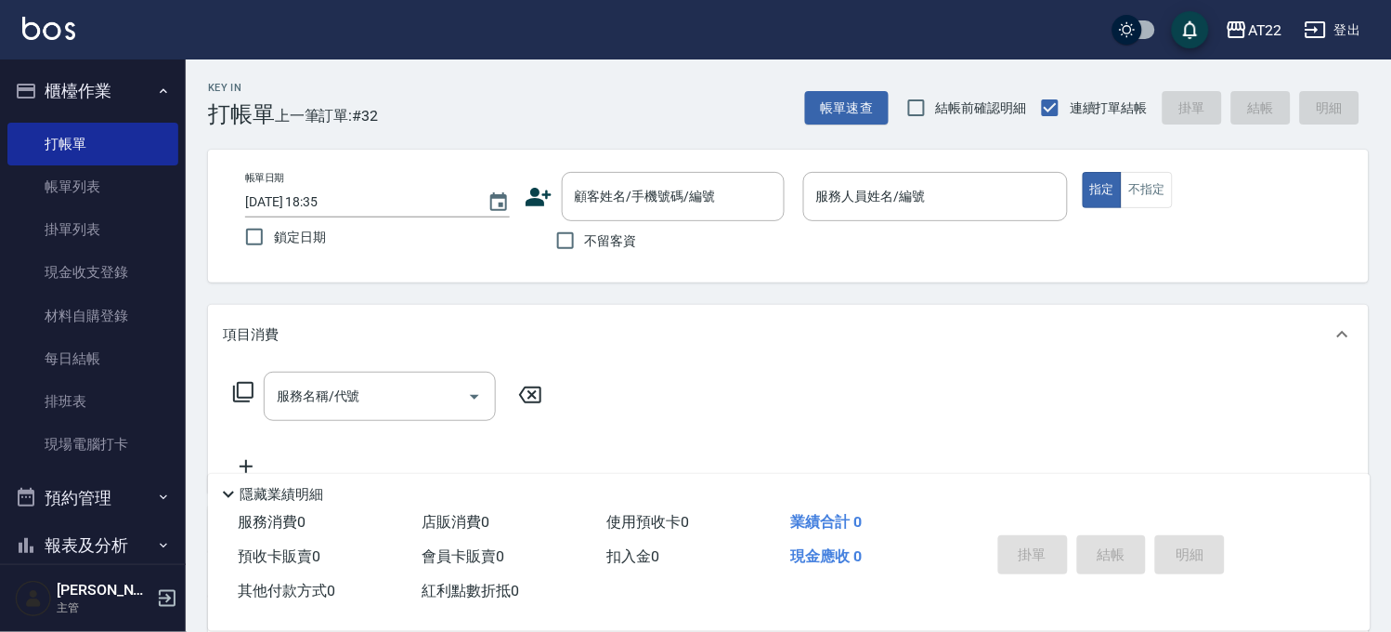
click at [637, 240] on div "不留客資" at bounding box center [655, 240] width 260 height 39
click at [618, 254] on label "不留客資" at bounding box center [591, 240] width 91 height 39
click at [585, 254] on input "不留客資" at bounding box center [565, 240] width 39 height 39
checkbox input "true"
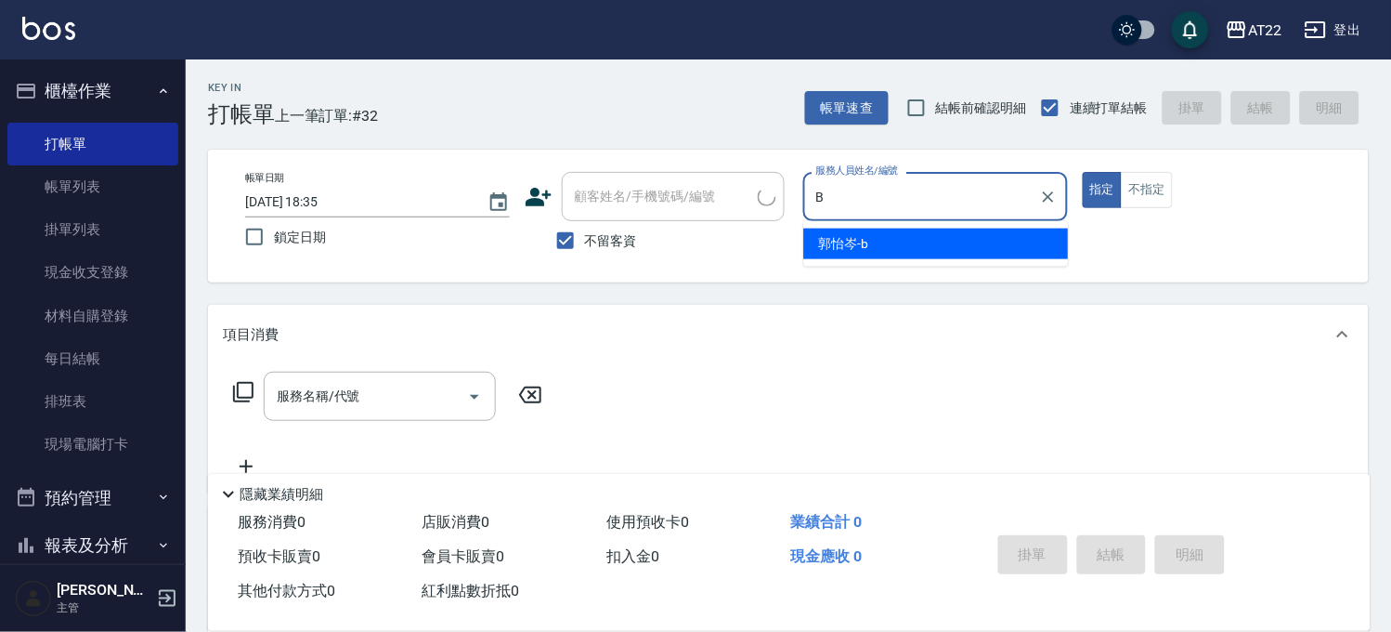
type input "[PERSON_NAME]"
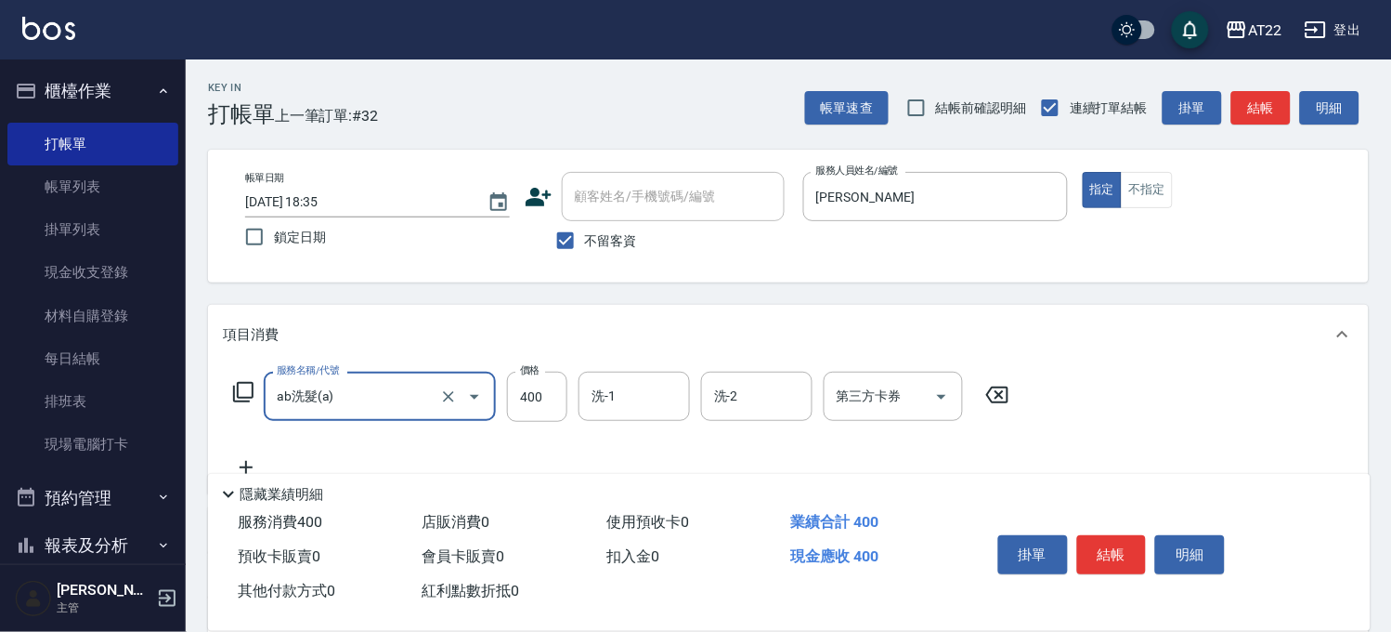
type input "ab洗髮(a)"
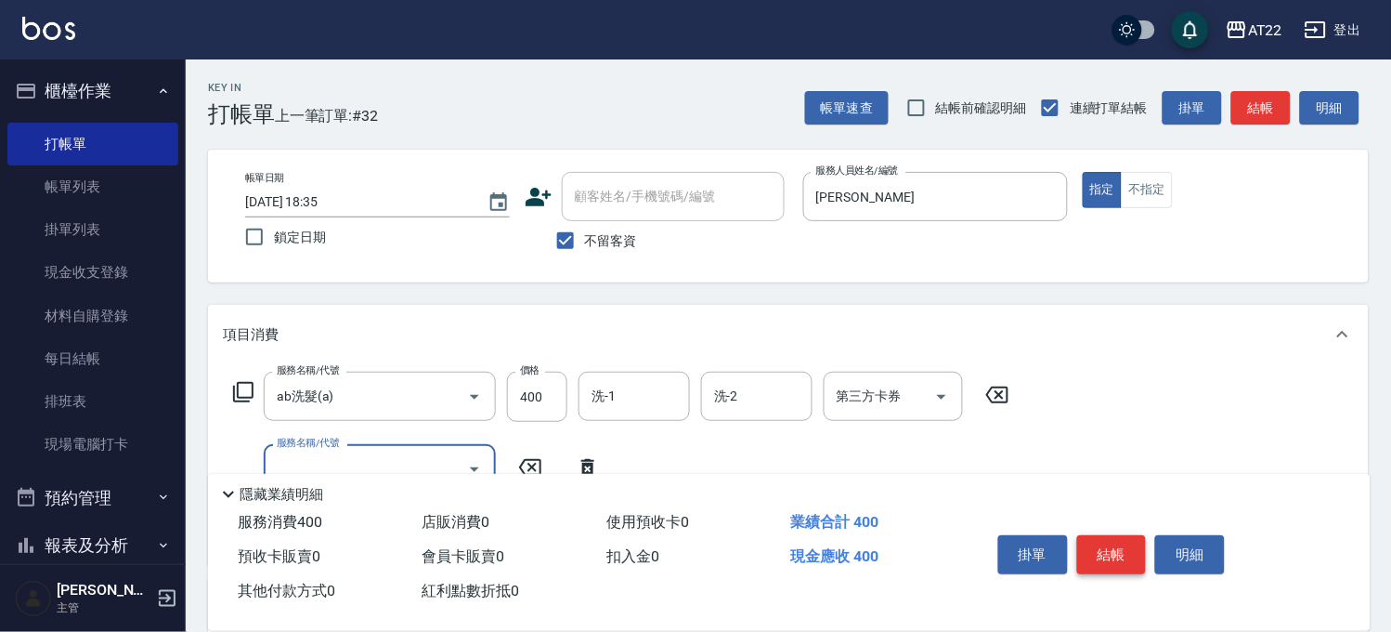
click at [1140, 558] on button "結帳" at bounding box center [1112, 554] width 70 height 39
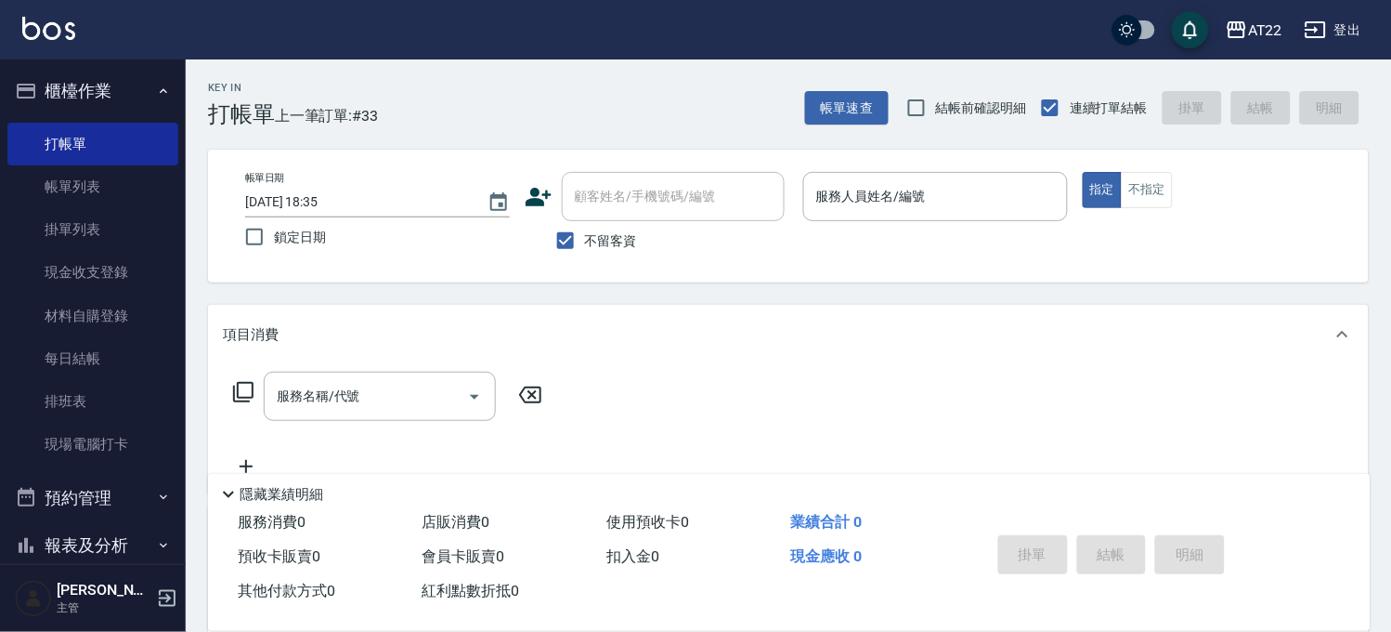
click at [617, 245] on span "不留客資" at bounding box center [611, 241] width 52 height 20
click at [585, 245] on input "不留客資" at bounding box center [565, 240] width 39 height 39
checkbox input "false"
click at [656, 197] on input "顧客姓名/手機號碼/編號" at bounding box center [659, 196] width 178 height 33
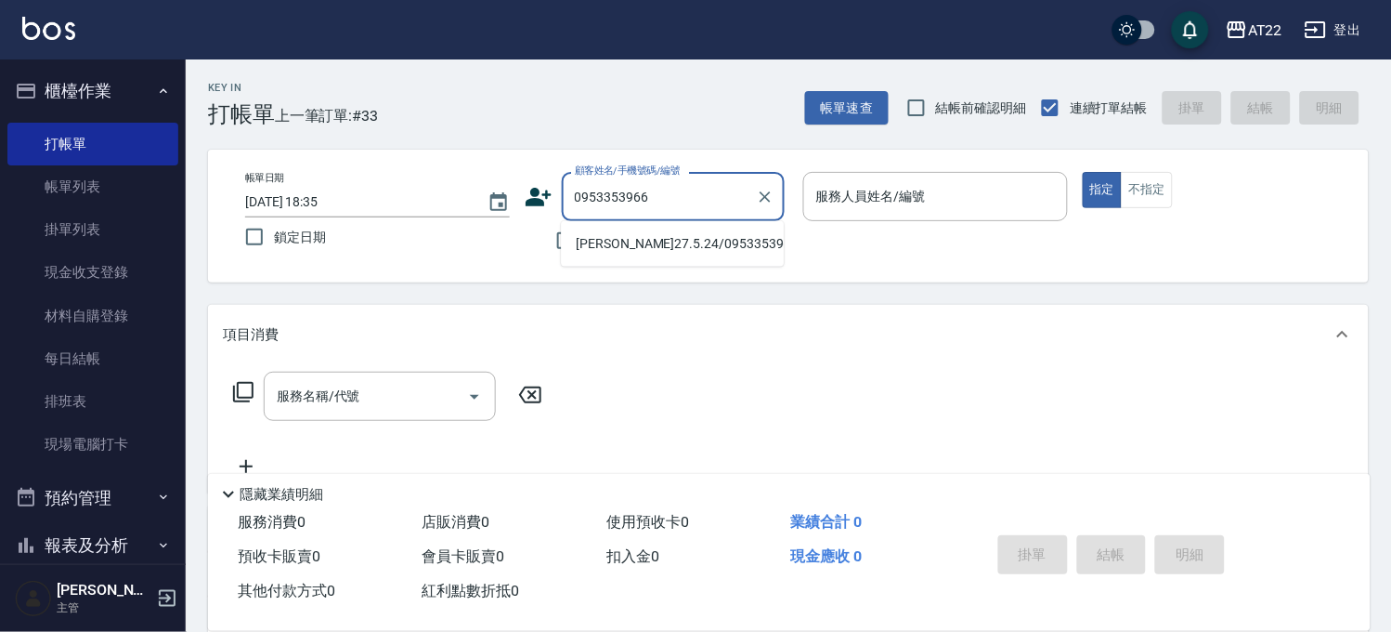
click at [665, 251] on li "[PERSON_NAME]27.5.24/0953353966/T91189" at bounding box center [672, 243] width 223 height 31
type input "[PERSON_NAME]27.5.24/0953353966/T91189"
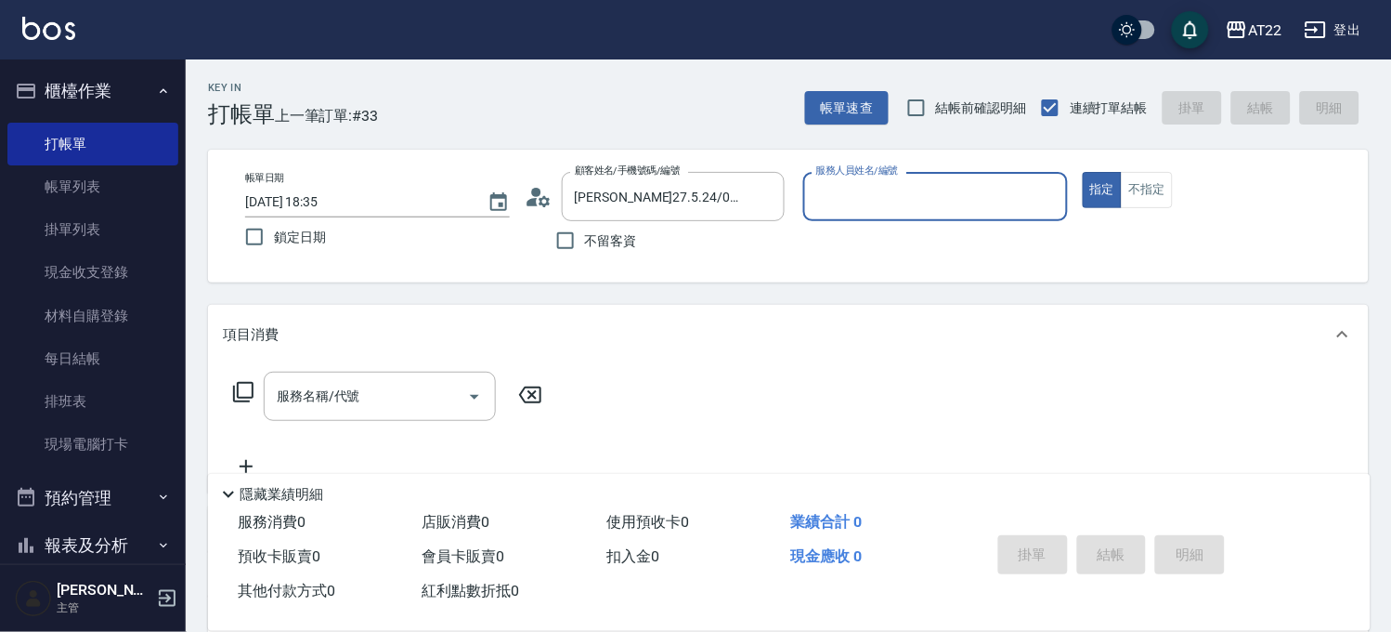
type input "king-5"
click at [309, 376] on div "服務名稱/代號" at bounding box center [380, 396] width 232 height 49
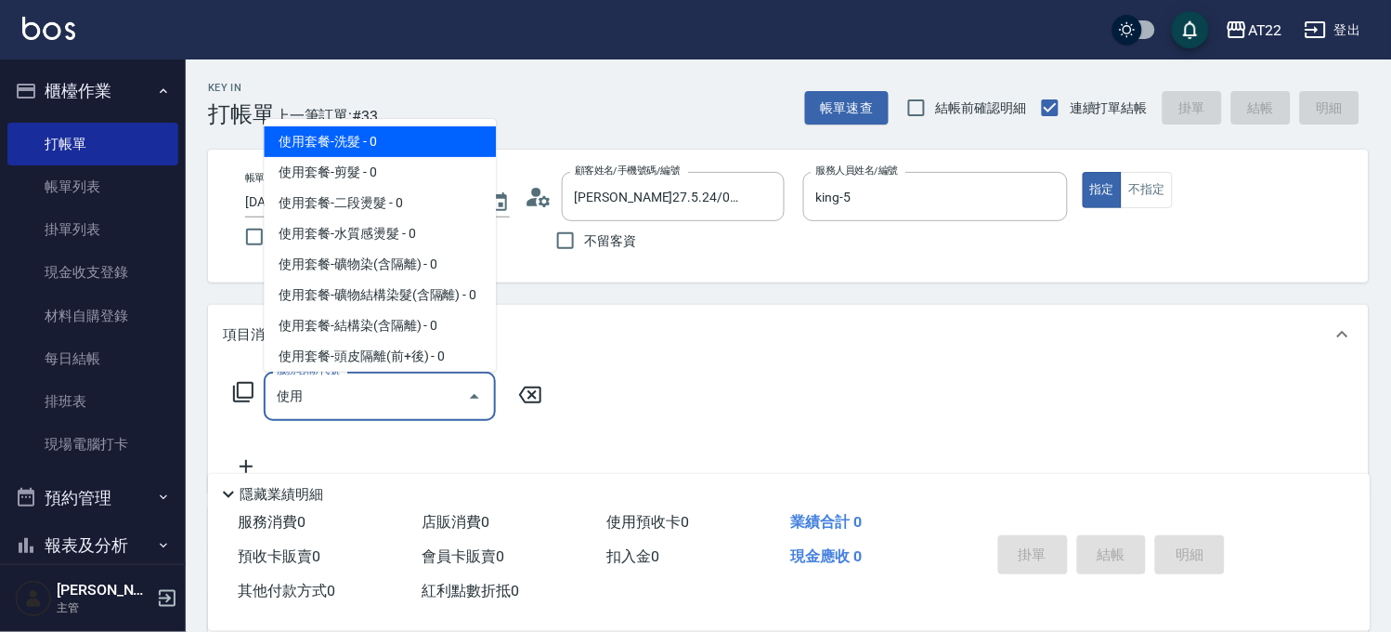
click at [309, 410] on input "使用" at bounding box center [366, 396] width 188 height 33
click at [378, 137] on span "使用套餐-洗髮 - 0" at bounding box center [380, 141] width 232 height 31
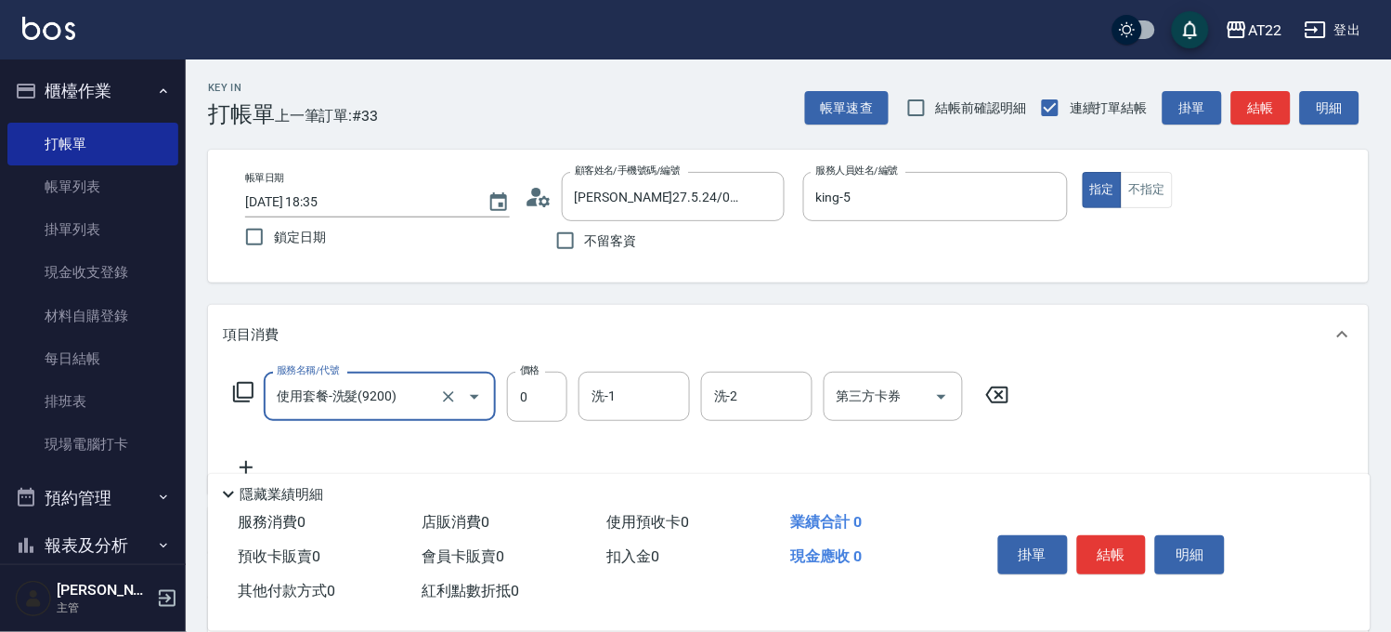
type input "使用套餐-洗髮(9200)"
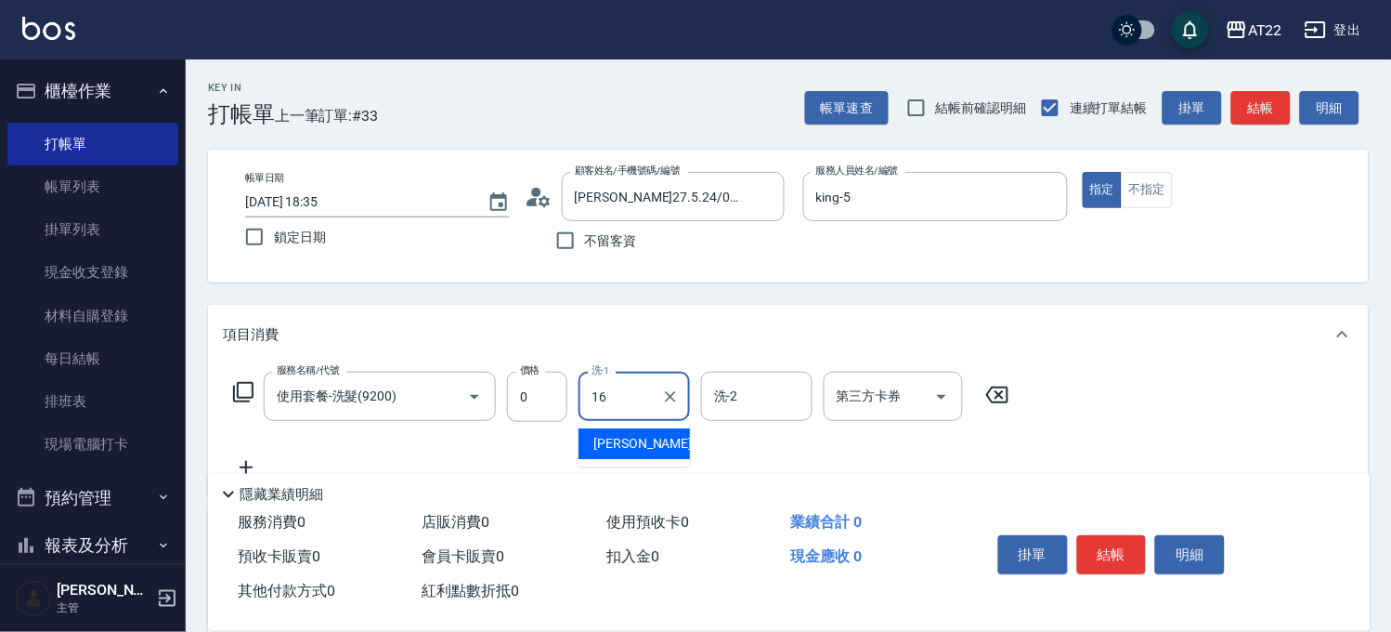
type input "[PERSON_NAME]-16"
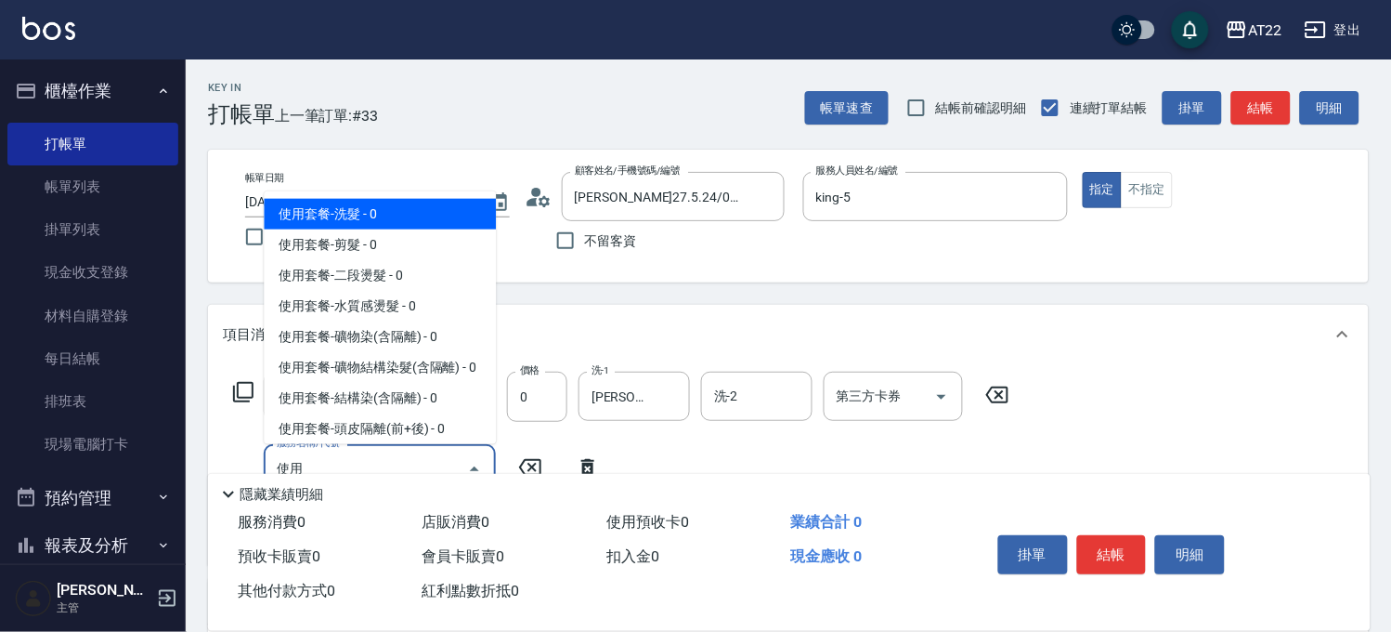
click at [359, 228] on span "使用套餐-洗髮 - 0" at bounding box center [380, 214] width 232 height 31
type input "使用套餐-洗髮(9200)"
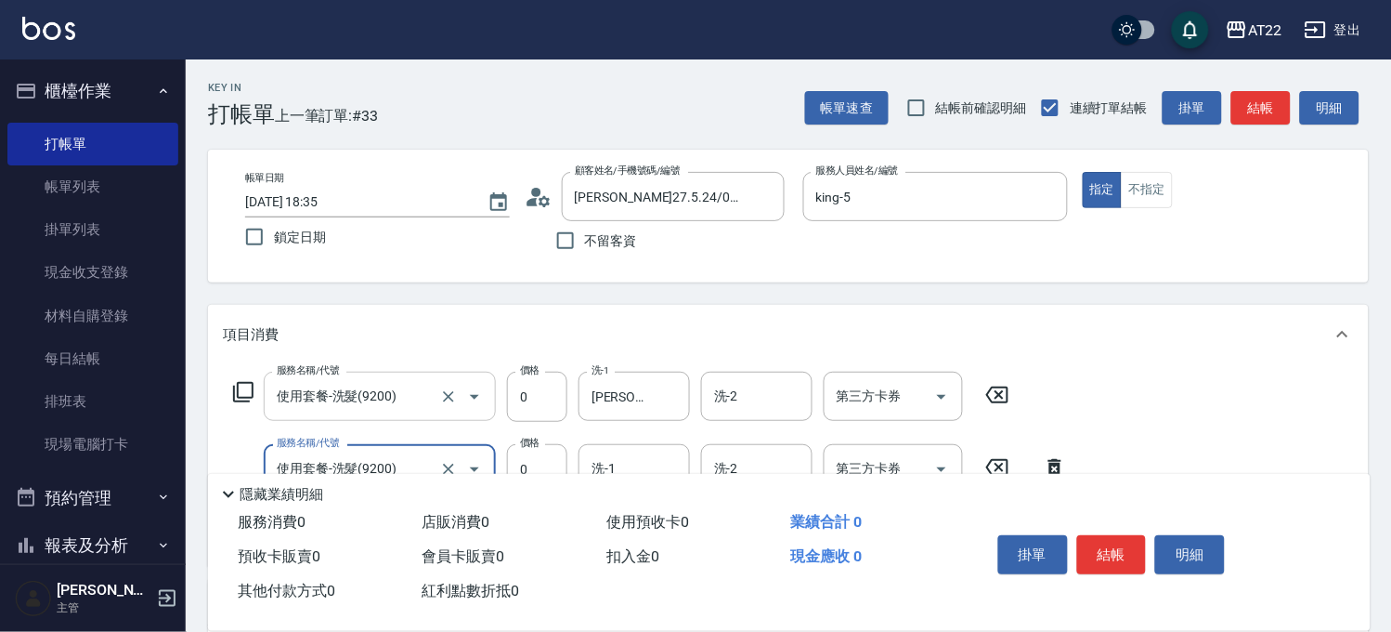
scroll to position [309, 0]
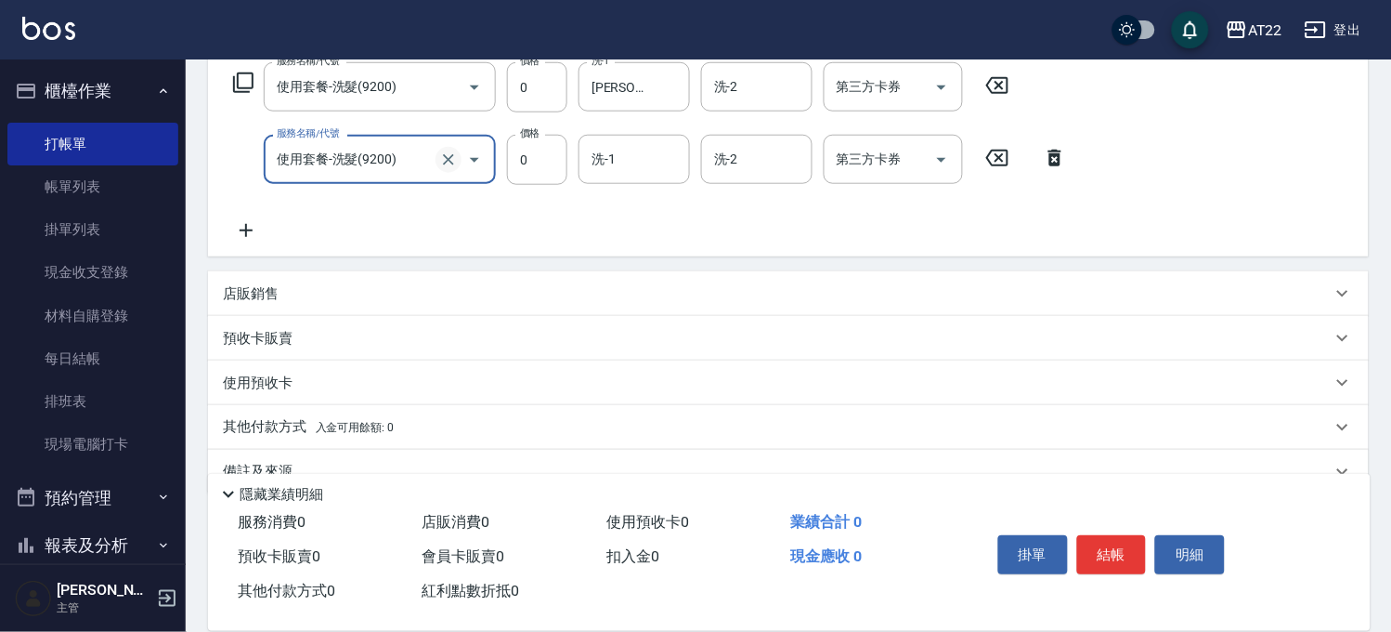
click at [453, 153] on icon "Clear" at bounding box center [448, 159] width 19 height 19
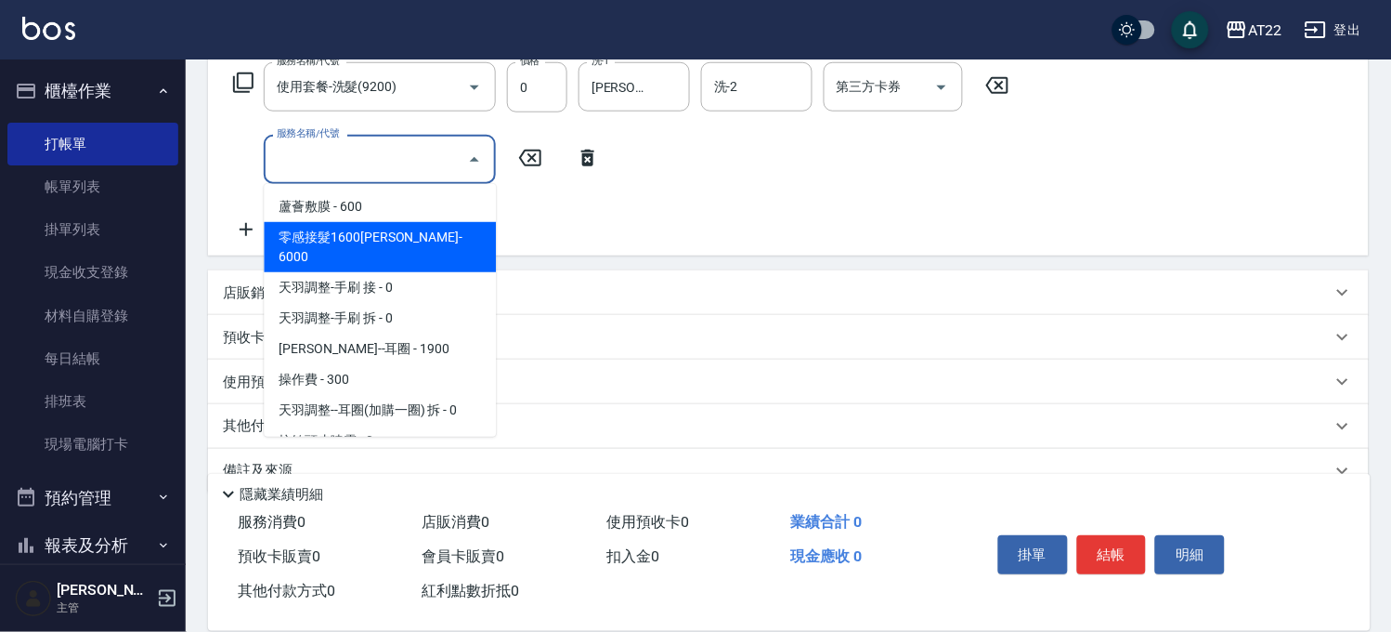
scroll to position [103, 0]
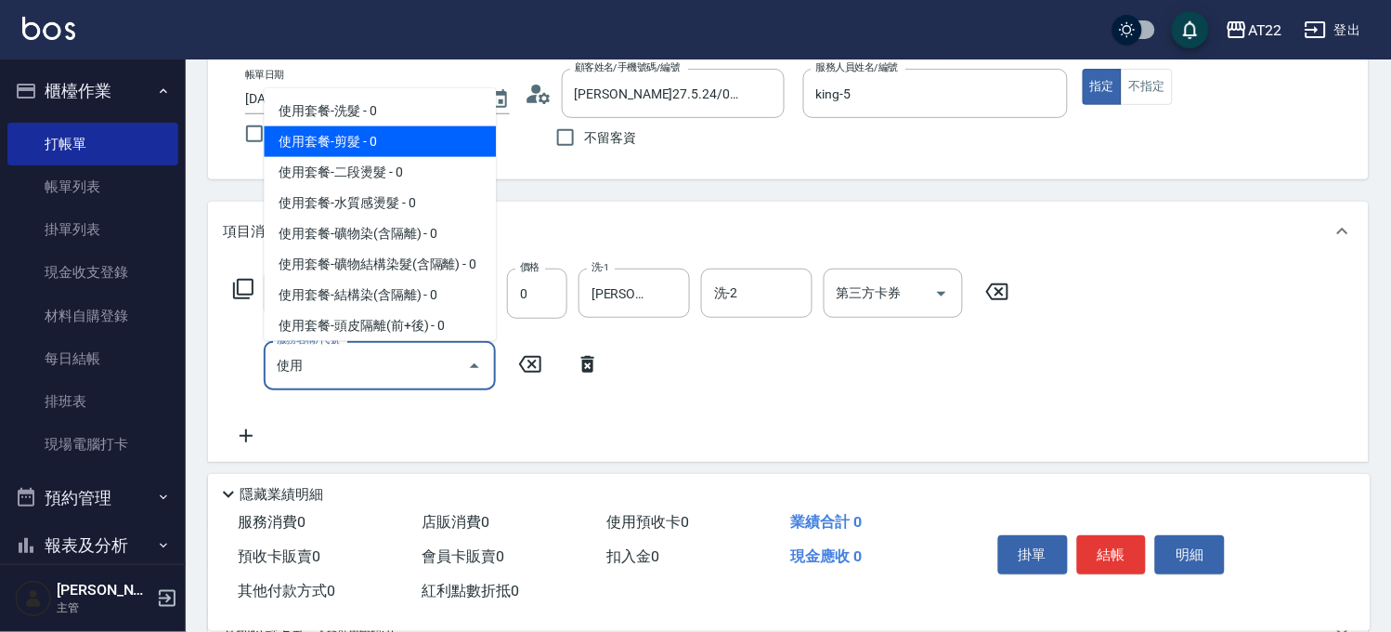
click at [337, 127] on span "使用套餐-剪髮 - 0" at bounding box center [380, 141] width 232 height 31
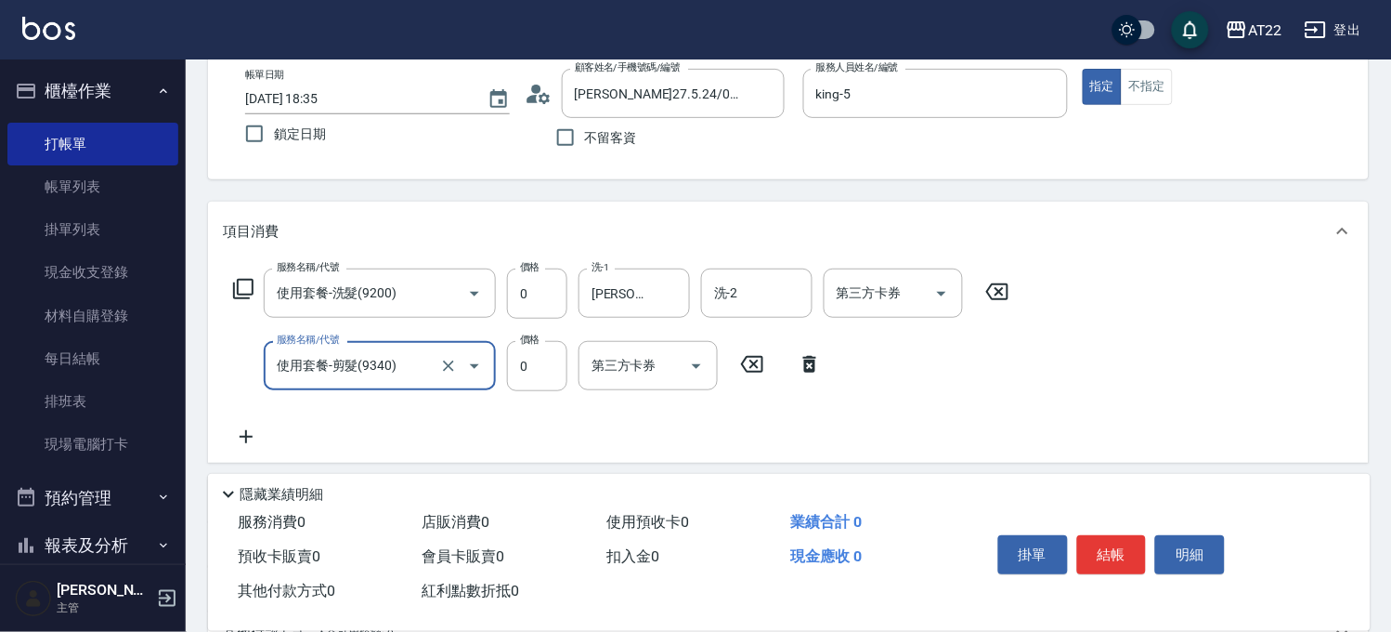
type input "使用套餐-剪髮(9340)"
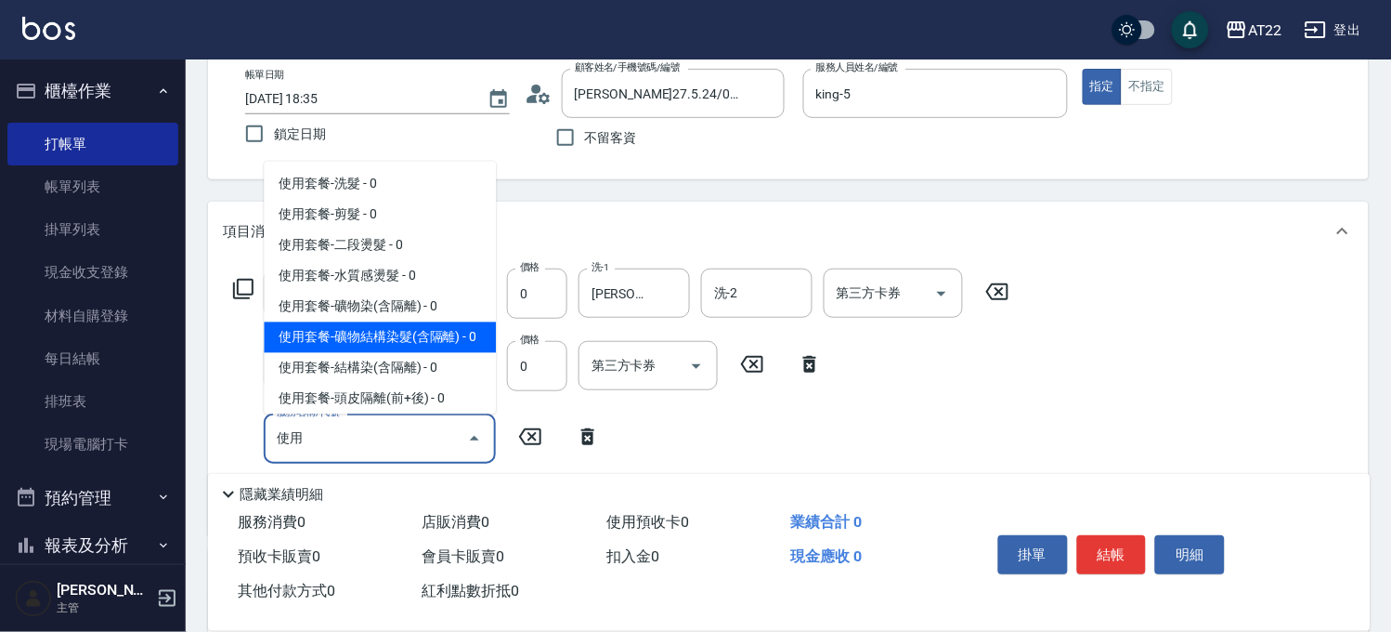
scroll to position [412, 0]
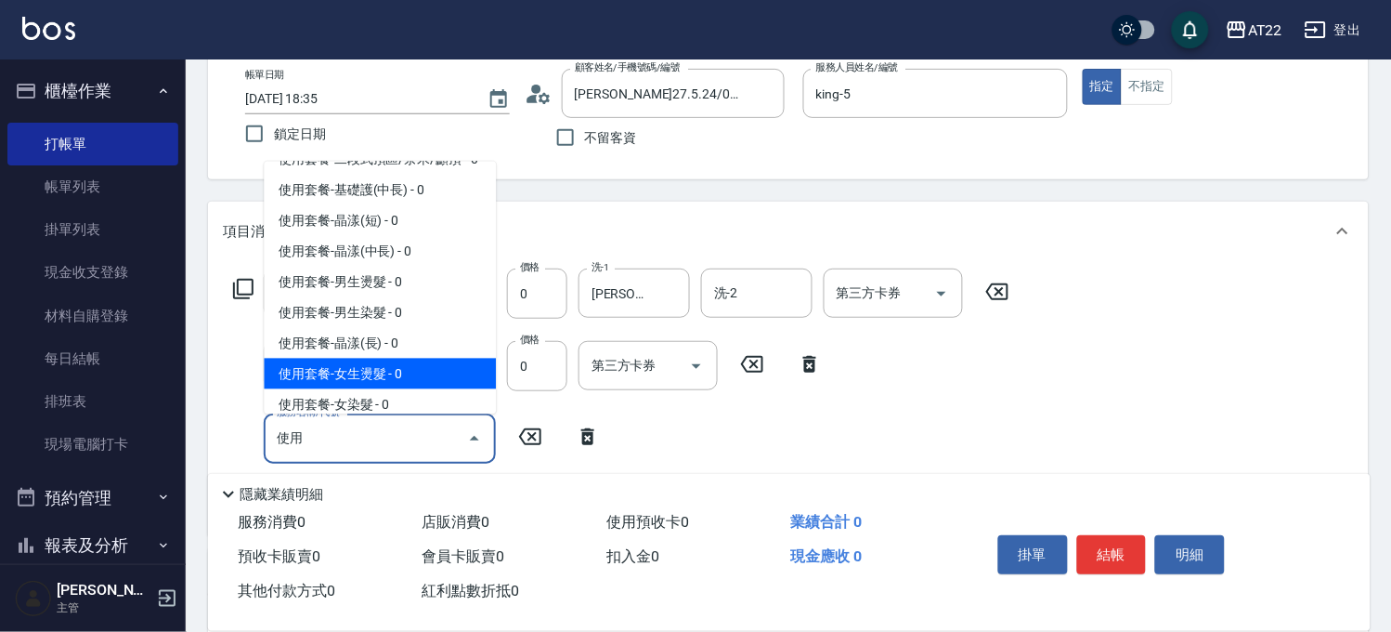
click at [354, 389] on span "使用套餐-女生燙髮 - 0" at bounding box center [380, 373] width 232 height 31
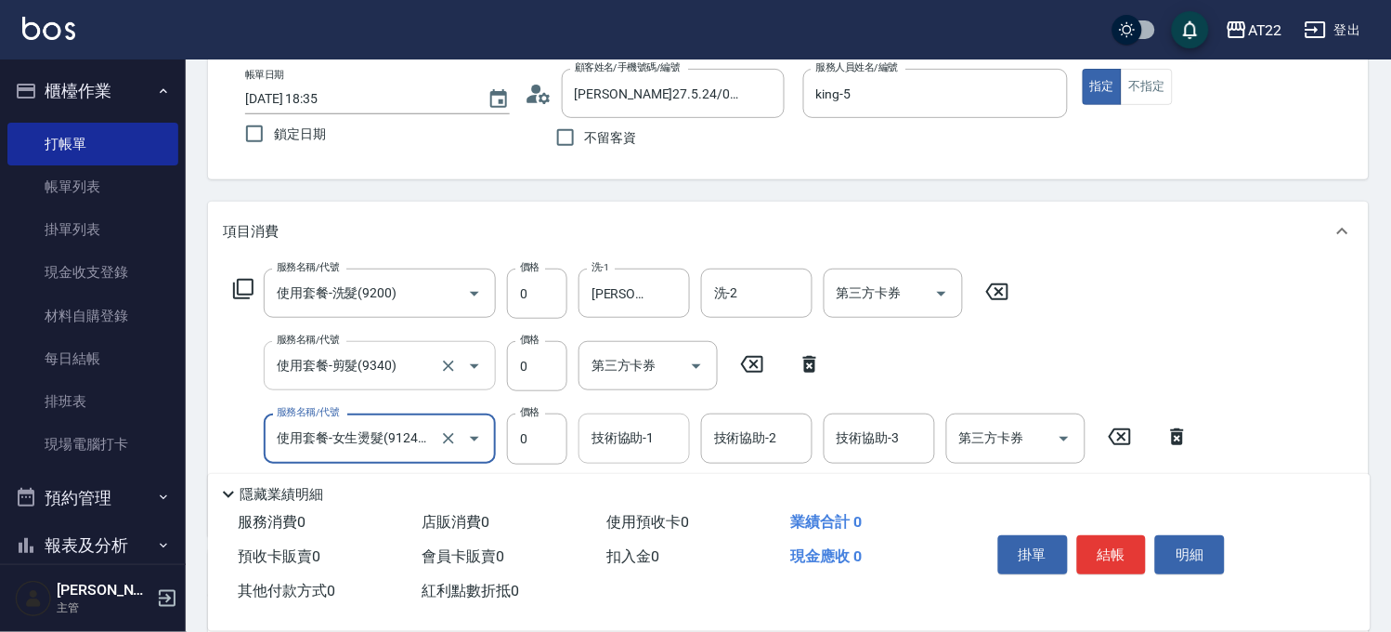
type input "使用套餐-女生燙髮(912401)"
click at [619, 441] on input "技術協助-1" at bounding box center [634, 438] width 95 height 33
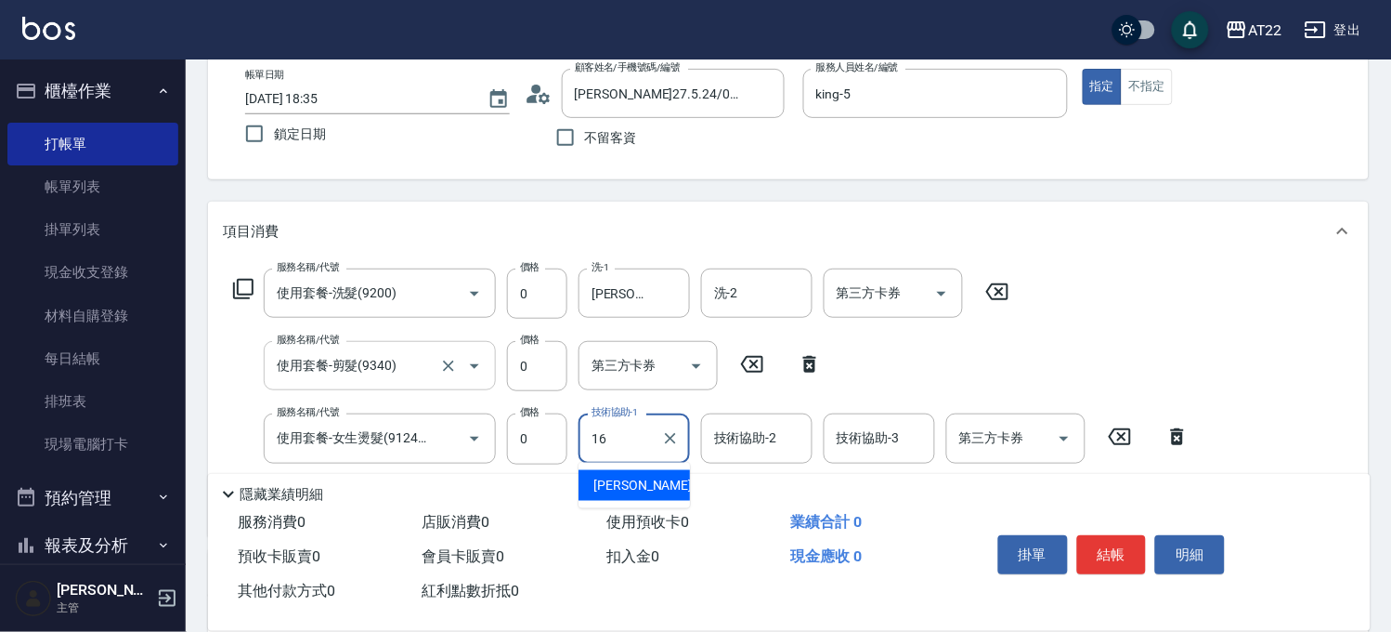
type input "[PERSON_NAME]-16"
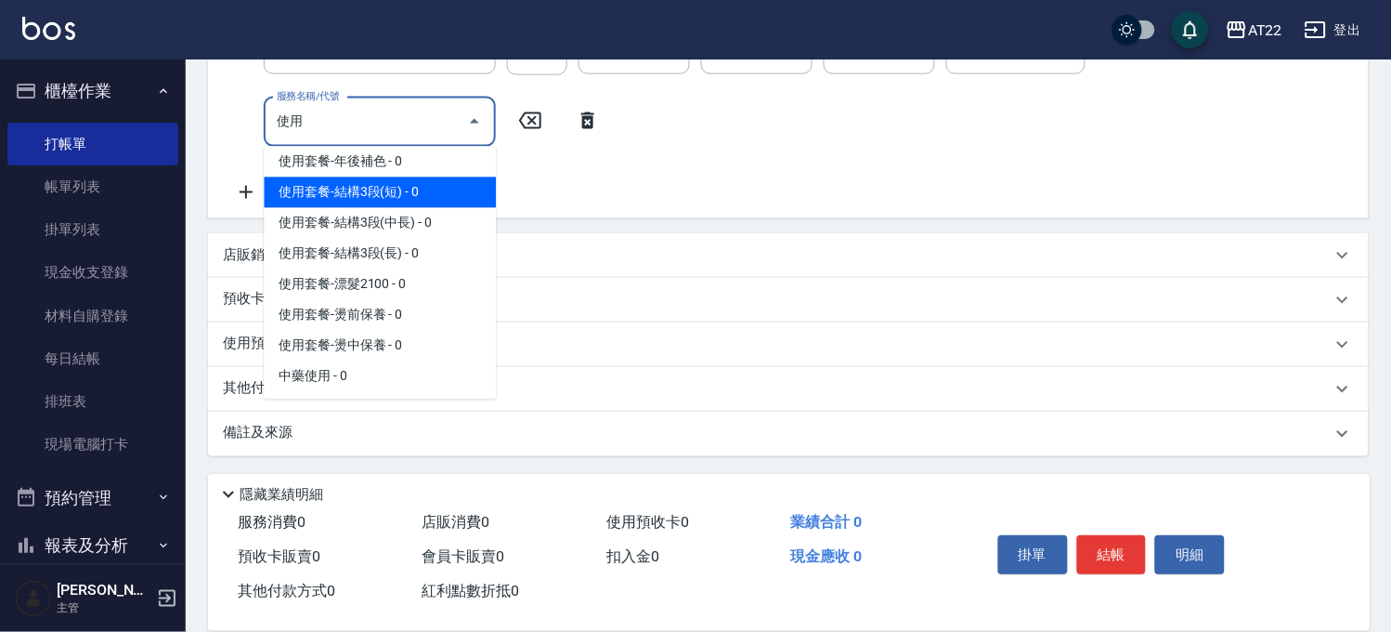
scroll to position [861, 0]
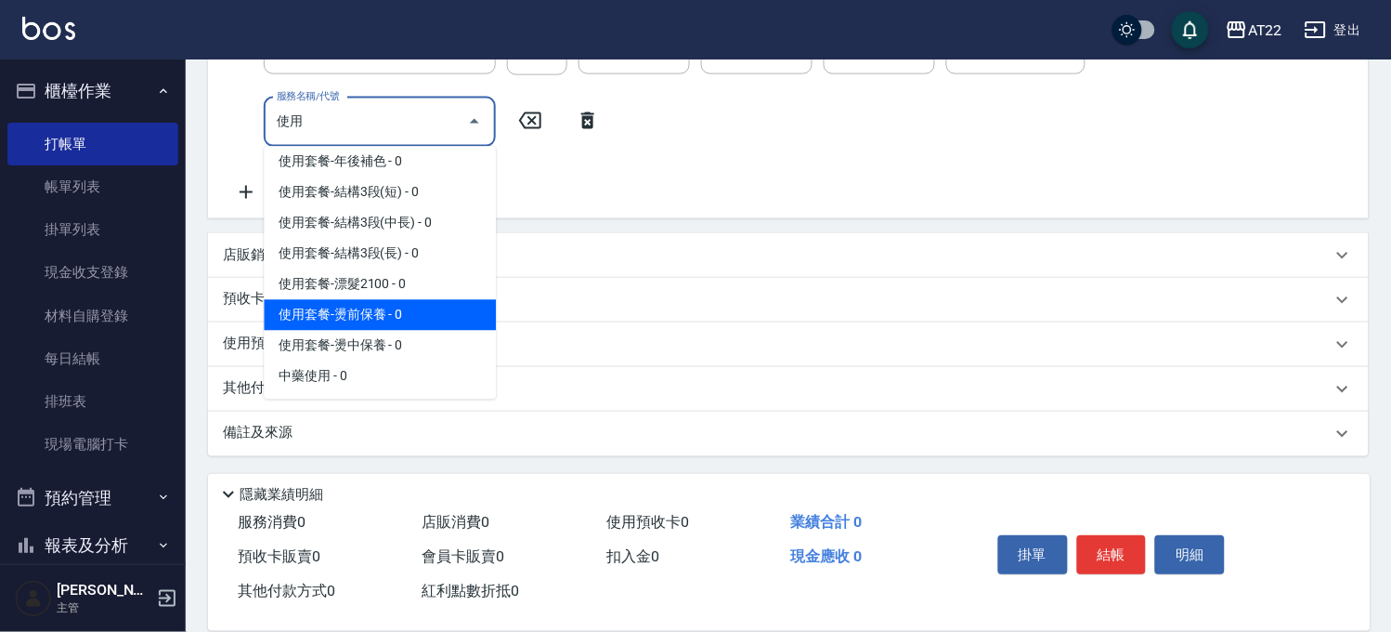
click at [393, 312] on span "使用套餐-燙前保養 - 0" at bounding box center [380, 315] width 232 height 31
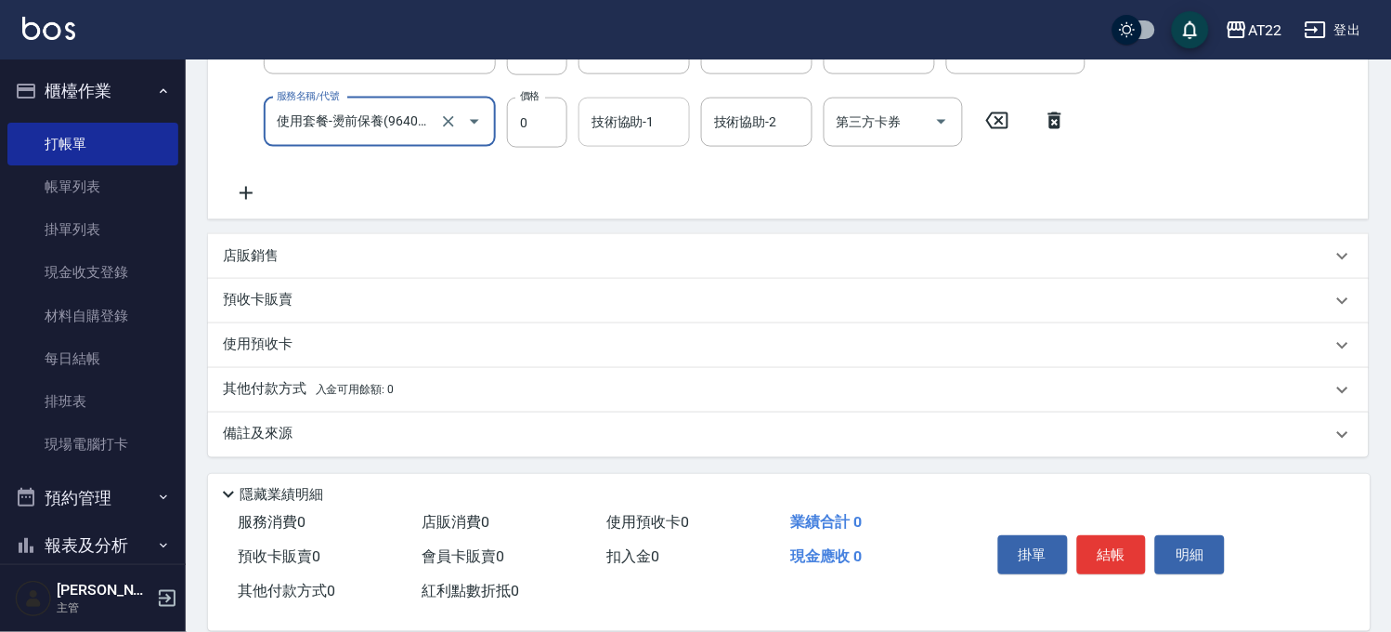
type input "使用套餐-燙前保養(9640001)"
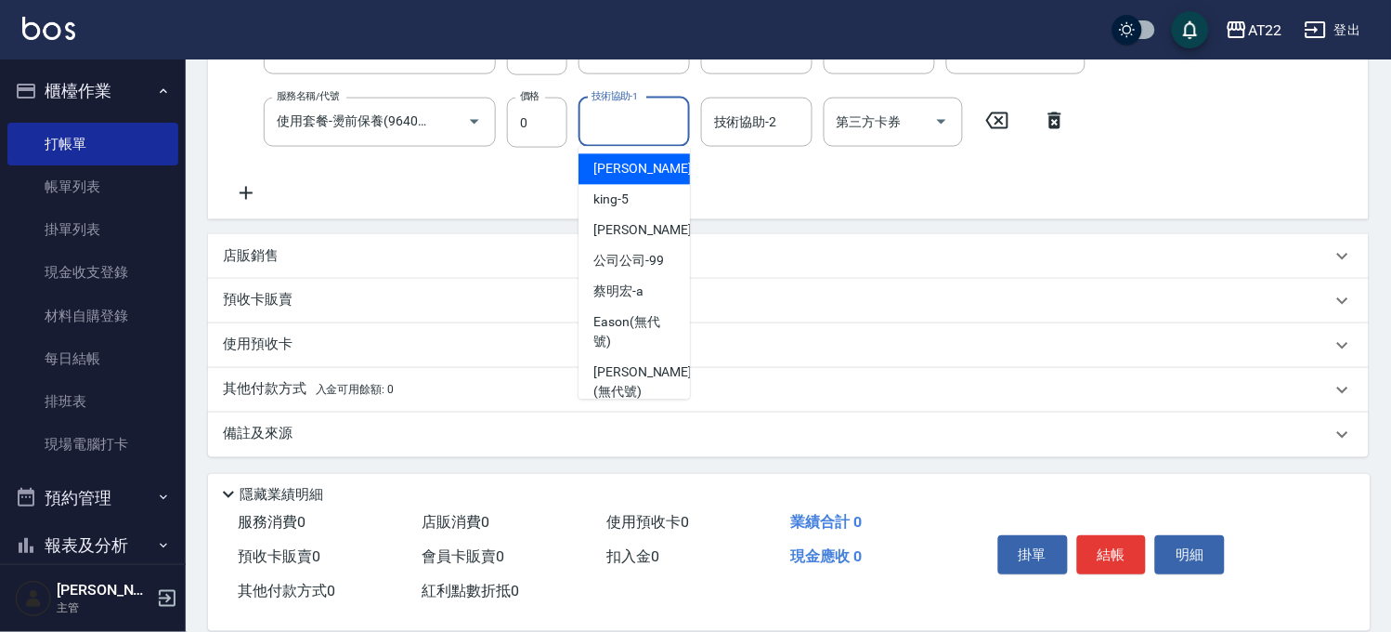
click at [592, 126] on input "技術協助-1" at bounding box center [634, 122] width 95 height 33
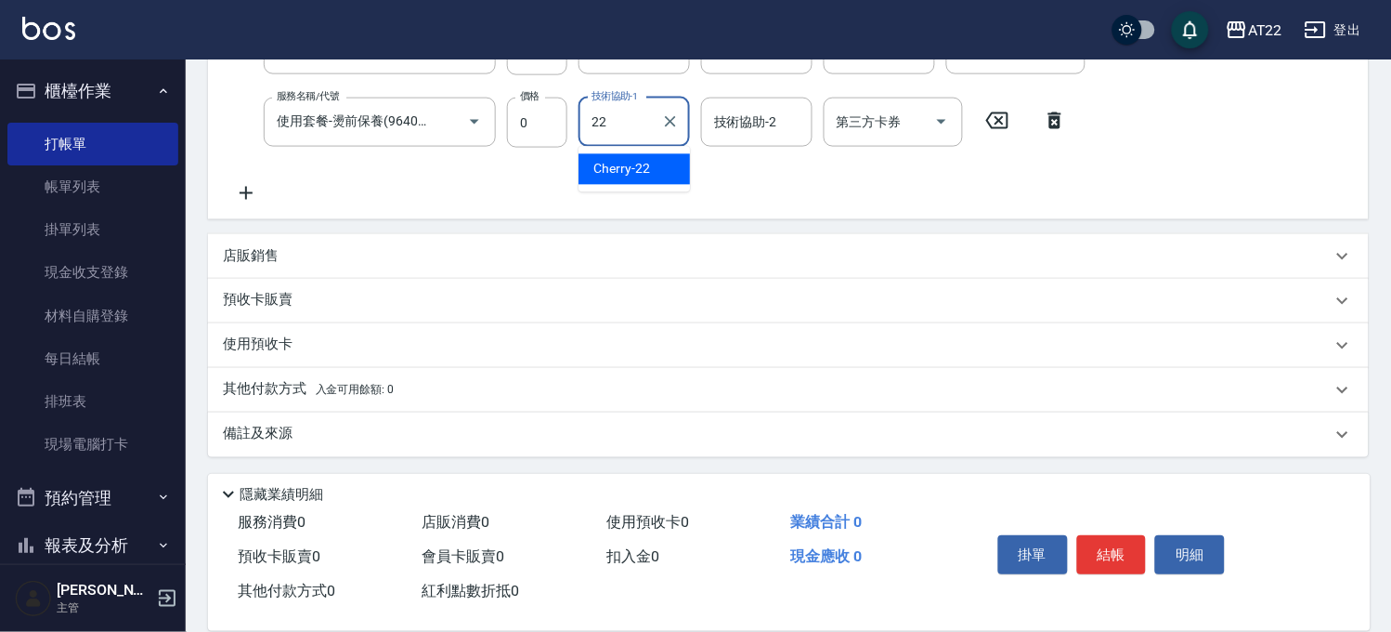
type input "Cherry-22"
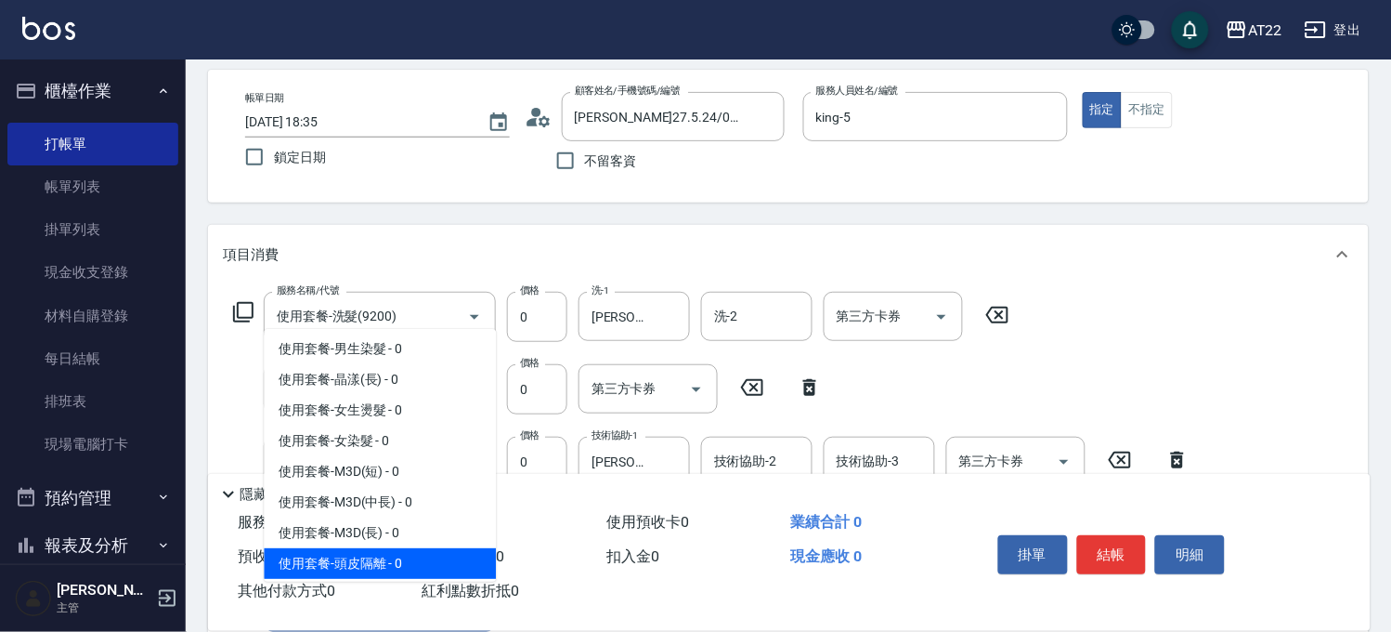
scroll to position [449, 0]
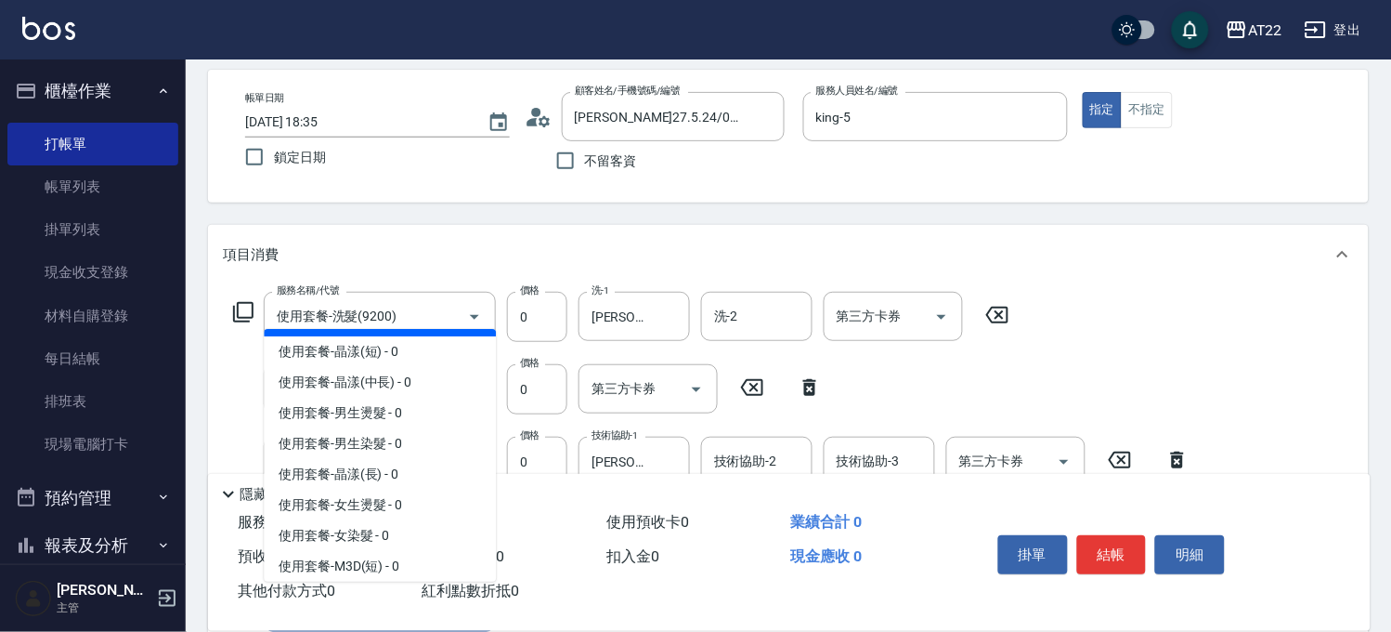
click at [391, 336] on span "使用套餐-基礎護(中長) - 0" at bounding box center [380, 321] width 232 height 31
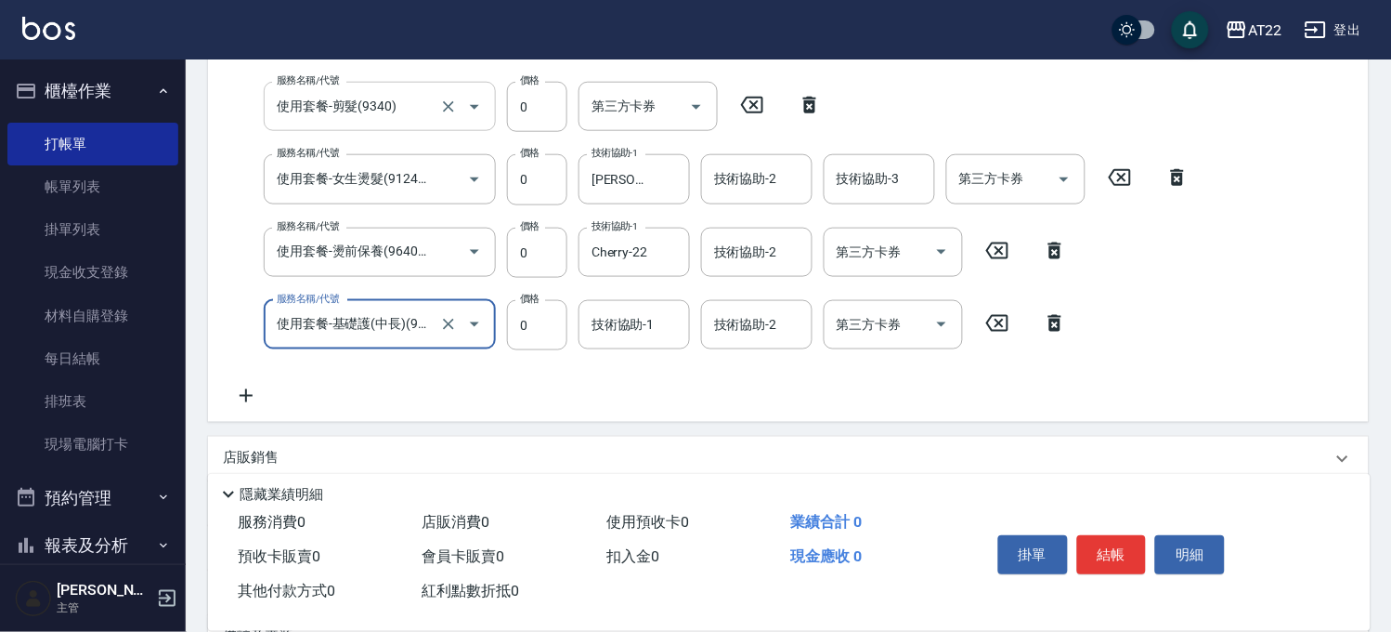
scroll to position [390, 0]
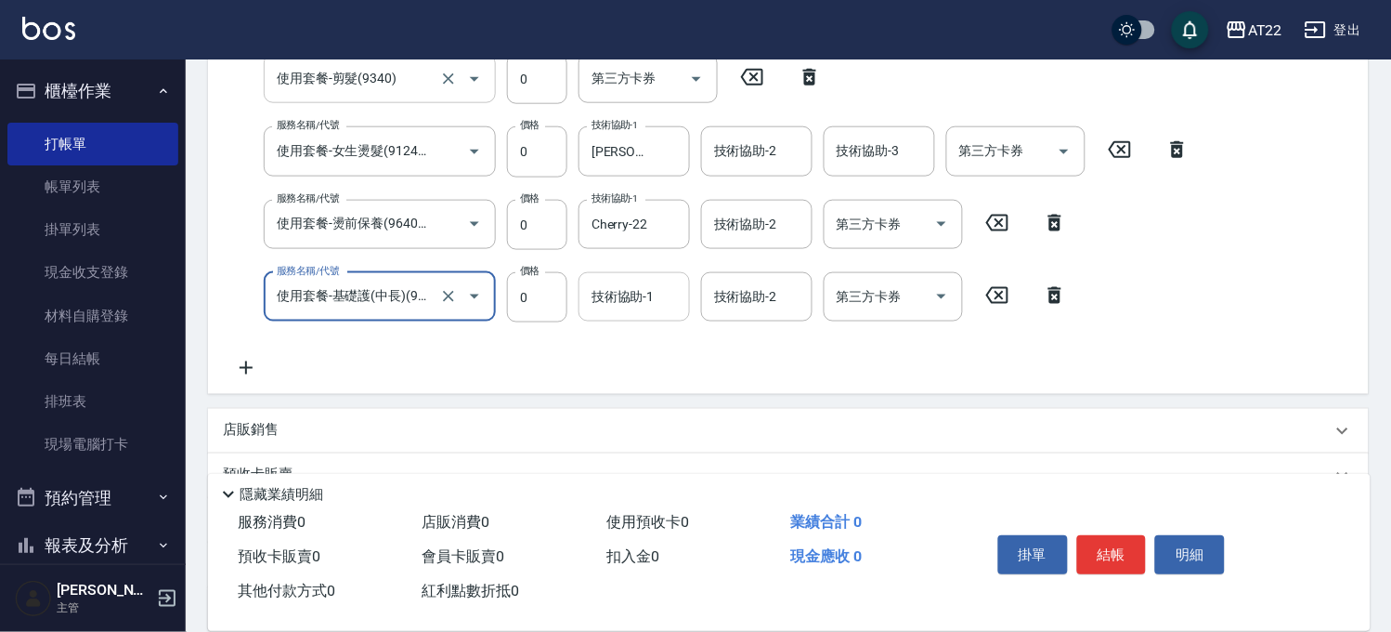
type input "使用套餐-基礎護(中長)(96403)"
click at [620, 306] on input "技術協助-1" at bounding box center [634, 296] width 95 height 33
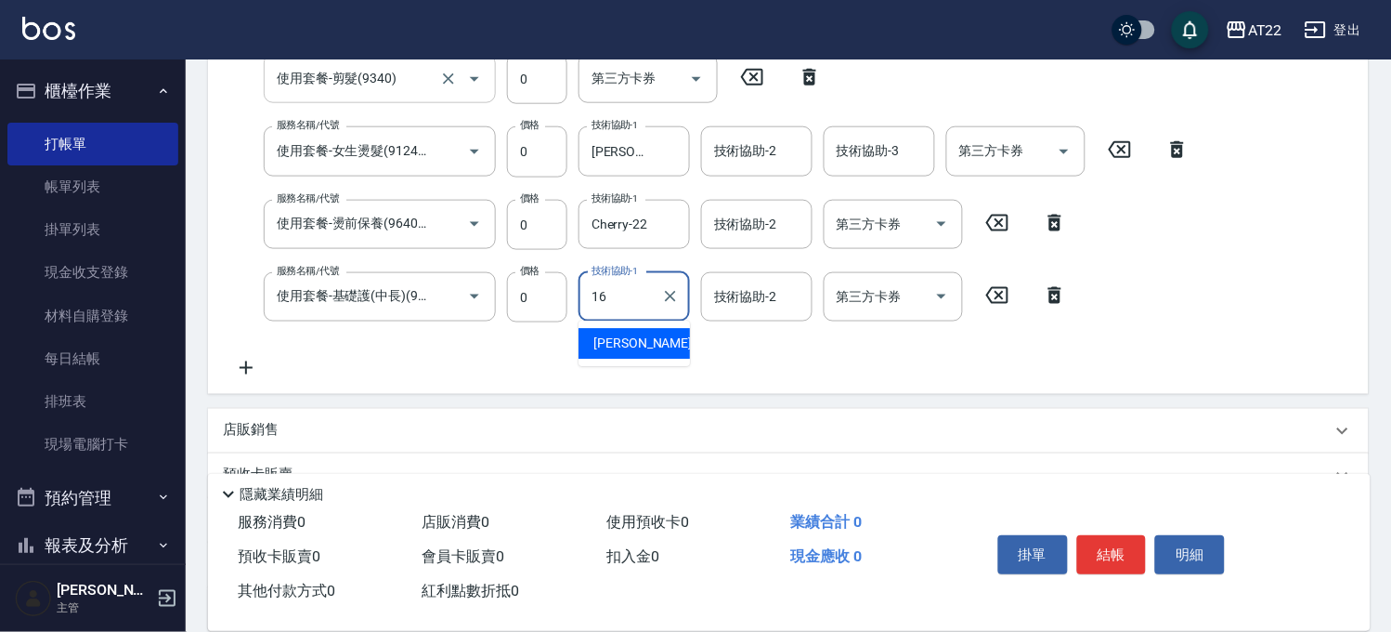
type input "[PERSON_NAME]-16"
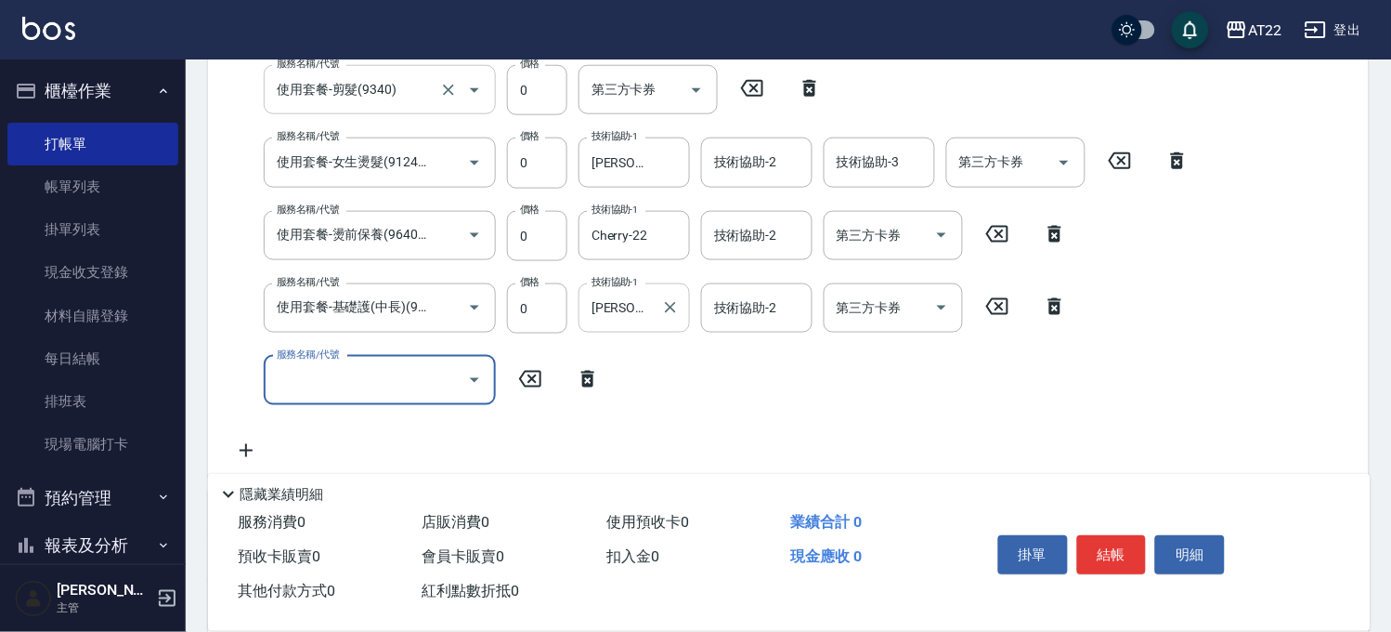
scroll to position [0, 0]
type input "頂區矯正燙(30011)"
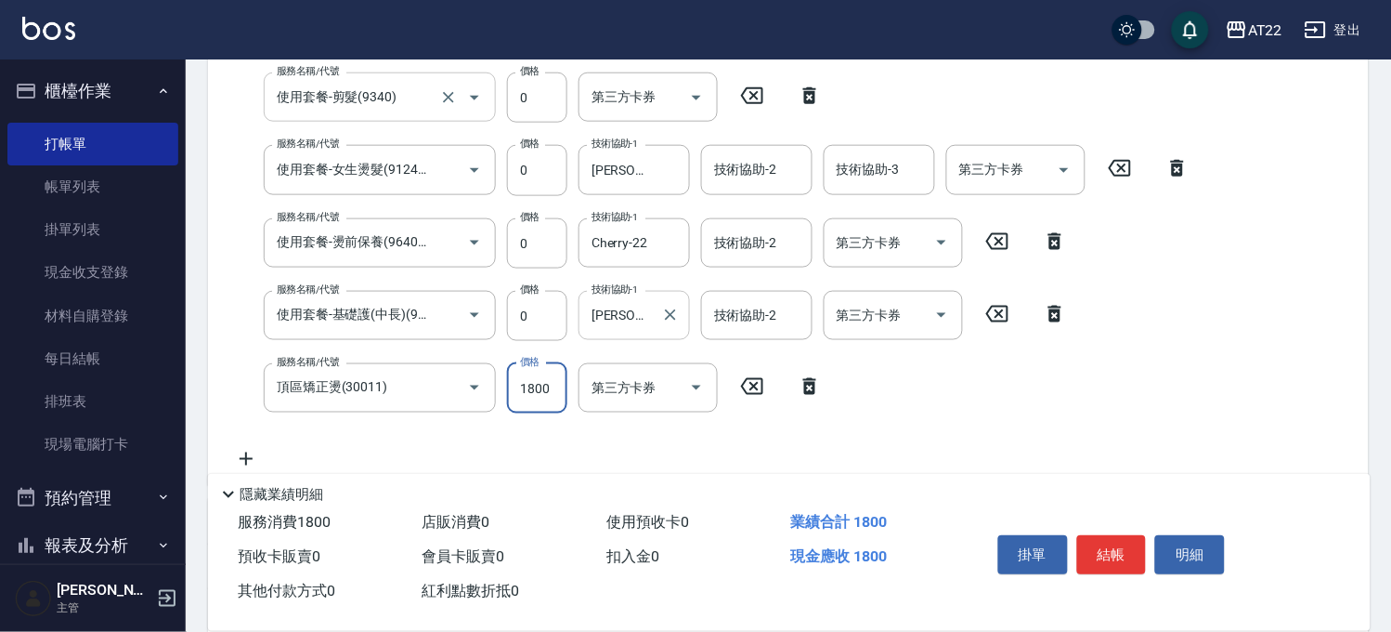
type input "1800"
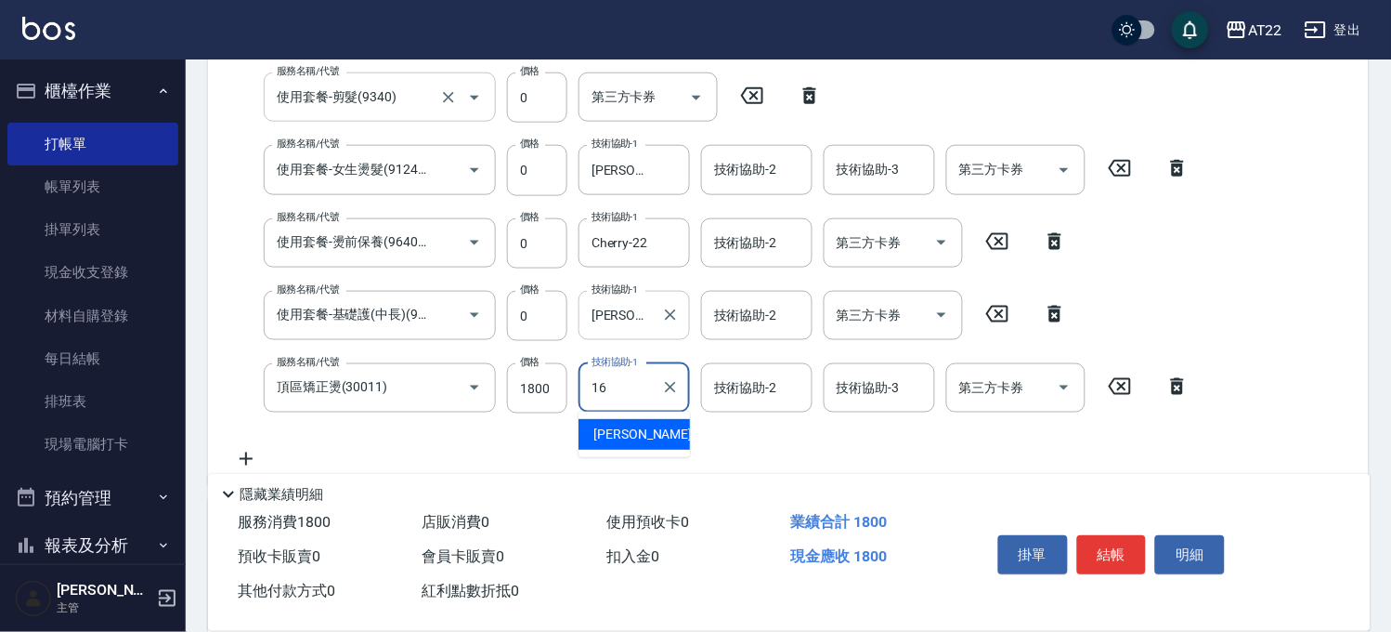
type input "[PERSON_NAME]-16"
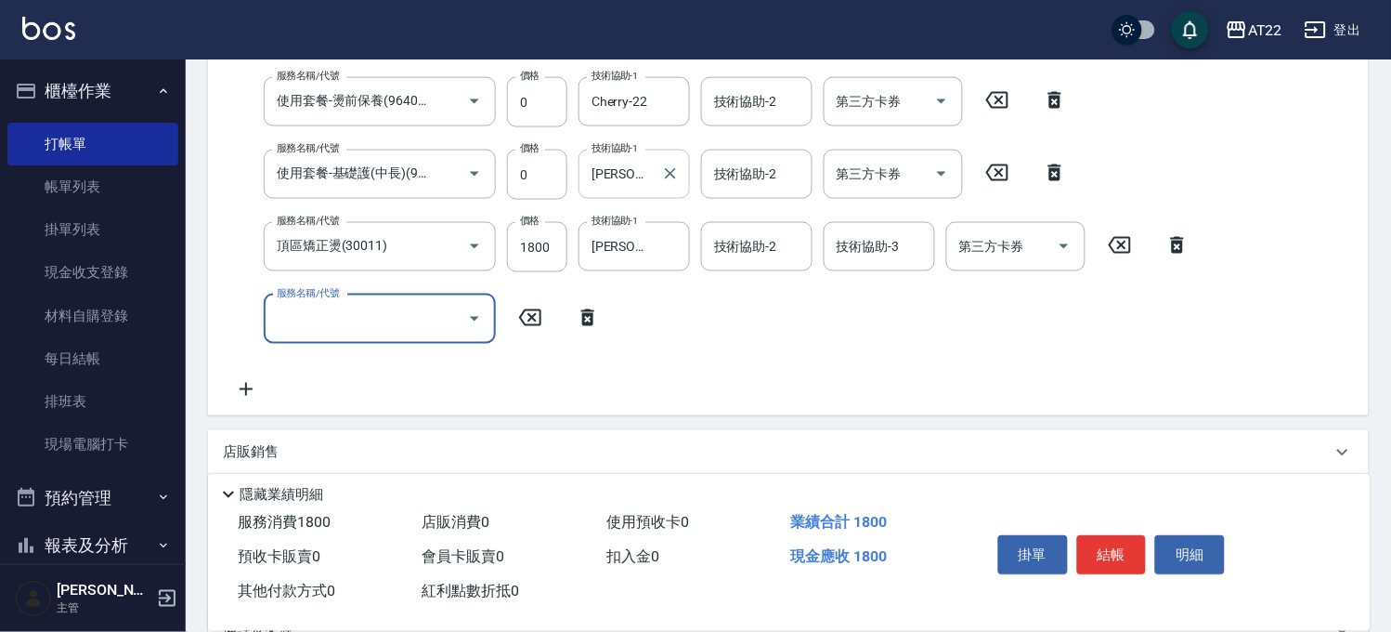
scroll to position [710, 0]
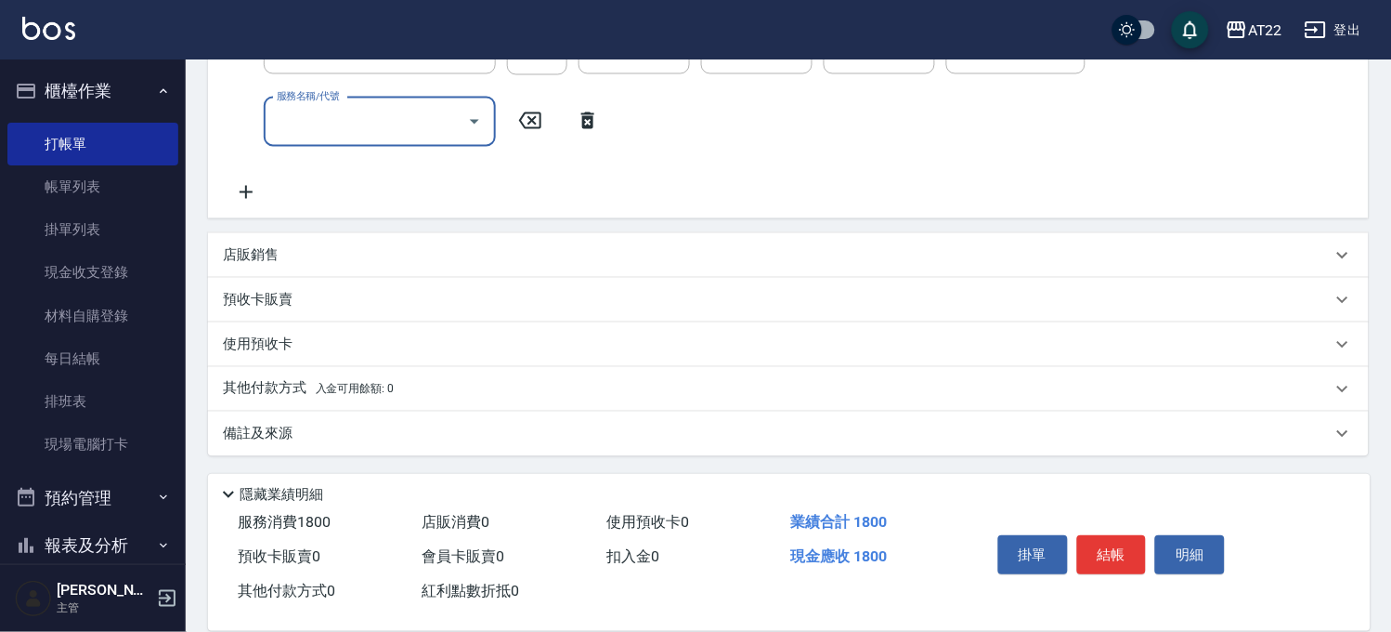
click at [302, 257] on div "店販銷售" at bounding box center [777, 256] width 1109 height 20
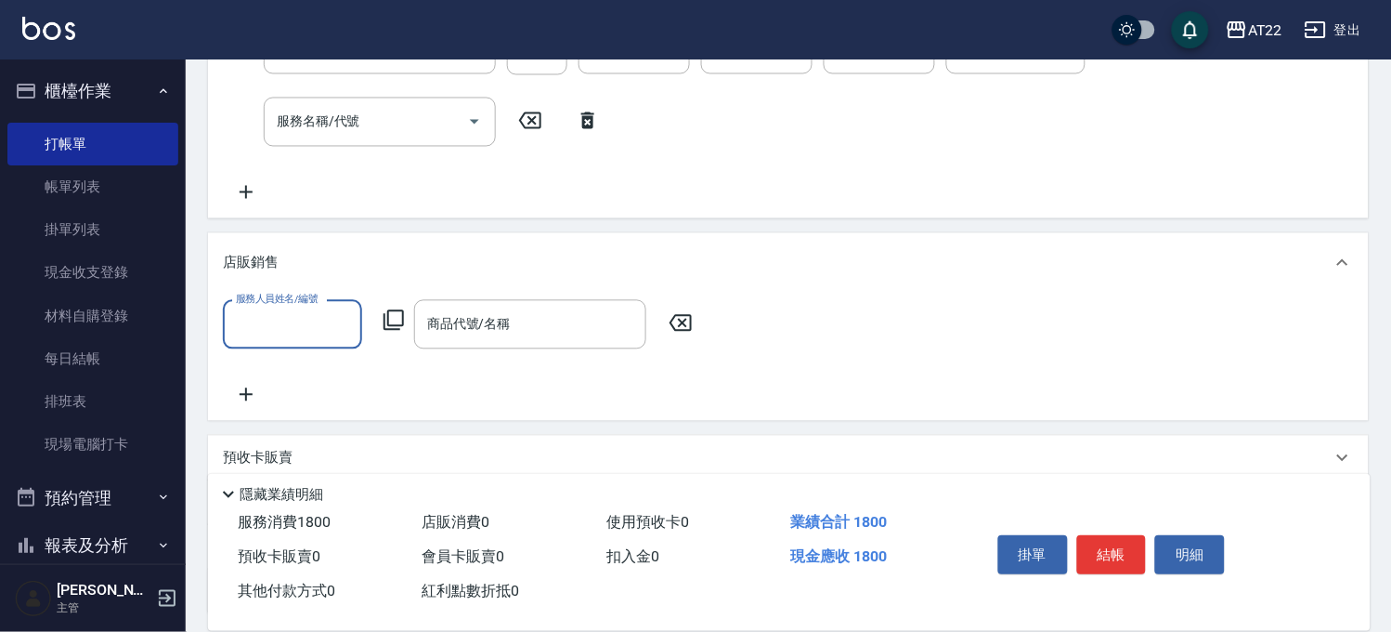
scroll to position [0, 0]
type input "king-5"
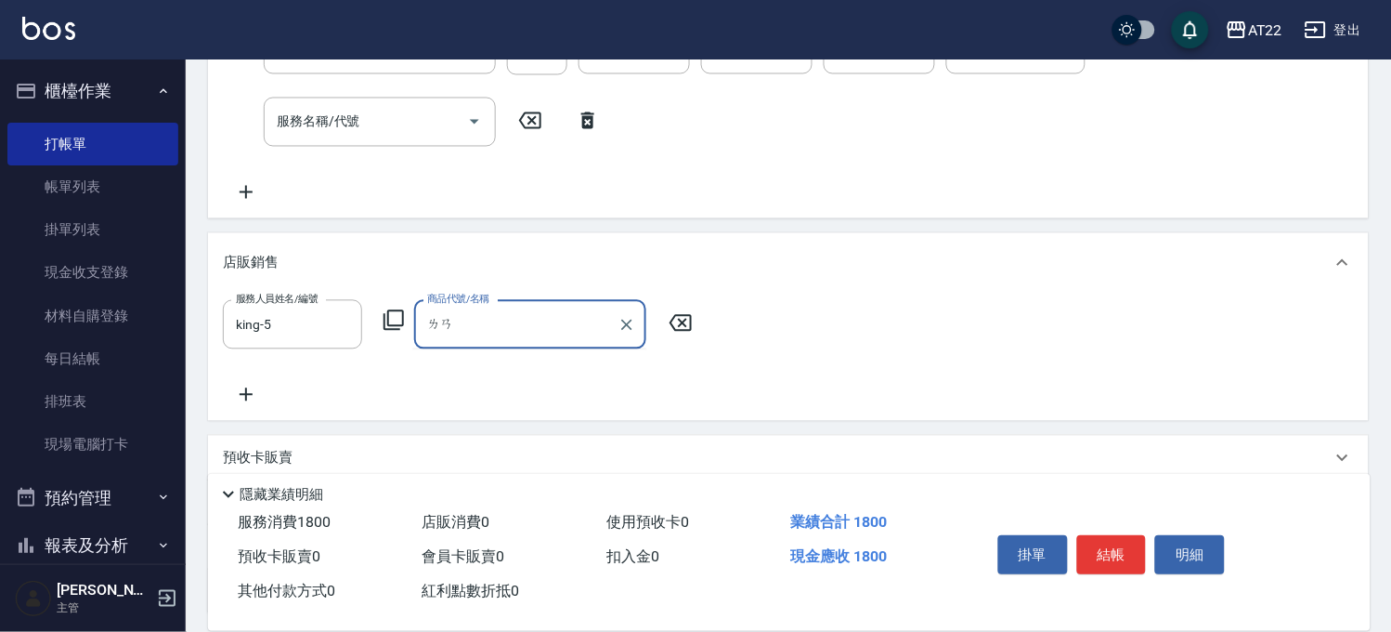
type input "藍"
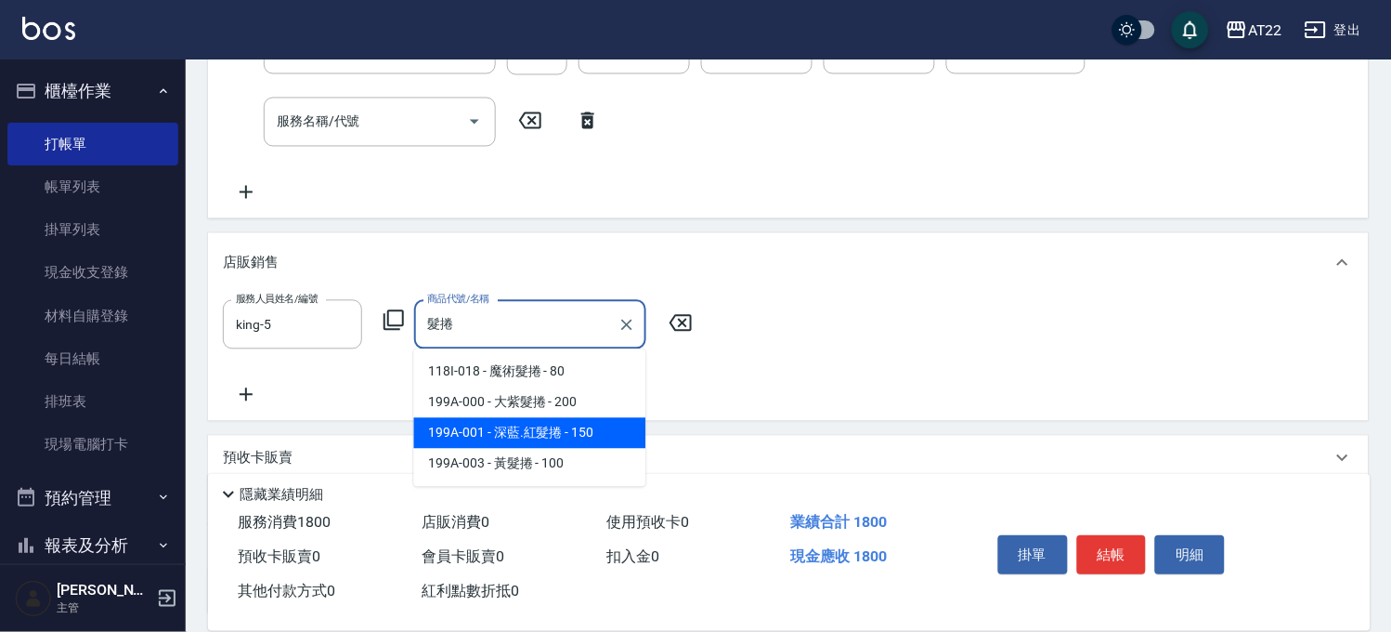
type input "深藍.紅髮捲"
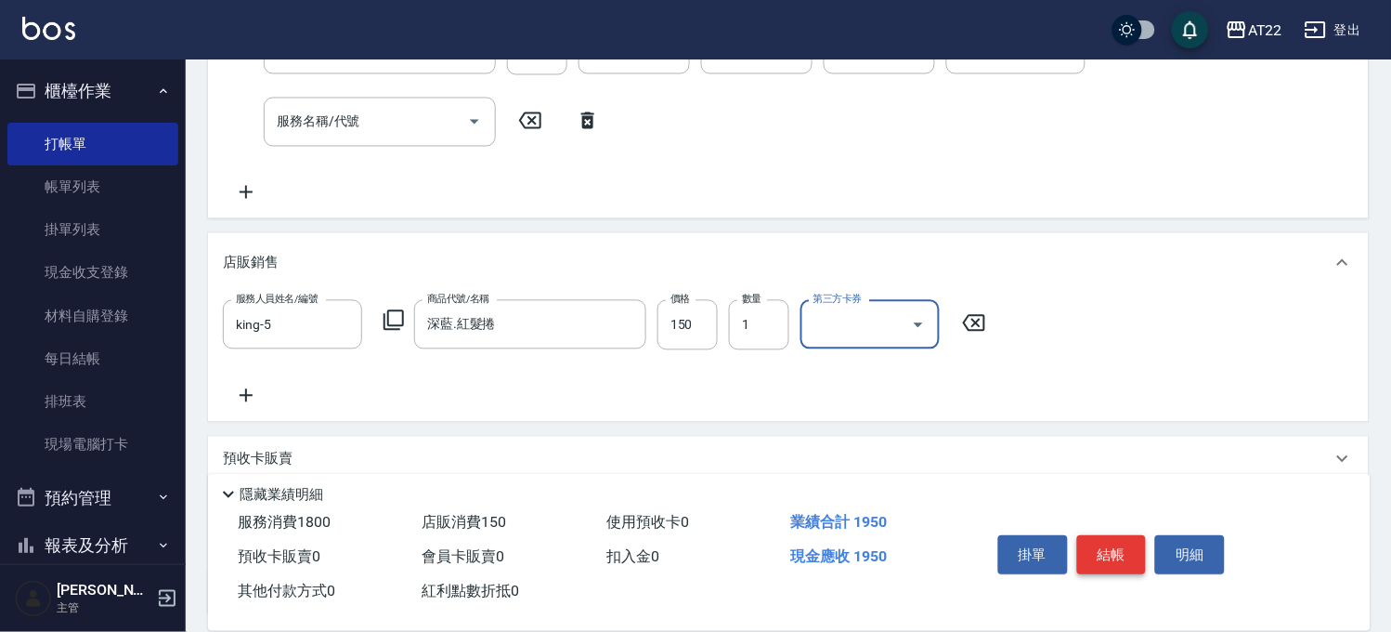
click at [1128, 543] on button "結帳" at bounding box center [1112, 554] width 70 height 39
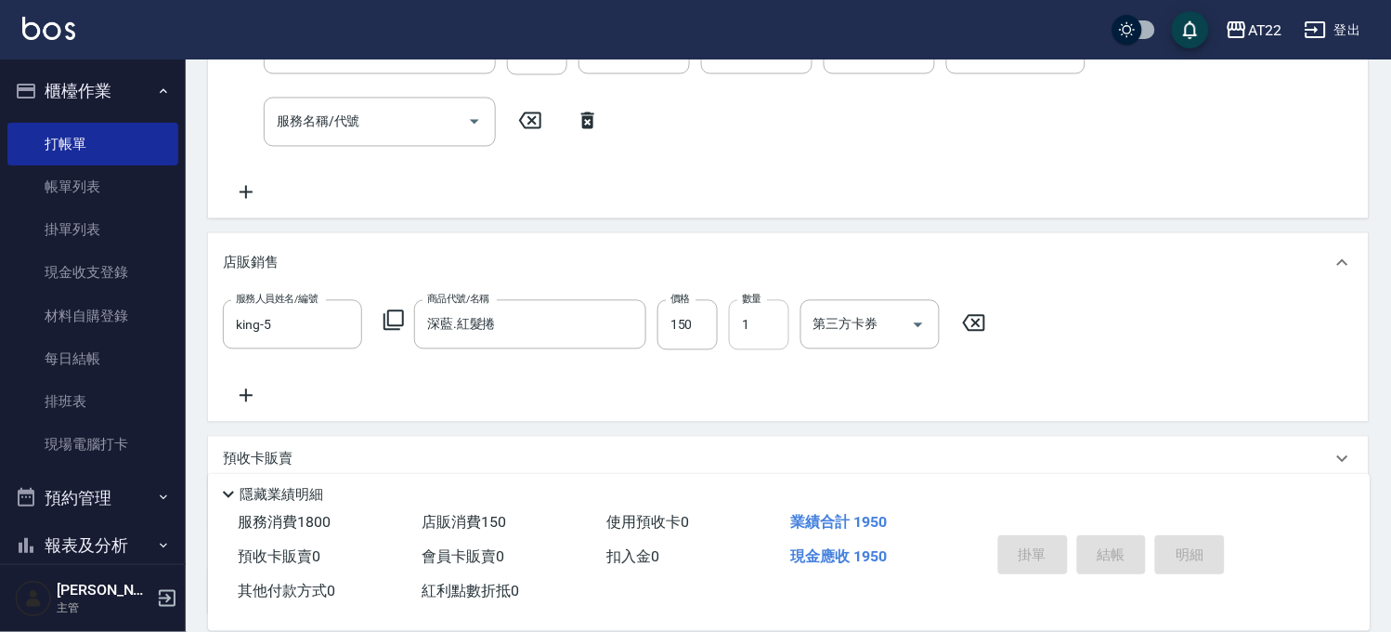
type input "[DATE] 18:37"
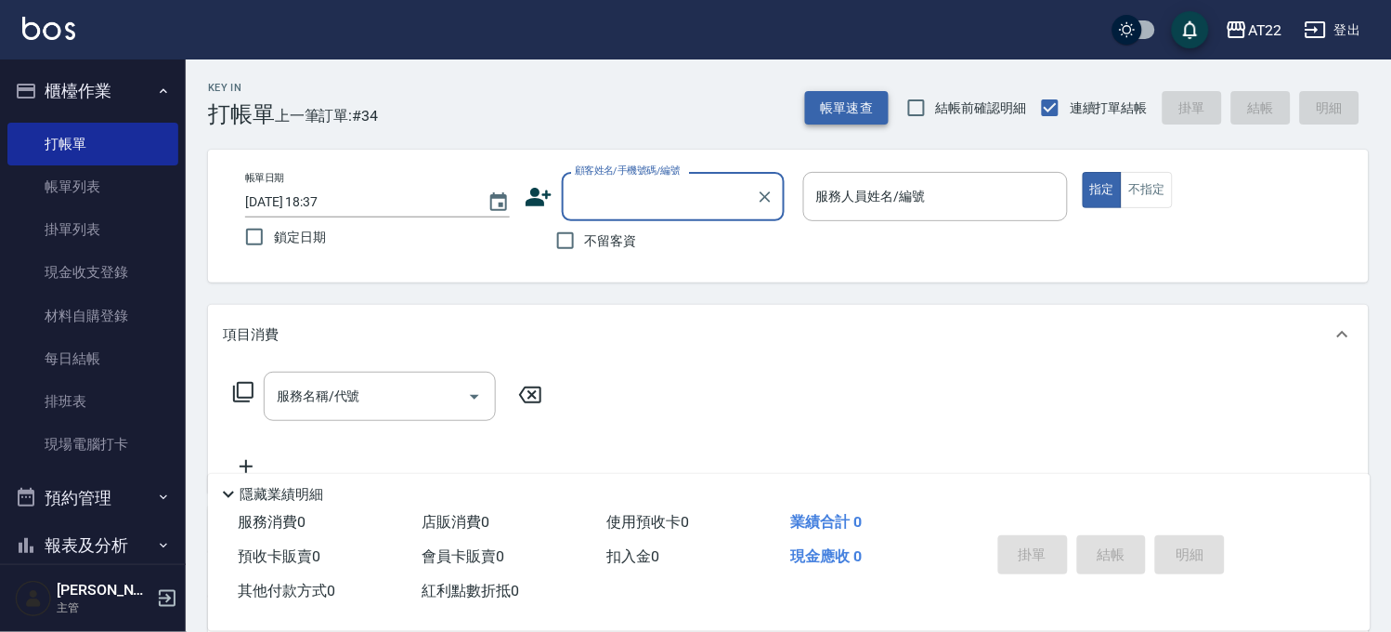
click at [840, 116] on button "帳單速查" at bounding box center [847, 108] width 84 height 34
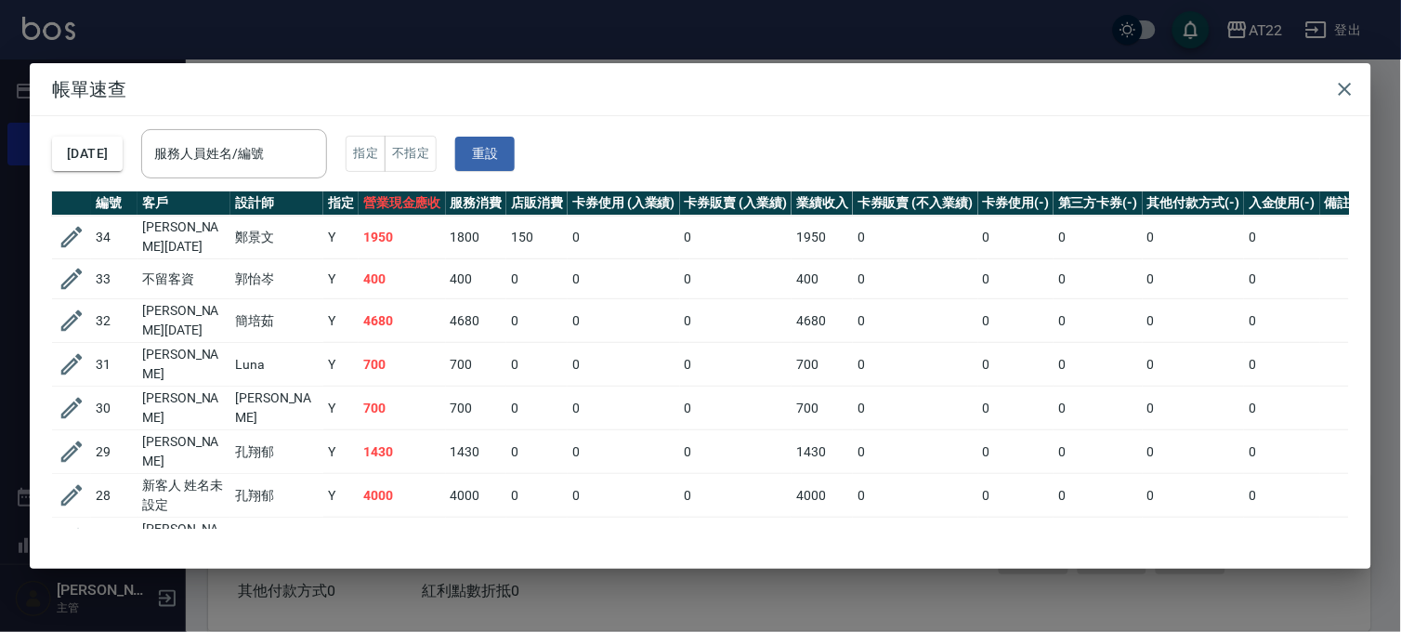
click at [462, 32] on div "帳單速查 [DATE] 服務人員姓名/編號 服務人員姓名/編號 指定 不指定 重設 編號 客戶 設計師 指定 營業現金應收 服務消費 店販消費 卡券使用 (入…" at bounding box center [700, 316] width 1401 height 632
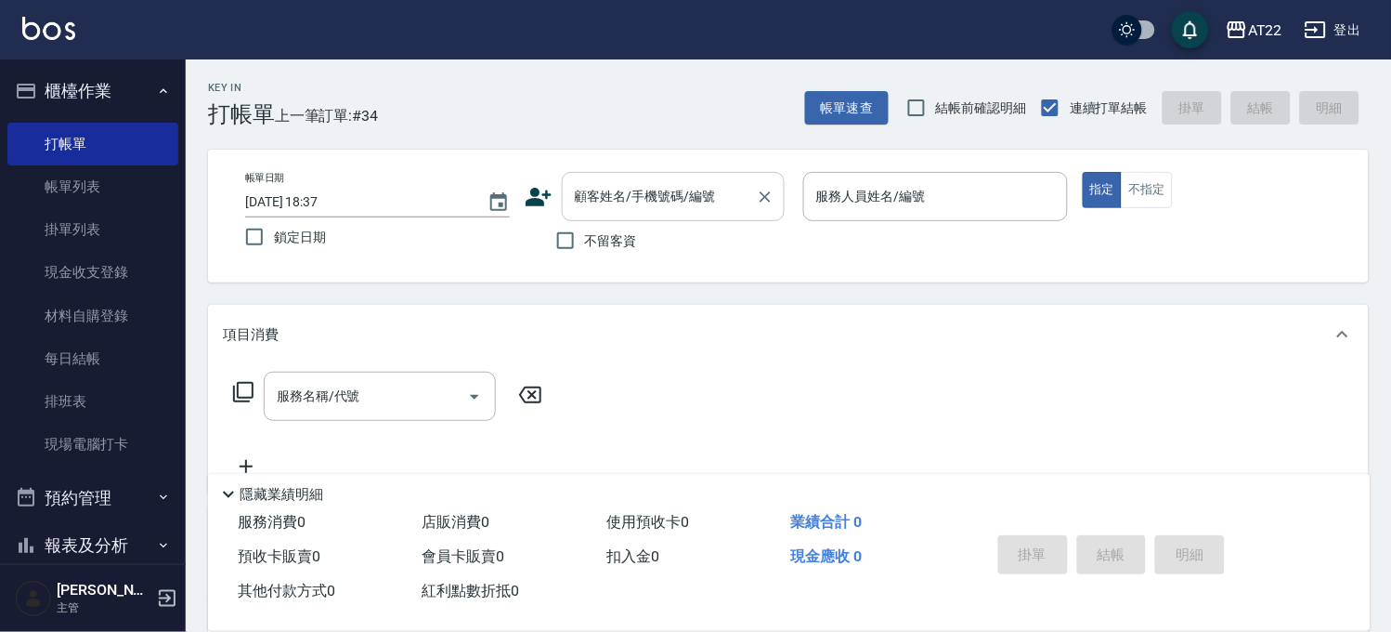
click at [637, 215] on div "顧客姓名/手機號碼/編號" at bounding box center [673, 196] width 223 height 49
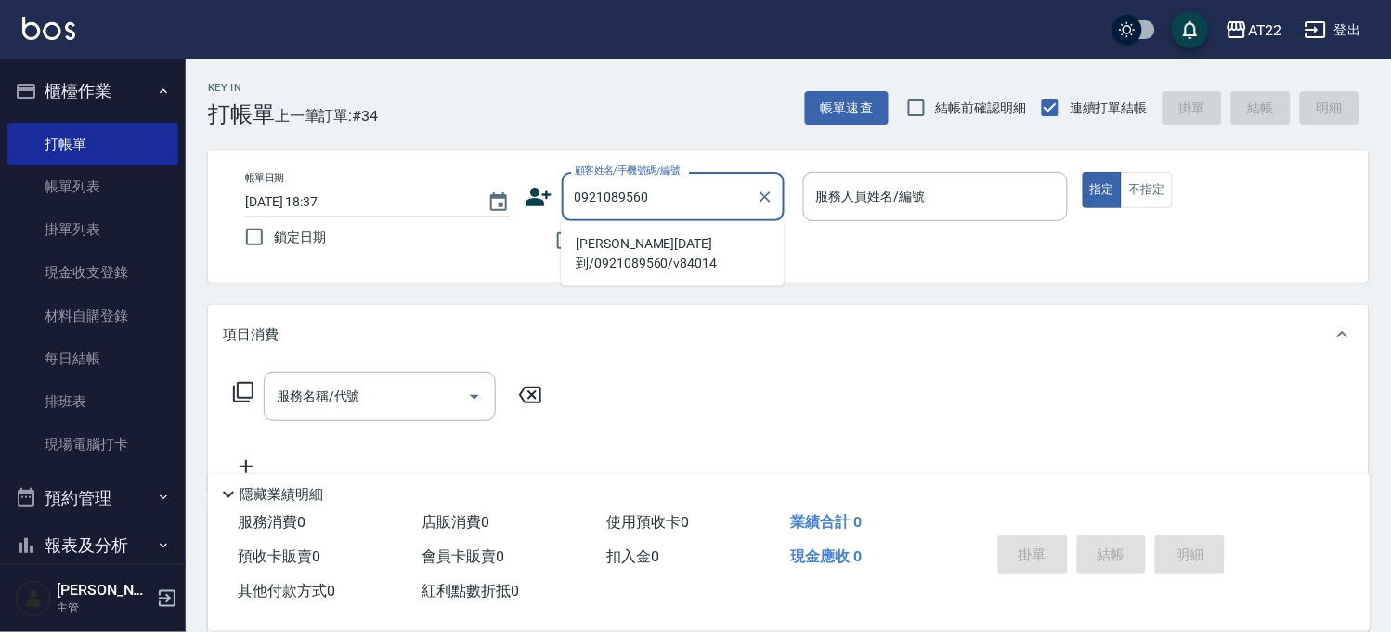
click at [632, 252] on li "[PERSON_NAME][DATE]到/0921089560/v84014" at bounding box center [672, 253] width 223 height 50
type input "[PERSON_NAME][DATE]到/0921089560/v84014"
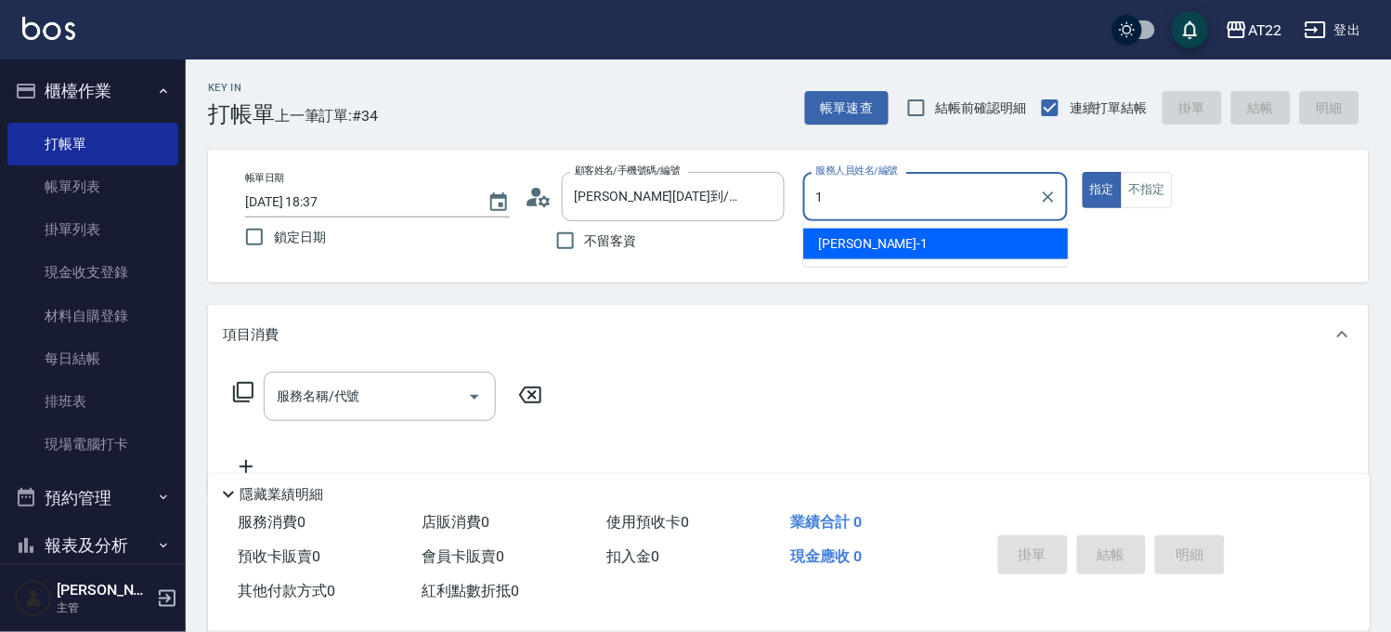
type input "[PERSON_NAME]-1"
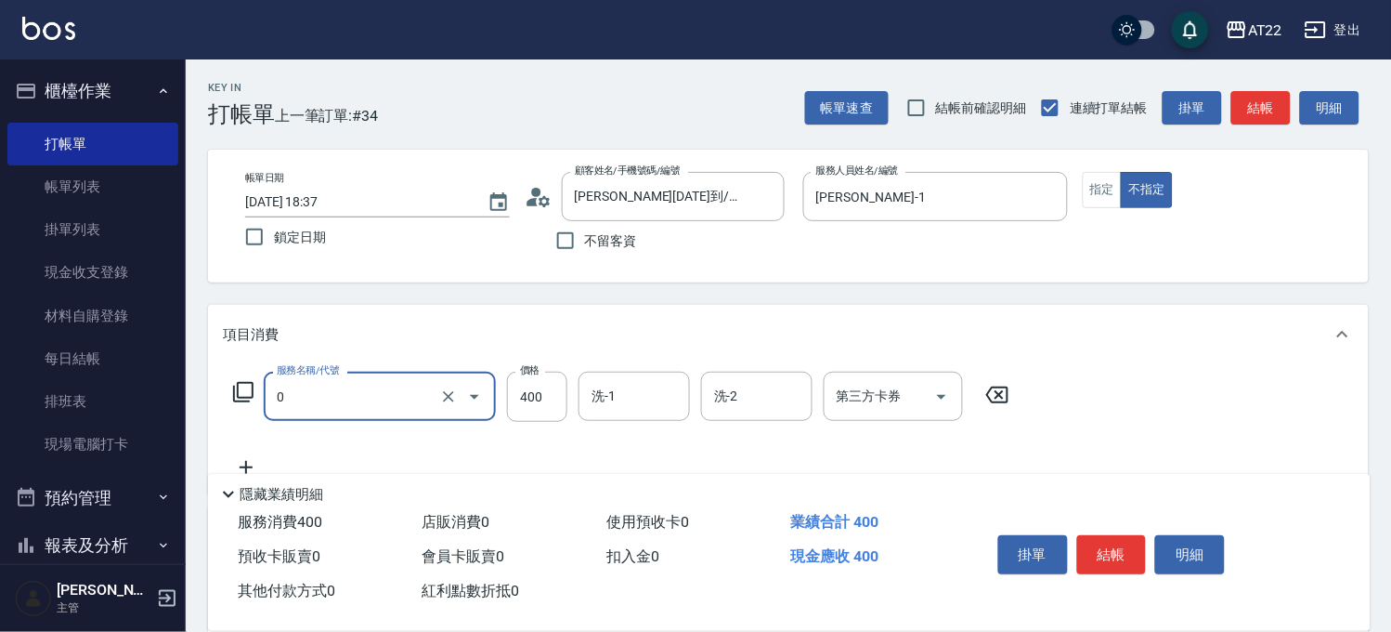
type input "有機洗髮(0)"
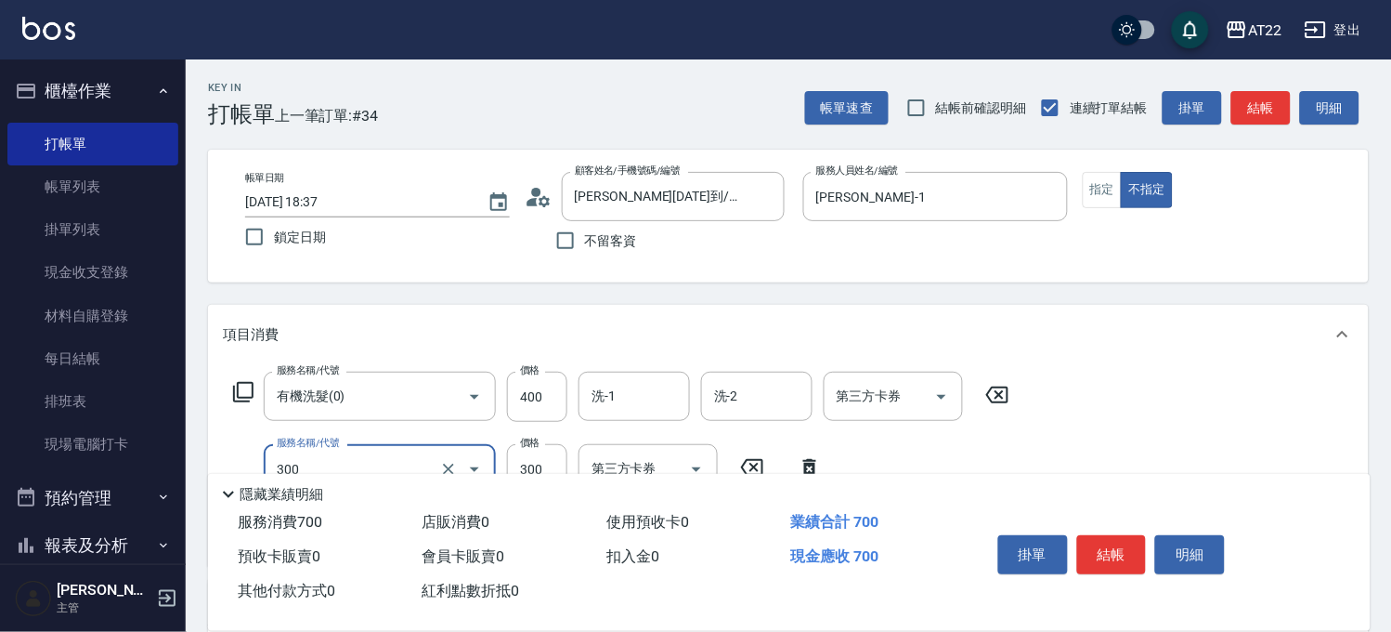
type input "剪髮(300)"
type input "250"
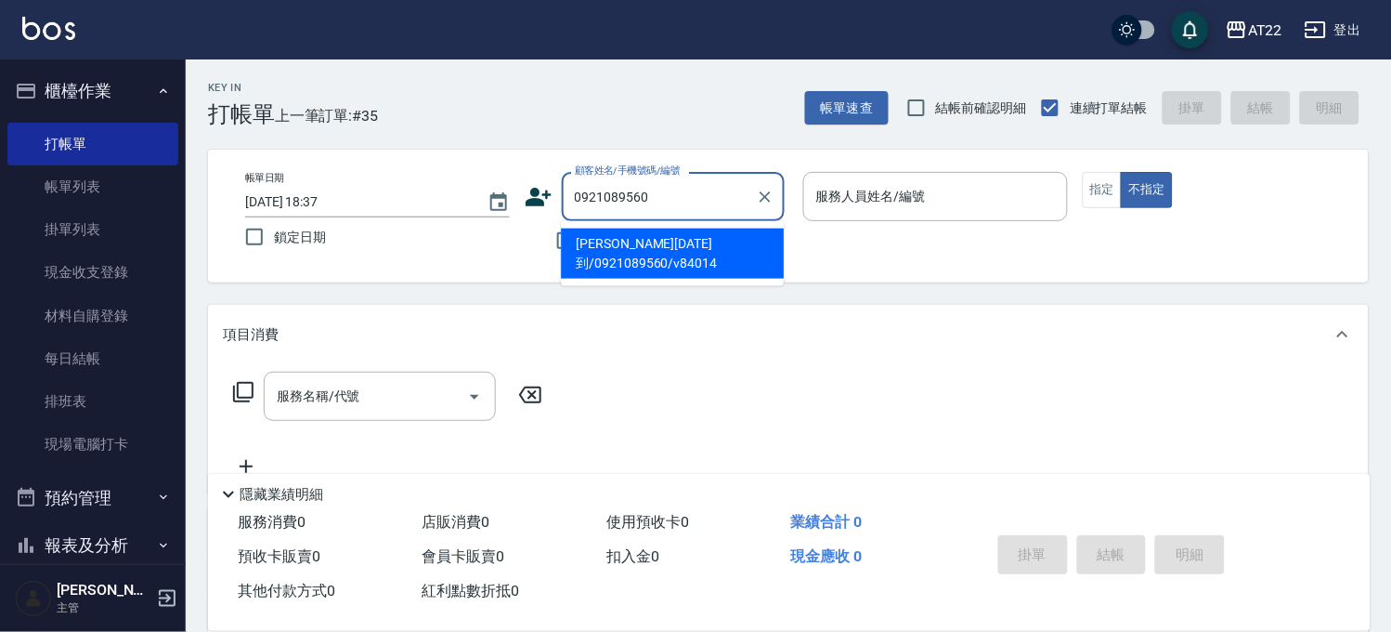
click at [645, 249] on li "[PERSON_NAME][DATE]到/0921089560/v84014" at bounding box center [672, 253] width 223 height 50
type input "[PERSON_NAME][DATE]到/0921089560/v84014"
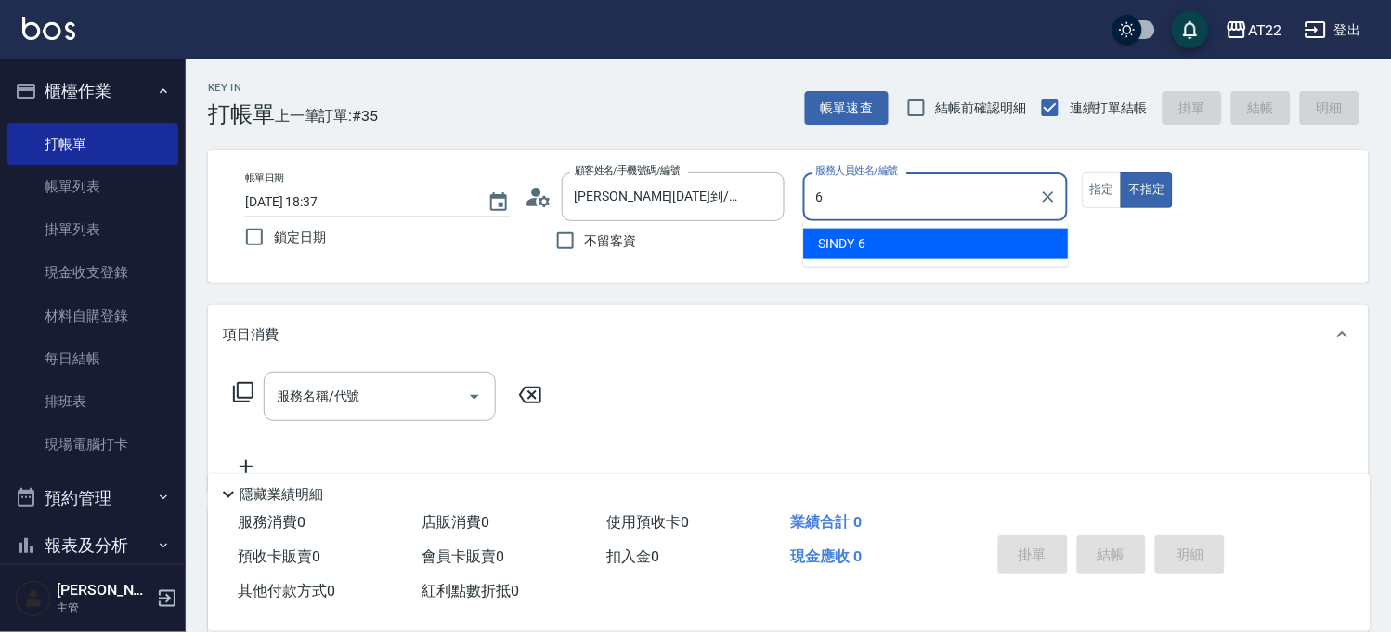
type input "SINDY-6"
type button "false"
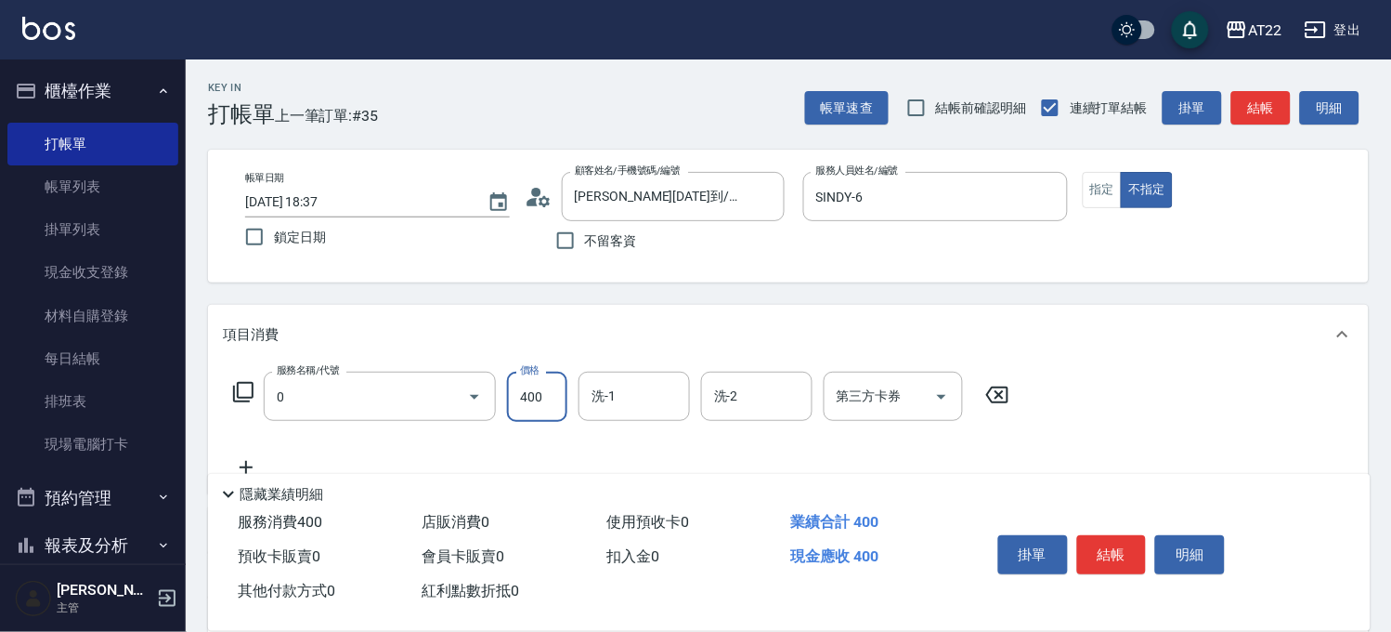
type input "有機洗髮(0)"
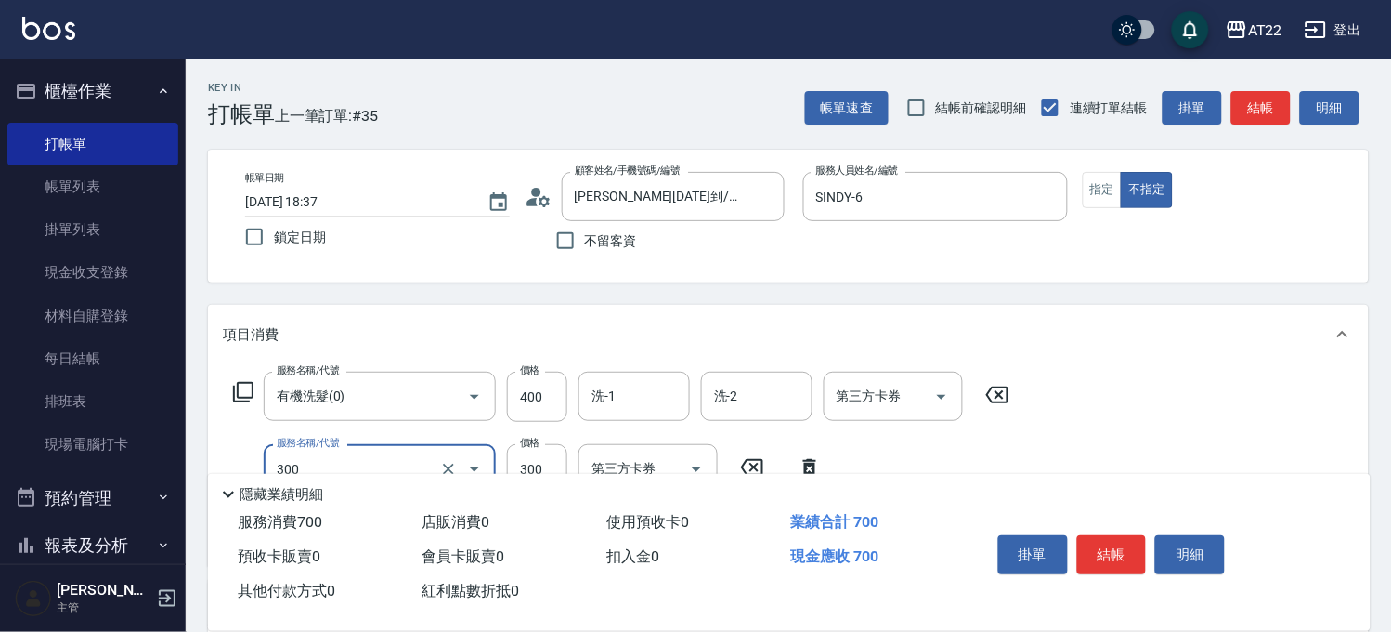
scroll to position [103, 0]
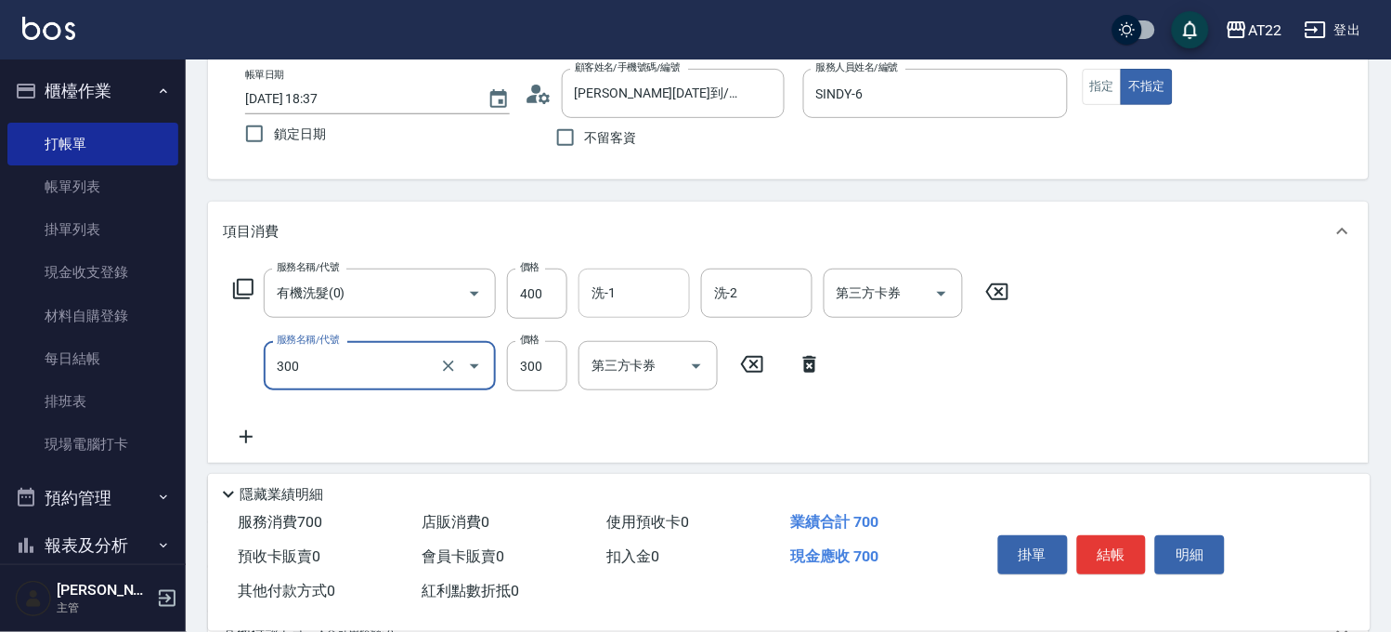
type input "剪髮(300)"
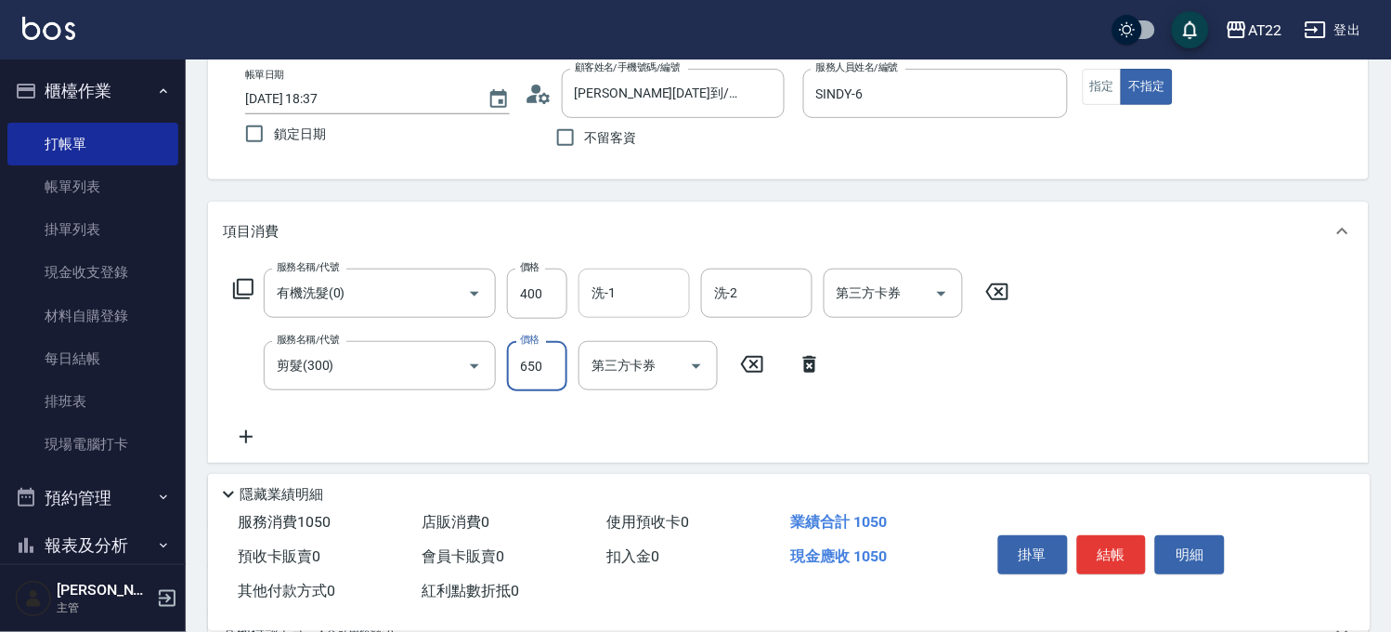
type input "650"
click at [1010, 281] on icon at bounding box center [997, 291] width 46 height 22
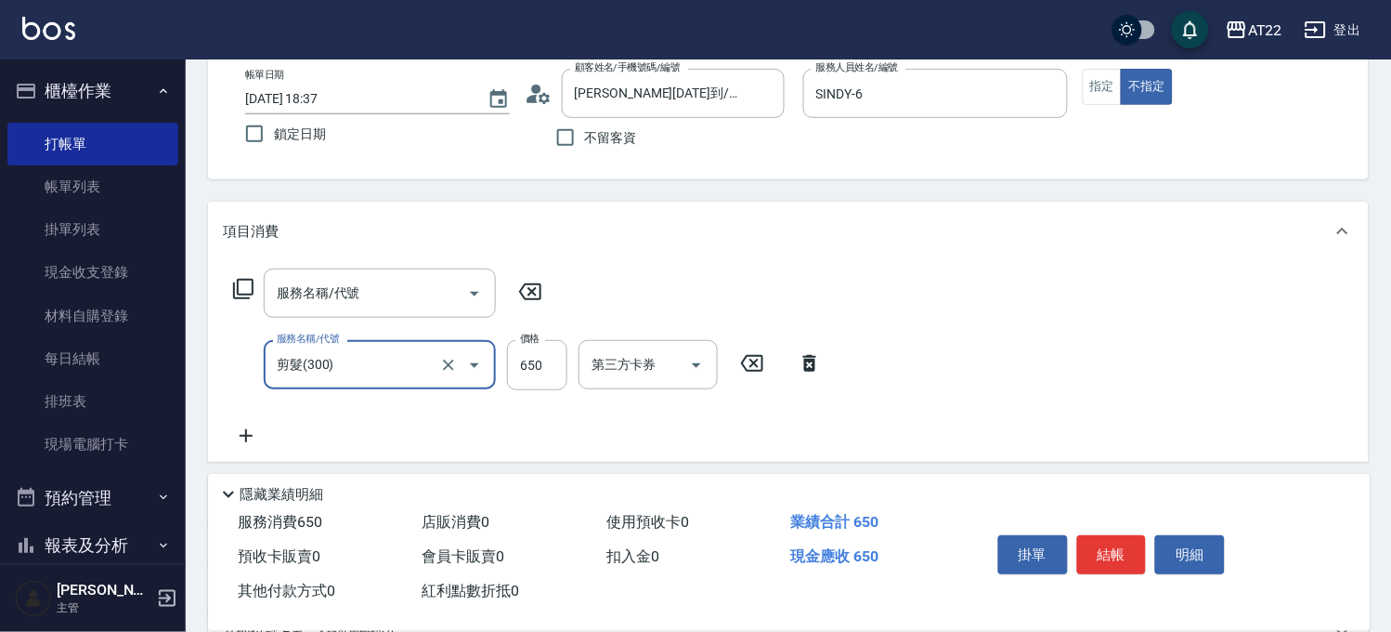
click at [1106, 553] on button "結帳" at bounding box center [1112, 554] width 70 height 39
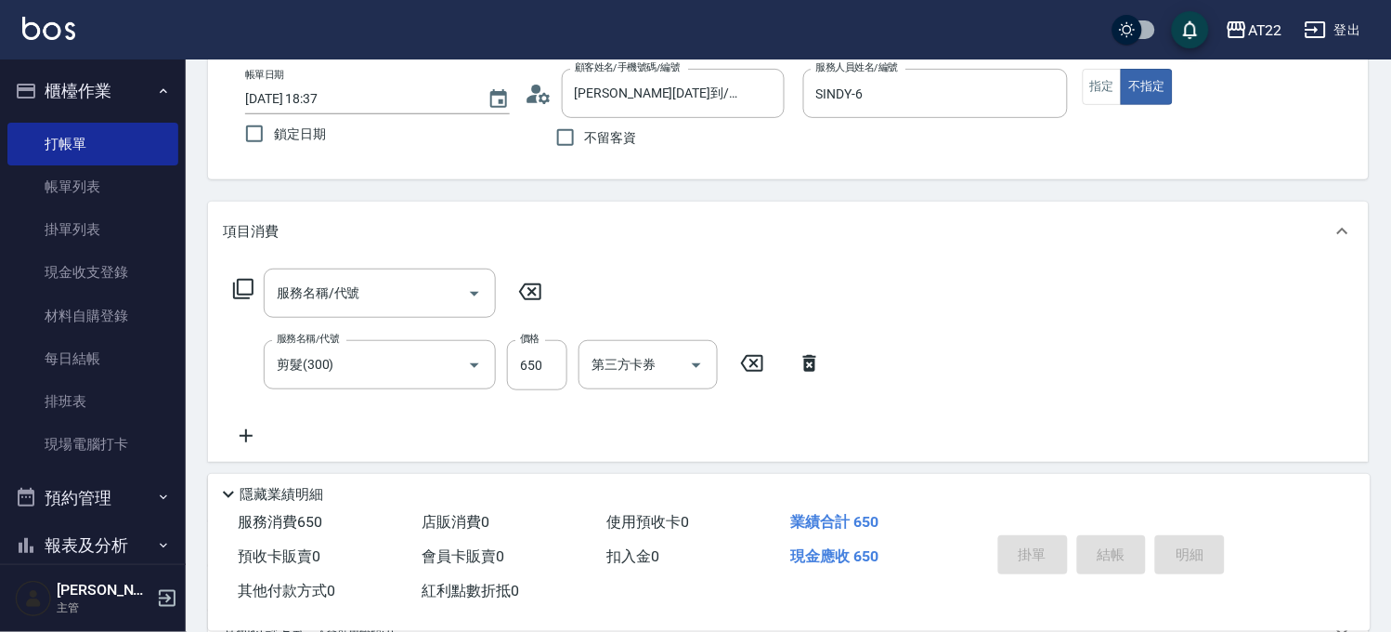
type input "[DATE] 18:38"
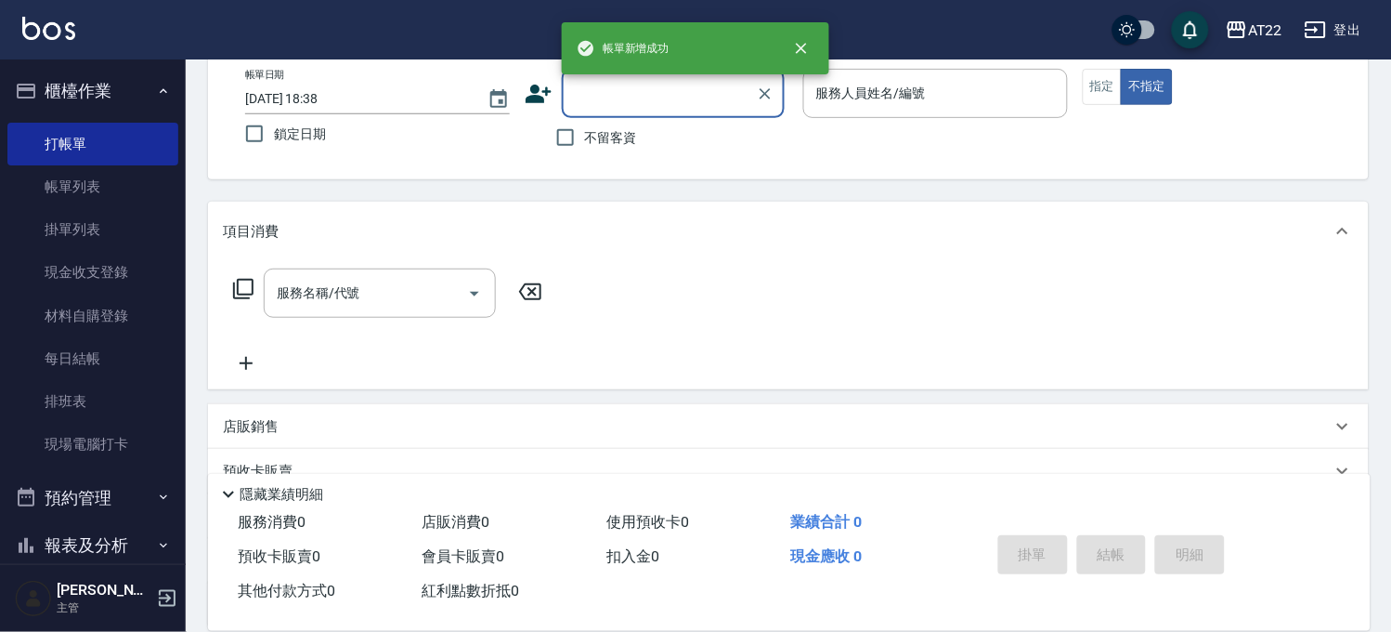
scroll to position [0, 0]
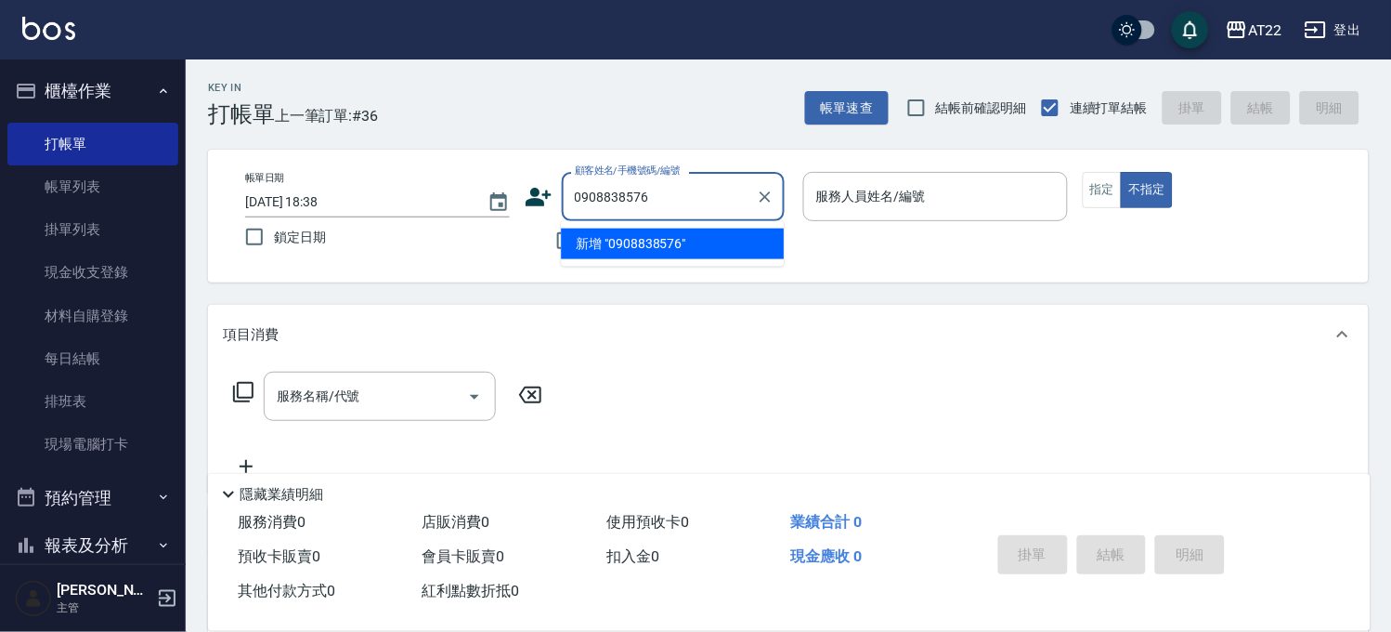
click at [708, 255] on li "新增 "0908838576"" at bounding box center [672, 243] width 223 height 31
type input "0908838576"
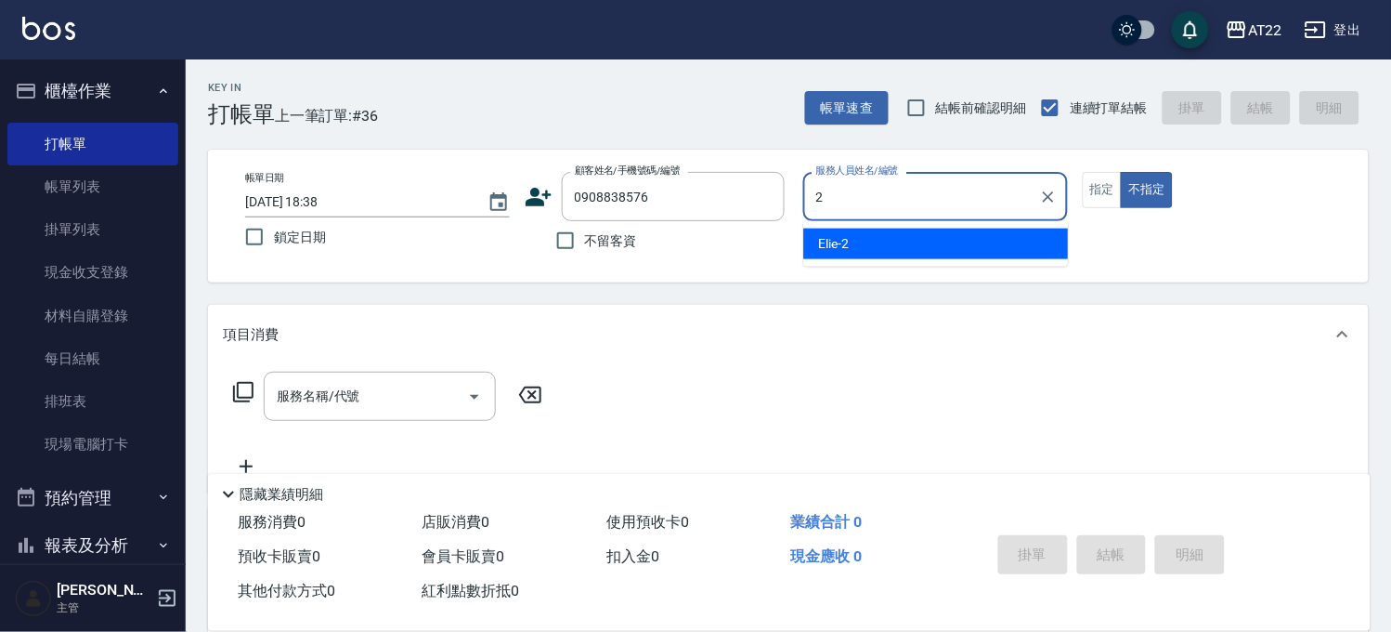
type input "Elie-2"
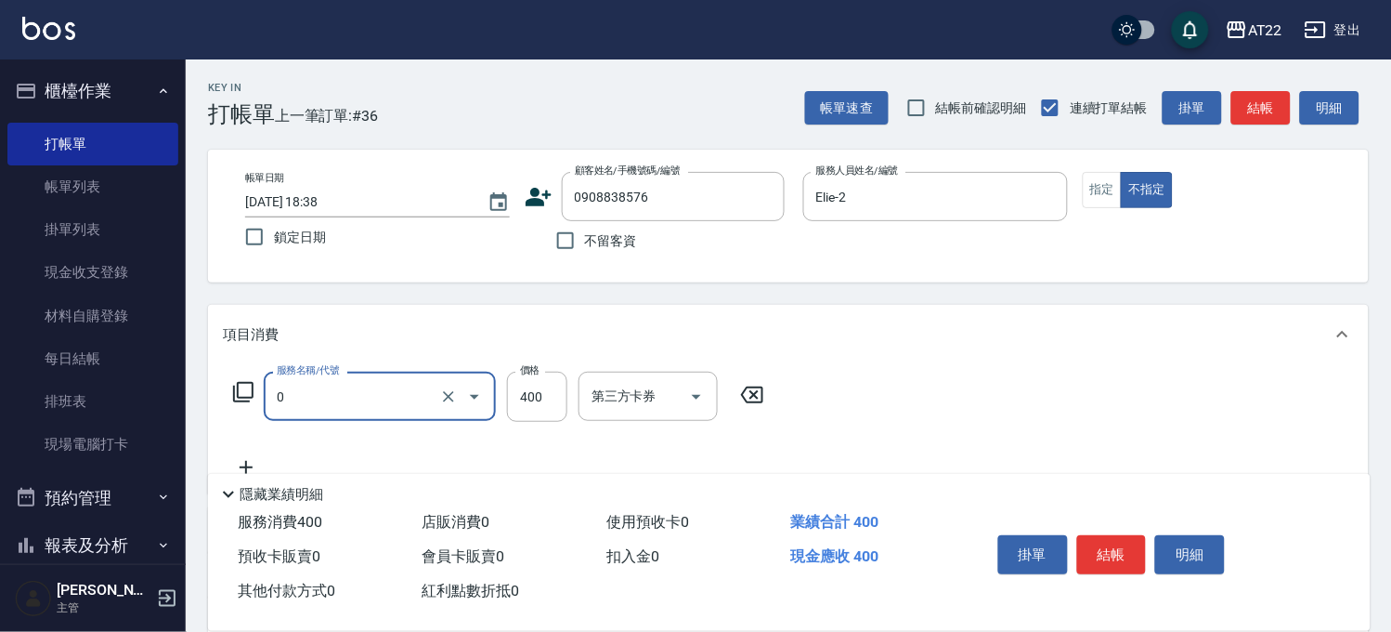
type input "有機洗髮(0)"
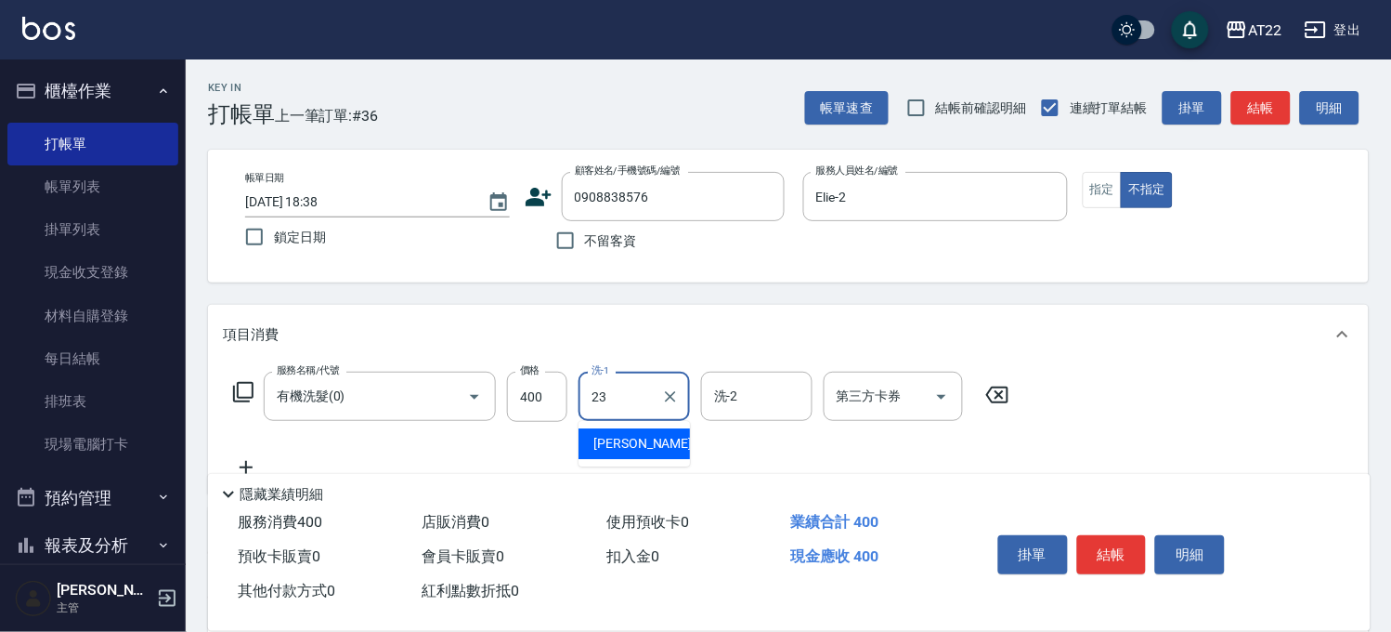
type input "[PERSON_NAME]-23"
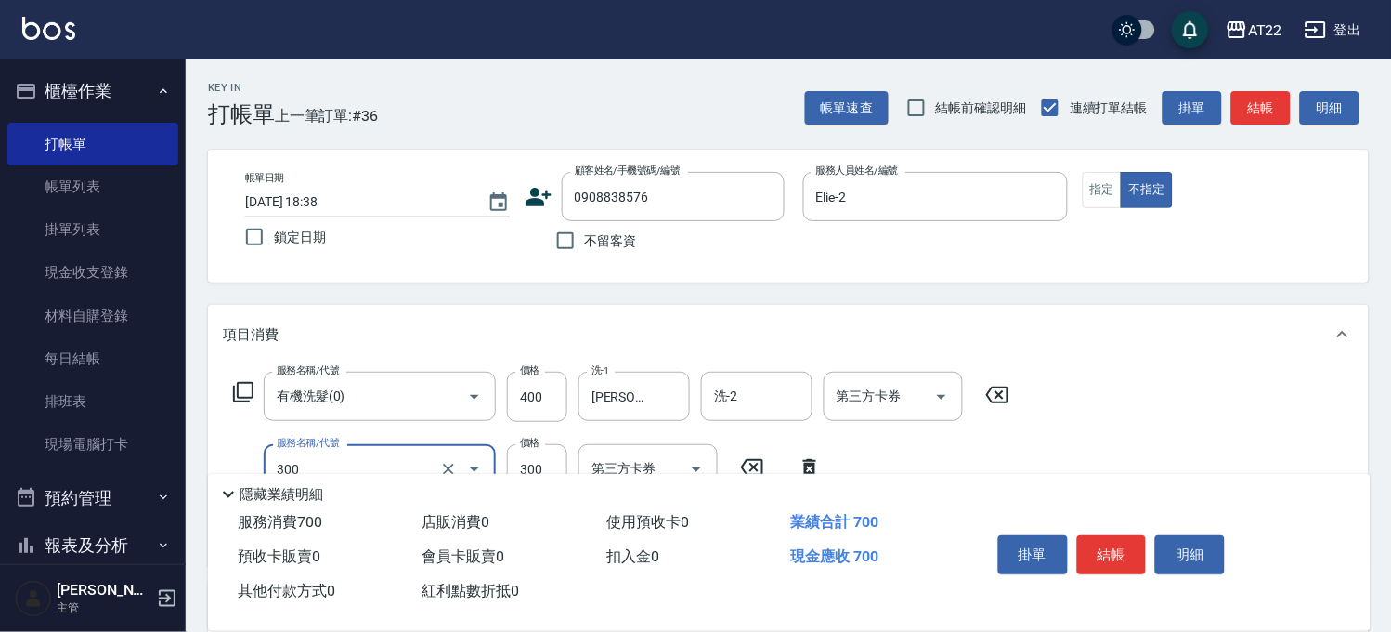
type input "剪髮(300)"
type input "250"
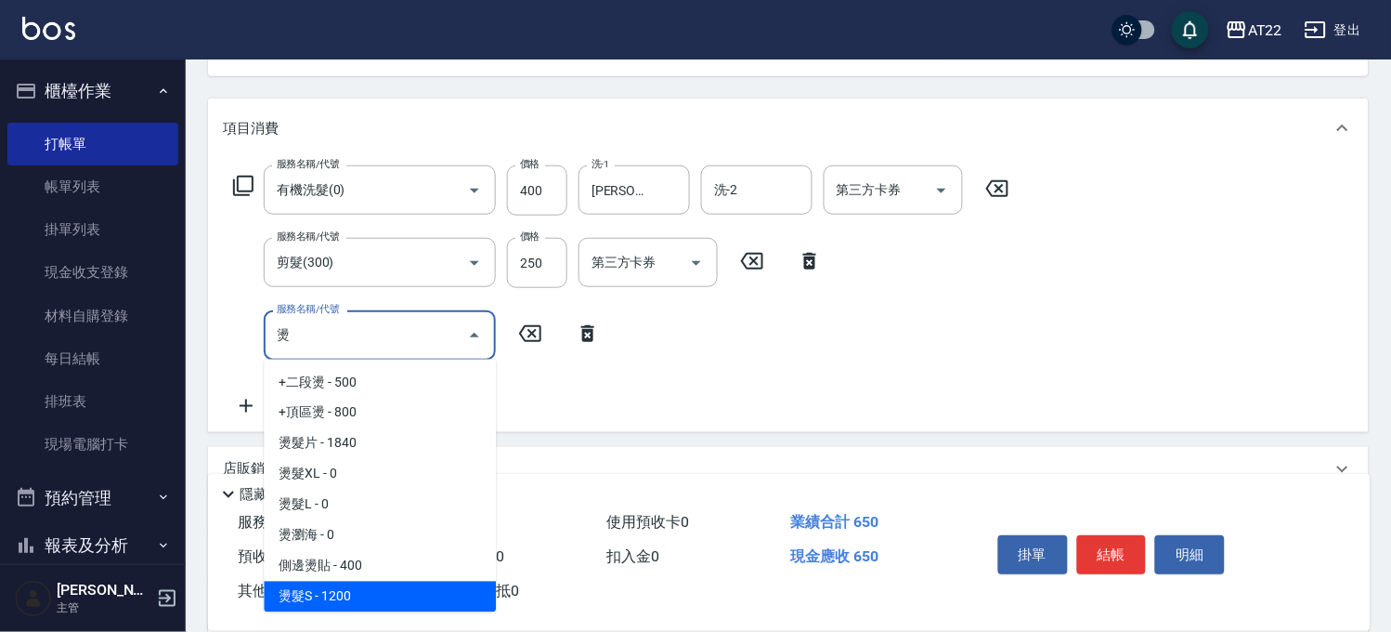
scroll to position [60, 0]
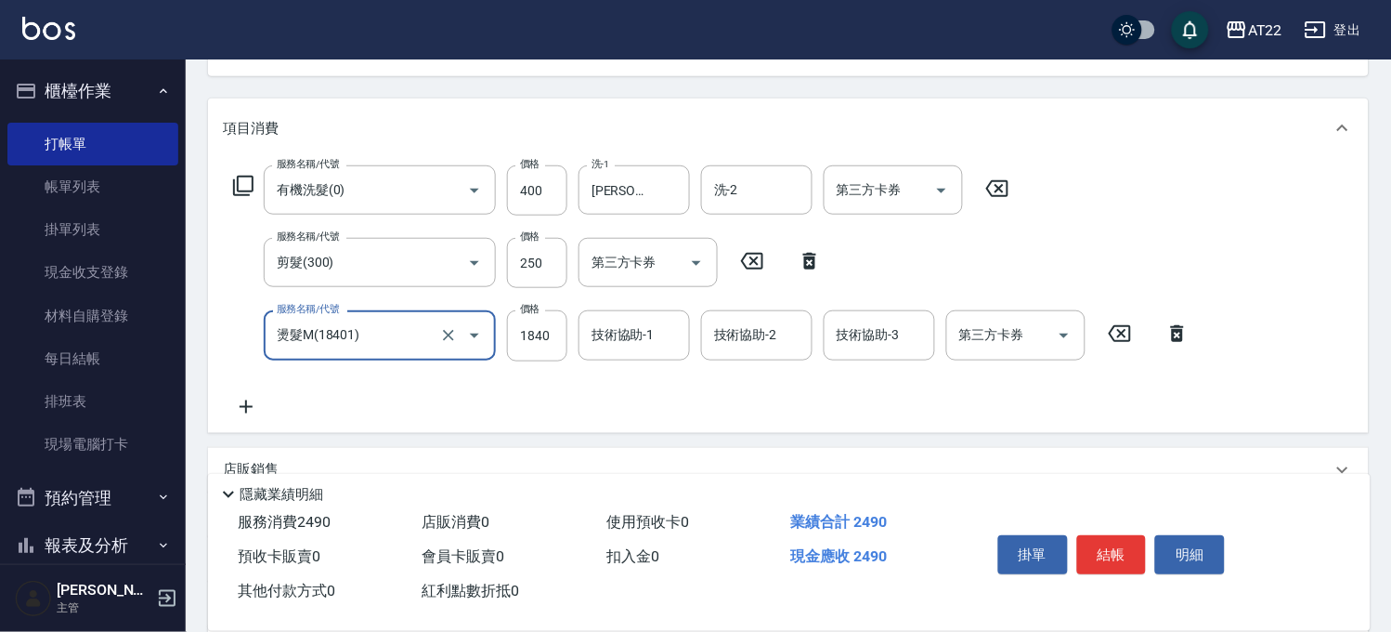
type input "燙髮M(18401)"
type input "2130"
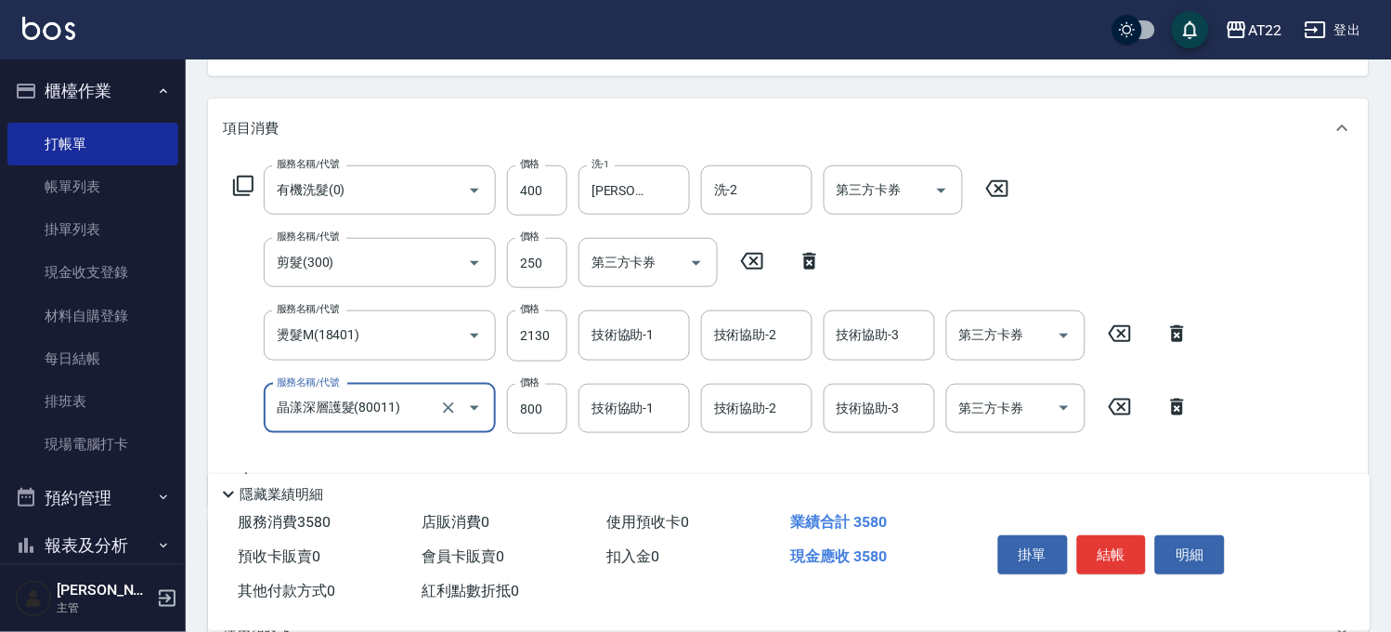
type input "晶漾深層護髮(80011)"
type input "1500"
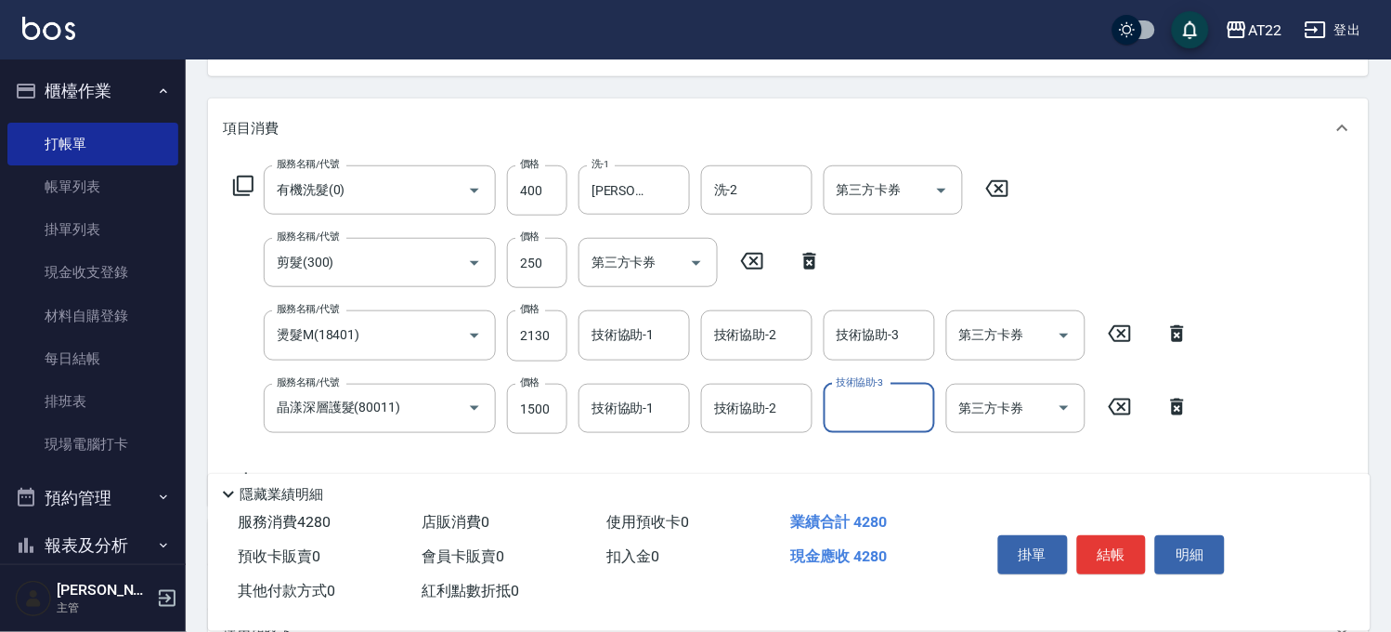
scroll to position [0, 0]
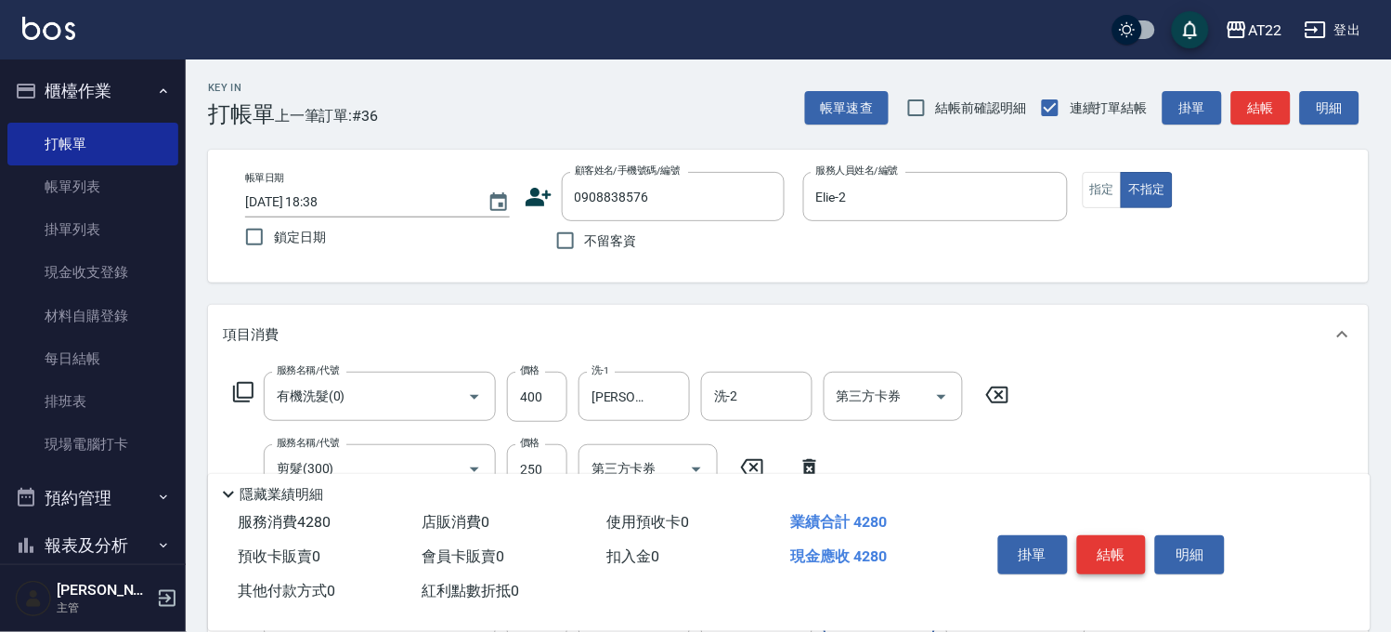
click at [1116, 541] on button "結帳" at bounding box center [1112, 554] width 70 height 39
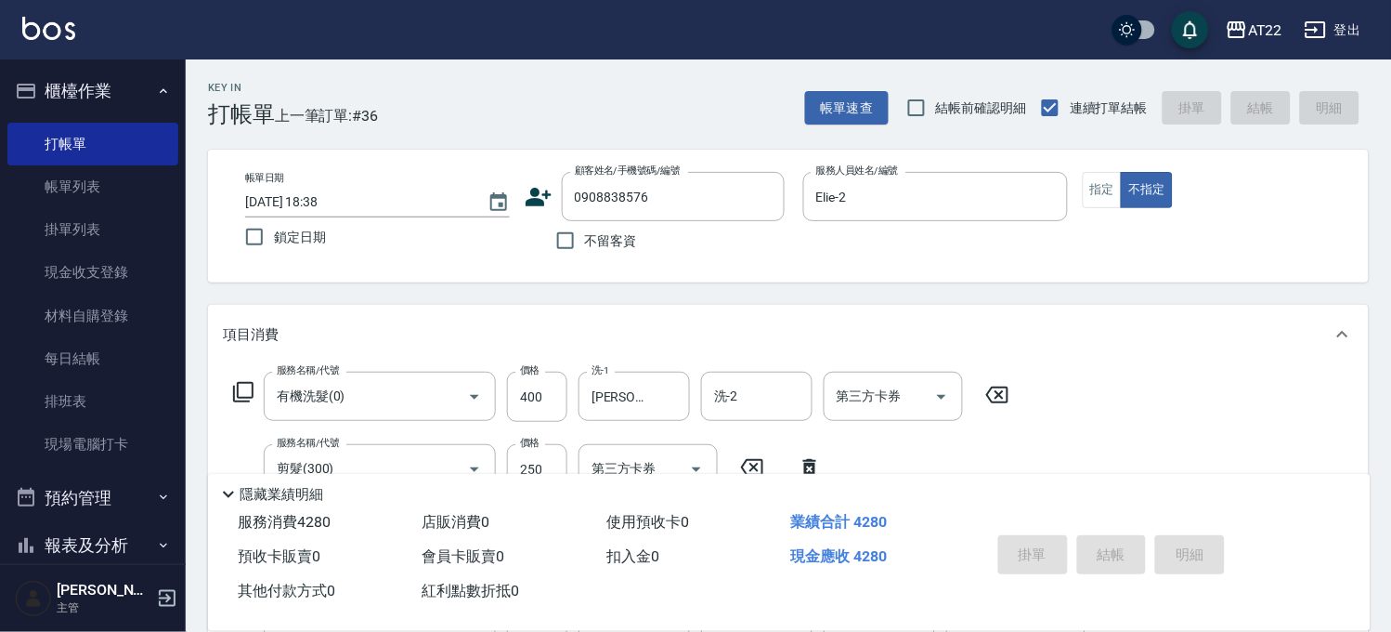
type input "[DATE] 18:39"
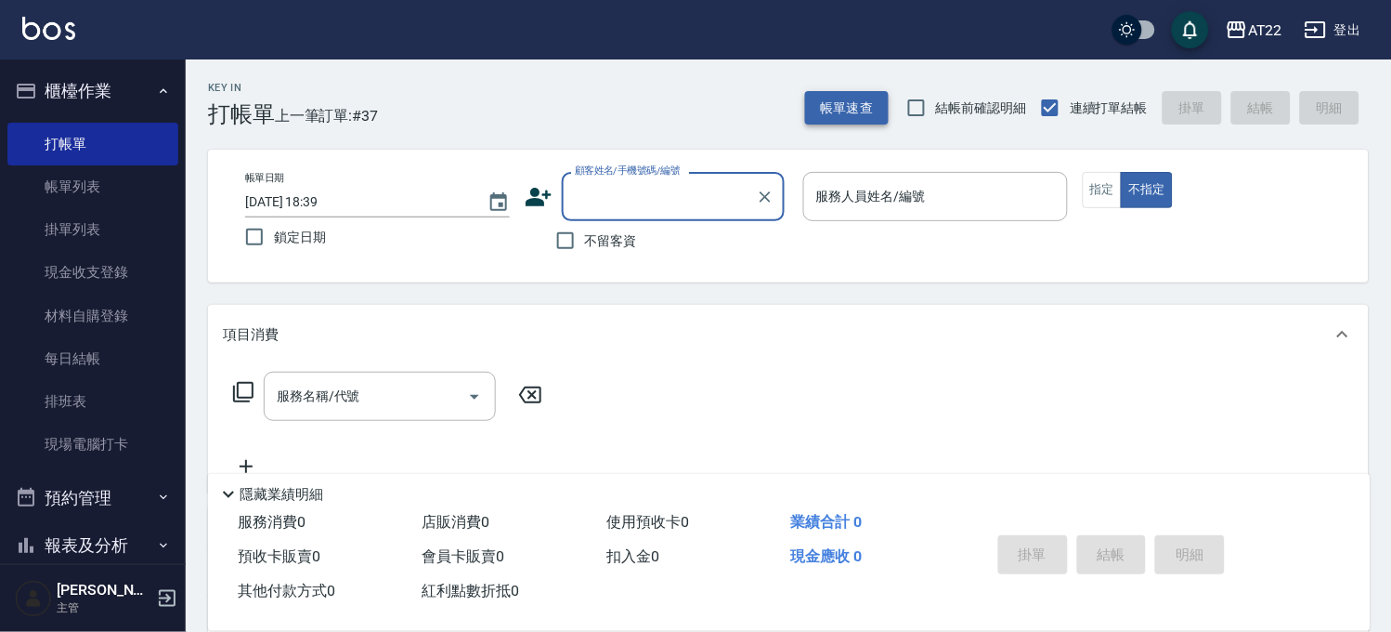
click at [811, 93] on button "帳單速查" at bounding box center [847, 108] width 84 height 34
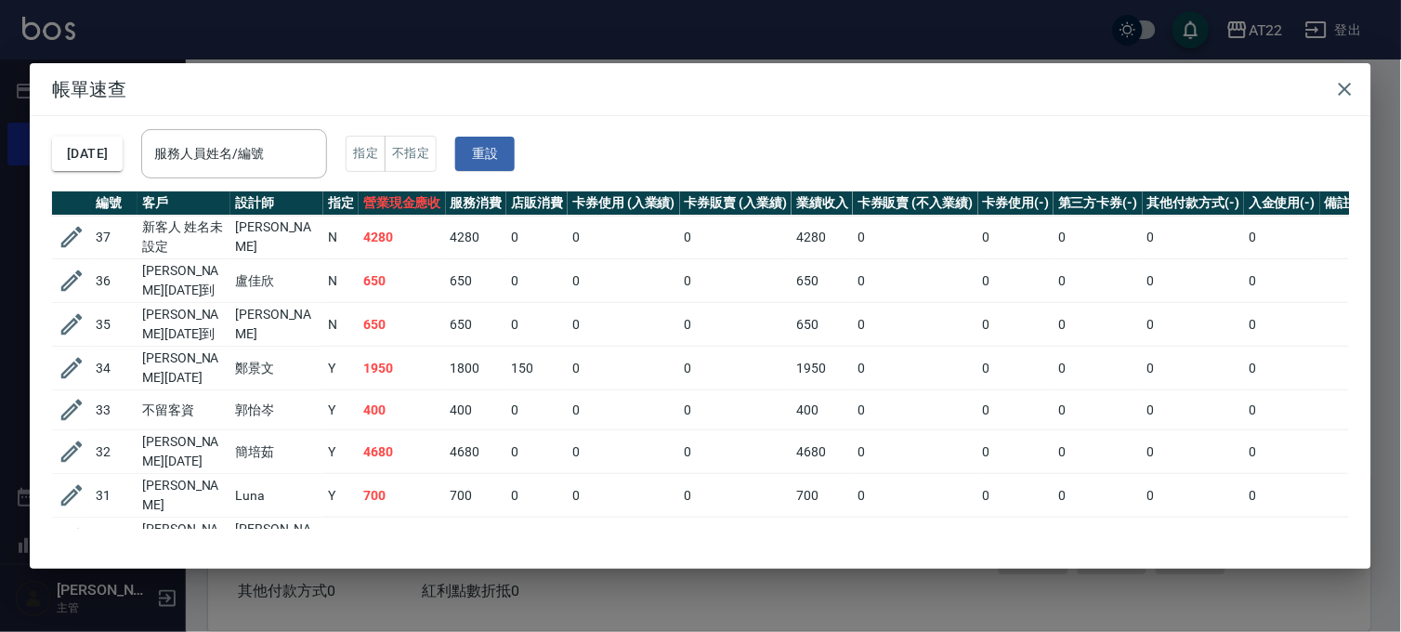
click at [592, 33] on div "帳單速查 [DATE] 服務人員姓名/編號 服務人員姓名/編號 指定 不指定 重設 編號 客戶 設計師 指定 營業現金應收 服務消費 店販消費 卡券使用 (入…" at bounding box center [700, 316] width 1401 height 632
